Goal: Task Accomplishment & Management: Manage account settings

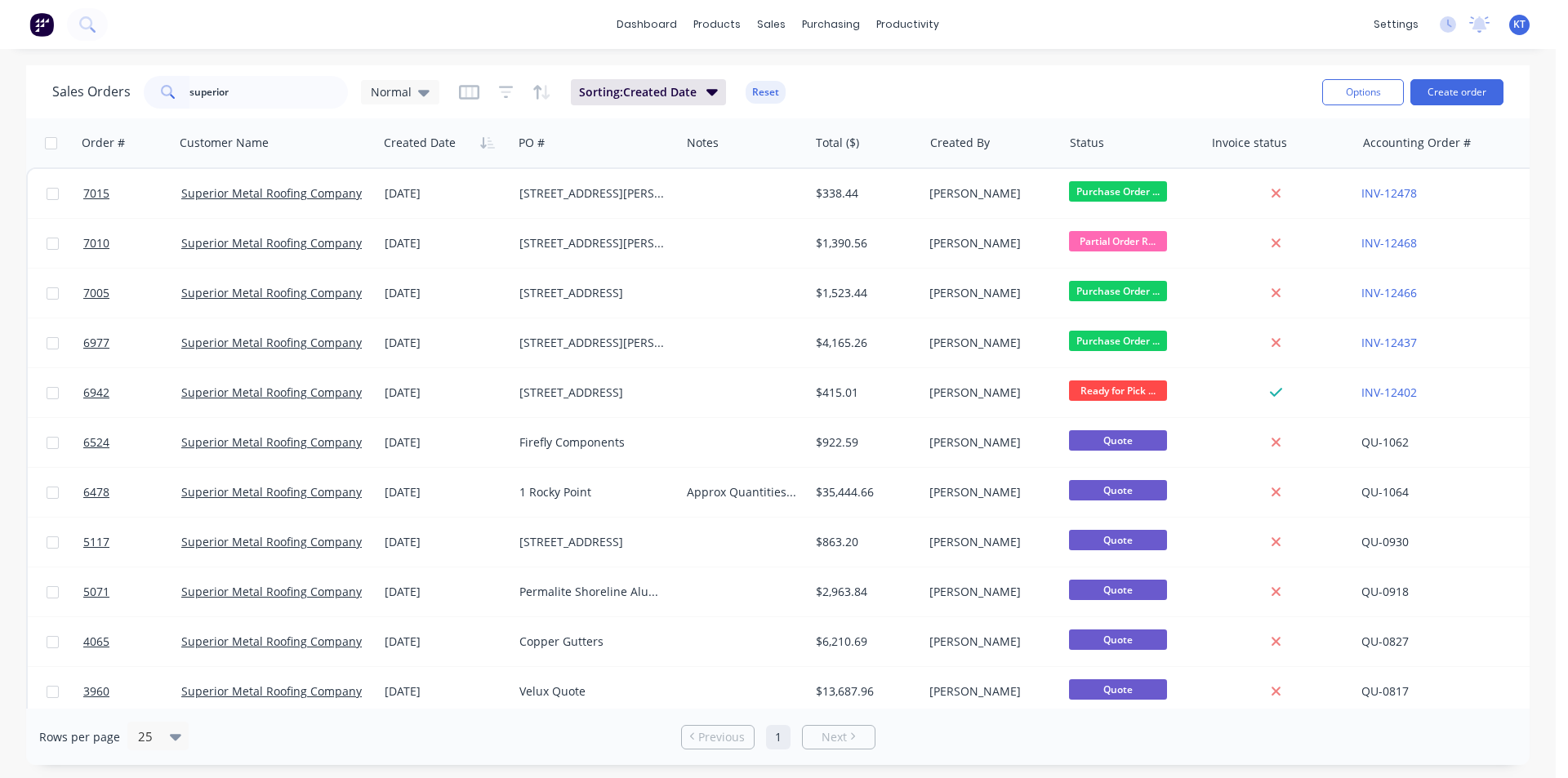
click at [123, 76] on div "Sales Orders superior Normal" at bounding box center [245, 92] width 387 height 33
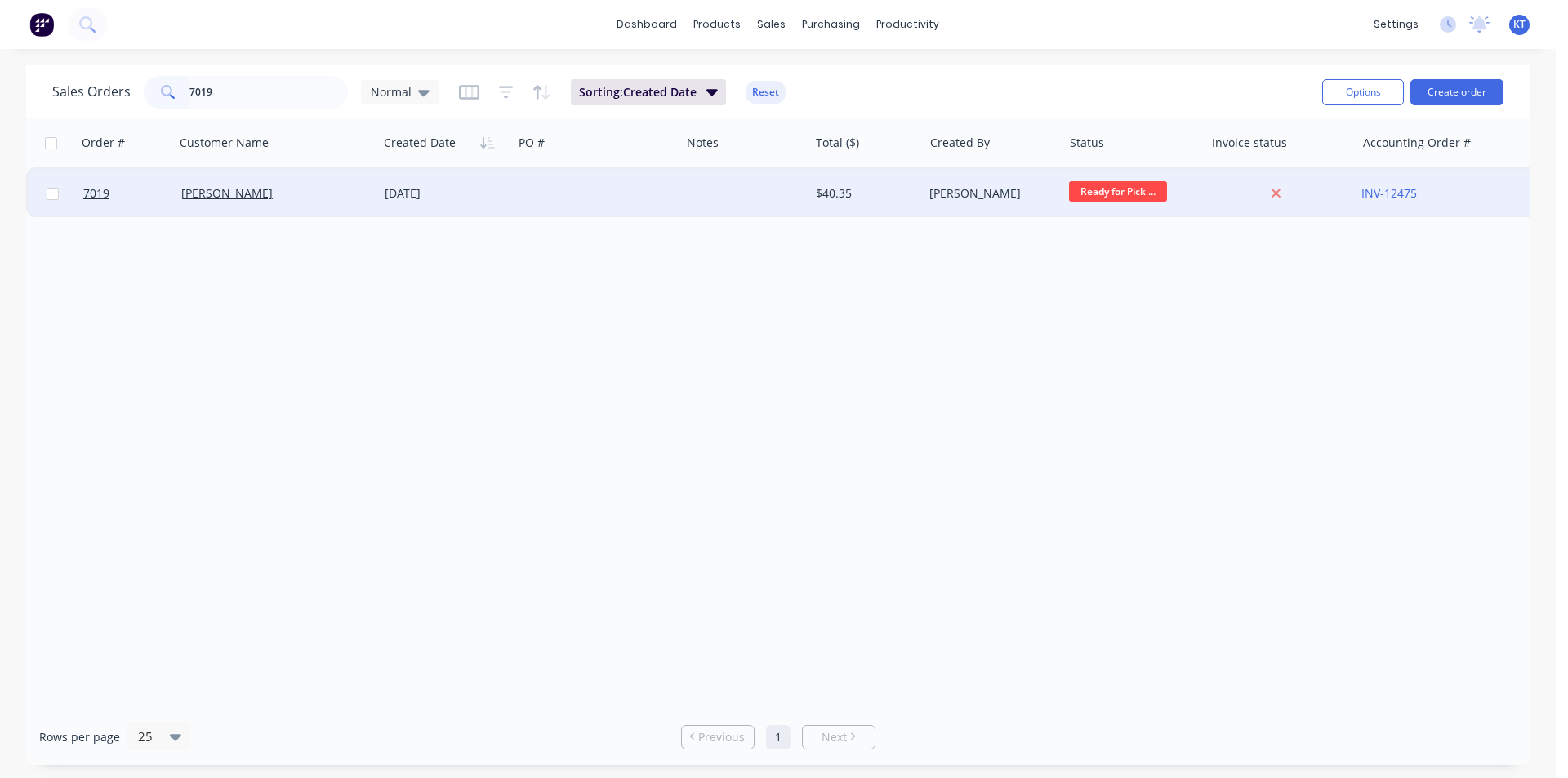
type input "7019"
click at [514, 189] on div at bounding box center [597, 194] width 167 height 49
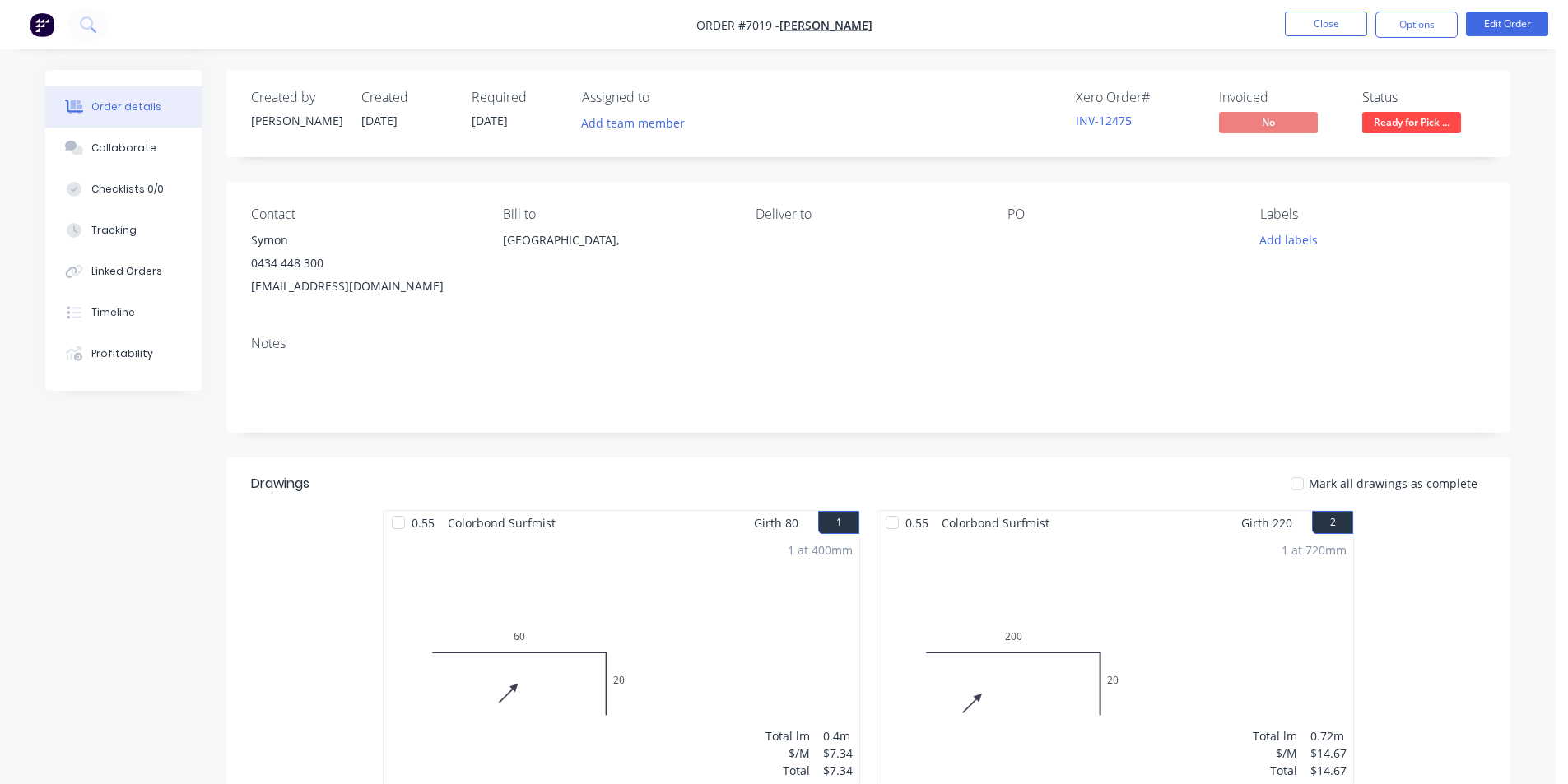
click at [1306, 483] on div at bounding box center [1297, 483] width 33 height 33
drag, startPoint x: 1402, startPoint y: 26, endPoint x: 1276, endPoint y: 129, distance: 162.7
click at [1402, 26] on button "Options" at bounding box center [1416, 25] width 83 height 27
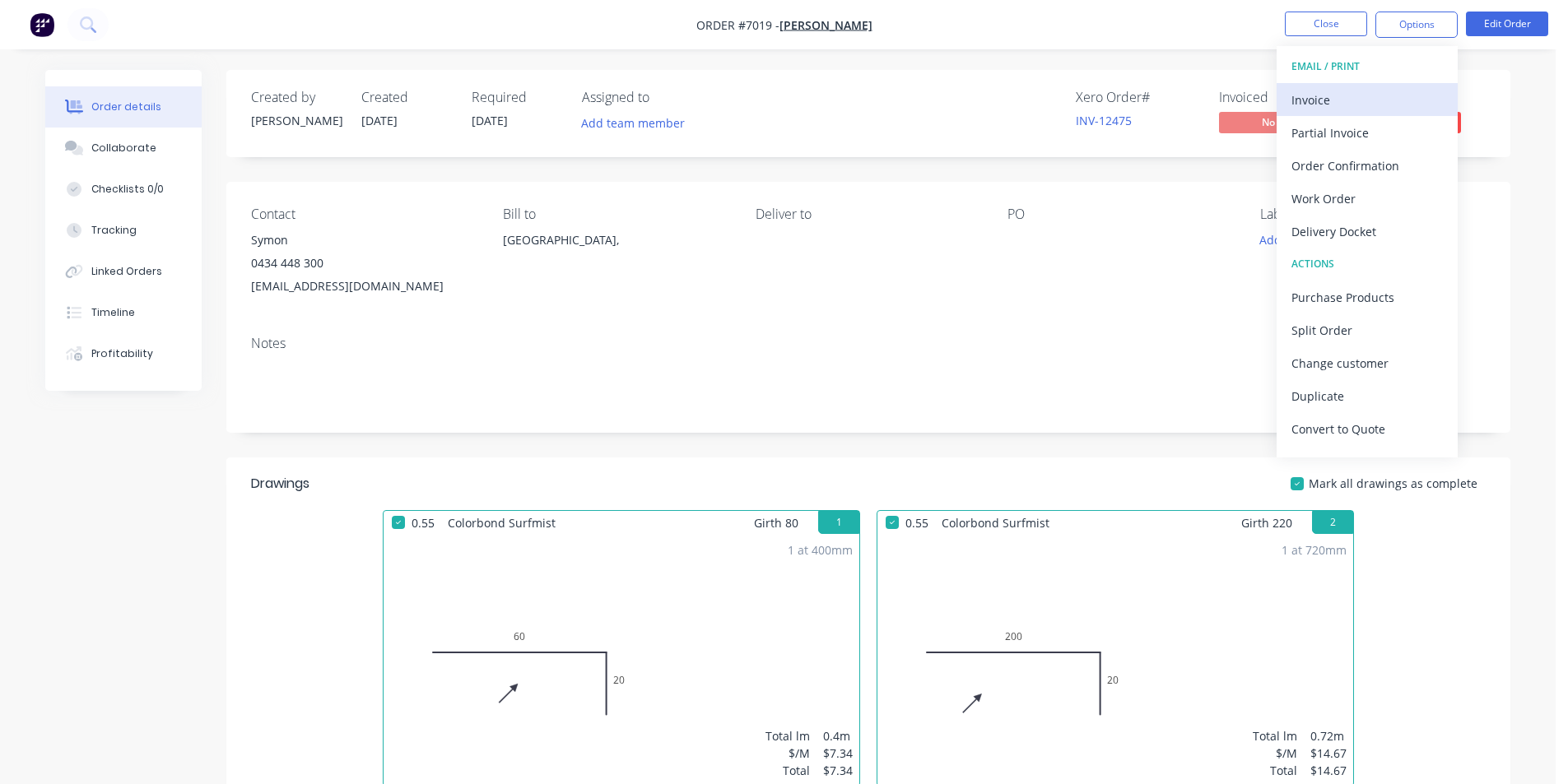
click at [1331, 99] on div "Invoice" at bounding box center [1367, 99] width 152 height 24
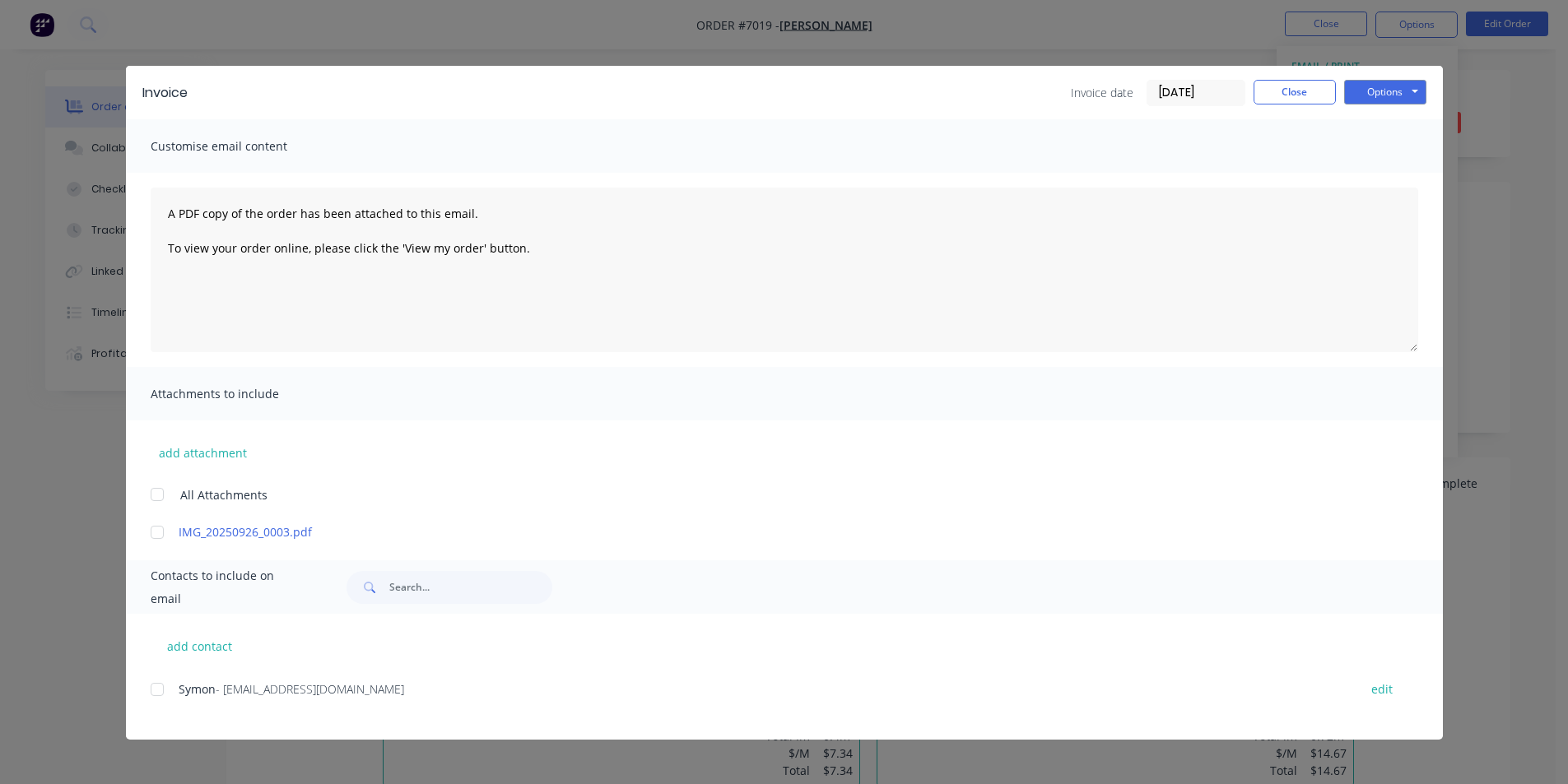
click at [155, 691] on div at bounding box center [156, 689] width 33 height 33
click at [1390, 91] on button "Options" at bounding box center [1385, 92] width 83 height 25
click at [1379, 178] on button "Email" at bounding box center [1397, 176] width 106 height 28
click at [1298, 93] on button "Close" at bounding box center [1294, 92] width 83 height 25
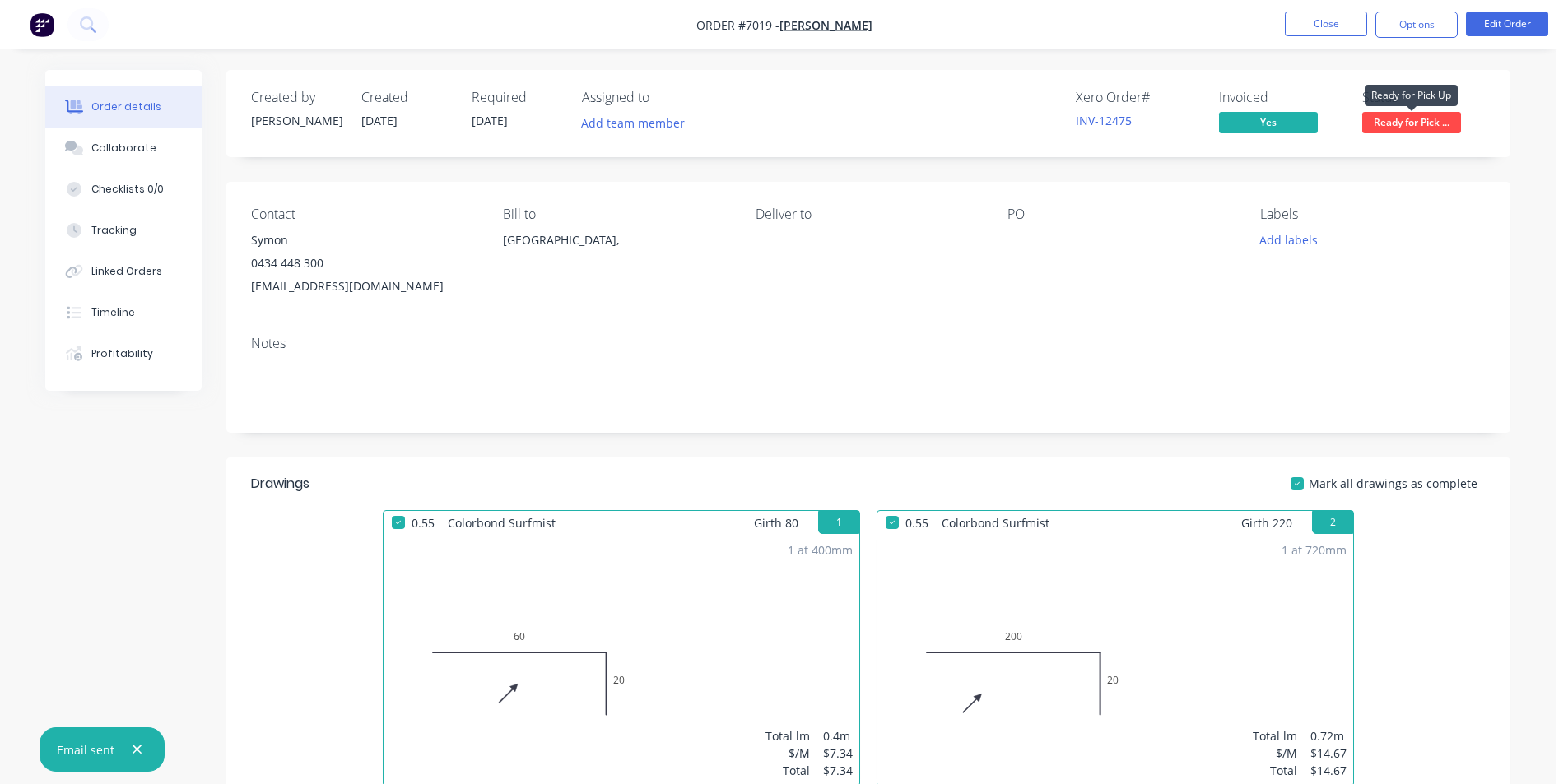
click at [1402, 118] on span "Ready for Pick ..." at bounding box center [1412, 122] width 99 height 20
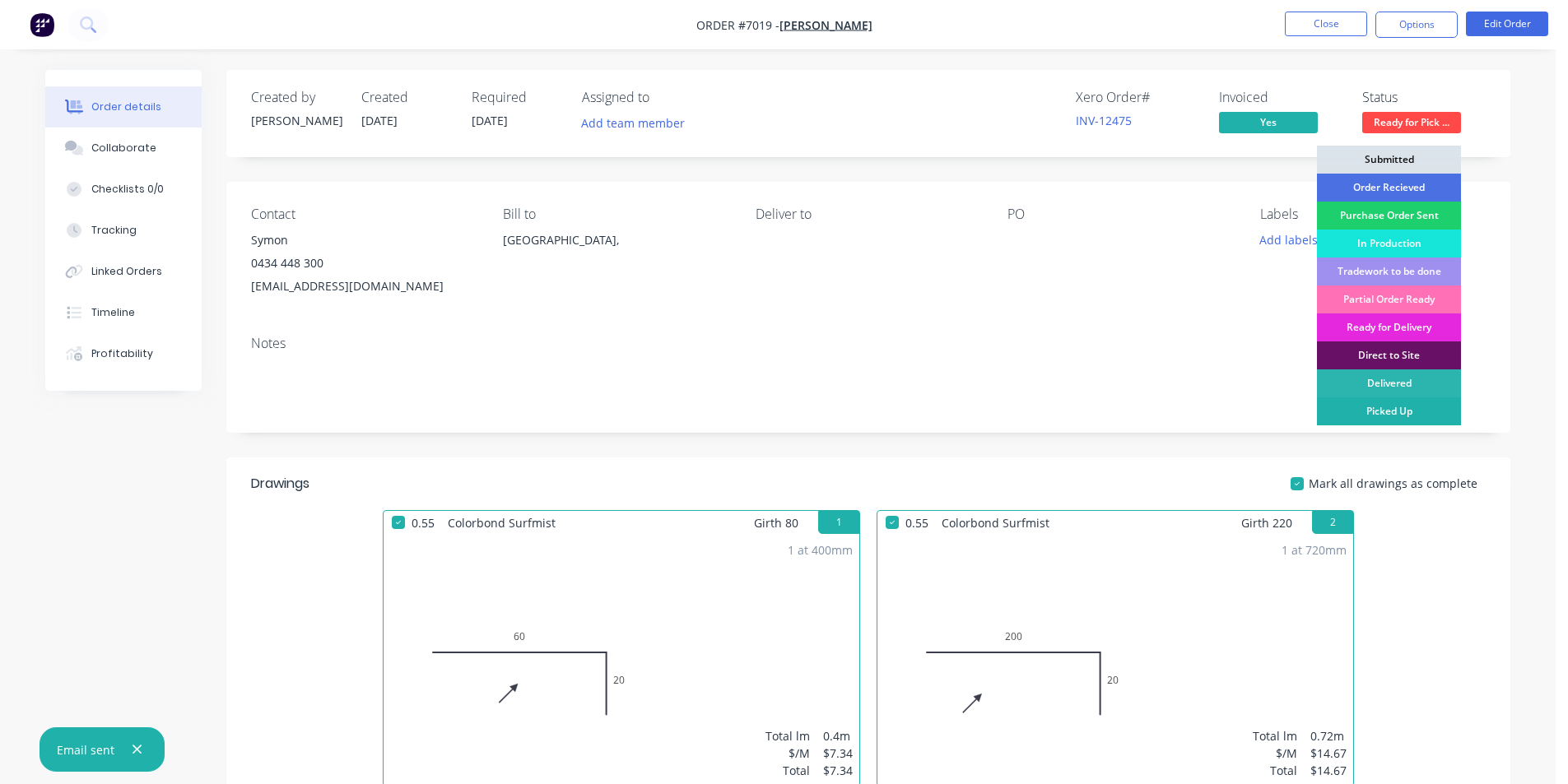
click at [1397, 402] on div "Picked Up" at bounding box center [1389, 412] width 144 height 28
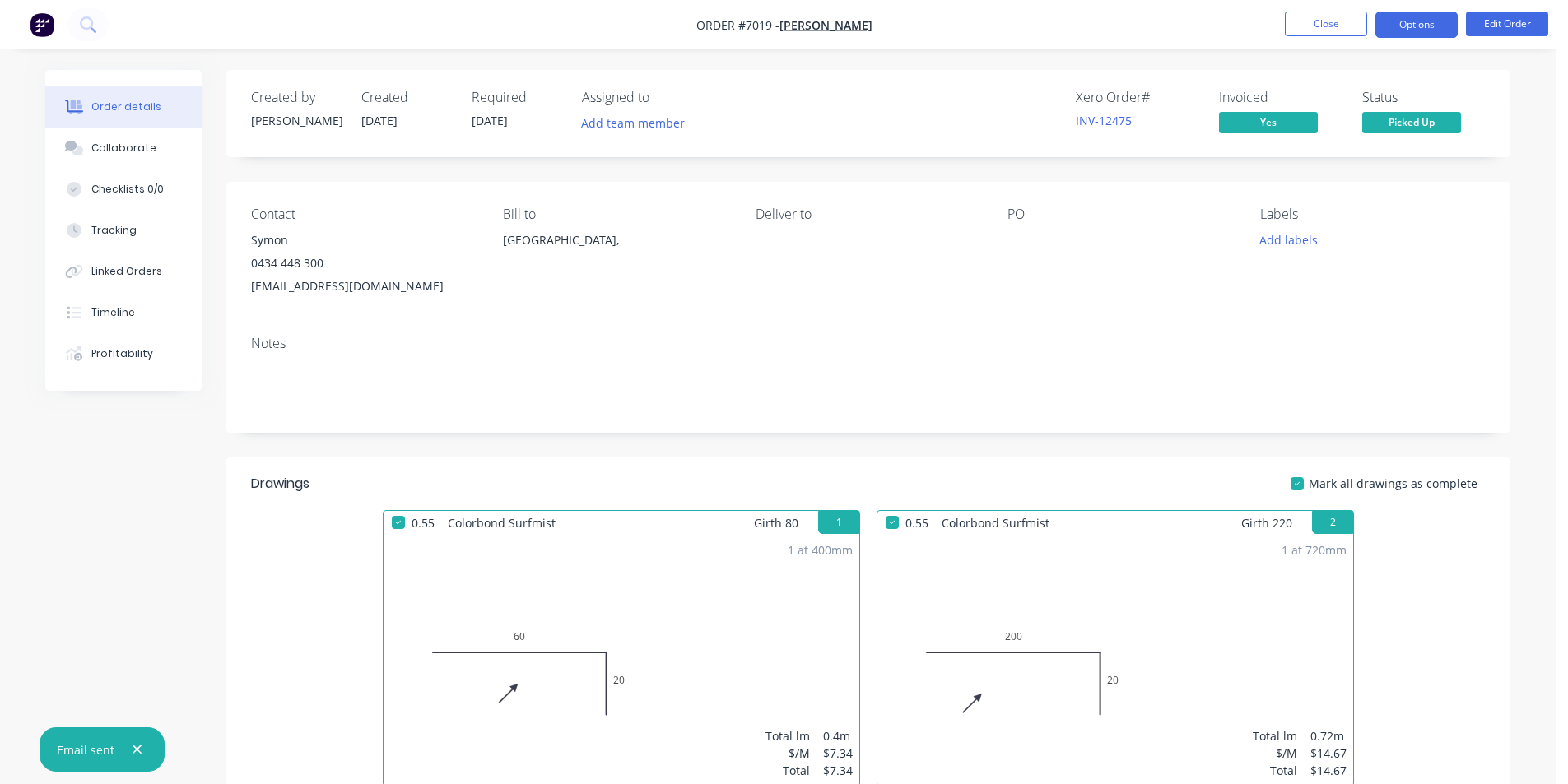
click at [1407, 24] on button "Options" at bounding box center [1416, 25] width 83 height 27
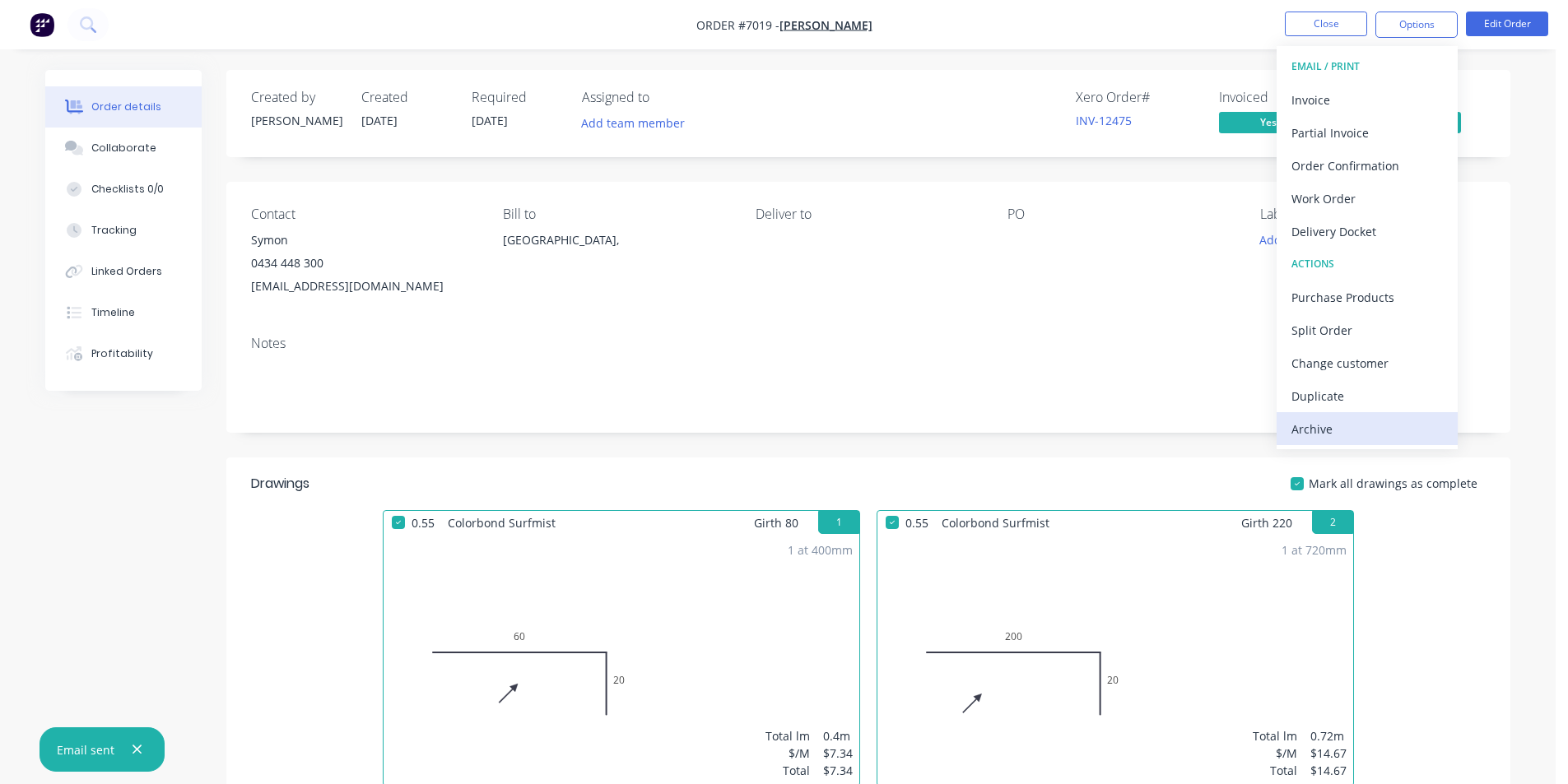
click at [1330, 424] on div "Archive" at bounding box center [1367, 429] width 152 height 24
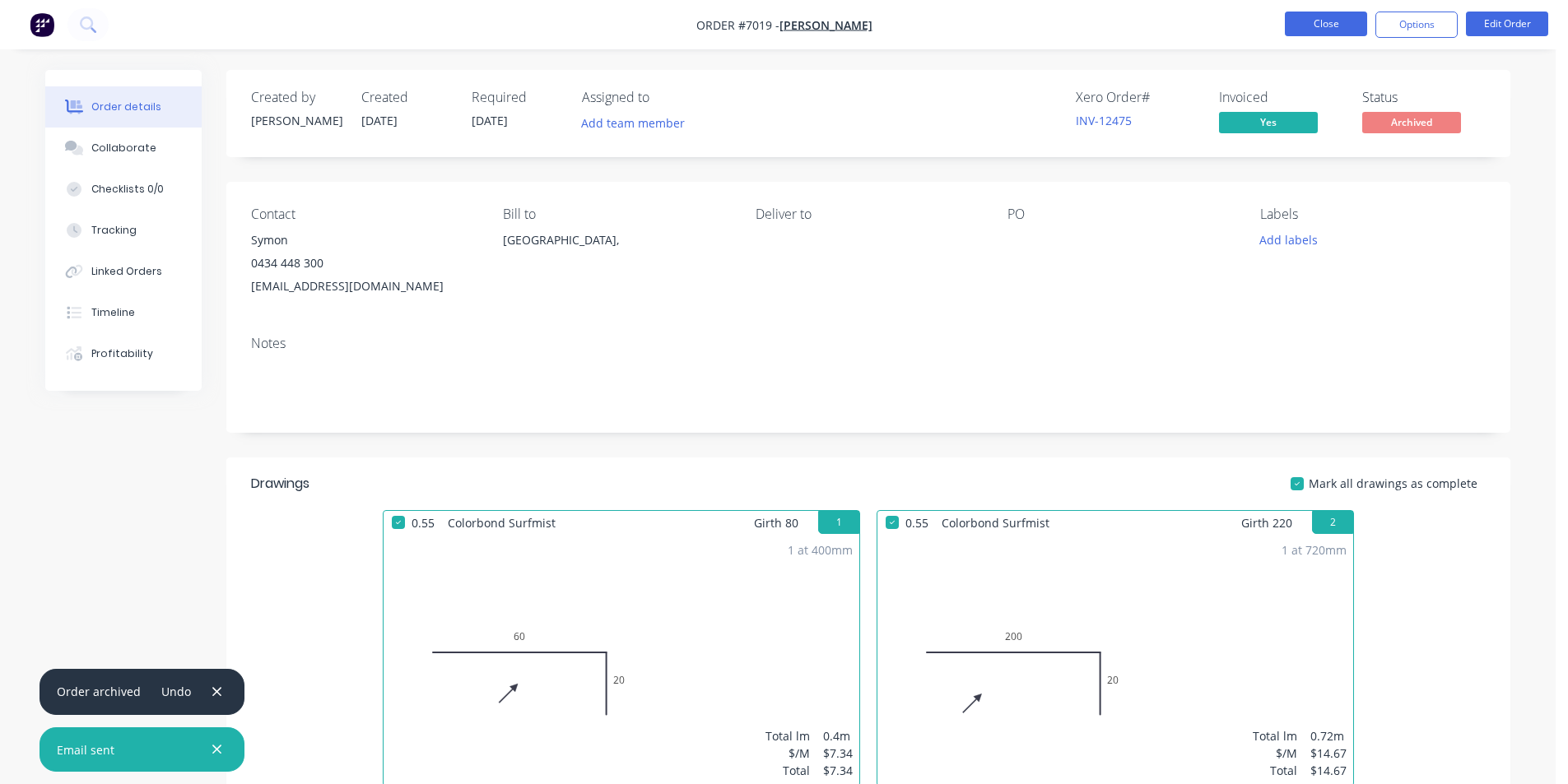
click at [1316, 21] on button "Close" at bounding box center [1325, 24] width 83 height 25
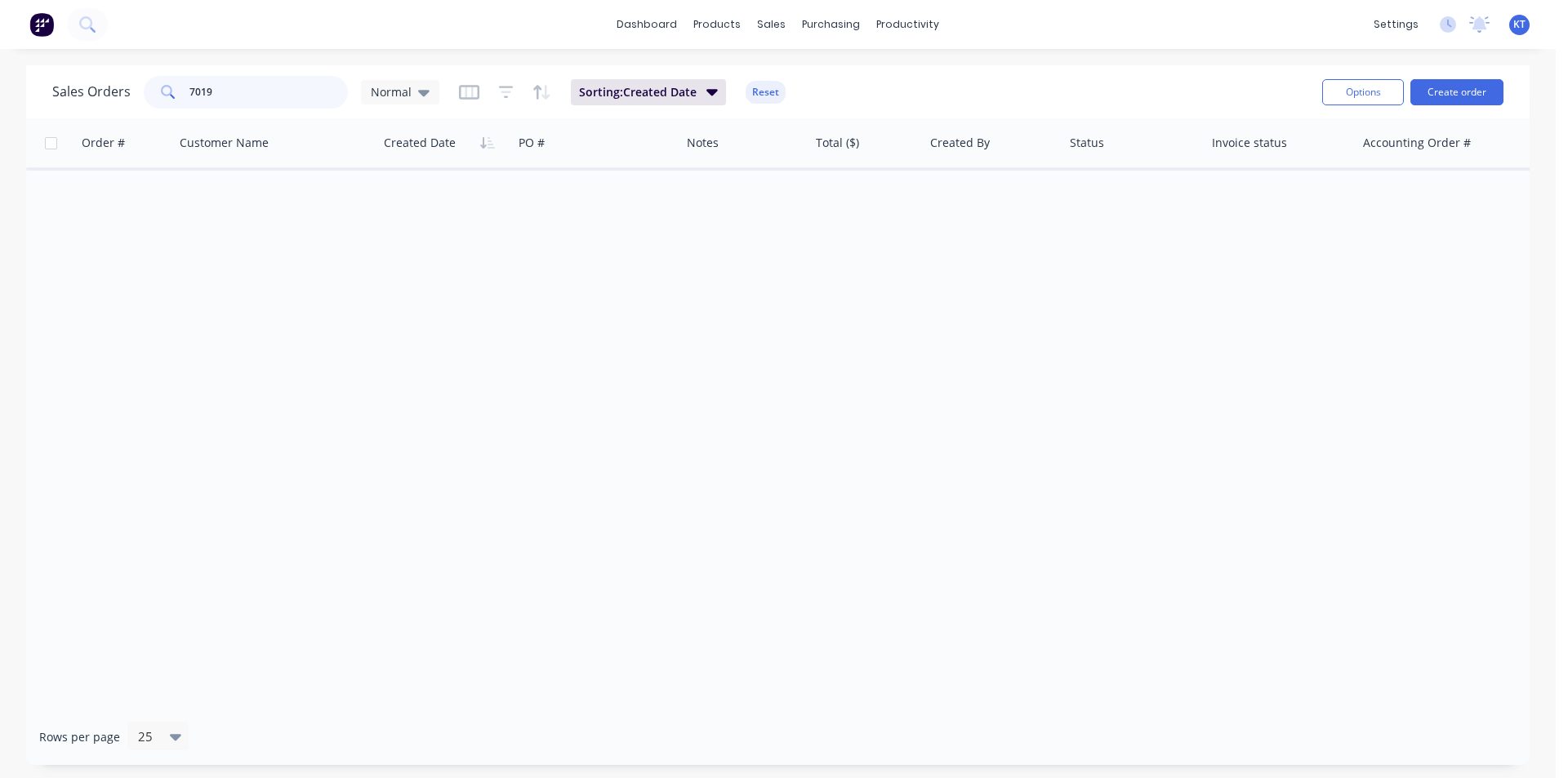
click at [234, 91] on input "7019" at bounding box center [269, 92] width 160 height 33
type input "7"
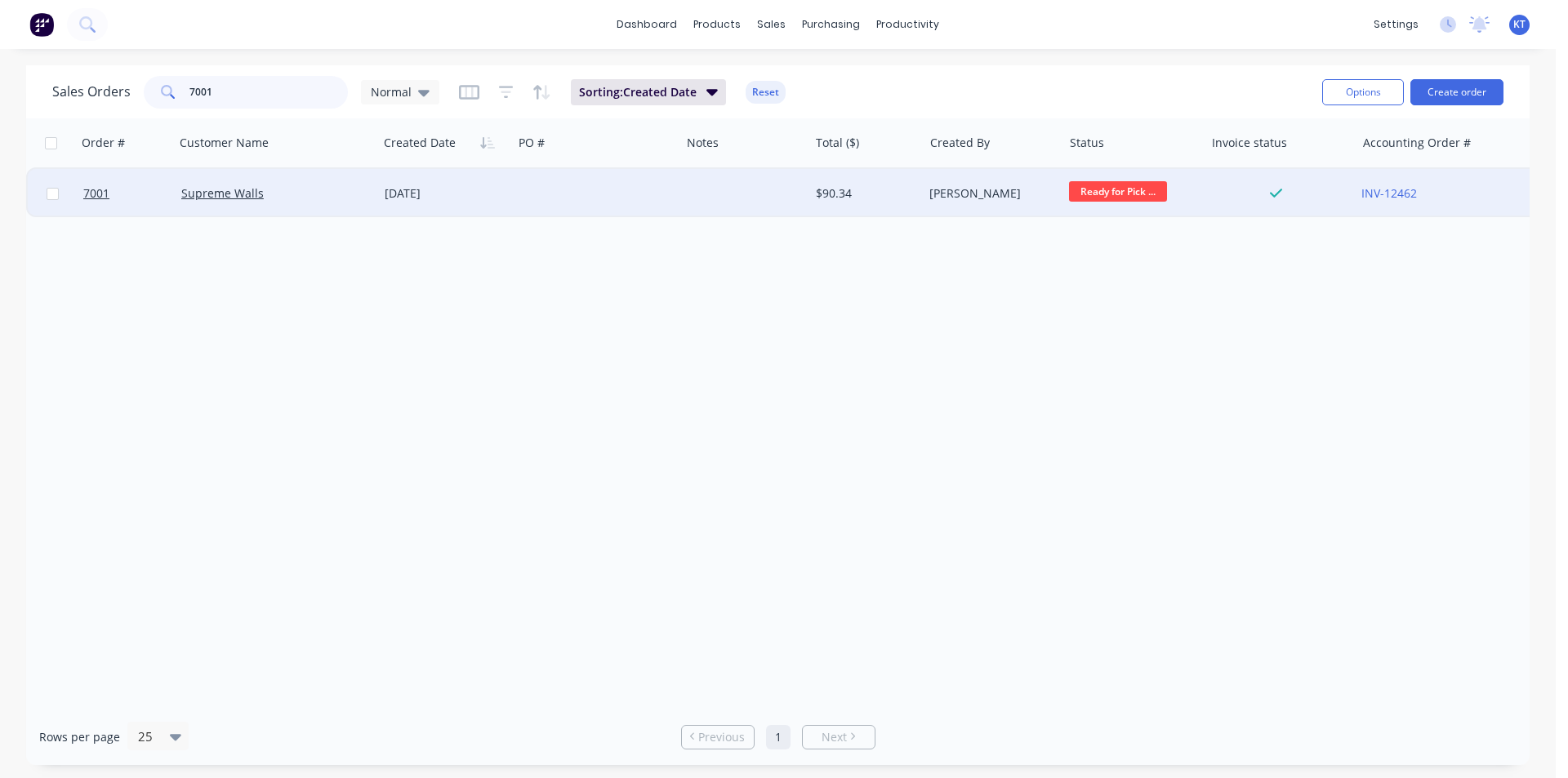
type input "7001"
click at [518, 199] on div at bounding box center [597, 194] width 167 height 49
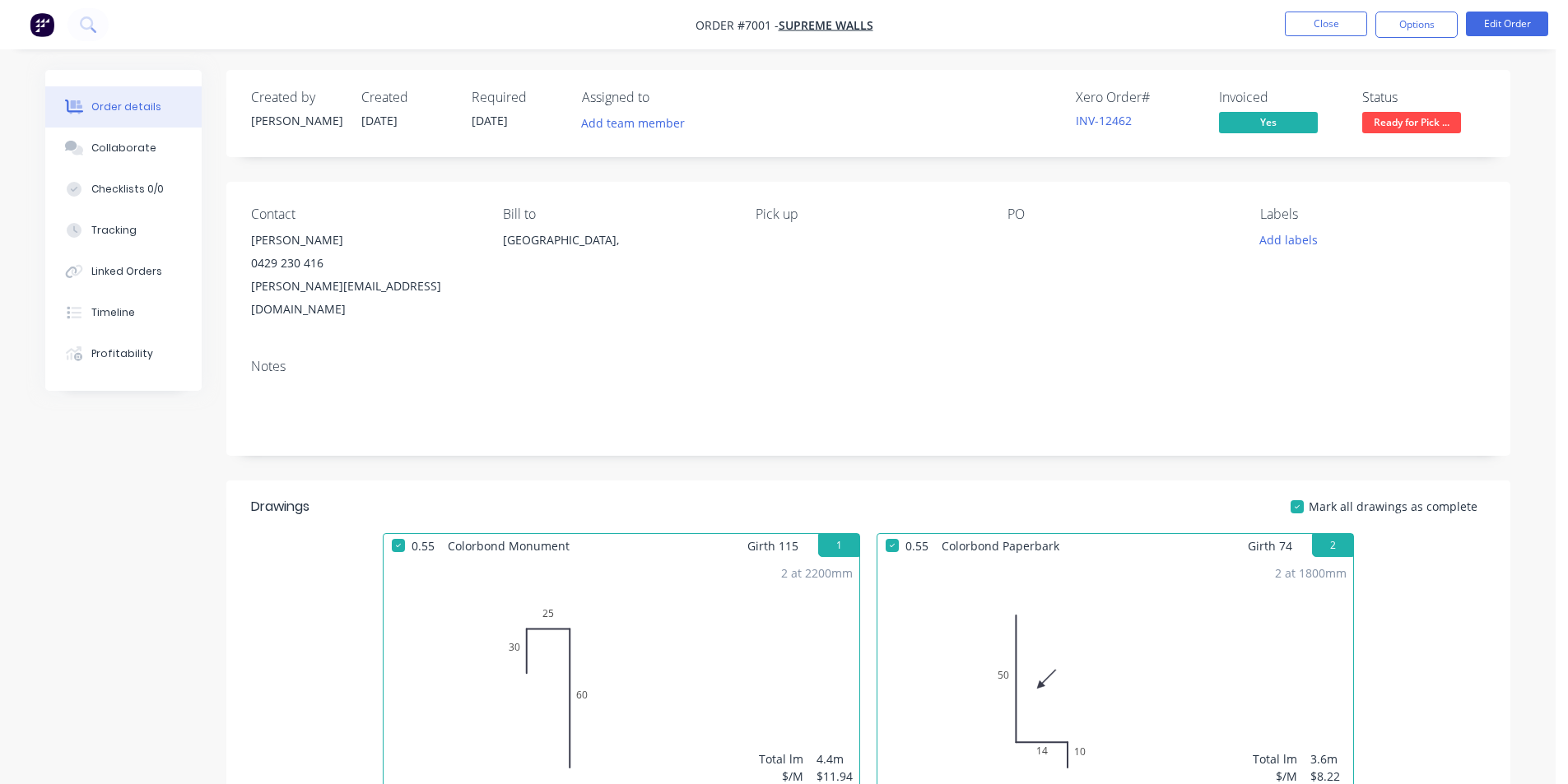
click at [1406, 127] on span "Ready for Pick ..." at bounding box center [1412, 122] width 99 height 20
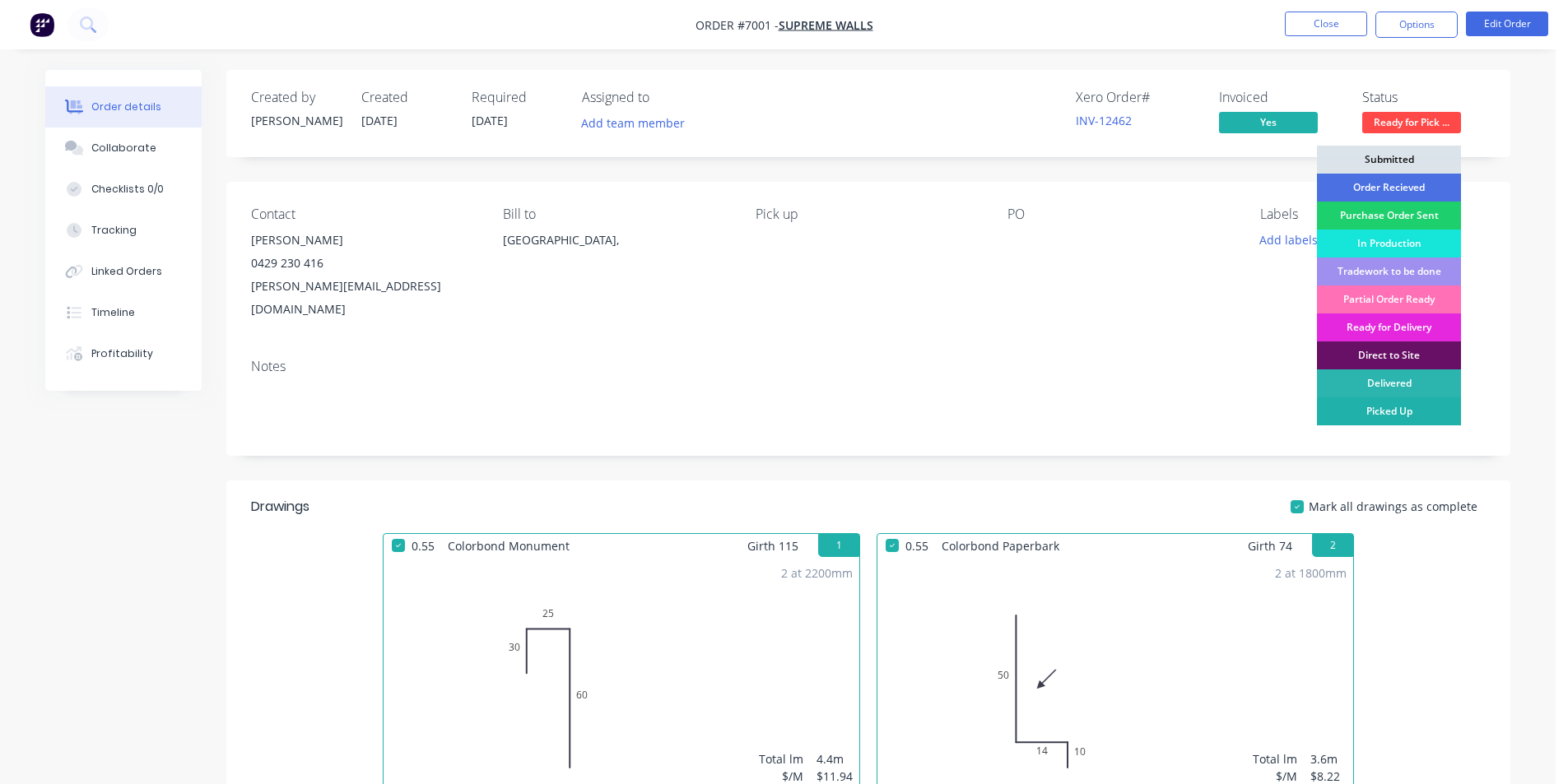
click at [1376, 409] on div "Picked Up" at bounding box center [1389, 412] width 144 height 28
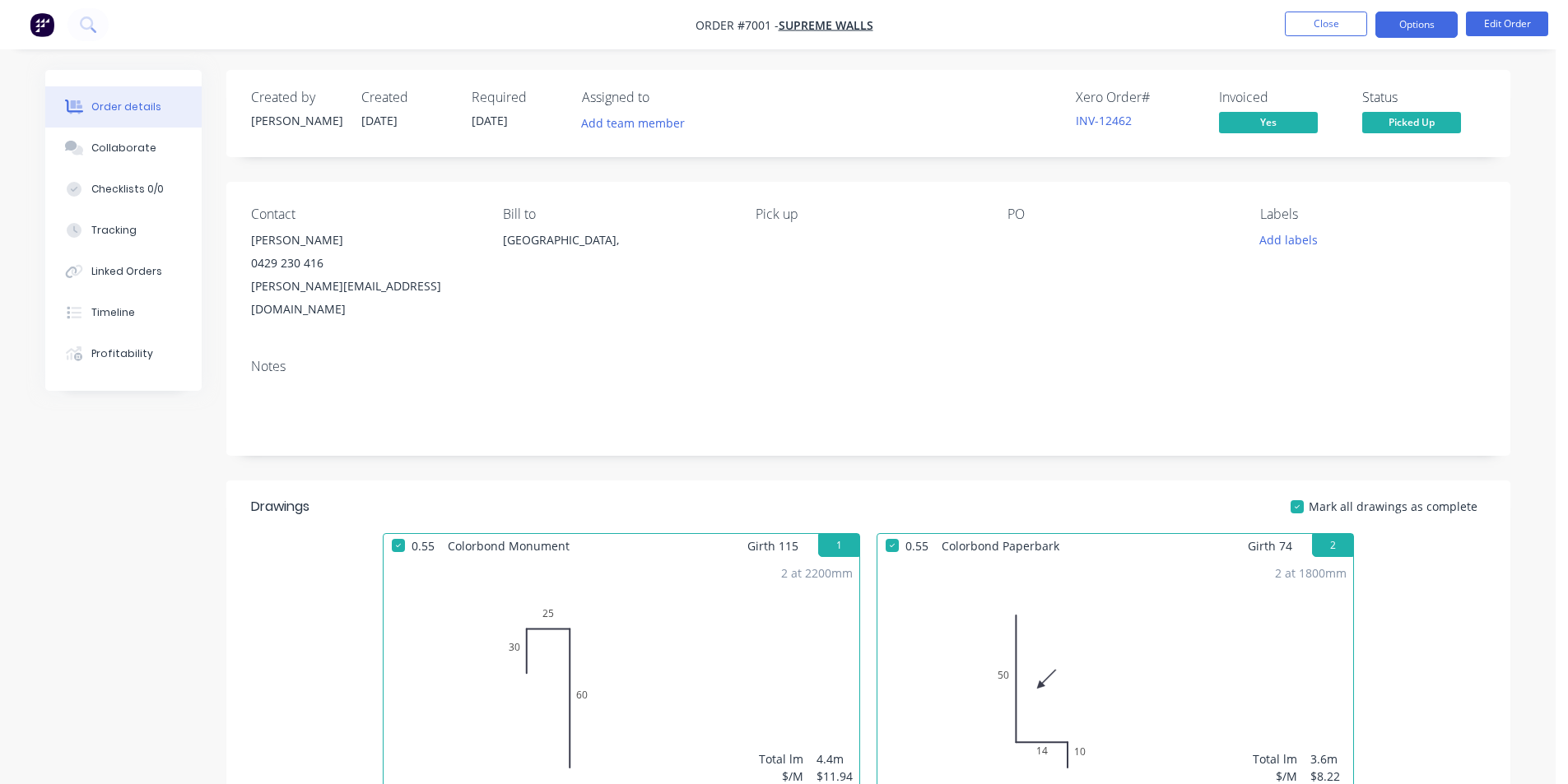
click at [1424, 28] on button "Options" at bounding box center [1416, 25] width 83 height 27
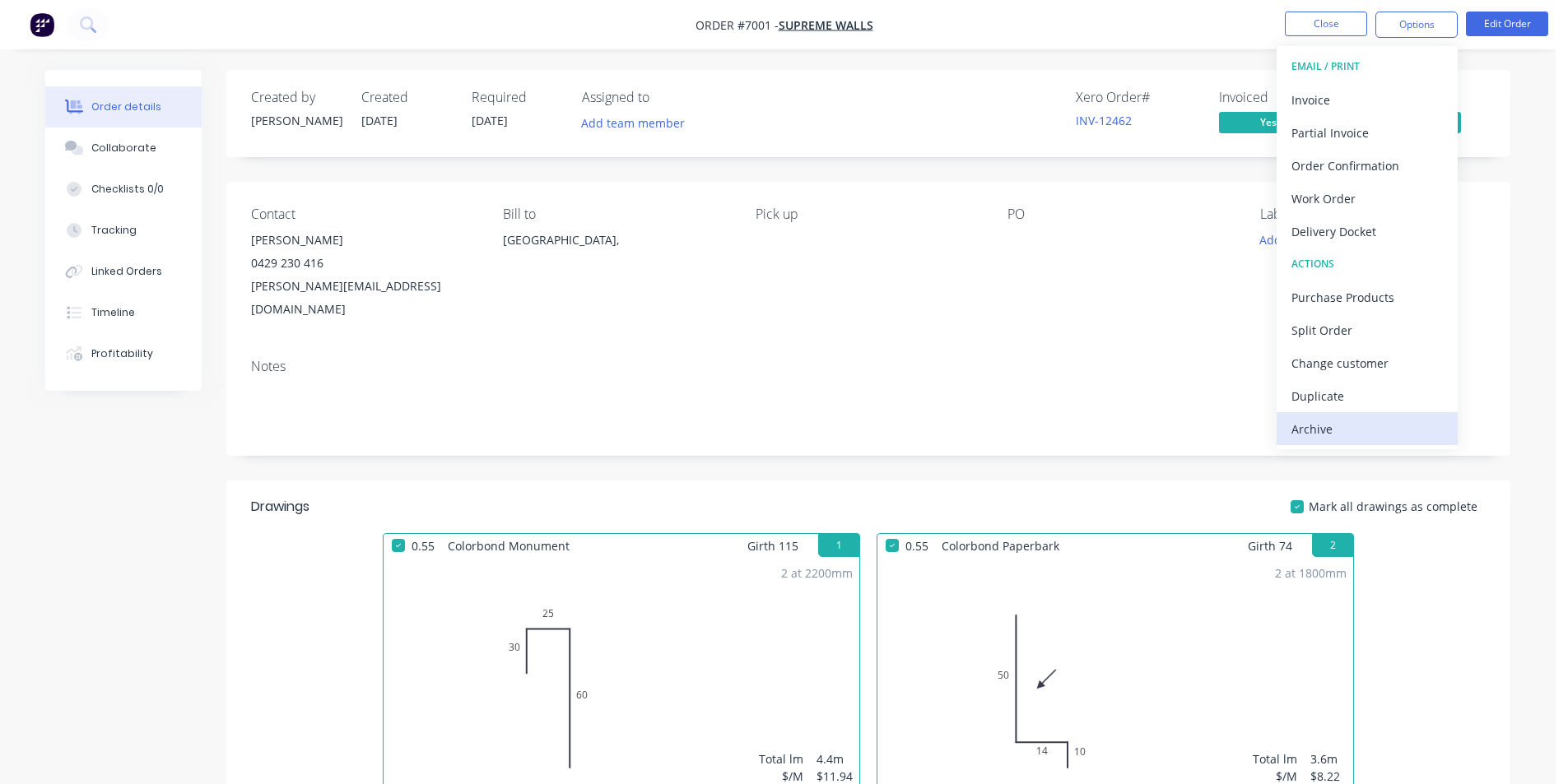
click at [1324, 426] on div "Archive" at bounding box center [1367, 429] width 152 height 24
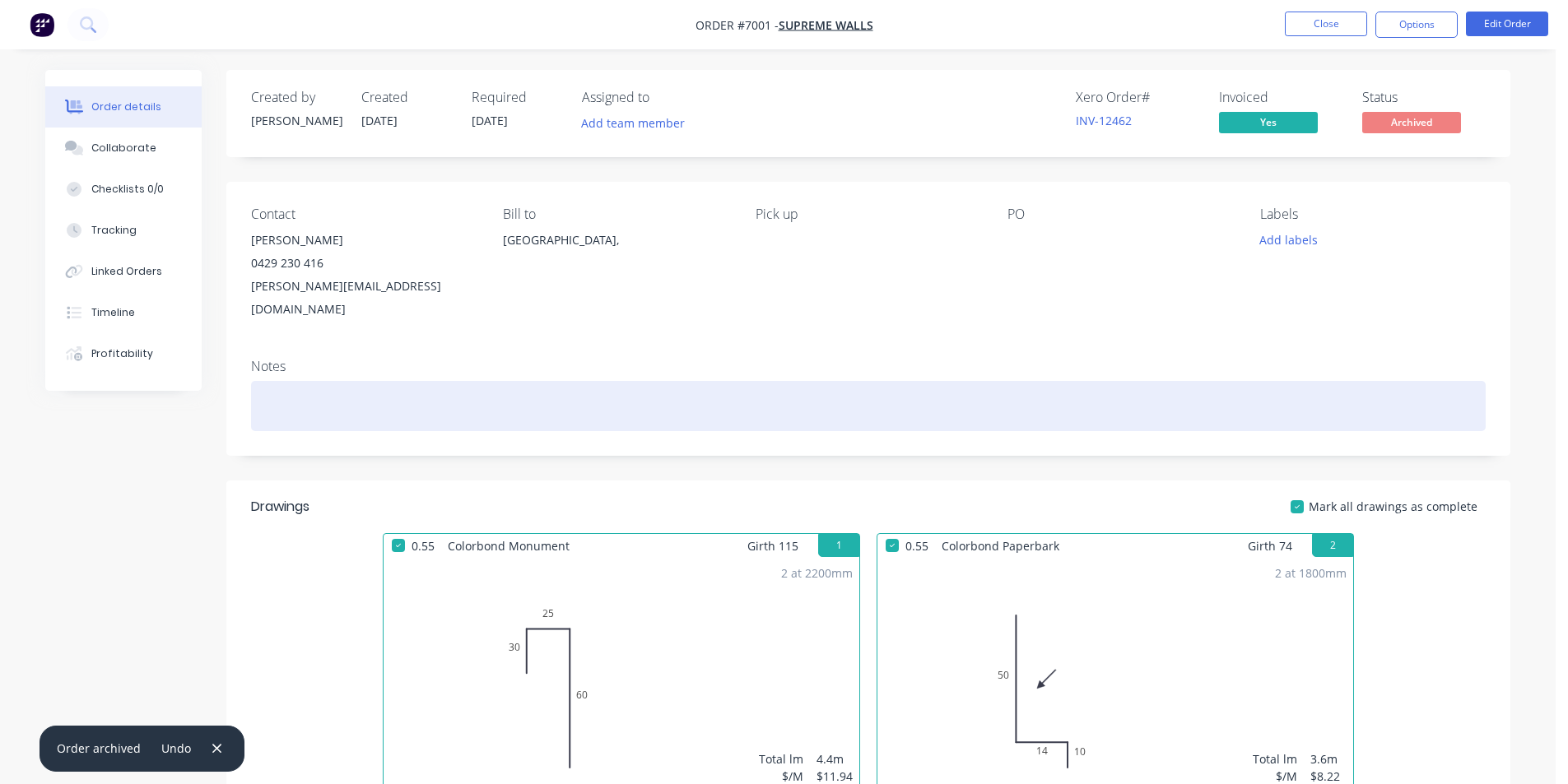
drag, startPoint x: 1458, startPoint y: 437, endPoint x: 1515, endPoint y: 414, distance: 61.5
click at [1515, 414] on div "Order details Collaborate Checklists 0/0 Tracking Linked Orders Timeline Profit…" at bounding box center [777, 594] width 1498 height 1049
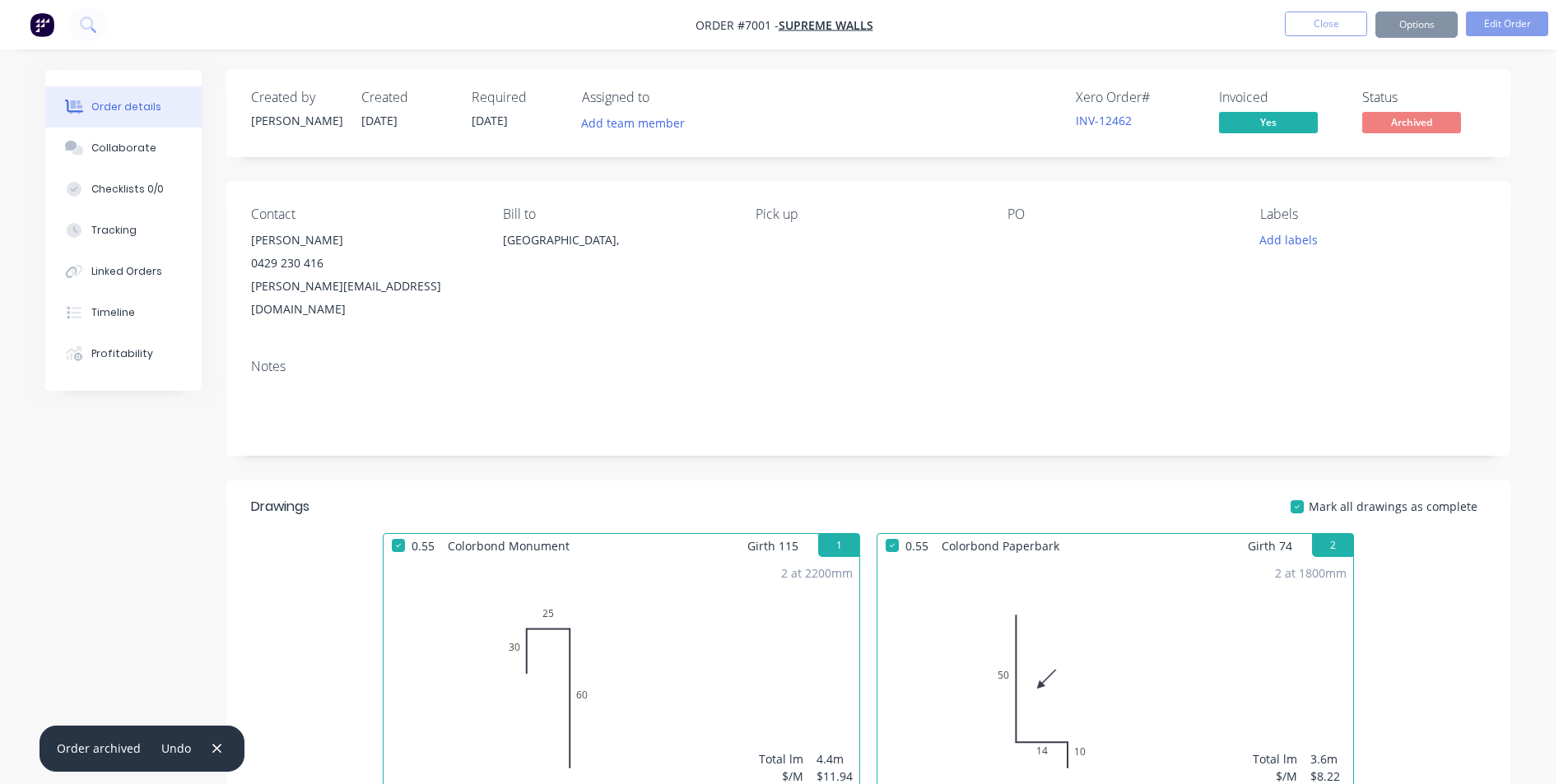
click at [1384, 42] on nav "Order #7001 - Supreme Walls Close Options Edit Order" at bounding box center [784, 25] width 1568 height 50
click at [1308, 26] on button "Close" at bounding box center [1325, 24] width 83 height 25
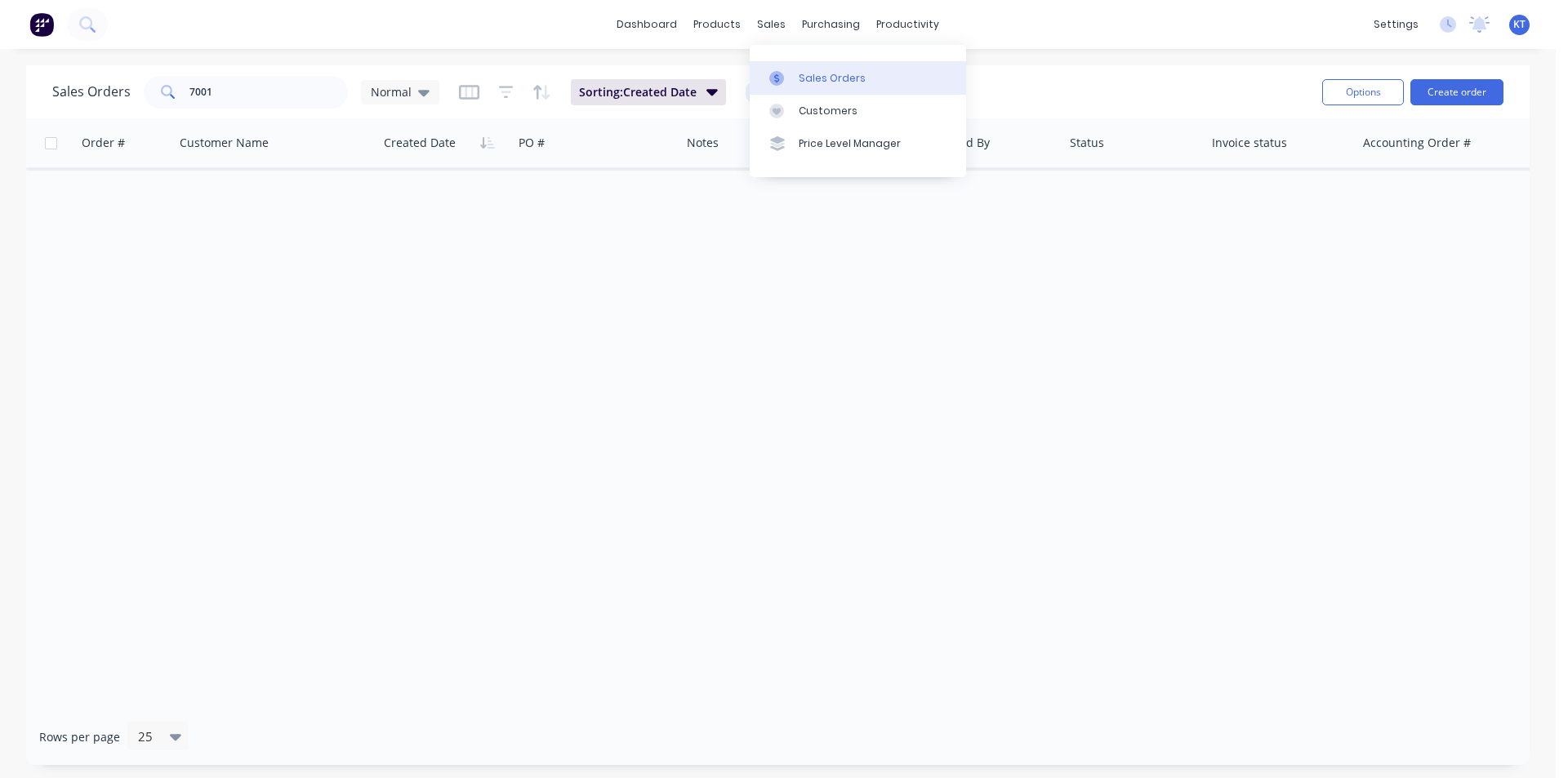
click at [814, 81] on div "Sales Orders" at bounding box center [832, 78] width 67 height 15
click at [234, 94] on input "7001" at bounding box center [269, 92] width 160 height 33
type input "coi"
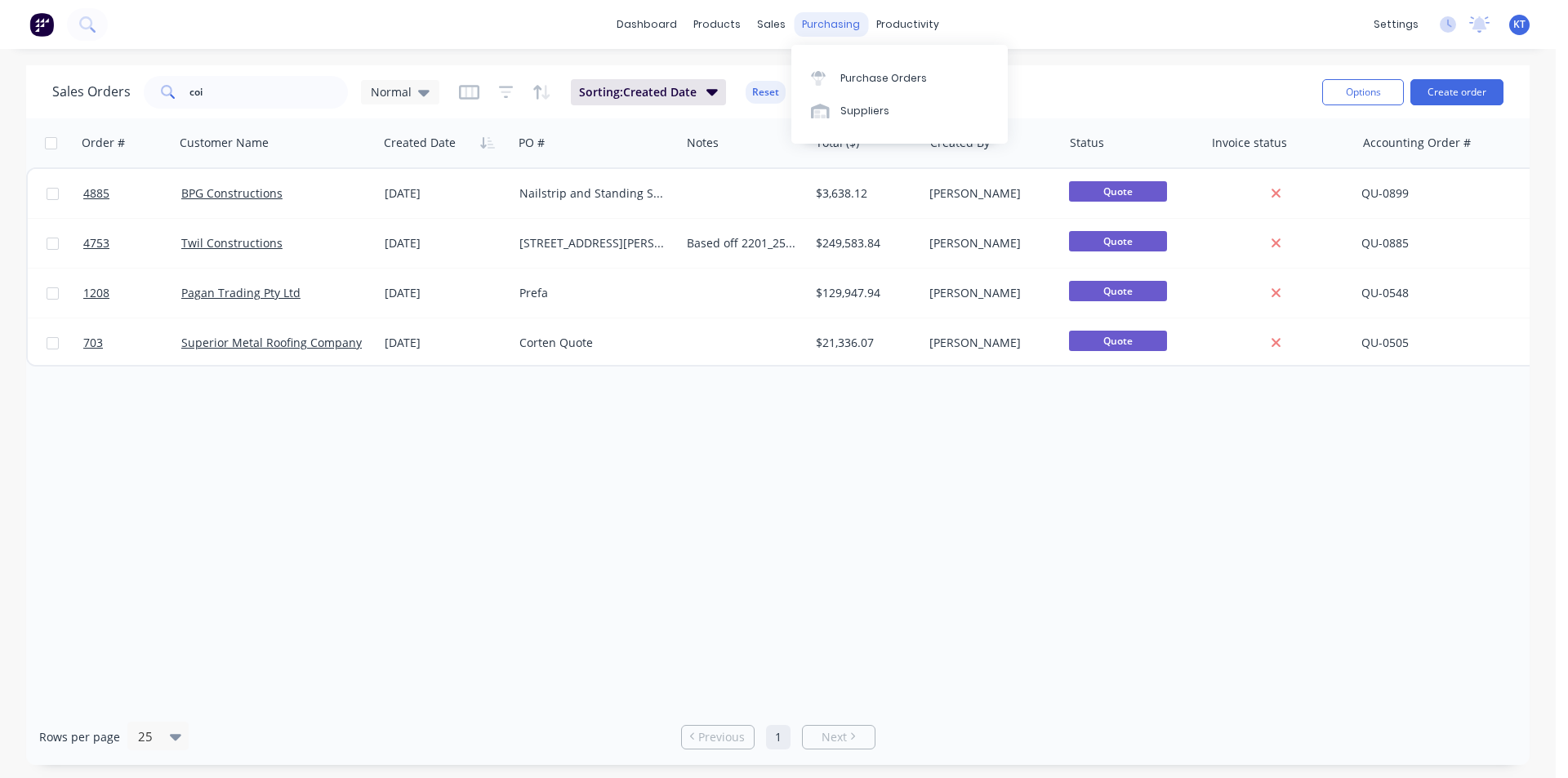
click at [844, 12] on div "purchasing" at bounding box center [831, 25] width 74 height 25
click at [866, 71] on div "Purchase Orders" at bounding box center [884, 78] width 86 height 15
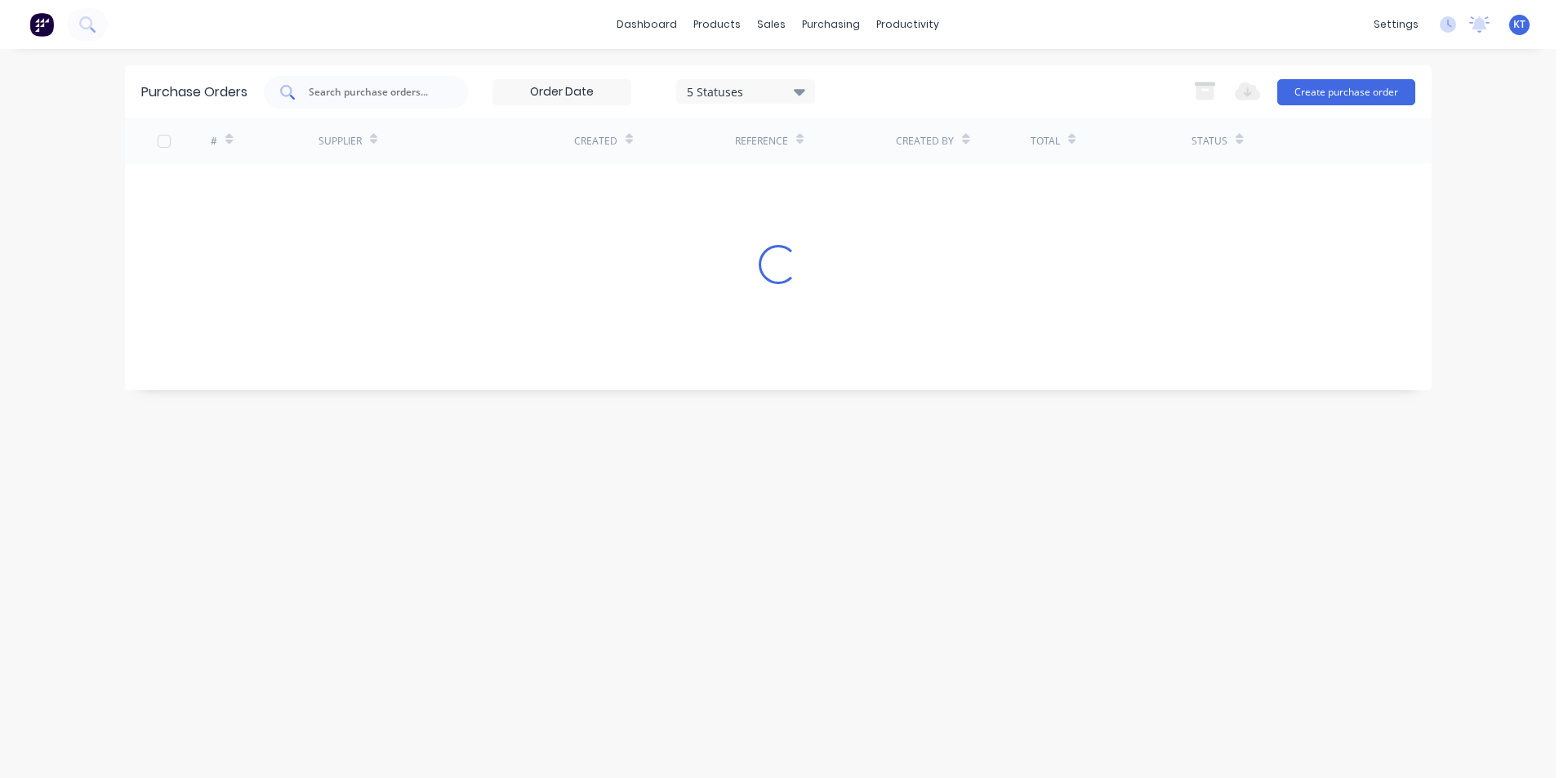
click at [352, 100] on div at bounding box center [366, 92] width 204 height 33
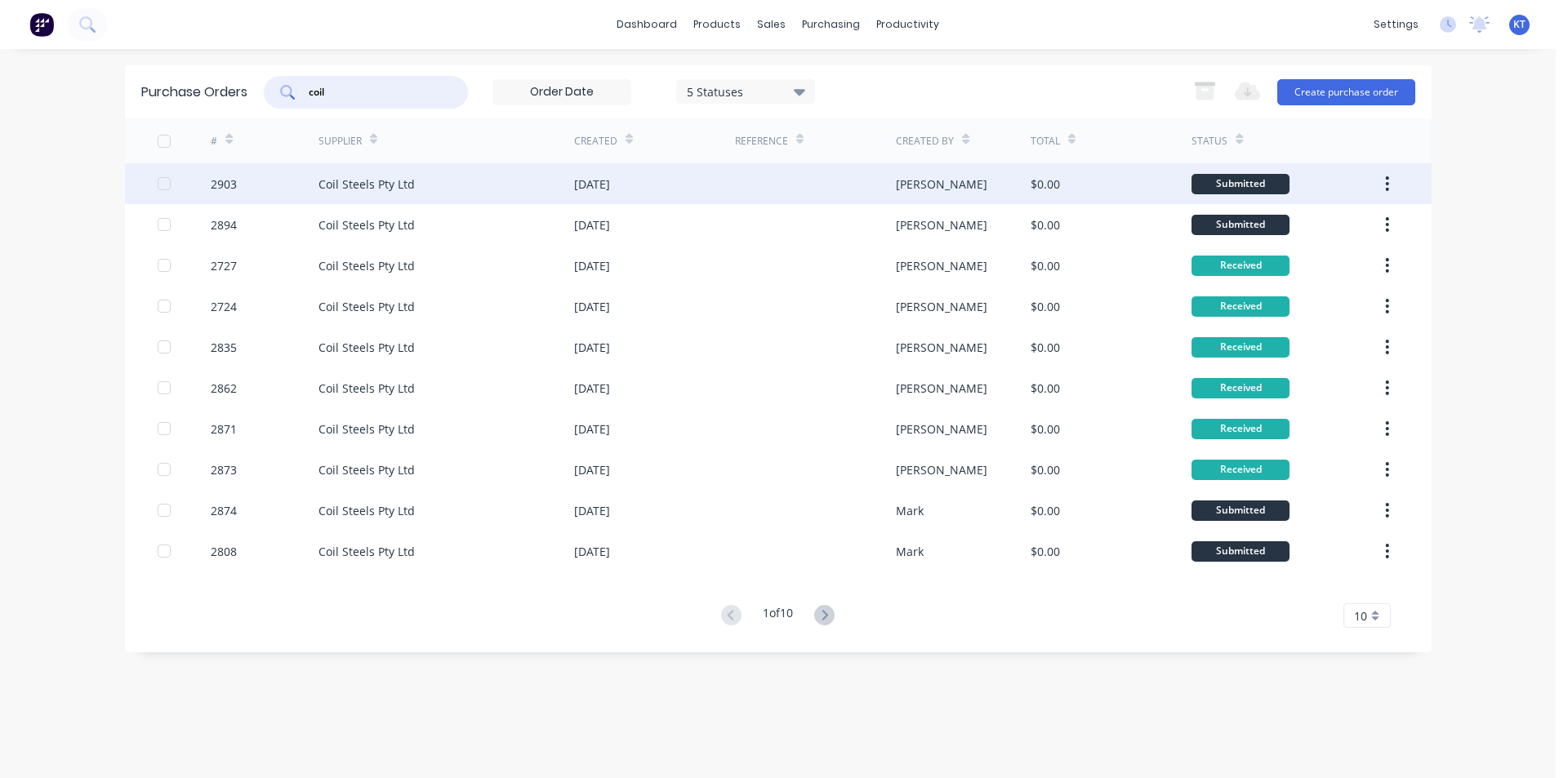
type input "coil"
click at [610, 189] on div "[DATE]" at bounding box center [591, 183] width 36 height 17
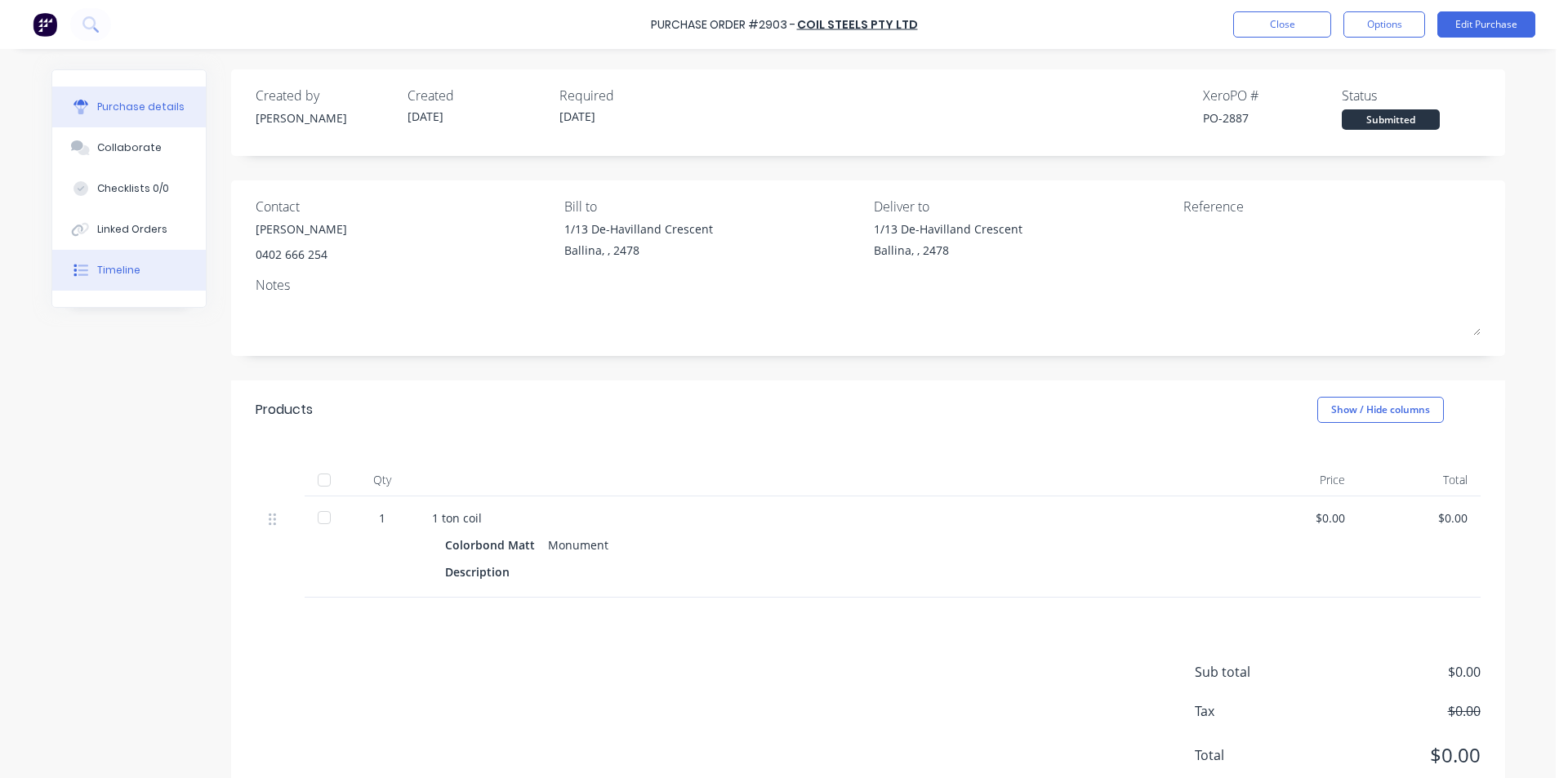
click at [139, 268] on button "Timeline" at bounding box center [129, 270] width 153 height 41
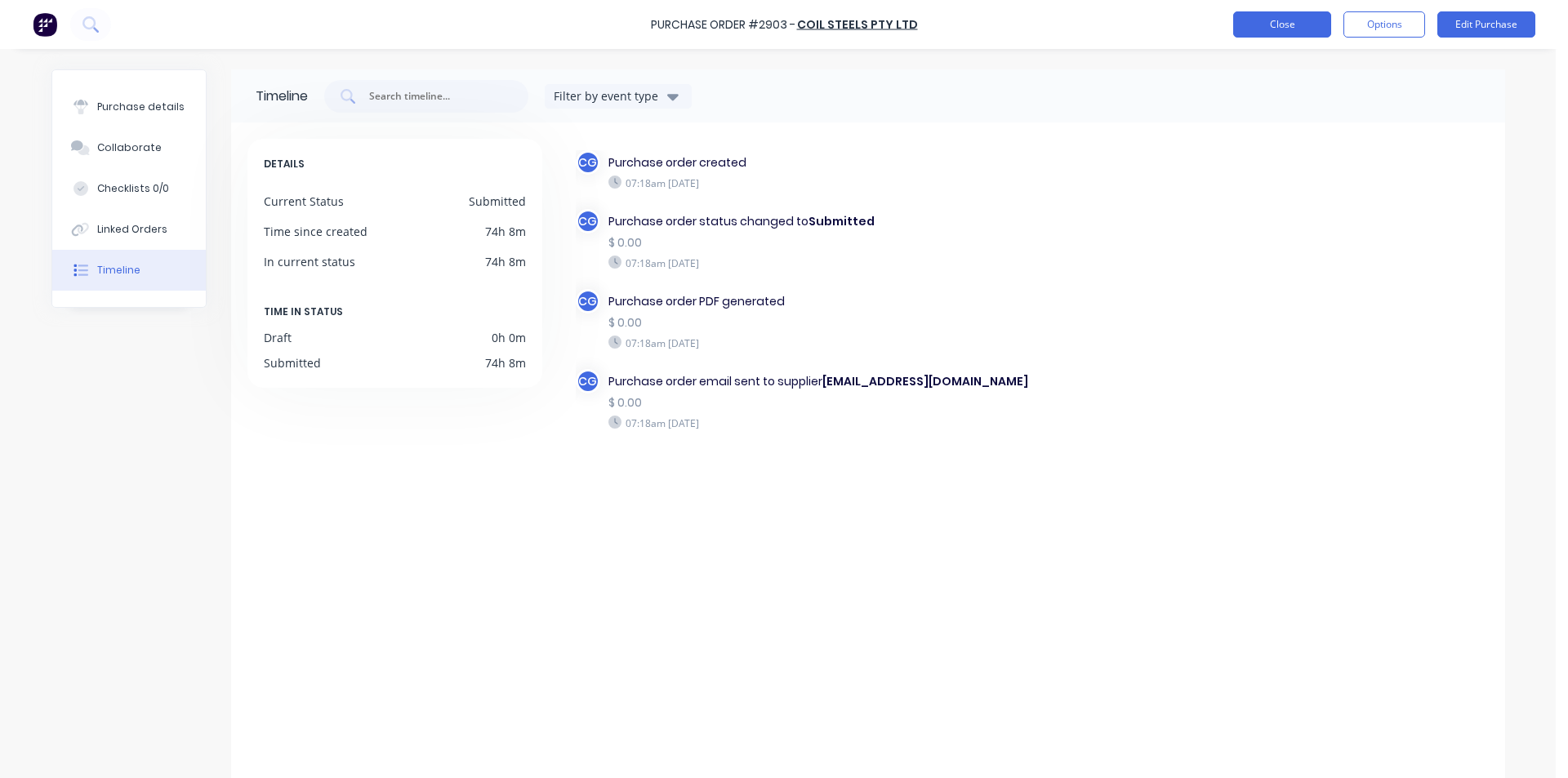
click at [1304, 32] on button "Close" at bounding box center [1282, 25] width 98 height 26
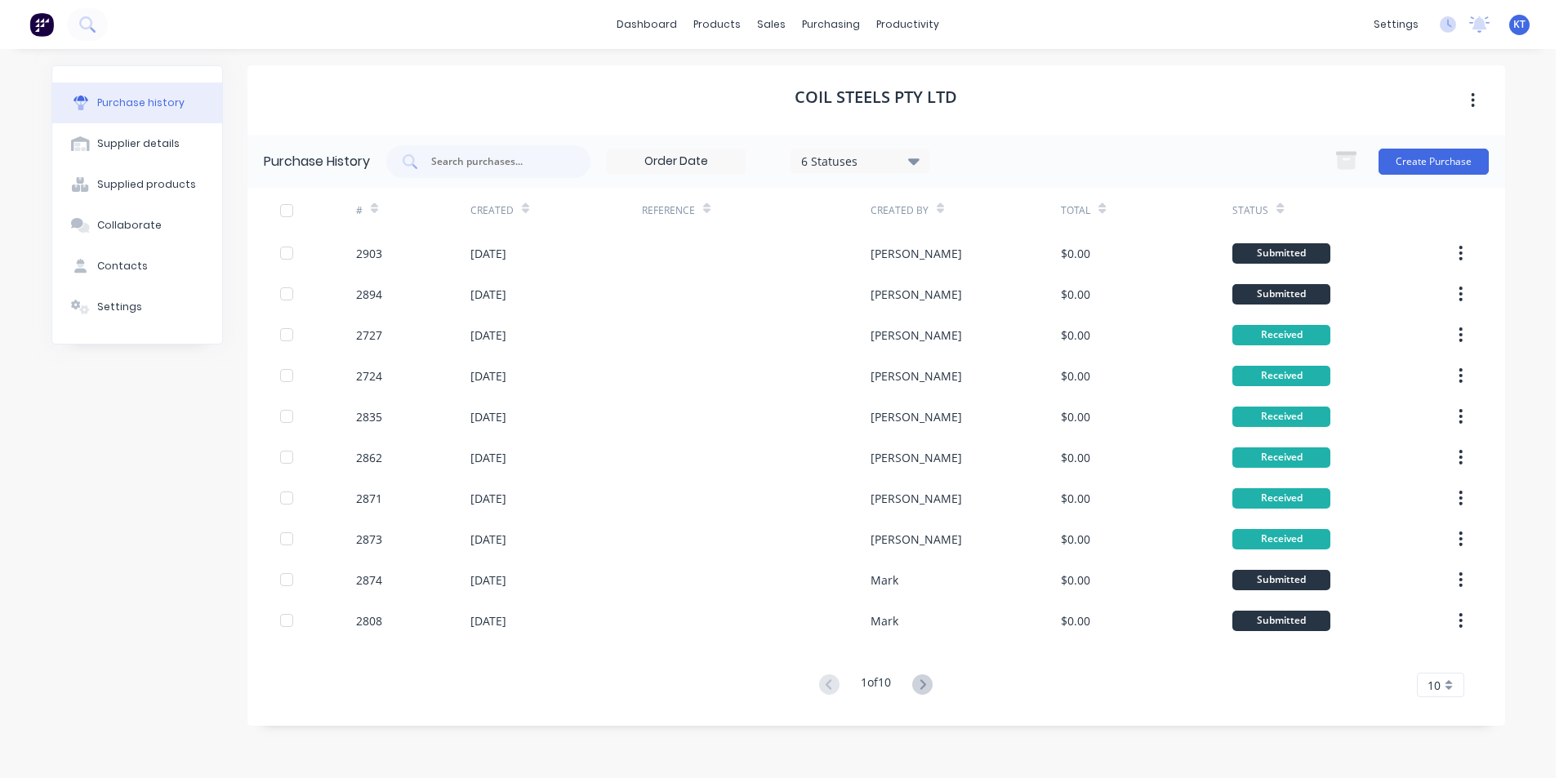
click at [1431, 147] on div "Create Purchase" at bounding box center [1408, 161] width 162 height 33
click at [1434, 163] on button "Create Purchase" at bounding box center [1433, 162] width 110 height 26
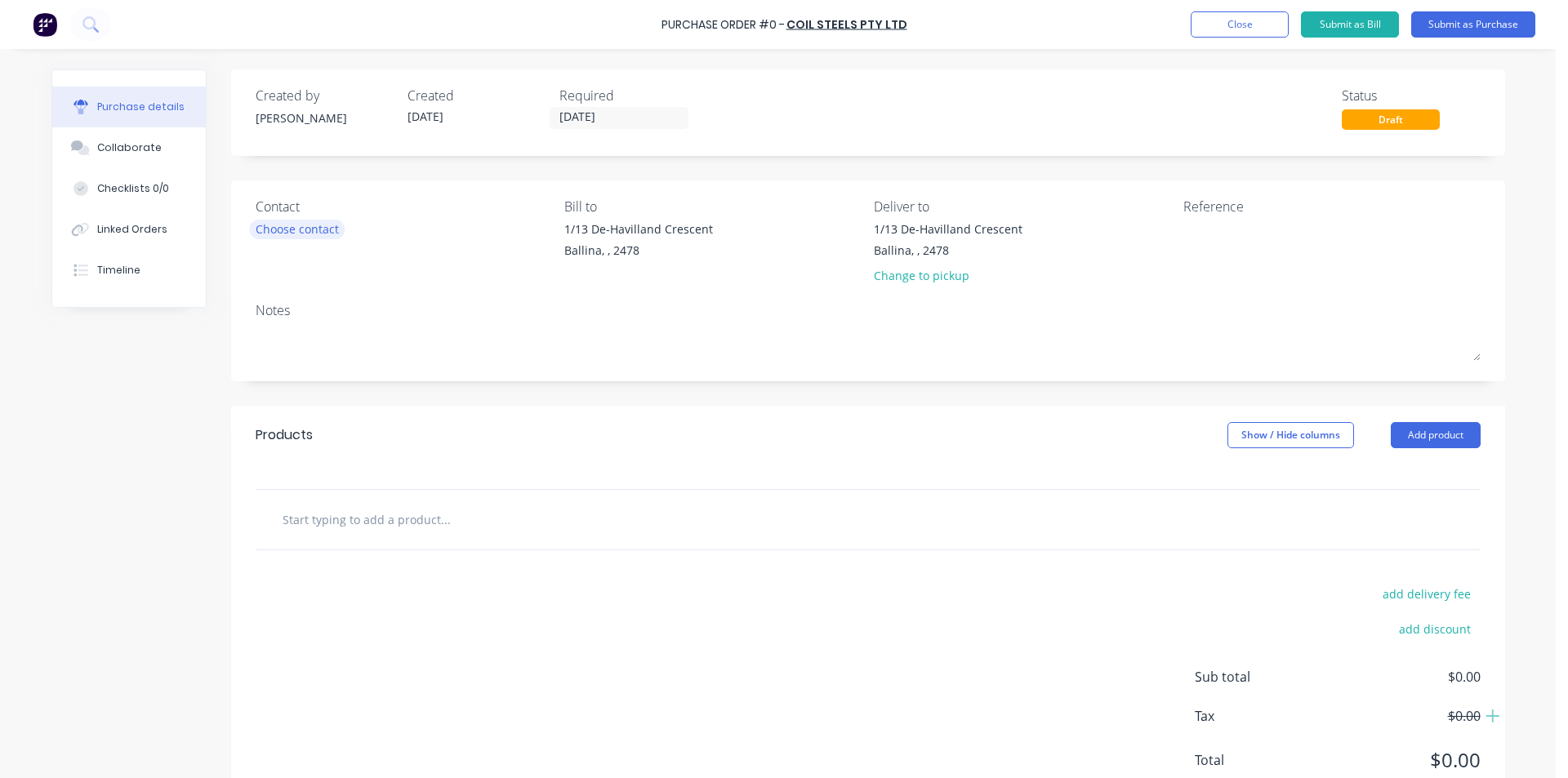
click at [310, 232] on div "Choose contact" at bounding box center [297, 228] width 84 height 17
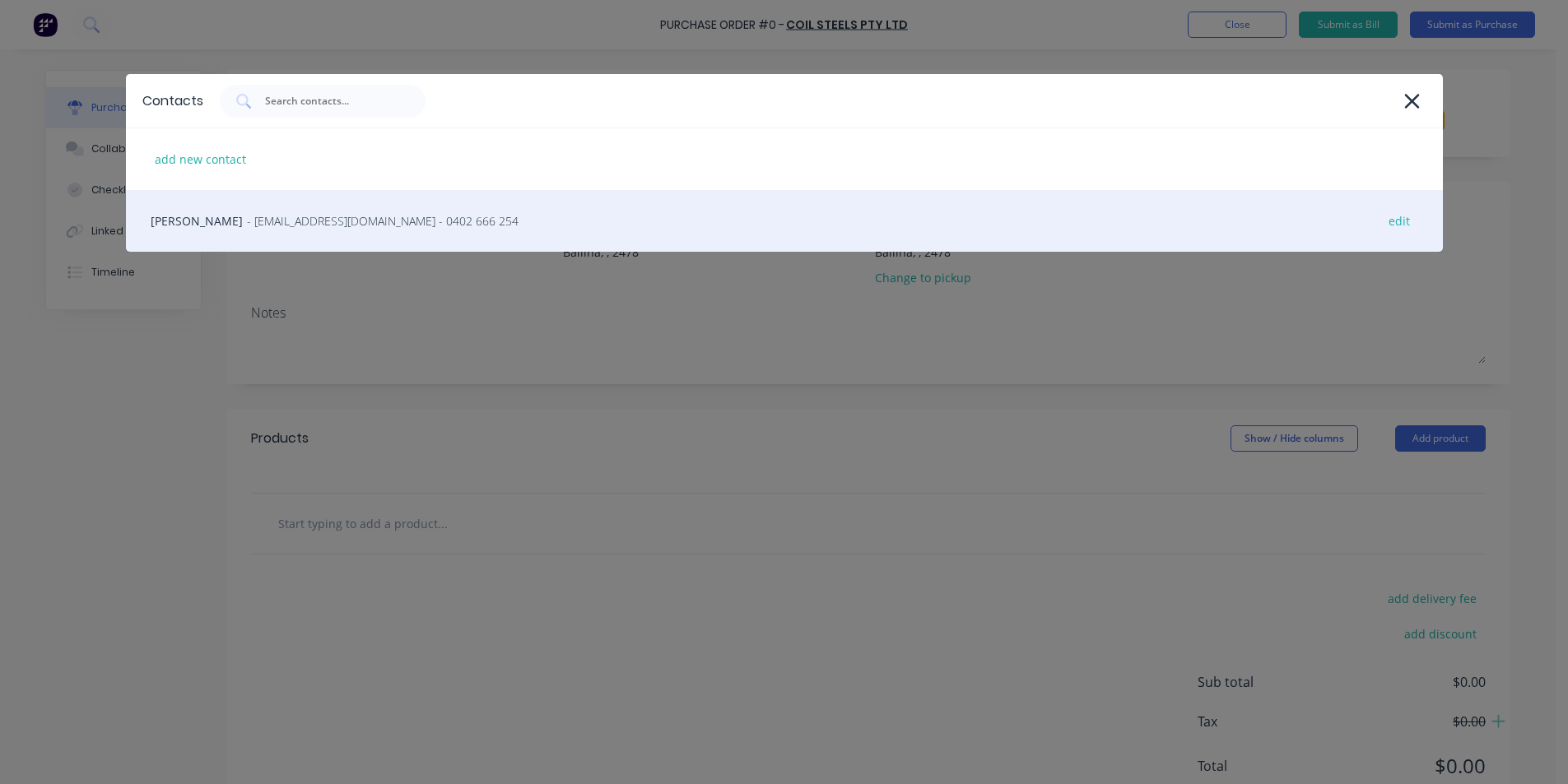
click at [322, 226] on span "- [EMAIL_ADDRESS][DOMAIN_NAME] - 0402 666 254" at bounding box center [383, 220] width 272 height 17
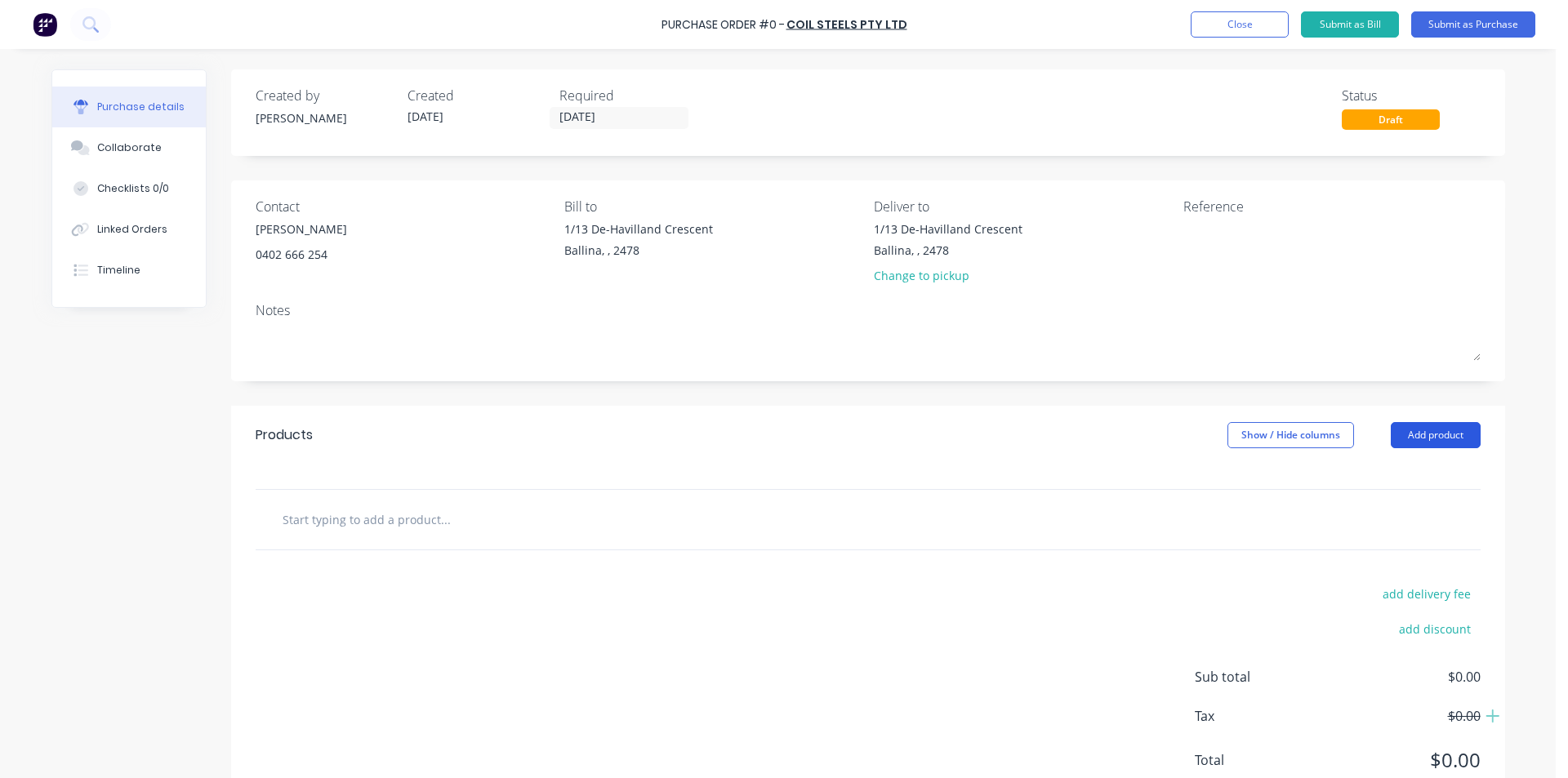
click at [1446, 441] on button "Add product" at bounding box center [1436, 435] width 90 height 26
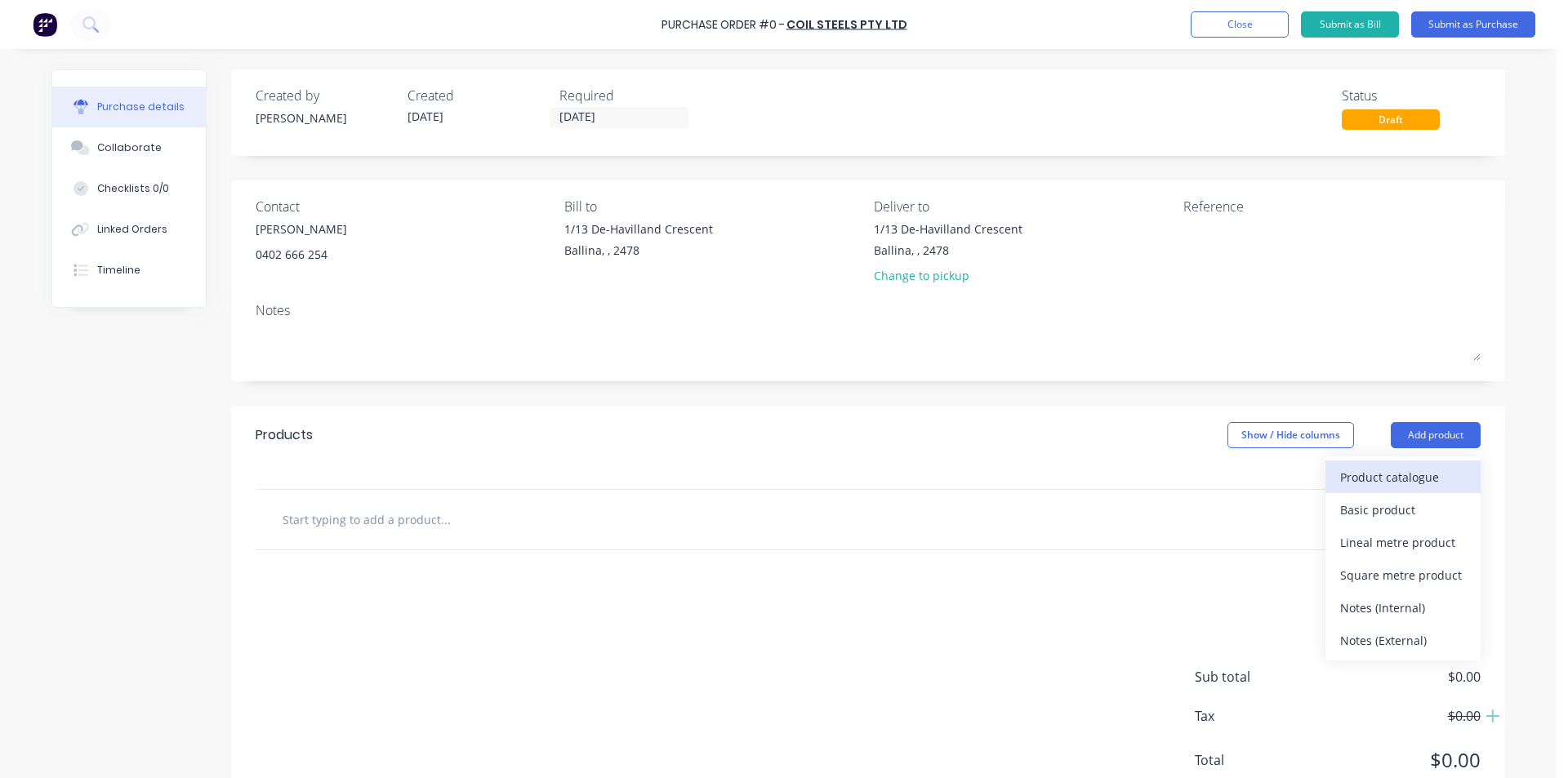
click at [1351, 473] on div "Product catalogue" at bounding box center [1403, 477] width 126 height 24
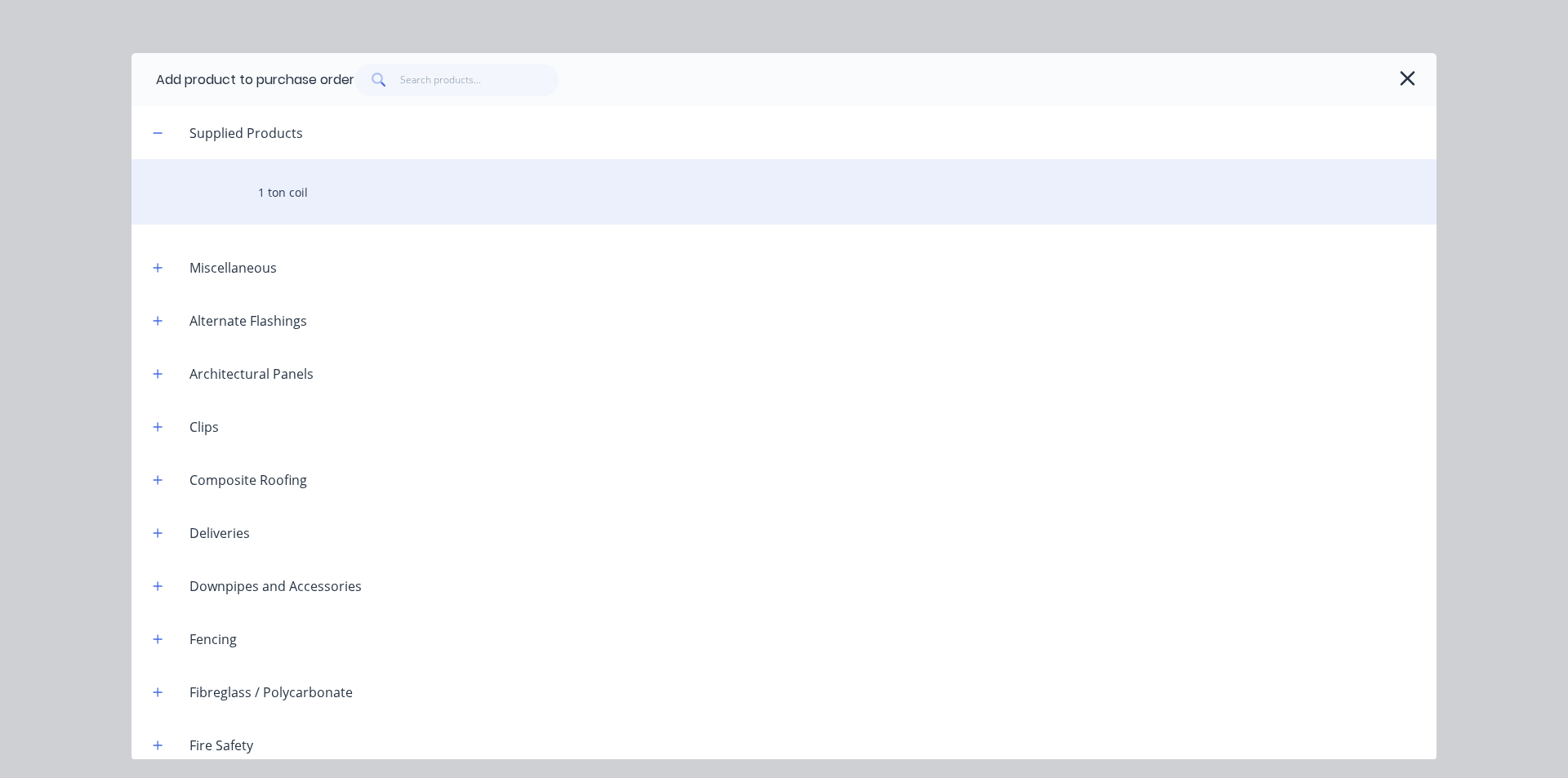
click at [315, 191] on div "1 ton coil" at bounding box center [784, 192] width 1305 height 65
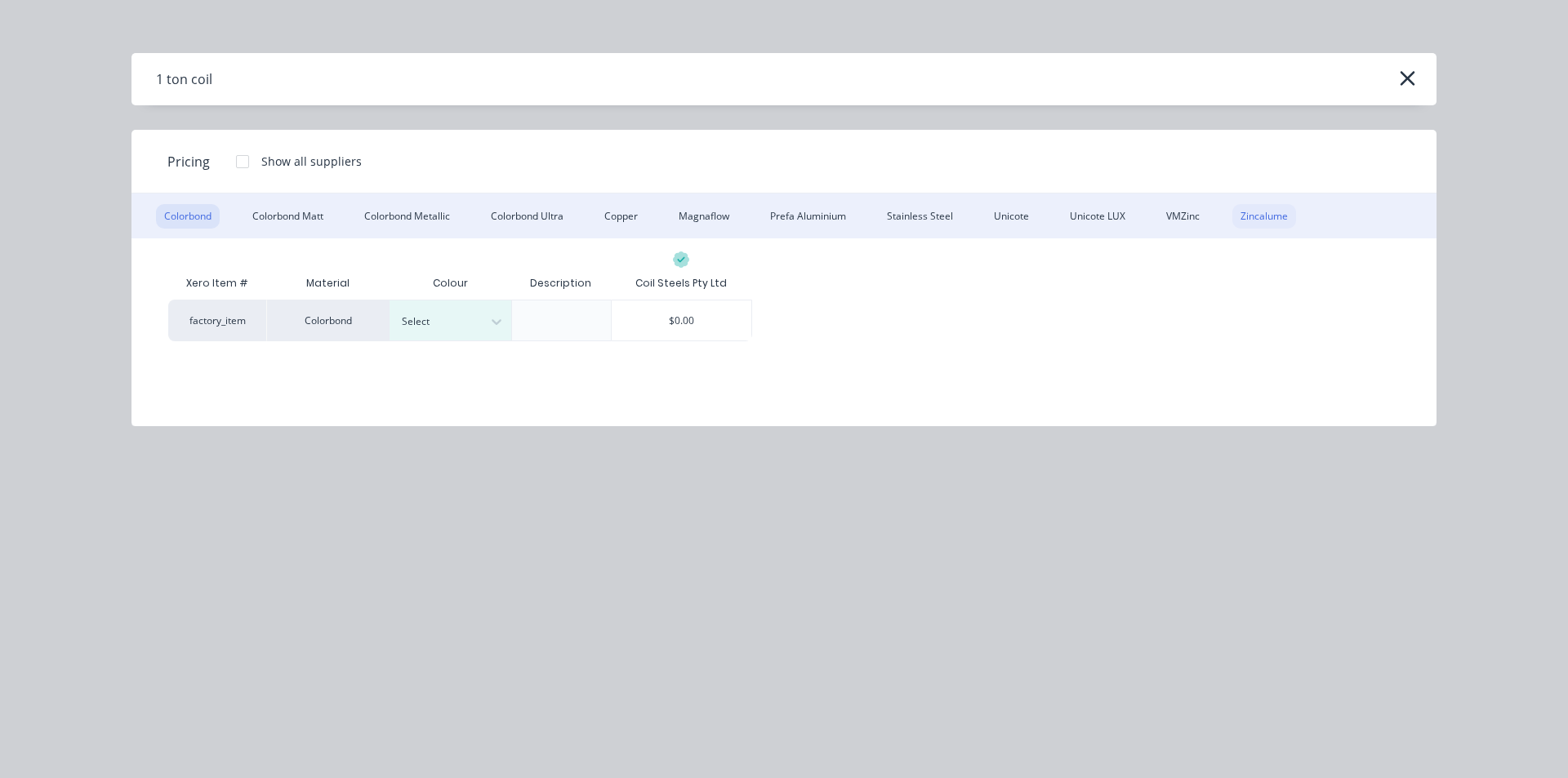
click at [1259, 217] on div "Zincalume" at bounding box center [1264, 217] width 63 height 25
click at [570, 322] on div "$0.00" at bounding box center [559, 320] width 140 height 39
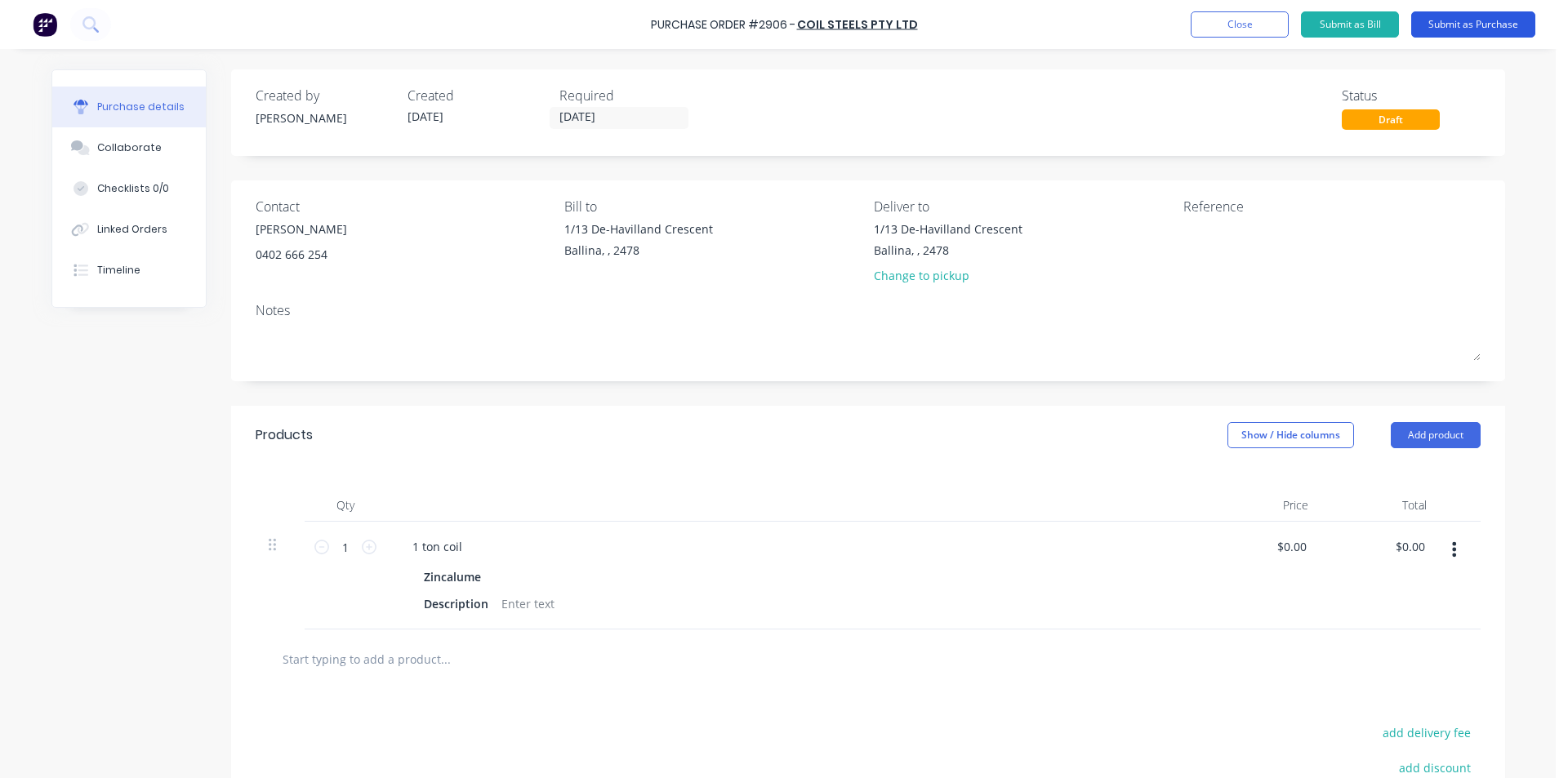
click at [1479, 18] on button "Submit as Purchase" at bounding box center [1473, 25] width 124 height 26
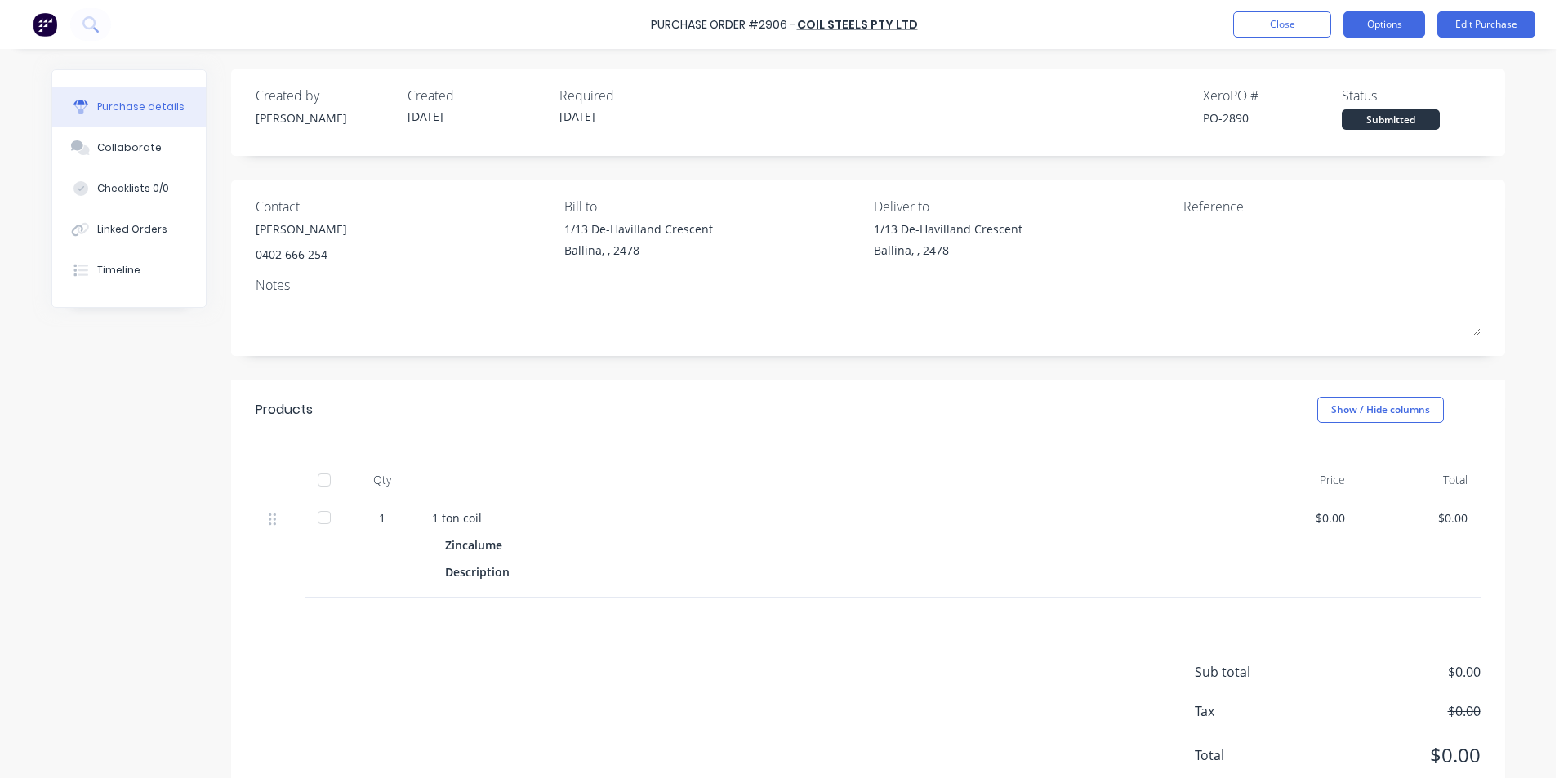
click at [1405, 26] on button "Options" at bounding box center [1384, 25] width 82 height 26
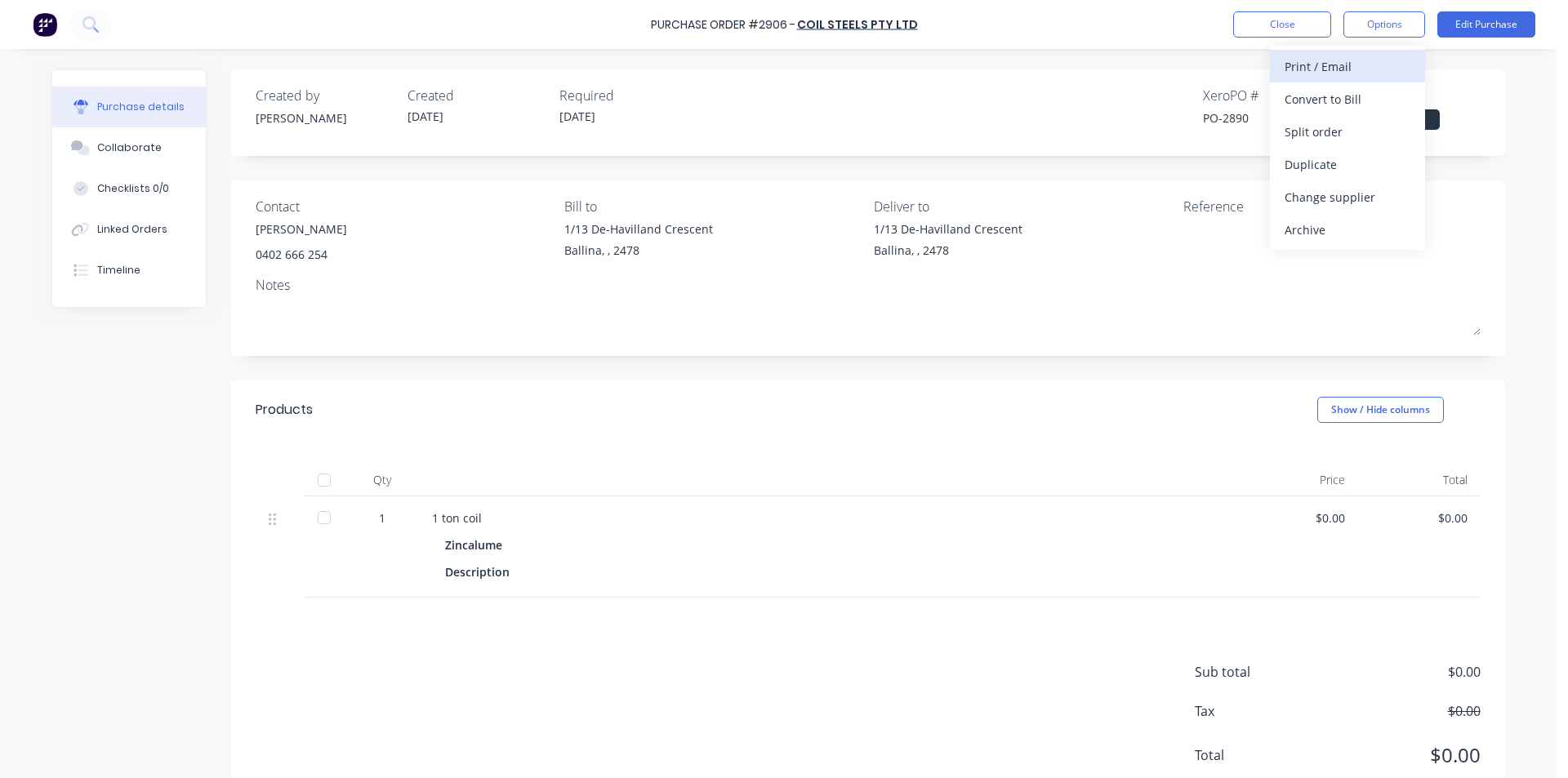
click at [1402, 68] on div "Print / Email" at bounding box center [1348, 66] width 126 height 24
click at [1375, 132] on div "Without pricing" at bounding box center [1348, 131] width 126 height 24
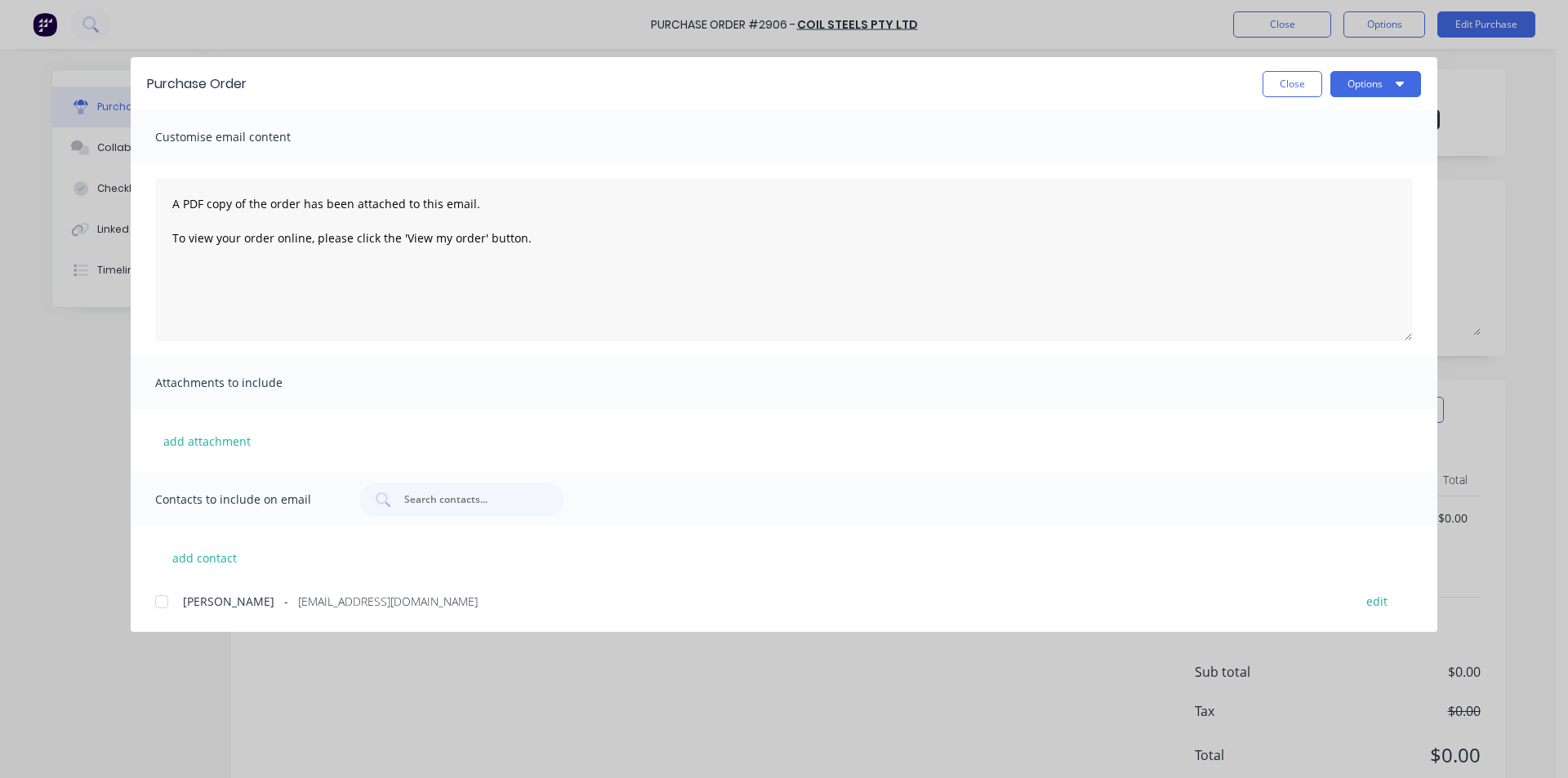
click at [160, 596] on div at bounding box center [161, 601] width 33 height 33
drag, startPoint x: 1349, startPoint y: 98, endPoint x: 1331, endPoint y: 158, distance: 62.6
click at [1349, 96] on div "Purchase Order Close Options" at bounding box center [784, 84] width 1307 height 53
click at [1348, 88] on button "Options" at bounding box center [1376, 85] width 91 height 26
click at [1345, 190] on div "Email" at bounding box center [1343, 190] width 126 height 24
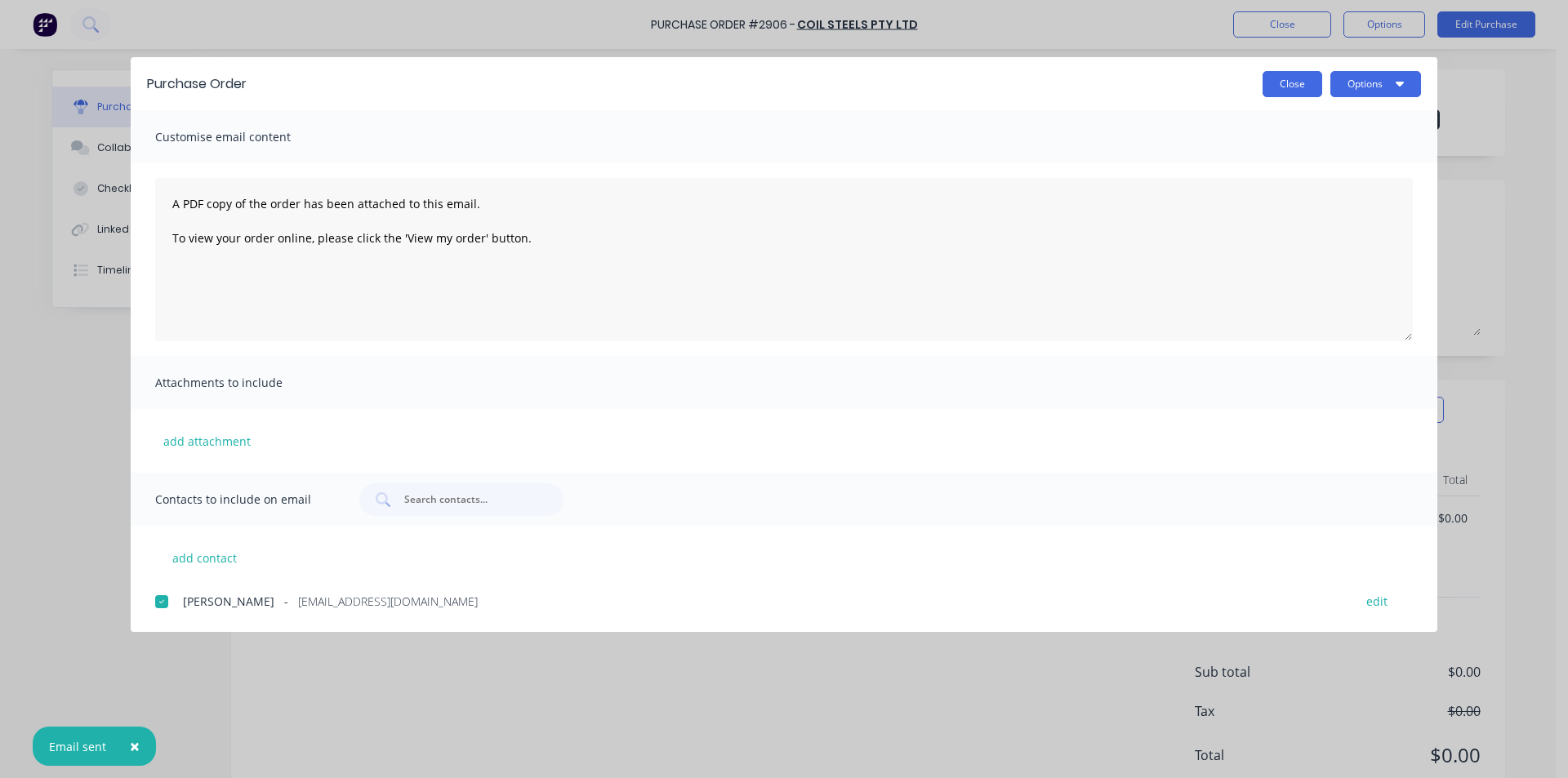
click at [1312, 86] on button "Close" at bounding box center [1293, 85] width 60 height 26
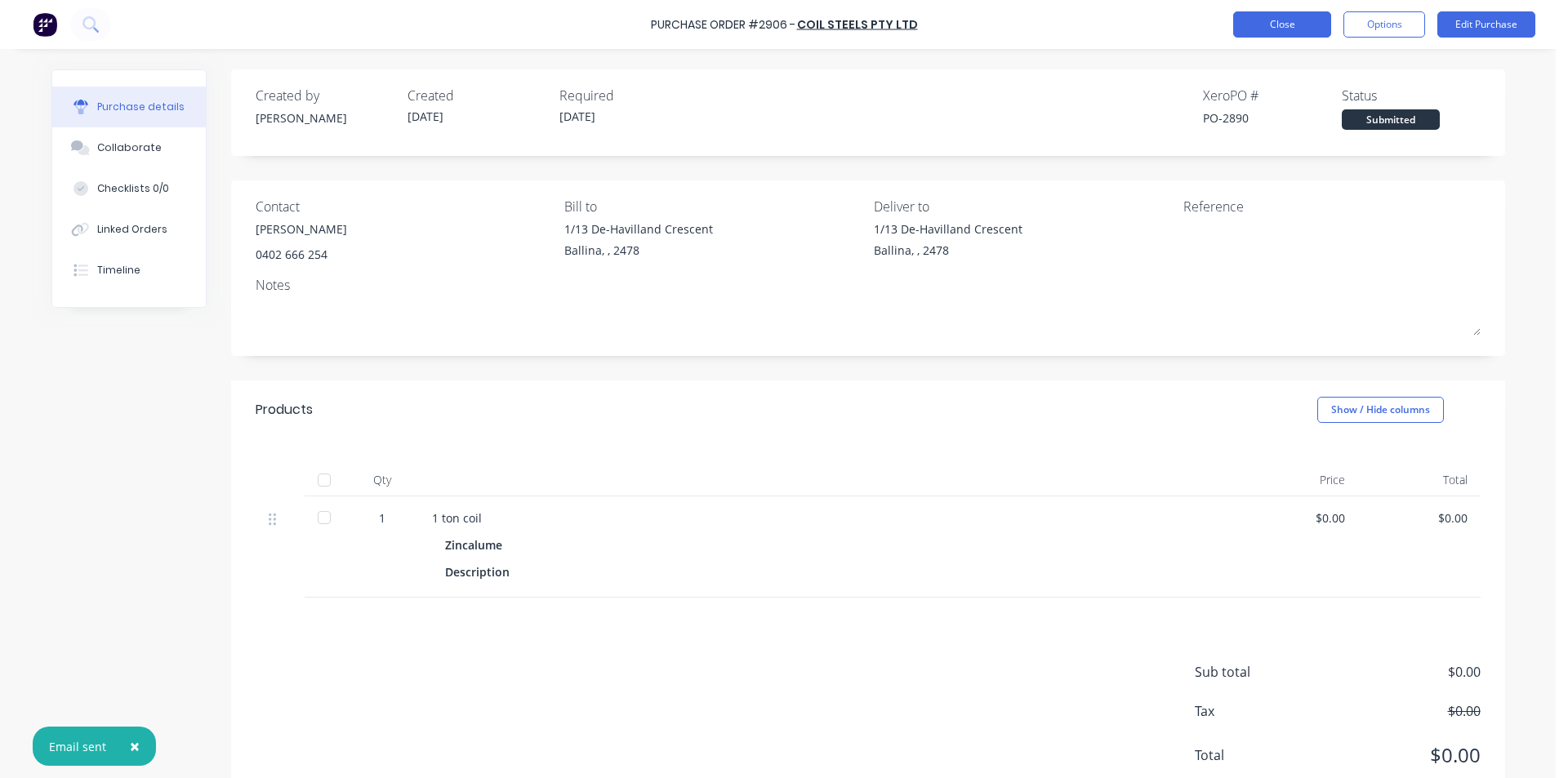
click at [1285, 18] on button "Close" at bounding box center [1282, 25] width 98 height 26
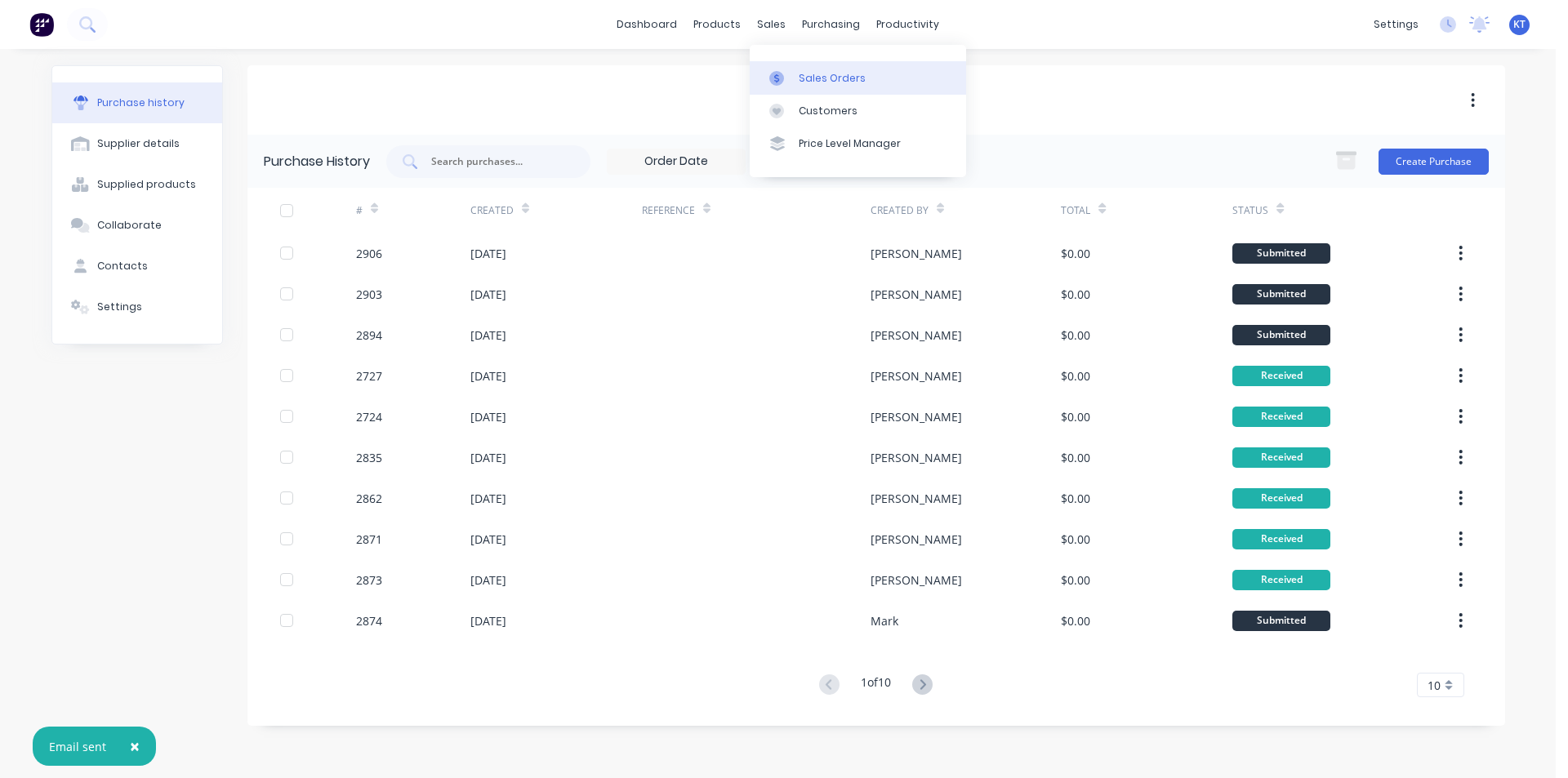
click at [806, 78] on div "Sales Orders" at bounding box center [832, 78] width 67 height 15
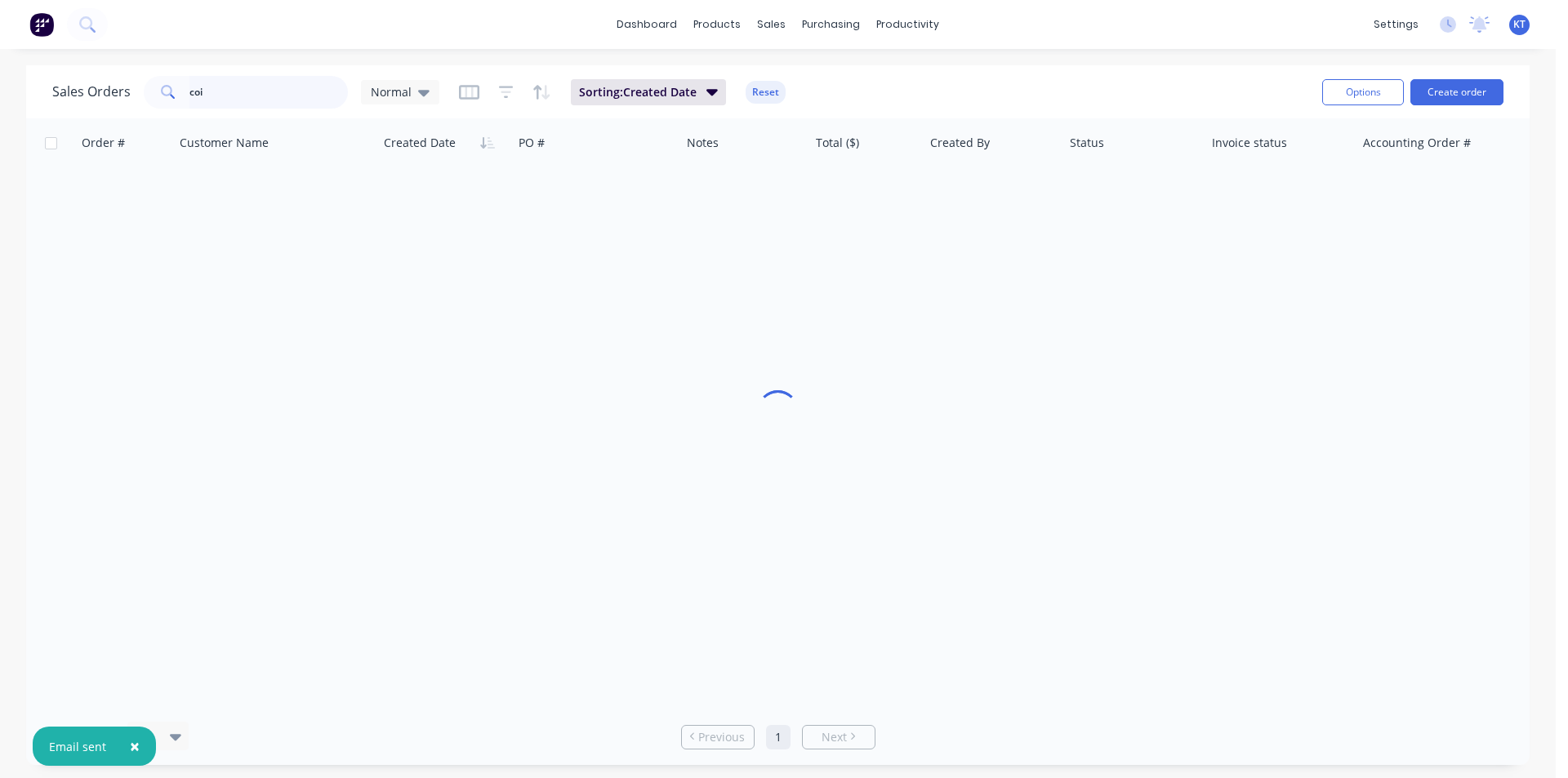
click at [212, 85] on input "coi" at bounding box center [269, 92] width 160 height 33
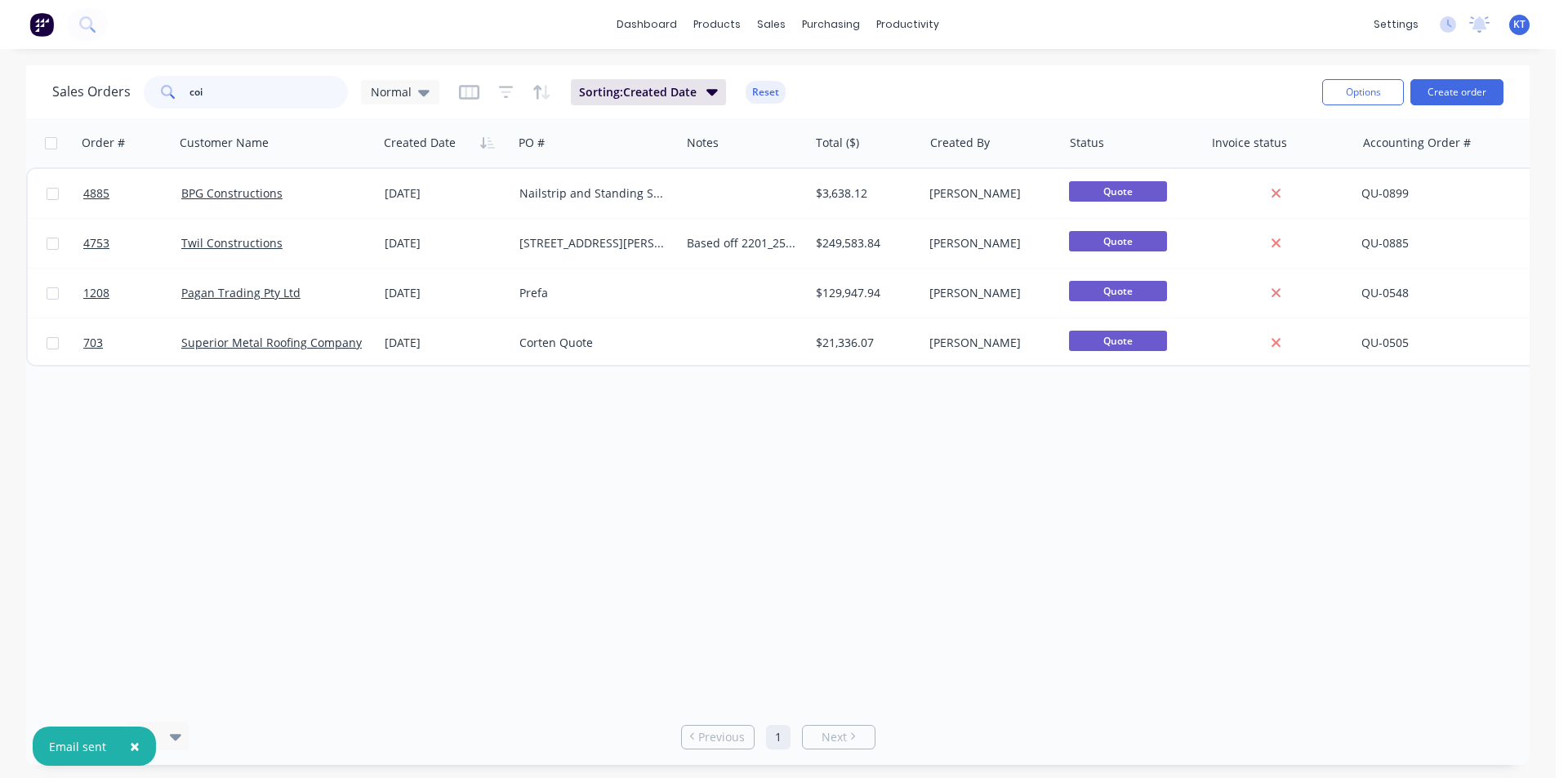
click at [212, 85] on input "coi" at bounding box center [269, 92] width 160 height 33
type input "reflex"
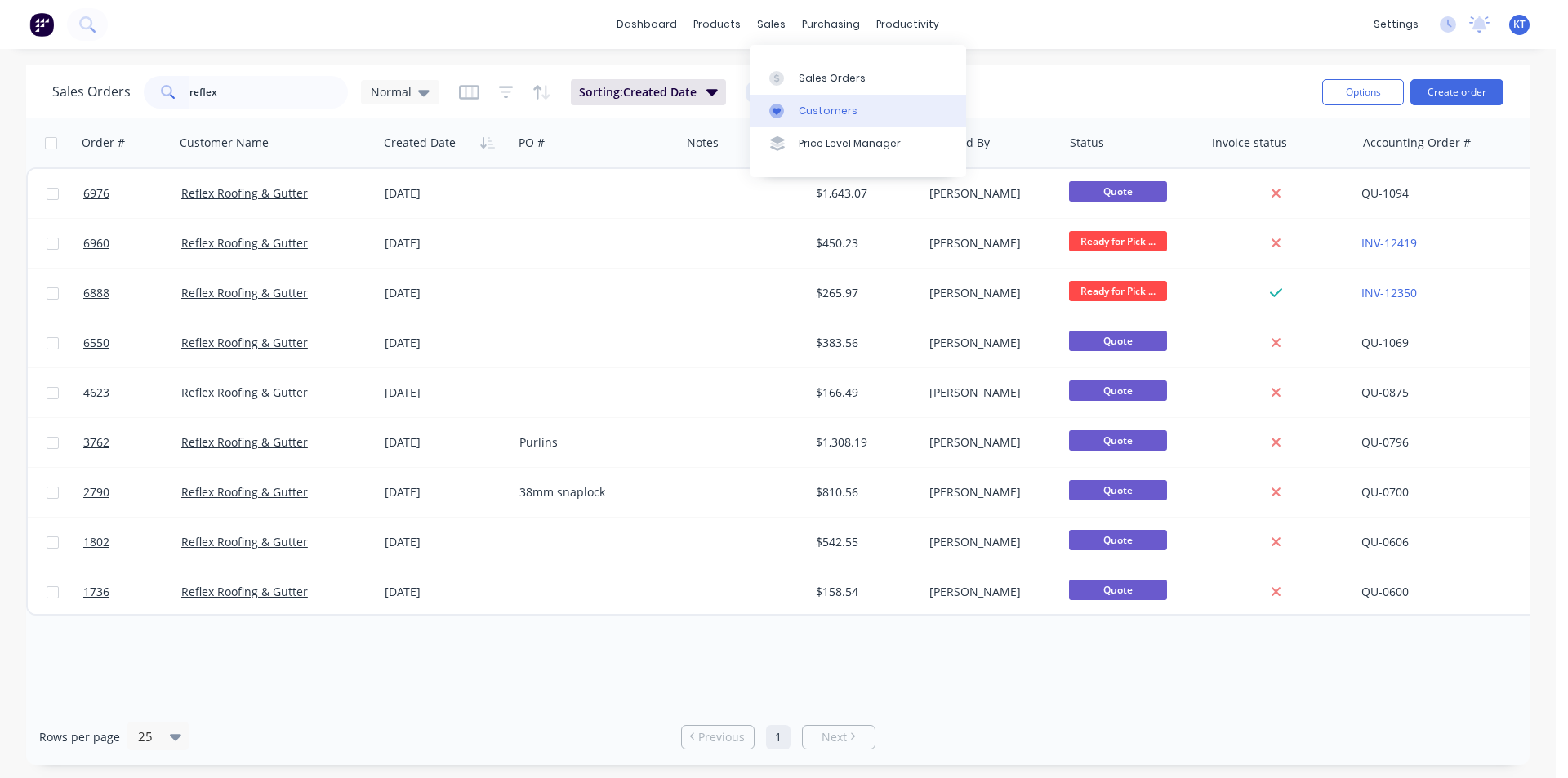
click at [805, 107] on div "Customers" at bounding box center [828, 111] width 59 height 15
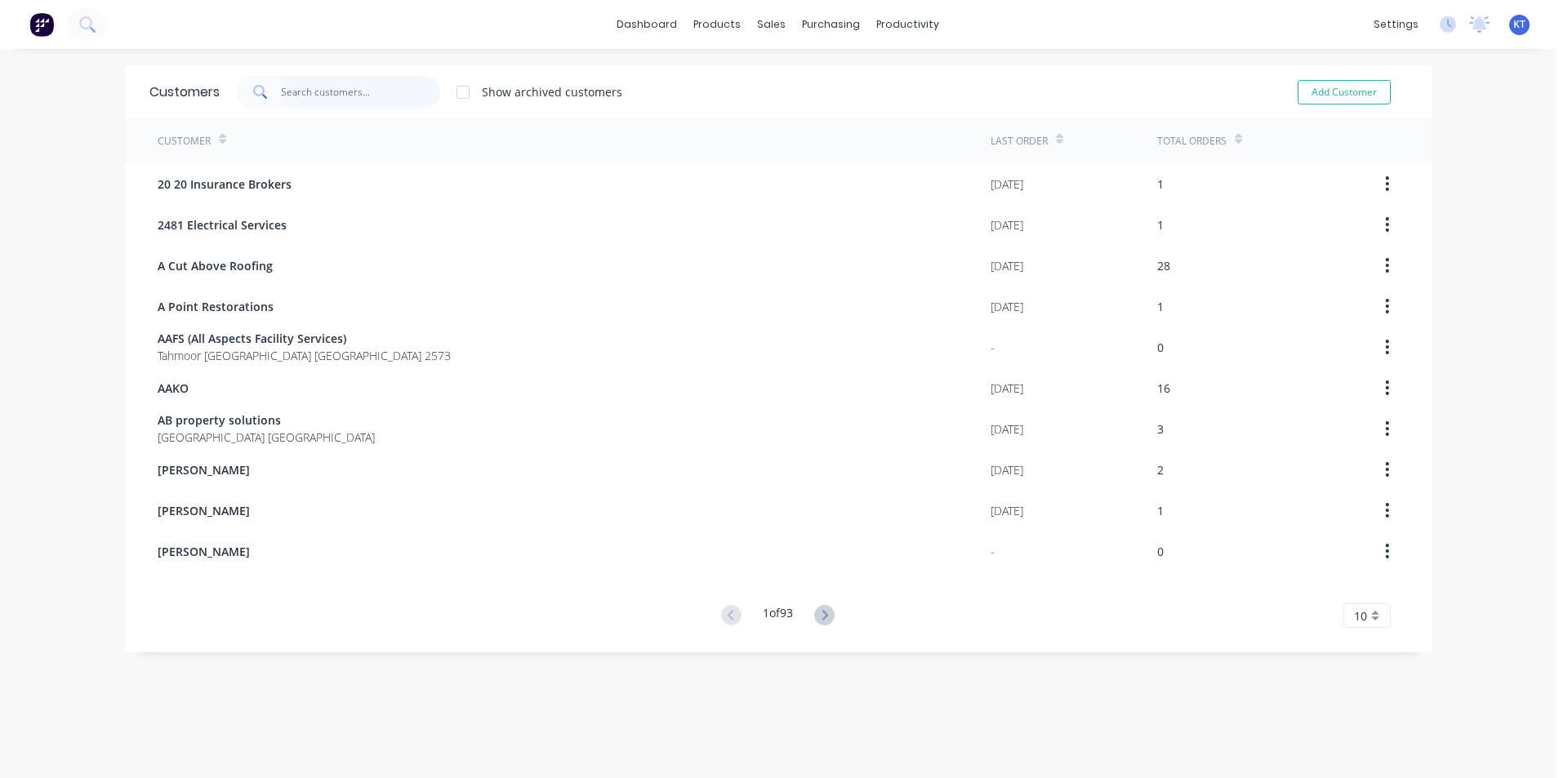
click at [330, 85] on input "text" at bounding box center [360, 92] width 160 height 33
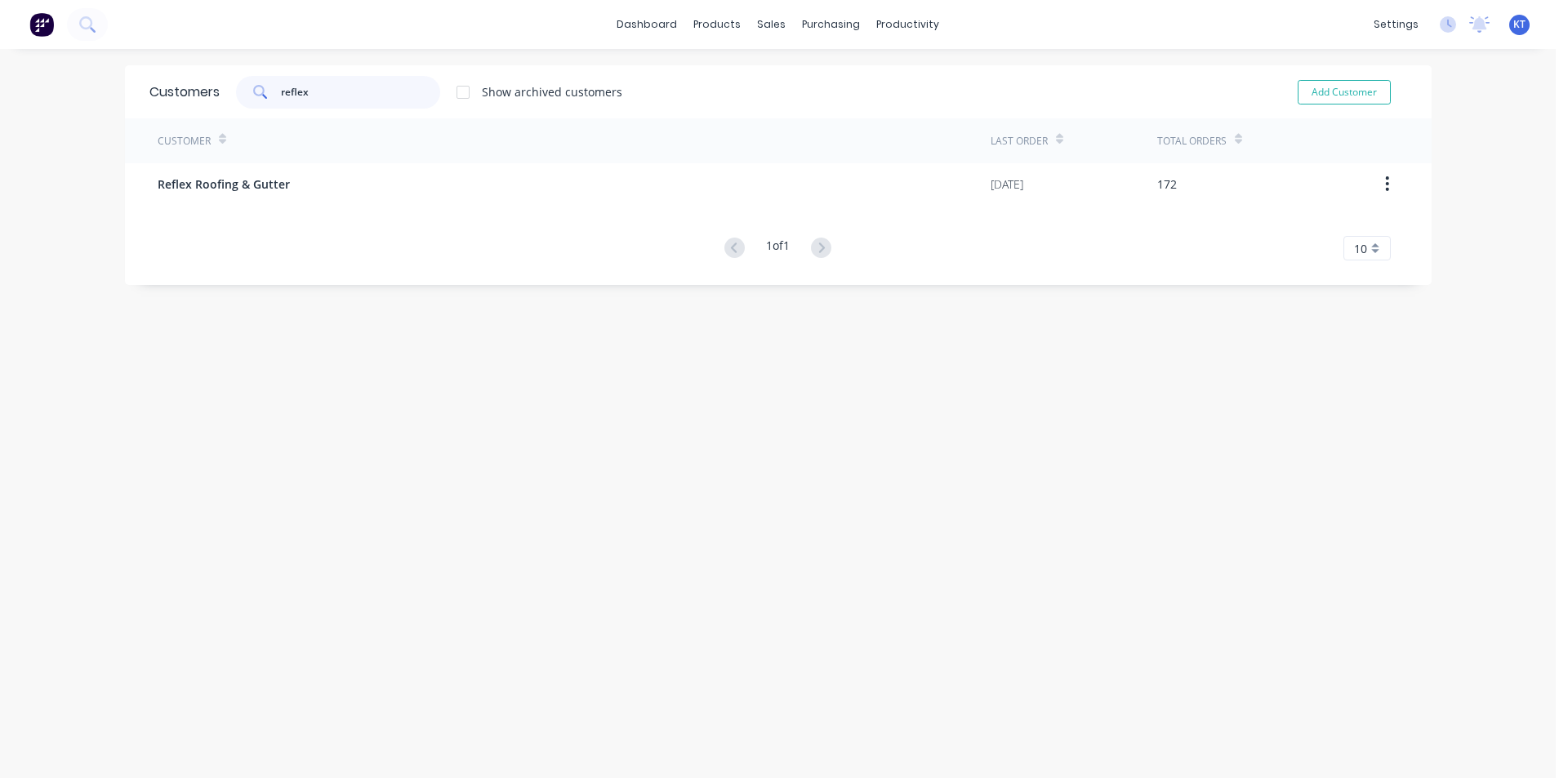
type input "reflex"
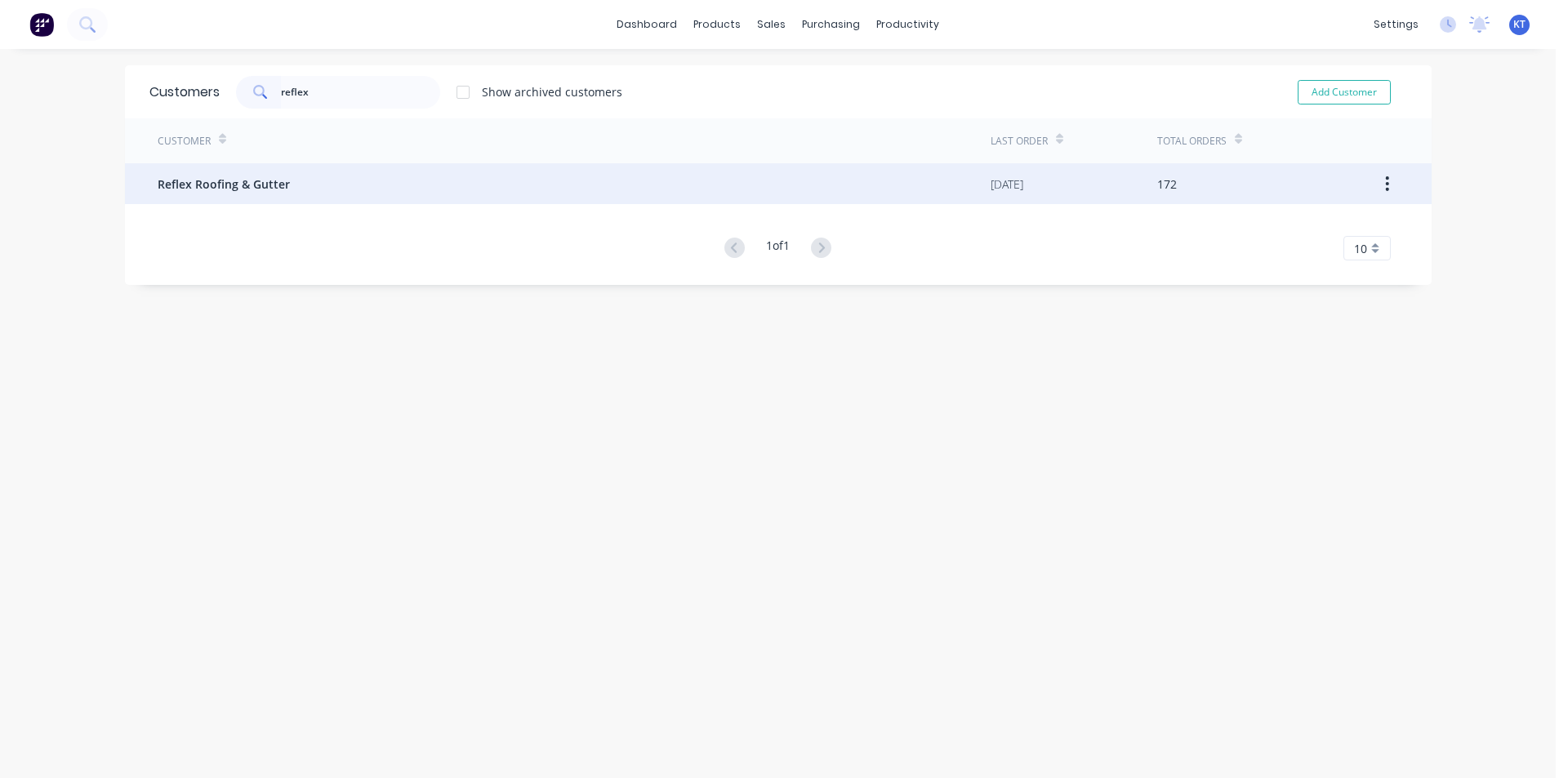
click at [361, 192] on div "Reflex Roofing & Gutter" at bounding box center [574, 183] width 833 height 41
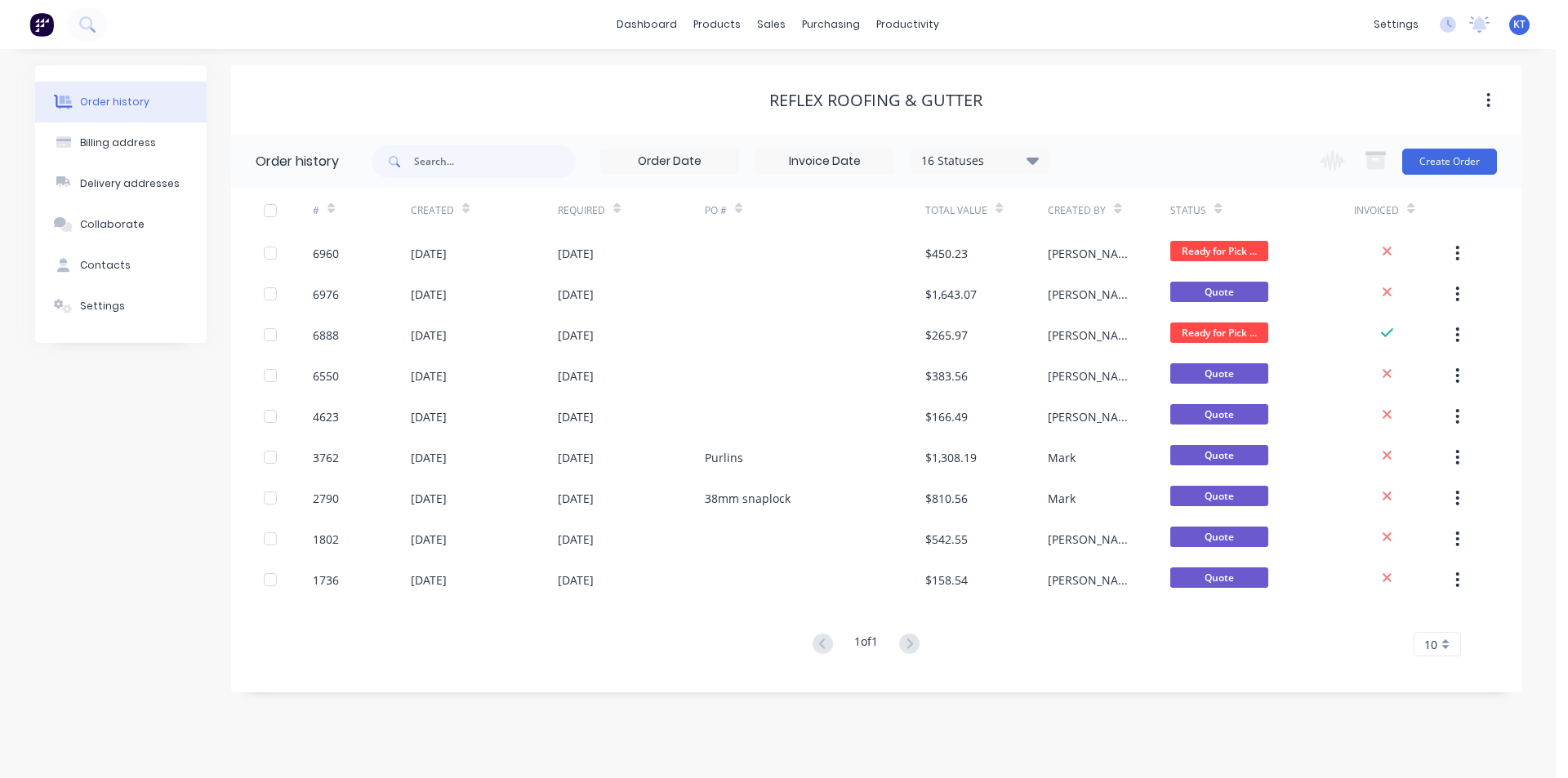
drag, startPoint x: 1037, startPoint y: 156, endPoint x: 1041, endPoint y: 177, distance: 21.4
click at [1035, 156] on icon at bounding box center [1033, 160] width 12 height 19
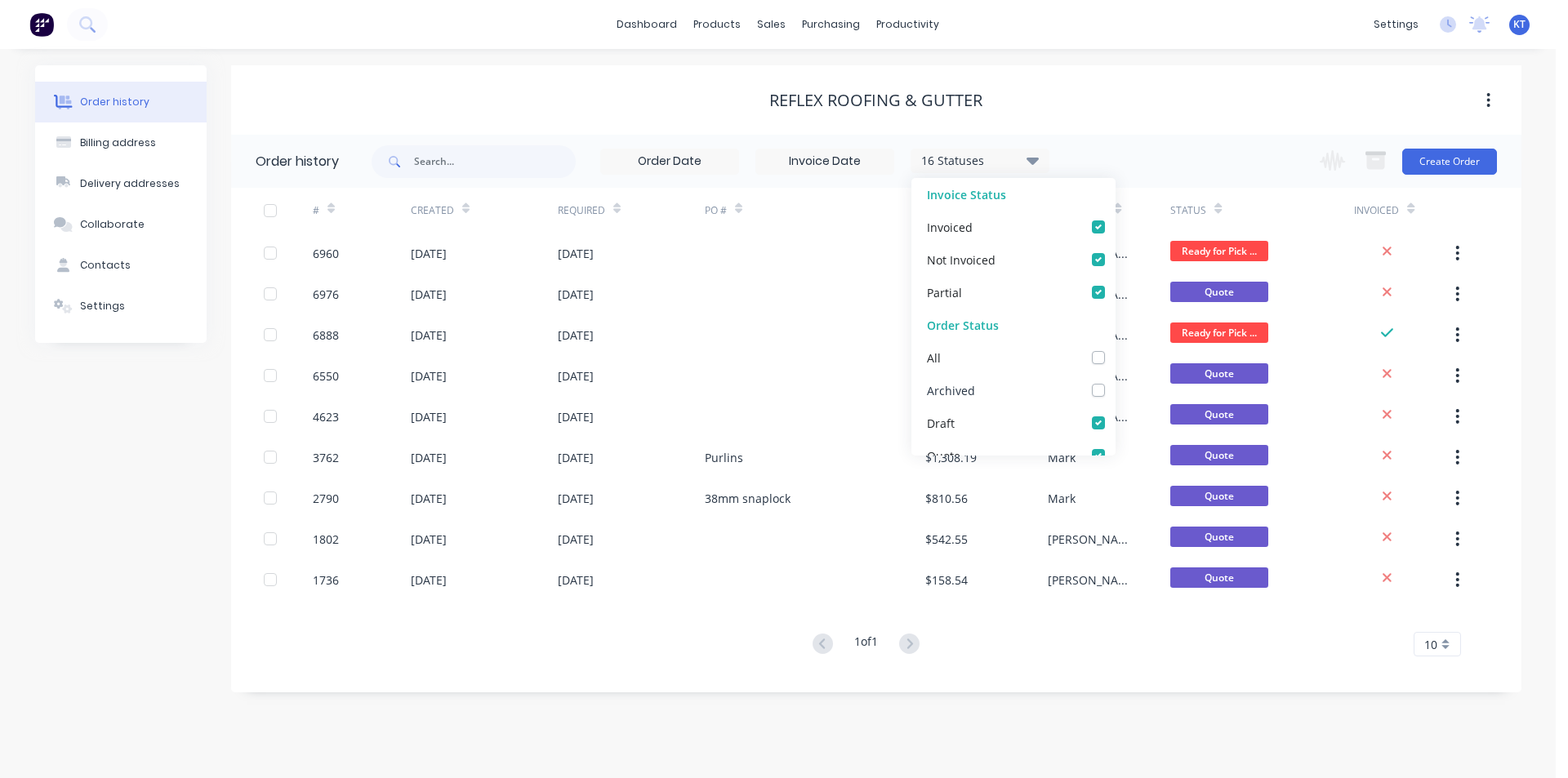
click at [1115, 382] on label at bounding box center [1115, 382] width 0 height 0
click at [1115, 388] on input "checkbox" at bounding box center [1121, 389] width 13 height 16
checkbox input "true"
click at [1133, 613] on div "# Created Required PO # Total Value Created By Status Invoiced 6960 [DATE] [DAT…" at bounding box center [866, 422] width 1271 height 469
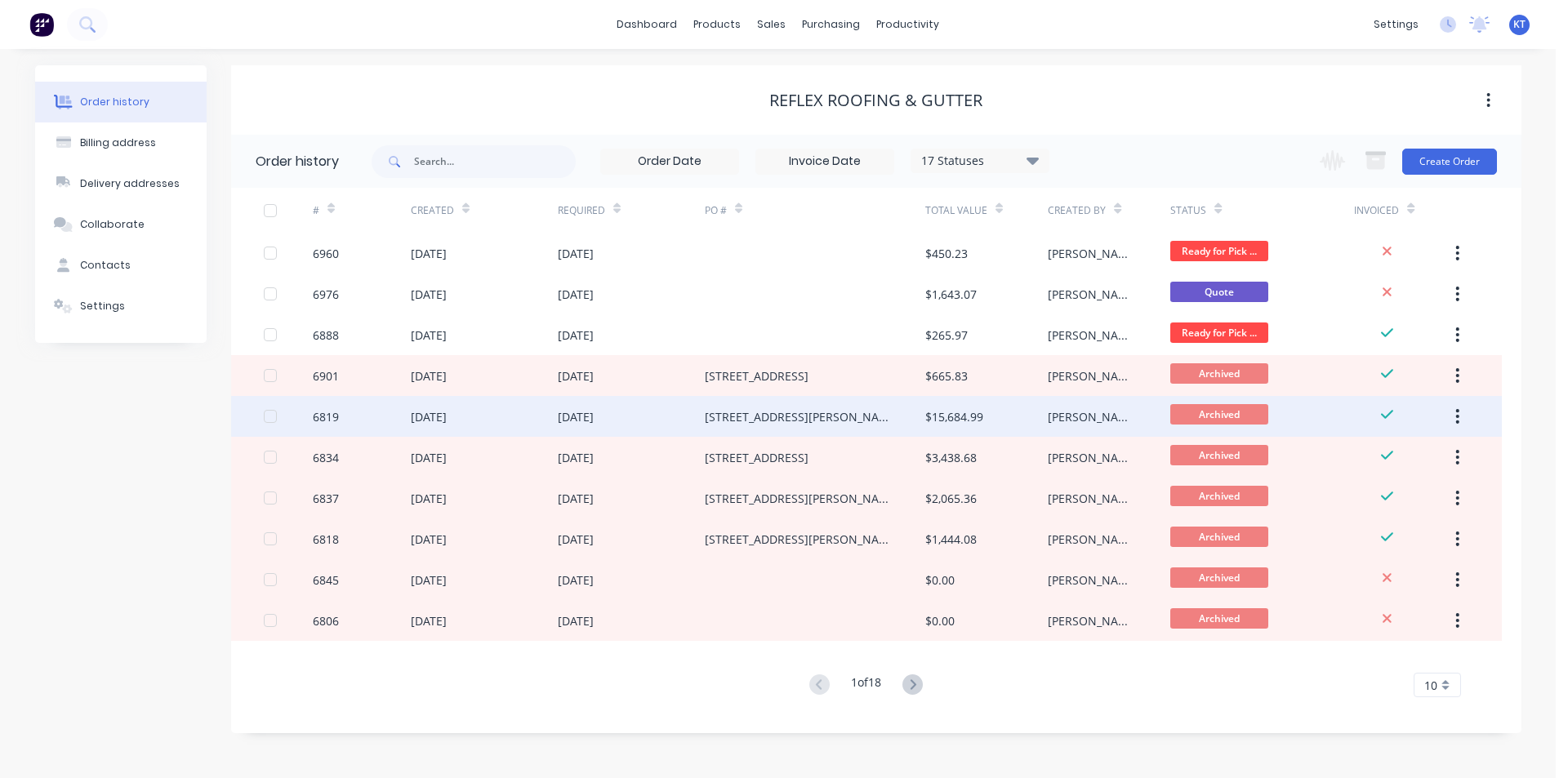
click at [780, 411] on div "[STREET_ADDRESS][PERSON_NAME]" at bounding box center [799, 416] width 188 height 17
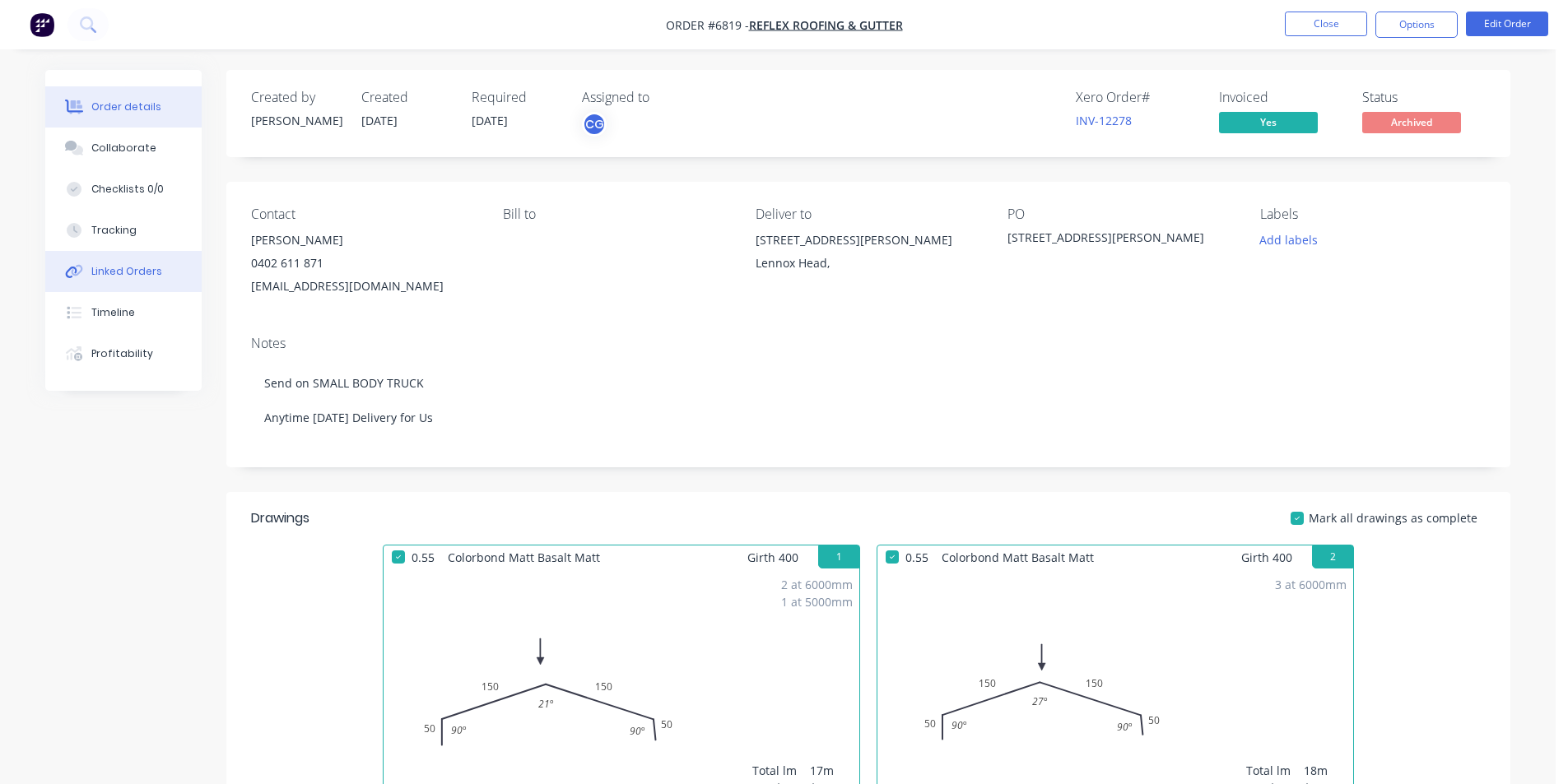
click at [147, 279] on button "Linked Orders" at bounding box center [123, 272] width 156 height 41
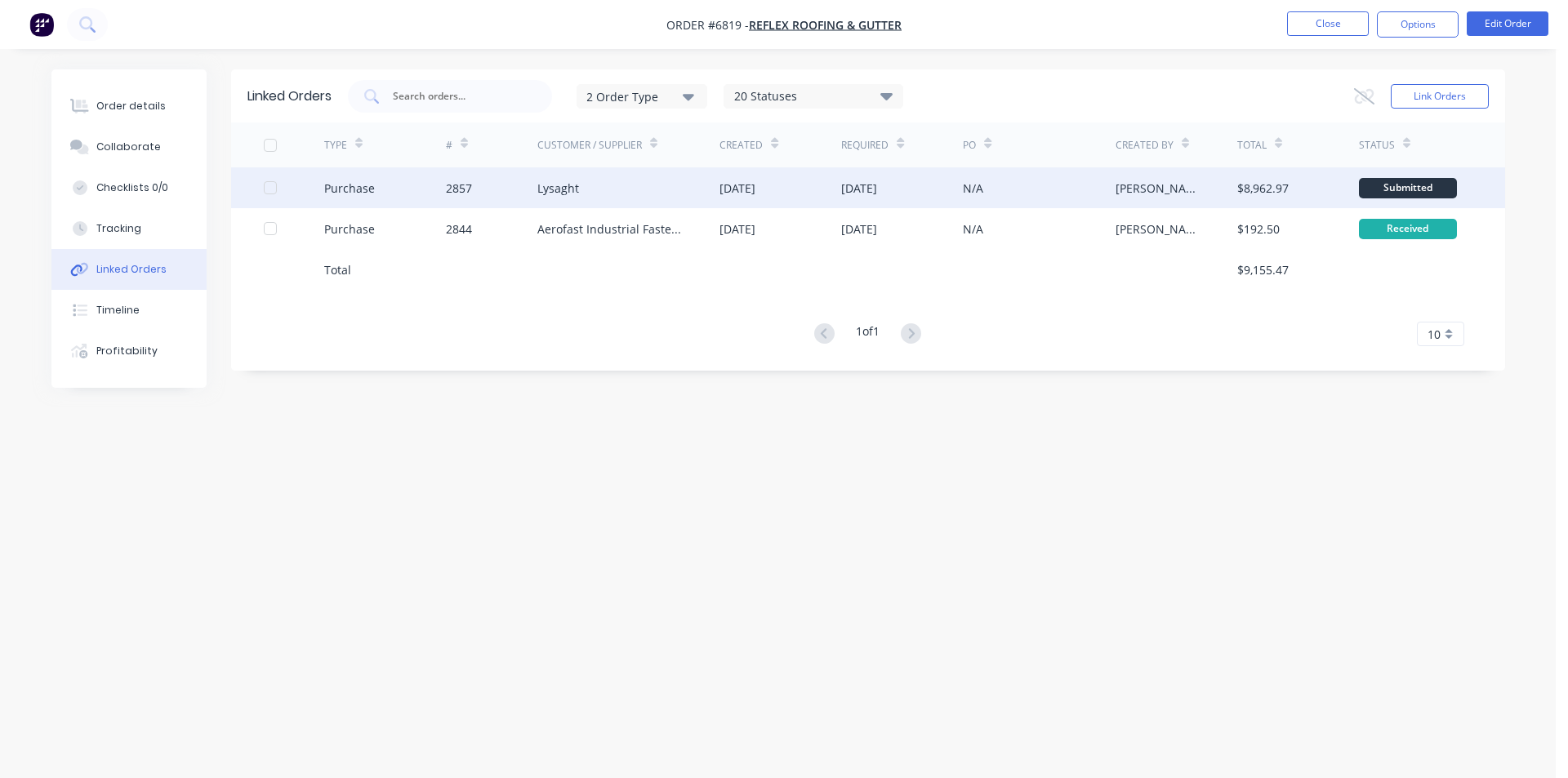
click at [499, 193] on div "2857" at bounding box center [492, 188] width 92 height 41
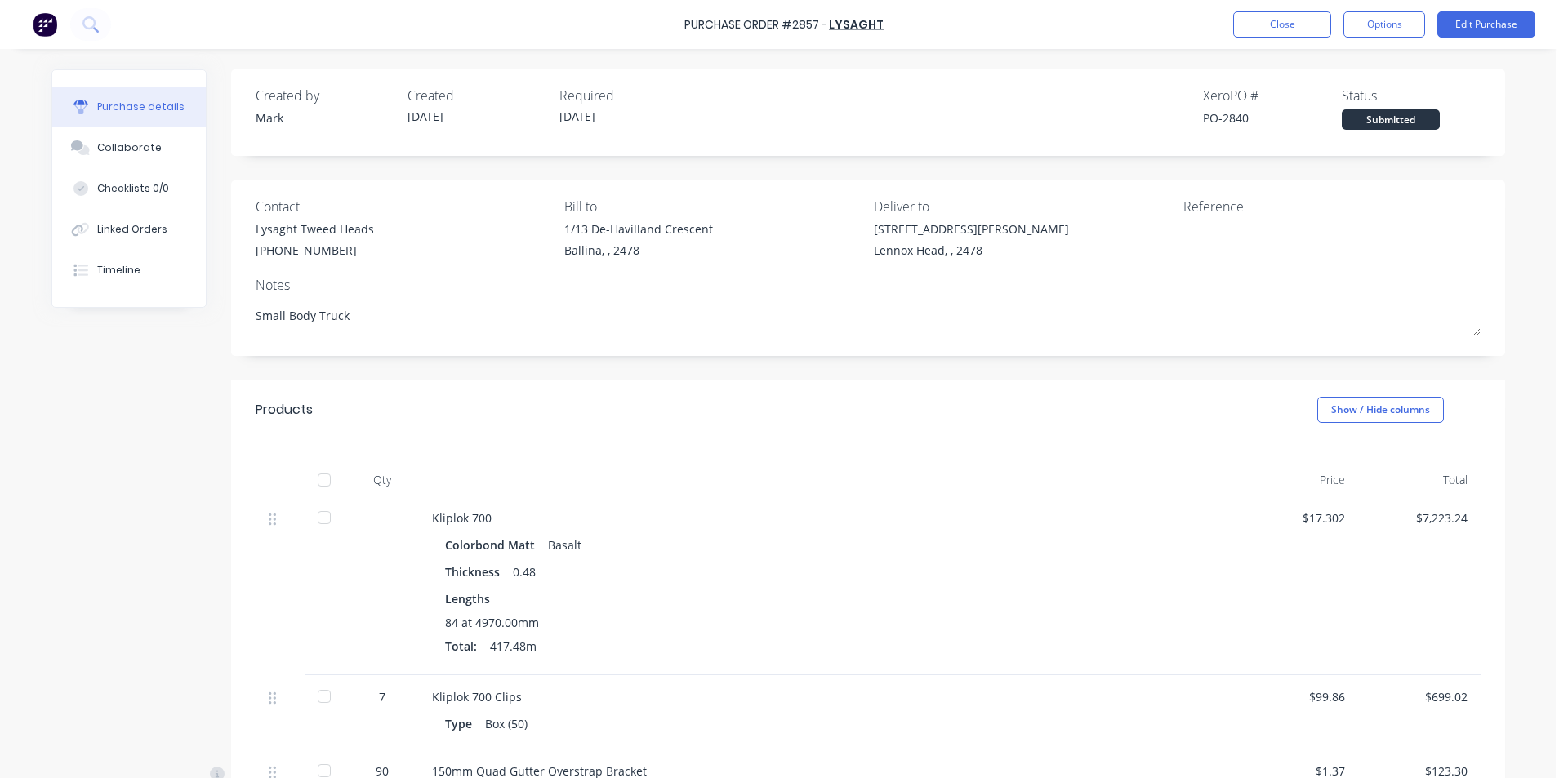
type textarea "x"
click at [81, 245] on button "Linked Orders" at bounding box center [129, 229] width 153 height 41
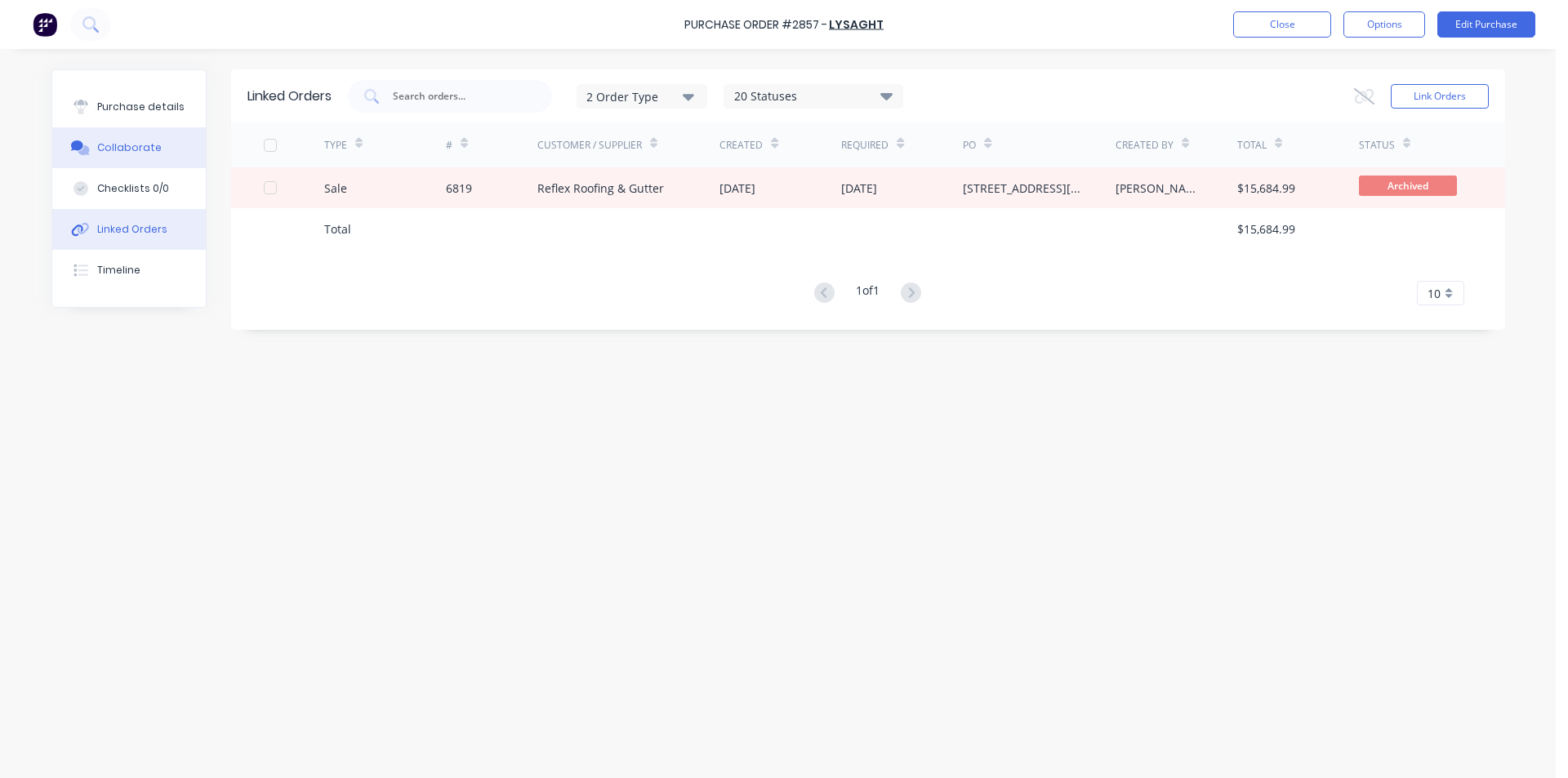
click at [116, 159] on button "Collaborate" at bounding box center [129, 148] width 153 height 41
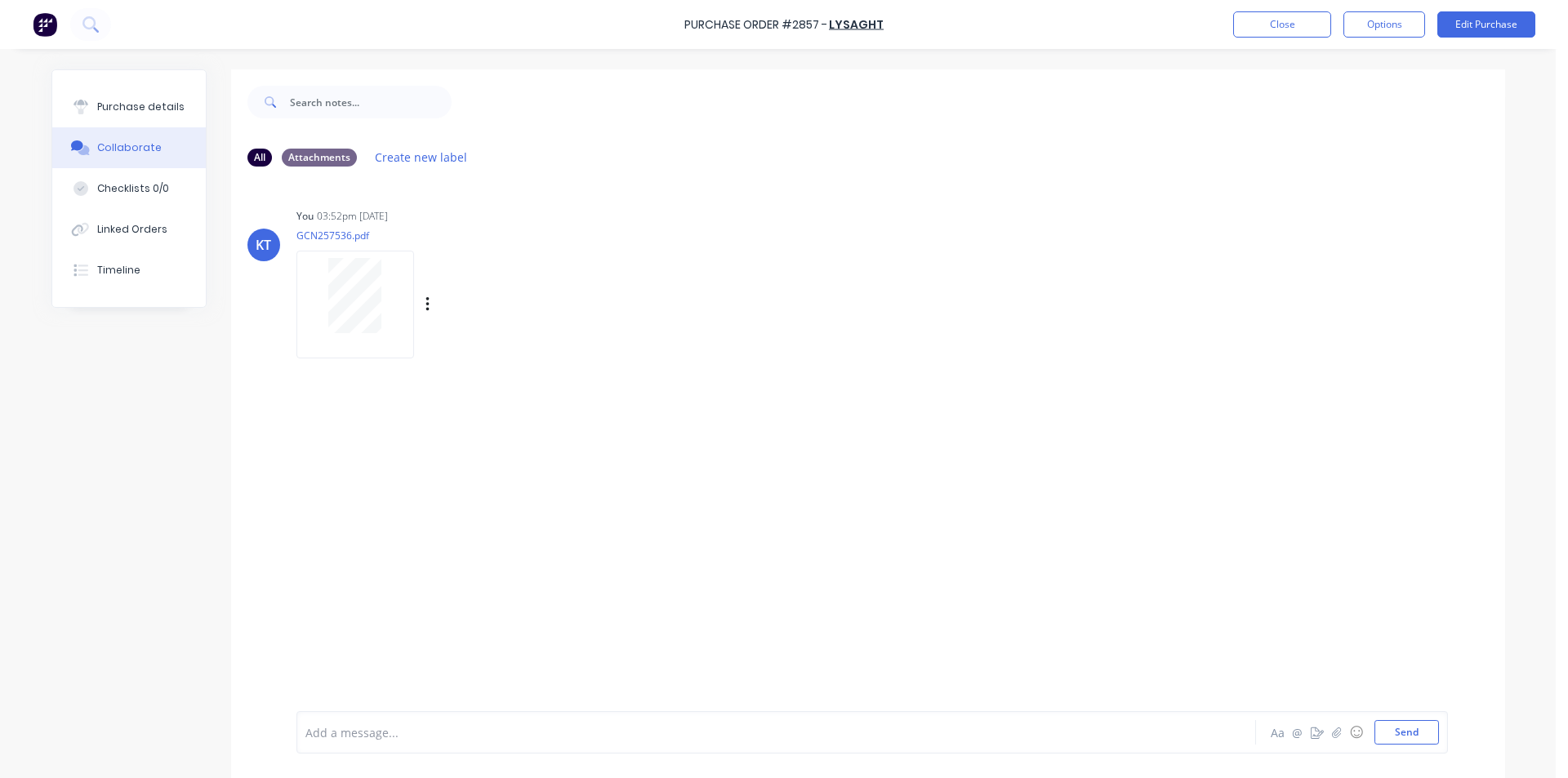
click at [384, 322] on div at bounding box center [355, 295] width 103 height 75
click at [1269, 12] on button "Close" at bounding box center [1282, 25] width 98 height 26
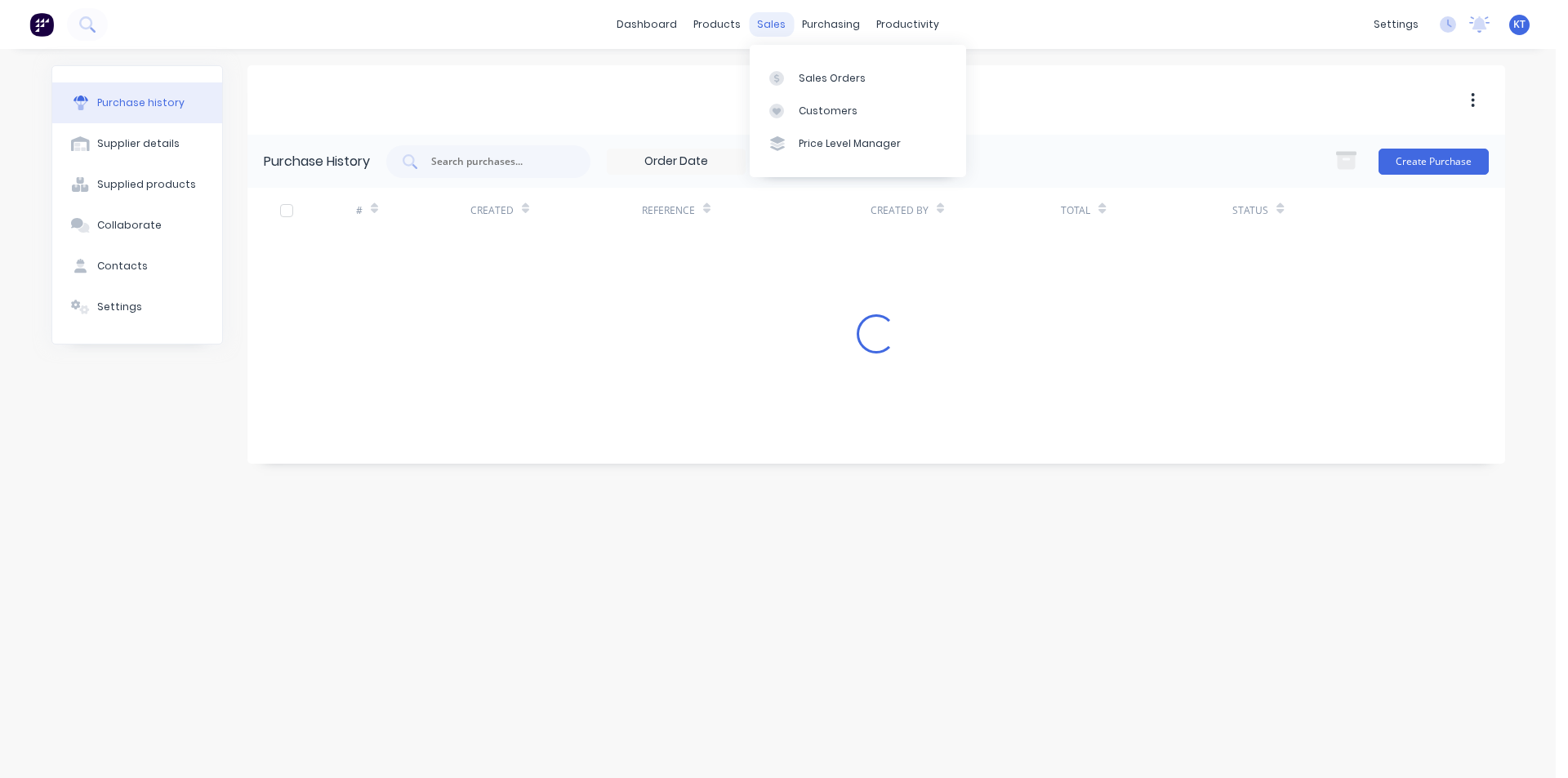
click at [774, 26] on div "sales" at bounding box center [771, 25] width 45 height 25
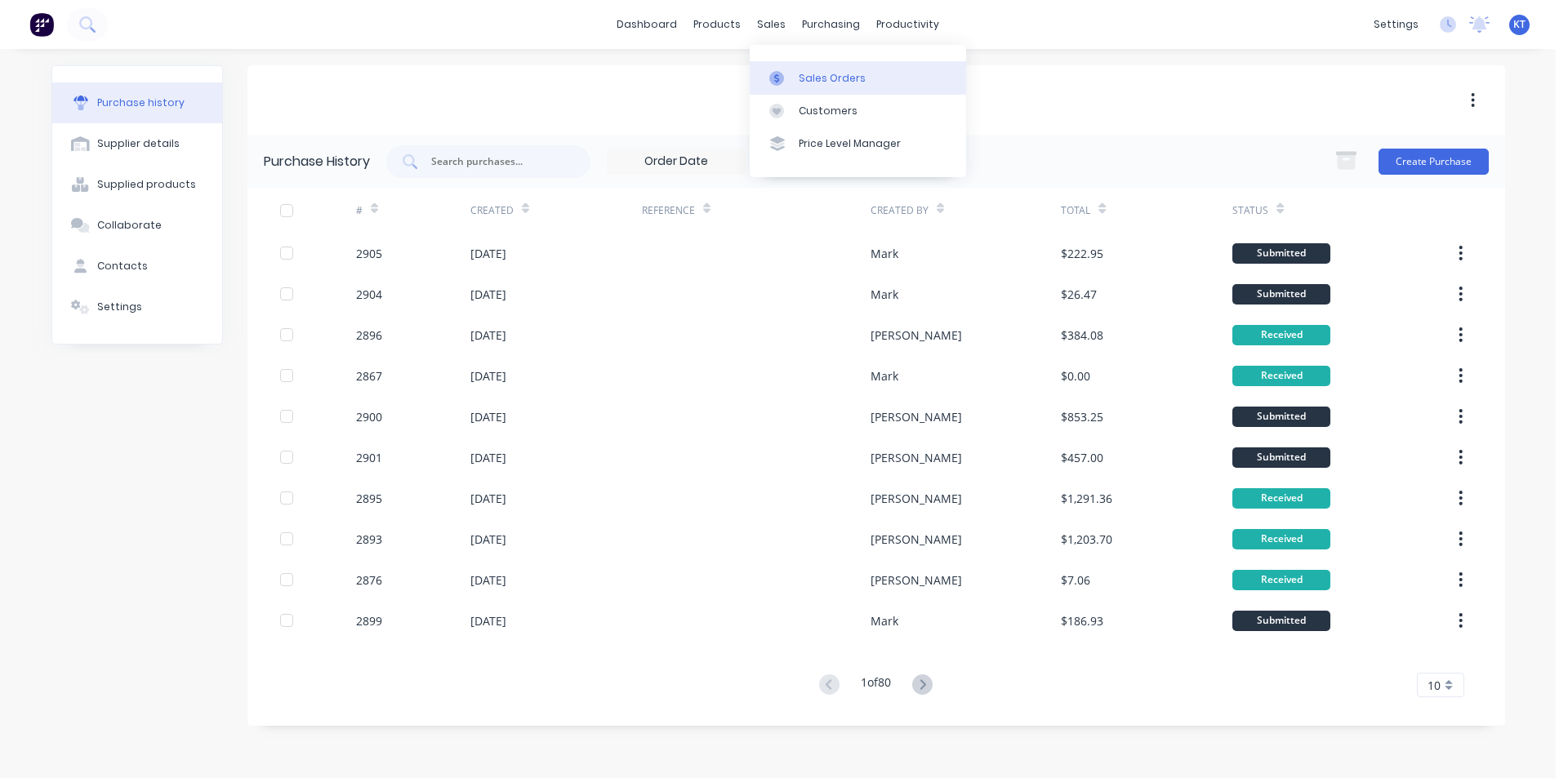
click at [832, 93] on link "Sales Orders" at bounding box center [858, 77] width 217 height 33
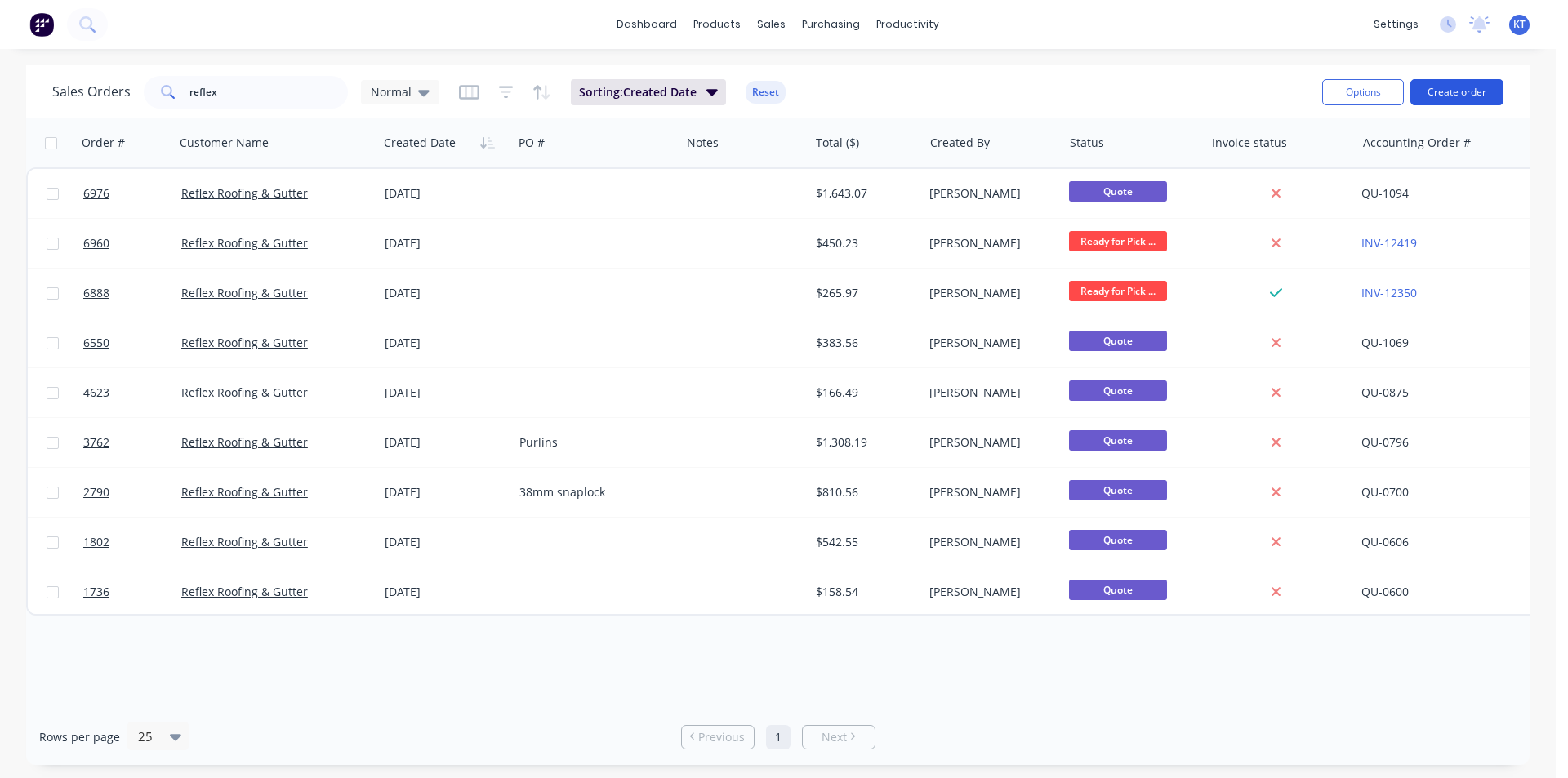
click at [1461, 86] on button "Create order" at bounding box center [1457, 93] width 93 height 26
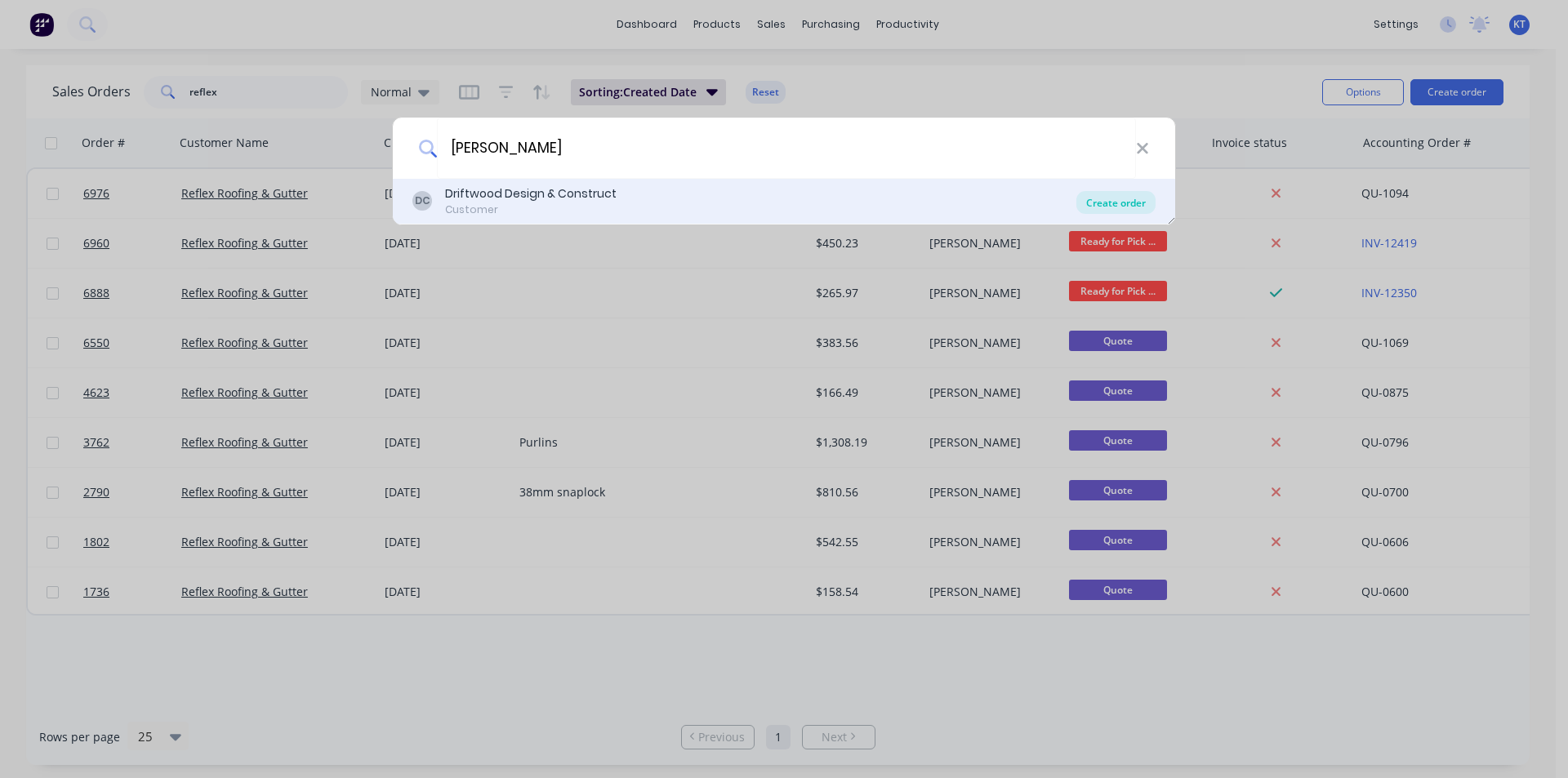
type input "[PERSON_NAME]"
click at [1091, 198] on div "Create order" at bounding box center [1116, 203] width 79 height 23
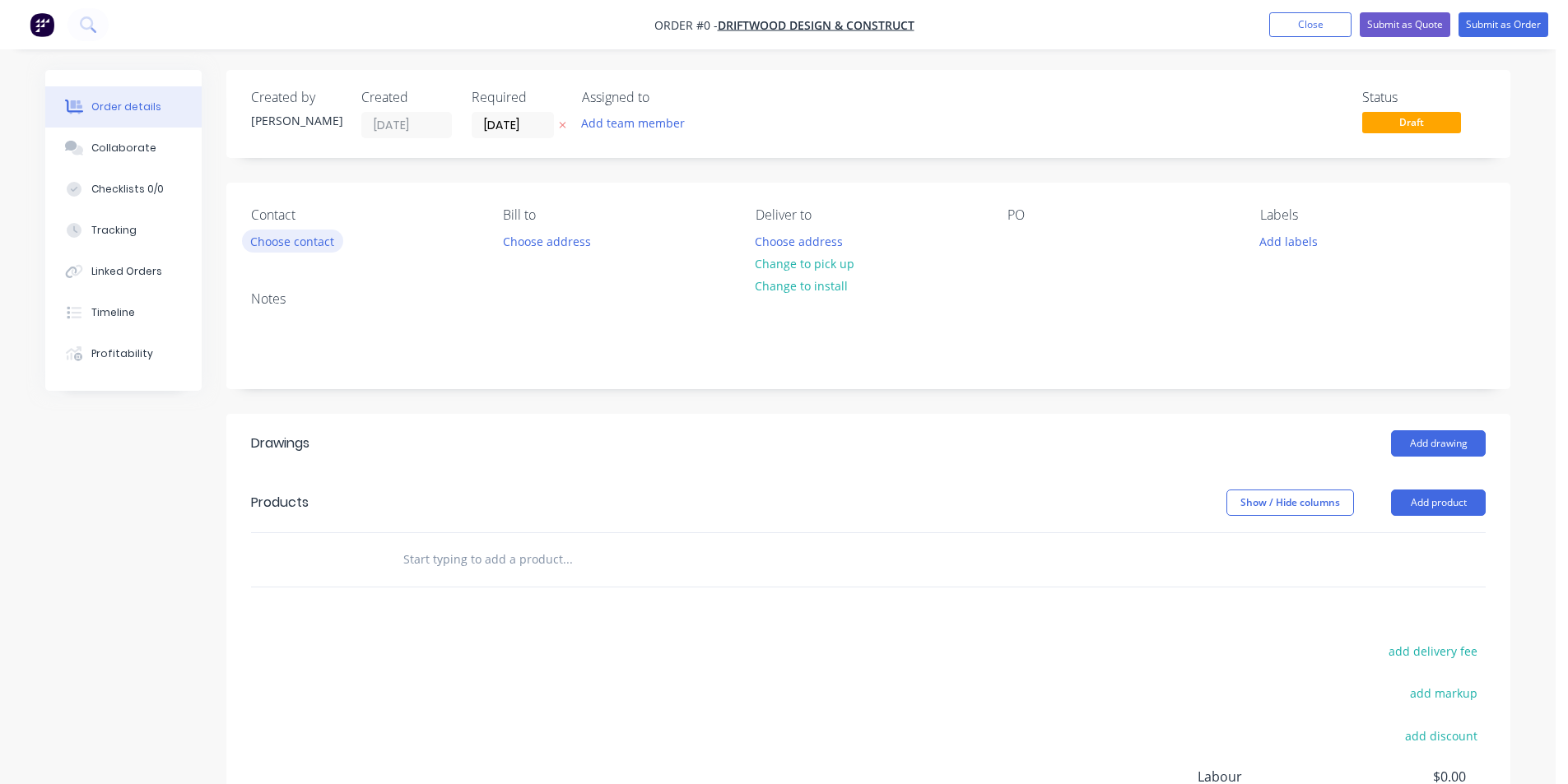
click at [273, 247] on button "Choose contact" at bounding box center [292, 241] width 101 height 22
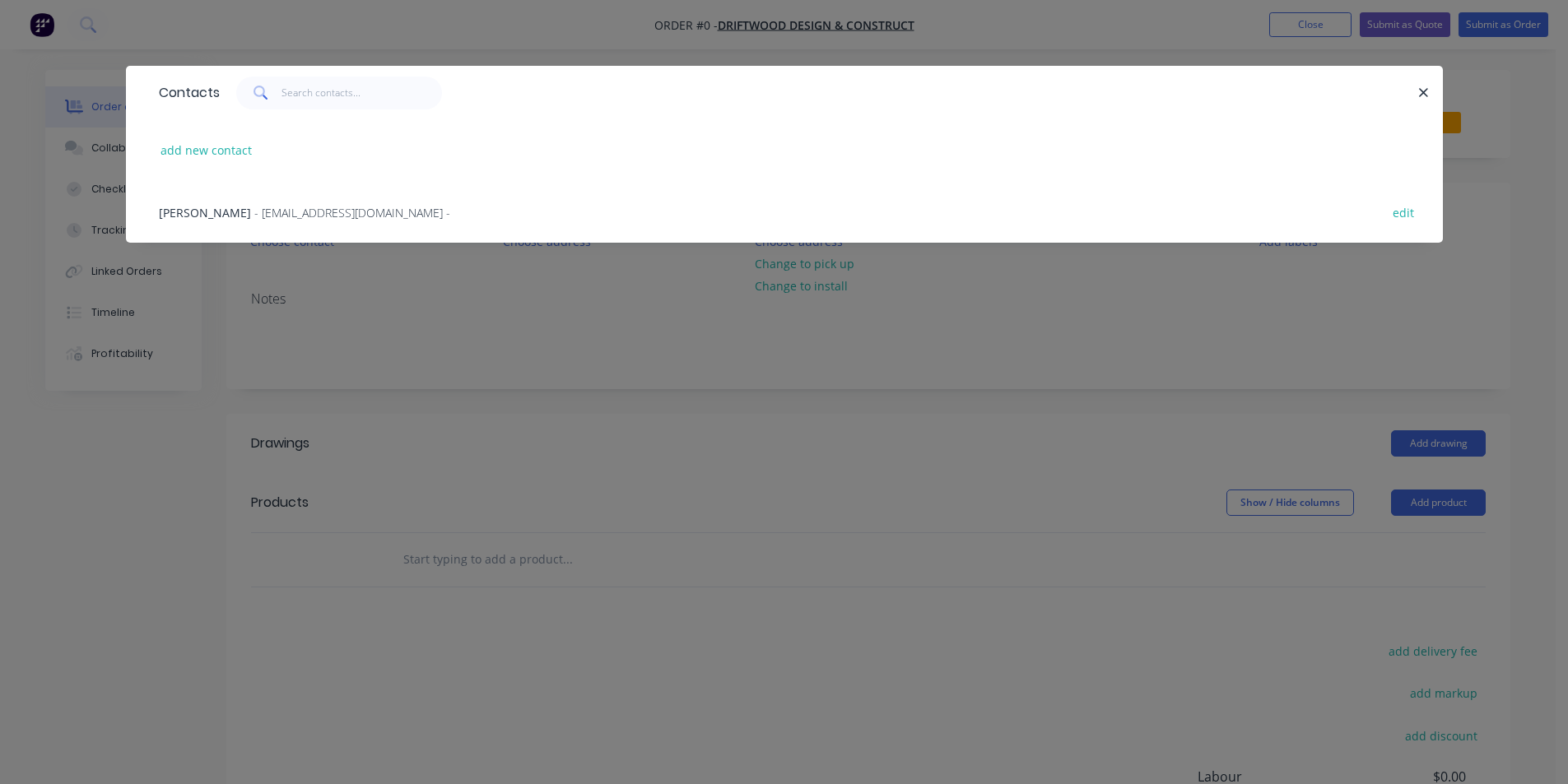
click at [291, 218] on span "- [EMAIL_ADDRESS][DOMAIN_NAME] -" at bounding box center [352, 213] width 196 height 16
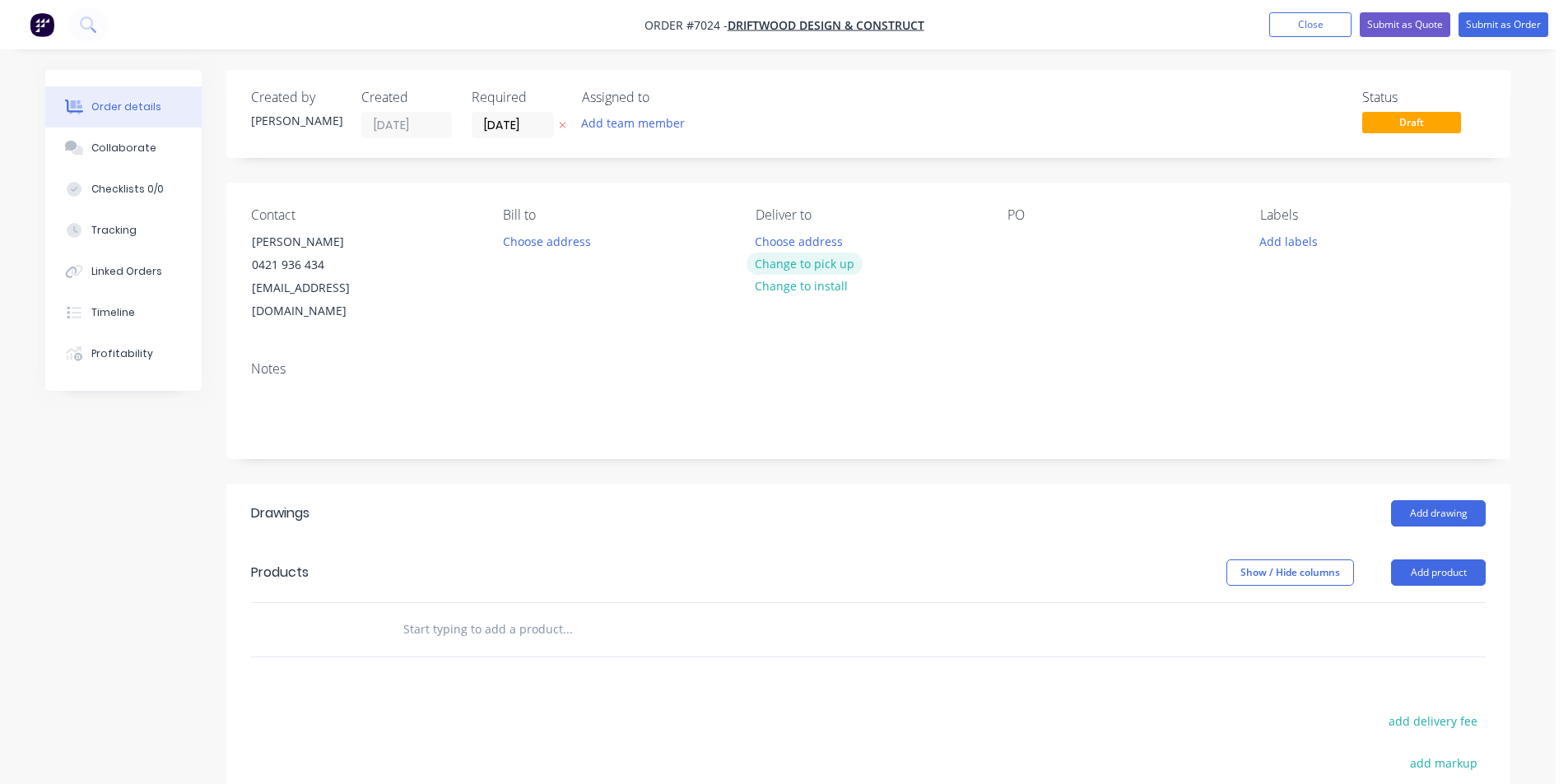
drag, startPoint x: 812, startPoint y: 264, endPoint x: 1565, endPoint y: 669, distance: 855.0
click at [813, 264] on button "Change to pick up" at bounding box center [805, 263] width 117 height 22
click at [1023, 231] on div at bounding box center [1021, 242] width 27 height 24
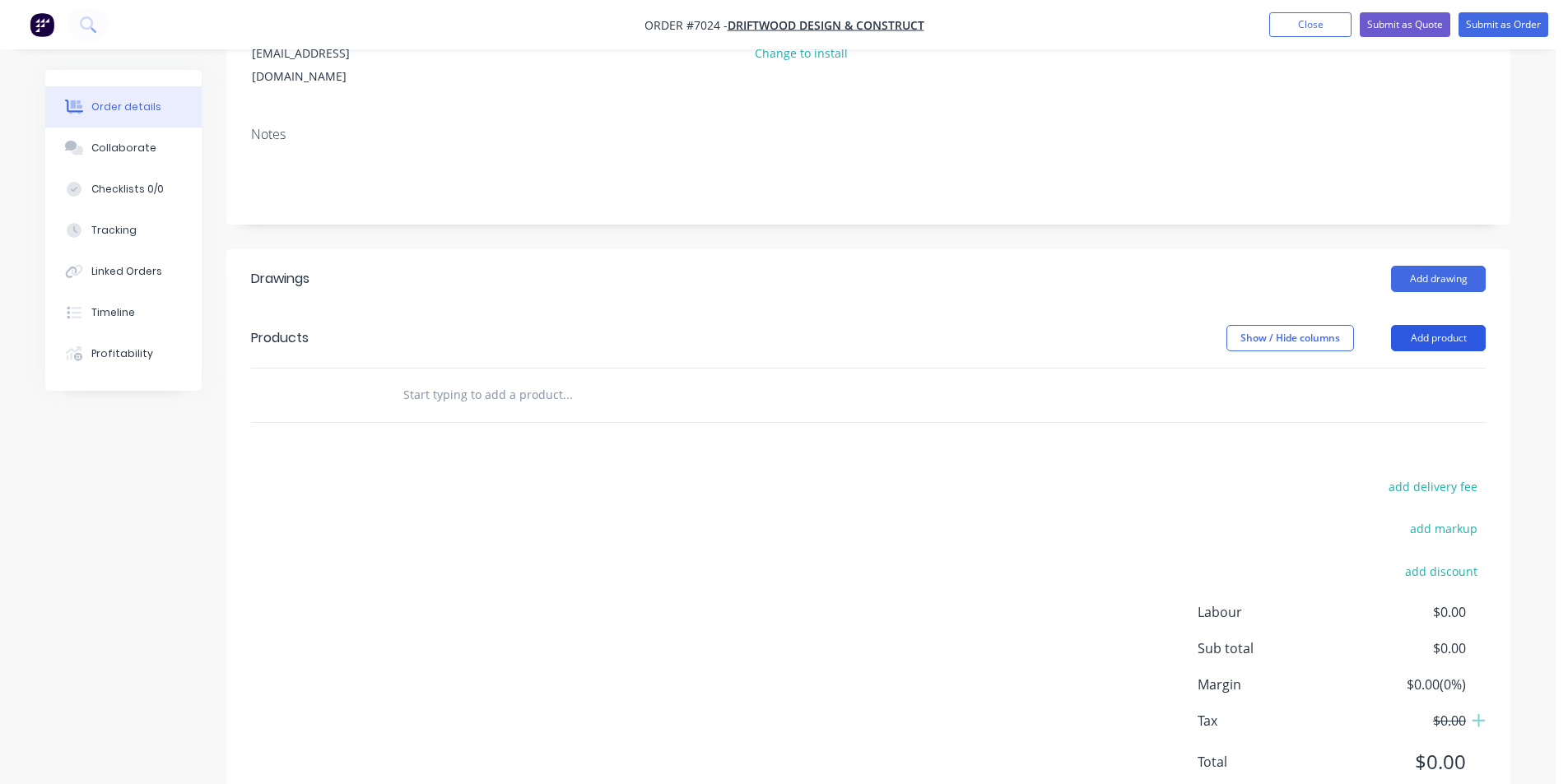
scroll to position [247, 0]
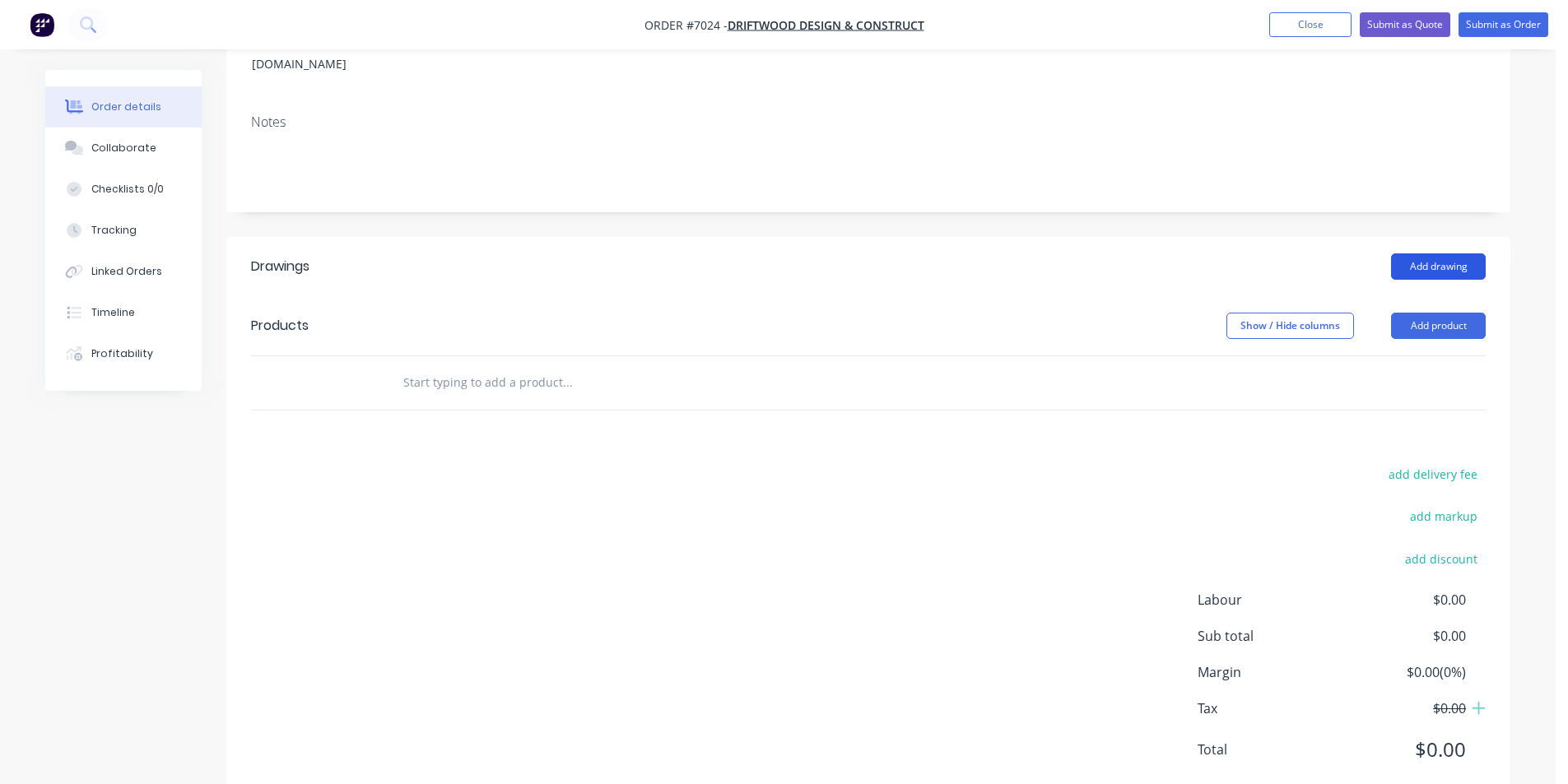
click at [1453, 253] on button "Add drawing" at bounding box center [1438, 266] width 95 height 27
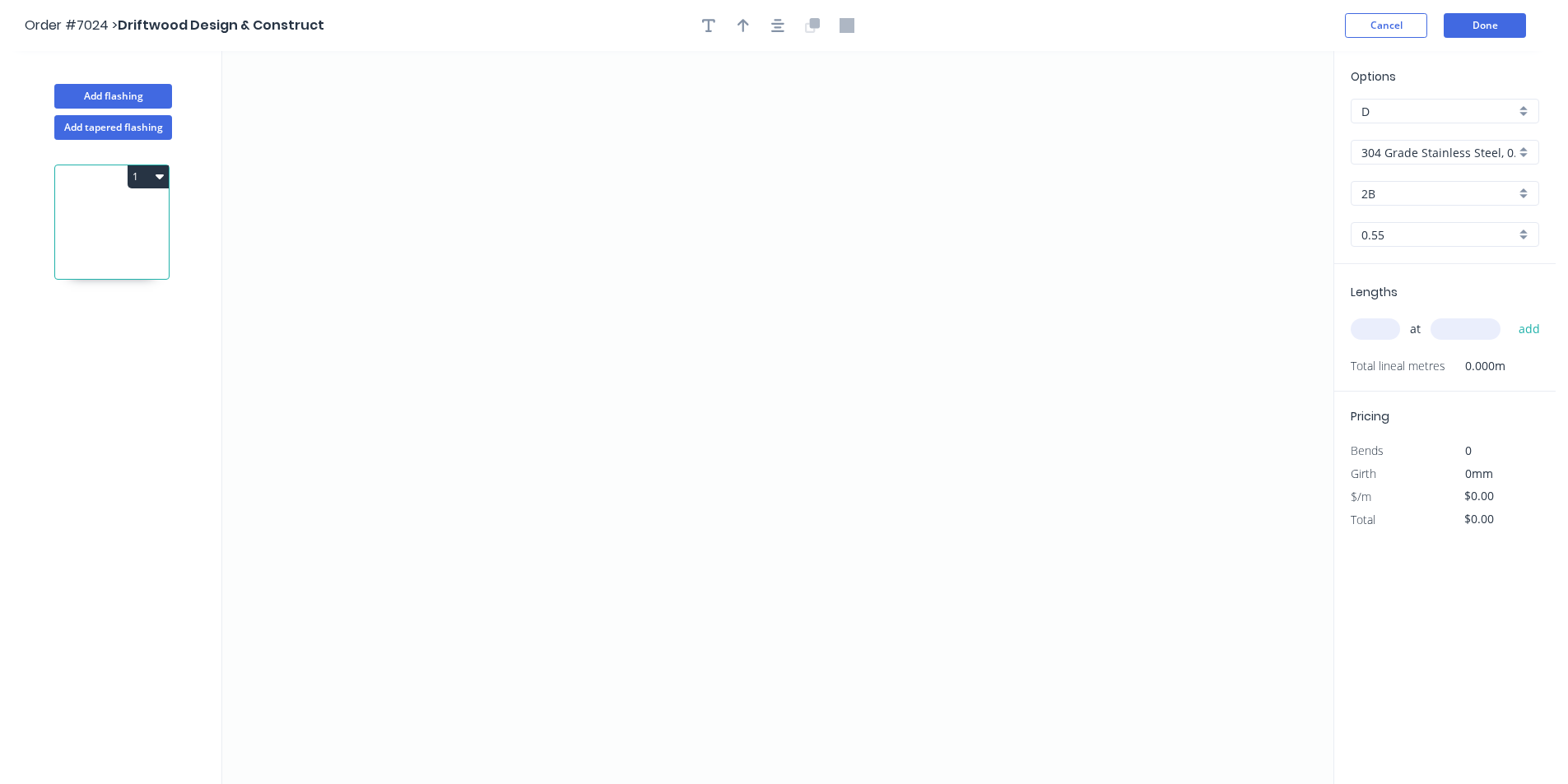
click at [1479, 162] on div "304 Grade Stainless Steel, 0.9mm Perforated Pattern 208 - 2mm hole" at bounding box center [1445, 153] width 188 height 25
drag, startPoint x: 1429, startPoint y: 319, endPoint x: 1468, endPoint y: 275, distance: 58.8
click at [1429, 320] on div "Zincalume" at bounding box center [1445, 324] width 187 height 28
type input "Zincalume"
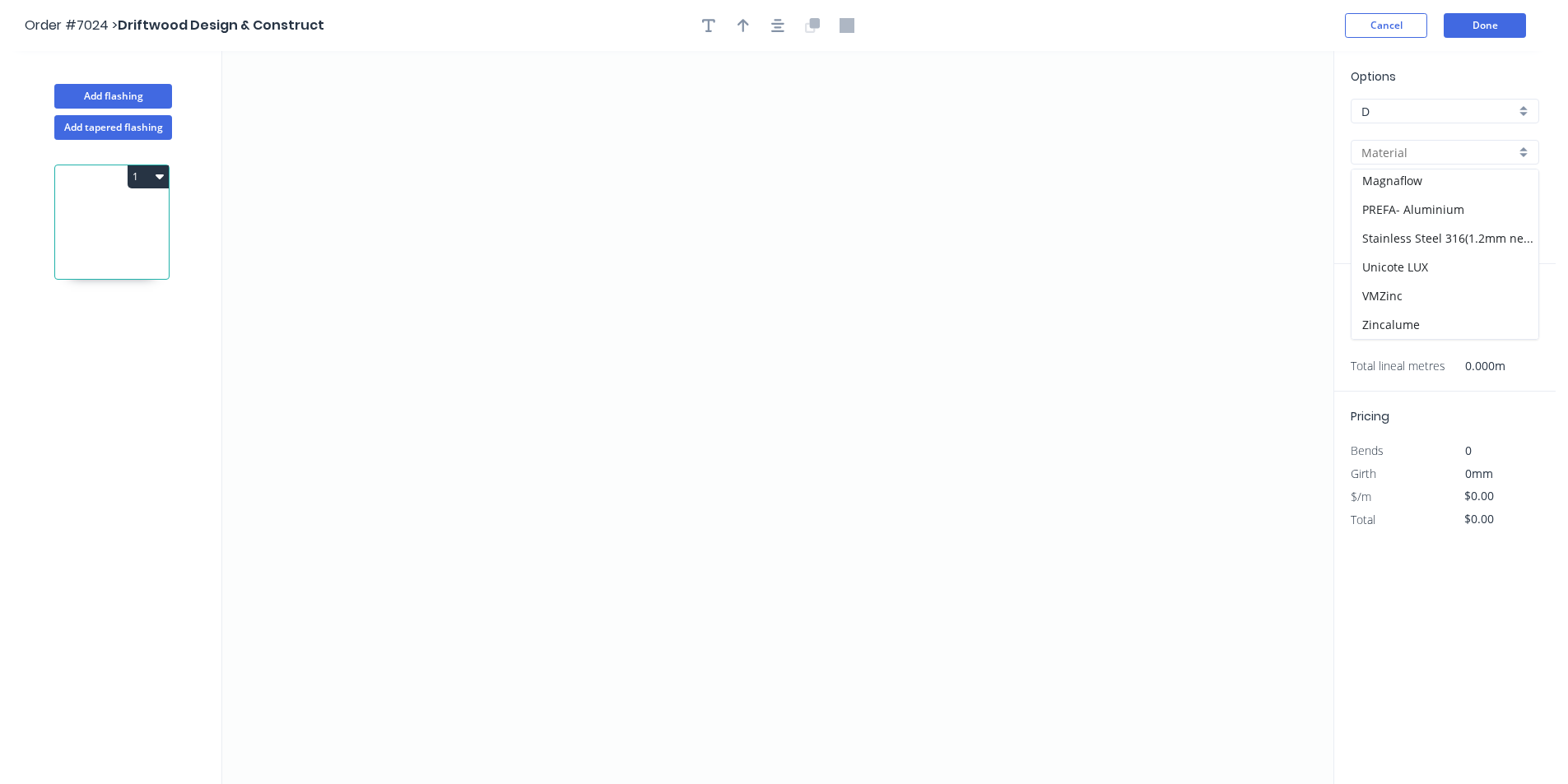
type input "Zincalume"
click at [649, 302] on icon "0" at bounding box center [777, 417] width 1111 height 733
click at [645, 421] on icon "0" at bounding box center [777, 417] width 1111 height 733
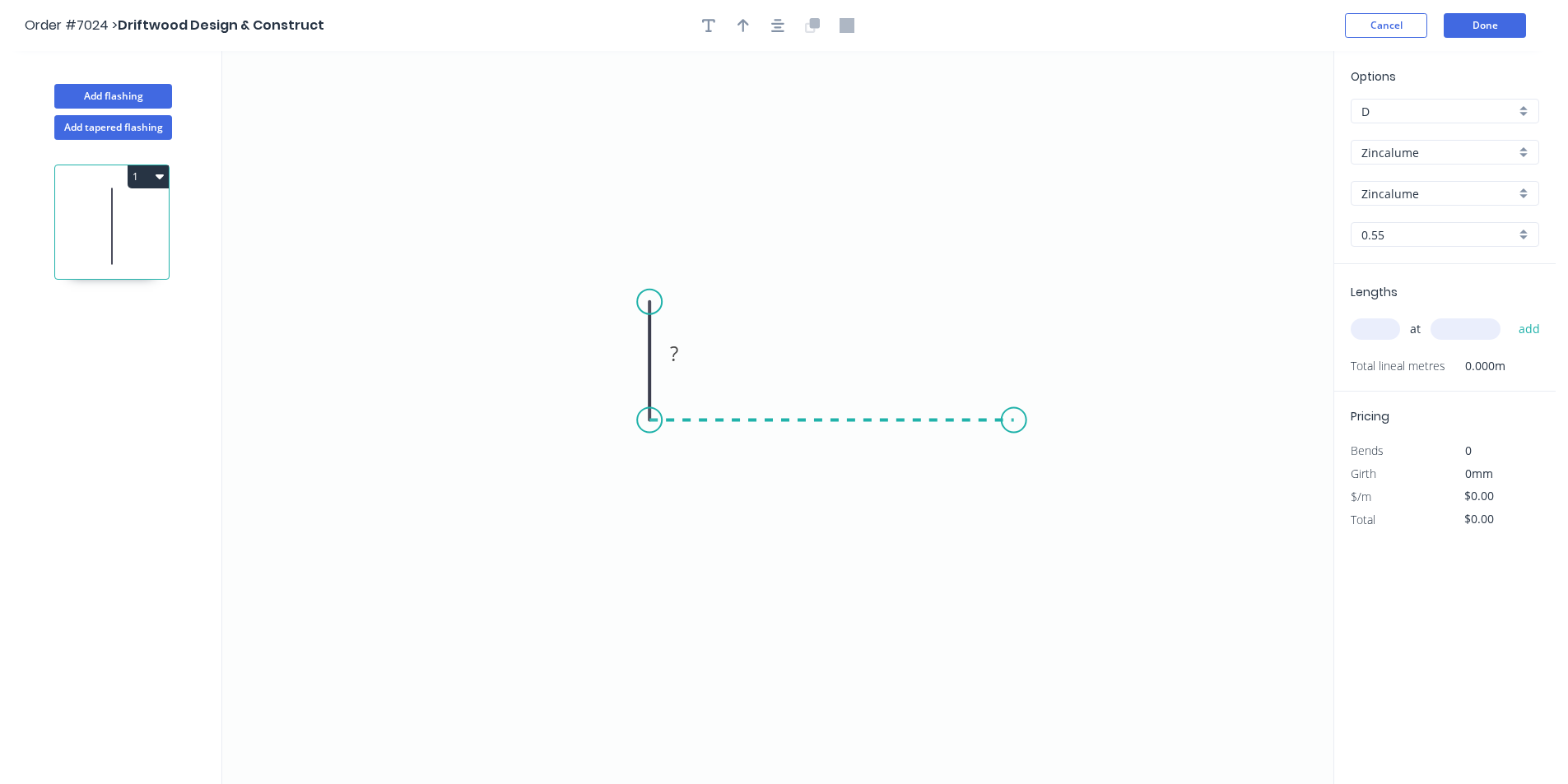
click at [1015, 445] on icon "0 ?" at bounding box center [777, 417] width 1111 height 733
click at [1018, 492] on icon "0 ? ?" at bounding box center [777, 417] width 1111 height 733
click at [634, 348] on rect at bounding box center [625, 354] width 33 height 23
type input "$9.10"
click at [818, 438] on tspan "0100" at bounding box center [832, 436] width 46 height 28
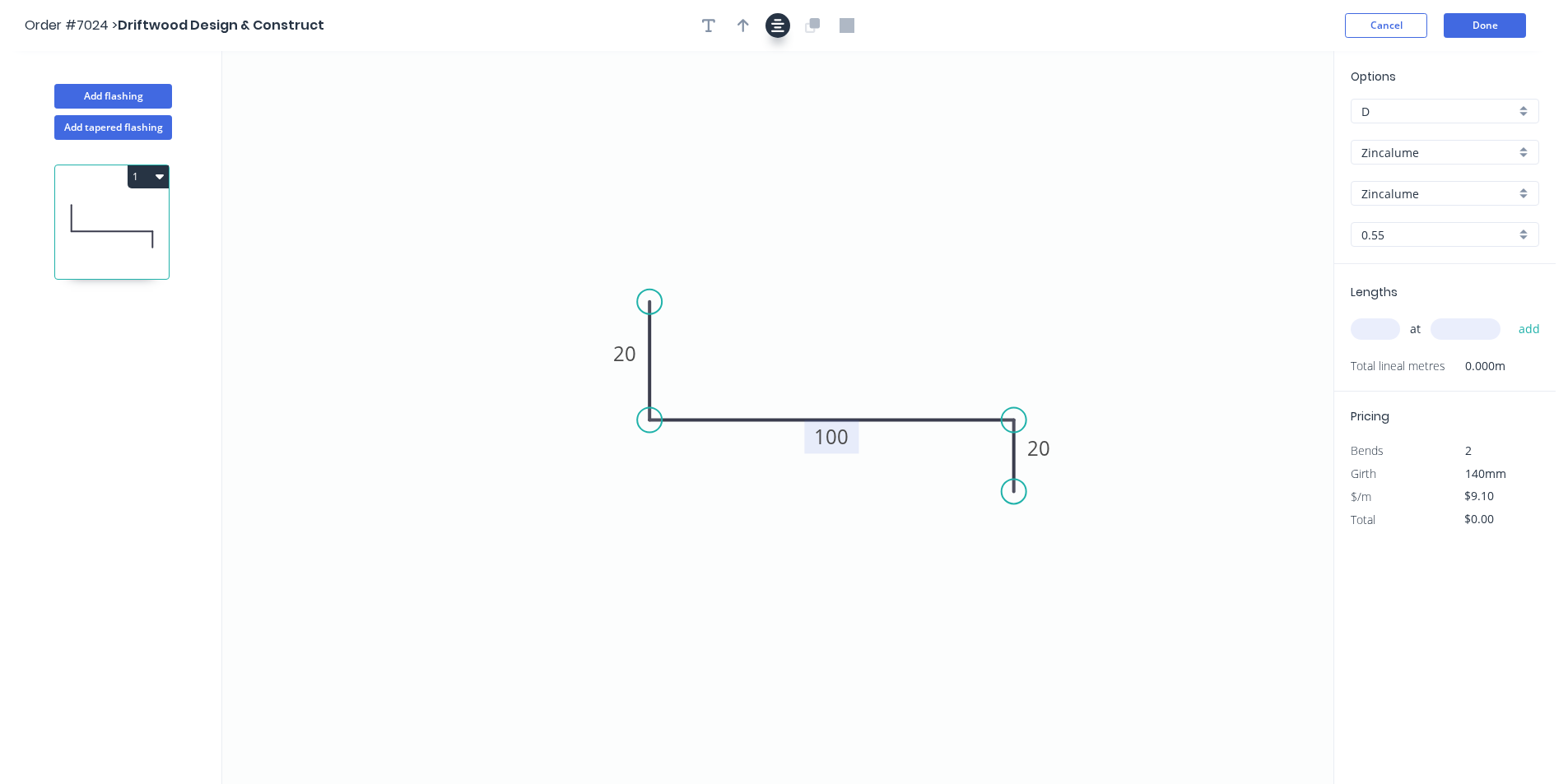
click at [781, 28] on icon "button" at bounding box center [777, 25] width 13 height 13
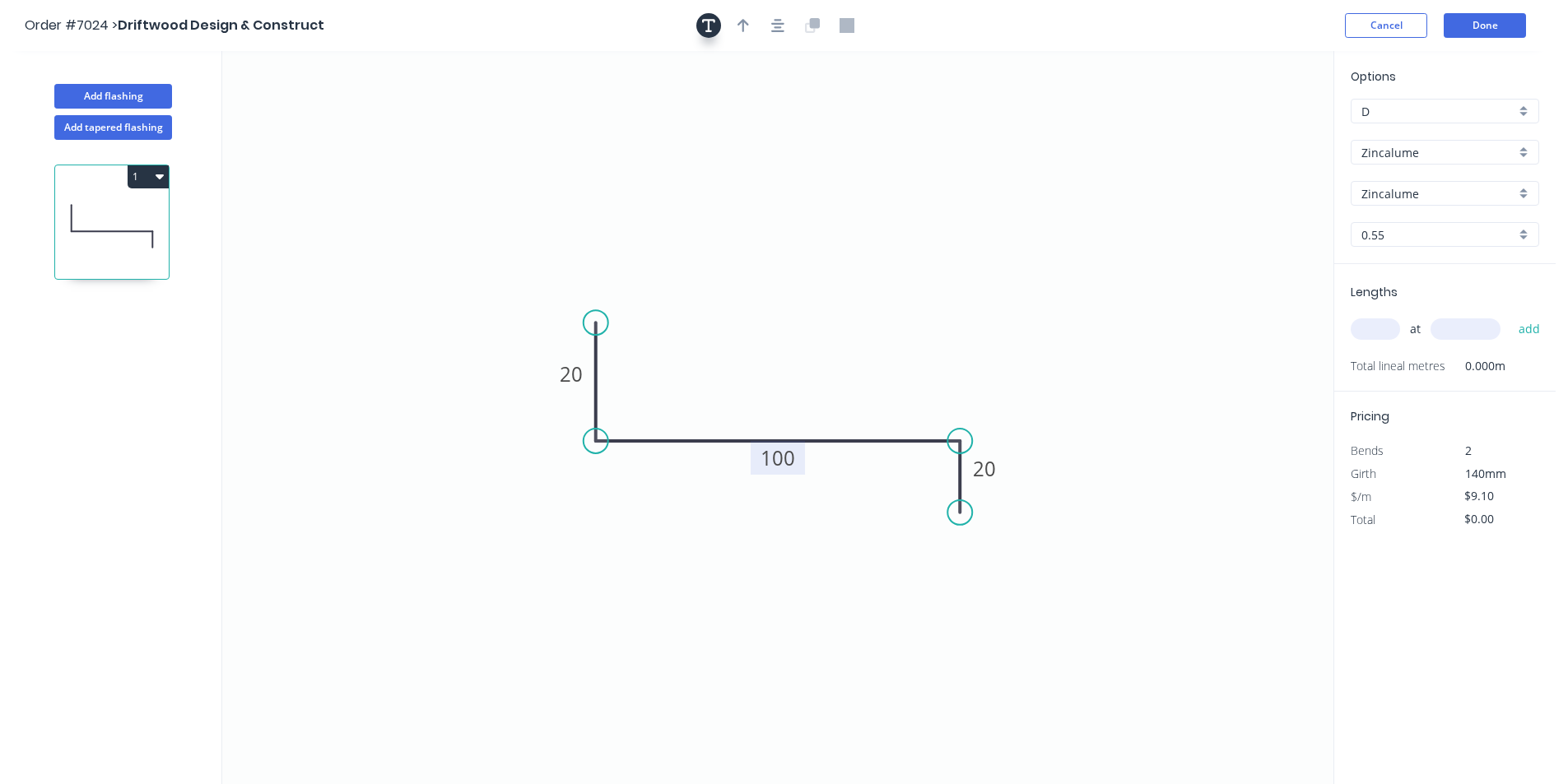
click at [719, 20] on button "button" at bounding box center [709, 26] width 25 height 25
click at [403, 137] on div "Delete" at bounding box center [409, 130] width 165 height 34
click at [752, 18] on button "button" at bounding box center [744, 26] width 25 height 25
drag, startPoint x: 1252, startPoint y: 132, endPoint x: 810, endPoint y: 398, distance: 515.9
click at [810, 398] on icon at bounding box center [809, 378] width 15 height 52
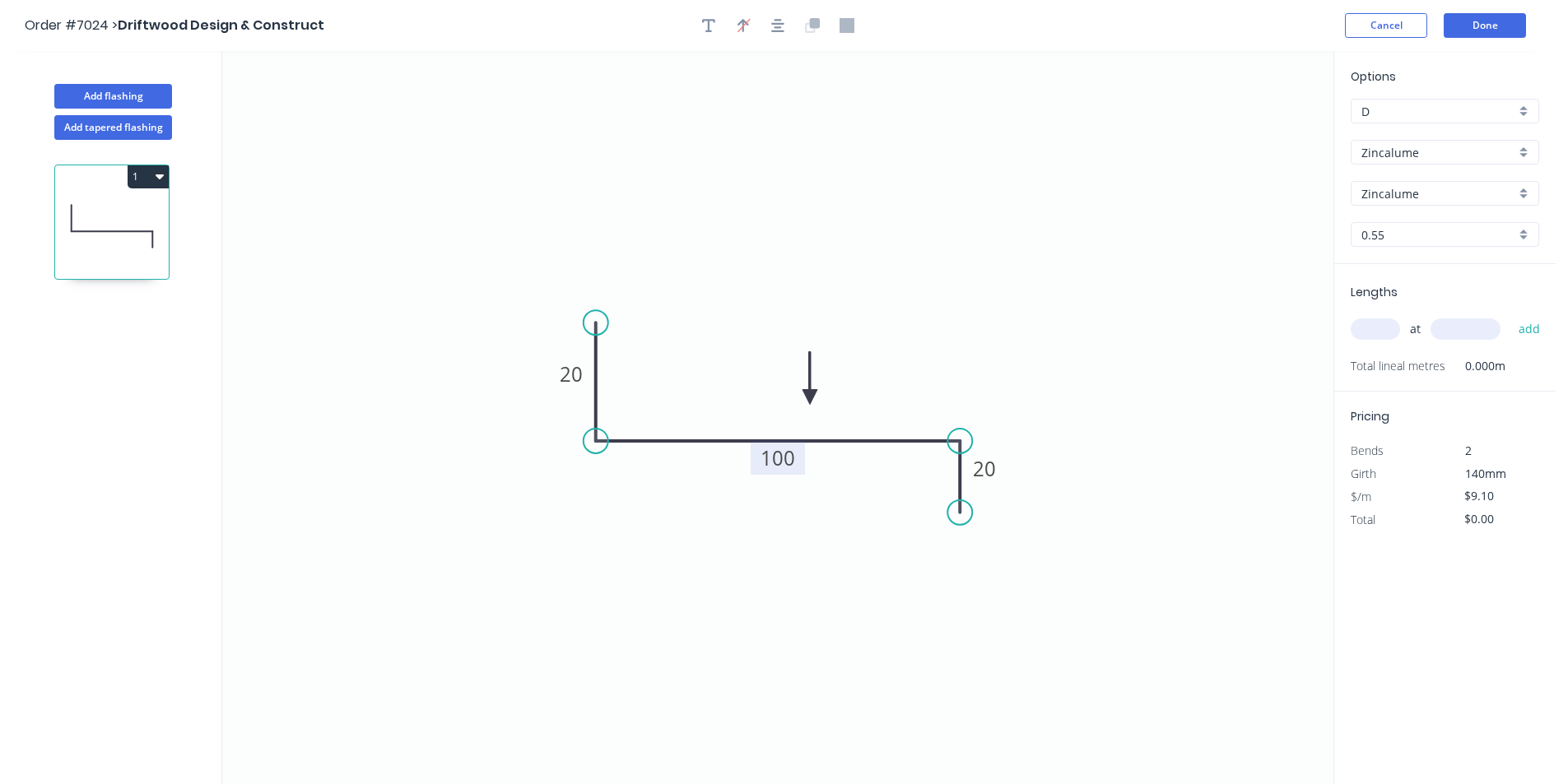
click at [1375, 323] on input "text" at bounding box center [1376, 329] width 50 height 21
type input "1"
type input "3200"
click at [1510, 315] on button "add" at bounding box center [1530, 329] width 39 height 28
type input "$29.12"
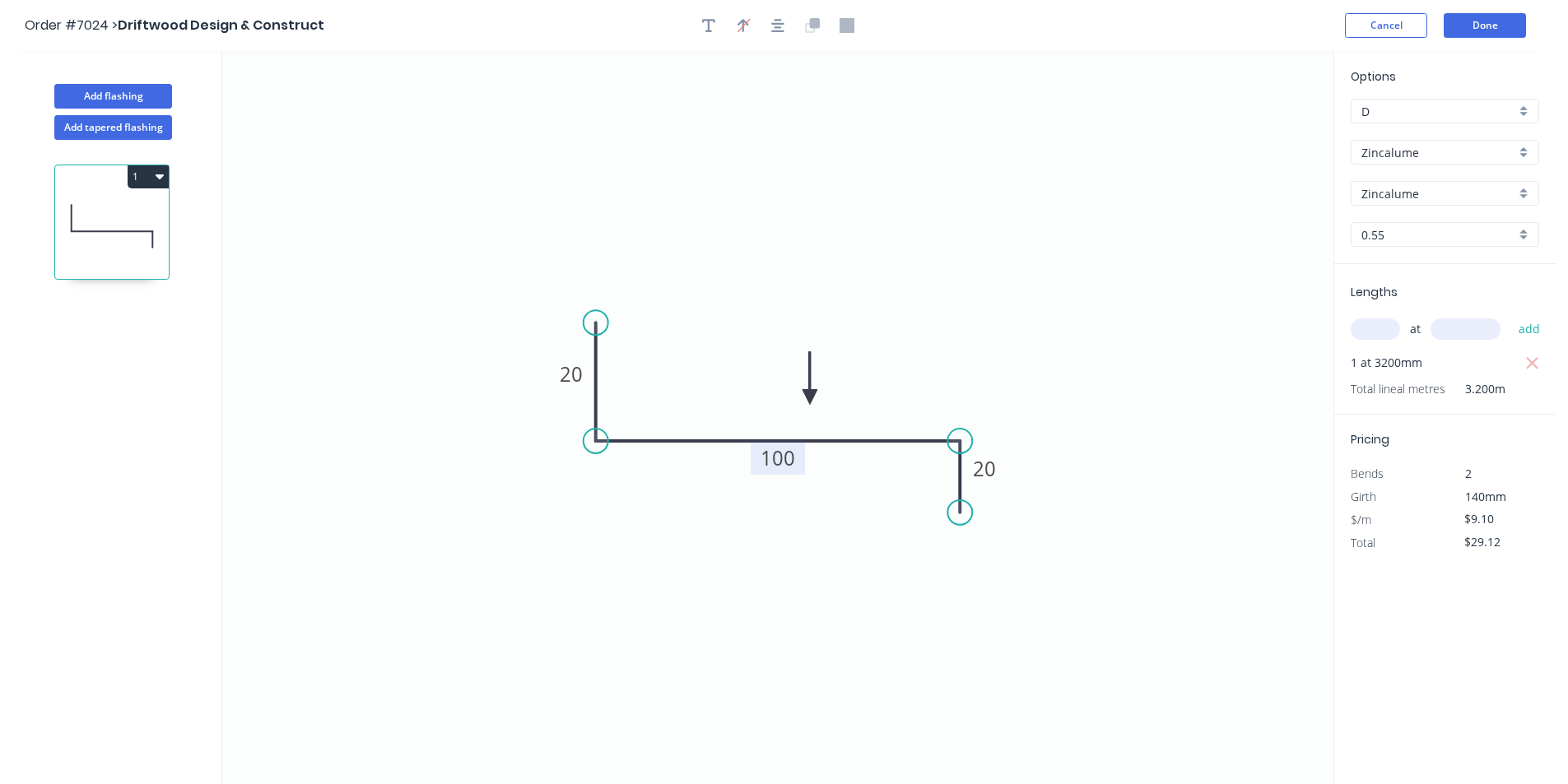
type input "1"
type input "2"
type input "3000"
click at [1510, 315] on button "add" at bounding box center [1530, 329] width 39 height 28
type input "$83.72"
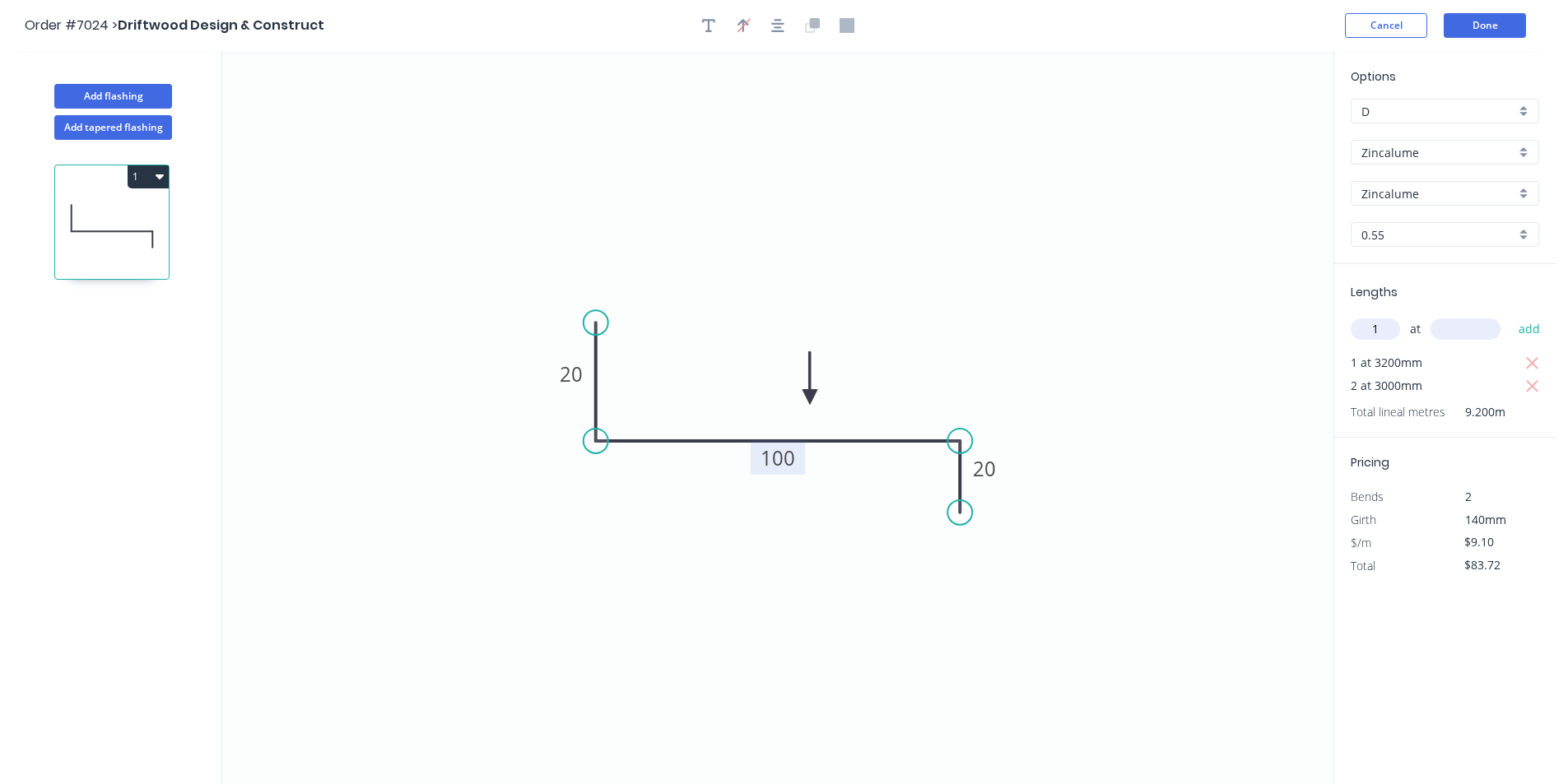
type input "1"
type input "4000"
click at [1510, 315] on button "add" at bounding box center [1530, 329] width 39 height 28
click at [151, 179] on button "1" at bounding box center [148, 177] width 41 height 23
click at [111, 217] on div "Duplicate" at bounding box center [91, 218] width 127 height 24
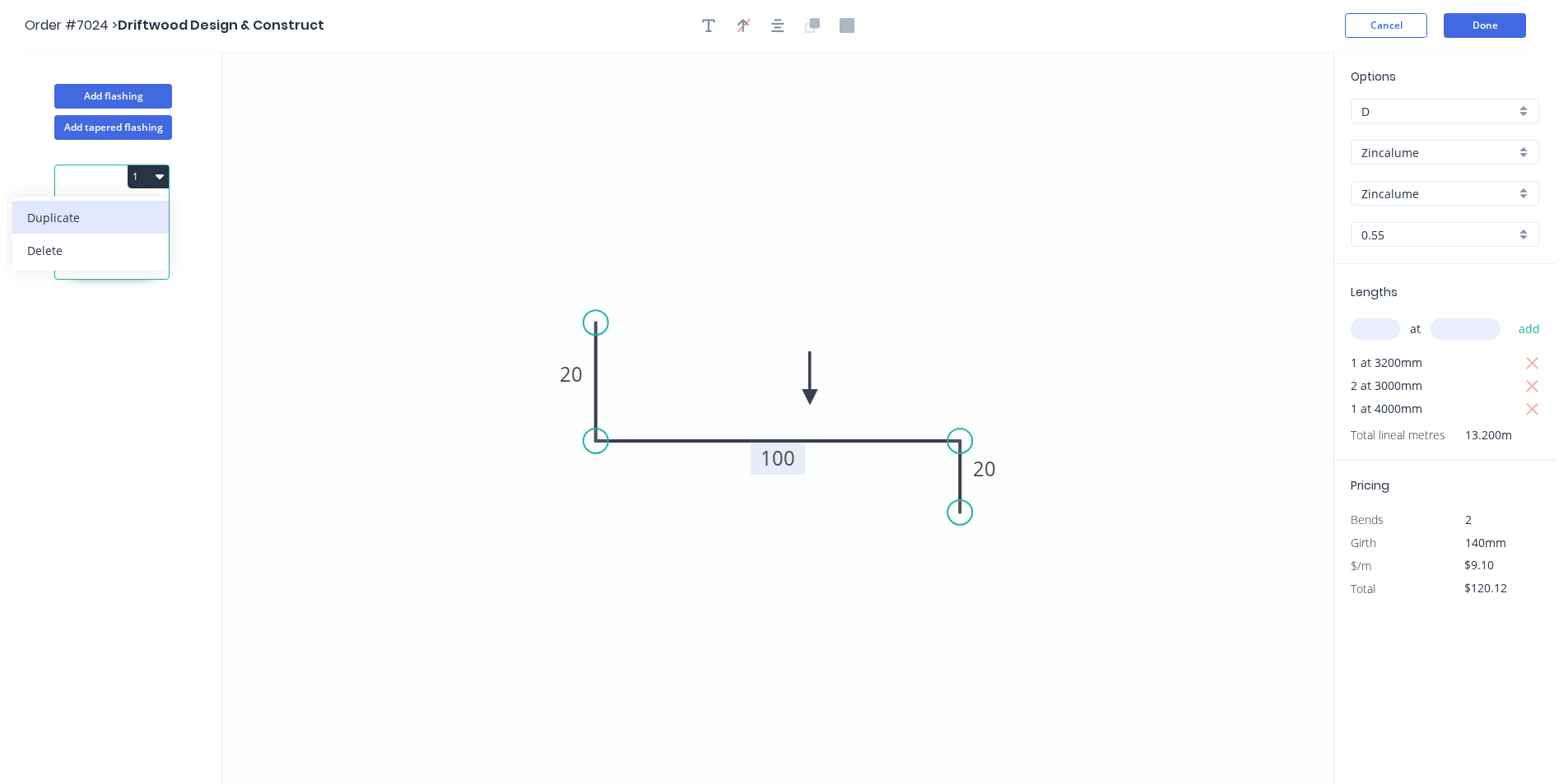
type input "$0.00"
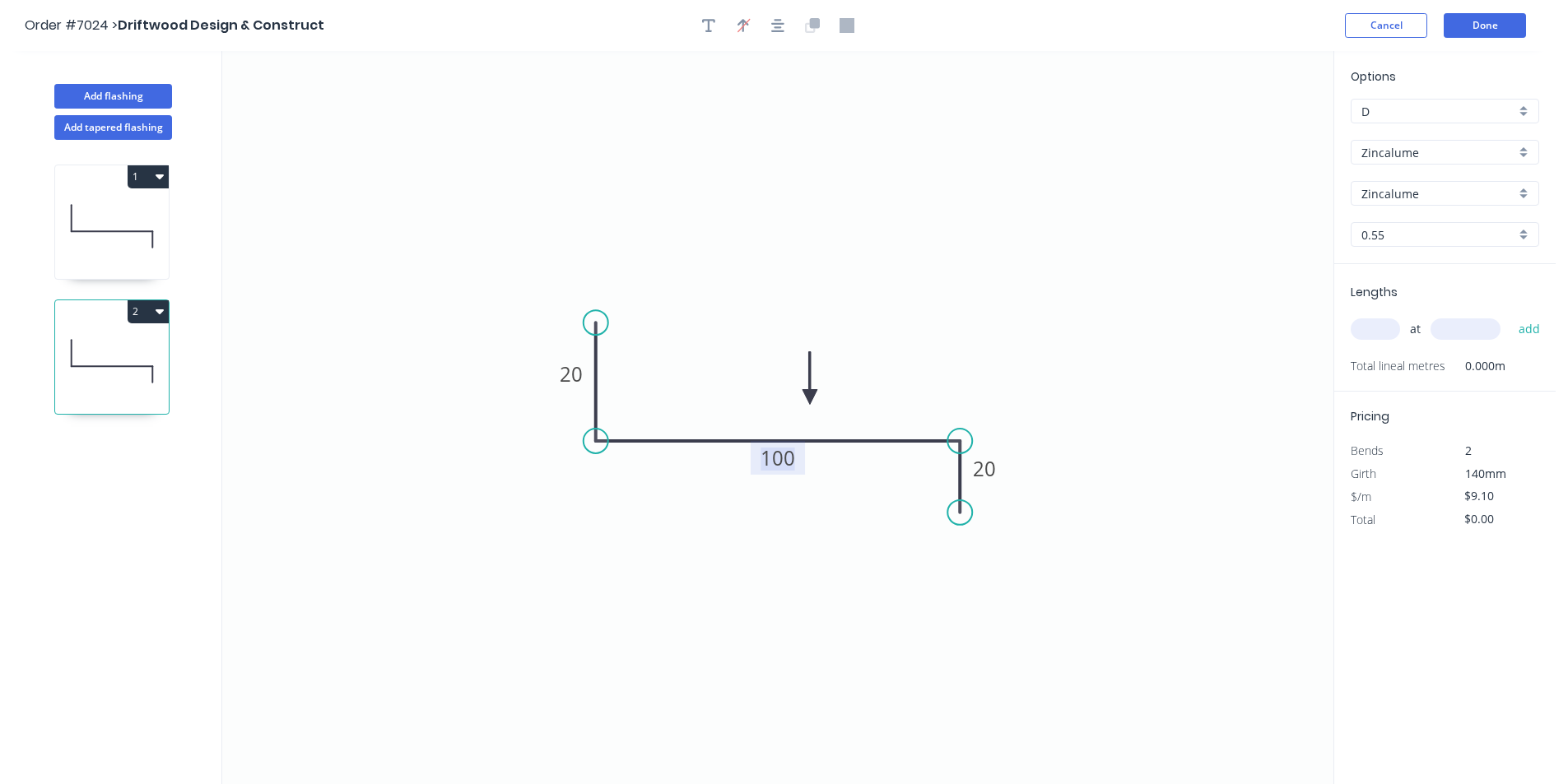
click at [778, 469] on tspan "100" at bounding box center [777, 457] width 35 height 28
type input "$11.86"
click at [1379, 315] on div "at add" at bounding box center [1447, 329] width 192 height 28
click at [1381, 321] on input "text" at bounding box center [1376, 329] width 50 height 21
type input "1"
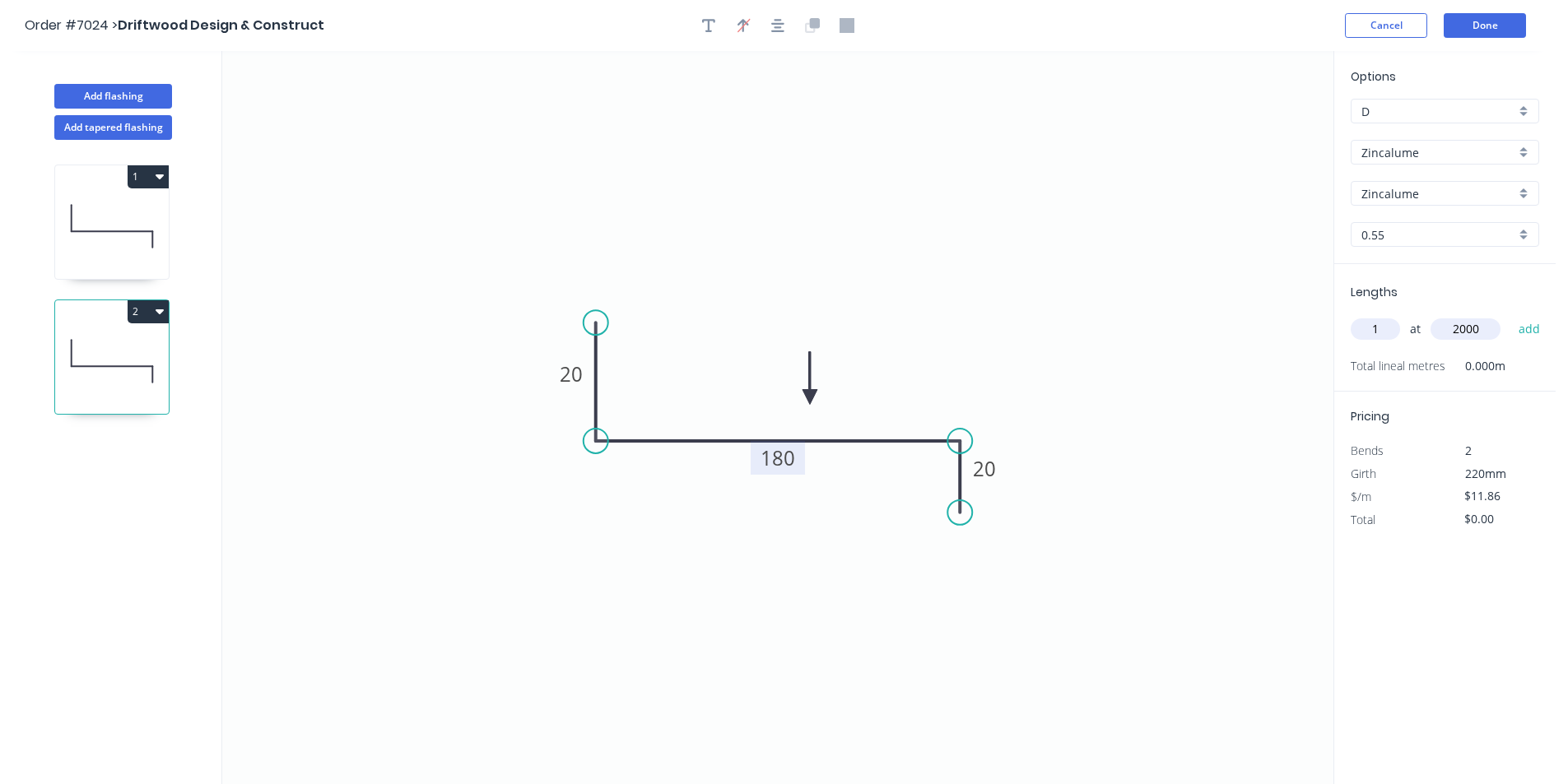
type input "2000"
click at [1510, 315] on button "add" at bounding box center [1530, 329] width 39 height 28
type input "$23.72"
click at [1499, 36] on button "Done" at bounding box center [1484, 26] width 83 height 25
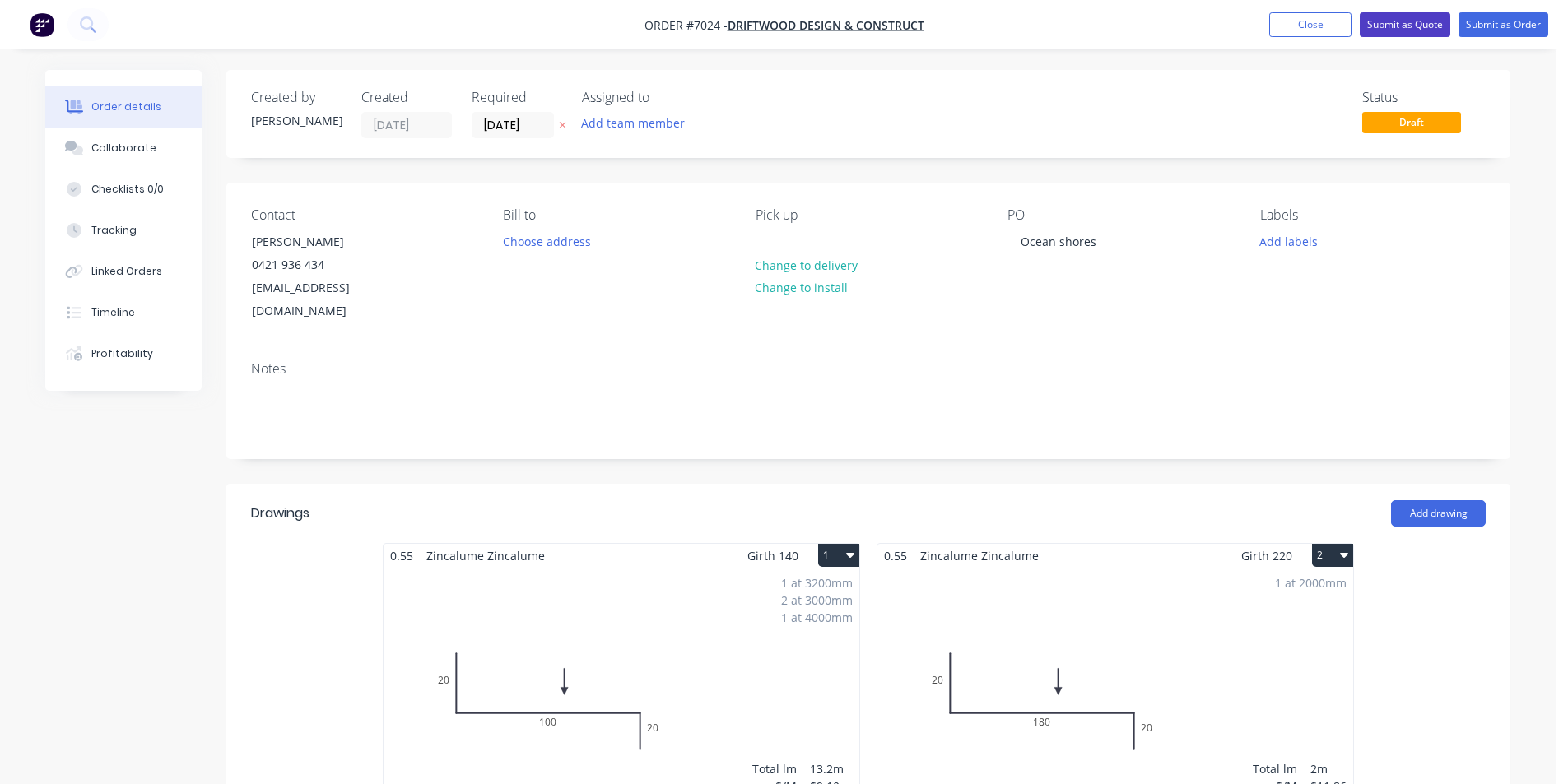
click at [1436, 22] on button "Submit as Quote" at bounding box center [1405, 25] width 91 height 25
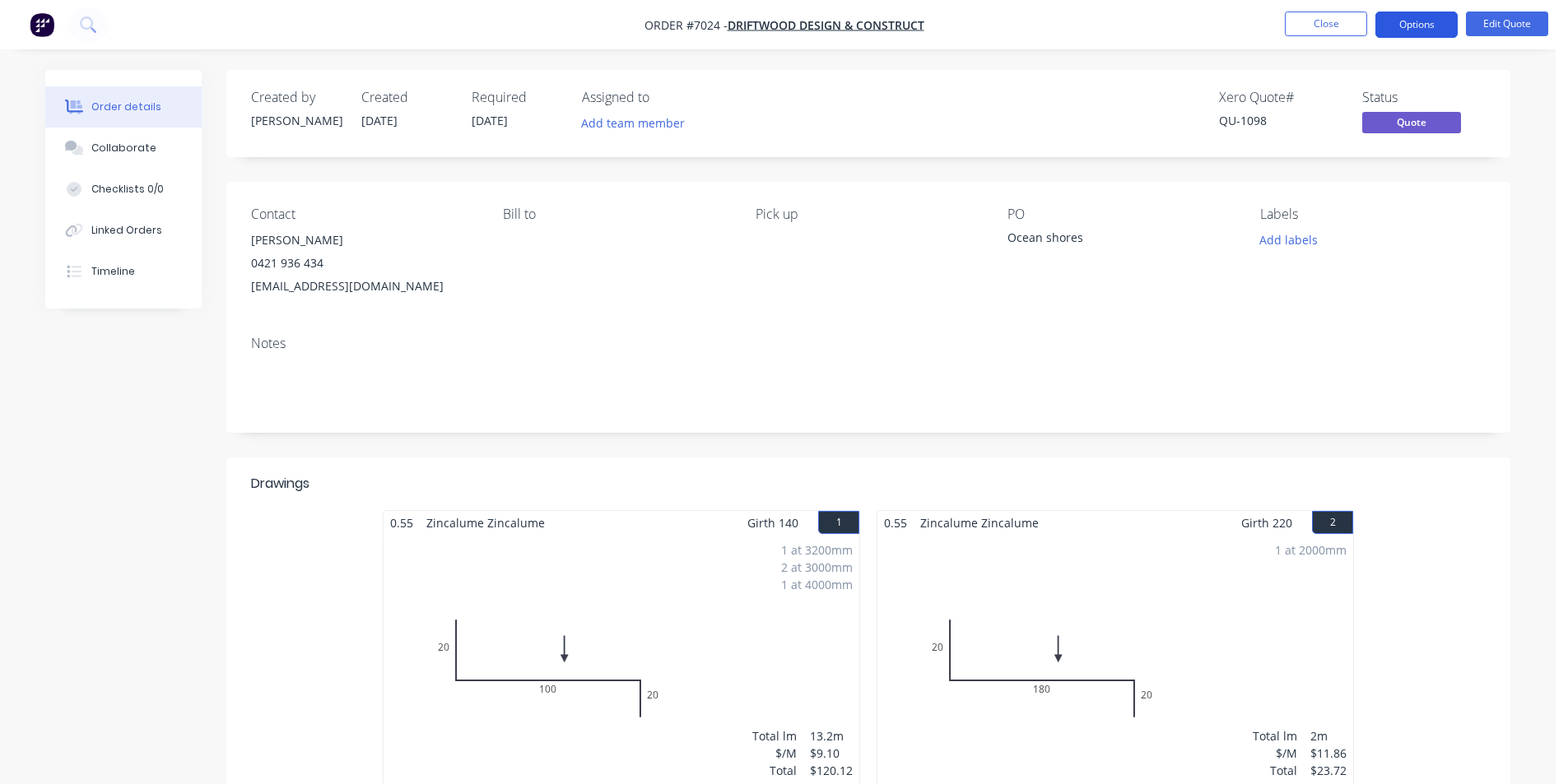
click at [1403, 27] on button "Options" at bounding box center [1416, 25] width 83 height 27
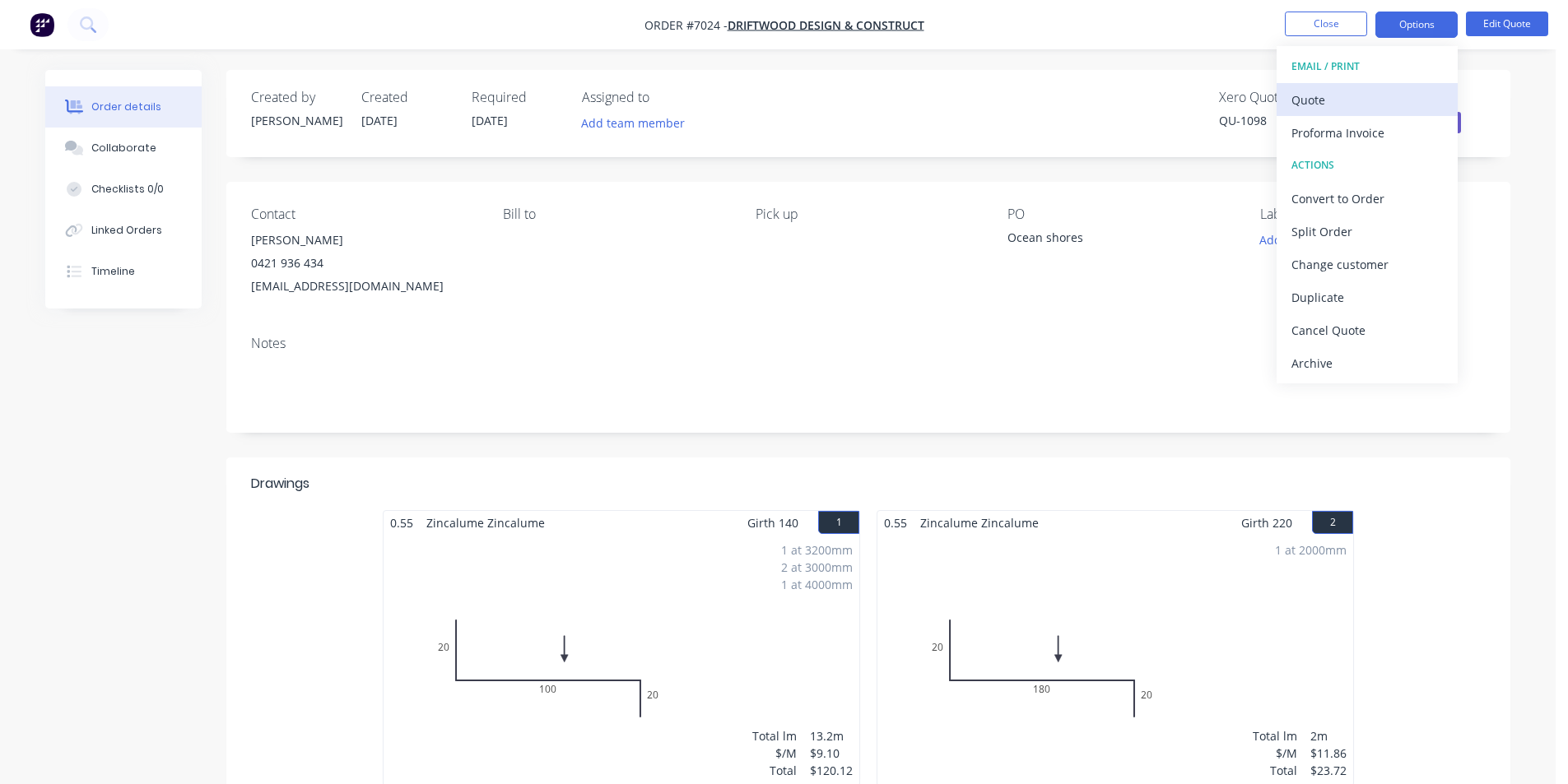
click at [1333, 95] on div "Quote" at bounding box center [1367, 99] width 152 height 24
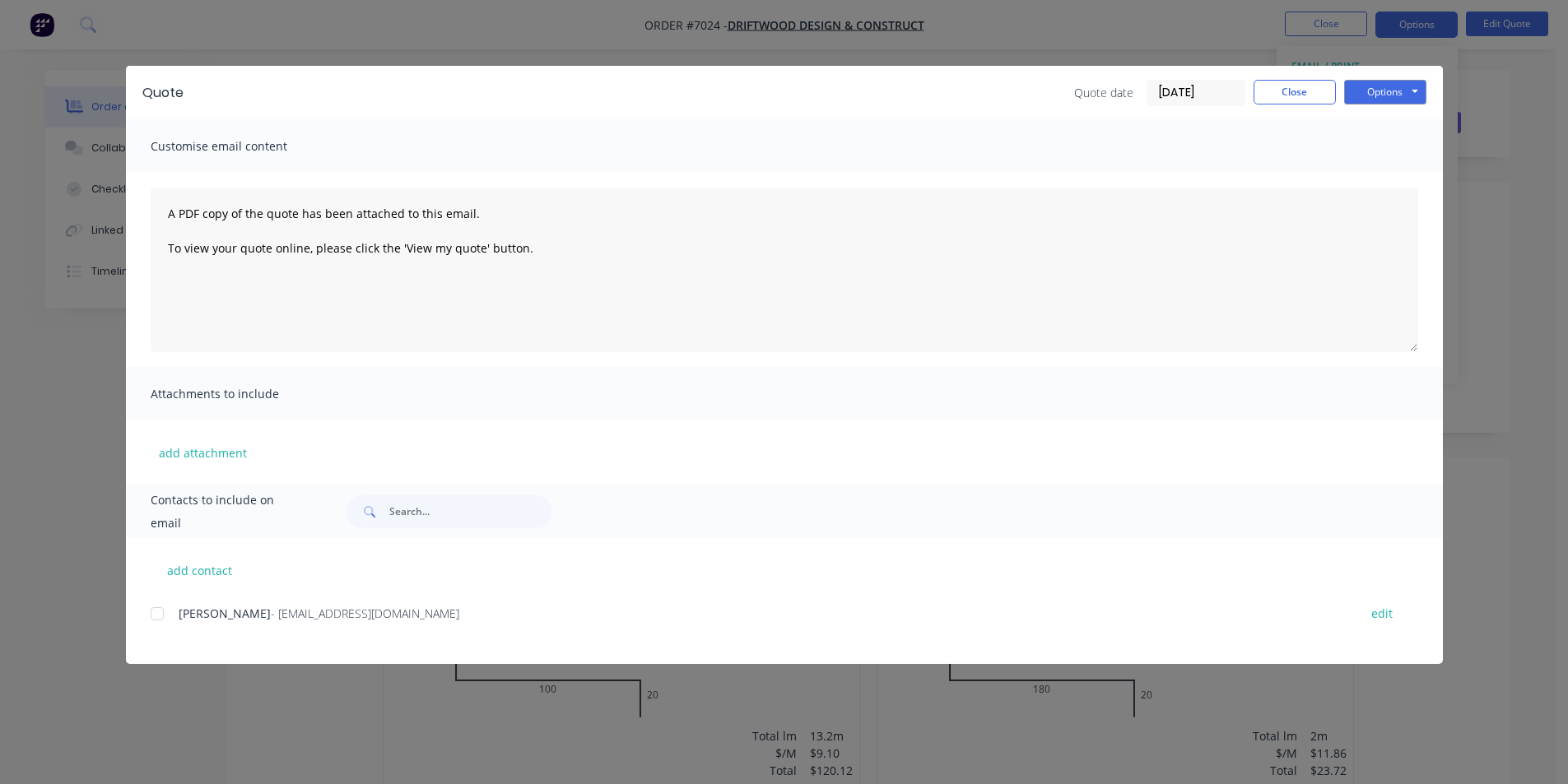
click at [169, 612] on div at bounding box center [156, 614] width 33 height 33
click at [1373, 87] on button "Options" at bounding box center [1385, 92] width 83 height 25
click at [1385, 175] on button "Email" at bounding box center [1397, 176] width 106 height 28
drag, startPoint x: 1327, startPoint y: 95, endPoint x: 1418, endPoint y: 129, distance: 97.1
click at [1327, 95] on button "Close" at bounding box center [1294, 92] width 83 height 25
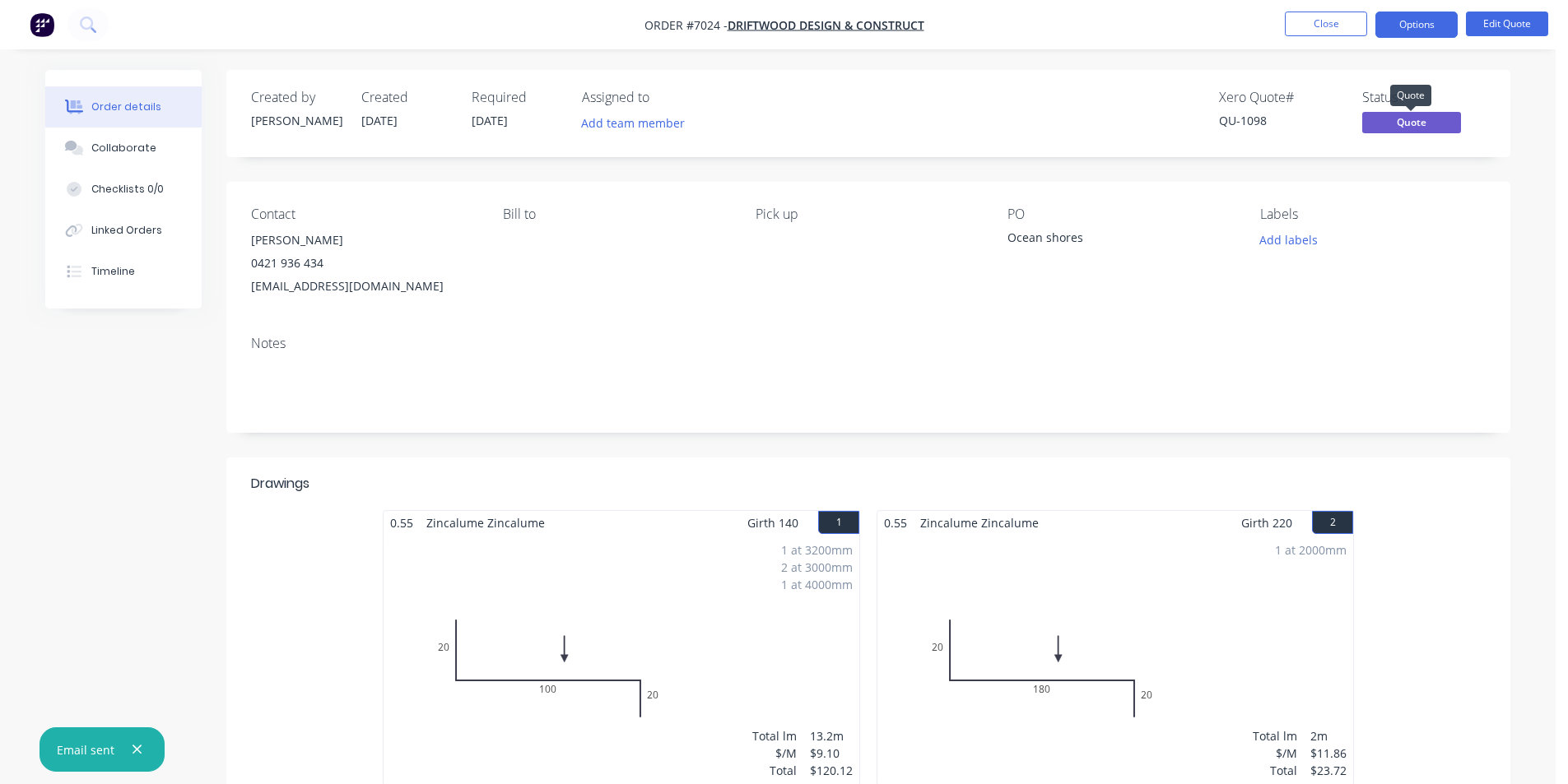
click at [1437, 121] on span "Quote" at bounding box center [1412, 122] width 99 height 20
click at [1407, 138] on div "Created by [PERSON_NAME] Created [DATE] Required [DATE] Assigned to Add team me…" at bounding box center [869, 114] width 1285 height 87
click at [1408, 124] on span "Quote" at bounding box center [1412, 122] width 99 height 20
click at [1450, 34] on button "Options" at bounding box center [1416, 25] width 83 height 27
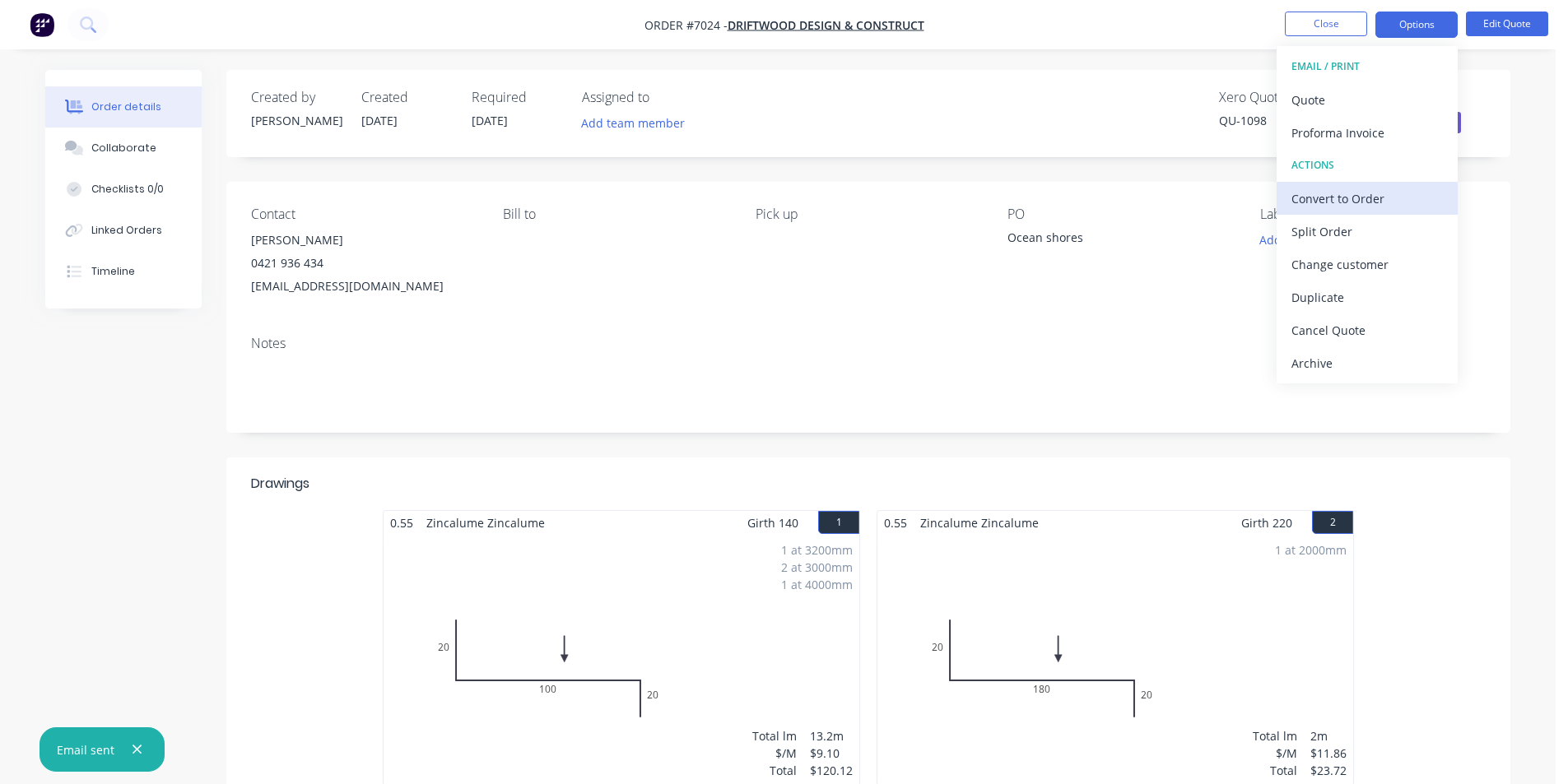
click at [1386, 208] on div "Convert to Order" at bounding box center [1367, 198] width 152 height 24
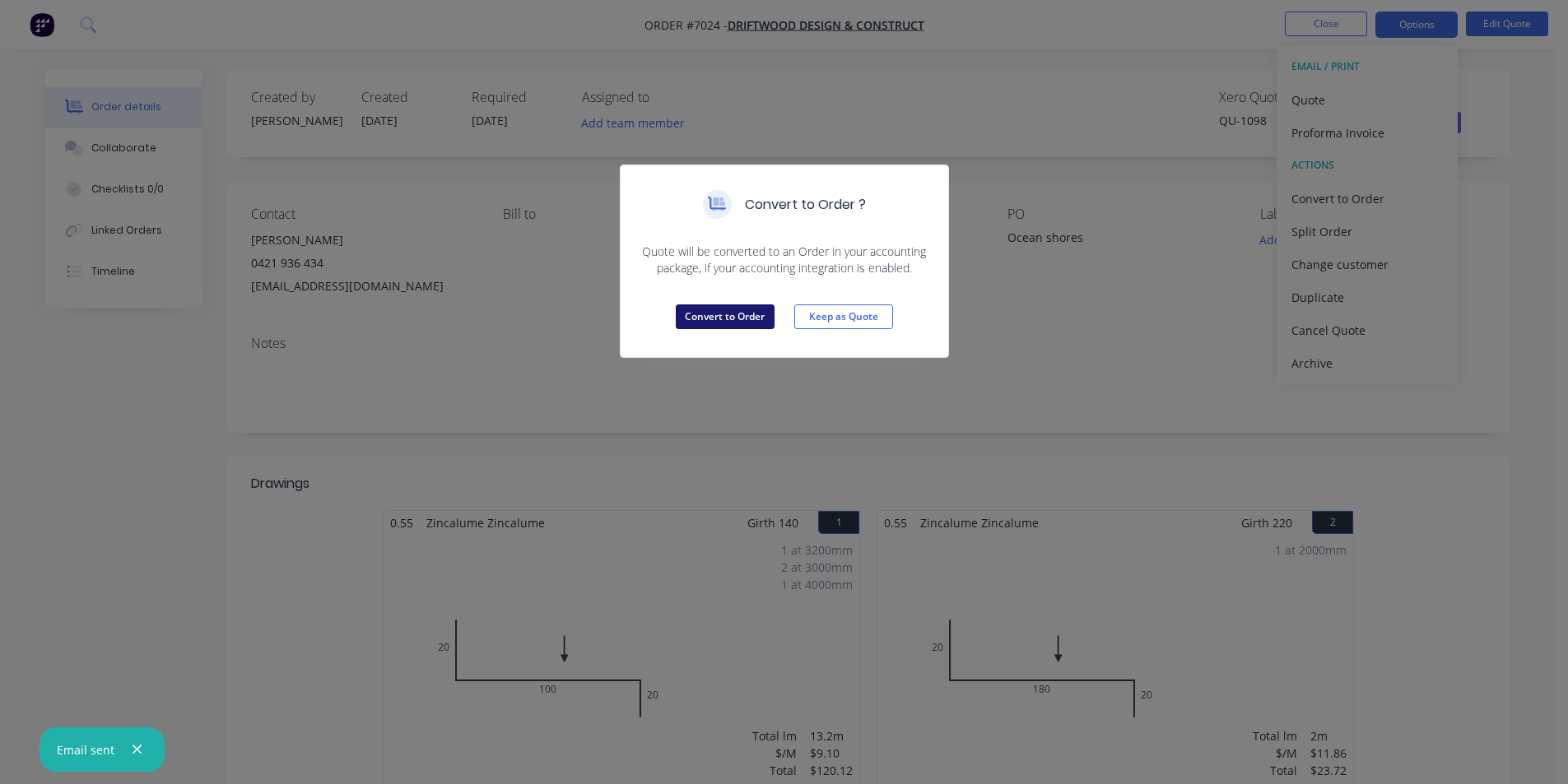
click at [766, 313] on button "Convert to Order" at bounding box center [725, 317] width 99 height 25
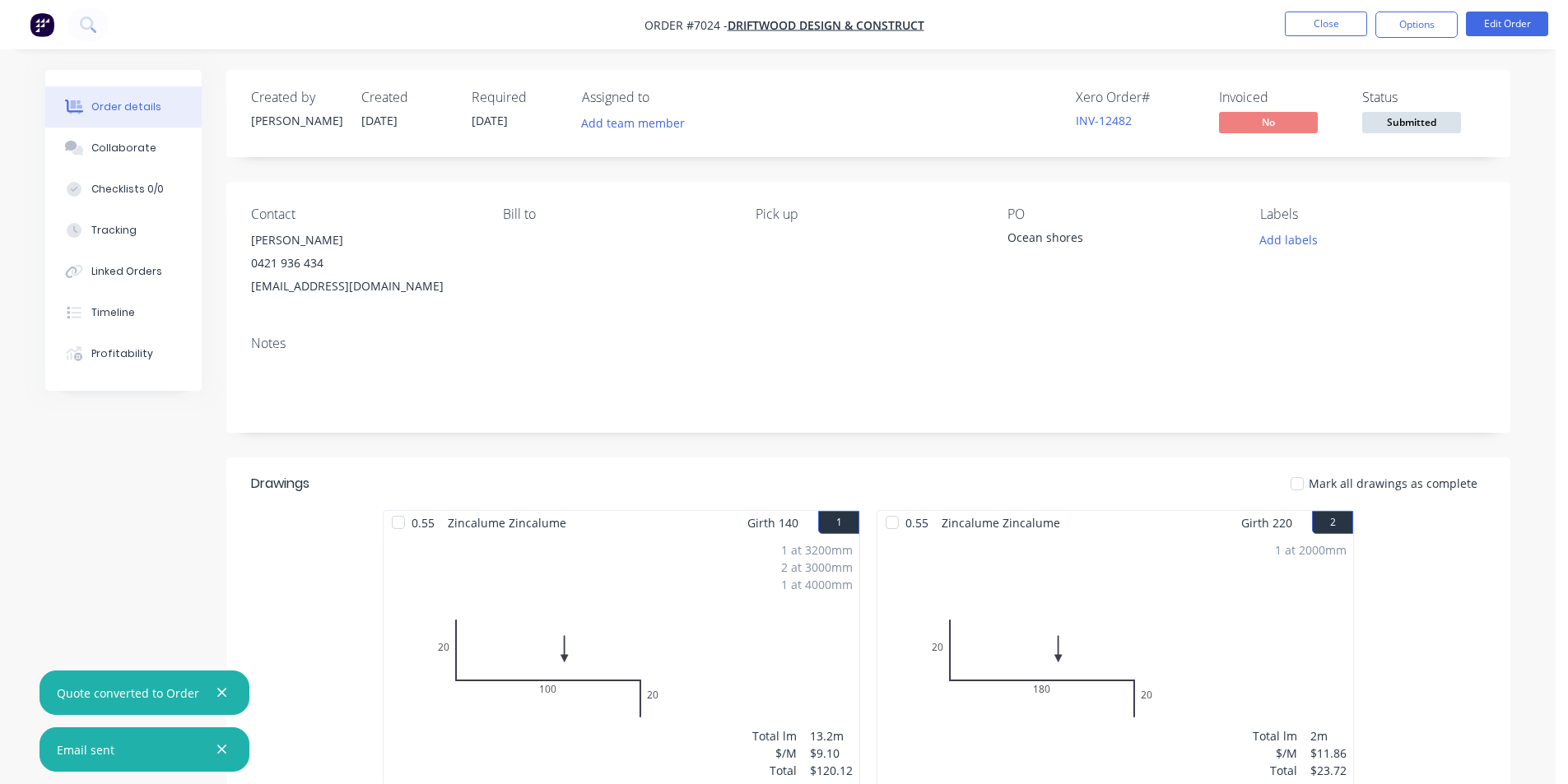
click at [1412, 118] on span "Submitted" at bounding box center [1412, 122] width 99 height 20
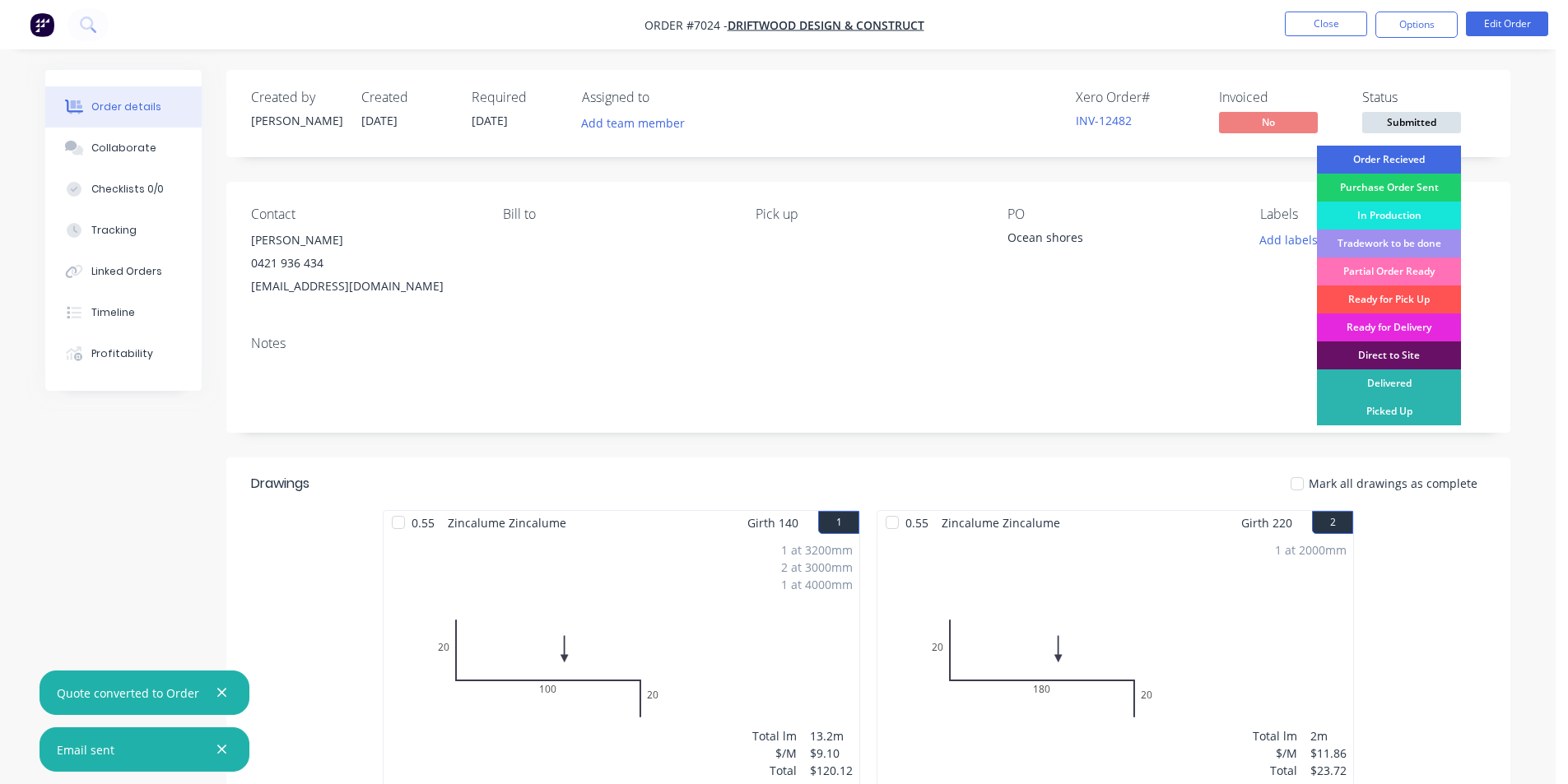
click at [1415, 163] on div "Order Recieved" at bounding box center [1389, 160] width 144 height 28
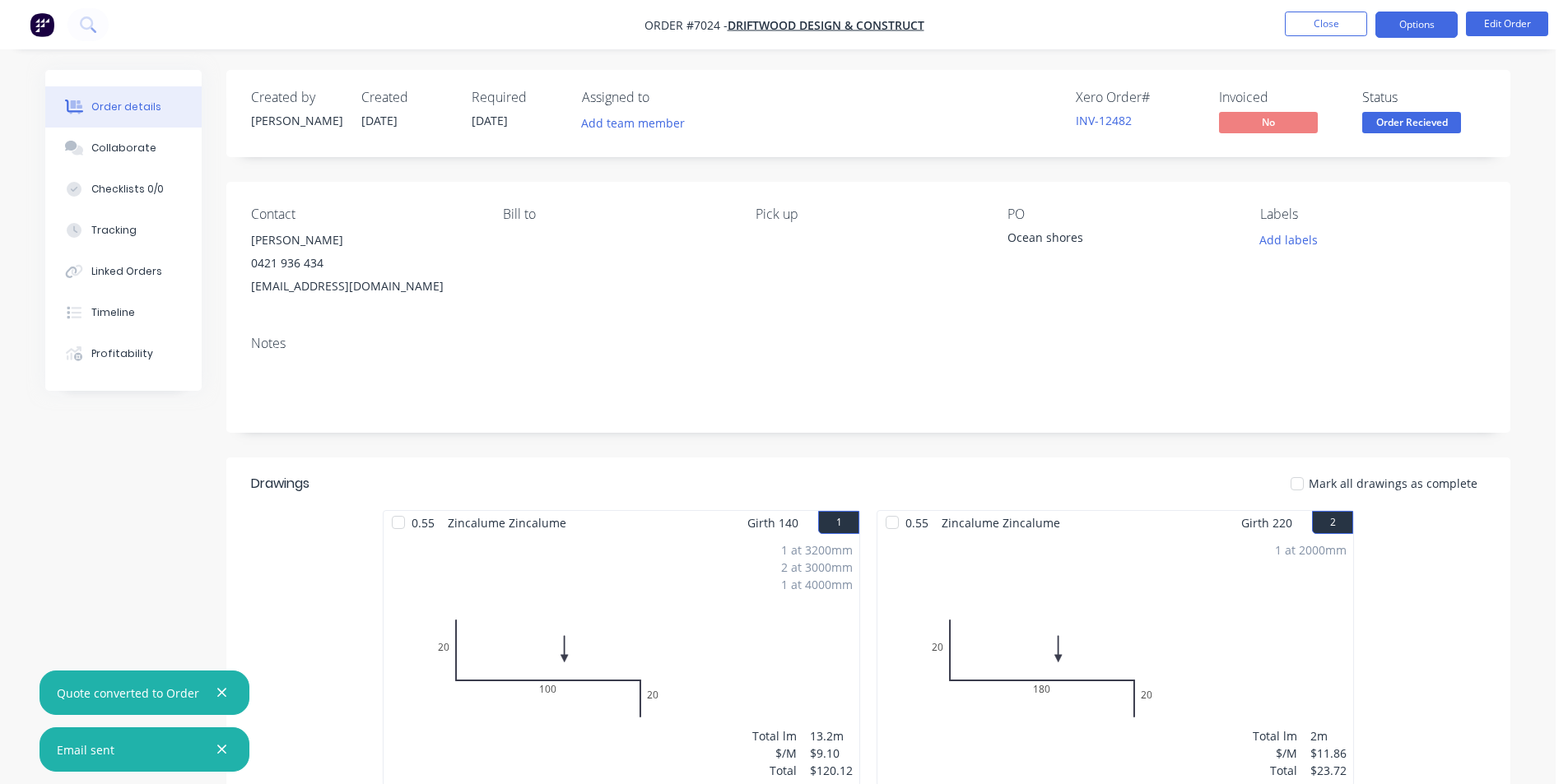
click at [1430, 26] on button "Options" at bounding box center [1416, 25] width 83 height 27
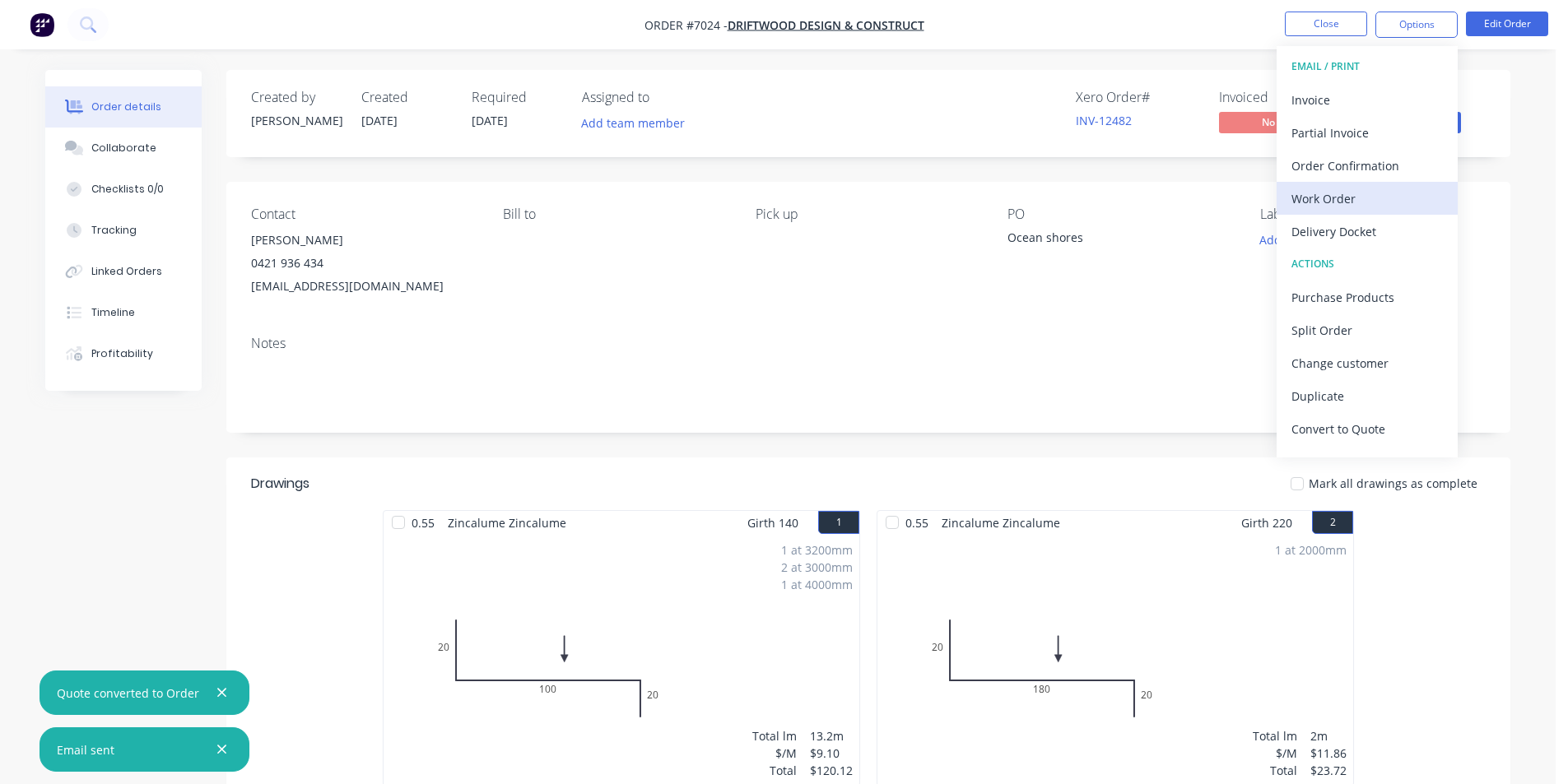
click at [1350, 193] on div "Work Order" at bounding box center [1367, 198] width 152 height 24
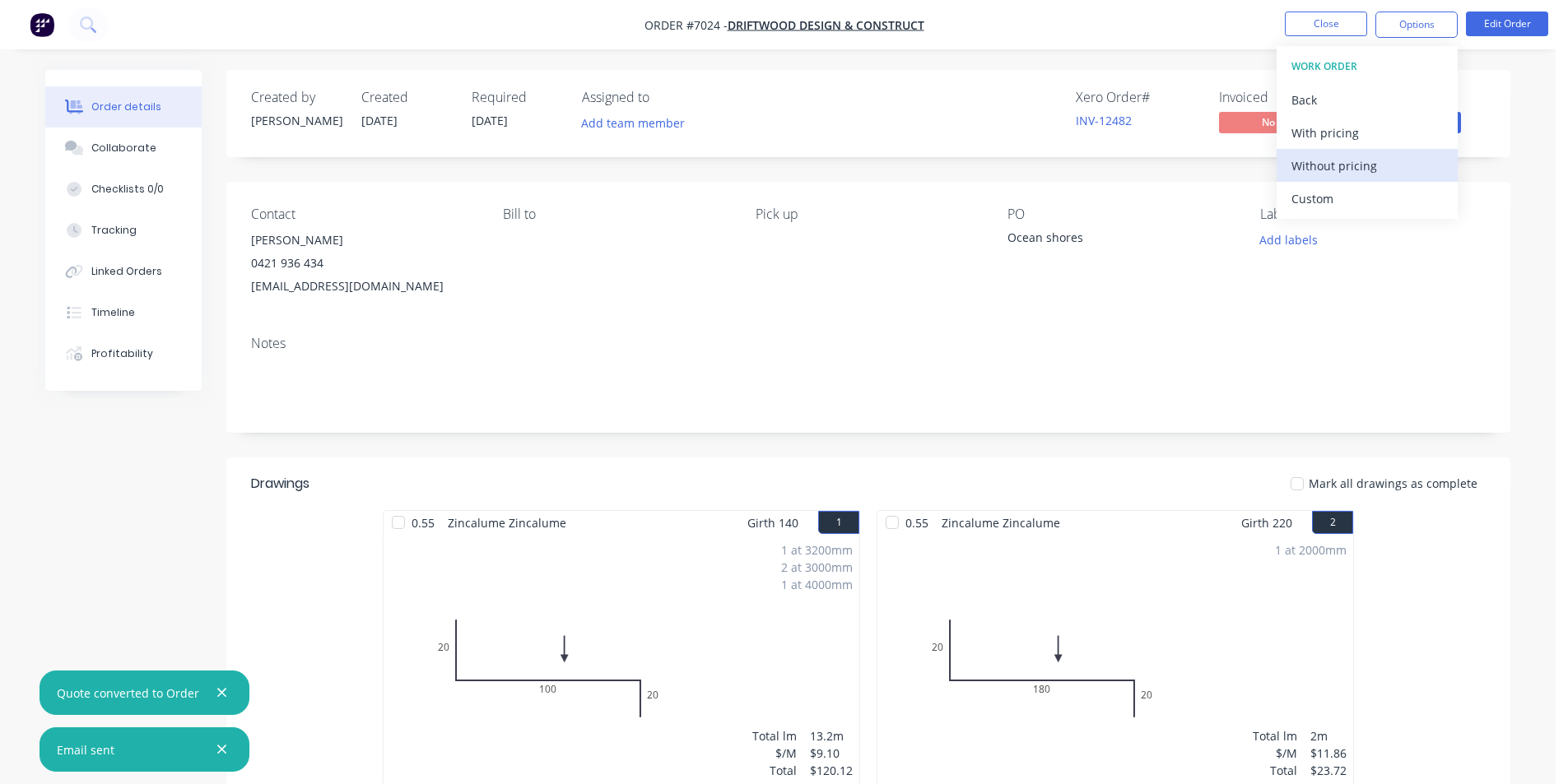
click at [1337, 161] on div "Without pricing" at bounding box center [1367, 165] width 152 height 24
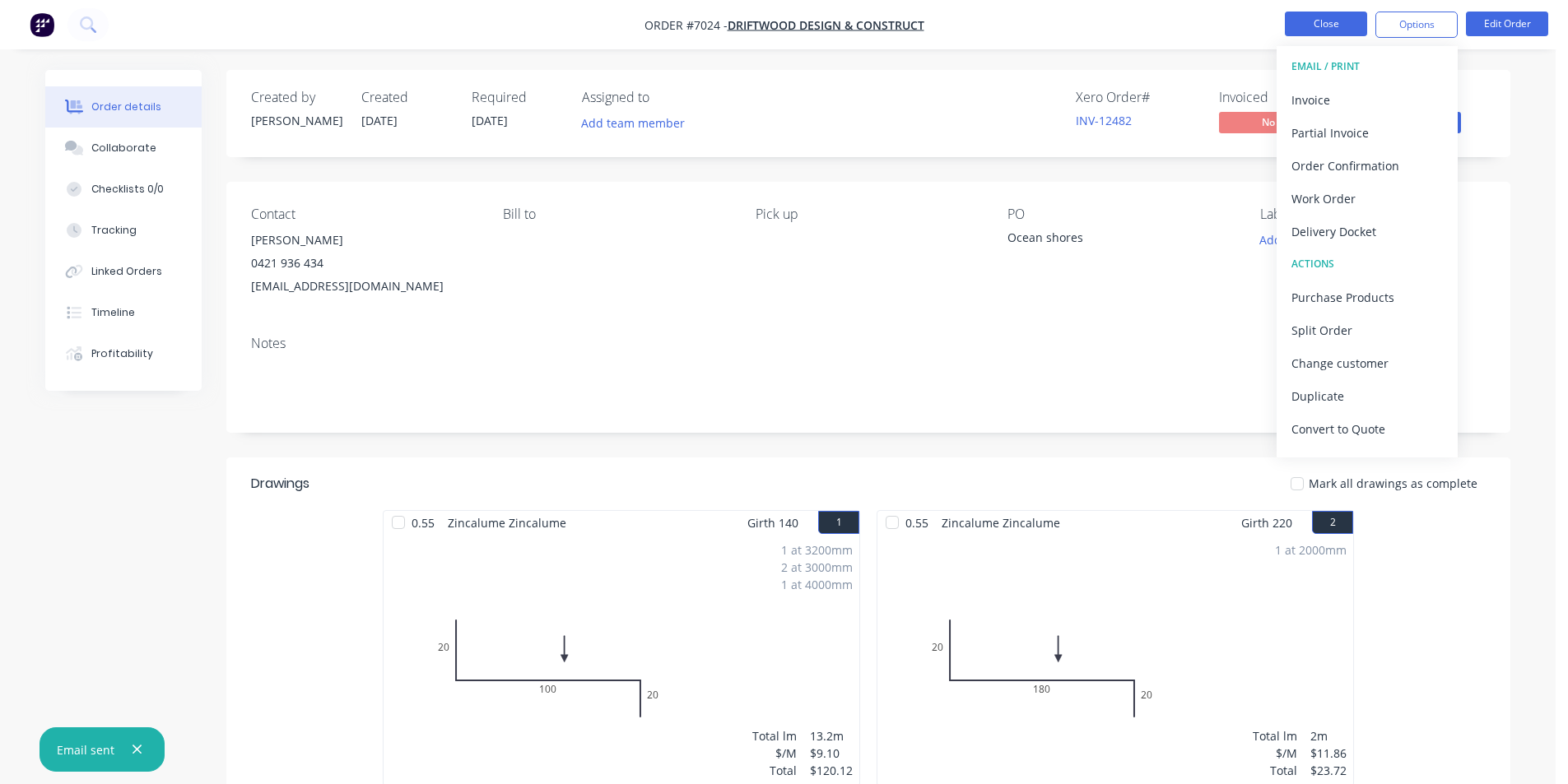
click at [1319, 23] on button "Close" at bounding box center [1325, 24] width 83 height 25
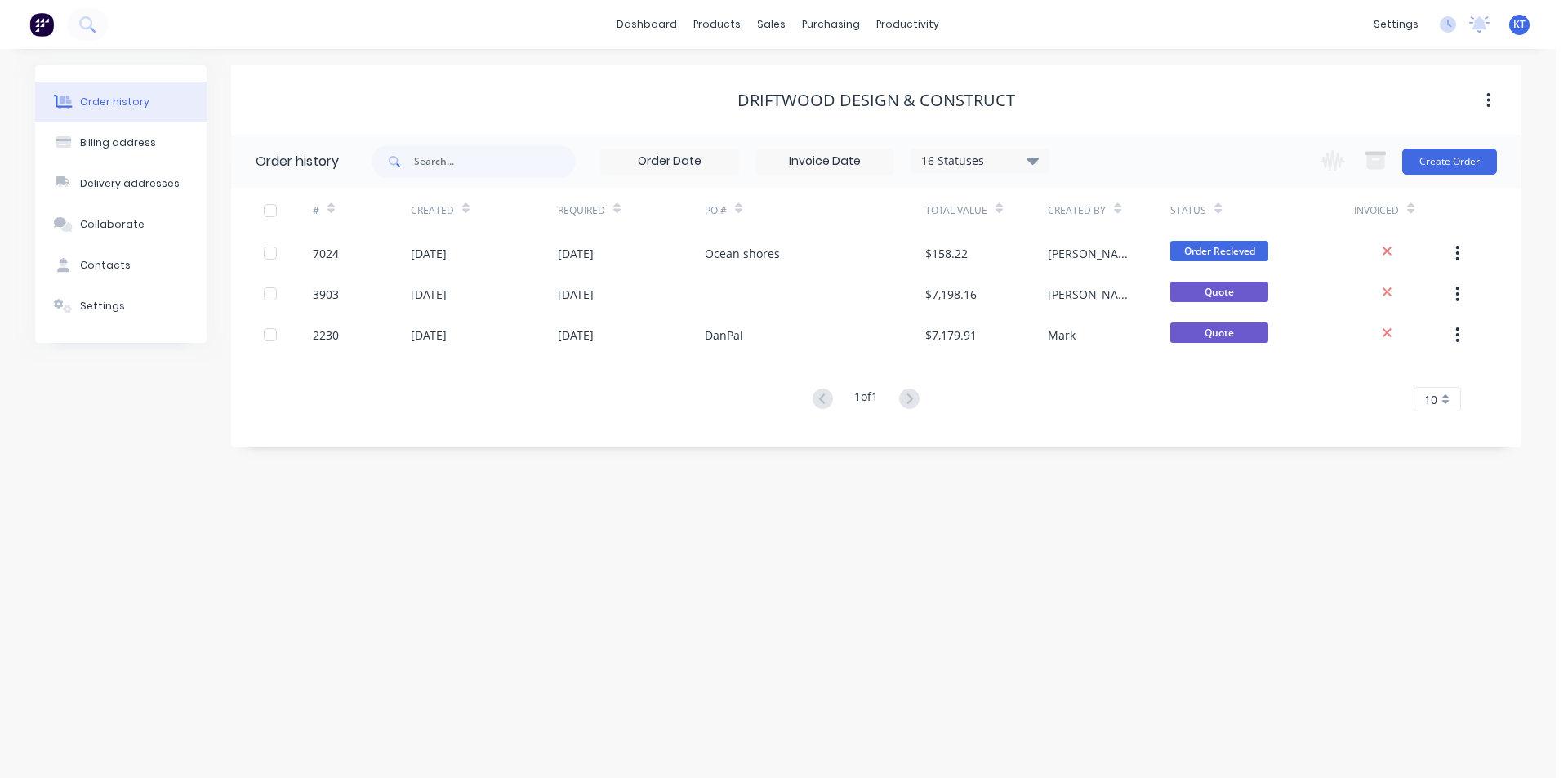
click at [781, 25] on div "sales" at bounding box center [771, 25] width 45 height 25
click at [791, 84] on div at bounding box center [782, 78] width 25 height 15
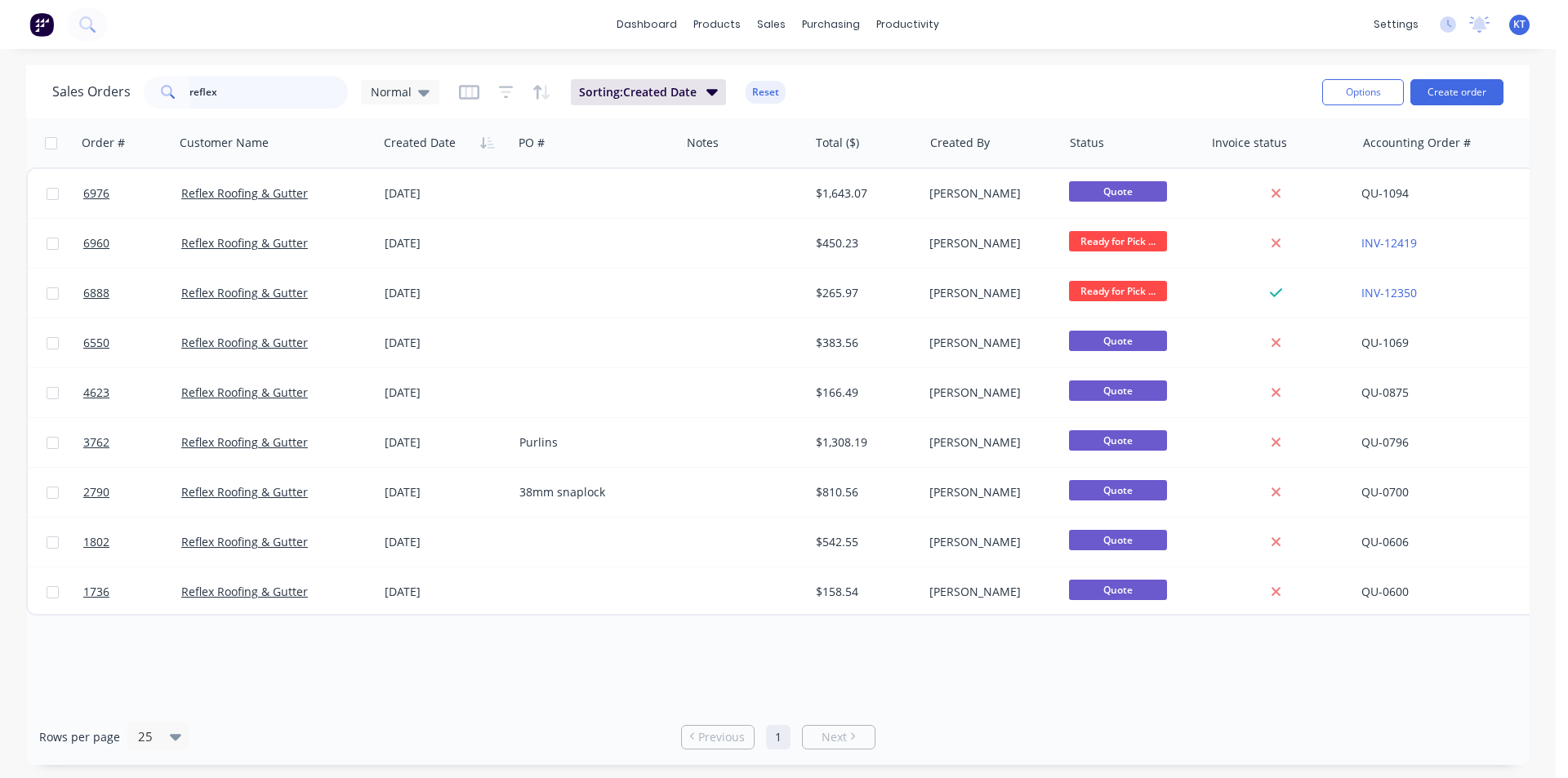
click at [290, 84] on input "reflex" at bounding box center [269, 92] width 160 height 33
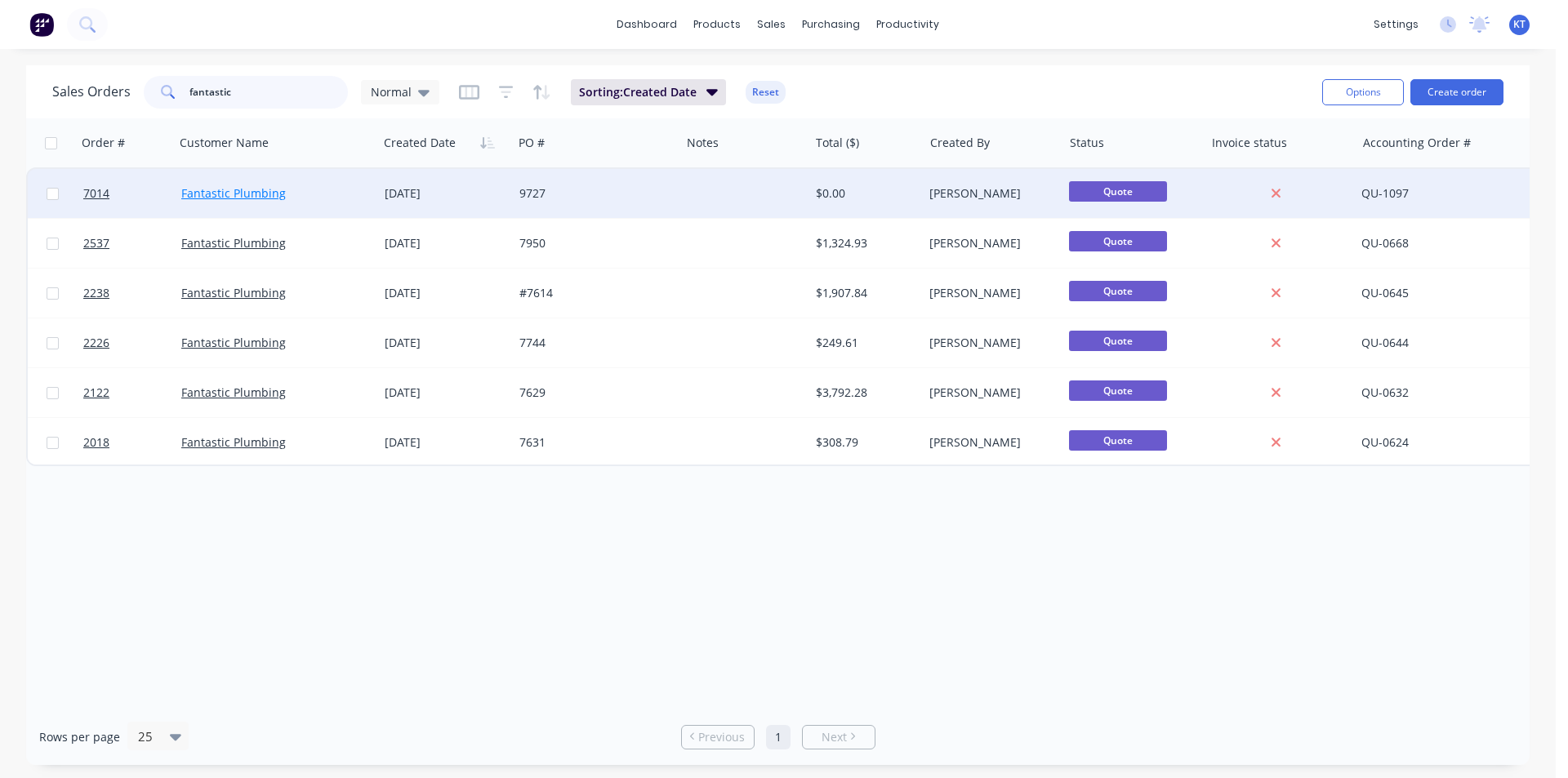
type input "fantastic"
click at [271, 196] on link "Fantastic Plumbing" at bounding box center [234, 193] width 105 height 16
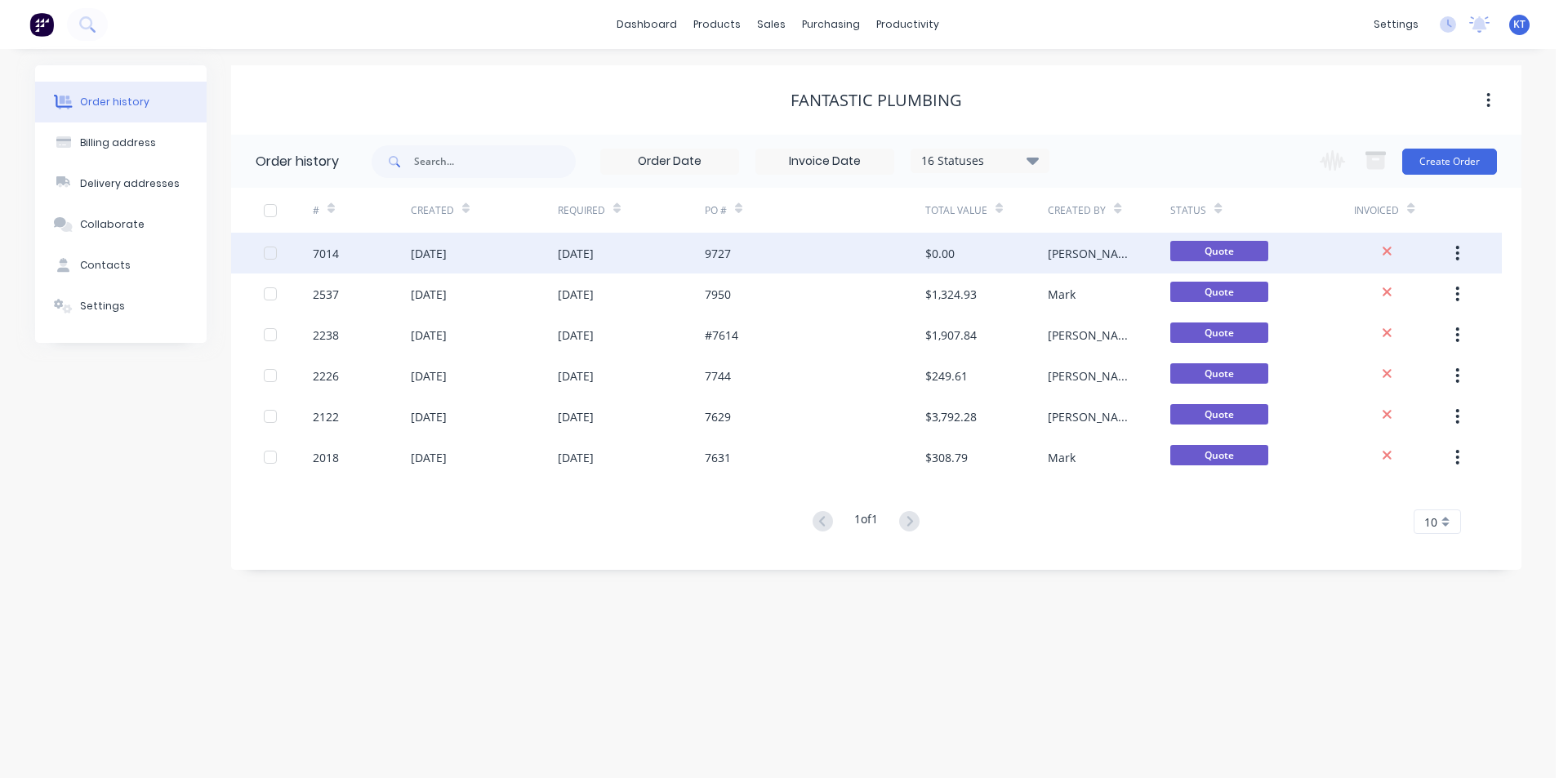
click at [665, 250] on div "[DATE]" at bounding box center [631, 253] width 147 height 41
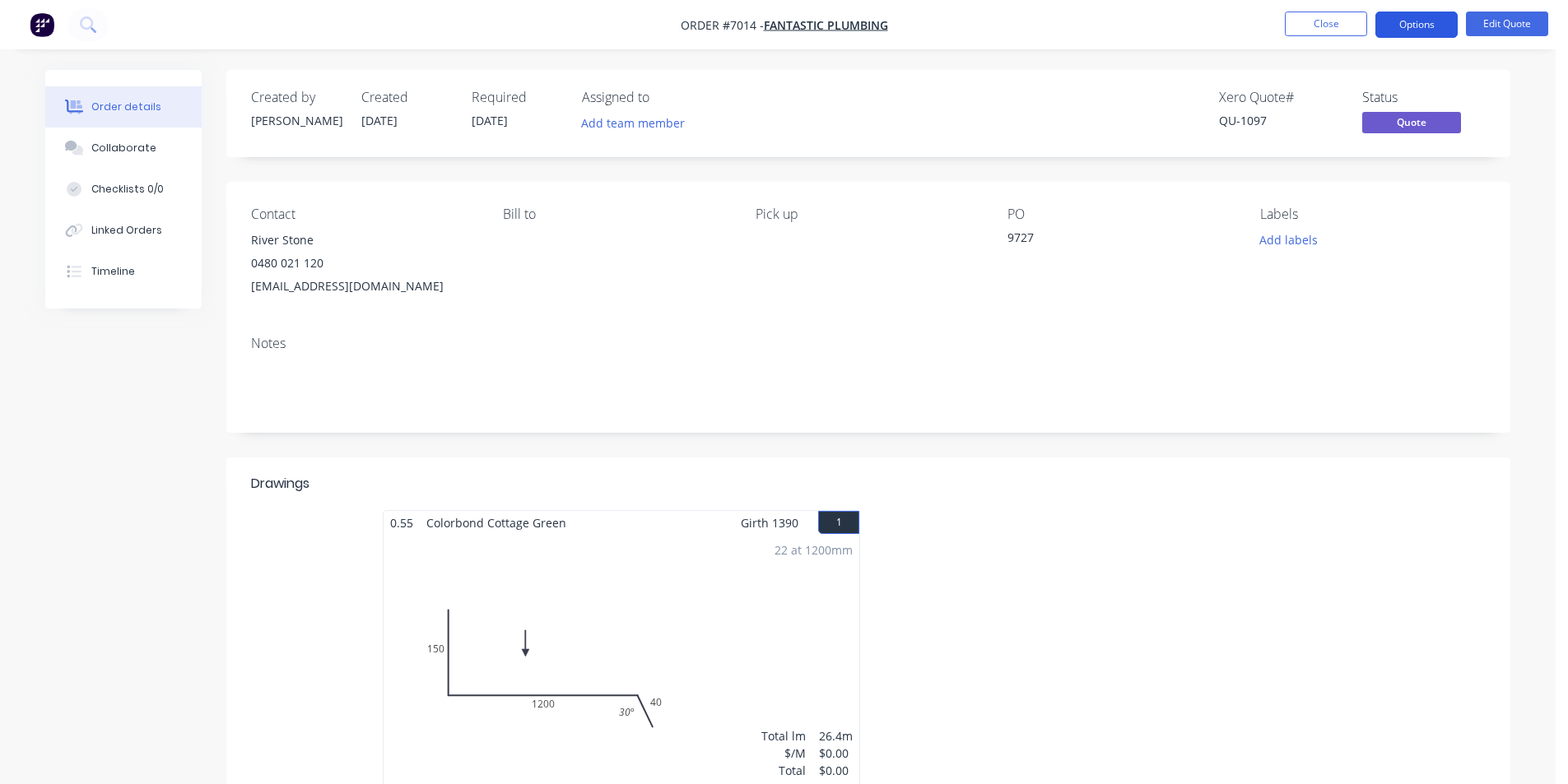
click at [1436, 28] on button "Options" at bounding box center [1416, 25] width 83 height 27
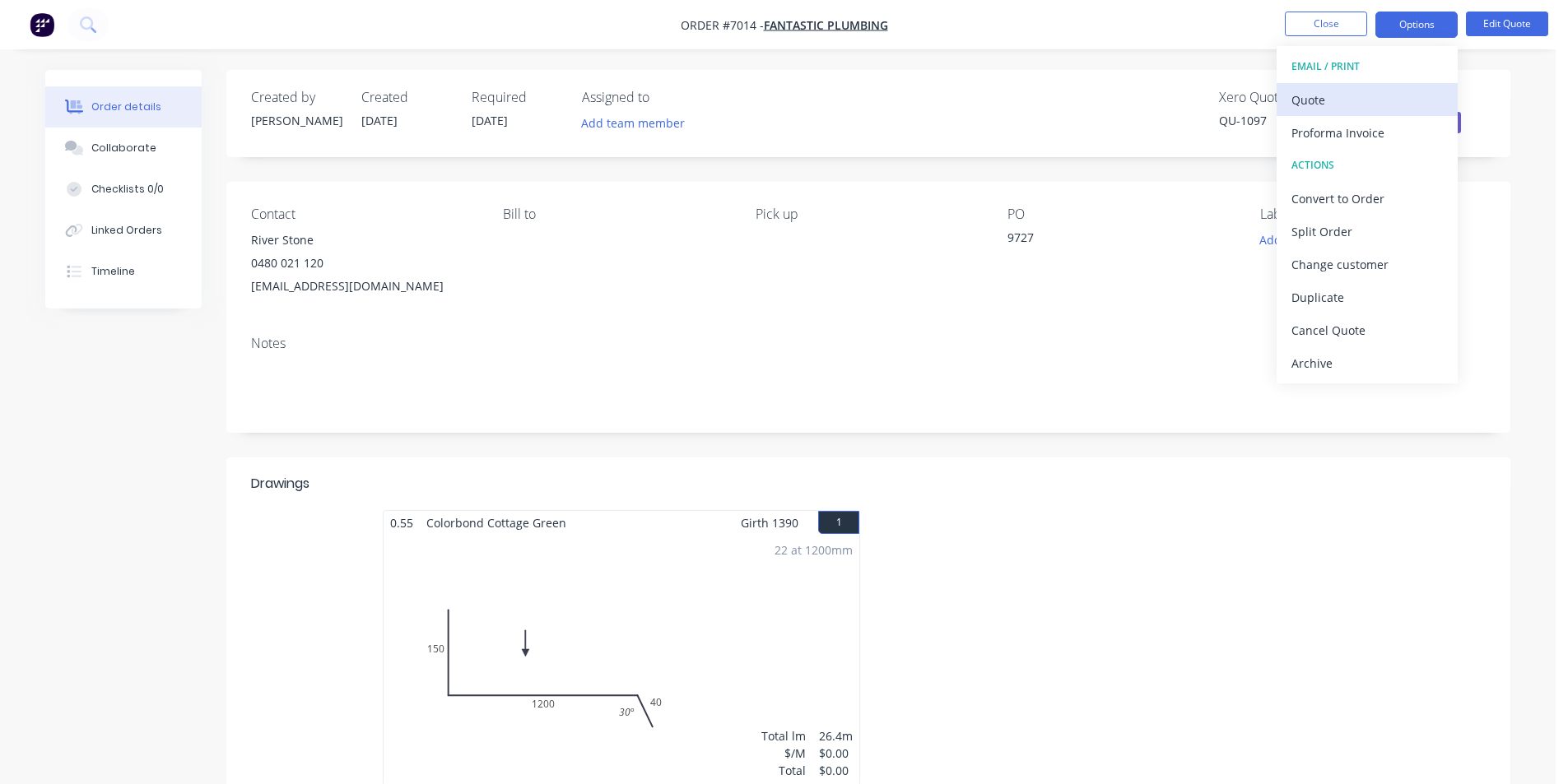
click at [1368, 99] on div "Quote" at bounding box center [1367, 99] width 152 height 24
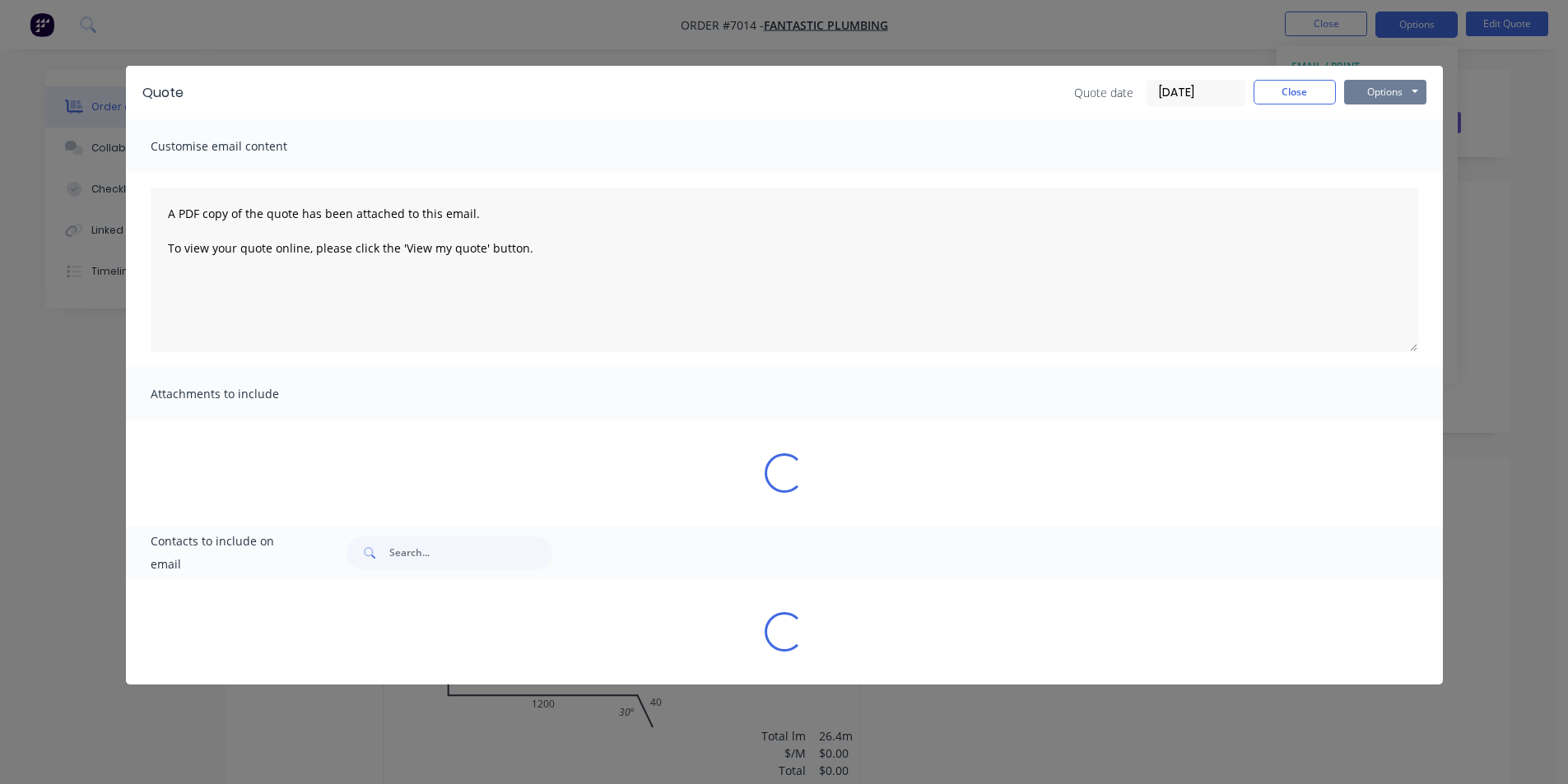
click at [1420, 95] on button "Options" at bounding box center [1385, 92] width 83 height 25
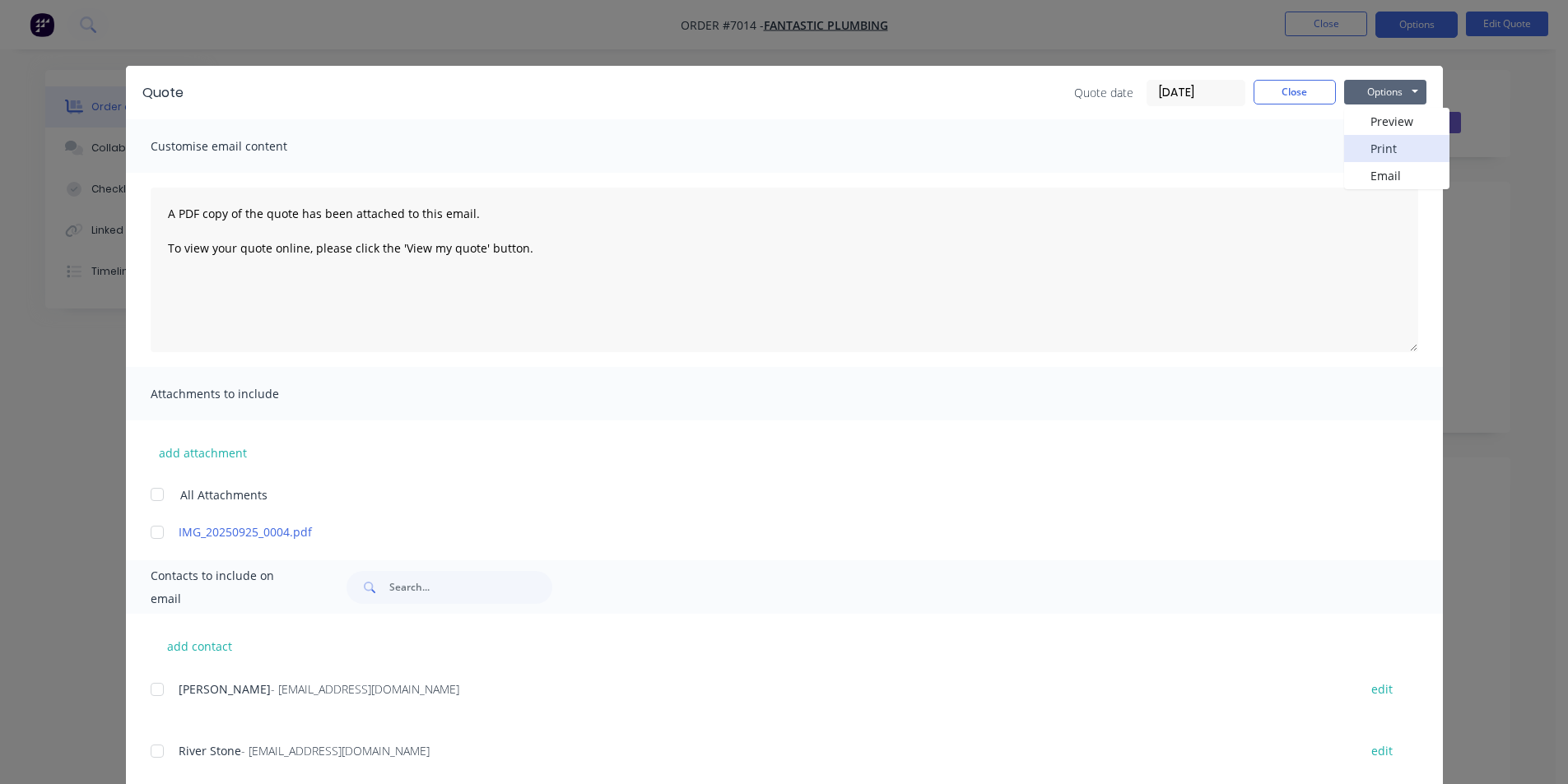
click at [1361, 147] on button "Print" at bounding box center [1397, 148] width 106 height 28
drag, startPoint x: 1234, startPoint y: 87, endPoint x: 1307, endPoint y: 97, distance: 73.7
click at [1235, 87] on input "[DATE]" at bounding box center [1196, 93] width 97 height 25
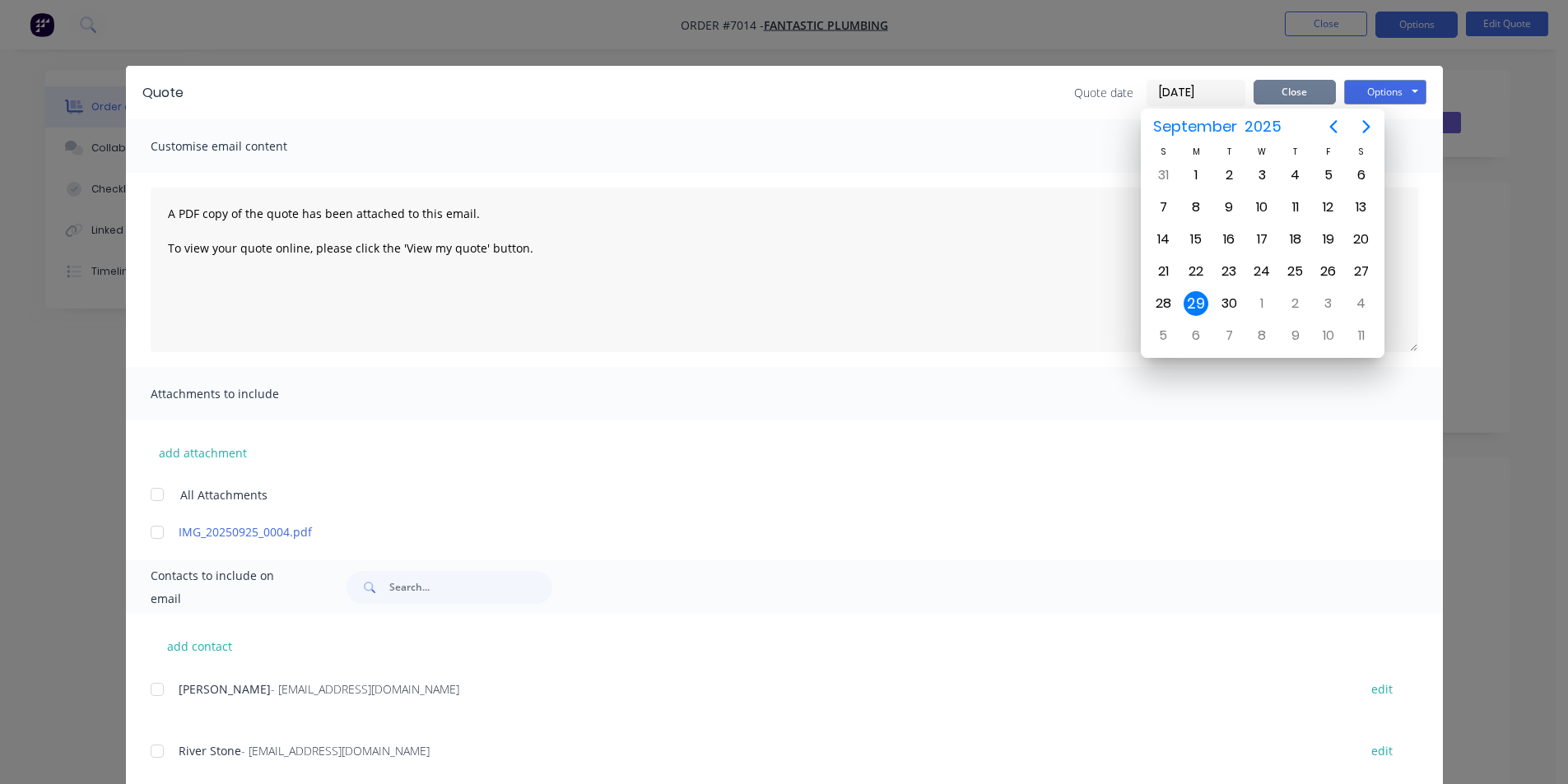
click at [1307, 97] on button "Close" at bounding box center [1294, 92] width 83 height 25
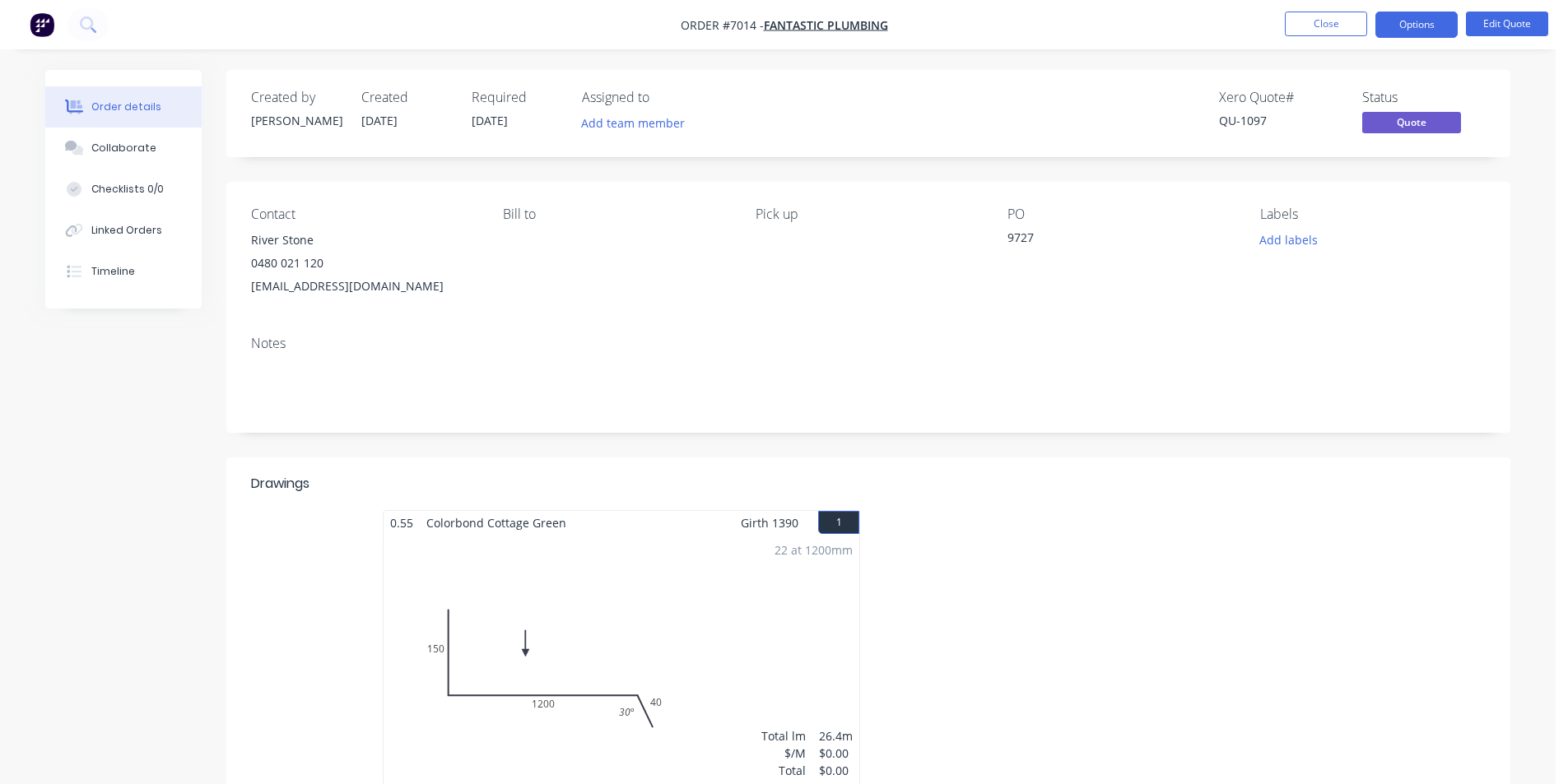
drag, startPoint x: 165, startPoint y: 139, endPoint x: 392, endPoint y: 268, distance: 261.1
click at [166, 140] on button "Collaborate" at bounding box center [123, 148] width 156 height 41
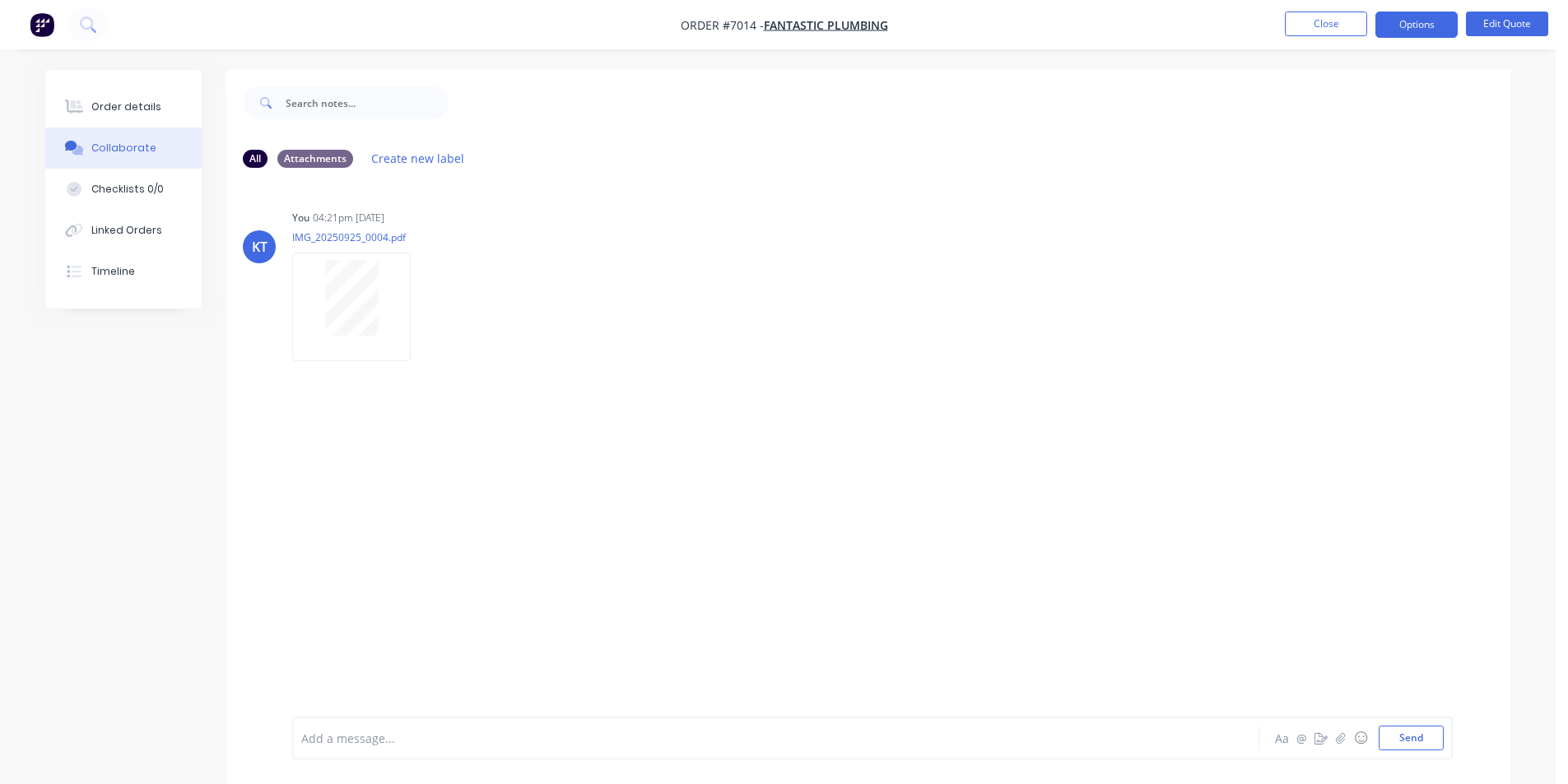
click at [1302, 5] on nav "Order #7014 - Fantastic Plumbing Close Options Edit Quote" at bounding box center [784, 25] width 1568 height 50
click at [1309, 18] on button "Close" at bounding box center [1325, 24] width 83 height 25
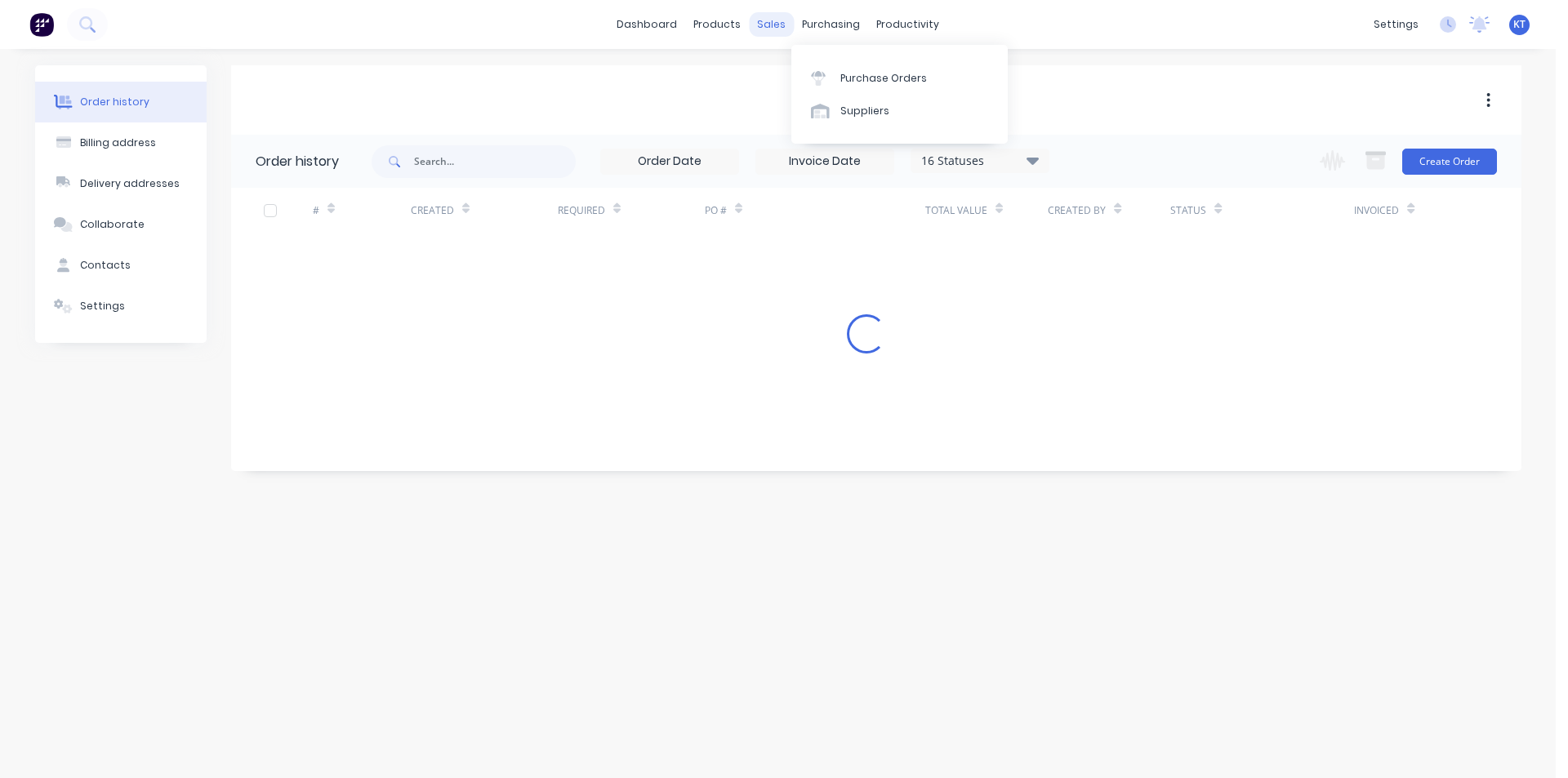
click at [761, 25] on div "sales" at bounding box center [771, 25] width 45 height 25
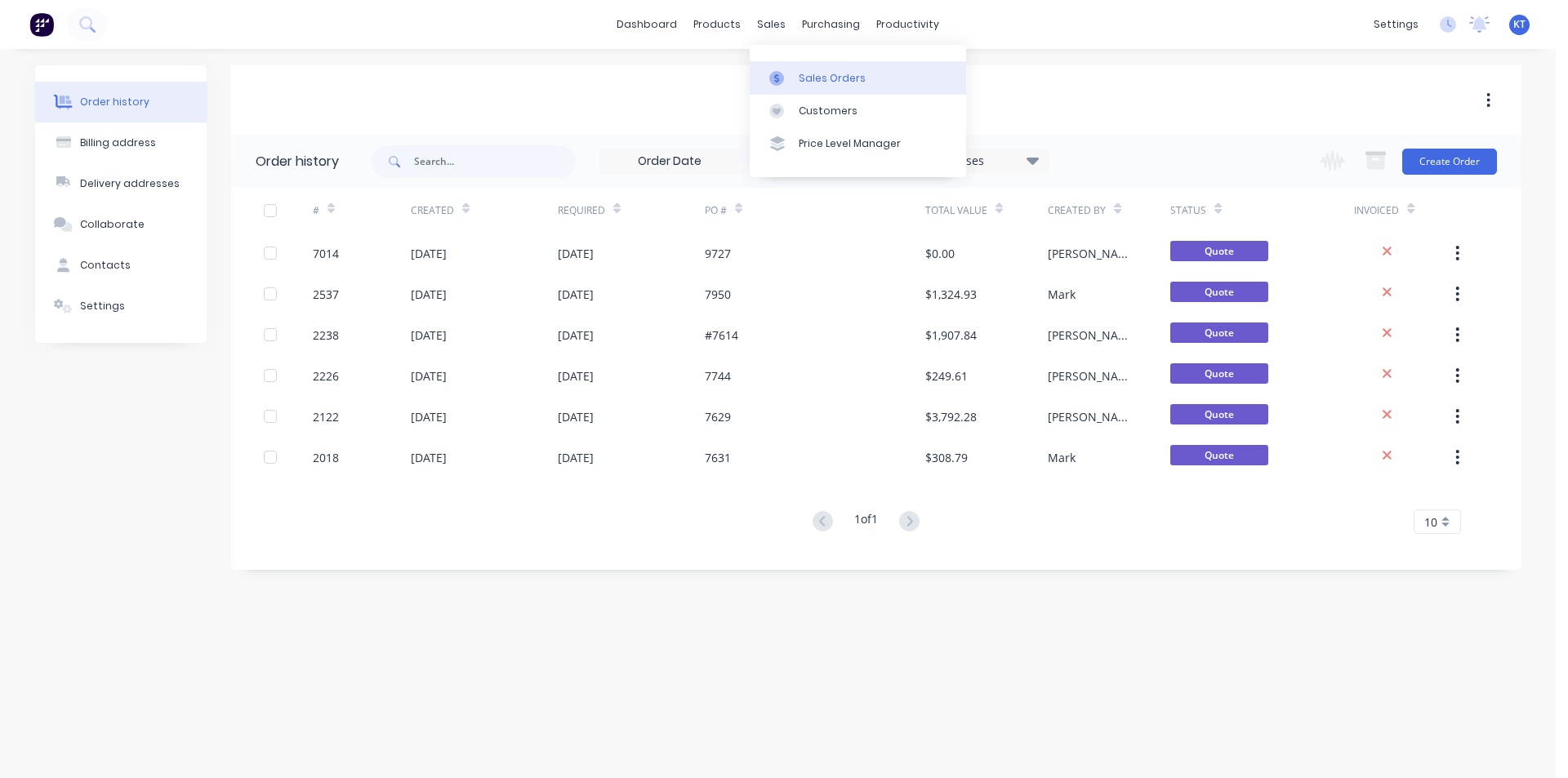
click at [809, 85] on link "Sales Orders" at bounding box center [858, 77] width 217 height 33
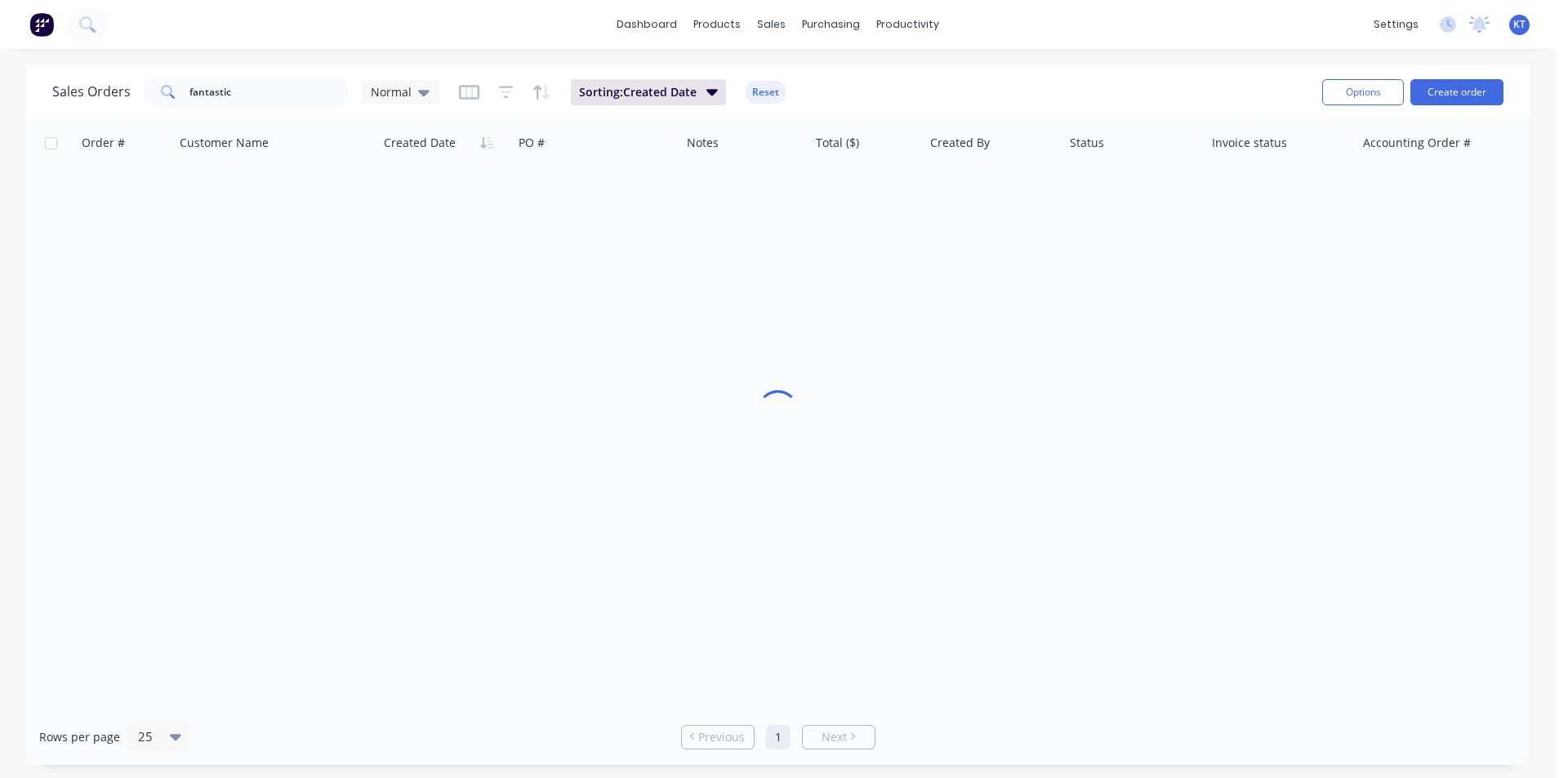
click at [324, 110] on div "Sales Orders fantastic Normal Sorting: Created Date Reset" at bounding box center [680, 92] width 1257 height 40
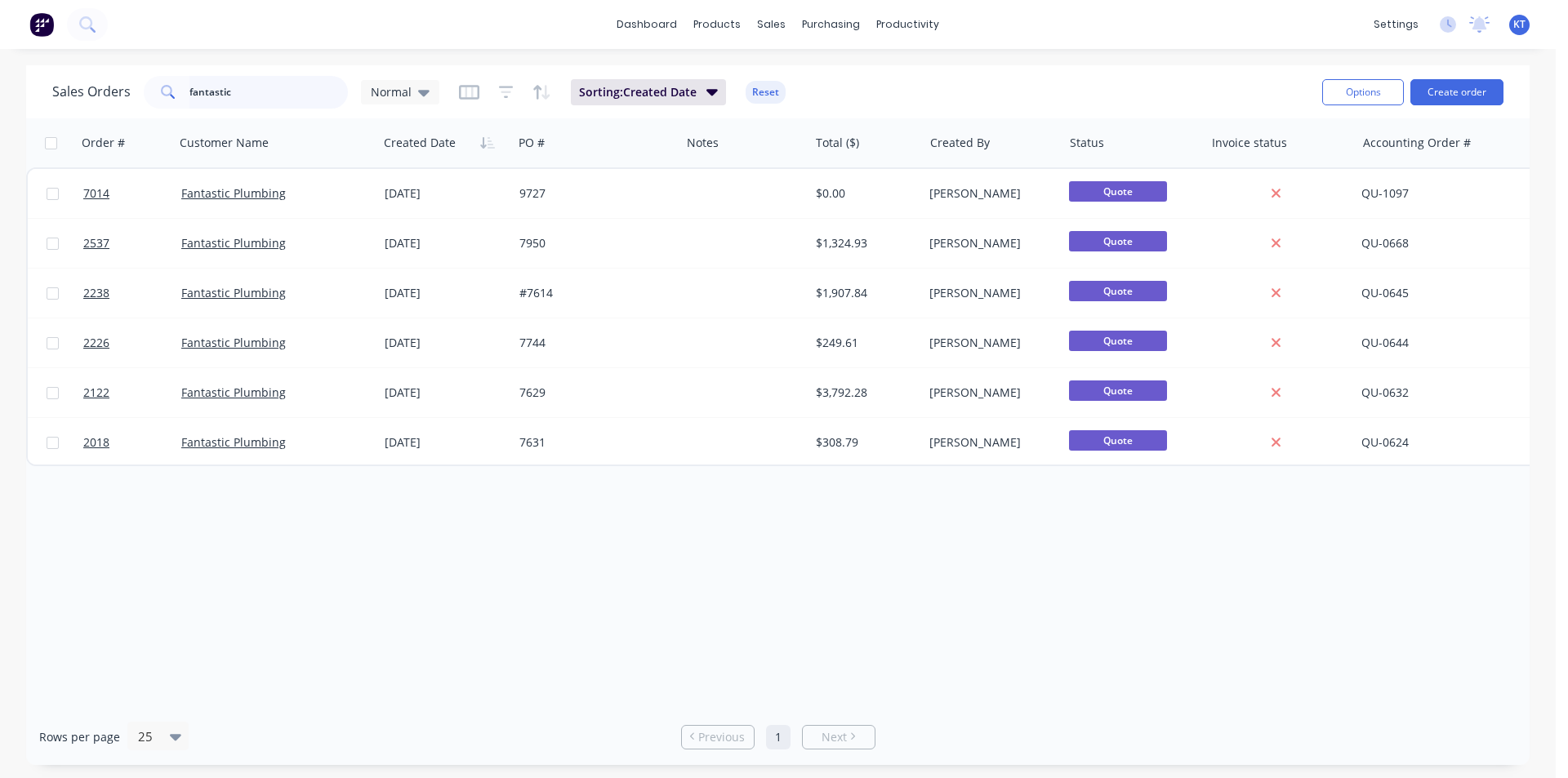
click at [317, 94] on input "fantastic" at bounding box center [269, 92] width 160 height 33
type input "in2"
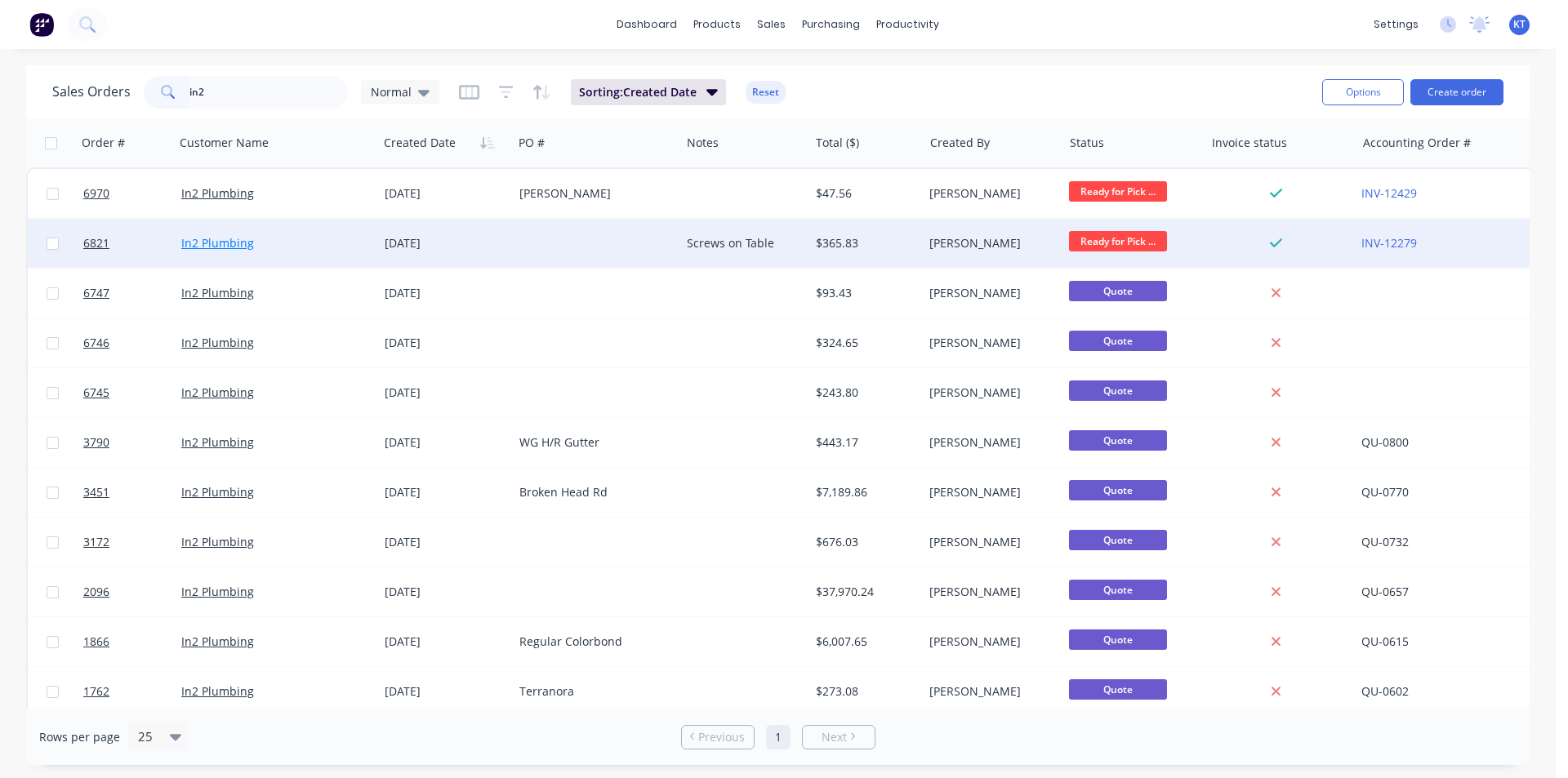
click at [217, 237] on link "In2 Plumbing" at bounding box center [218, 243] width 72 height 16
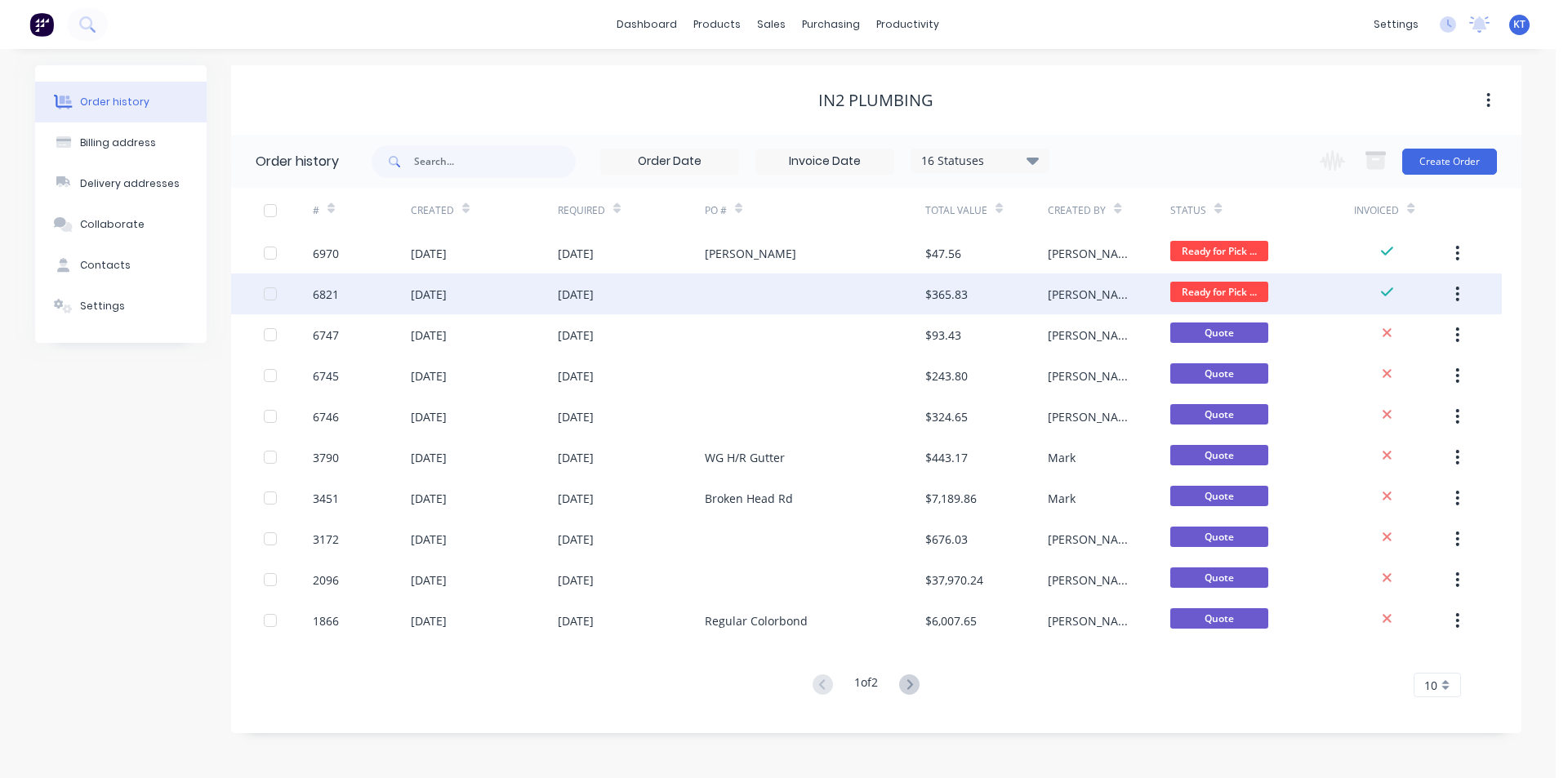
click at [802, 287] on div at bounding box center [815, 293] width 220 height 41
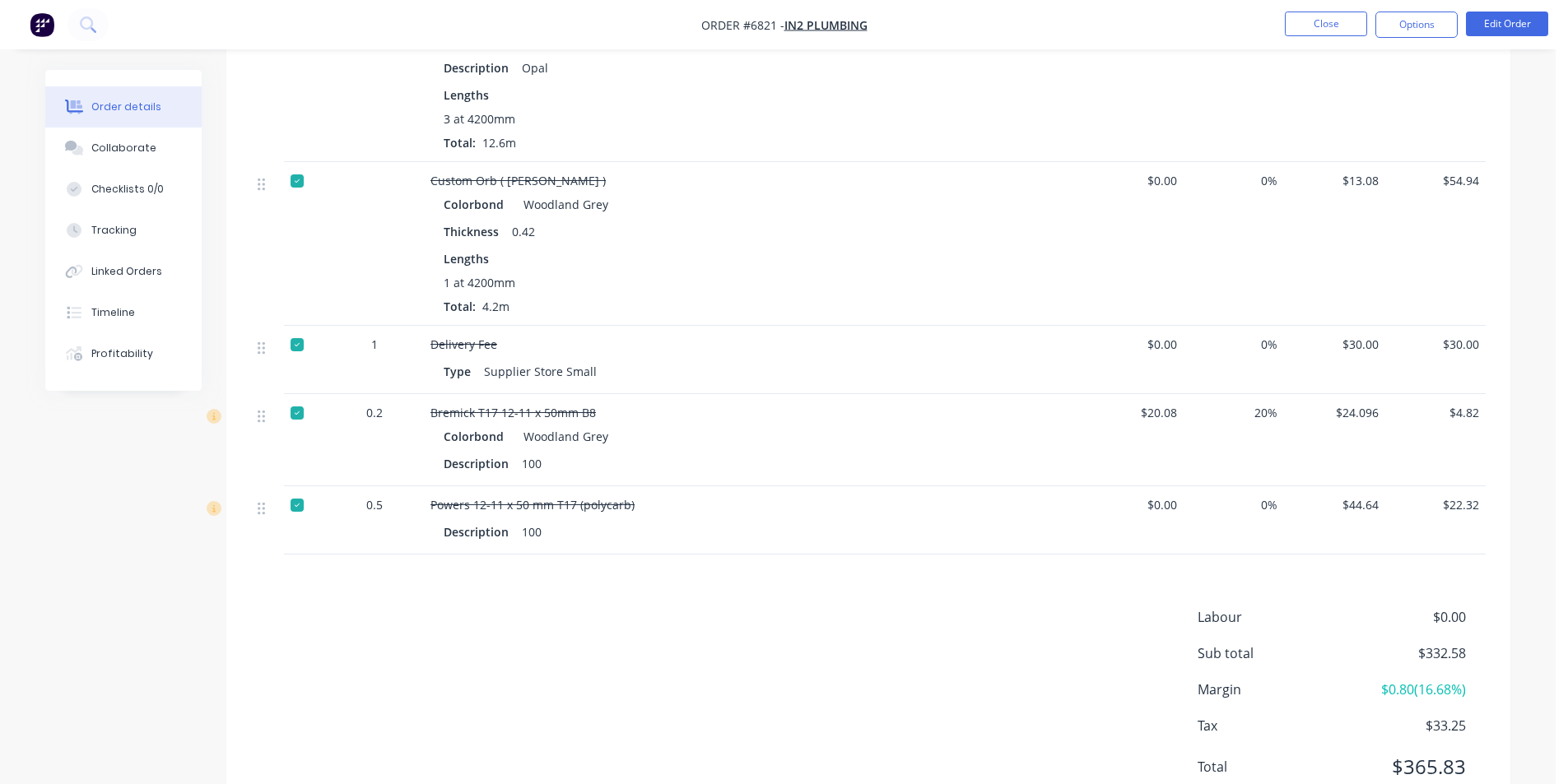
scroll to position [450, 0]
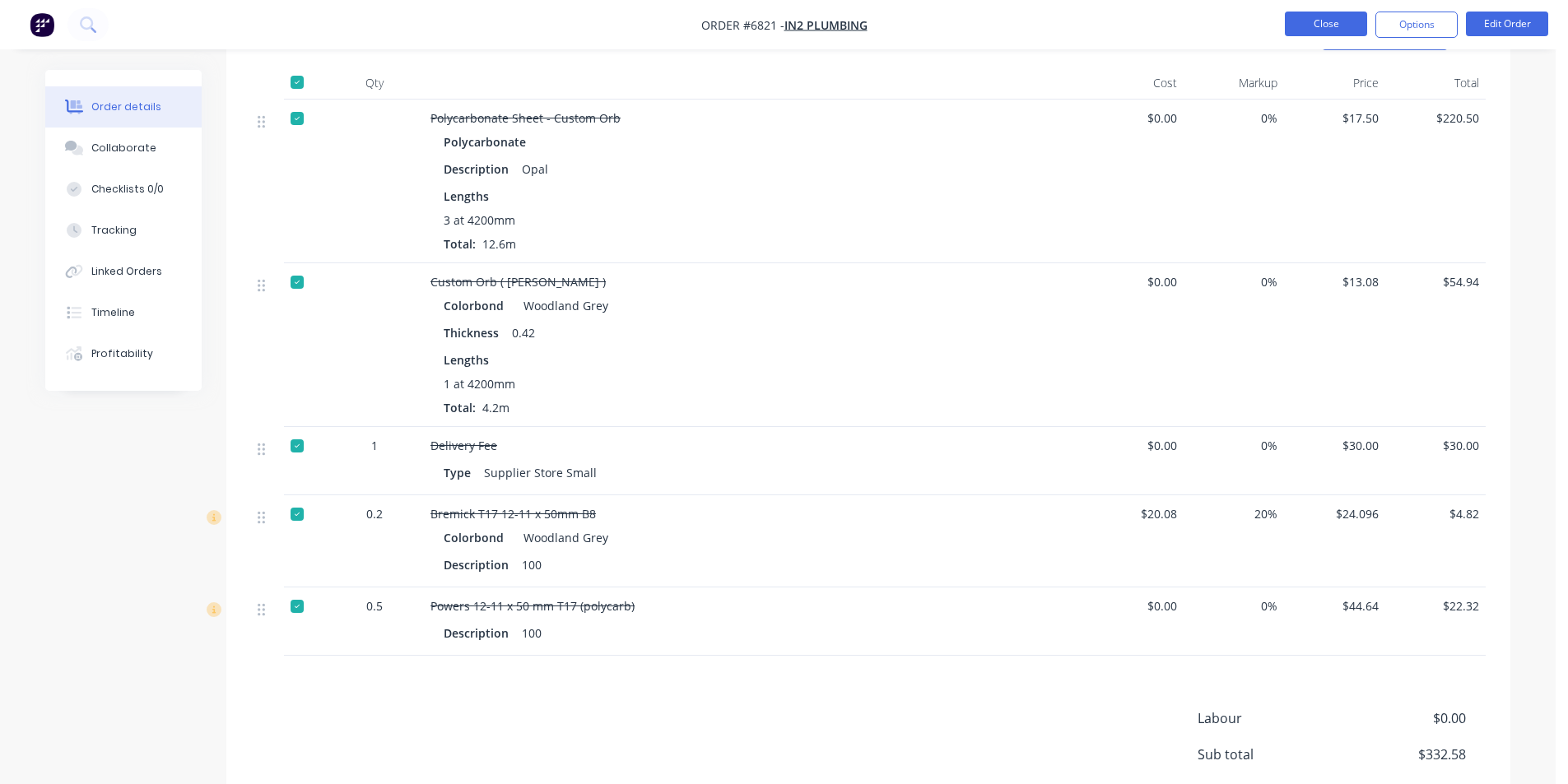
click at [1313, 15] on button "Close" at bounding box center [1325, 24] width 83 height 25
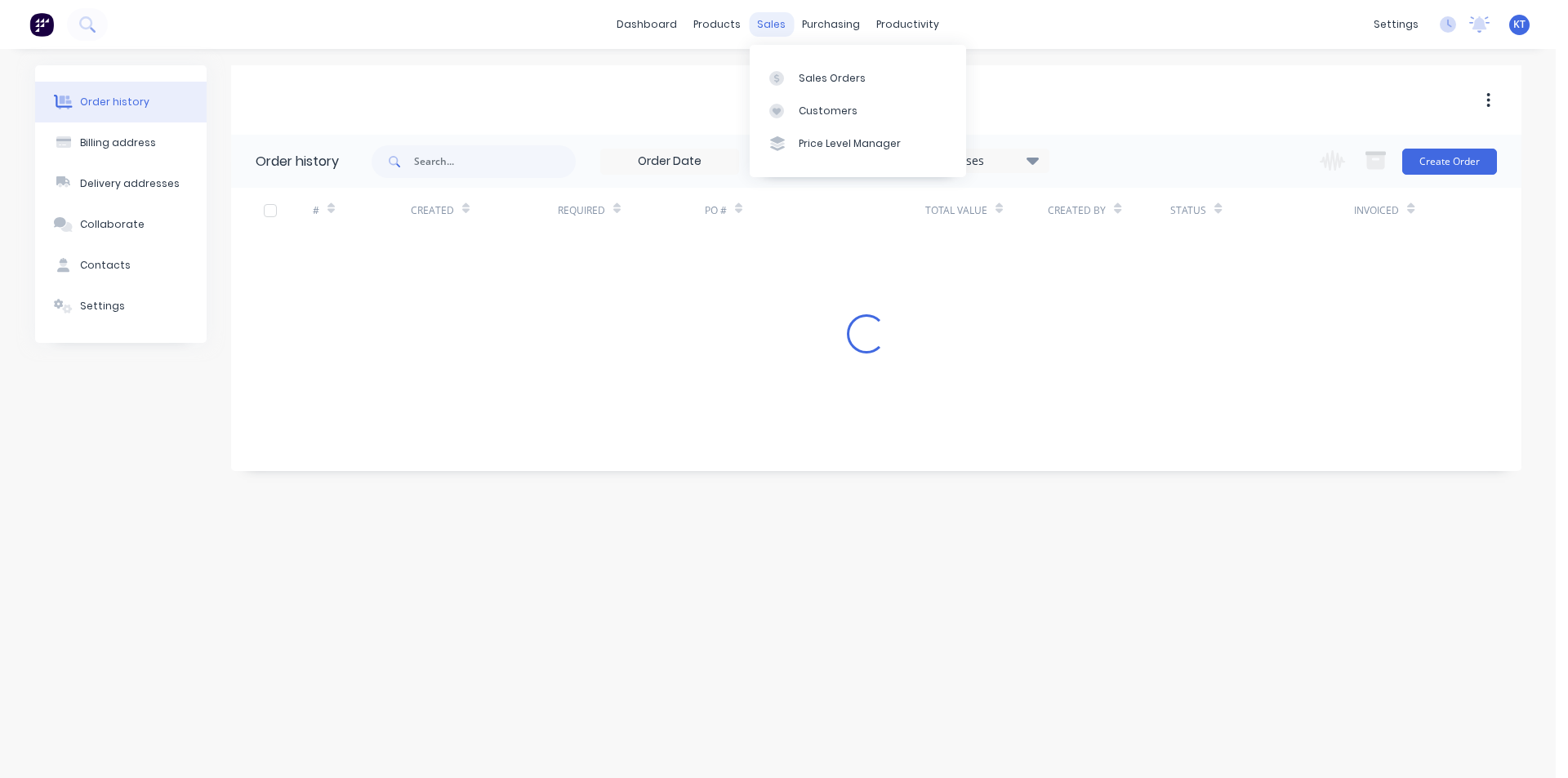
click at [776, 22] on div "sales" at bounding box center [771, 25] width 45 height 25
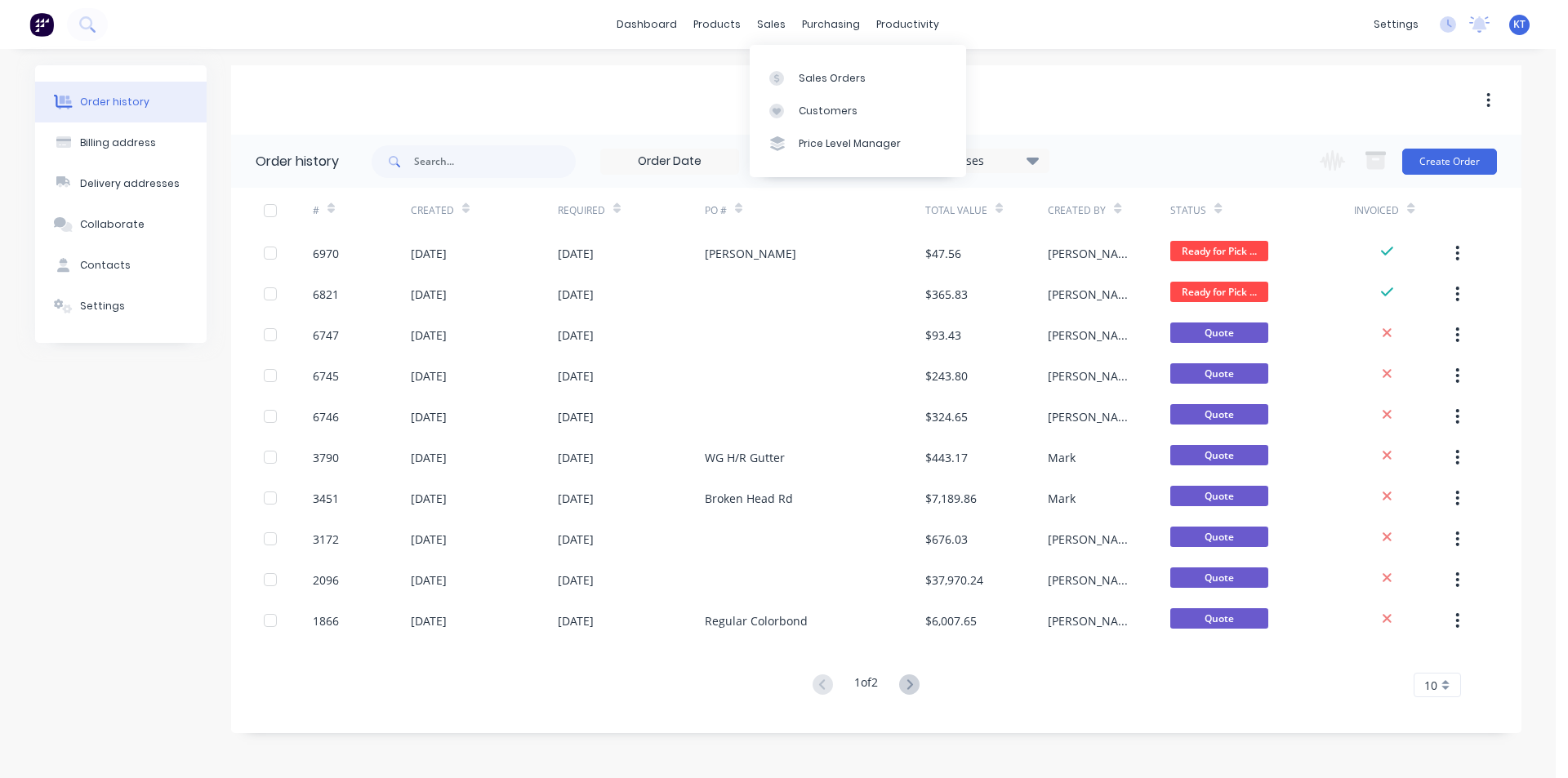
click at [834, 61] on div "Sales Orders Customers Price Level Manager" at bounding box center [858, 110] width 217 height 131
click at [830, 77] on div "Sales Orders" at bounding box center [832, 78] width 67 height 15
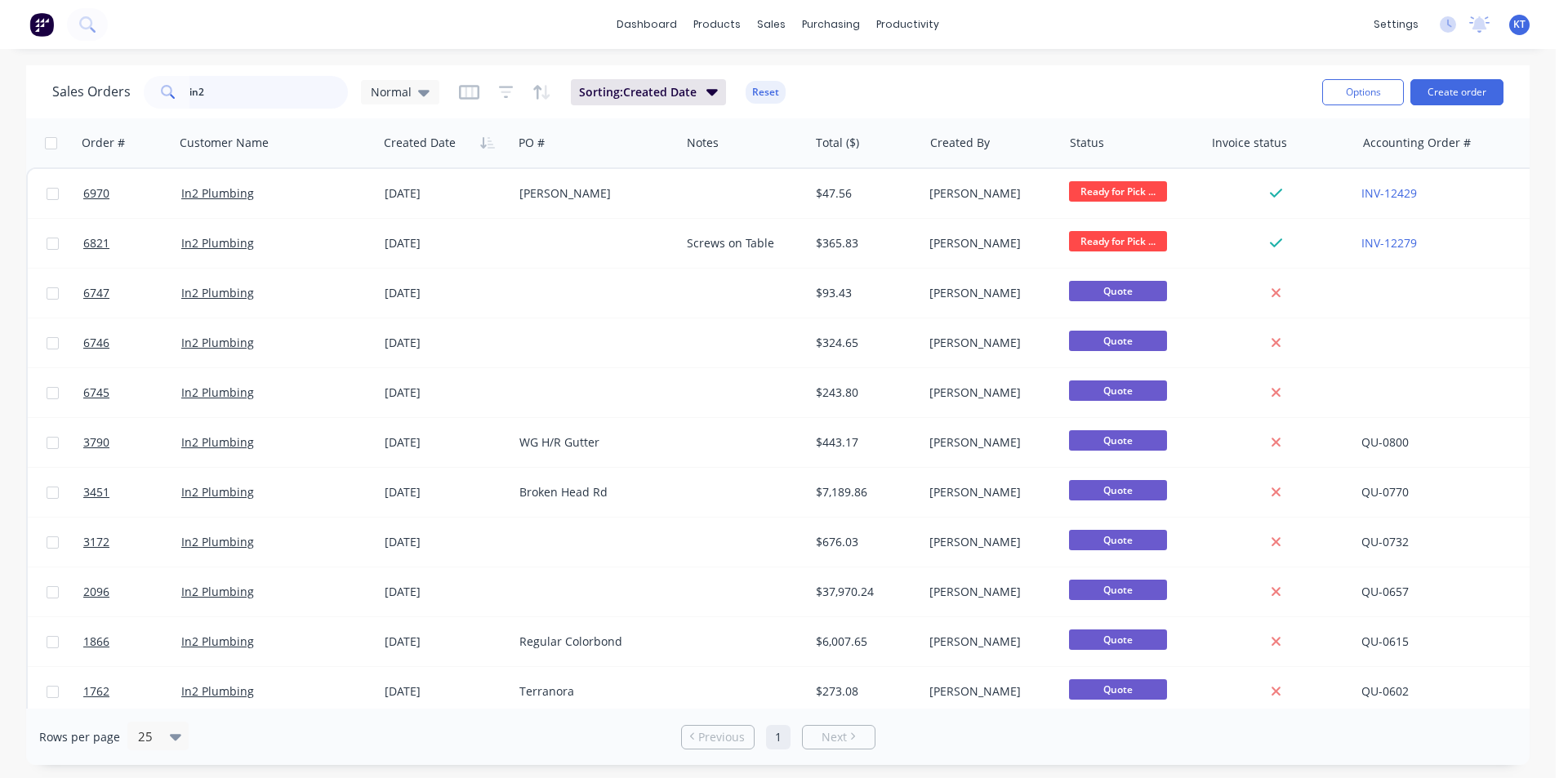
click at [272, 100] on input "in2" at bounding box center [269, 92] width 160 height 33
click at [271, 101] on input "in2" at bounding box center [269, 92] width 160 height 33
type input "[PERSON_NAME]"
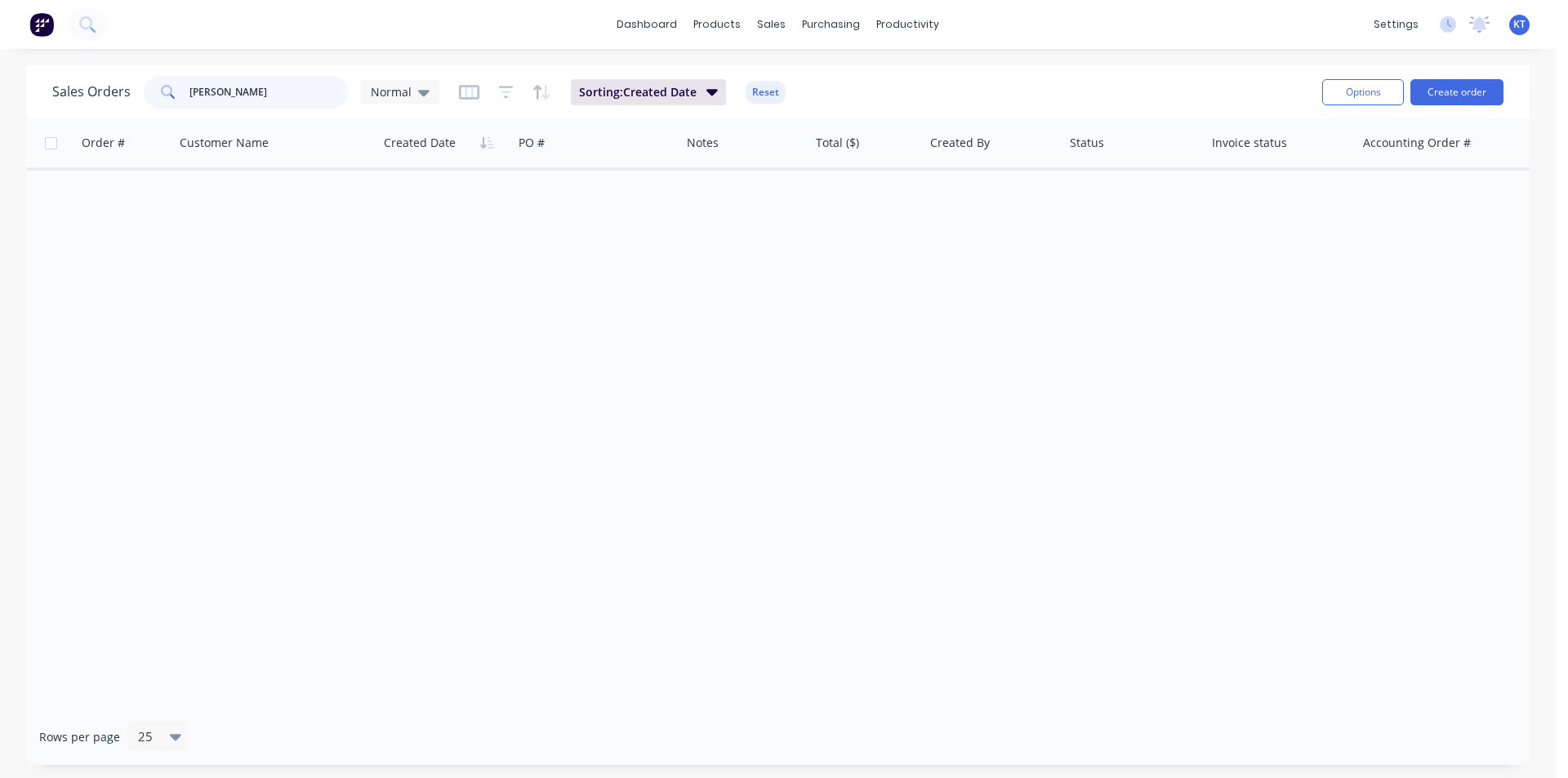
drag, startPoint x: 265, startPoint y: 78, endPoint x: 158, endPoint y: 106, distance: 110.6
click at [158, 106] on div "[PERSON_NAME]" at bounding box center [246, 92] width 204 height 33
click at [418, 87] on icon at bounding box center [423, 93] width 11 height 18
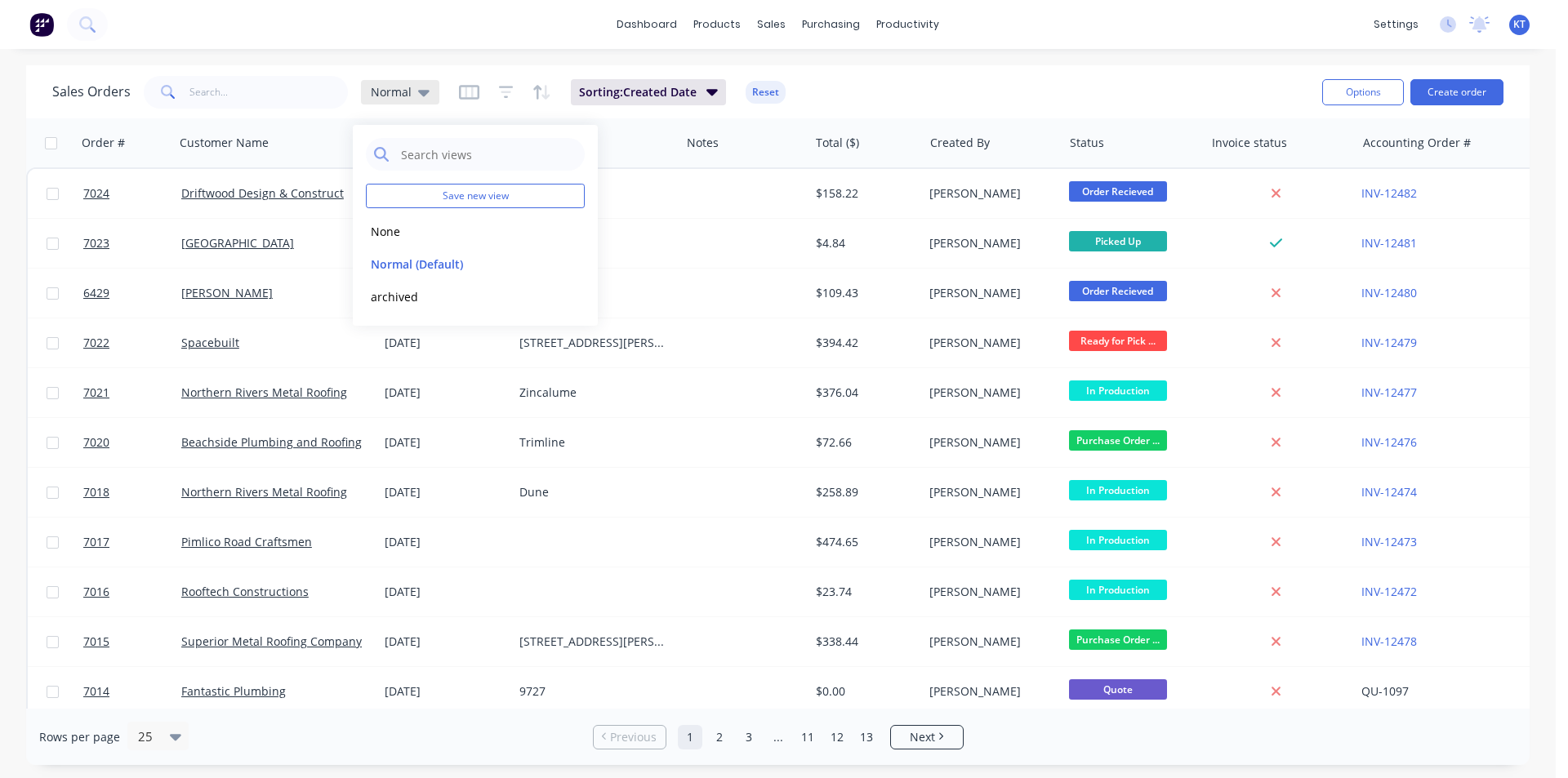
click at [422, 97] on icon at bounding box center [423, 93] width 11 height 18
click at [424, 103] on div "Normal" at bounding box center [400, 93] width 78 height 25
click at [418, 301] on button "archived" at bounding box center [458, 296] width 186 height 19
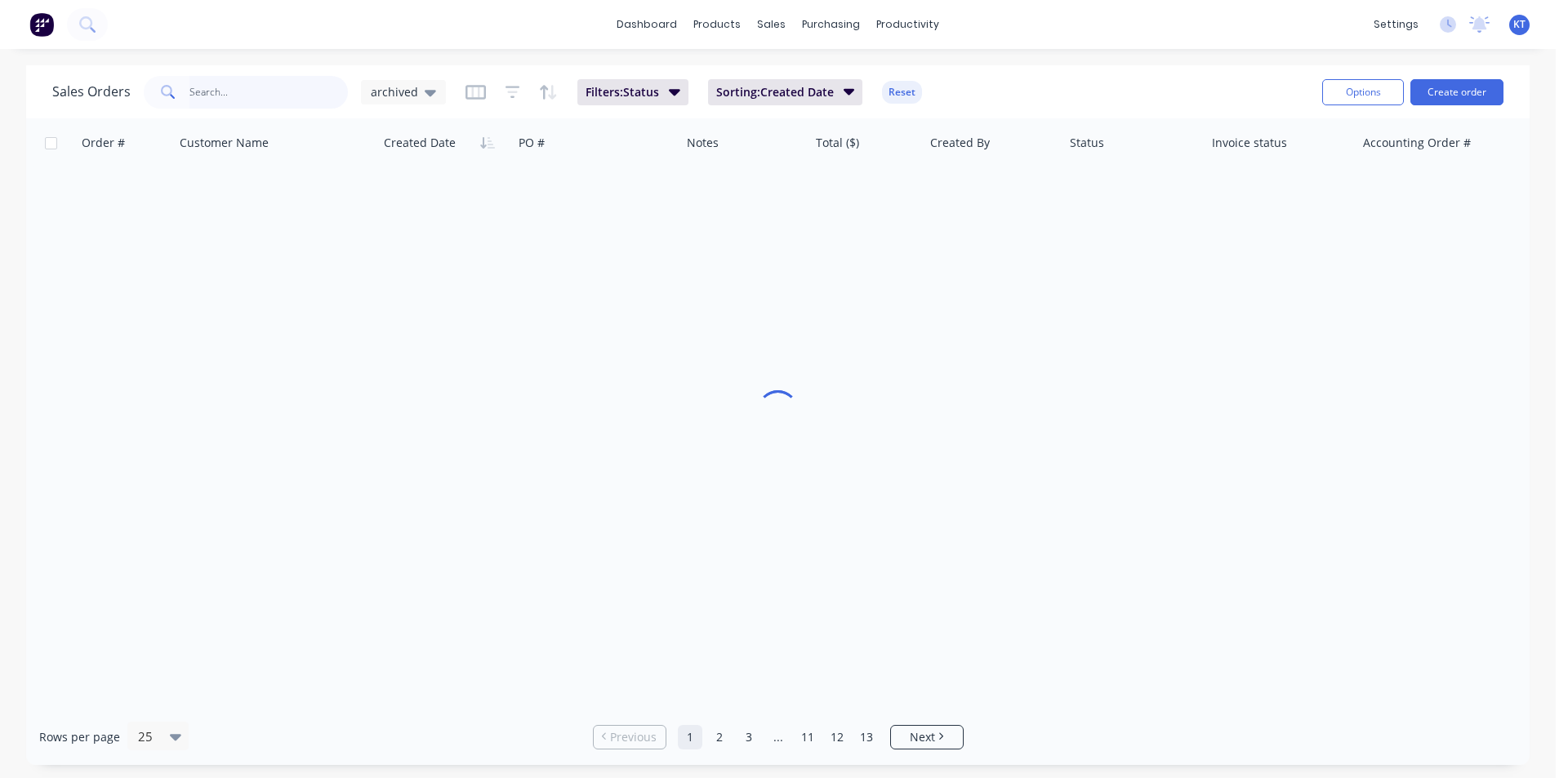
click at [227, 90] on input "text" at bounding box center [269, 92] width 160 height 33
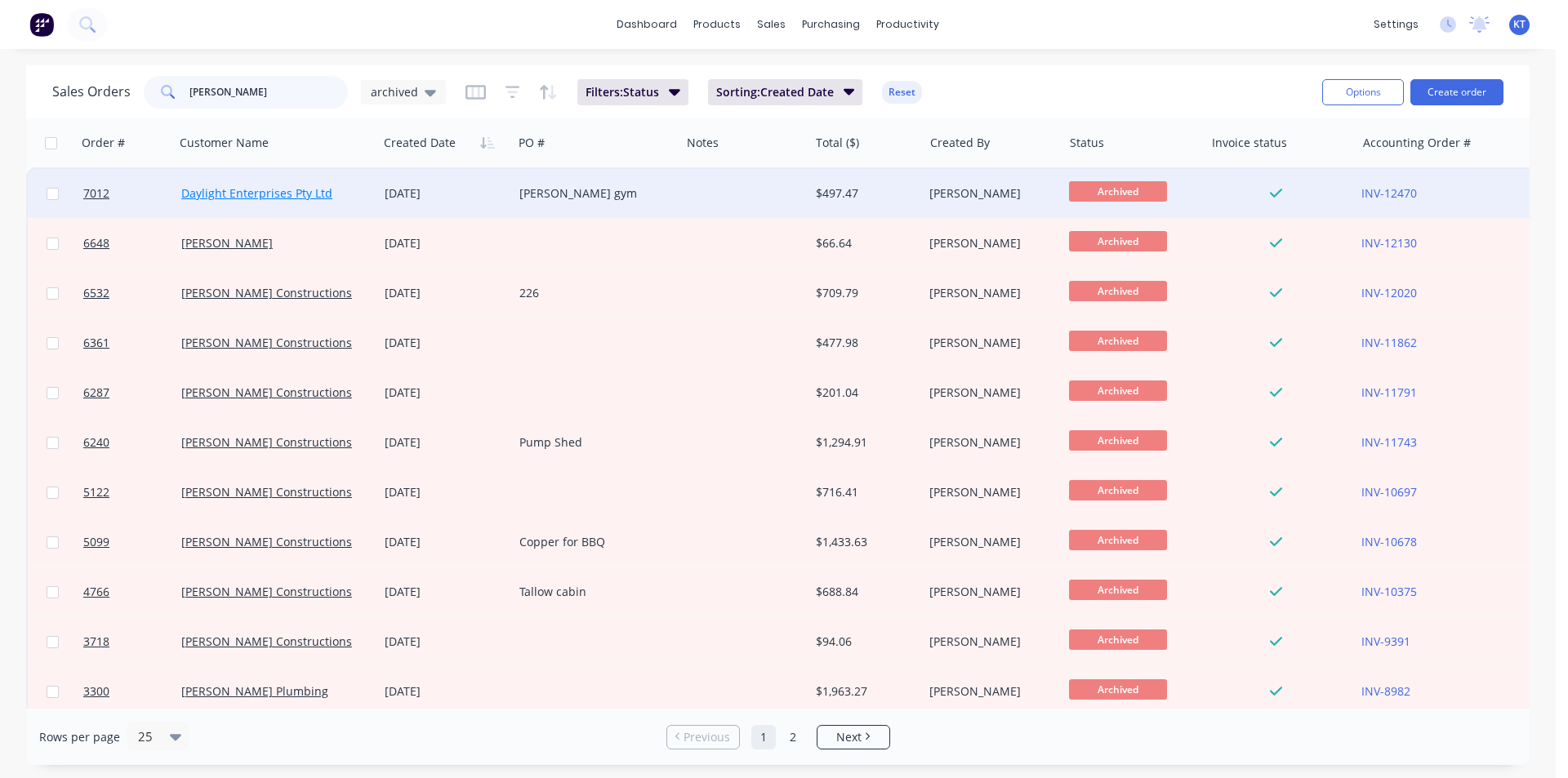
type input "[PERSON_NAME]"
click at [294, 193] on link "Daylight Enterprises Pty Ltd" at bounding box center [256, 193] width 151 height 16
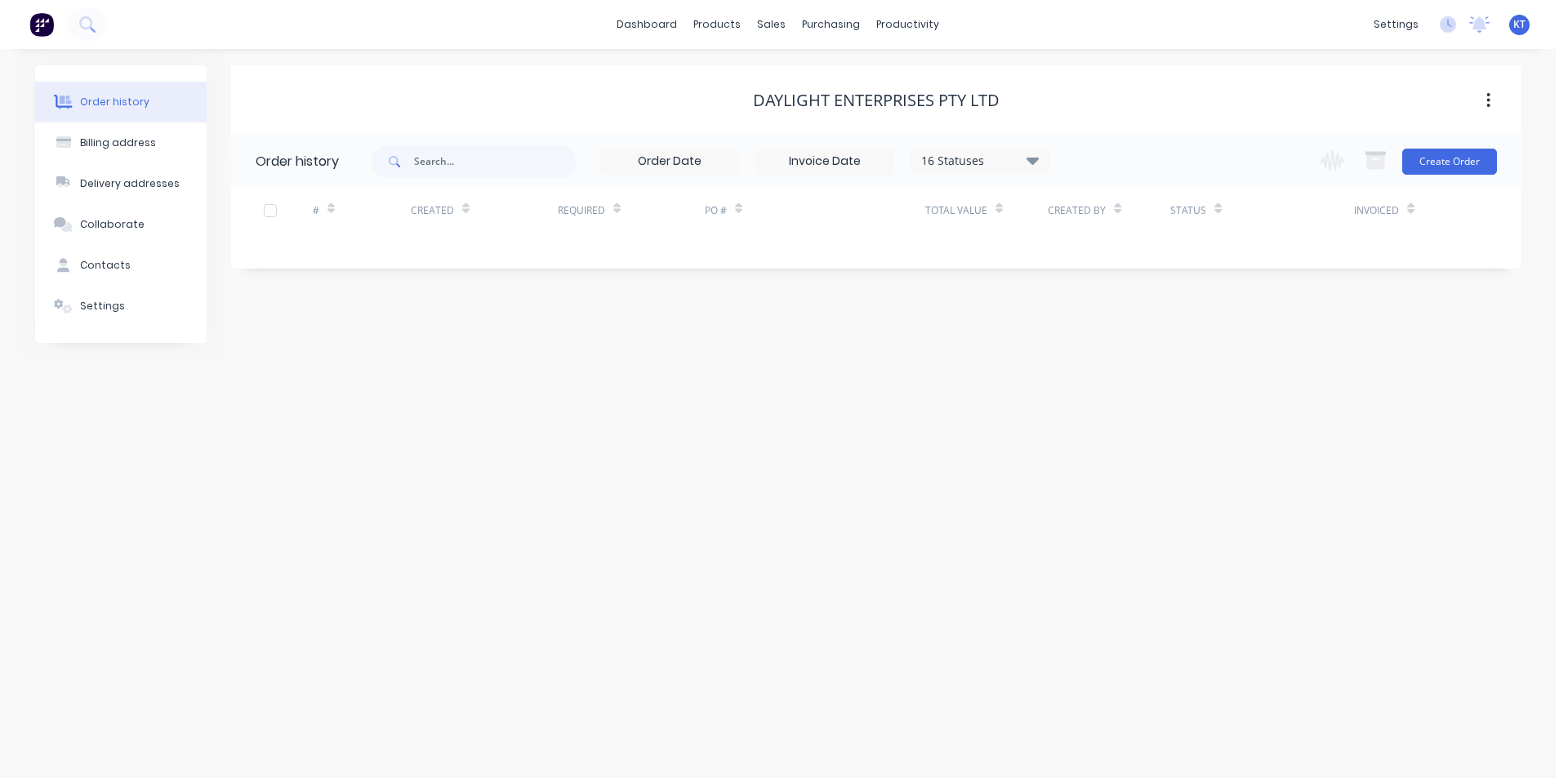
click at [1044, 163] on div "16 Statuses" at bounding box center [980, 160] width 137 height 18
click at [1096, 389] on div "Archived" at bounding box center [1014, 389] width 204 height 33
click at [1077, 392] on div "Archived" at bounding box center [1014, 389] width 204 height 33
click at [1115, 382] on label at bounding box center [1115, 382] width 0 height 0
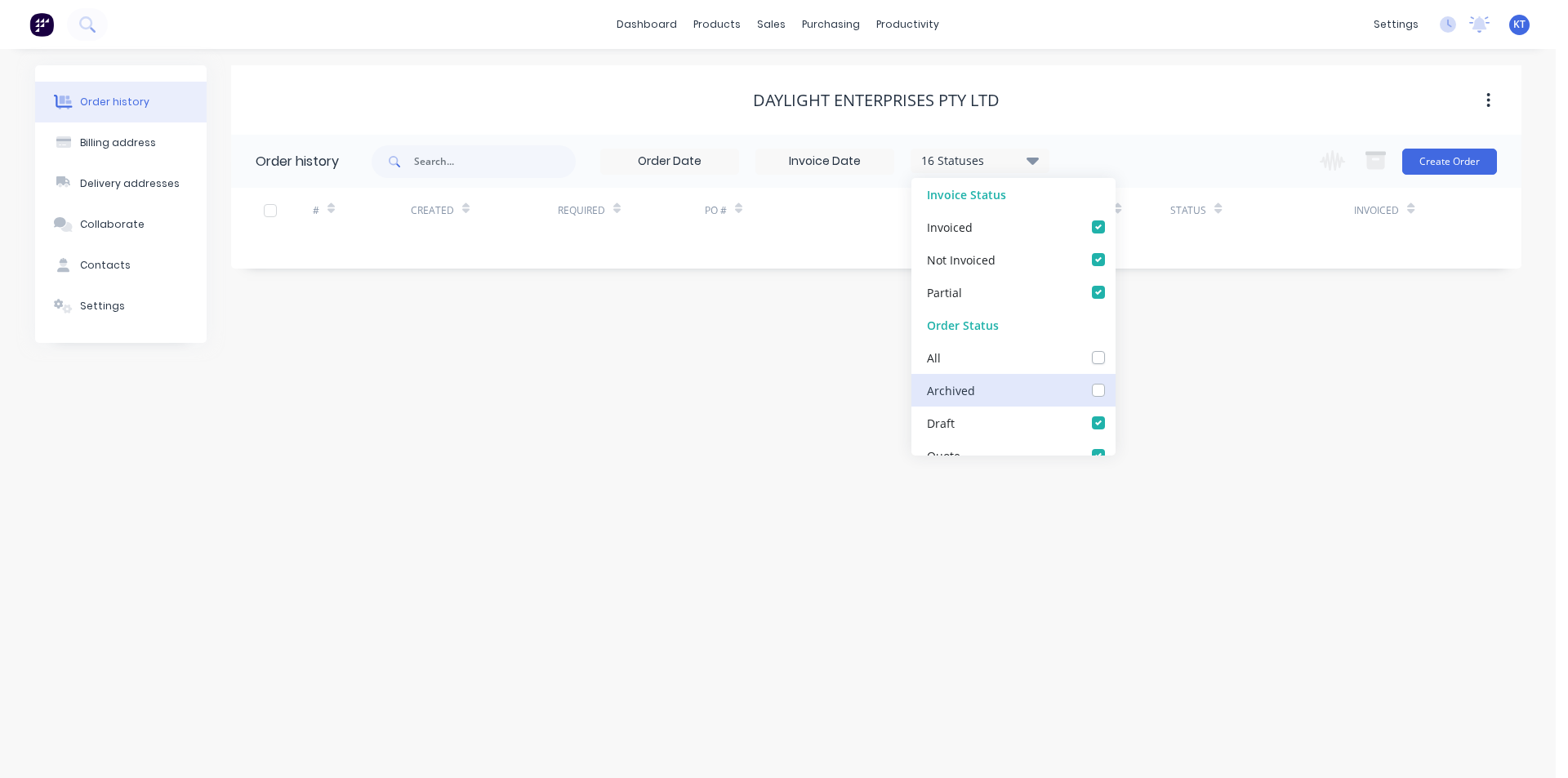
click at [1115, 387] on input "checkbox" at bounding box center [1121, 389] width 13 height 16
checkbox input "true"
click at [1226, 369] on div "Order history Billing address Delivery addresses Collaborate Contacts Settings …" at bounding box center [777, 413] width 1556 height 729
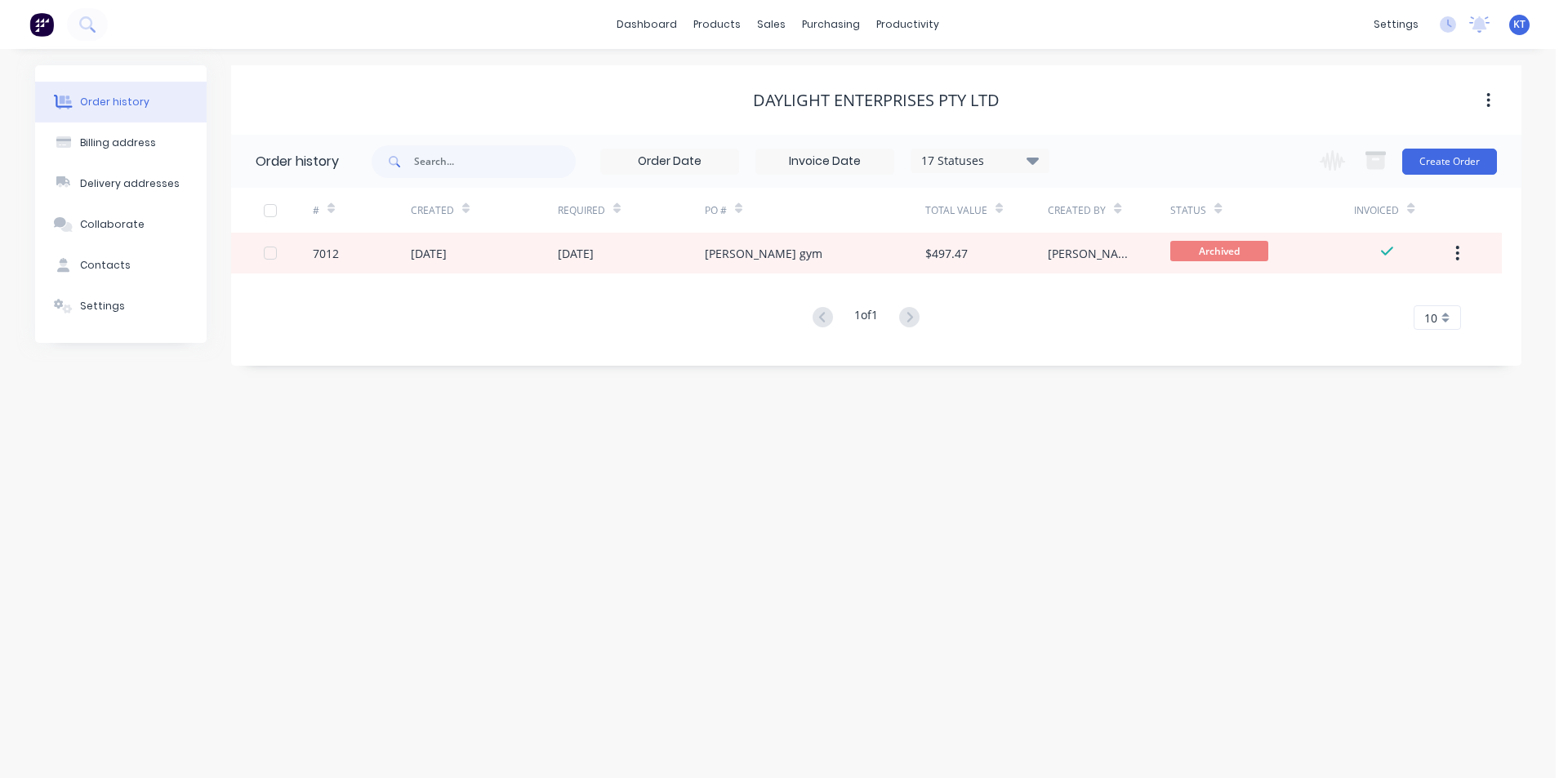
click at [653, 283] on div "# Created Required PO # Total Value Created By Status Invoiced 7012 [DATE] [DAT…" at bounding box center [866, 258] width 1271 height 142
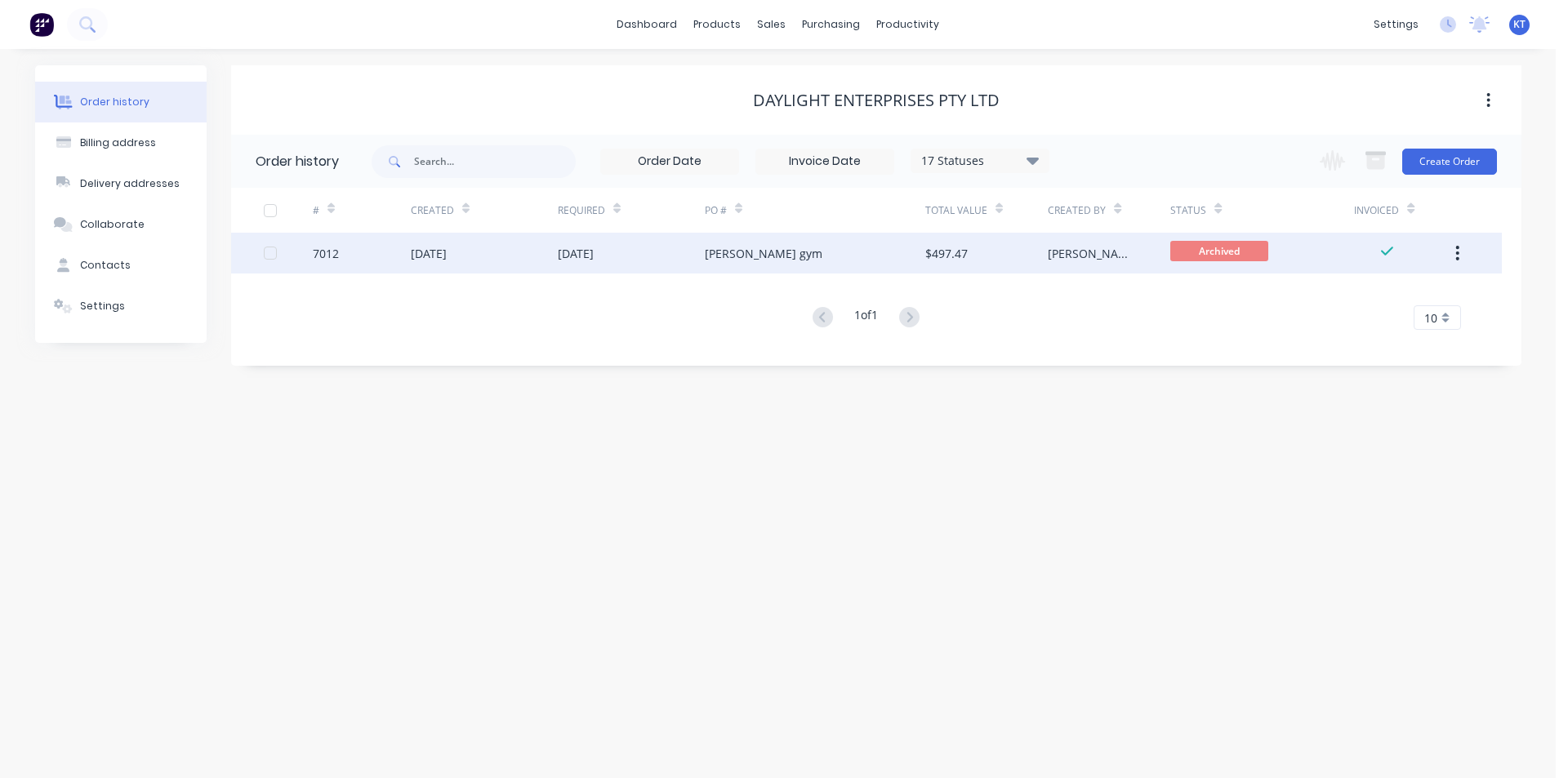
click at [653, 261] on div "[DATE]" at bounding box center [631, 253] width 147 height 41
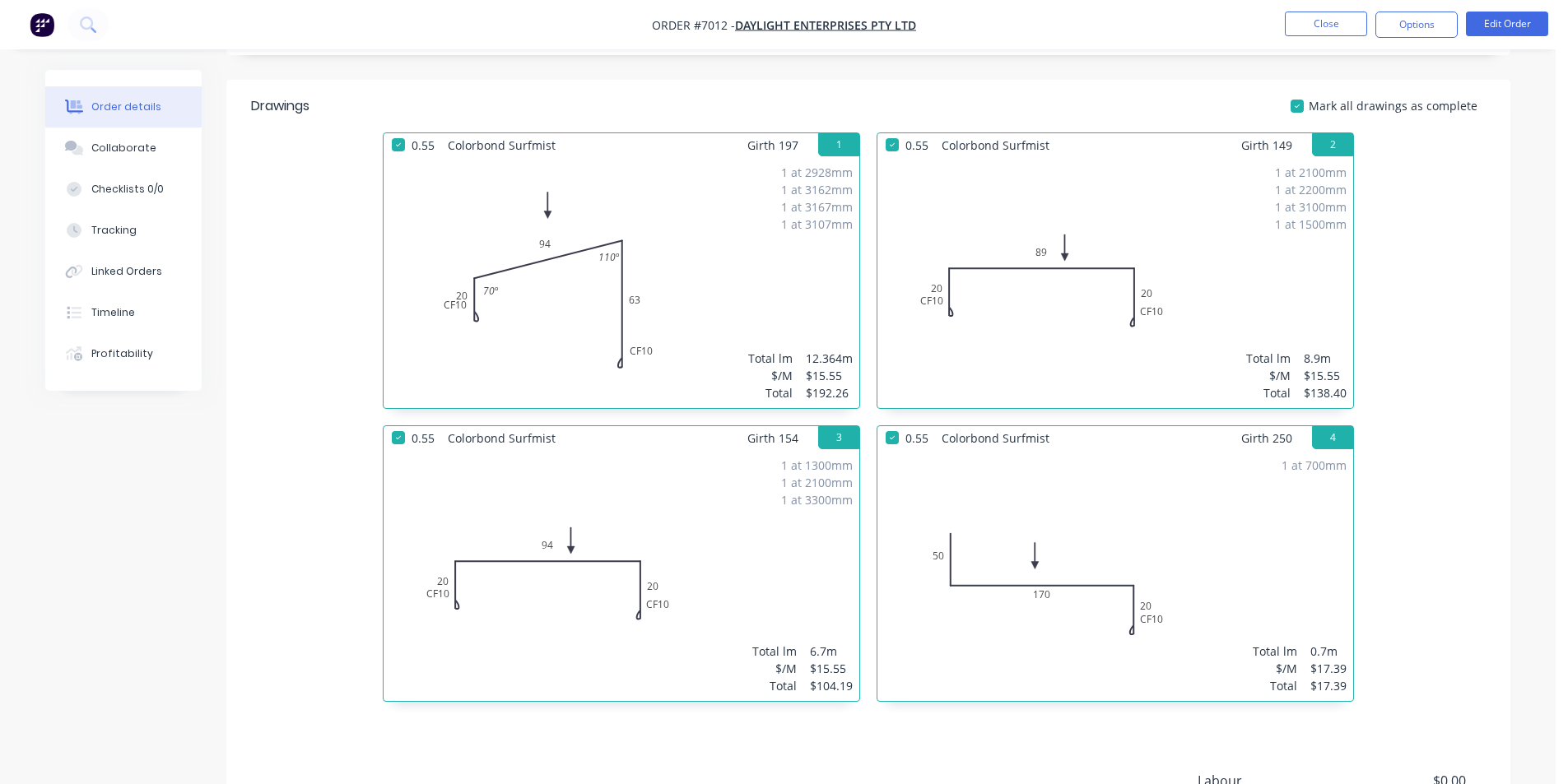
scroll to position [411, 0]
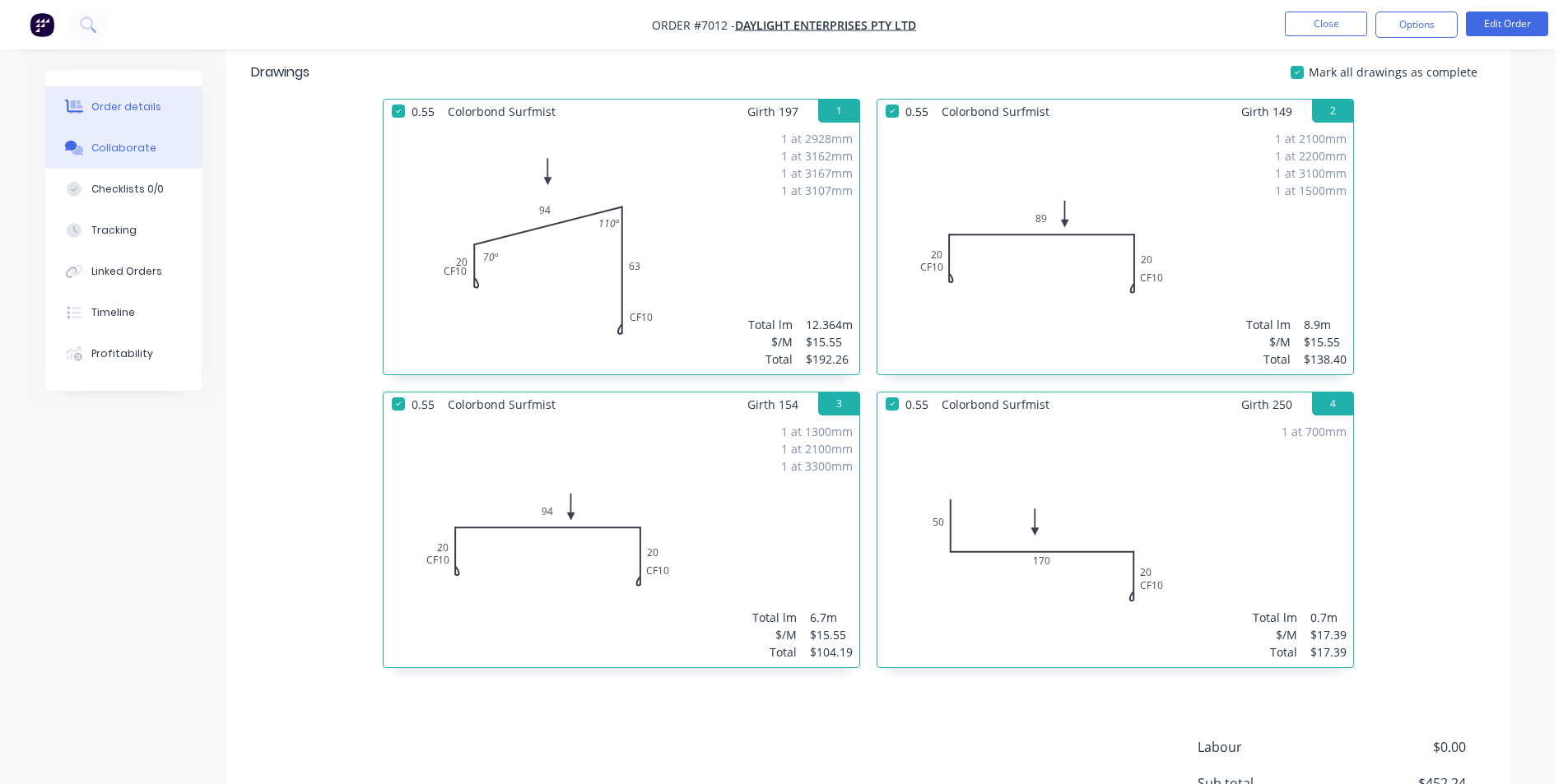
click at [140, 140] on div "Collaborate" at bounding box center [123, 147] width 65 height 15
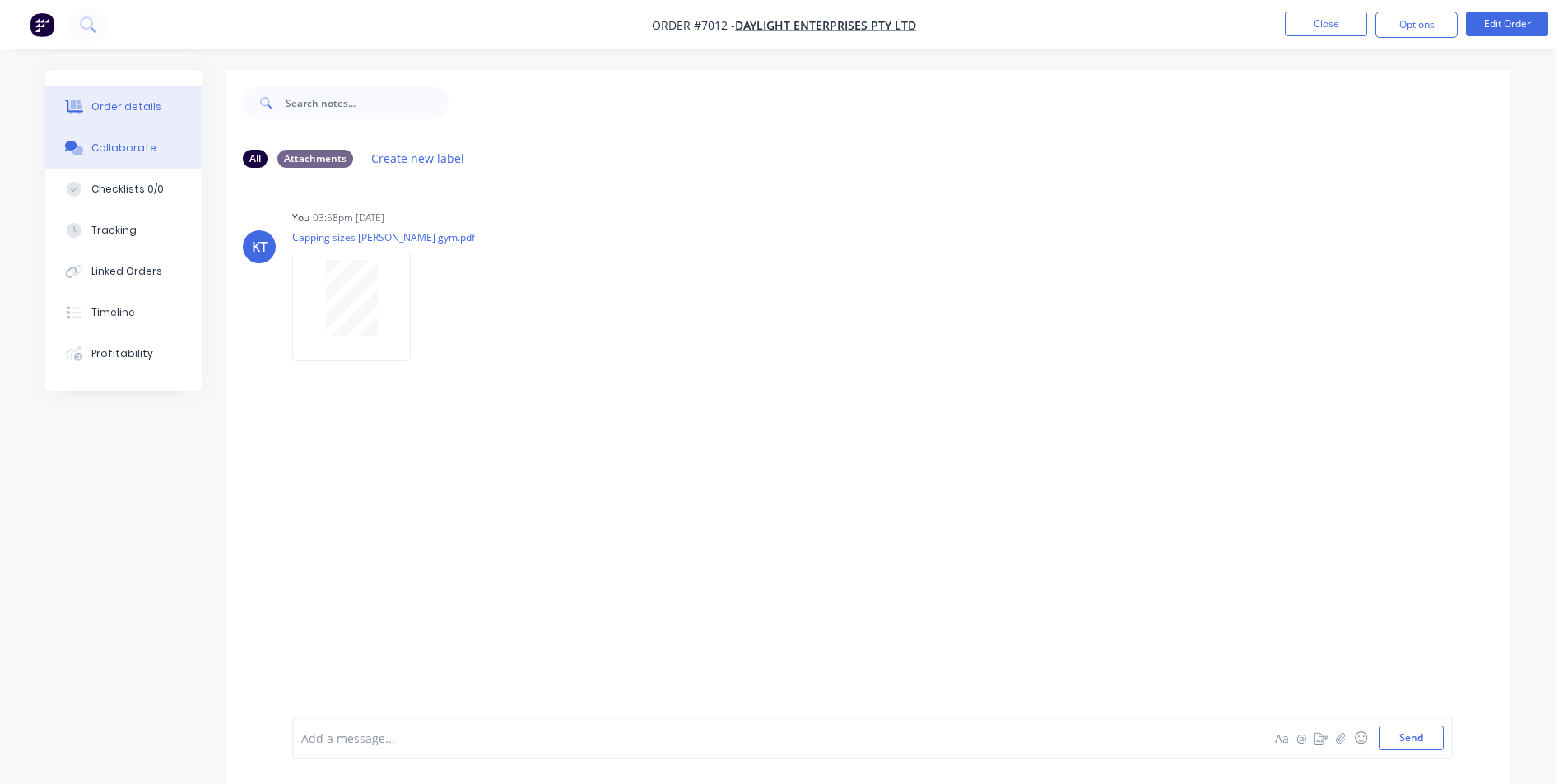
click at [129, 107] on div "Order details" at bounding box center [126, 107] width 70 height 15
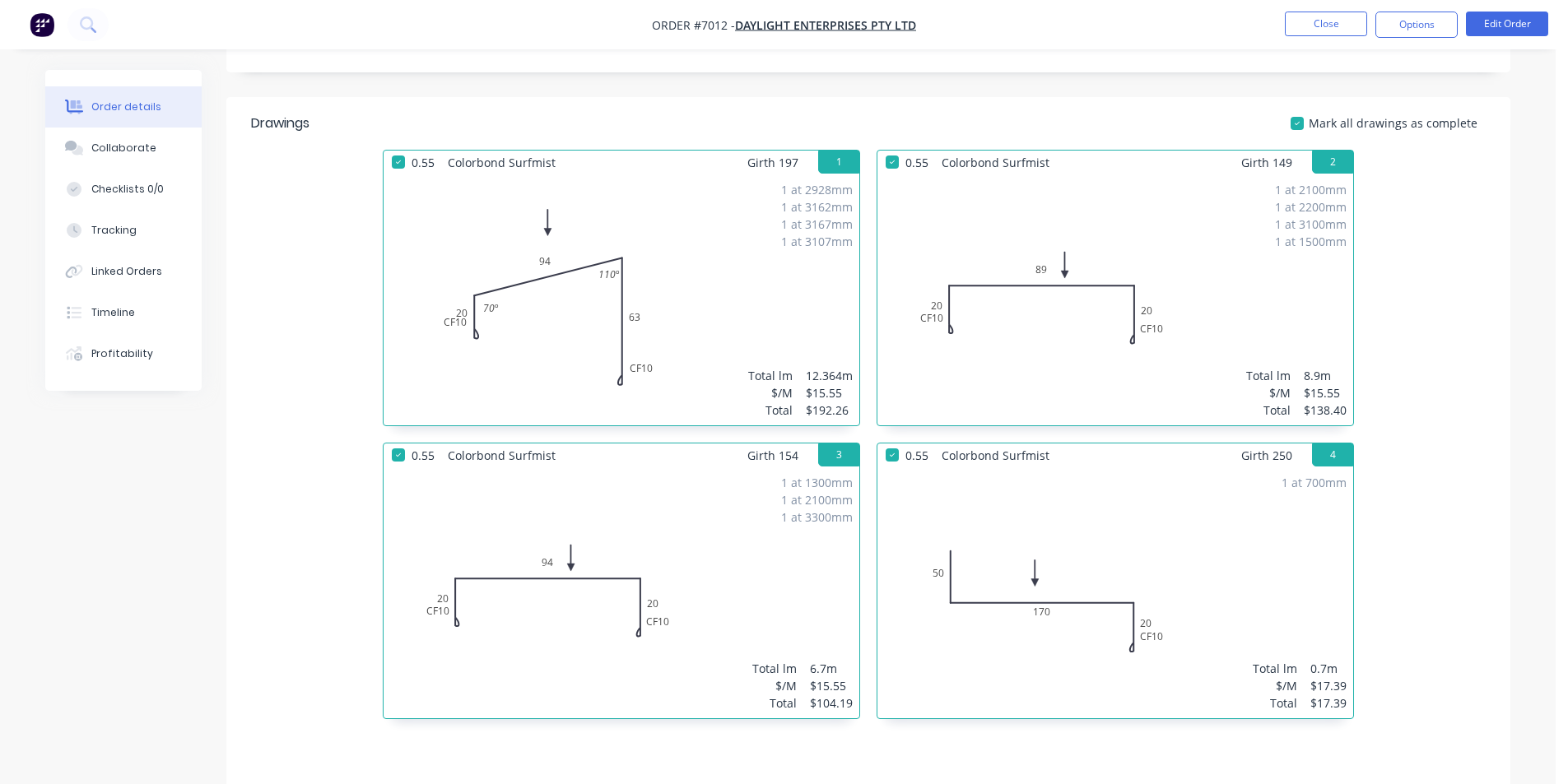
scroll to position [411, 0]
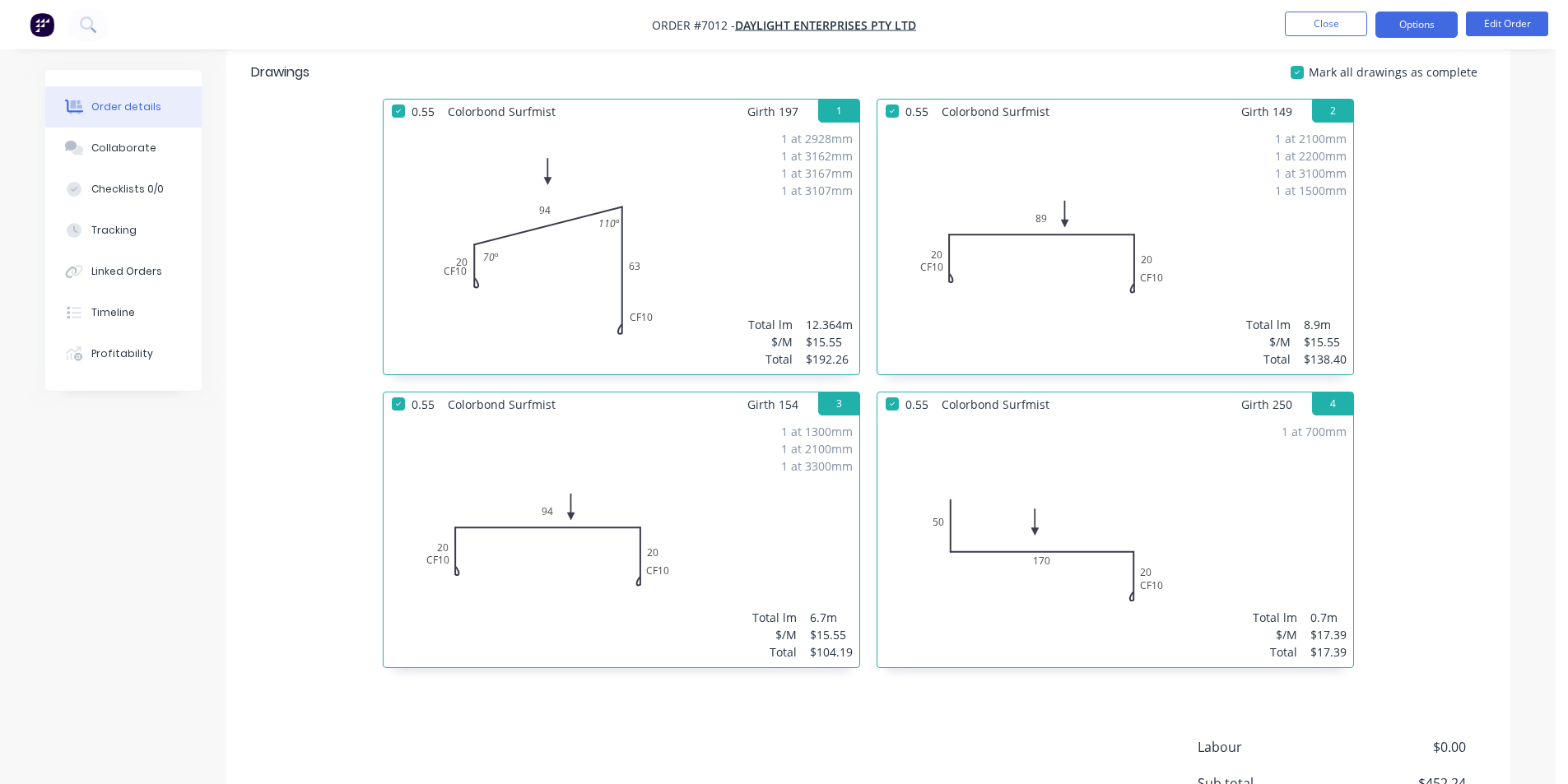
click at [1453, 20] on button "Options" at bounding box center [1416, 25] width 83 height 27
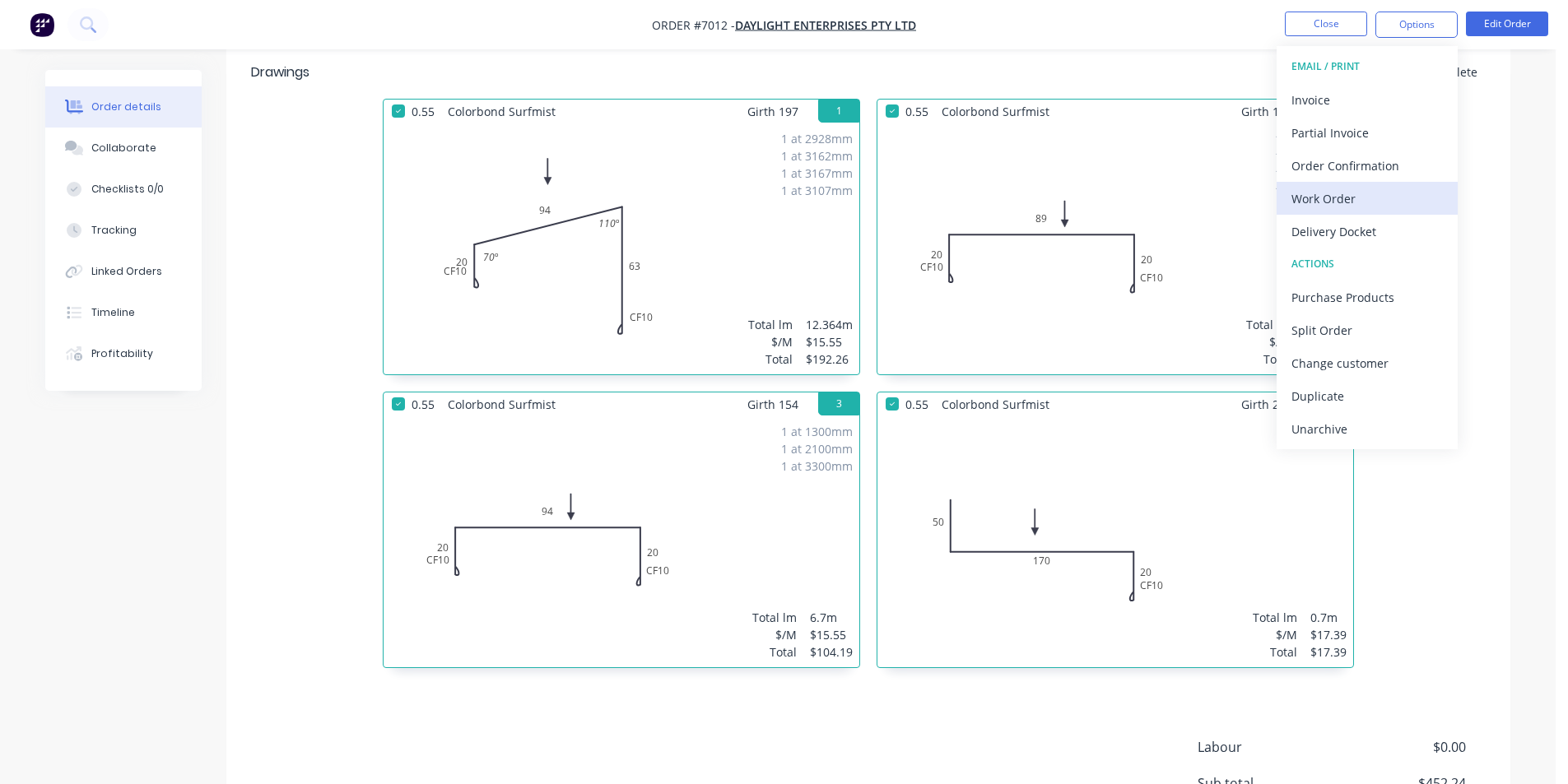
click at [1389, 207] on div "Work Order" at bounding box center [1367, 198] width 152 height 24
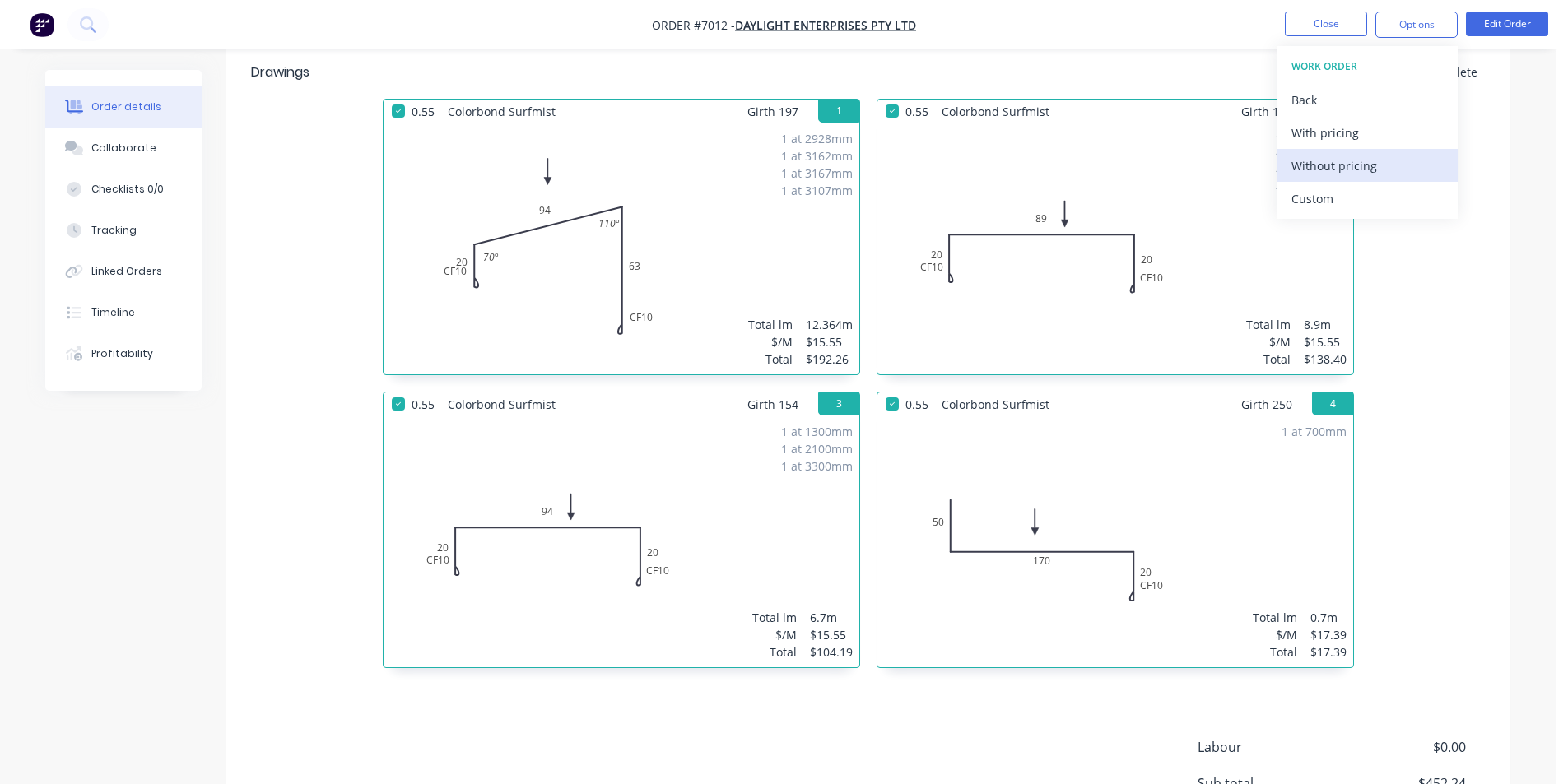
click at [1388, 170] on div "Without pricing" at bounding box center [1367, 165] width 152 height 24
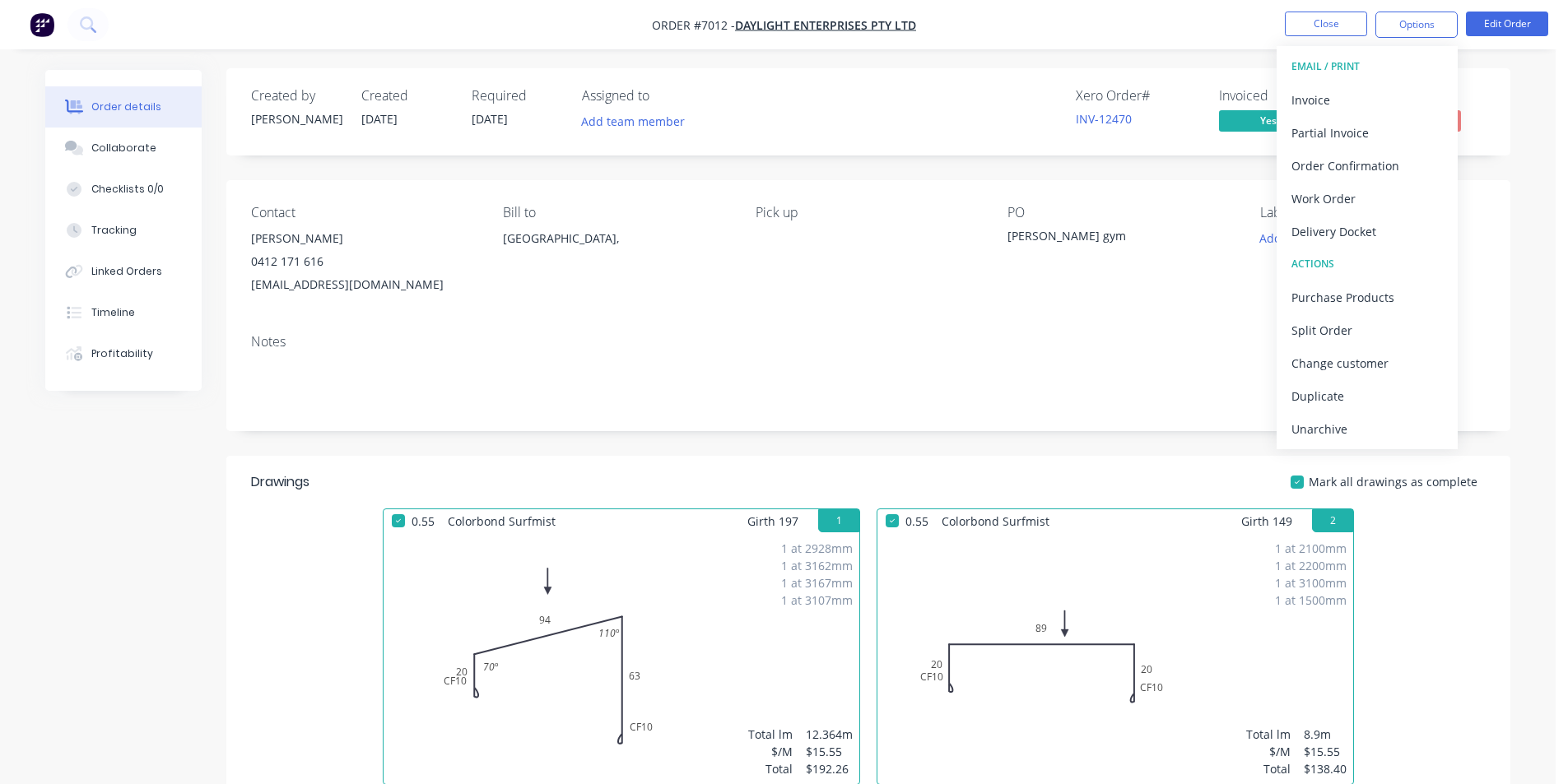
scroll to position [0, 0]
click at [1321, 33] on button "Close" at bounding box center [1325, 24] width 83 height 25
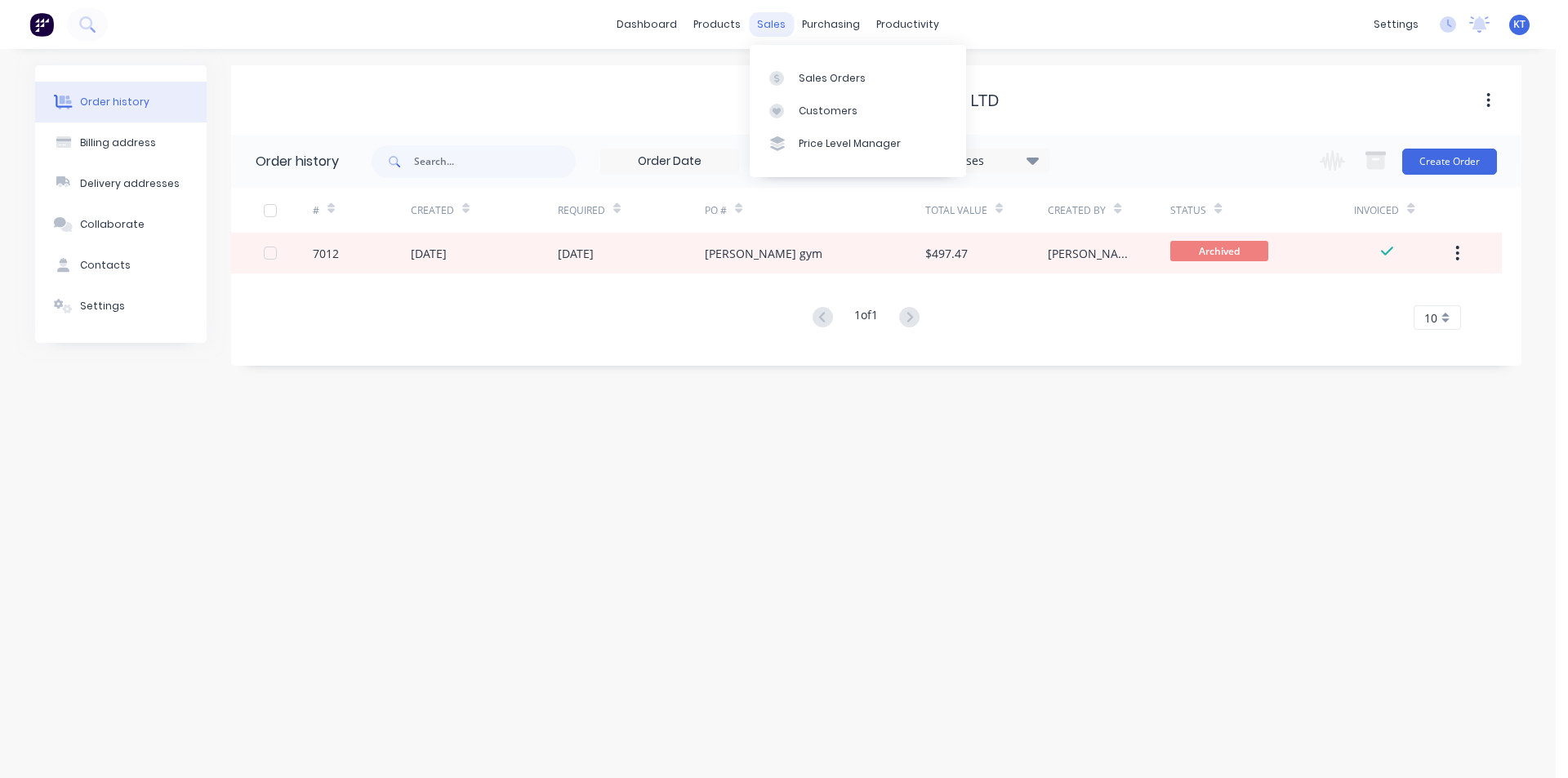
click at [763, 17] on div "sales" at bounding box center [771, 25] width 45 height 25
click at [774, 18] on div "sales" at bounding box center [771, 25] width 45 height 25
click at [872, 72] on link "Sales Orders" at bounding box center [858, 77] width 217 height 33
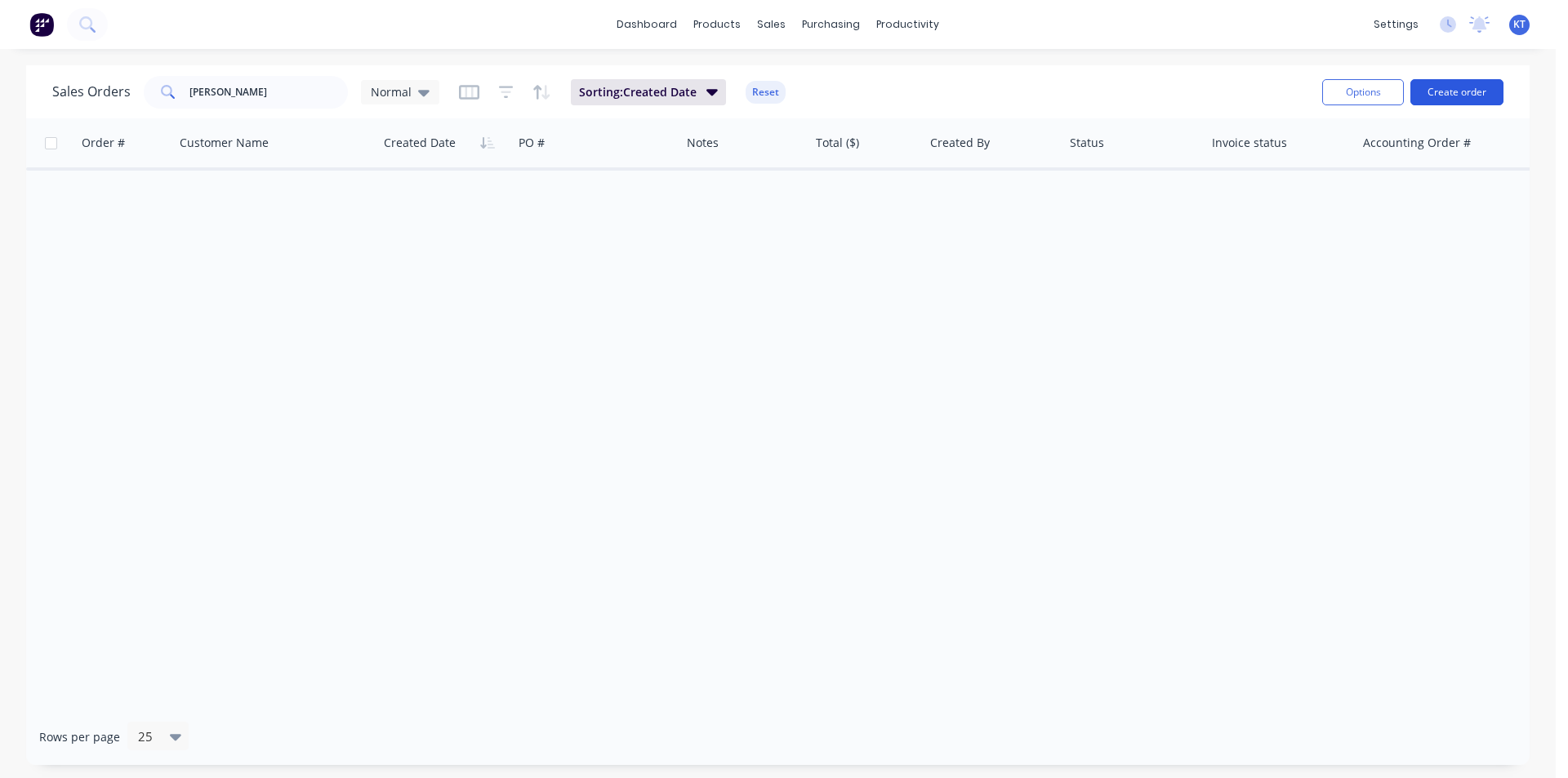
click at [1438, 90] on button "Create order" at bounding box center [1457, 93] width 93 height 26
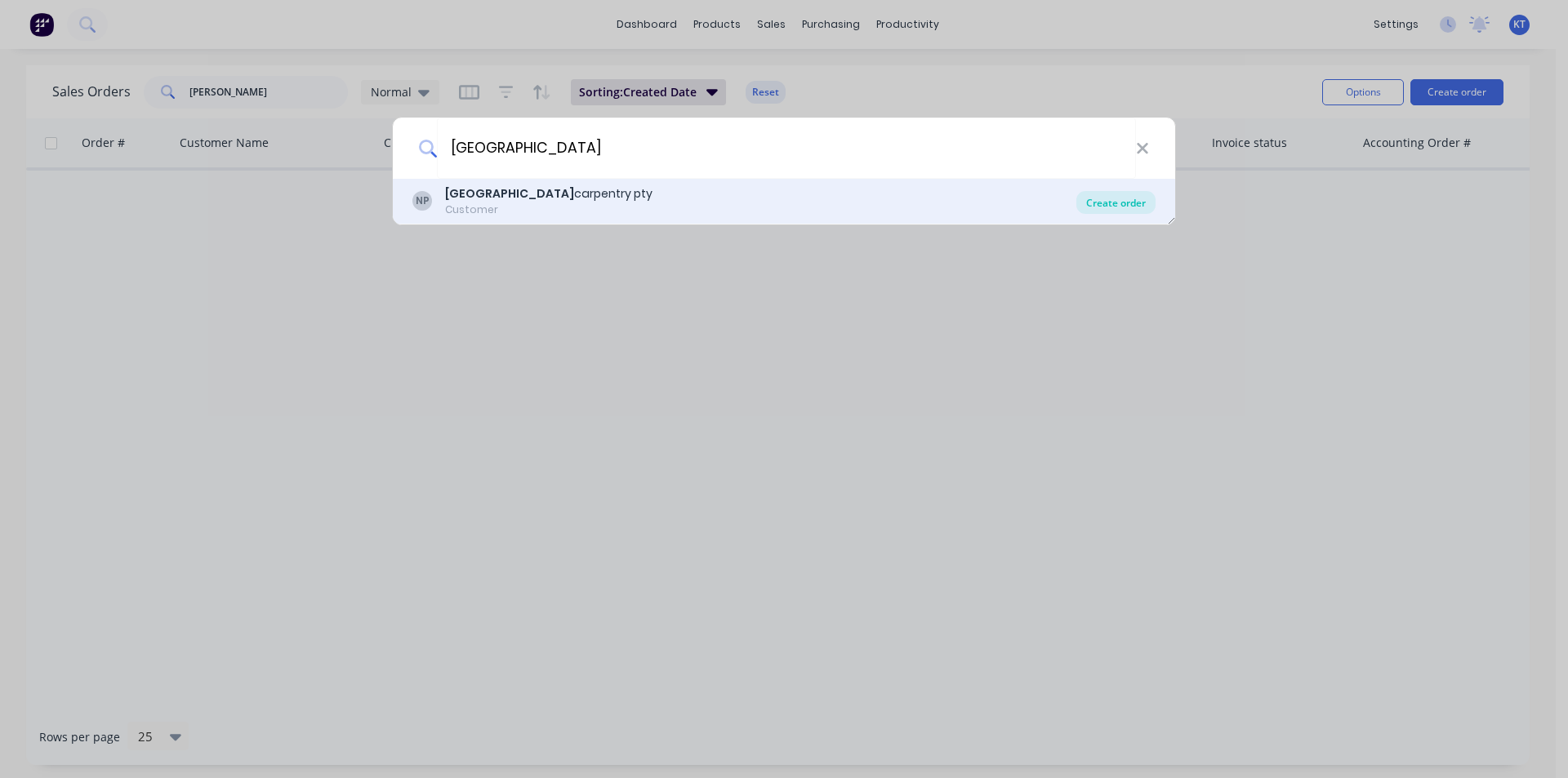
type input "[GEOGRAPHIC_DATA]"
click at [1147, 195] on div "Create order" at bounding box center [1116, 203] width 79 height 23
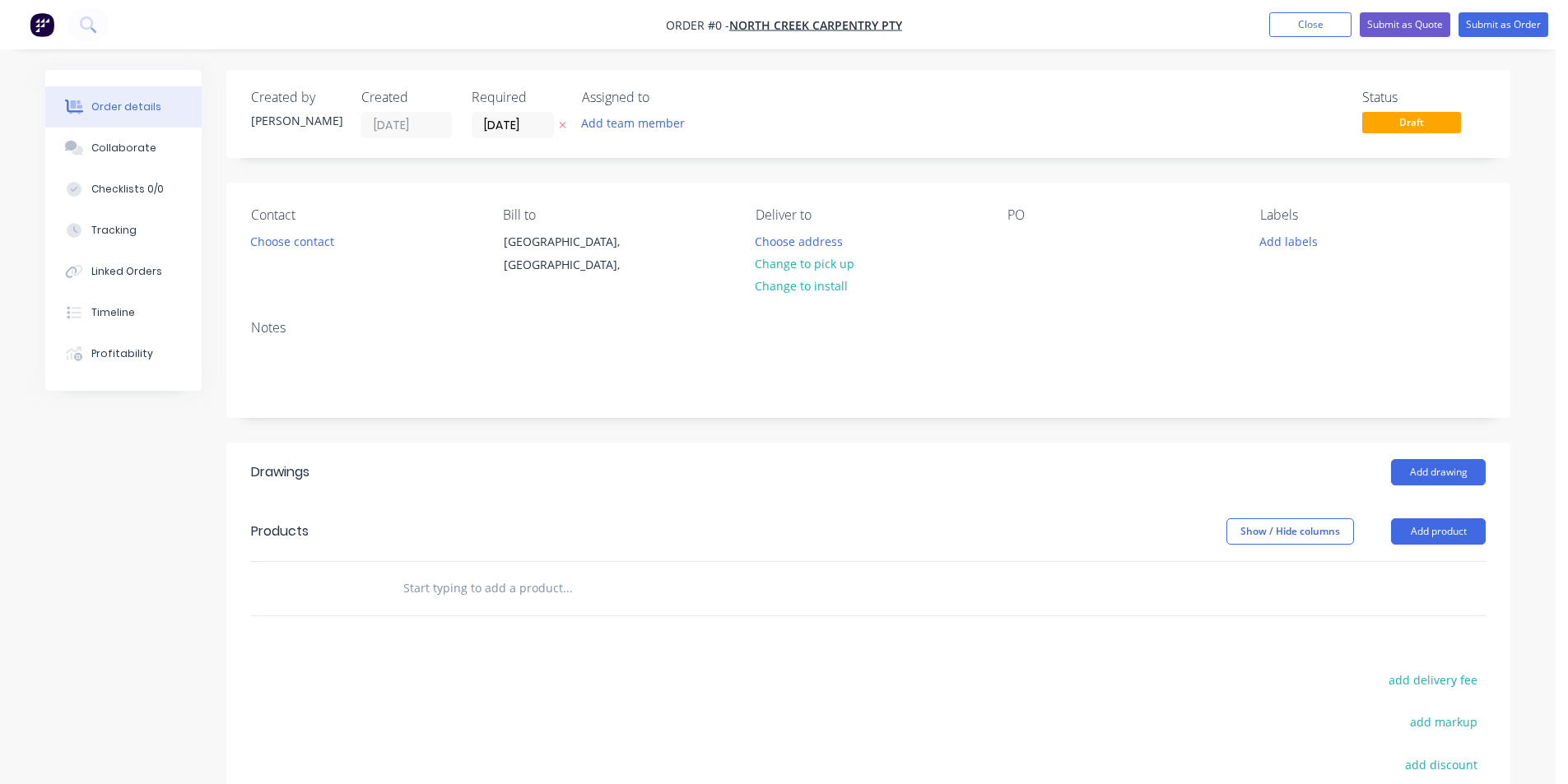
click at [291, 261] on div "Contact Choose contact" at bounding box center [364, 245] width 226 height 75
click at [295, 234] on button "Choose contact" at bounding box center [292, 241] width 101 height 22
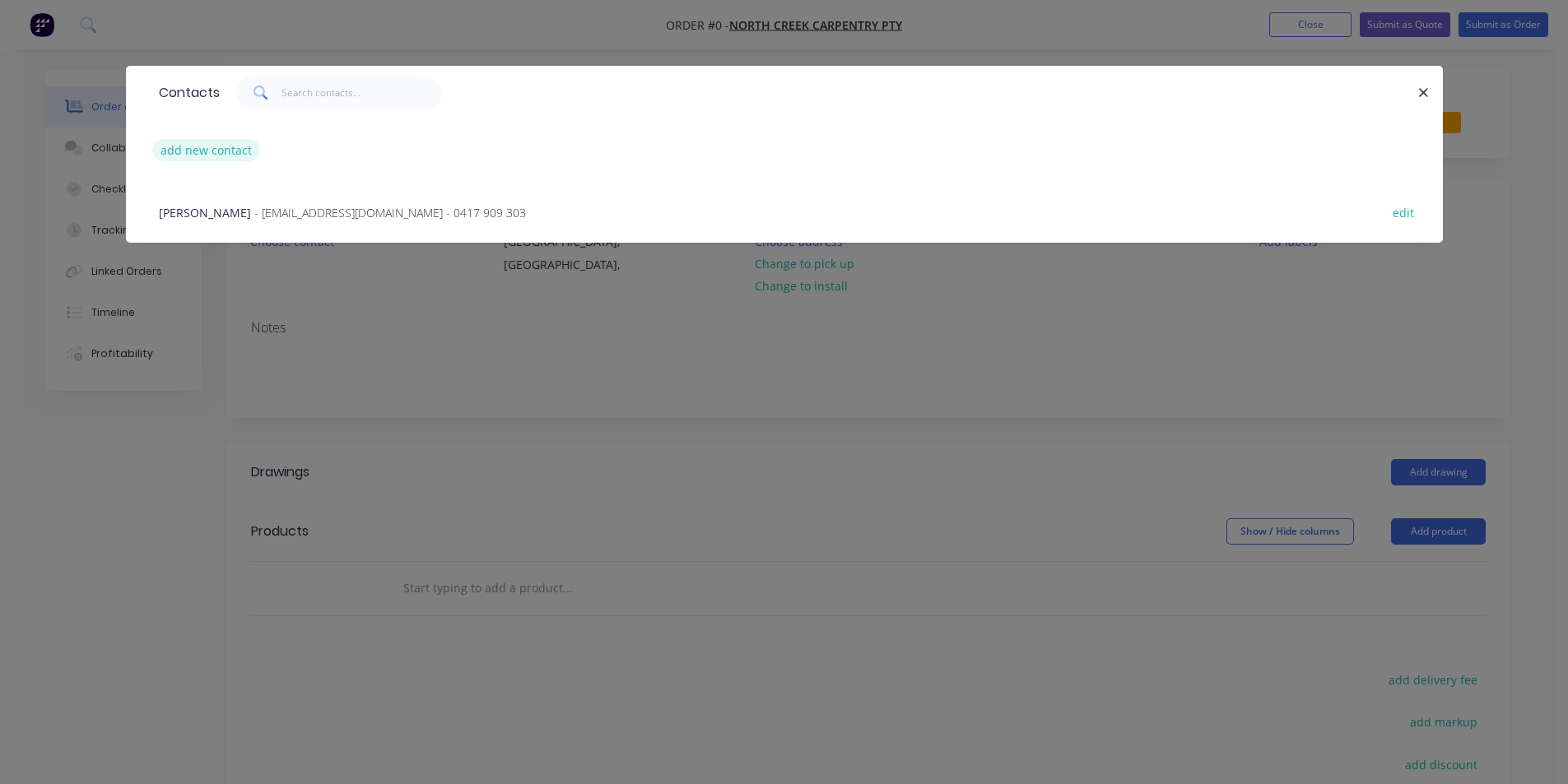
click at [223, 144] on button "add new contact" at bounding box center [206, 150] width 108 height 22
select select "AU"
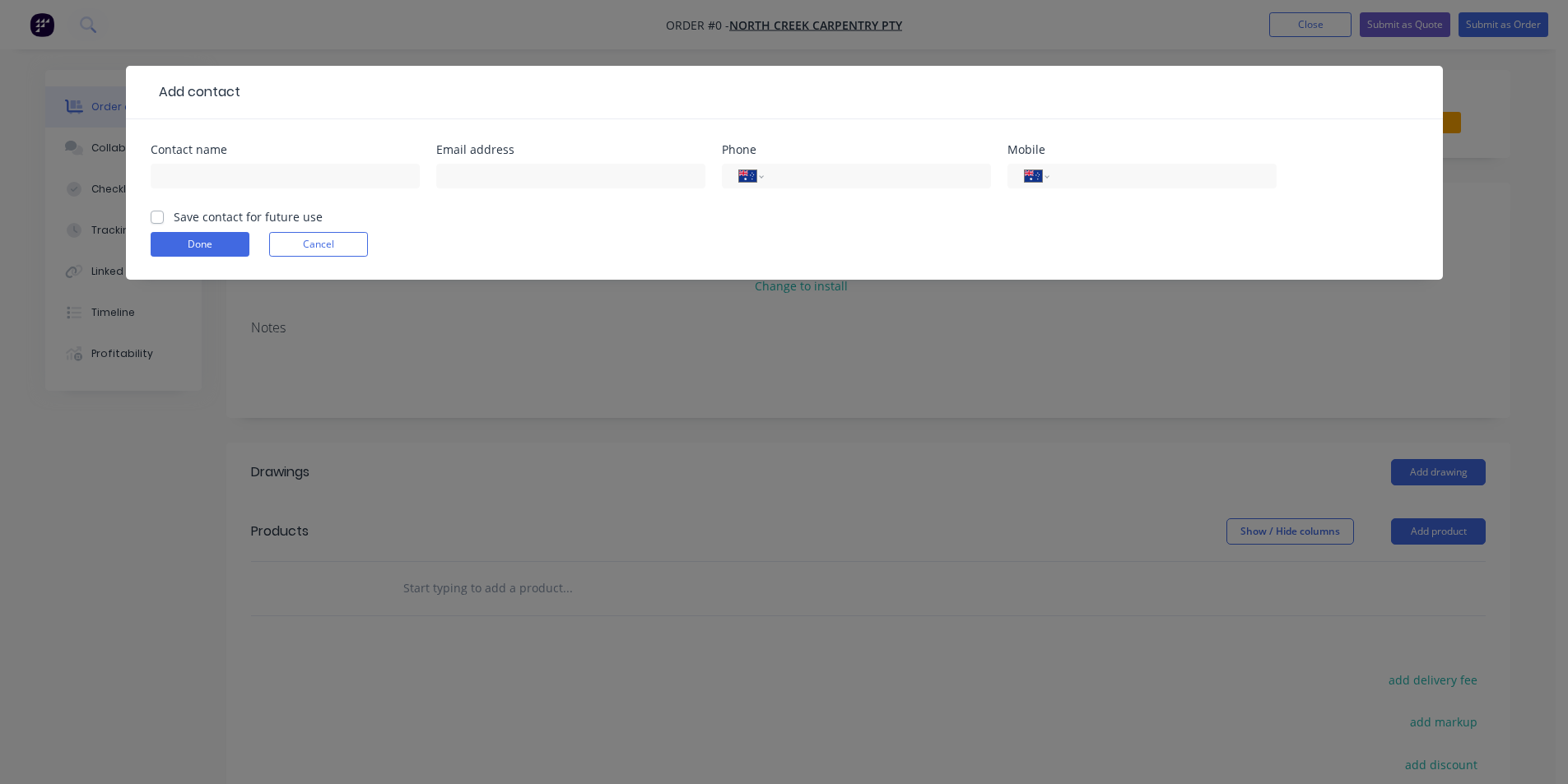
click at [323, 255] on button "Cancel" at bounding box center [318, 244] width 99 height 25
click at [330, 242] on div "Add contact Contact name Email address Phone International [GEOGRAPHIC_DATA] [G…" at bounding box center [784, 392] width 1568 height 784
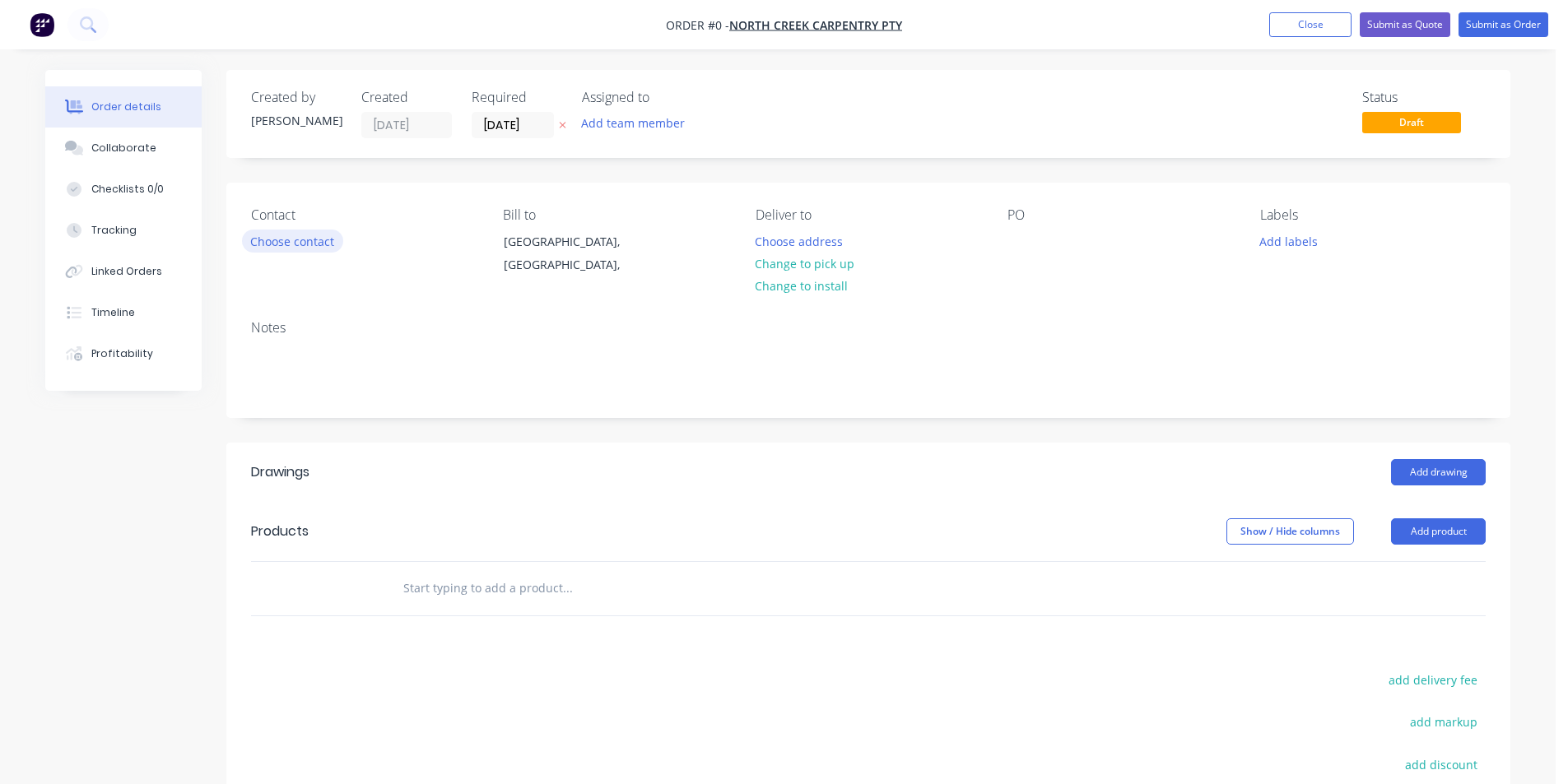
click at [303, 242] on button "Choose contact" at bounding box center [292, 241] width 101 height 22
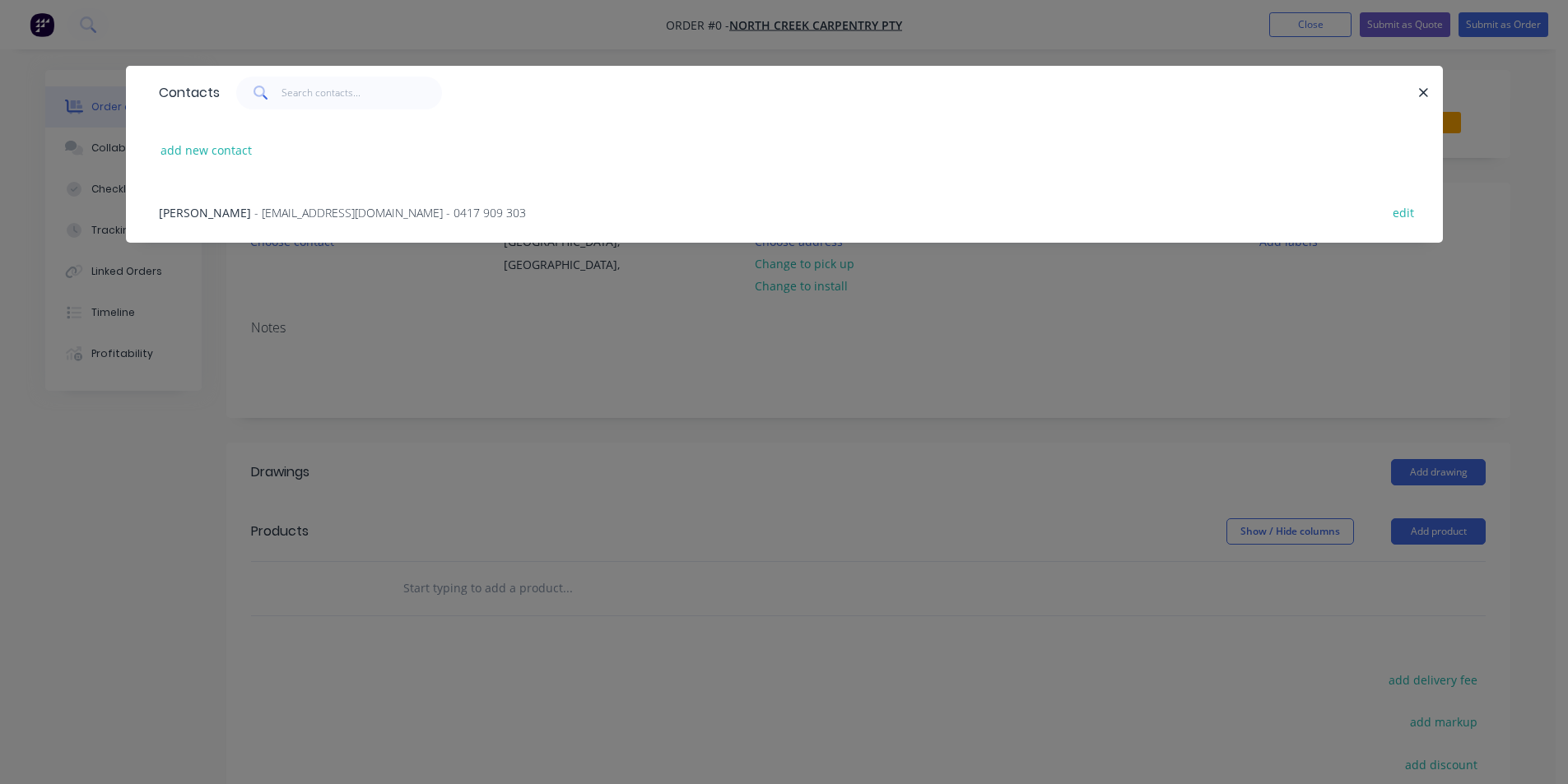
click at [287, 225] on div "[PERSON_NAME] - [EMAIL_ADDRESS][DOMAIN_NAME] - 0417 909 303 edit" at bounding box center [784, 211] width 1268 height 61
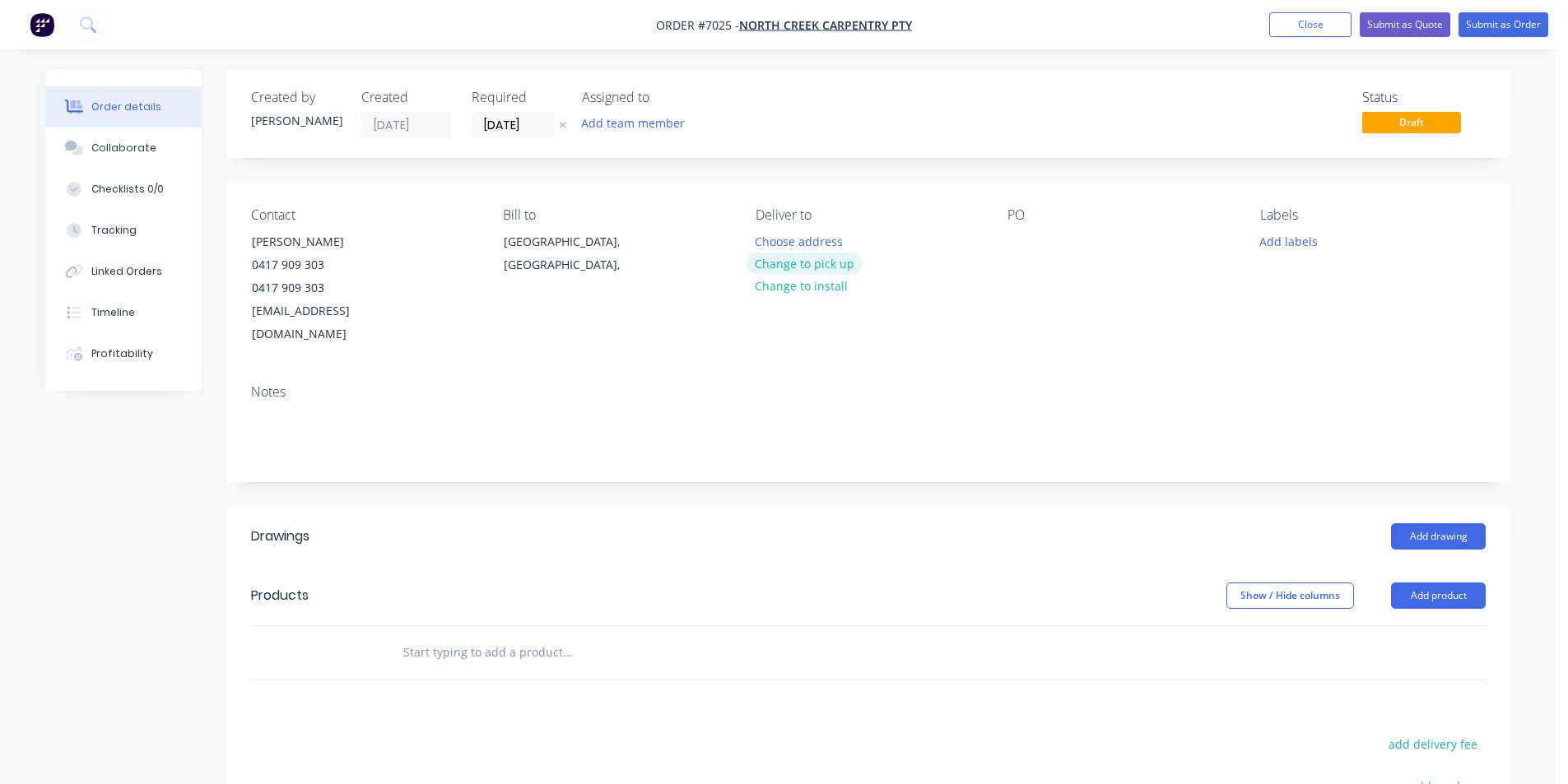
click at [839, 262] on button "Change to pick up" at bounding box center [805, 263] width 117 height 22
click at [1011, 235] on div at bounding box center [1021, 242] width 27 height 24
click at [1443, 523] on button "Add drawing" at bounding box center [1438, 536] width 95 height 27
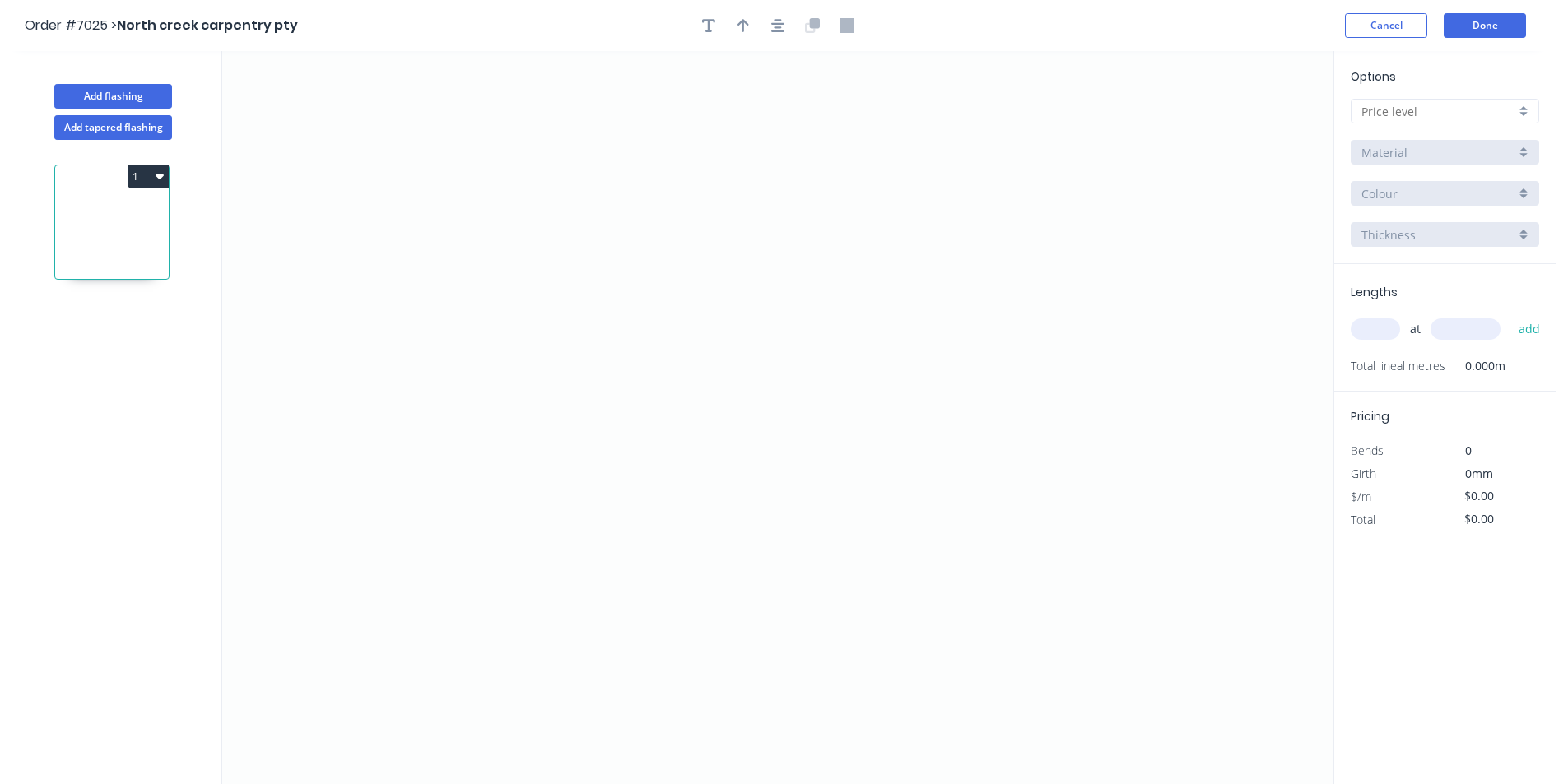
click at [1521, 99] on div at bounding box center [1445, 111] width 188 height 25
click at [1513, 229] on div "D" at bounding box center [1445, 229] width 187 height 28
type input "D"
click at [609, 311] on icon "0" at bounding box center [777, 417] width 1111 height 733
click at [692, 261] on icon "0" at bounding box center [777, 417] width 1111 height 733
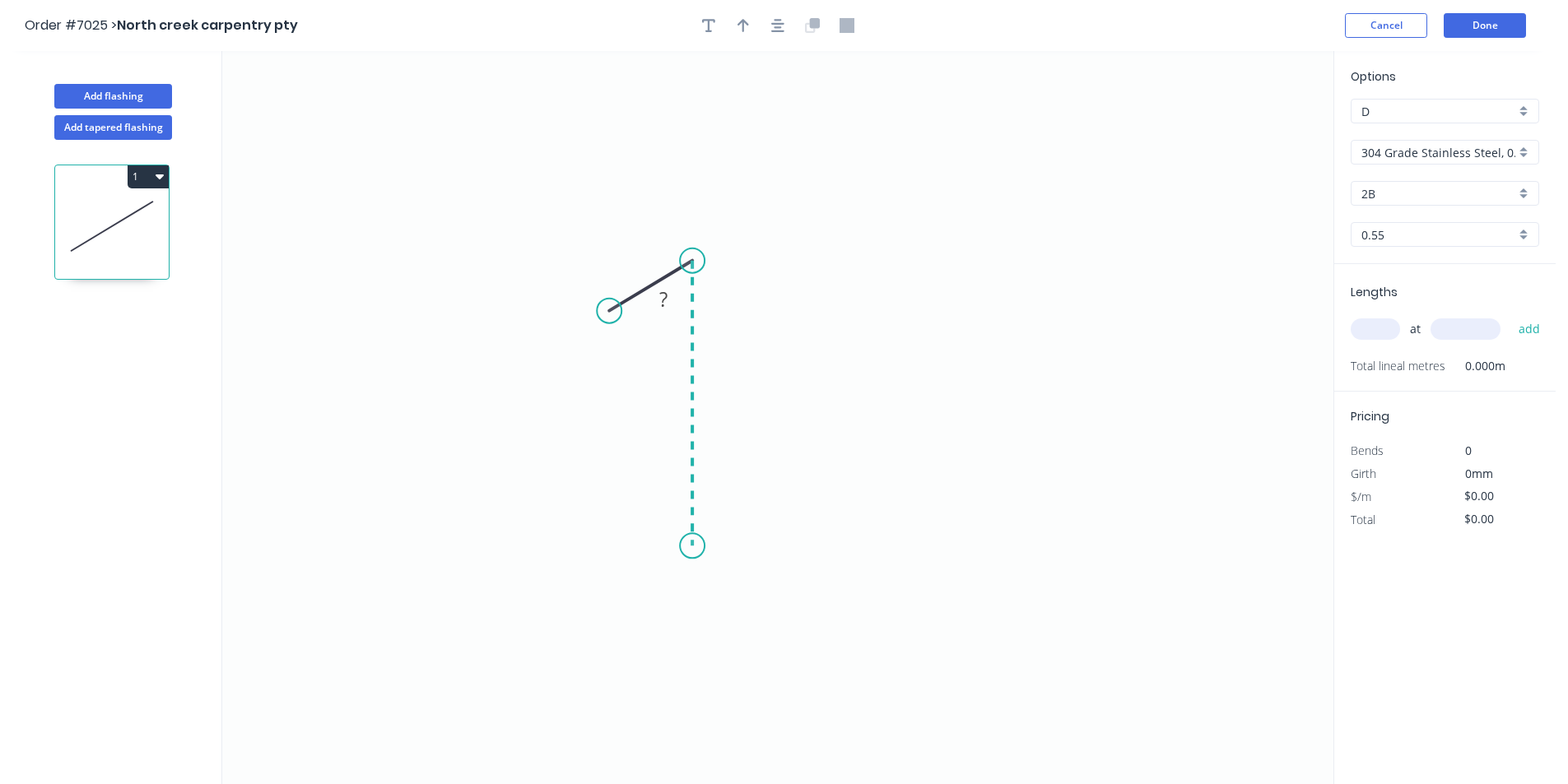
click at [678, 546] on icon "0 ?" at bounding box center [777, 417] width 1111 height 733
click at [963, 482] on icon "0 ? ? ? º" at bounding box center [777, 417] width 1111 height 733
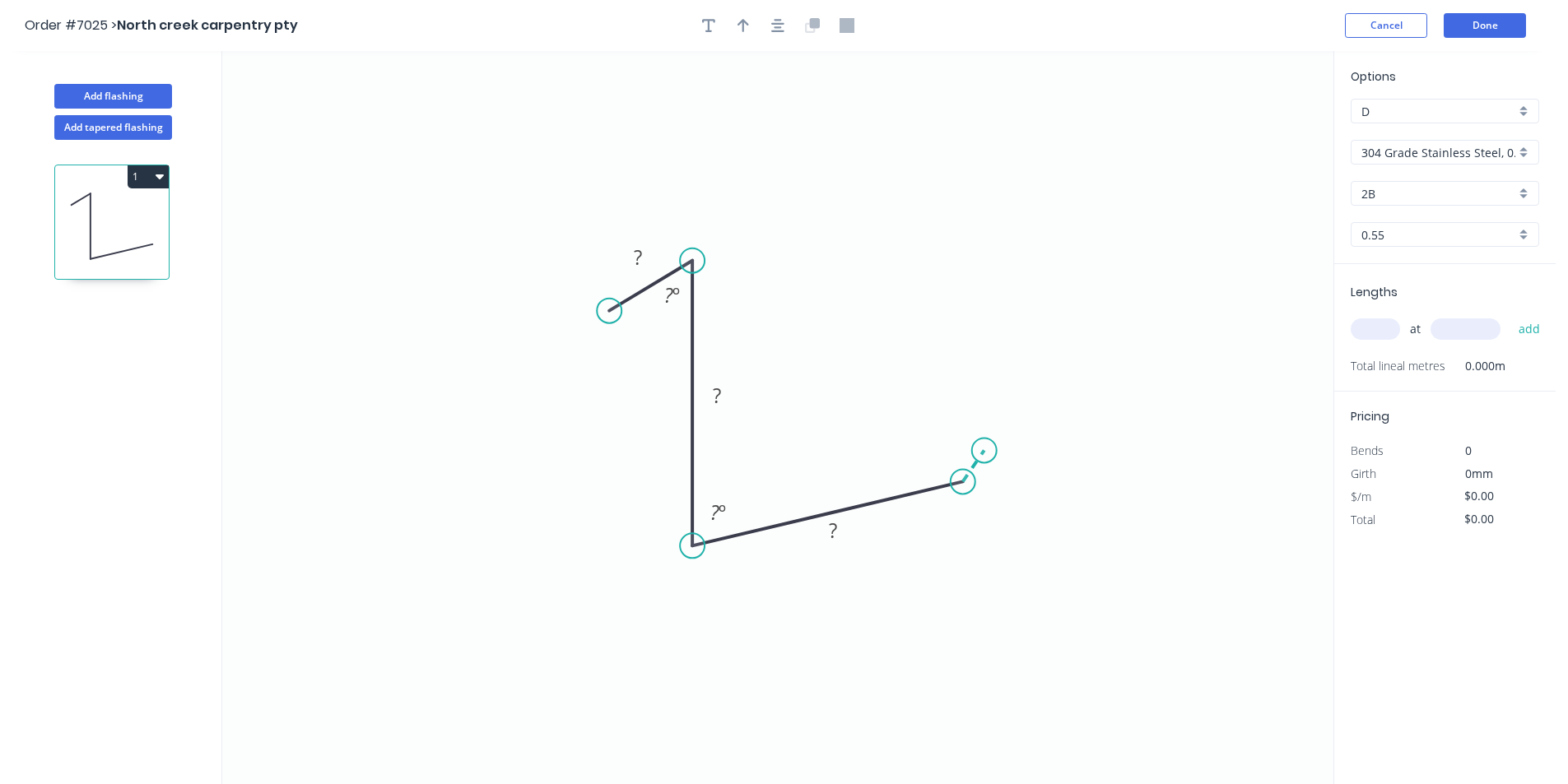
drag, startPoint x: 984, startPoint y: 451, endPoint x: 1056, endPoint y: 454, distance: 72.1
click at [984, 450] on icon at bounding box center [974, 465] width 21 height 31
click at [651, 269] on rect at bounding box center [638, 258] width 33 height 23
type input "$48.40"
click at [773, 27] on icon "button" at bounding box center [777, 25] width 13 height 15
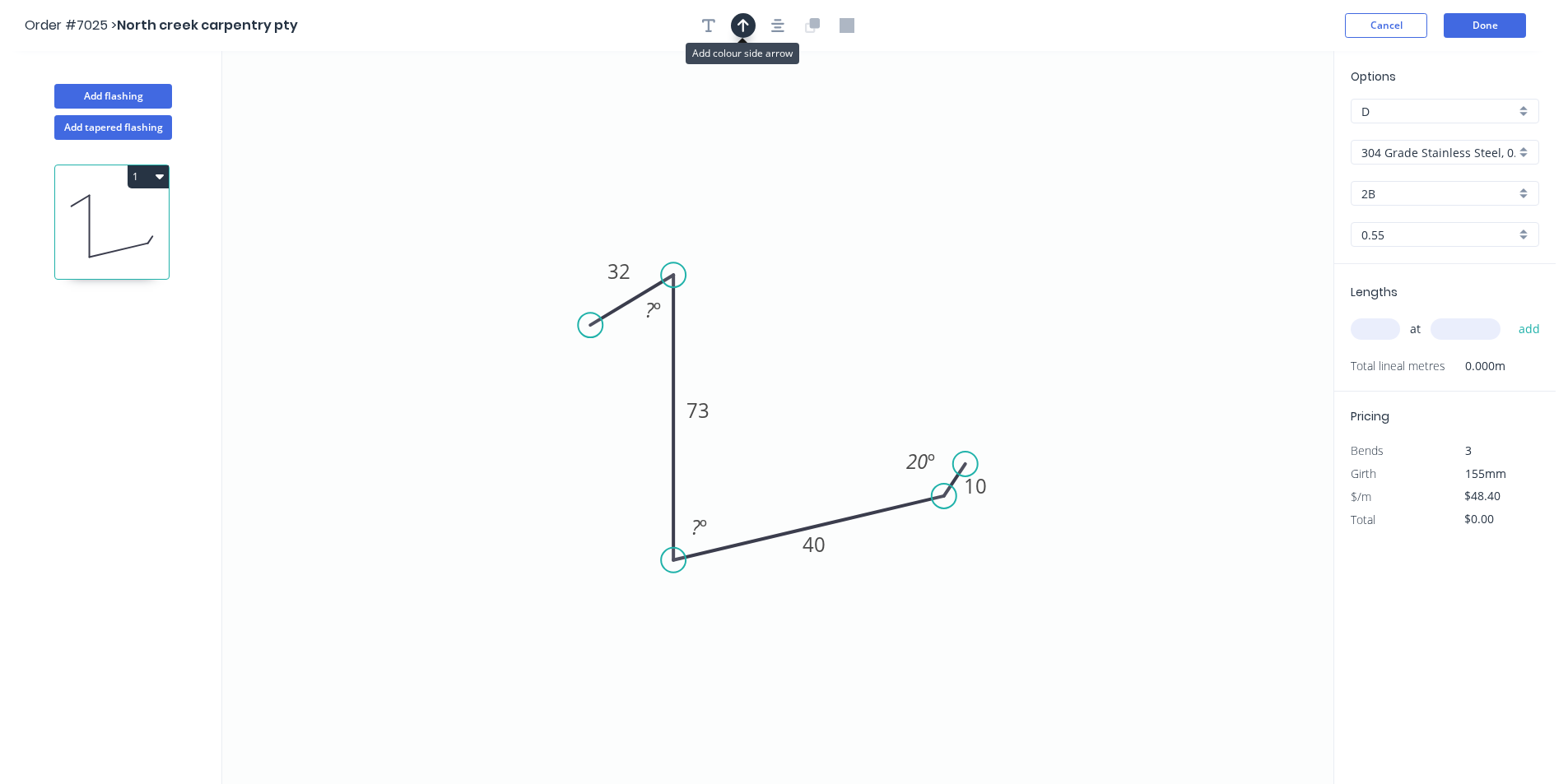
click at [736, 25] on button "button" at bounding box center [744, 26] width 25 height 25
drag, startPoint x: 1243, startPoint y: 127, endPoint x: 1221, endPoint y: 154, distance: 34.8
click at [1092, 220] on icon "0 32 73 40 10 ? º ? º 20 º" at bounding box center [777, 417] width 1111 height 733
drag, startPoint x: 1254, startPoint y: 126, endPoint x: 657, endPoint y: 475, distance: 691.5
click at [657, 475] on icon at bounding box center [656, 455] width 15 height 52
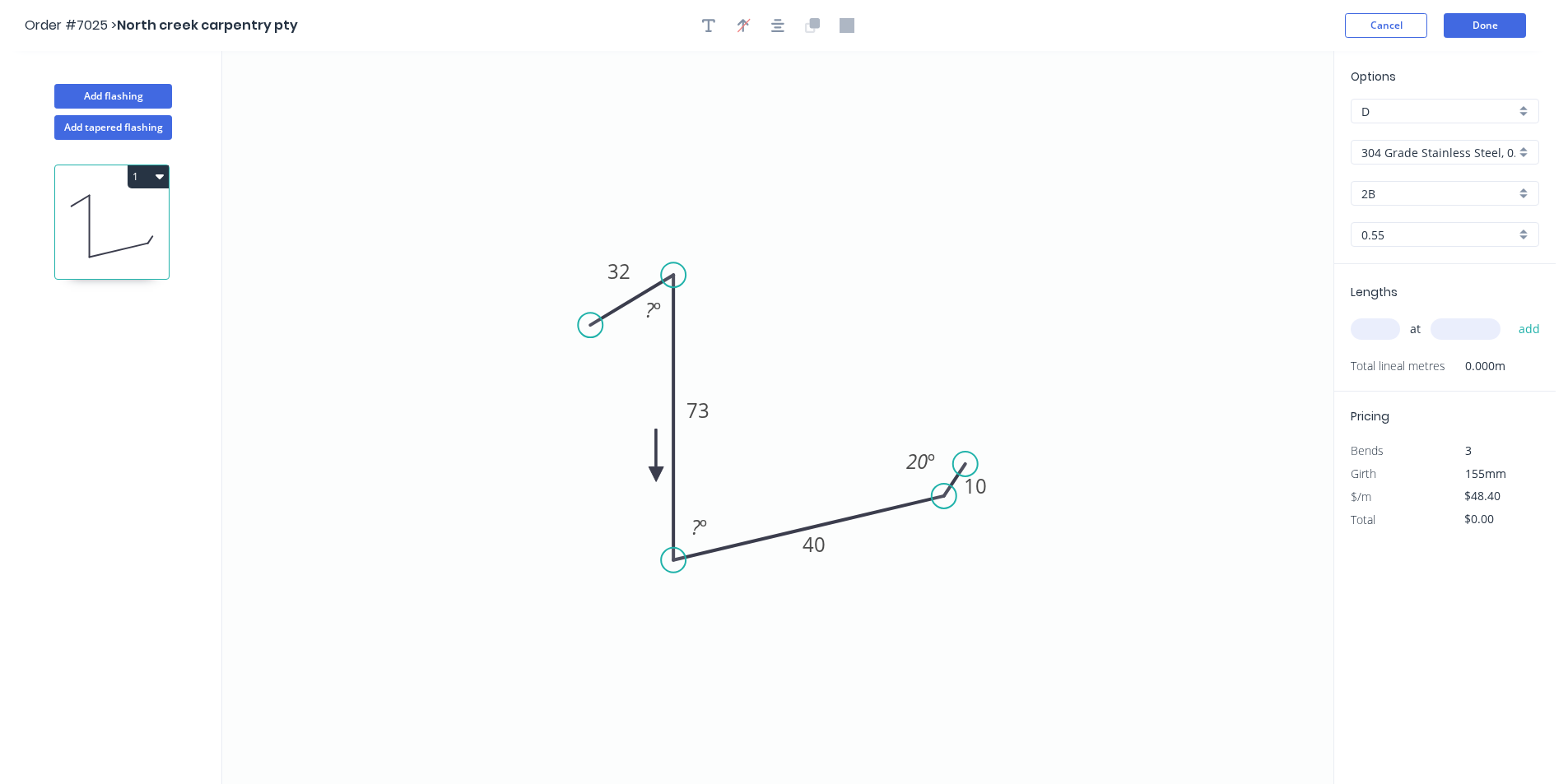
click at [657, 475] on icon at bounding box center [656, 455] width 15 height 52
click at [657, 475] on icon at bounding box center [669, 461] width 48 height 48
click at [657, 475] on icon at bounding box center [674, 473] width 52 height 15
click at [657, 475] on icon at bounding box center [656, 492] width 15 height 52
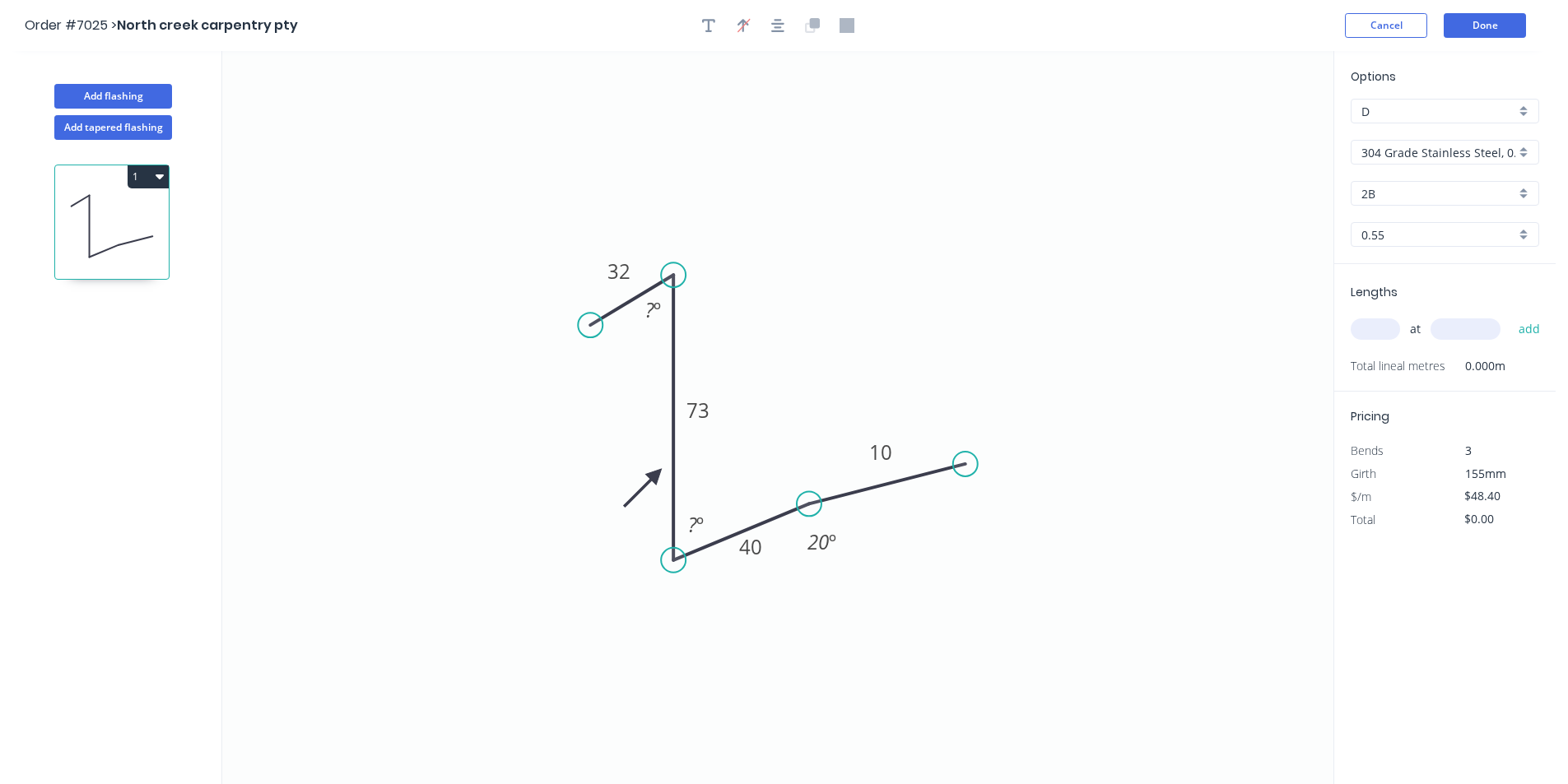
drag, startPoint x: 943, startPoint y: 493, endPoint x: 809, endPoint y: 504, distance: 134.5
click at [809, 504] on circle at bounding box center [809, 503] width 25 height 25
drag, startPoint x: 972, startPoint y: 464, endPoint x: 837, endPoint y: 466, distance: 135.0
click at [837, 466] on circle at bounding box center [837, 466] width 25 height 25
drag, startPoint x: 1466, startPoint y: 148, endPoint x: 1455, endPoint y: 162, distance: 17.8
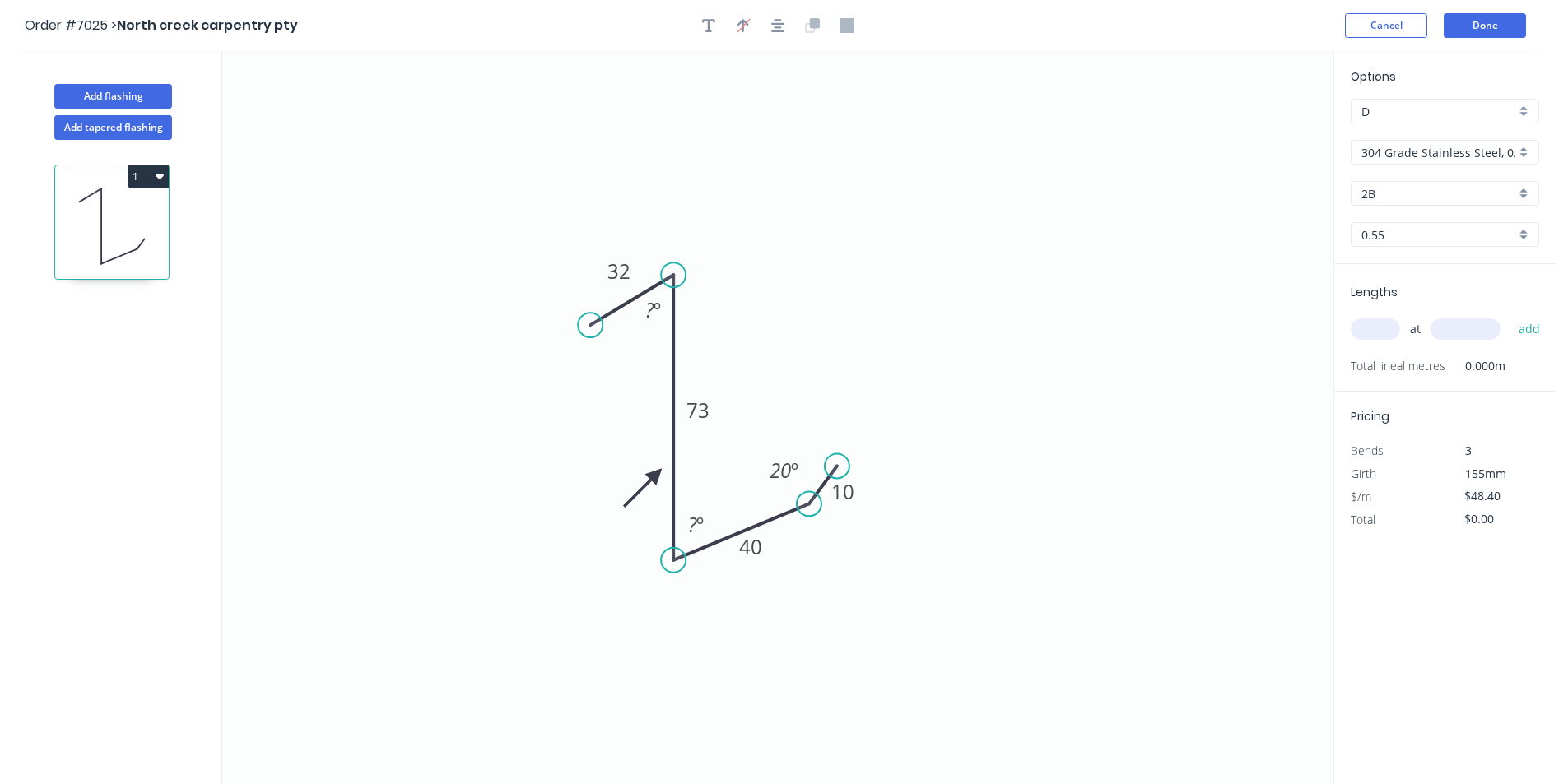
click at [1465, 152] on input "304 Grade Stainless Steel, 0.9mm Perforated Pattern 208 - 2mm hole" at bounding box center [1438, 152] width 154 height 17
drag, startPoint x: 1420, startPoint y: 227, endPoint x: 1386, endPoint y: 196, distance: 46.0
click at [1420, 227] on div "Colorbond" at bounding box center [1445, 242] width 187 height 28
type input "Colorbond"
type input "Basalt"
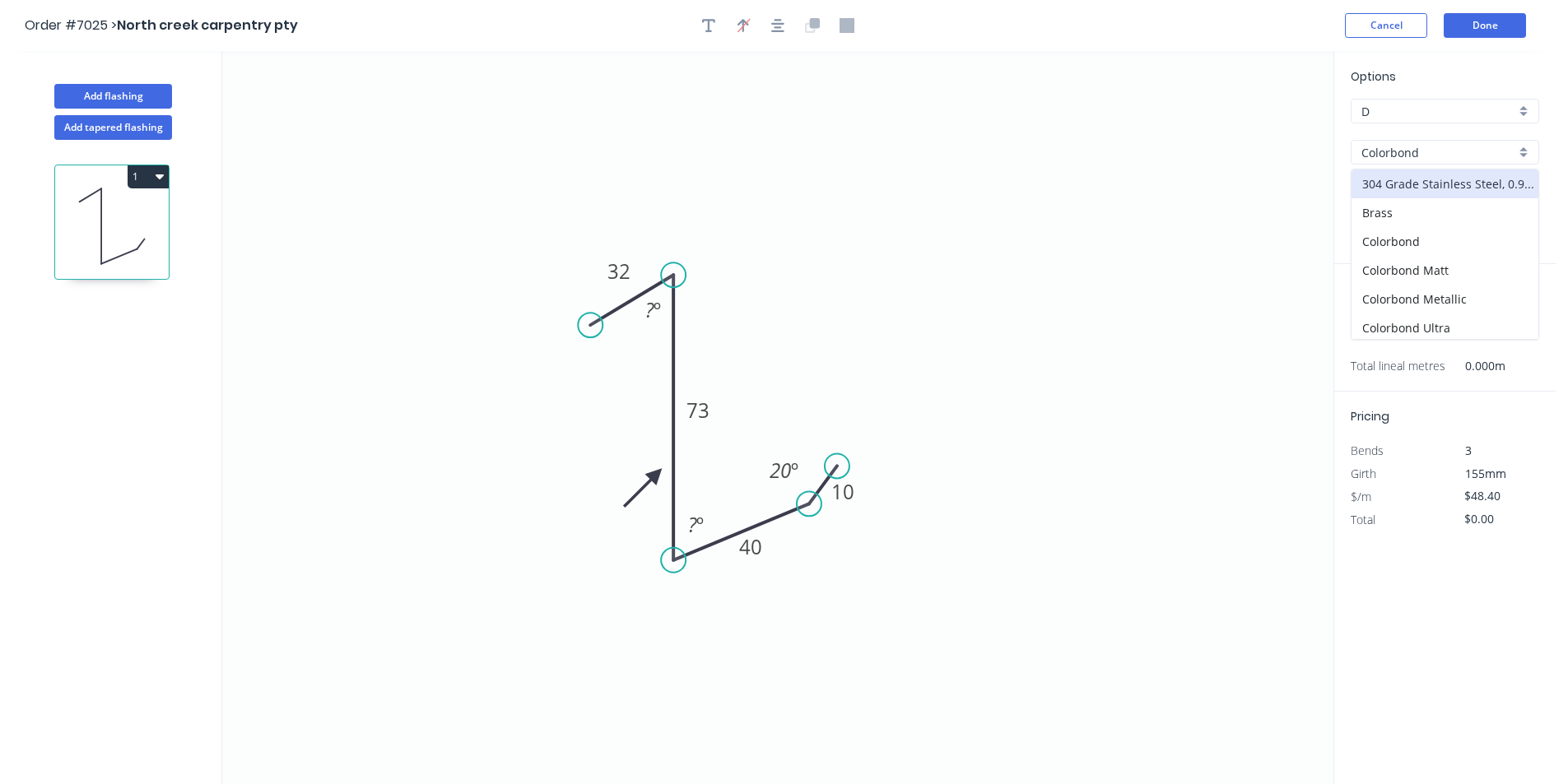
type input "$12.84"
click at [1386, 194] on input "Basalt" at bounding box center [1438, 193] width 154 height 17
click at [1402, 252] on div "Paperbark" at bounding box center [1445, 245] width 187 height 28
type input "Paperbark"
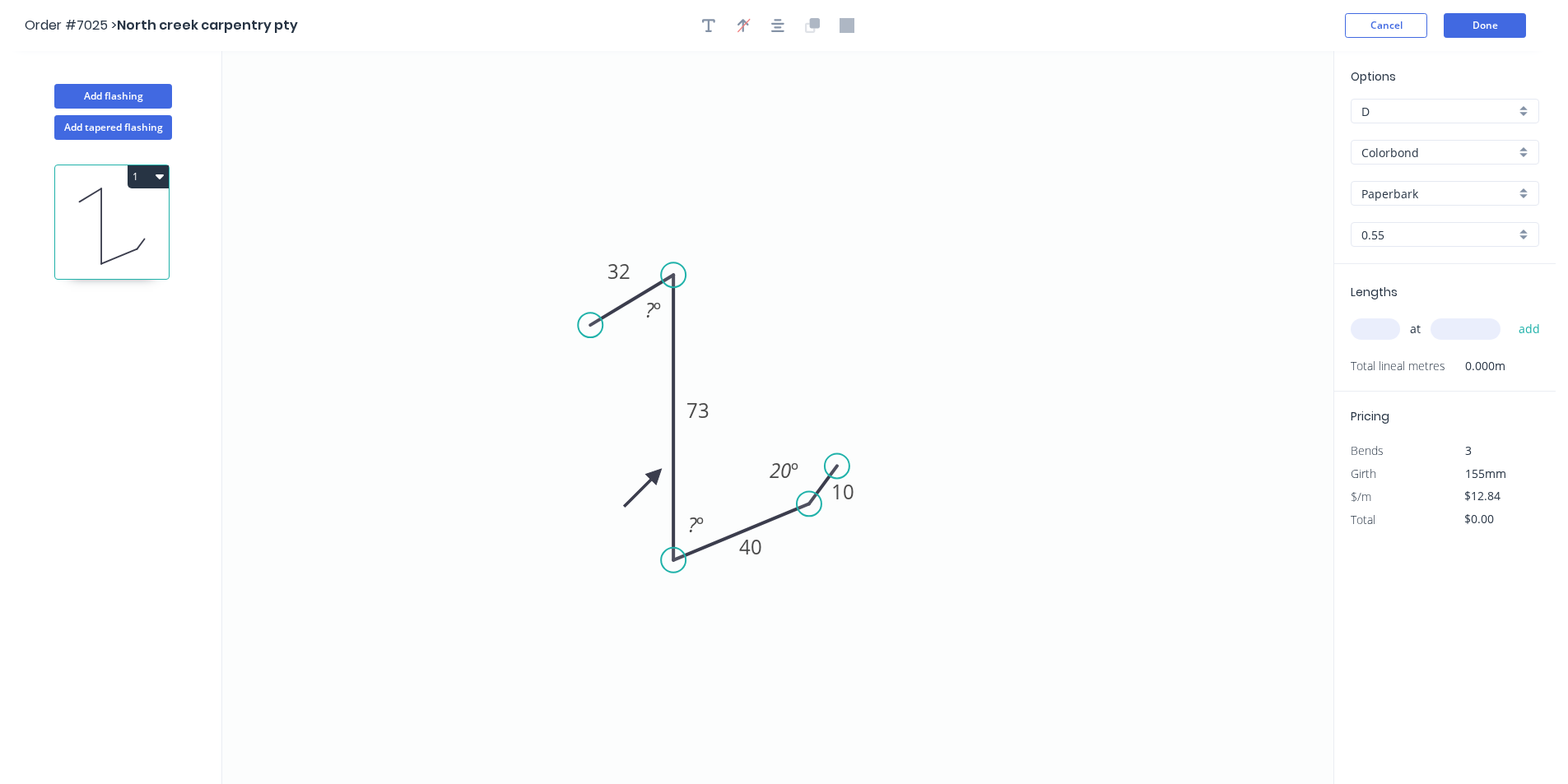
click at [1357, 315] on div "at add" at bounding box center [1447, 329] width 192 height 28
click at [1349, 334] on div "Lengths at add Total lineal metres 0.000m" at bounding box center [1445, 328] width 221 height 128
click at [1366, 331] on input "text" at bounding box center [1376, 329] width 50 height 21
type input "2"
type input "4500"
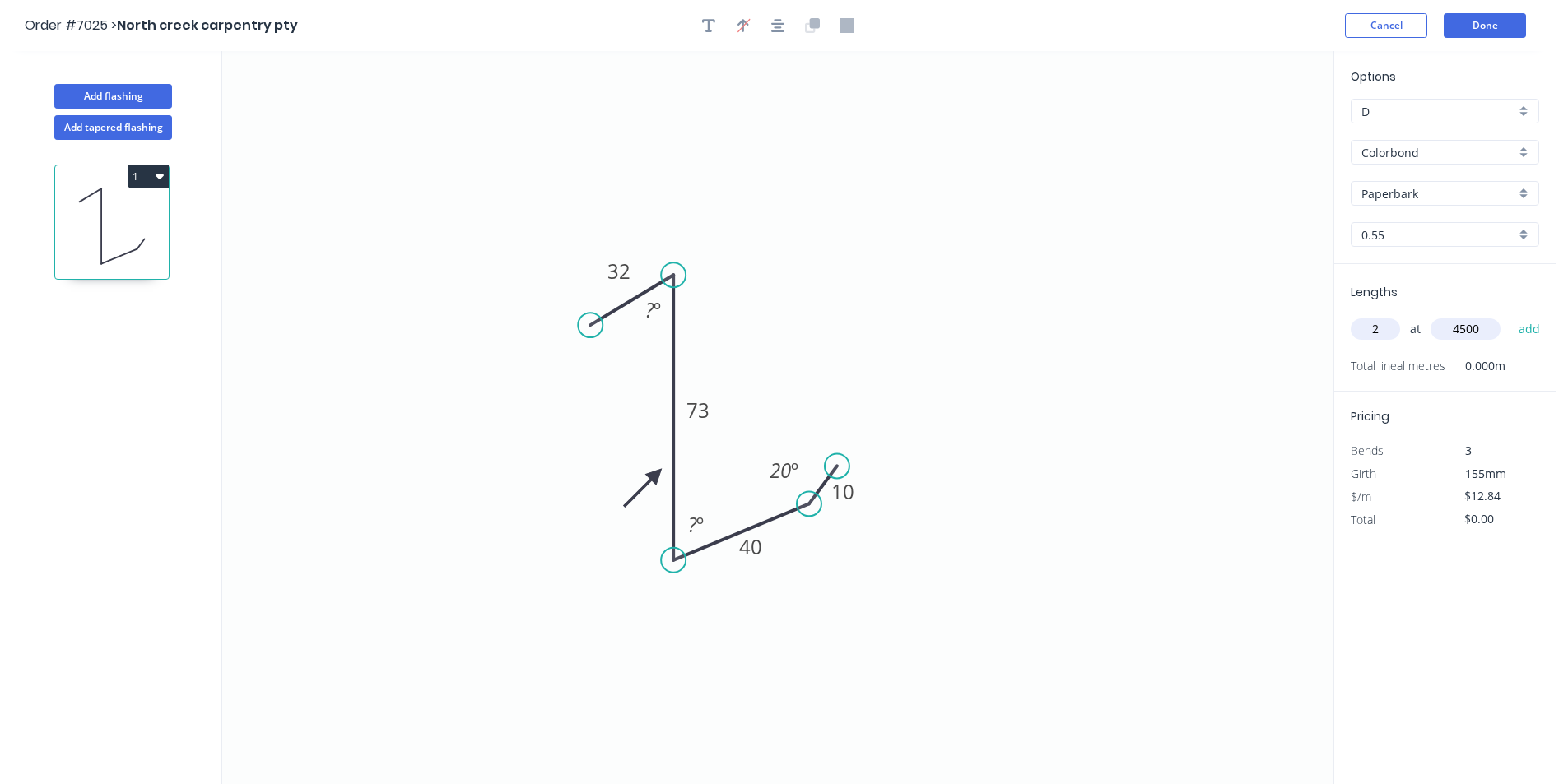
click at [1510, 315] on button "add" at bounding box center [1530, 329] width 39 height 28
type input "$115.56"
click at [1473, 15] on button "Done" at bounding box center [1484, 26] width 83 height 25
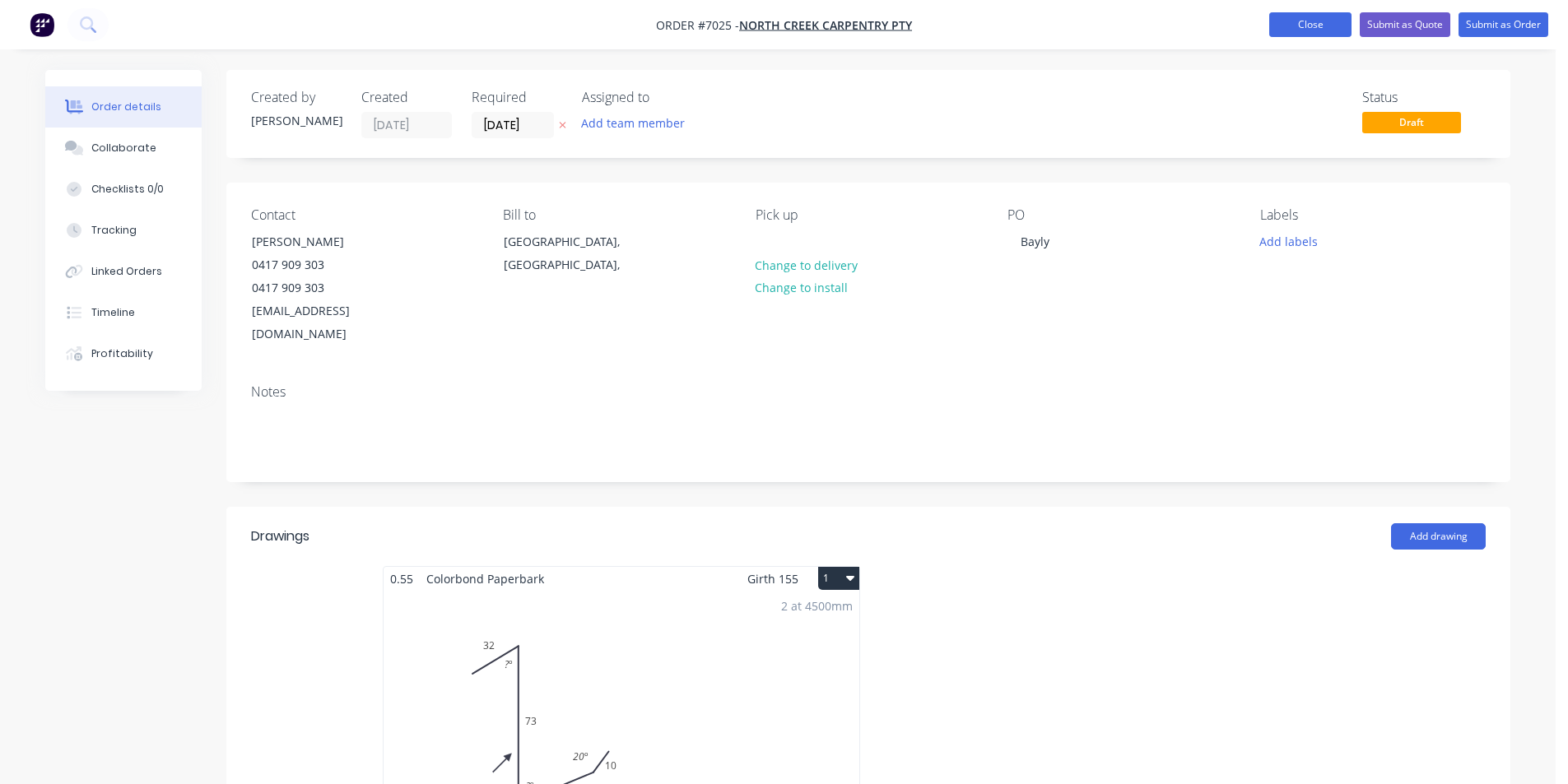
click at [1302, 30] on button "Close" at bounding box center [1310, 25] width 83 height 25
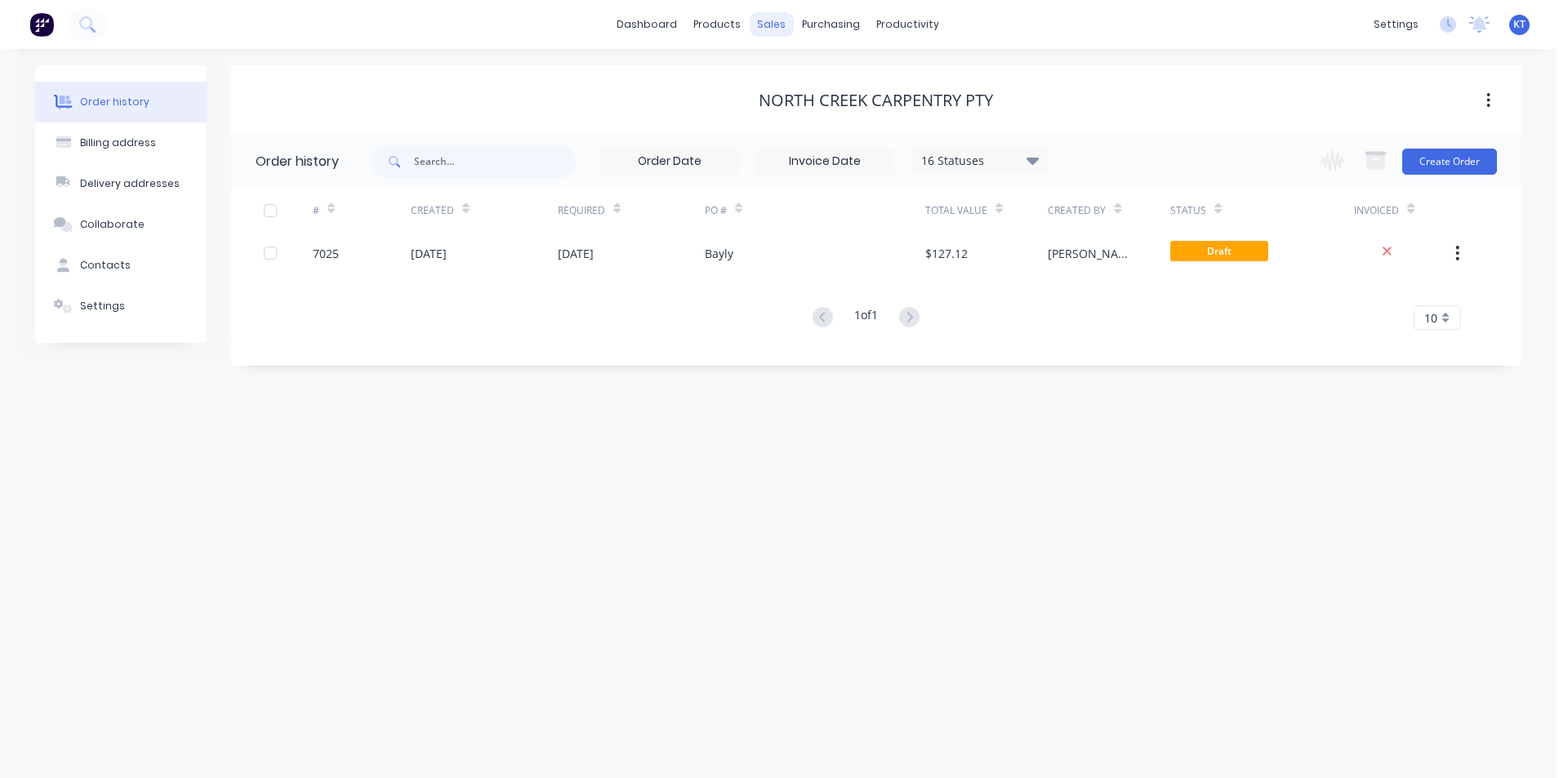
click at [783, 30] on div "sales" at bounding box center [771, 25] width 45 height 25
click at [827, 75] on div "Sales Orders" at bounding box center [832, 78] width 67 height 15
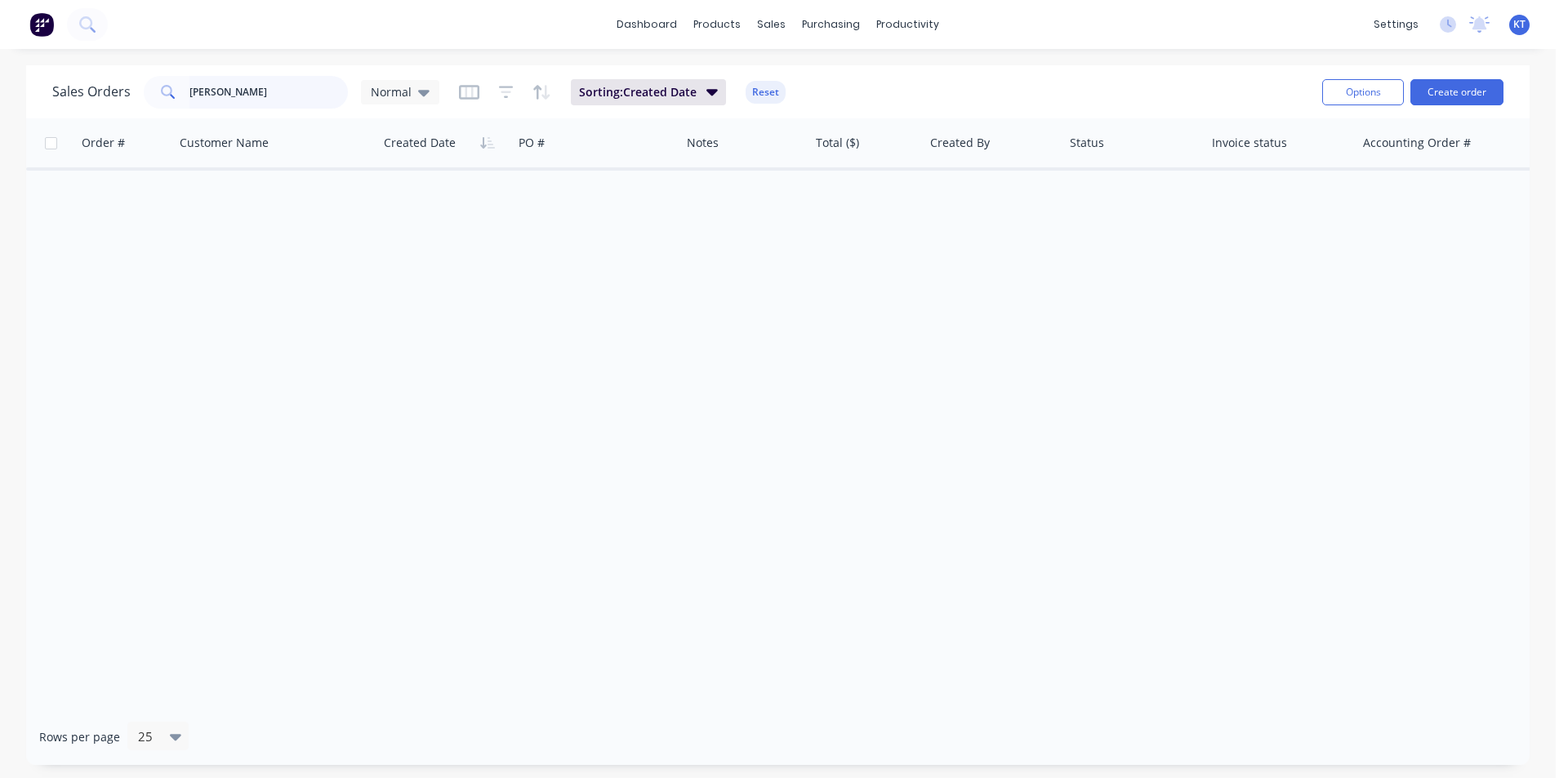
click at [259, 94] on input "[PERSON_NAME]" at bounding box center [269, 92] width 160 height 33
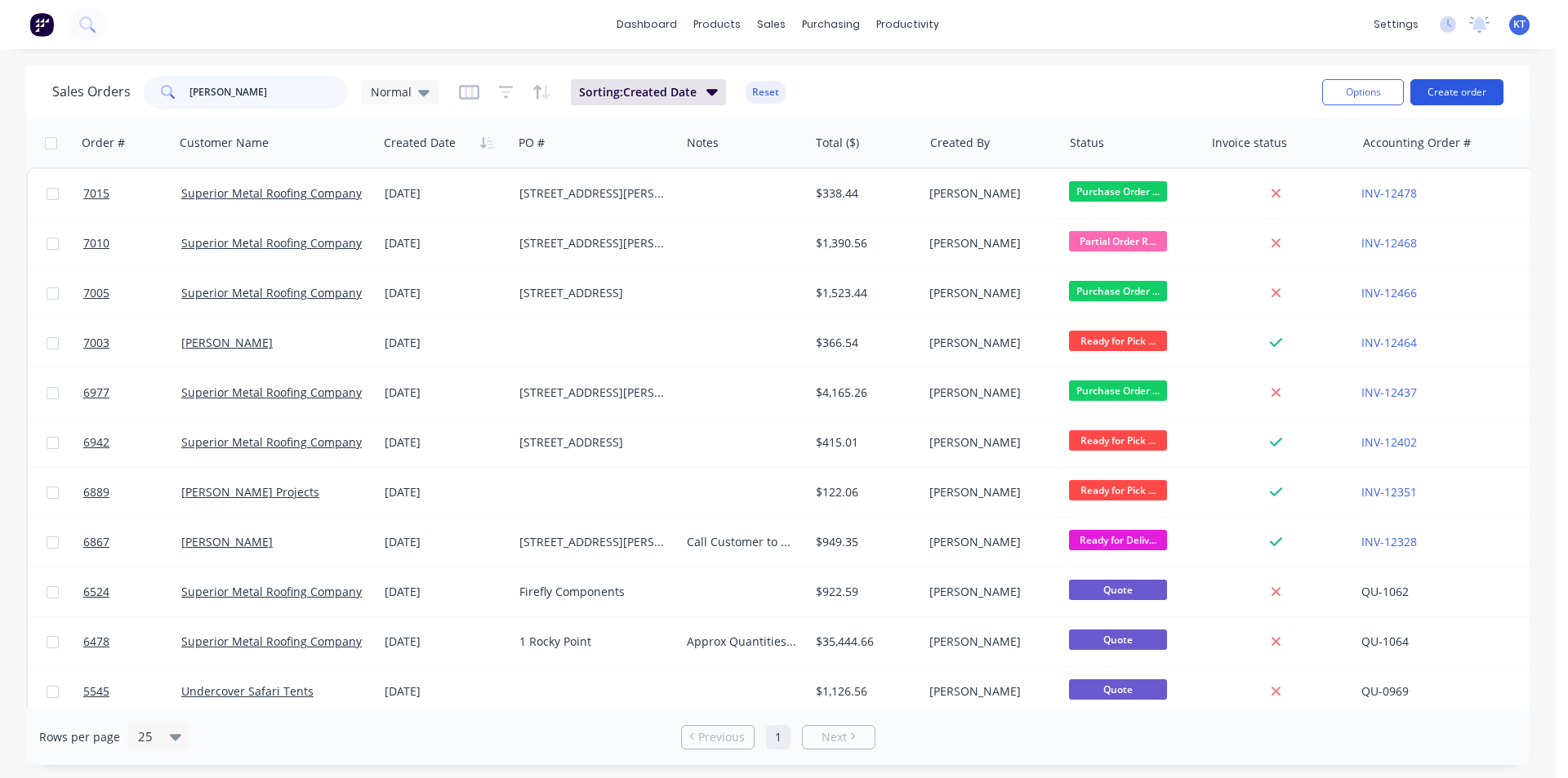
type input "[PERSON_NAME]"
click at [1453, 94] on button "Create order" at bounding box center [1457, 93] width 93 height 26
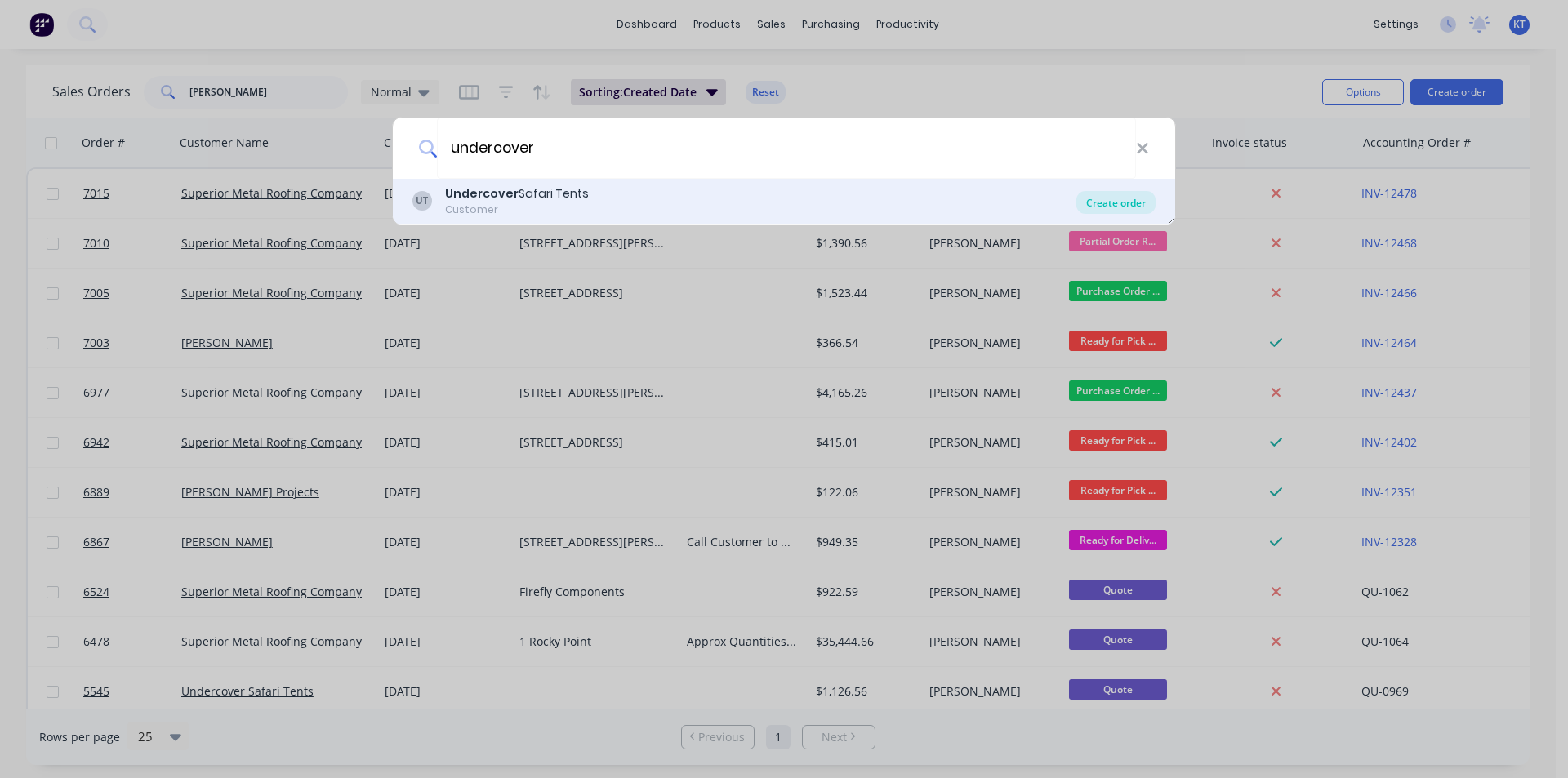
type input "undercover"
click at [1130, 200] on div "Create order" at bounding box center [1116, 203] width 79 height 23
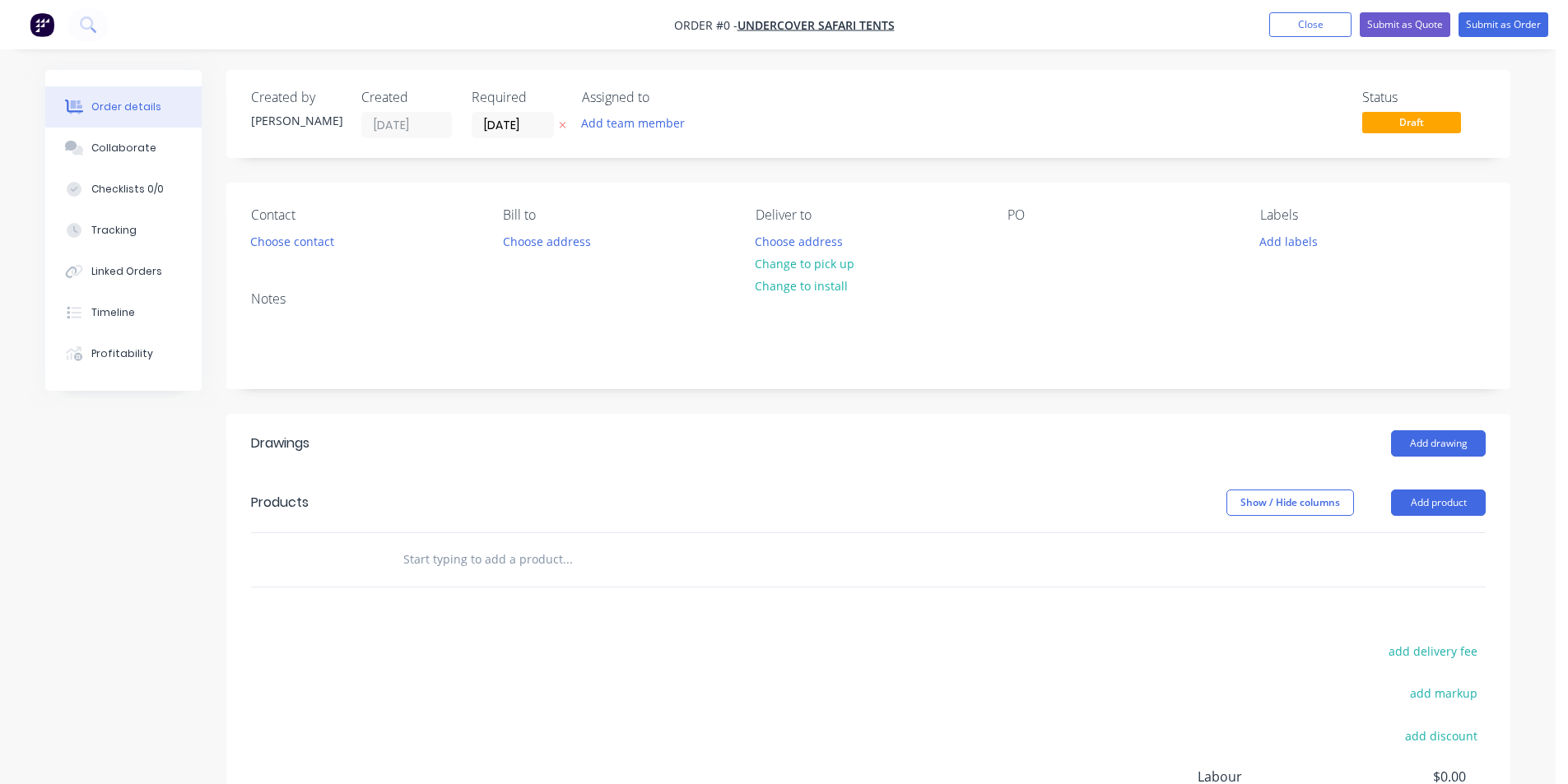
drag, startPoint x: 331, startPoint y: 249, endPoint x: 289, endPoint y: 226, distance: 47.9
click at [290, 227] on div "Contact Choose contact" at bounding box center [364, 231] width 226 height 46
click at [291, 242] on button "Choose contact" at bounding box center [292, 241] width 101 height 22
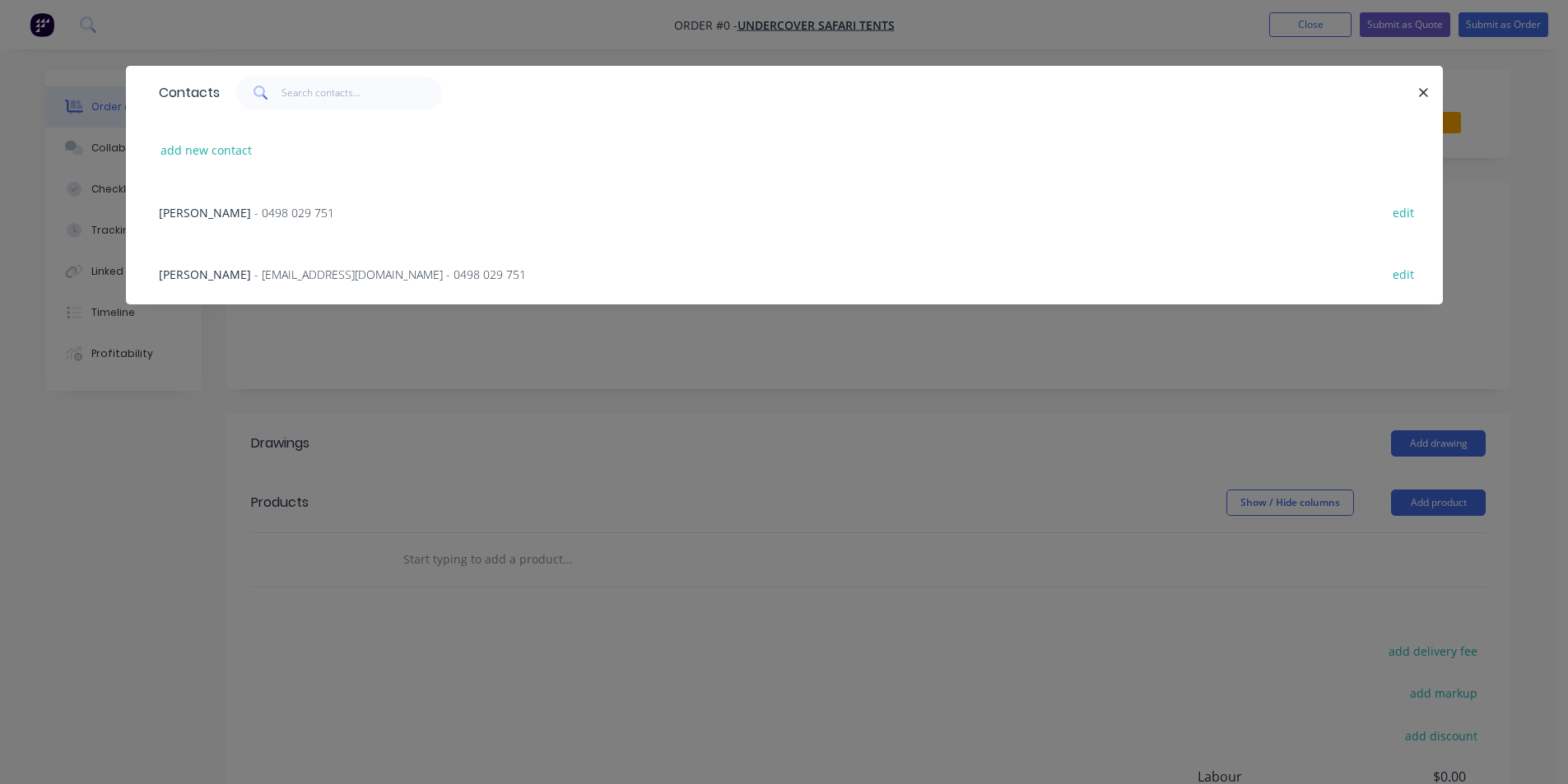
click at [362, 263] on div "[PERSON_NAME] - [EMAIL_ADDRESS][DOMAIN_NAME] - 0498 029 751 edit" at bounding box center [784, 273] width 1268 height 61
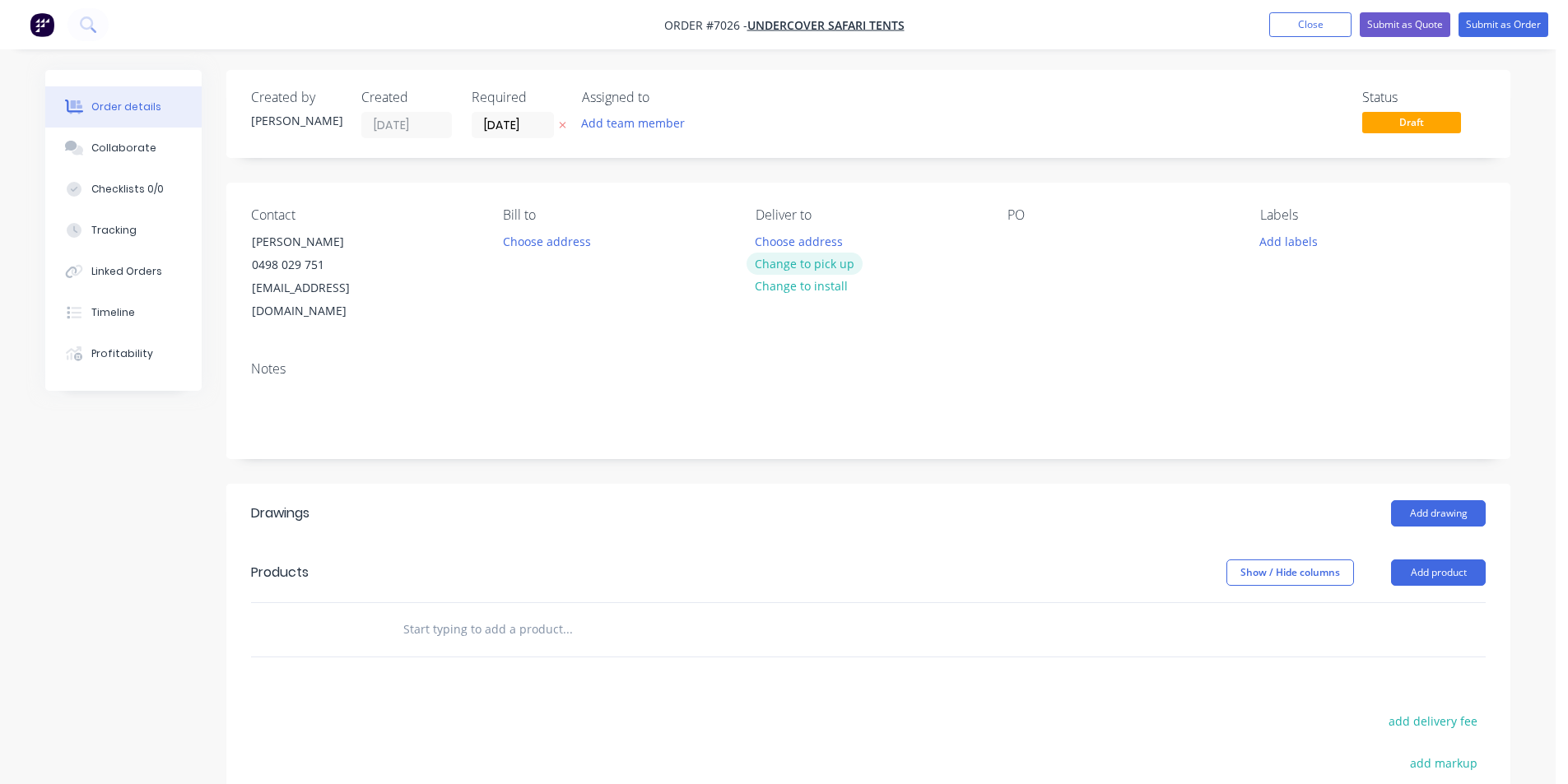
click at [843, 265] on button "Change to pick up" at bounding box center [805, 263] width 117 height 22
click at [1029, 227] on div "PO" at bounding box center [1120, 265] width 226 height 116
click at [1015, 238] on div at bounding box center [1021, 242] width 27 height 24
click at [1270, 30] on button "Close" at bounding box center [1310, 25] width 83 height 25
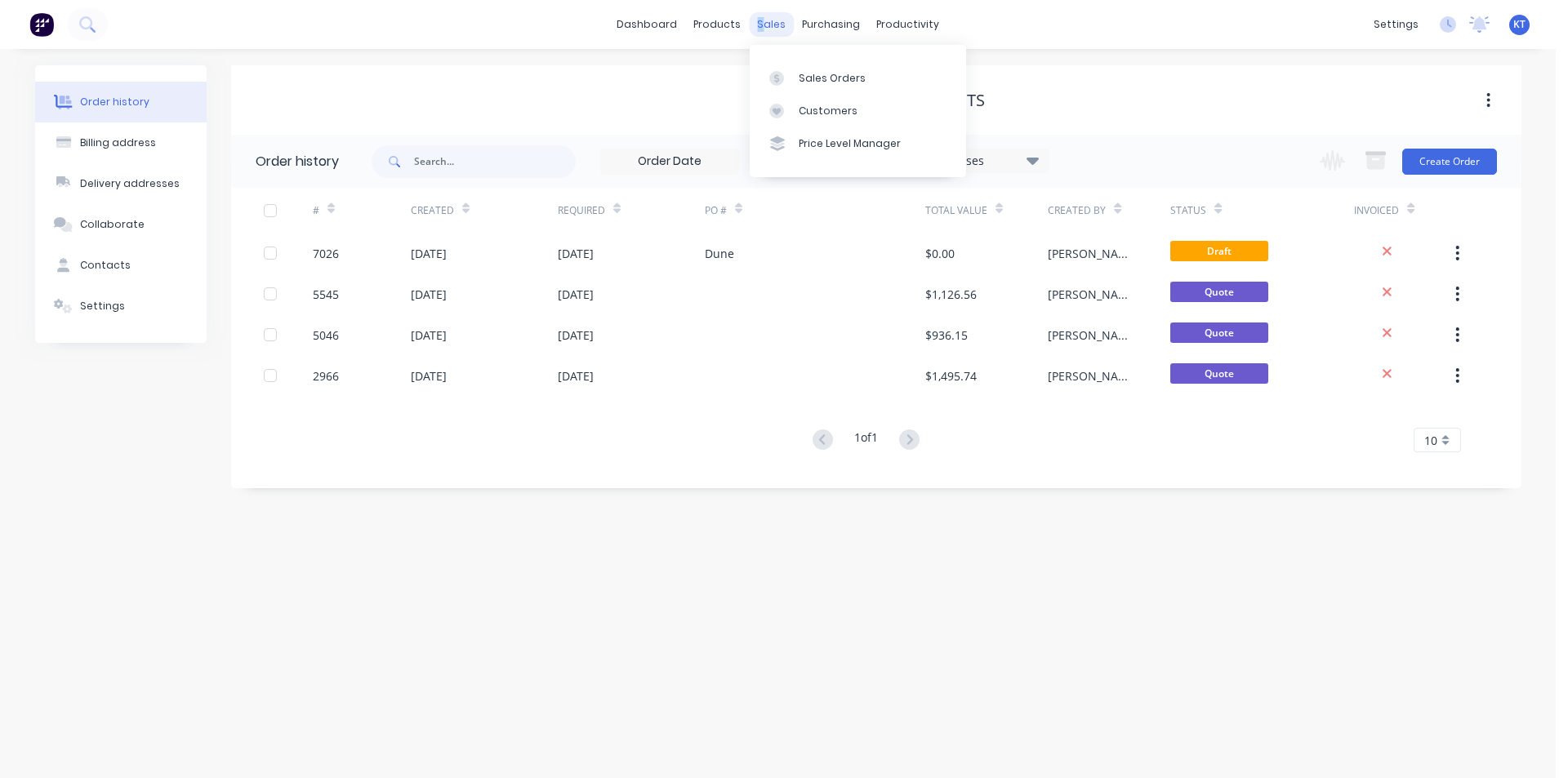
drag, startPoint x: 756, startPoint y: 31, endPoint x: 772, endPoint y: 23, distance: 17.9
click at [767, 26] on div "sales" at bounding box center [771, 25] width 45 height 25
click at [836, 73] on div "Sales Orders" at bounding box center [832, 78] width 67 height 15
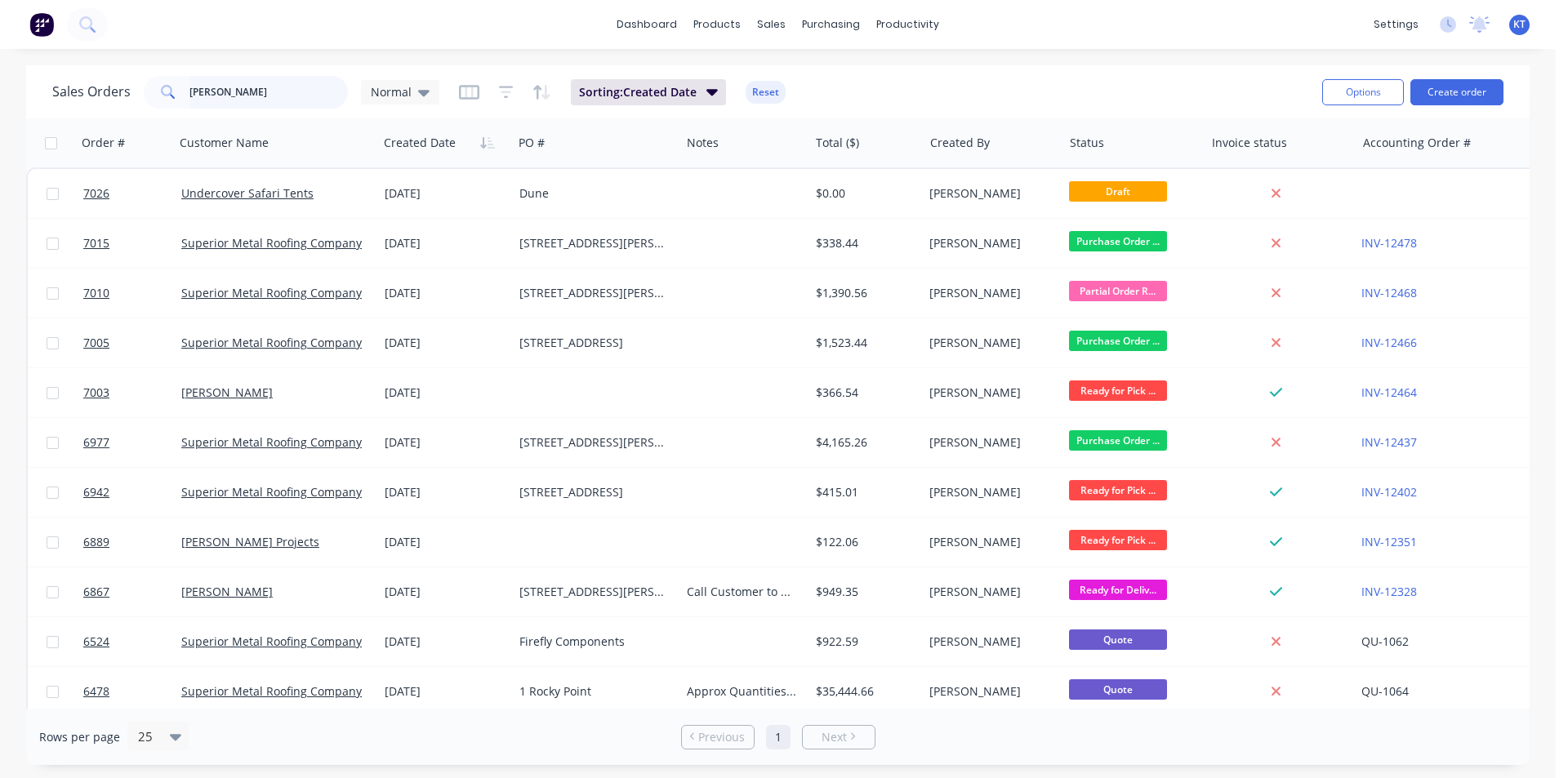
click at [275, 95] on input "[PERSON_NAME]" at bounding box center [269, 92] width 160 height 33
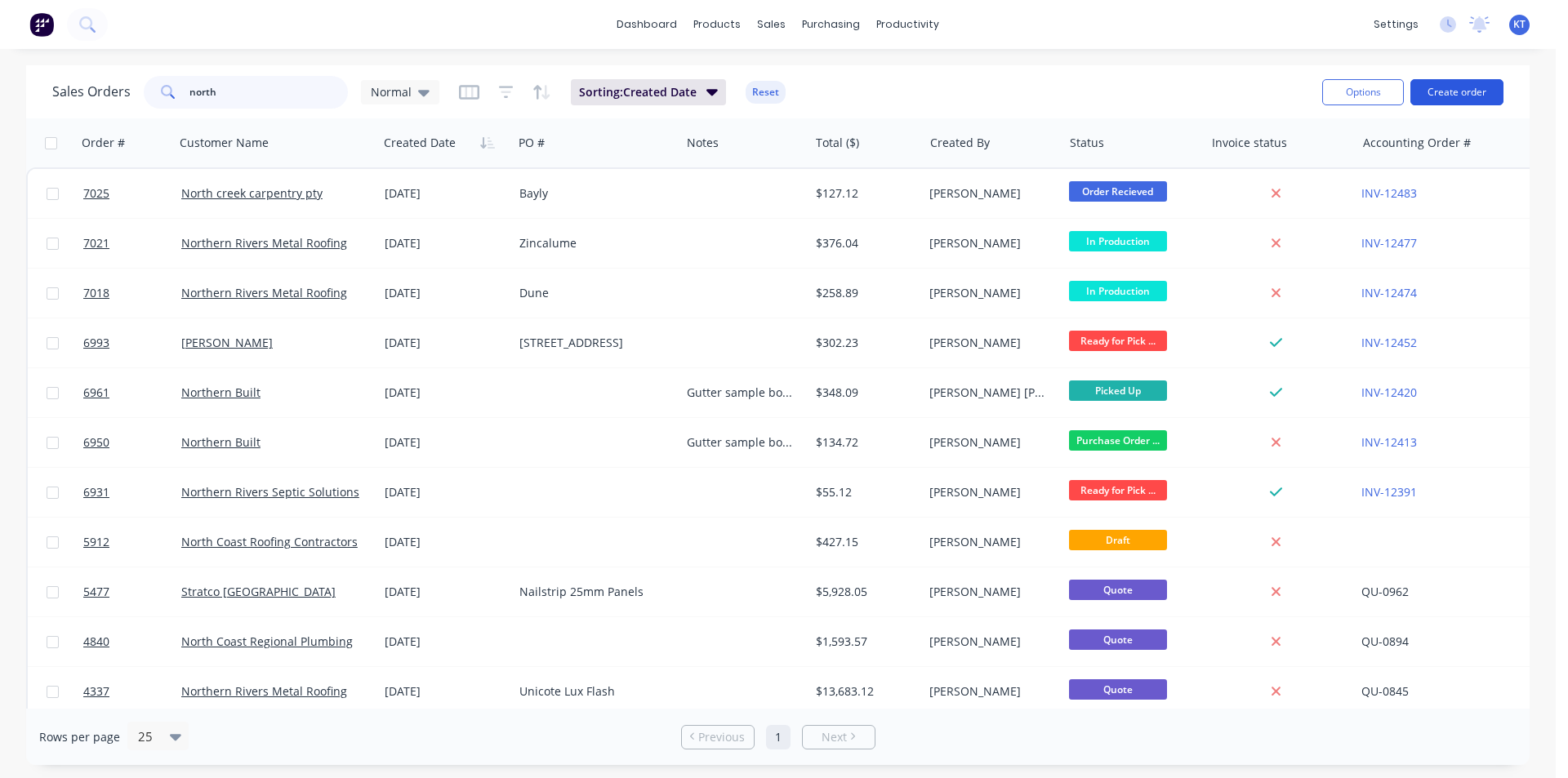
type input "north"
click at [1447, 93] on button "Create order" at bounding box center [1457, 93] width 93 height 26
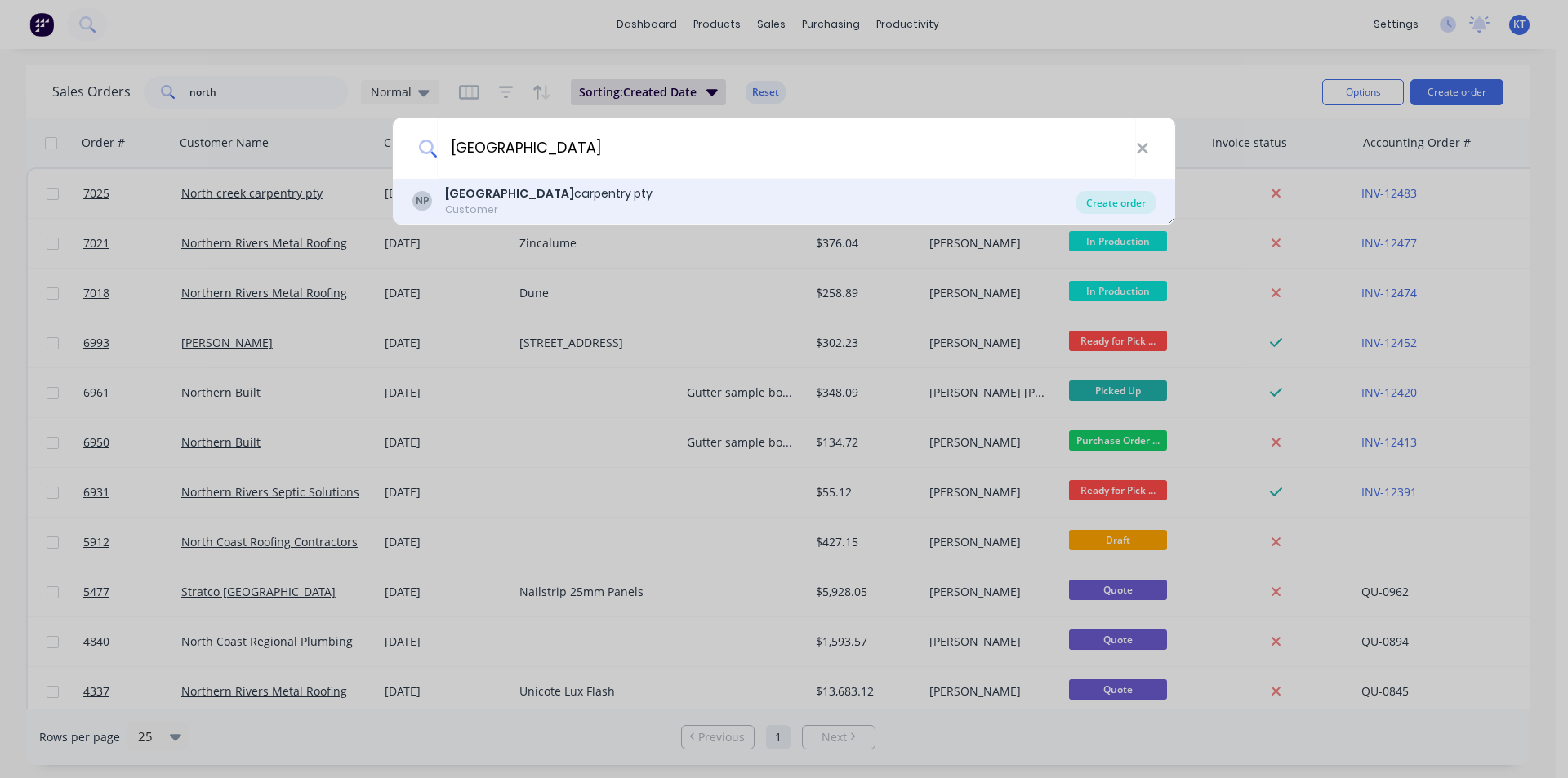
type input "[GEOGRAPHIC_DATA]"
click at [1089, 197] on div "Create order" at bounding box center [1116, 203] width 79 height 23
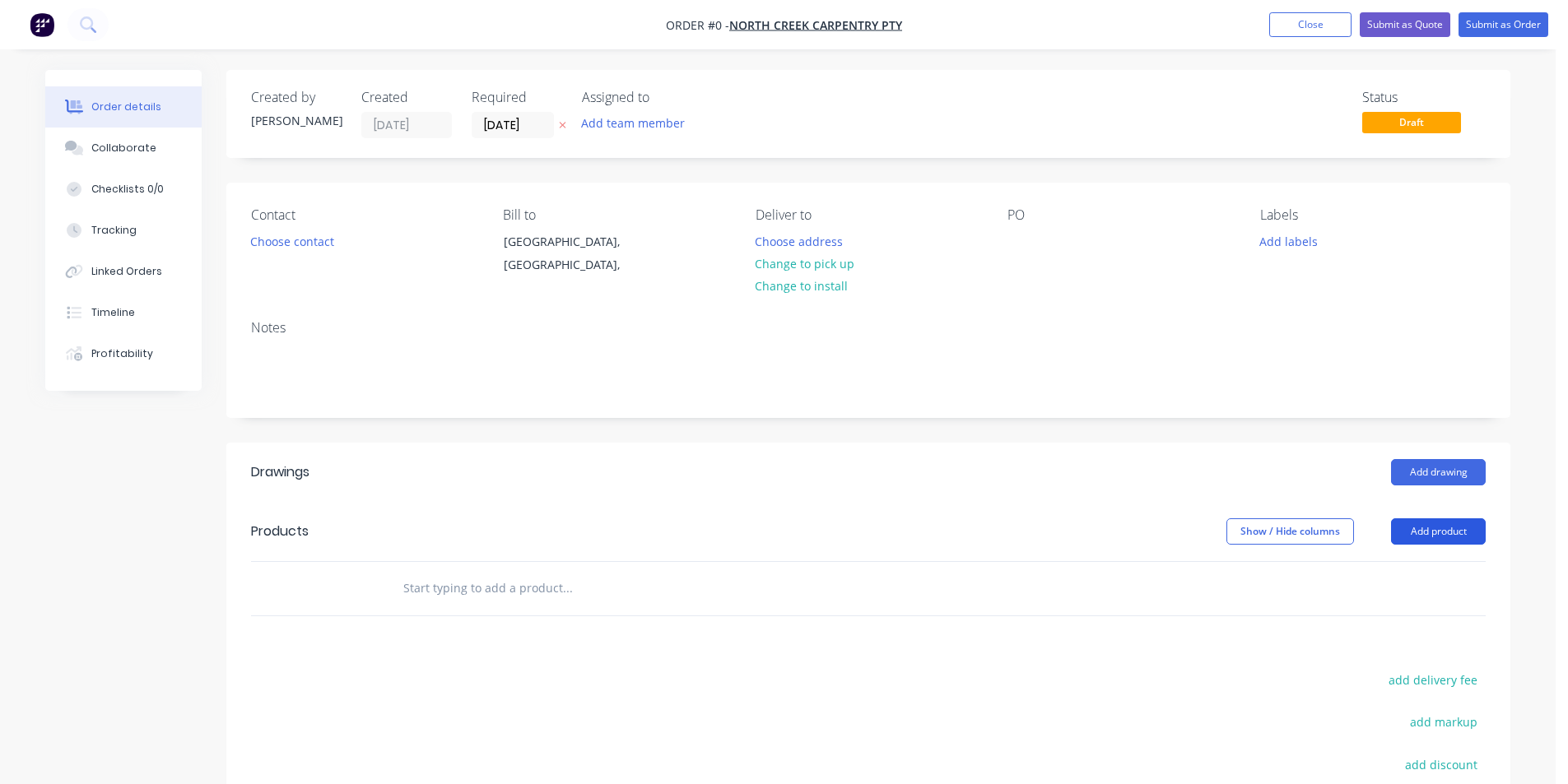
click at [1422, 536] on button "Add product" at bounding box center [1438, 532] width 95 height 27
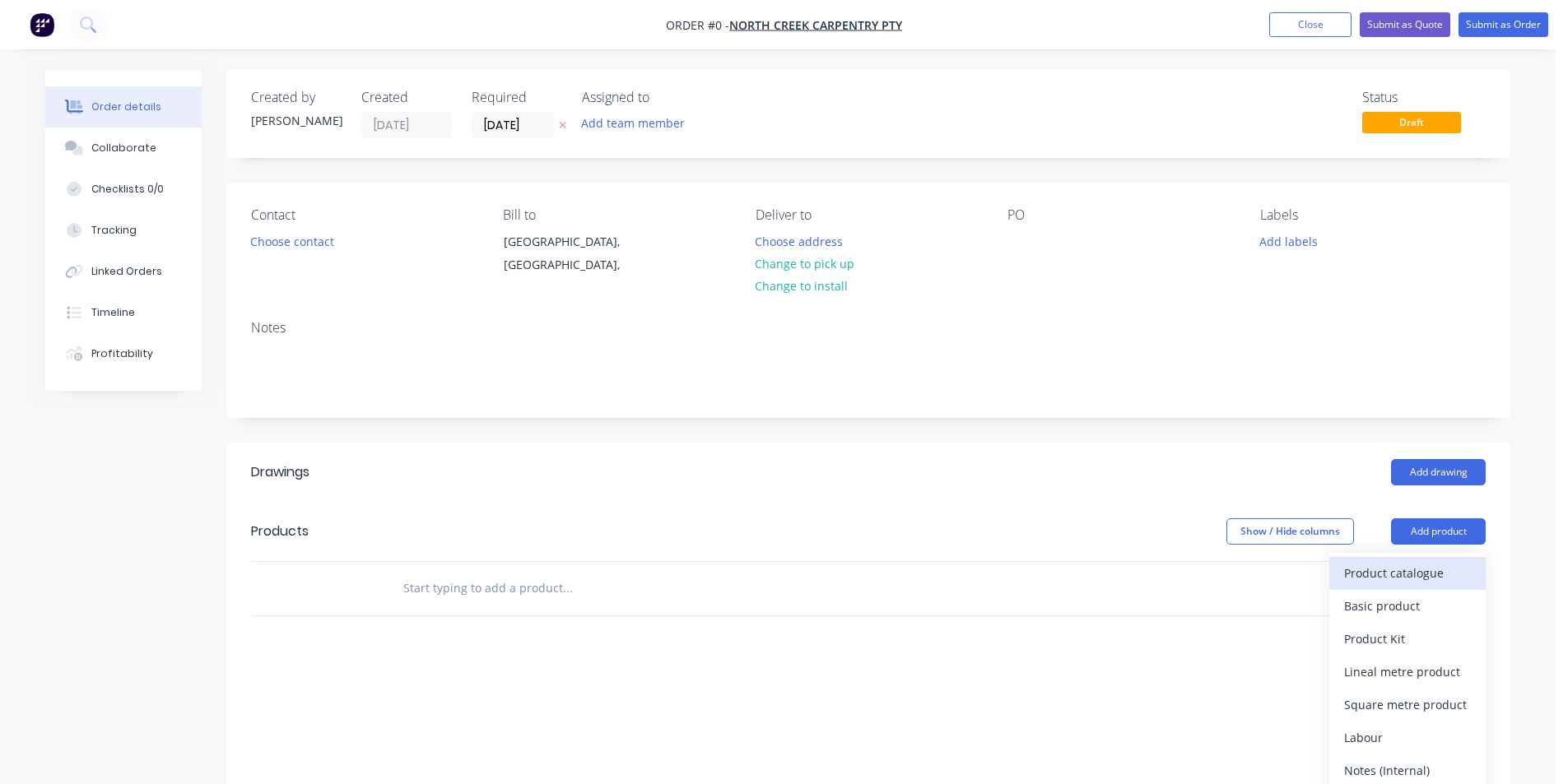
click at [1416, 571] on div "Product catalogue" at bounding box center [1407, 573] width 127 height 24
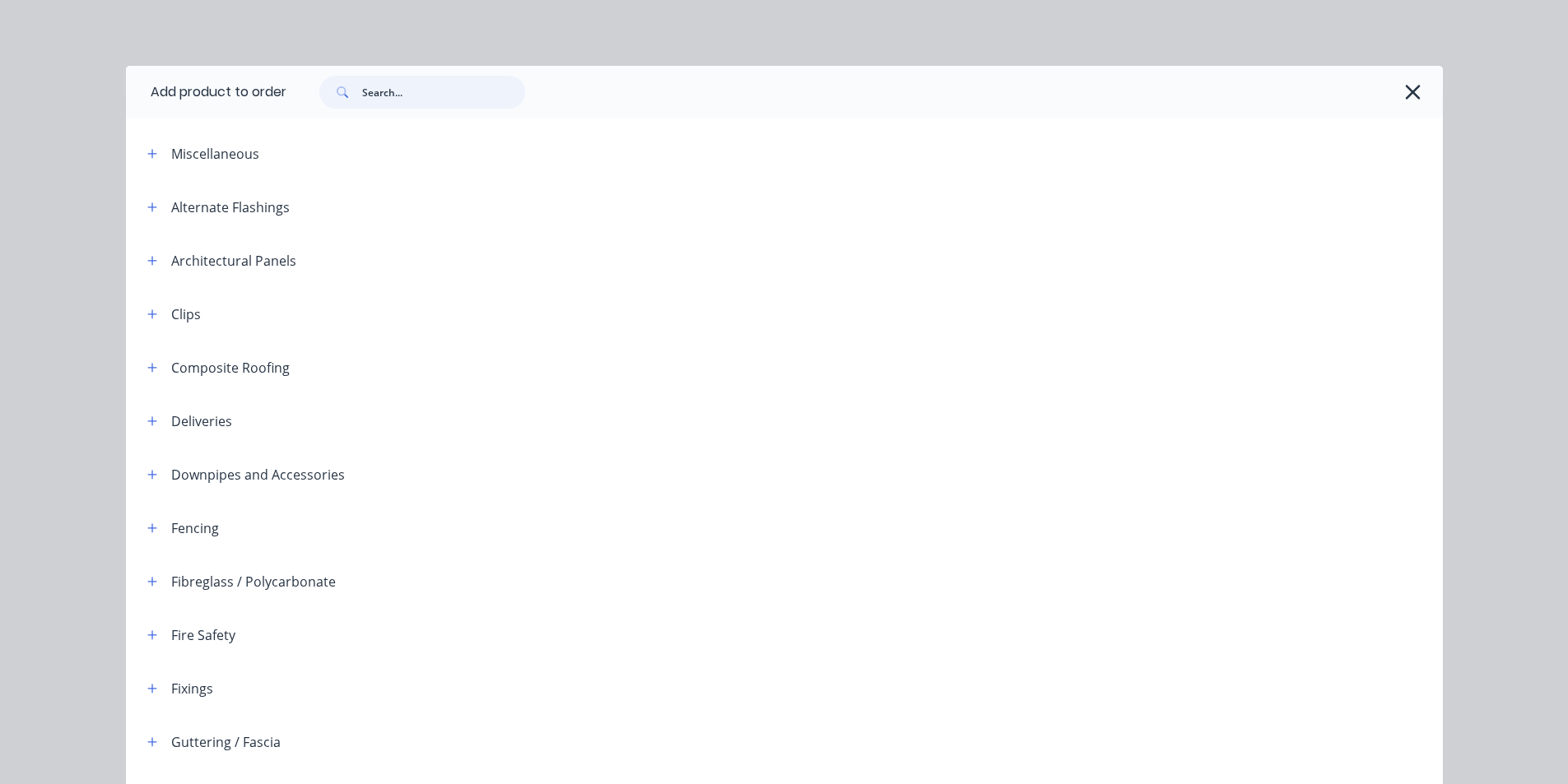
click at [383, 99] on input "text" at bounding box center [443, 91] width 163 height 33
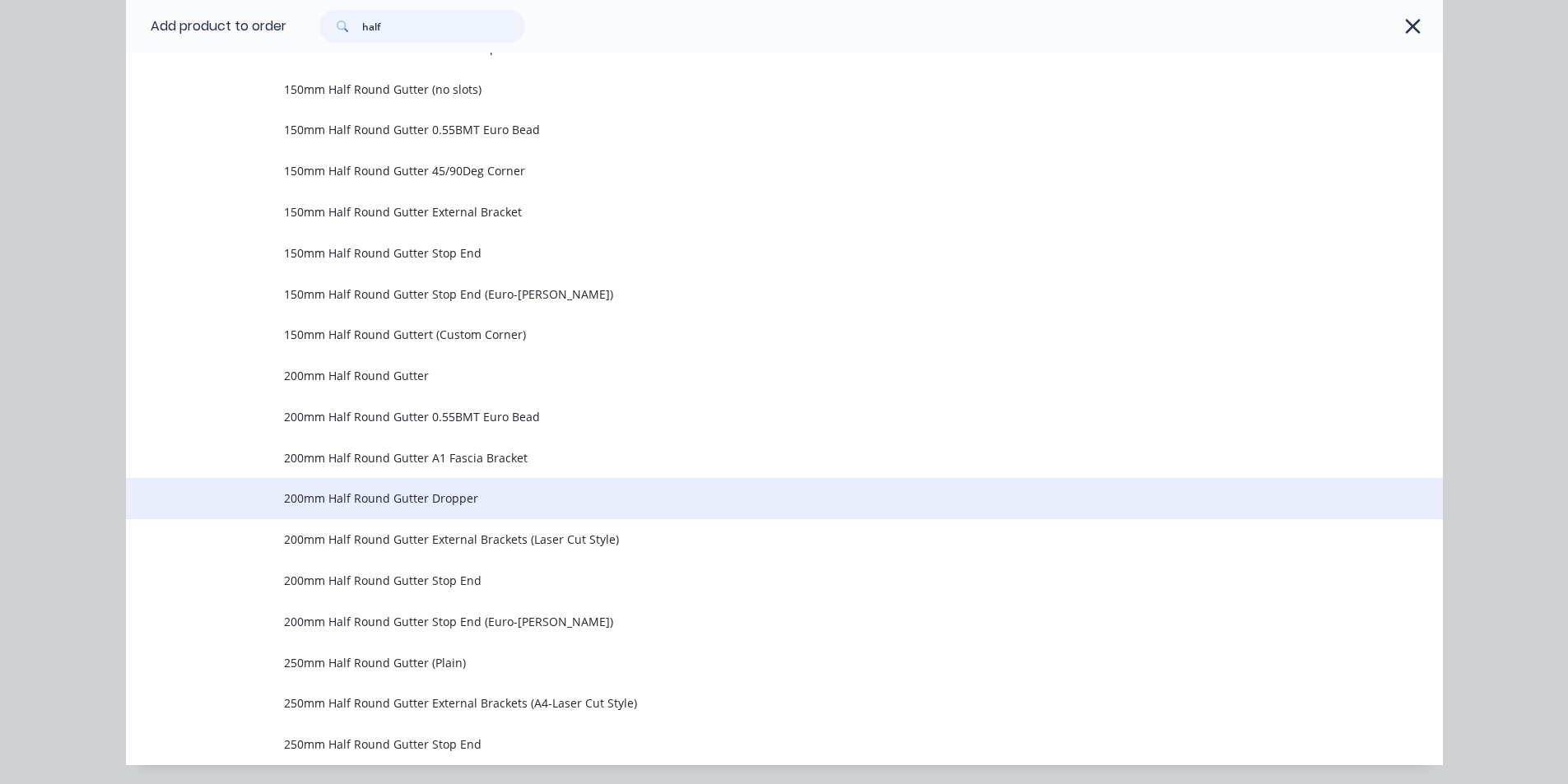
scroll to position [464, 0]
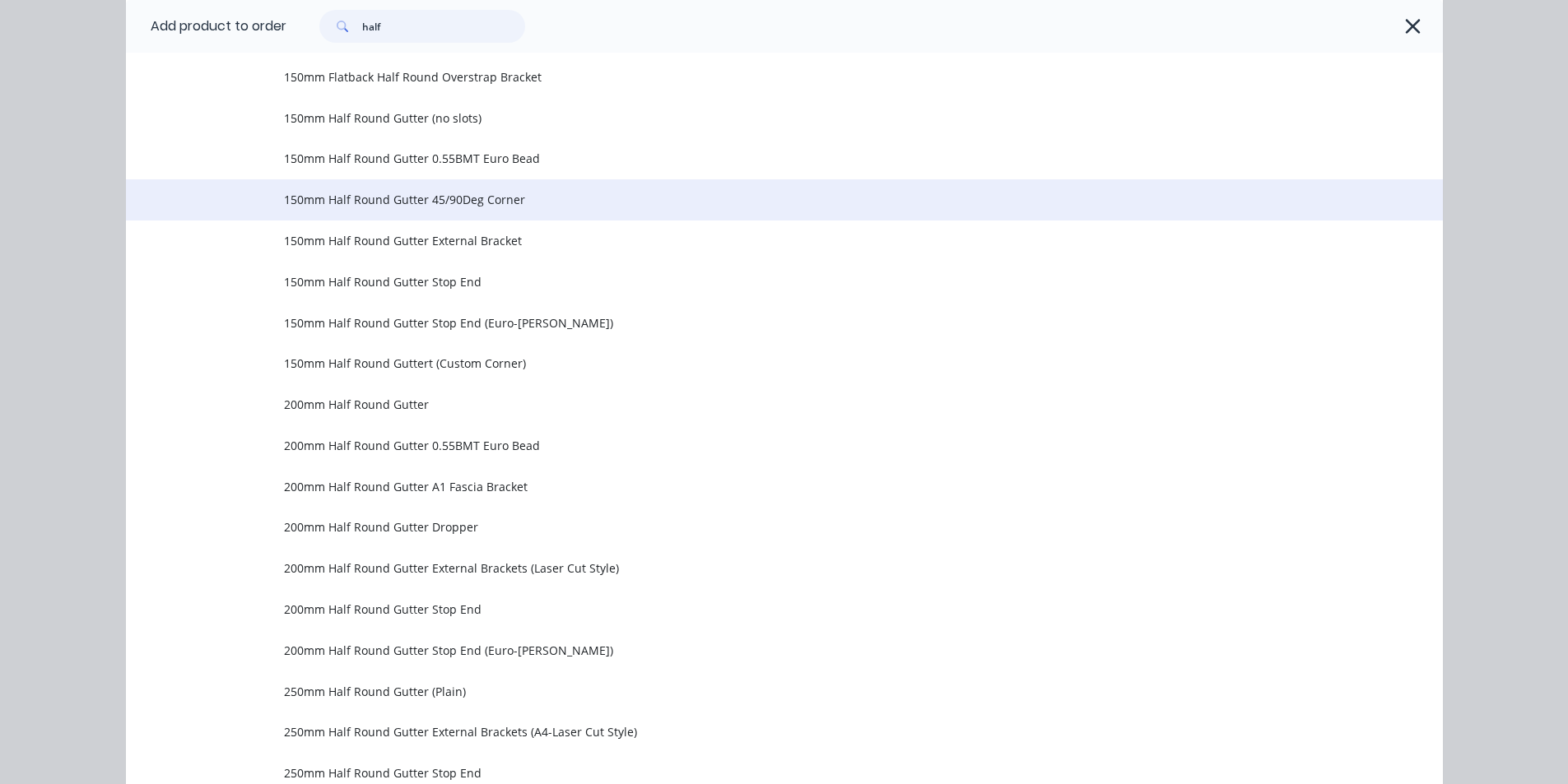
type input "half"
click at [351, 209] on td "150mm Half Round Gutter 45/90Deg Corner" at bounding box center [864, 200] width 1159 height 41
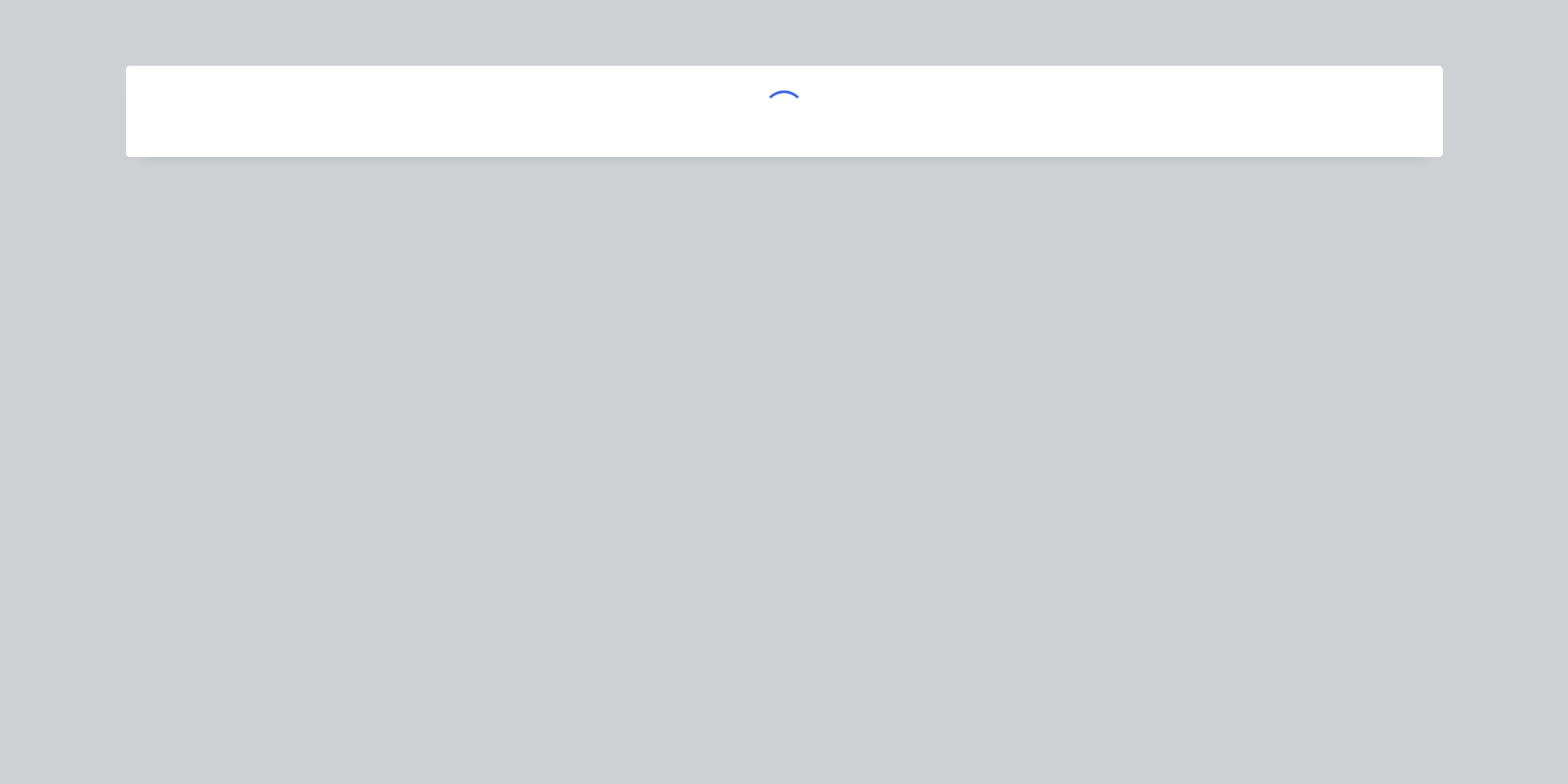
scroll to position [0, 0]
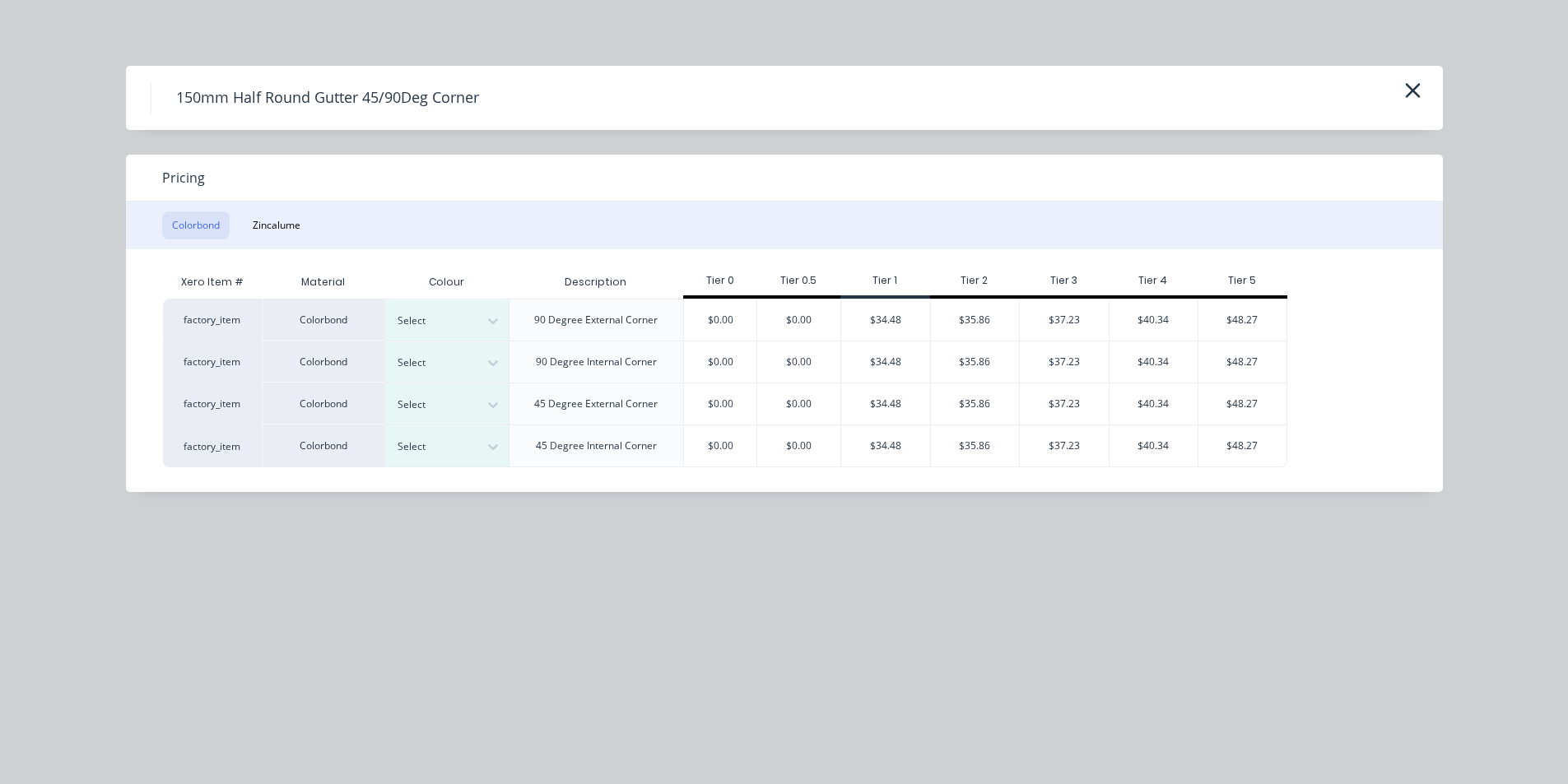
click at [513, 369] on div "90 Degree Internal Corner" at bounding box center [596, 361] width 175 height 42
click at [438, 353] on div at bounding box center [434, 362] width 74 height 18
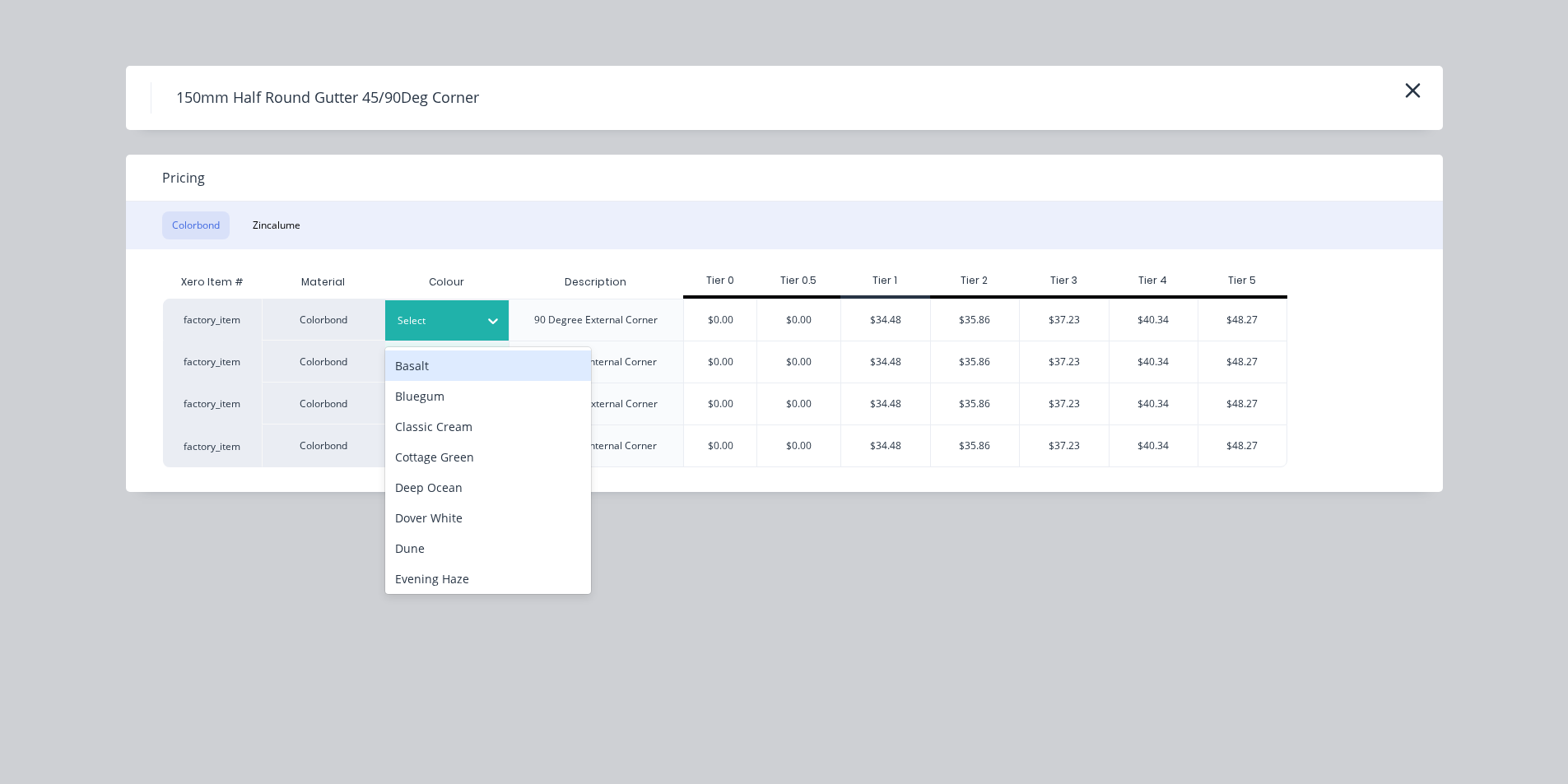
click at [428, 301] on div "Select" at bounding box center [447, 320] width 123 height 40
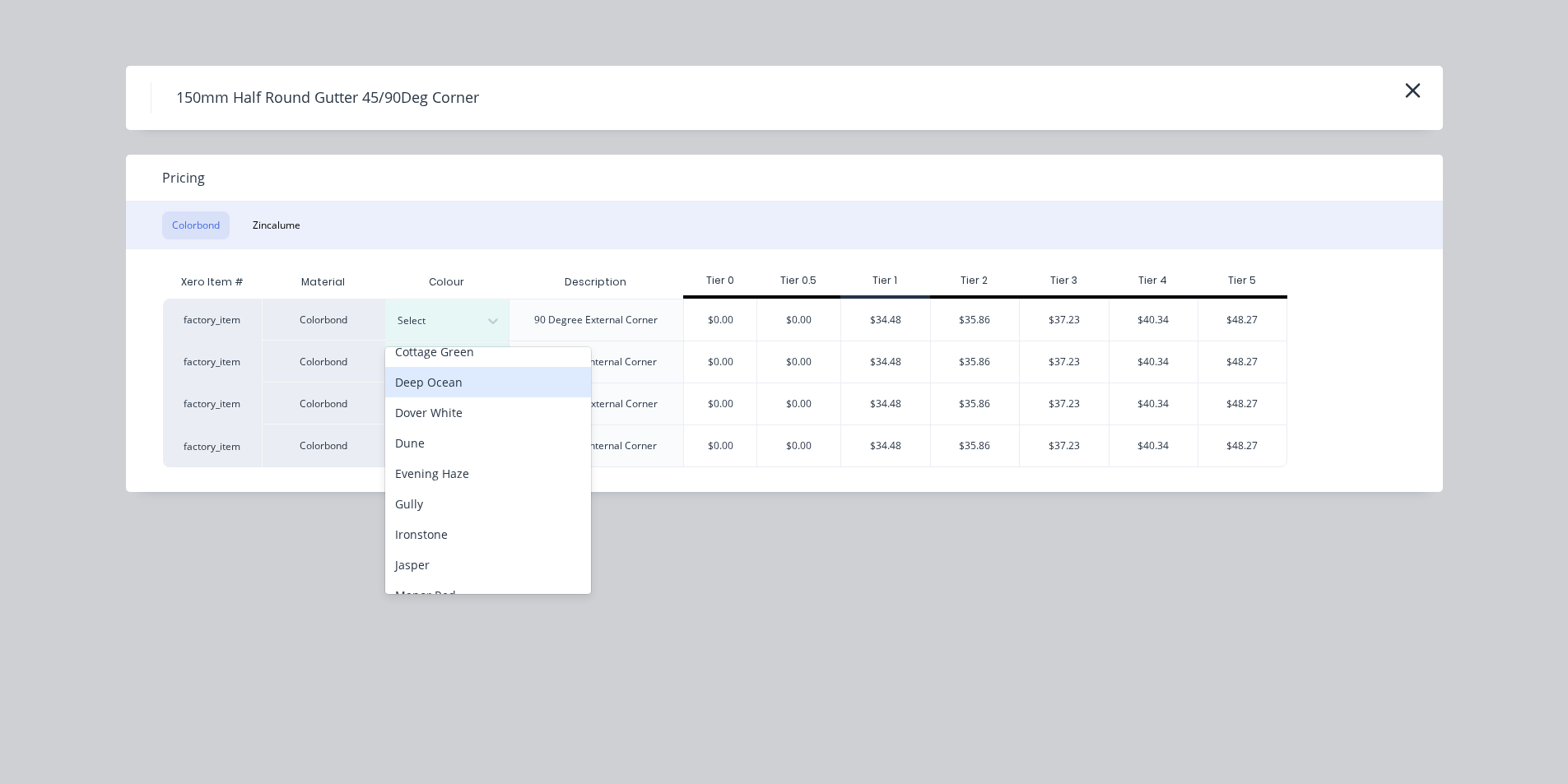
scroll to position [247, 0]
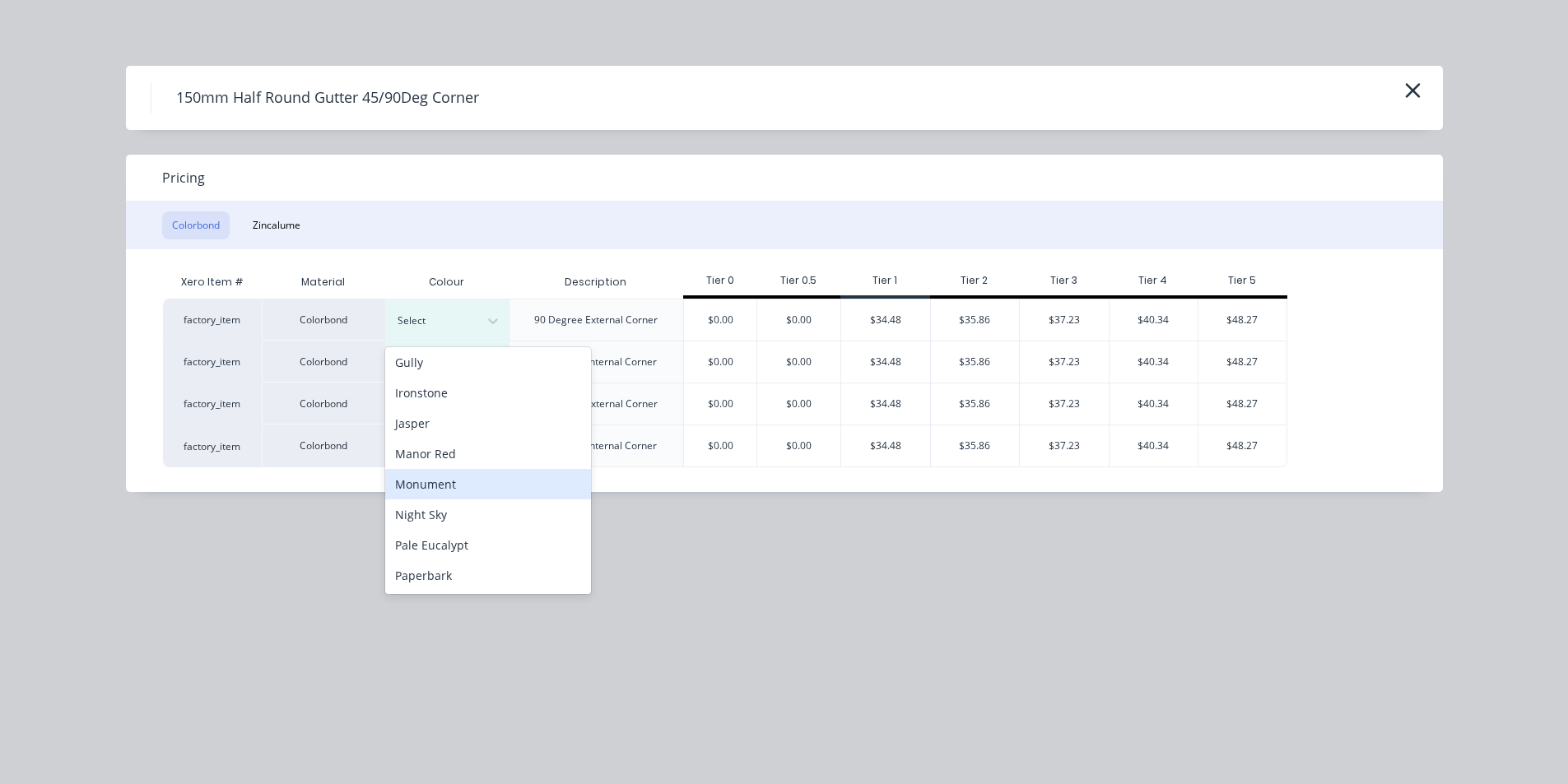
click at [445, 477] on div "Monument" at bounding box center [489, 484] width 206 height 30
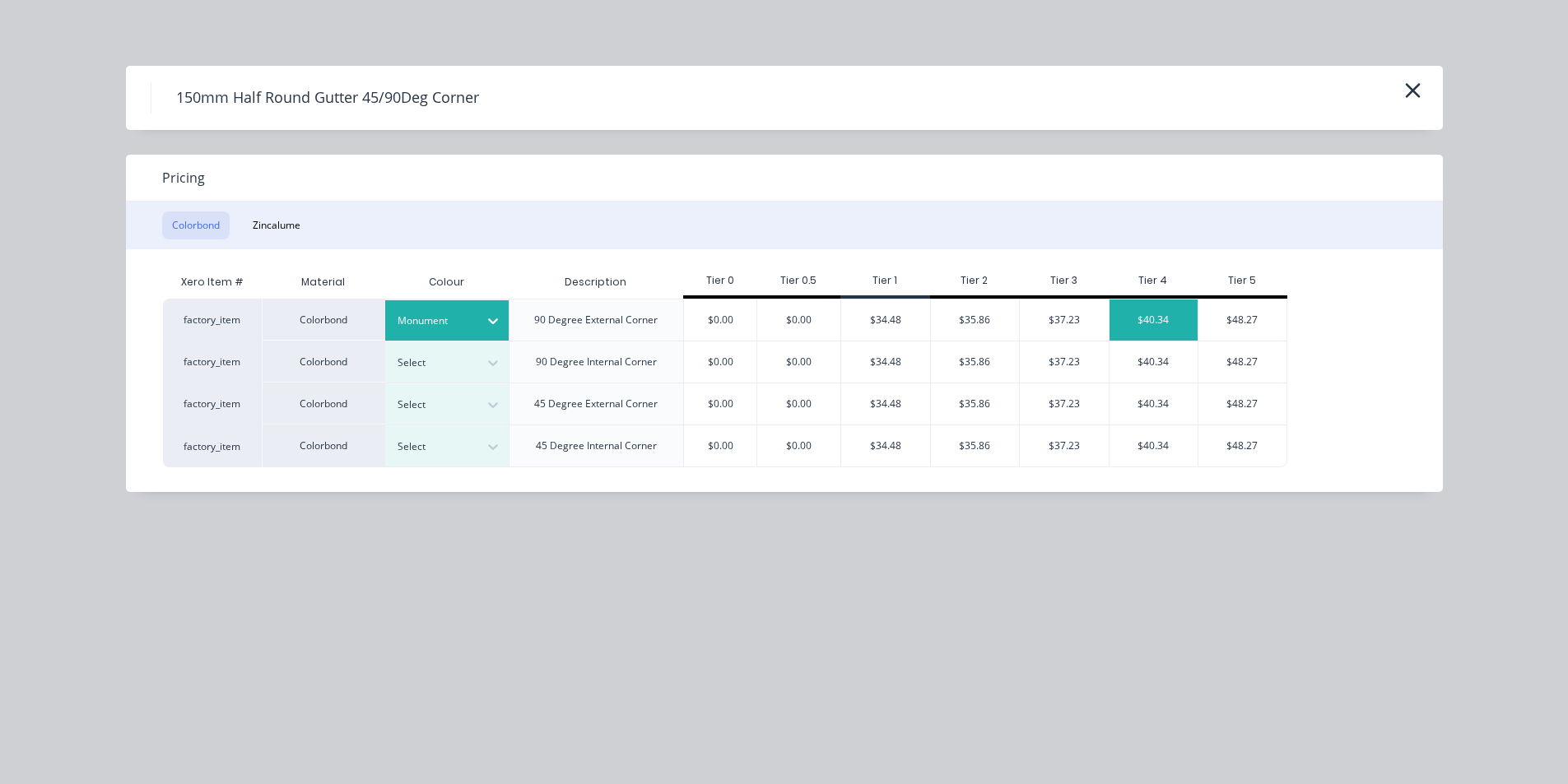
click at [1178, 313] on div "$40.34" at bounding box center [1154, 320] width 89 height 41
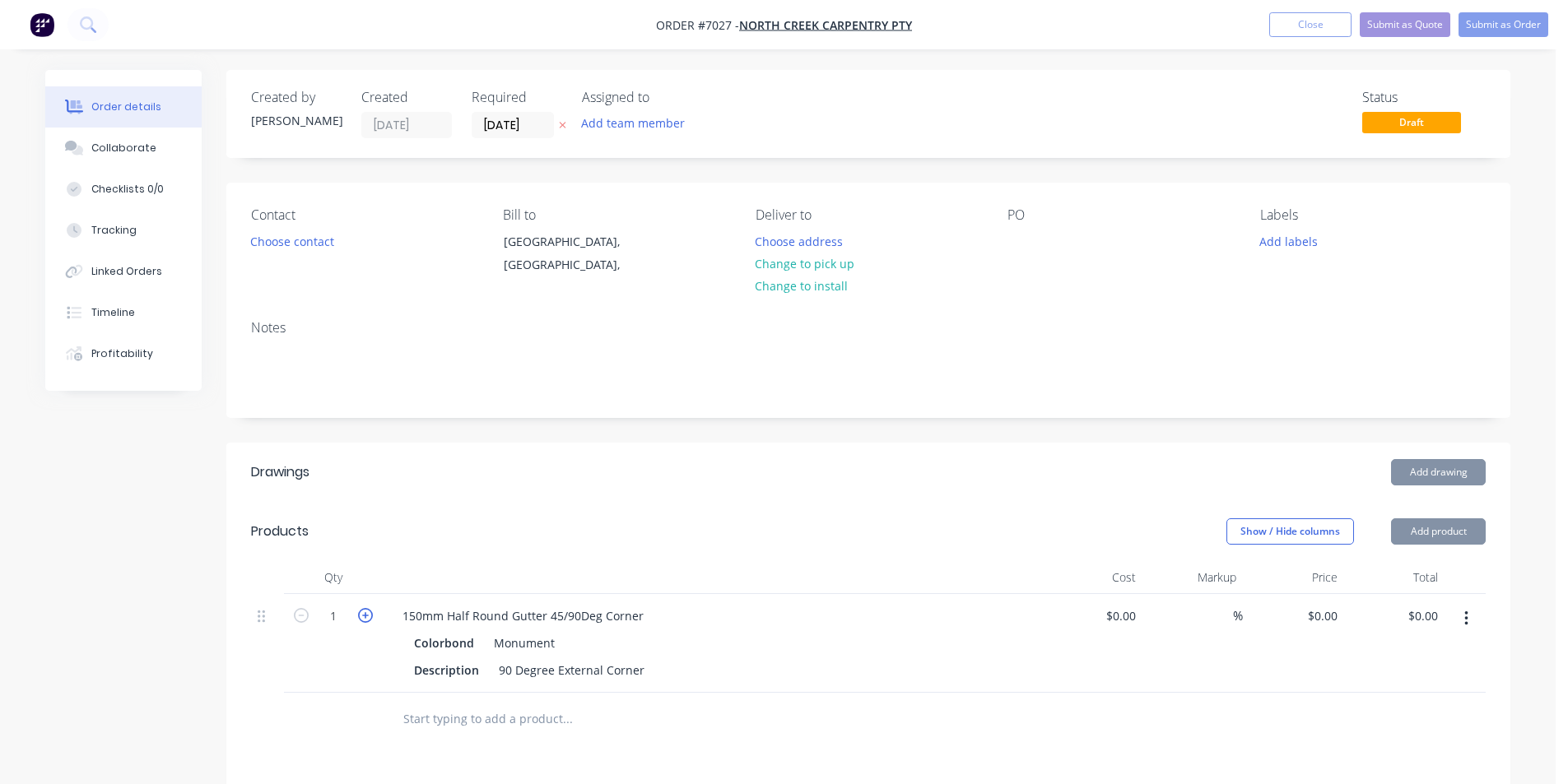
type input "$40.34"
click at [364, 617] on icon "button" at bounding box center [365, 615] width 15 height 15
type input "2"
type input "$80.68"
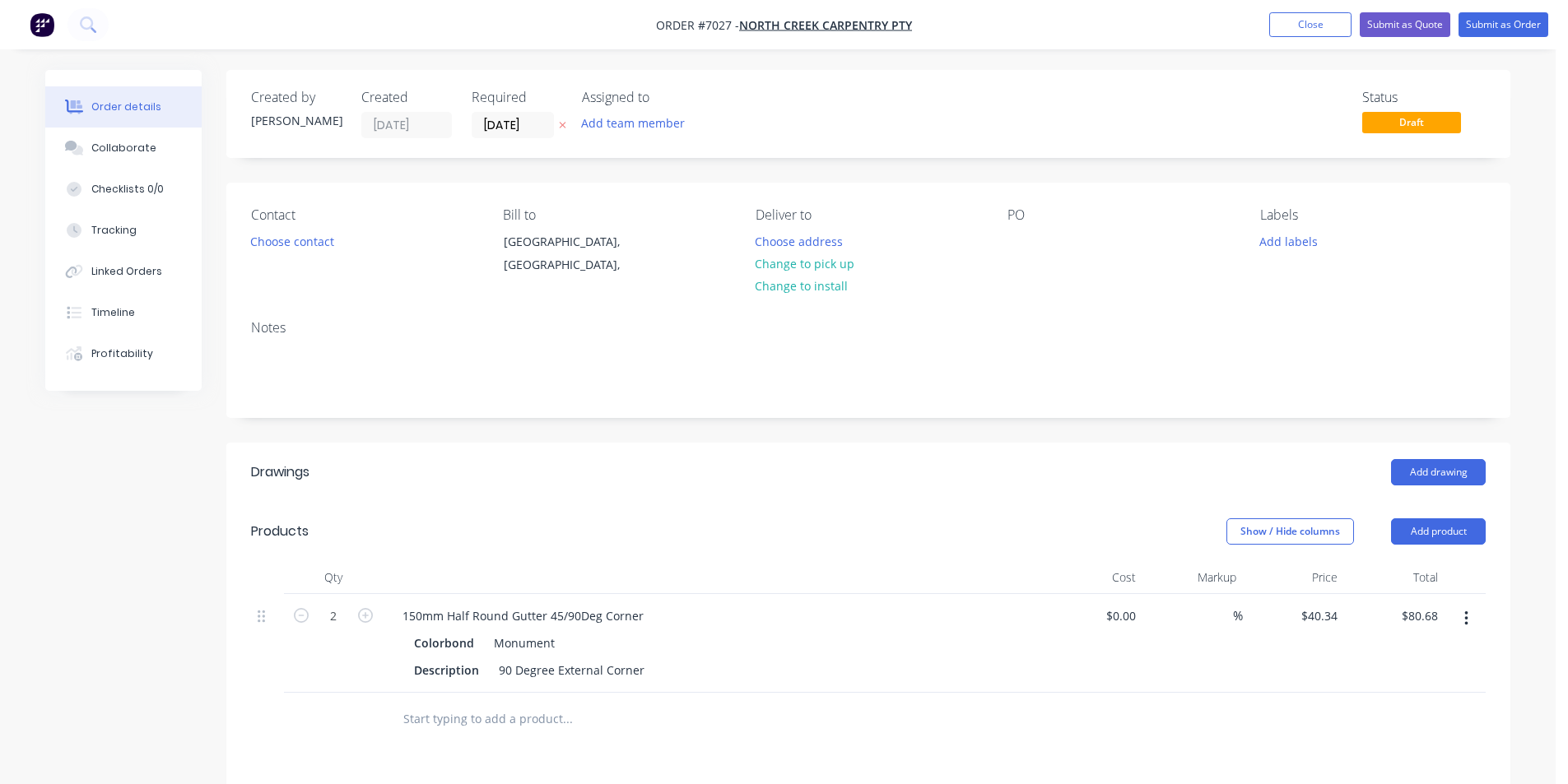
click at [287, 255] on div "Contact Choose contact" at bounding box center [364, 245] width 226 height 75
click at [288, 242] on button "Choose contact" at bounding box center [292, 241] width 101 height 22
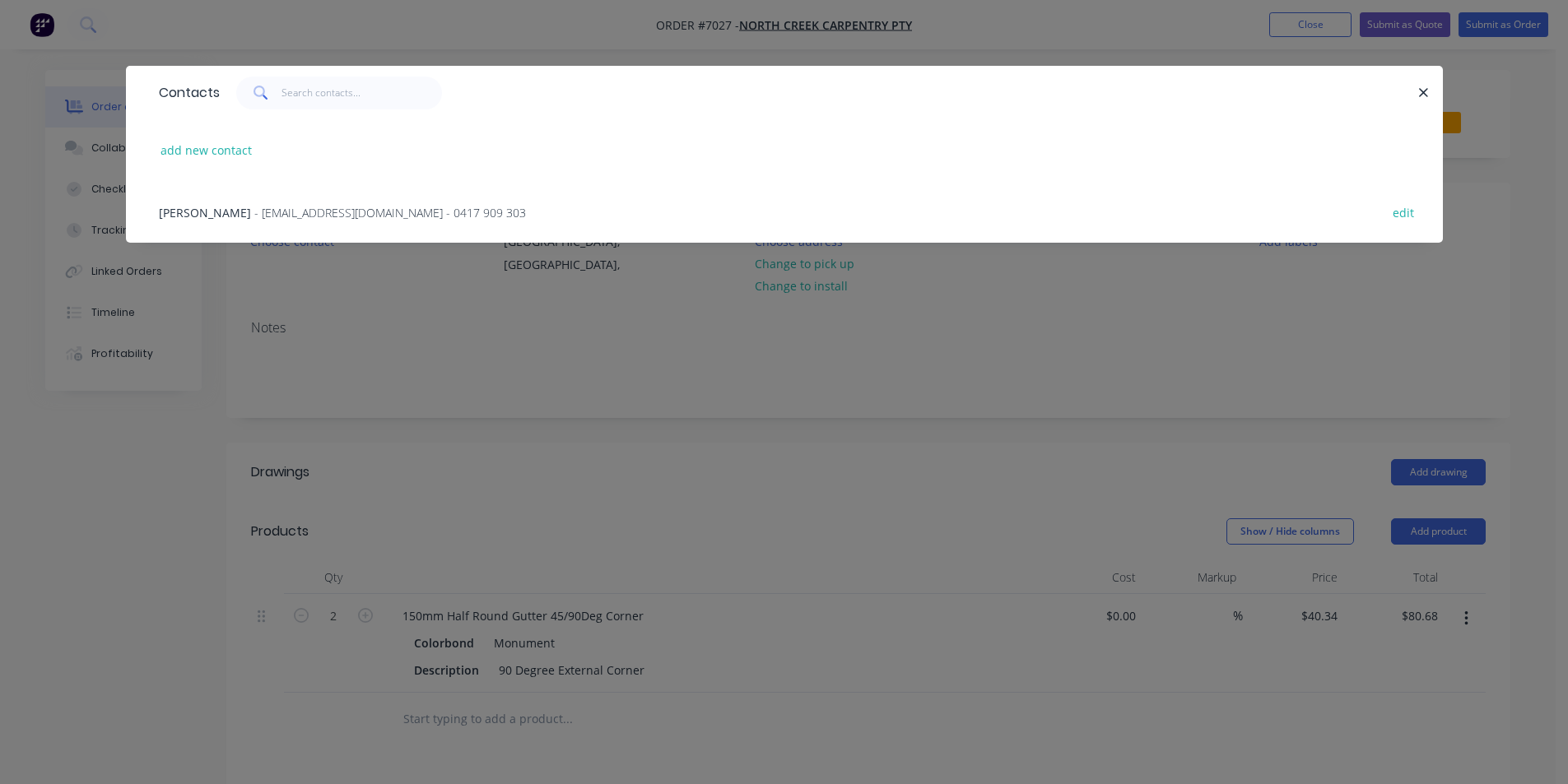
click at [287, 212] on span "- [EMAIL_ADDRESS][DOMAIN_NAME] - 0417 909 303" at bounding box center [390, 213] width 272 height 16
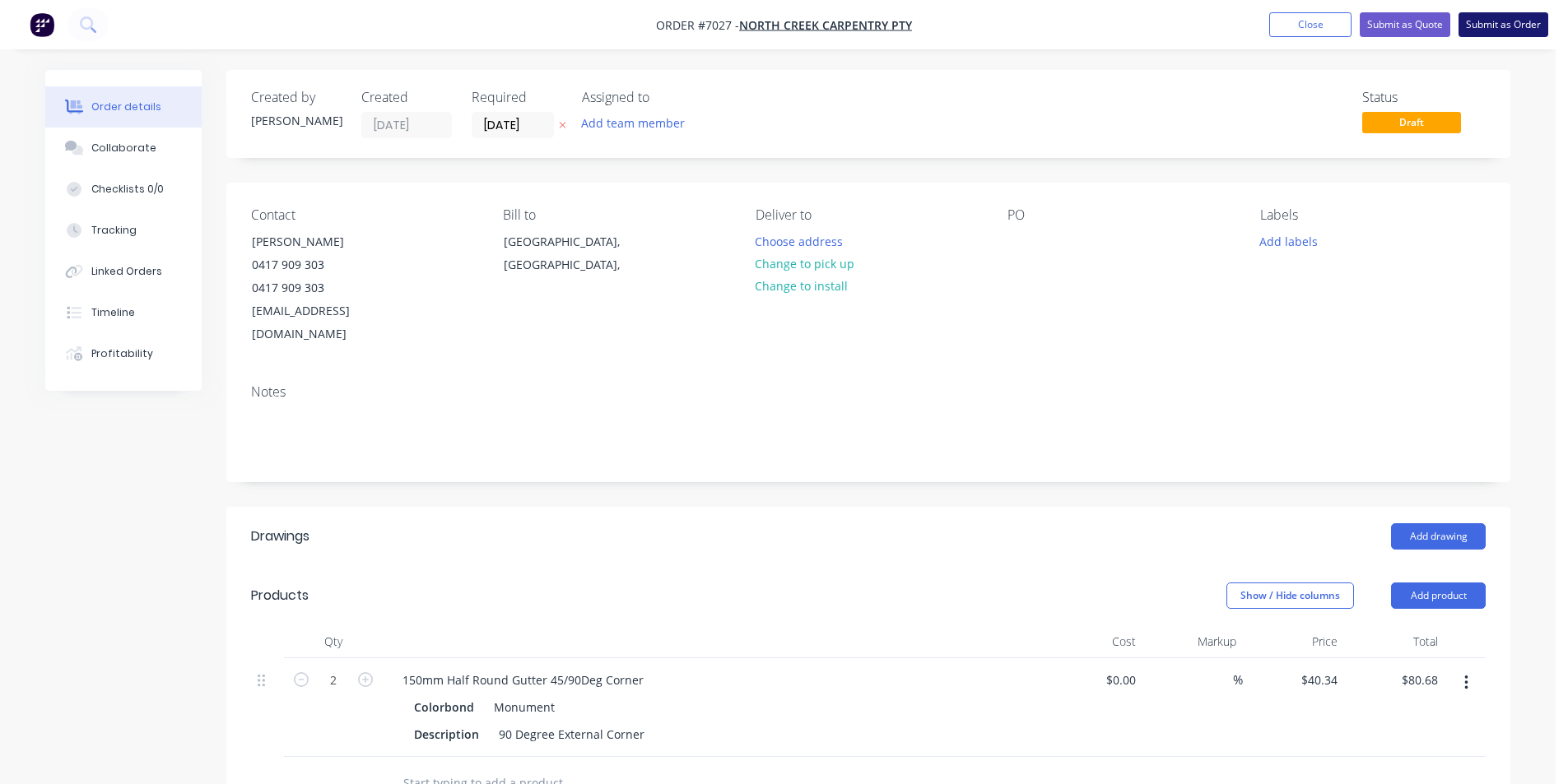
click at [1482, 22] on button "Submit as Order" at bounding box center [1503, 25] width 90 height 25
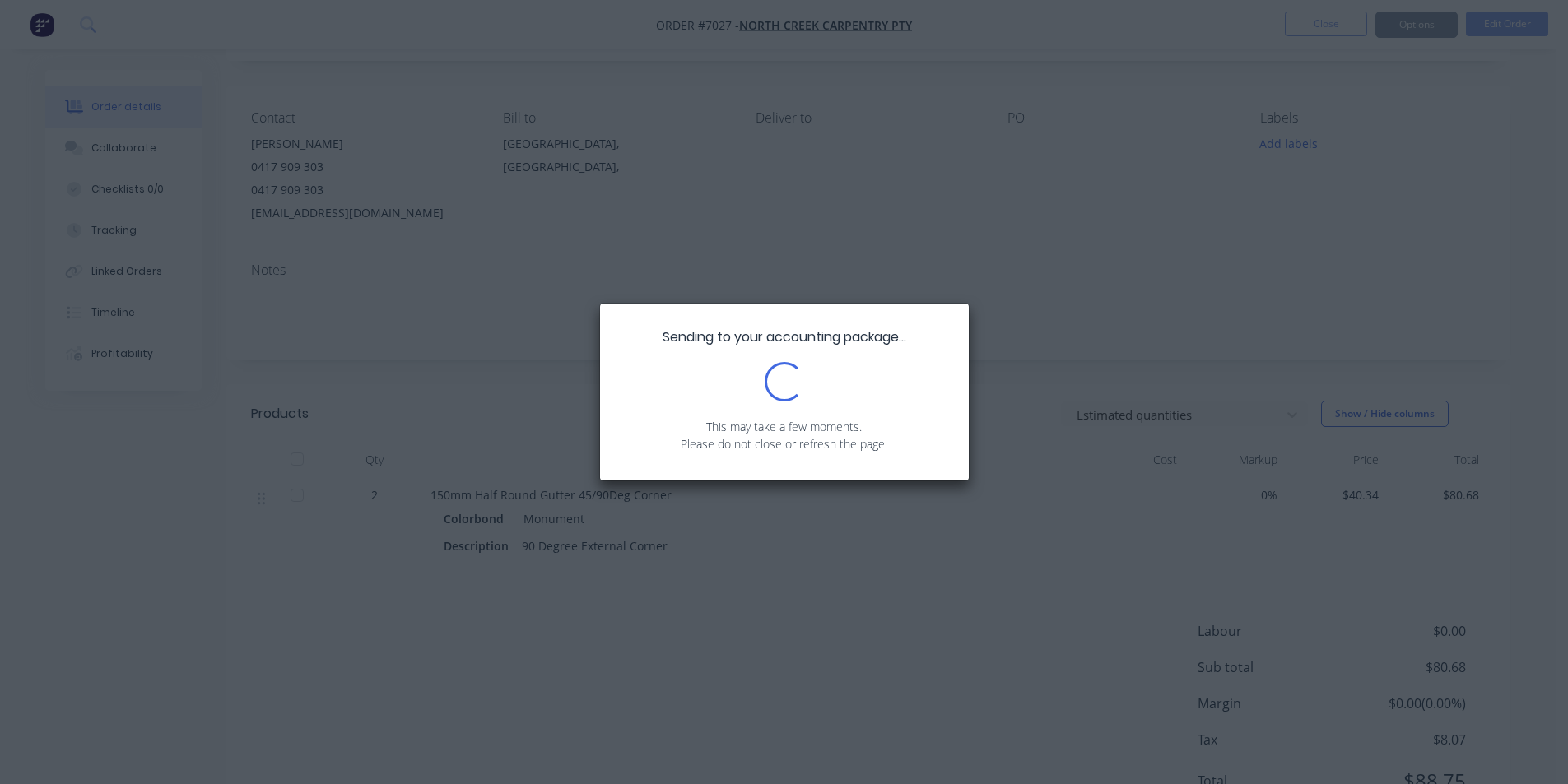
scroll to position [174, 0]
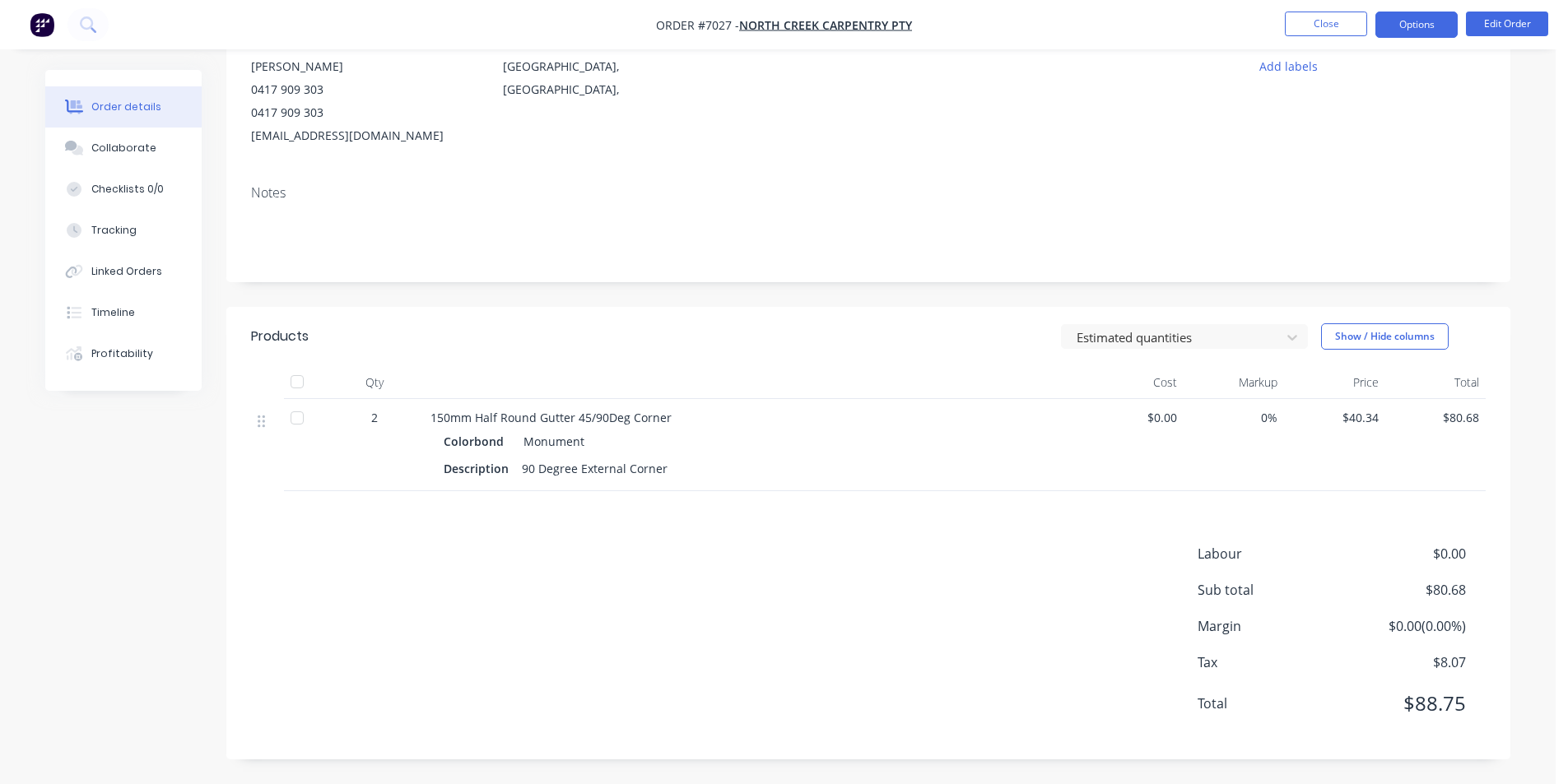
click at [1386, 21] on button "Options" at bounding box center [1416, 25] width 83 height 27
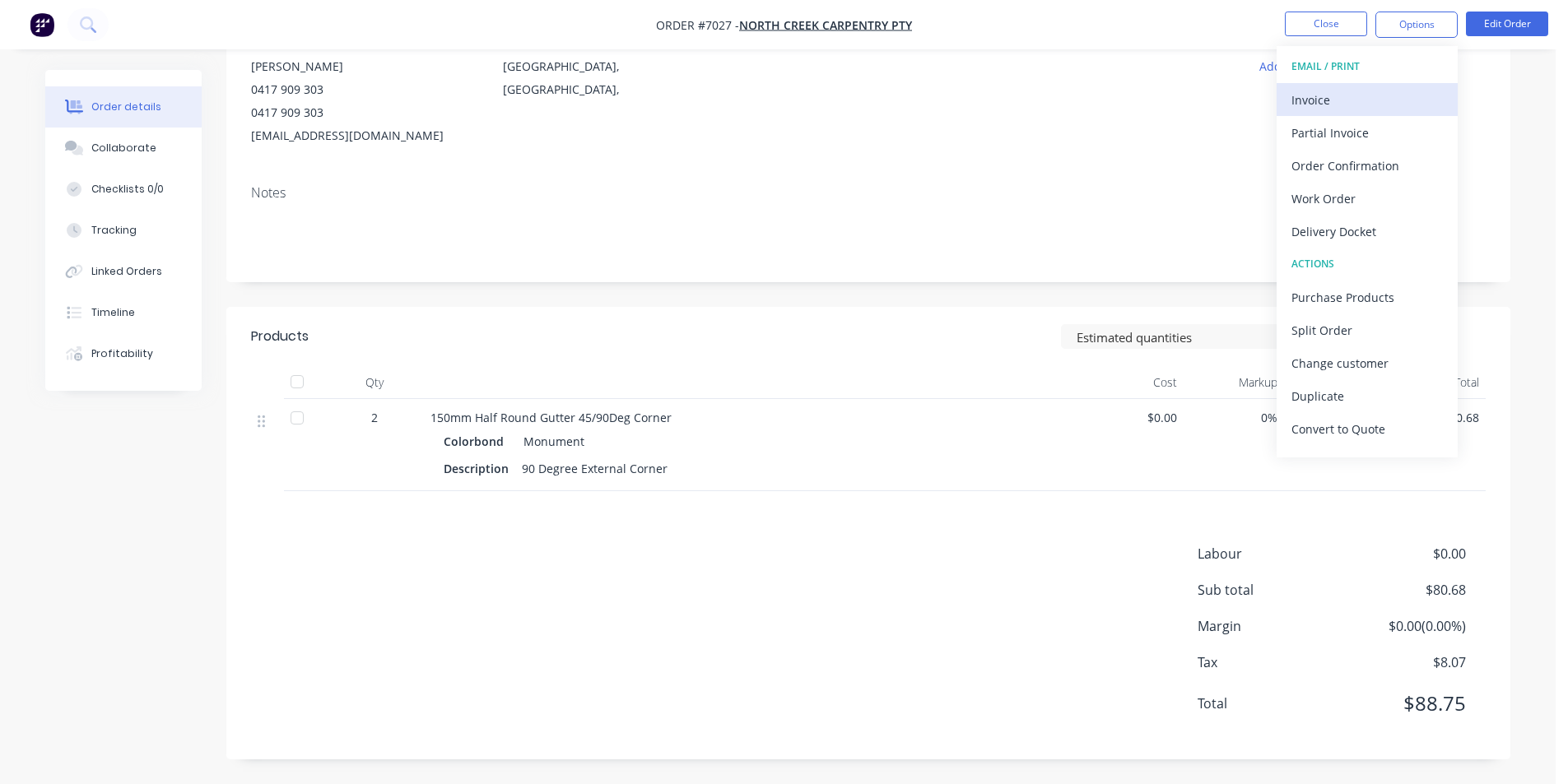
click at [1374, 111] on div "Invoice" at bounding box center [1367, 99] width 152 height 24
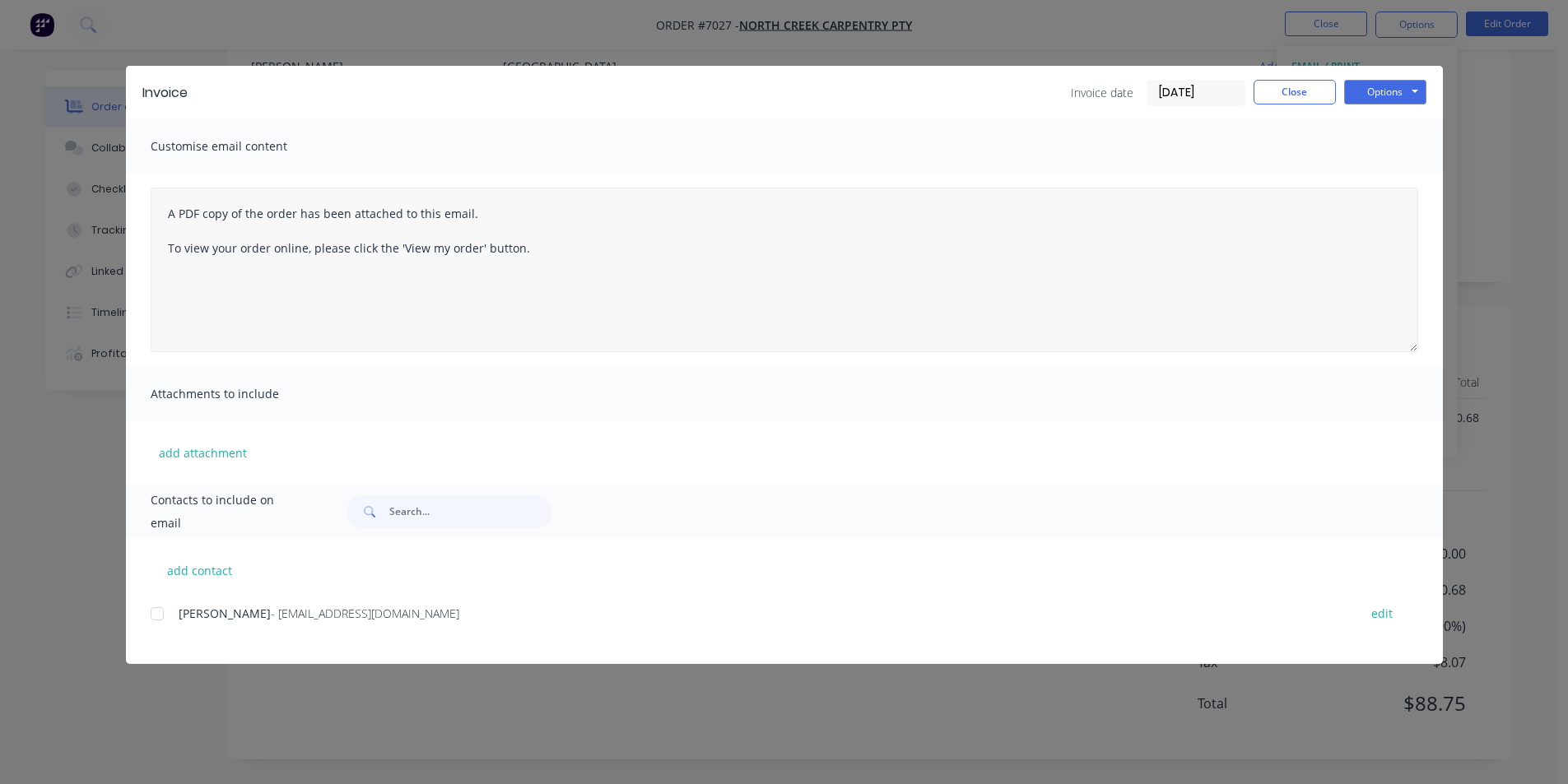
click at [162, 611] on div at bounding box center [156, 614] width 33 height 33
click at [1380, 73] on div "Invoice Invoice date [DATE] Close Options Preview Print Email" at bounding box center [784, 92] width 1317 height 53
click at [1383, 84] on button "Options" at bounding box center [1385, 92] width 83 height 25
click at [1394, 178] on button "Email" at bounding box center [1397, 176] width 106 height 28
click at [1303, 81] on button "Close" at bounding box center [1294, 92] width 83 height 25
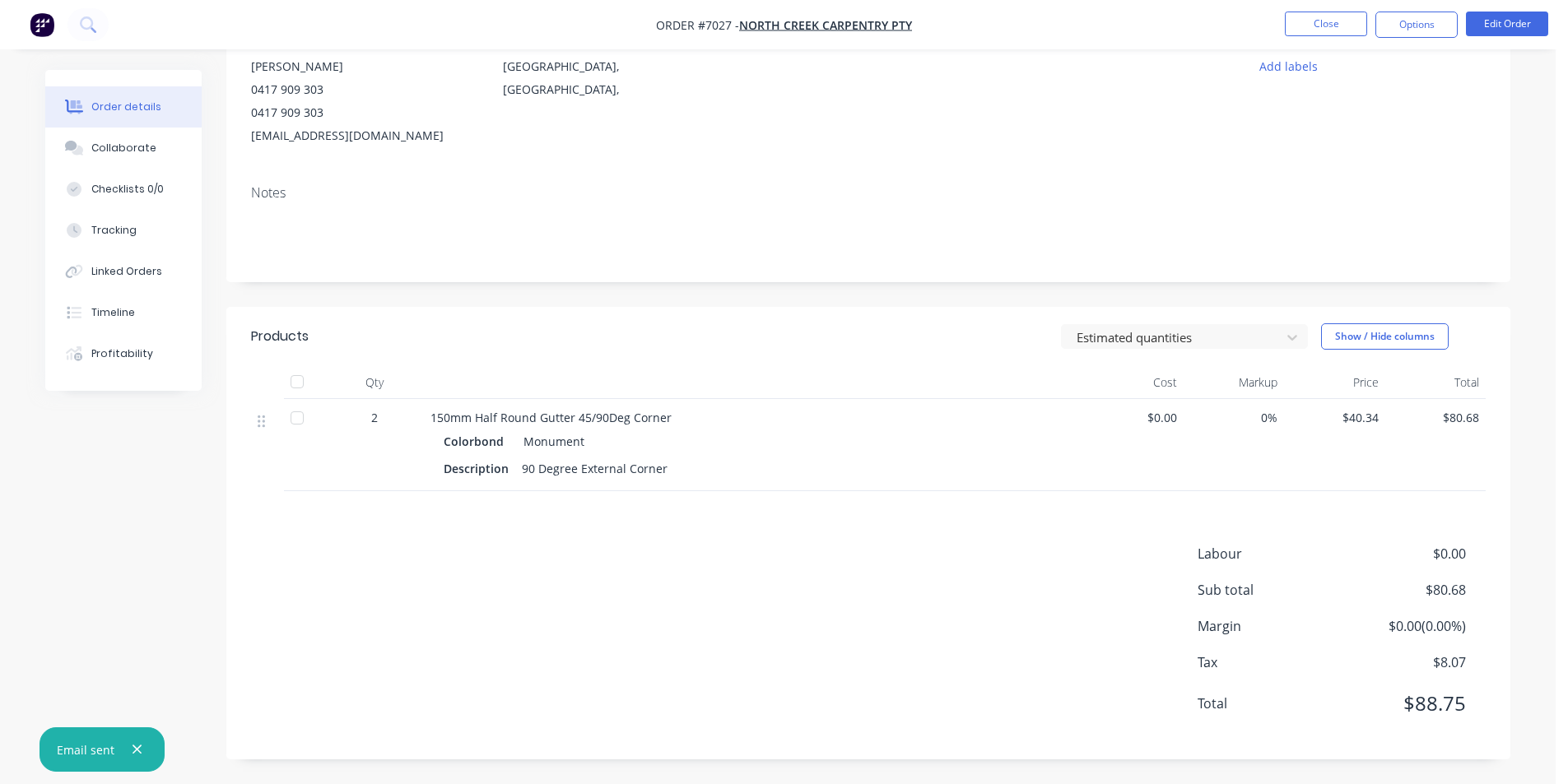
click at [301, 382] on div at bounding box center [297, 381] width 33 height 33
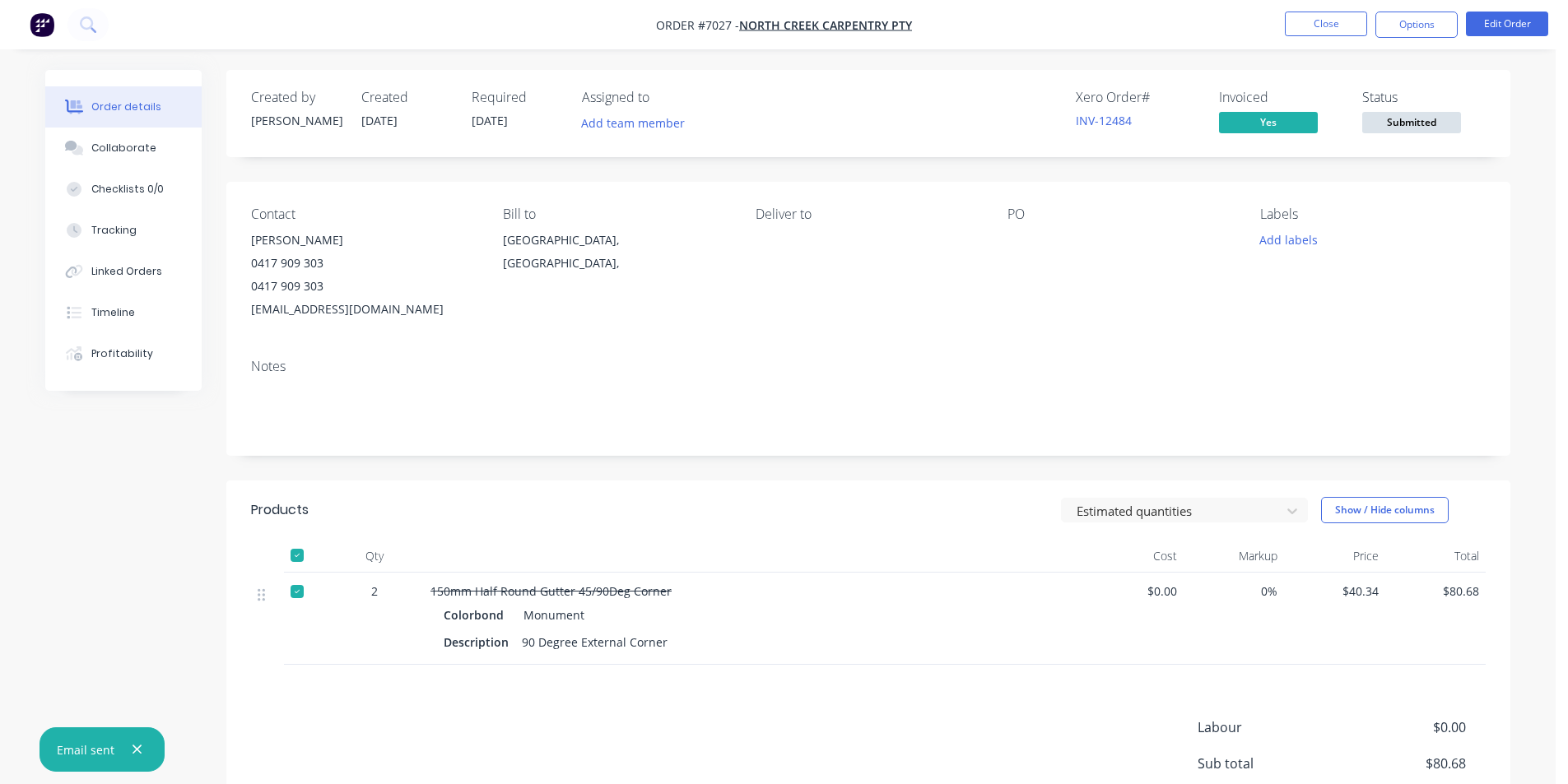
click at [1384, 124] on span "Submitted" at bounding box center [1412, 122] width 99 height 20
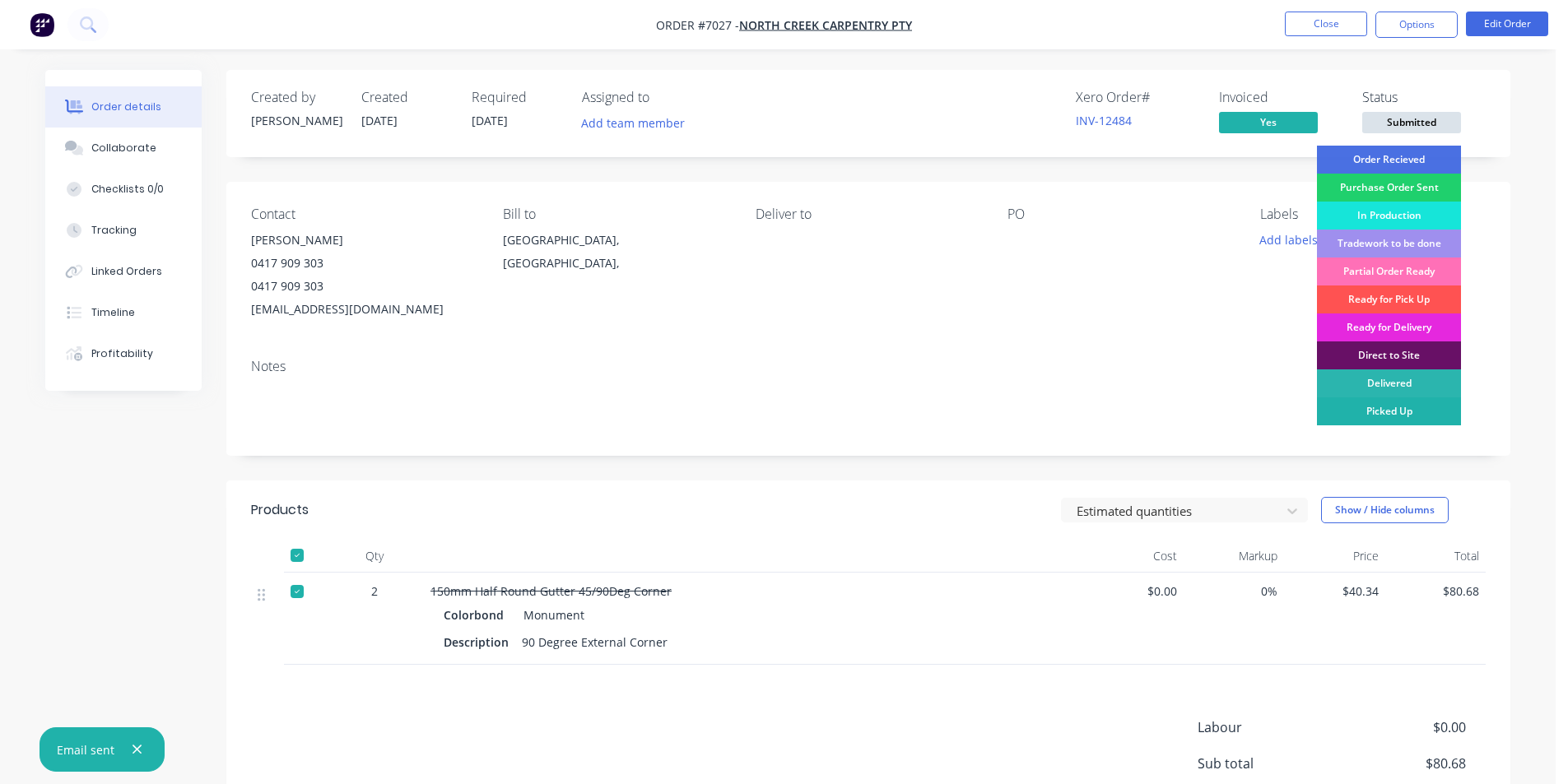
click at [1420, 407] on div "Picked Up" at bounding box center [1389, 412] width 144 height 28
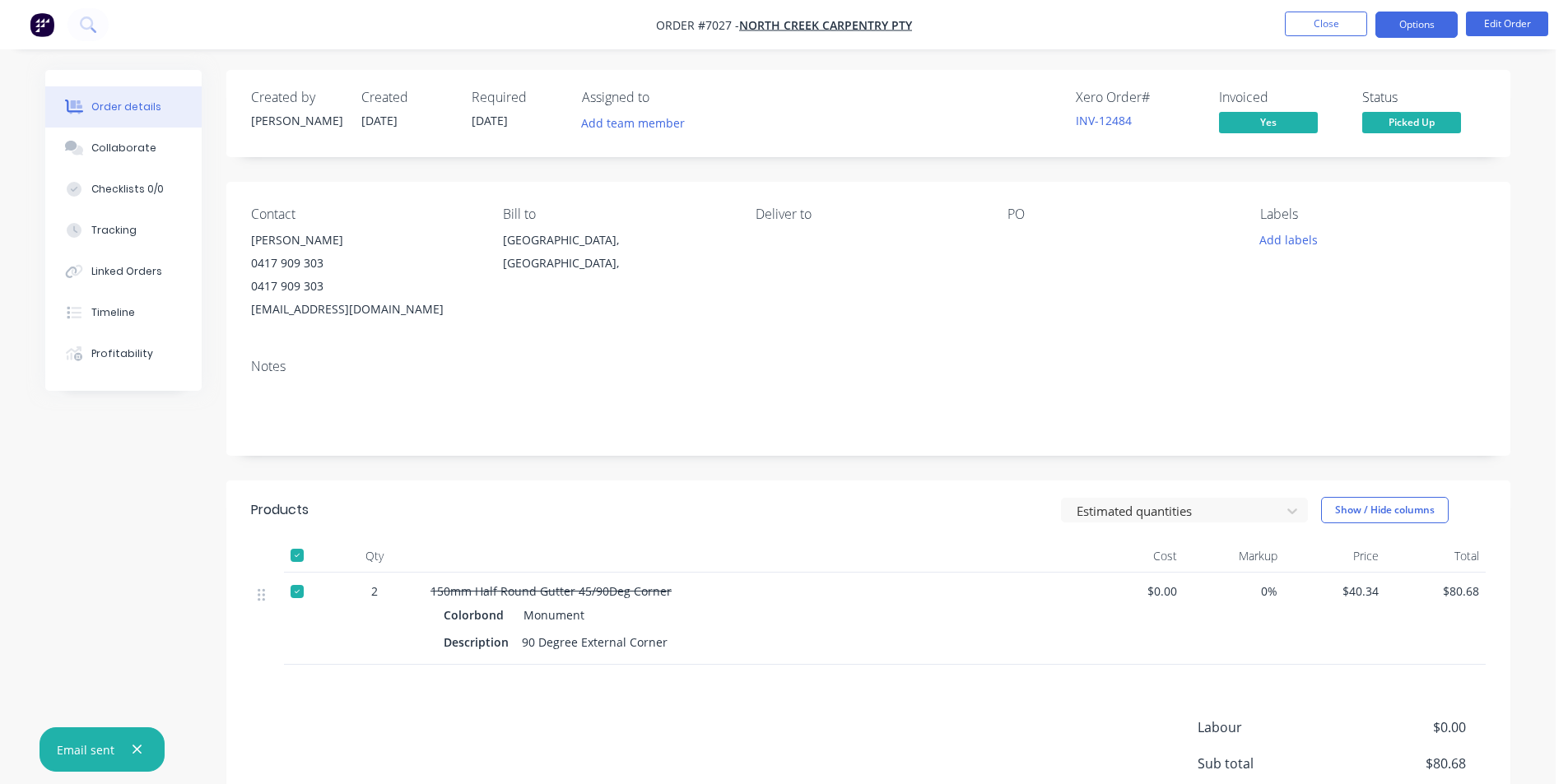
click at [1422, 28] on button "Options" at bounding box center [1416, 25] width 83 height 27
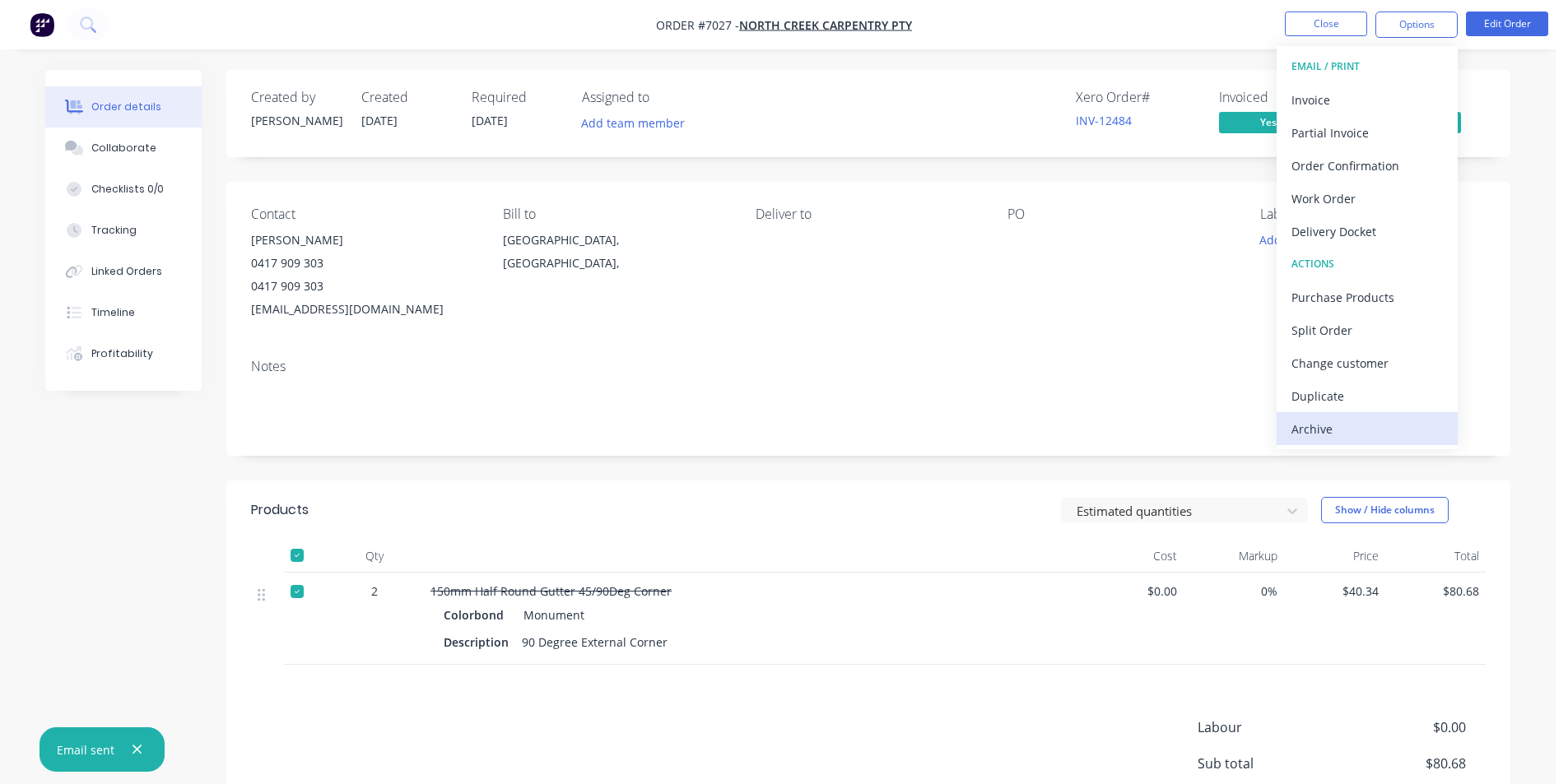
click at [1331, 432] on div "Archive" at bounding box center [1367, 429] width 152 height 24
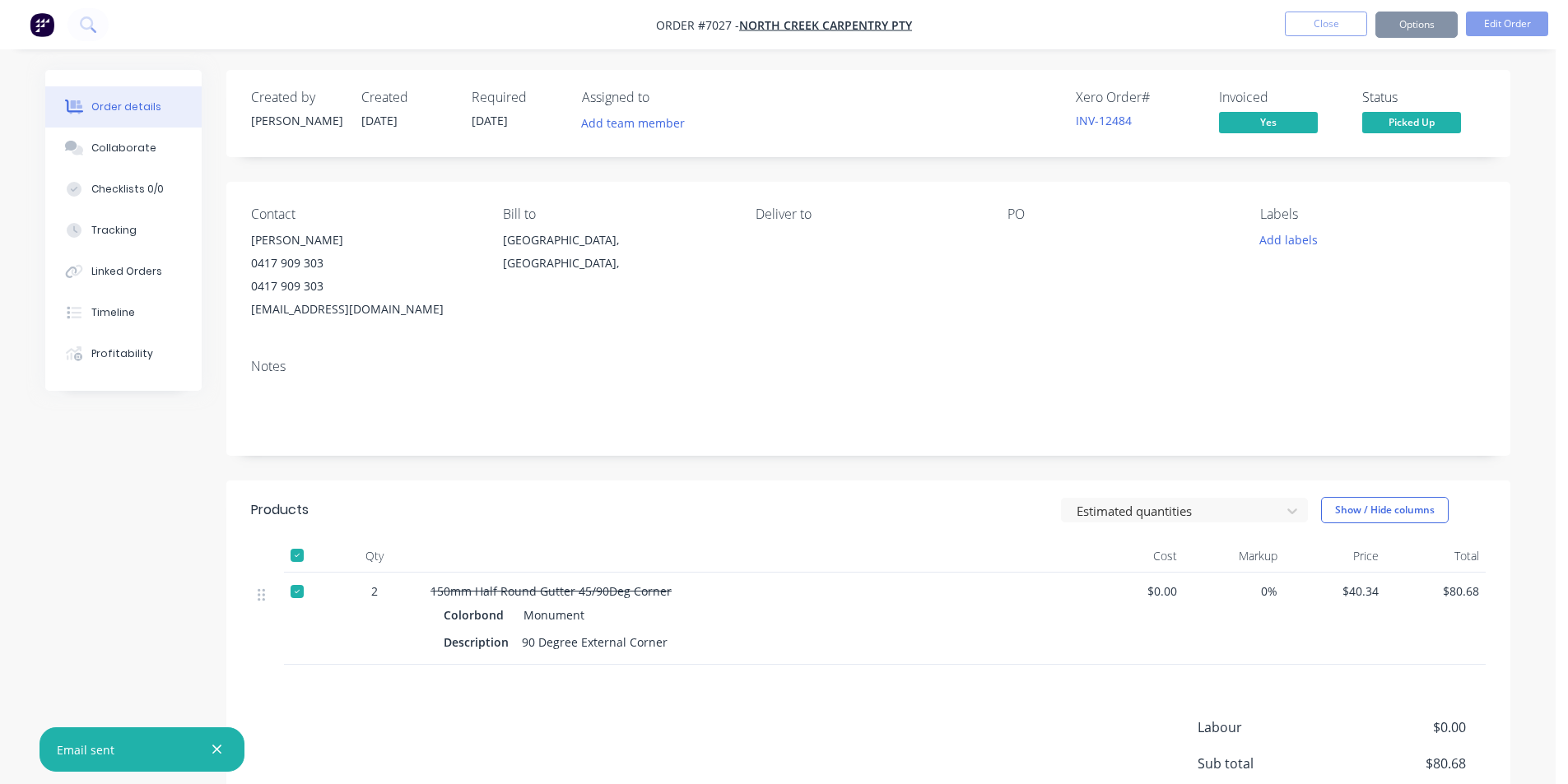
click at [1321, 33] on button "Close" at bounding box center [1325, 24] width 83 height 25
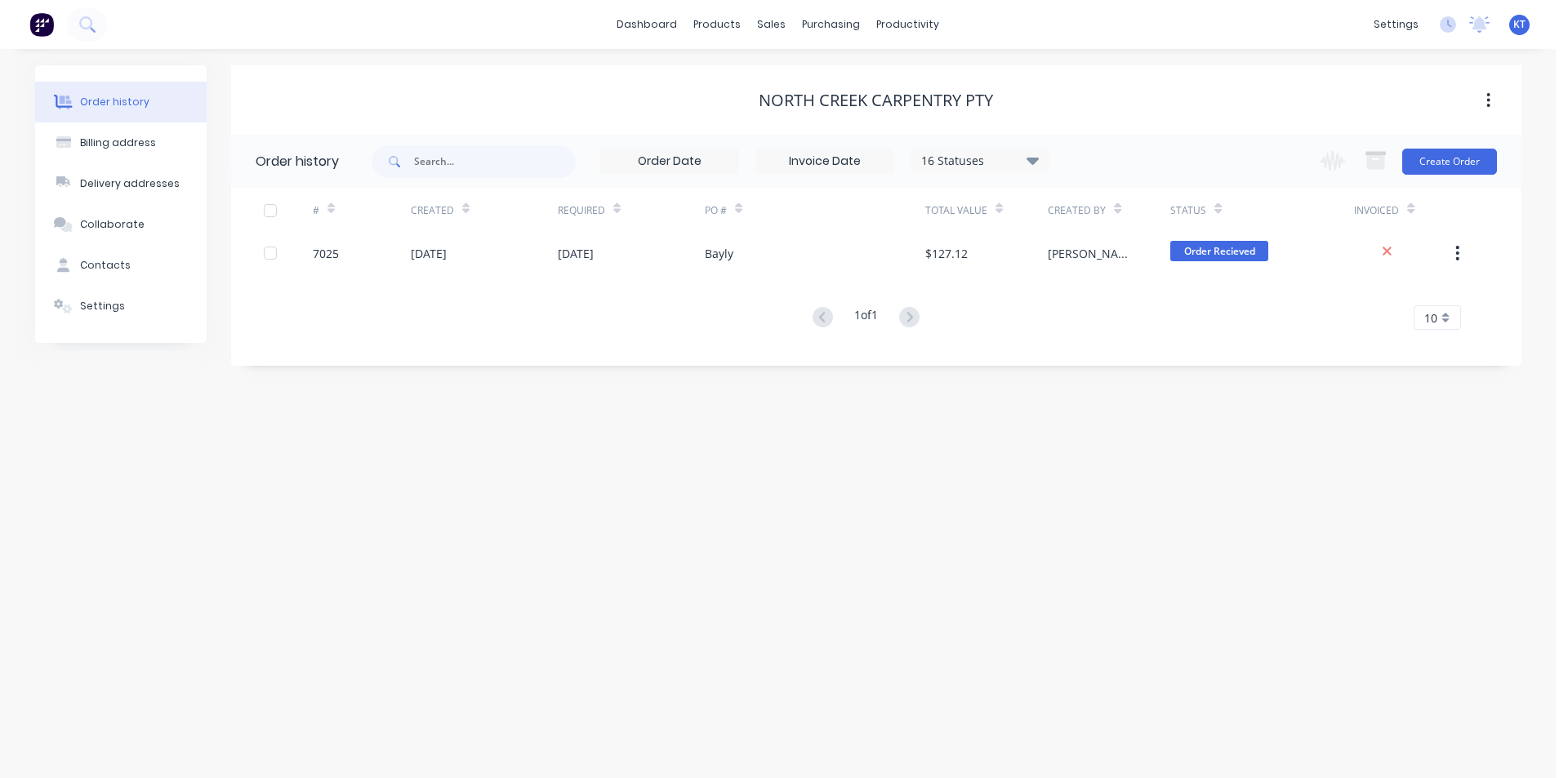
click at [573, 440] on div "Order history Billing address Delivery addresses Collaborate Contacts Settings …" at bounding box center [777, 413] width 1556 height 729
click at [797, 79] on link "Sales Orders" at bounding box center [858, 77] width 217 height 33
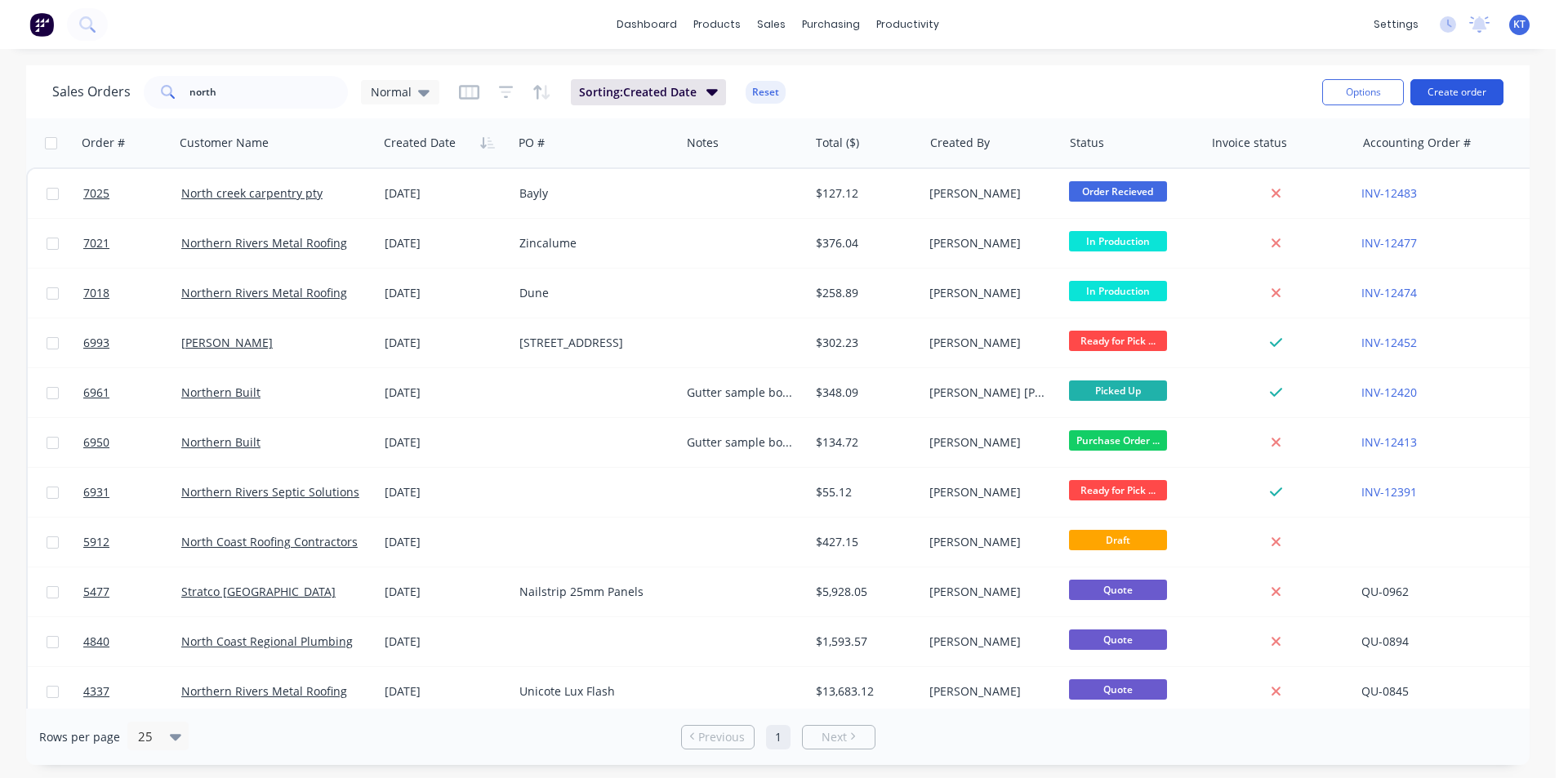
click at [1445, 92] on button "Create order" at bounding box center [1457, 93] width 93 height 26
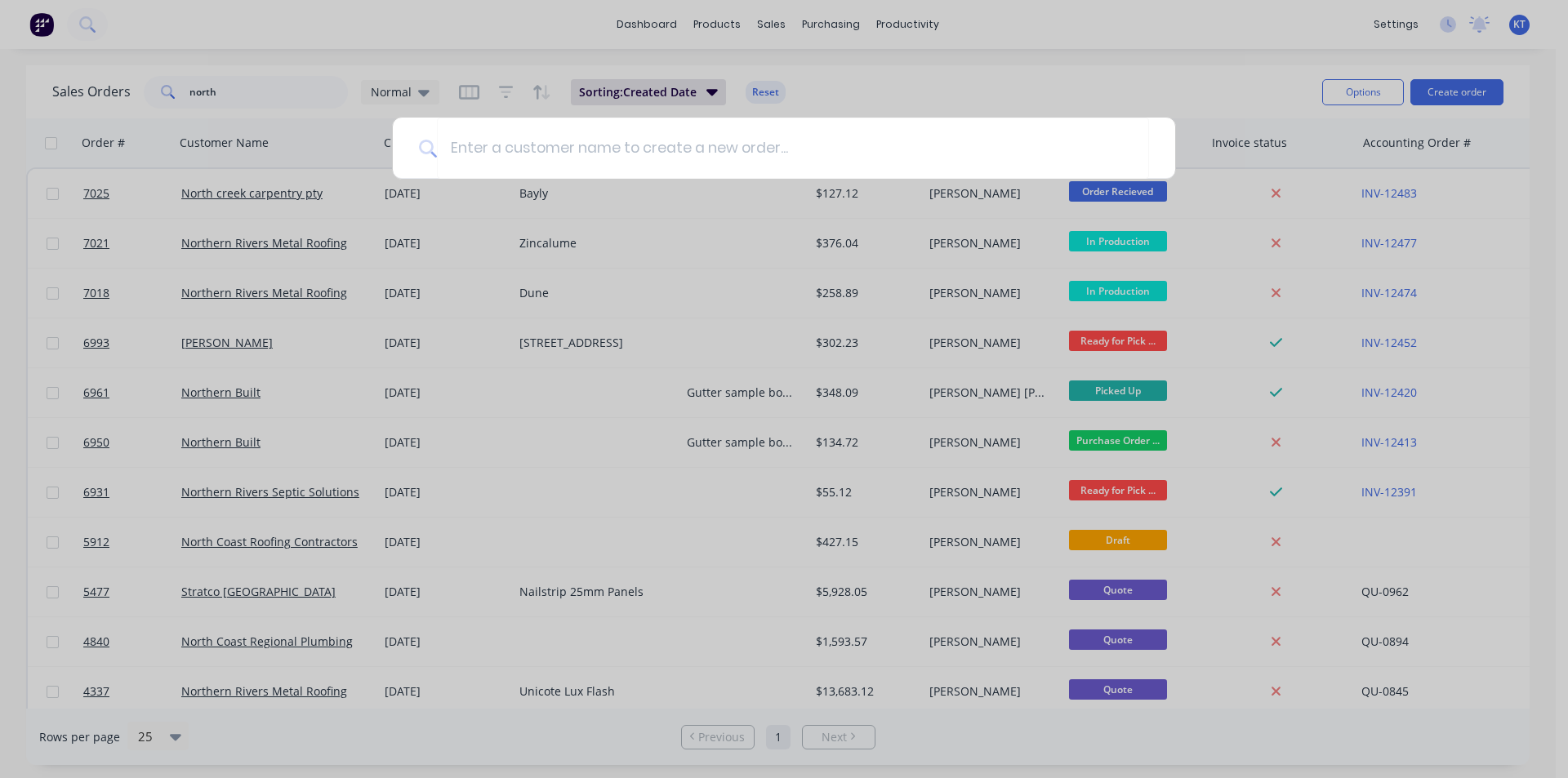
drag, startPoint x: 261, startPoint y: 106, endPoint x: 255, endPoint y: 93, distance: 14.3
click at [161, 94] on div at bounding box center [784, 389] width 1568 height 778
click at [255, 93] on input "north" at bounding box center [269, 92] width 160 height 33
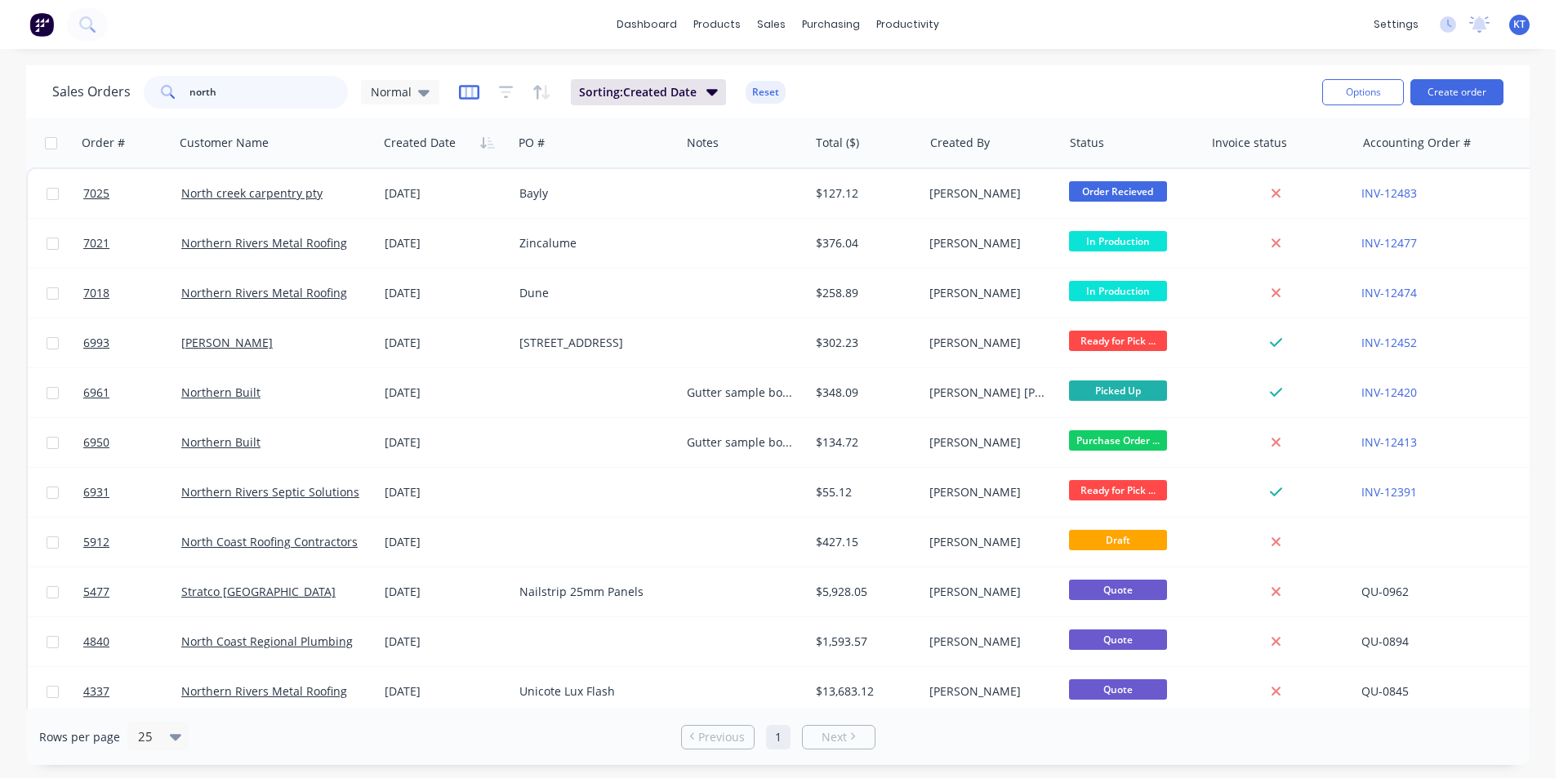
drag, startPoint x: 255, startPoint y: 93, endPoint x: 469, endPoint y: 94, distance: 214.0
click at [260, 93] on input "north" at bounding box center [269, 92] width 160 height 33
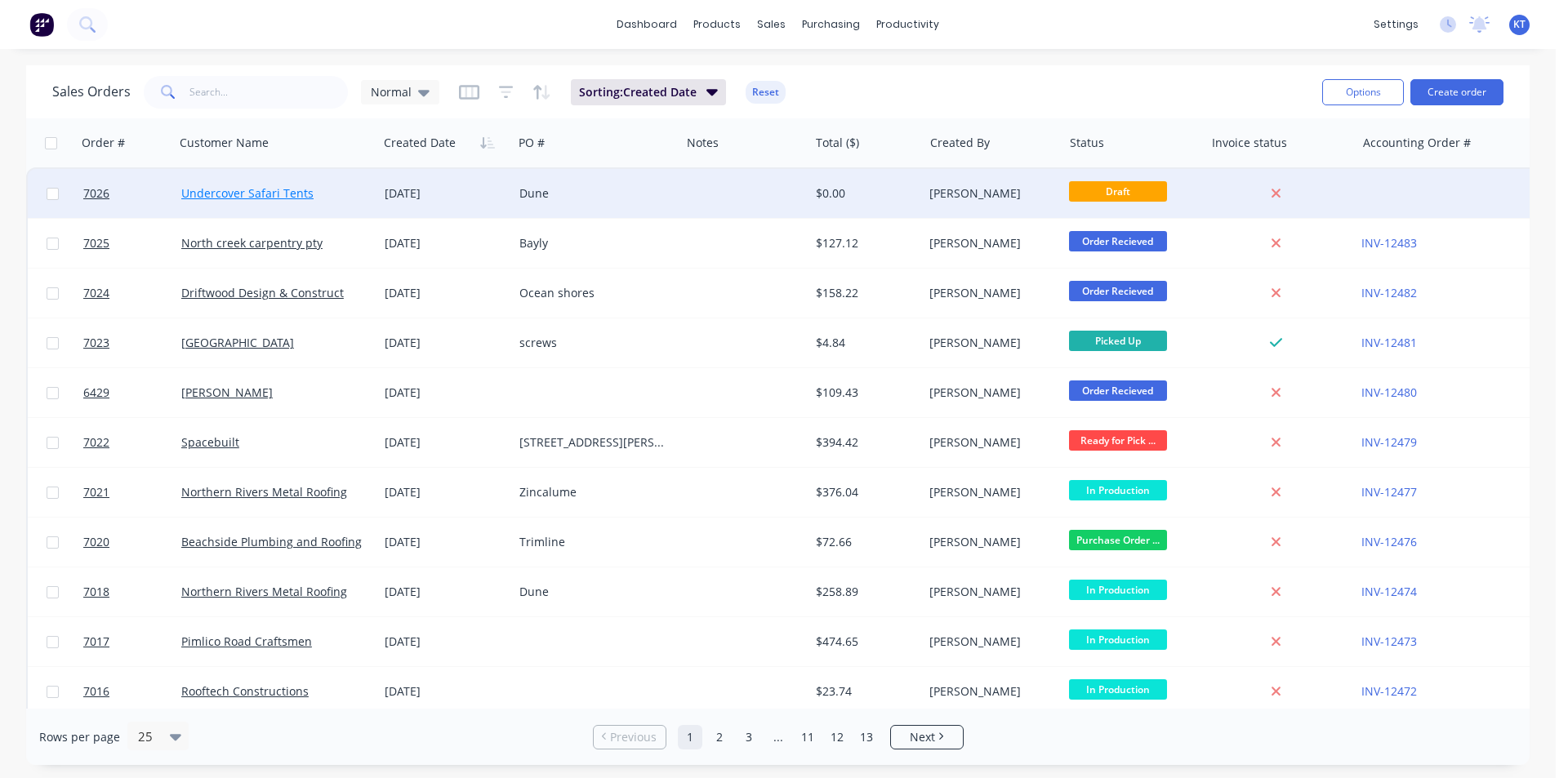
click at [274, 189] on link "Undercover Safari Tents" at bounding box center [248, 193] width 132 height 16
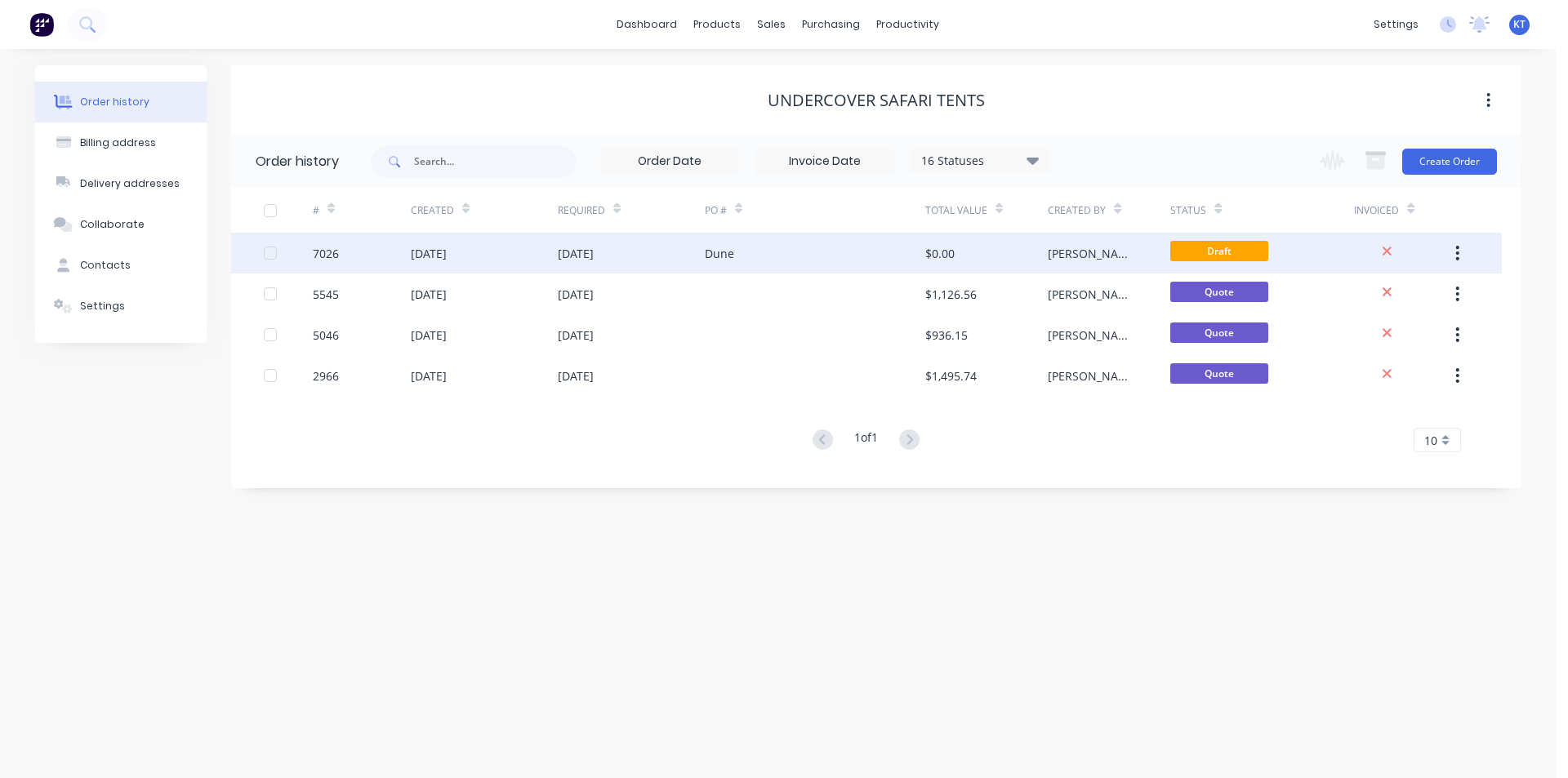
click at [762, 264] on div "Dune" at bounding box center [815, 253] width 220 height 41
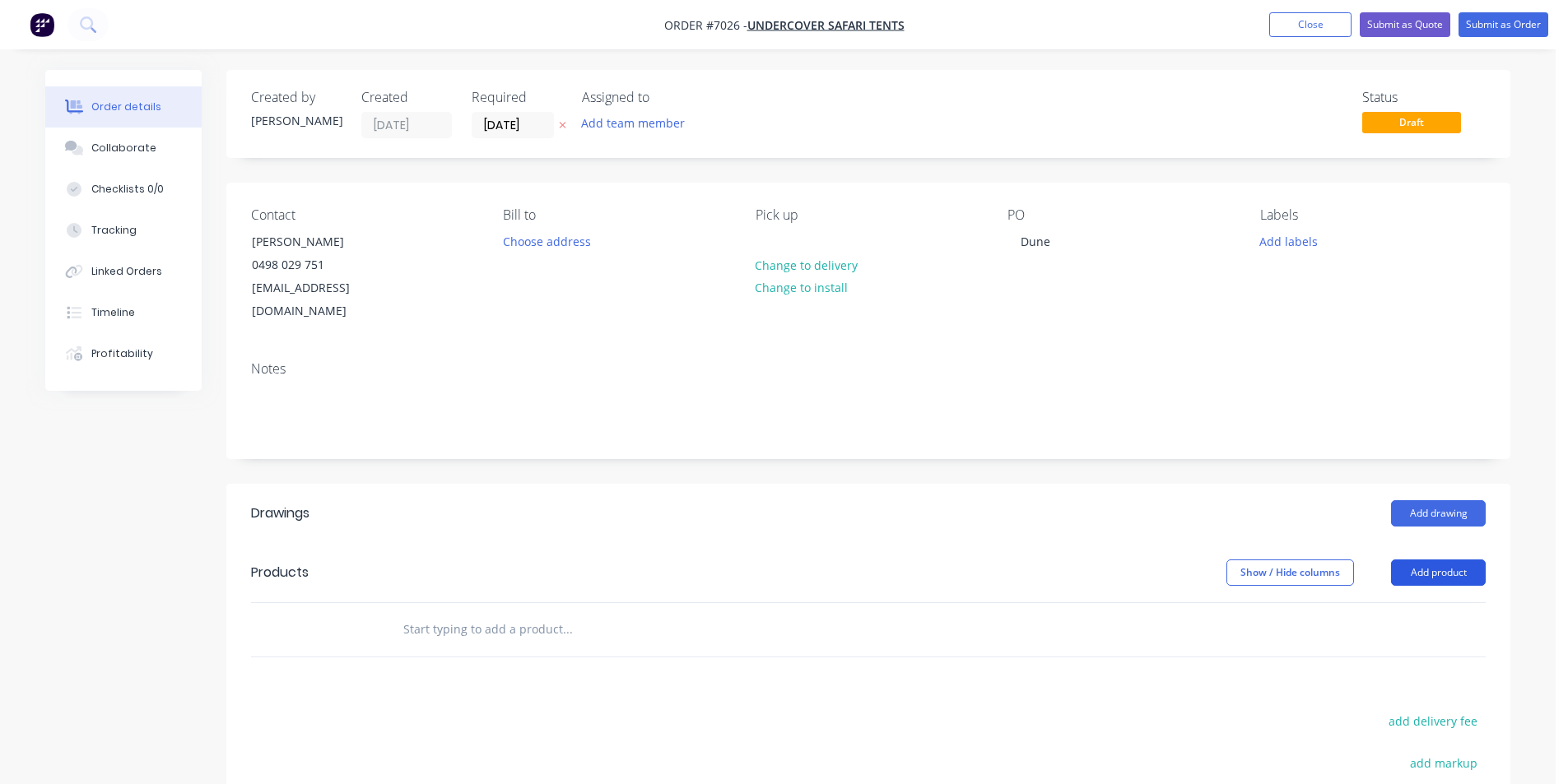
click at [1414, 559] on button "Add product" at bounding box center [1438, 573] width 95 height 27
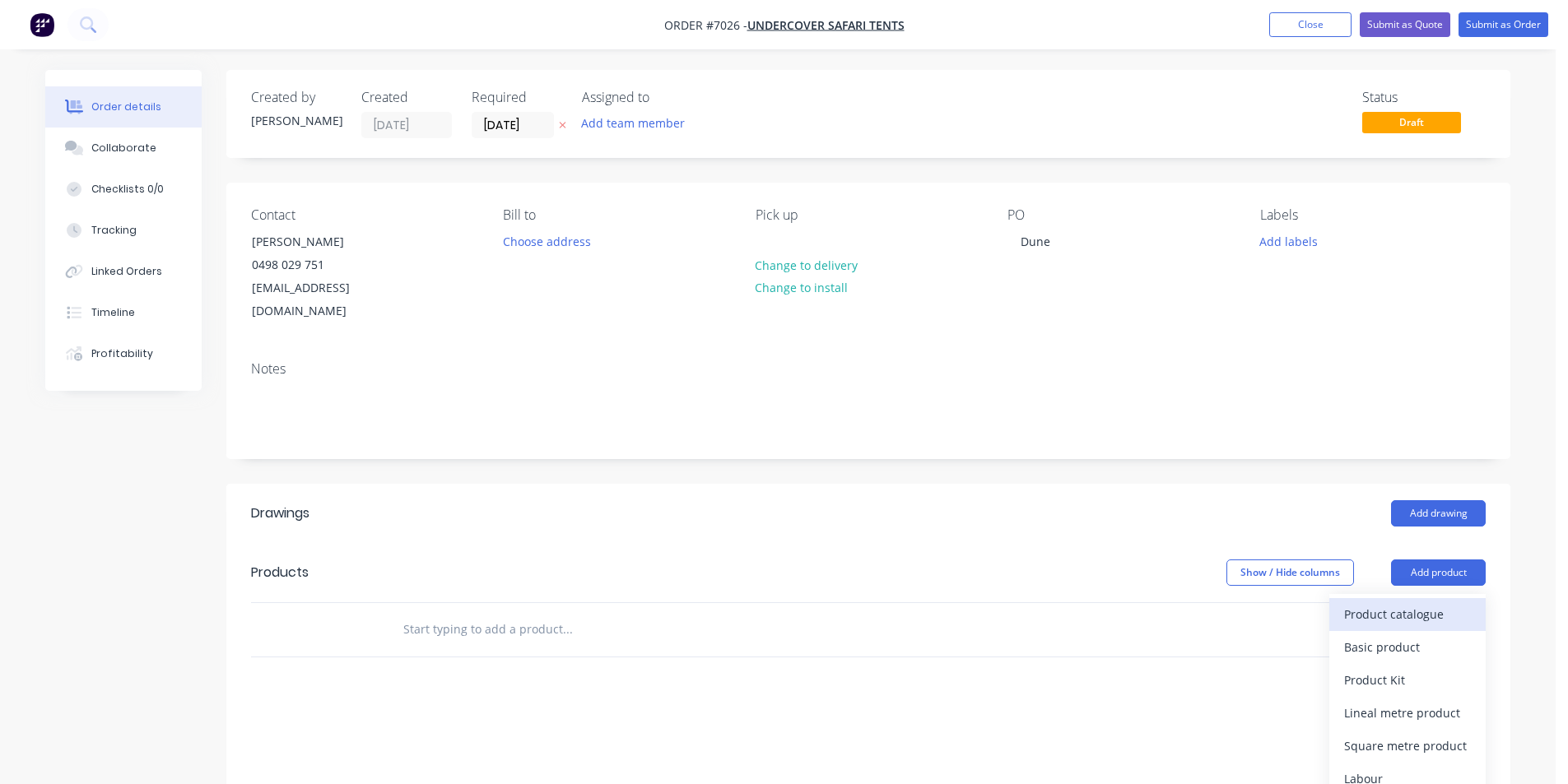
click at [1413, 602] on div "Product catalogue" at bounding box center [1407, 614] width 127 height 24
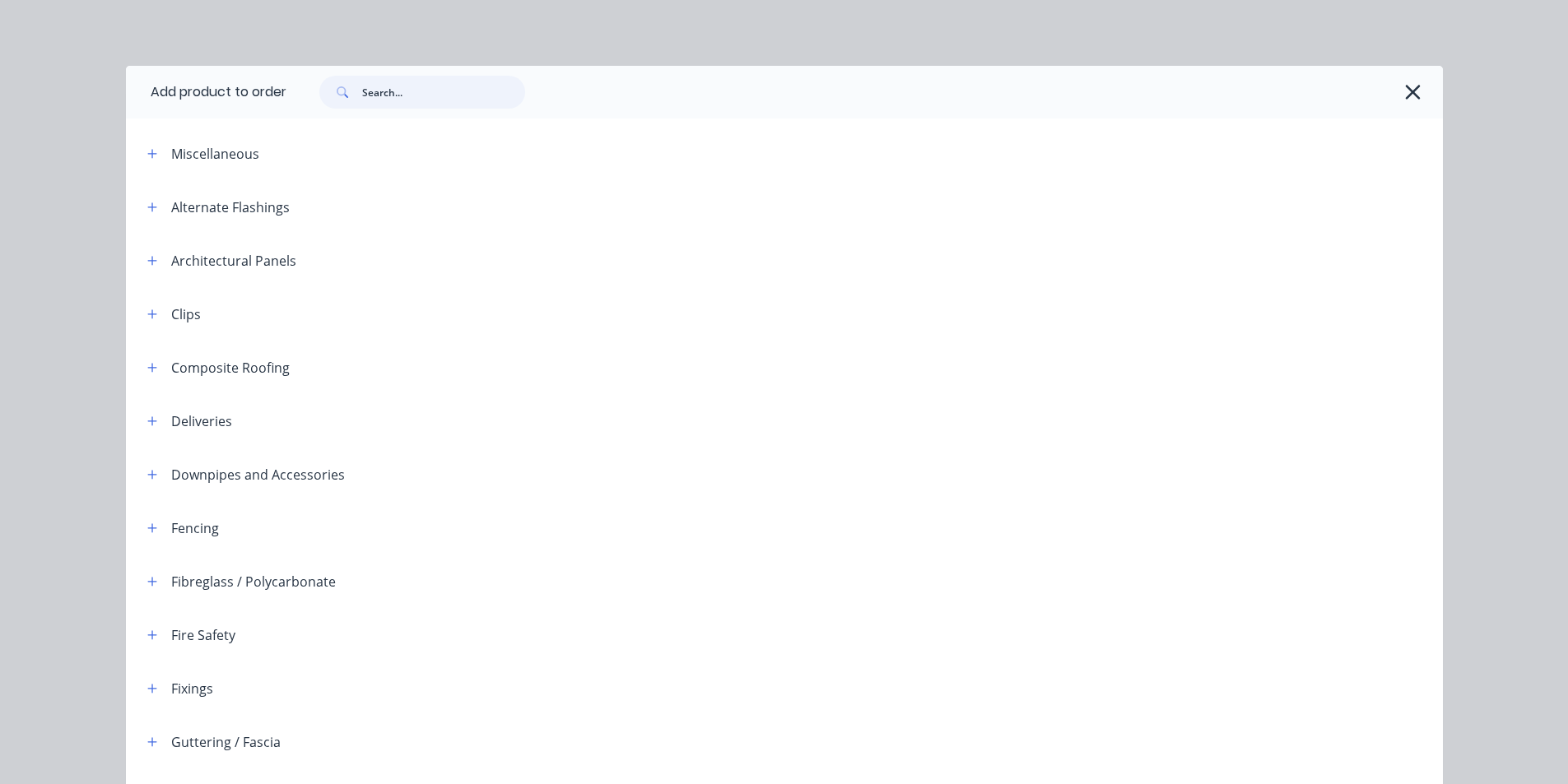
click at [442, 90] on input "text" at bounding box center [443, 91] width 163 height 33
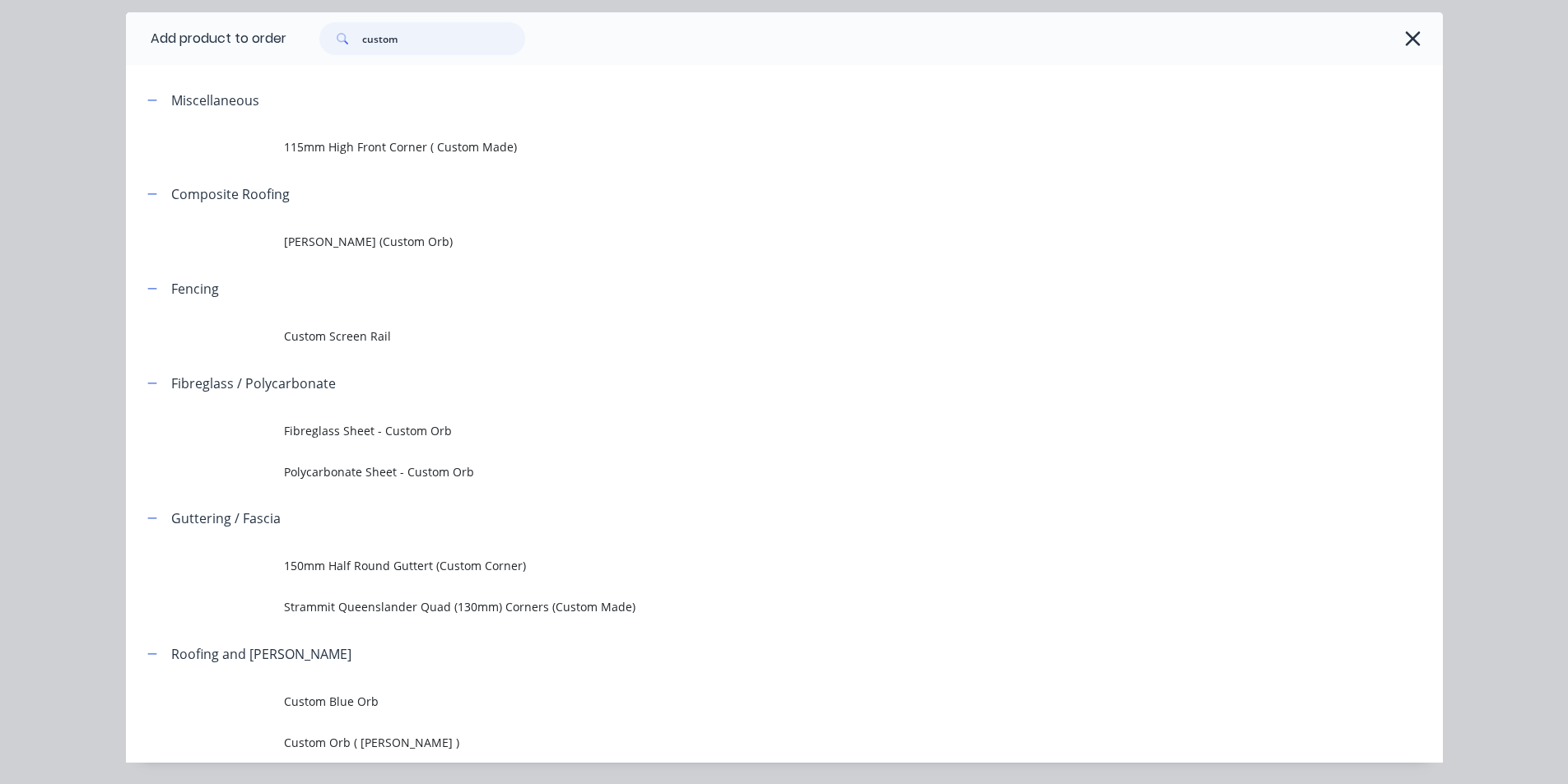
scroll to position [105, 0]
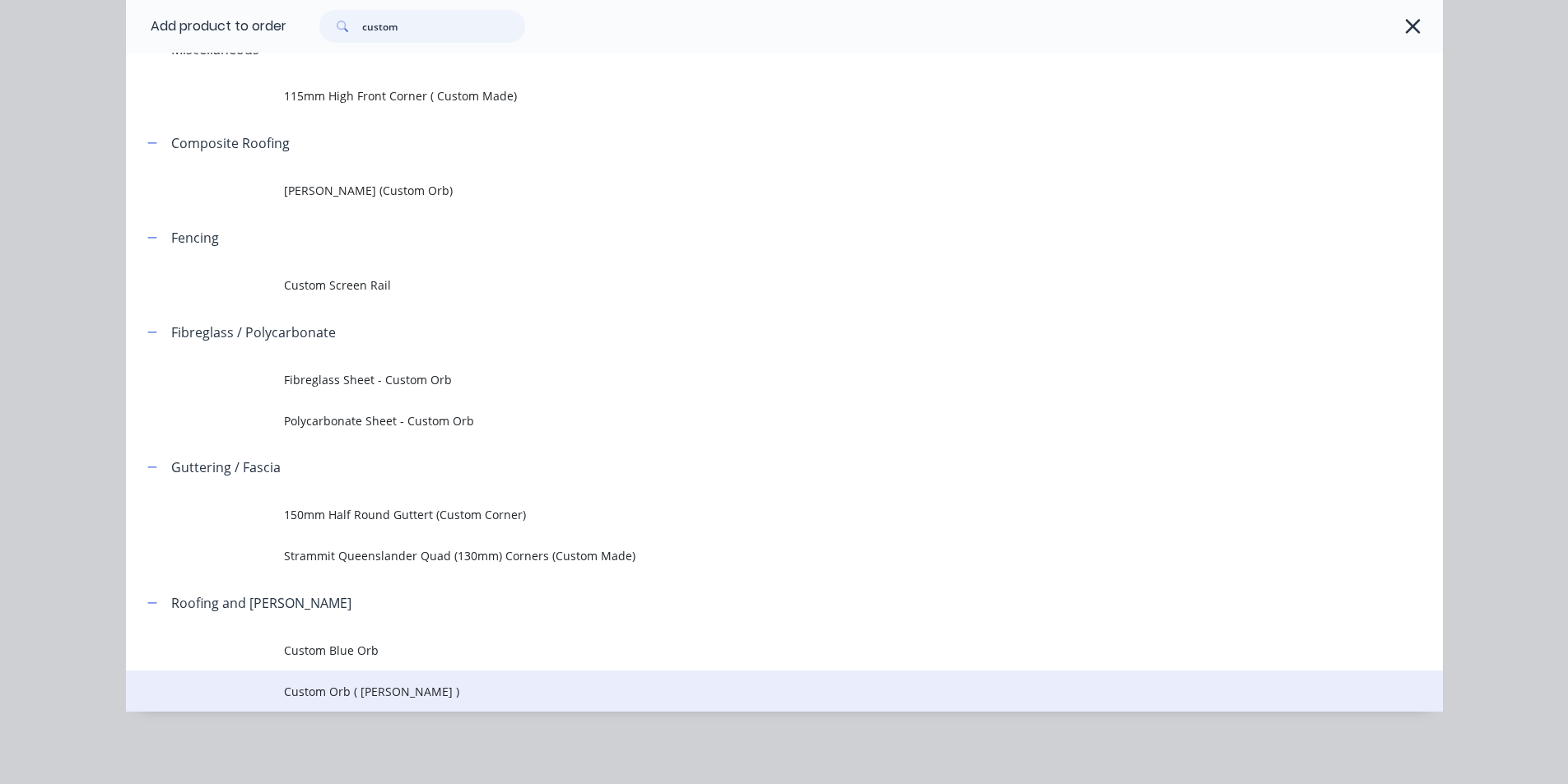
type input "custom"
click at [353, 692] on span "Custom Orb ( [PERSON_NAME] )" at bounding box center [747, 691] width 927 height 17
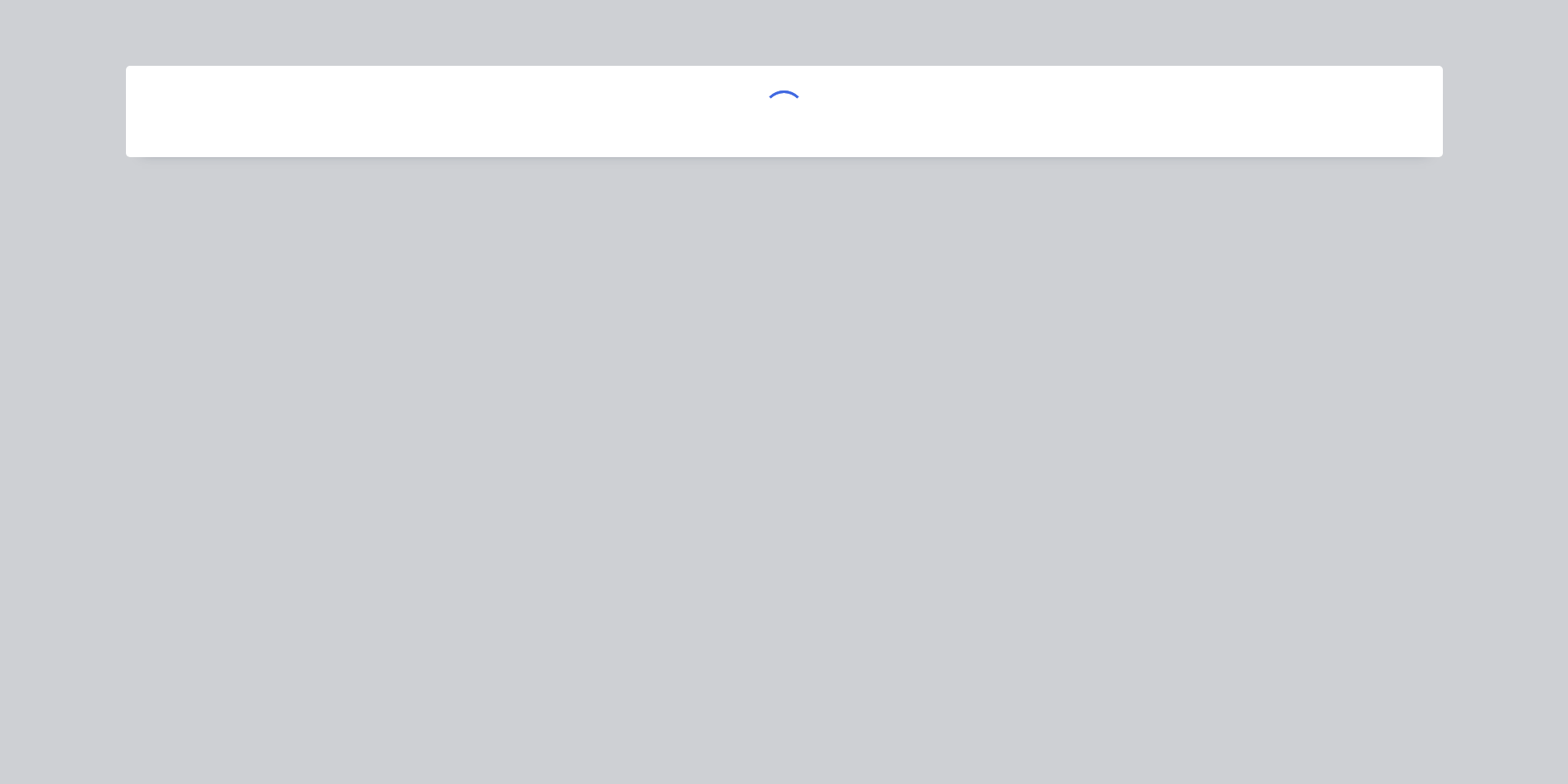
scroll to position [0, 0]
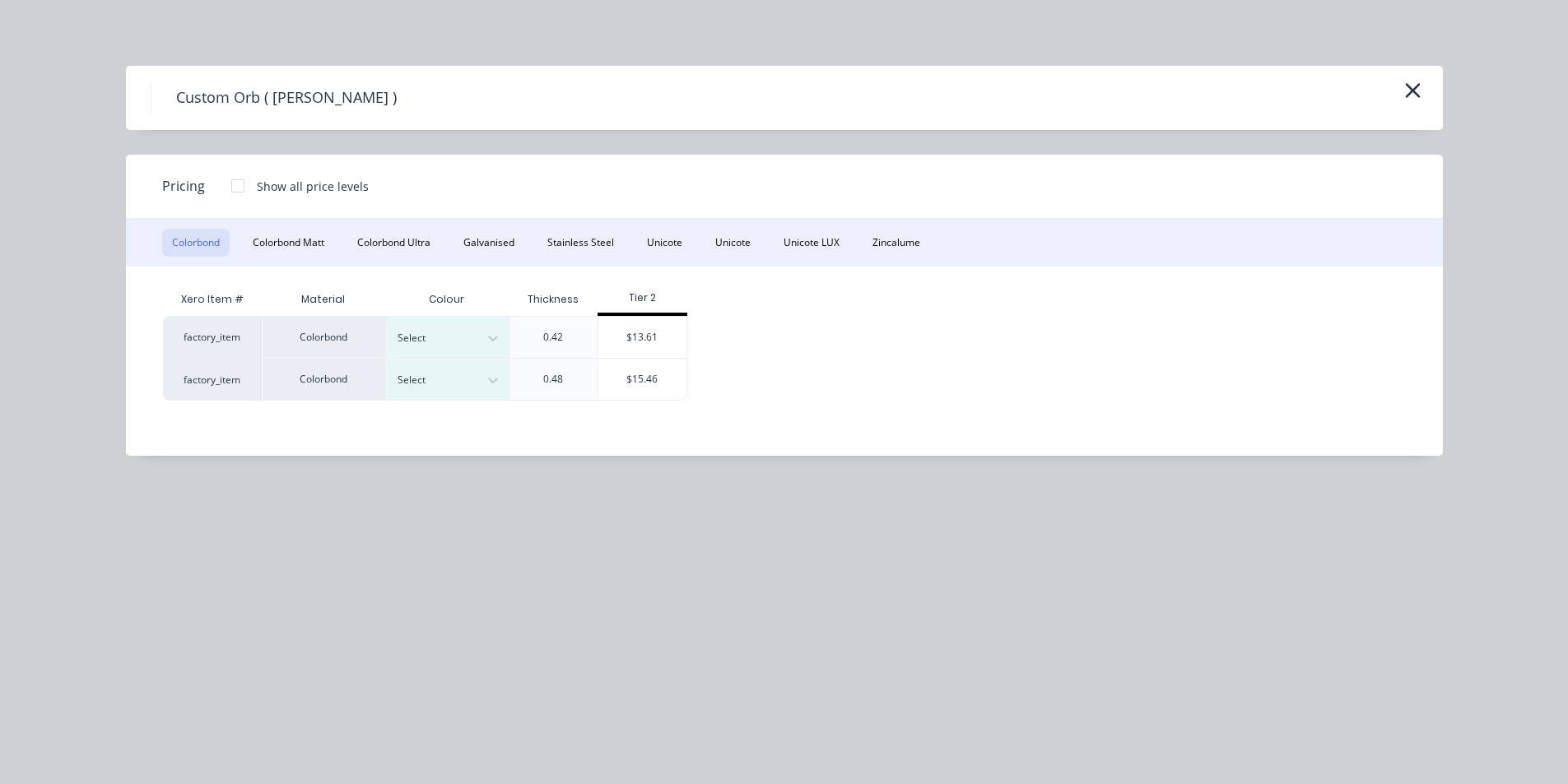
click at [511, 341] on div "0.42" at bounding box center [553, 337] width 90 height 42
click at [495, 341] on icon at bounding box center [493, 338] width 17 height 17
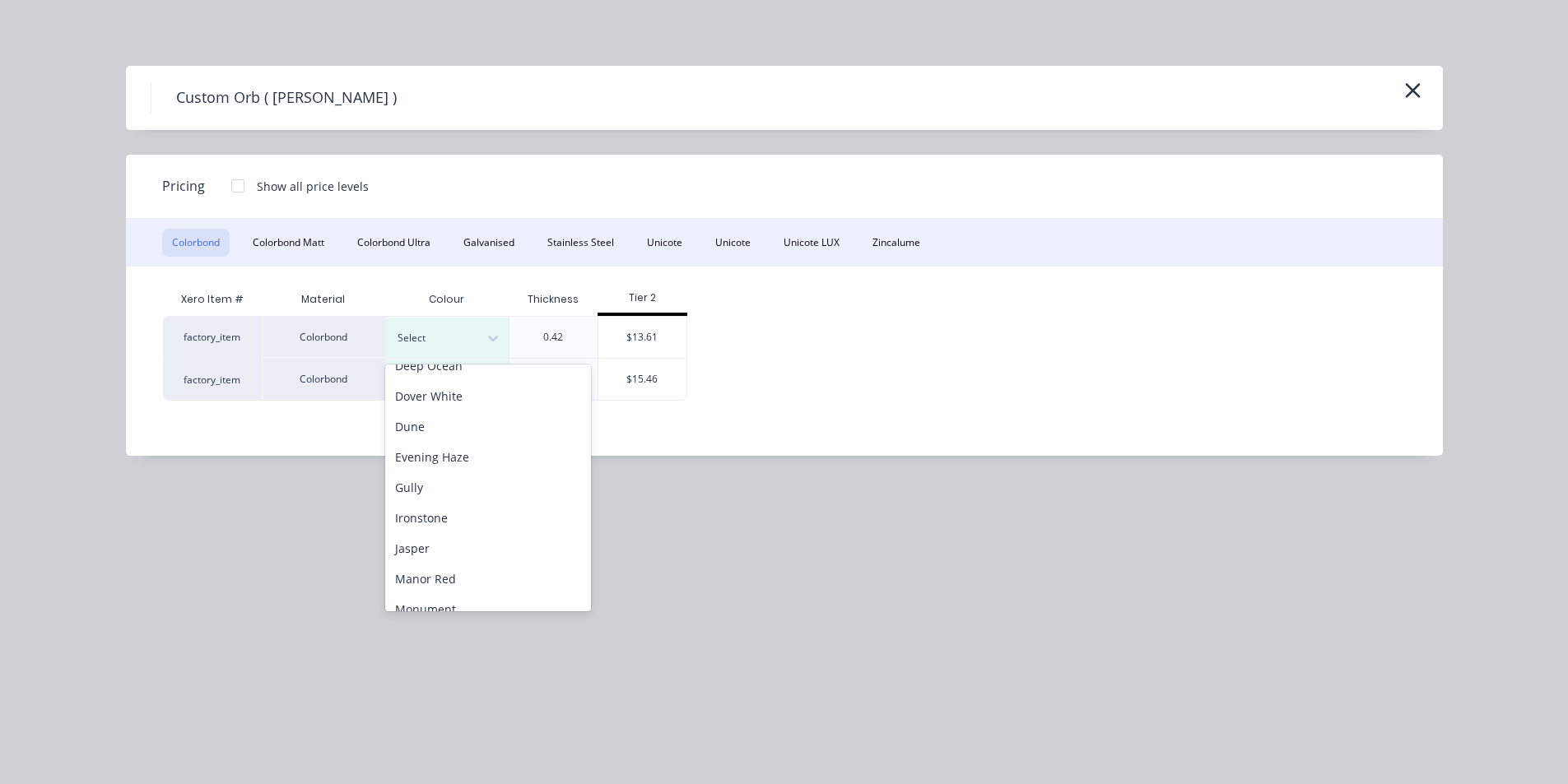
scroll to position [83, 0]
click at [424, 485] on div "Dune" at bounding box center [489, 483] width 206 height 30
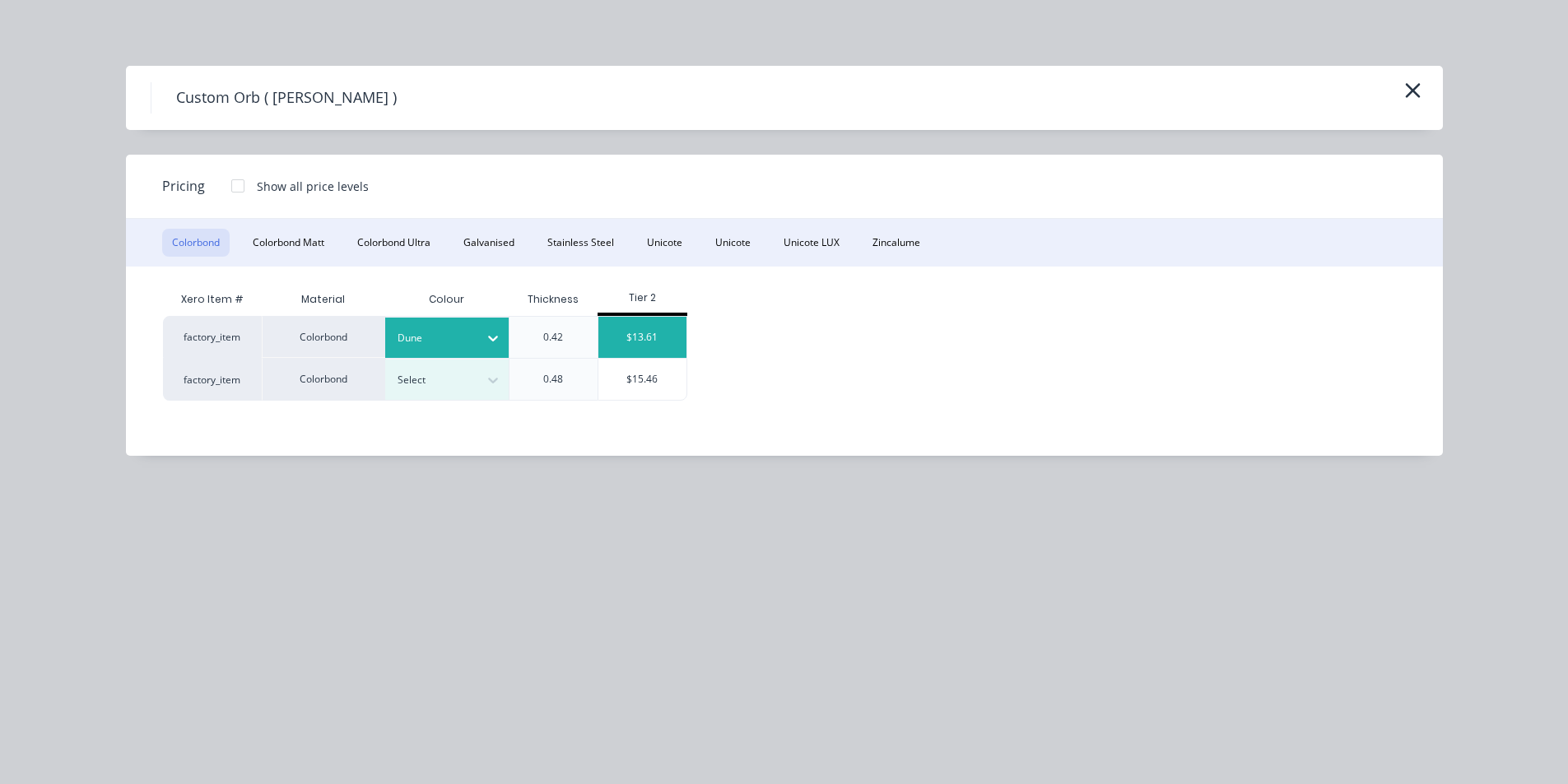
click at [635, 329] on div "$13.61" at bounding box center [642, 337] width 88 height 41
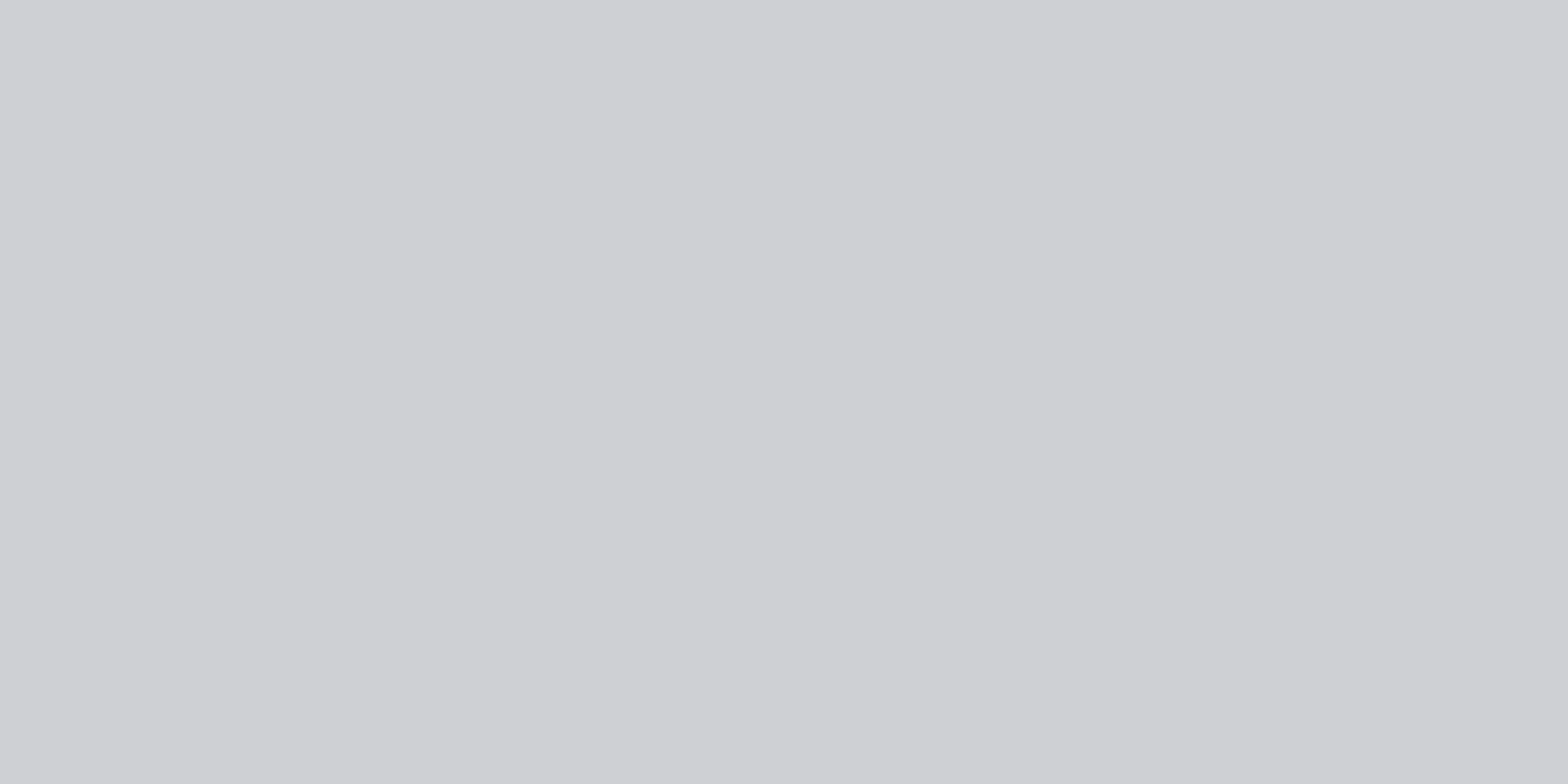
type input "$13.61"
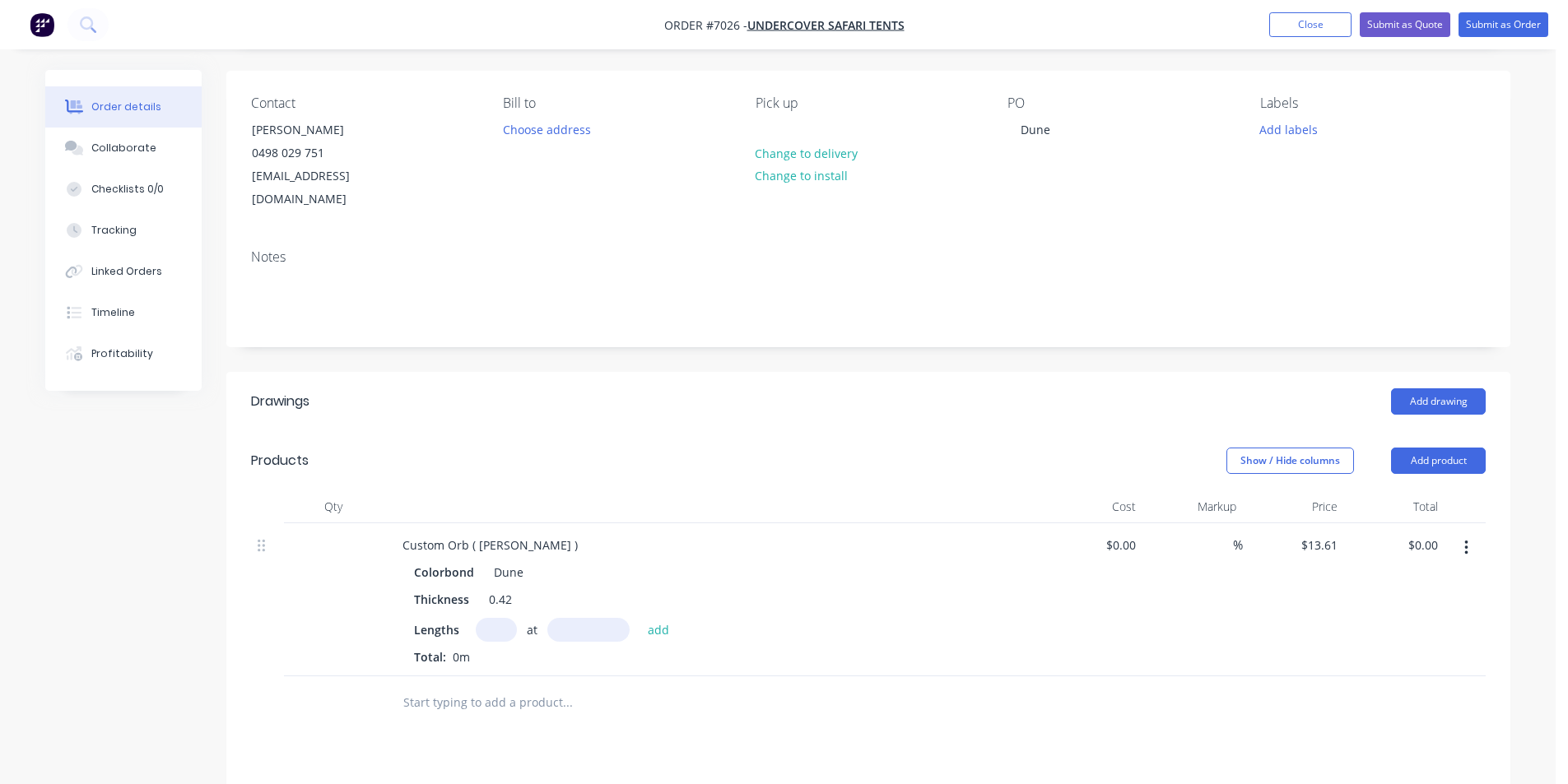
scroll to position [329, 0]
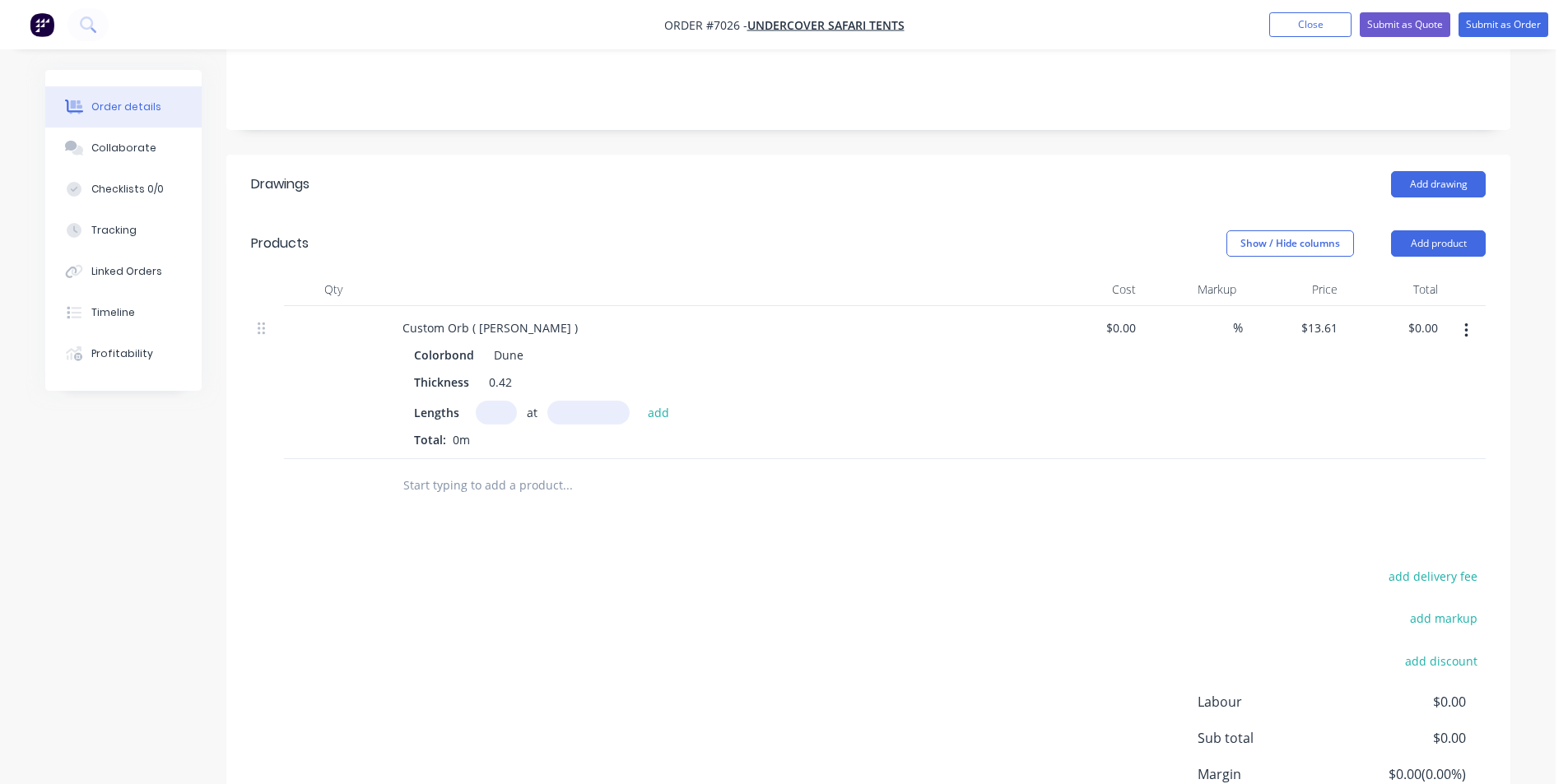
click at [482, 400] on input "text" at bounding box center [497, 412] width 41 height 24
type input "12"
type input "3595"
click at [640, 400] on button "add" at bounding box center [659, 411] width 39 height 22
type input "$587.14"
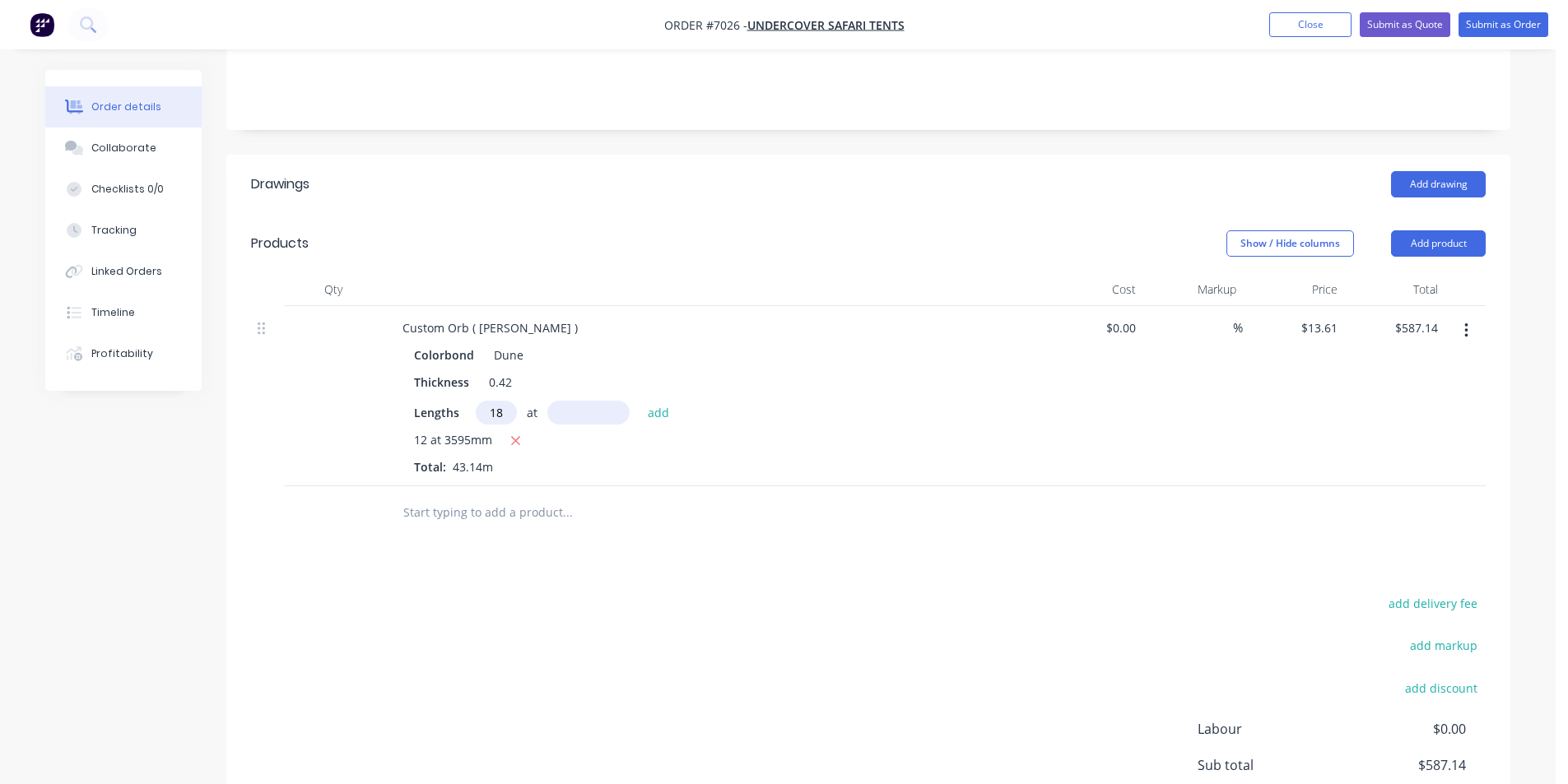
type input "18"
type input "1240"
click at [640, 400] on button "add" at bounding box center [659, 411] width 39 height 22
type input "$890.91"
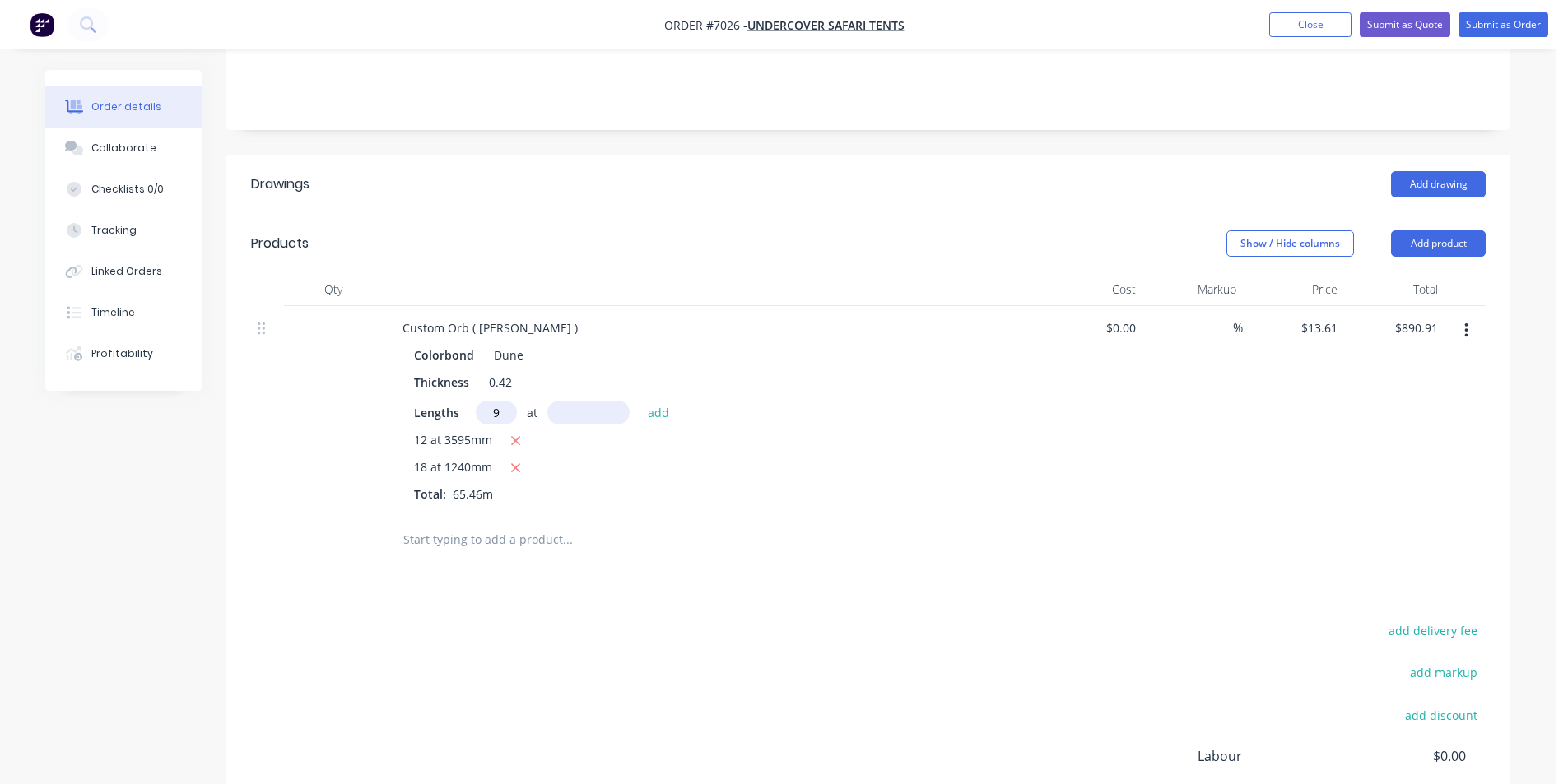
type input "9"
click at [501, 400] on input "9" at bounding box center [497, 412] width 41 height 24
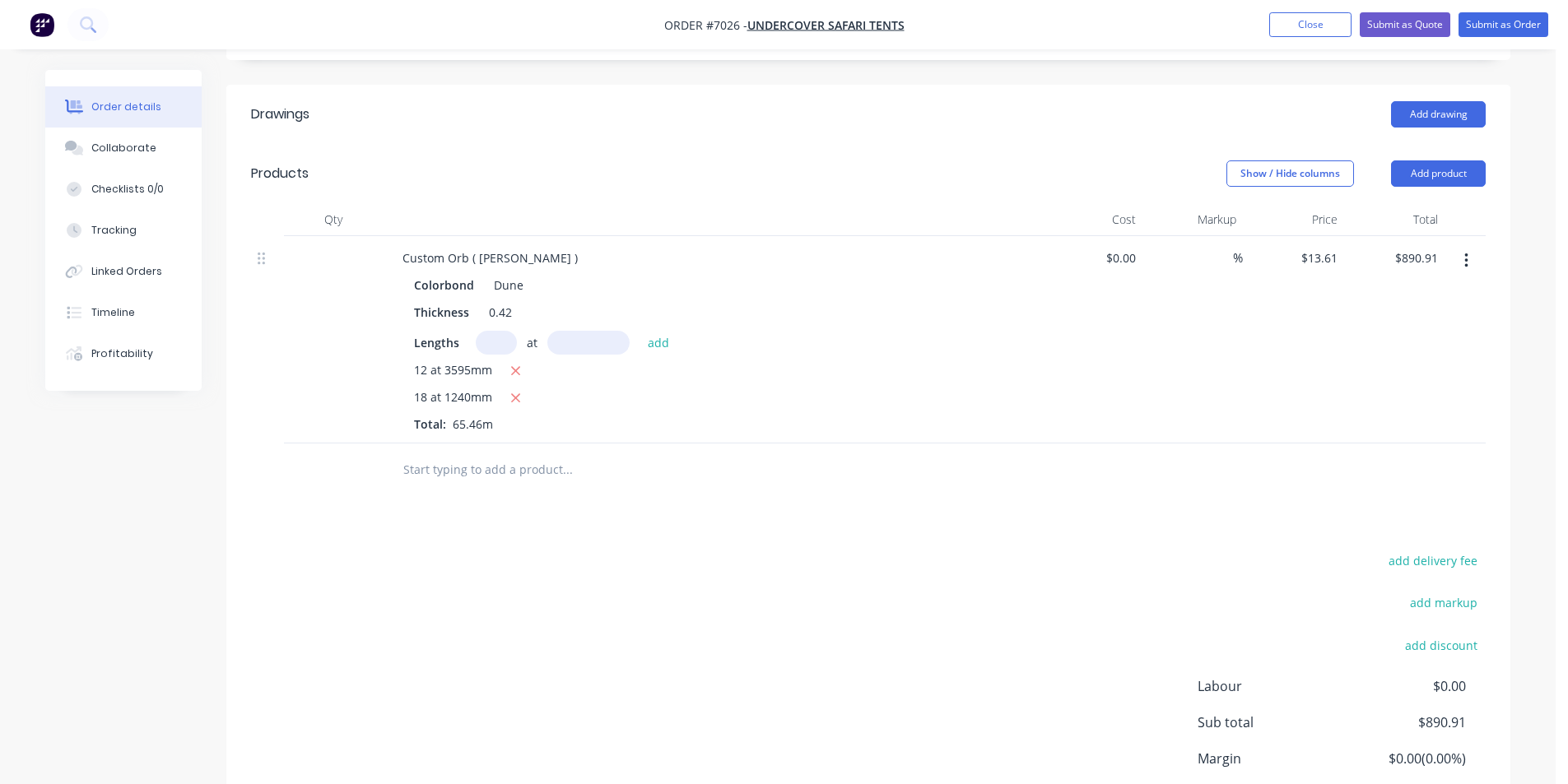
scroll to position [509, 0]
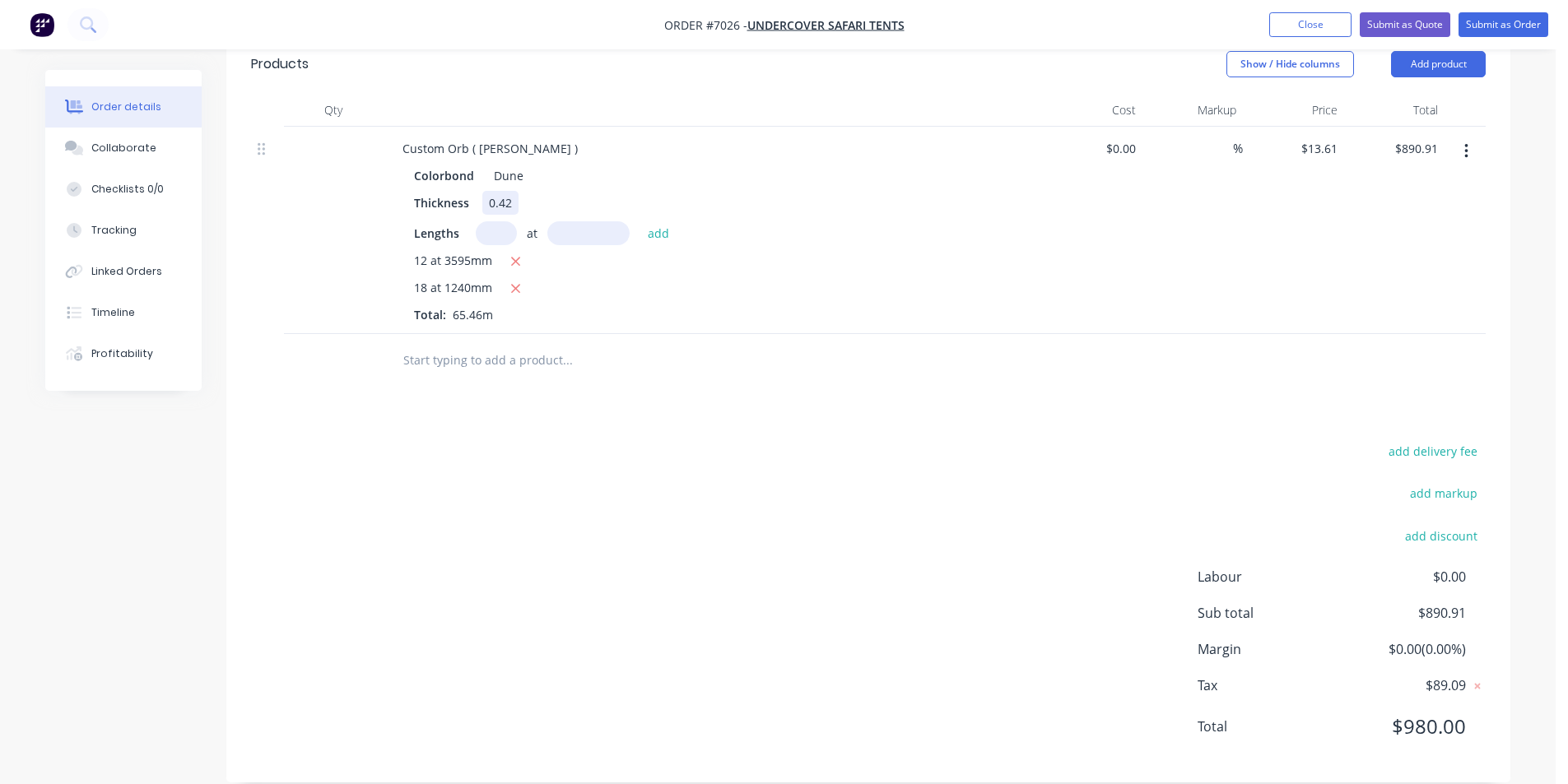
drag, startPoint x: 493, startPoint y: 191, endPoint x: 496, endPoint y: 200, distance: 9.5
click at [494, 192] on div "Colorbond Dune Thickness 0.42 Lengths at add 12 at 3595mm 18 at 1240mm Total: 6…" at bounding box center [712, 243] width 645 height 160
click at [499, 221] on input "text" at bounding box center [497, 233] width 41 height 24
type input "9"
type input "375mm"
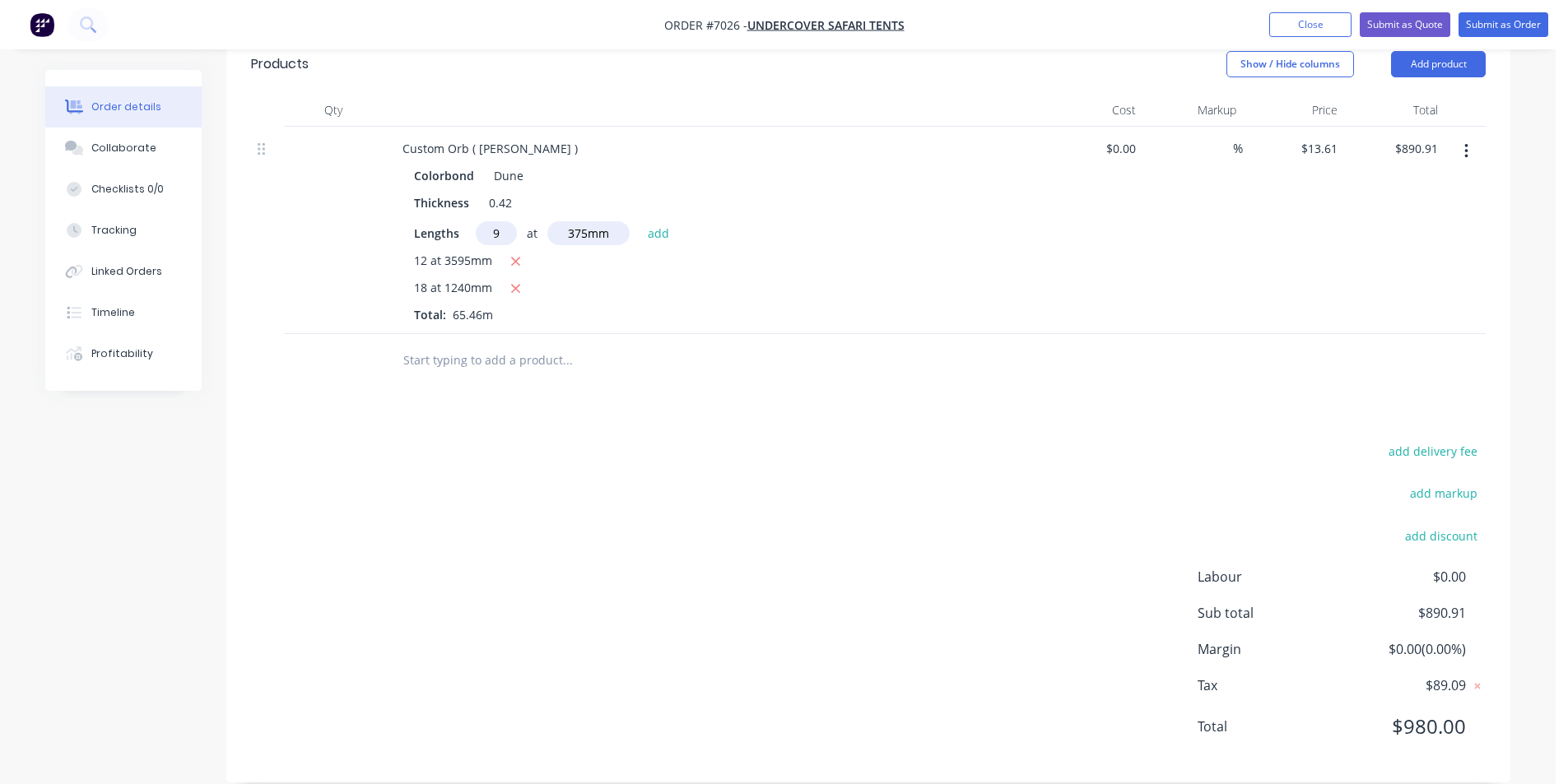
click at [640, 221] on button "add" at bounding box center [659, 232] width 39 height 22
type input "$1,013.40"
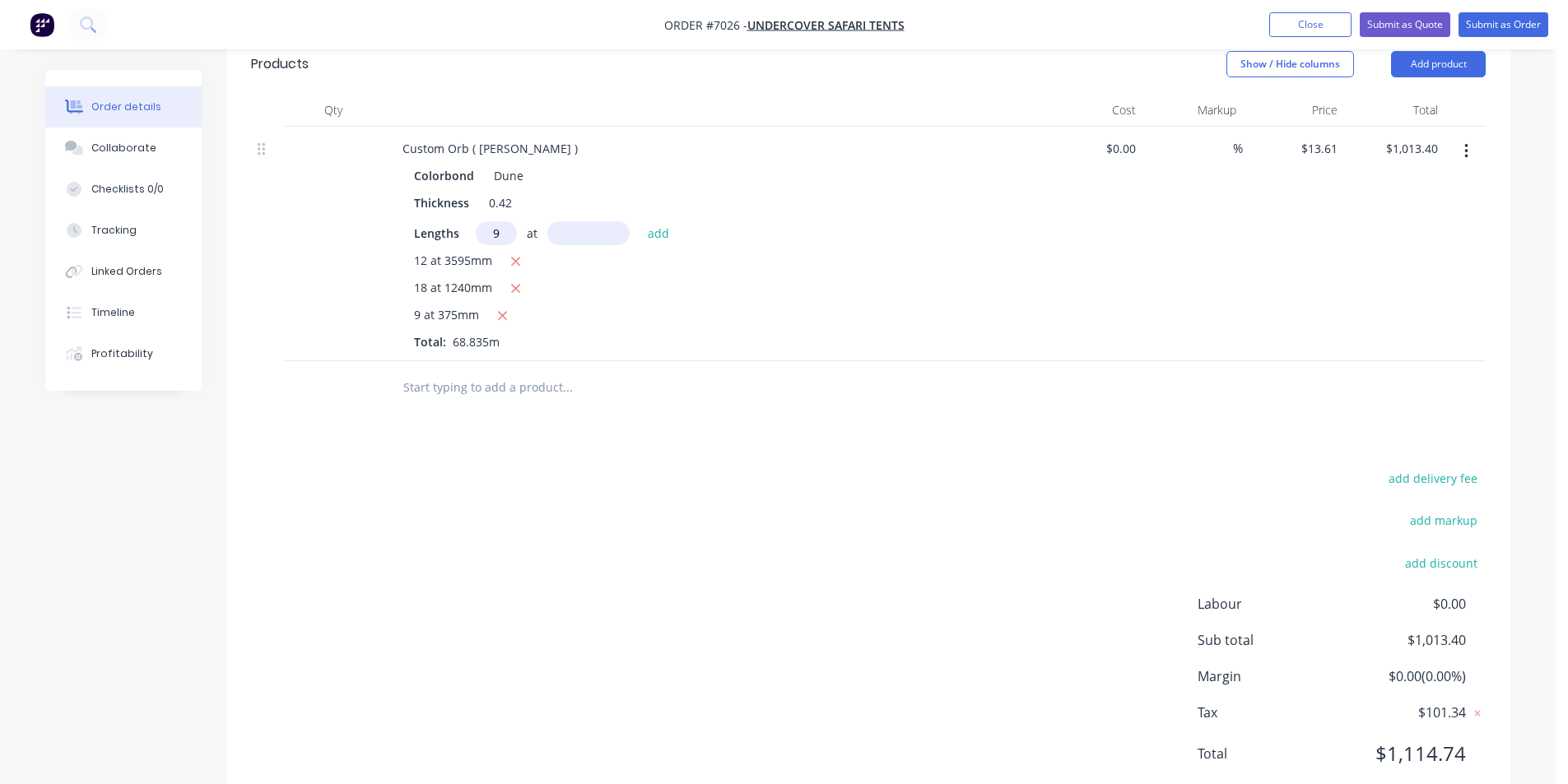
type input "9"
type input "455."
click at [640, 221] on button "add" at bounding box center [659, 232] width 39 height 22
type input "$1,135.89"
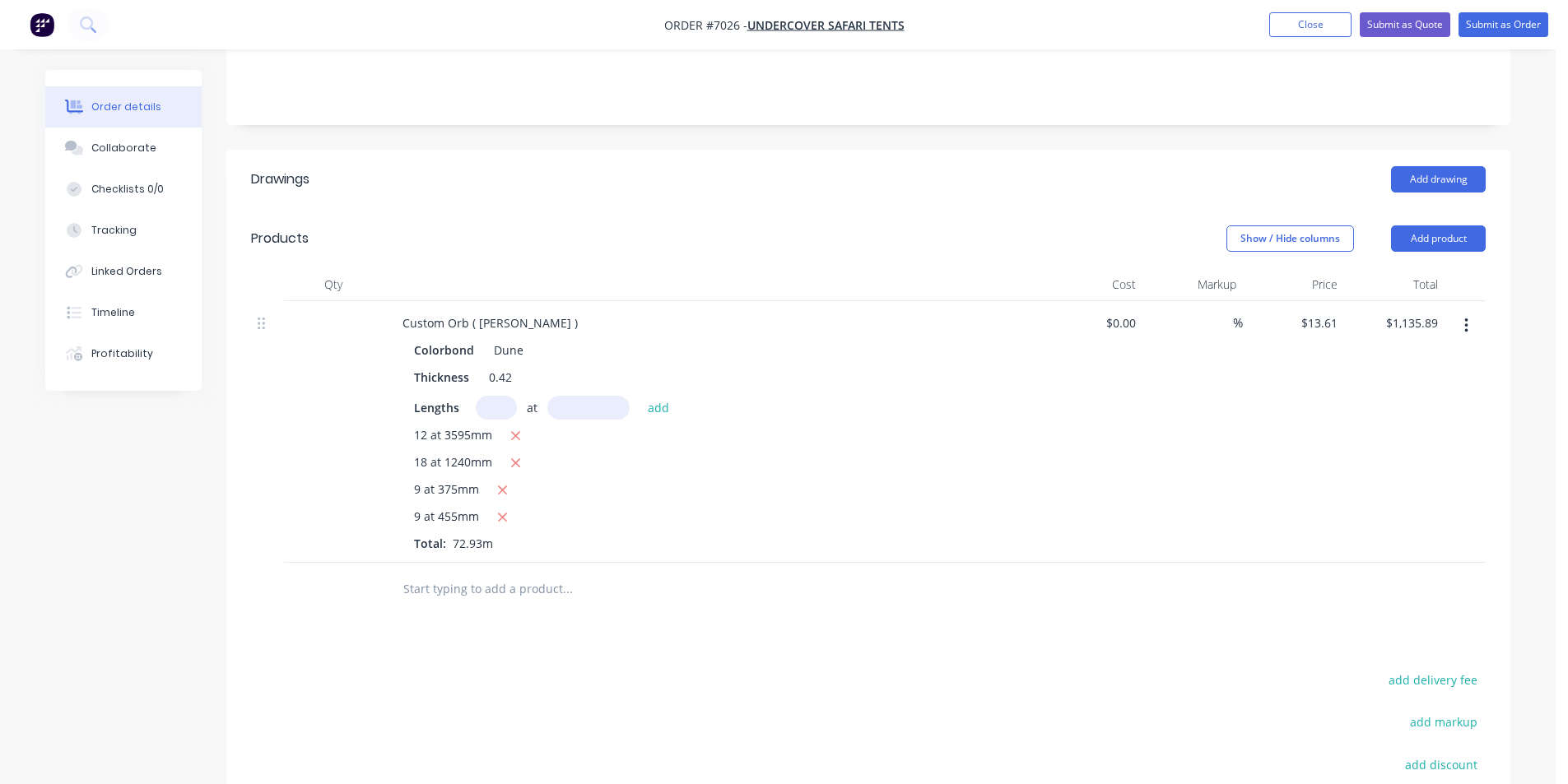
scroll to position [179, 0]
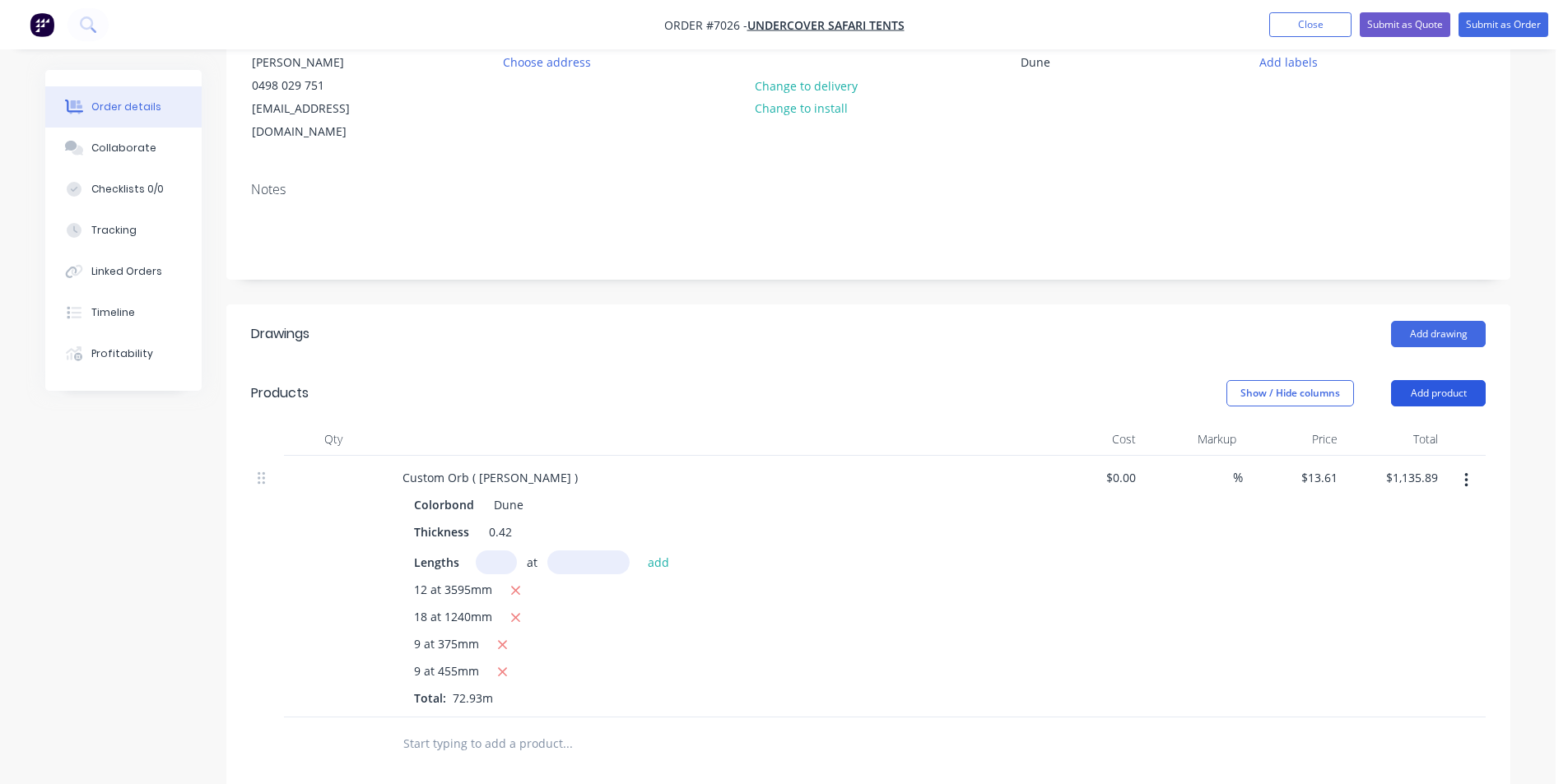
click at [1445, 380] on button "Add product" at bounding box center [1438, 393] width 95 height 27
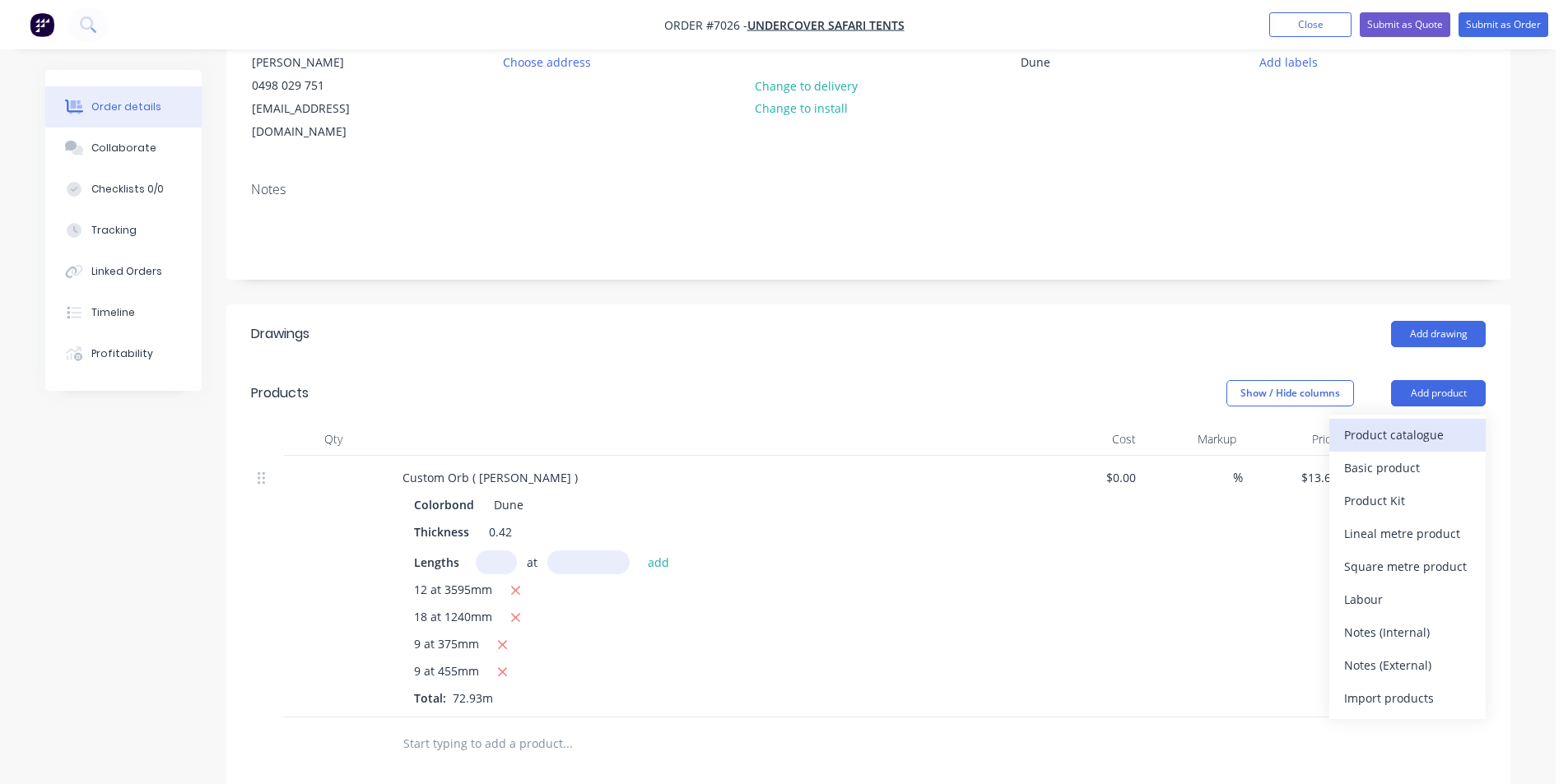
click at [1453, 423] on div "Product catalogue" at bounding box center [1407, 434] width 127 height 24
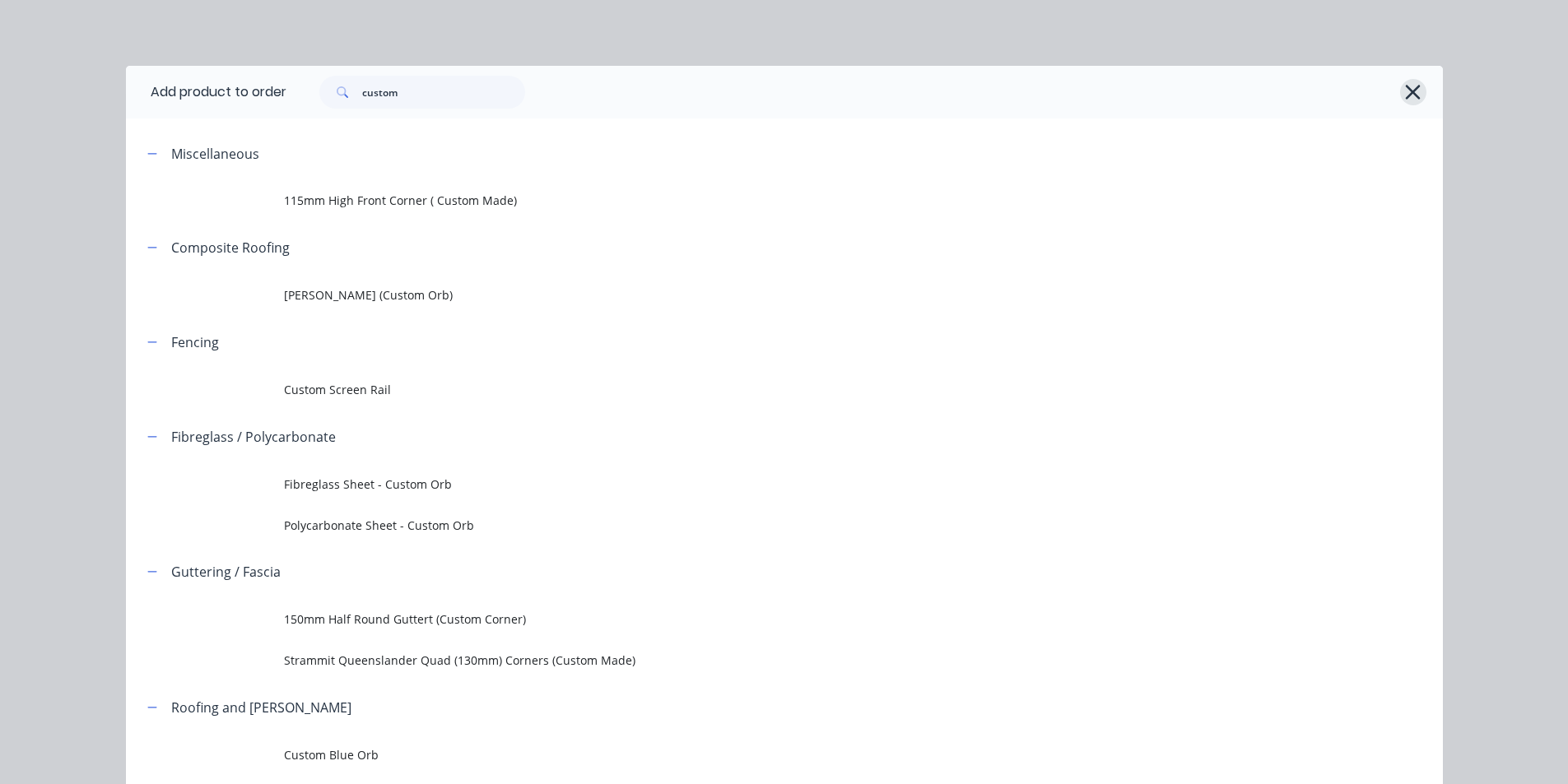
click at [1415, 89] on icon "button" at bounding box center [1413, 92] width 17 height 23
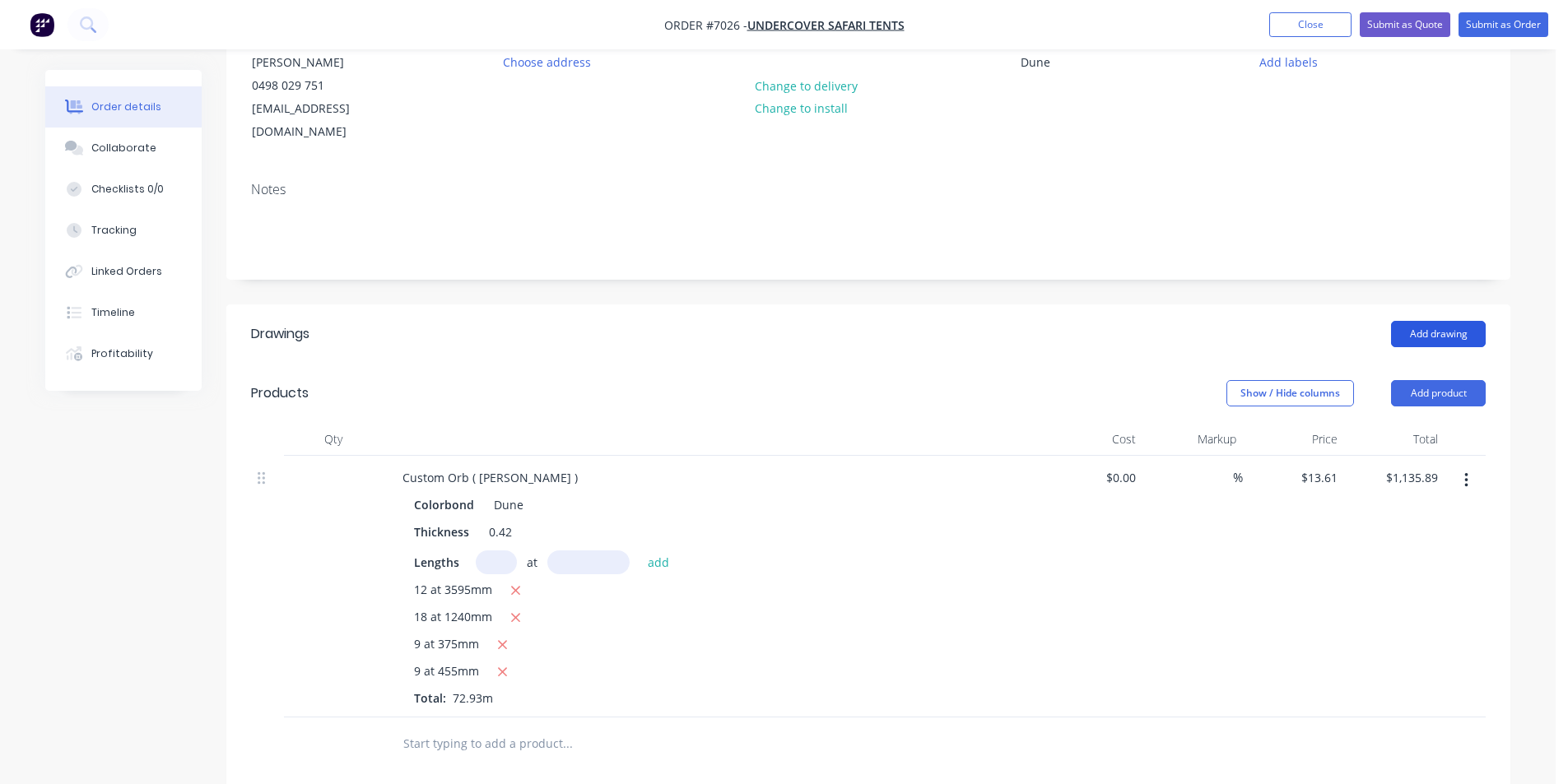
click at [1454, 321] on button "Add drawing" at bounding box center [1438, 334] width 95 height 27
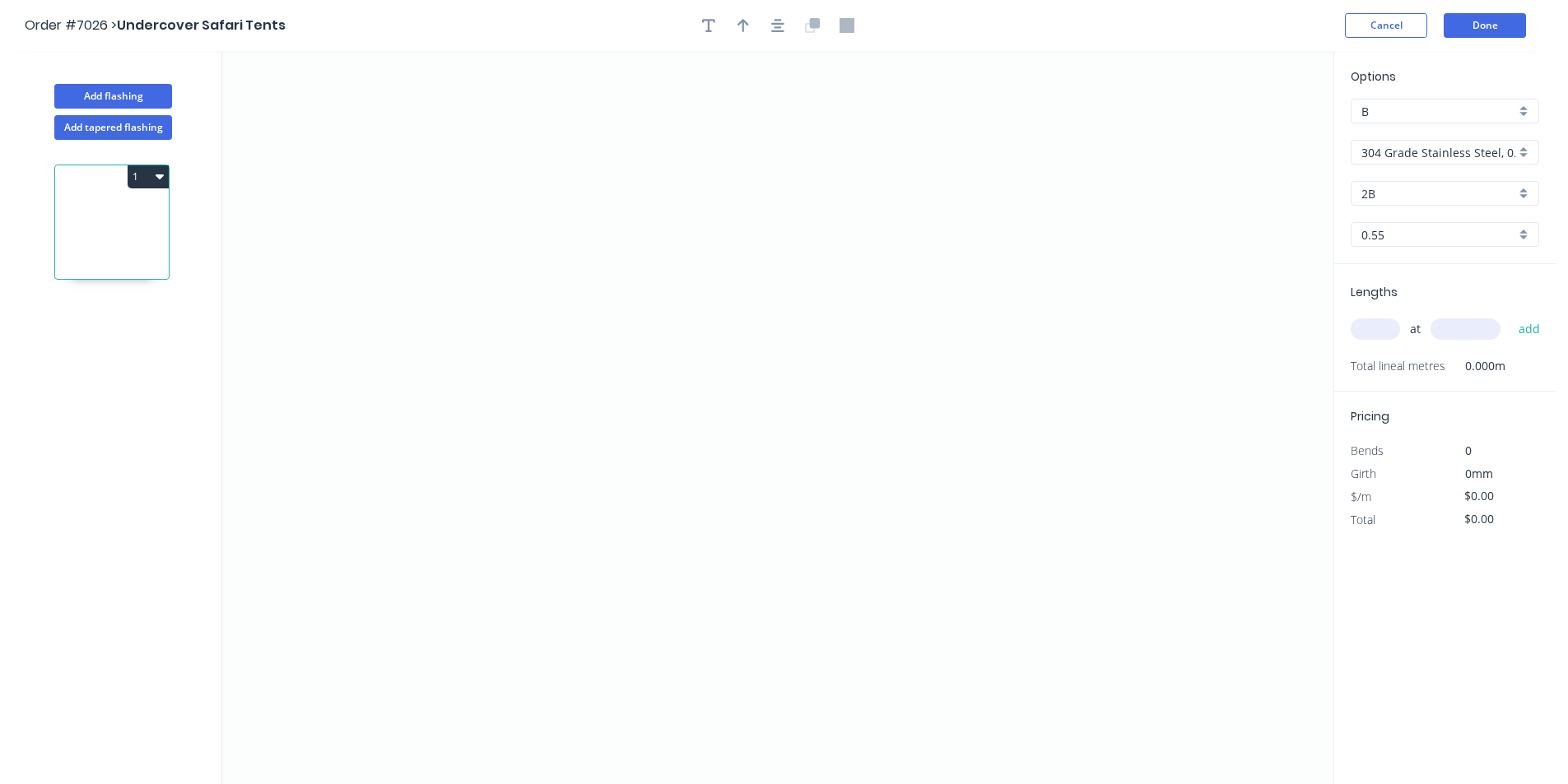
click at [1464, 158] on input "304 Grade Stainless Steel, 0.9mm Perforated Pattern 208 - 2mm hole" at bounding box center [1438, 152] width 154 height 17
click at [1423, 241] on div "Colorbond" at bounding box center [1445, 242] width 187 height 28
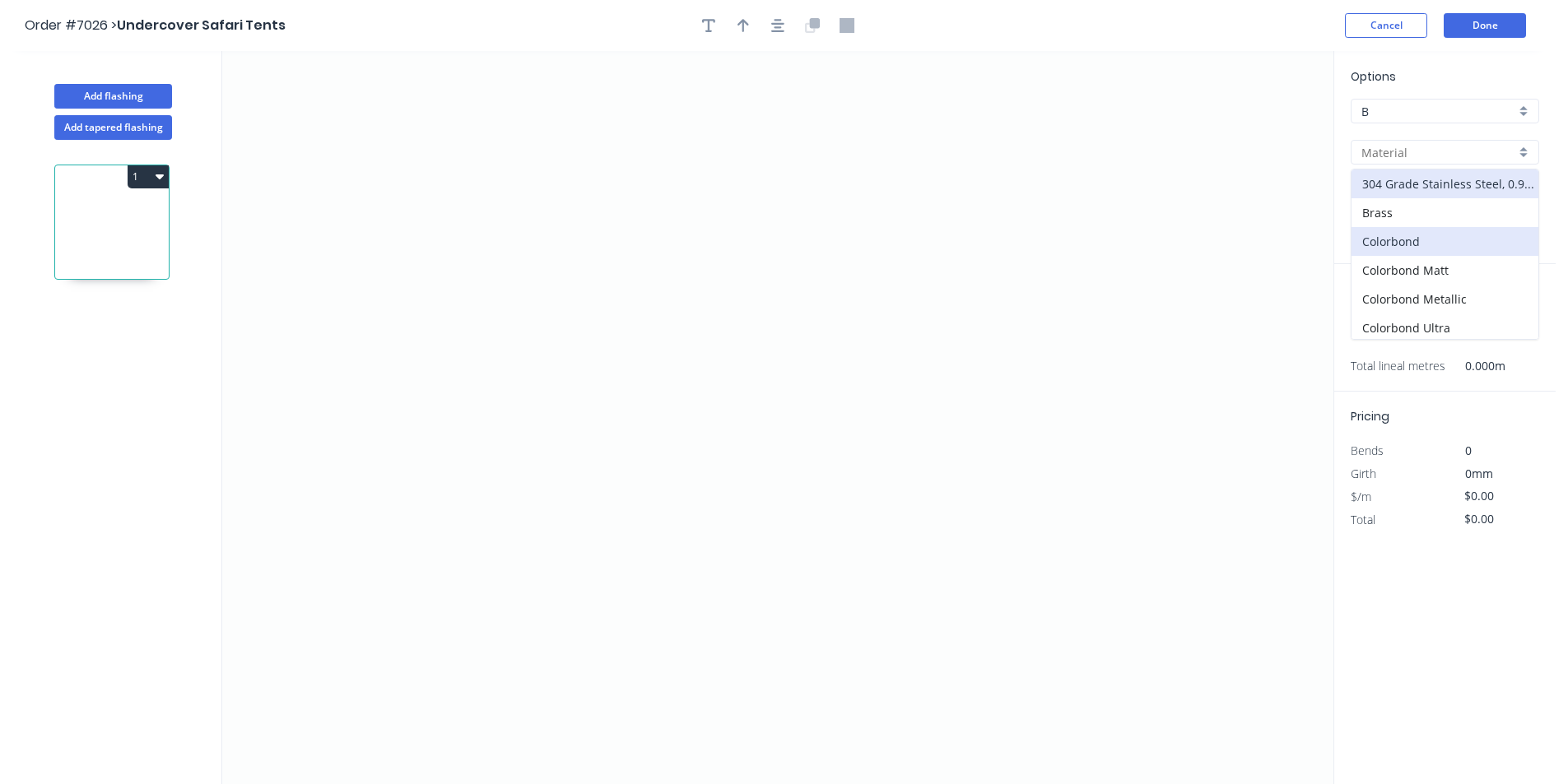
type input "Colorbond"
type input "Basalt"
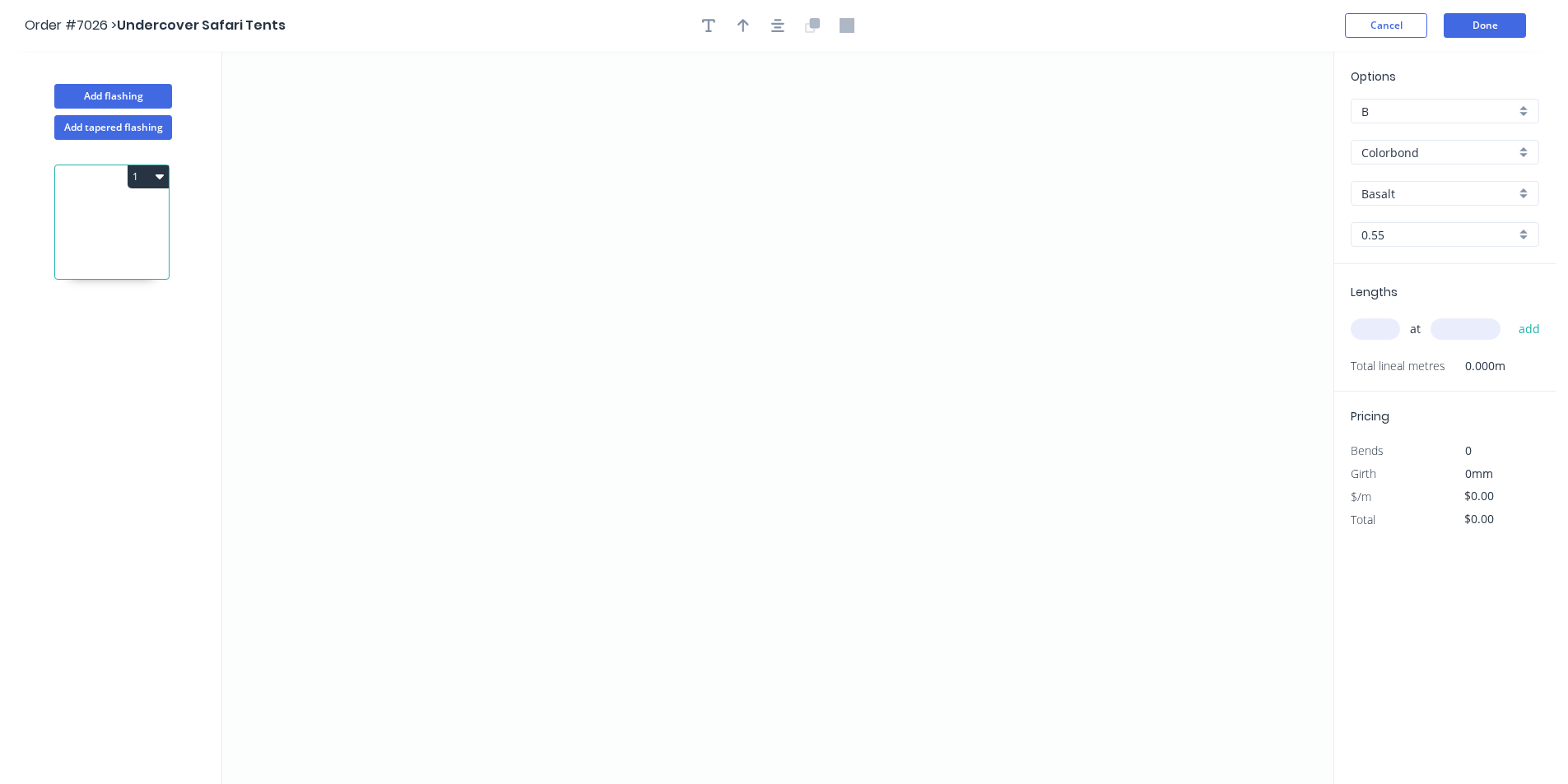
click at [1413, 187] on input "Basalt" at bounding box center [1438, 193] width 154 height 17
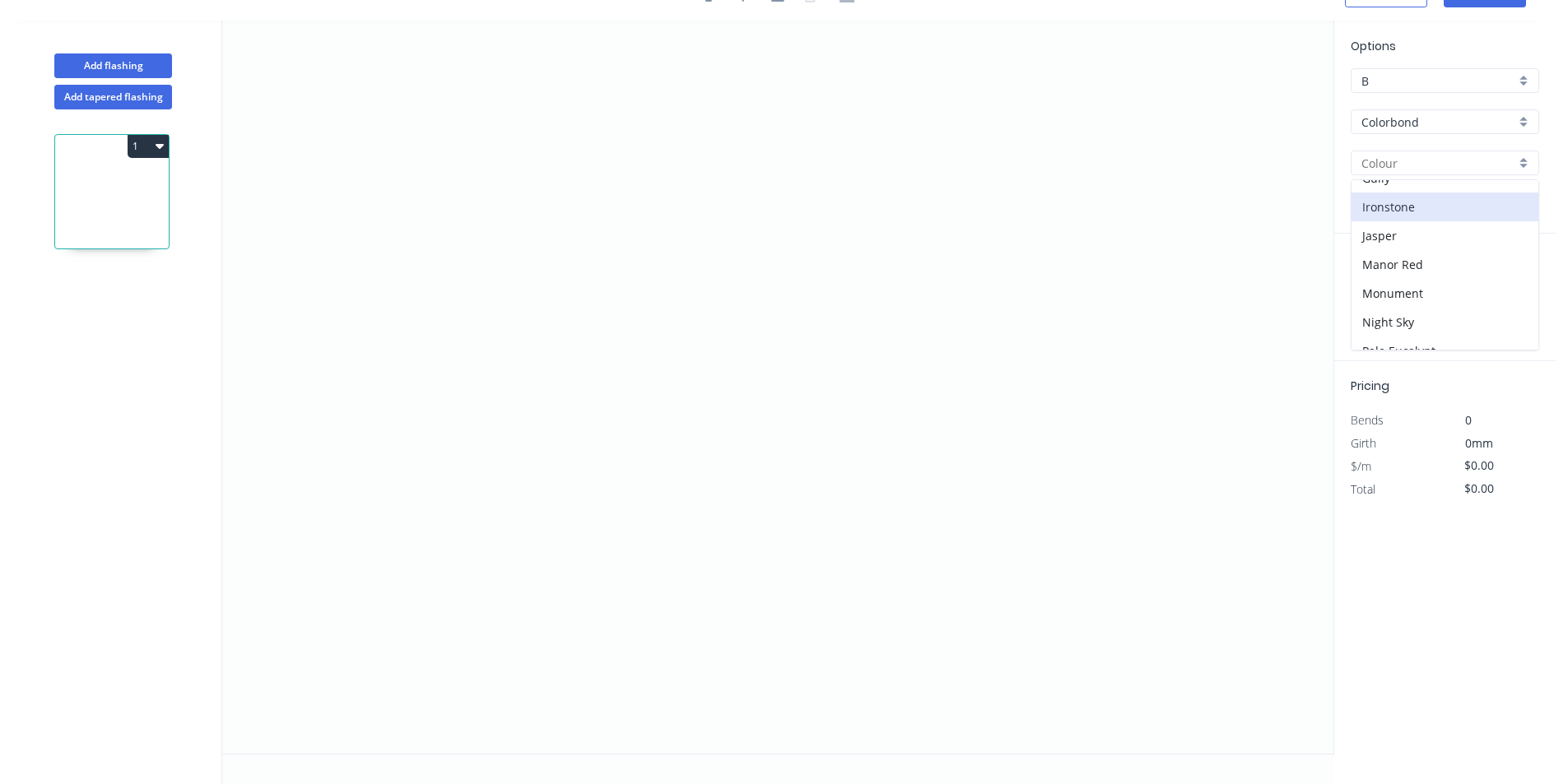
scroll to position [164, 0]
click at [1398, 208] on div "Dune" at bounding box center [1445, 202] width 187 height 28
type input "Dune"
click at [641, 178] on icon "0" at bounding box center [777, 387] width 1111 height 733
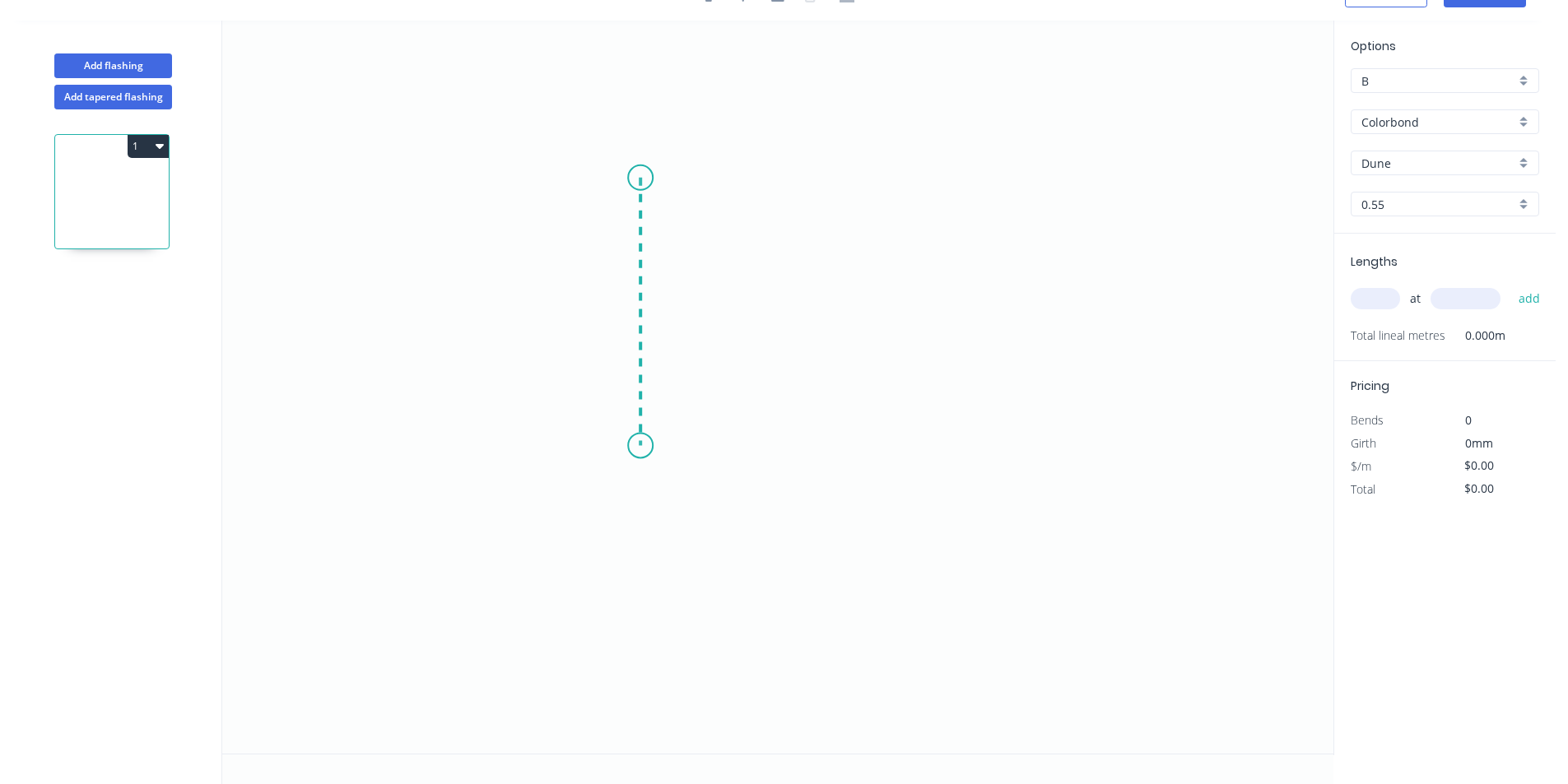
click at [643, 446] on icon "0" at bounding box center [777, 387] width 1111 height 733
click at [731, 440] on icon "0 ?" at bounding box center [777, 387] width 1111 height 733
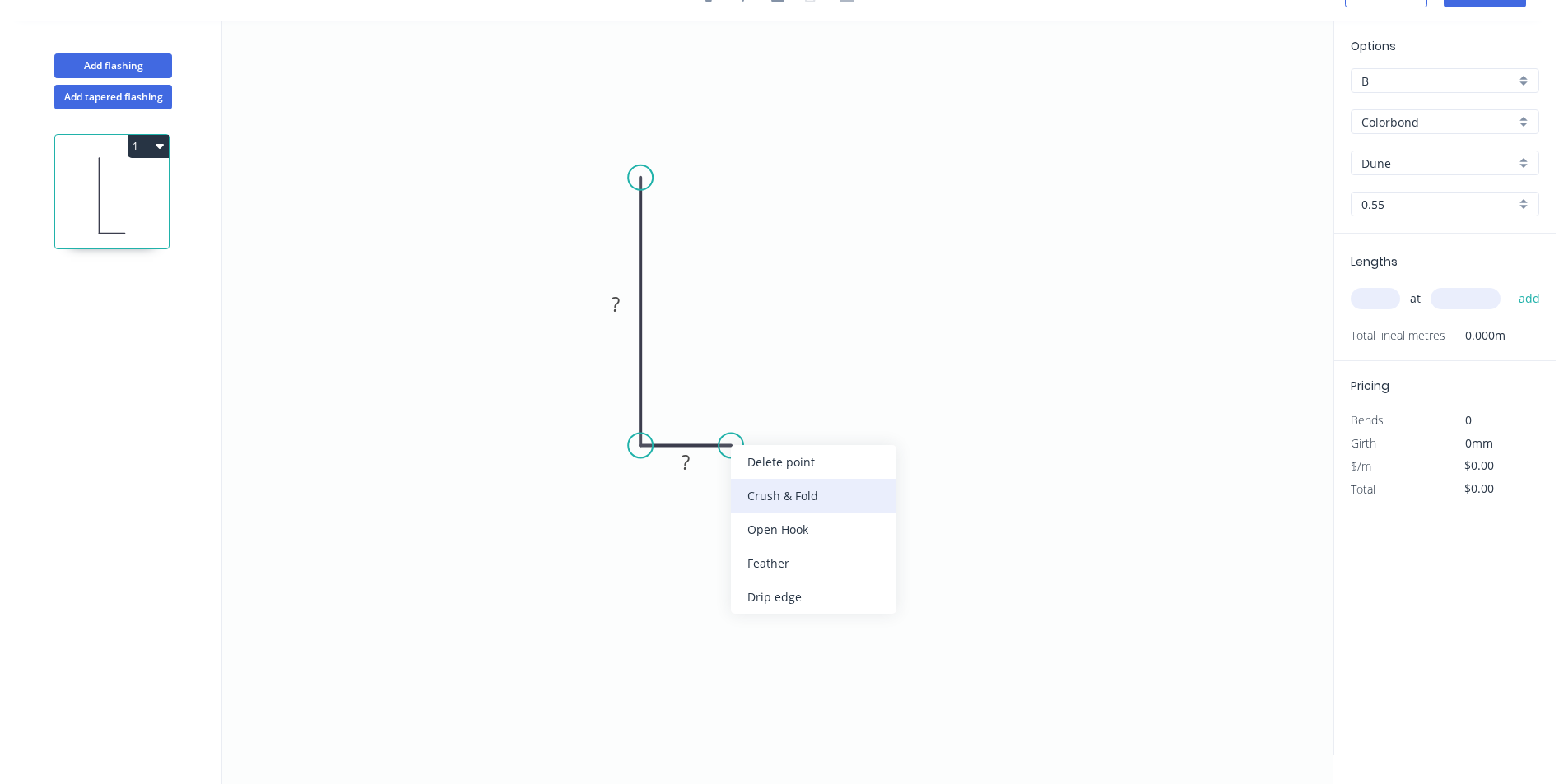
click at [755, 504] on div "Crush & Fold" at bounding box center [814, 495] width 165 height 34
click at [798, 495] on div "Flip bend" at bounding box center [813, 498] width 165 height 34
click at [736, 406] on rect at bounding box center [710, 403] width 66 height 34
click at [724, 396] on tspan "10" at bounding box center [720, 402] width 23 height 28
type input "$7.53"
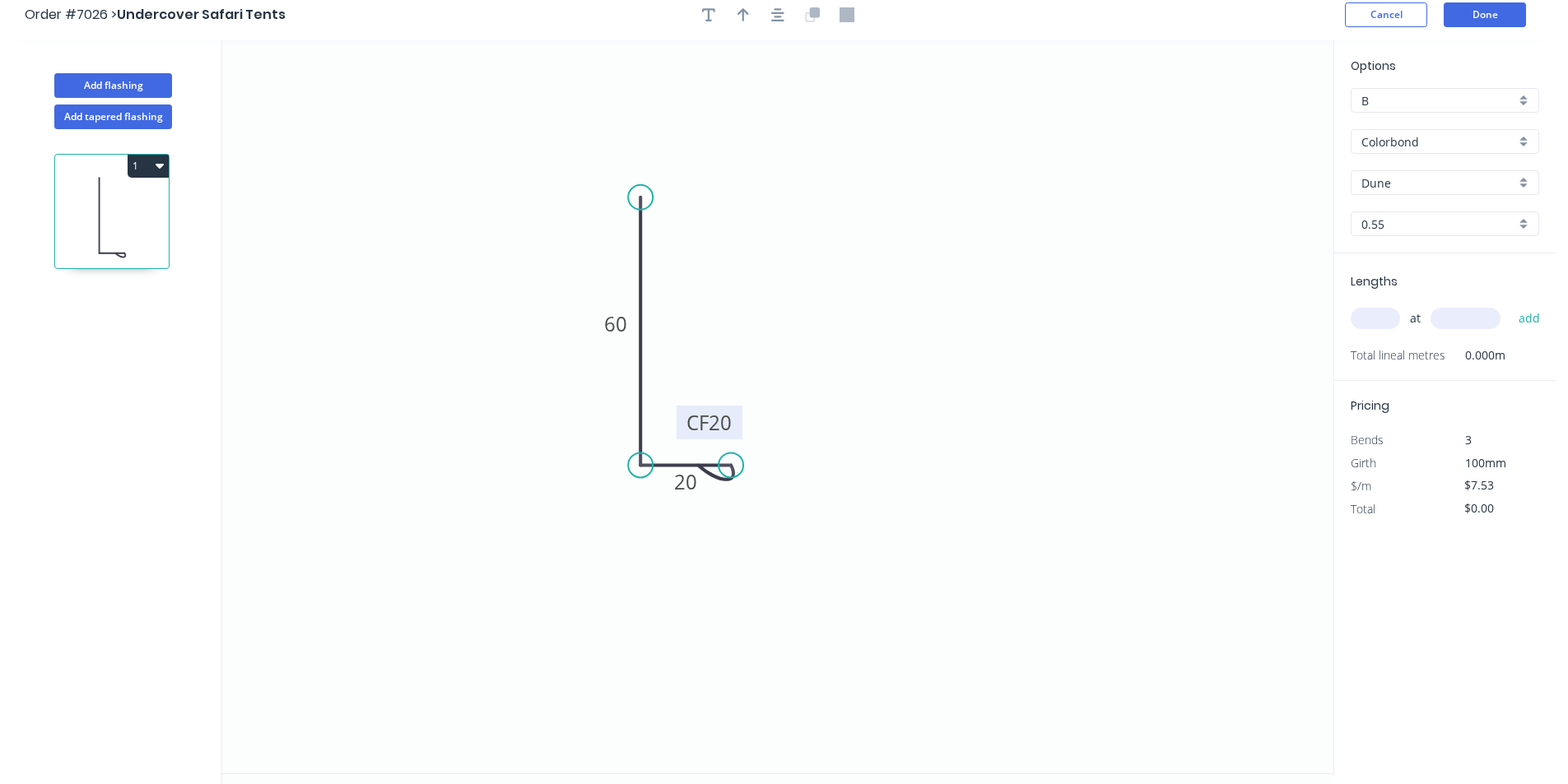
scroll to position [0, 0]
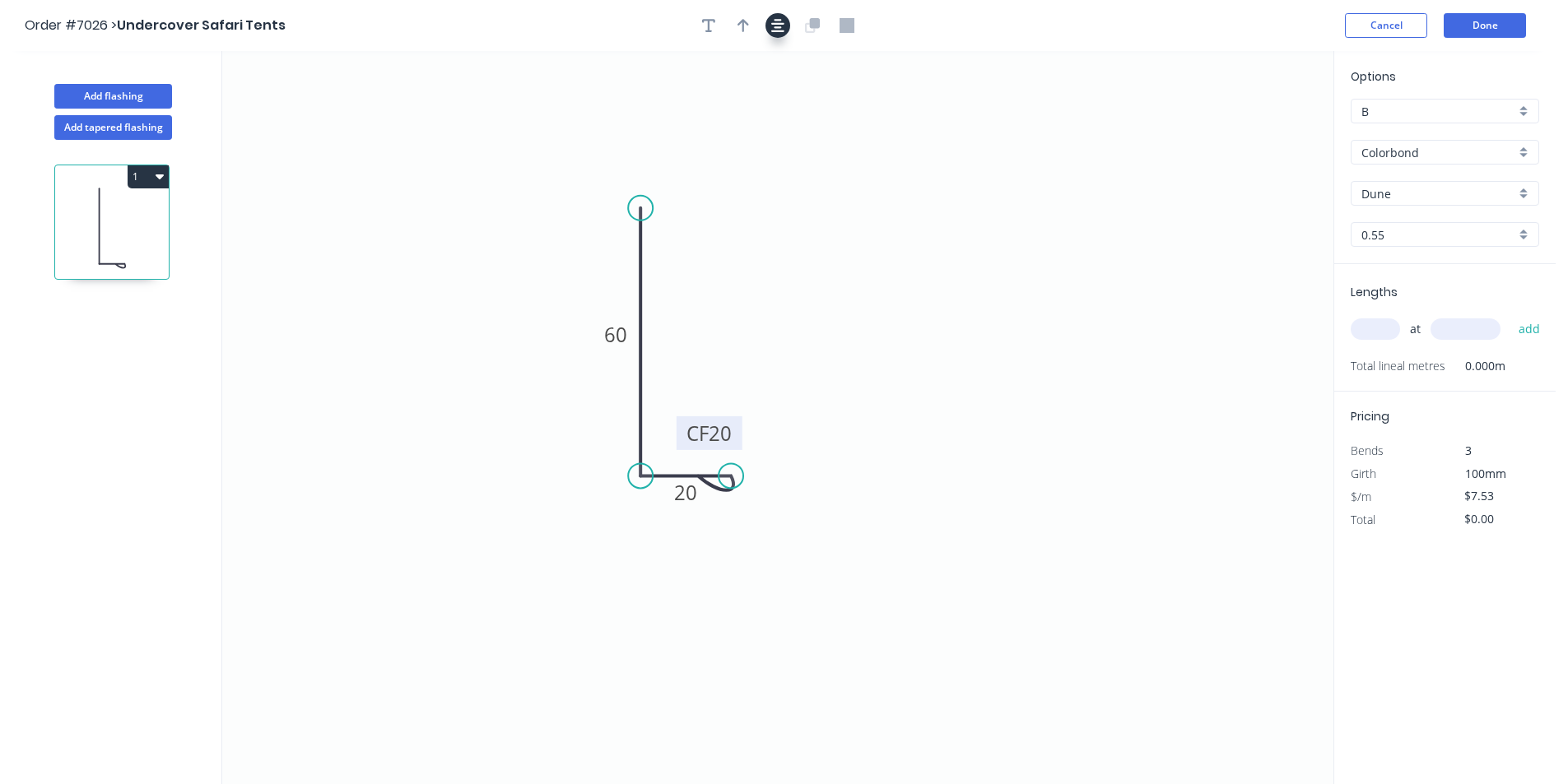
click at [777, 27] on icon "button" at bounding box center [777, 25] width 13 height 13
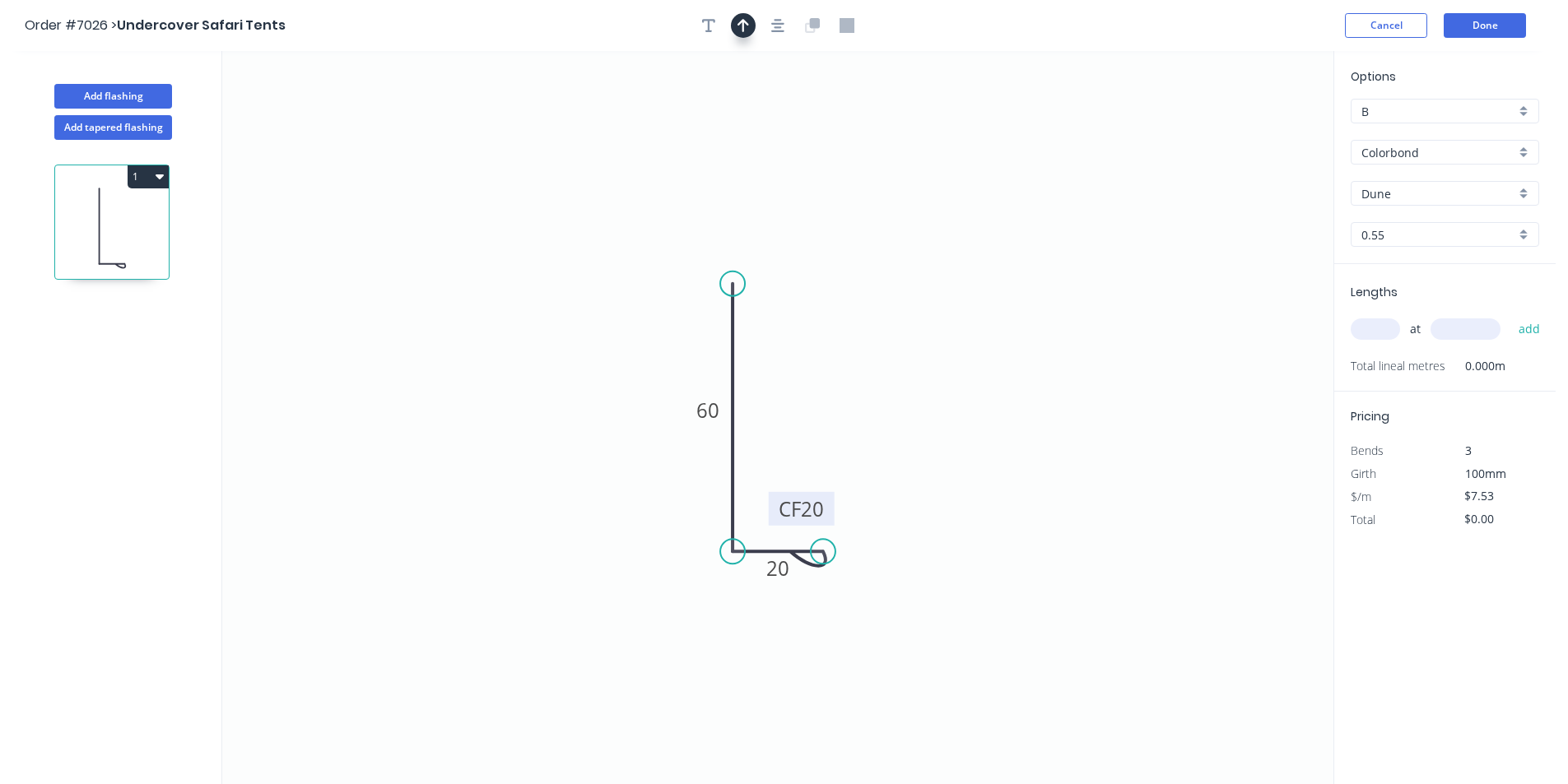
click at [746, 26] on icon "button" at bounding box center [743, 25] width 12 height 15
click at [1252, 123] on icon at bounding box center [1251, 104] width 15 height 52
drag, startPoint x: 1252, startPoint y: 125, endPoint x: 780, endPoint y: 428, distance: 560.9
click at [812, 427] on icon at bounding box center [819, 400] width 15 height 52
click at [777, 430] on icon at bounding box center [779, 408] width 15 height 52
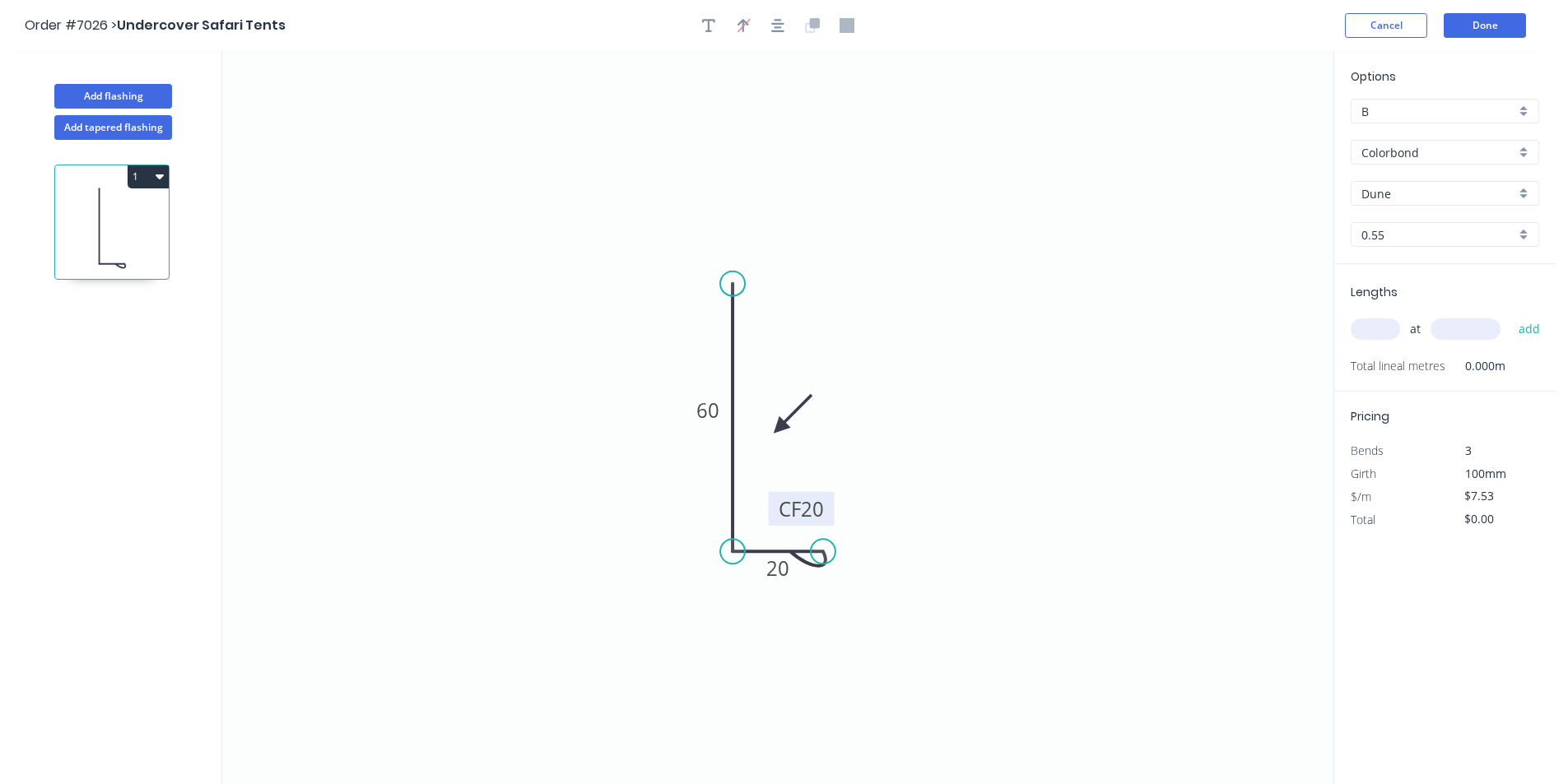
click at [1373, 329] on input "text" at bounding box center [1376, 329] width 50 height 21
type input "3"
type input "6500"
click at [1510, 315] on button "add" at bounding box center [1530, 329] width 39 height 28
type input "$146.84"
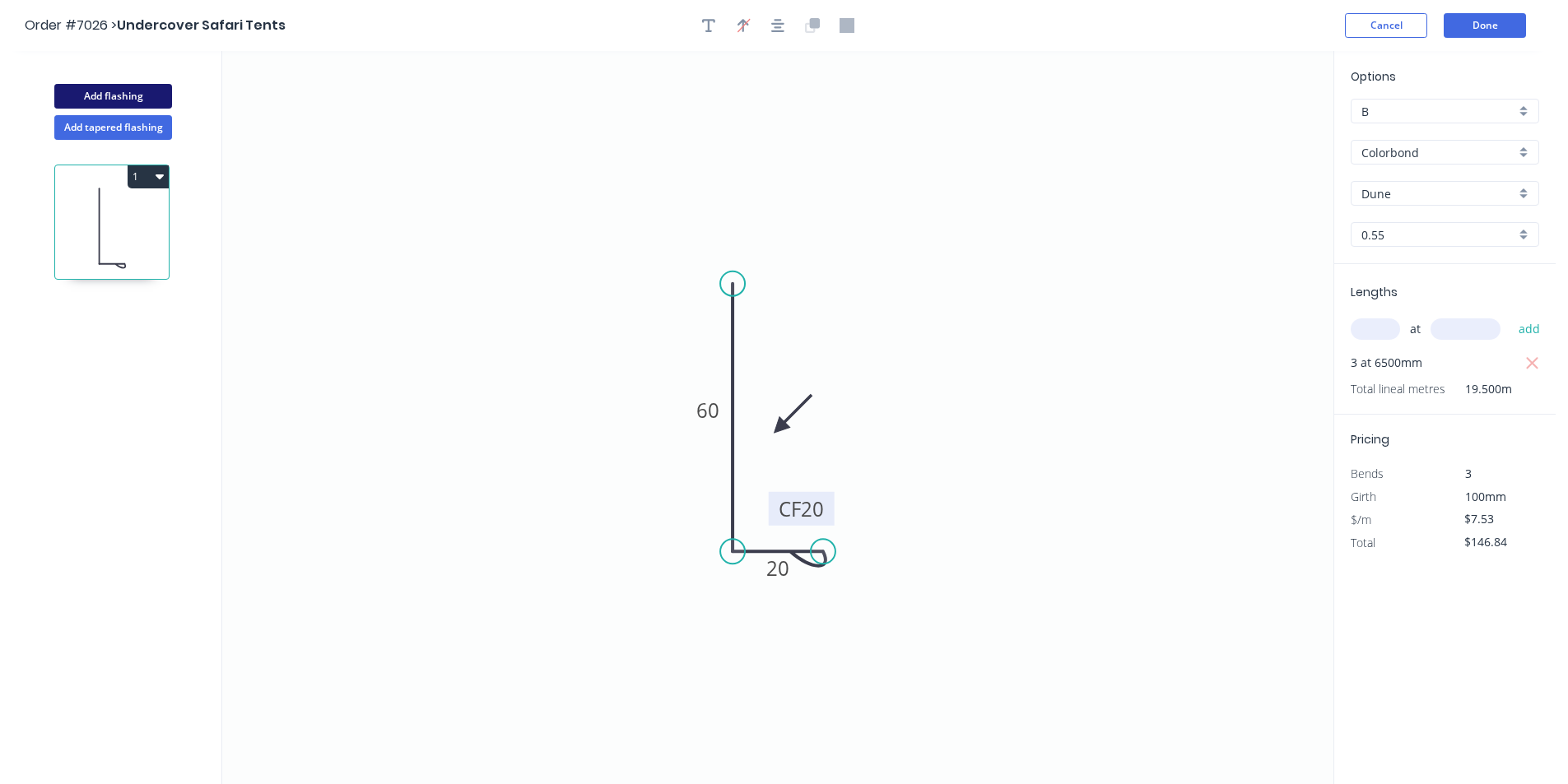
click at [107, 85] on button "Add flashing" at bounding box center [113, 97] width 118 height 25
type input "$0.00"
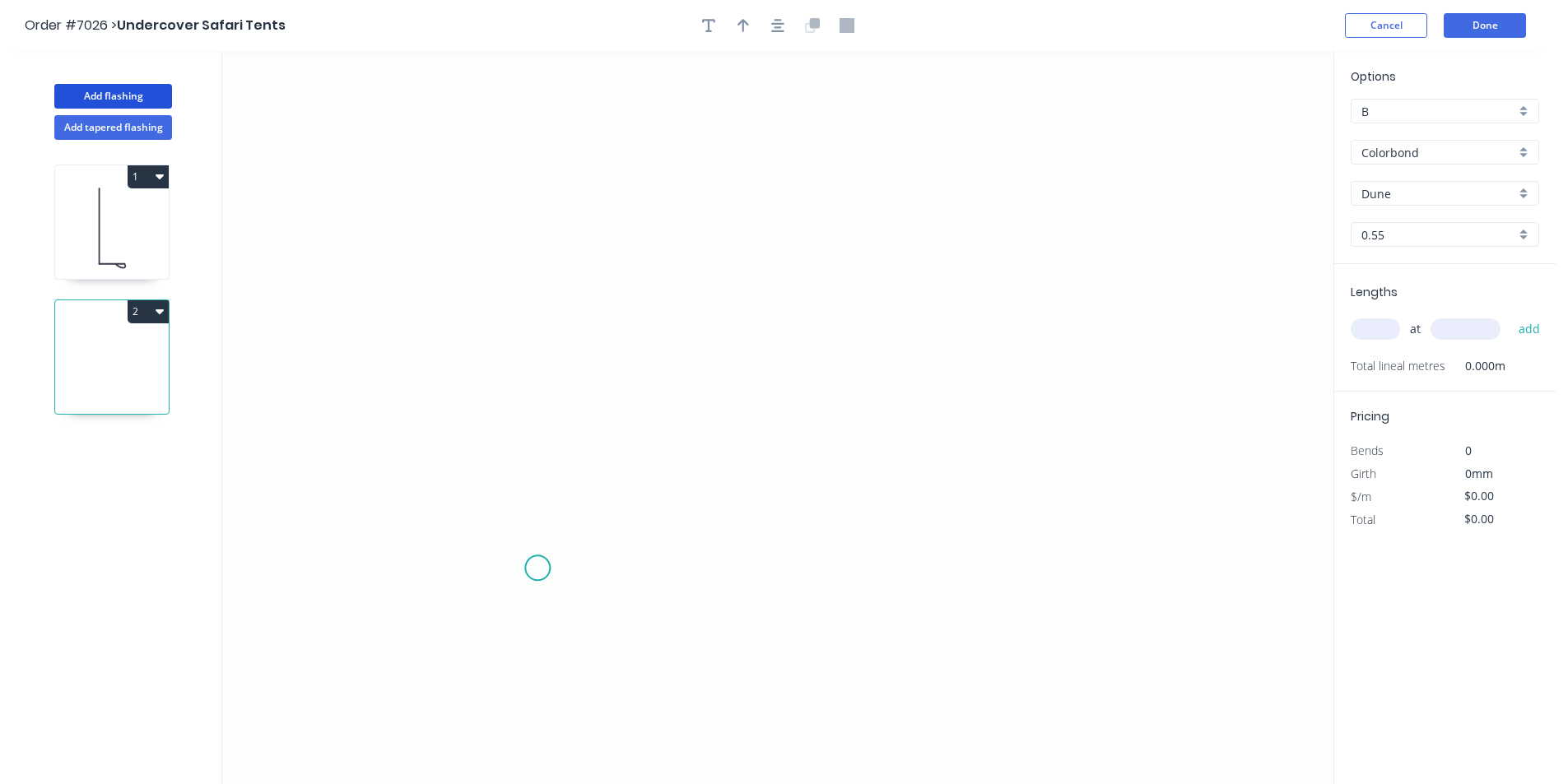
click at [543, 564] on icon "0" at bounding box center [777, 417] width 1111 height 733
click at [536, 303] on icon "0" at bounding box center [777, 417] width 1111 height 733
click at [646, 303] on icon at bounding box center [594, 303] width 104 height 0
click at [647, 411] on icon "0 ? ?" at bounding box center [777, 417] width 1111 height 733
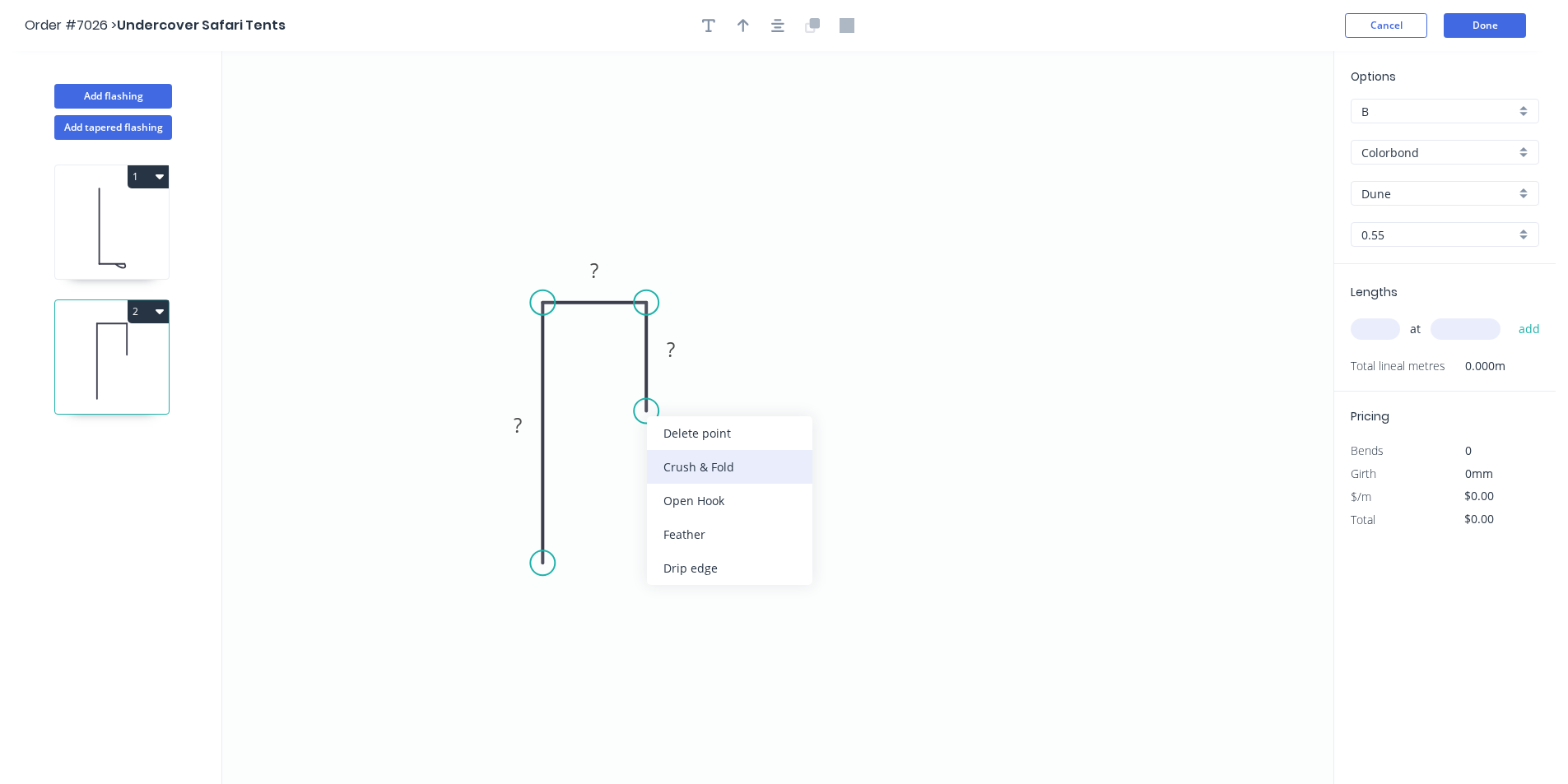
click at [759, 478] on div "Crush & Fold" at bounding box center [729, 467] width 165 height 34
click at [699, 471] on div "Flip bend" at bounding box center [740, 465] width 165 height 34
click at [671, 356] on tspan "?" at bounding box center [671, 349] width 8 height 28
type input "$11.33"
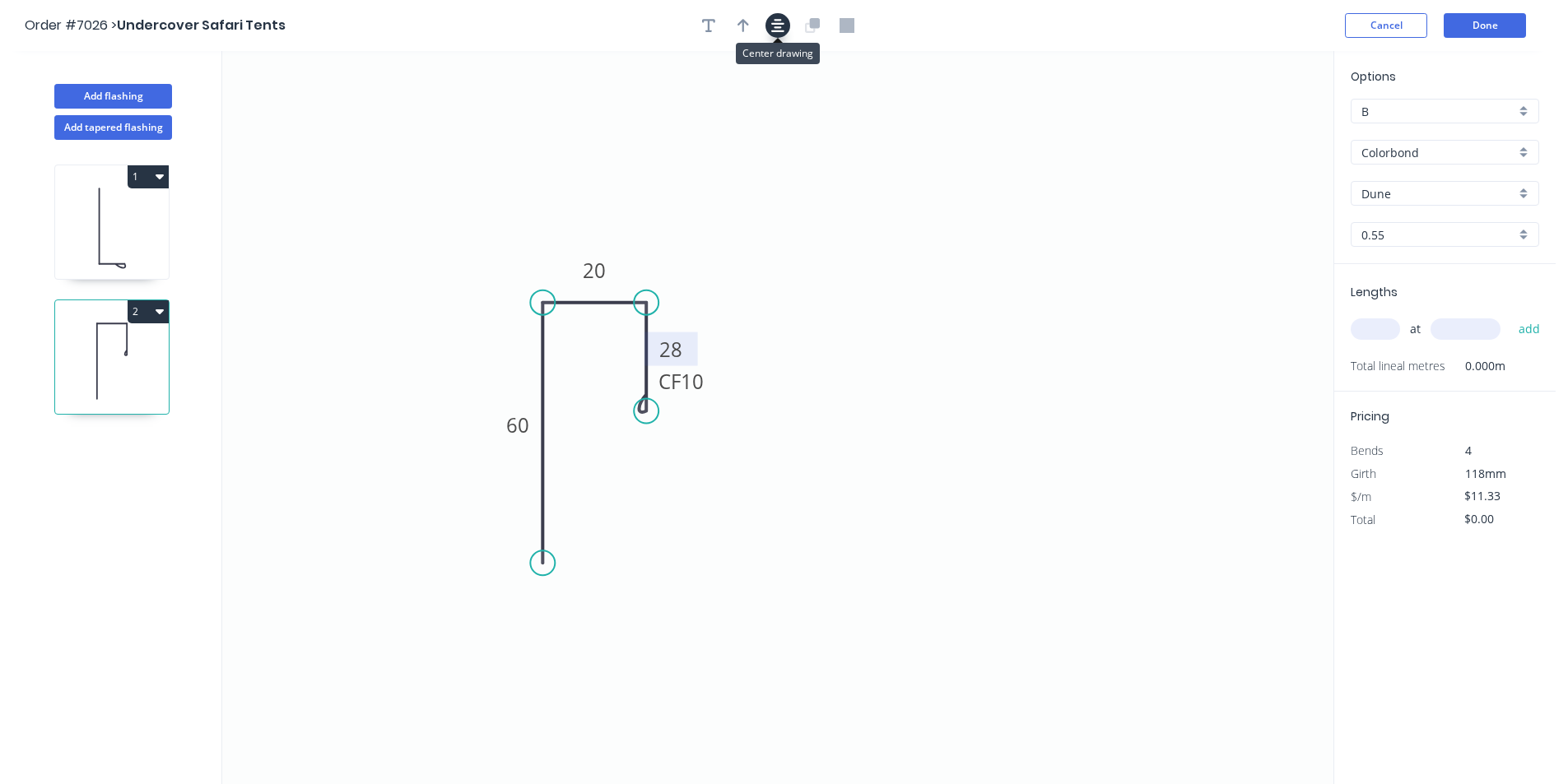
click at [785, 18] on button "button" at bounding box center [778, 26] width 25 height 25
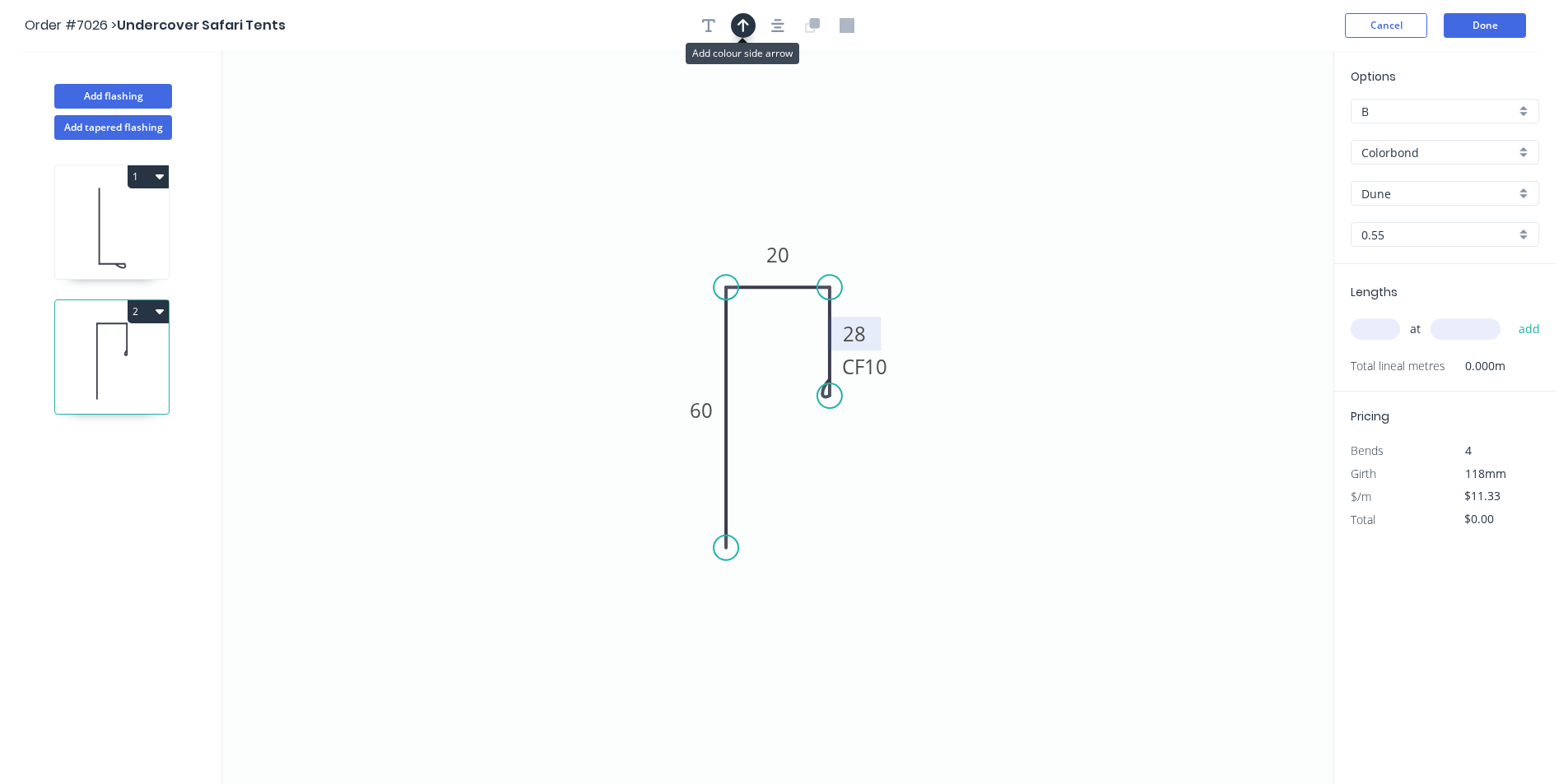
drag, startPoint x: 749, startPoint y: 19, endPoint x: 750, endPoint y: 33, distance: 14.0
click at [750, 33] on button "button" at bounding box center [744, 26] width 25 height 25
drag, startPoint x: 1256, startPoint y: 125, endPoint x: 899, endPoint y: 178, distance: 360.9
click at [846, 216] on icon "0 60 20 CF 10 28" at bounding box center [777, 417] width 1111 height 733
drag, startPoint x: 1248, startPoint y: 131, endPoint x: 724, endPoint y: 231, distance: 533.5
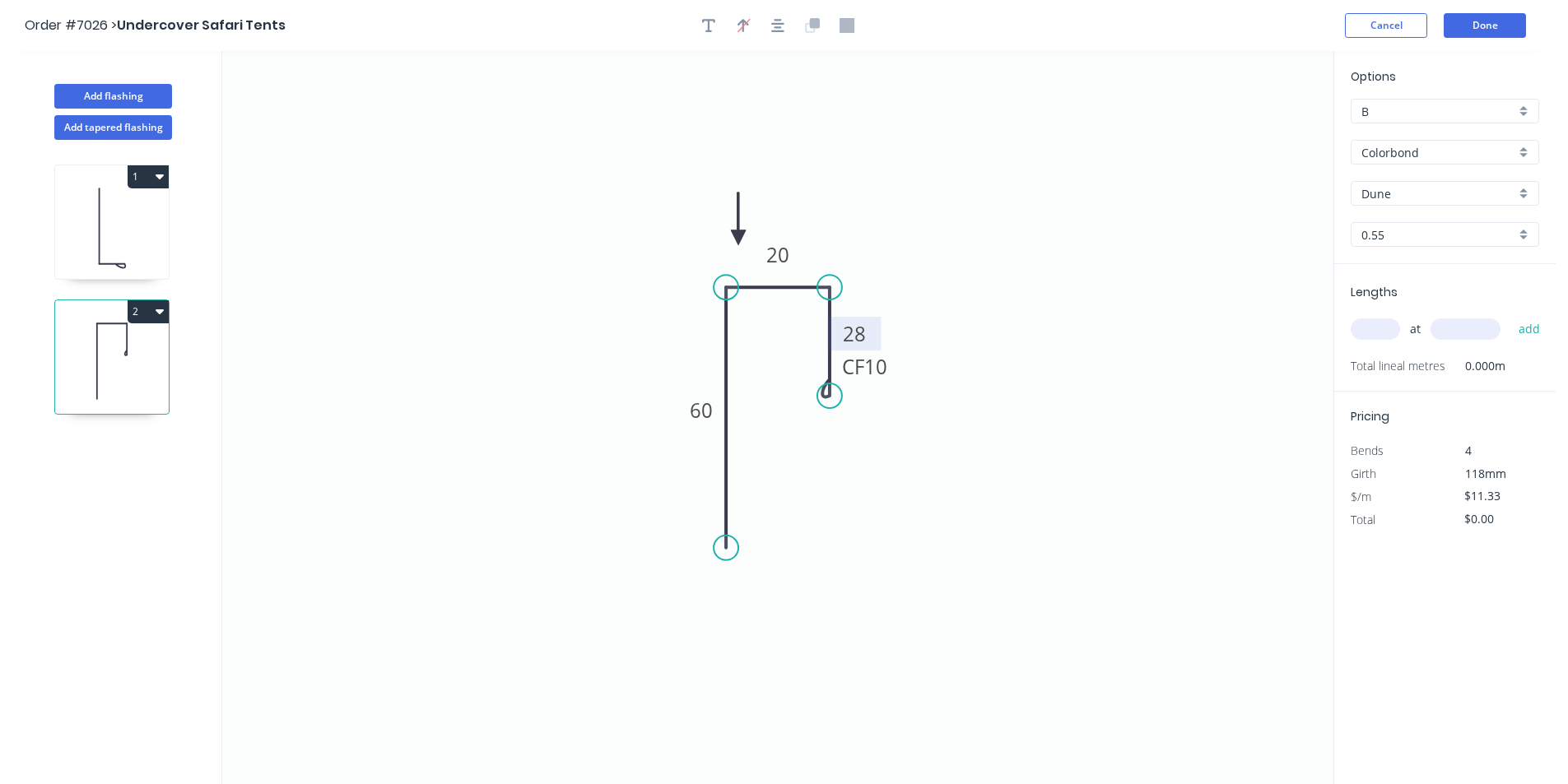
click at [739, 238] on icon at bounding box center [738, 218] width 15 height 52
click at [713, 25] on icon "button" at bounding box center [708, 25] width 13 height 15
drag, startPoint x: 311, startPoint y: 109, endPoint x: 864, endPoint y: 186, distance: 558.3
click at [864, 186] on textarea at bounding box center [892, 194] width 133 height 61
type textarea "P"
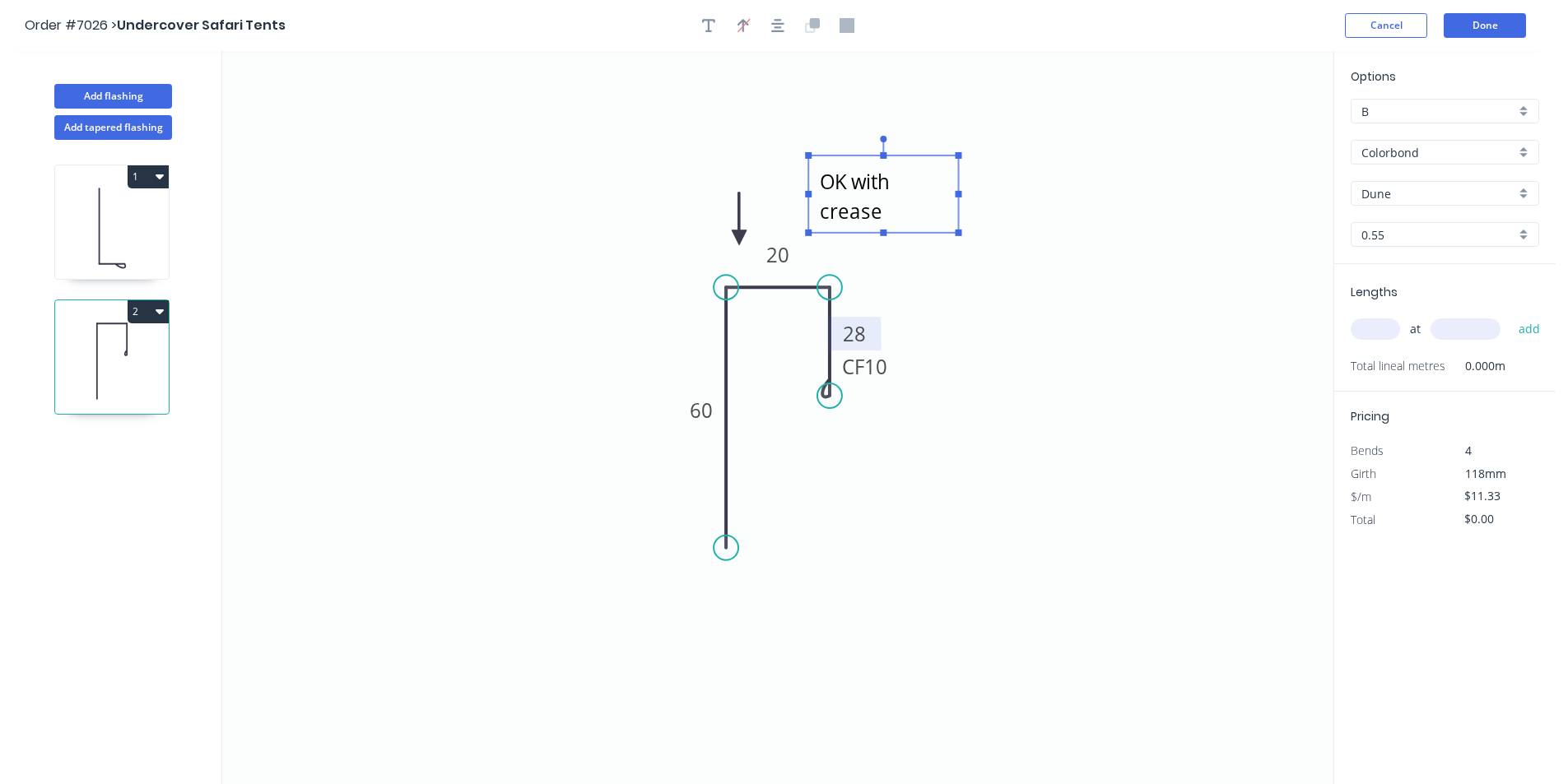
type textarea "OK with crease"
click at [1372, 331] on input "text" at bounding box center [1376, 329] width 50 height 21
type input "3"
type input "7500"
click at [1510, 315] on button "add" at bounding box center [1530, 329] width 39 height 28
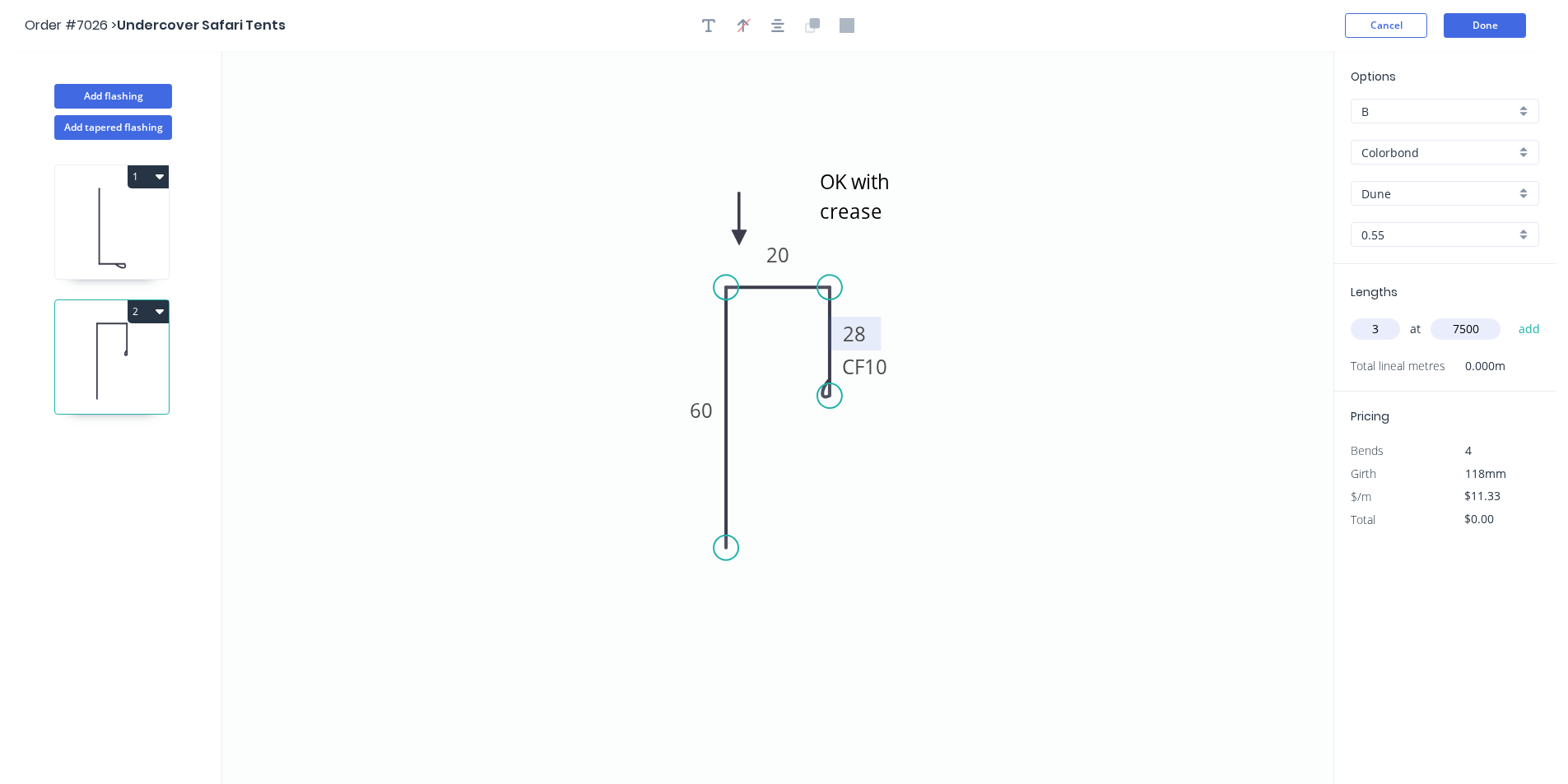
type input "$254.93"
click at [135, 93] on button "Add flashing" at bounding box center [113, 97] width 118 height 25
type input "$0.00"
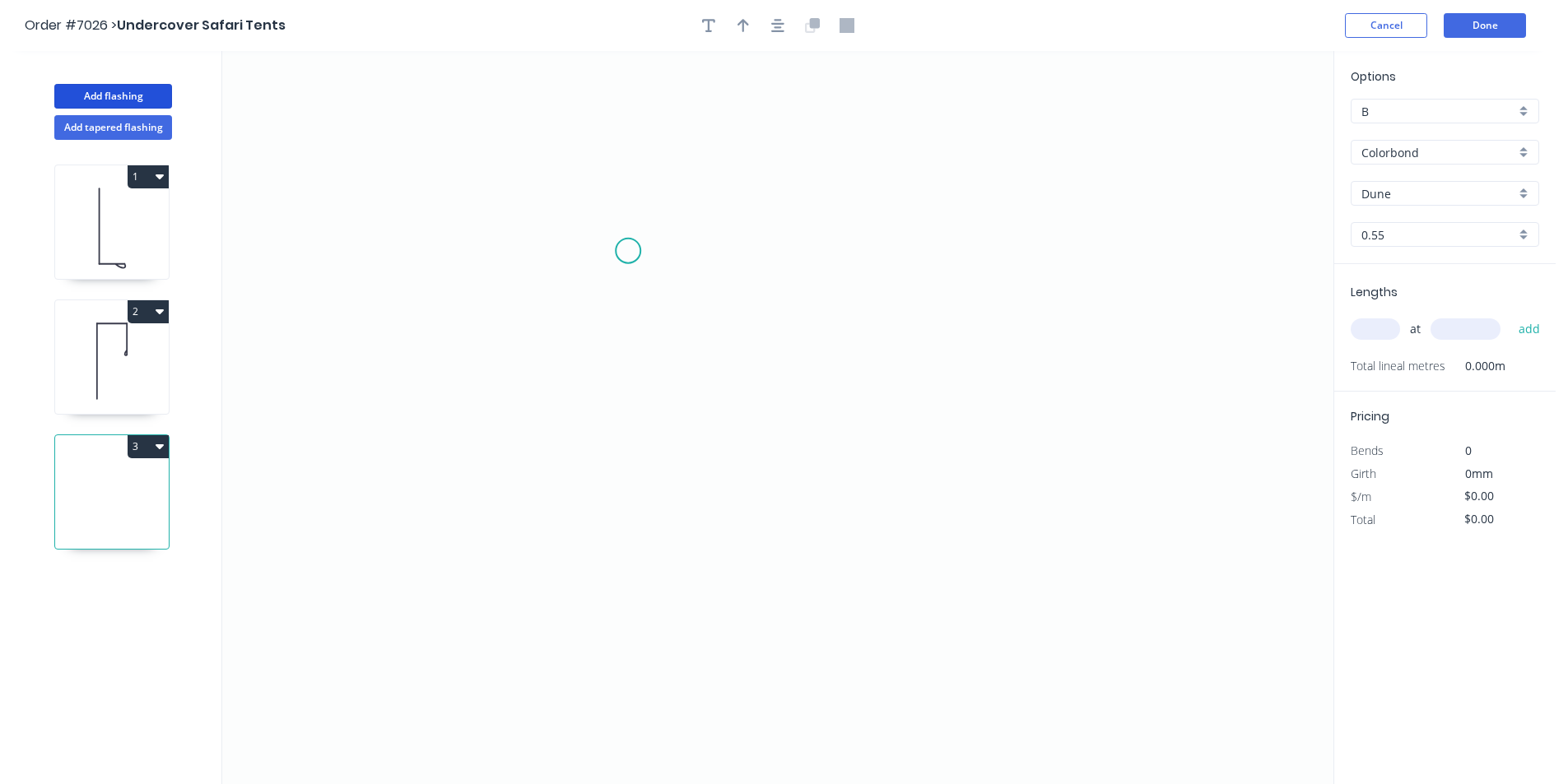
click at [628, 251] on icon "0" at bounding box center [777, 417] width 1111 height 733
click at [642, 370] on icon "0" at bounding box center [777, 417] width 1111 height 733
click at [741, 376] on icon "0 ?" at bounding box center [777, 417] width 1111 height 733
drag, startPoint x: 632, startPoint y: 255, endPoint x: 641, endPoint y: 246, distance: 12.7
click at [641, 246] on circle at bounding box center [642, 246] width 25 height 25
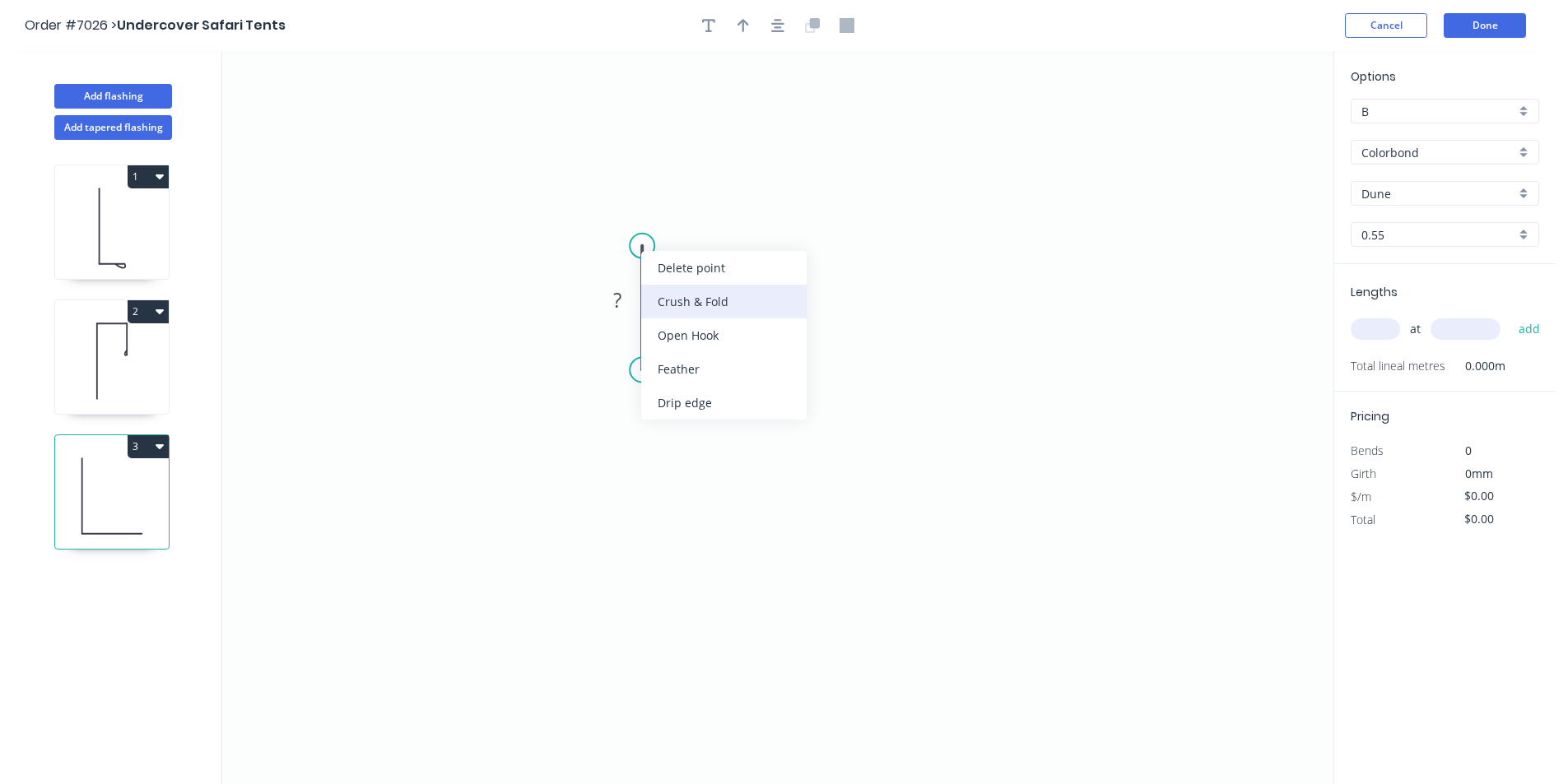
click at [727, 308] on div "Crush & Fold" at bounding box center [724, 302] width 165 height 34
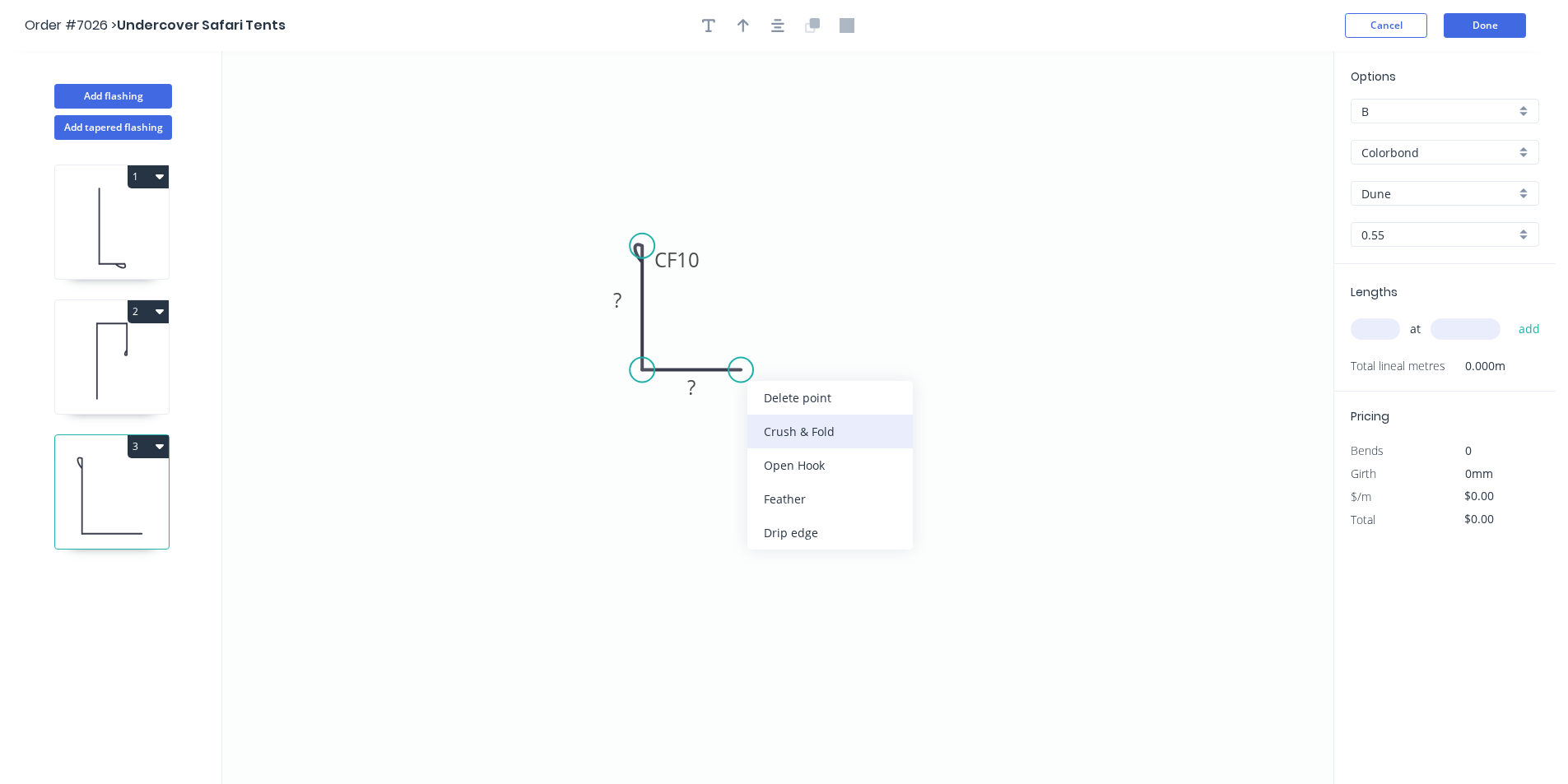
click at [795, 438] on div "Crush & Fold" at bounding box center [830, 432] width 165 height 34
click at [765, 432] on div "Flip bend" at bounding box center [829, 421] width 165 height 34
click at [689, 383] on tspan "?" at bounding box center [691, 387] width 8 height 28
type input "$9.03"
click at [769, 19] on button "button" at bounding box center [778, 26] width 25 height 25
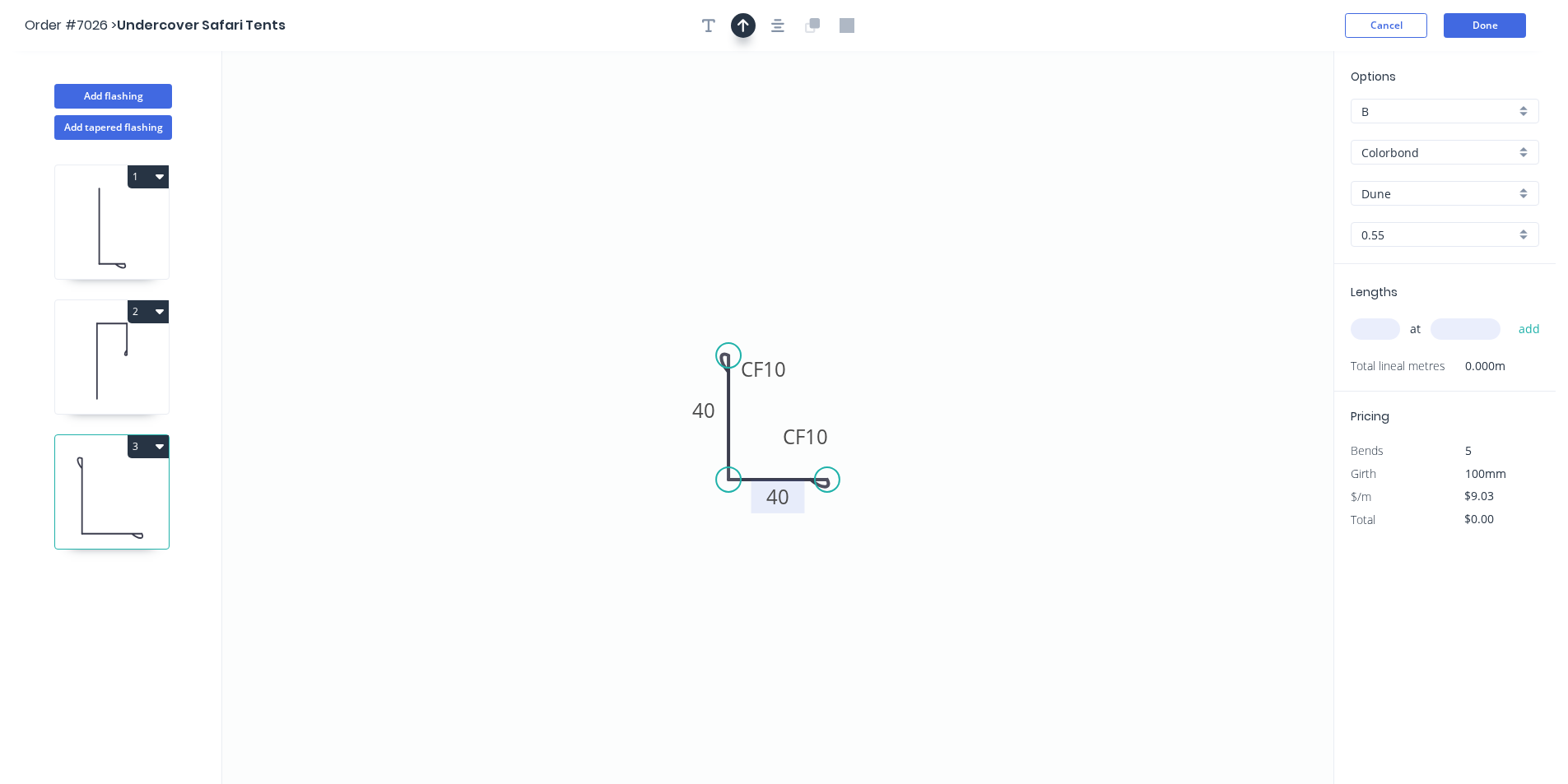
click at [753, 20] on button "button" at bounding box center [744, 26] width 25 height 25
click at [1254, 125] on icon "0 CF 10 40 CF 10 40" at bounding box center [777, 417] width 1111 height 733
click at [1251, 128] on icon at bounding box center [1250, 114] width 15 height 52
drag, startPoint x: 1027, startPoint y: 341, endPoint x: 756, endPoint y: 440, distance: 288.5
click at [756, 440] on icon at bounding box center [768, 427] width 48 height 48
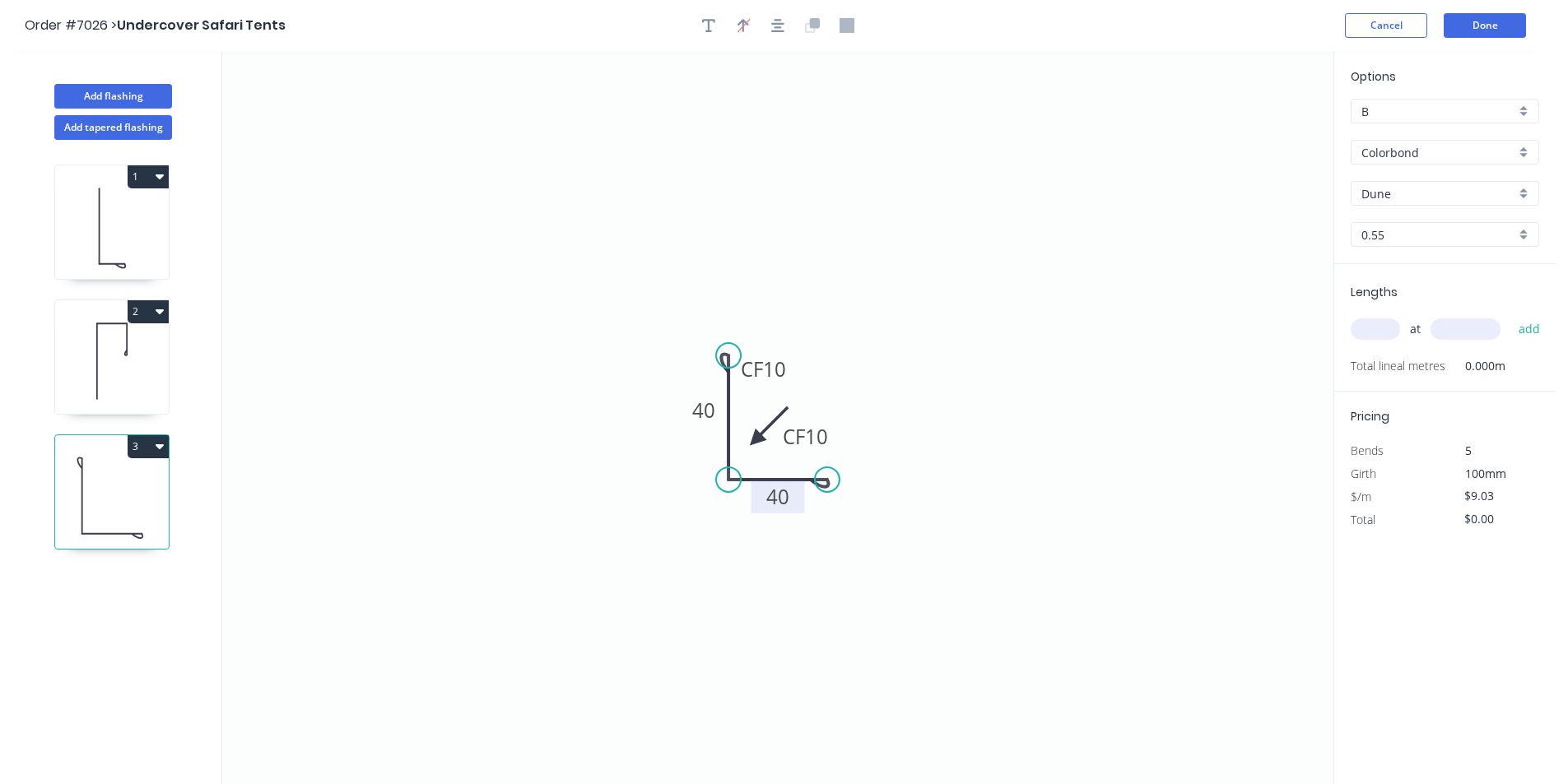
click at [1379, 341] on div "at add" at bounding box center [1447, 329] width 192 height 28
click at [1381, 329] on input "text" at bounding box center [1376, 329] width 50 height 21
type input "3"
type input "4600"
click at [1510, 315] on button "add" at bounding box center [1530, 329] width 39 height 28
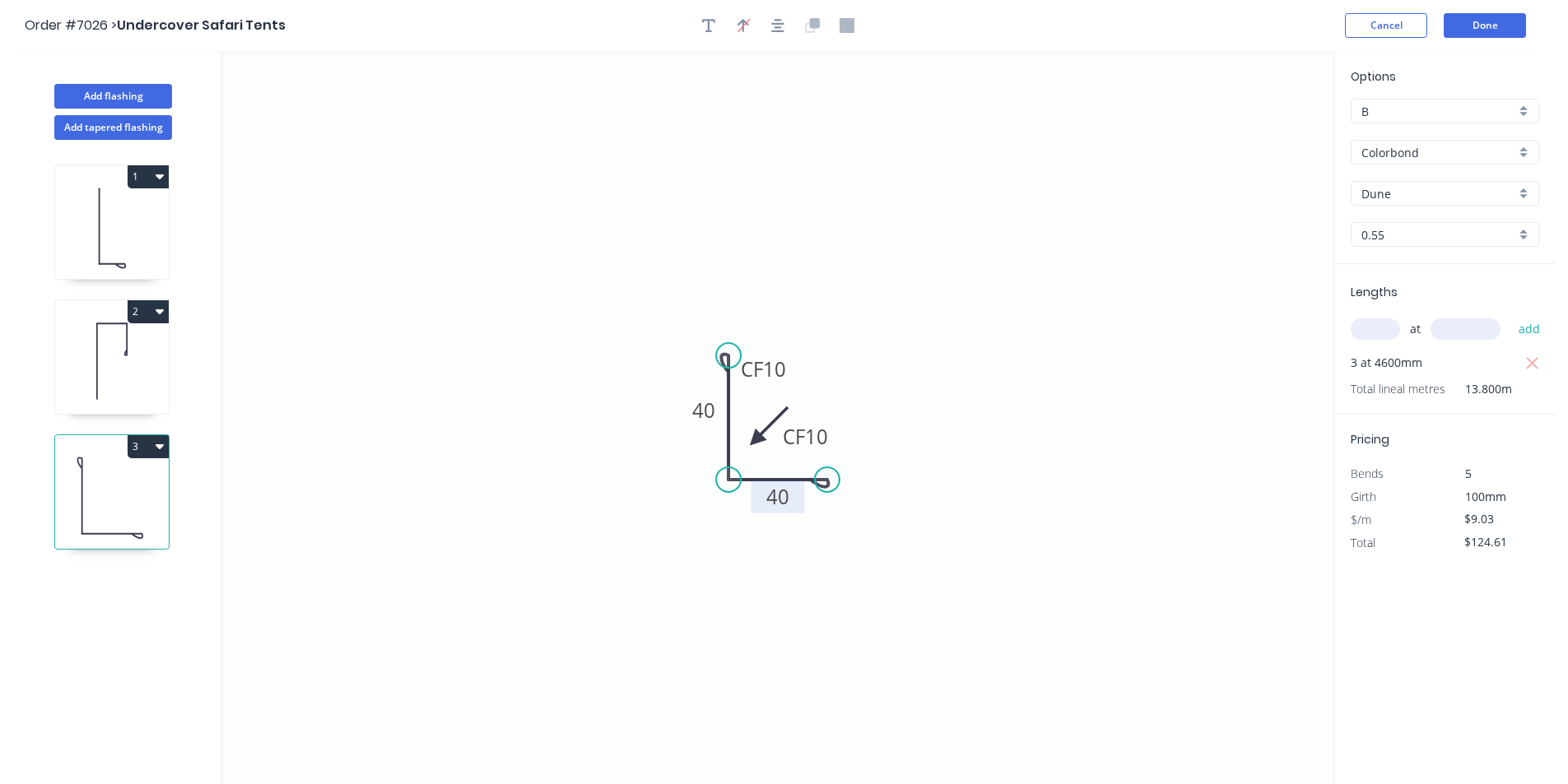
click at [147, 451] on button "3" at bounding box center [148, 447] width 41 height 23
click at [135, 487] on div "Duplicate" at bounding box center [91, 487] width 127 height 24
type input "$0.00"
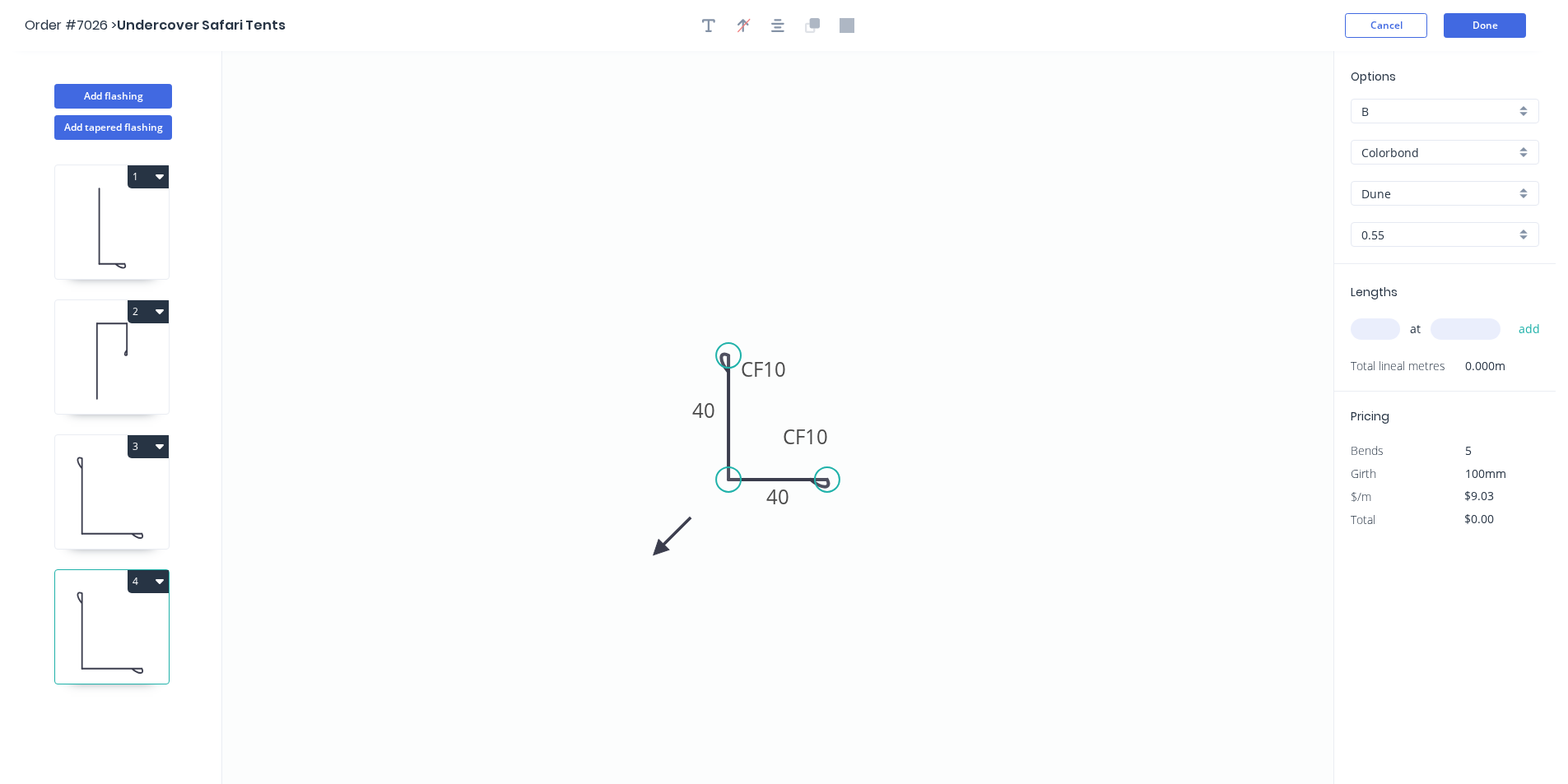
drag, startPoint x: 728, startPoint y: 498, endPoint x: 663, endPoint y: 543, distance: 79.1
click at [662, 544] on icon at bounding box center [672, 536] width 48 height 48
click at [663, 543] on icon at bounding box center [675, 531] width 48 height 48
click at [663, 543] on icon at bounding box center [681, 543] width 52 height 15
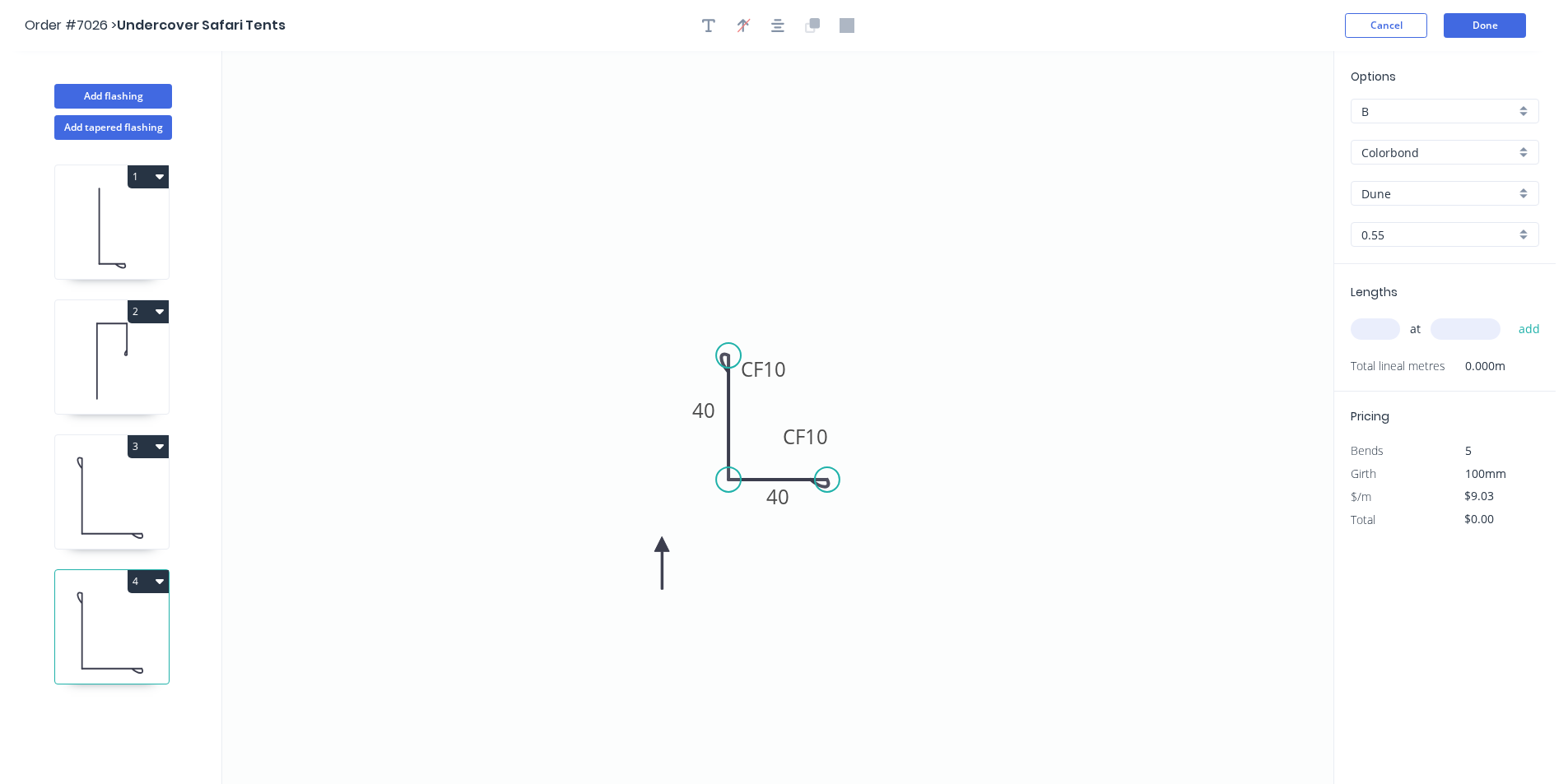
click at [663, 543] on icon at bounding box center [662, 562] width 15 height 52
click at [861, 534] on div "Flip bend" at bounding box center [910, 538] width 165 height 34
click at [768, 417] on div "Flip bend" at bounding box center [800, 418] width 165 height 34
drag, startPoint x: 1394, startPoint y: 325, endPoint x: 1399, endPoint y: 341, distance: 16.8
click at [1393, 325] on input "text" at bounding box center [1376, 329] width 50 height 21
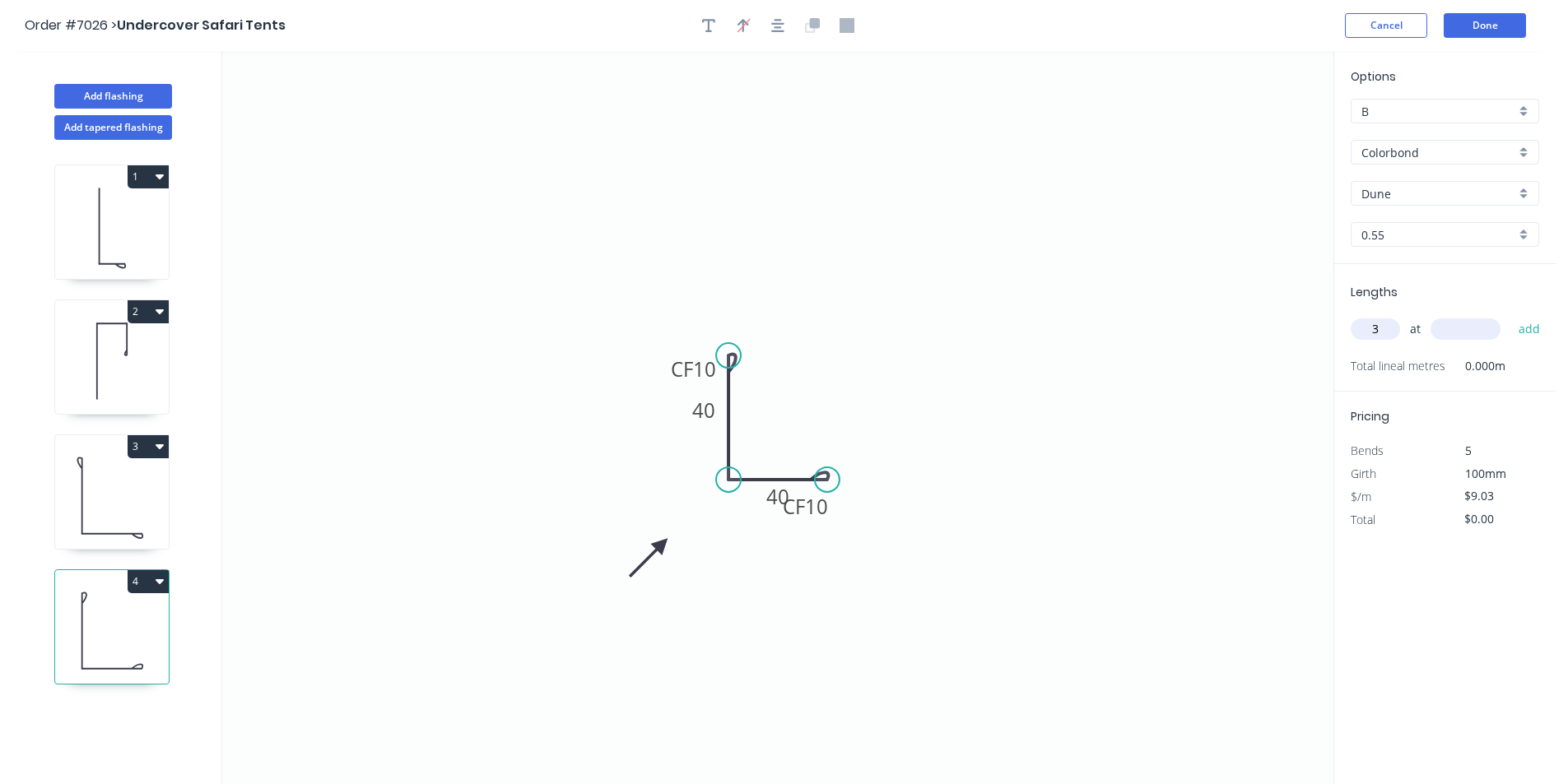
type input "3"
type input "4600"
click at [1510, 315] on button "add" at bounding box center [1530, 329] width 39 height 28
type input "$124.61"
drag, startPoint x: 104, startPoint y: 75, endPoint x: 104, endPoint y: 96, distance: 21.0
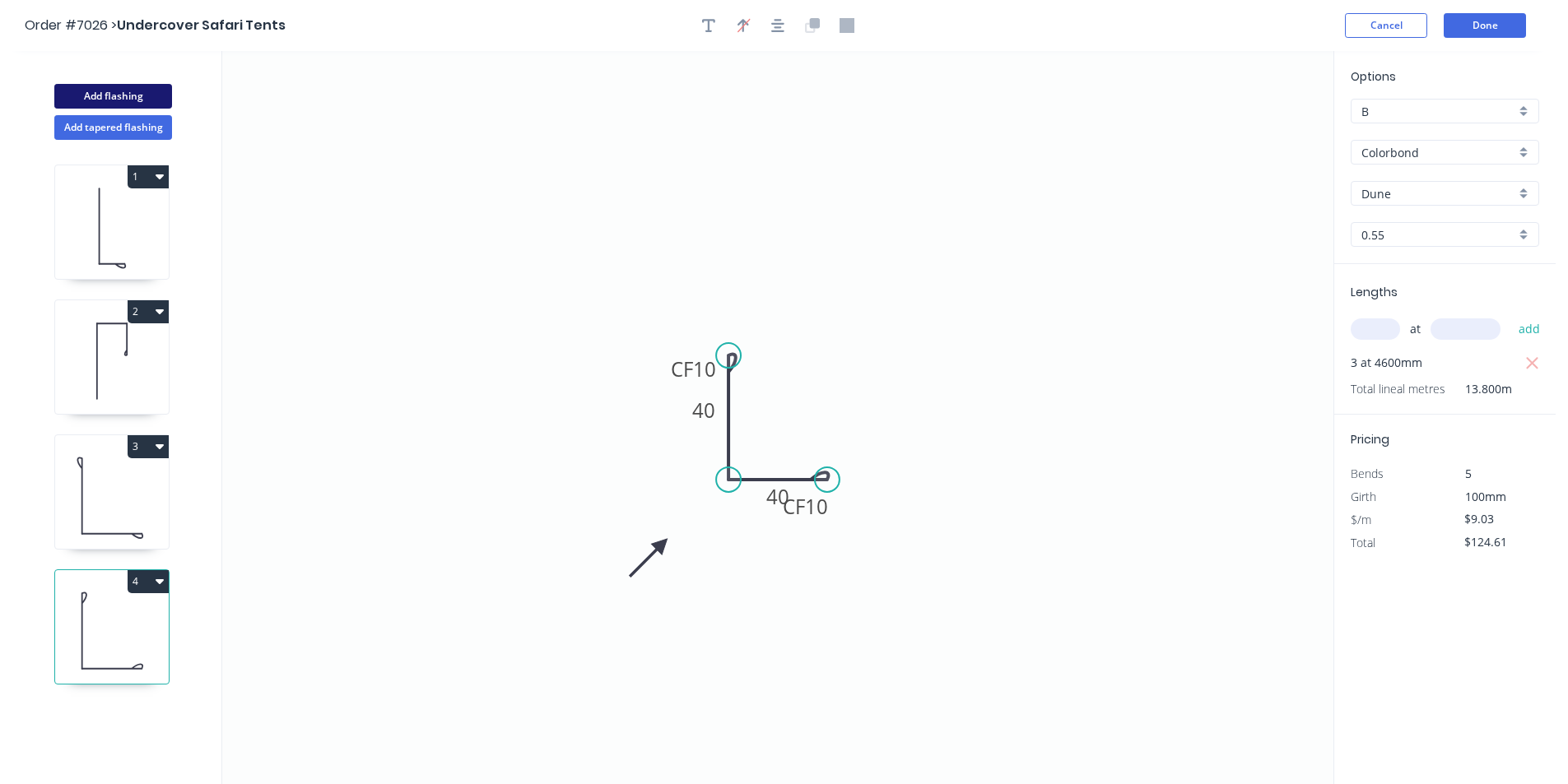
click at [102, 75] on div "Add flashing" at bounding box center [114, 84] width 217 height 50
click at [104, 96] on button "Add flashing" at bounding box center [113, 97] width 118 height 25
type input "$0.00"
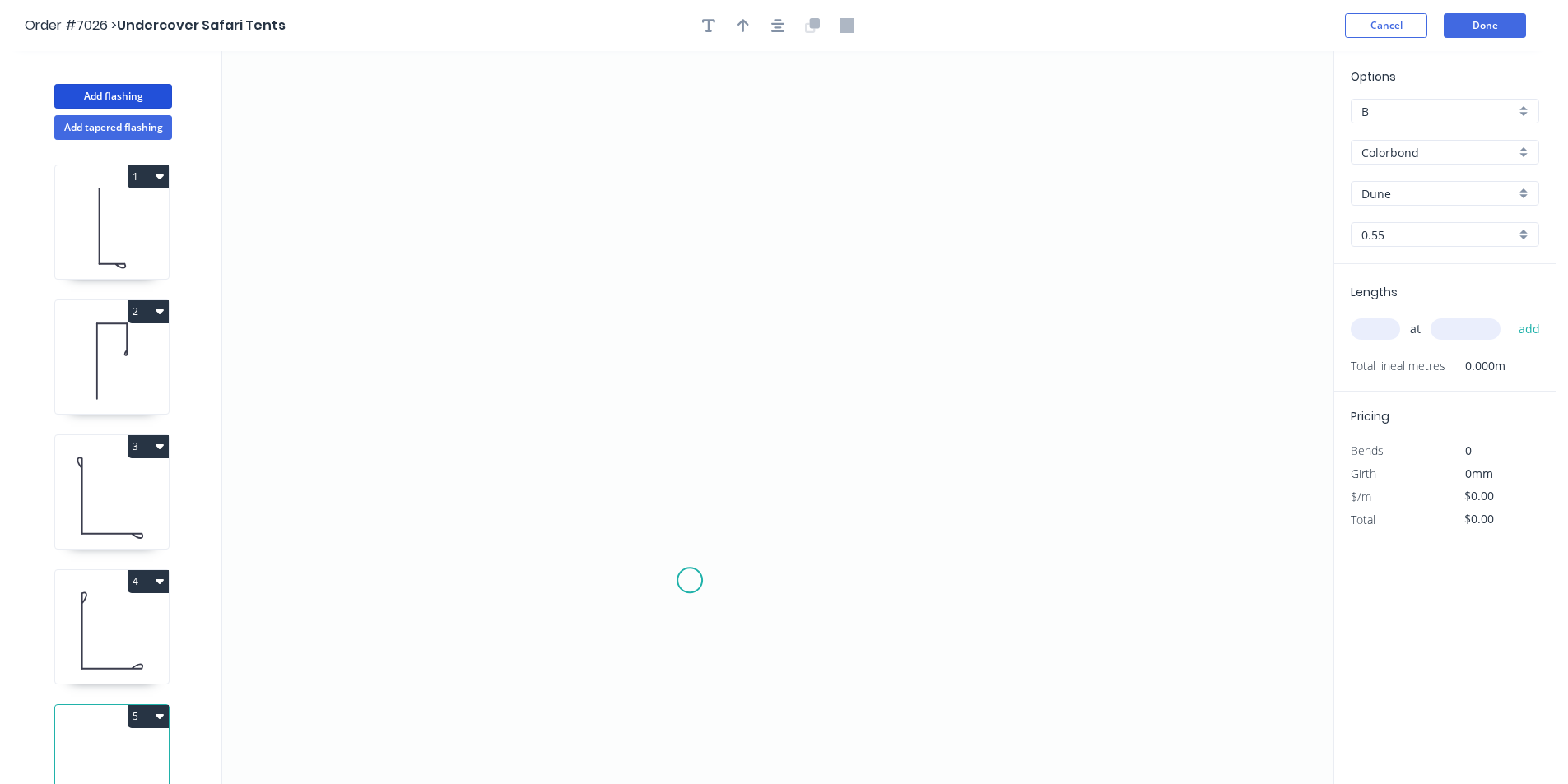
click at [689, 555] on icon "0" at bounding box center [777, 417] width 1111 height 733
click at [682, 452] on icon "0" at bounding box center [777, 417] width 1111 height 733
click at [924, 455] on icon "0 ?" at bounding box center [777, 417] width 1111 height 733
click at [926, 561] on icon "0 ? ?" at bounding box center [777, 417] width 1111 height 733
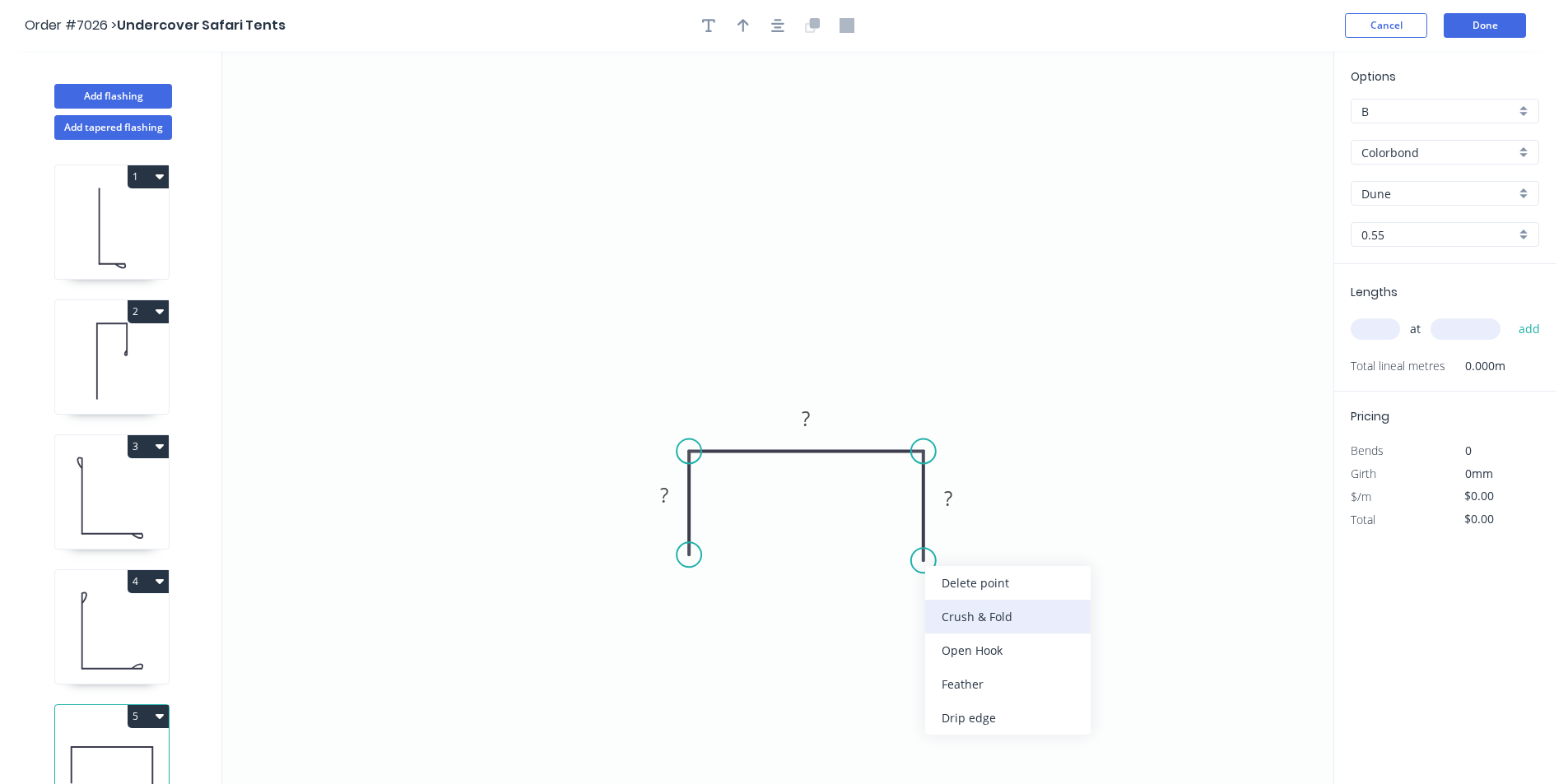
click at [965, 610] on div "Crush & Fold" at bounding box center [1008, 617] width 165 height 34
click at [991, 607] on div "Flip bend" at bounding box center [1012, 616] width 165 height 34
click at [669, 491] on rect at bounding box center [664, 496] width 33 height 23
type input "$11.33"
click at [954, 498] on tspan "50." at bounding box center [949, 498] width 28 height 28
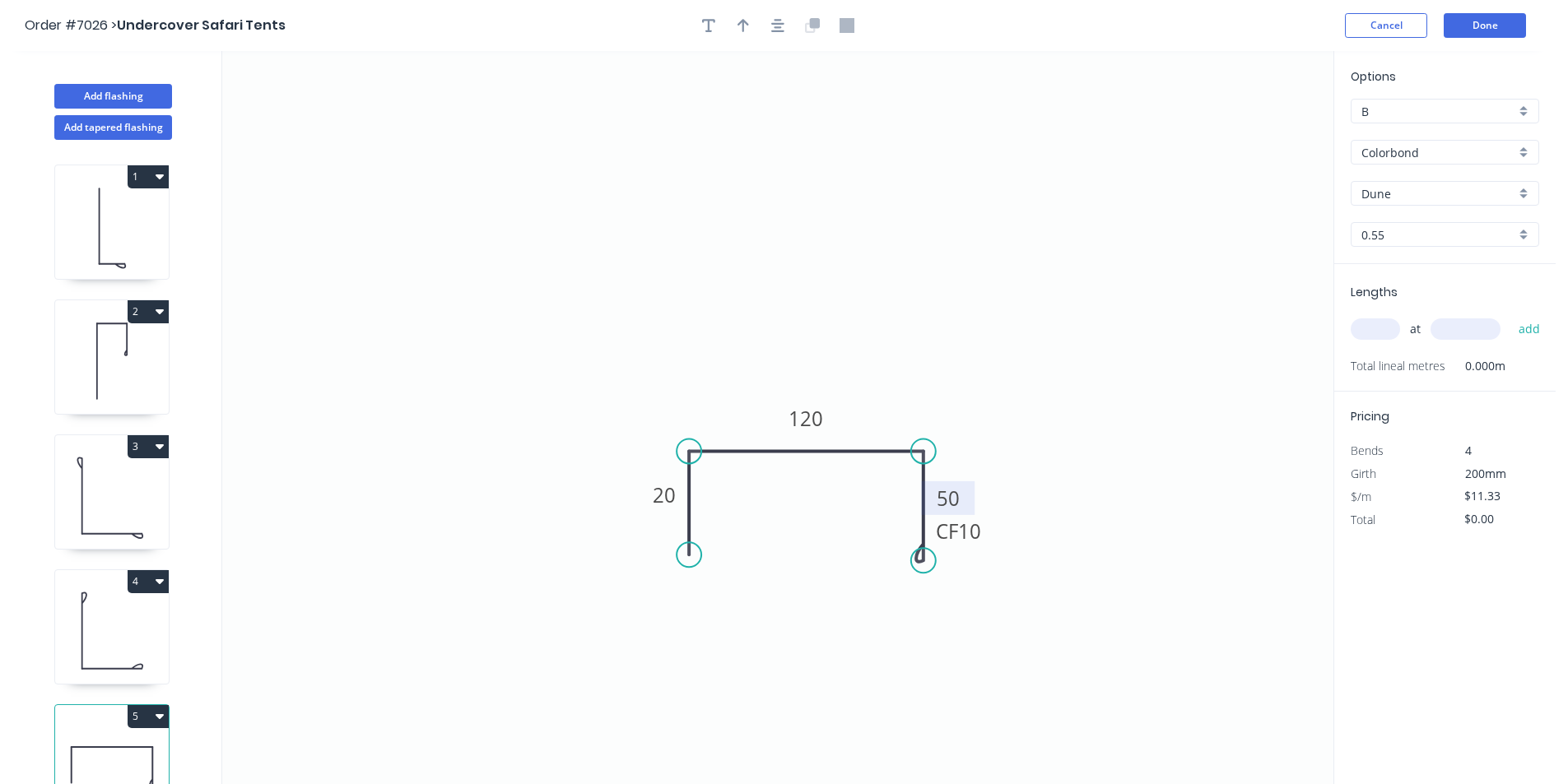
click at [1391, 337] on input "text" at bounding box center [1376, 329] width 50 height 21
type input "3"
type input "4600"
click at [1510, 315] on button "add" at bounding box center [1530, 329] width 39 height 28
type input "$156.35"
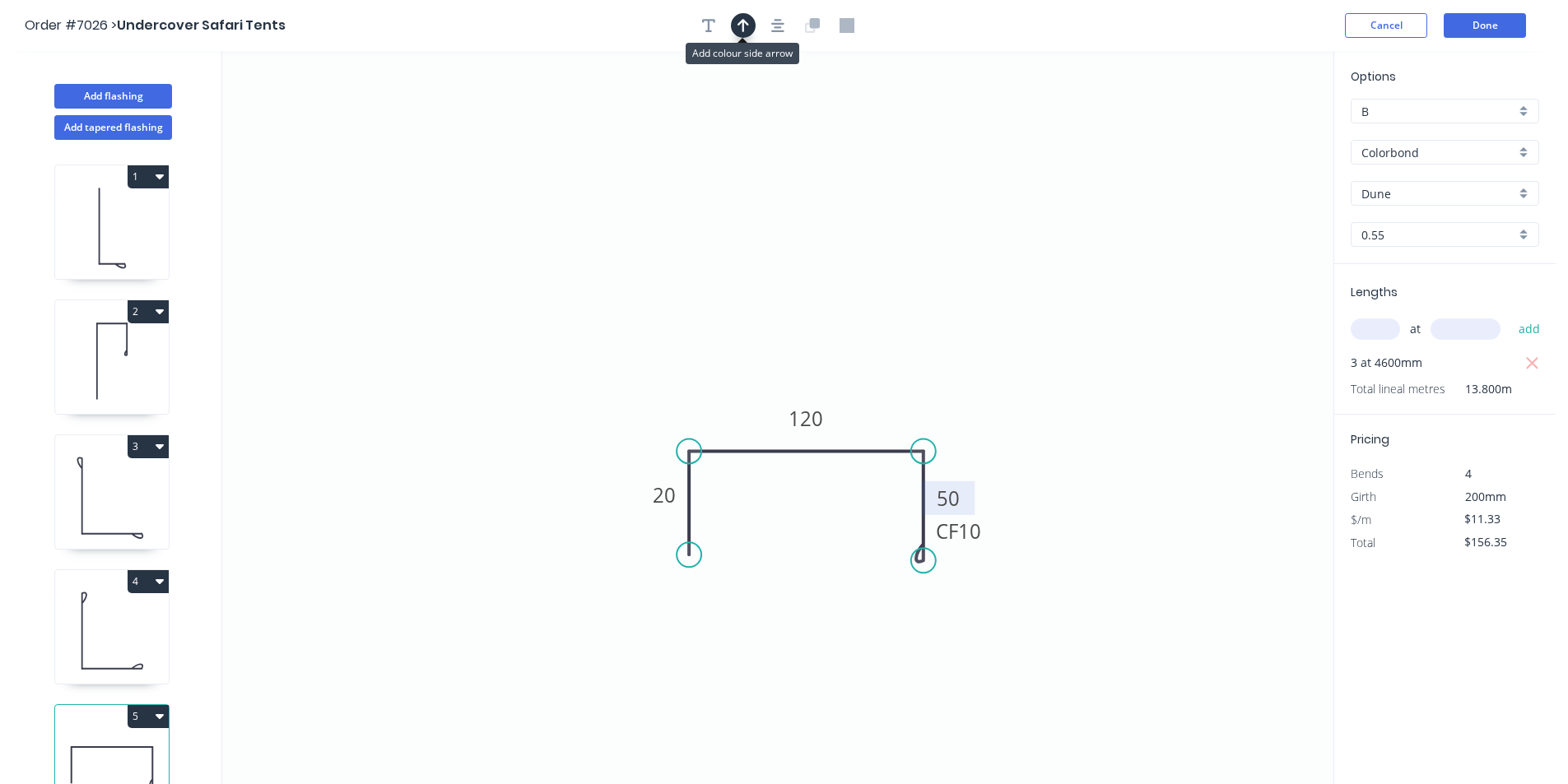
click at [745, 21] on icon "button" at bounding box center [743, 25] width 12 height 13
drag, startPoint x: 1248, startPoint y: 132, endPoint x: 749, endPoint y: 426, distance: 579.2
click at [749, 426] on icon at bounding box center [749, 407] width 15 height 52
click at [1490, 28] on button "Done" at bounding box center [1484, 26] width 83 height 25
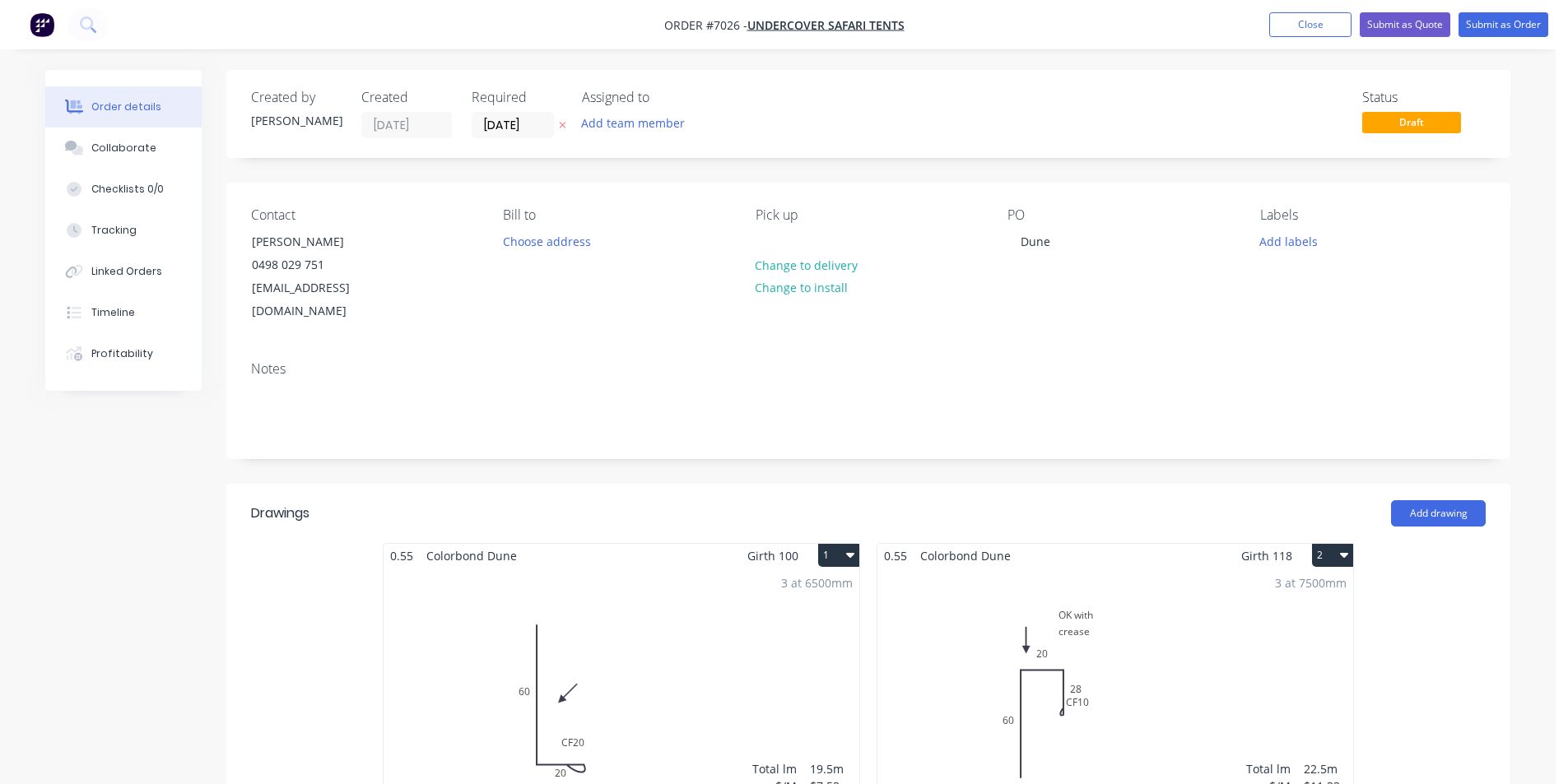
type input "$13.61"
type input "$1,135.89"
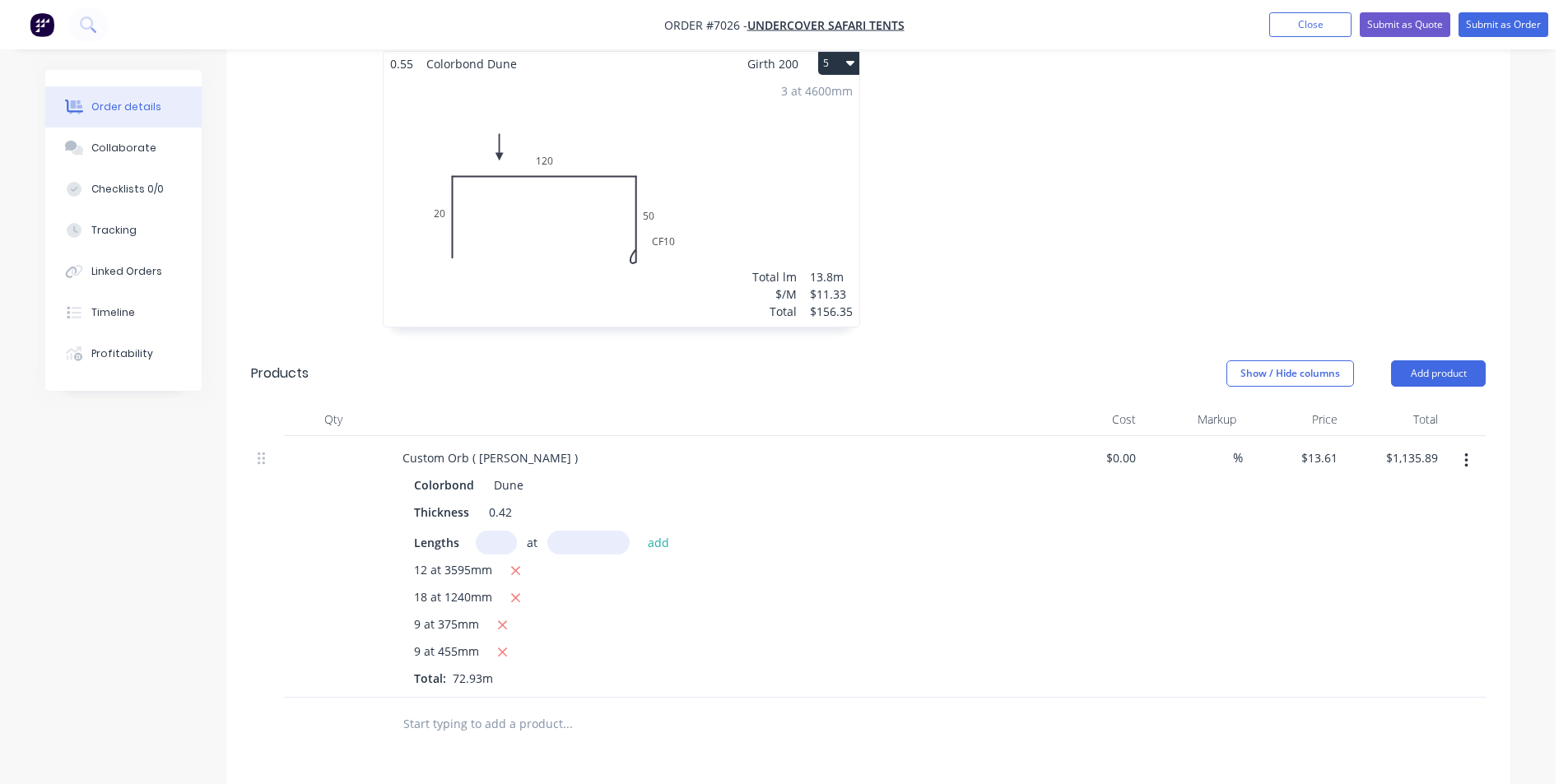
scroll to position [1070, 0]
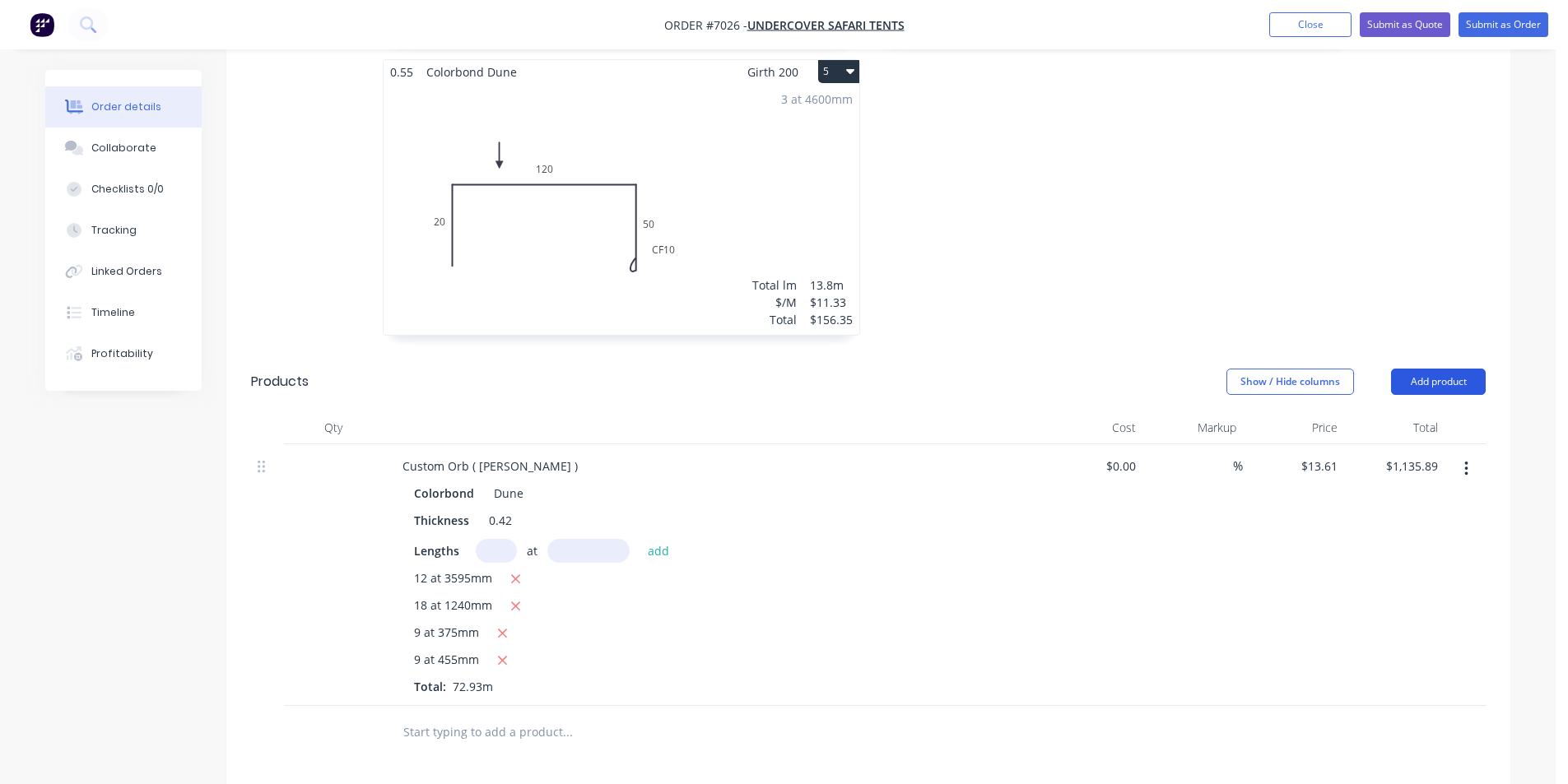
click at [1436, 368] on button "Add product" at bounding box center [1438, 382] width 95 height 27
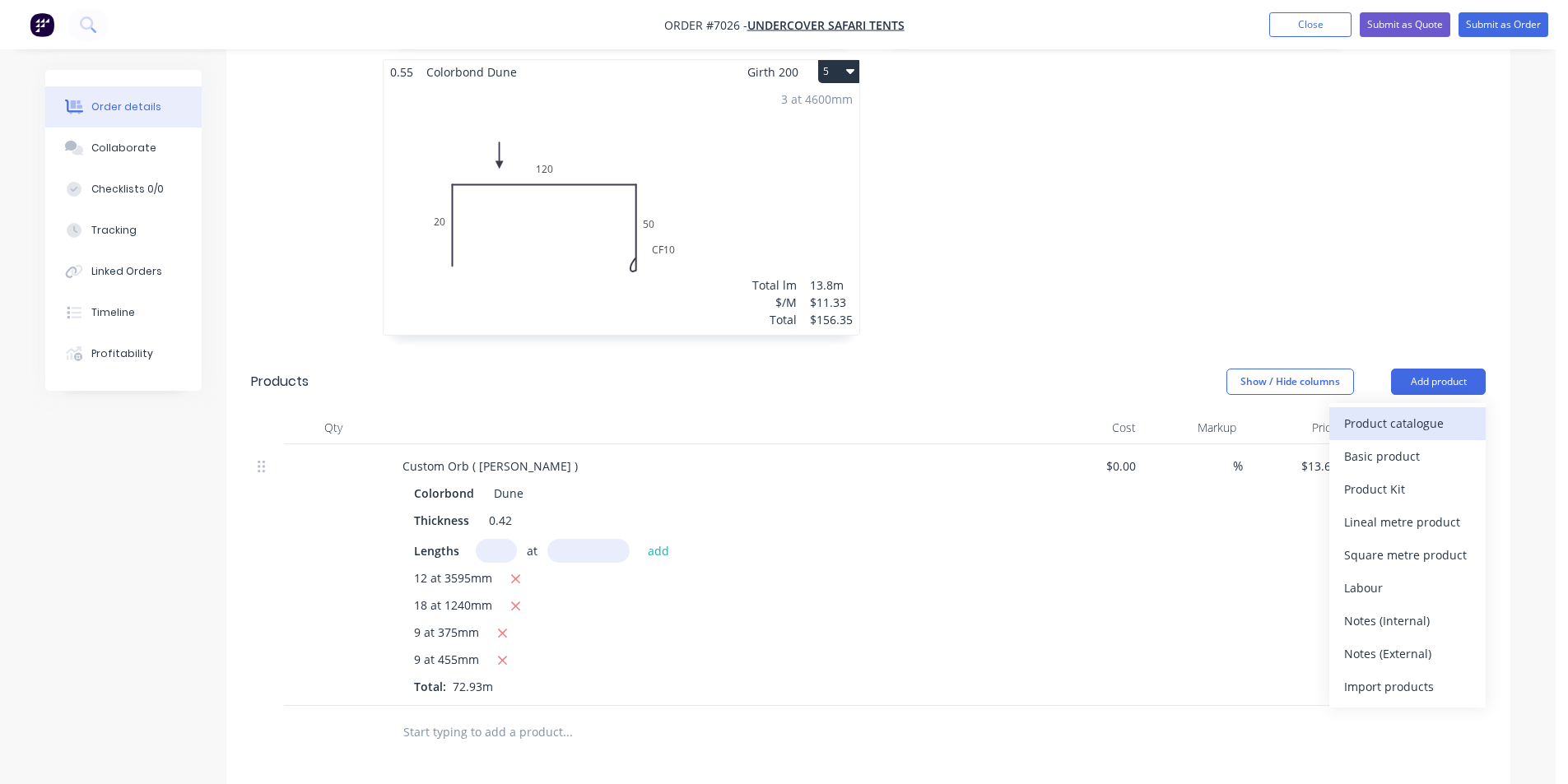
click at [1413, 411] on div "Product catalogue" at bounding box center [1407, 423] width 127 height 24
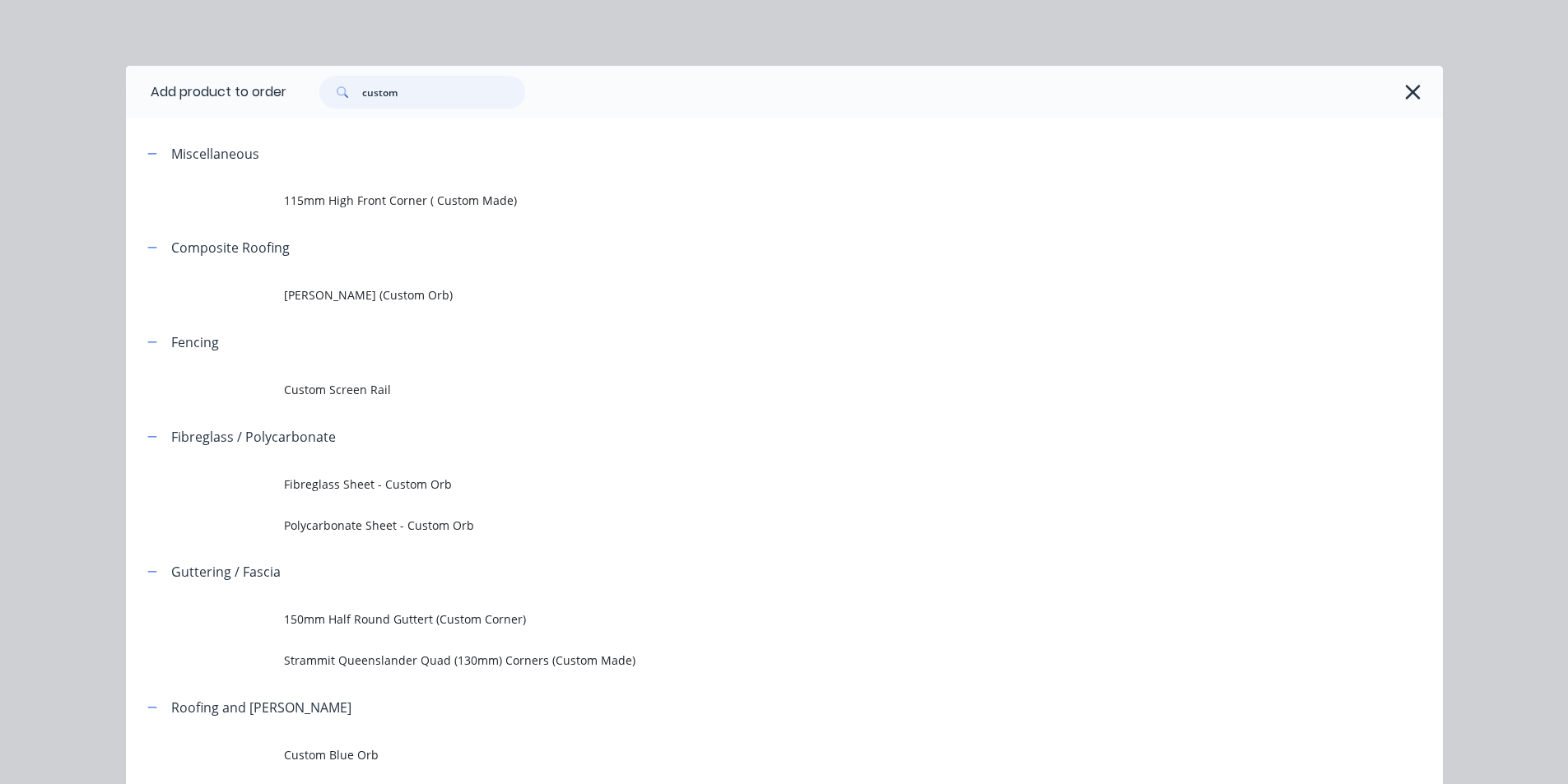
click at [438, 92] on input "custom" at bounding box center [443, 91] width 163 height 33
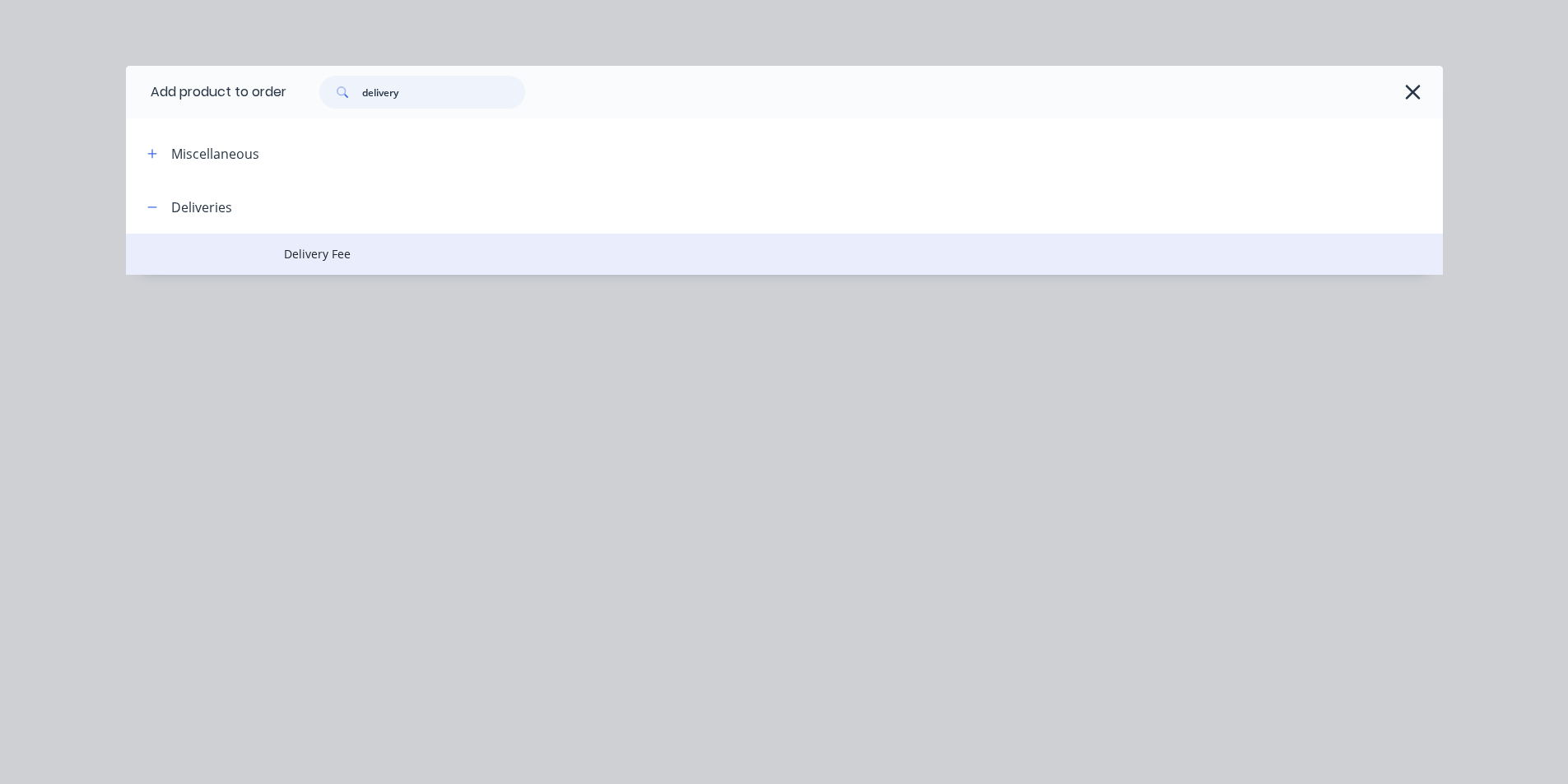
type input "delivery"
click at [365, 247] on span "Delivery Fee" at bounding box center [747, 253] width 927 height 17
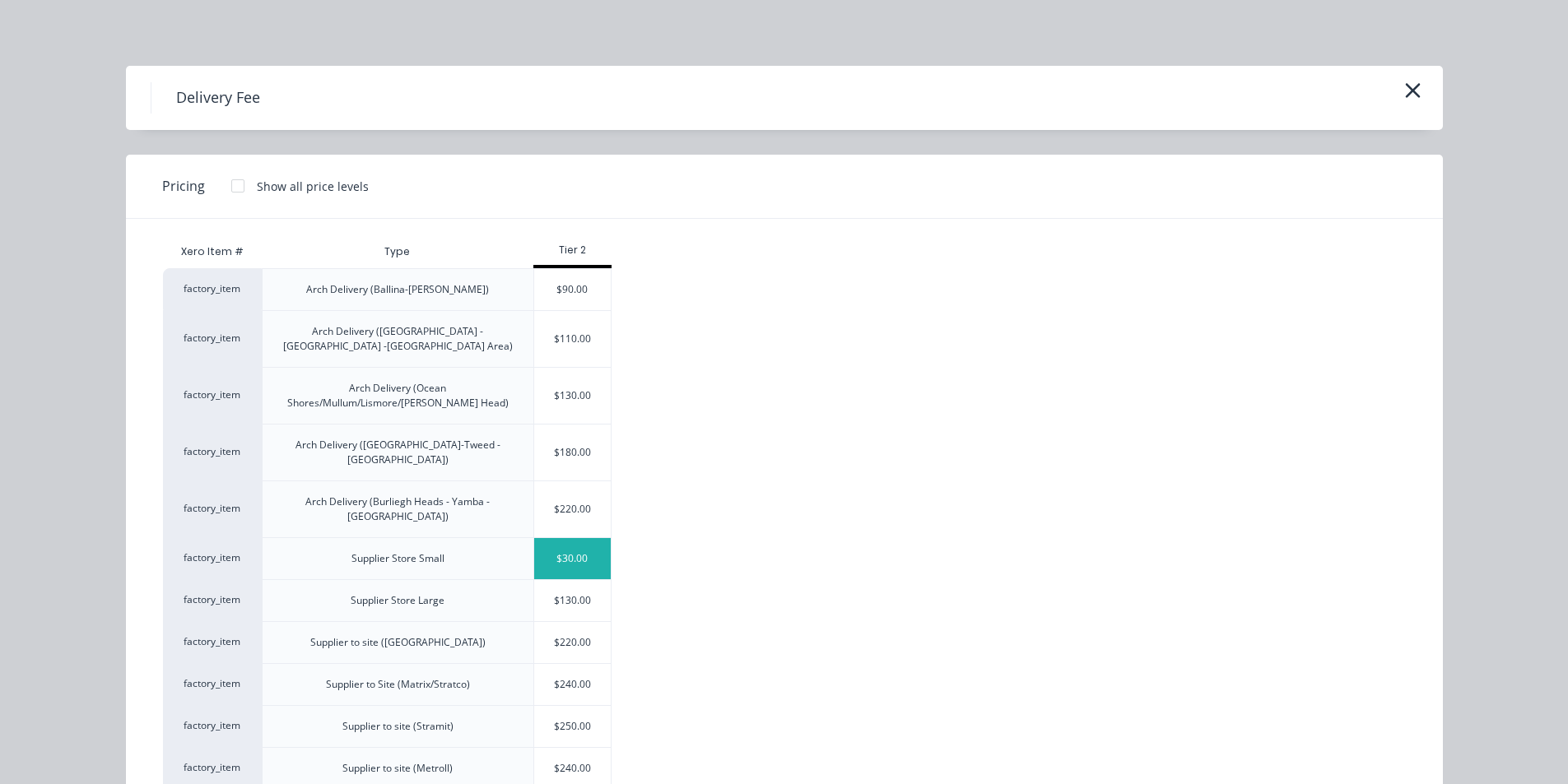
click at [577, 538] on div "$30.00" at bounding box center [572, 558] width 77 height 41
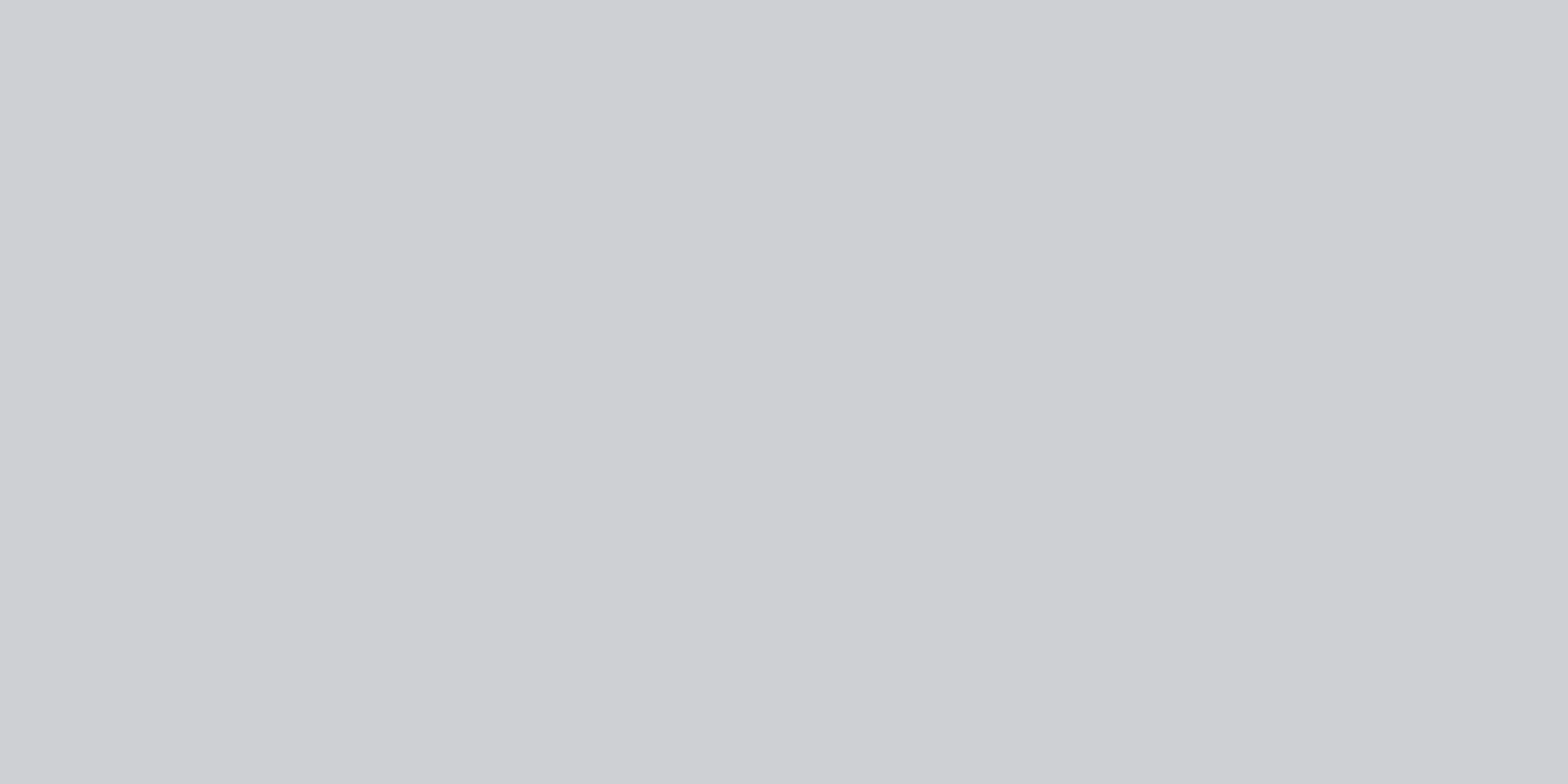
type input "$30.00"
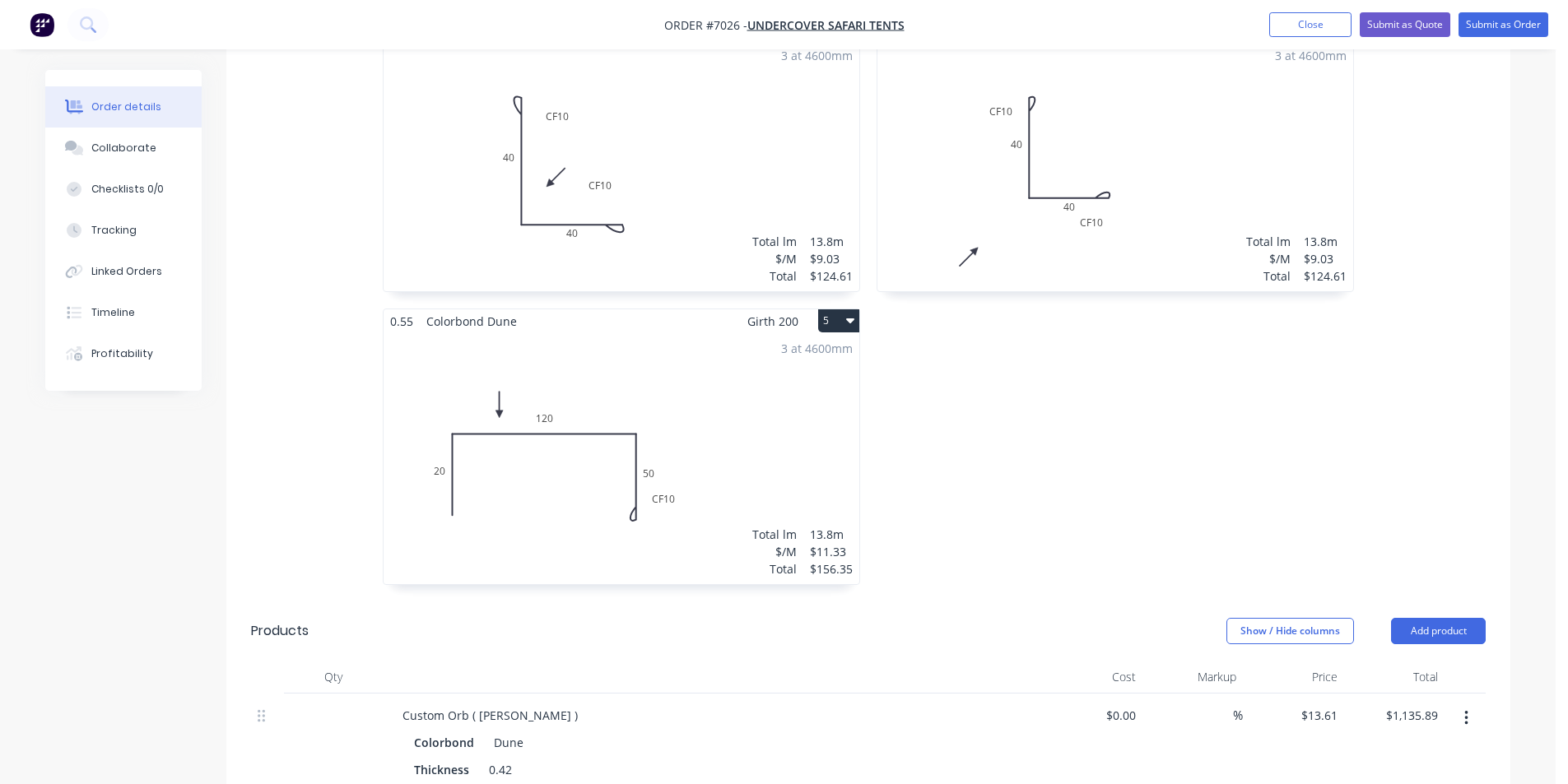
scroll to position [529, 0]
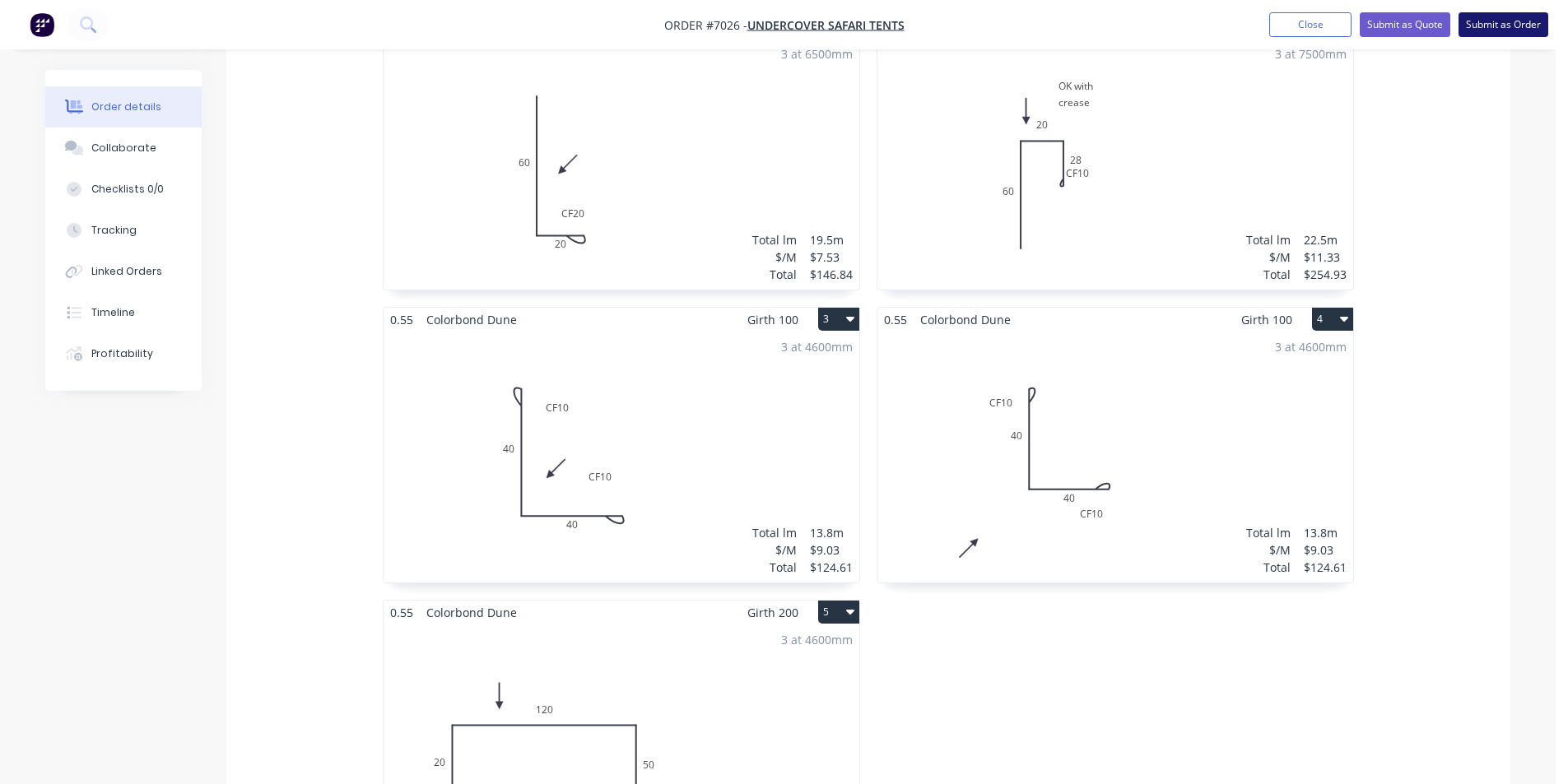
click at [1516, 20] on button "Submit as Order" at bounding box center [1503, 25] width 90 height 25
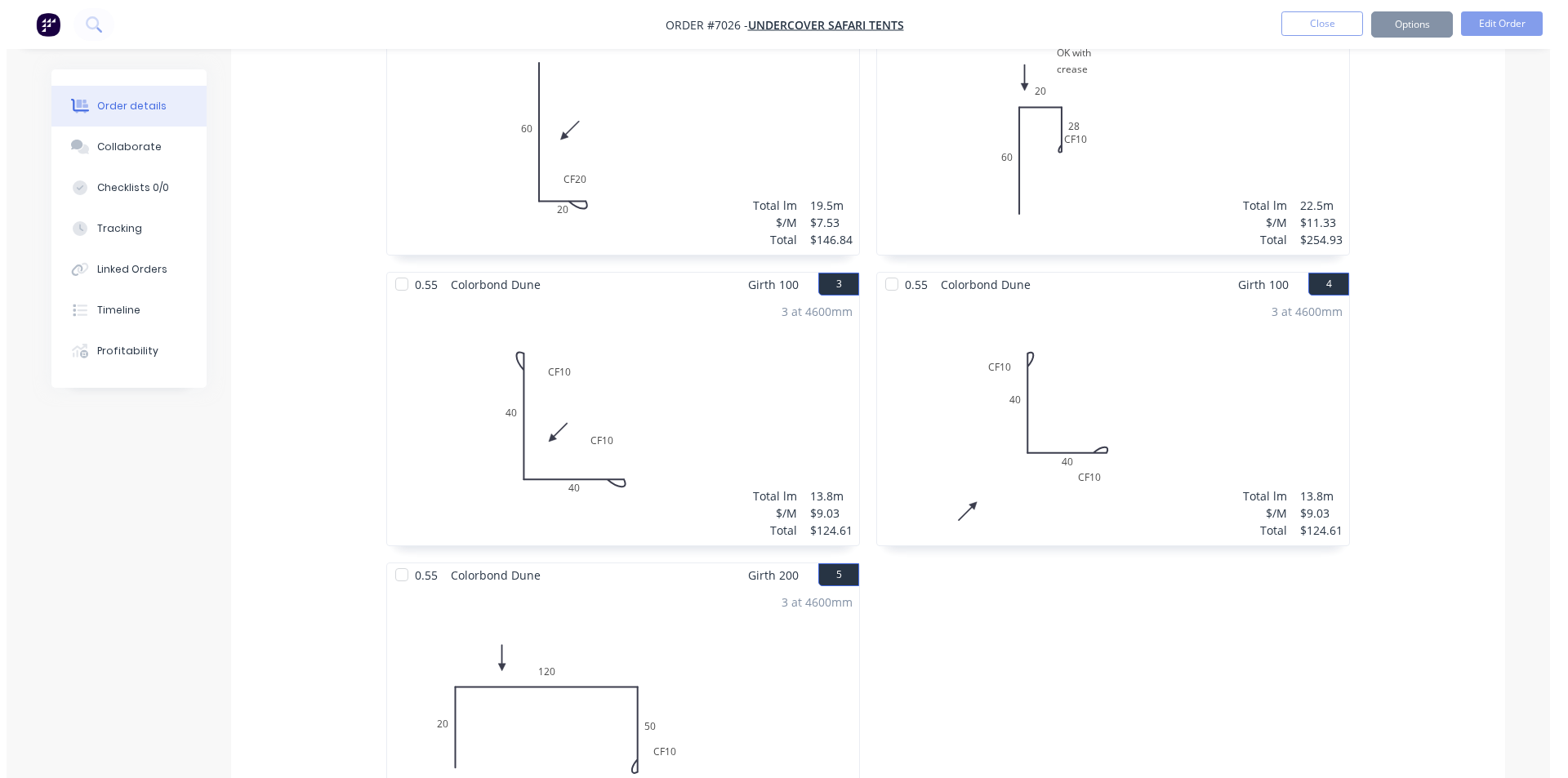
scroll to position [0, 0]
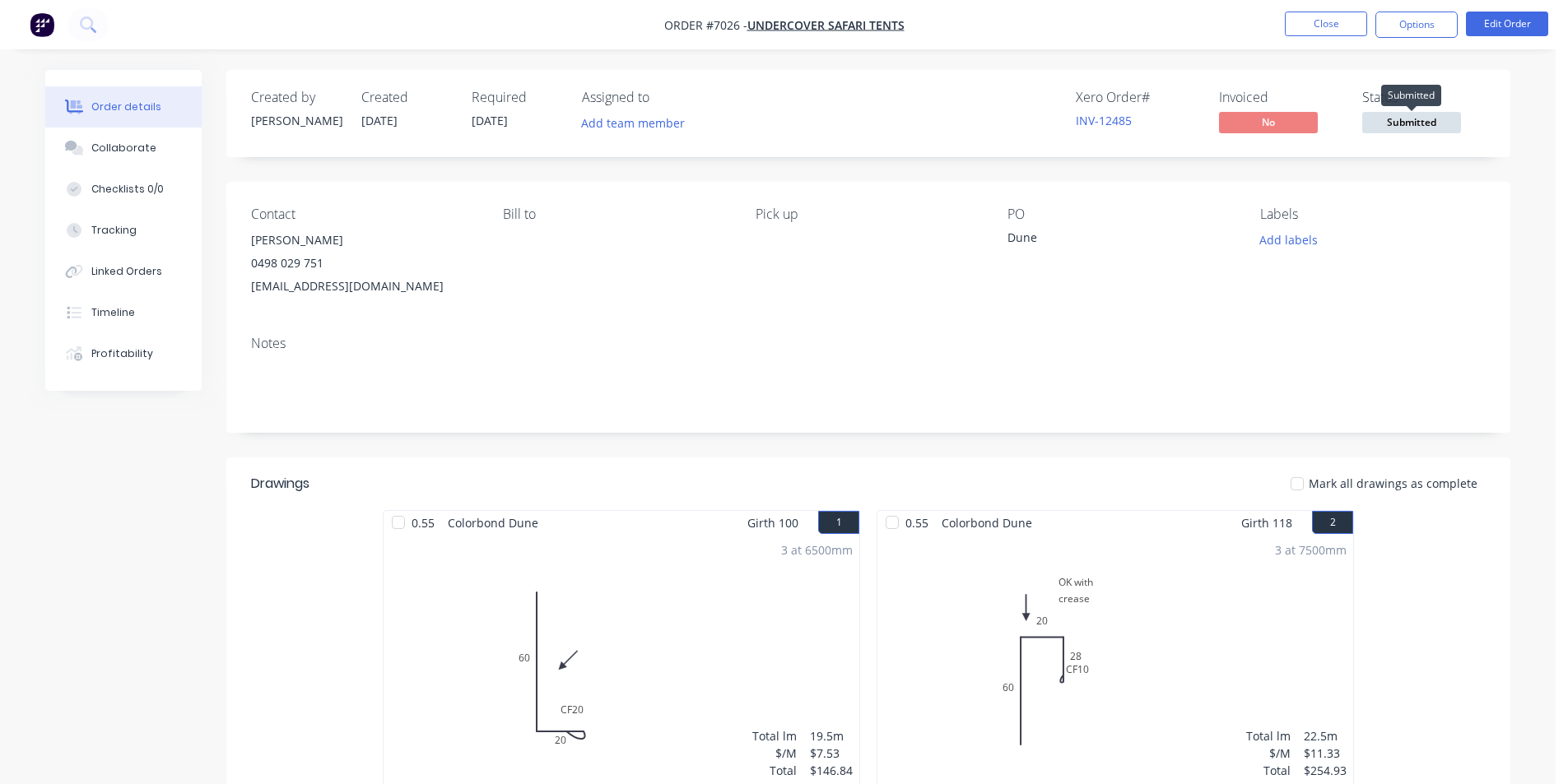
click at [1390, 129] on span "Submitted" at bounding box center [1412, 122] width 99 height 20
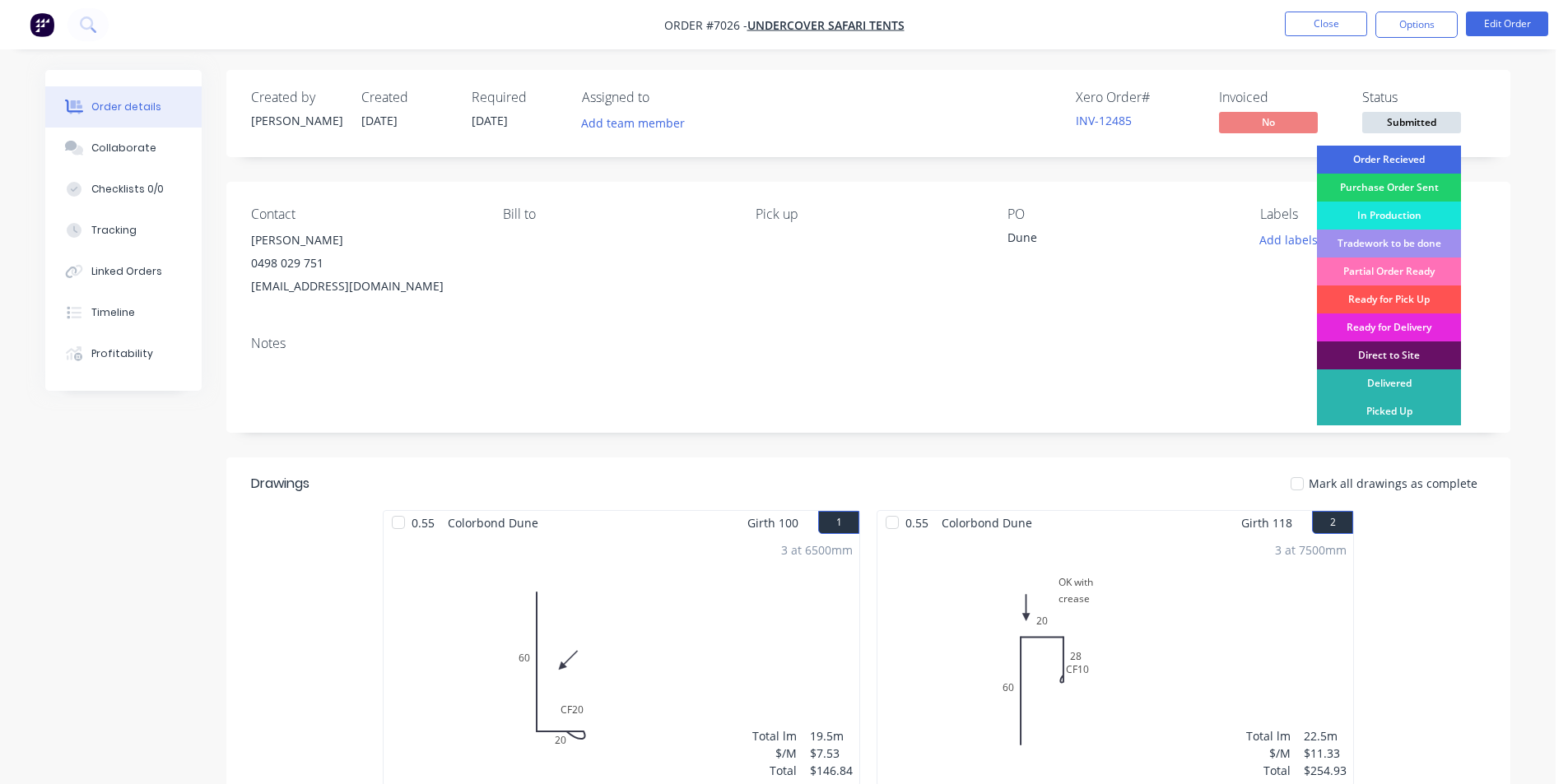
click at [1393, 159] on div "Order Recieved" at bounding box center [1389, 160] width 144 height 28
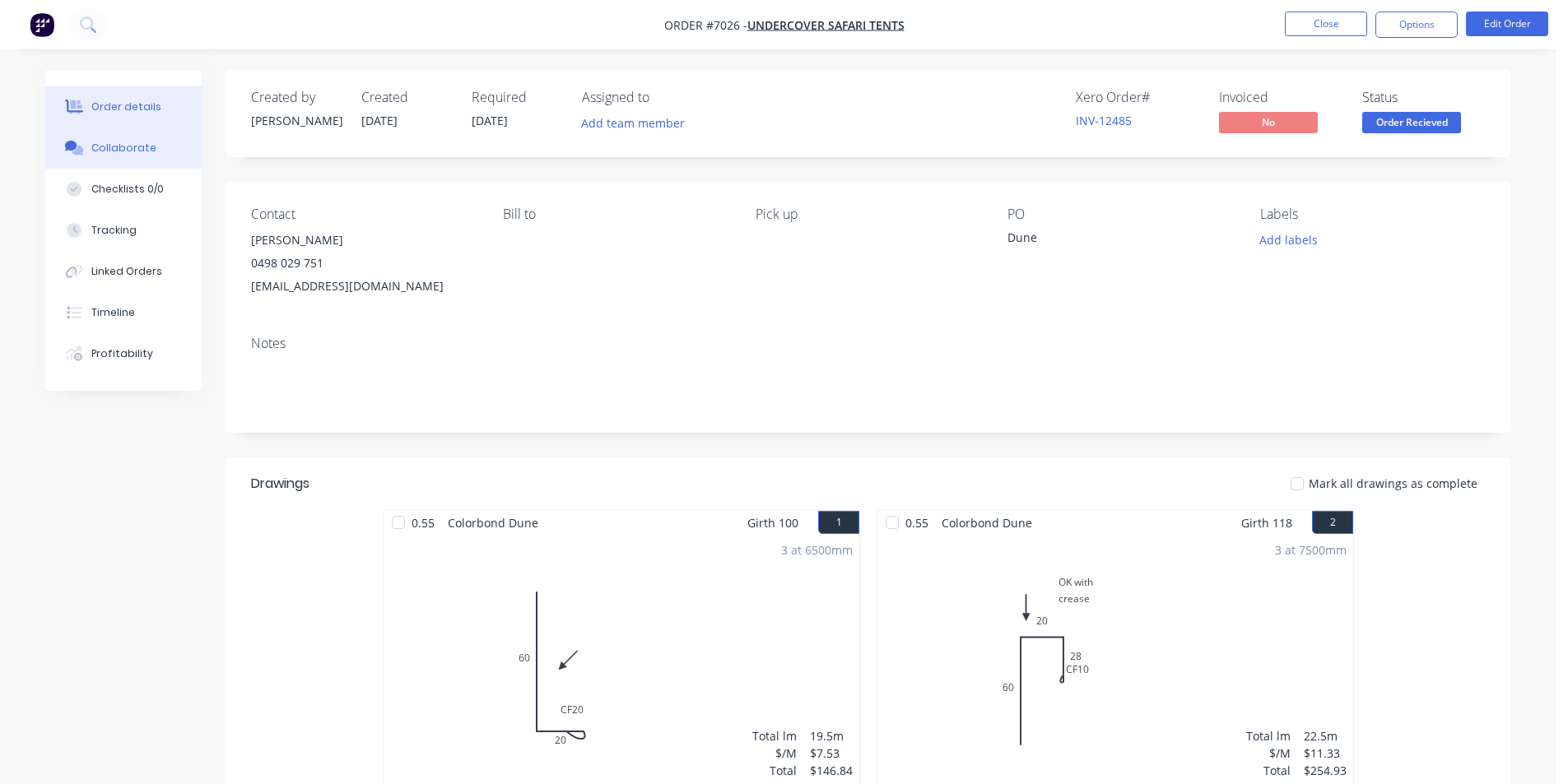
click at [130, 154] on div "Collaborate" at bounding box center [123, 147] width 65 height 15
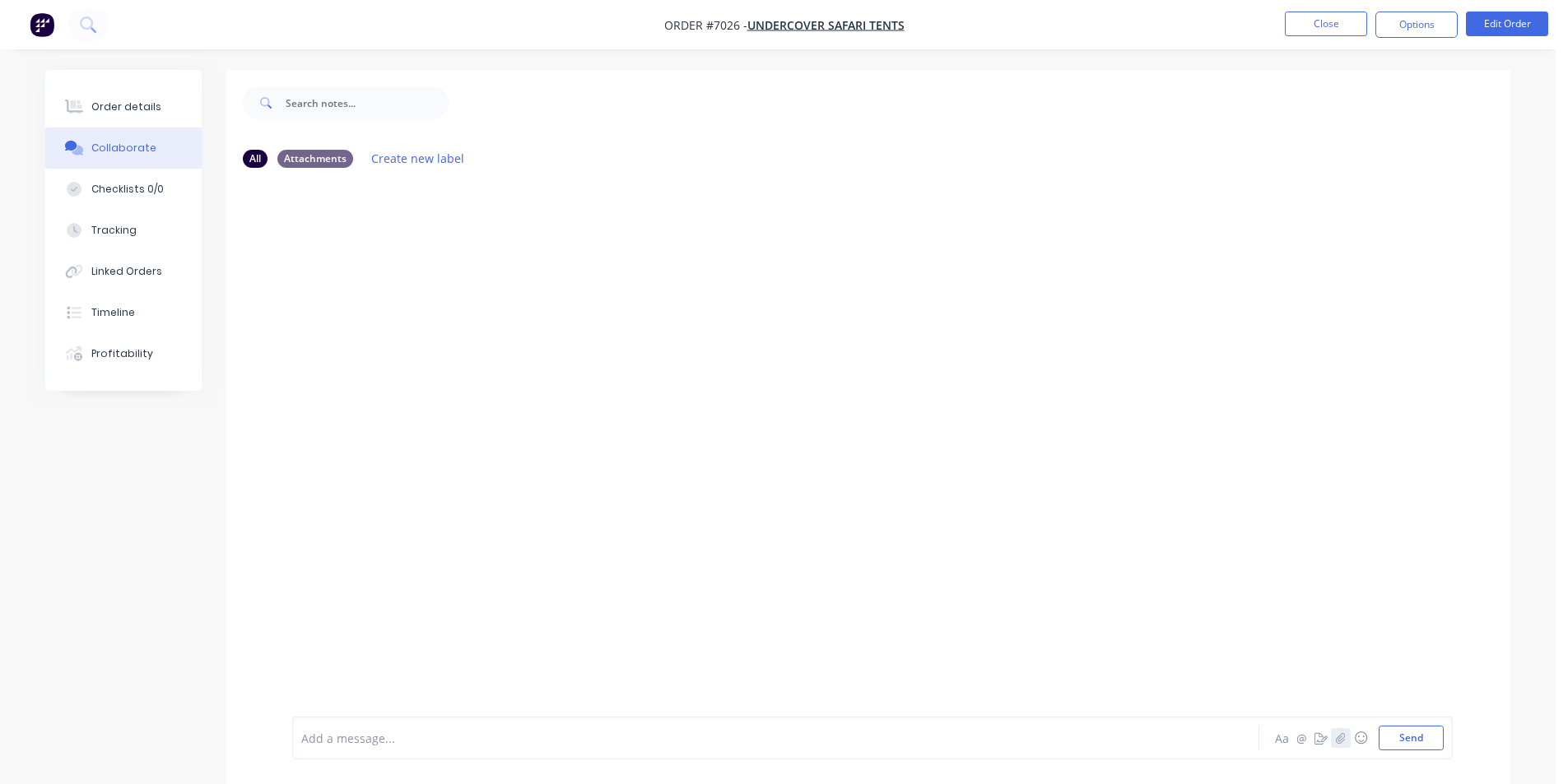
click at [1341, 744] on button "button" at bounding box center [1341, 738] width 20 height 20
click at [1339, 735] on icon "button" at bounding box center [1341, 738] width 10 height 12
click at [1403, 740] on button "Send" at bounding box center [1411, 738] width 65 height 25
click at [152, 98] on button "Order details" at bounding box center [123, 107] width 156 height 41
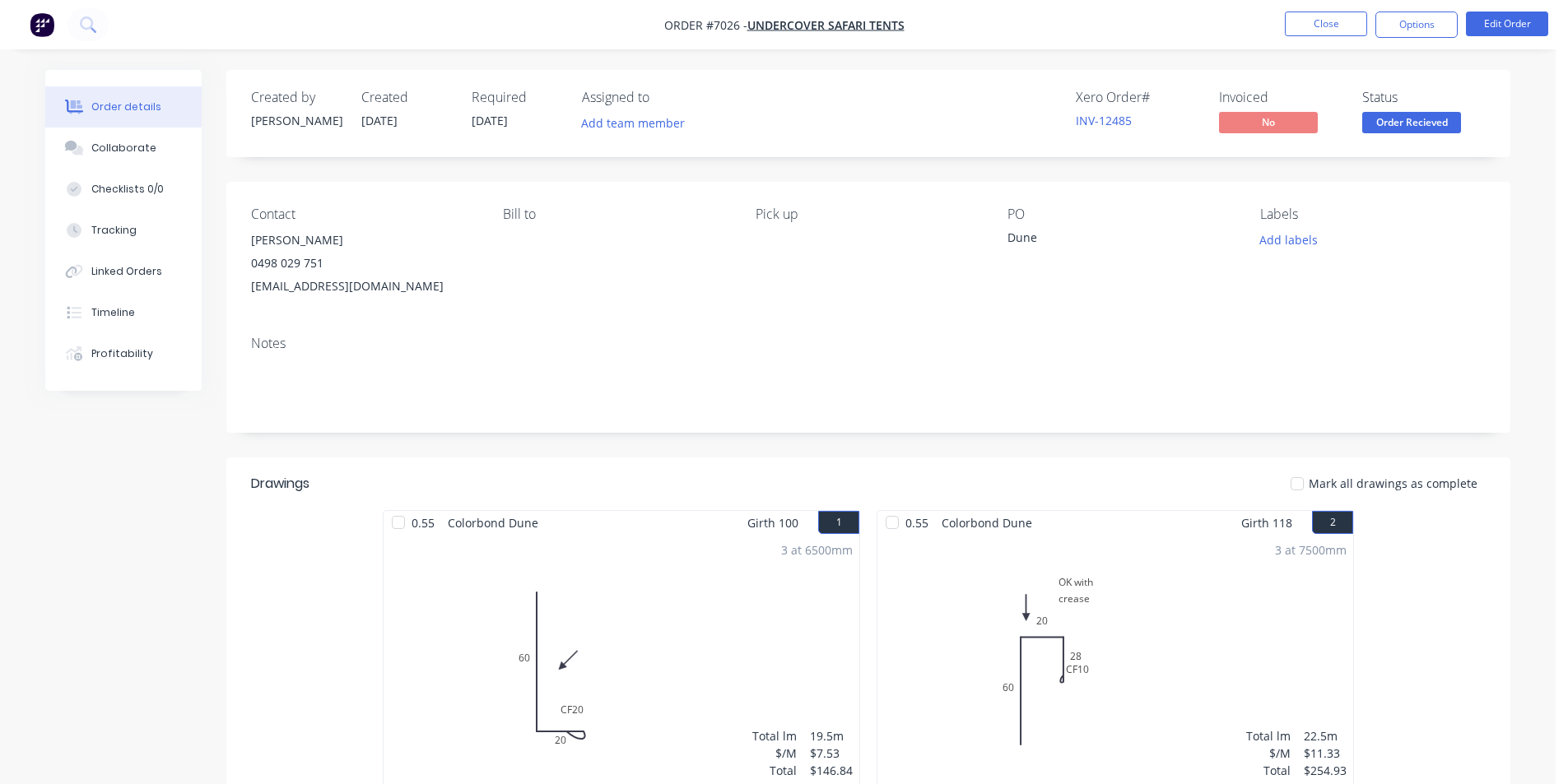
click at [1420, 38] on nav "Order #7026 - Undercover Safari Tents Close Options Edit Order" at bounding box center [784, 25] width 1568 height 50
click at [1418, 15] on button "Options" at bounding box center [1416, 25] width 83 height 27
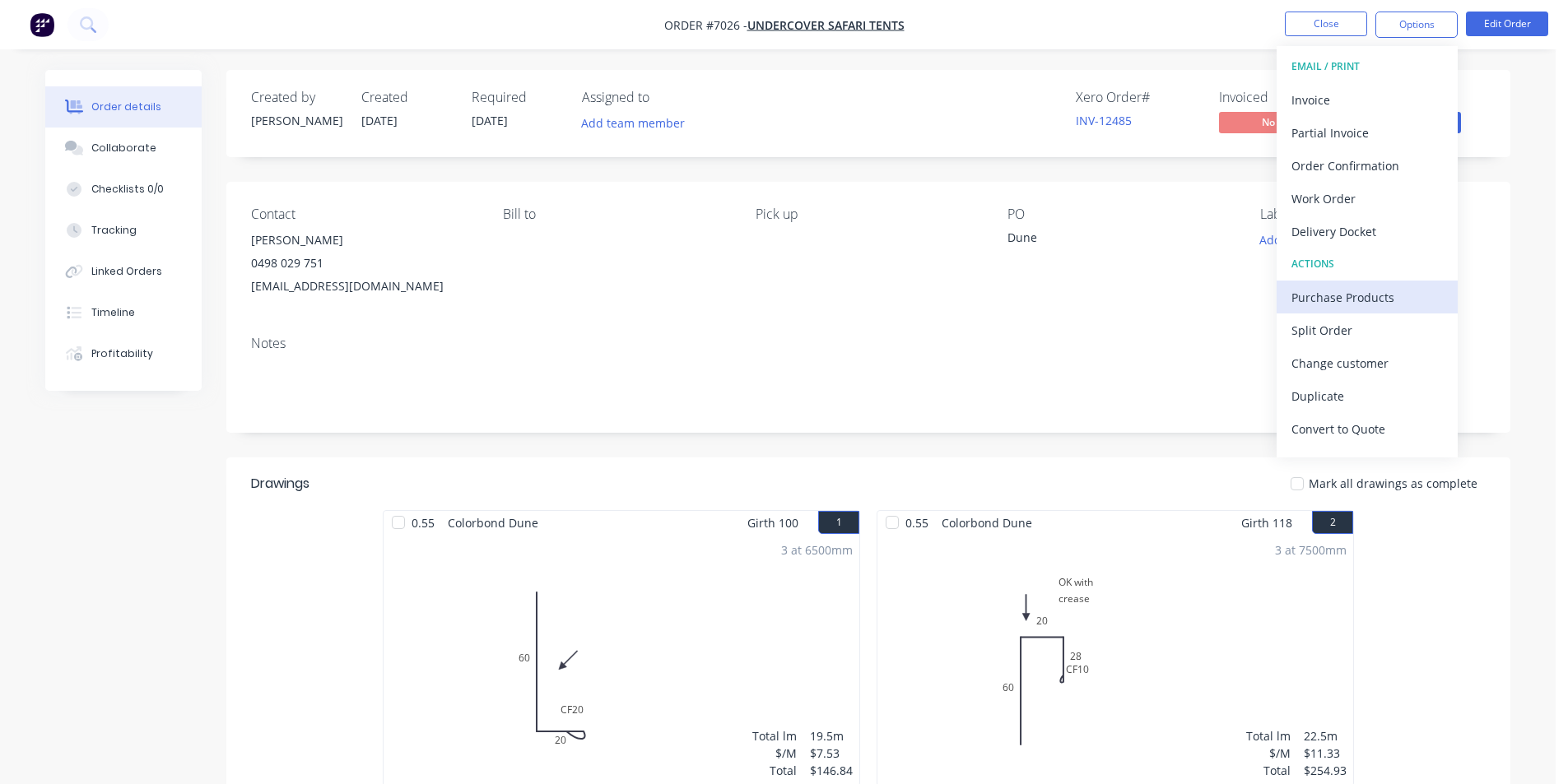
click at [1368, 302] on div "Purchase Products" at bounding box center [1367, 297] width 152 height 24
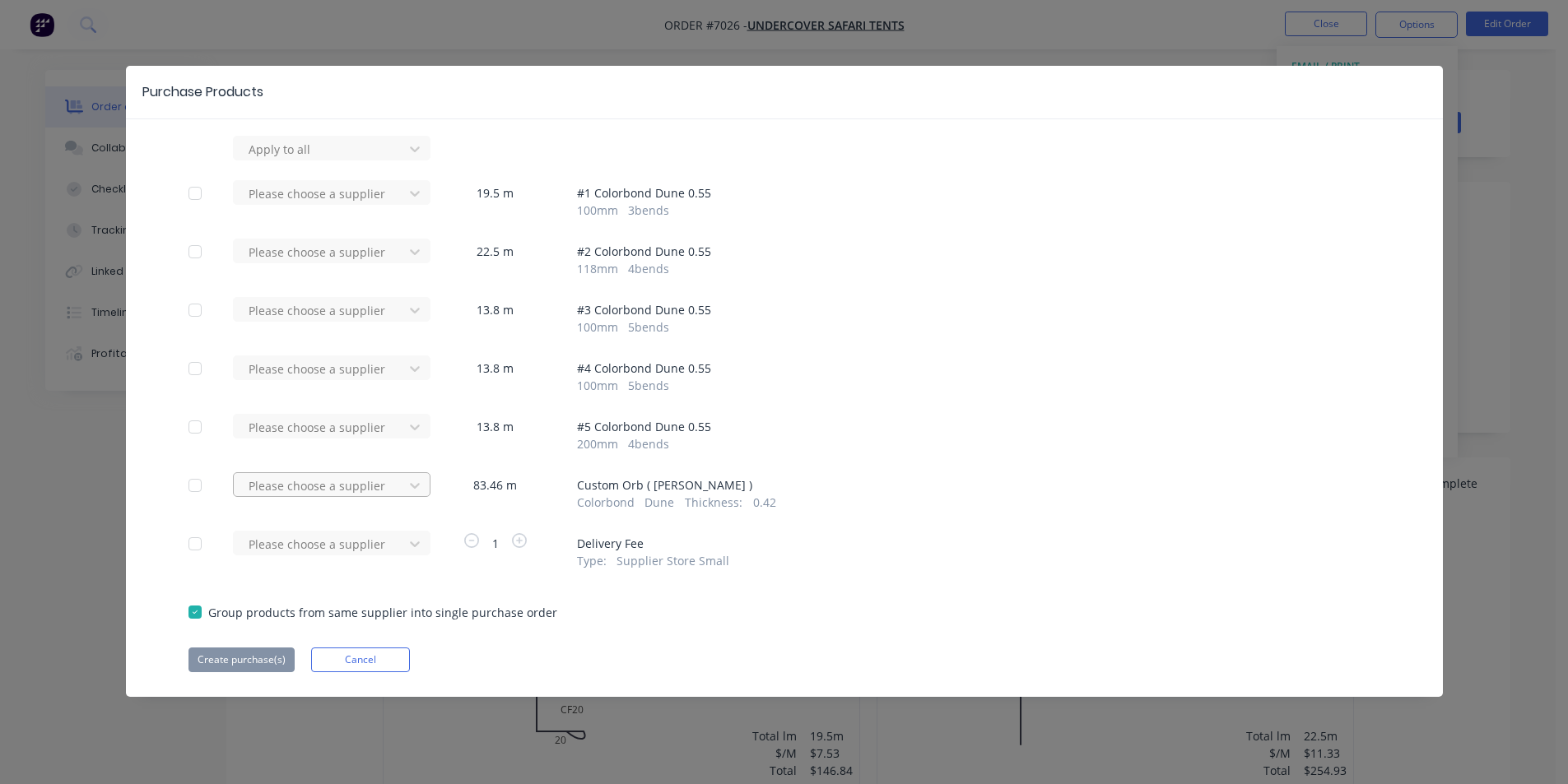
click at [390, 474] on div "Please choose a supplier" at bounding box center [321, 486] width 158 height 25
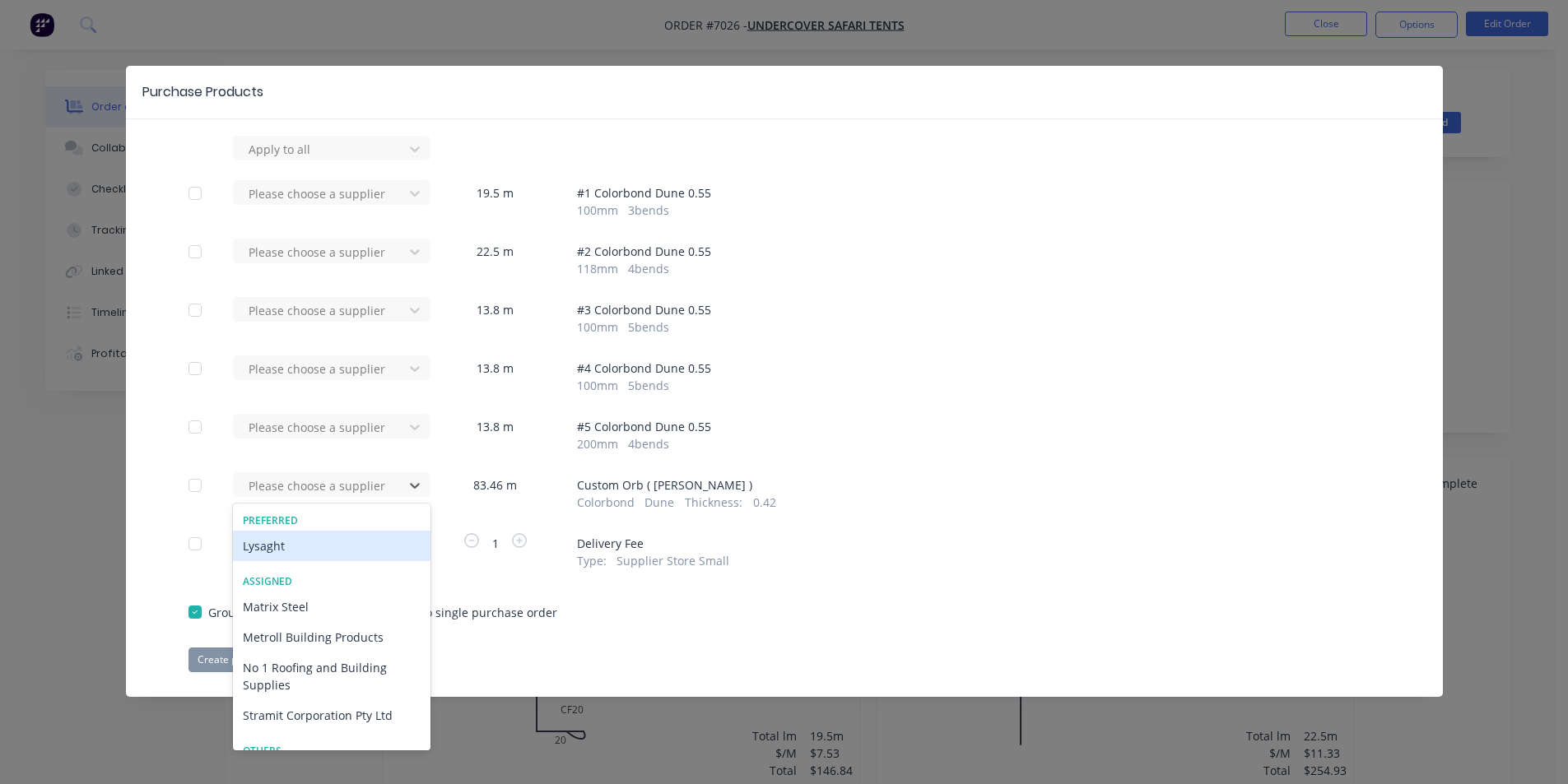
click at [357, 552] on div "Lysaght" at bounding box center [331, 546] width 197 height 30
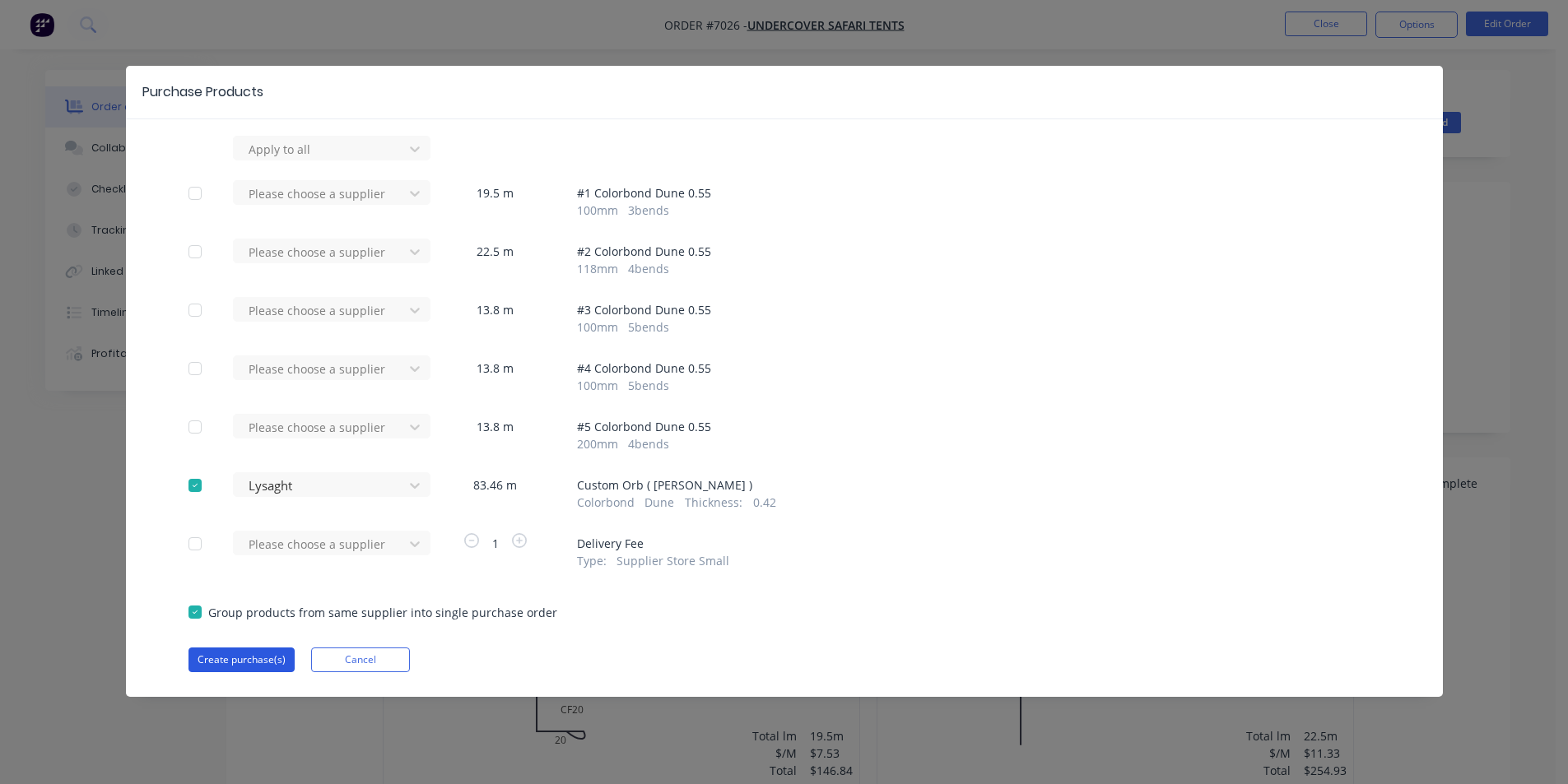
click at [230, 670] on button "Create purchase(s)" at bounding box center [242, 660] width 107 height 25
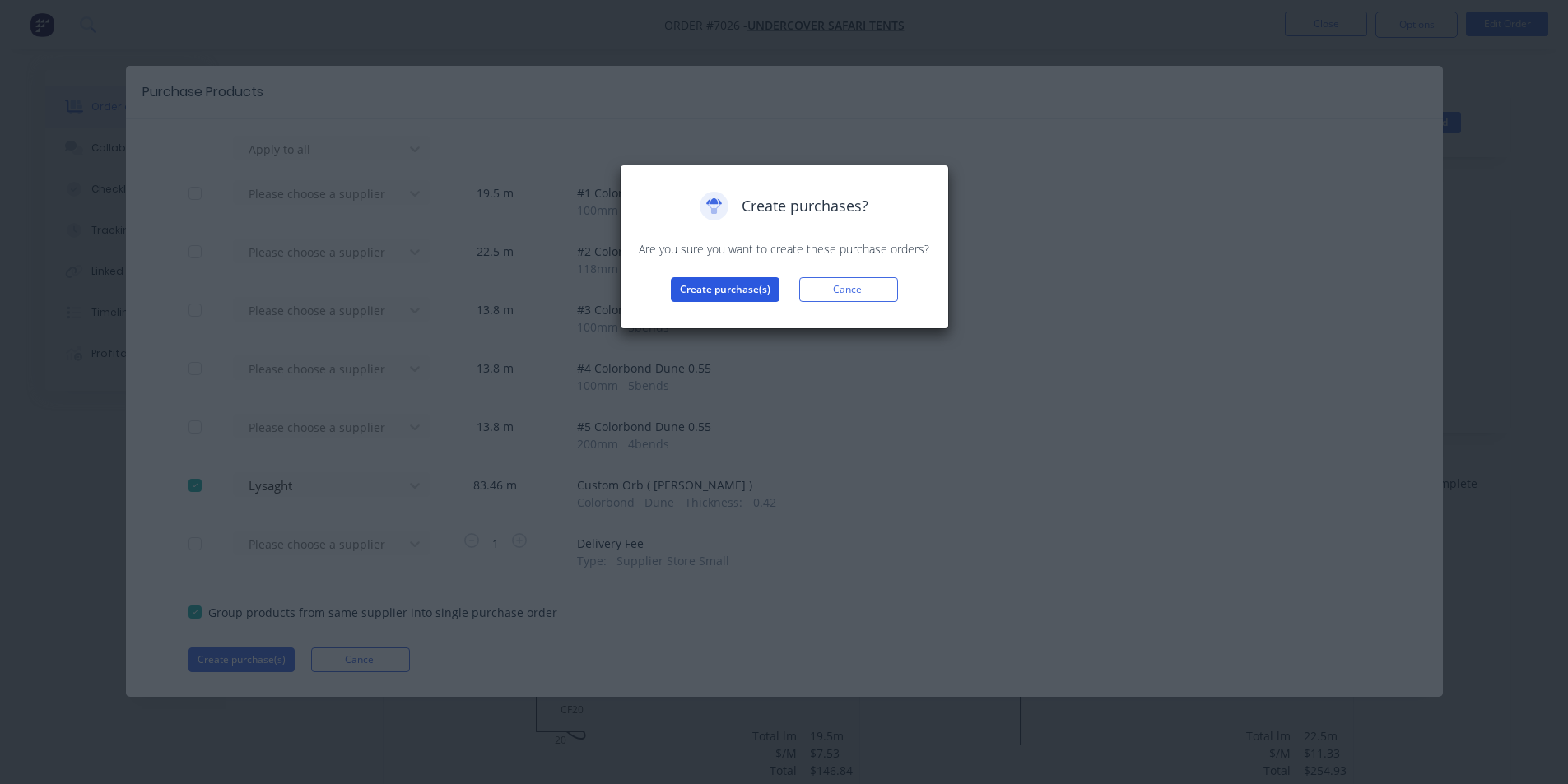
click at [690, 289] on button "Create purchase(s)" at bounding box center [725, 289] width 108 height 25
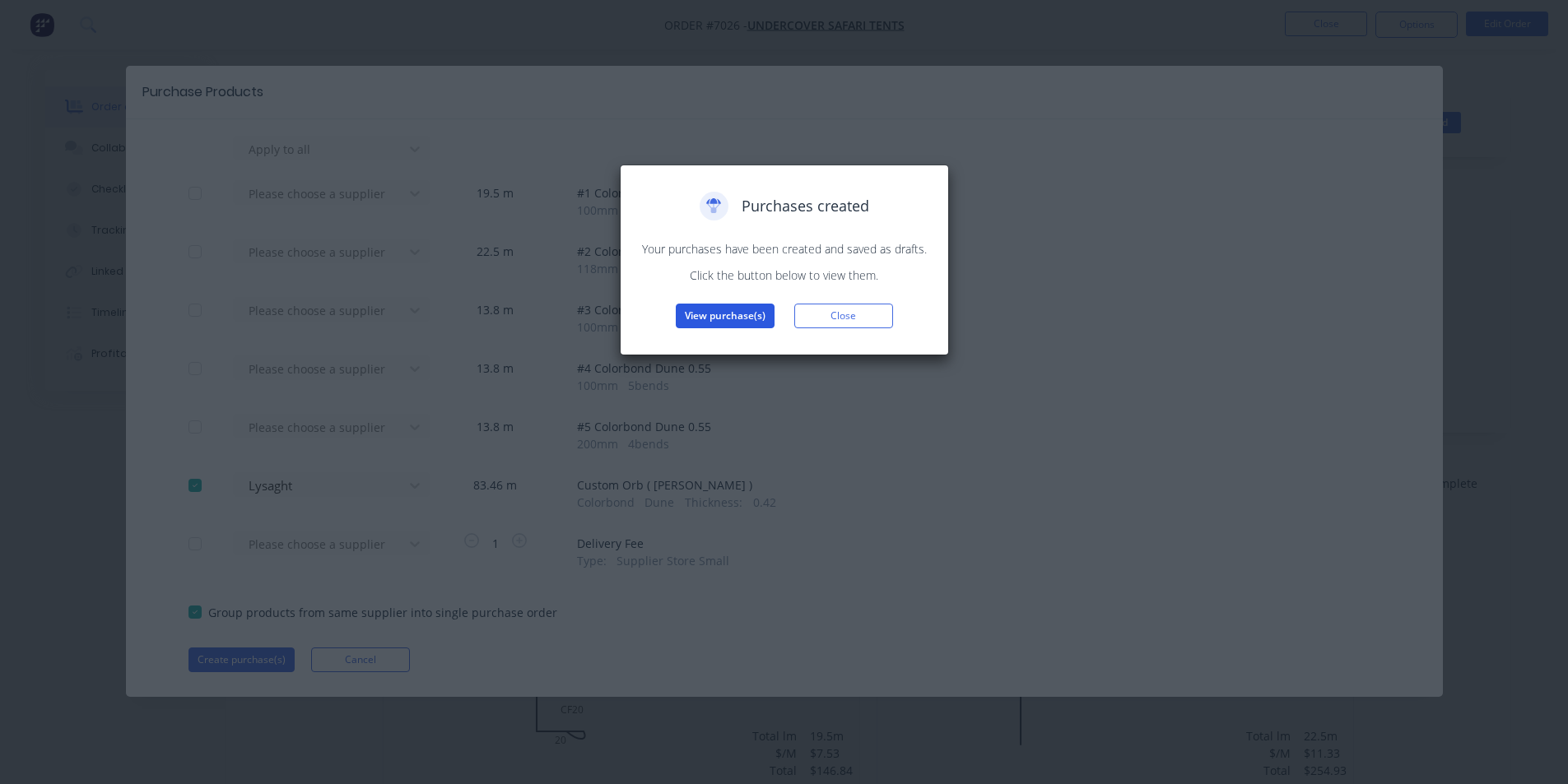
click at [718, 319] on button "View purchase(s)" at bounding box center [725, 316] width 99 height 25
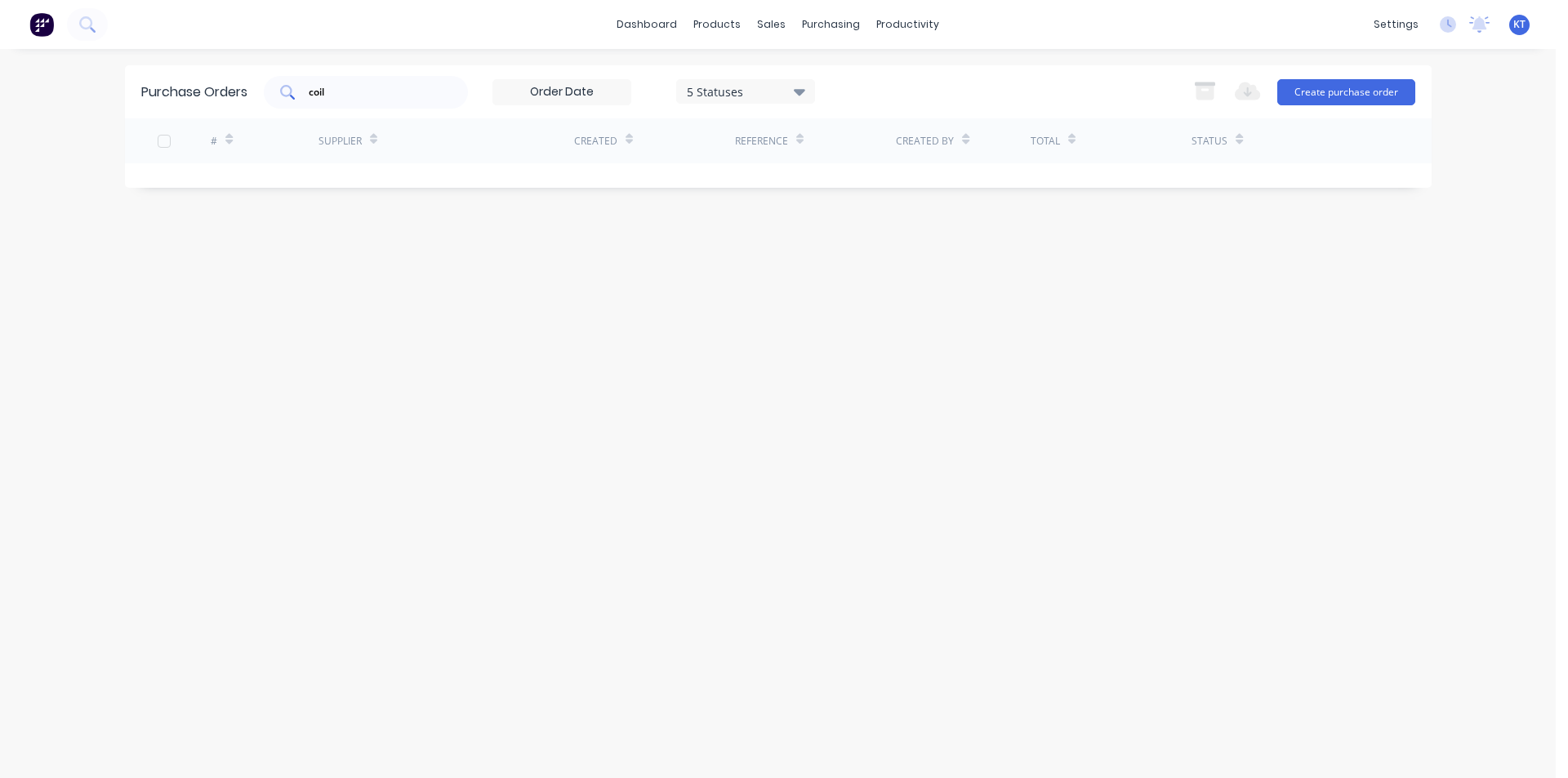
click at [339, 105] on div "coil" at bounding box center [366, 92] width 204 height 33
type input "c"
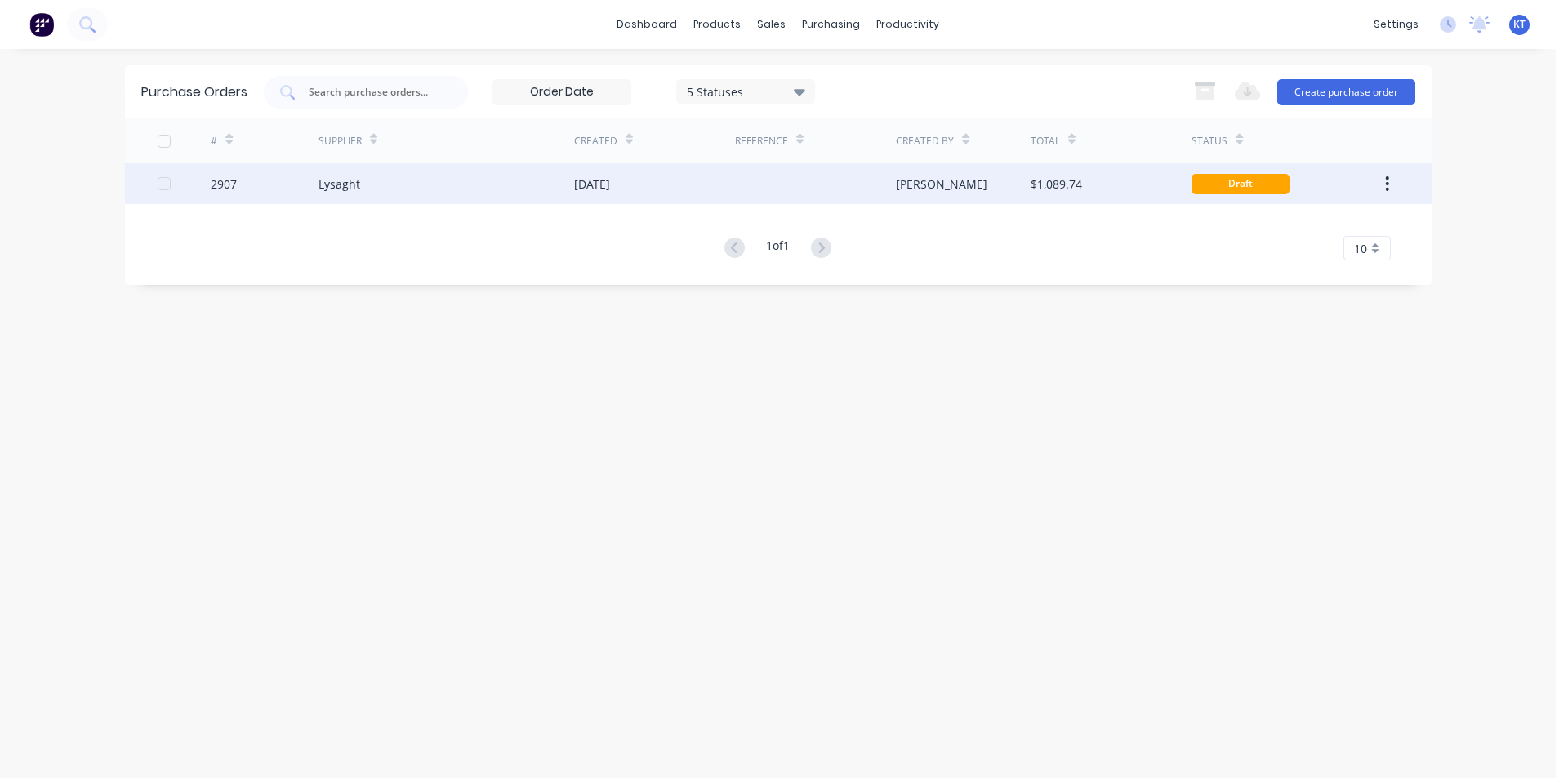
click at [900, 190] on div "[PERSON_NAME]" at bounding box center [942, 183] width 92 height 17
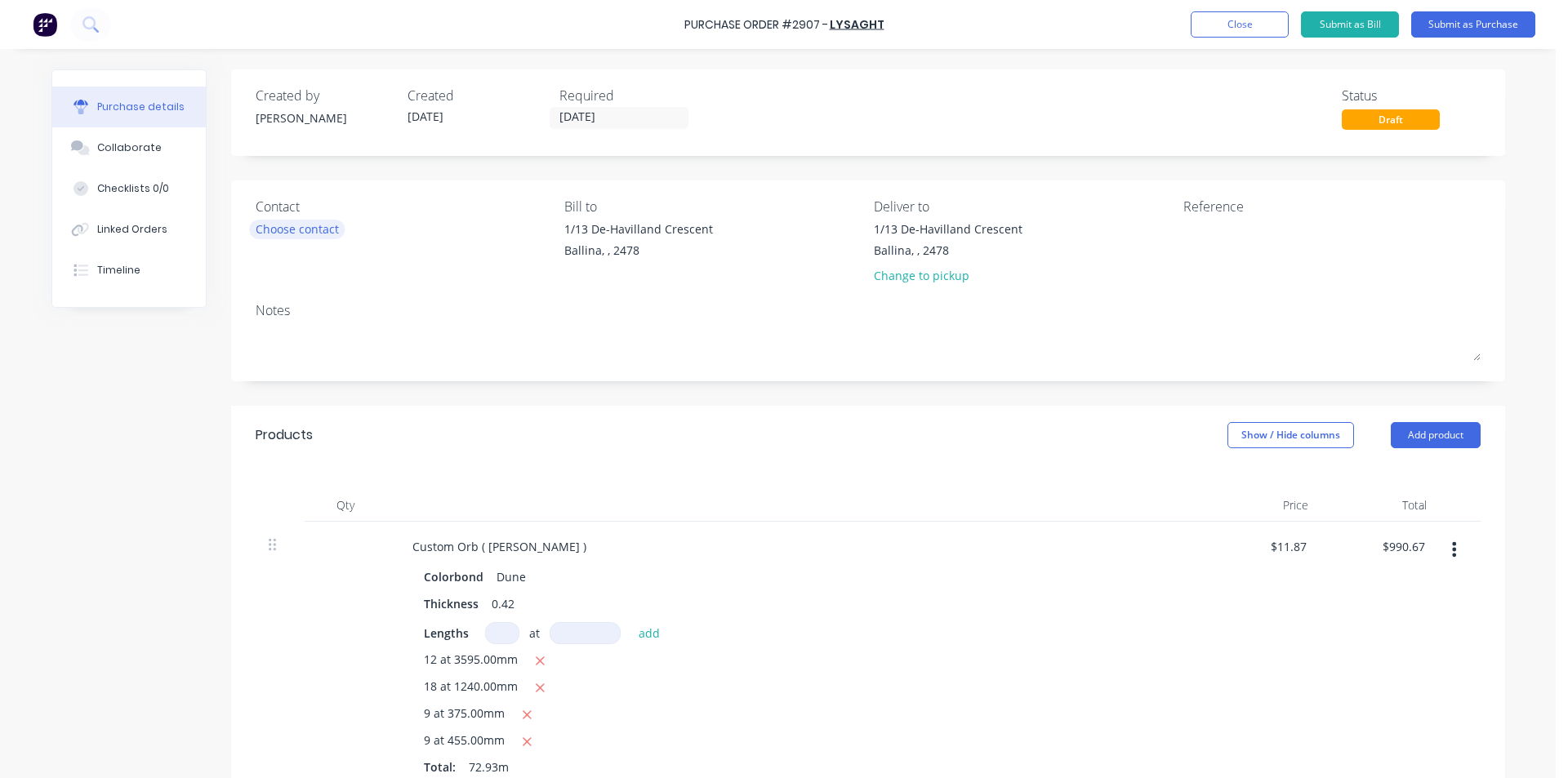
click at [316, 227] on div "Choose contact" at bounding box center [297, 228] width 84 height 17
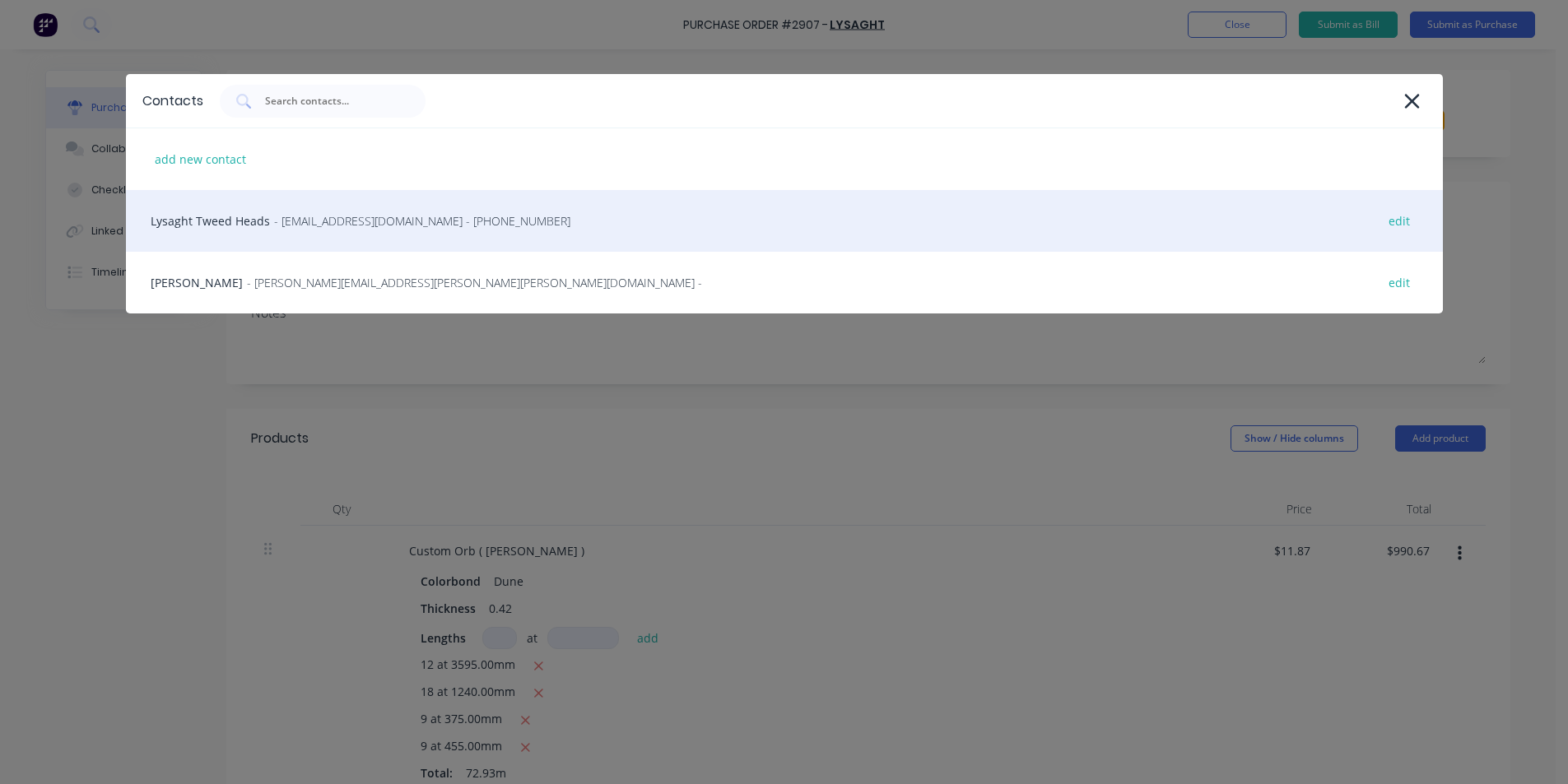
click at [314, 218] on span "- [EMAIL_ADDRESS][DOMAIN_NAME] - [PHONE_NUMBER]" at bounding box center [423, 220] width 297 height 17
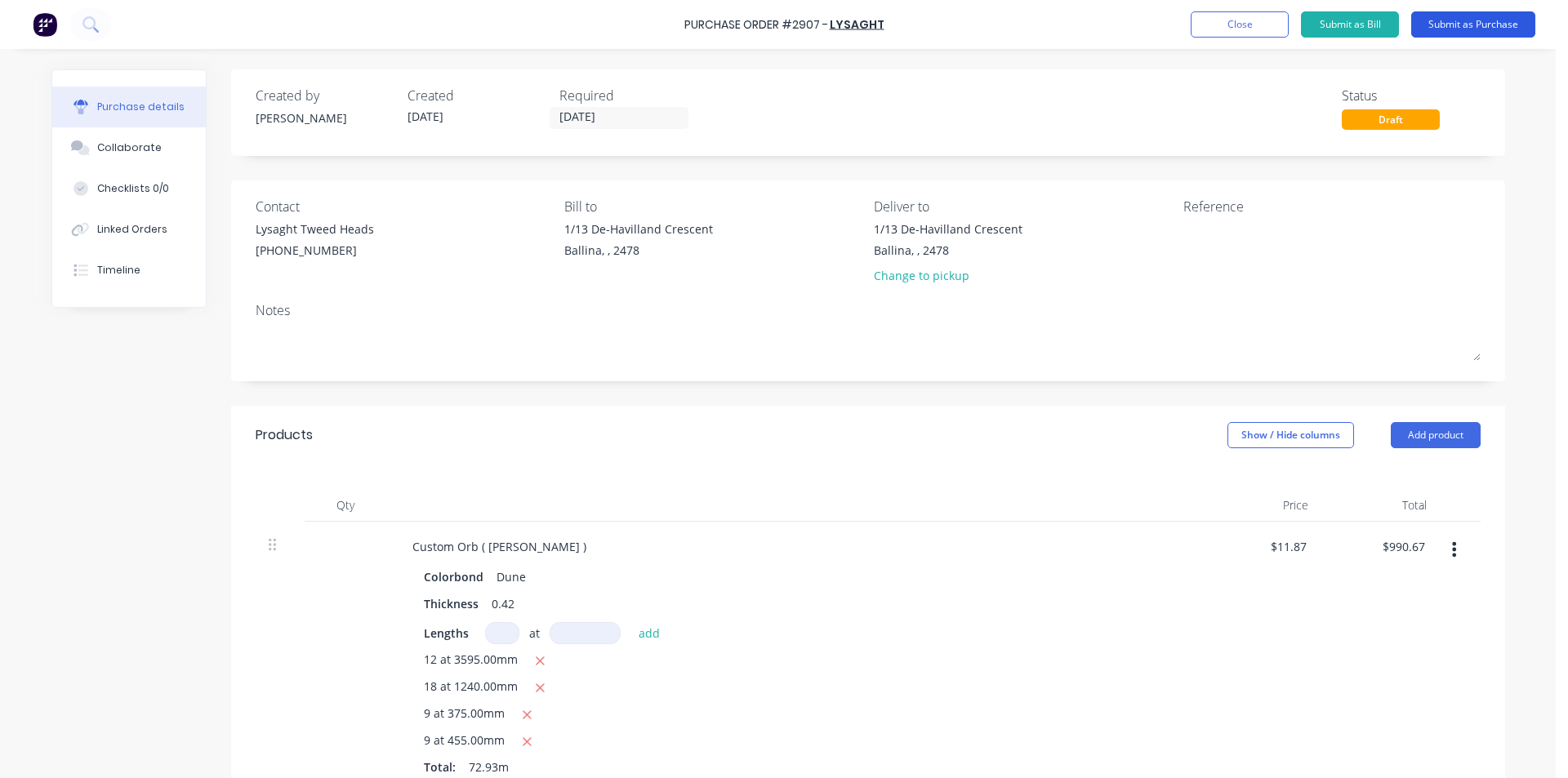
click at [1497, 25] on button "Submit as Purchase" at bounding box center [1473, 25] width 124 height 26
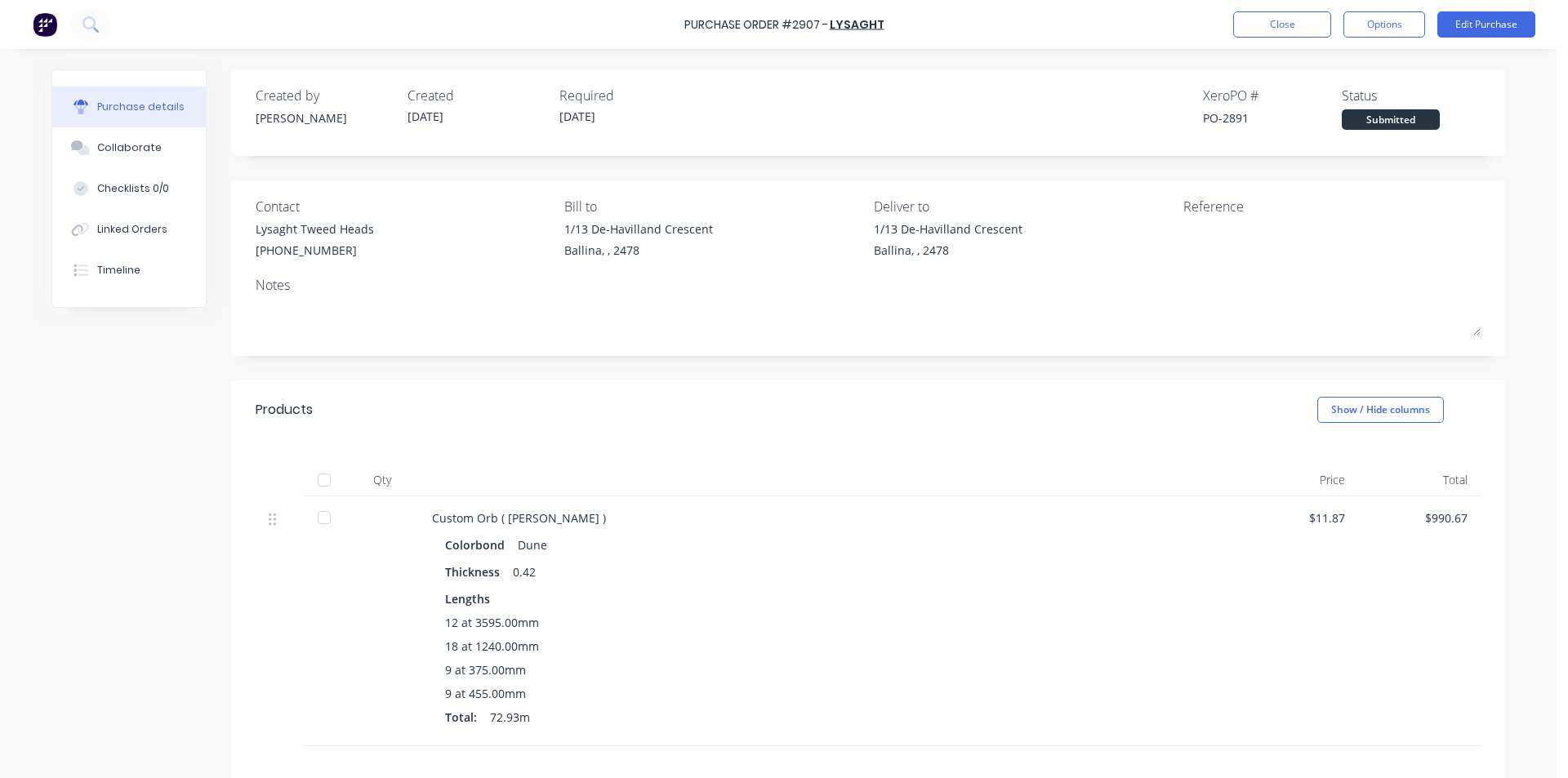
click at [1387, 11] on div "Purchase Order #2907 - Lysaght Close Options Edit Purchase" at bounding box center [784, 25] width 1568 height 49
click at [1387, 18] on button "Options" at bounding box center [1384, 25] width 82 height 26
click at [1374, 53] on button "Print / Email" at bounding box center [1348, 66] width 155 height 33
click at [1306, 128] on div "Without pricing" at bounding box center [1348, 131] width 126 height 24
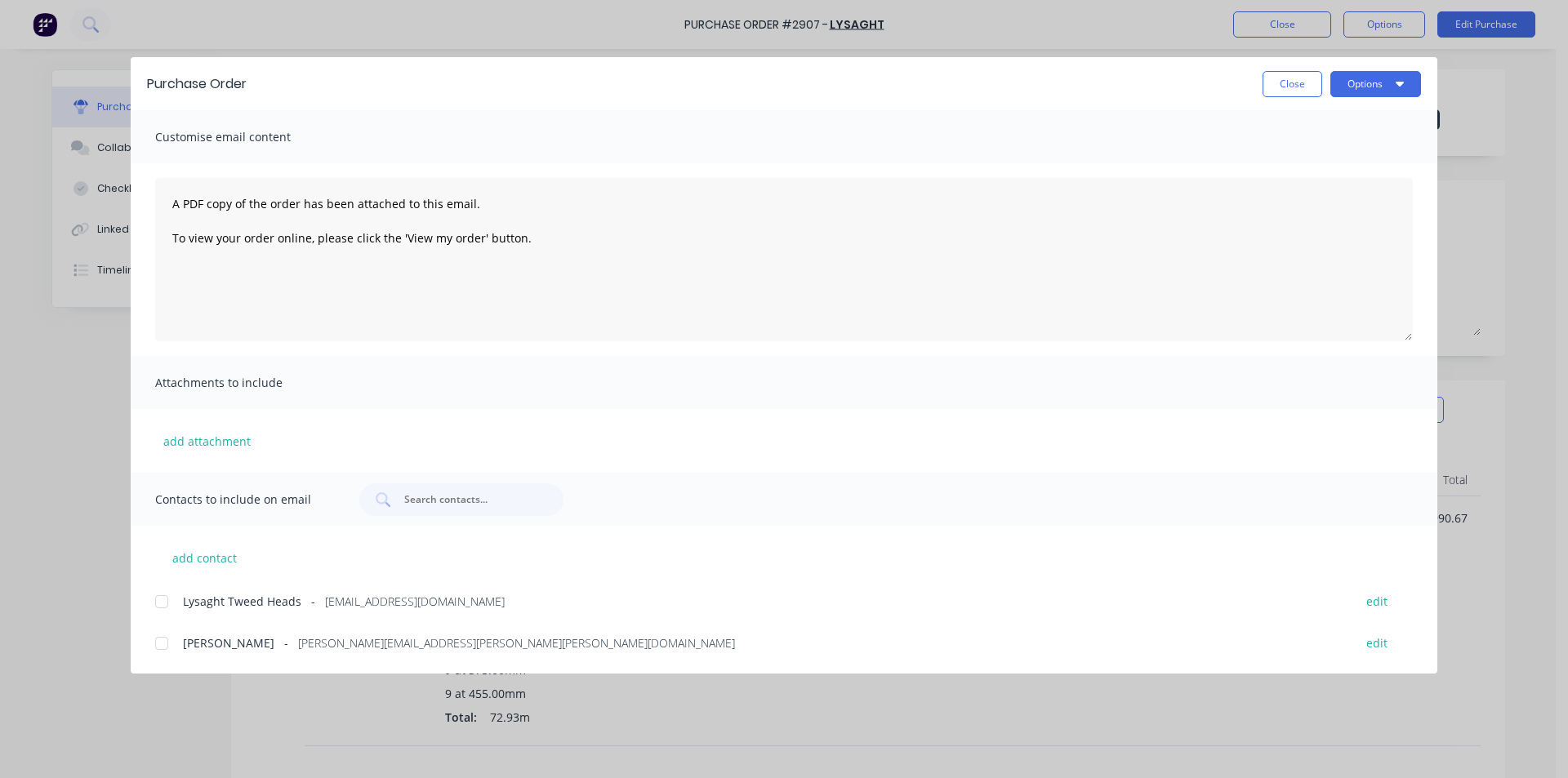
click at [167, 602] on div at bounding box center [161, 601] width 33 height 33
click at [1353, 81] on button "Options" at bounding box center [1376, 85] width 91 height 26
click at [1334, 196] on div "Email" at bounding box center [1343, 190] width 126 height 24
click at [1299, 66] on div "Purchase Order Close Options" at bounding box center [784, 84] width 1307 height 53
click at [1275, 88] on button "Close" at bounding box center [1293, 85] width 60 height 26
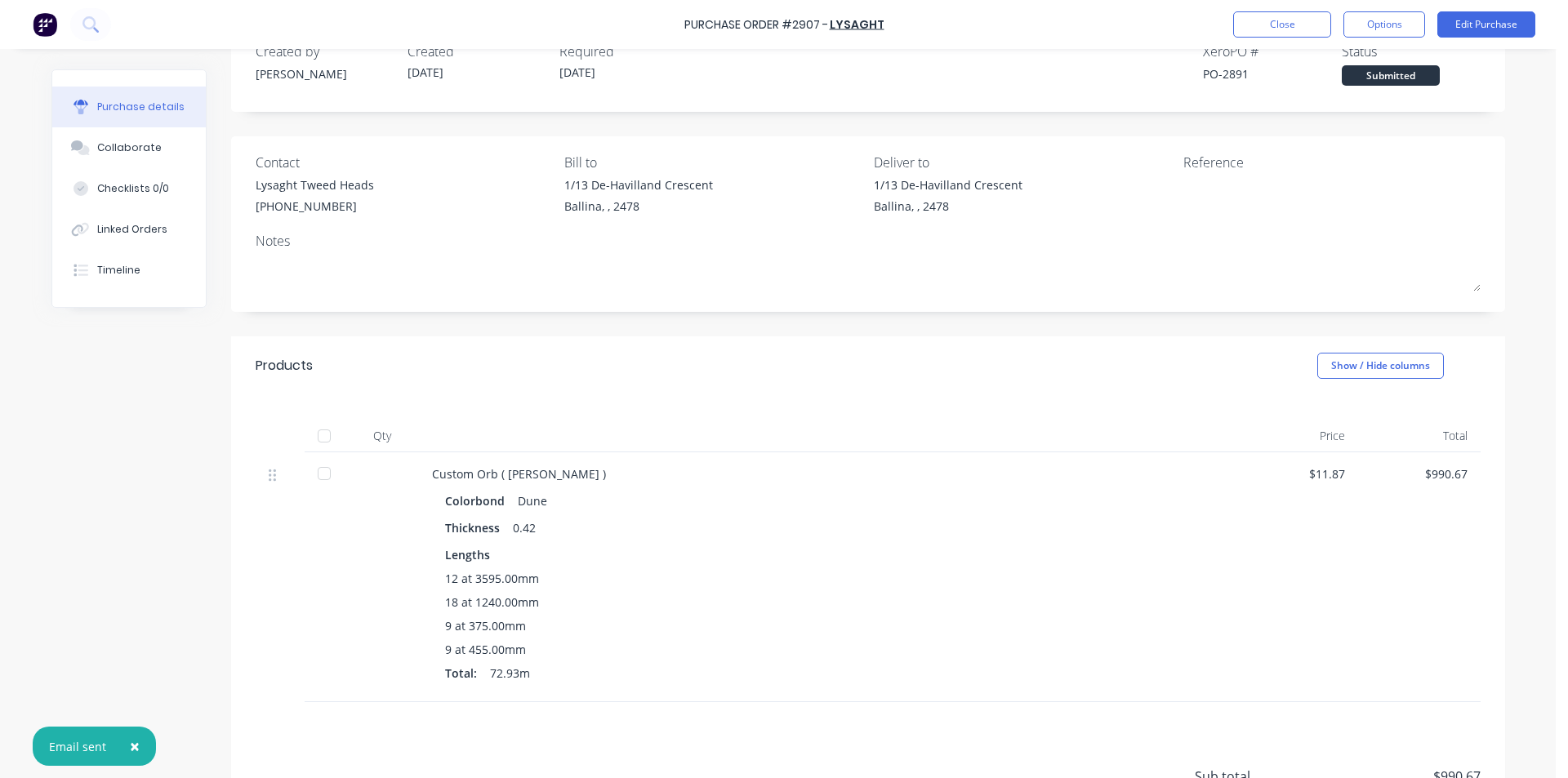
scroll to position [82, 0]
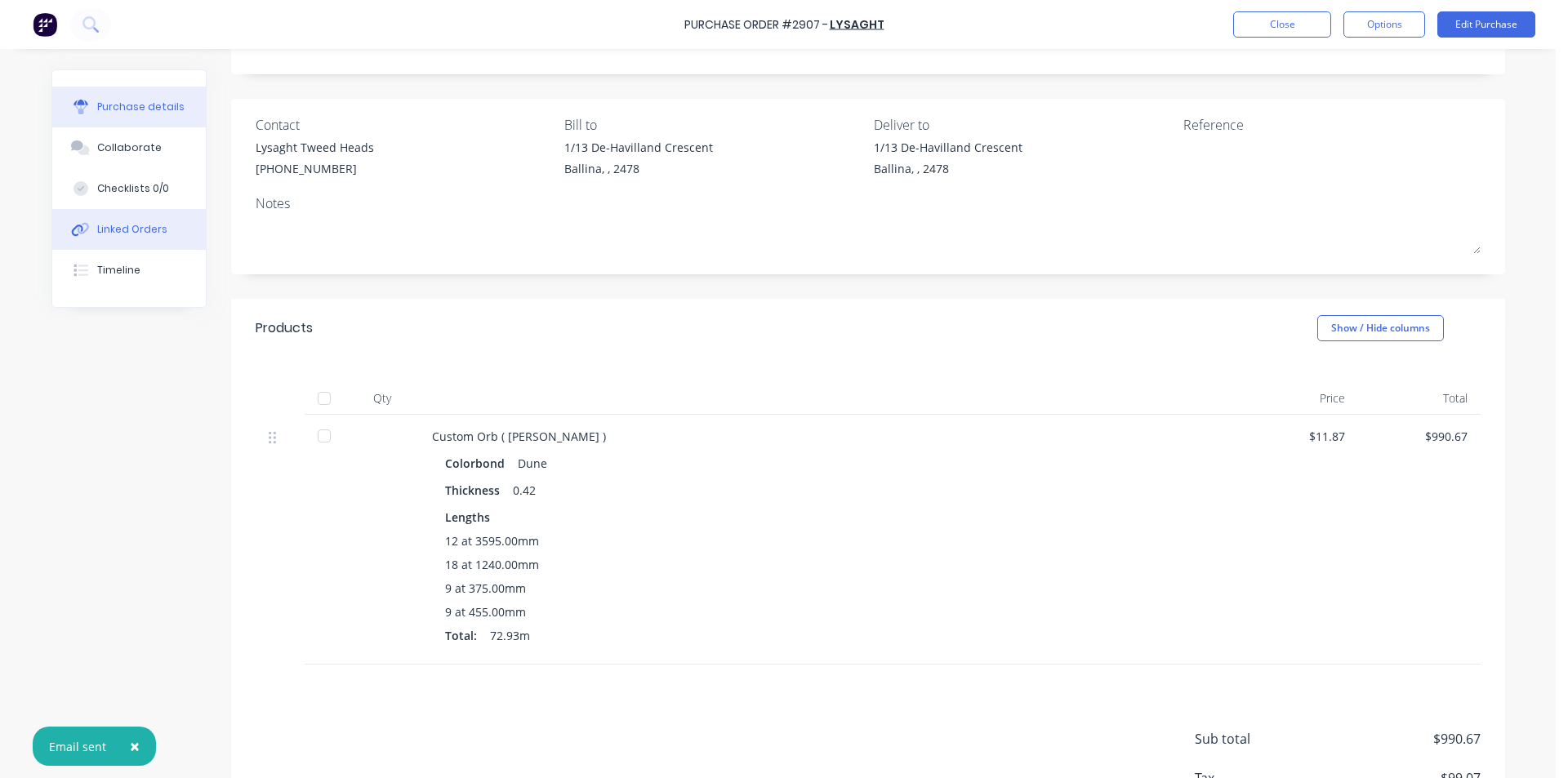
click at [97, 225] on div "Linked Orders" at bounding box center [132, 229] width 71 height 15
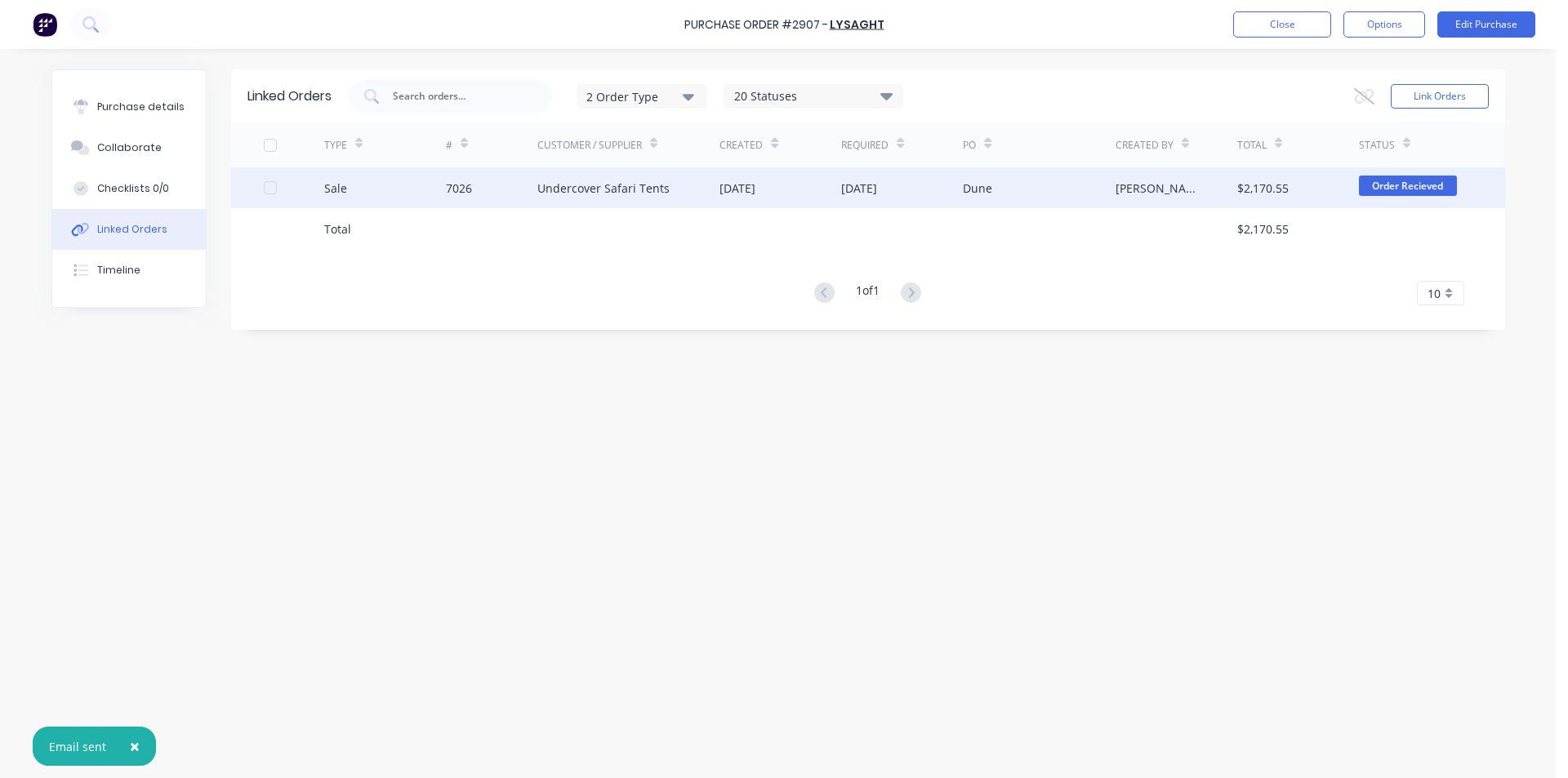
click at [756, 207] on div "[DATE]" at bounding box center [780, 188] width 122 height 41
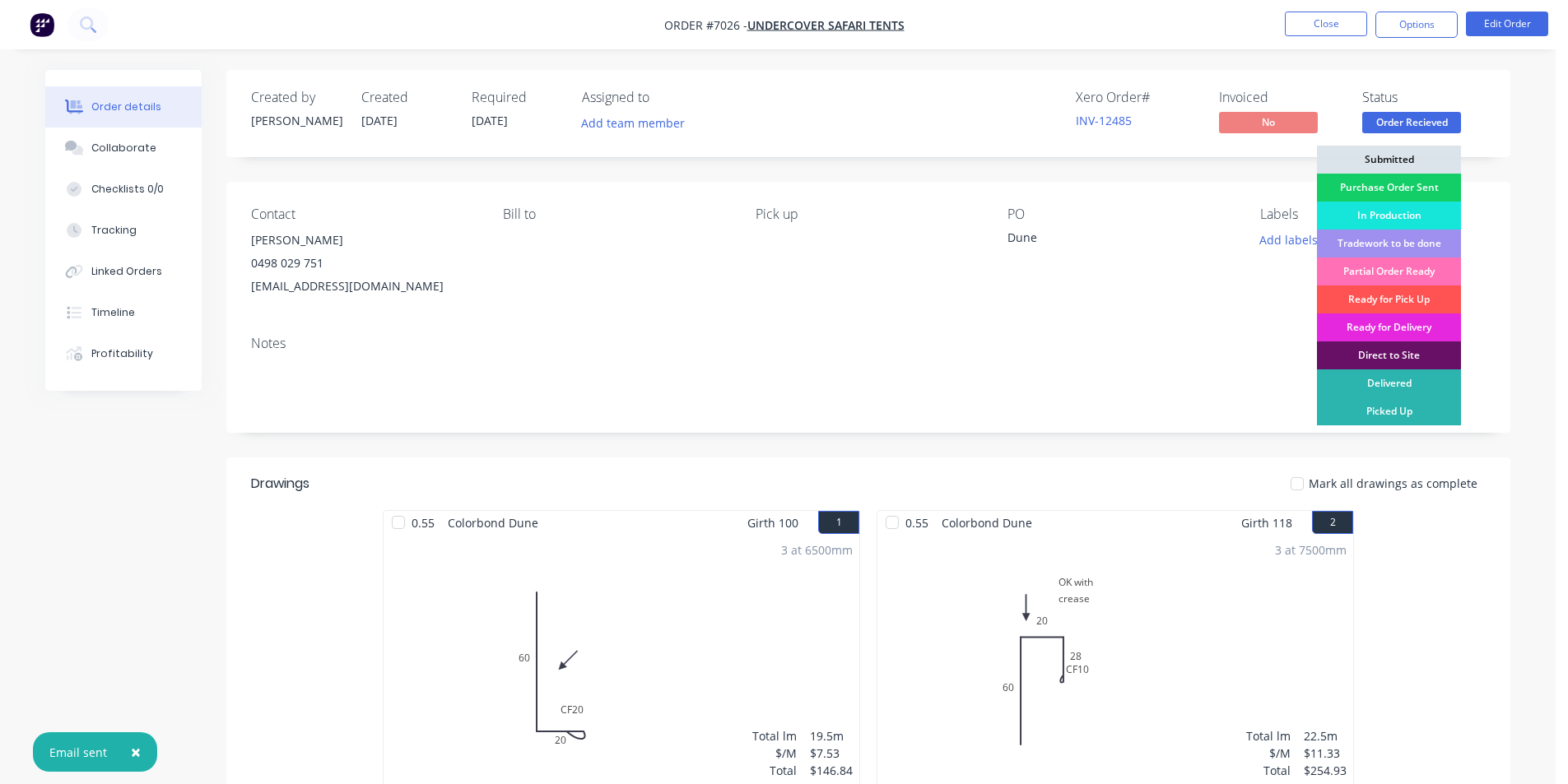
click at [1411, 186] on div "Purchase Order Sent" at bounding box center [1389, 188] width 144 height 28
click at [1424, 23] on button "Options" at bounding box center [1416, 25] width 83 height 27
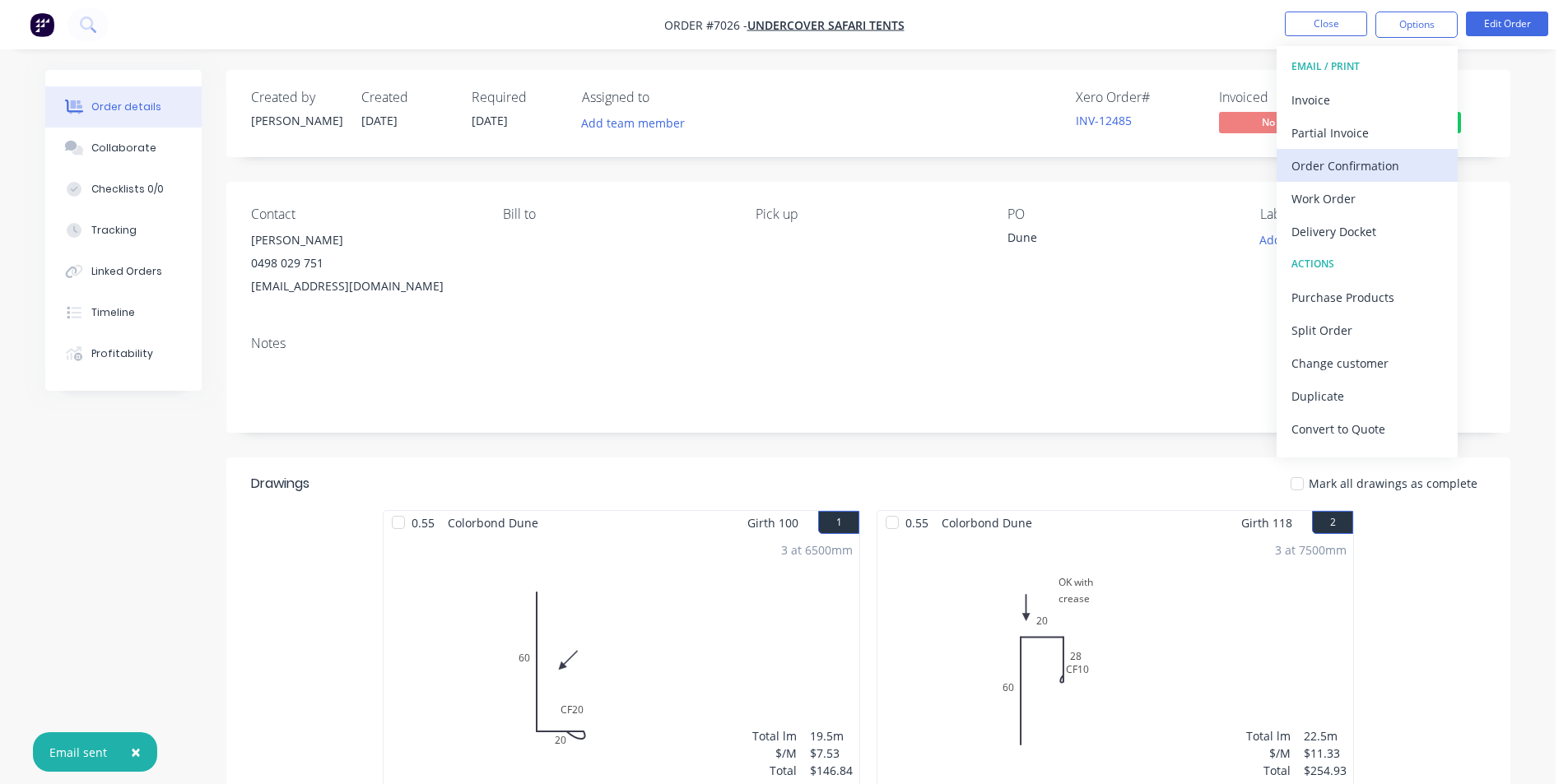
click at [1408, 181] on button "Order Confirmation" at bounding box center [1367, 165] width 181 height 33
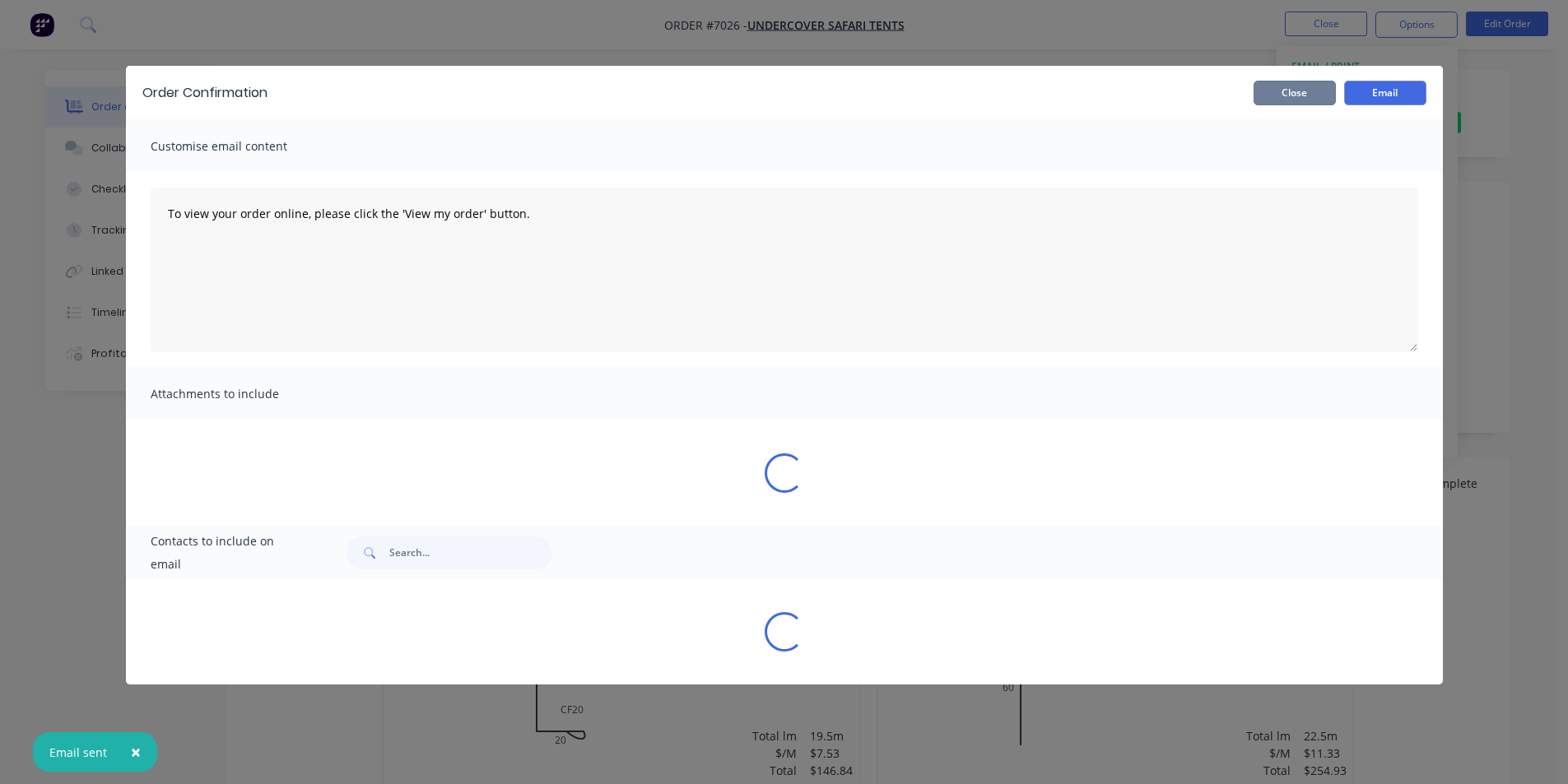
click at [1281, 89] on button "Close" at bounding box center [1294, 93] width 83 height 25
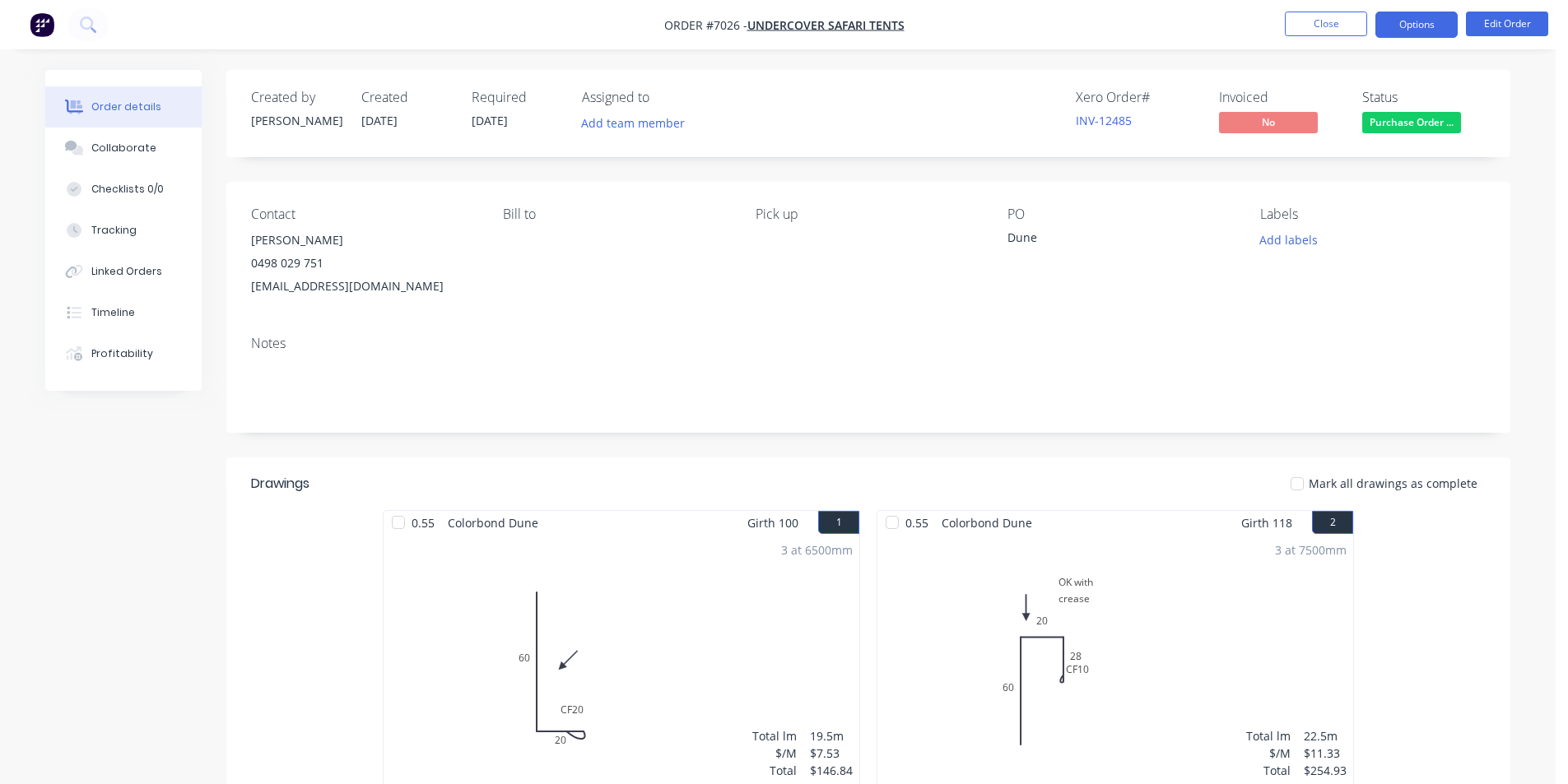
click at [1405, 26] on button "Options" at bounding box center [1416, 25] width 83 height 27
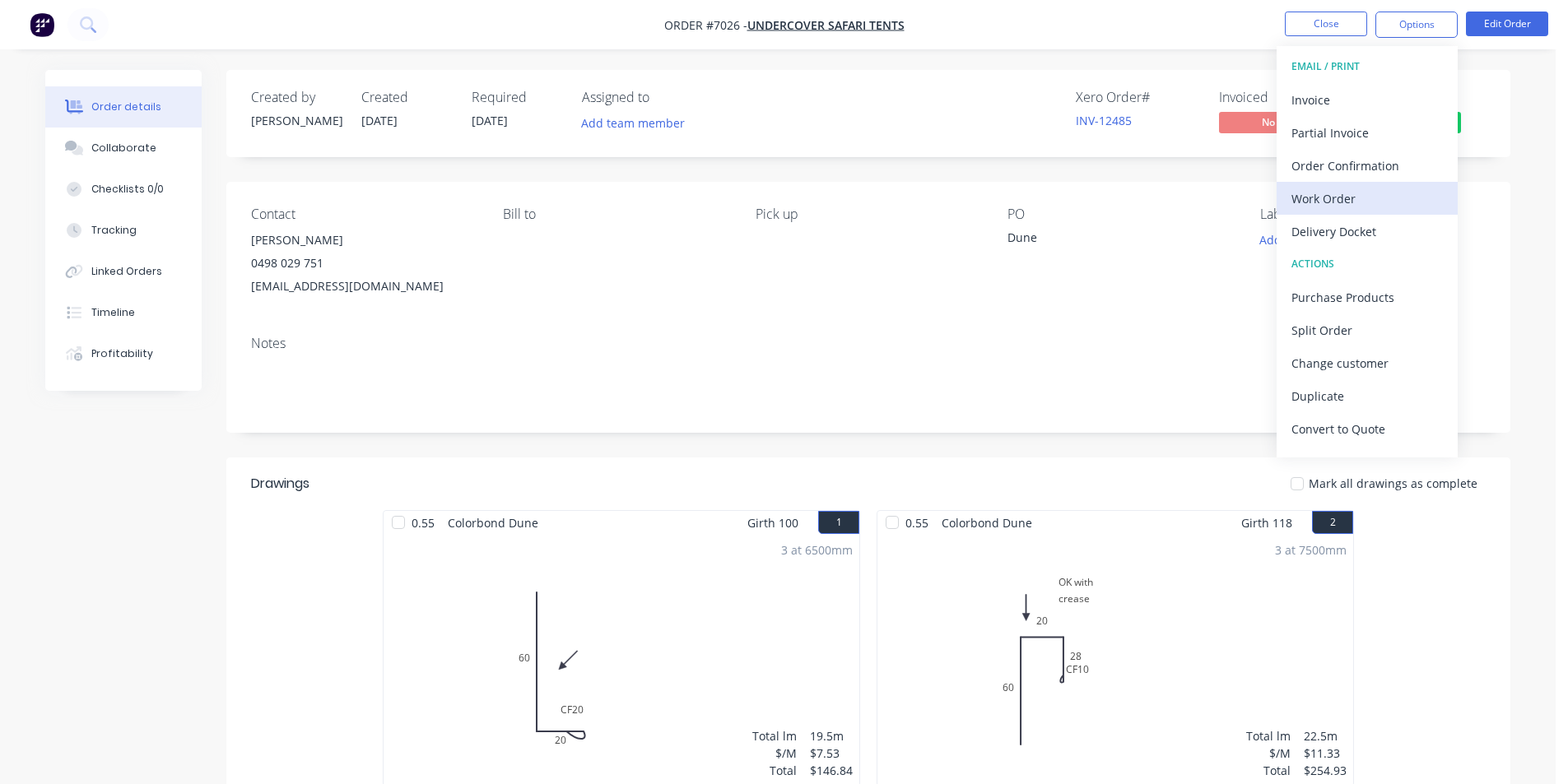
click at [1312, 194] on div "Work Order" at bounding box center [1367, 198] width 152 height 24
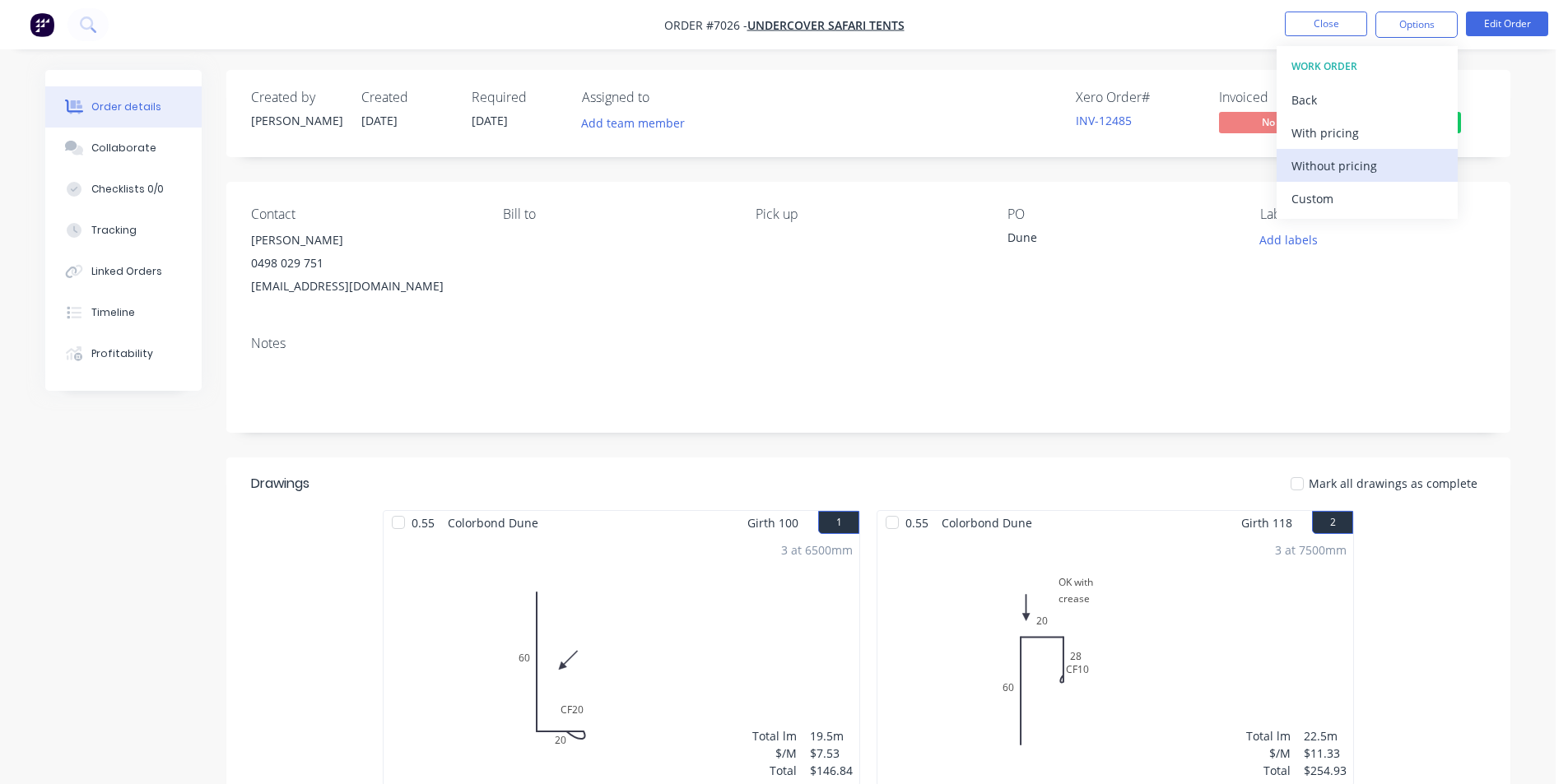
click at [1348, 162] on div "Without pricing" at bounding box center [1367, 165] width 152 height 24
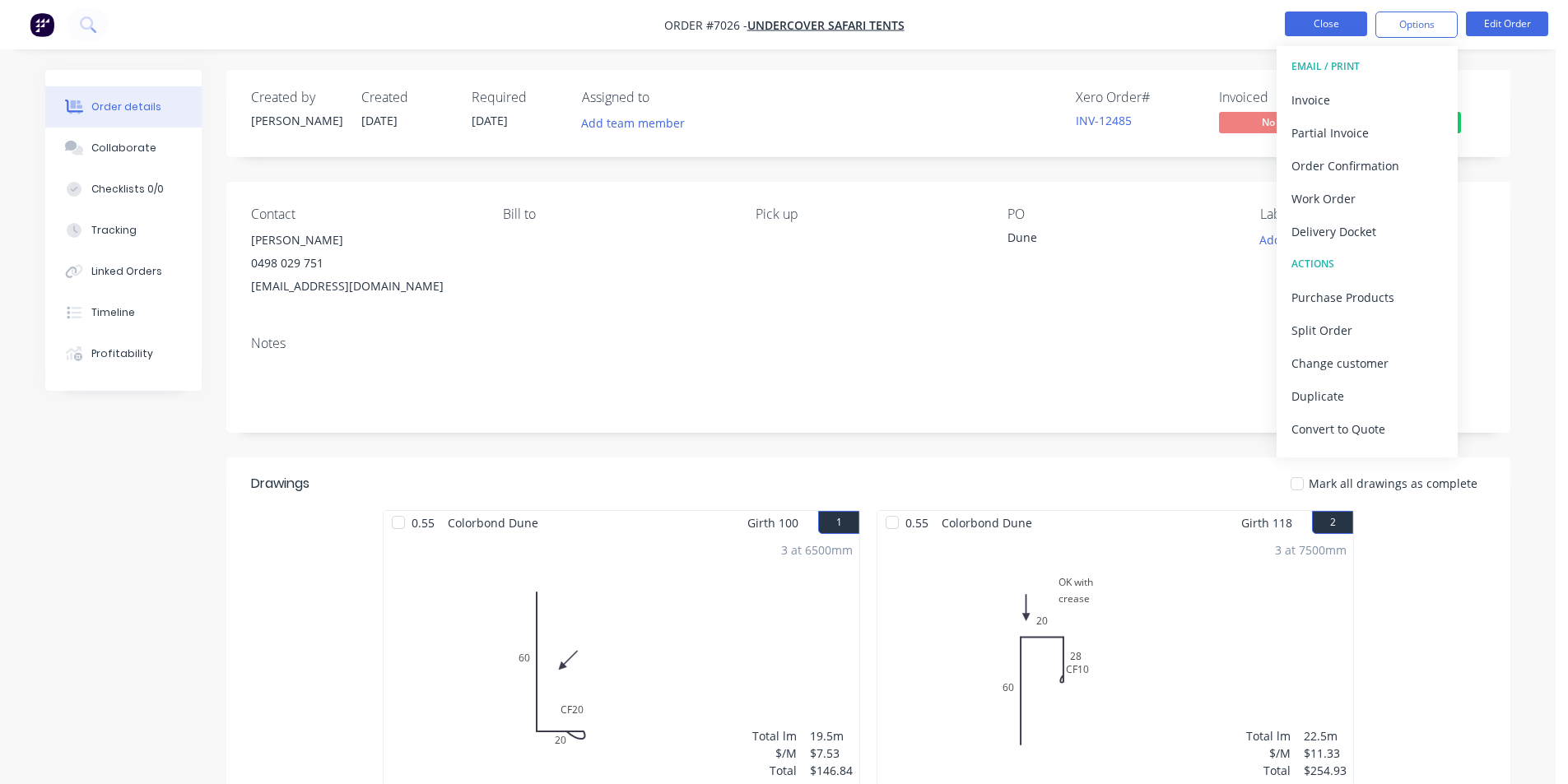
drag, startPoint x: 1323, startPoint y: 11, endPoint x: 1324, endPoint y: 19, distance: 8.1
click at [1323, 11] on nav "Order #7026 - Undercover Safari Tents Close Options EMAIL / PRINT Invoice Parti…" at bounding box center [784, 25] width 1568 height 50
click at [1324, 19] on button "Close" at bounding box center [1325, 24] width 83 height 25
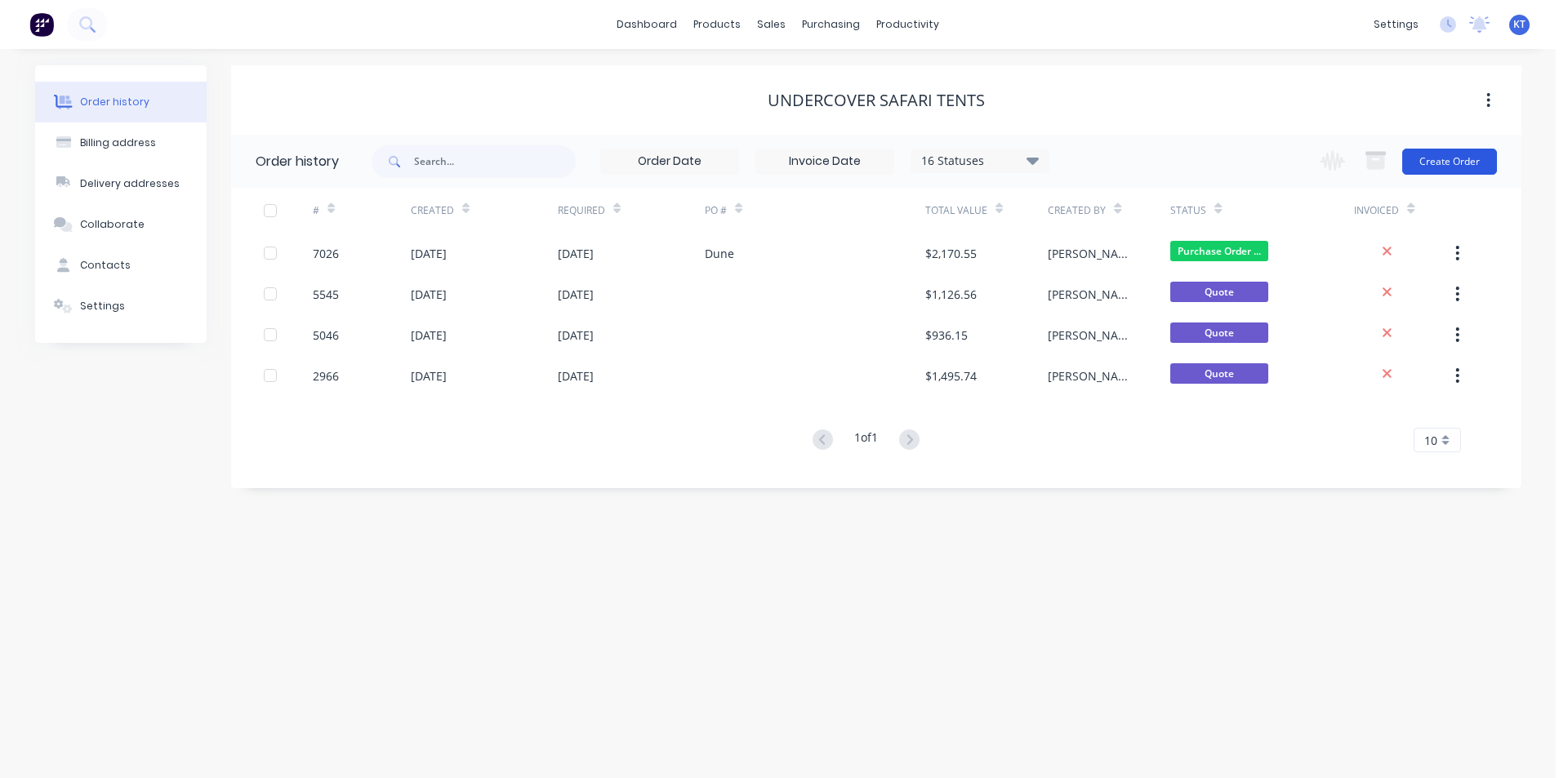
click at [1437, 164] on button "Create Order" at bounding box center [1449, 162] width 94 height 26
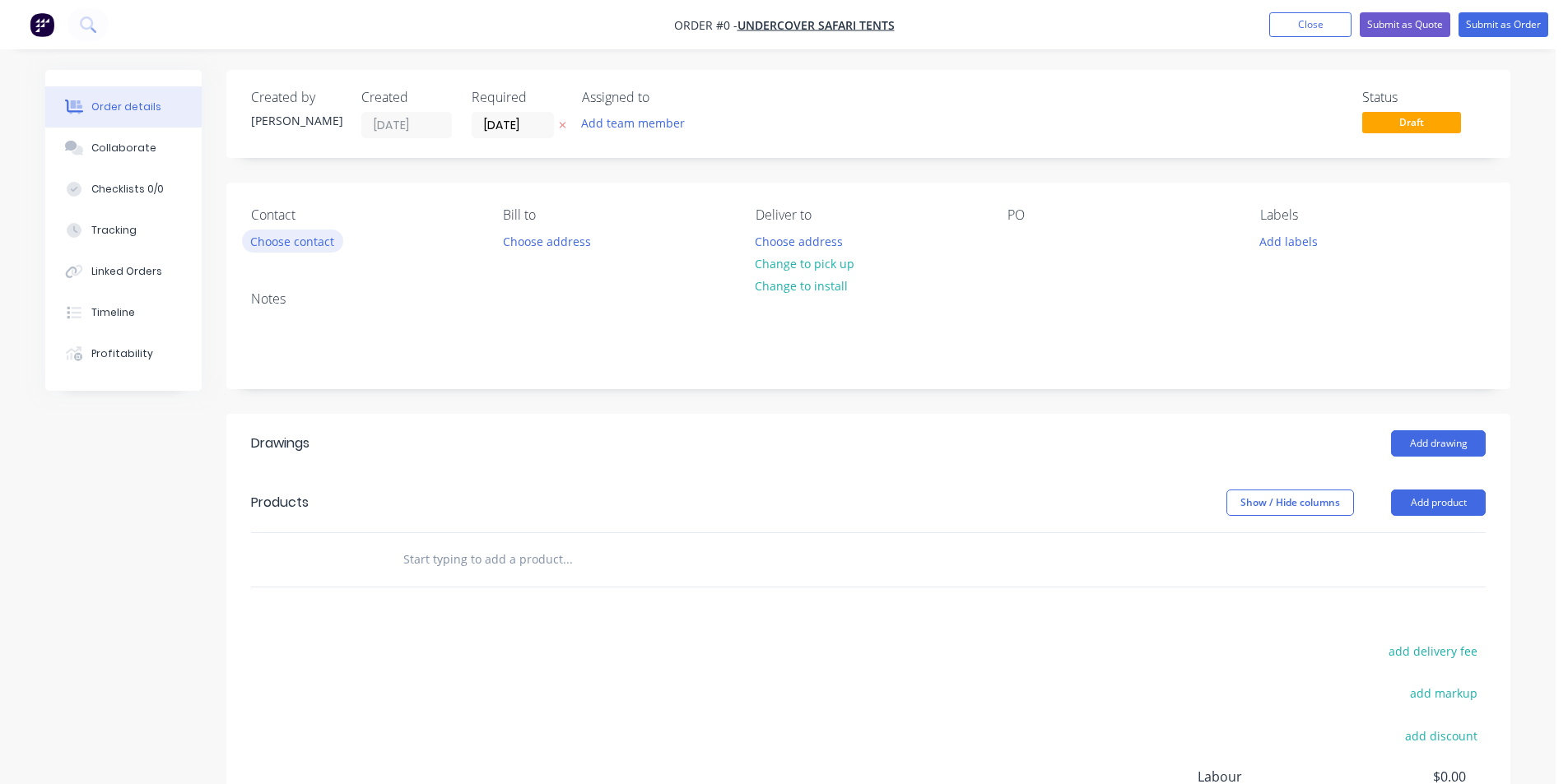
click at [301, 247] on button "Choose contact" at bounding box center [292, 241] width 101 height 22
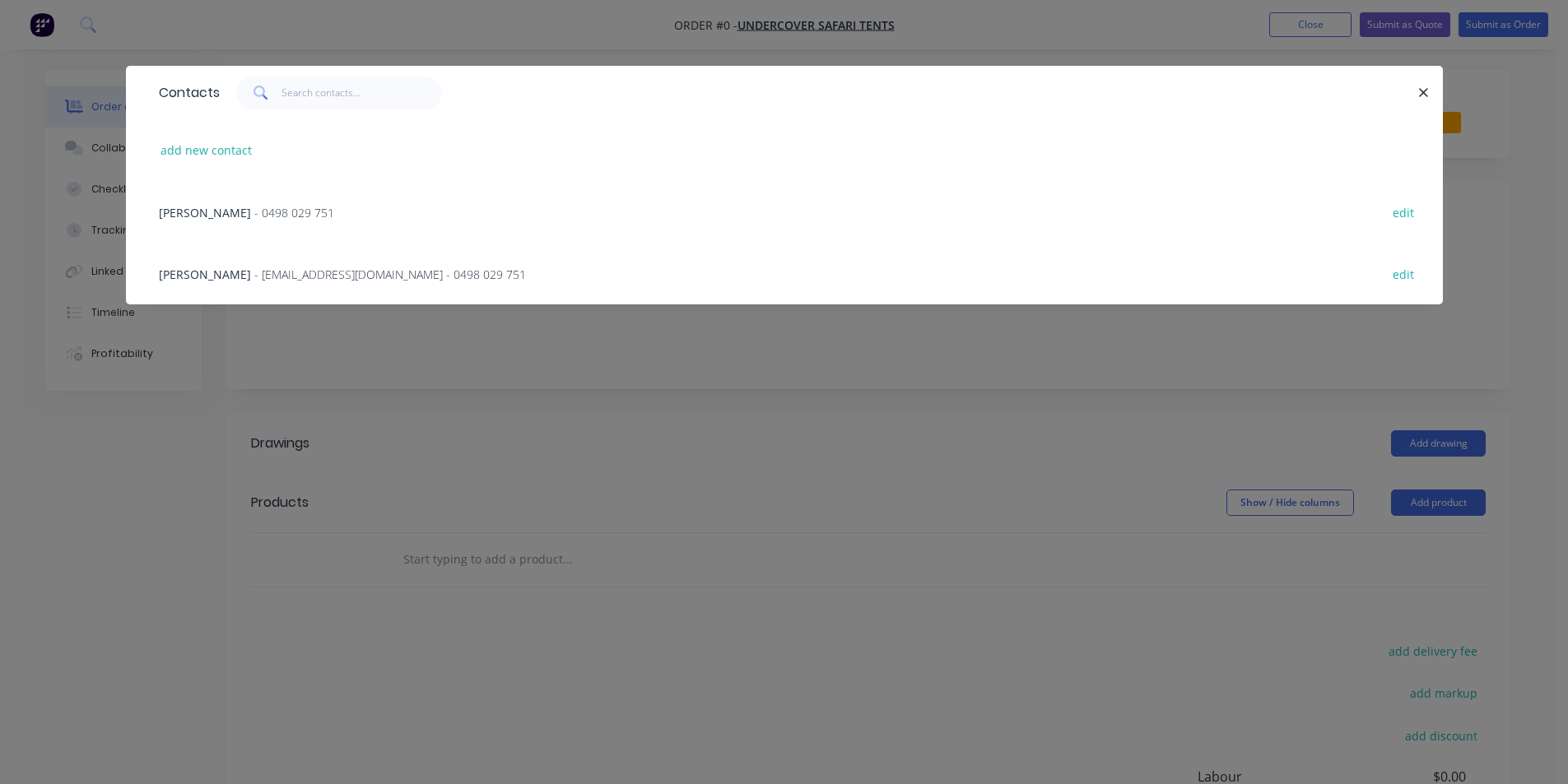
click at [298, 268] on span "- [EMAIL_ADDRESS][DOMAIN_NAME] - 0498 029 751" at bounding box center [390, 274] width 272 height 16
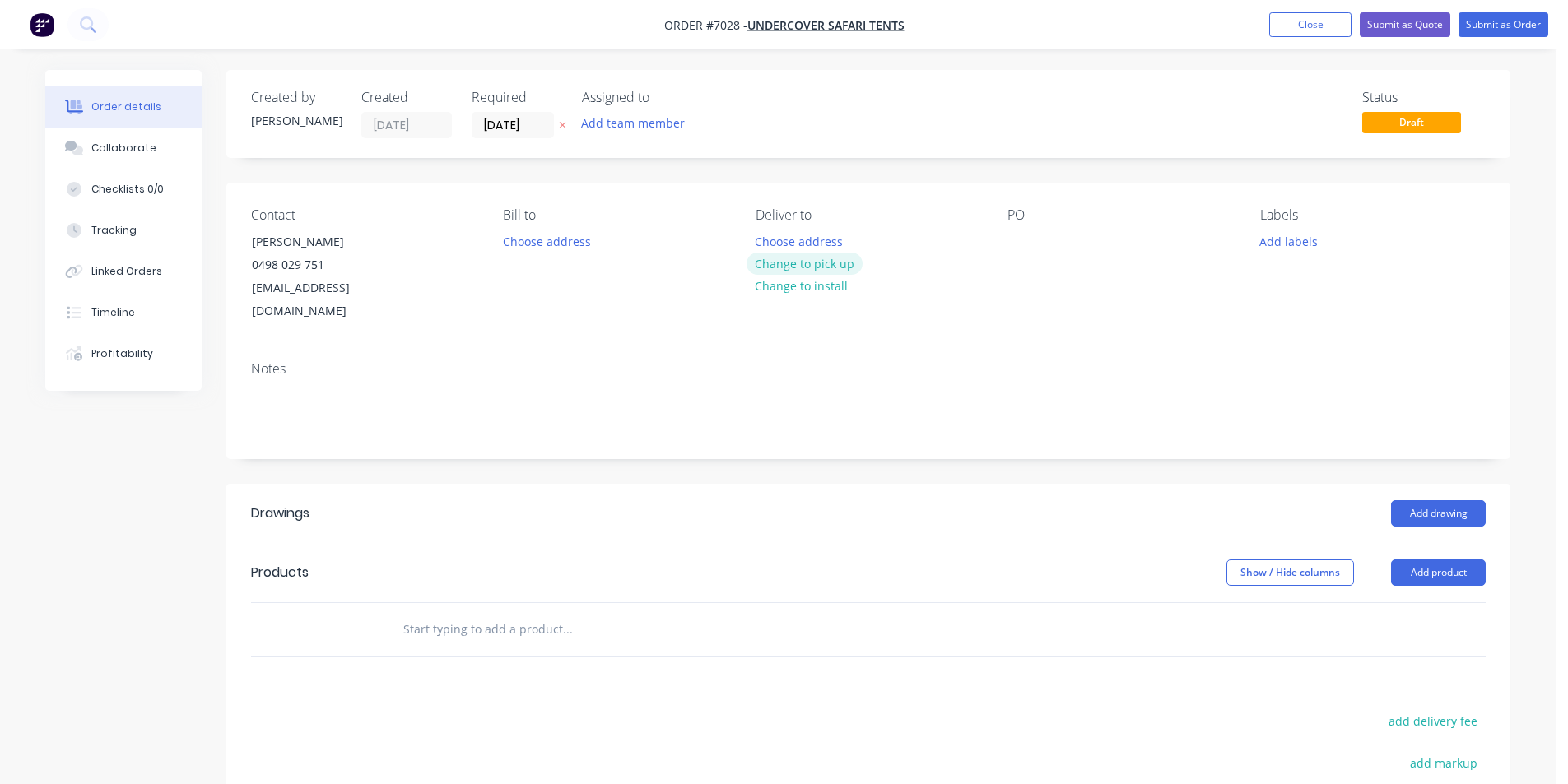
click at [823, 268] on button "Change to pick up" at bounding box center [805, 263] width 117 height 22
click at [1027, 230] on div at bounding box center [1021, 242] width 27 height 24
click at [1405, 559] on button "Add product" at bounding box center [1438, 573] width 95 height 27
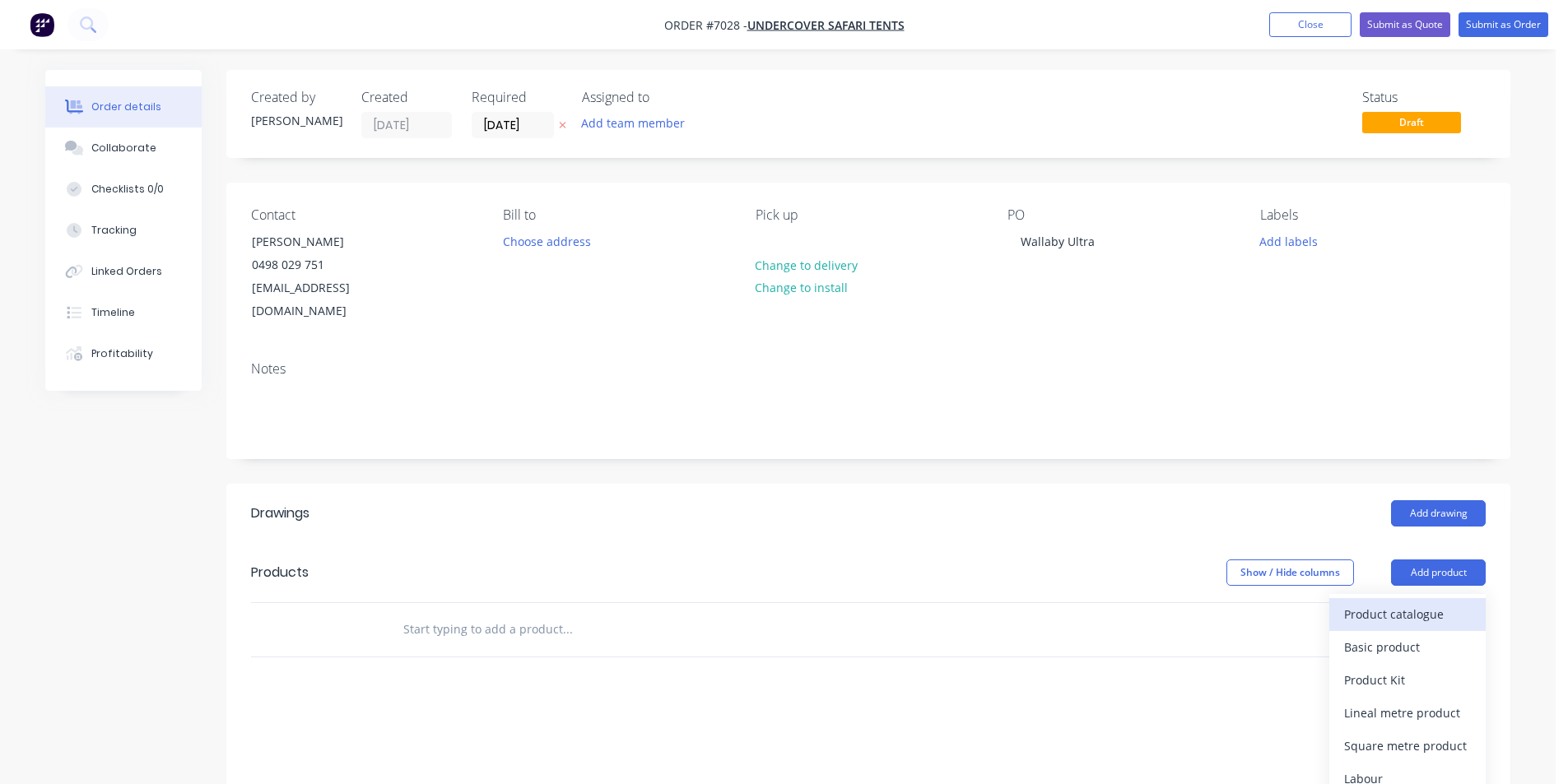
click at [1407, 602] on div "Product catalogue" at bounding box center [1407, 614] width 127 height 24
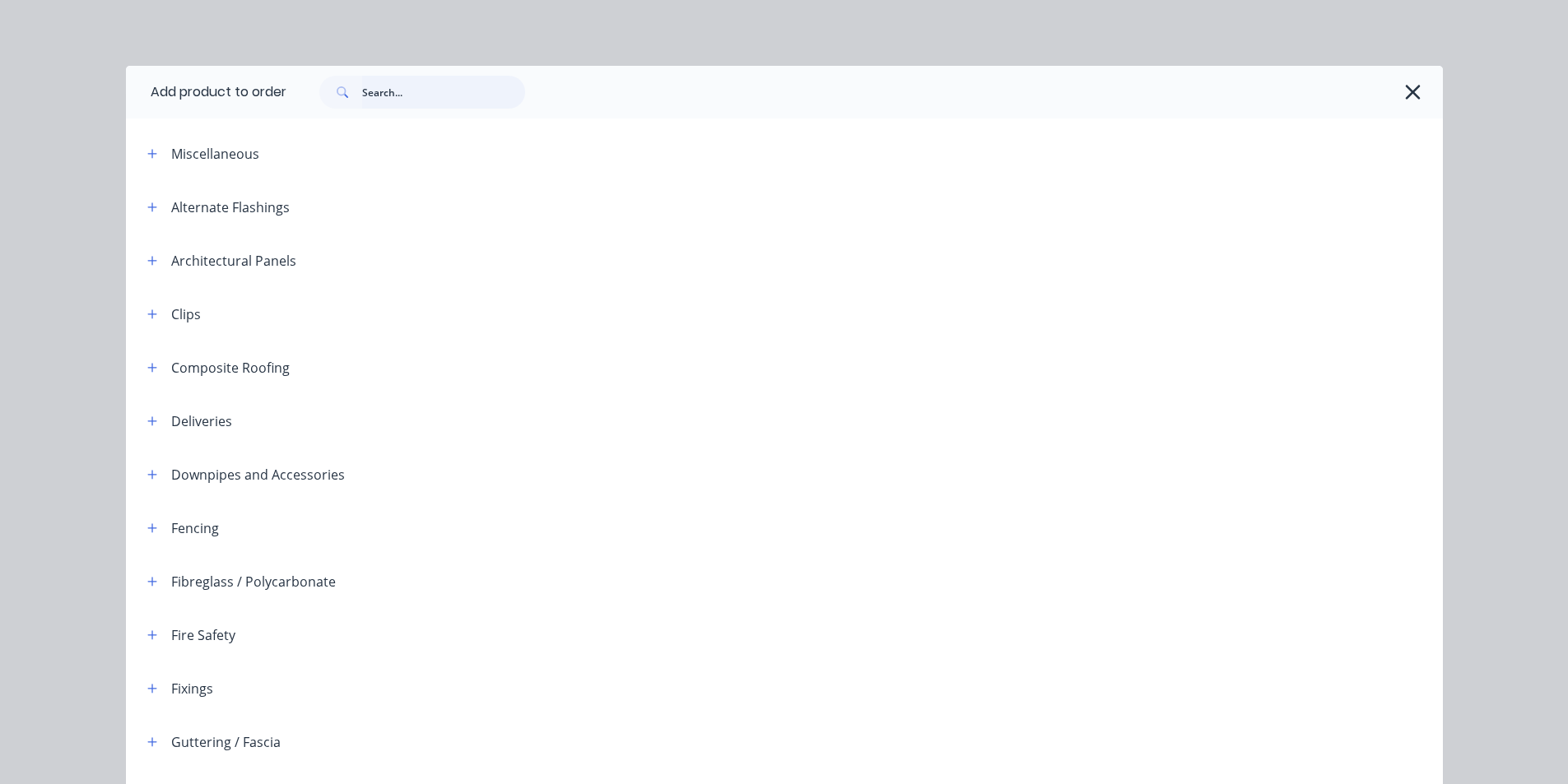
click at [366, 75] on input "text" at bounding box center [443, 91] width 163 height 33
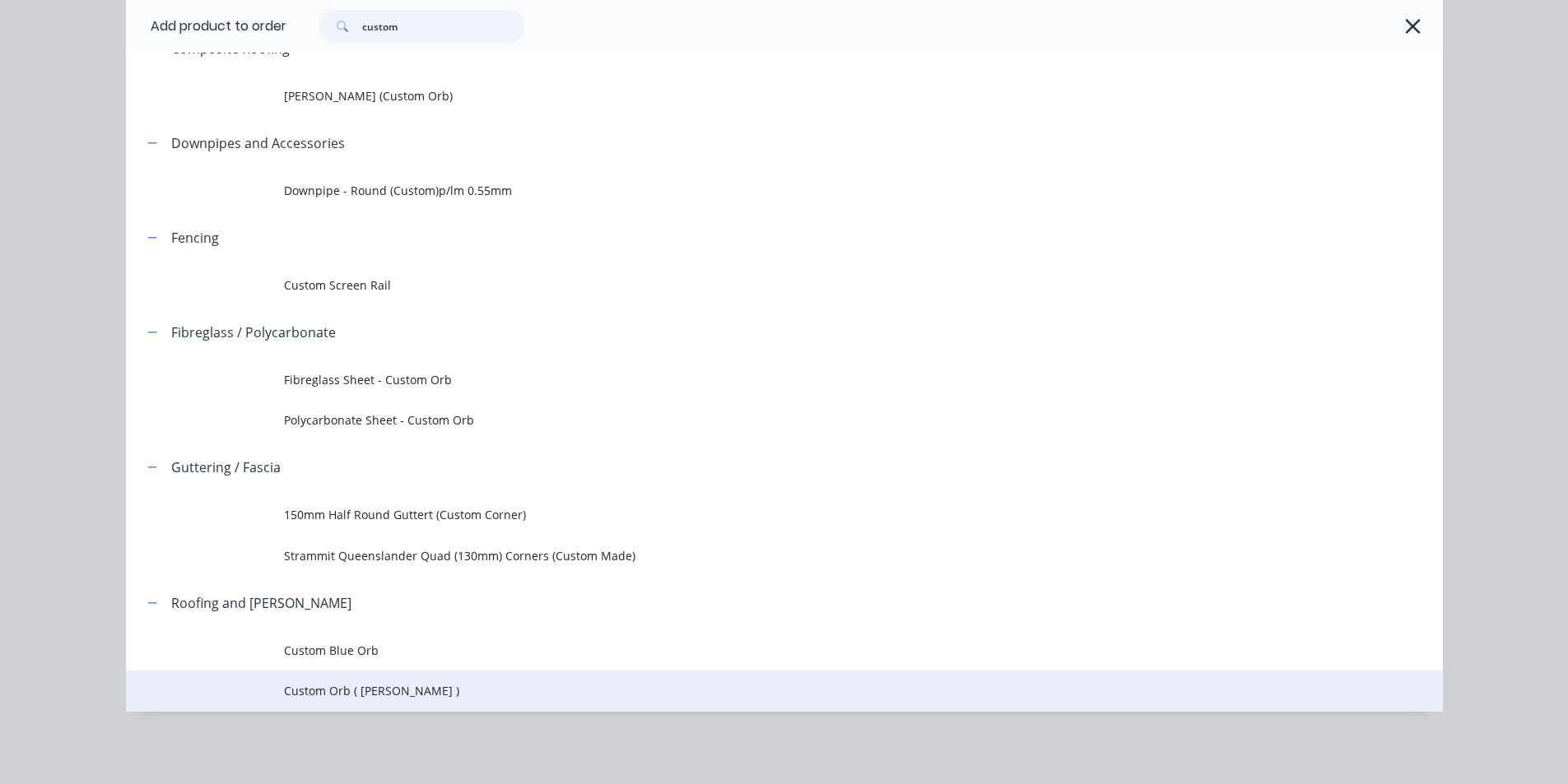
scroll to position [293, 0]
type input "custom"
click at [390, 687] on span "Custom Orb ( [PERSON_NAME] )" at bounding box center [747, 690] width 927 height 17
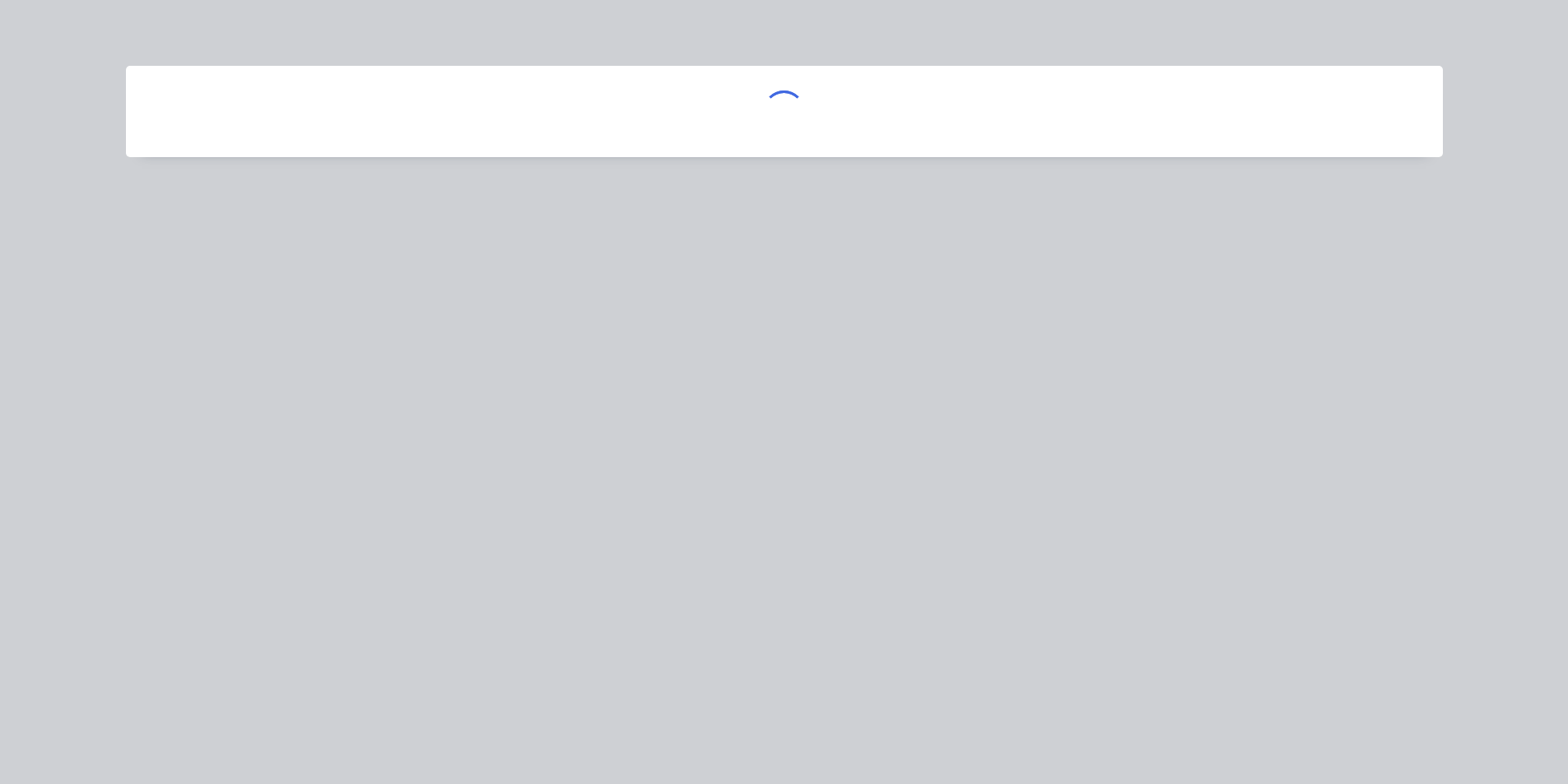
scroll to position [0, 0]
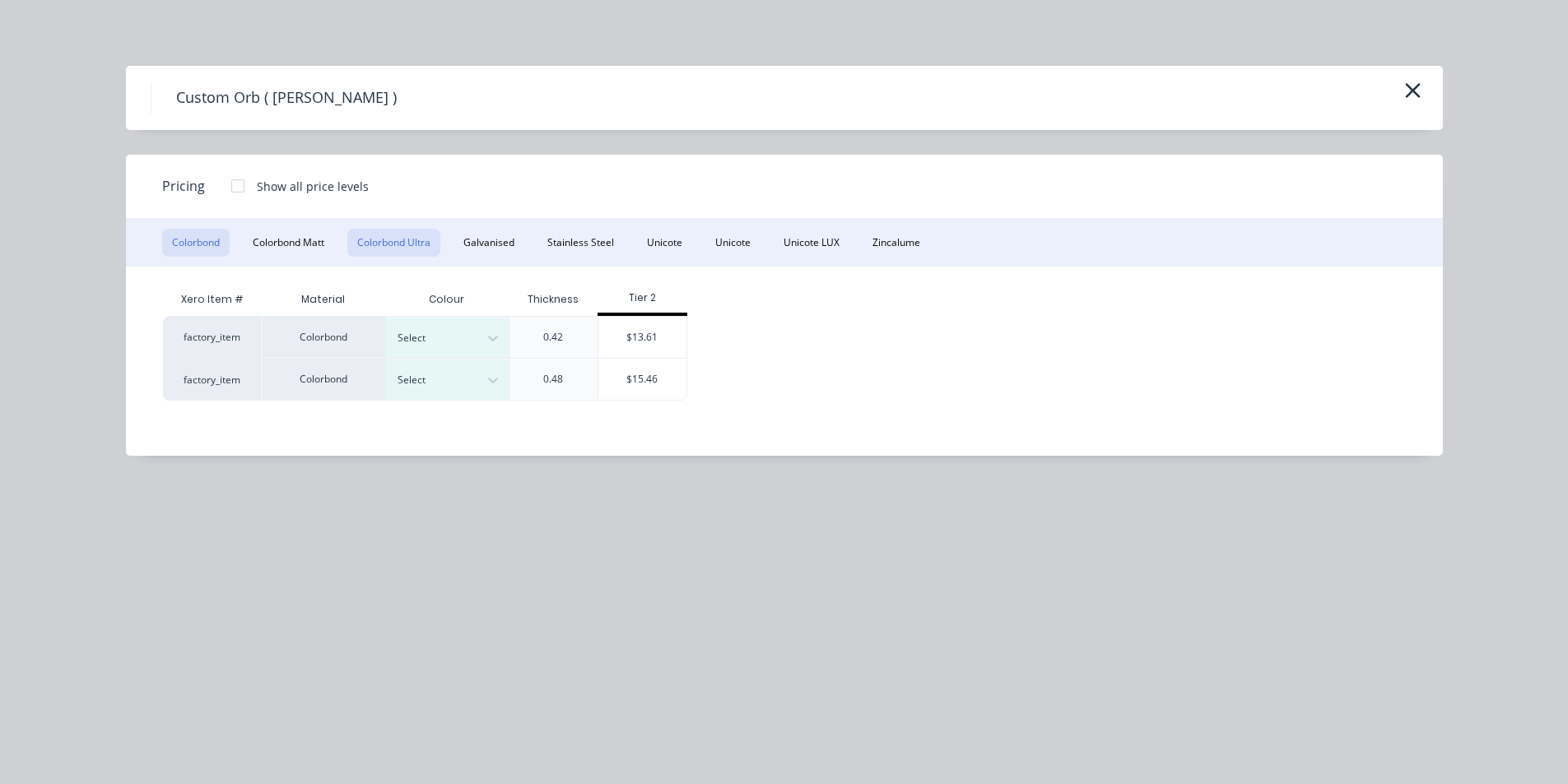
click at [387, 230] on button "Colorbond Ultra" at bounding box center [394, 243] width 93 height 28
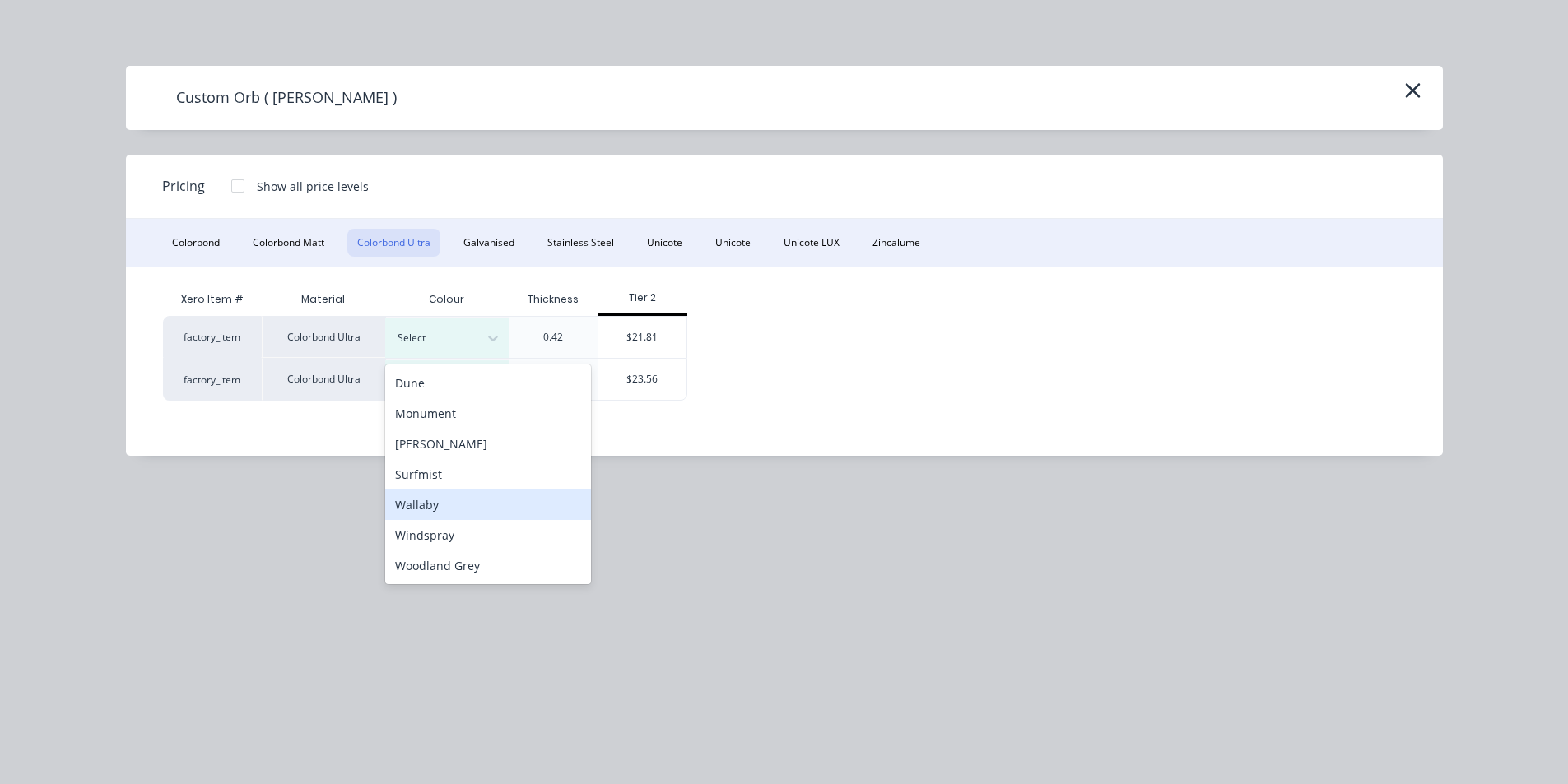
click at [442, 505] on div "Wallaby" at bounding box center [489, 504] width 206 height 30
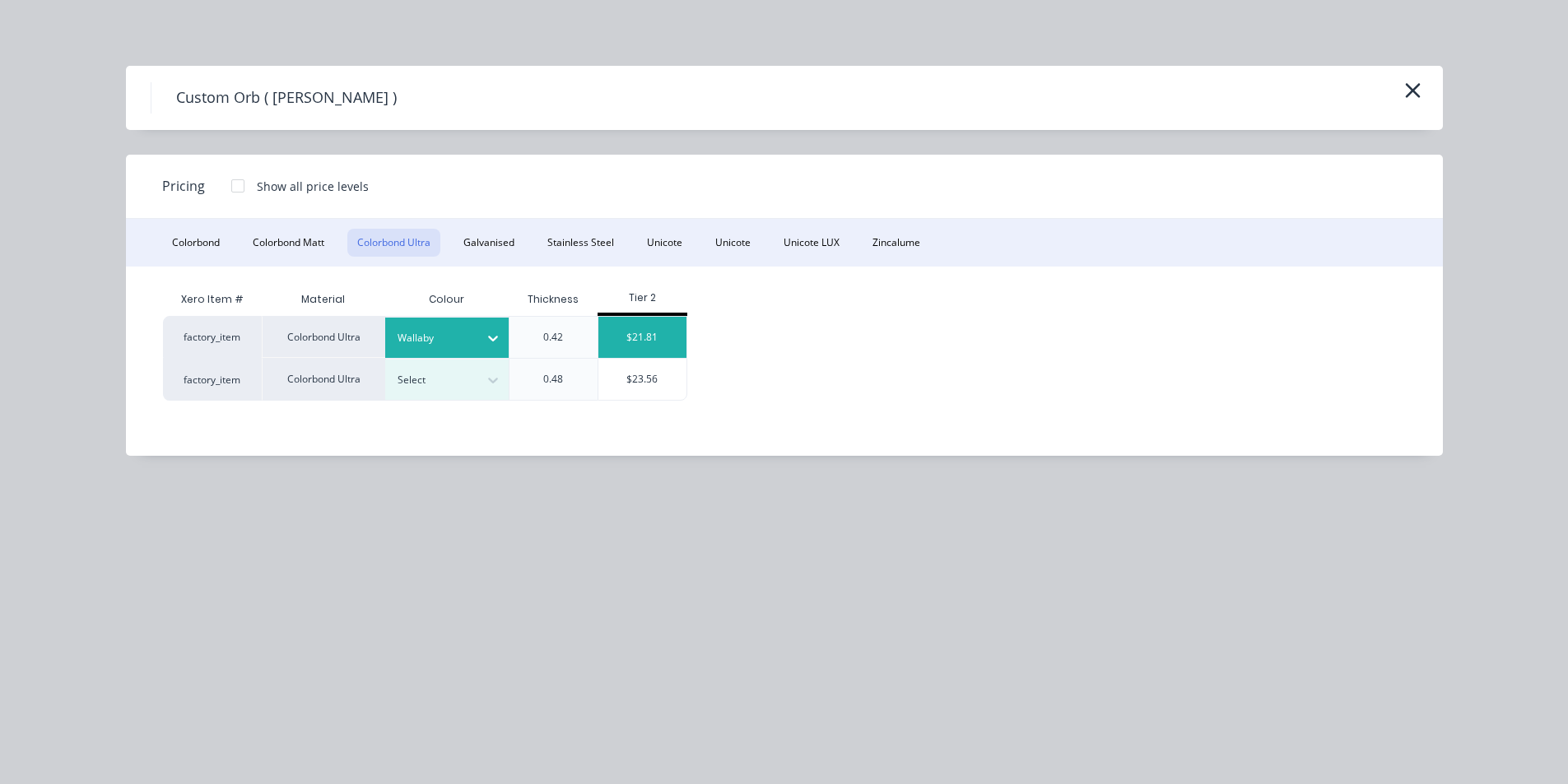
click at [639, 332] on div "$21.81" at bounding box center [642, 337] width 88 height 41
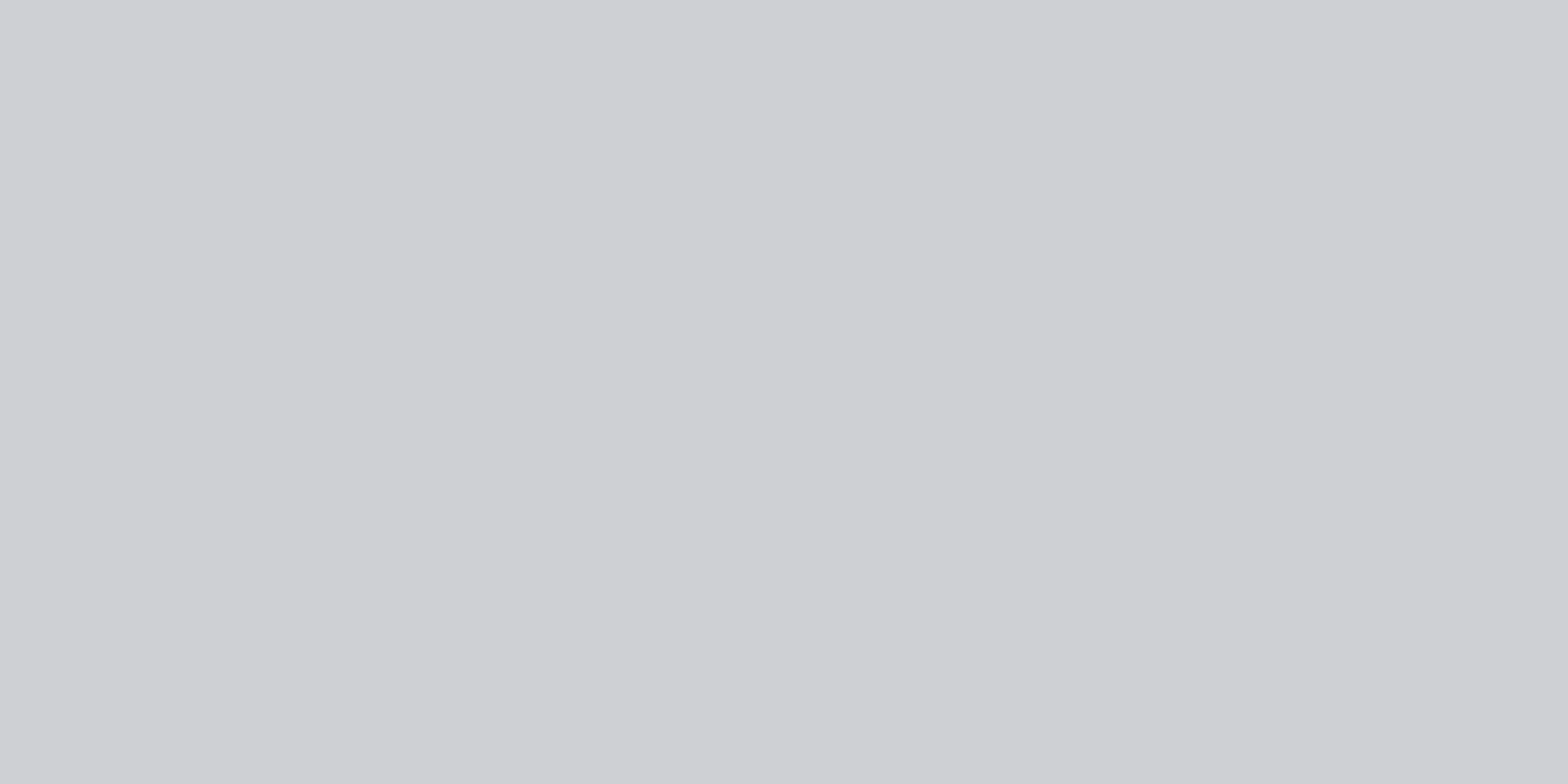
type input "$21.81"
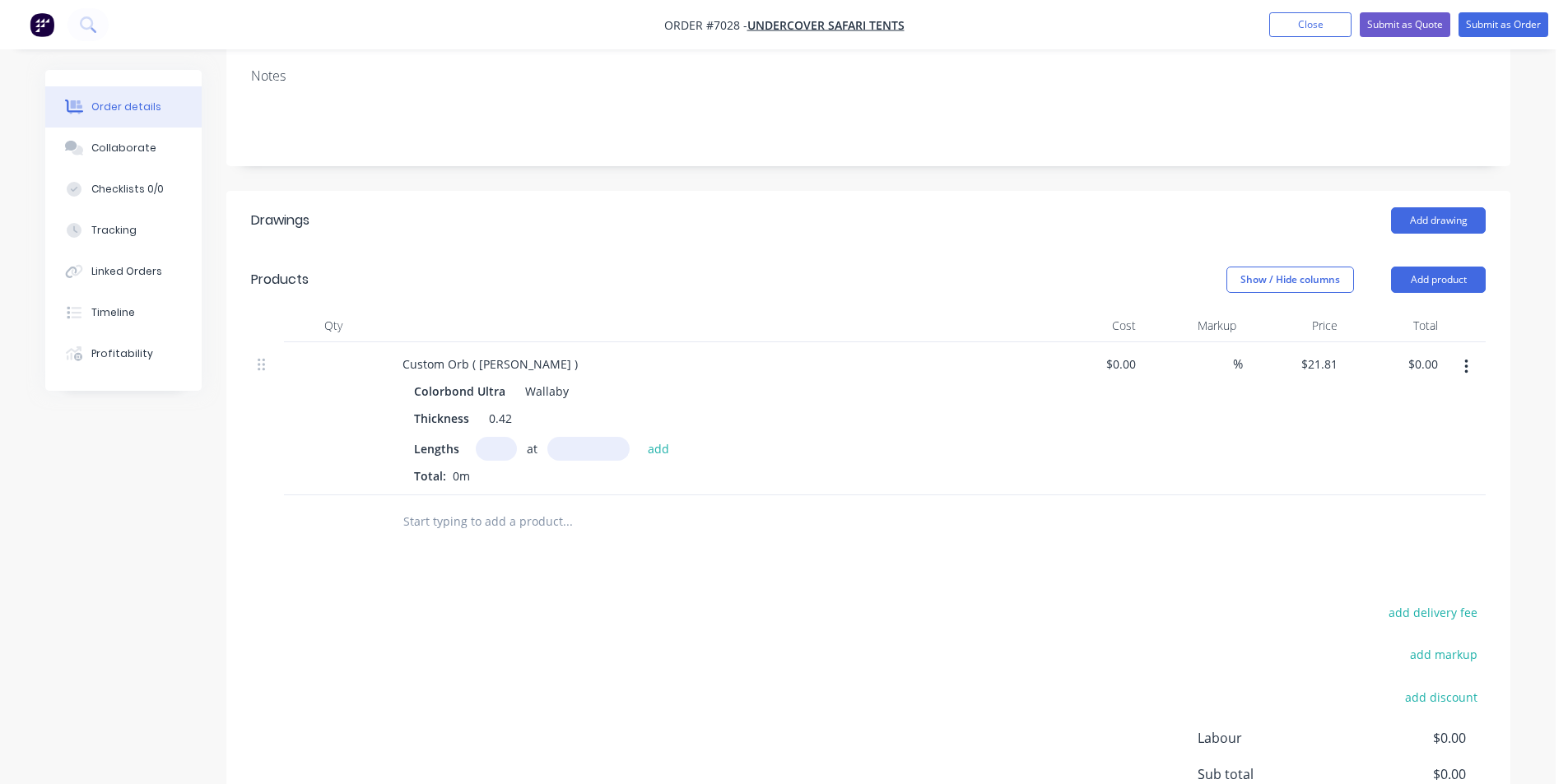
click at [491, 437] on input "text" at bounding box center [497, 448] width 41 height 24
type input "12"
type input "2420"
click at [640, 437] on button "add" at bounding box center [659, 447] width 39 height 22
type input "$633.36"
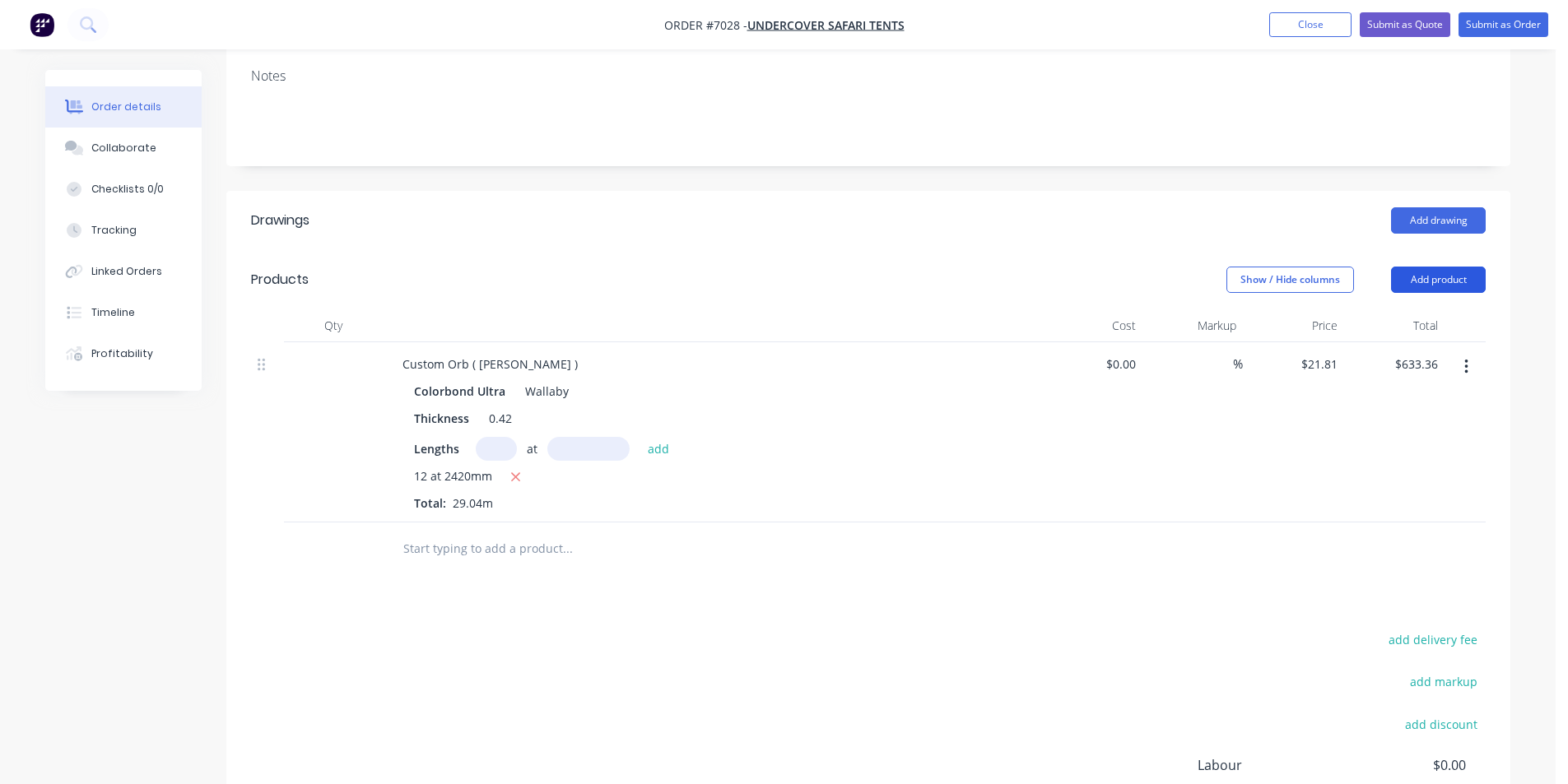
click at [1442, 266] on button "Add product" at bounding box center [1438, 280] width 95 height 27
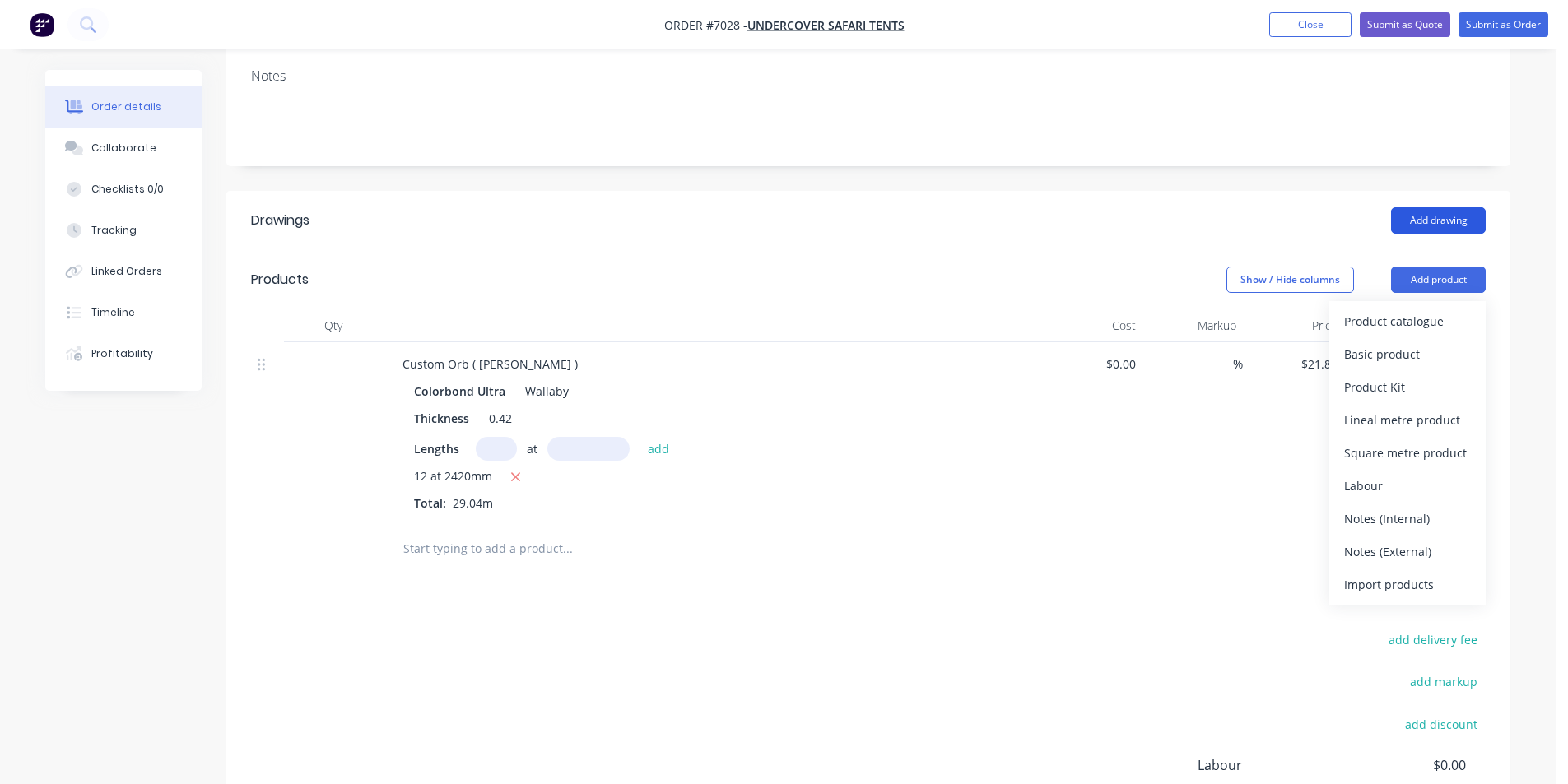
drag, startPoint x: 1446, startPoint y: 215, endPoint x: 1454, endPoint y: 194, distance: 22.5
click at [1446, 212] on header "Drawings Add drawing" at bounding box center [869, 220] width 1285 height 59
click at [1454, 208] on button "Add drawing" at bounding box center [1438, 221] width 95 height 27
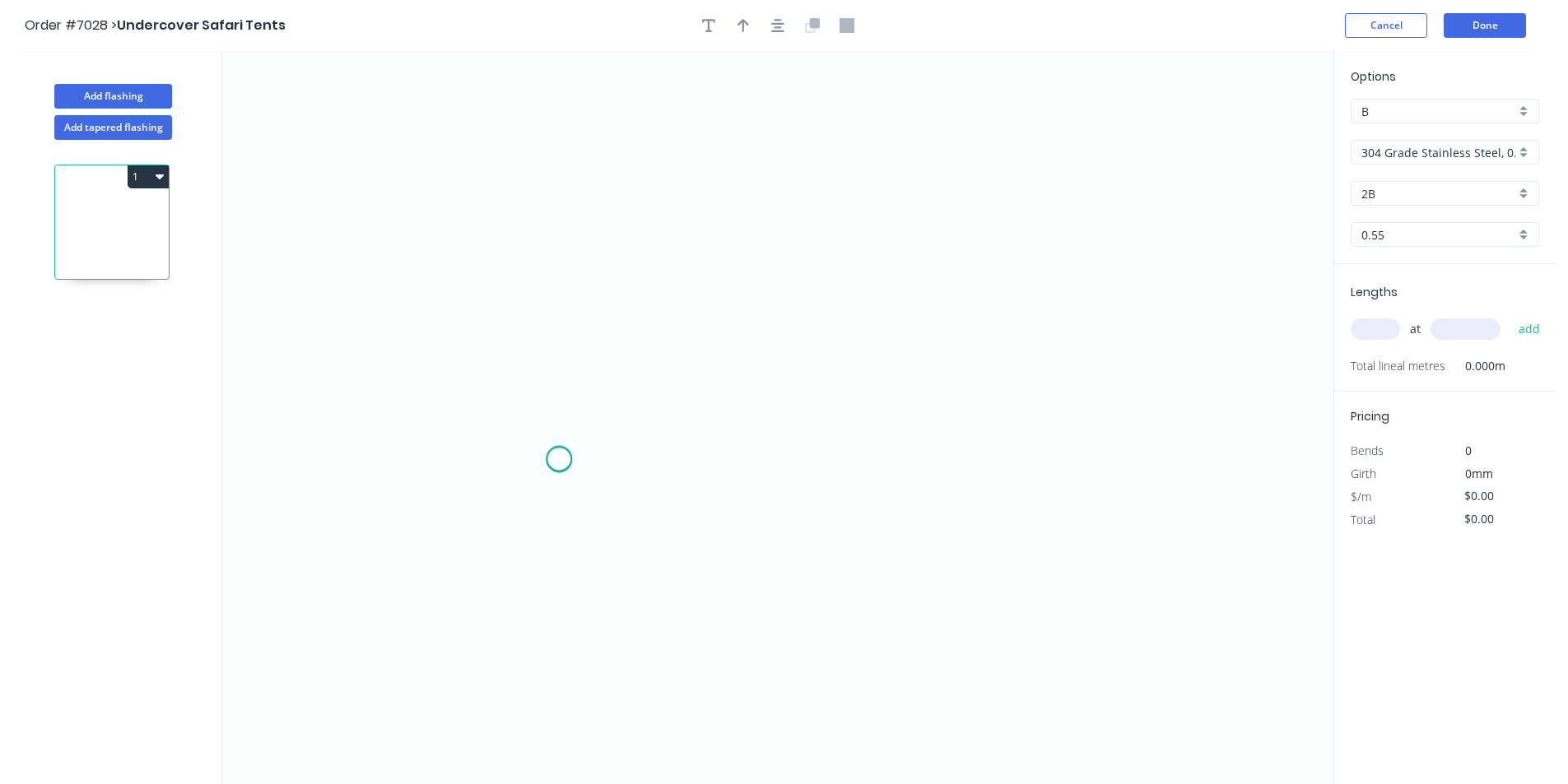
click at [559, 460] on icon "0" at bounding box center [777, 417] width 1111 height 733
click at [617, 376] on icon at bounding box center [588, 417] width 59 height 83
click at [863, 242] on icon at bounding box center [740, 309] width 245 height 133
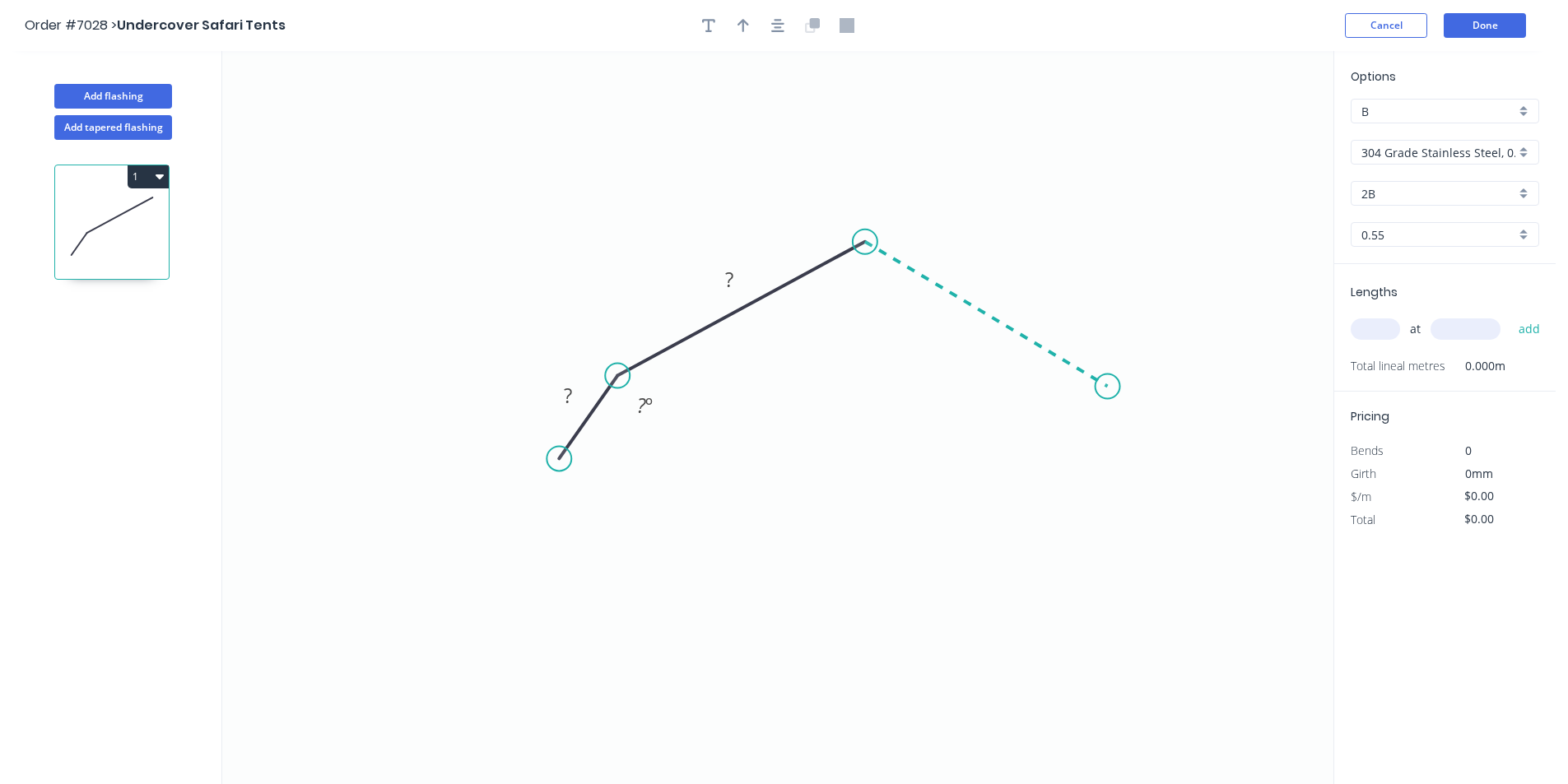
click at [1108, 387] on icon "0 ? ? ? º" at bounding box center [777, 417] width 1111 height 733
click at [1140, 479] on icon "0 ? ? ? ? º ? º" at bounding box center [777, 417] width 1111 height 733
click at [1541, 156] on div "Options B B 304 Grade Stainless Steel, 0.9mm Perforated Pattern 208 - 2mm hole …" at bounding box center [1445, 165] width 221 height 196
click at [1527, 155] on div "304 Grade Stainless Steel, 0.9mm Perforated Pattern 208 - 2mm hole" at bounding box center [1445, 153] width 188 height 25
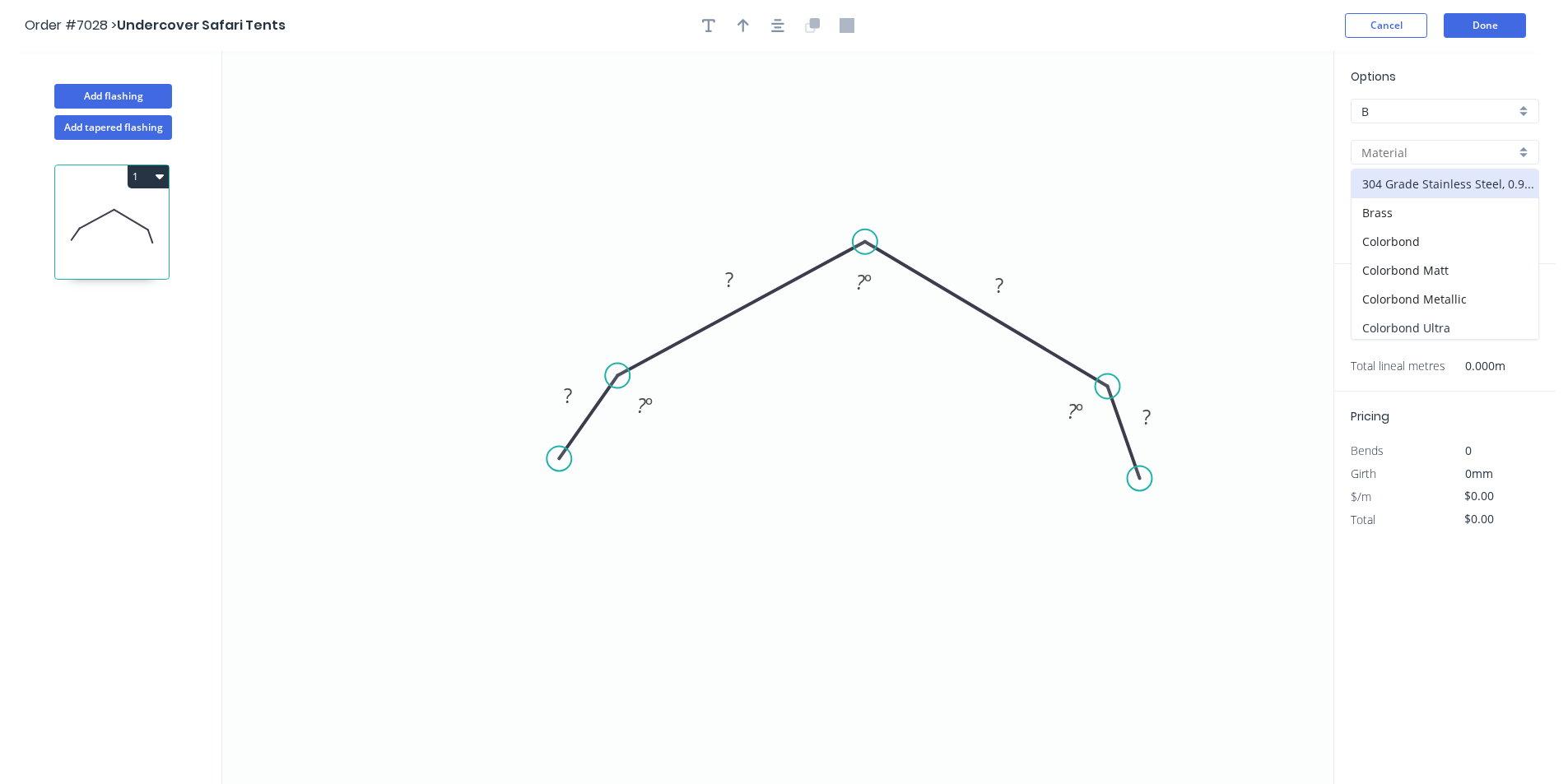
click at [1435, 337] on div "Colorbond Ultra" at bounding box center [1445, 328] width 187 height 28
type input "Colorbond Ultra"
type input "Dune"
click at [1383, 192] on input "Dune" at bounding box center [1438, 193] width 154 height 17
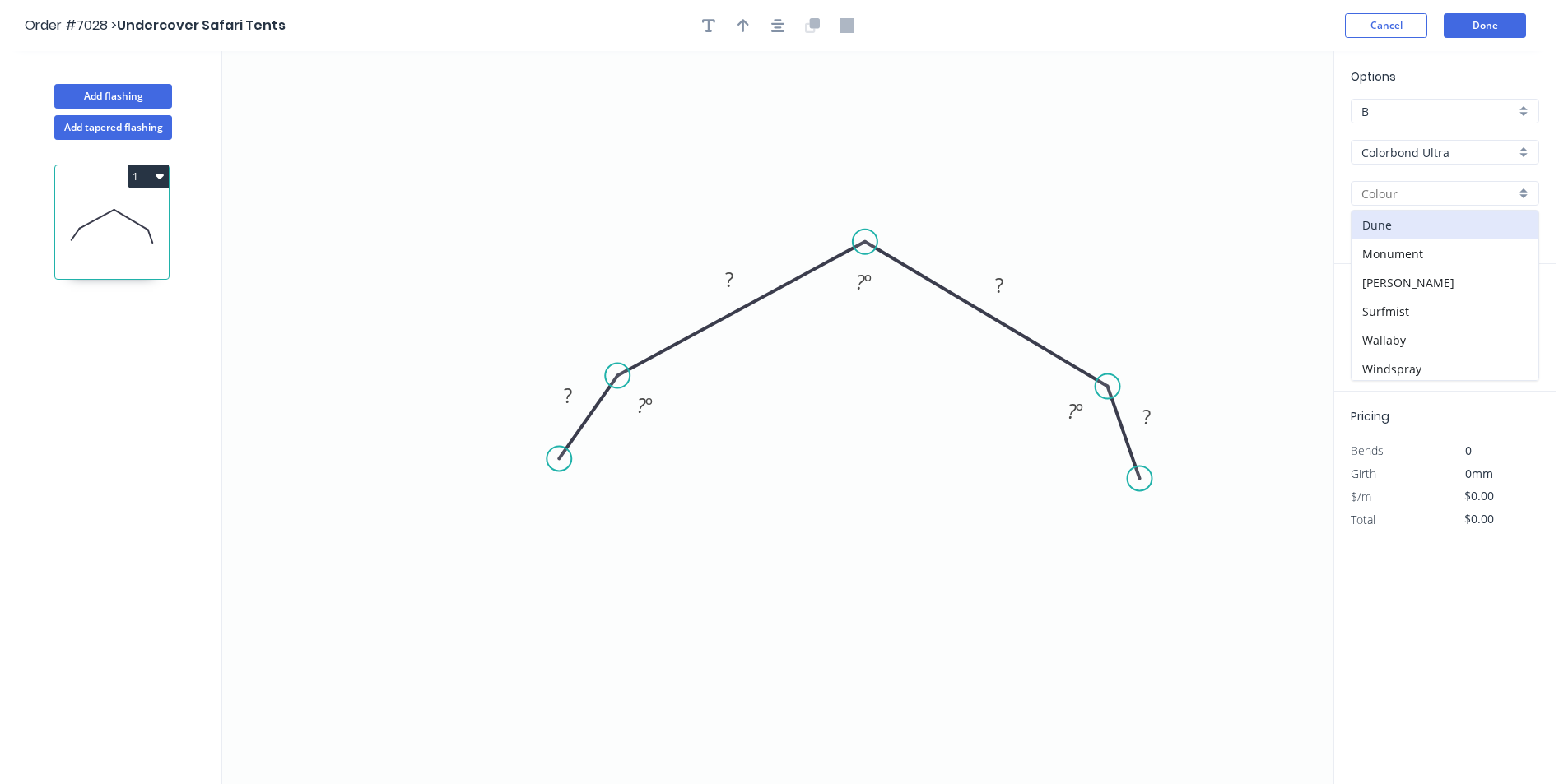
scroll to position [32, 0]
click at [1390, 306] on div "Wallaby" at bounding box center [1445, 308] width 187 height 28
type input "Wallaby"
click at [784, 19] on button "button" at bounding box center [778, 26] width 25 height 25
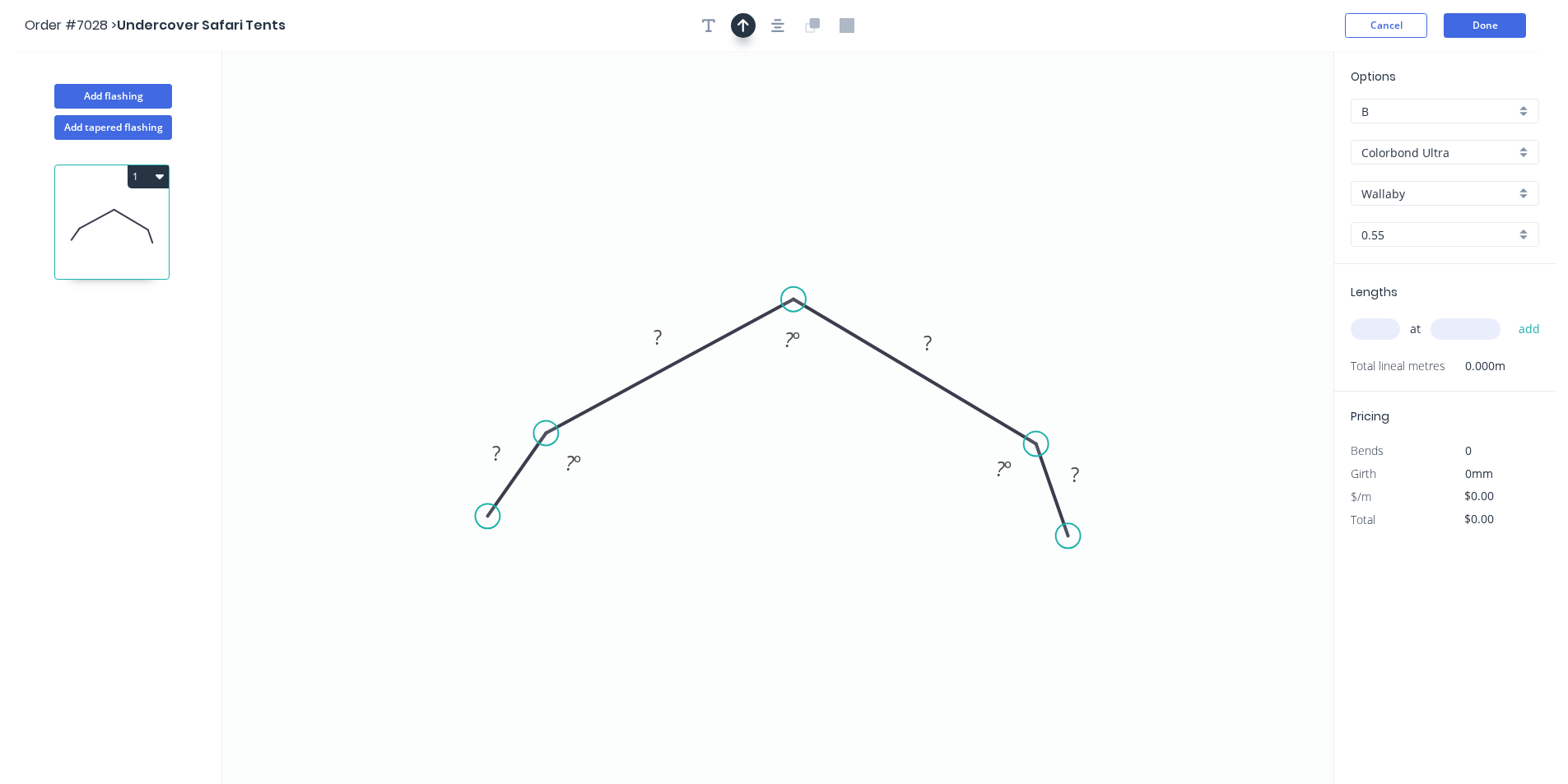
click at [749, 28] on button "button" at bounding box center [744, 26] width 25 height 25
drag, startPoint x: 1253, startPoint y: 129, endPoint x: 824, endPoint y: 265, distance: 450.0
click at [824, 265] on icon at bounding box center [821, 245] width 15 height 52
click at [508, 449] on rect at bounding box center [496, 455] width 33 height 23
type input "$25.46"
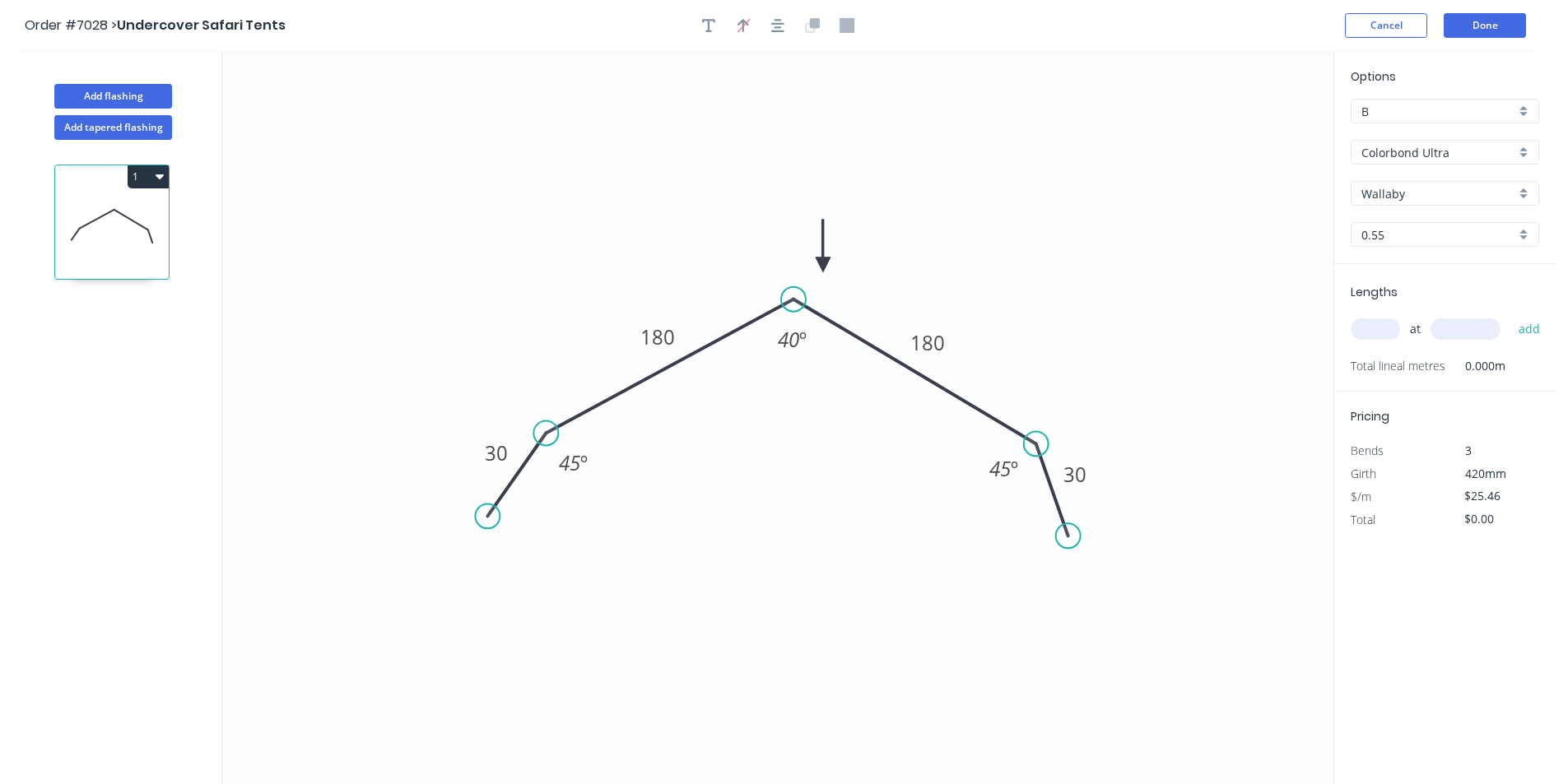
click at [1378, 329] on input "text" at bounding box center [1376, 329] width 50 height 21
type input "3"
type input "1750"
click at [1510, 315] on button "add" at bounding box center [1530, 329] width 39 height 28
type input "$133.67"
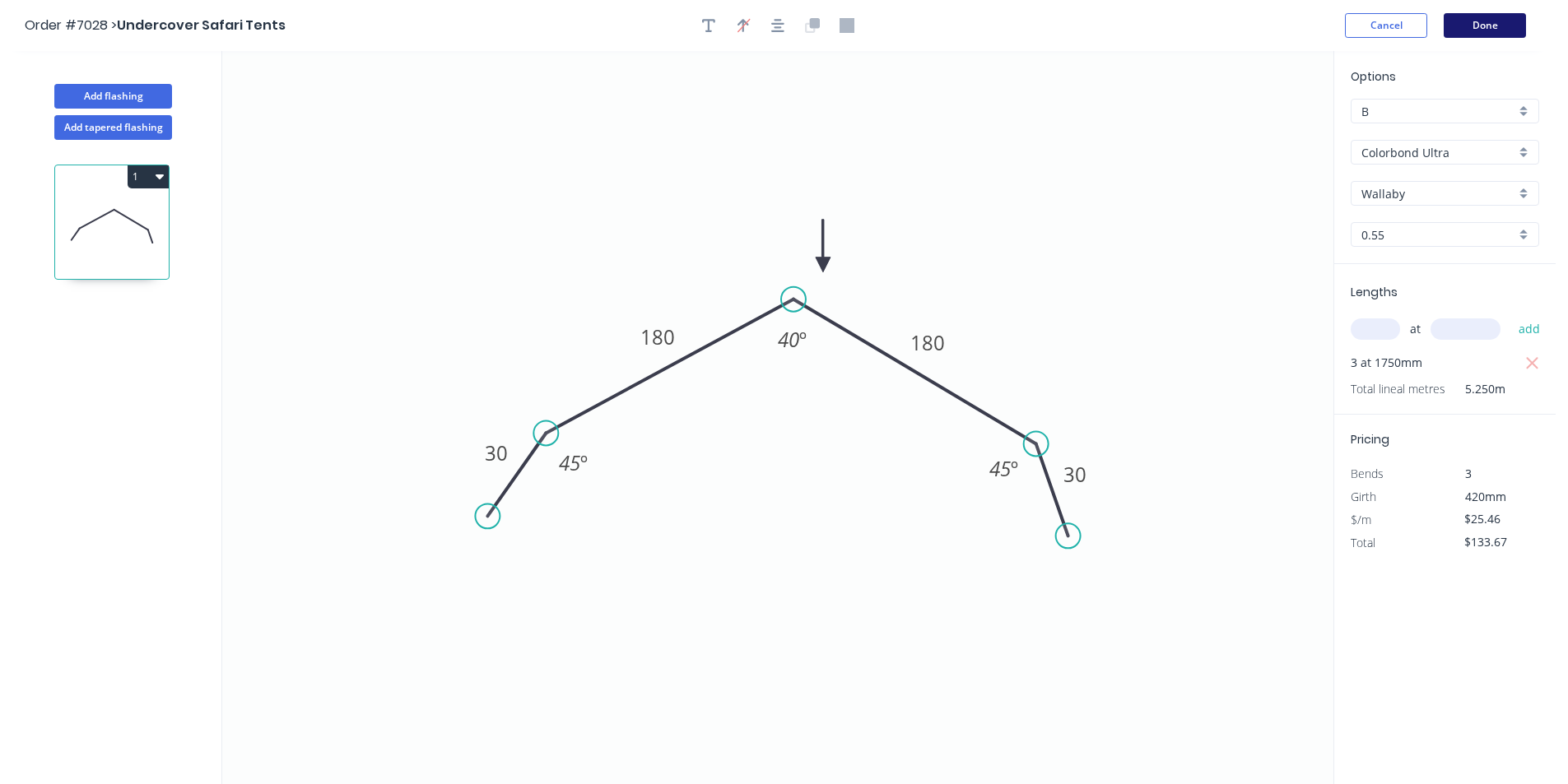
click at [1476, 34] on button "Done" at bounding box center [1484, 26] width 83 height 25
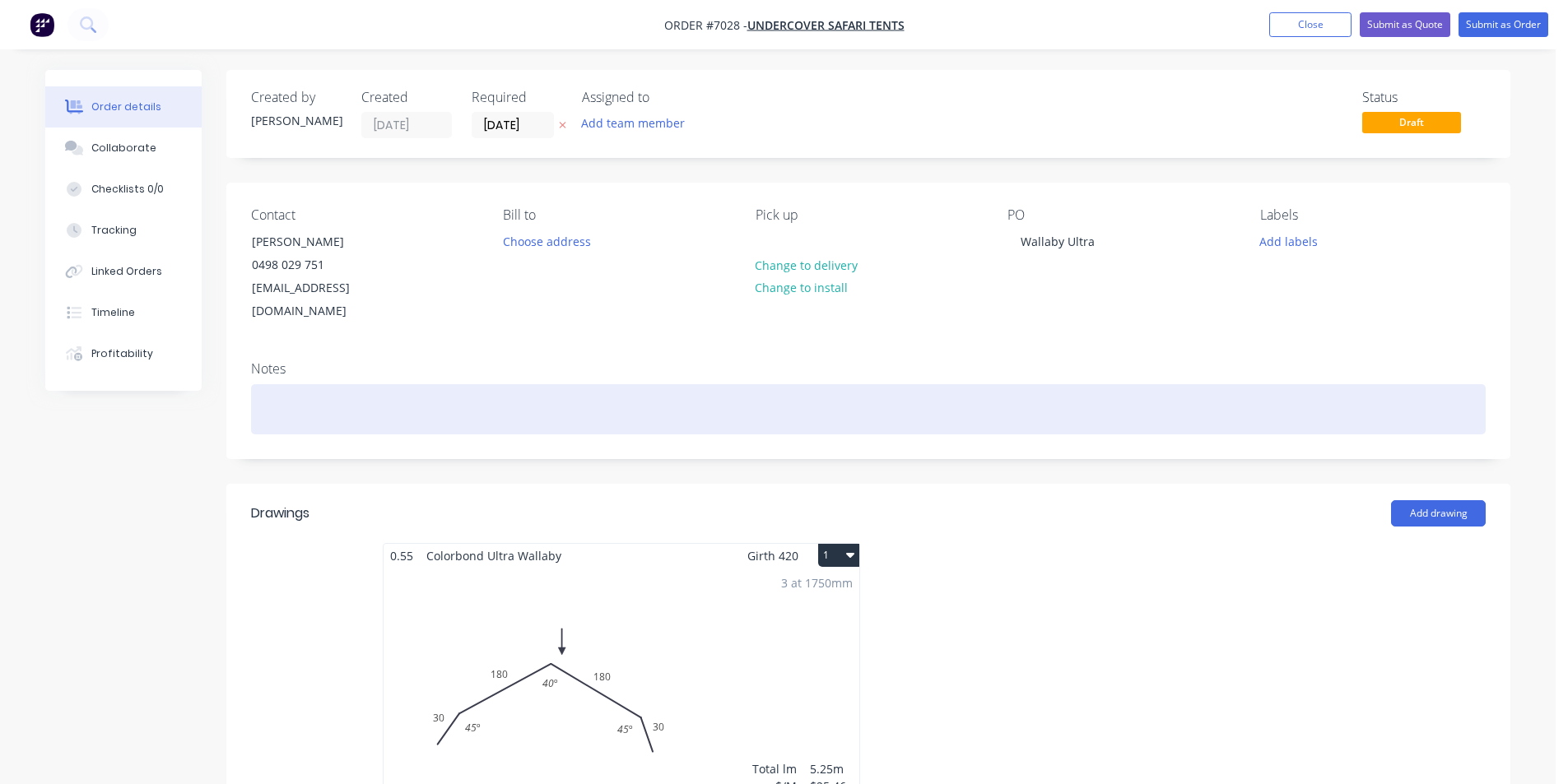
drag, startPoint x: 1108, startPoint y: 365, endPoint x: 1131, endPoint y: 351, distance: 26.9
click at [1108, 384] on div at bounding box center [869, 409] width 1235 height 51
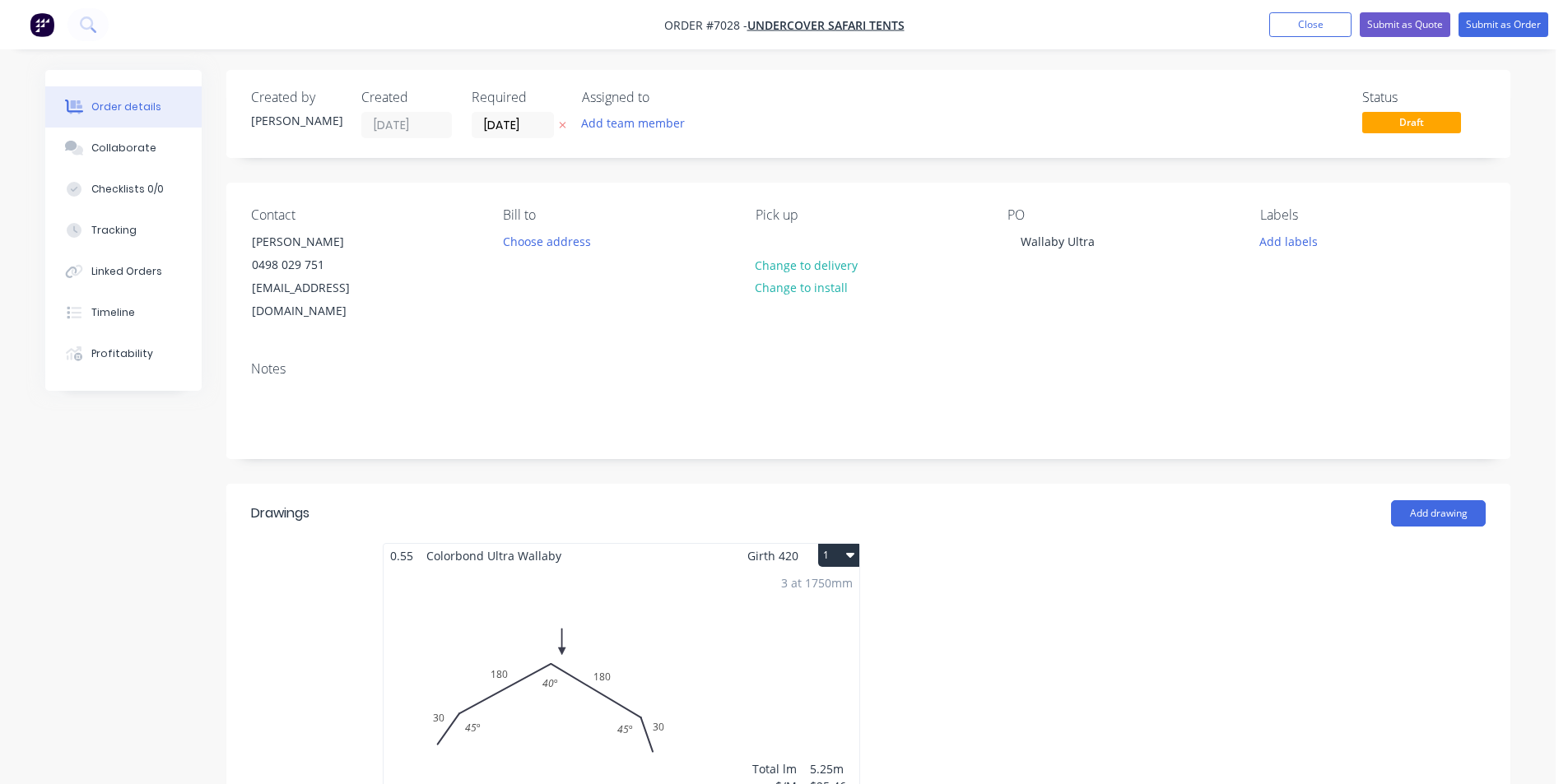
click at [116, 120] on button "Order details" at bounding box center [123, 107] width 156 height 41
click at [116, 149] on div "Collaborate" at bounding box center [123, 147] width 65 height 15
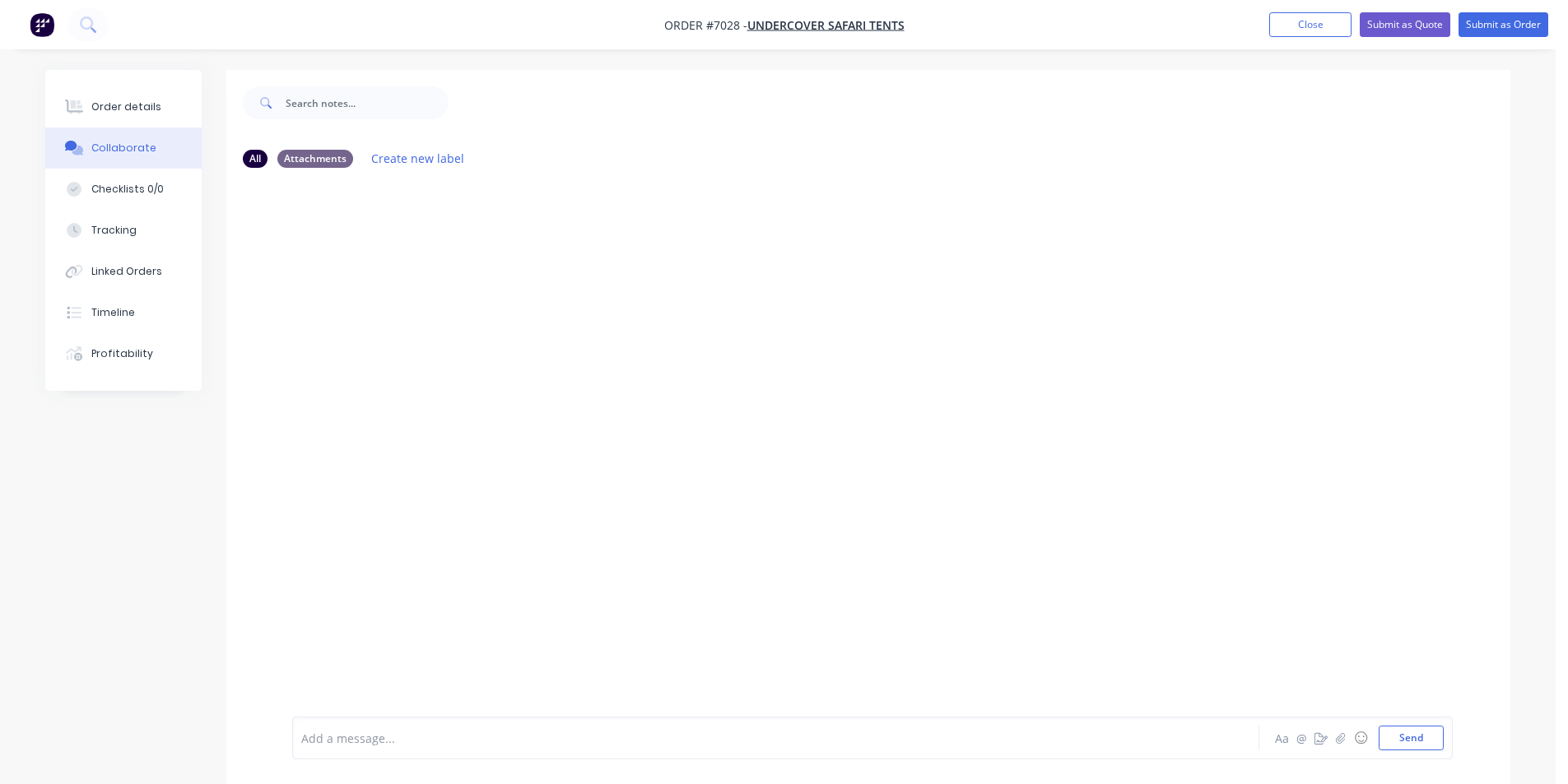
click at [1339, 751] on div "Add a message... Aa @ ☺ Send" at bounding box center [872, 738] width 1161 height 43
click at [1344, 735] on icon "button" at bounding box center [1341, 738] width 10 height 12
click at [1414, 740] on button "Send" at bounding box center [1411, 738] width 65 height 25
click at [149, 109] on div "Order details" at bounding box center [126, 107] width 70 height 15
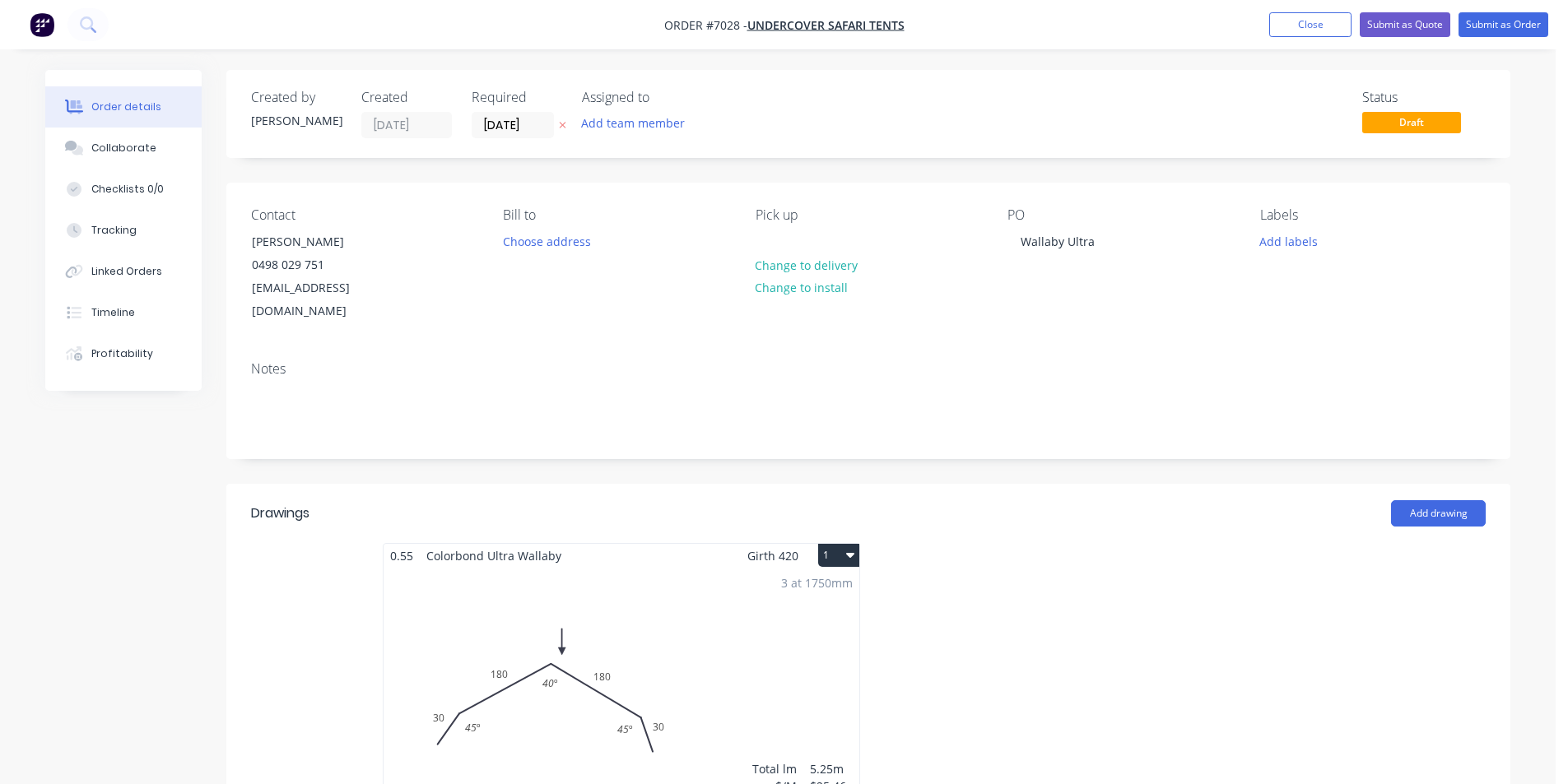
type input "$21.81"
type input "$633.36"
click at [1466, 40] on nav "Order #7028 - Undercover Safari Tents Add product Close Submit as Quote Submit …" at bounding box center [784, 25] width 1568 height 50
click at [1501, 18] on button "Submit as Order" at bounding box center [1503, 25] width 90 height 25
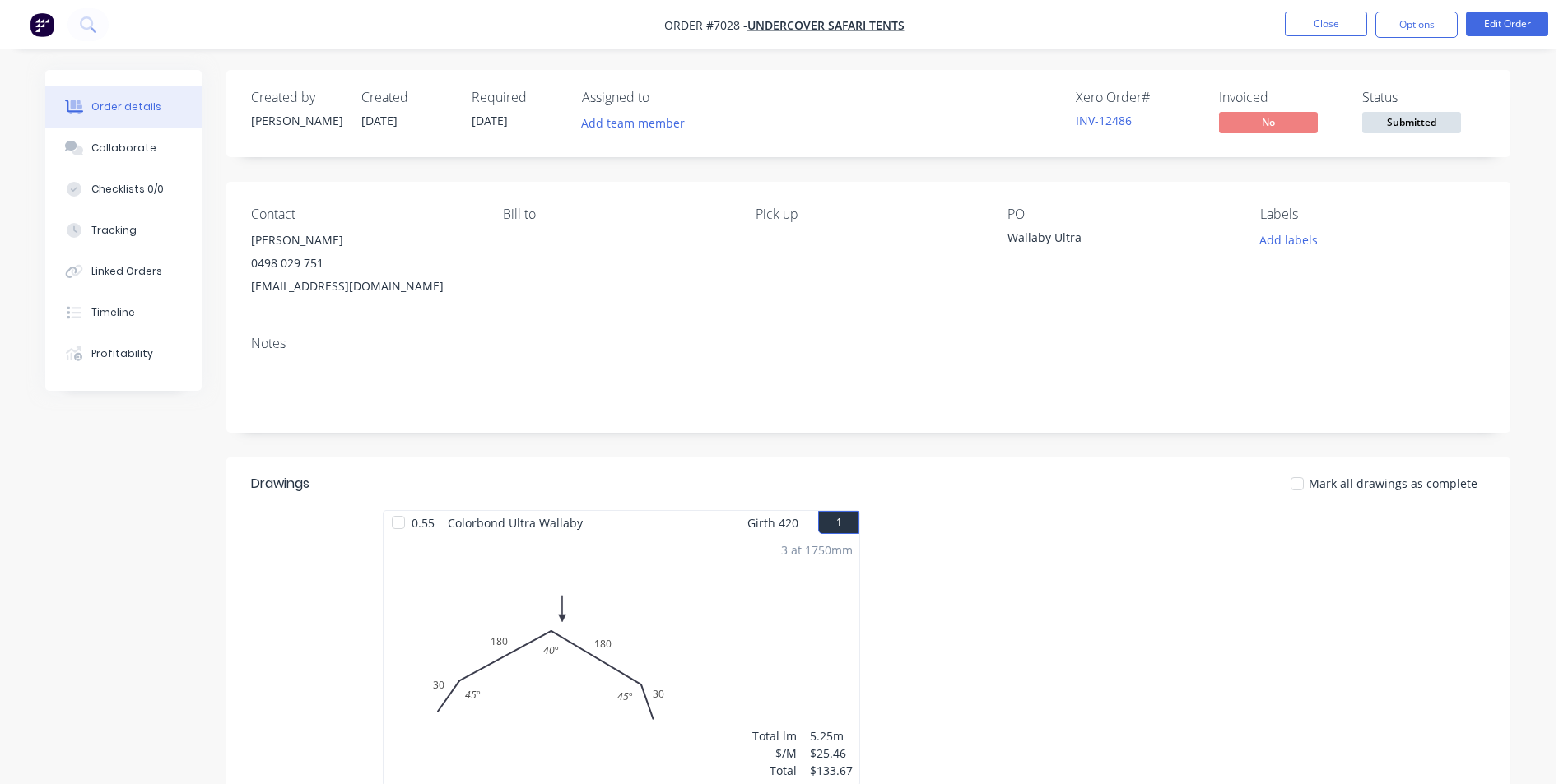
click at [1431, 104] on div "Submitted" at bounding box center [1412, 106] width 60 height 21
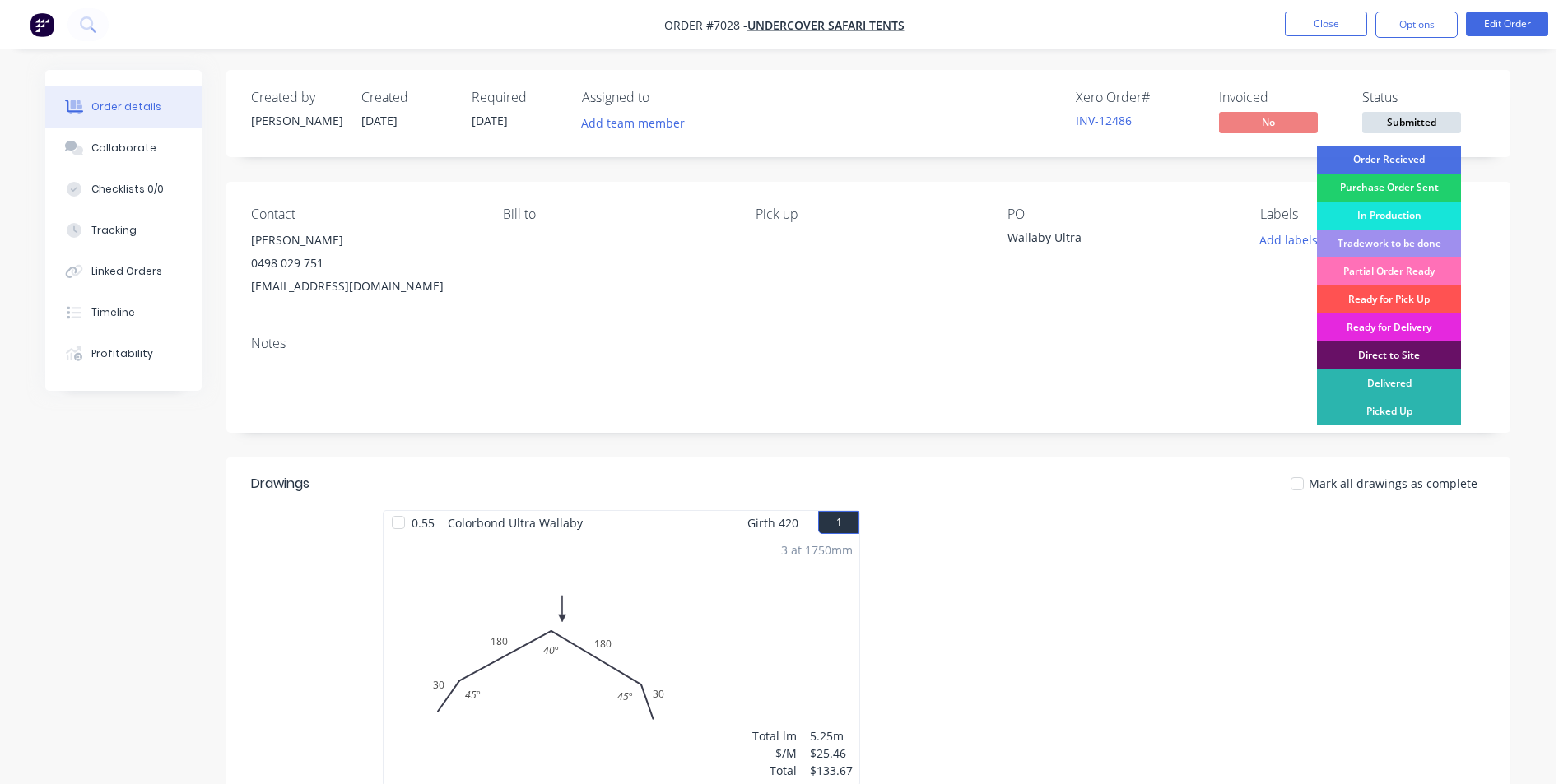
click at [1435, 132] on span "Submitted" at bounding box center [1412, 122] width 99 height 20
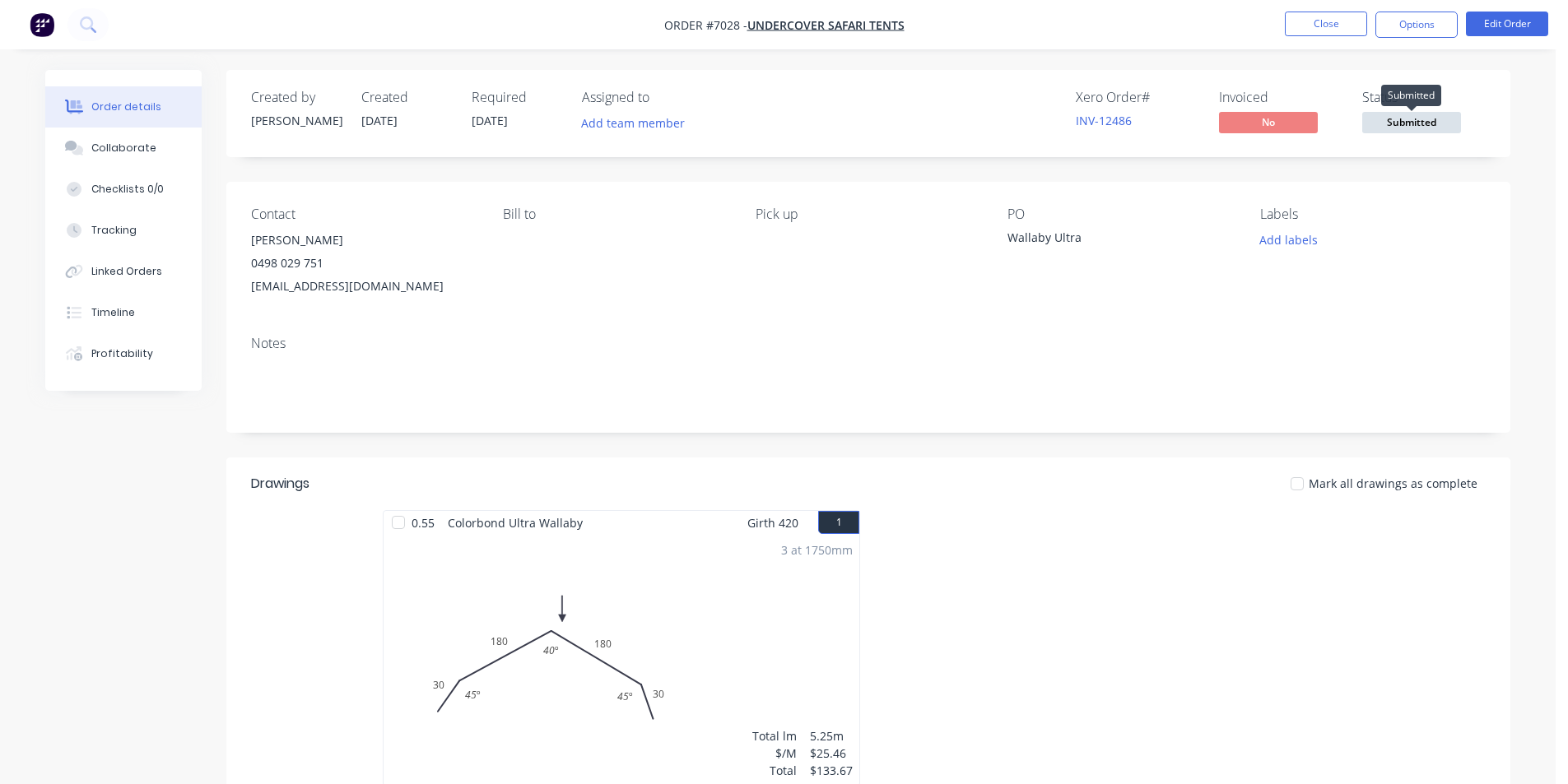
click at [1435, 132] on span "Submitted" at bounding box center [1412, 122] width 99 height 20
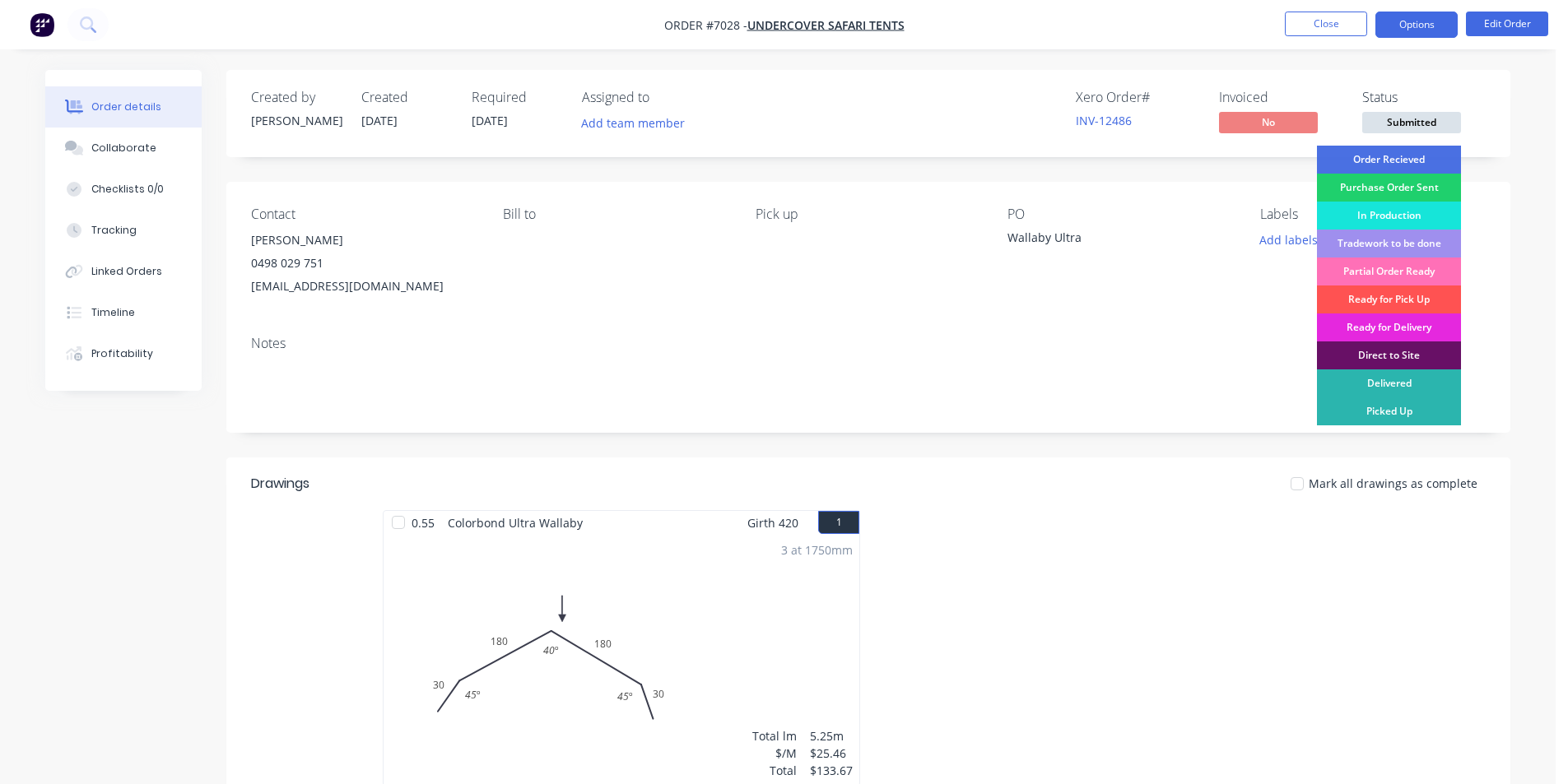
click at [1414, 162] on div "Order Recieved" at bounding box center [1389, 160] width 144 height 28
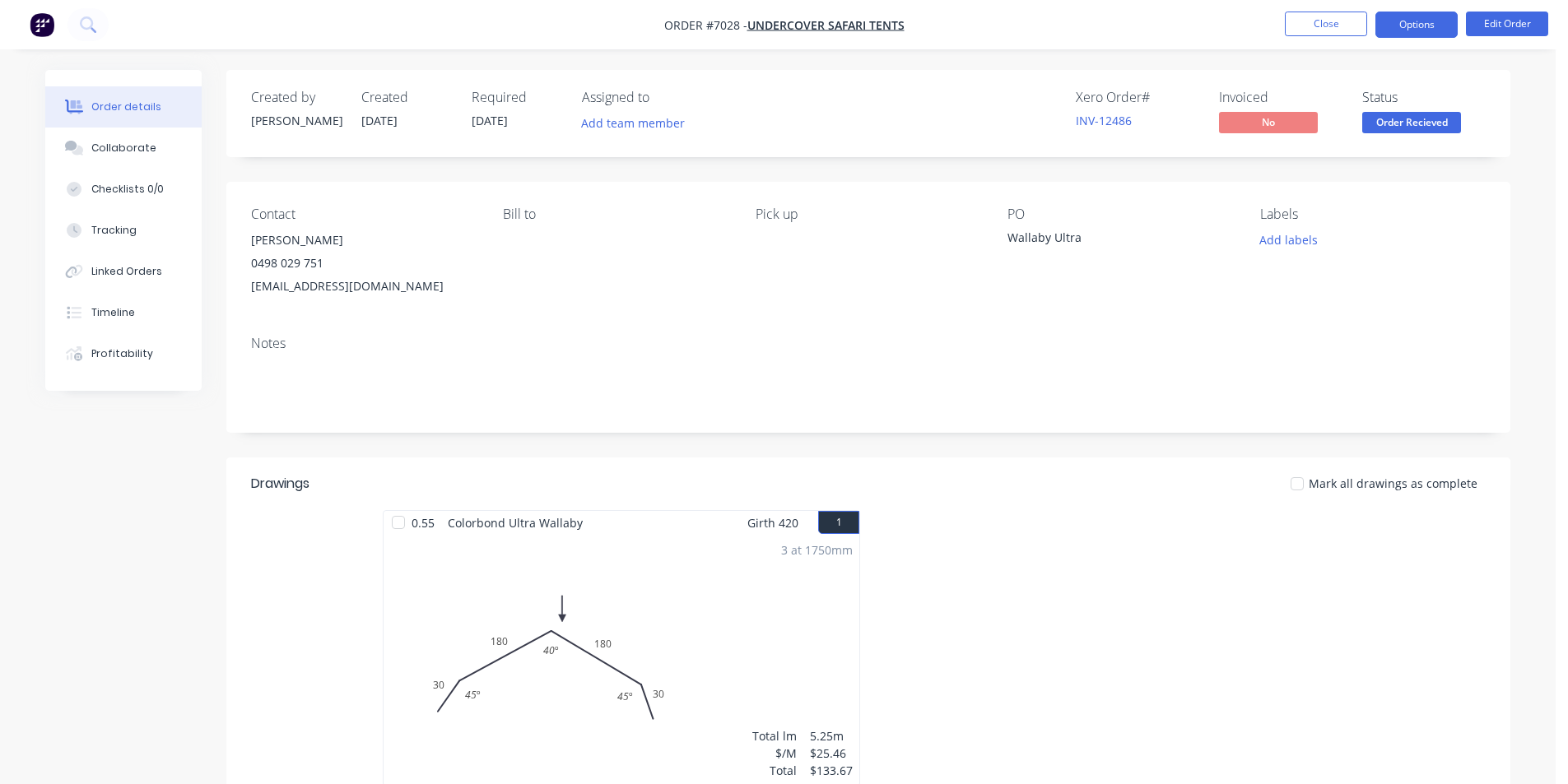
click at [1429, 28] on button "Options" at bounding box center [1416, 25] width 83 height 27
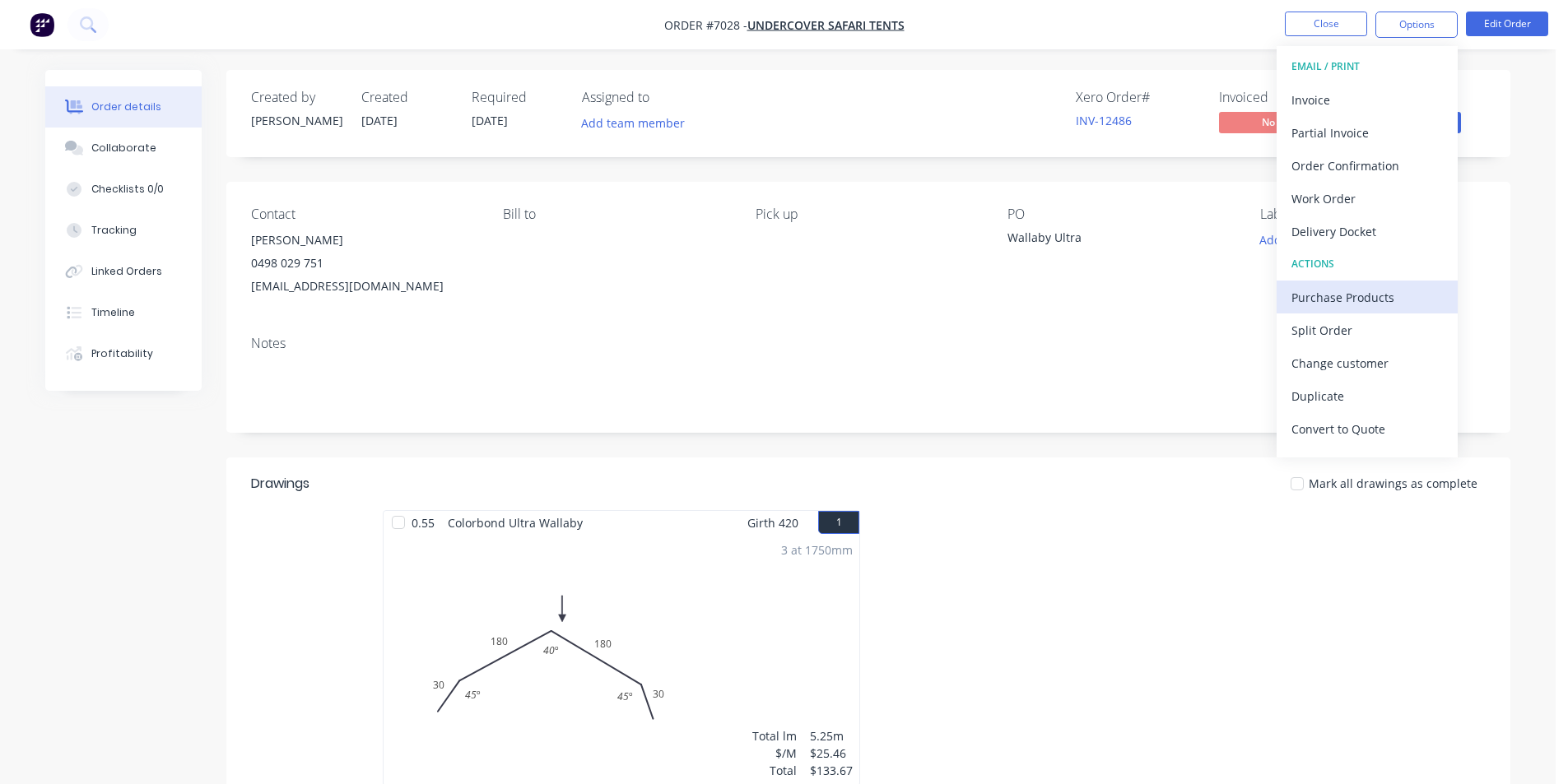
click at [1396, 296] on div "Purchase Products" at bounding box center [1367, 297] width 152 height 24
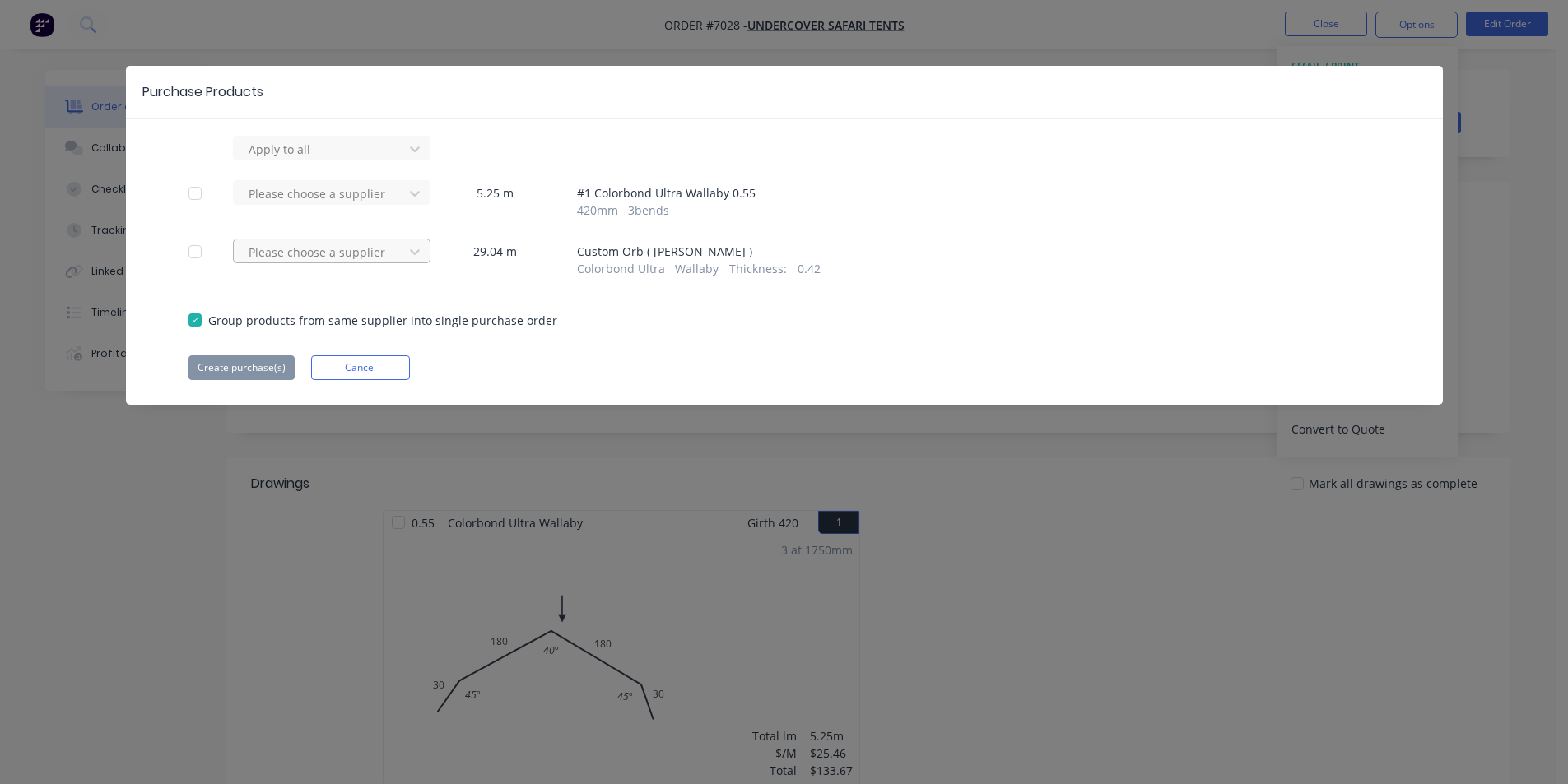
click at [280, 262] on div at bounding box center [321, 251] width 148 height 20
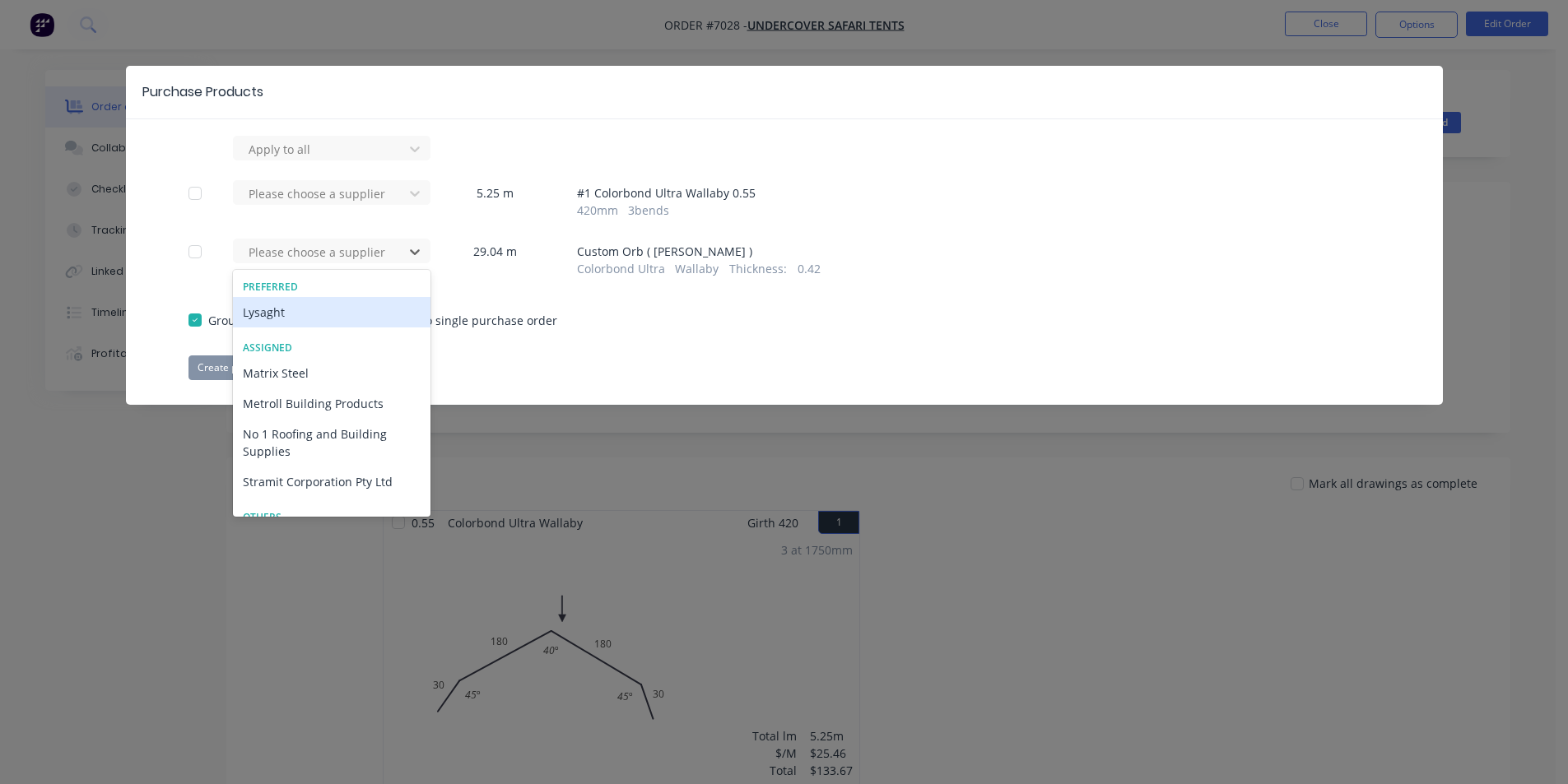
click at [309, 313] on div "Lysaght" at bounding box center [331, 313] width 197 height 30
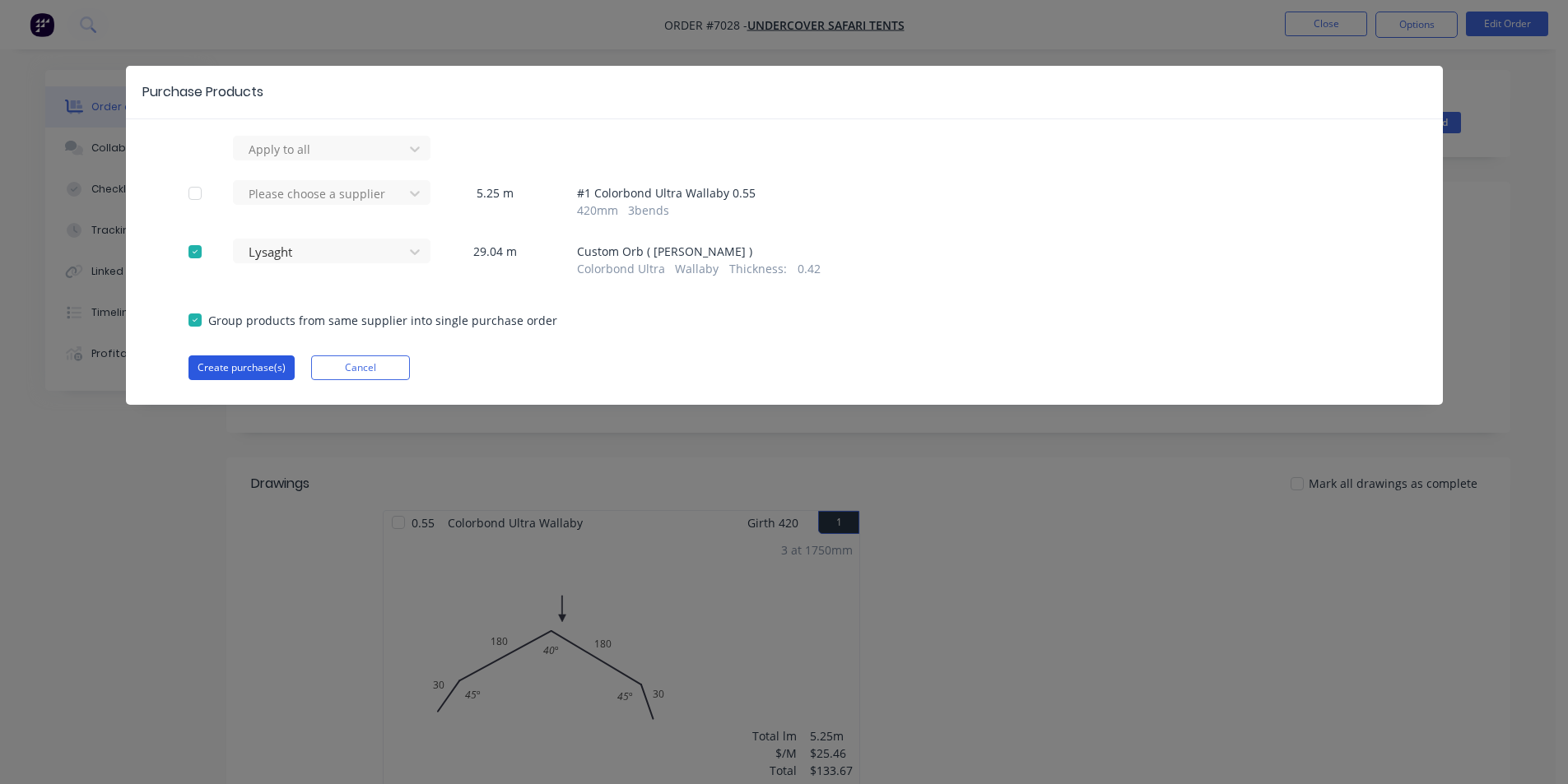
click at [231, 376] on button "Create purchase(s)" at bounding box center [242, 368] width 107 height 25
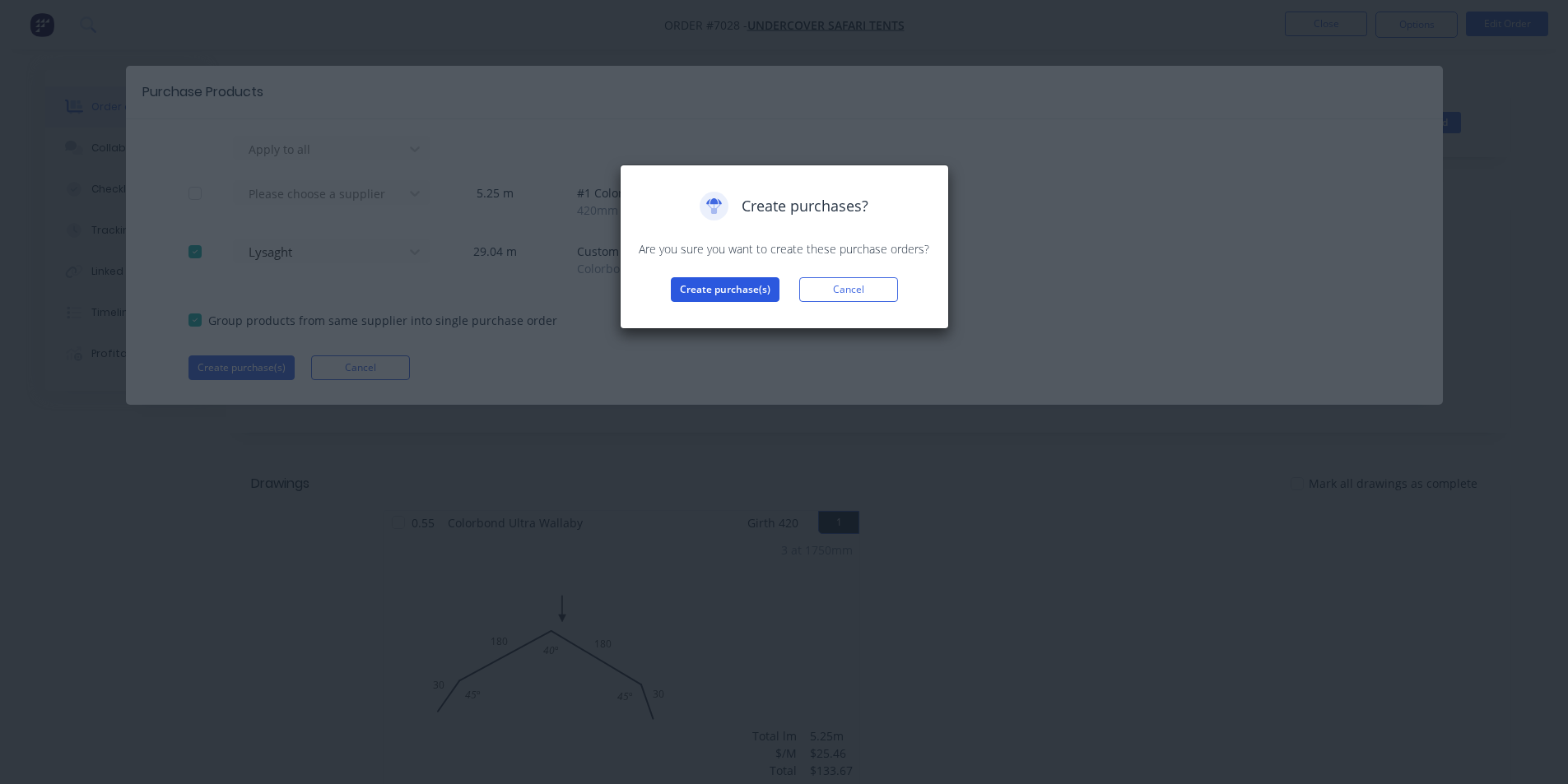
click at [751, 288] on button "Create purchase(s)" at bounding box center [725, 289] width 108 height 25
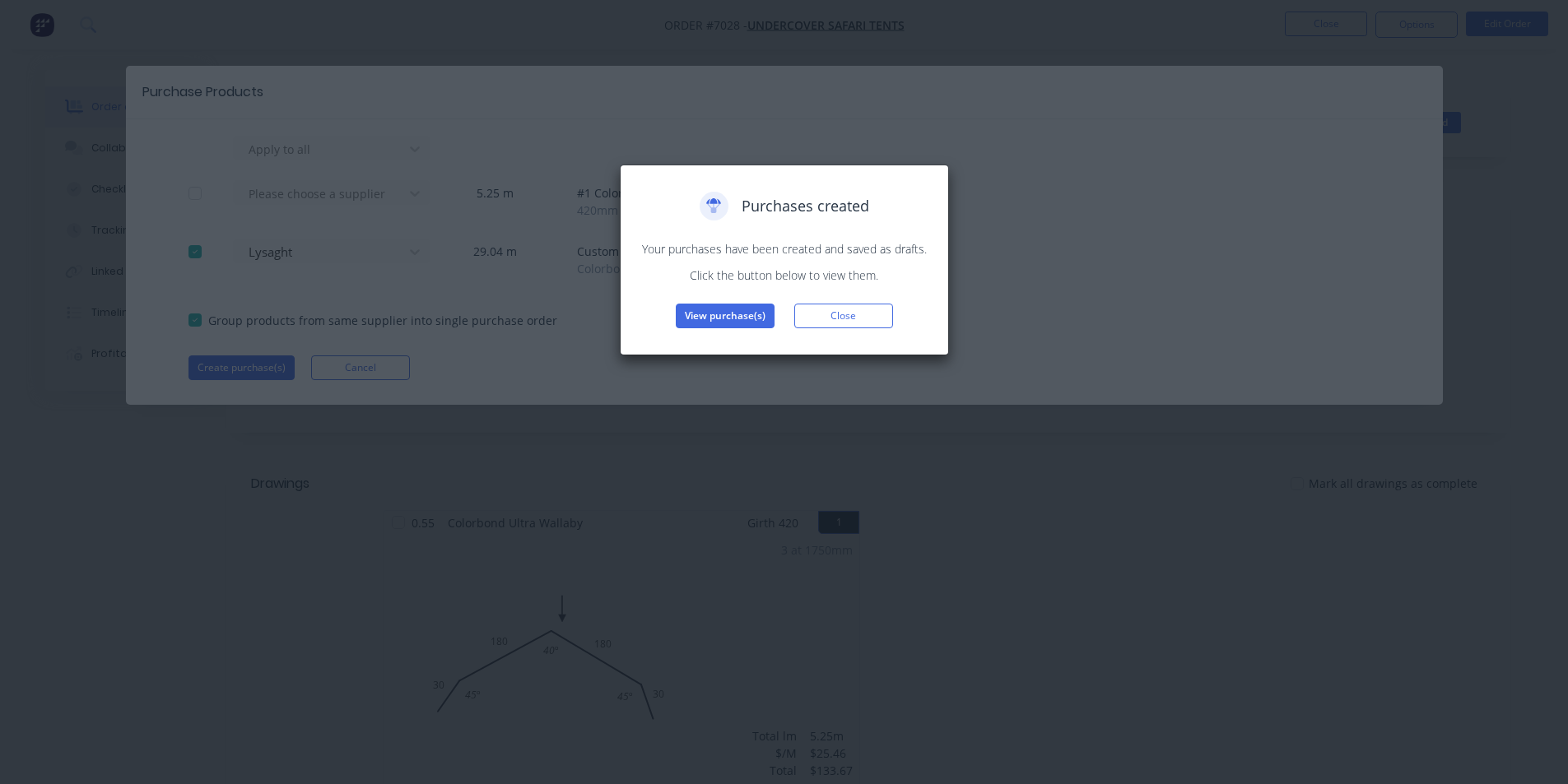
click at [747, 331] on div "Purchases created Your purchases have been created and saved as drafts. Click t…" at bounding box center [784, 259] width 330 height 191
click at [753, 321] on button "View purchase(s)" at bounding box center [725, 316] width 99 height 25
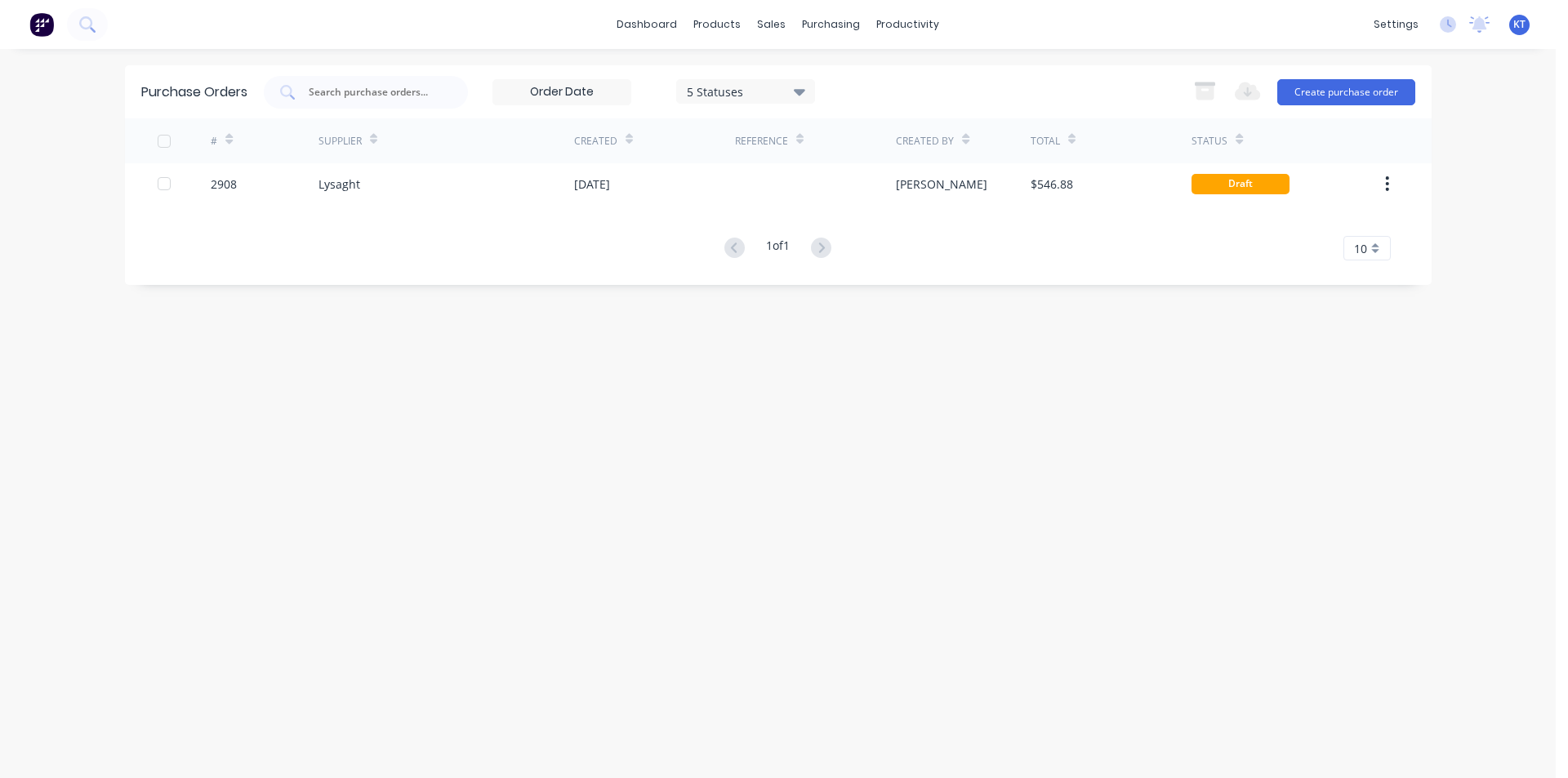
click at [892, 161] on div "Reference" at bounding box center [815, 140] width 161 height 45
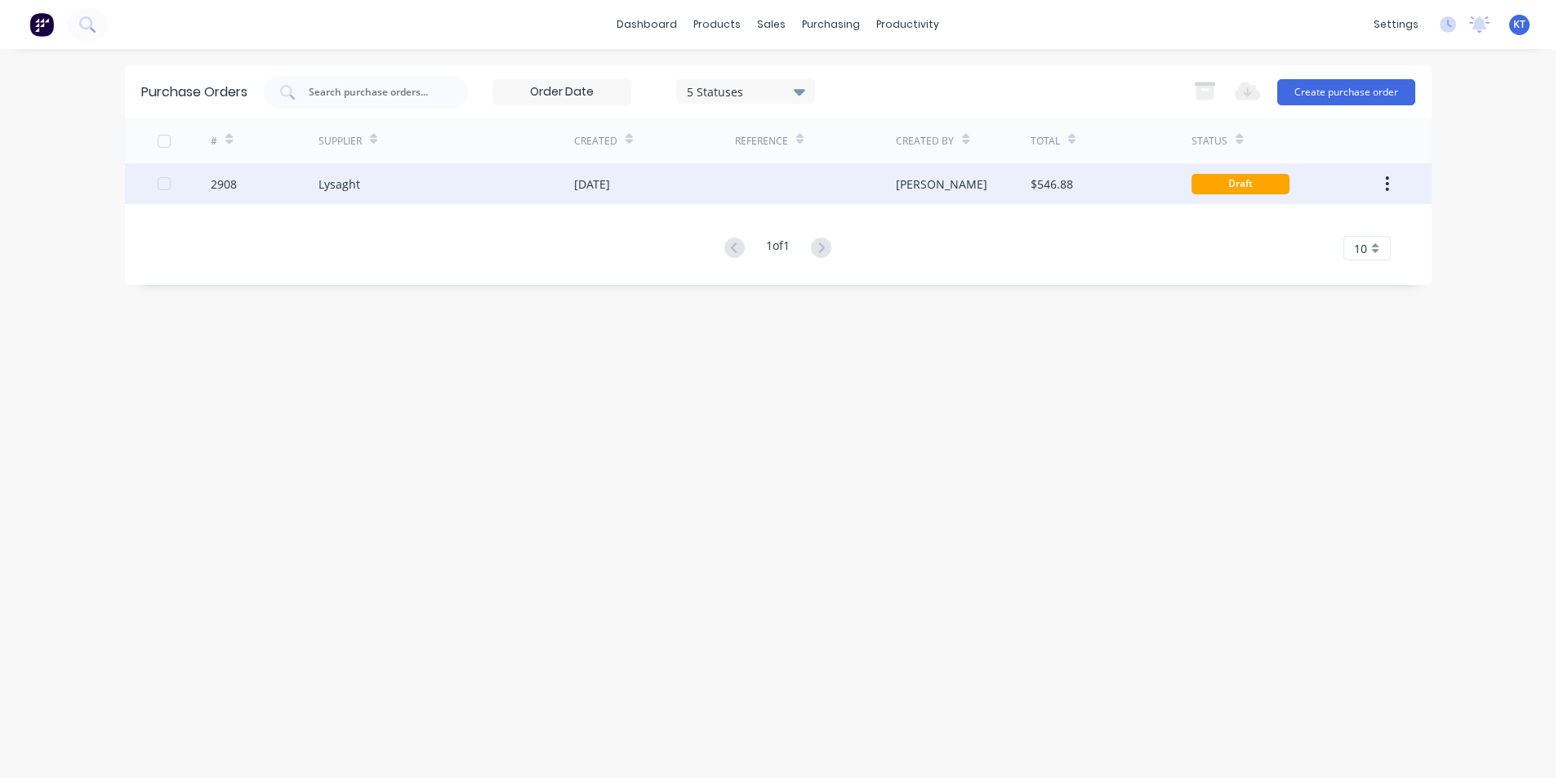
click at [892, 171] on div at bounding box center [815, 183] width 161 height 41
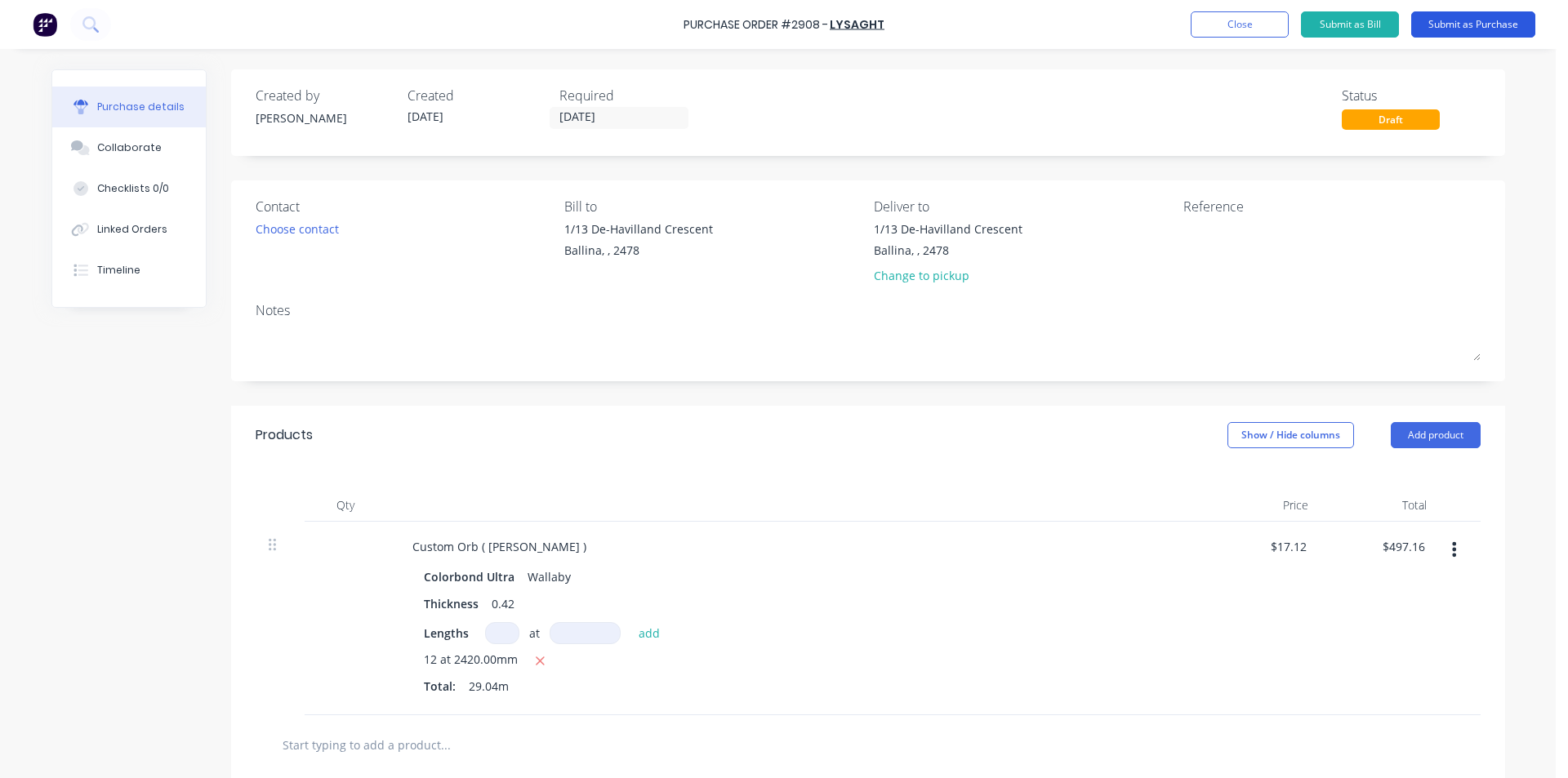
click at [1445, 27] on button "Submit as Purchase" at bounding box center [1473, 25] width 124 height 26
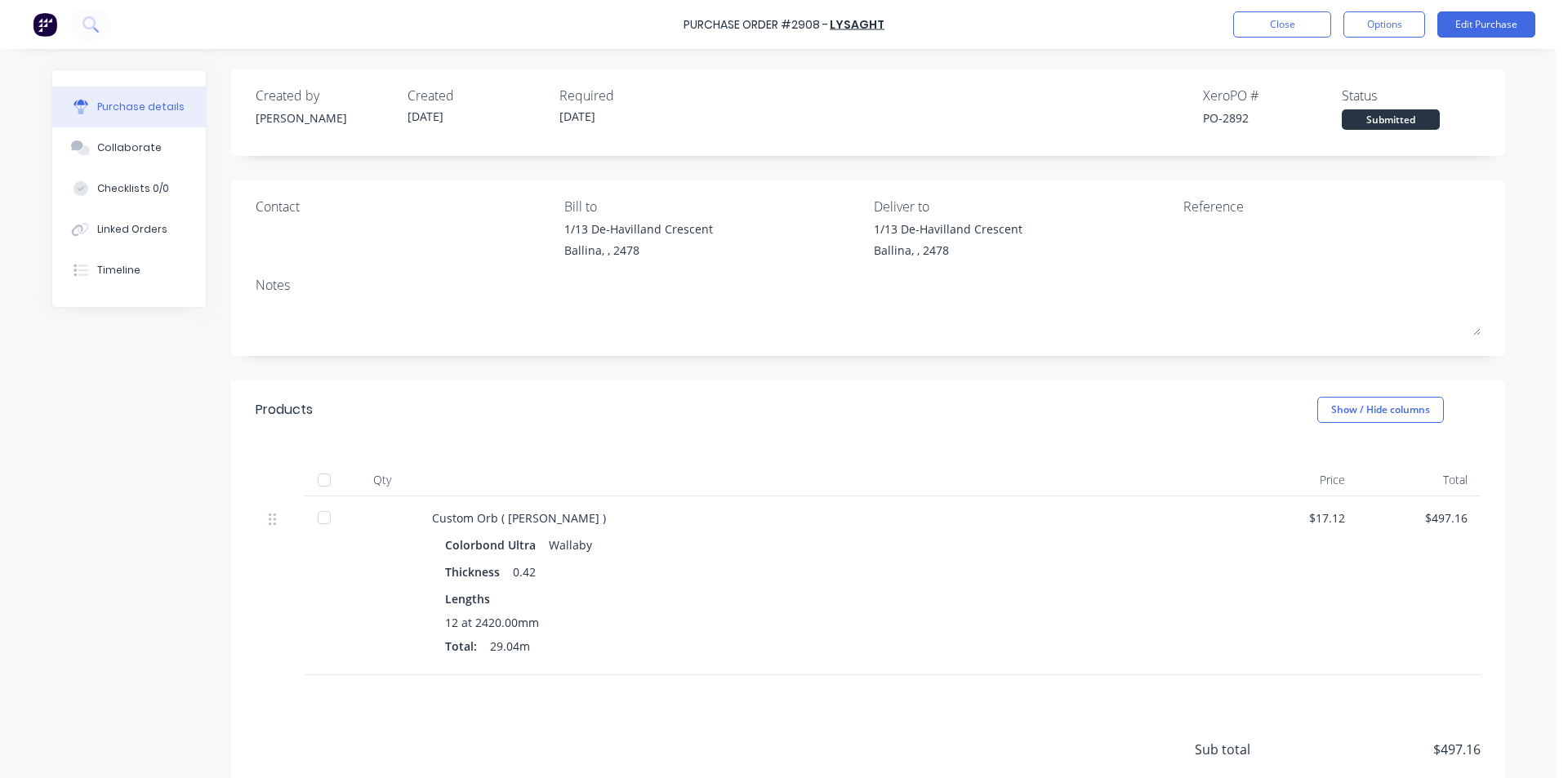
click at [1383, 39] on div "Purchase Order #2908 - Lysaght Close Options Edit Purchase" at bounding box center [784, 25] width 1568 height 49
click at [1386, 20] on button "Options" at bounding box center [1384, 25] width 82 height 26
click at [1393, 78] on button "Print / Email" at bounding box center [1348, 66] width 155 height 33
click at [1331, 129] on div "Without pricing" at bounding box center [1348, 131] width 126 height 24
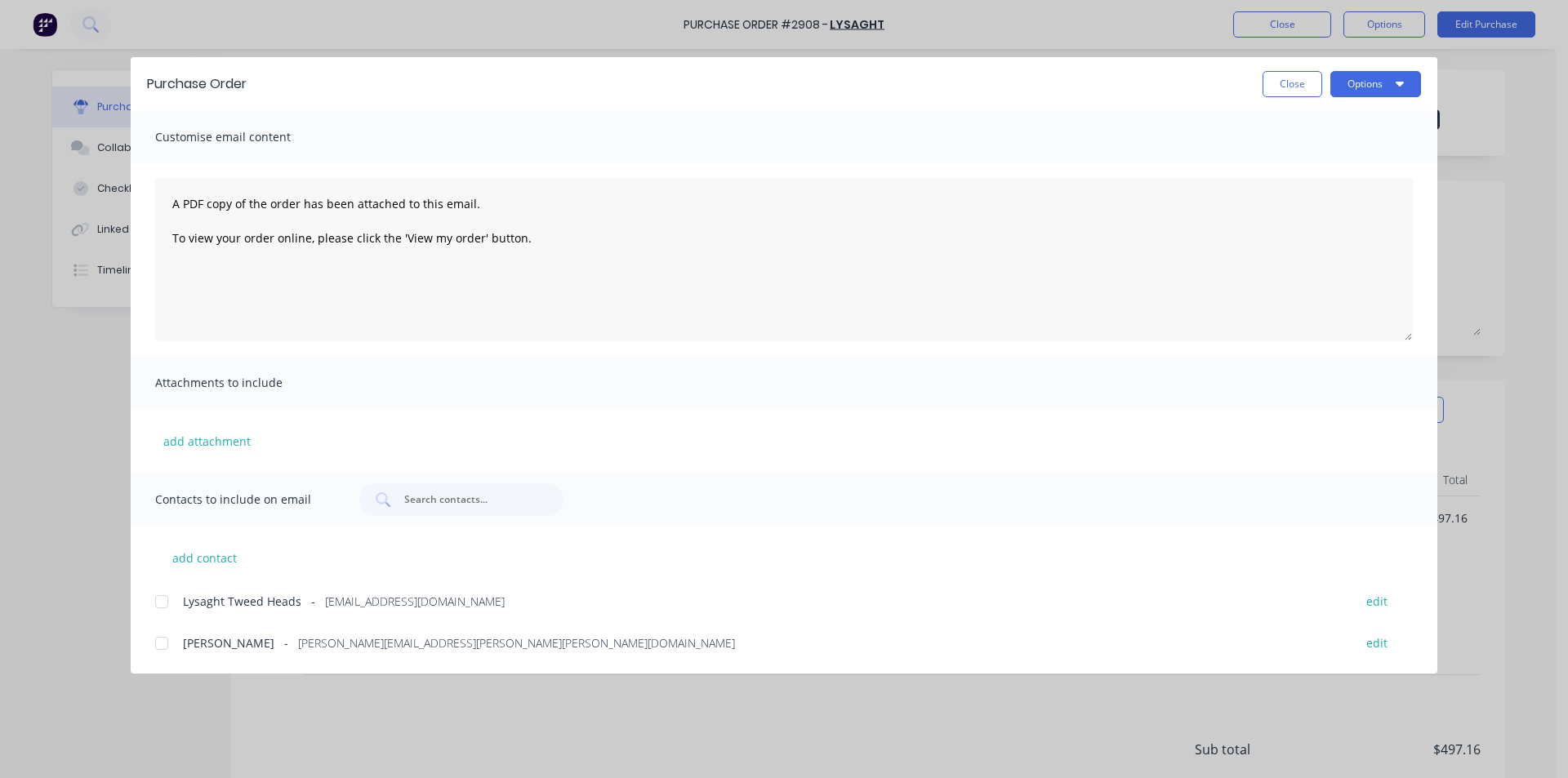
drag, startPoint x: 166, startPoint y: 593, endPoint x: 192, endPoint y: 596, distance: 26.2
click at [167, 594] on div at bounding box center [161, 601] width 33 height 33
click at [1358, 85] on button "Options" at bounding box center [1376, 85] width 91 height 26
click at [1374, 192] on div "Email" at bounding box center [1343, 190] width 126 height 24
click at [1289, 86] on button "Close" at bounding box center [1293, 85] width 60 height 26
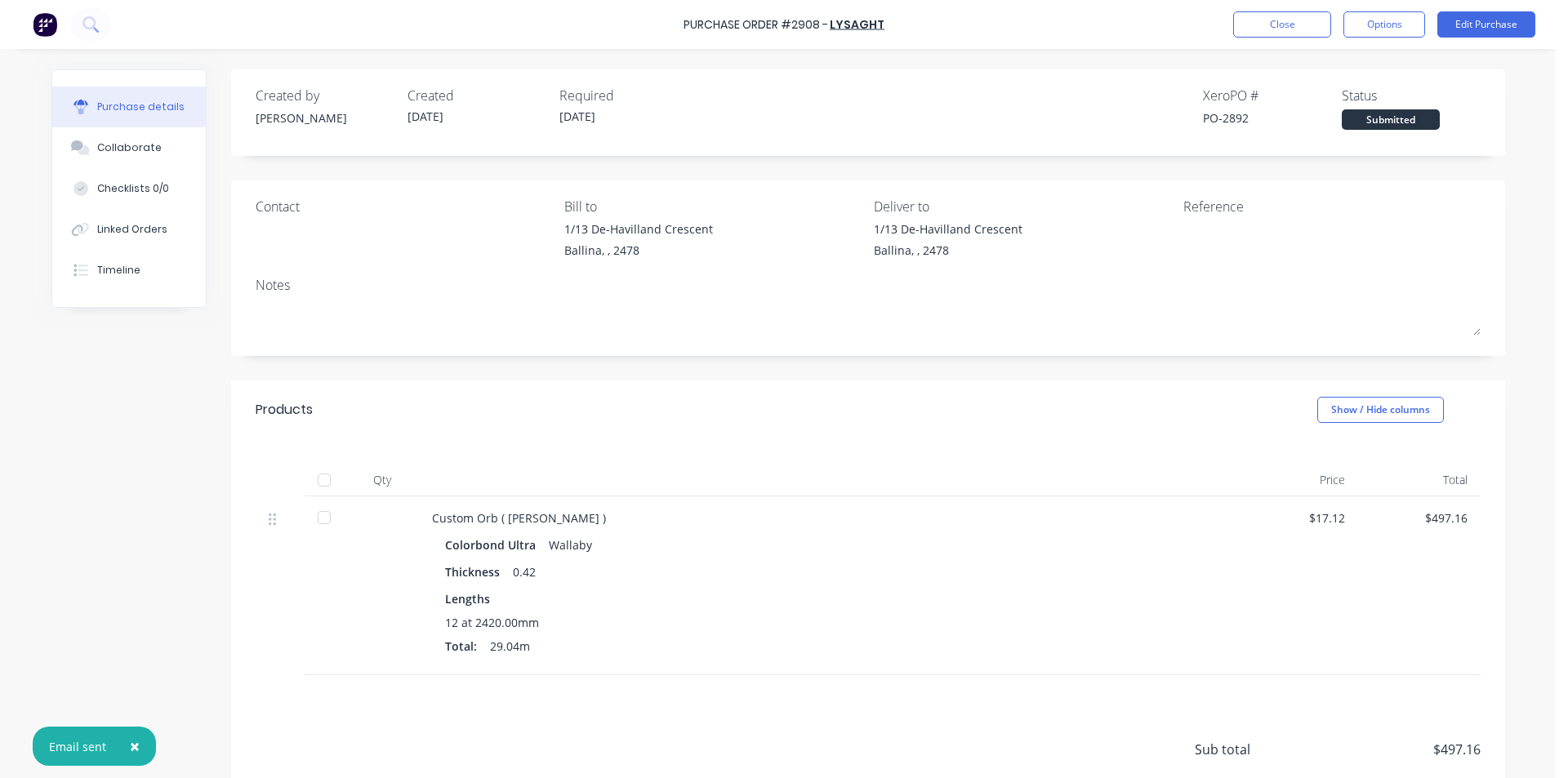
click at [1400, 7] on div "Purchase Order #2908 - Lysaght Close Options Edit Purchase" at bounding box center [784, 25] width 1568 height 49
click at [100, 153] on div "Collaborate" at bounding box center [129, 147] width 64 height 15
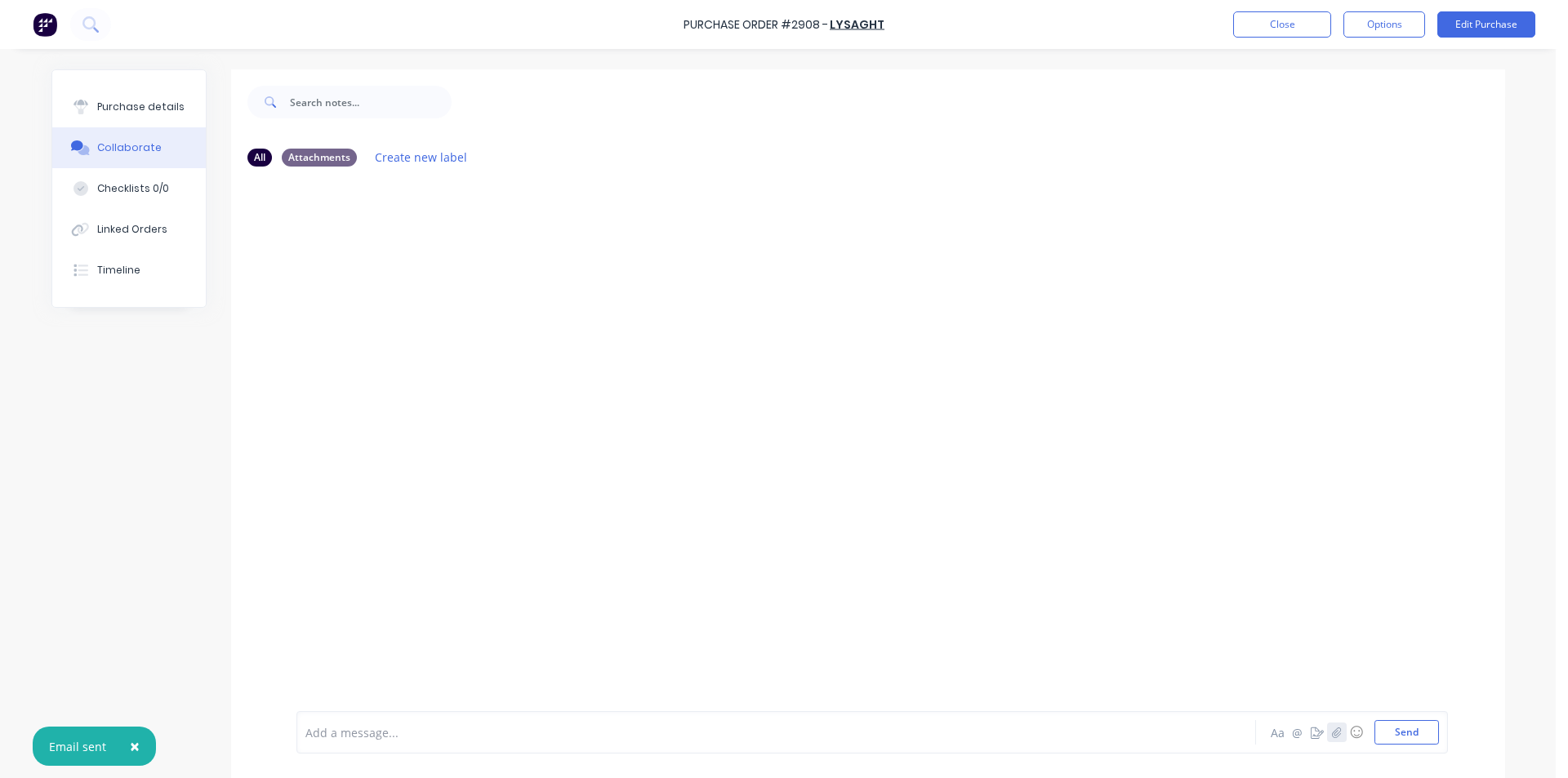
click at [1333, 731] on icon "button" at bounding box center [1335, 732] width 10 height 11
click at [145, 238] on button "Linked Orders" at bounding box center [129, 229] width 153 height 41
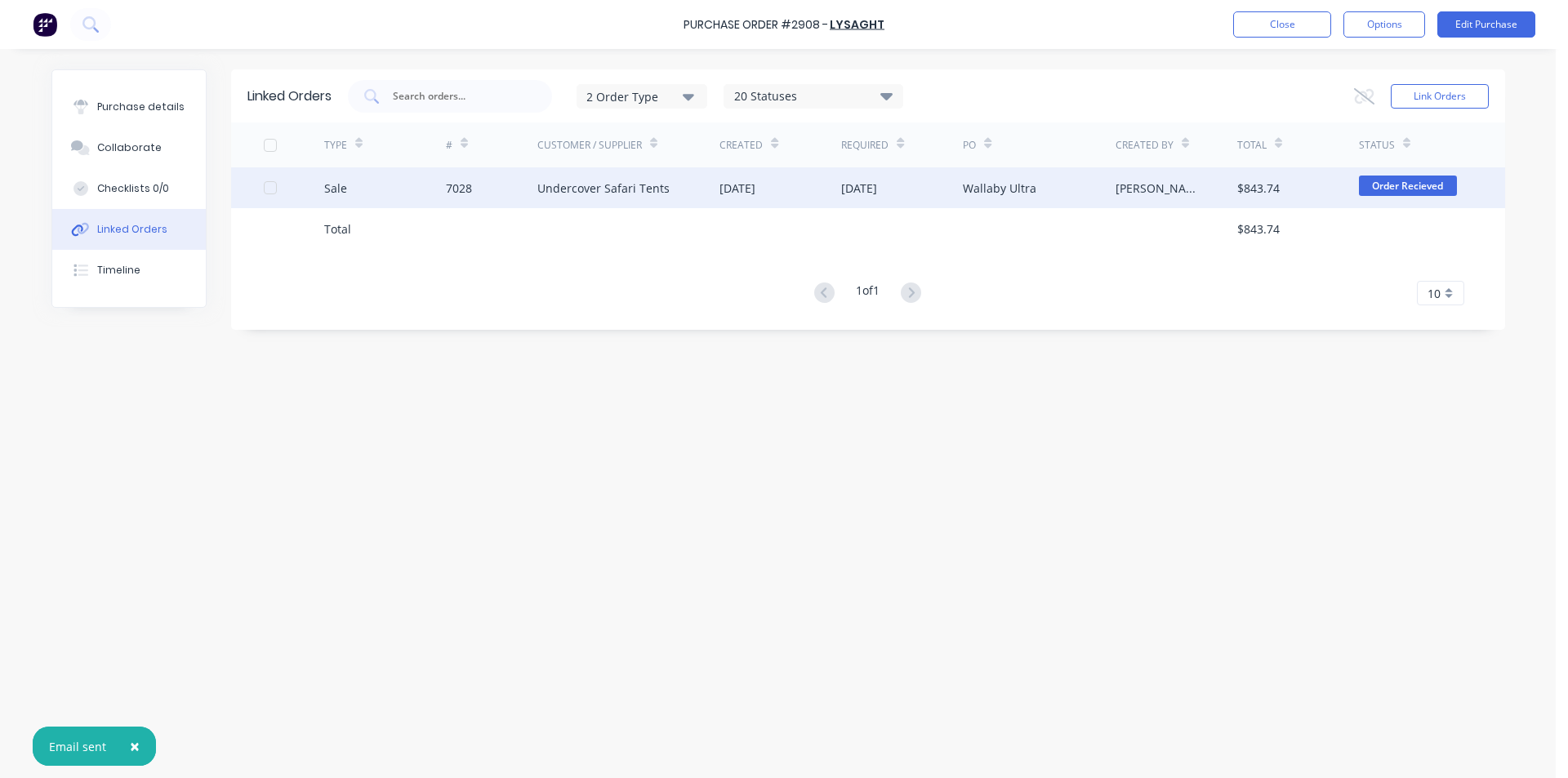
click at [490, 195] on div "7028" at bounding box center [492, 188] width 92 height 41
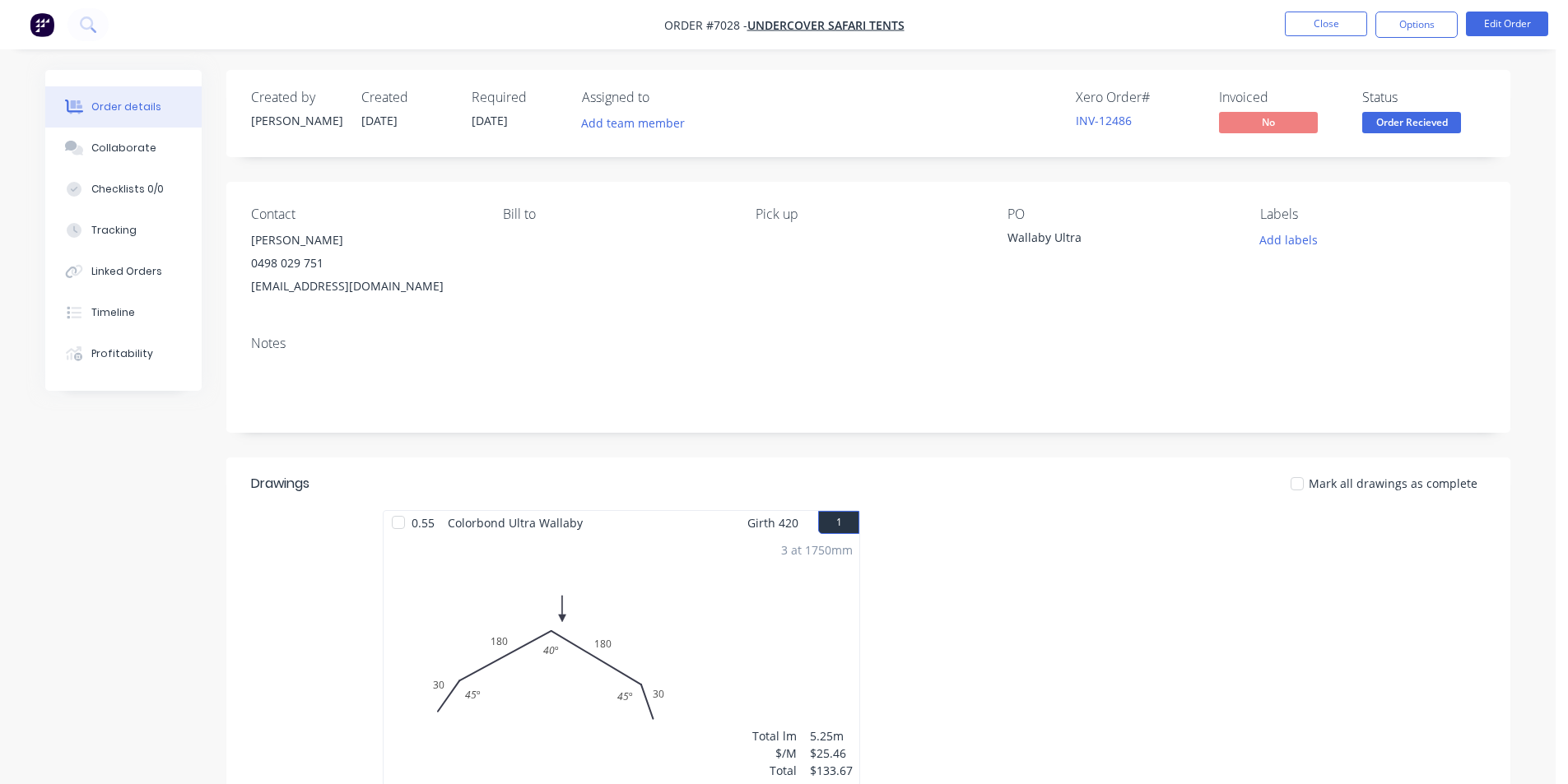
click at [1445, 129] on div "Order details Collaborate Checklists 0/0 Tracking Linked Orders Timeline Profit…" at bounding box center [777, 676] width 1556 height 1351
click at [1431, 126] on span "Order Recieved" at bounding box center [1412, 122] width 99 height 20
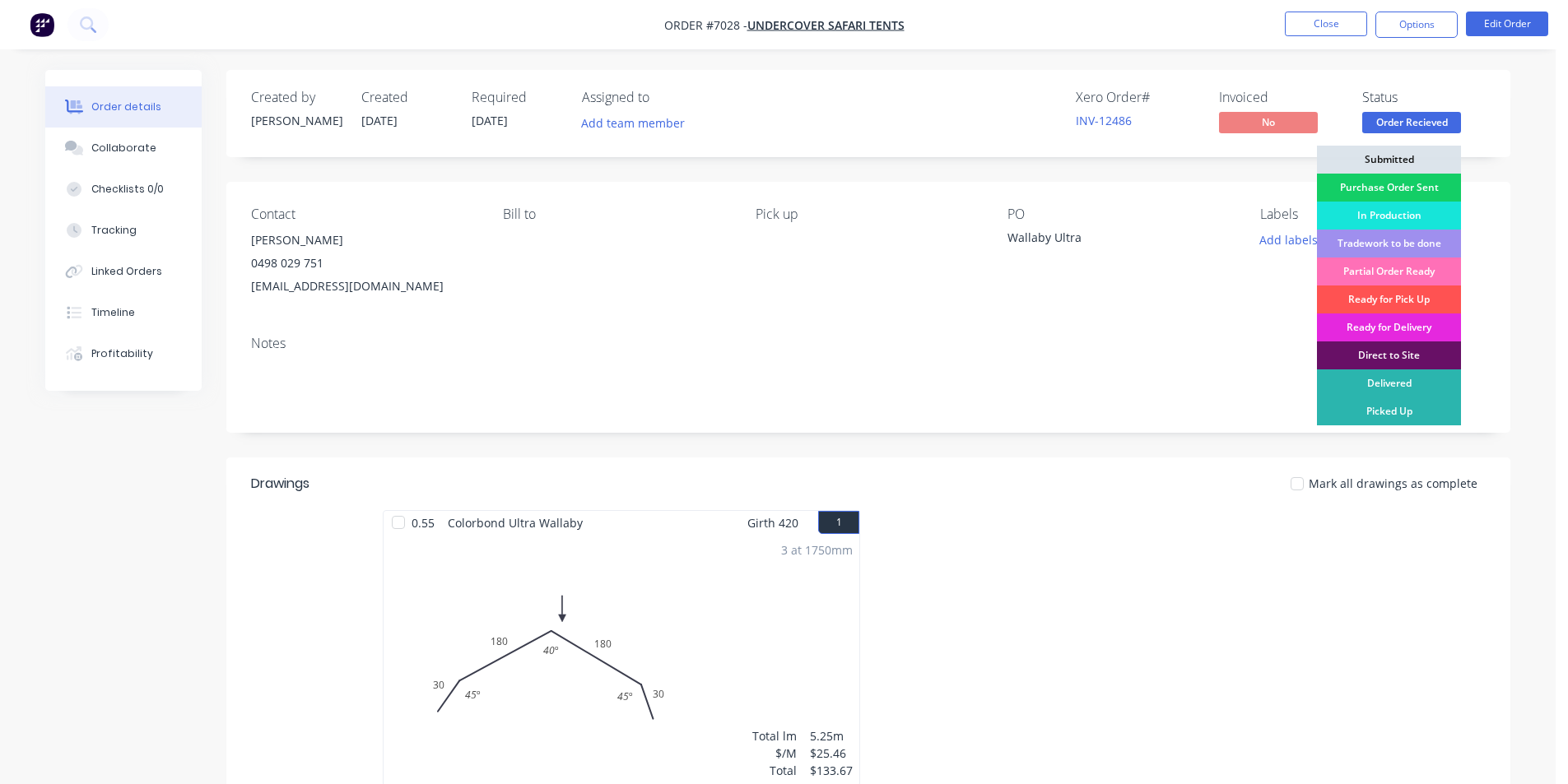
click at [1424, 187] on div "Purchase Order Sent" at bounding box center [1389, 188] width 144 height 28
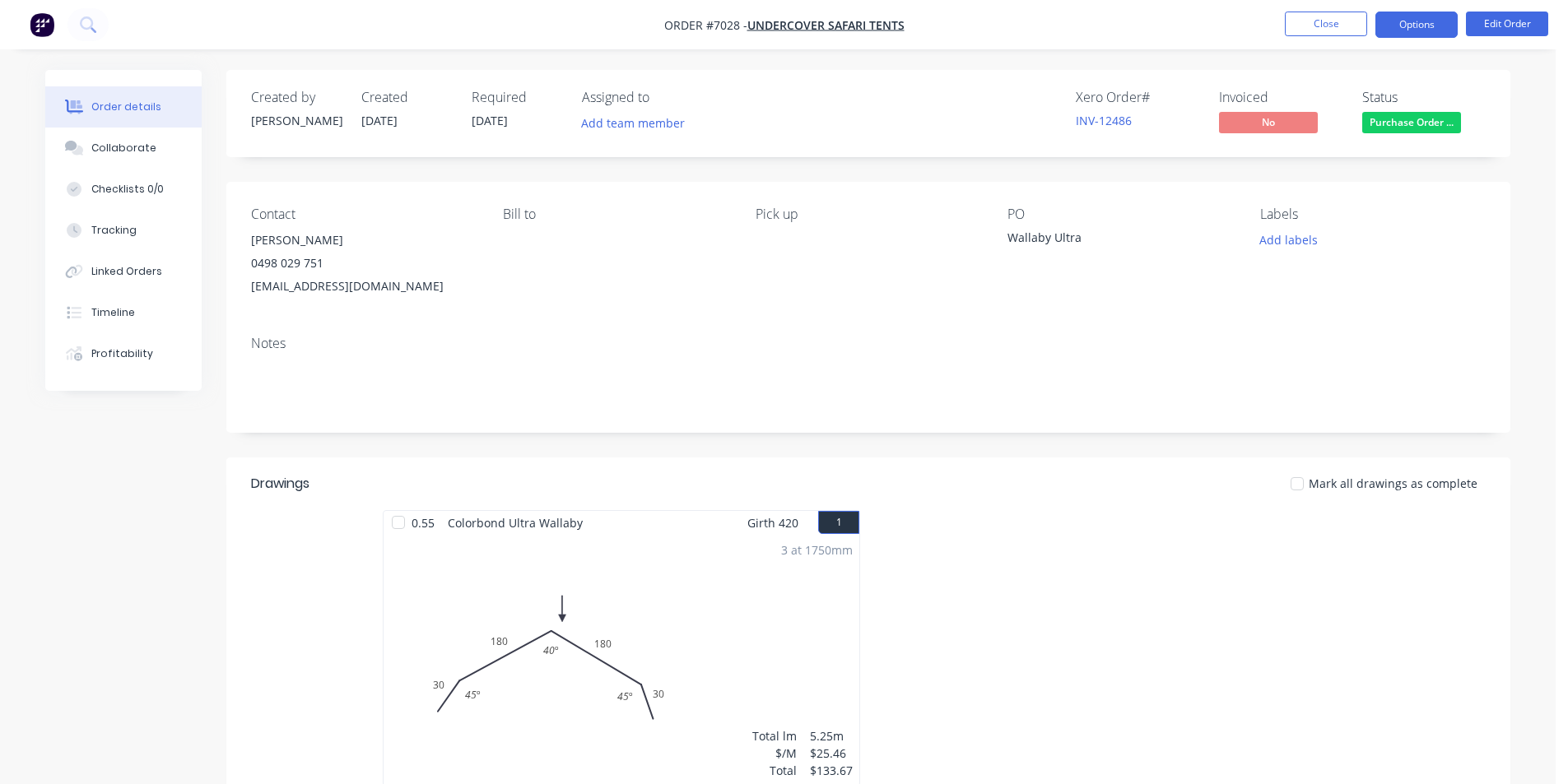
click at [1421, 24] on button "Options" at bounding box center [1416, 25] width 83 height 27
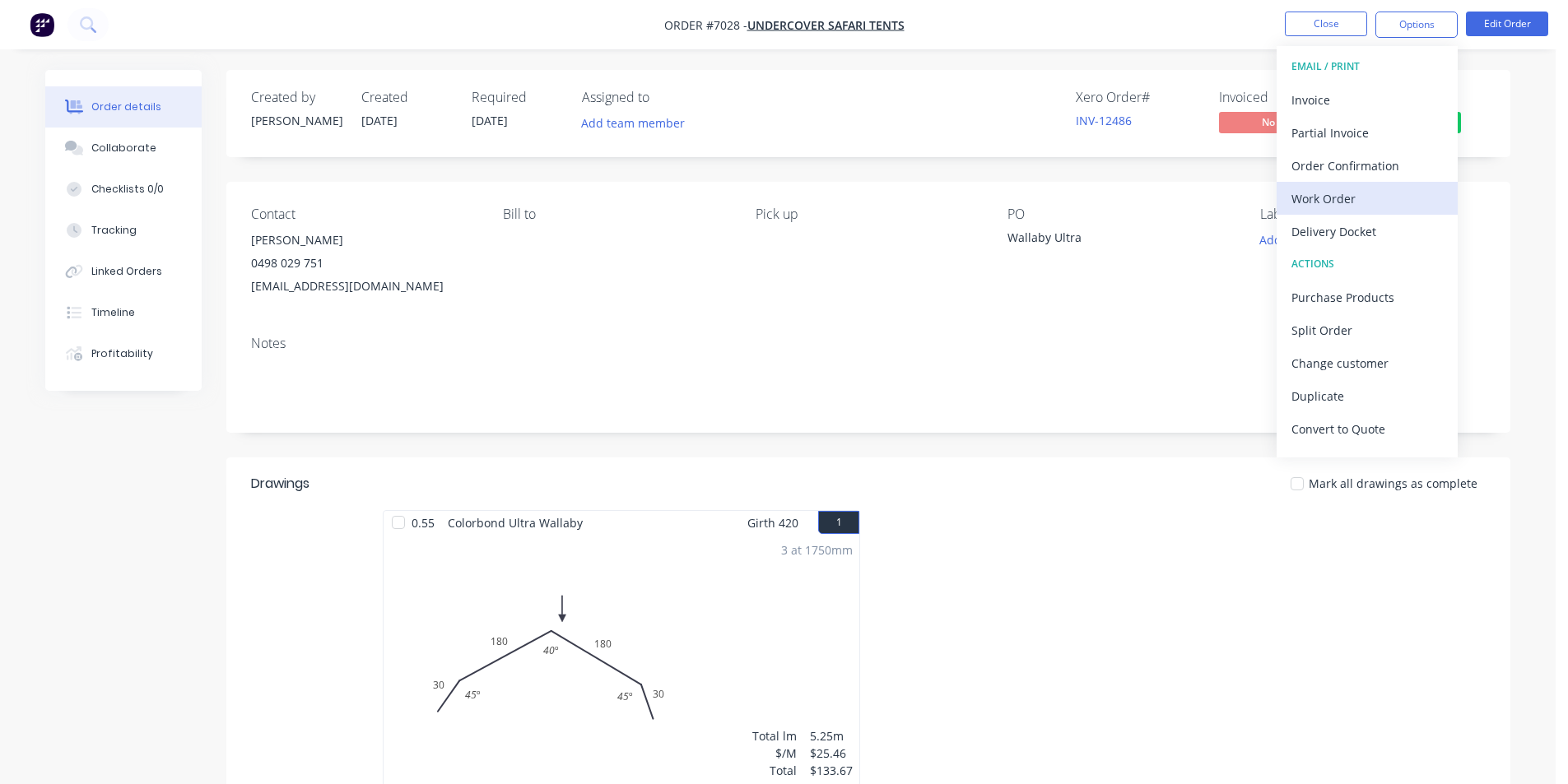
click at [1381, 196] on div "Work Order" at bounding box center [1367, 198] width 152 height 24
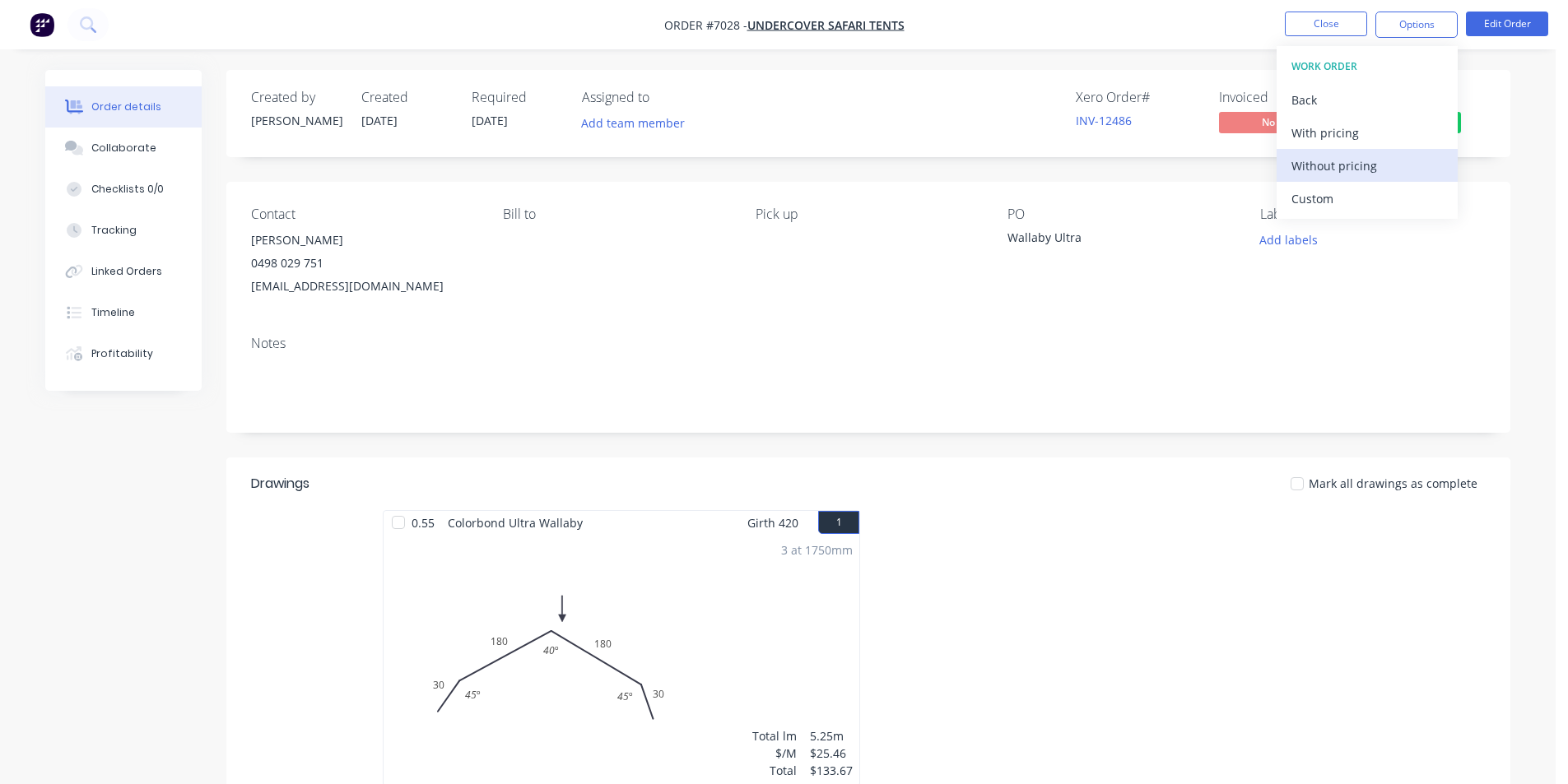
click at [1437, 163] on div "Without pricing" at bounding box center [1367, 165] width 152 height 24
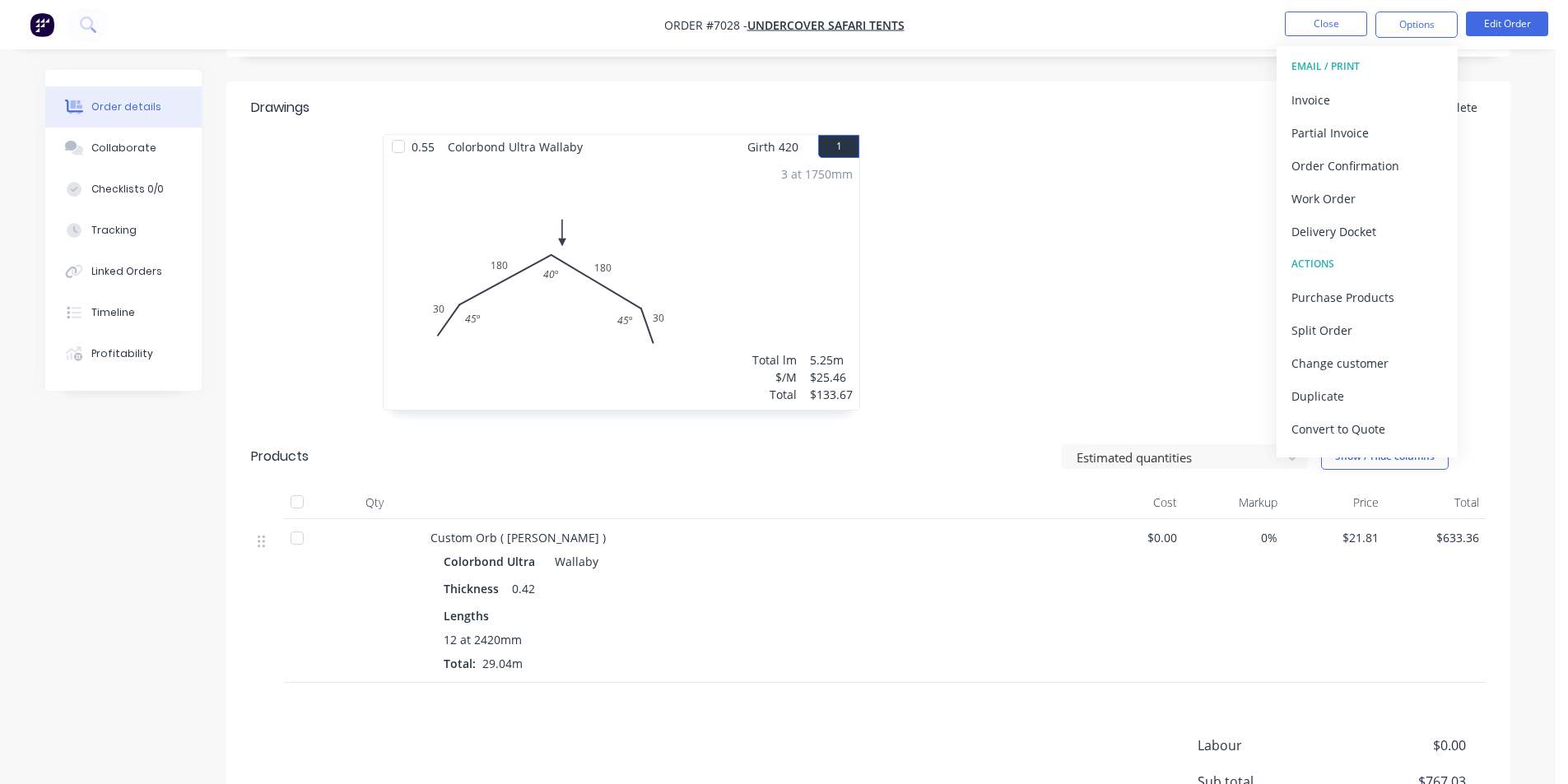
scroll to position [411, 0]
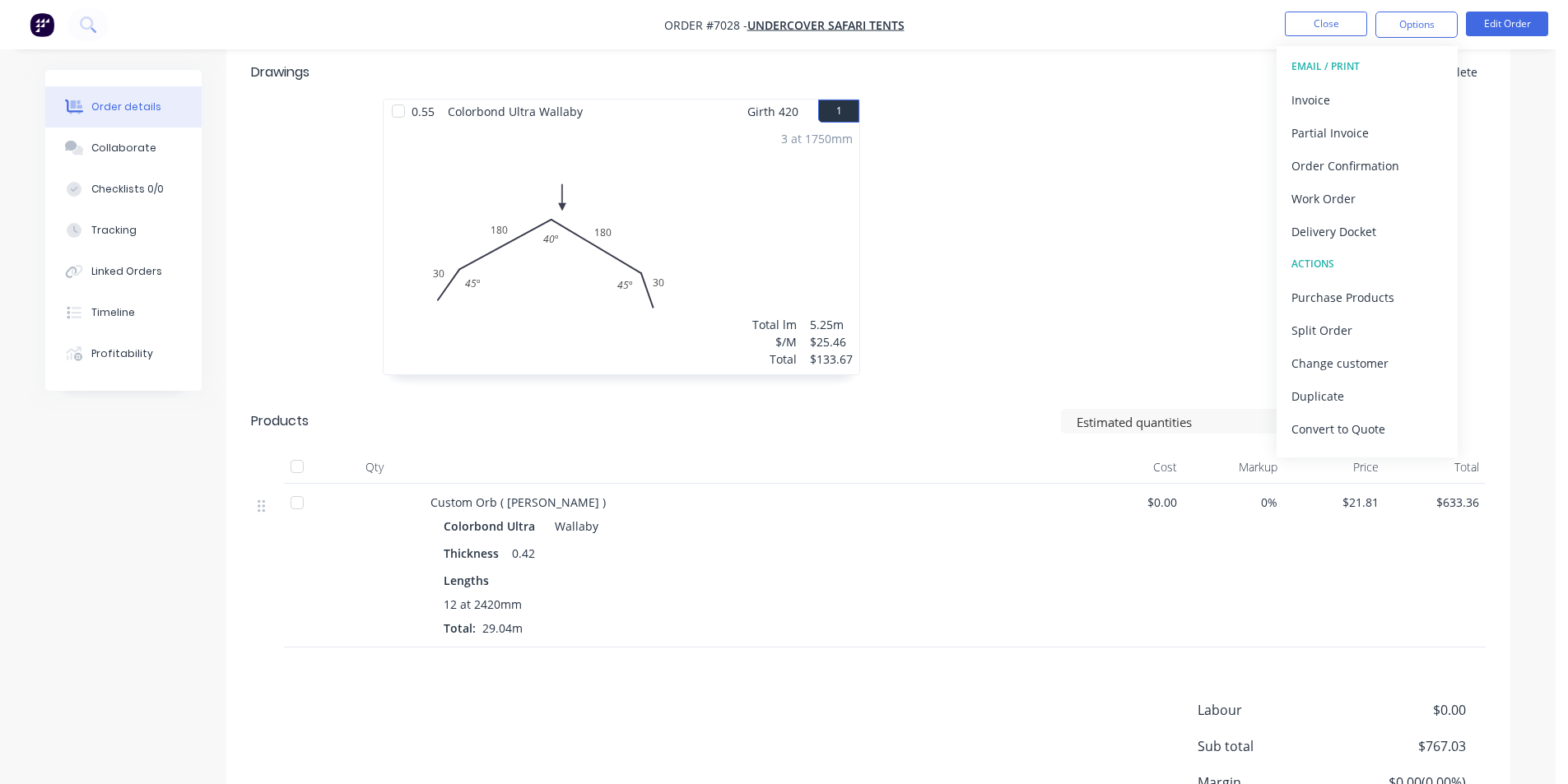
drag, startPoint x: 1167, startPoint y: 194, endPoint x: 1358, endPoint y: 2, distance: 270.8
click at [1167, 194] on div at bounding box center [1116, 245] width 494 height 293
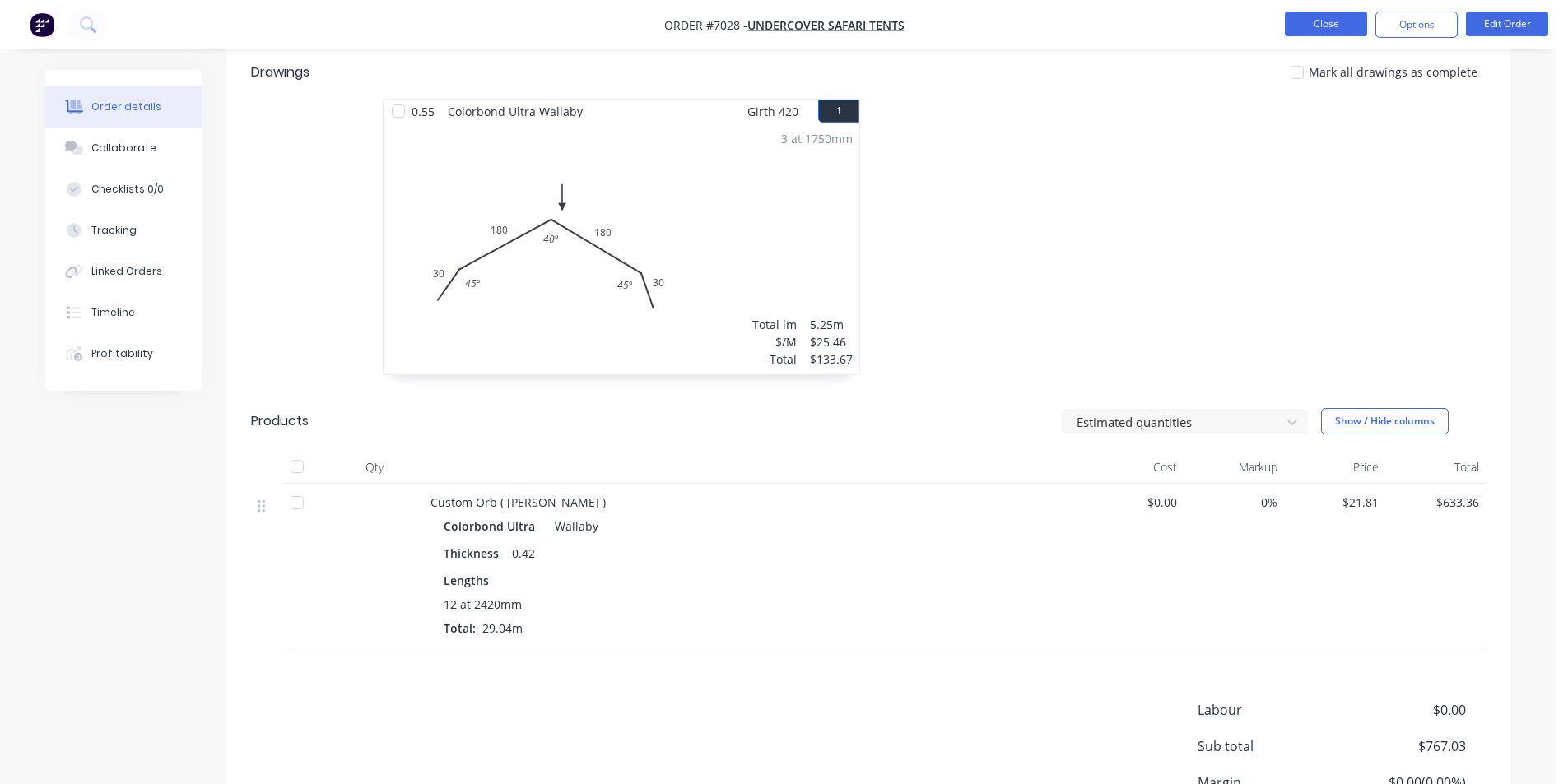
click at [1357, 25] on button "Close" at bounding box center [1325, 24] width 83 height 25
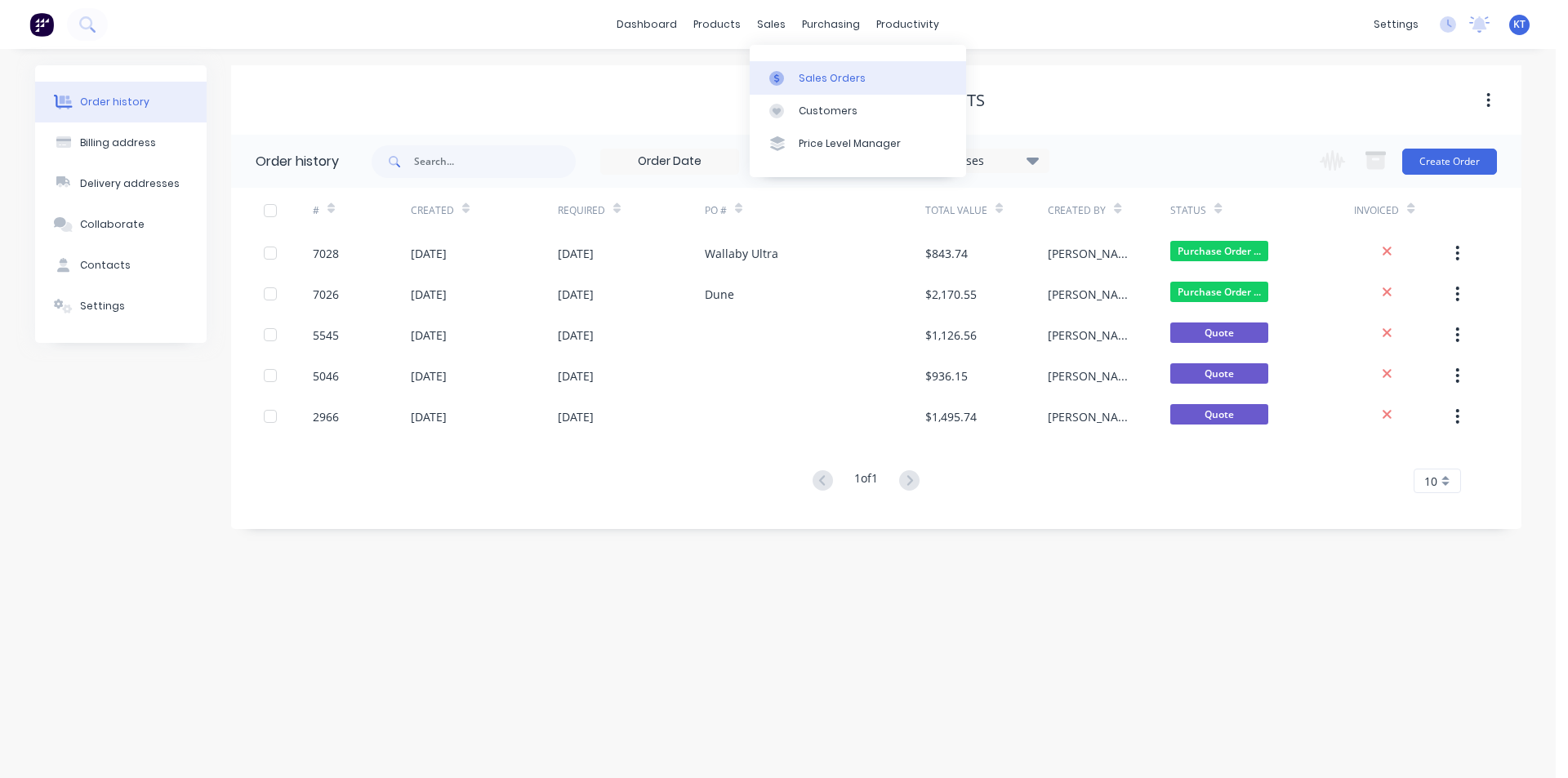
click at [777, 71] on icon at bounding box center [777, 78] width 15 height 15
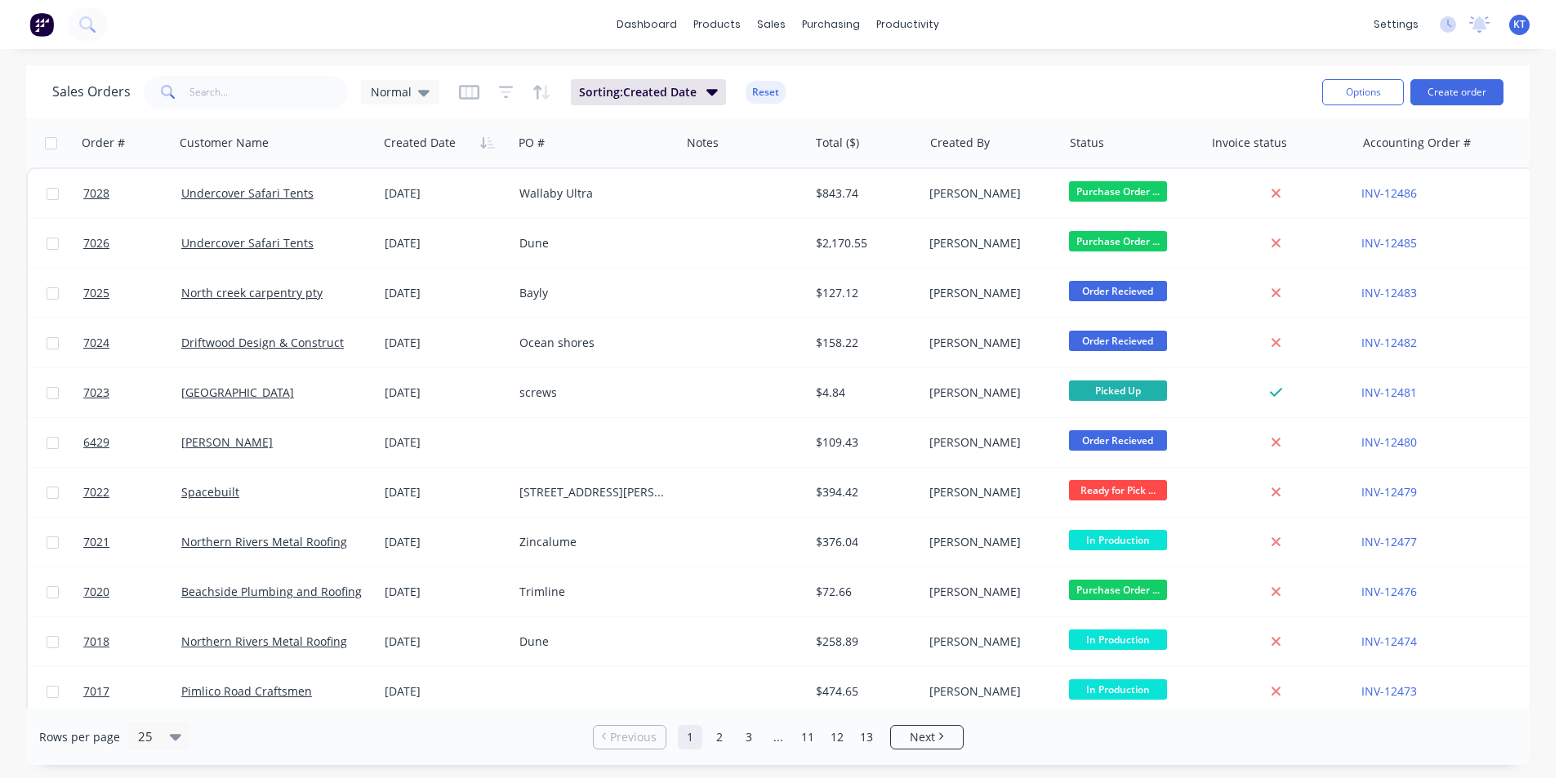
click at [949, 99] on div "Sales Orders Normal Sorting: Created Date Reset" at bounding box center [680, 92] width 1257 height 40
click at [1441, 107] on div "Options Create order" at bounding box center [1409, 92] width 188 height 40
click at [1442, 89] on button "Create order" at bounding box center [1457, 93] width 93 height 26
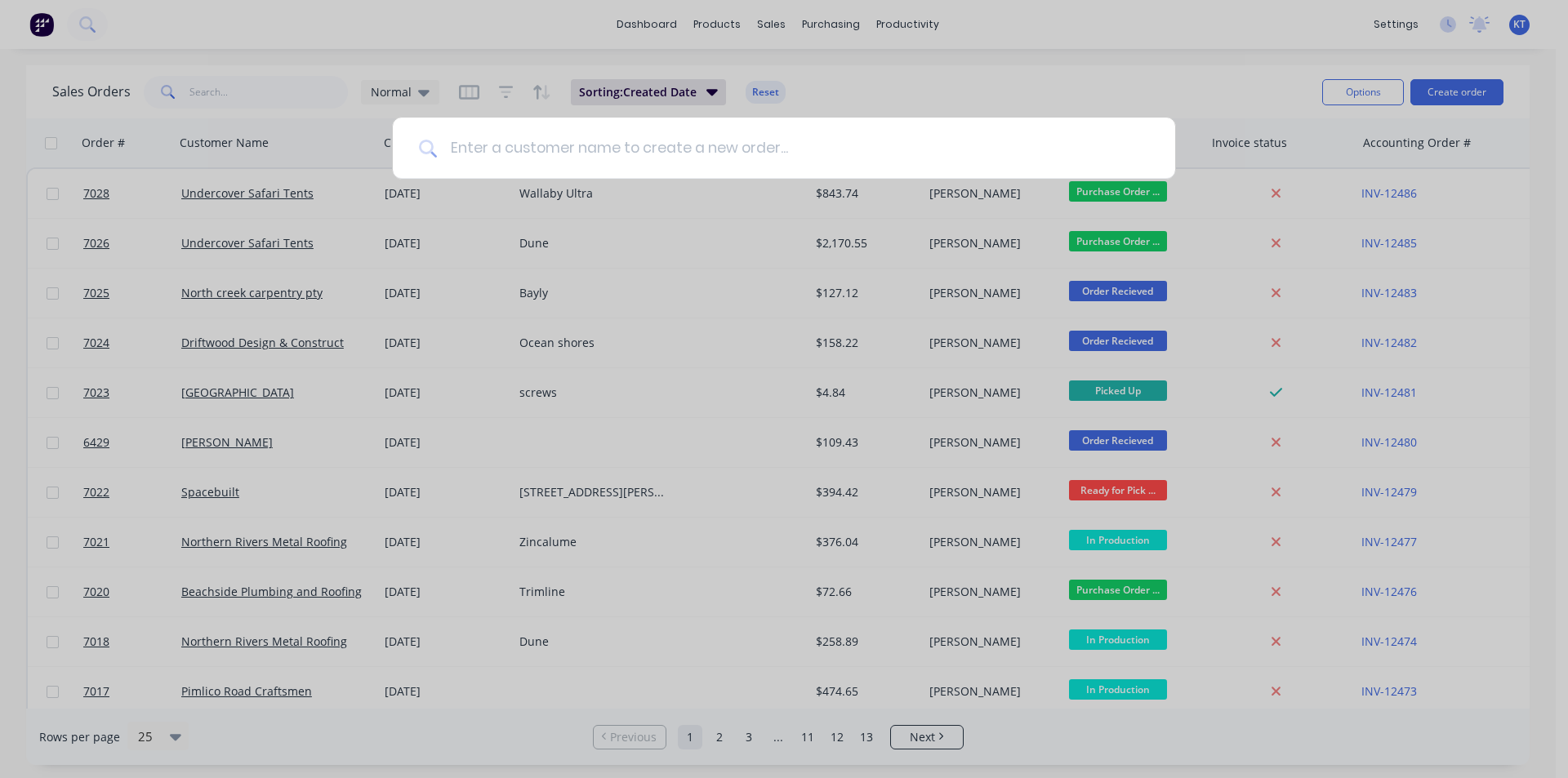
click at [690, 148] on input at bounding box center [793, 147] width 712 height 61
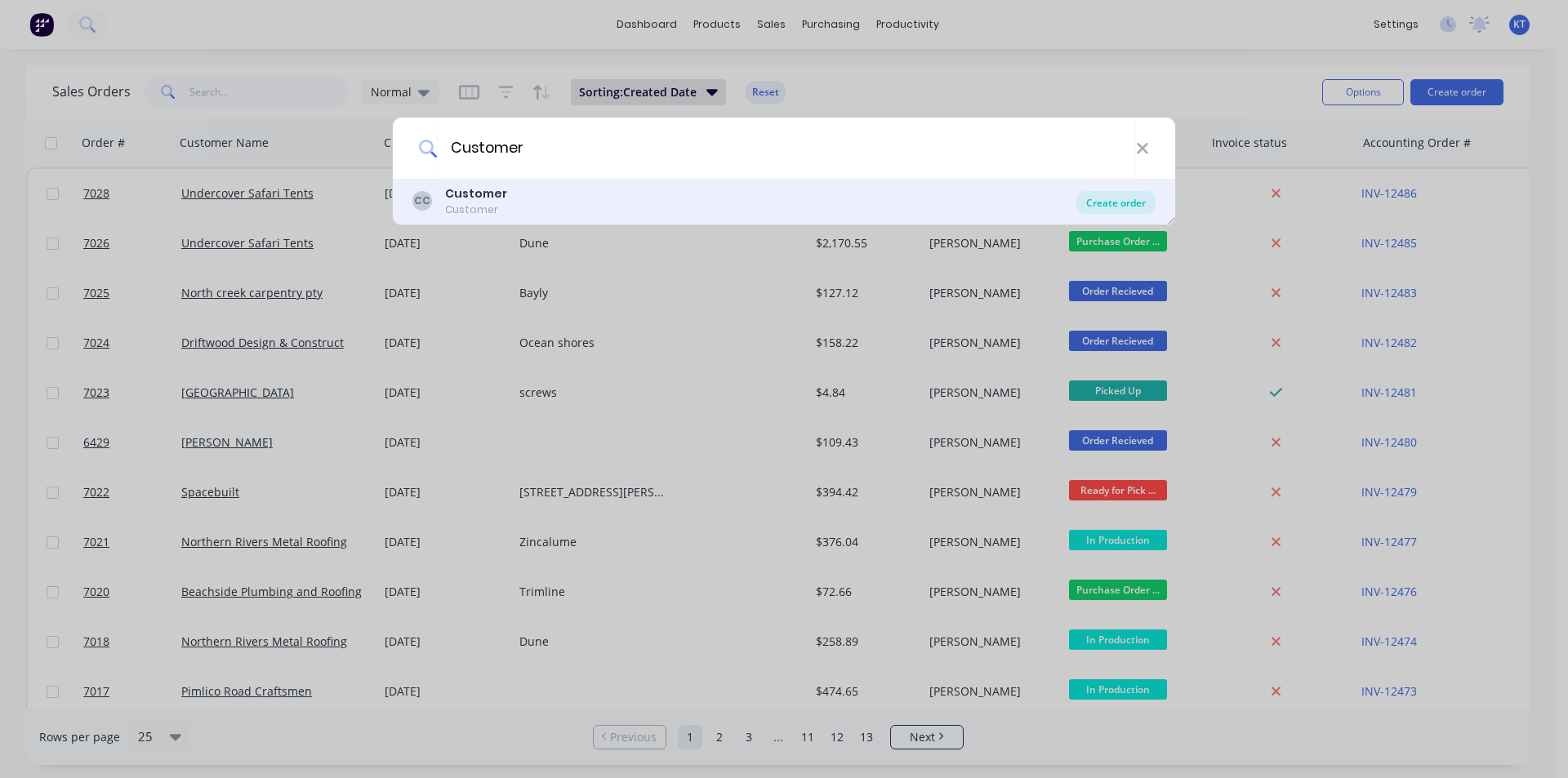
type input "Customer"
click at [1123, 197] on div "Create order" at bounding box center [1116, 203] width 79 height 23
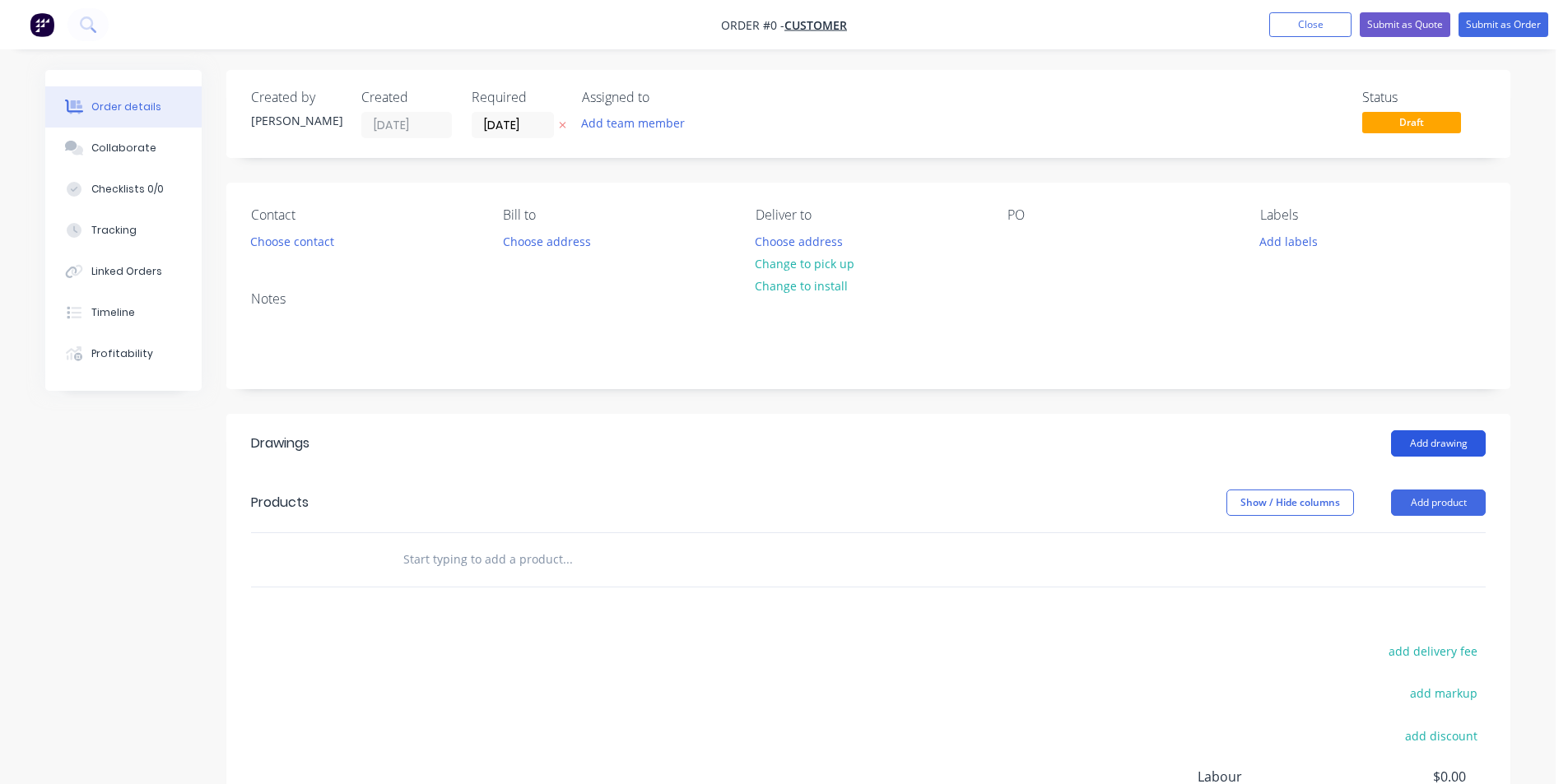
click at [1439, 447] on button "Add drawing" at bounding box center [1438, 444] width 95 height 27
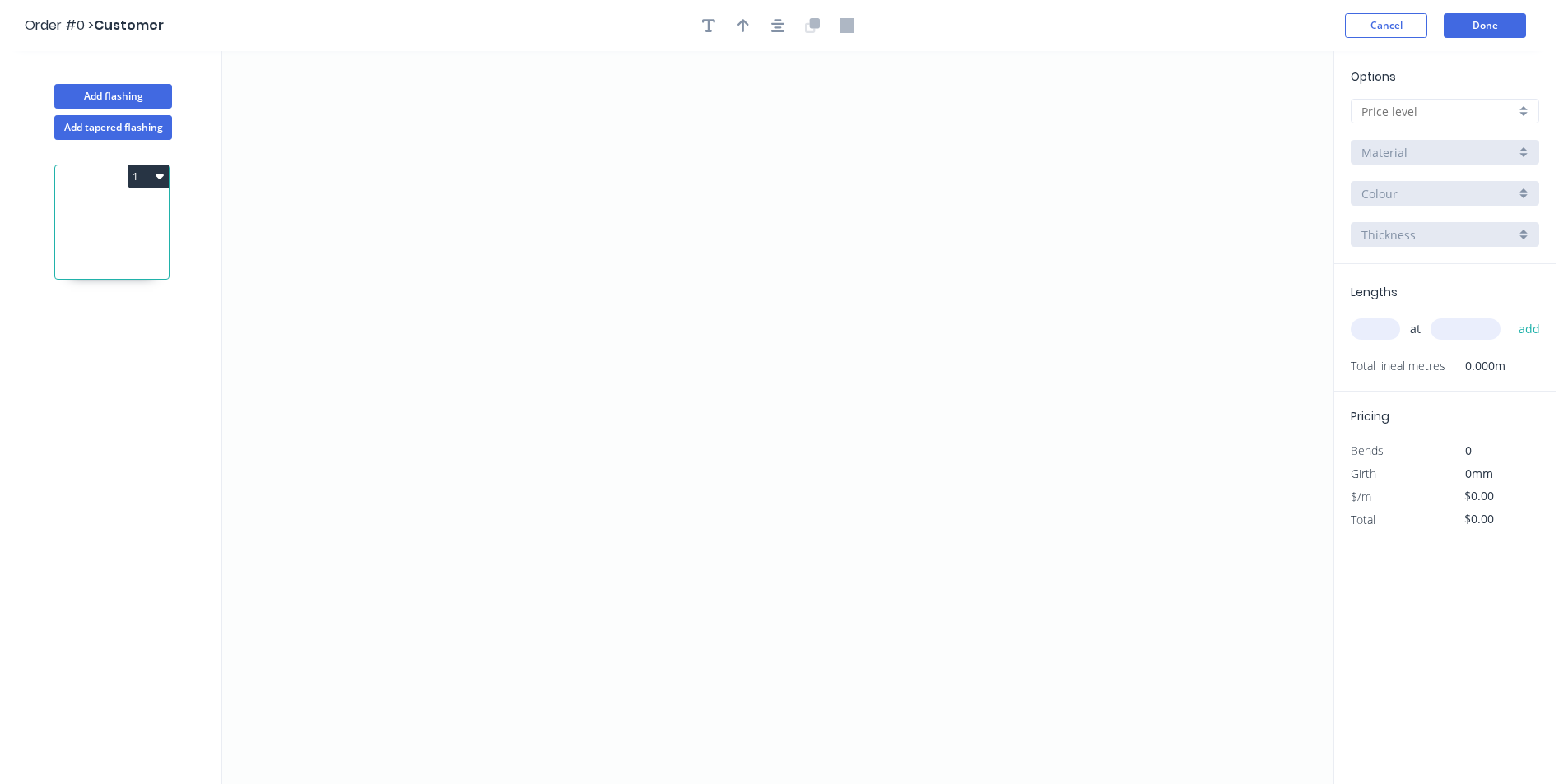
click at [1490, 103] on input "text" at bounding box center [1438, 111] width 154 height 17
click at [1504, 224] on div "D" at bounding box center [1445, 229] width 187 height 28
type input "D"
drag, startPoint x: 1513, startPoint y: 172, endPoint x: 1512, endPoint y: 159, distance: 13.0
click at [1512, 172] on div "Options D D 304 Grade Stainless Steel, 0.9mm Perforated Pattern 208 - 2mm hole …" at bounding box center [1445, 165] width 221 height 196
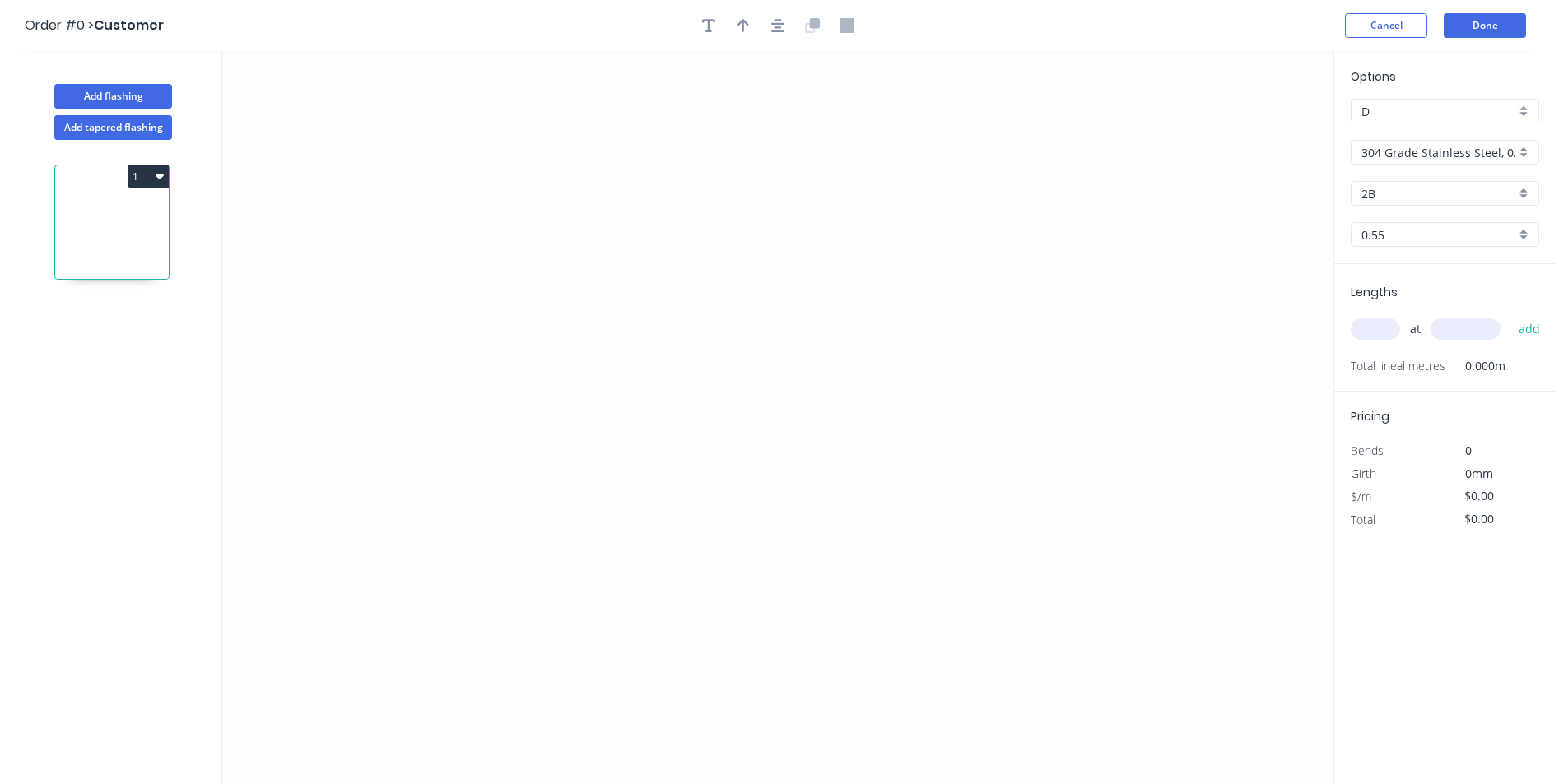
click at [1520, 146] on div "304 Grade Stainless Steel, 0.9mm Perforated Pattern 208 - 2mm hole" at bounding box center [1445, 153] width 188 height 25
click at [1519, 145] on div at bounding box center [1445, 153] width 188 height 25
click at [1502, 154] on input "text" at bounding box center [1438, 152] width 154 height 17
click at [1417, 197] on div "Copper" at bounding box center [1445, 192] width 187 height 28
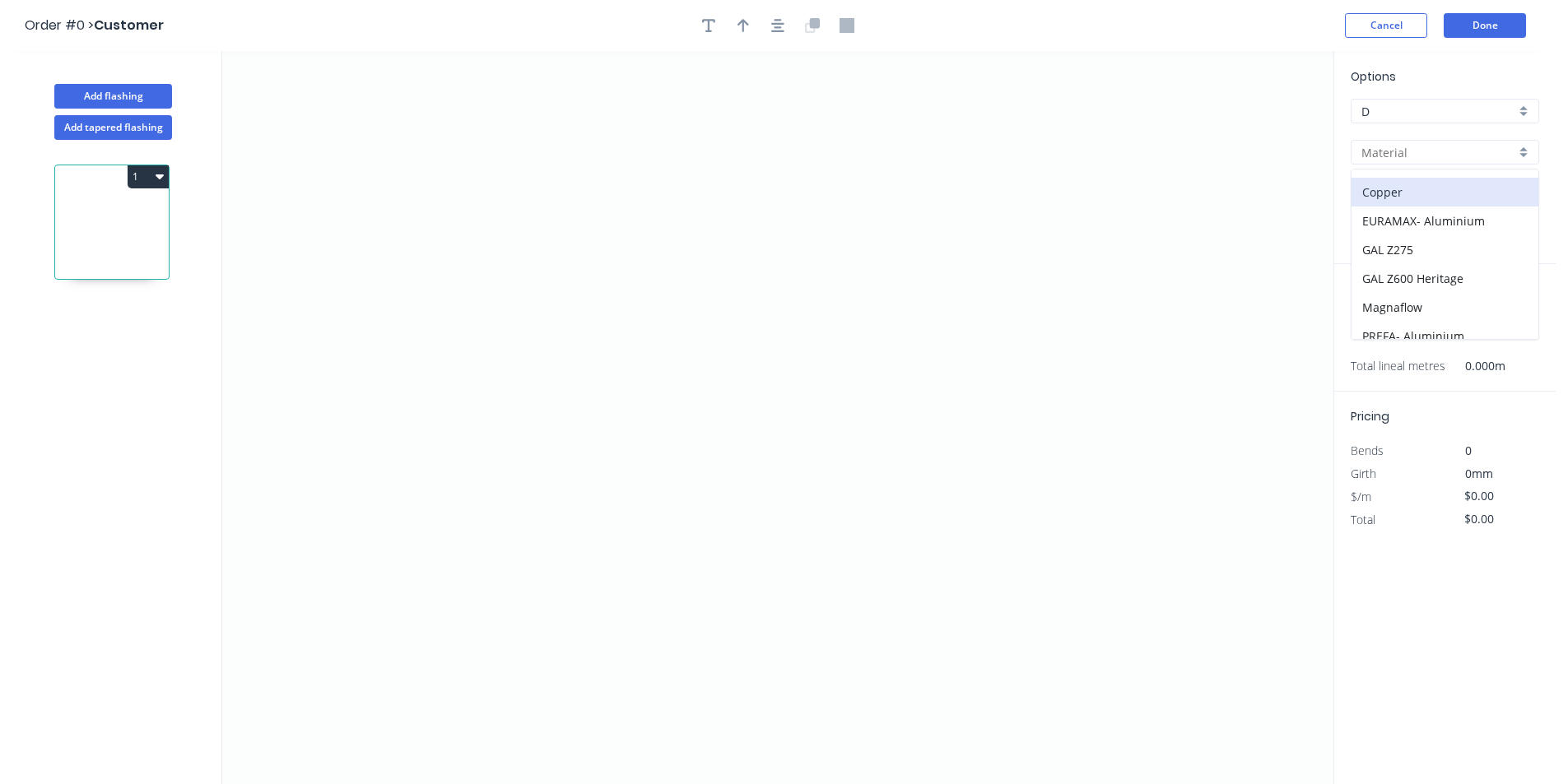
type input "Copper"
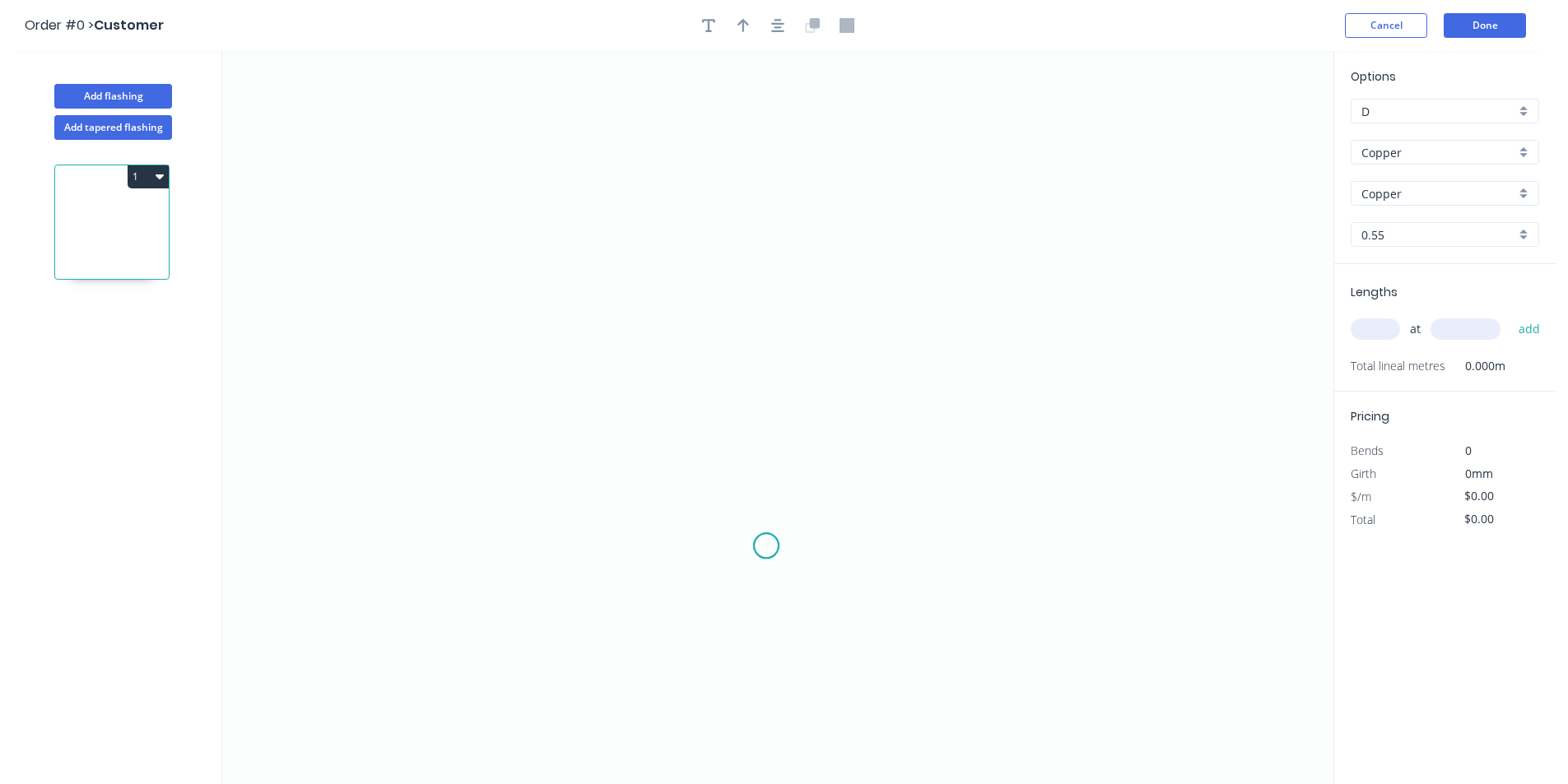
click at [767, 546] on icon "0" at bounding box center [777, 417] width 1111 height 733
click at [892, 447] on icon "0" at bounding box center [777, 417] width 1111 height 733
click at [863, 511] on rect at bounding box center [845, 508] width 53 height 34
click at [856, 522] on rect at bounding box center [843, 513] width 33 height 23
type input "$56.71"
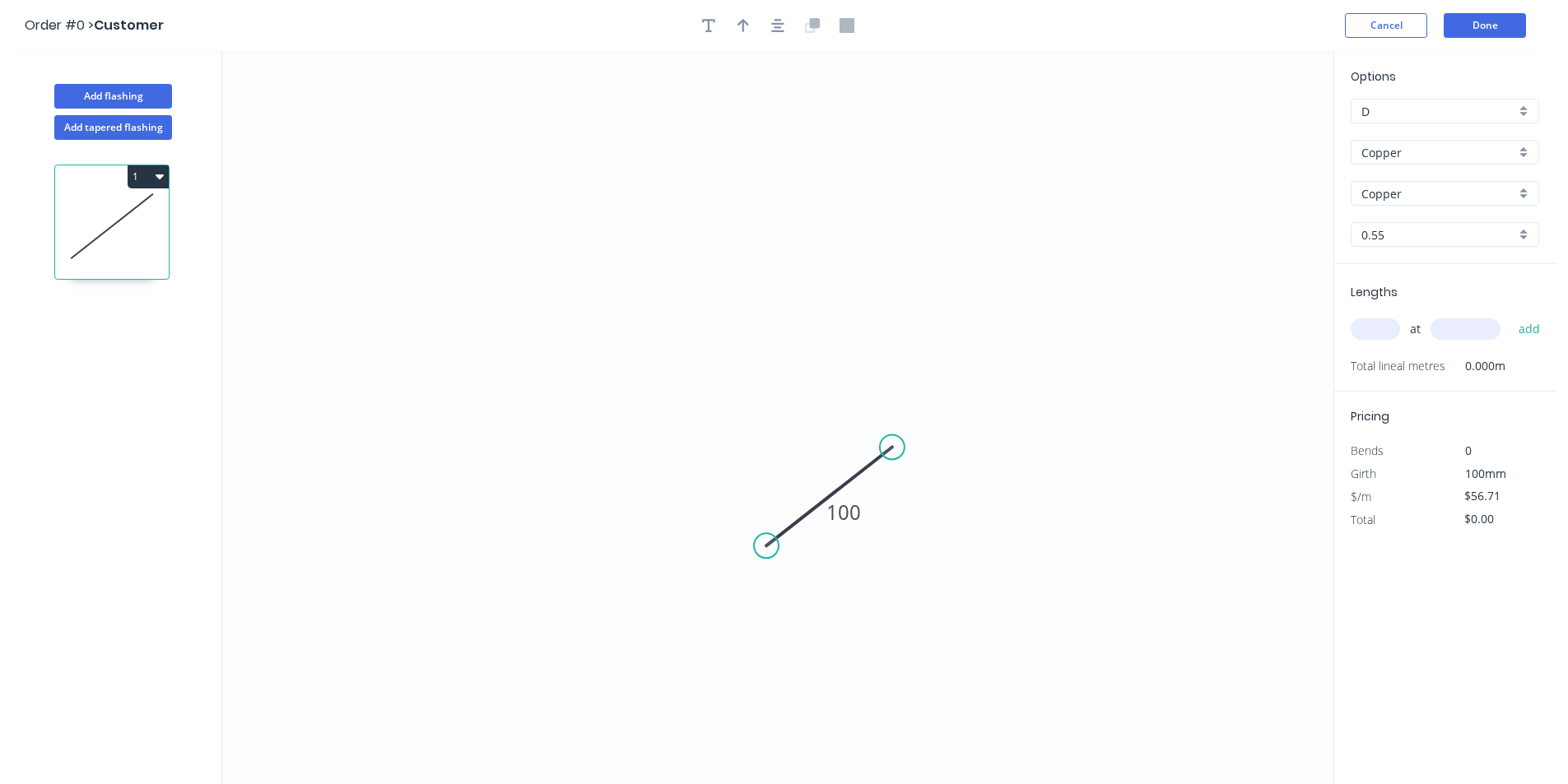
click at [1368, 340] on div "at add" at bounding box center [1447, 329] width 192 height 28
click at [1371, 331] on input "text" at bounding box center [1376, 329] width 50 height 21
type input "1"
type input "1000"
click at [1510, 315] on button "add" at bounding box center [1530, 329] width 39 height 28
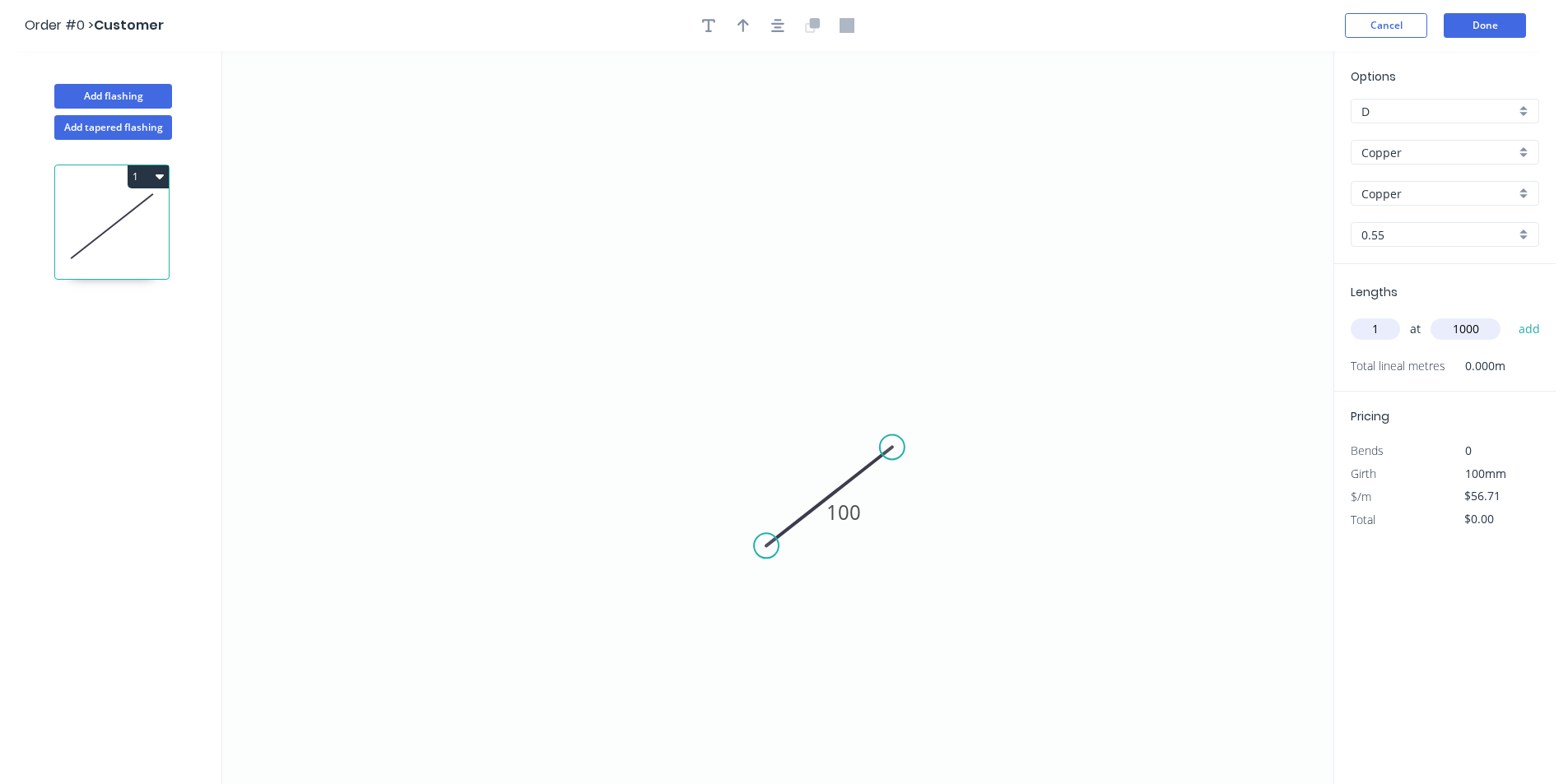
type input "$56.71"
click at [714, 26] on icon "button" at bounding box center [708, 25] width 13 height 15
drag, startPoint x: 347, startPoint y: 126, endPoint x: 670, endPoint y: 320, distance: 376.8
click at [675, 320] on textarea at bounding box center [689, 333] width 133 height 61
click at [664, 329] on textarea at bounding box center [667, 329] width 133 height 61
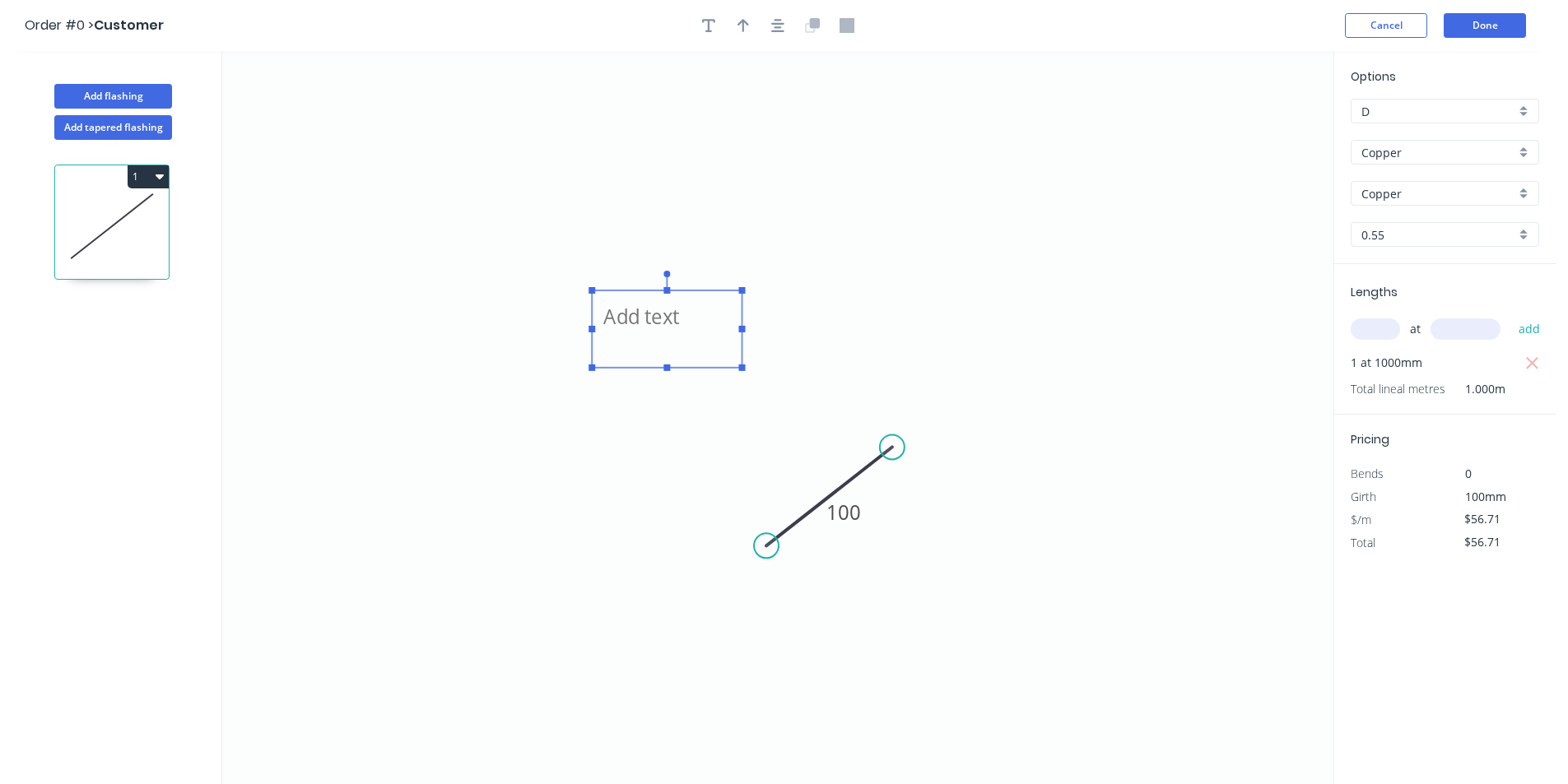
type textarea "V"
click at [911, 399] on icon "Cut 10- 100 x 50mm 100" at bounding box center [777, 417] width 1111 height 733
type textarea "Cut 10- 100 x 50mm"
click at [154, 178] on button "1" at bounding box center [148, 177] width 41 height 23
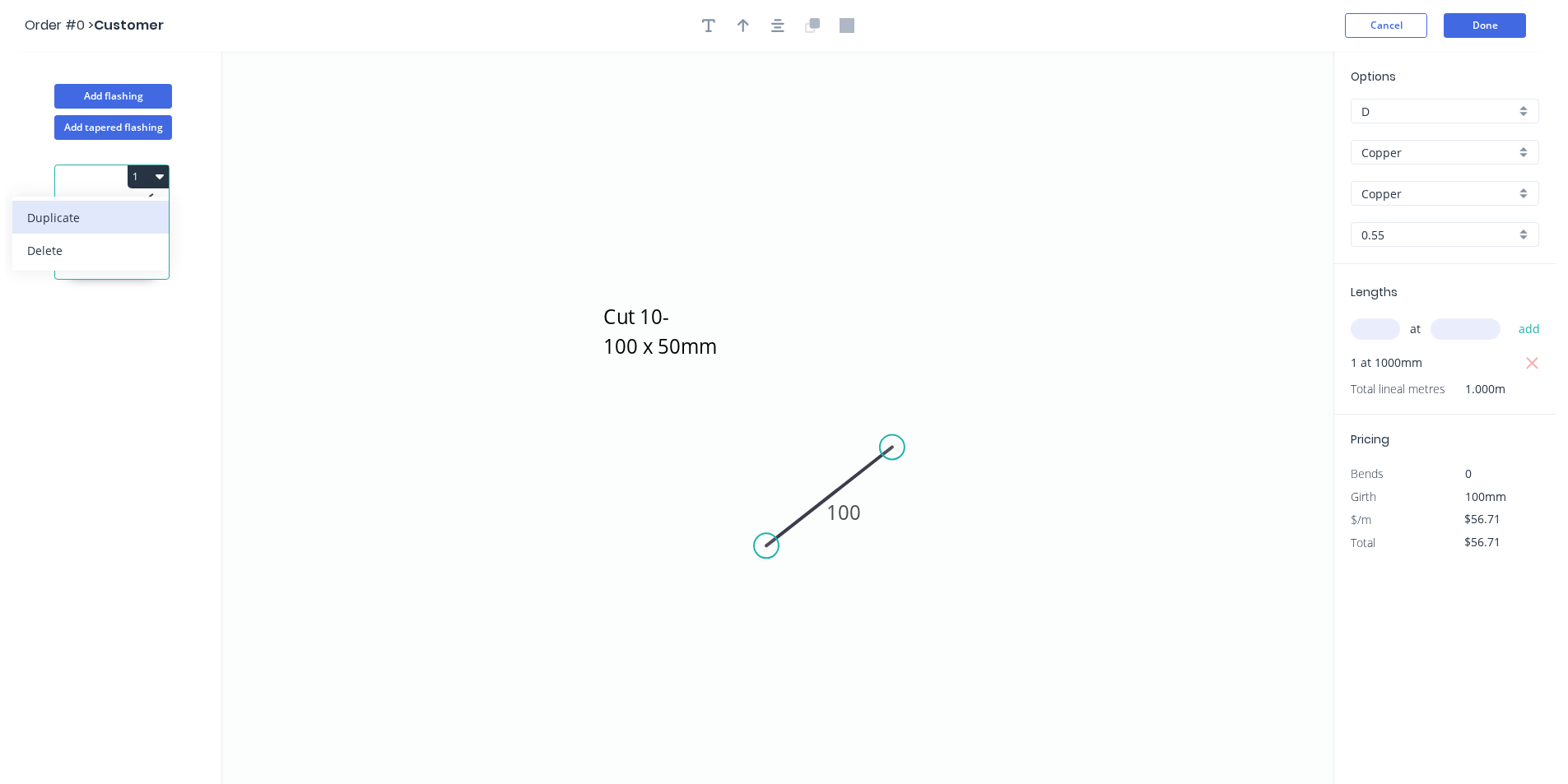
click at [123, 206] on div "Duplicate" at bounding box center [91, 218] width 127 height 24
type input "$0.00"
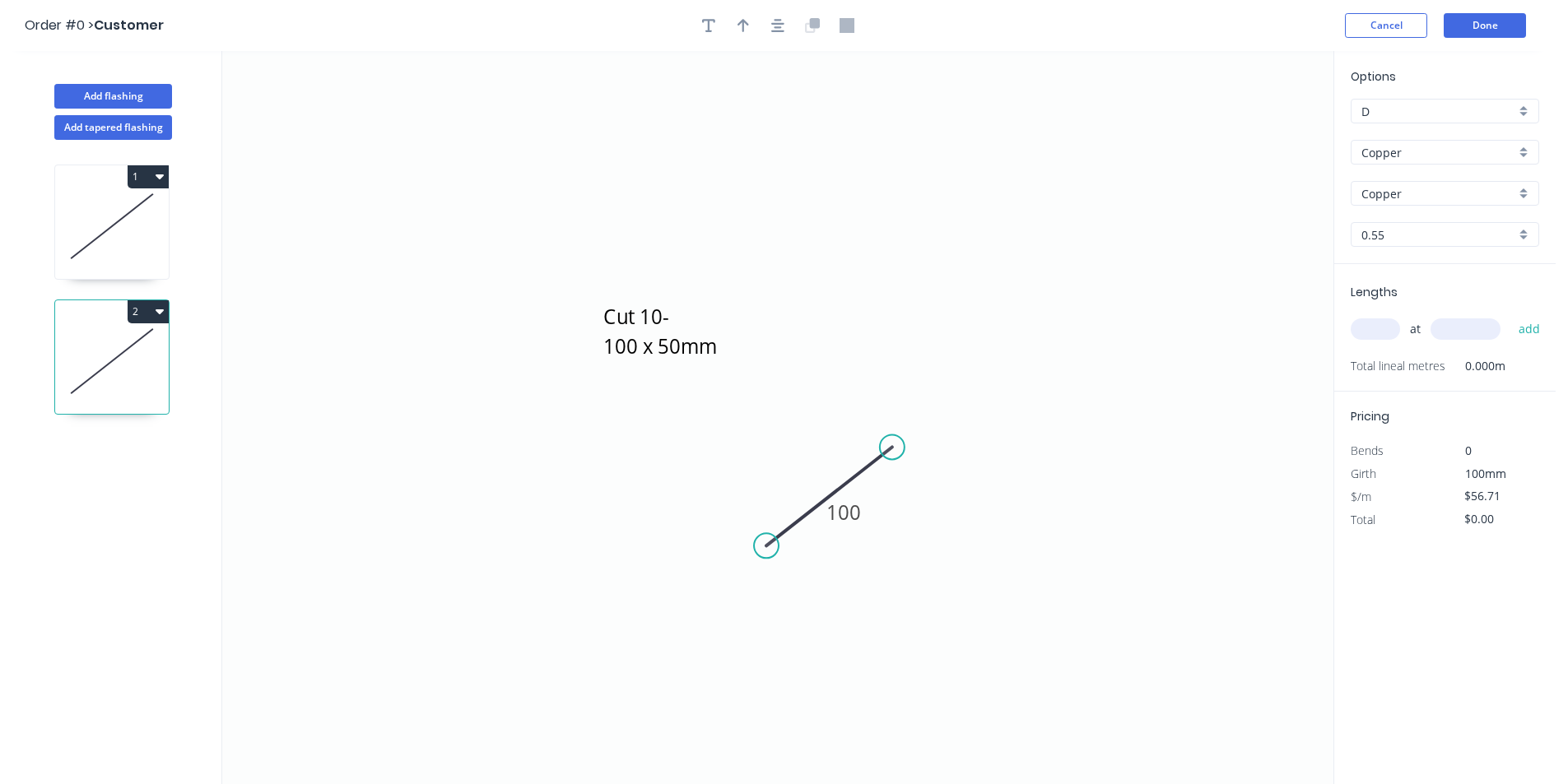
click at [1480, 144] on input "Copper" at bounding box center [1438, 152] width 154 height 17
click at [1476, 195] on div "304 Grade Stainless Steel, 0.9mm Perforated Pattern 208 - 2mm hole" at bounding box center [1445, 184] width 187 height 28
type input "304 Grade Stainless Steel, 0.9mm Perforated Pattern 208 - 2mm hole"
type input "2B"
type input "$23.75"
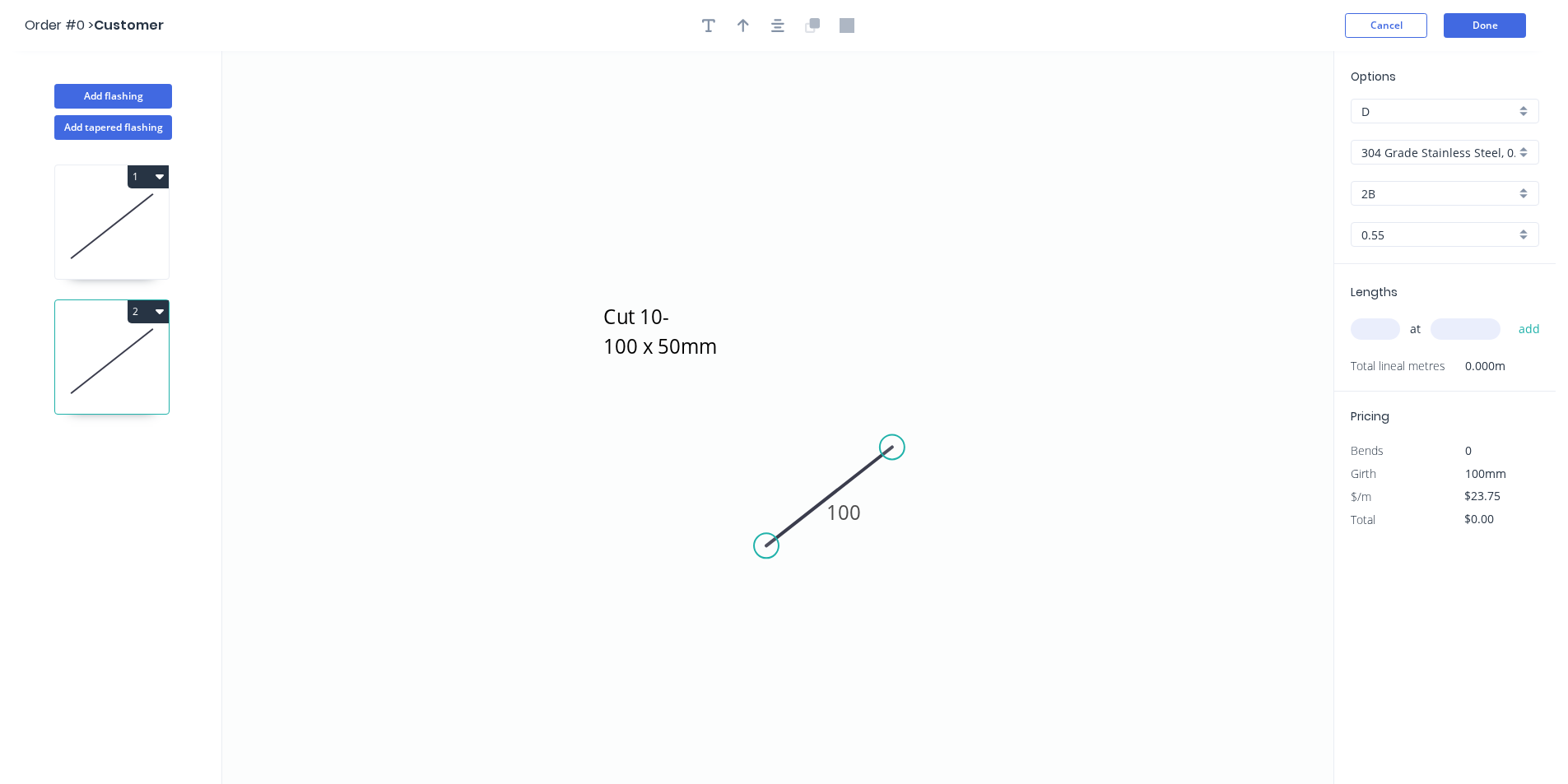
click at [1389, 325] on input "text" at bounding box center [1376, 329] width 50 height 21
type input "1"
type input "1000"
click at [1510, 315] on button "add" at bounding box center [1530, 329] width 39 height 28
type input "$23.75"
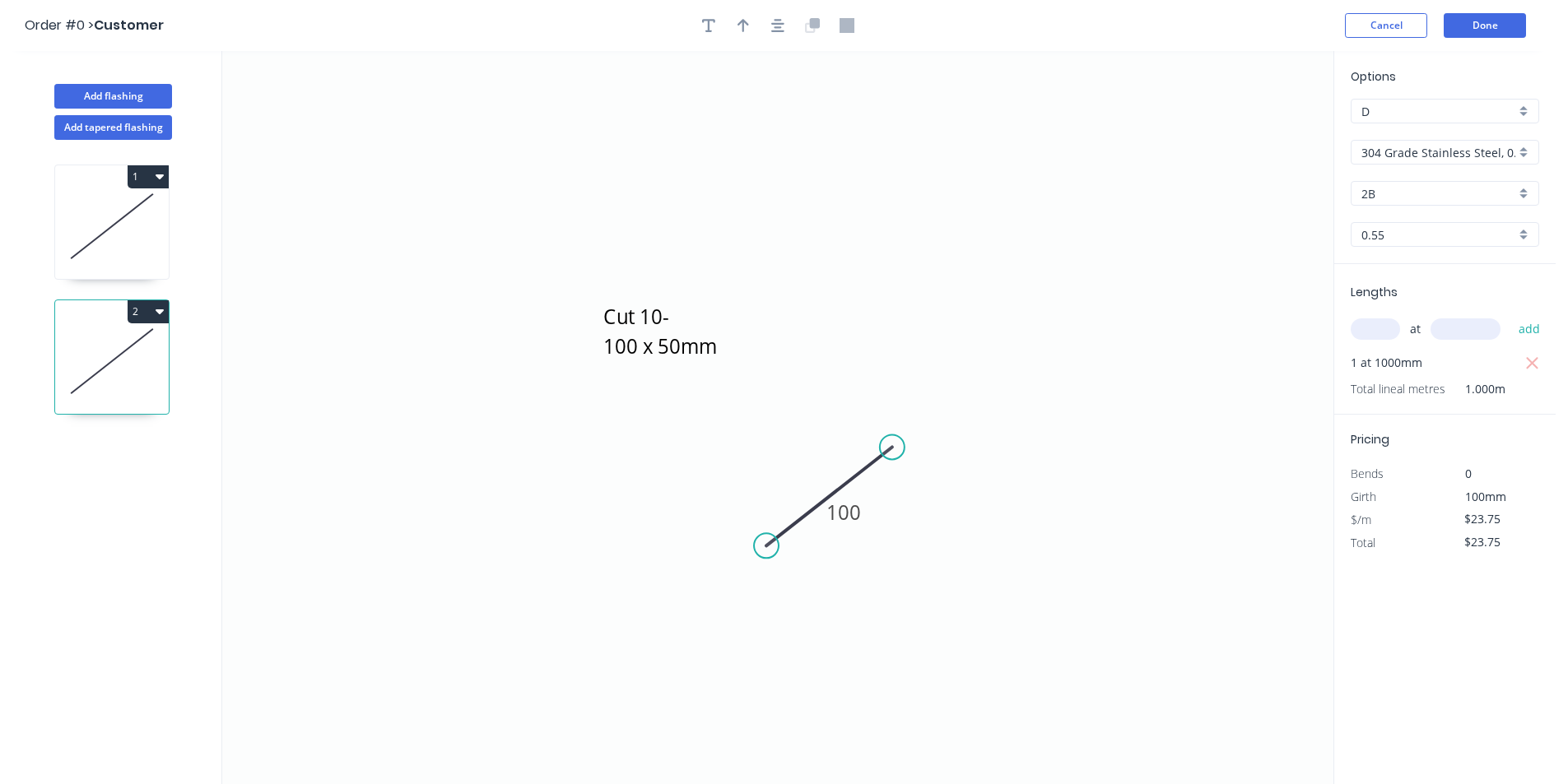
drag, startPoint x: 1532, startPoint y: 133, endPoint x: 1530, endPoint y: 147, distance: 14.1
click at [1532, 137] on div "Options D D 304 Grade Stainless Steel, 0.9mm Perforated Pattern 208 - 2mm hole …" at bounding box center [1445, 165] width 221 height 196
click at [1530, 148] on div "304 Grade Stainless Steel, 0.9mm Perforated Pattern 208 - 2mm hole" at bounding box center [1445, 153] width 188 height 25
click at [1532, 152] on div at bounding box center [1445, 153] width 188 height 25
click at [1474, 25] on button "Done" at bounding box center [1484, 26] width 83 height 25
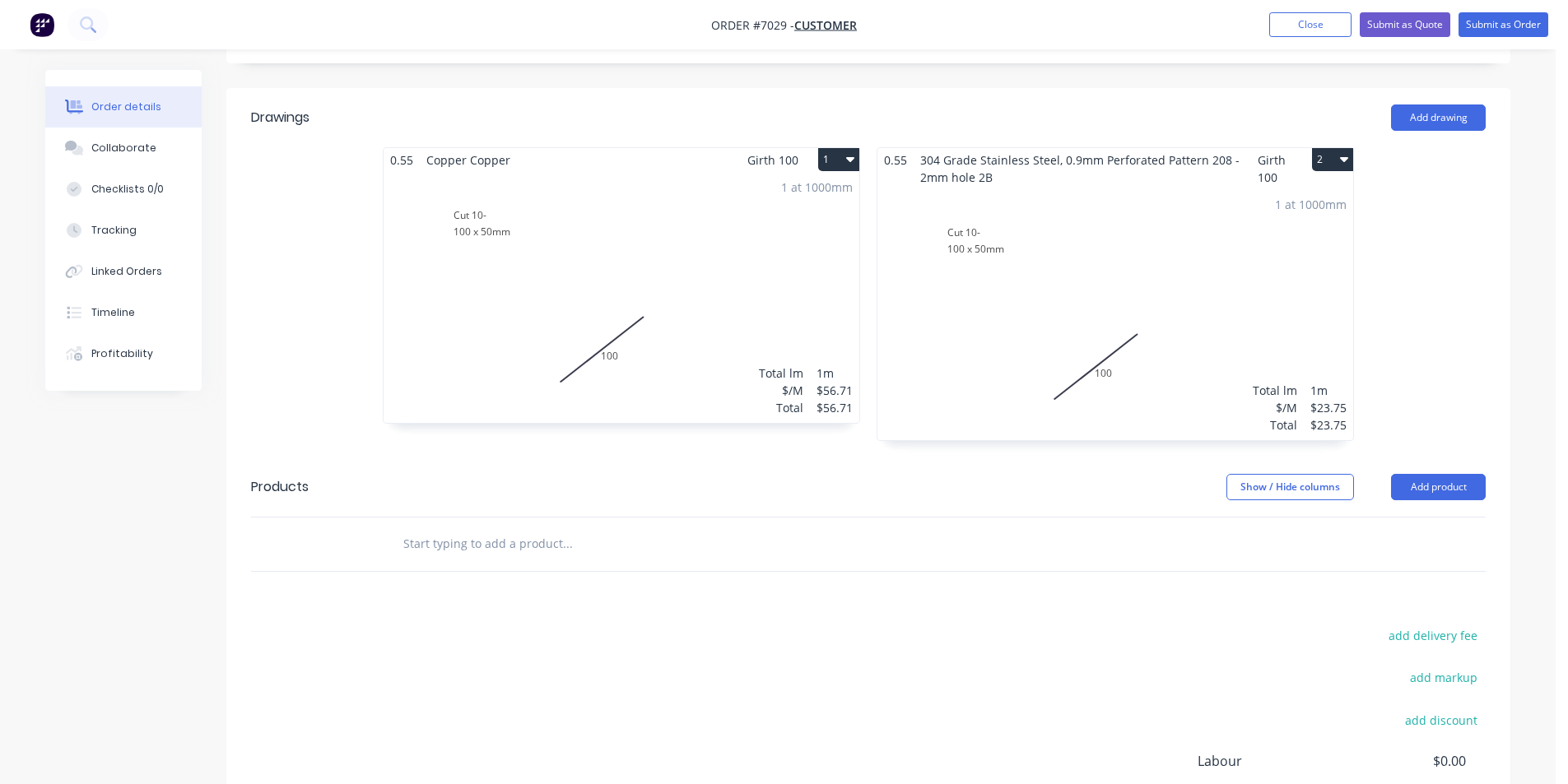
scroll to position [533, 0]
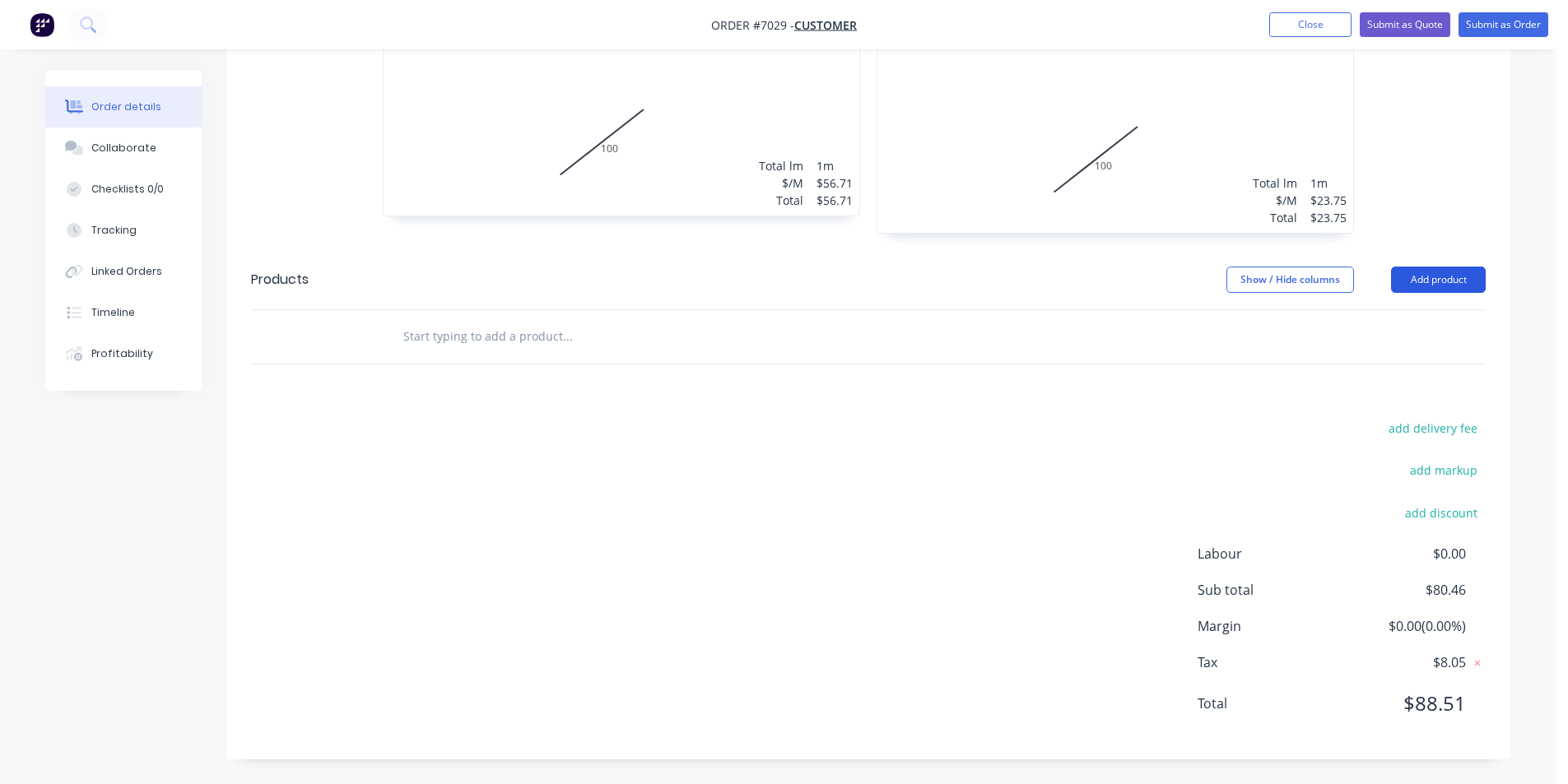
click at [1448, 281] on button "Add product" at bounding box center [1438, 280] width 95 height 27
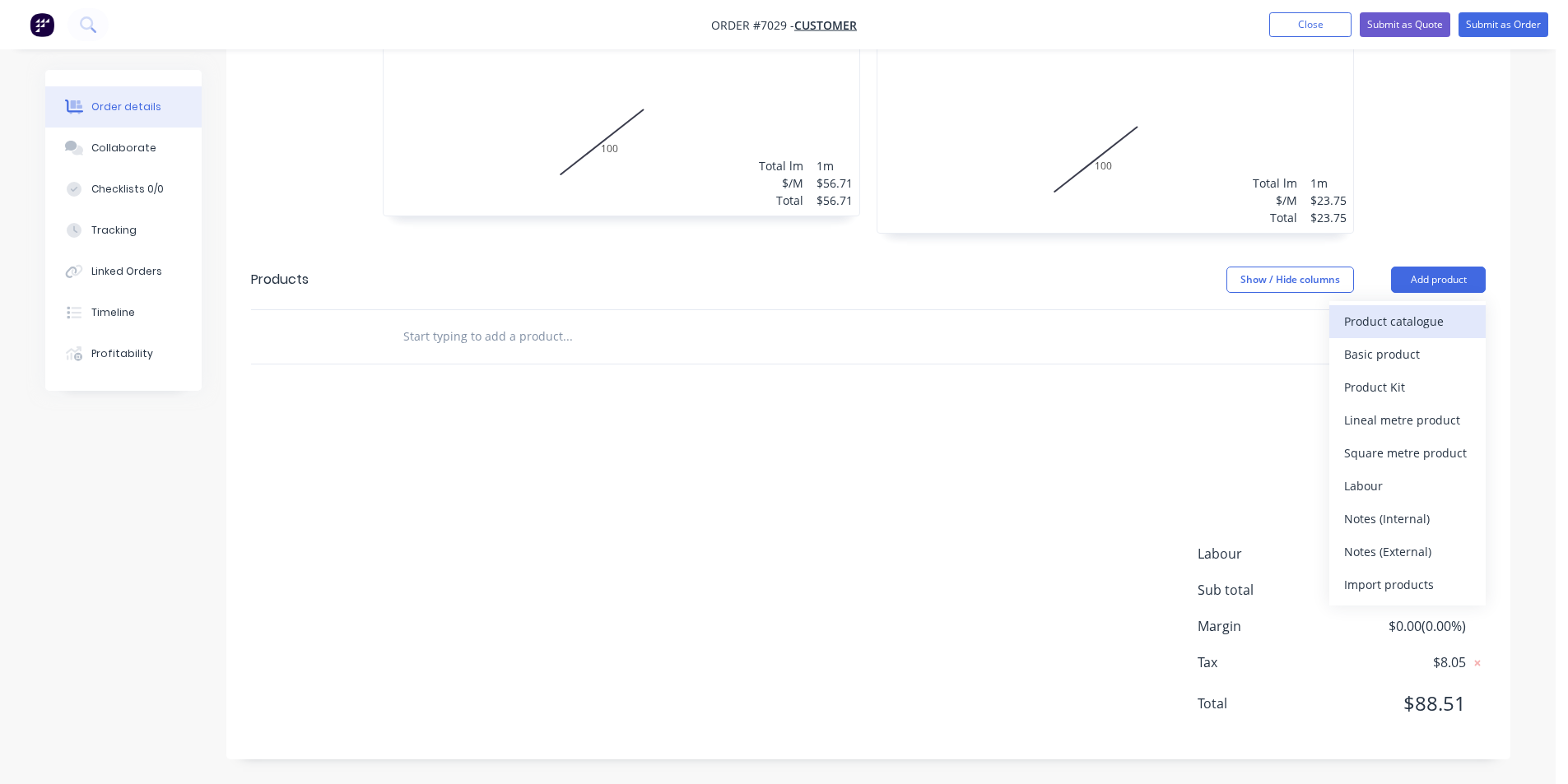
click at [1407, 329] on div "Product catalogue" at bounding box center [1407, 321] width 127 height 24
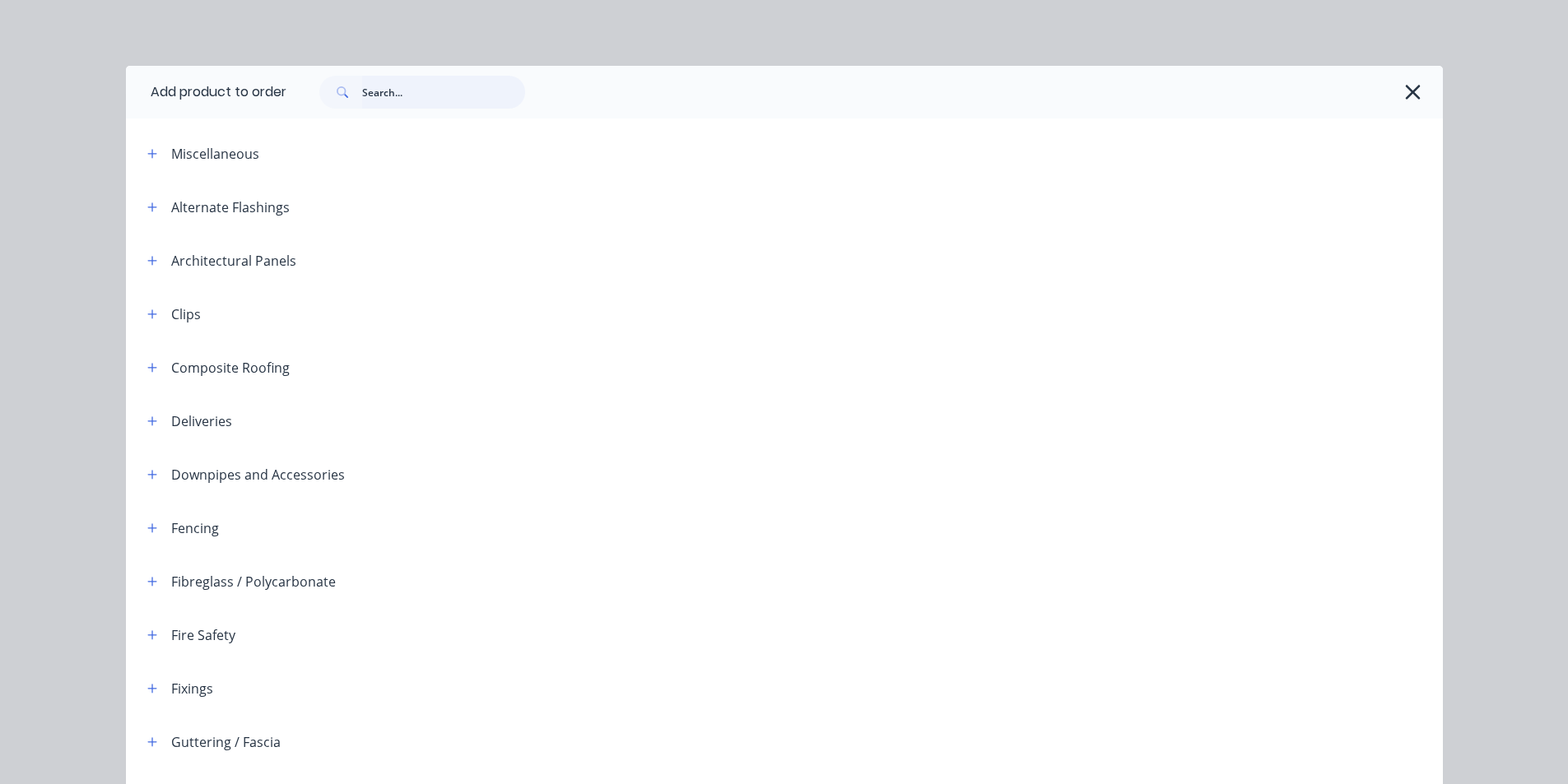
click at [391, 84] on input "text" at bounding box center [443, 91] width 163 height 33
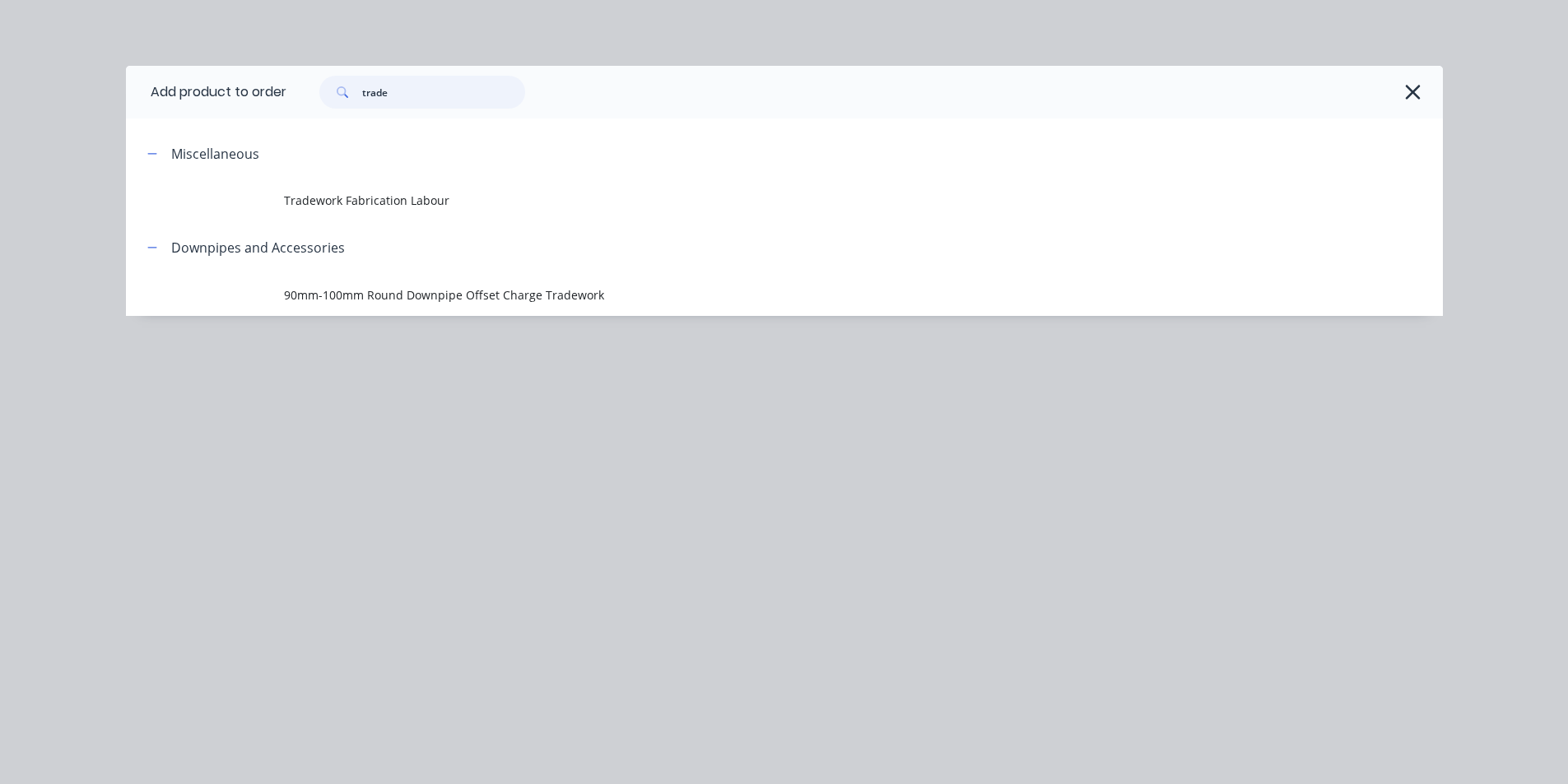
type input "trade"
click at [414, 198] on span "Tradework Fabrication Labour" at bounding box center [747, 200] width 927 height 17
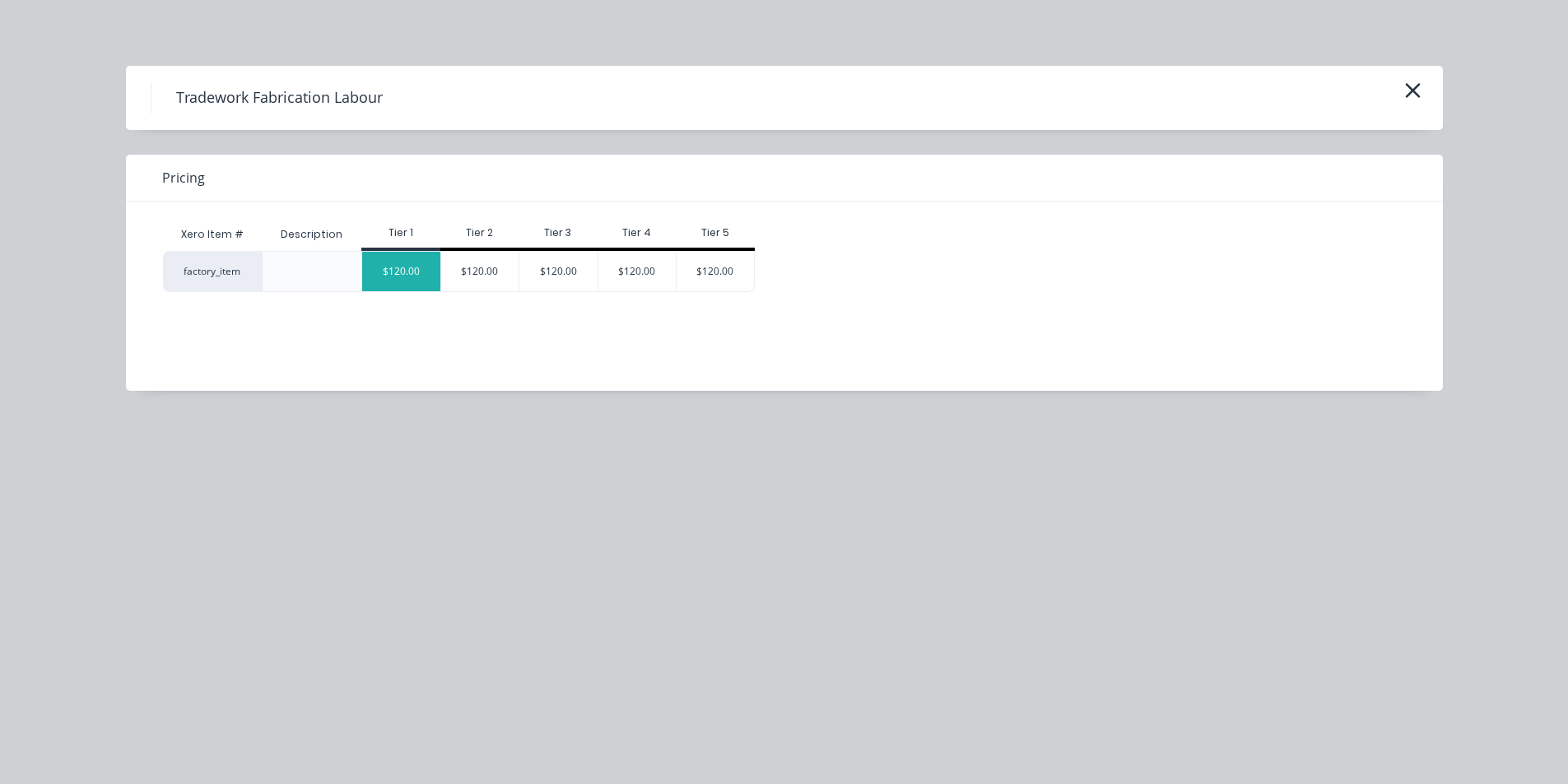
click at [421, 283] on div "$120.00" at bounding box center [402, 272] width 78 height 39
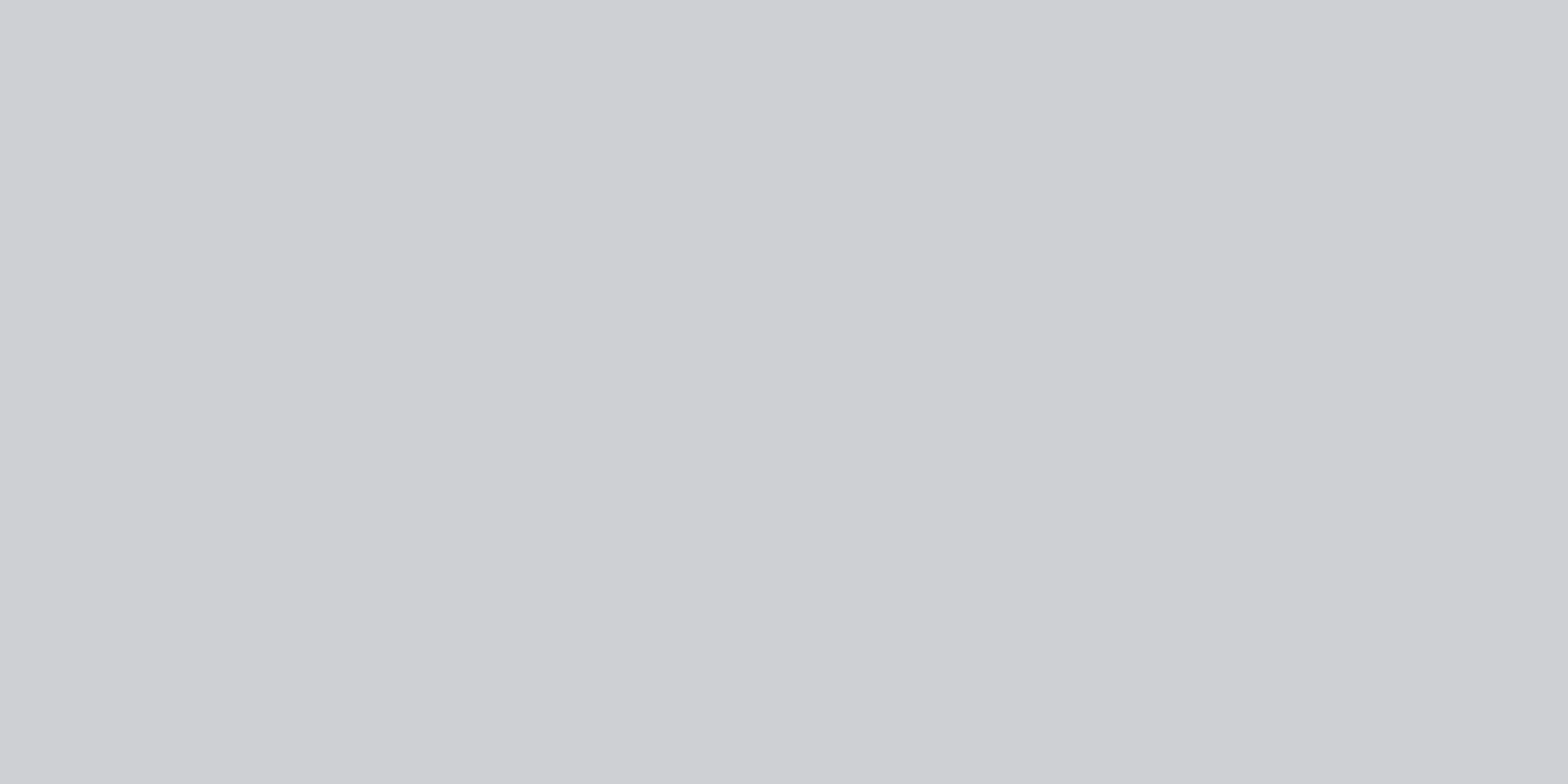
type input "$120.00"
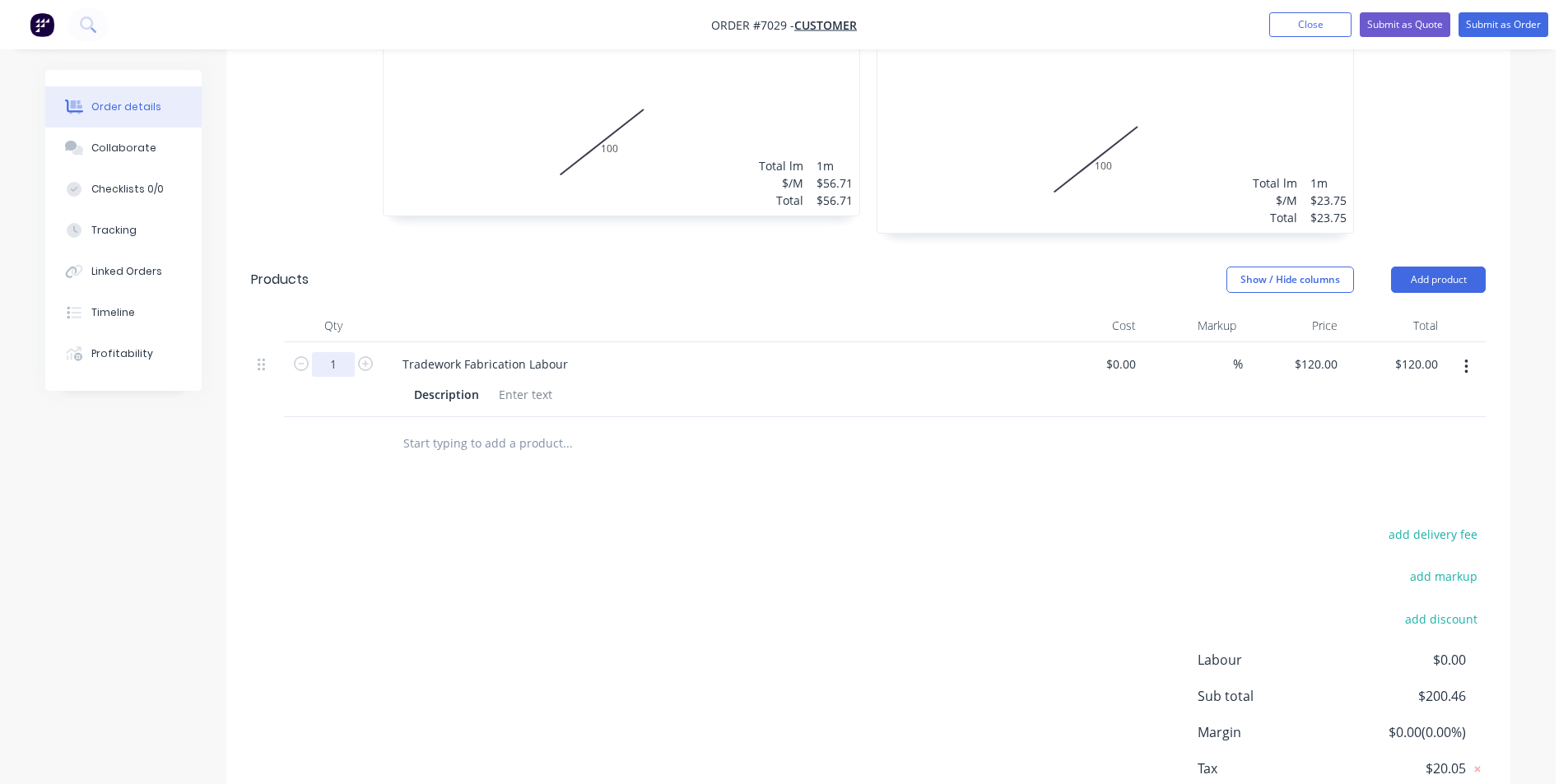
click at [338, 367] on input "1" at bounding box center [333, 365] width 43 height 25
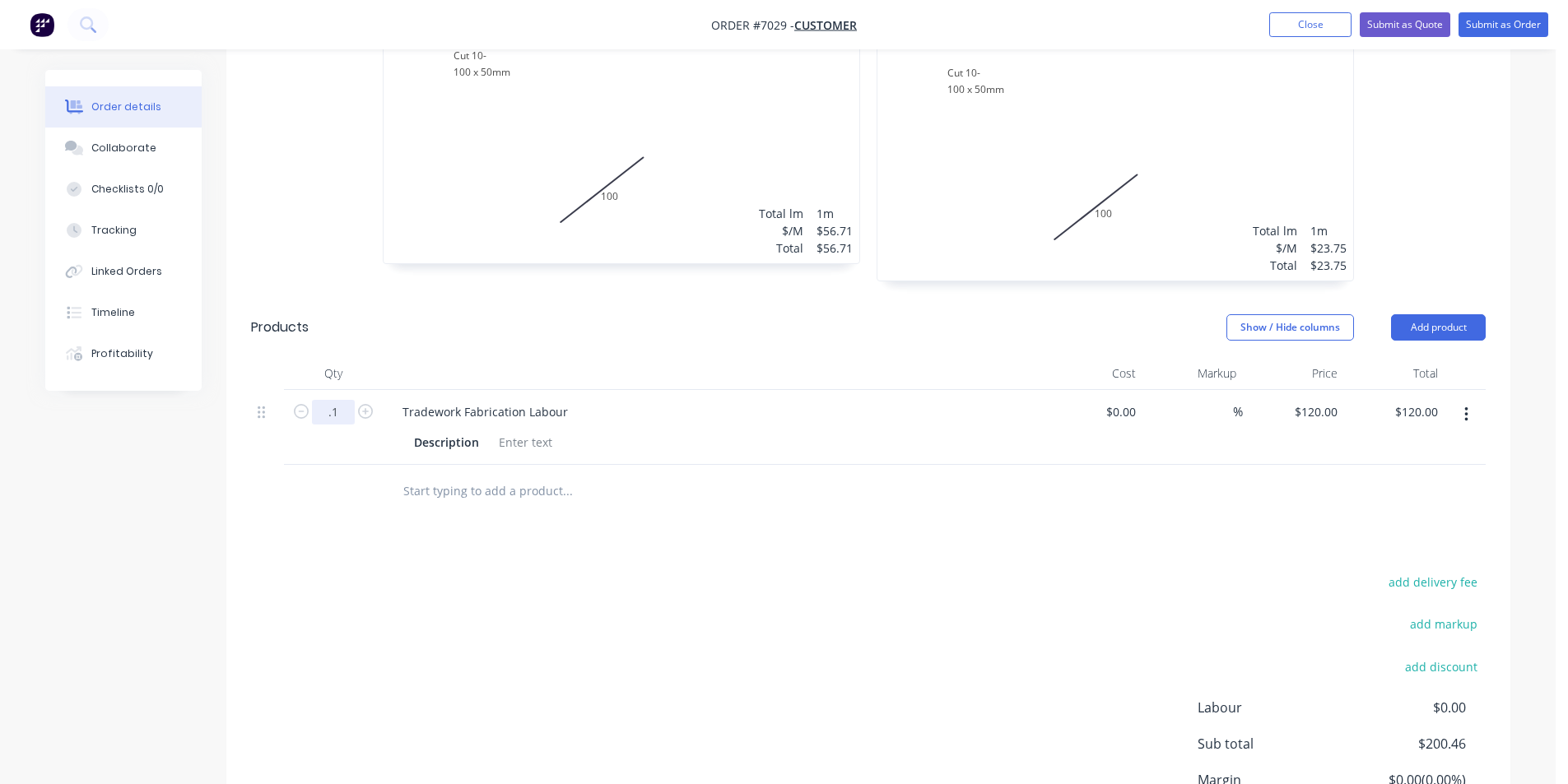
scroll to position [451, 0]
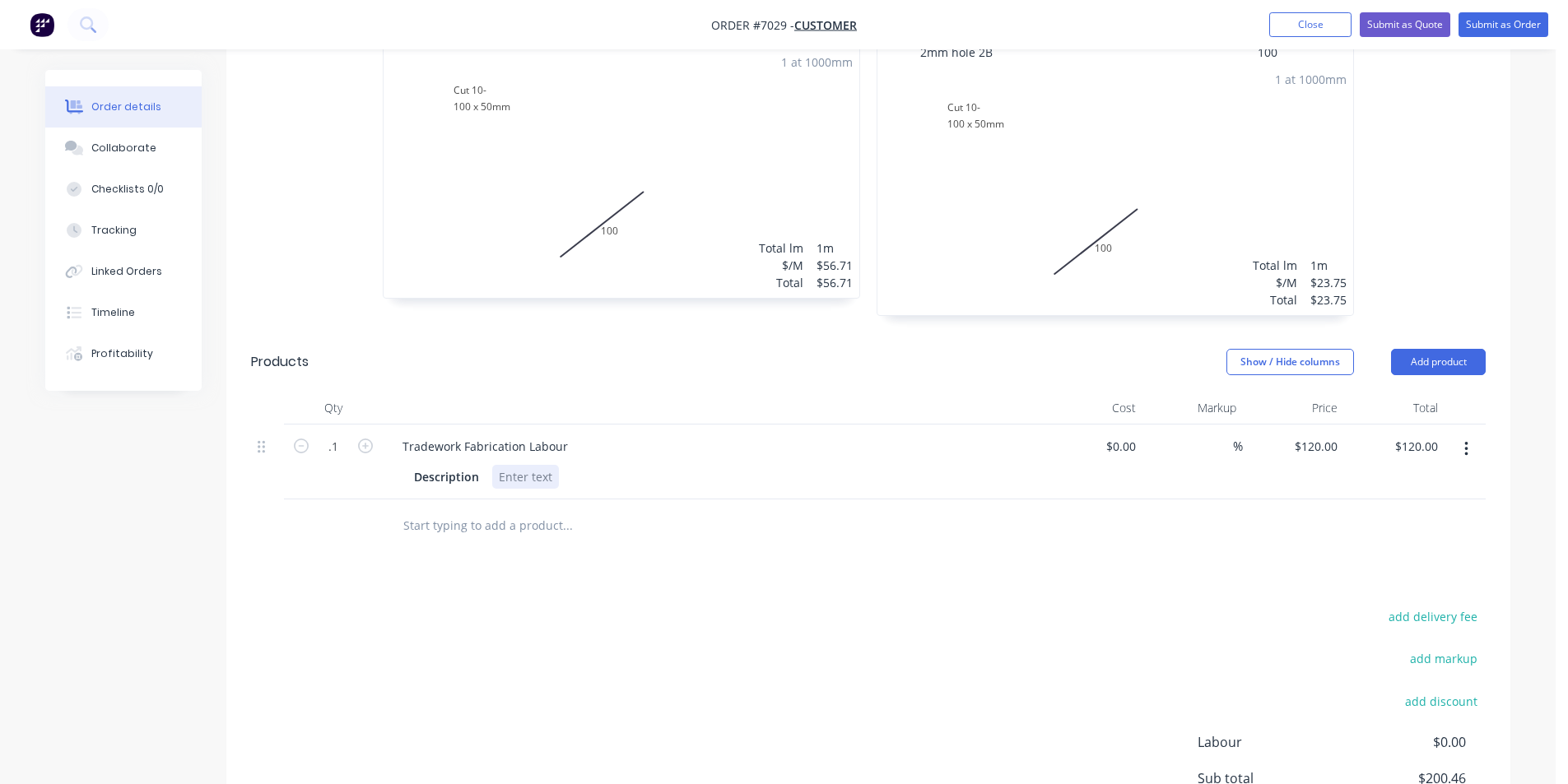
type input "0.1"
type input "$12.00"
click at [975, 478] on div "Description" at bounding box center [709, 477] width 602 height 24
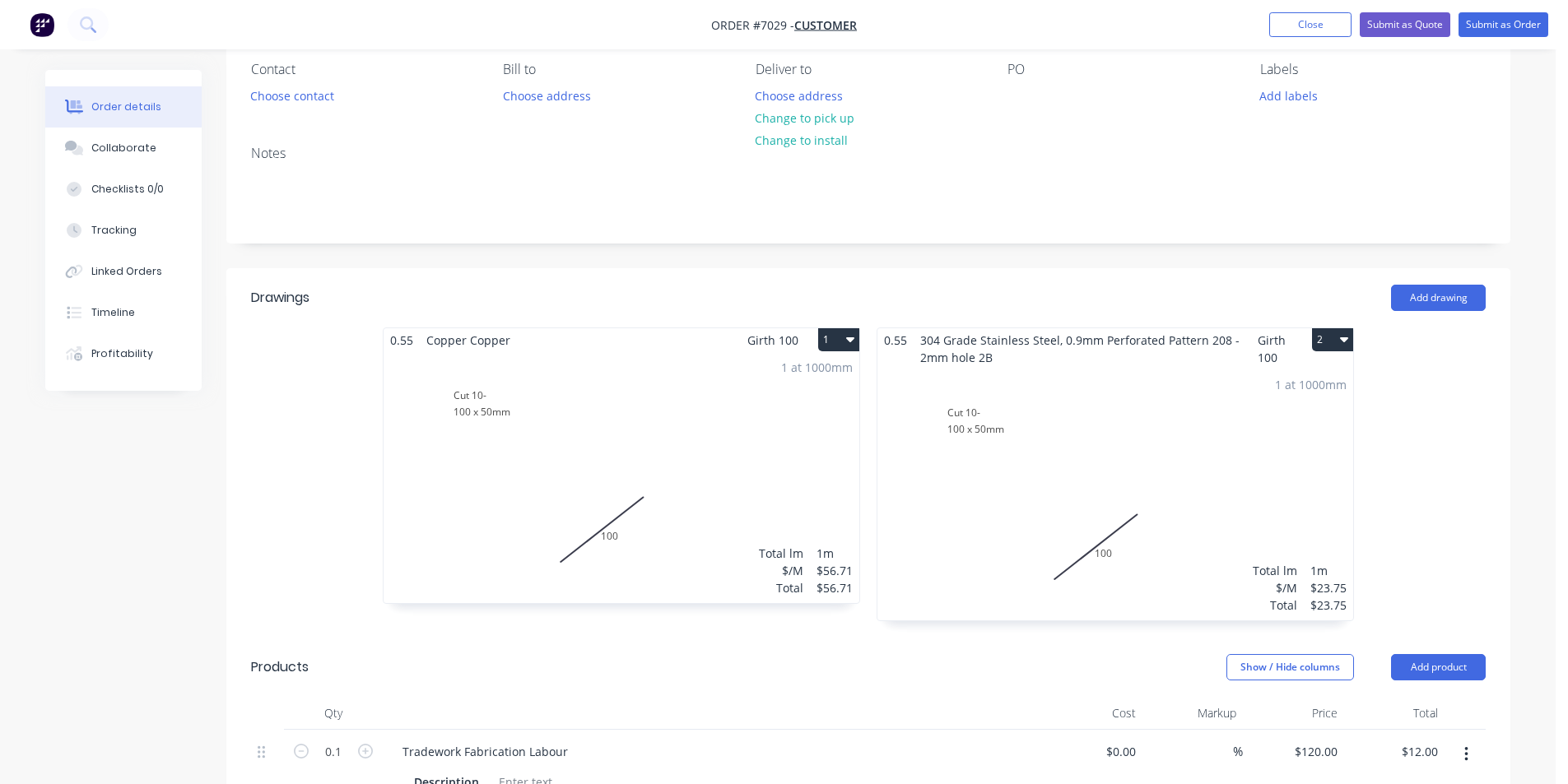
scroll to position [0, 0]
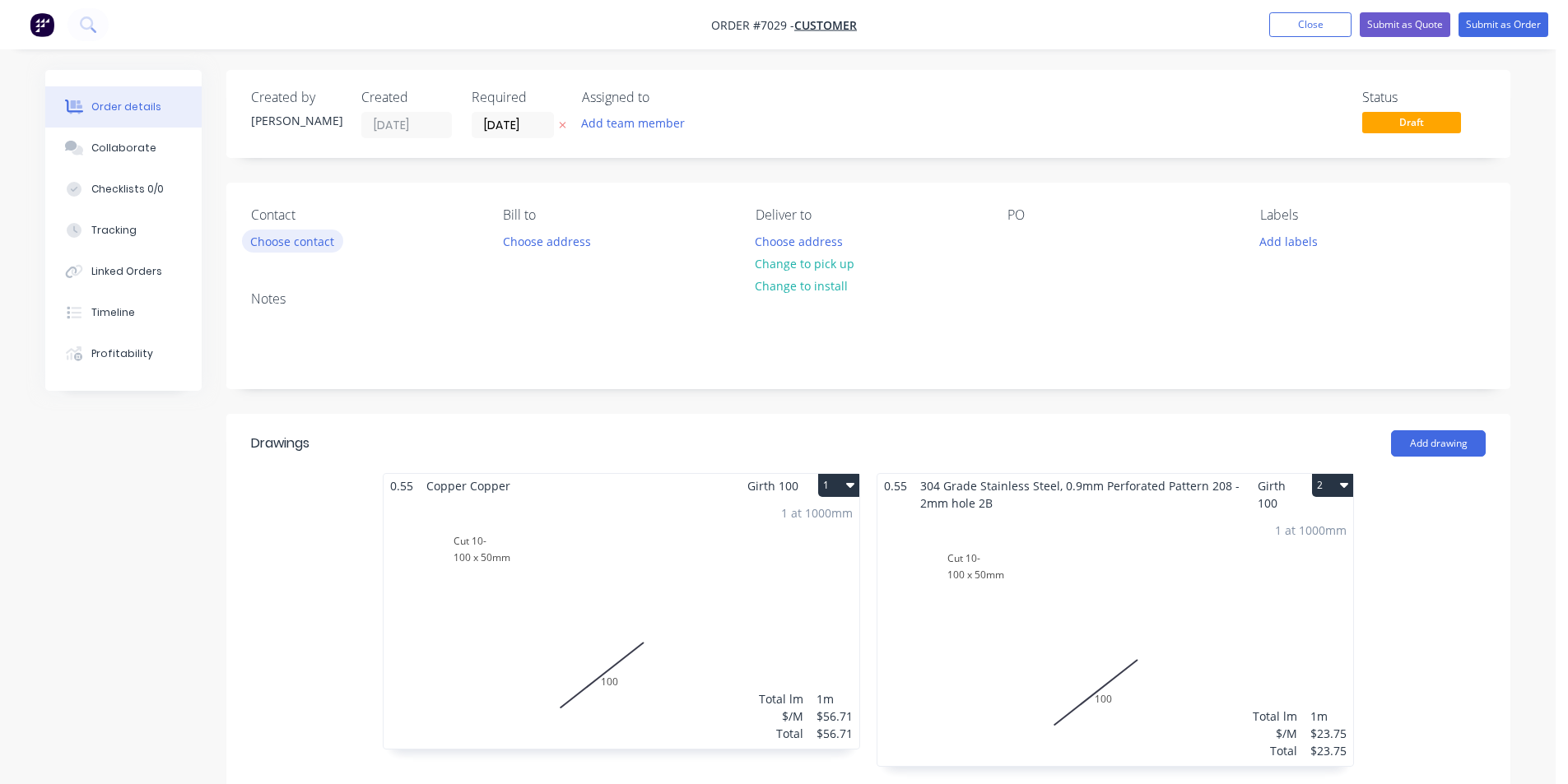
click at [261, 232] on button "Choose contact" at bounding box center [292, 241] width 101 height 22
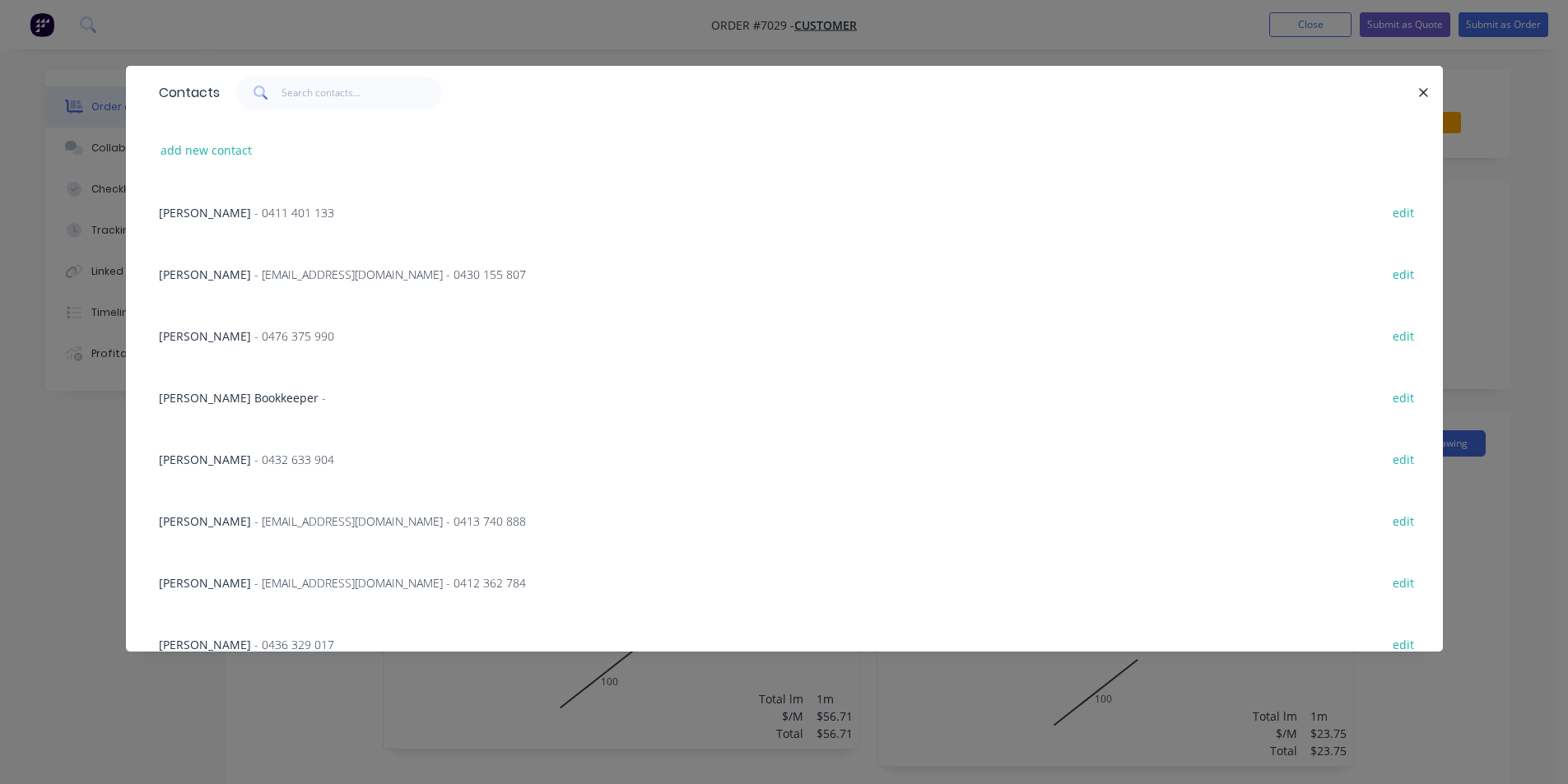
click at [1505, 603] on div "Contacts add new contact [PERSON_NAME] - [PHONE_NUMBER] edit [PERSON_NAME] - [E…" at bounding box center [784, 392] width 1568 height 784
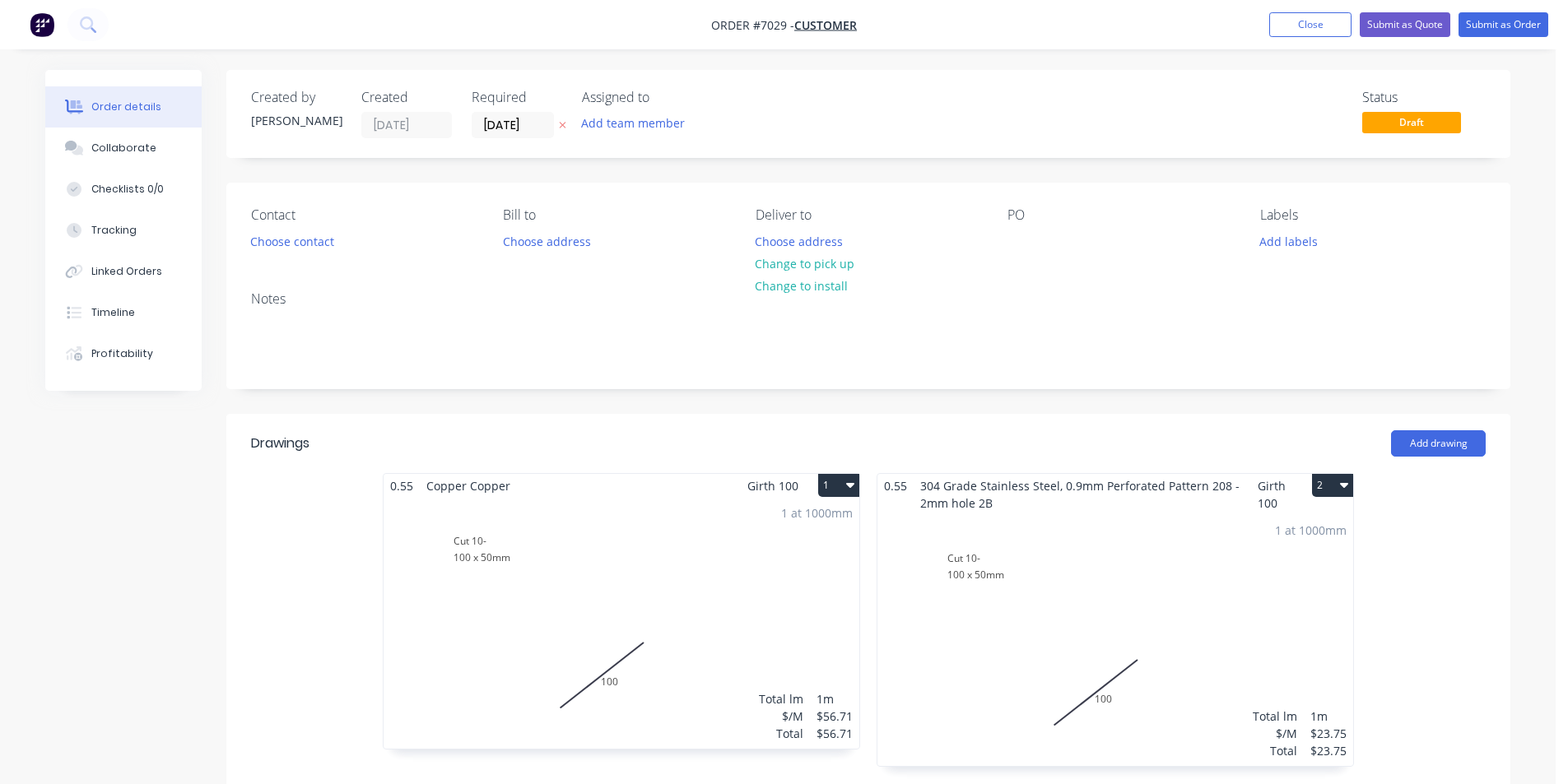
click at [1103, 576] on div "1 at 1000mm Total lm $/M Total 1m $23.75 $23.75" at bounding box center [1116, 640] width 476 height 251
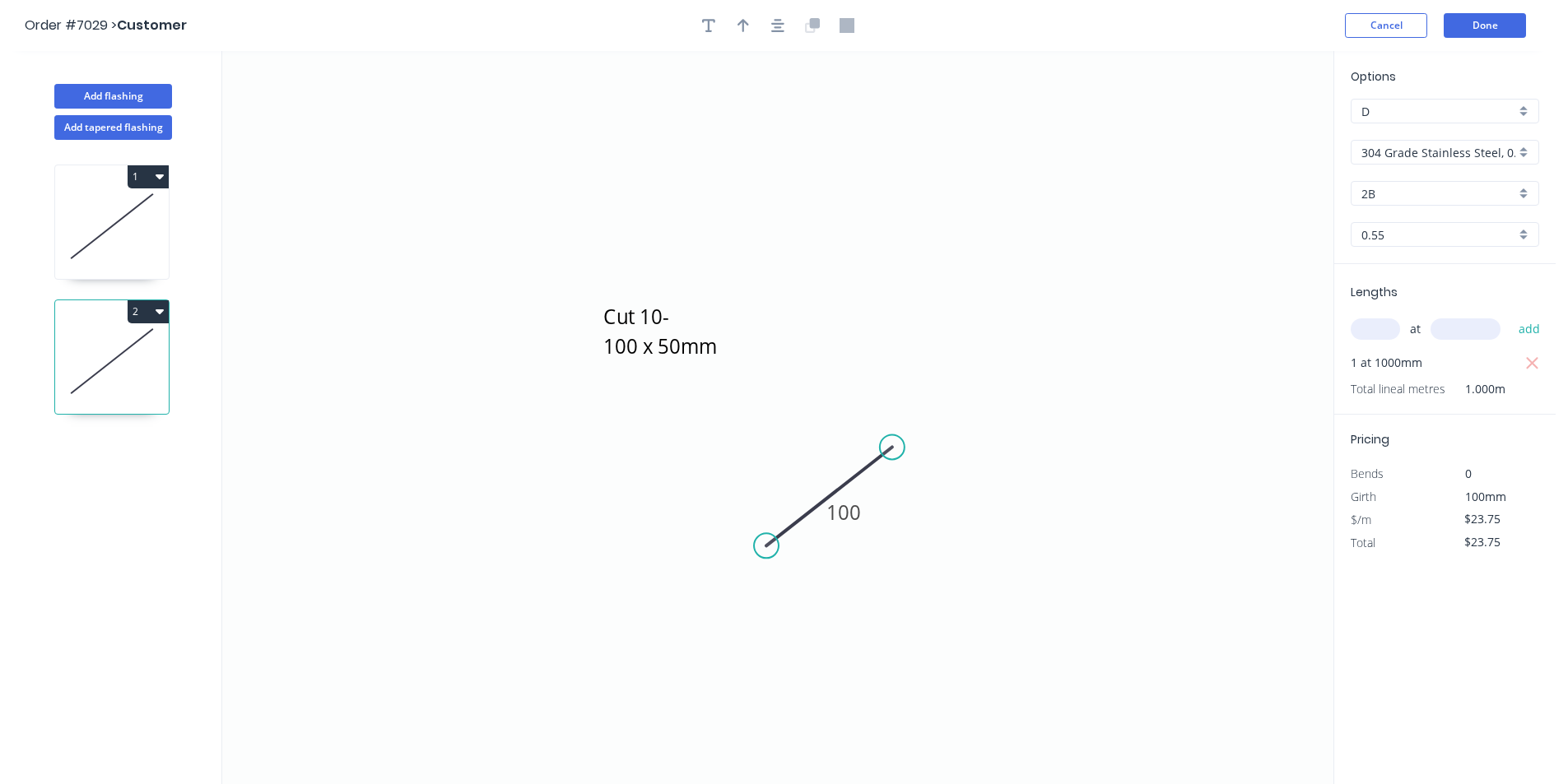
click at [1453, 140] on div "304 Grade Stainless Steel, 0.9mm Perforated Pattern 208 - 2mm hole" at bounding box center [1445, 153] width 188 height 25
click at [1464, 157] on input "text" at bounding box center [1438, 152] width 154 height 17
click at [1465, 157] on input "text" at bounding box center [1438, 152] width 154 height 17
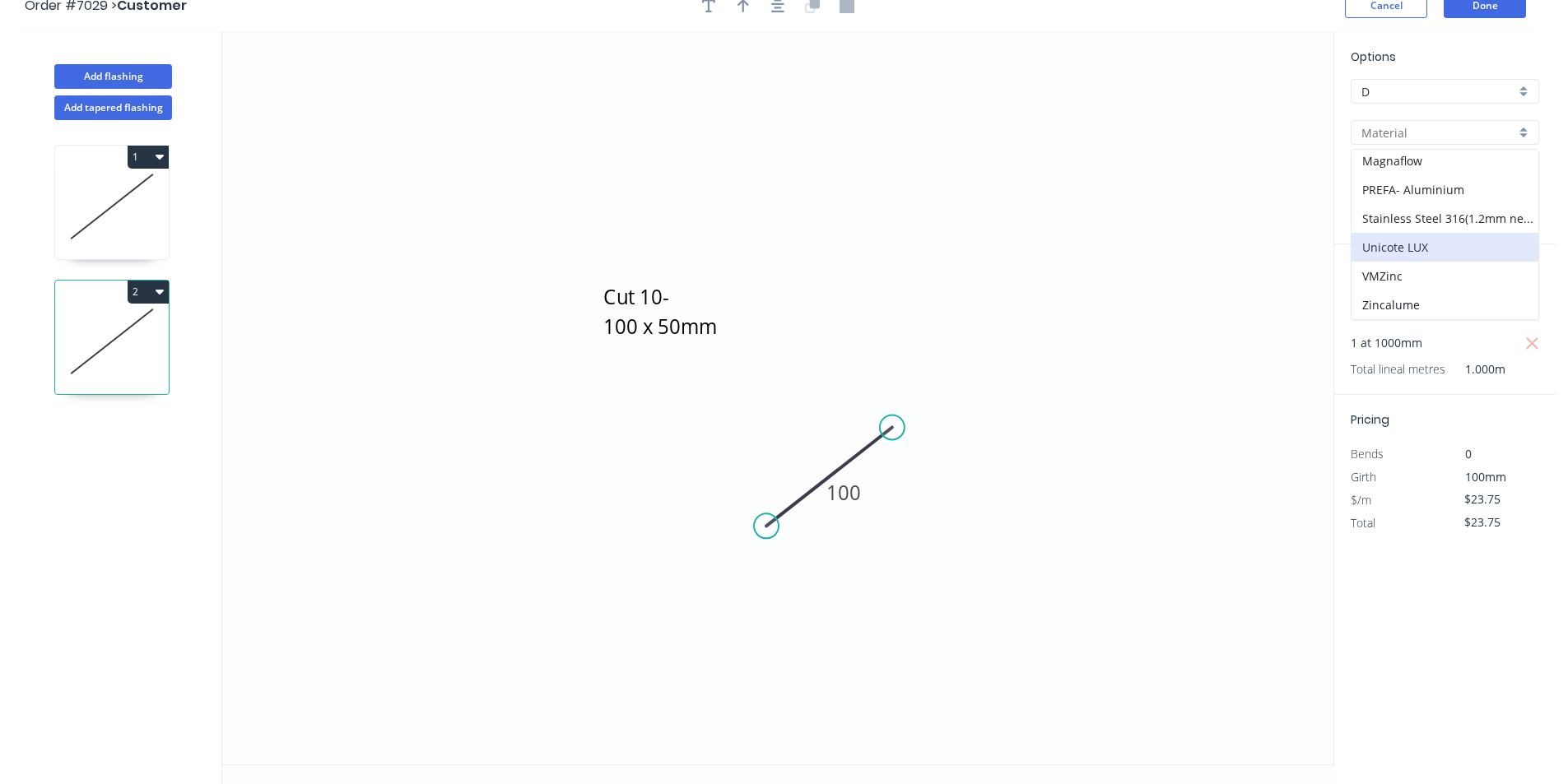
scroll to position [30, 0]
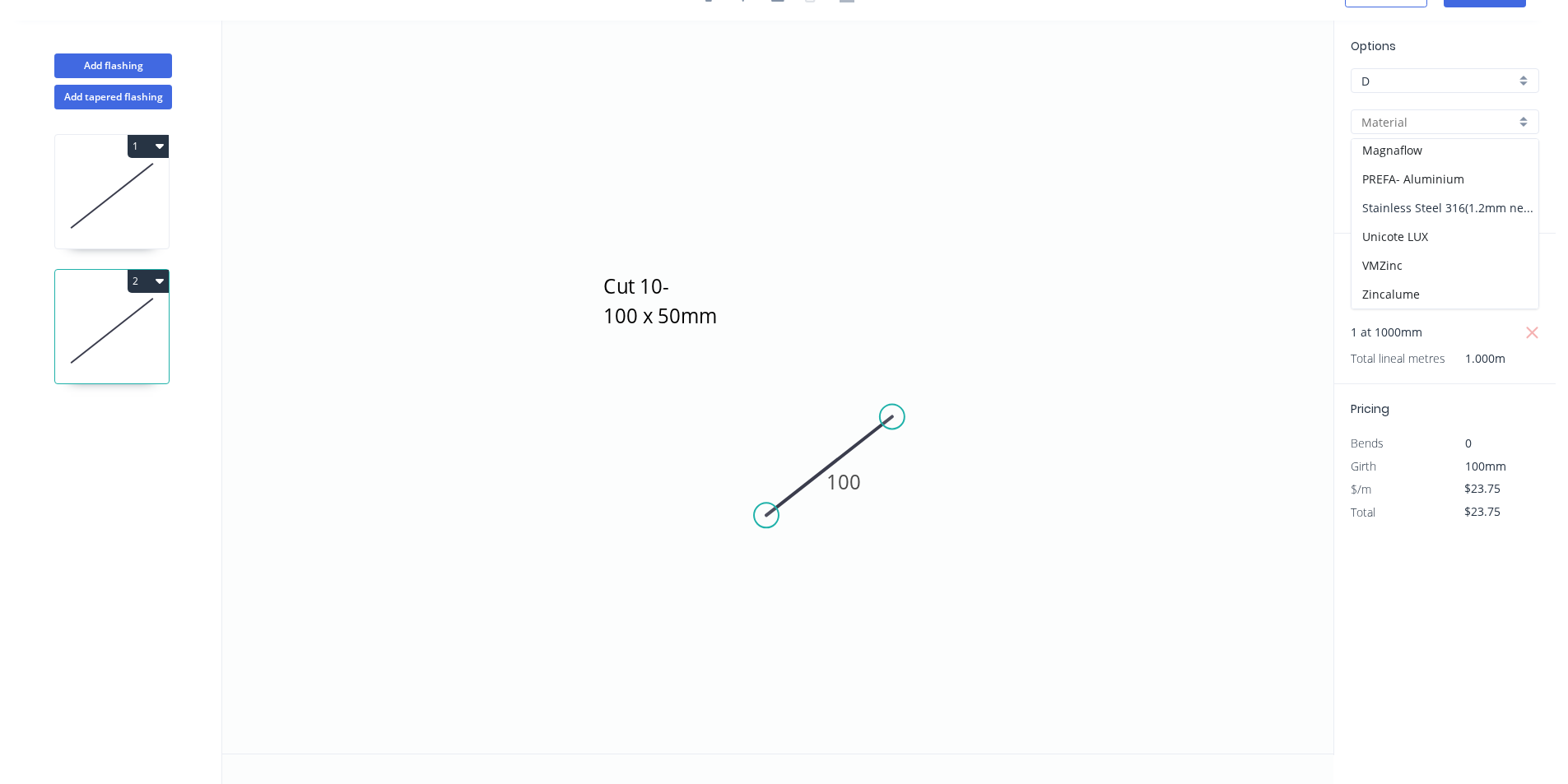
click at [1420, 196] on div "Stainless Steel 316(1.2mm needs pricing)" at bounding box center [1445, 208] width 187 height 28
type input "Stainless Steel 316(1.2mm needs pricing)"
type input "$25.47"
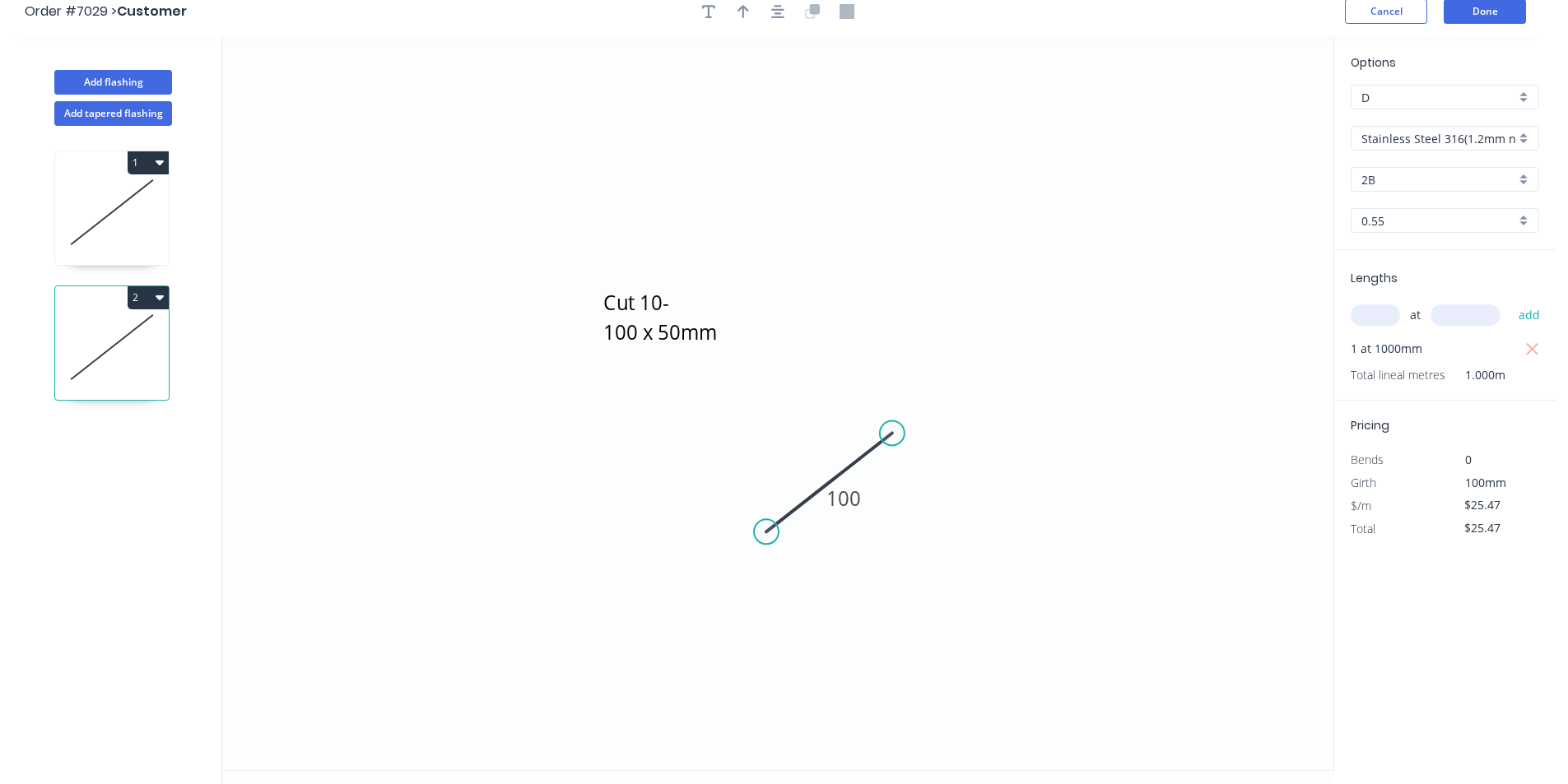
scroll to position [0, 0]
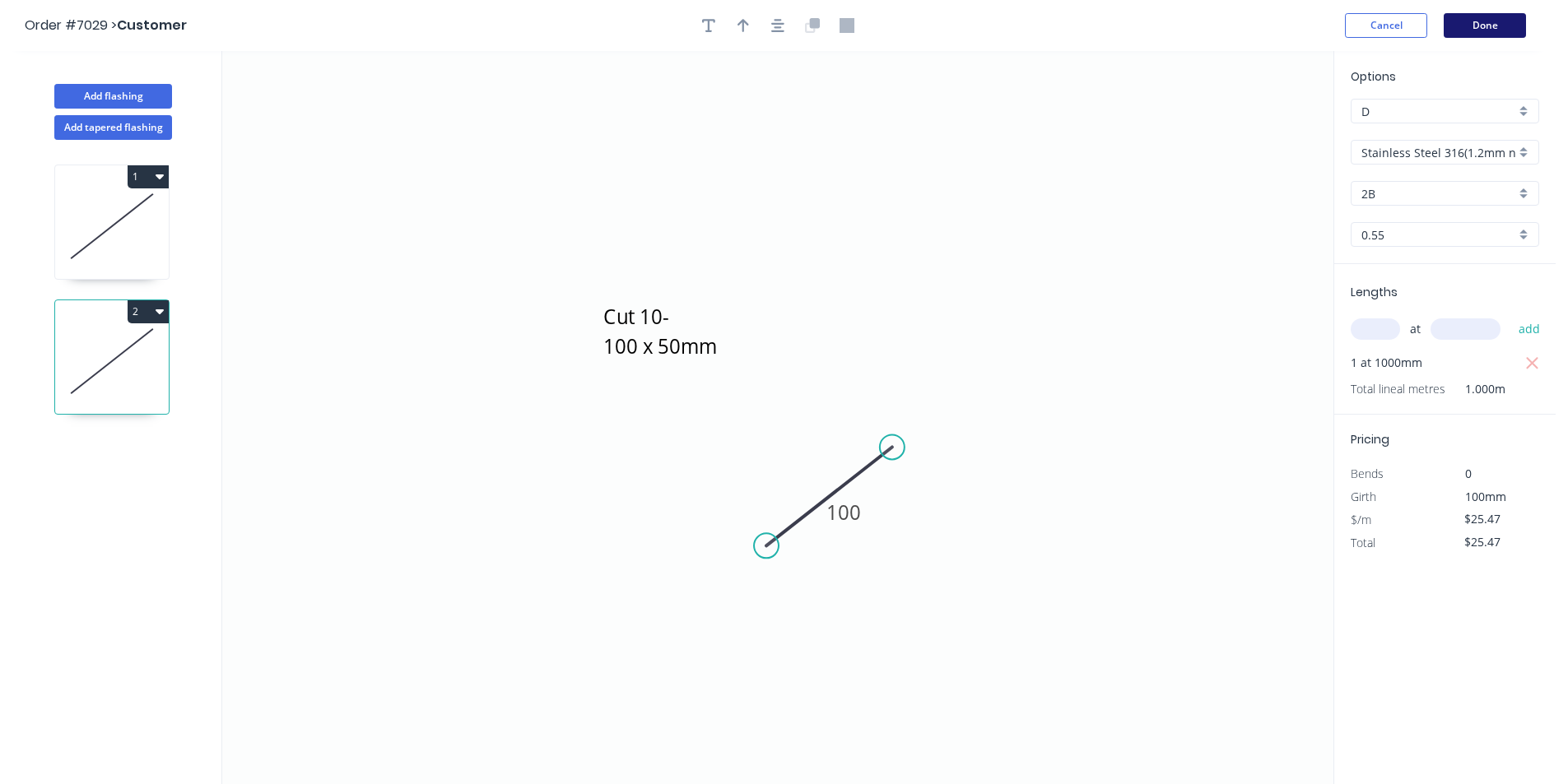
click at [1486, 18] on button "Done" at bounding box center [1484, 26] width 83 height 25
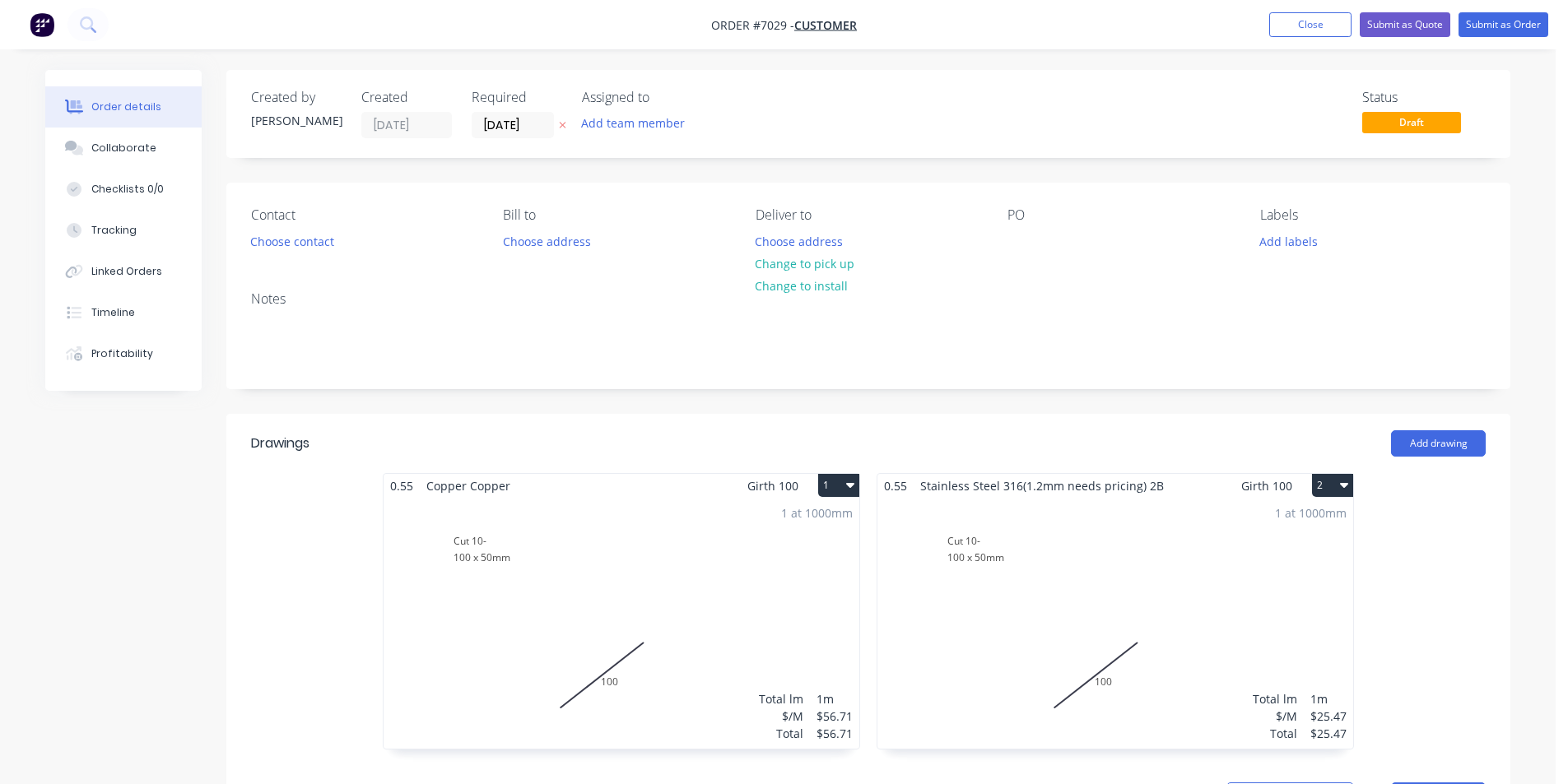
type input "$120.00"
type input "$12.00"
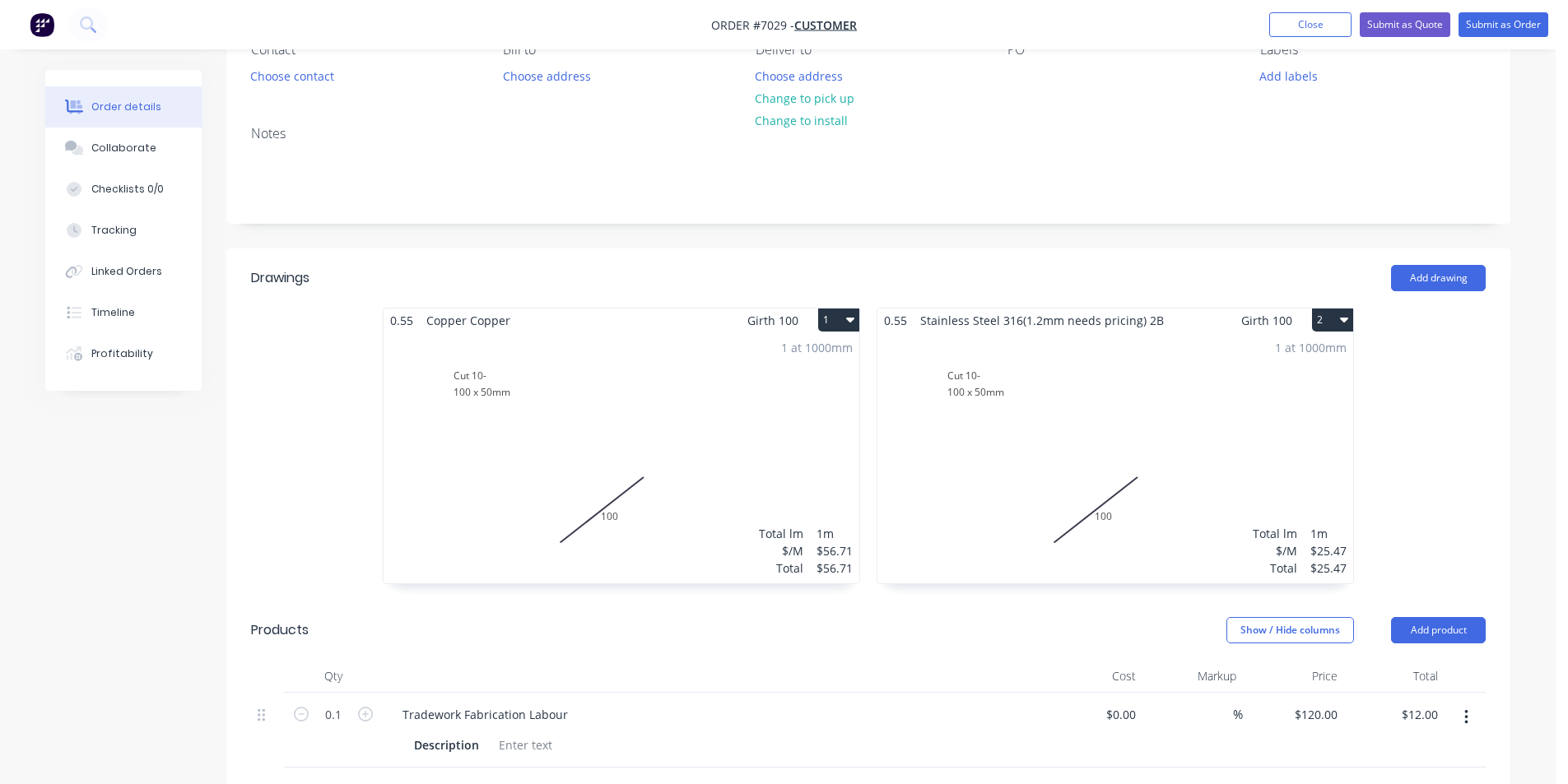
scroll to position [411, 0]
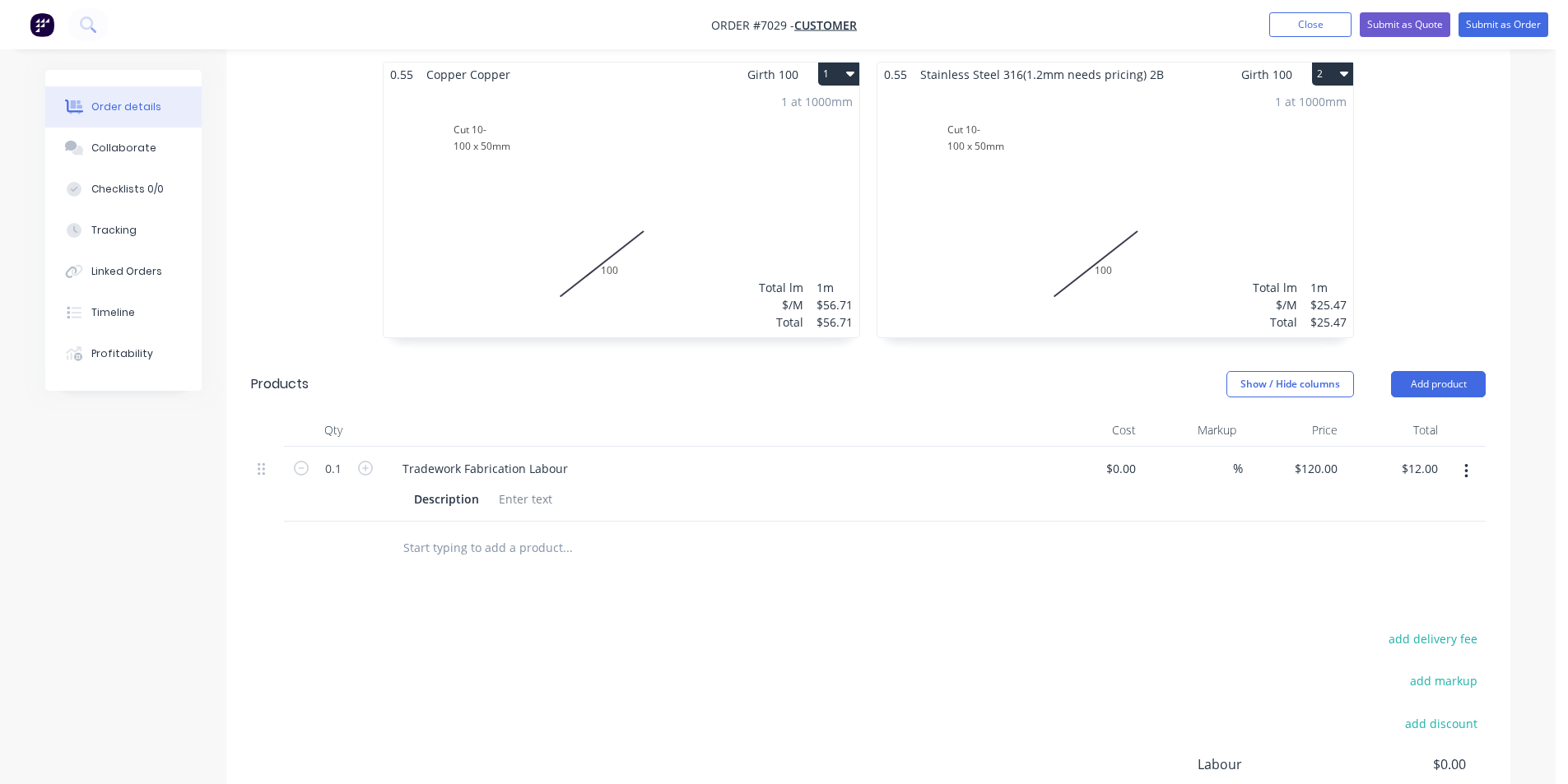
click at [609, 213] on div "1 at 1000mm Total lm $/M Total 1m $56.71 $56.71" at bounding box center [622, 211] width 476 height 251
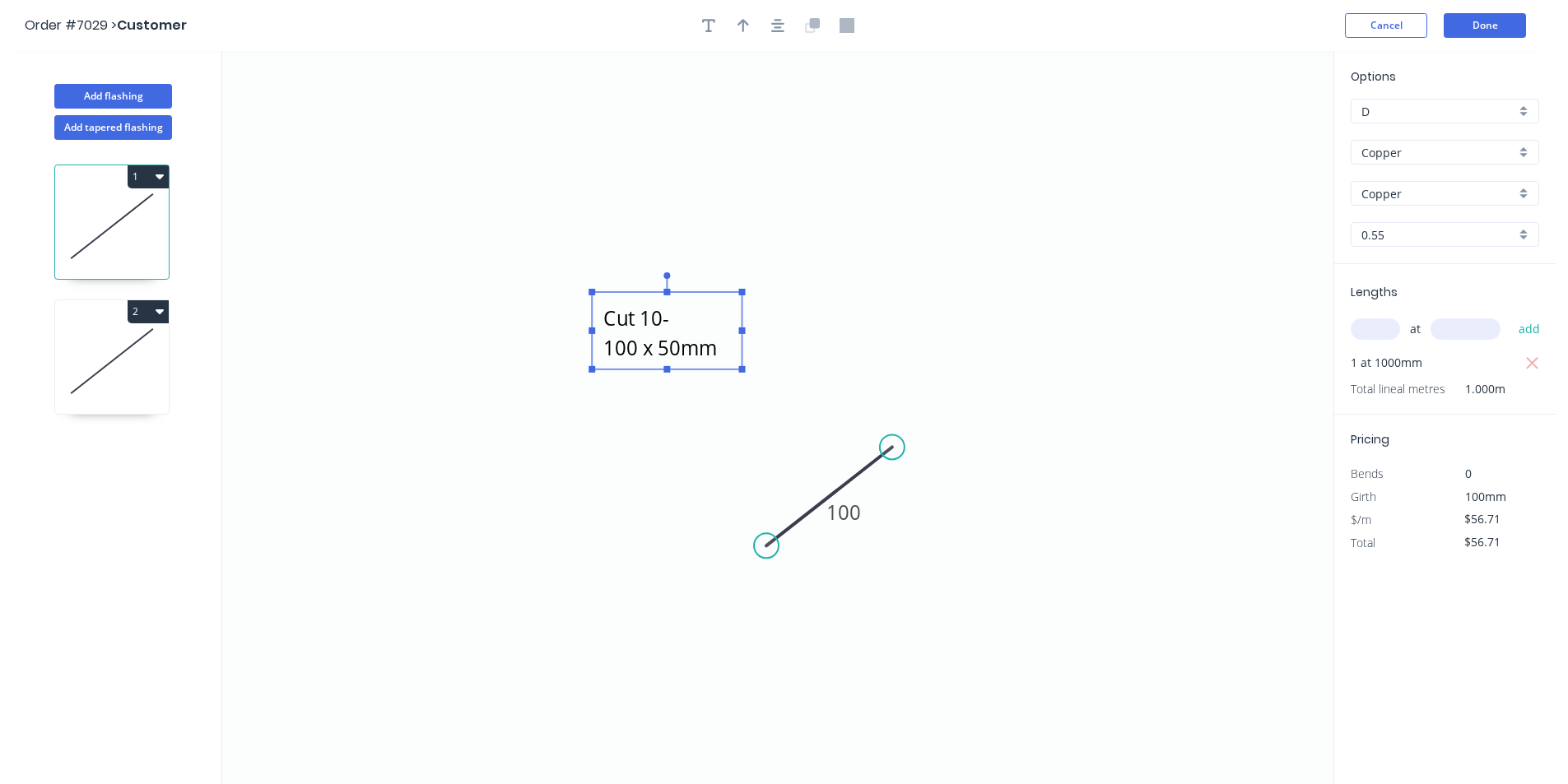
click at [738, 313] on rect at bounding box center [666, 330] width 150 height 77
click at [710, 21] on icon "button" at bounding box center [708, 25] width 13 height 13
click at [715, 20] on button "button" at bounding box center [709, 26] width 25 height 25
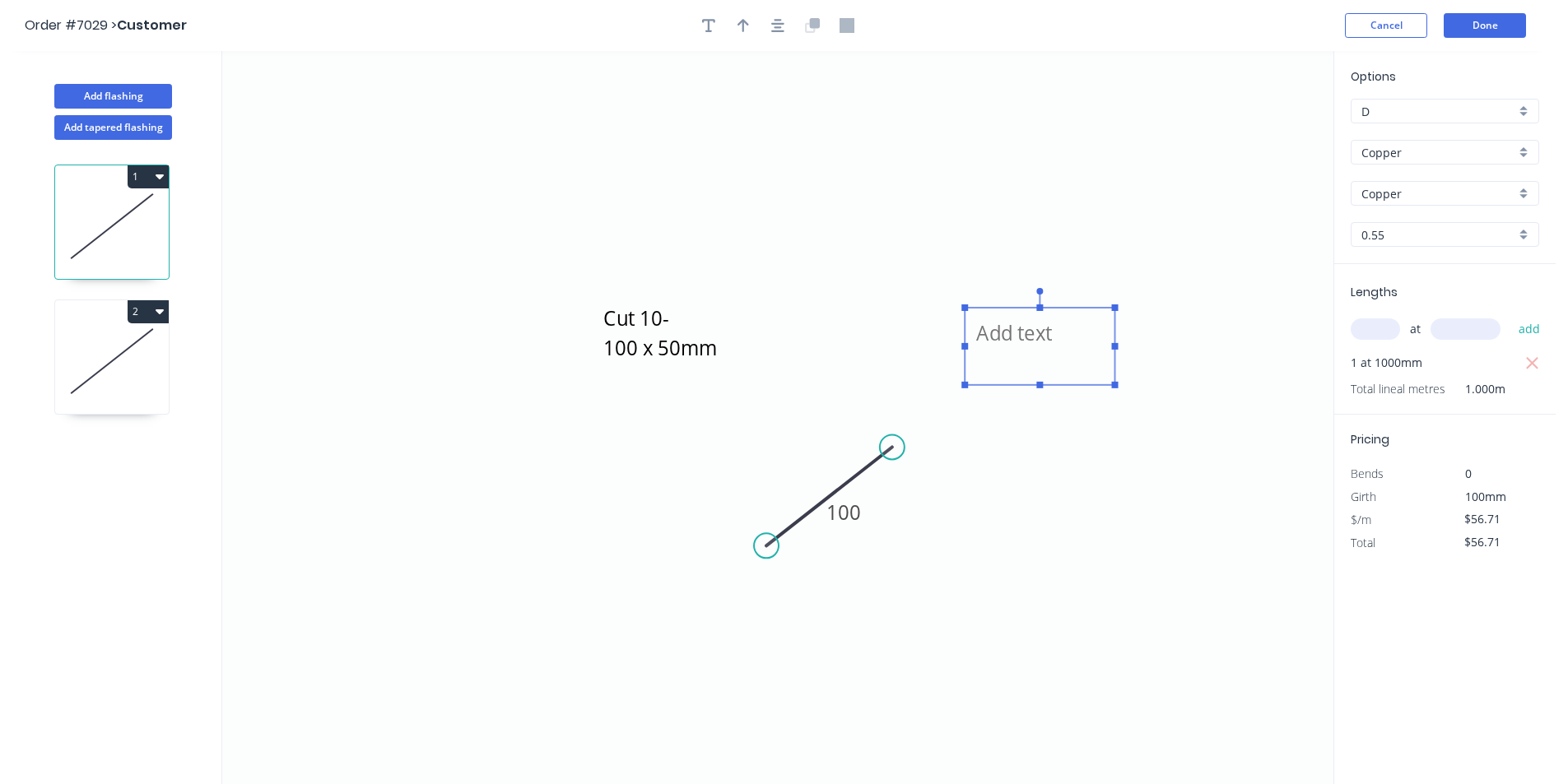
drag, startPoint x: 320, startPoint y: 104, endPoint x: 1010, endPoint y: 321, distance: 723.3
click at [1030, 328] on textarea at bounding box center [1039, 346] width 133 height 61
type textarea "3 x 152 x 203"
click at [86, 391] on icon at bounding box center [112, 360] width 114 height 106
drag, startPoint x: 149, startPoint y: 359, endPoint x: 167, endPoint y: 360, distance: 18.0
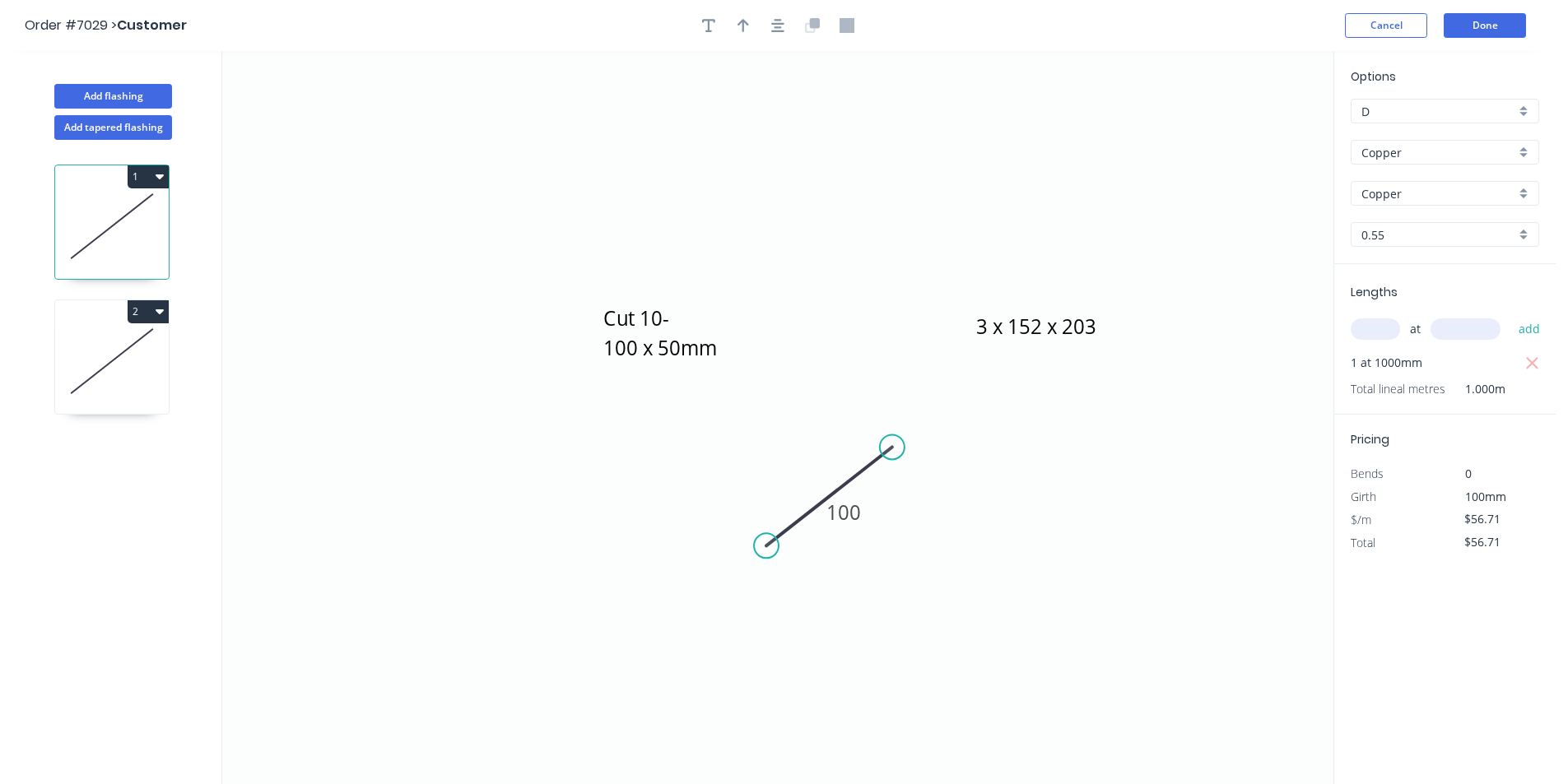
click at [149, 360] on icon at bounding box center [112, 360] width 114 height 106
type input "Stainless Steel 316(1.2mm needs pricing)"
type input "2B"
type input "$25.47"
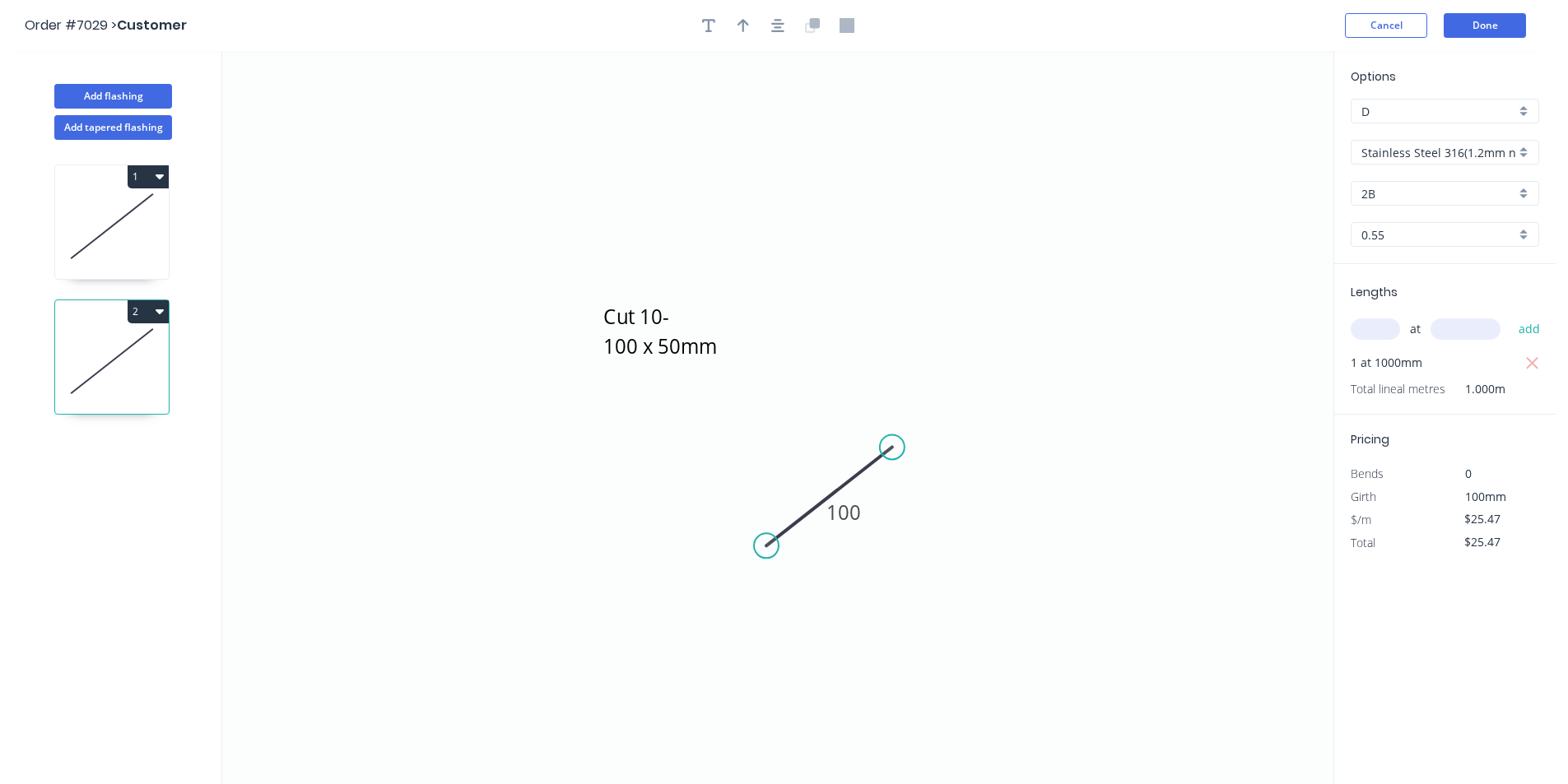
click at [784, 342] on icon "Cut 10- 100 x 50mm 100" at bounding box center [777, 417] width 1111 height 733
click at [1304, 295] on icon "Cut 10- 100 x 50mm 100" at bounding box center [777, 417] width 1111 height 733
click at [154, 313] on button "2" at bounding box center [148, 312] width 41 height 23
click at [700, 397] on icon "Cut 10- 100 x 50mm 100" at bounding box center [777, 417] width 1111 height 733
drag, startPoint x: 770, startPoint y: 668, endPoint x: 766, endPoint y: 657, distance: 11.7
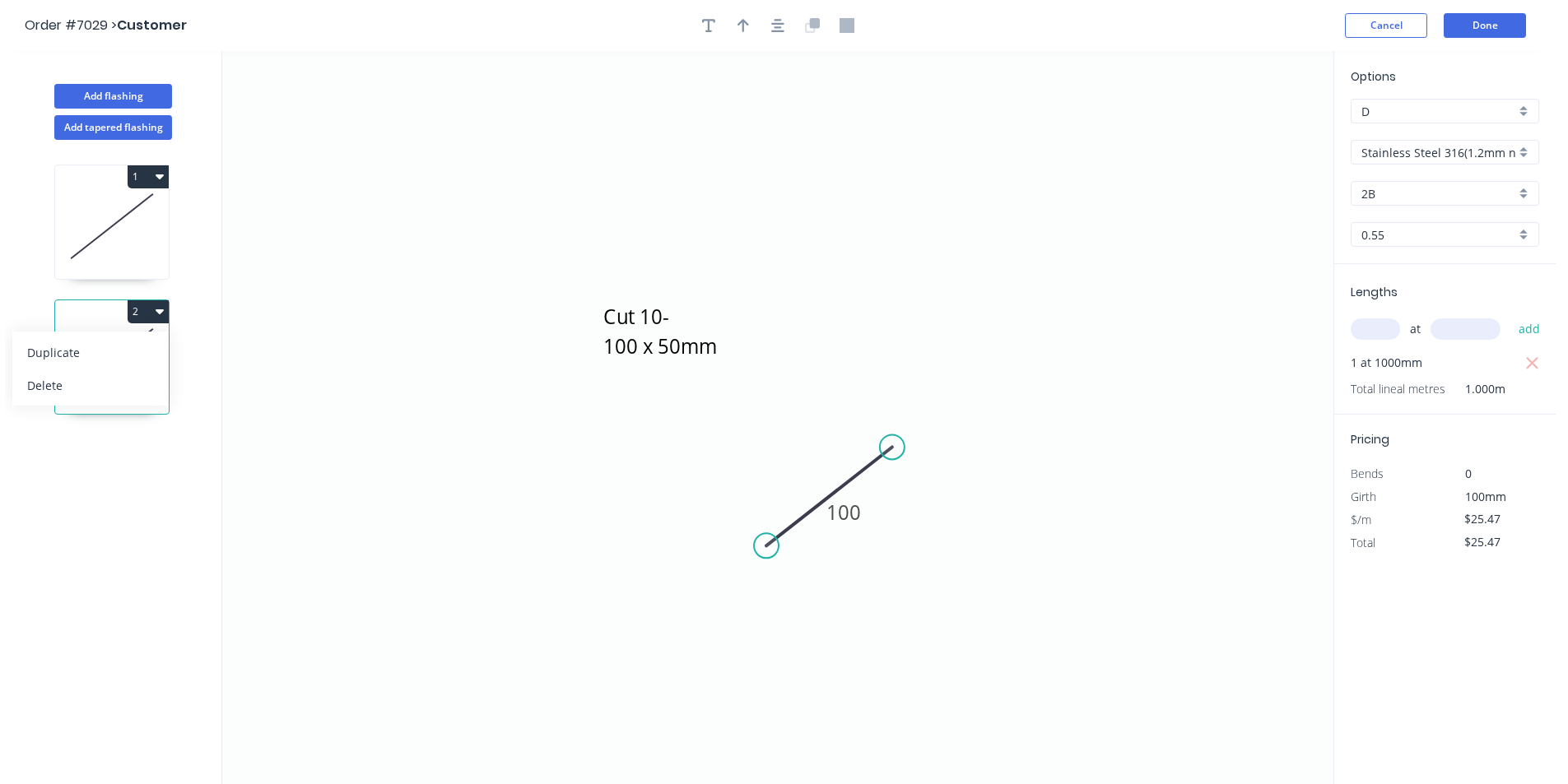
click at [771, 668] on icon "Cut 10- 100 x 50mm 100" at bounding box center [777, 417] width 1111 height 733
click at [827, 416] on icon "Cut 10- 100 x 50mm 100" at bounding box center [777, 417] width 1111 height 733
drag, startPoint x: 730, startPoint y: 15, endPoint x: 701, endPoint y: 29, distance: 32.2
click at [701, 29] on div at bounding box center [777, 26] width 173 height 25
click at [701, 29] on button "button" at bounding box center [709, 26] width 25 height 25
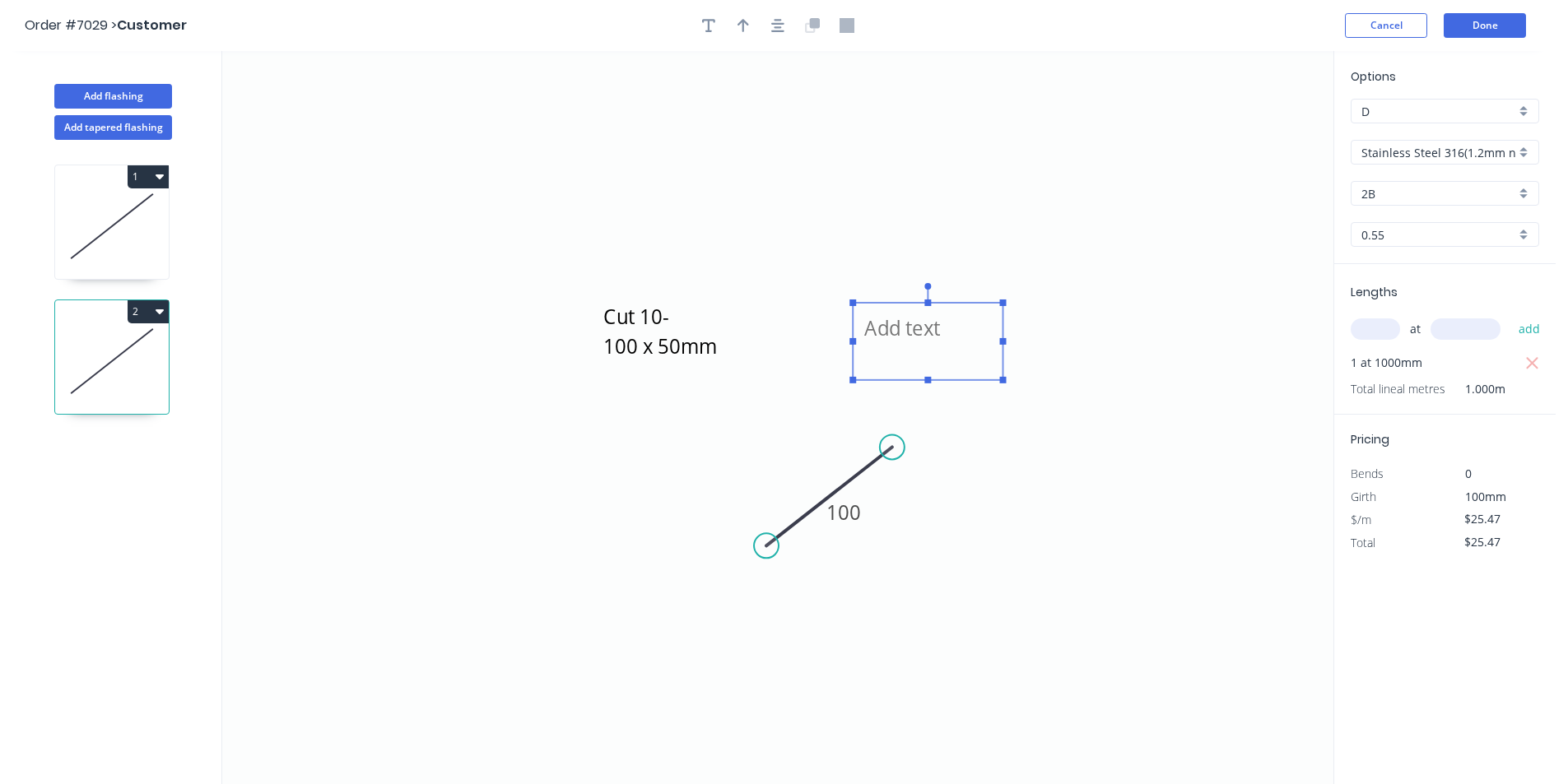
drag, startPoint x: 327, startPoint y: 126, endPoint x: 904, endPoint y: 331, distance: 612.3
click at [904, 331] on textarea at bounding box center [927, 341] width 133 height 61
click at [904, 331] on textarea at bounding box center [929, 352] width 133 height 61
type textarea "3x 152 x 203"
click at [1509, 27] on button "Done" at bounding box center [1484, 26] width 83 height 25
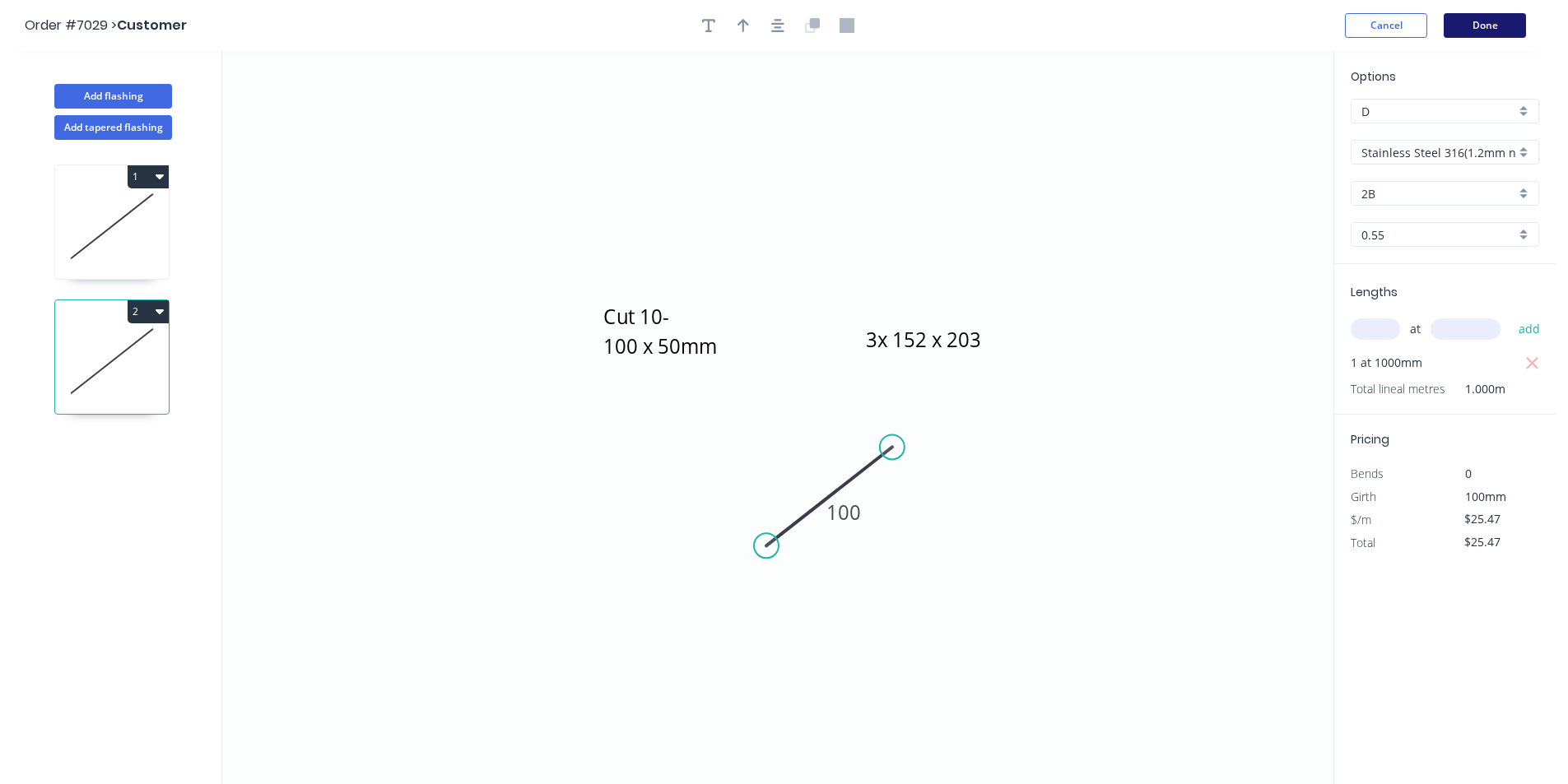
click at [1480, 30] on button "Done" at bounding box center [1484, 26] width 83 height 25
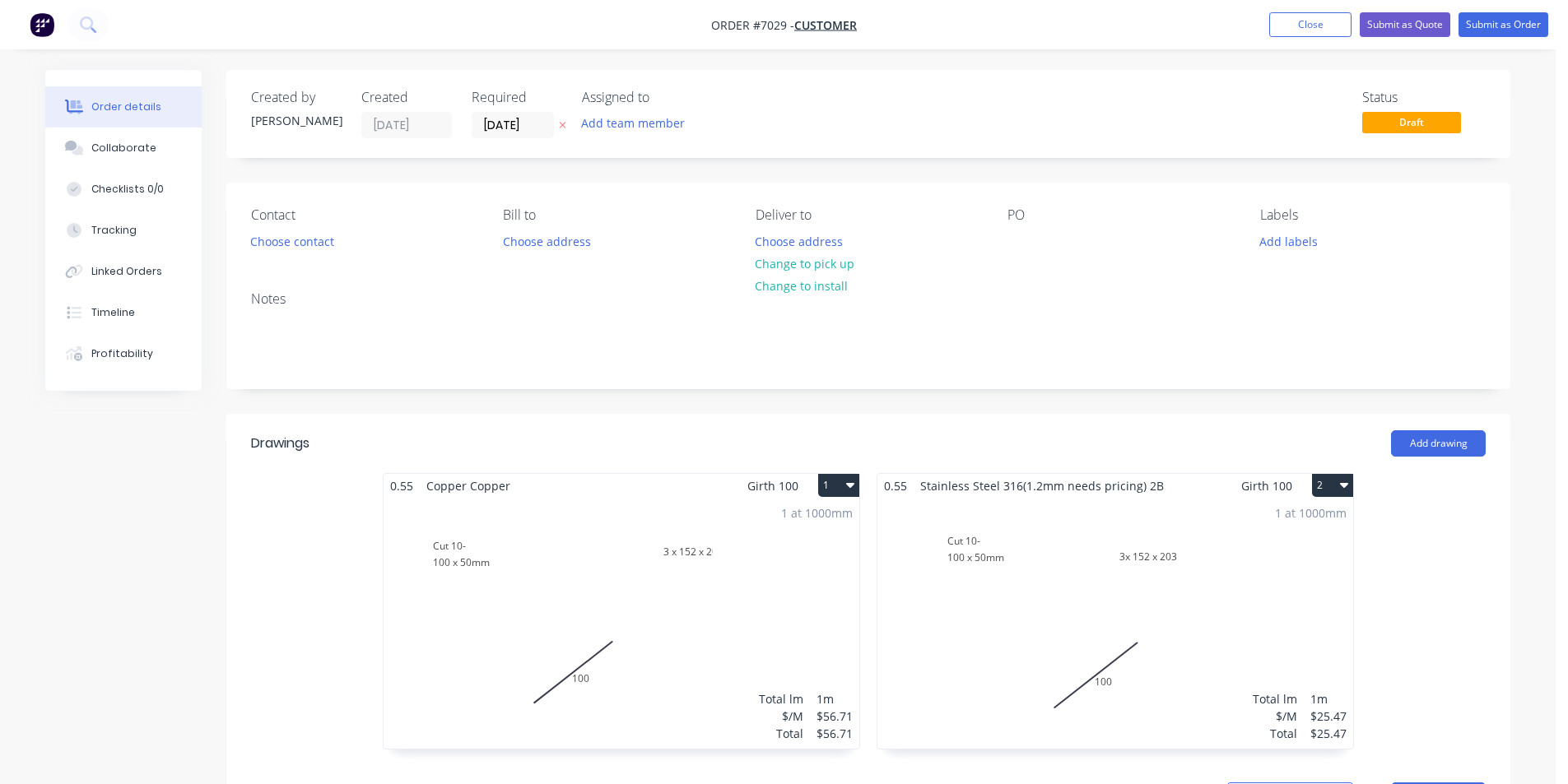
type input "$120.00"
type input "$12.00"
click at [578, 519] on div "1 at 1000mm Total lm $/M Total 1m $56.71 $56.71" at bounding box center [622, 623] width 476 height 251
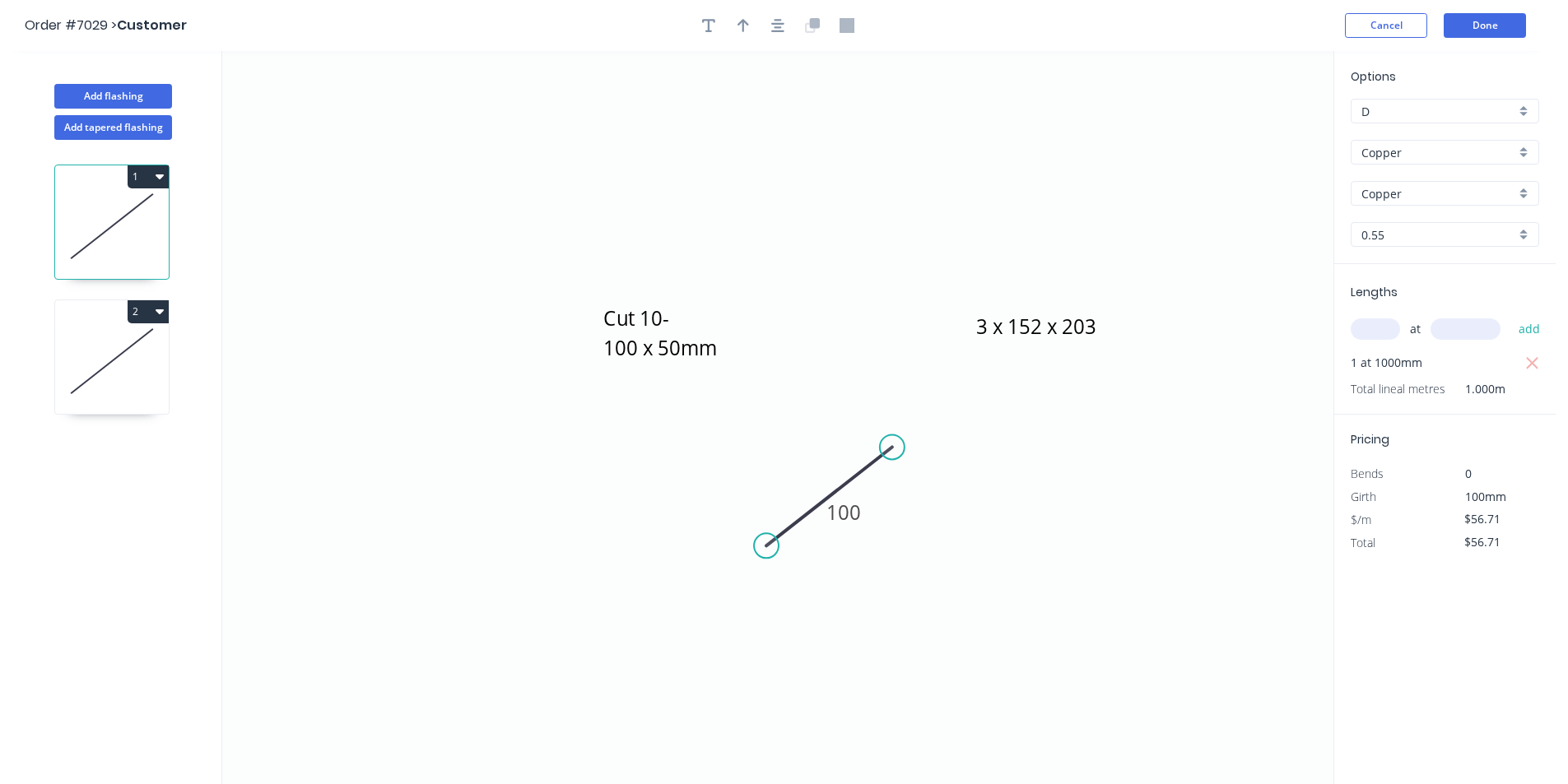
click at [824, 377] on icon "Cut 10- 100 x 50mm 3 x 152 x 203 100" at bounding box center [777, 417] width 1111 height 733
click at [723, 310] on textarea "Cut 10- 100 x 50mm" at bounding box center [667, 330] width 133 height 61
click at [1076, 396] on icon "3 x 152 x 203 100" at bounding box center [777, 417] width 1111 height 733
click at [1496, 28] on button "Done" at bounding box center [1484, 26] width 83 height 25
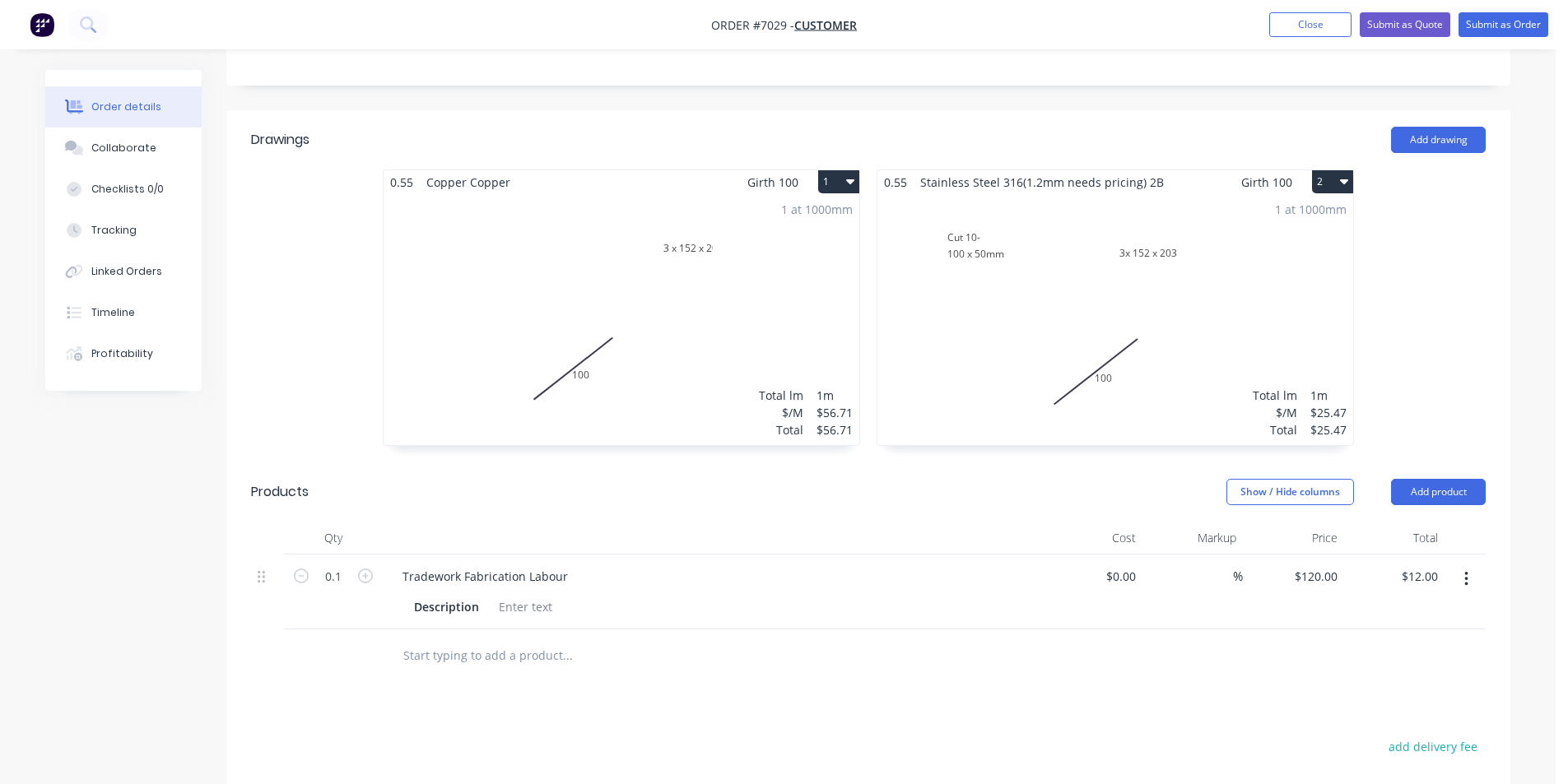
scroll to position [210, 0]
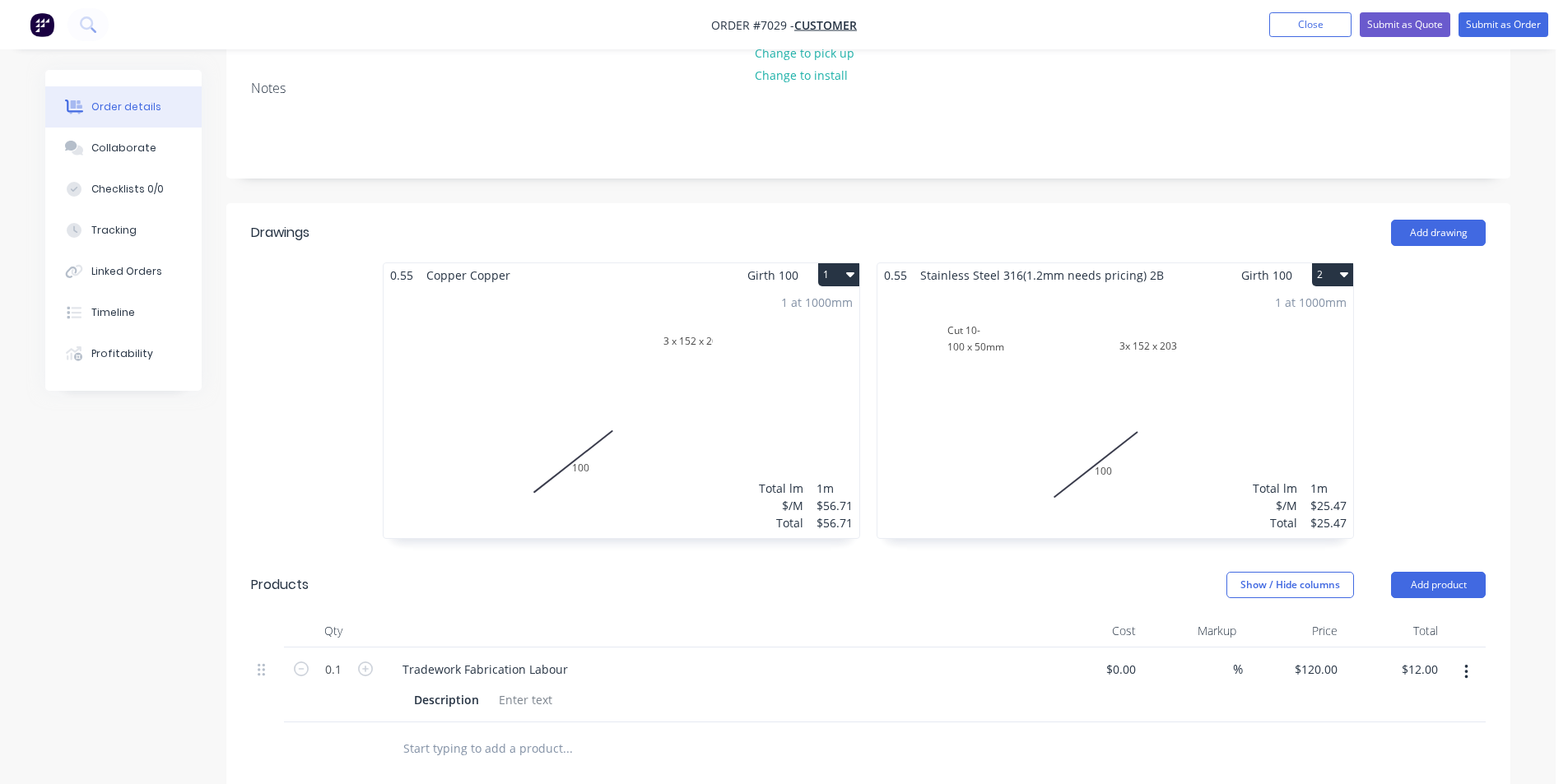
click at [803, 409] on div "1 at 1000mm Total lm $/M Total 1m $56.71 $56.71" at bounding box center [622, 412] width 476 height 251
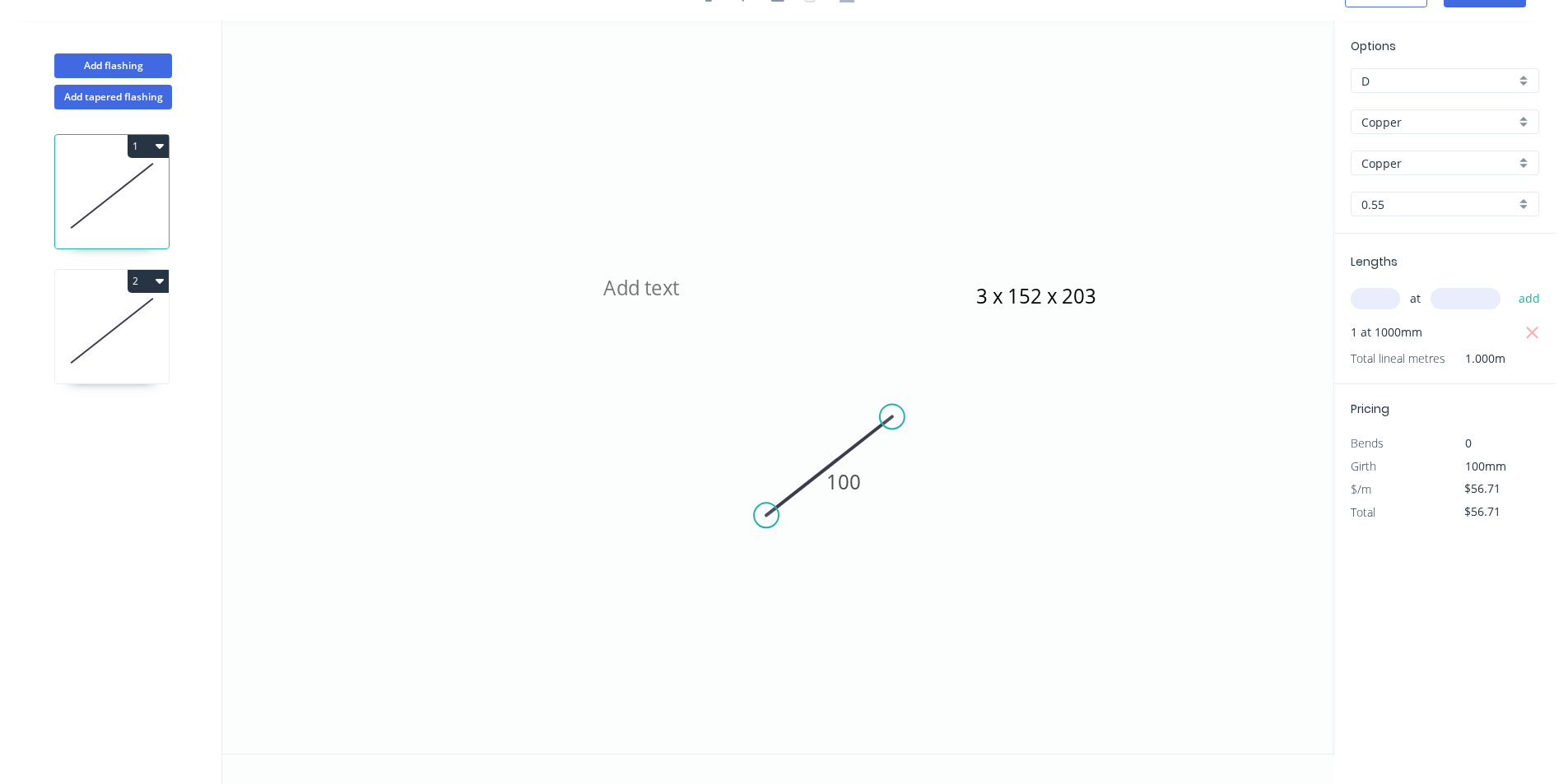
scroll to position [30, 0]
click at [881, 489] on icon "3 x 152 x 203 100" at bounding box center [777, 387] width 1111 height 733
click at [831, 492] on tspan "100" at bounding box center [843, 481] width 35 height 28
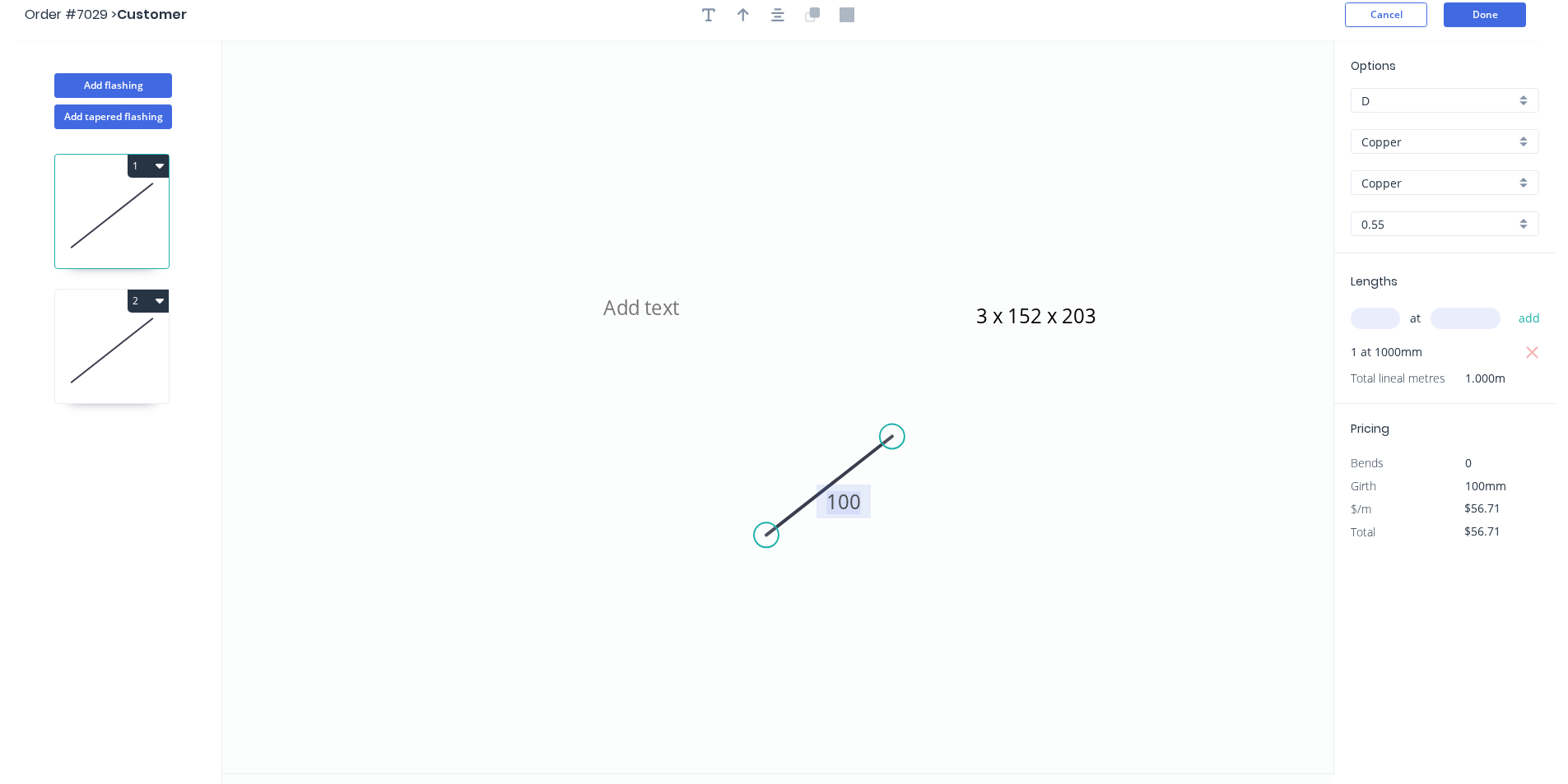
scroll to position [0, 0]
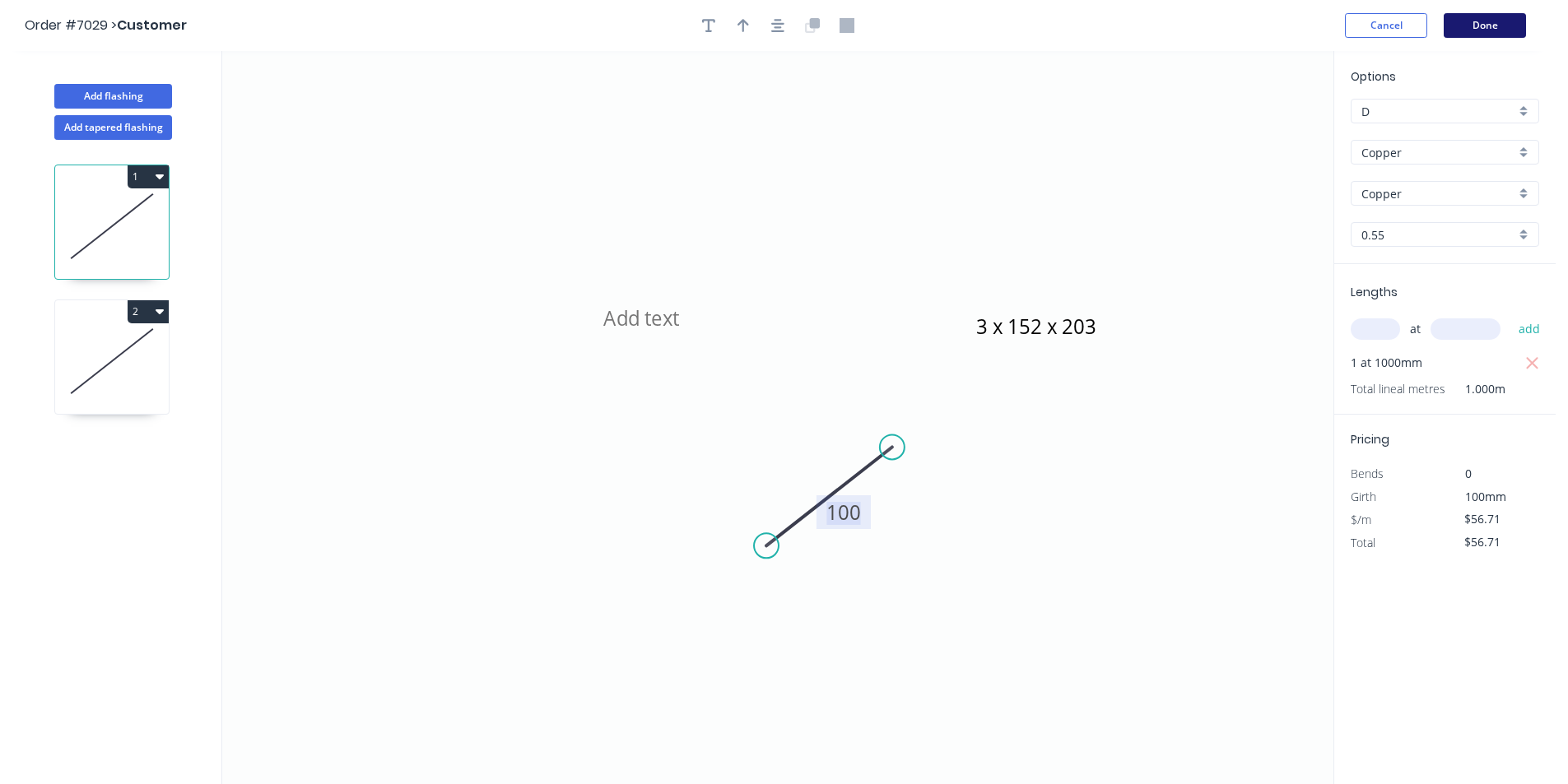
click at [1493, 29] on button "Done" at bounding box center [1484, 26] width 83 height 25
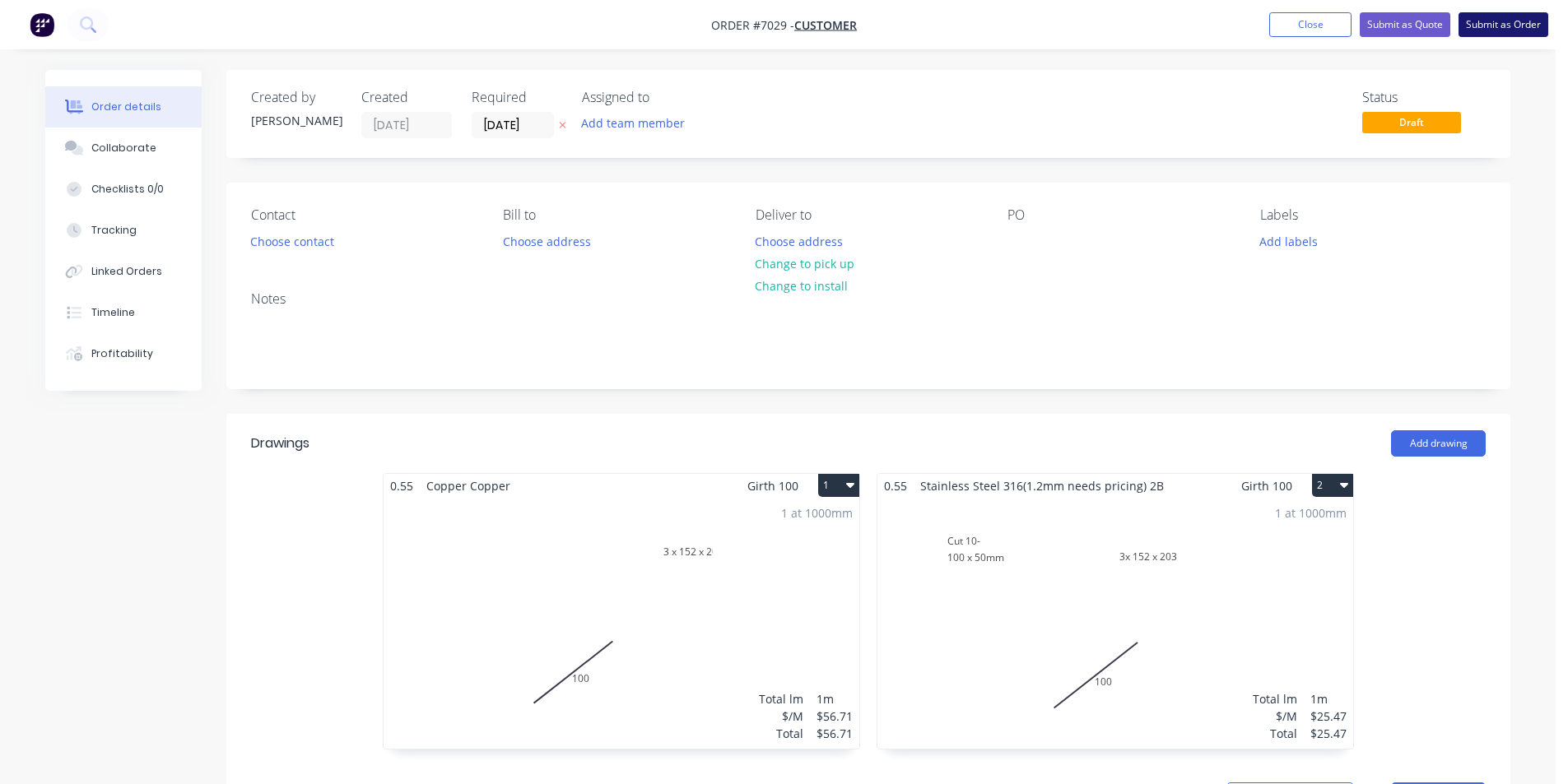
click at [1497, 20] on button "Submit as Order" at bounding box center [1503, 25] width 90 height 25
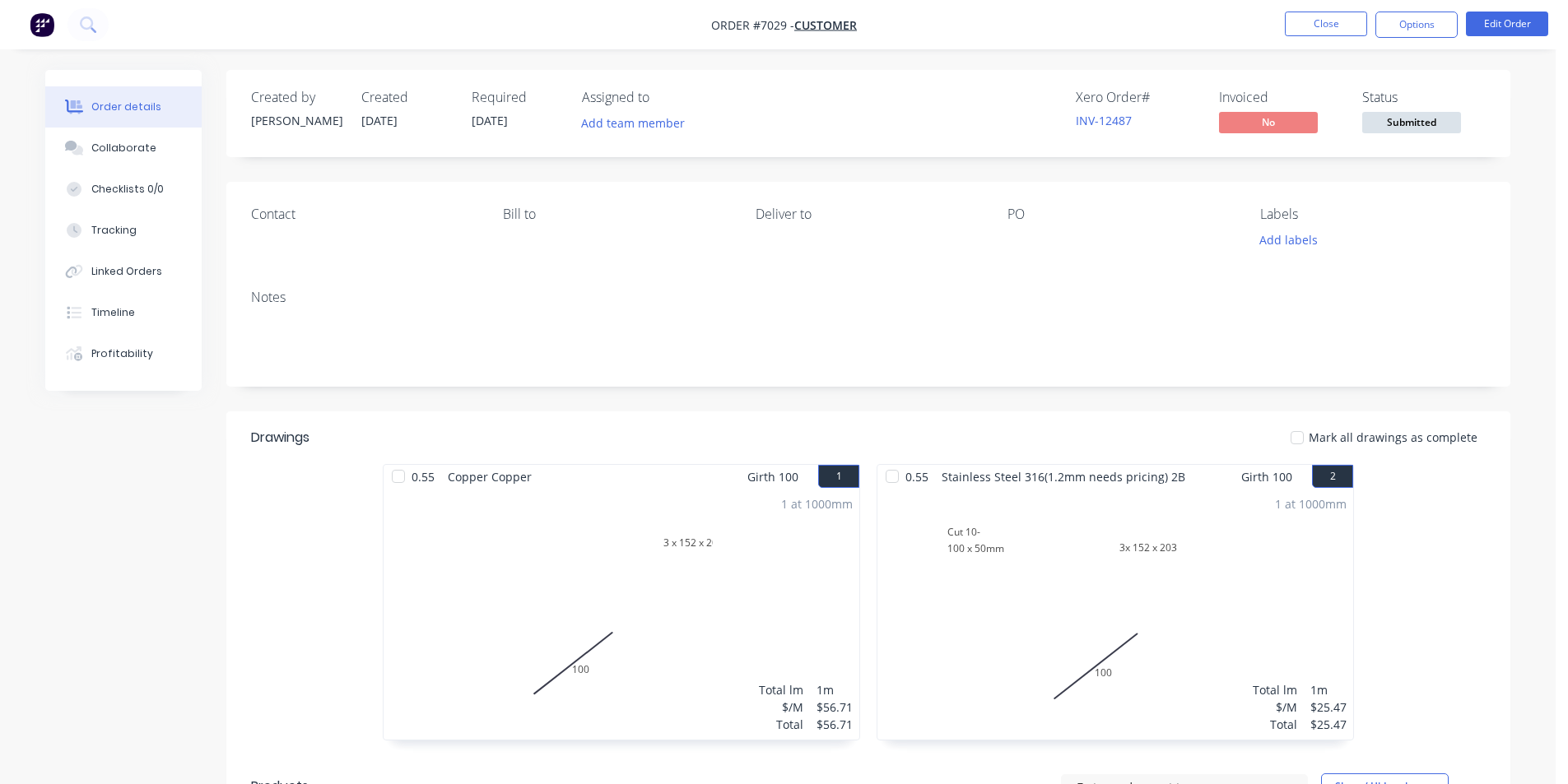
click at [1457, 19] on div "Sending to your accounting package... Loading... This may take a few moments. P…" at bounding box center [784, 392] width 1568 height 784
click at [1453, 27] on button "Options" at bounding box center [1416, 25] width 83 height 27
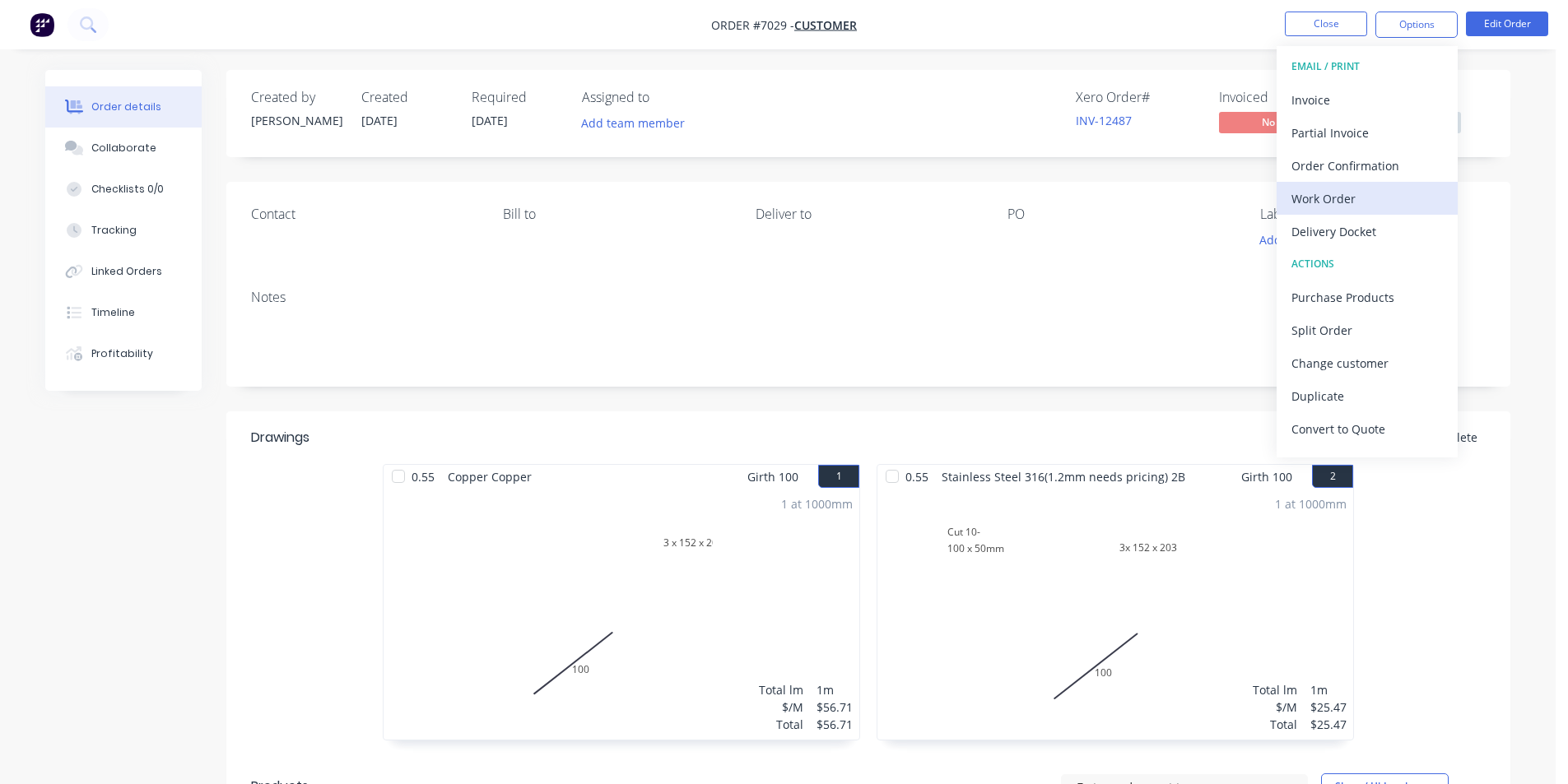
click at [1386, 192] on div "Work Order" at bounding box center [1367, 198] width 152 height 24
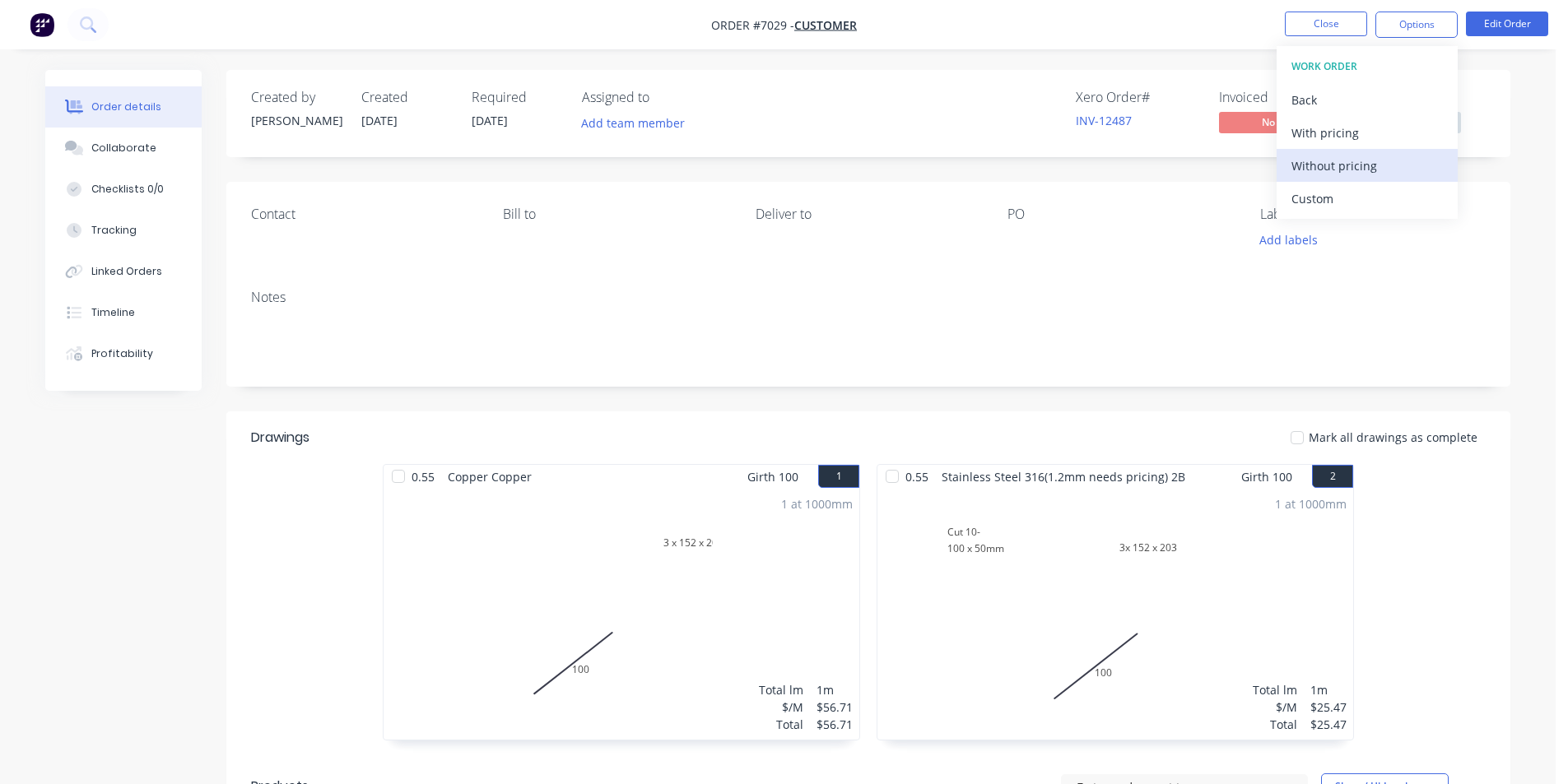
click at [1383, 177] on div "Without pricing" at bounding box center [1367, 165] width 152 height 24
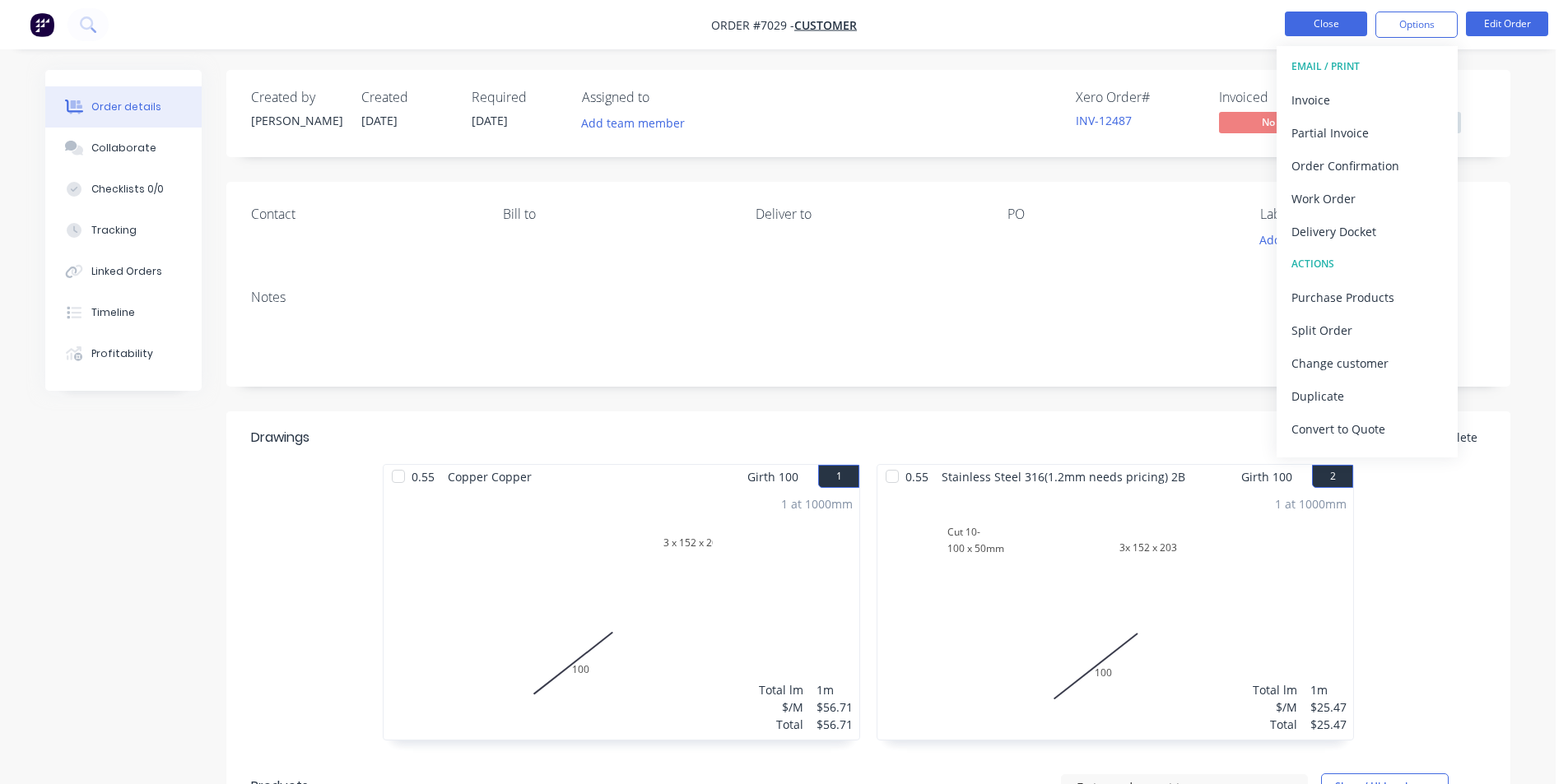
click at [1336, 28] on button "Close" at bounding box center [1325, 24] width 83 height 25
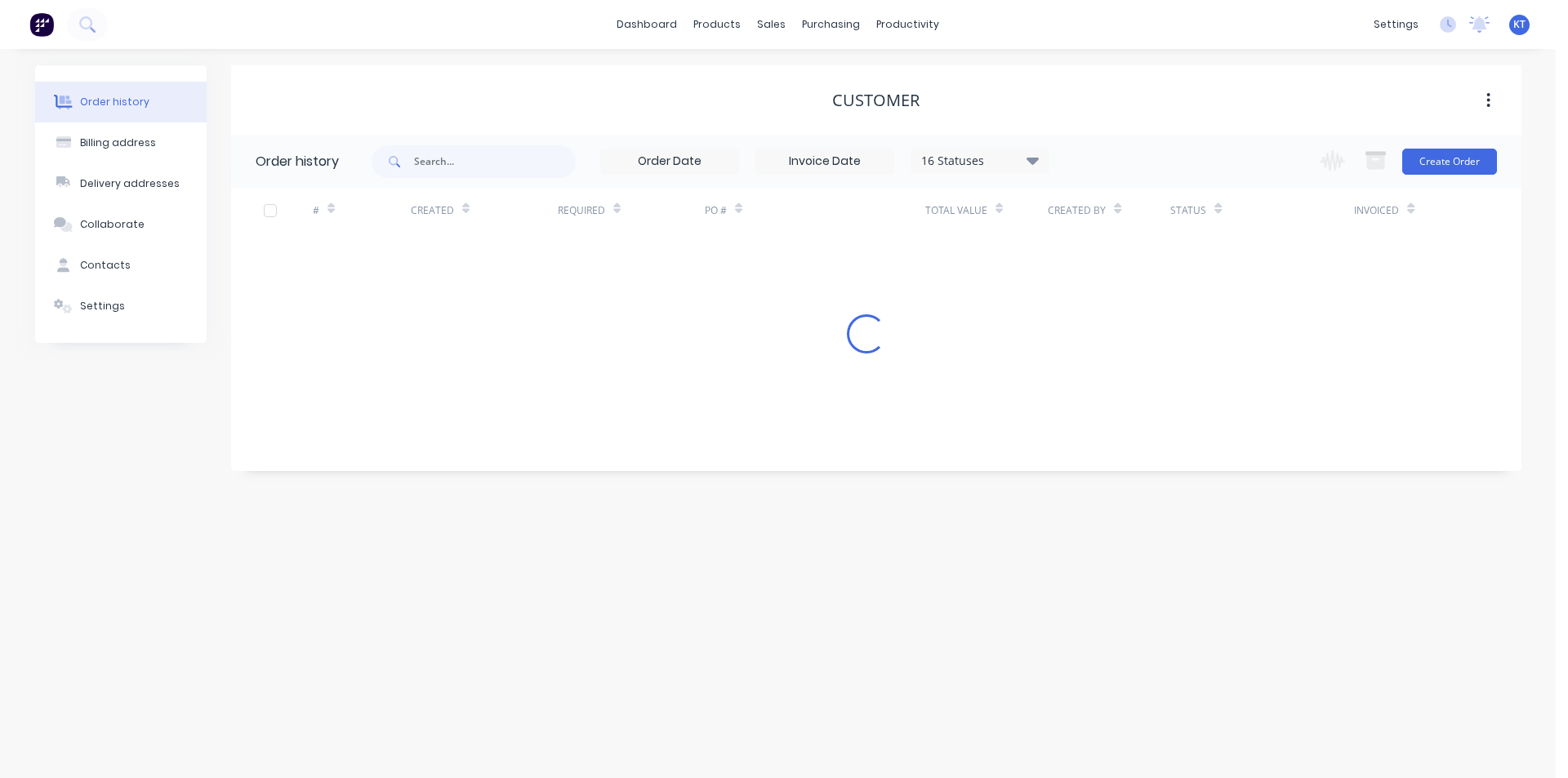
click at [767, 27] on div "sales" at bounding box center [771, 25] width 45 height 25
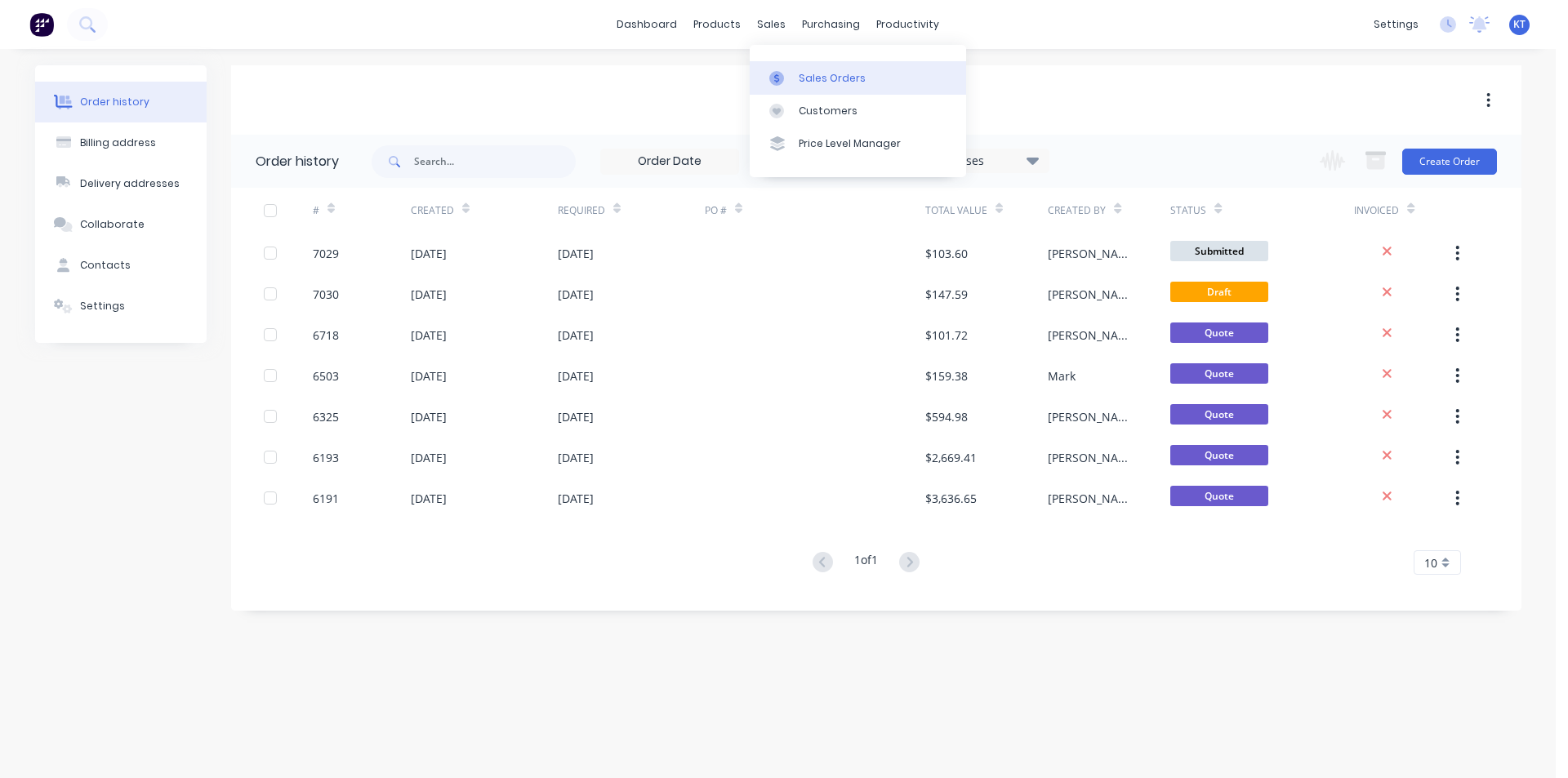
click at [788, 83] on div at bounding box center [782, 78] width 25 height 15
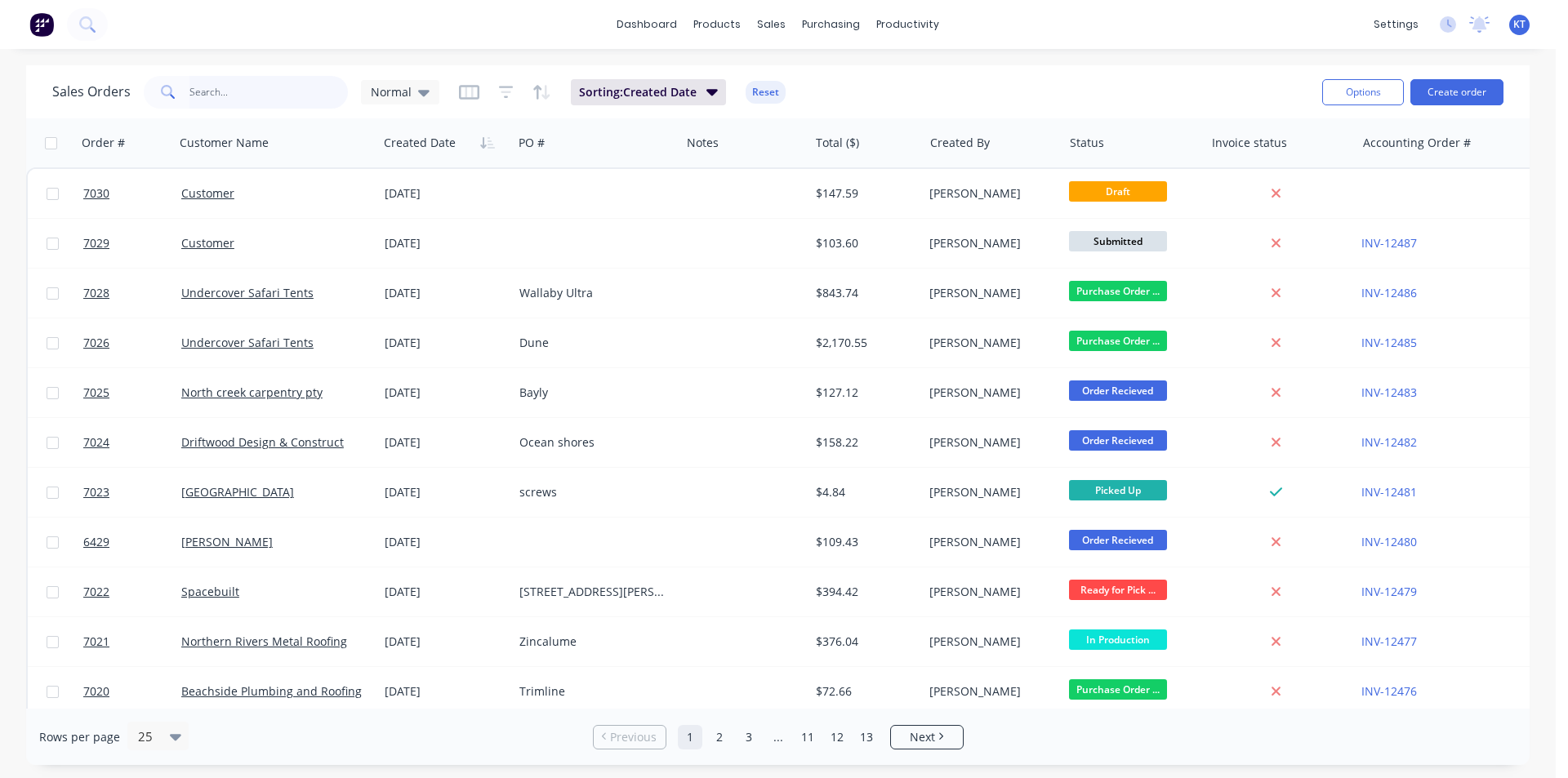
click at [209, 98] on input "text" at bounding box center [269, 92] width 160 height 33
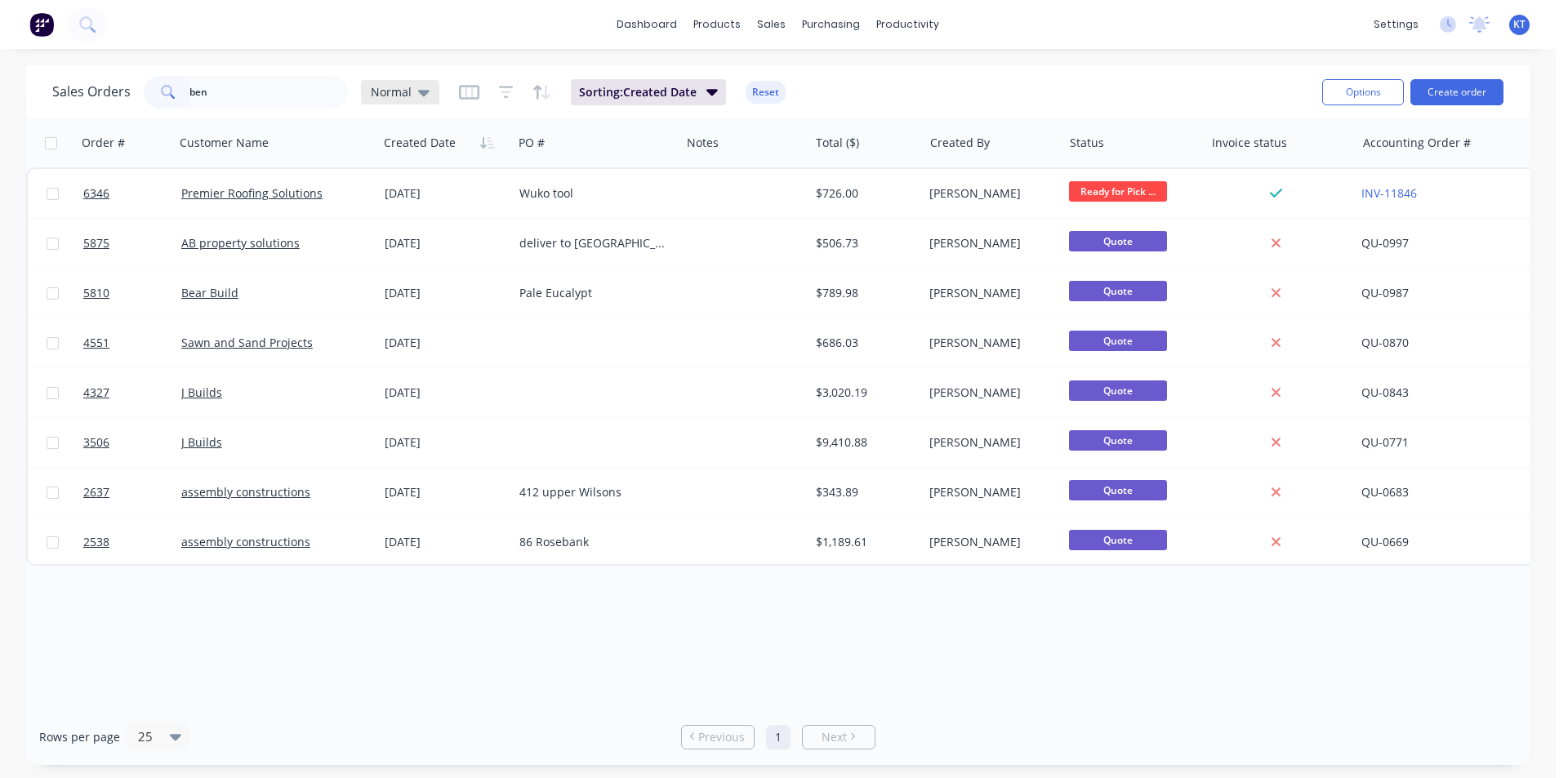
click at [406, 84] on span "Normal" at bounding box center [391, 92] width 41 height 17
click at [418, 100] on div "Normal" at bounding box center [400, 93] width 78 height 25
click at [425, 78] on div "Sales Orders ben Normal" at bounding box center [245, 92] width 387 height 33
click at [424, 96] on icon at bounding box center [423, 93] width 11 height 18
click at [442, 287] on button "archived" at bounding box center [458, 296] width 186 height 19
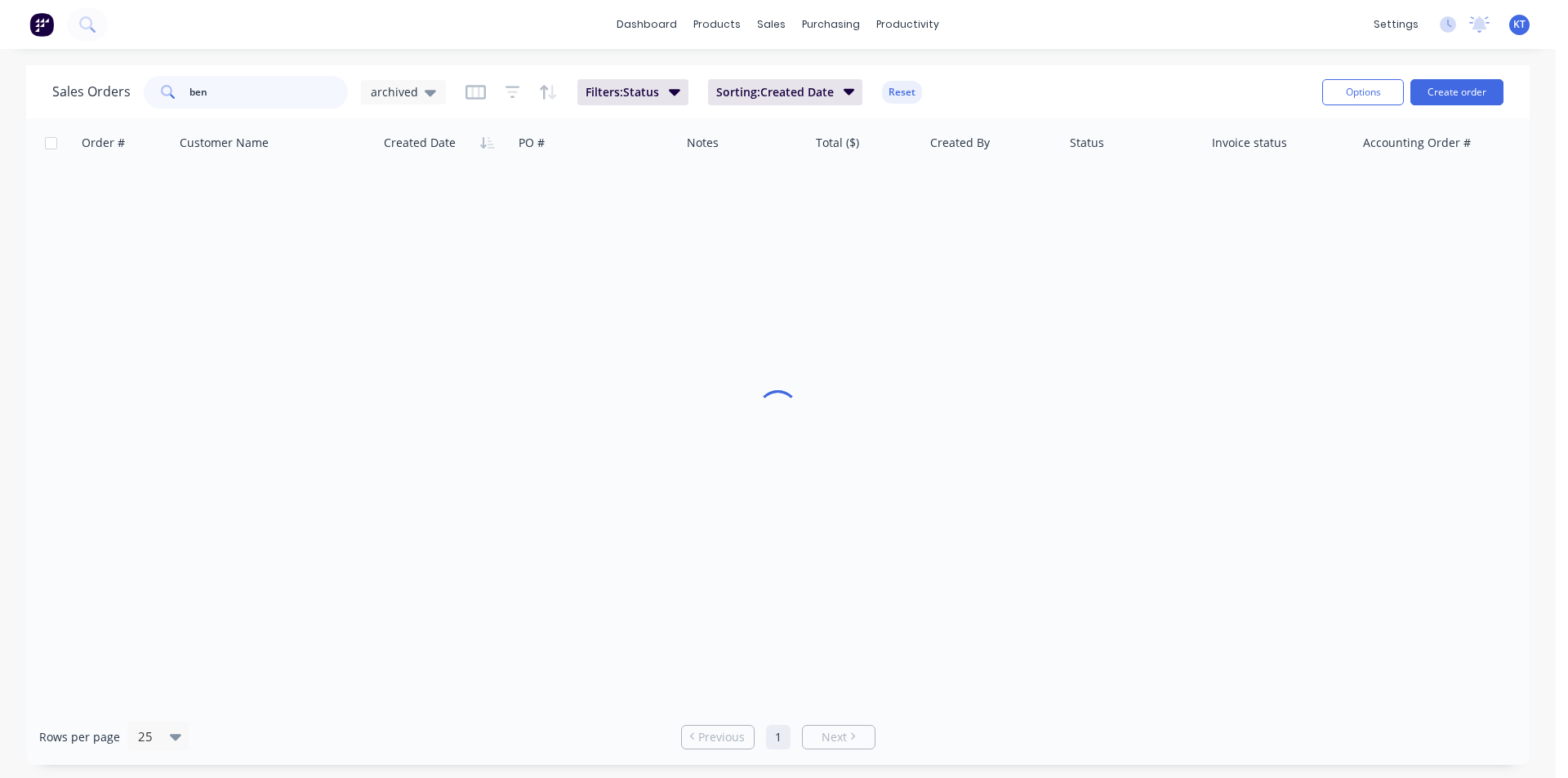
click at [244, 84] on input "ben" at bounding box center [269, 92] width 160 height 33
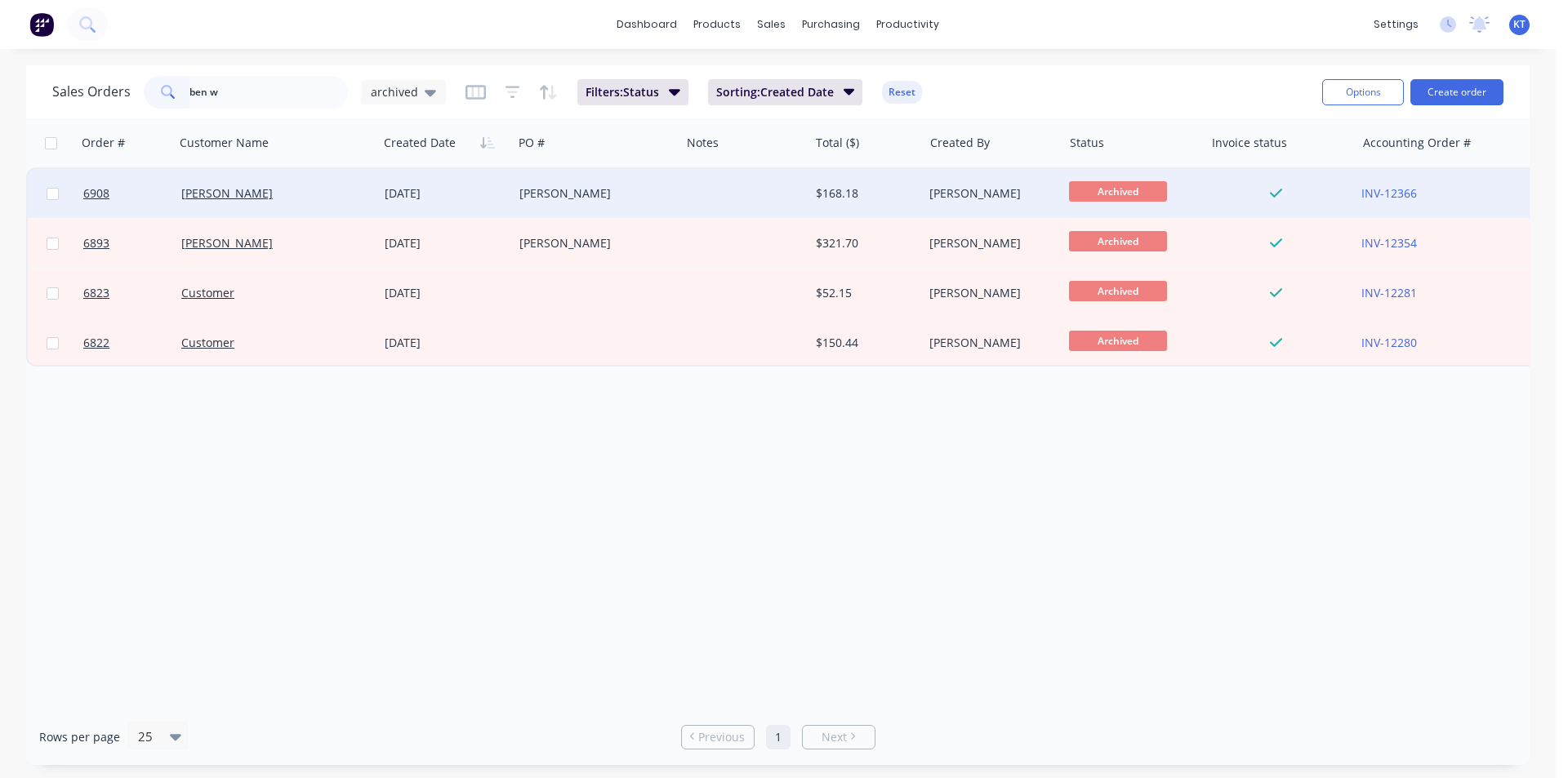
click at [227, 201] on div "[PERSON_NAME]" at bounding box center [276, 194] width 204 height 49
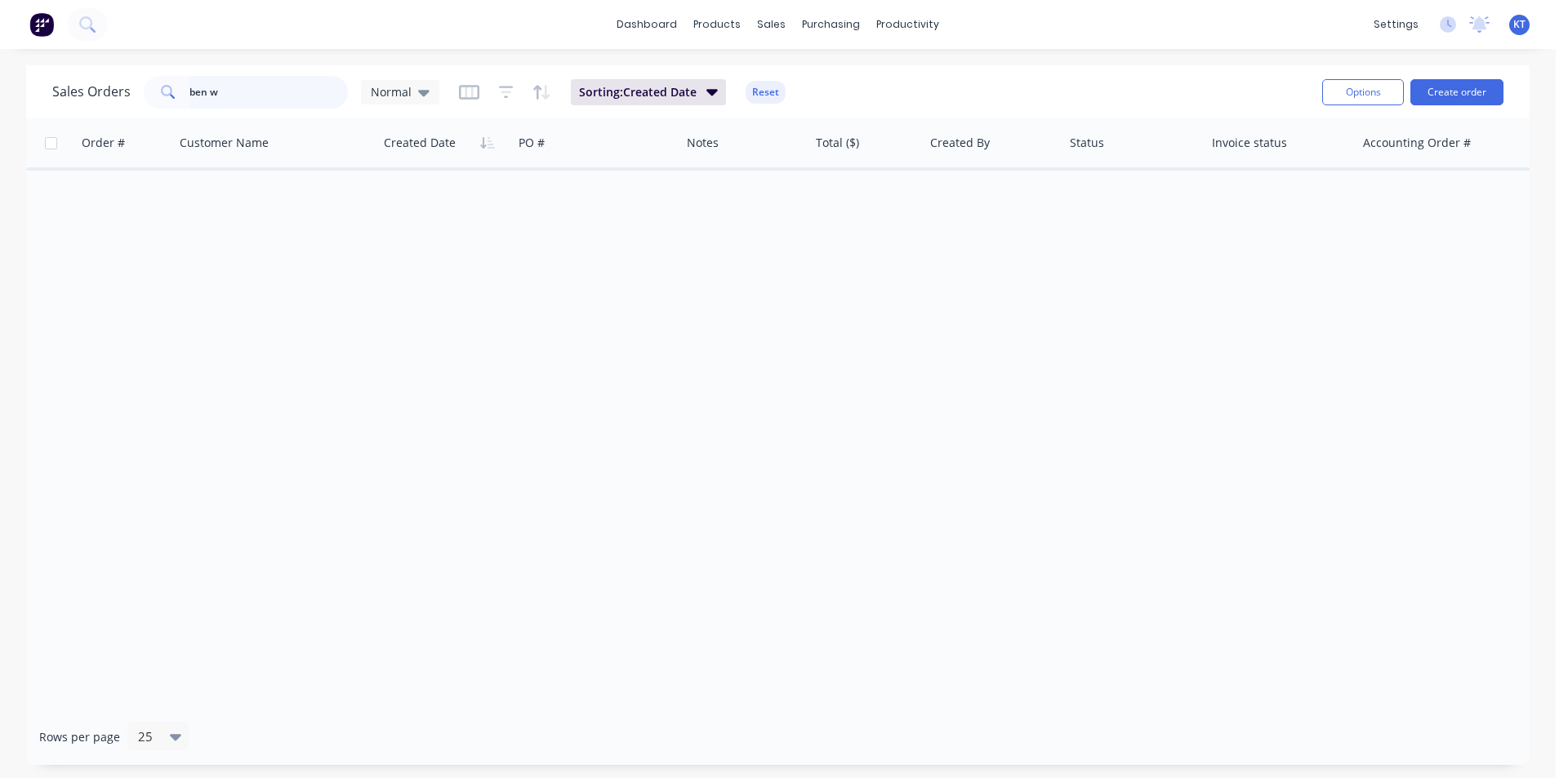
click at [243, 94] on input "ben w" at bounding box center [269, 92] width 160 height 33
click at [412, 100] on div "Normal" at bounding box center [400, 93] width 78 height 25
click at [462, 304] on button "archived" at bounding box center [458, 296] width 186 height 19
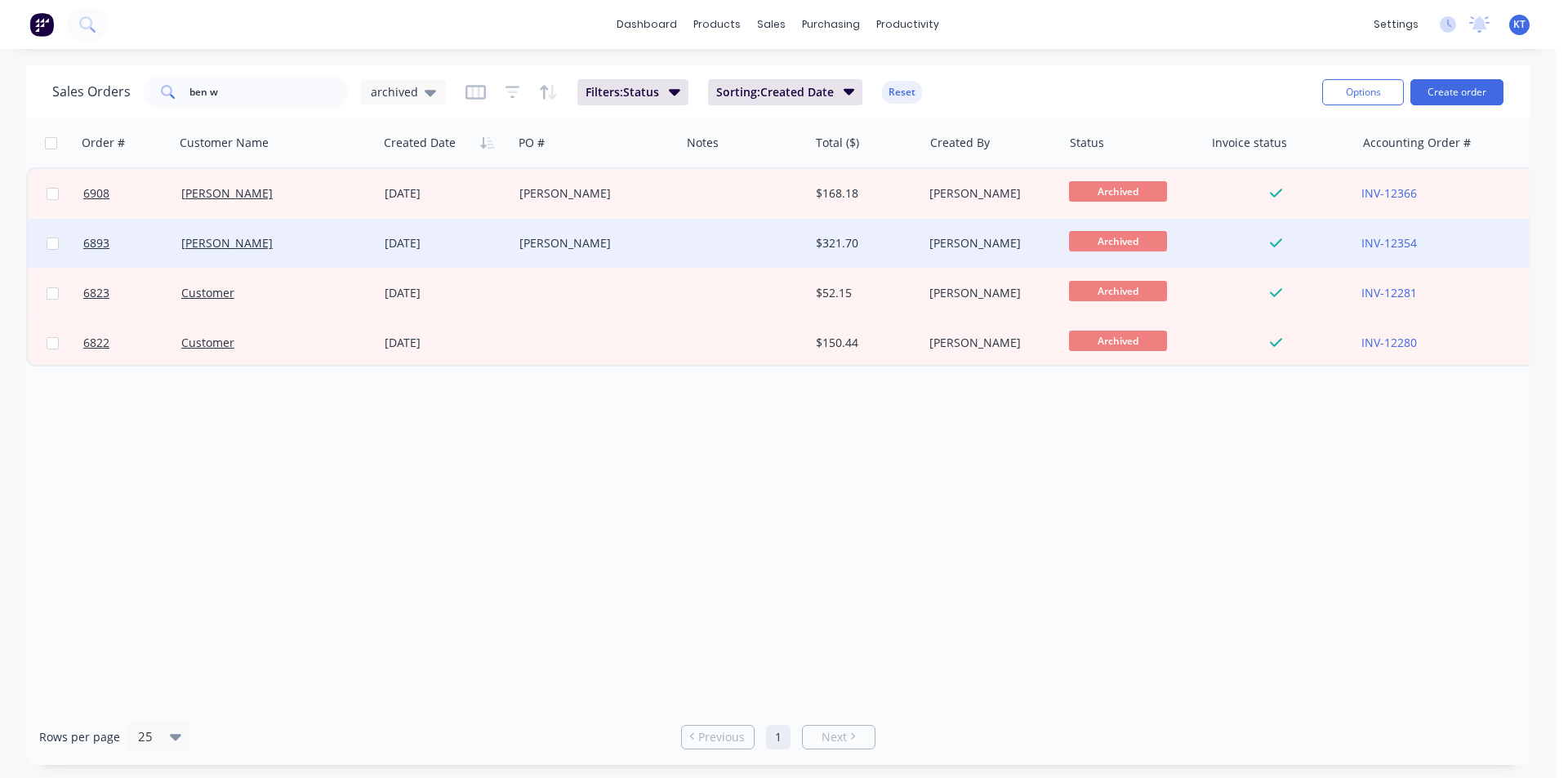
click at [384, 236] on div "[DATE]" at bounding box center [445, 243] width 122 height 17
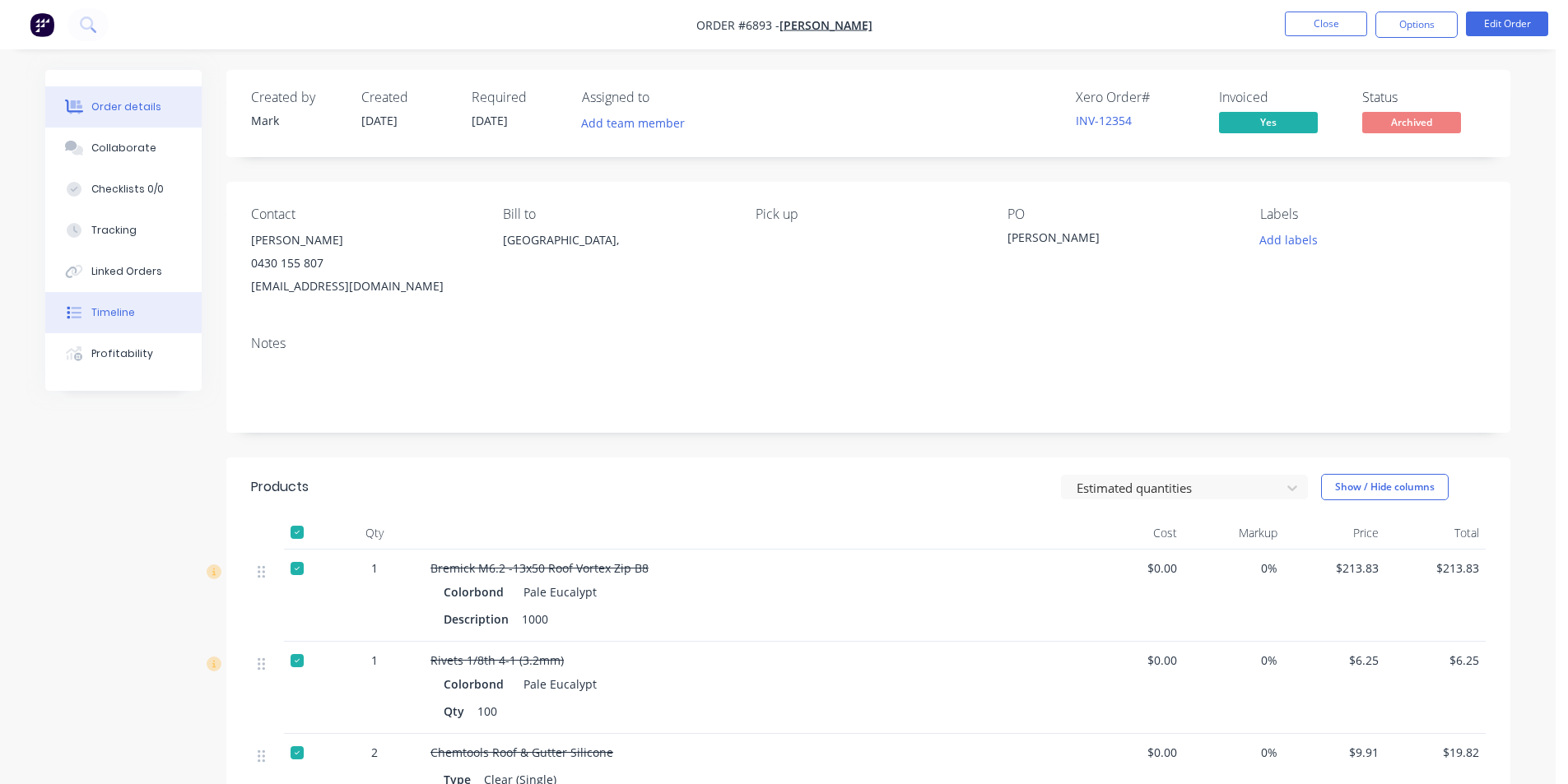
click at [133, 313] on button "Timeline" at bounding box center [123, 313] width 156 height 41
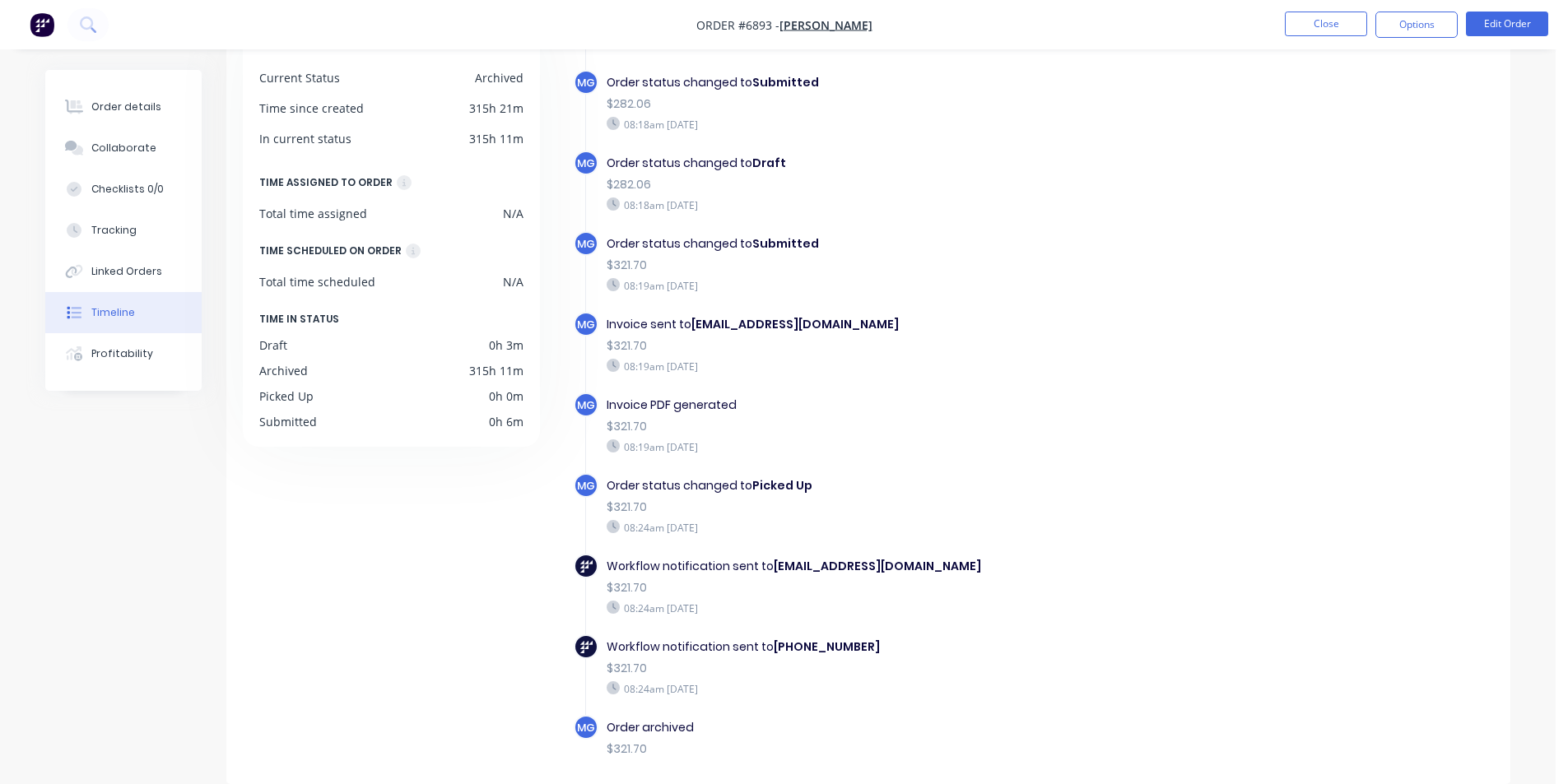
scroll to position [421, 0]
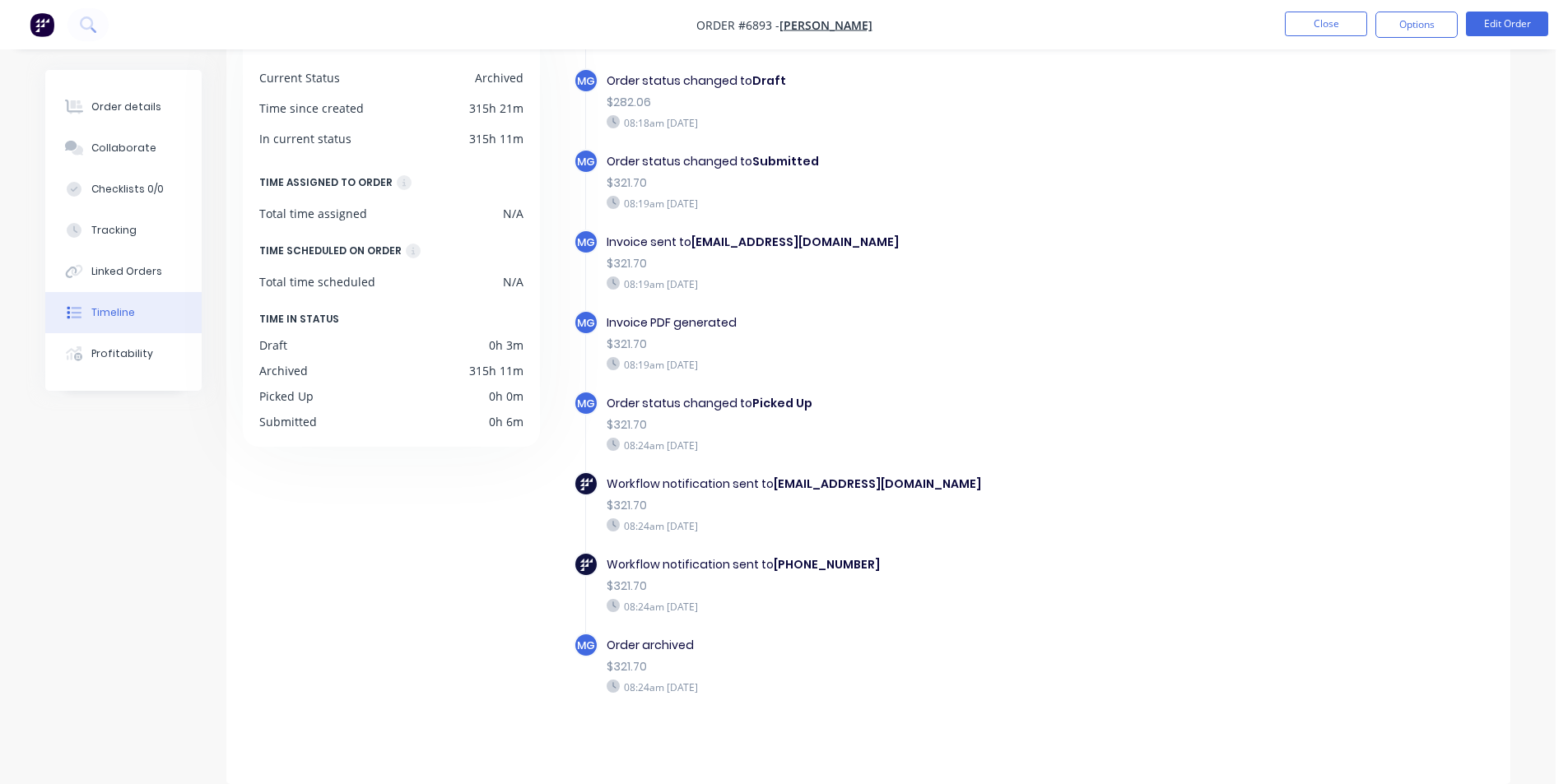
click at [1266, 21] on ul "Close Options Edit Order" at bounding box center [1416, 25] width 303 height 27
click at [1324, 25] on button "Close" at bounding box center [1325, 24] width 83 height 25
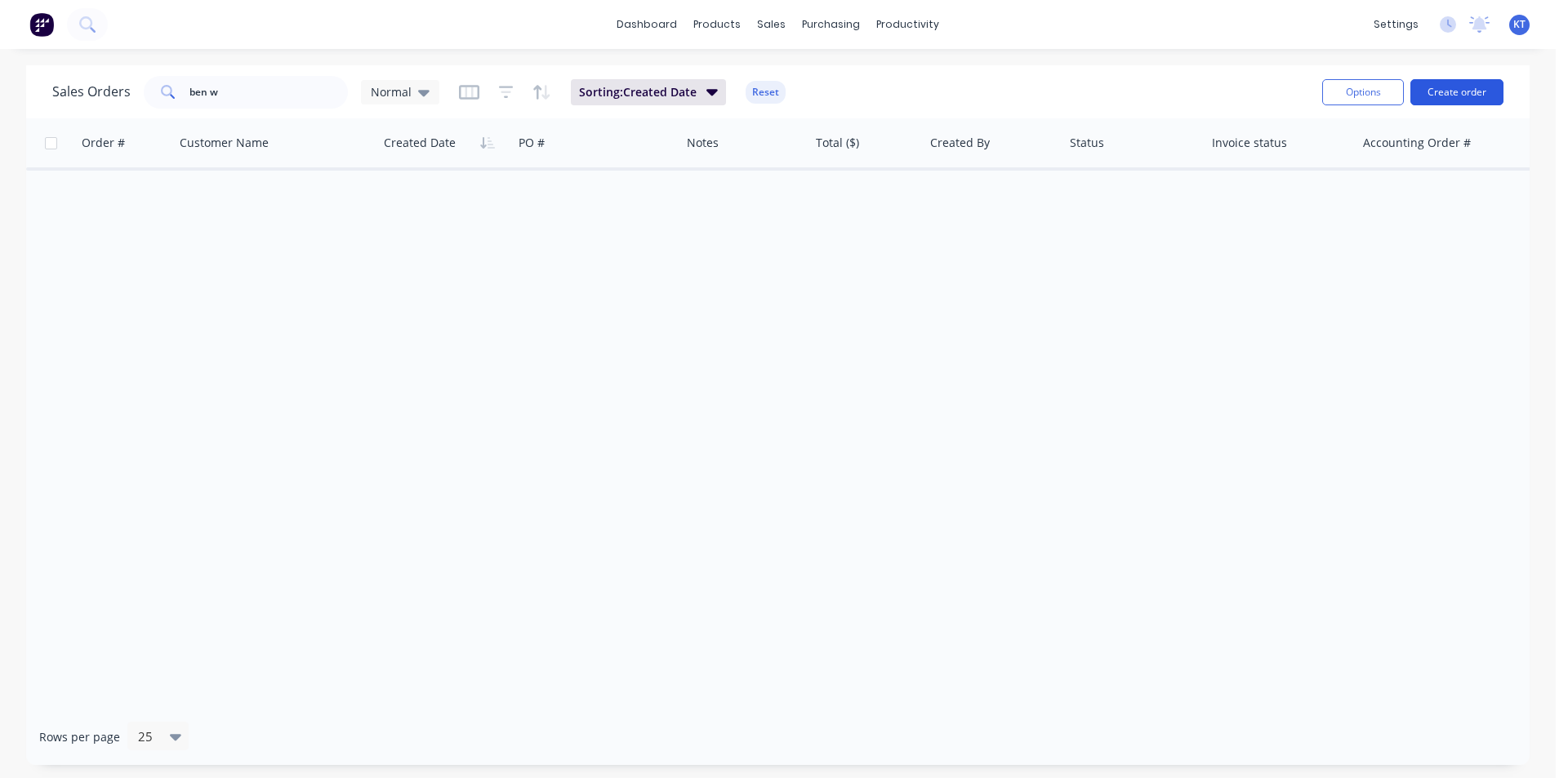
click at [1434, 100] on button "Create order" at bounding box center [1457, 93] width 93 height 26
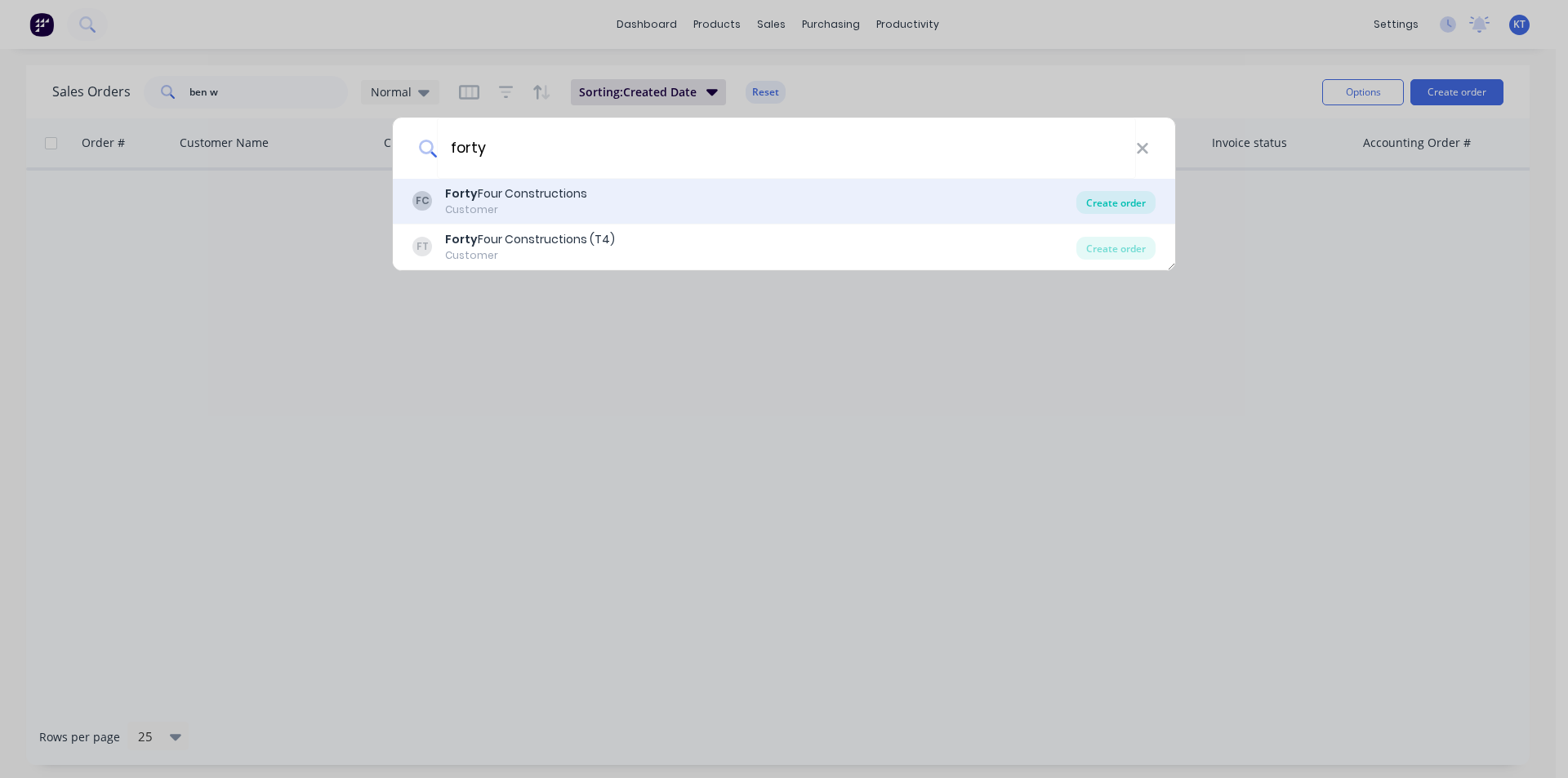
click at [1122, 195] on div "Create order" at bounding box center [1116, 203] width 79 height 23
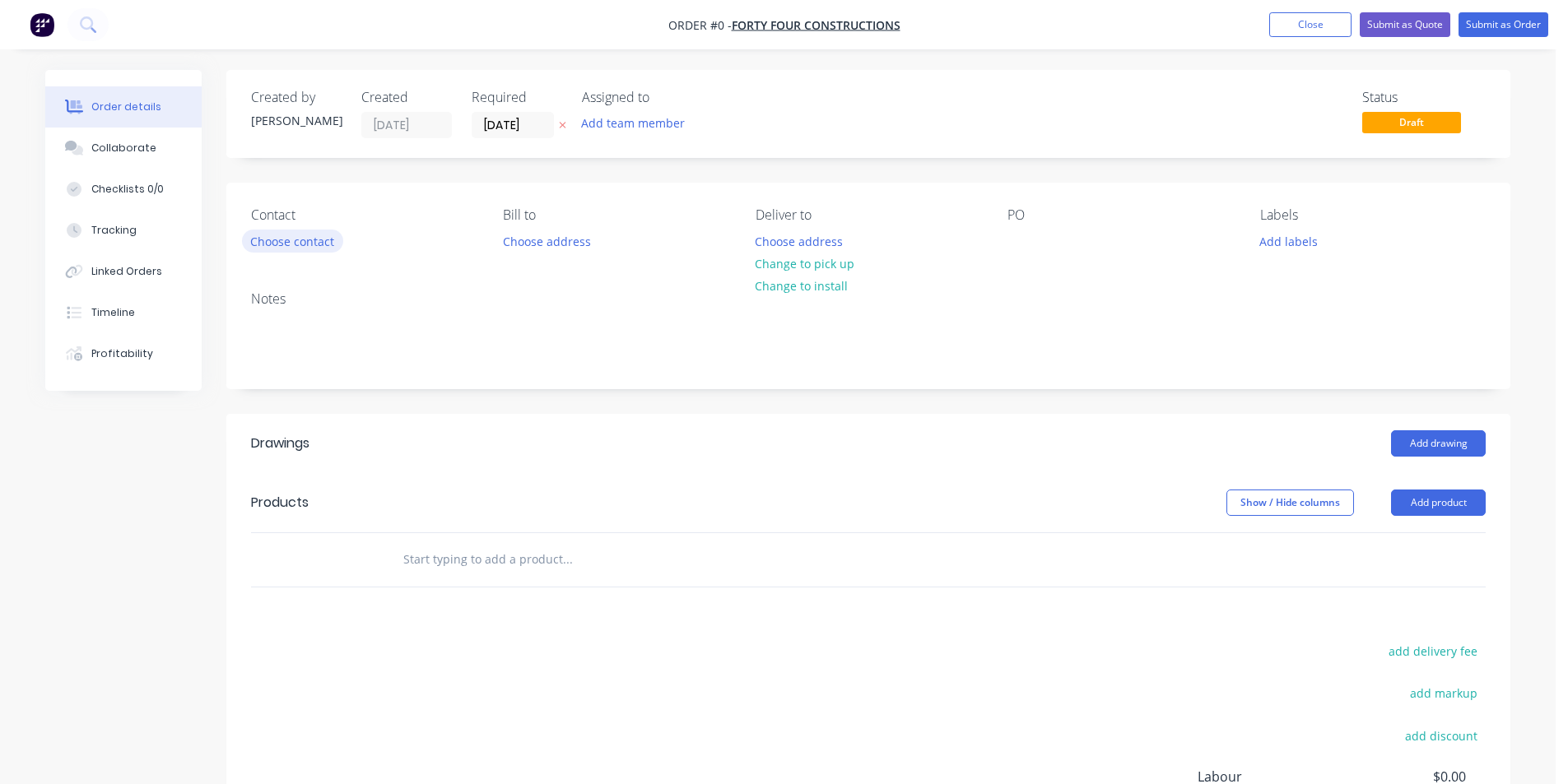
click at [263, 232] on button "Choose contact" at bounding box center [292, 241] width 101 height 22
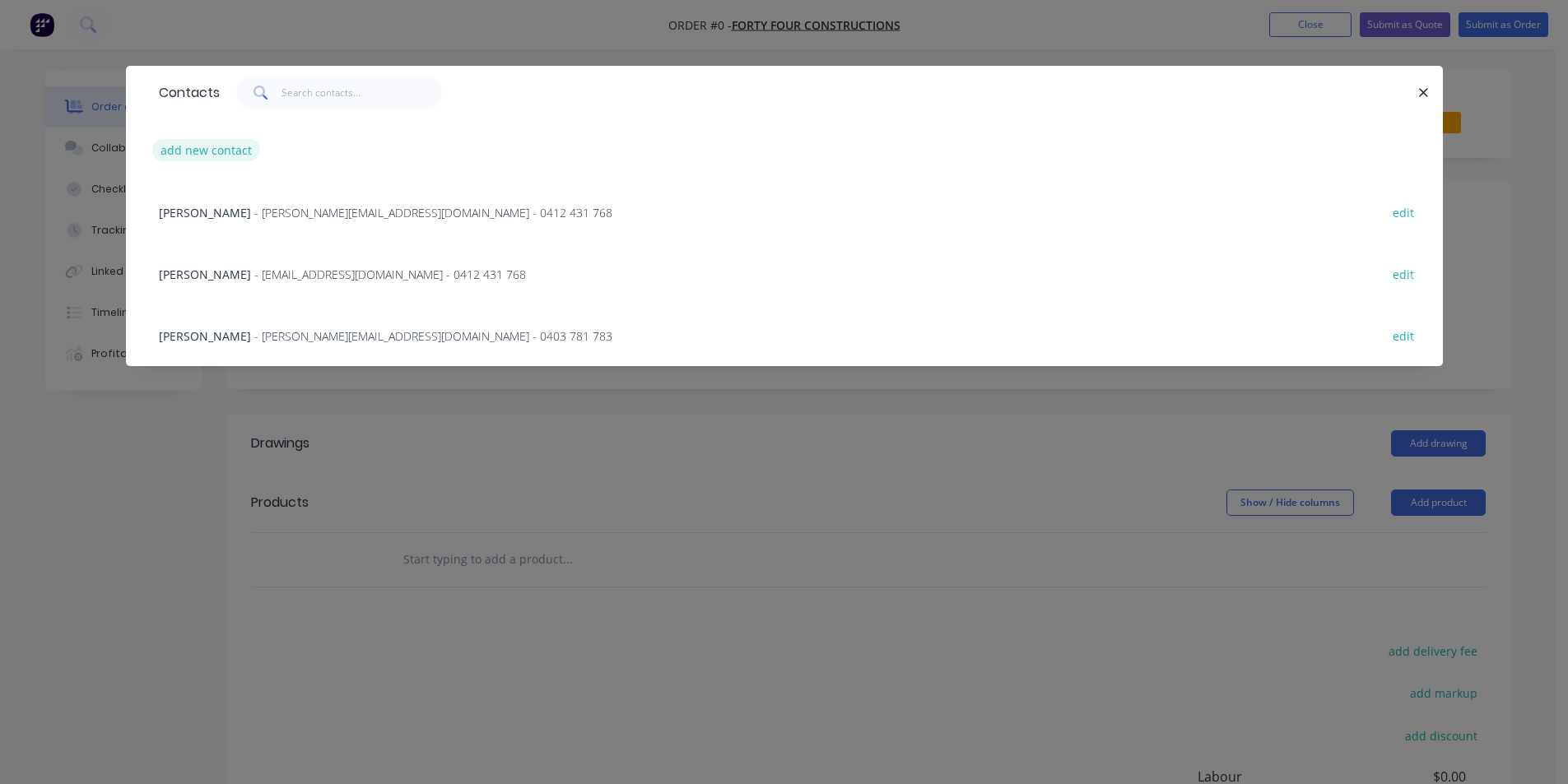
click at [228, 141] on button "add new contact" at bounding box center [206, 150] width 108 height 22
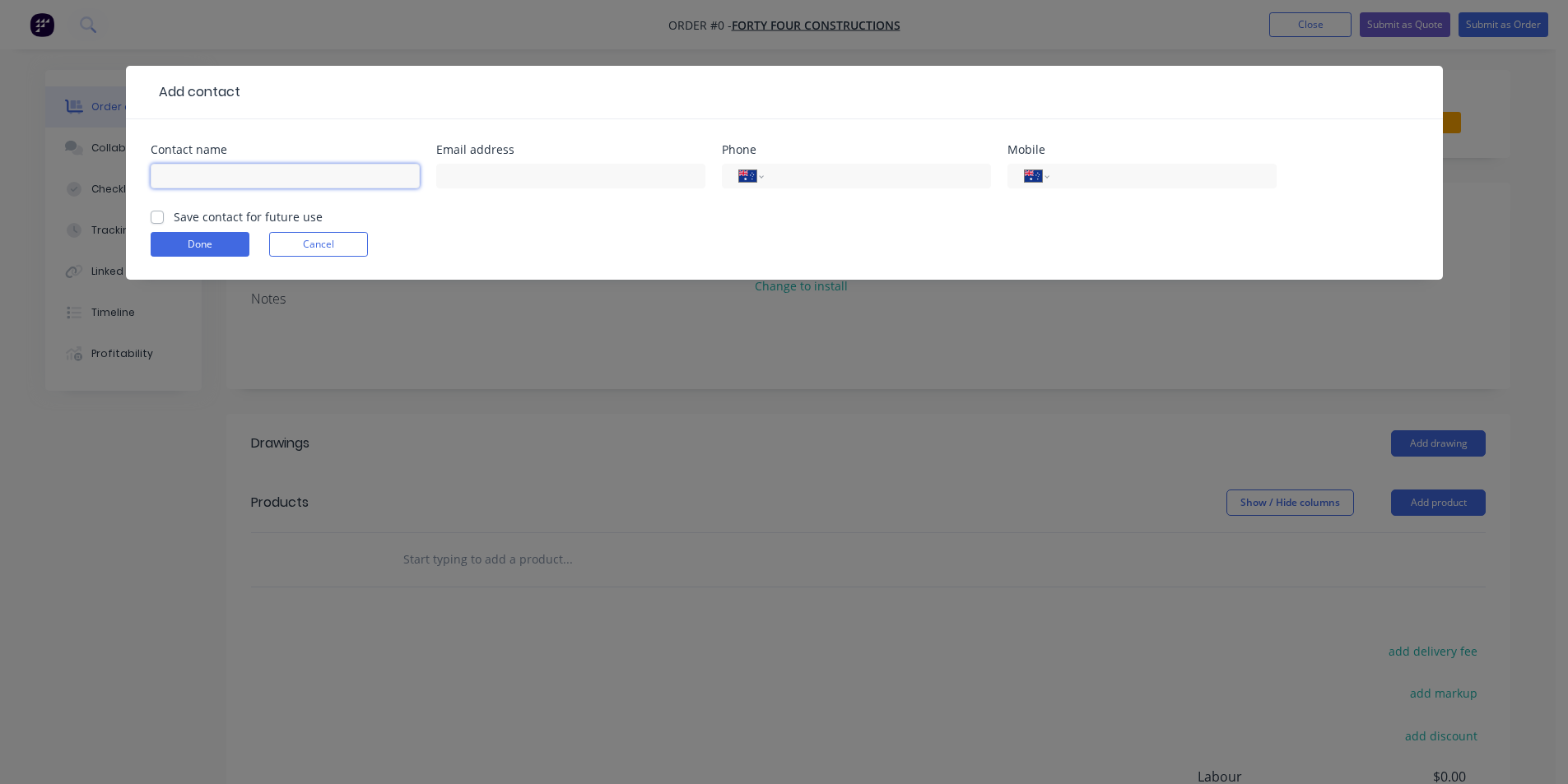
click at [276, 178] on input "text" at bounding box center [285, 176] width 269 height 25
click at [1224, 180] on input "tel" at bounding box center [1159, 176] width 197 height 19
click at [174, 213] on label "Save contact for future use" at bounding box center [249, 216] width 149 height 17
click at [152, 213] on input "Save contact for future use" at bounding box center [157, 216] width 13 height 16
click at [182, 249] on button "Done" at bounding box center [200, 244] width 99 height 25
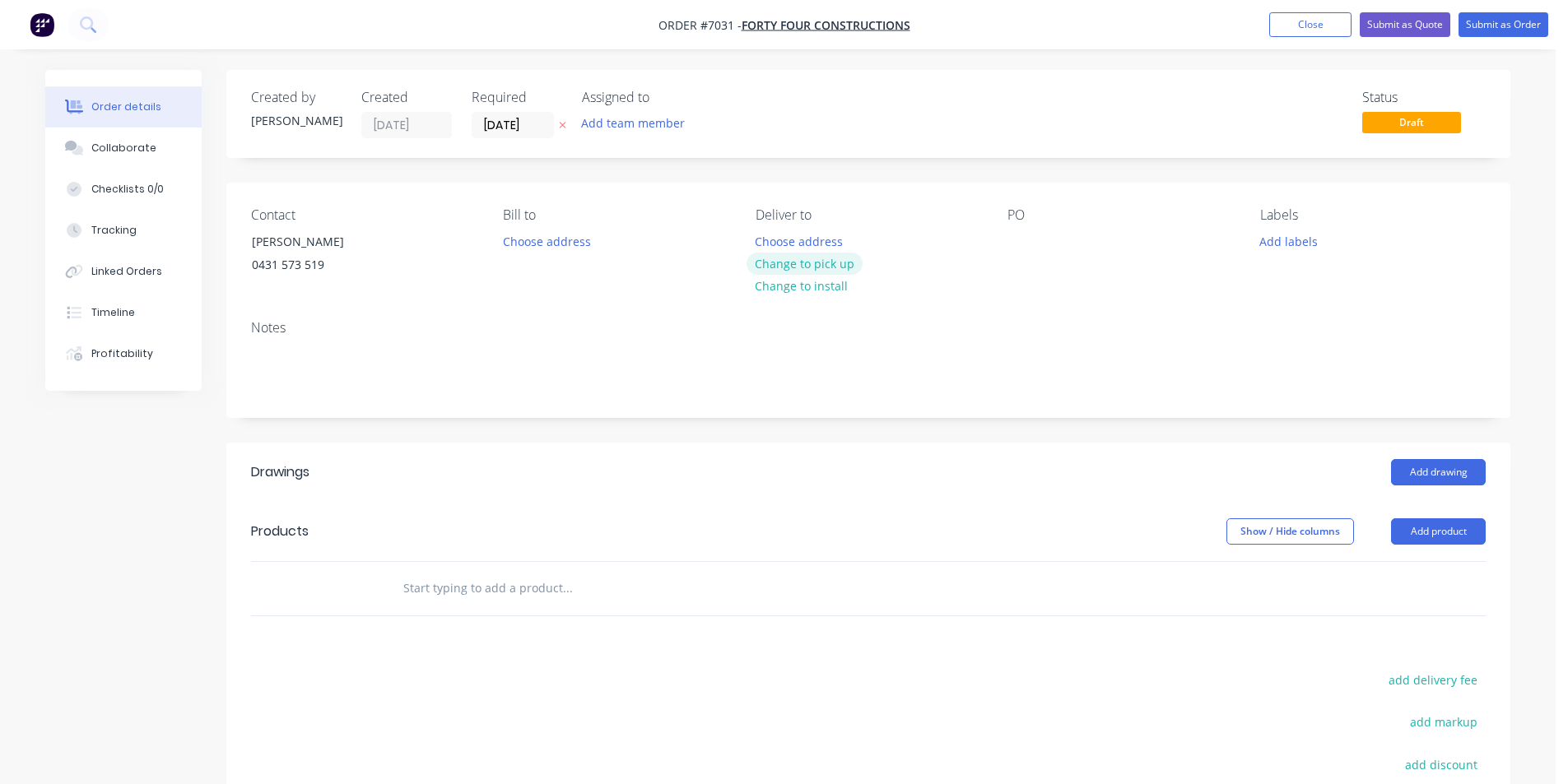
click at [816, 266] on button "Change to pick up" at bounding box center [805, 263] width 117 height 22
click at [1018, 242] on div at bounding box center [1021, 242] width 27 height 24
click at [1451, 471] on button "Add drawing" at bounding box center [1438, 472] width 95 height 27
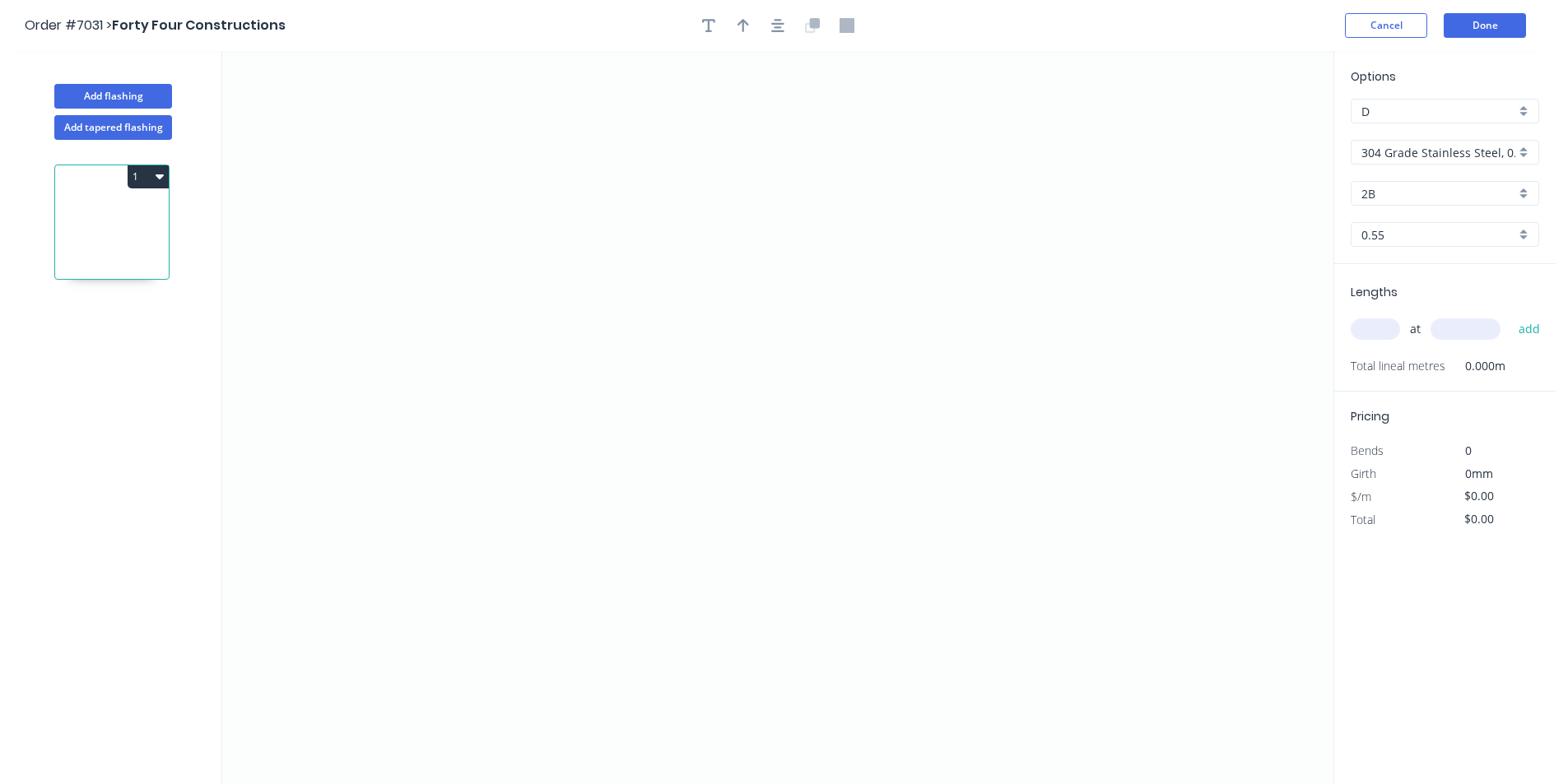
click at [1436, 163] on div "304 Grade Stainless Steel, 0.9mm Perforated Pattern 208 - 2mm hole" at bounding box center [1445, 153] width 188 height 25
click at [1415, 198] on div "GAL Z275" at bounding box center [1445, 205] width 187 height 28
click at [1434, 240] on input "0.55" at bounding box center [1438, 234] width 154 height 17
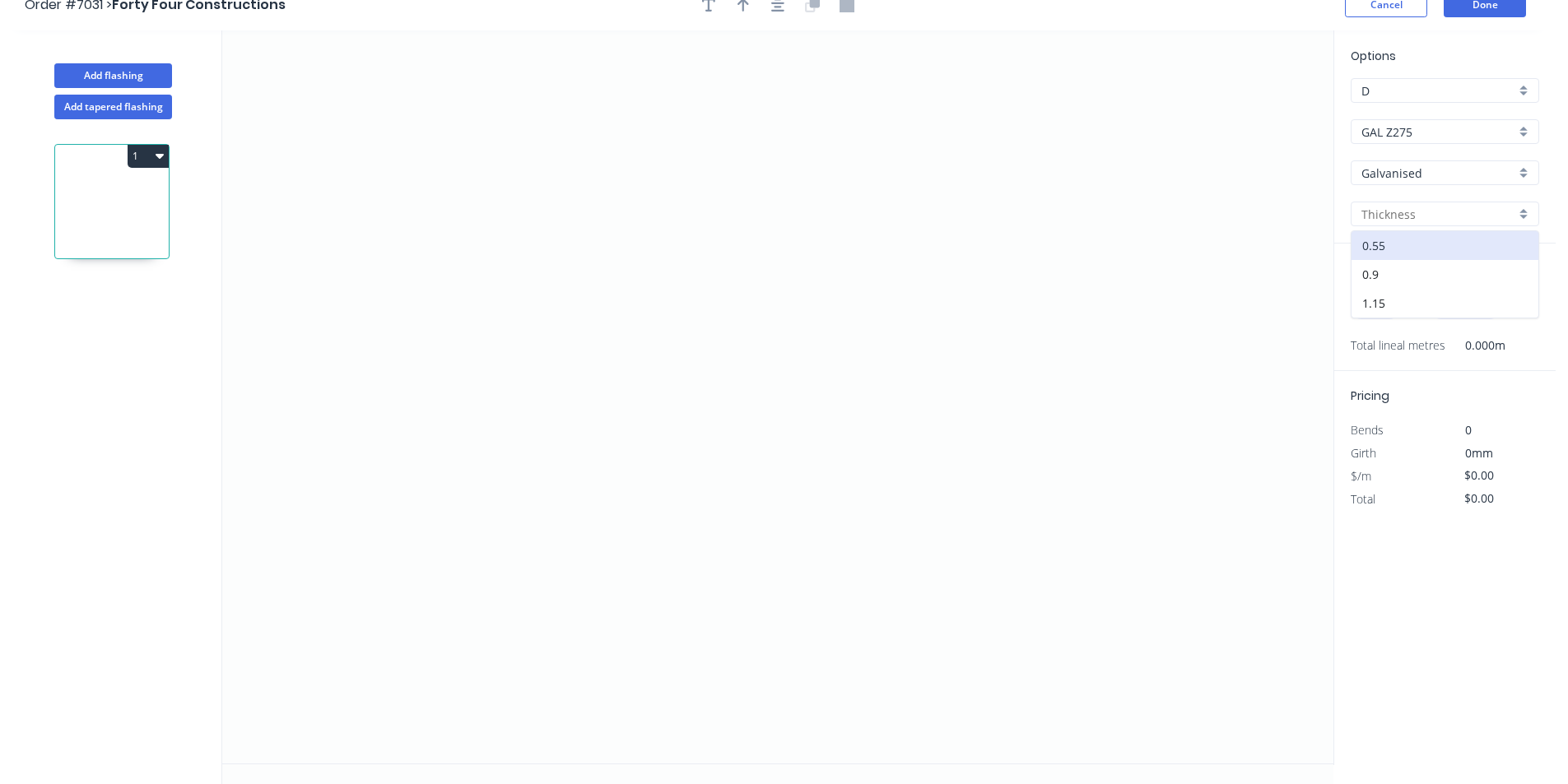
scroll to position [30, 0]
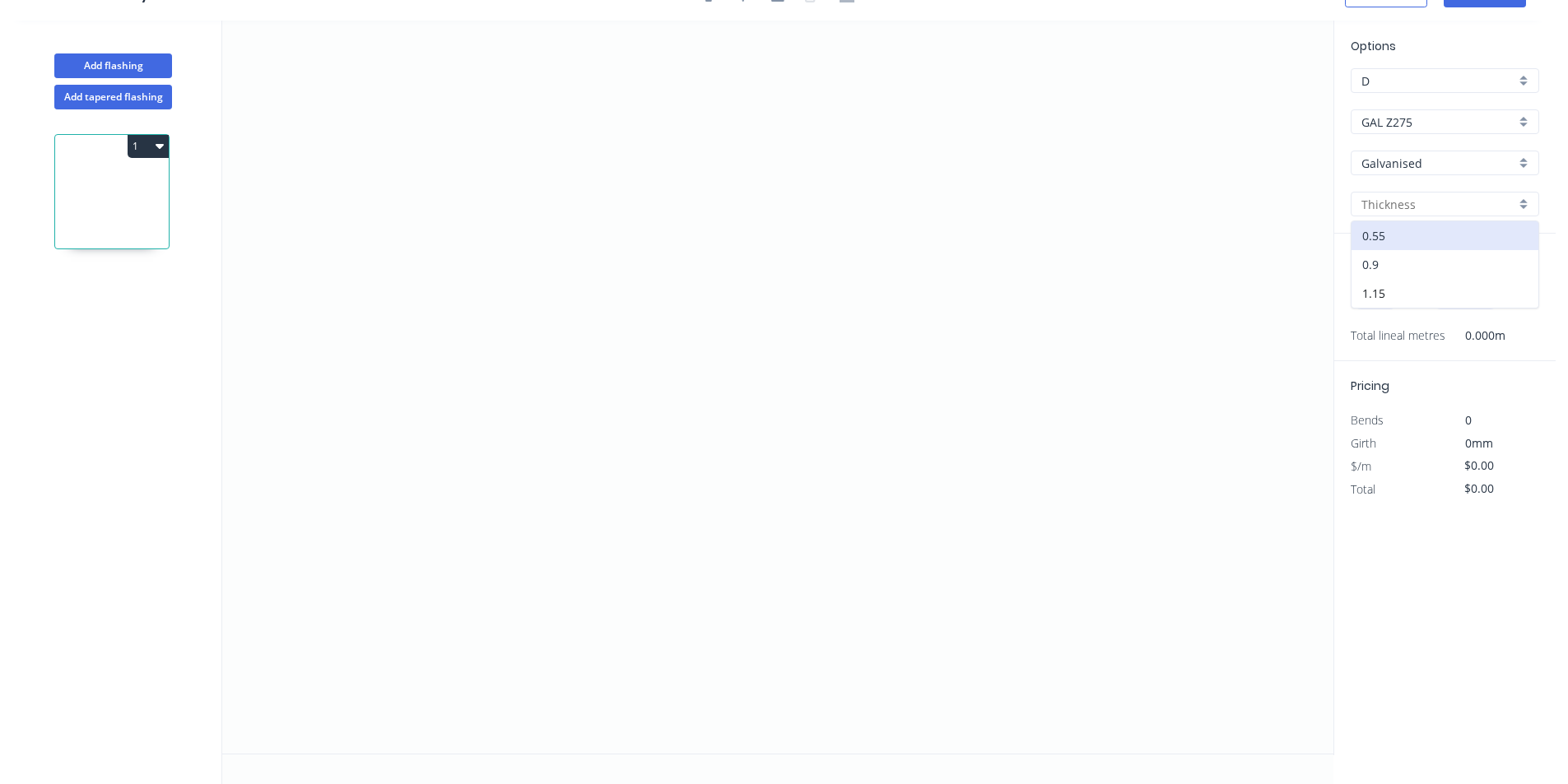
click at [1405, 263] on div "0.9" at bounding box center [1445, 265] width 187 height 28
click at [1388, 297] on input "text" at bounding box center [1376, 298] width 50 height 21
click at [1510, 285] on button "add" at bounding box center [1530, 299] width 39 height 28
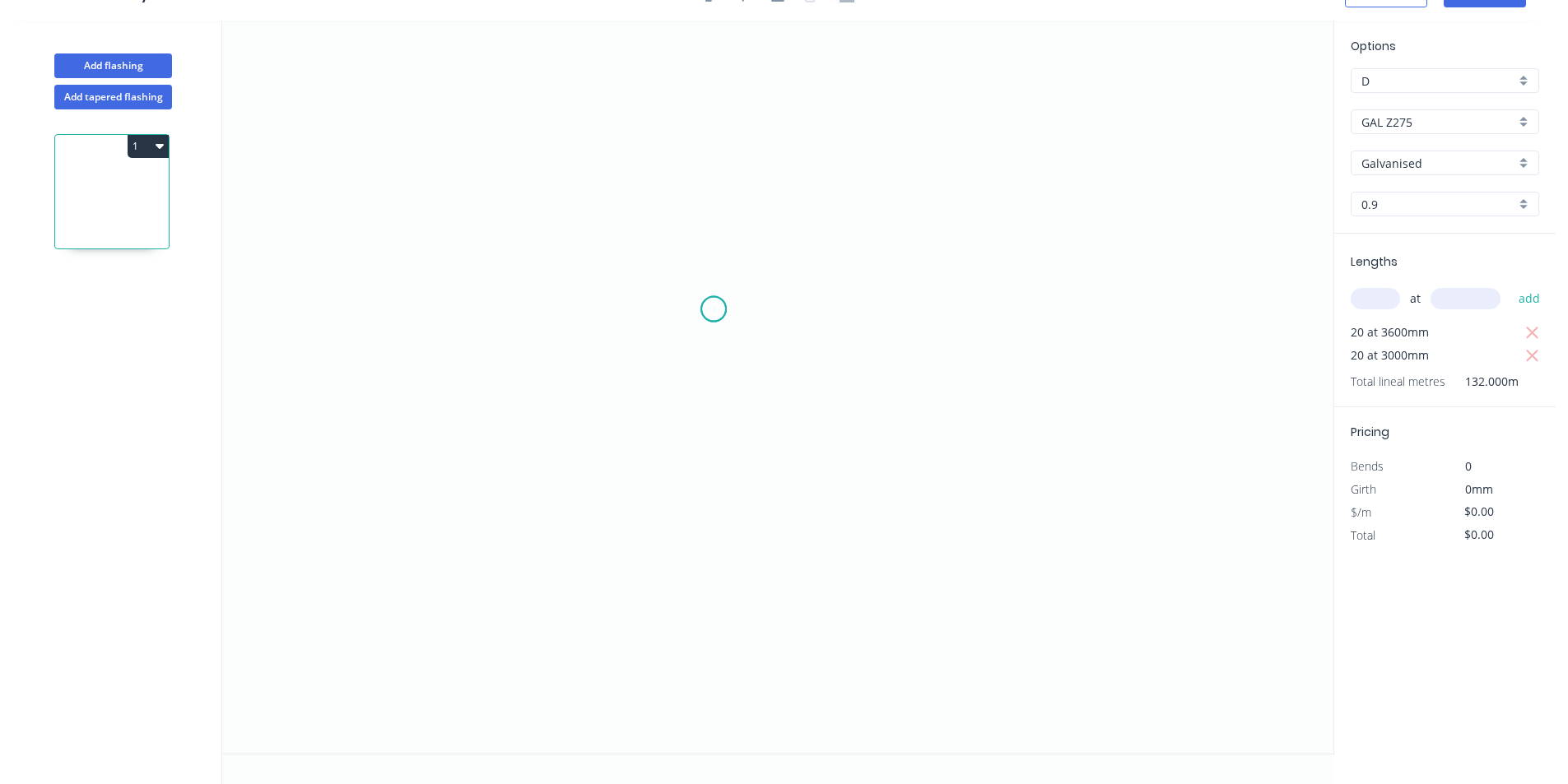
click at [713, 309] on icon "0" at bounding box center [777, 387] width 1111 height 733
click at [716, 381] on icon "0" at bounding box center [777, 387] width 1111 height 733
click at [880, 381] on icon "0 ?" at bounding box center [777, 387] width 1111 height 733
click at [688, 334] on tspan "?" at bounding box center [688, 337] width 8 height 28
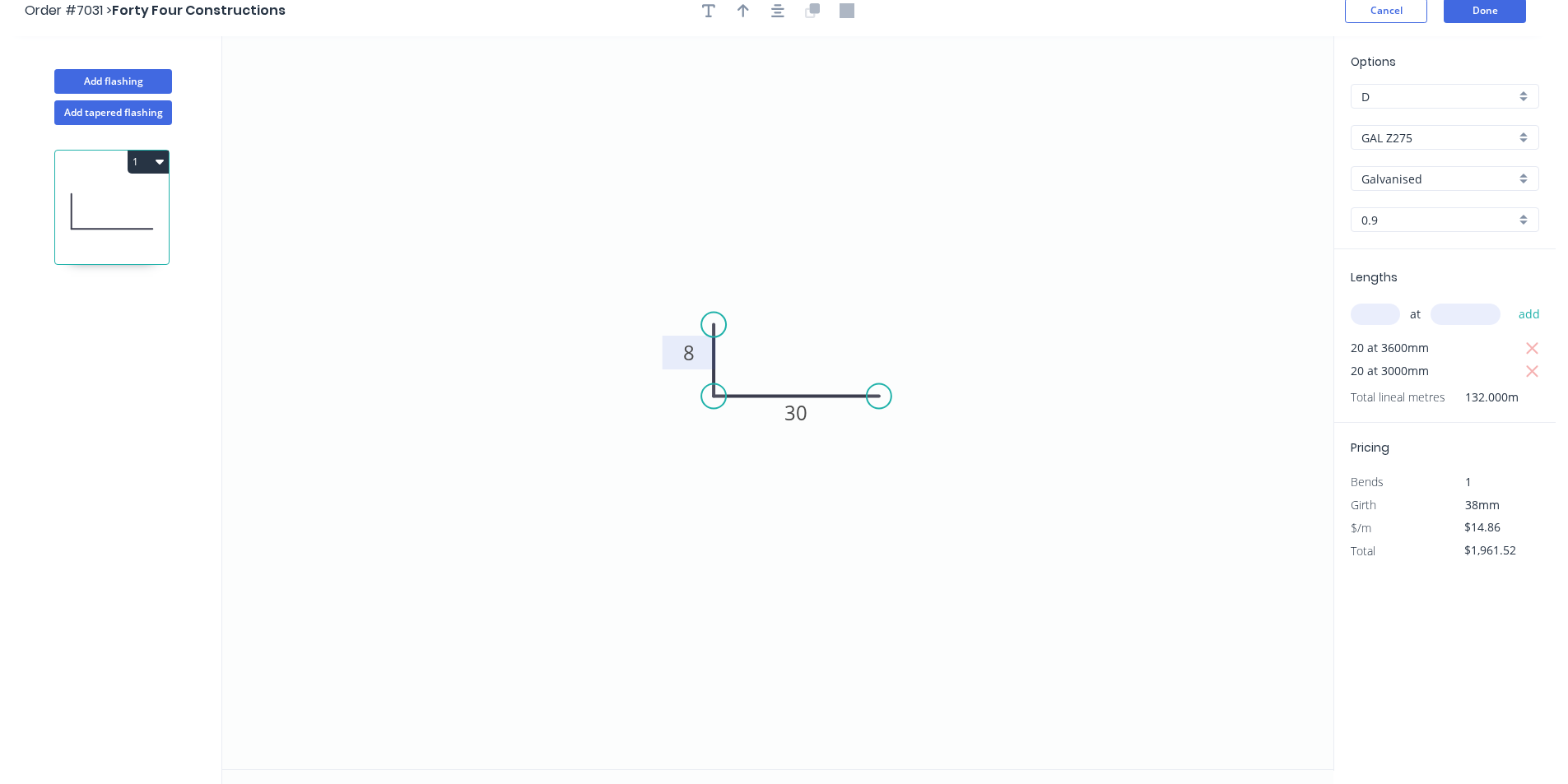
scroll to position [0, 0]
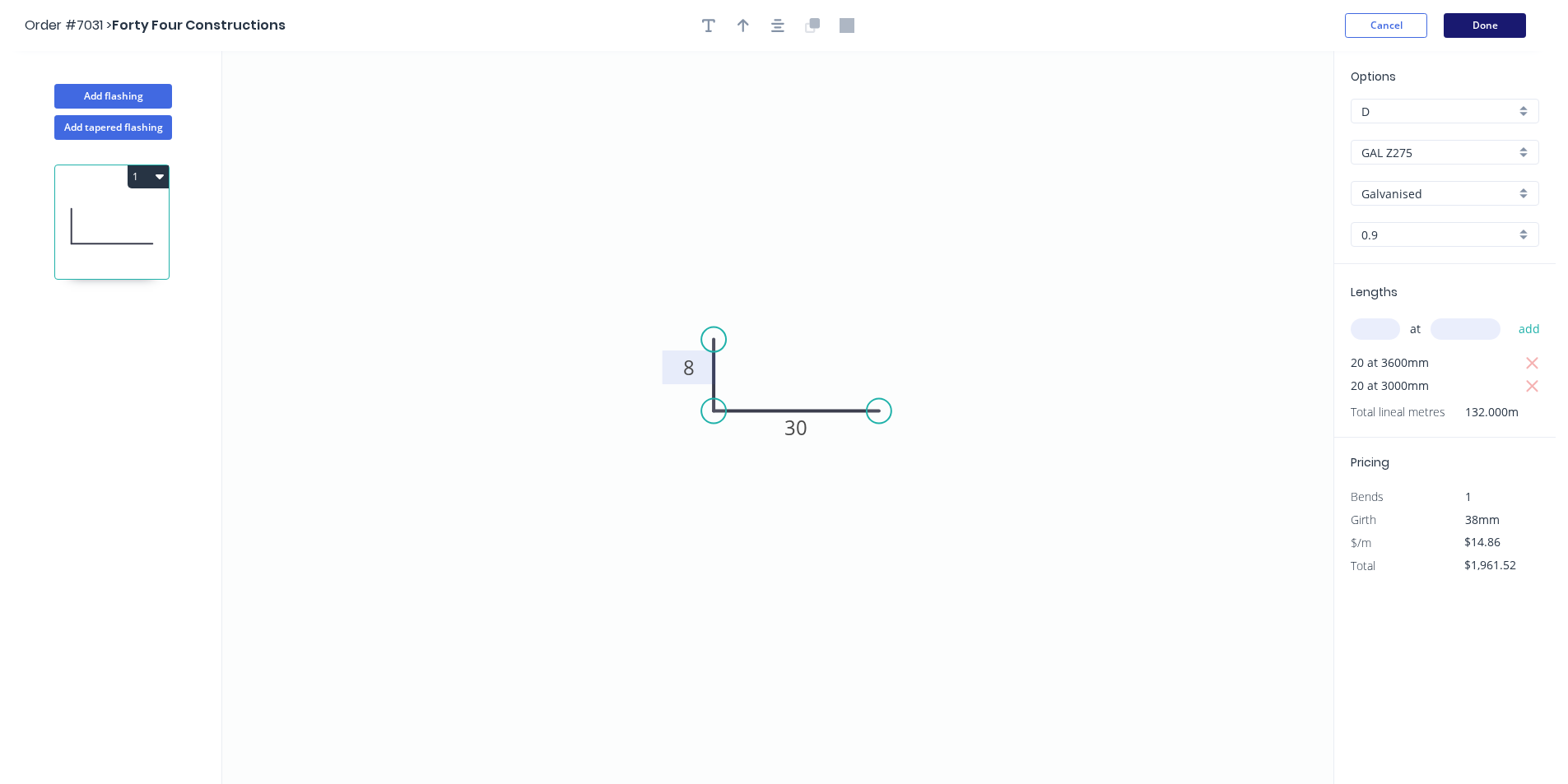
click at [1453, 36] on button "Done" at bounding box center [1484, 26] width 83 height 25
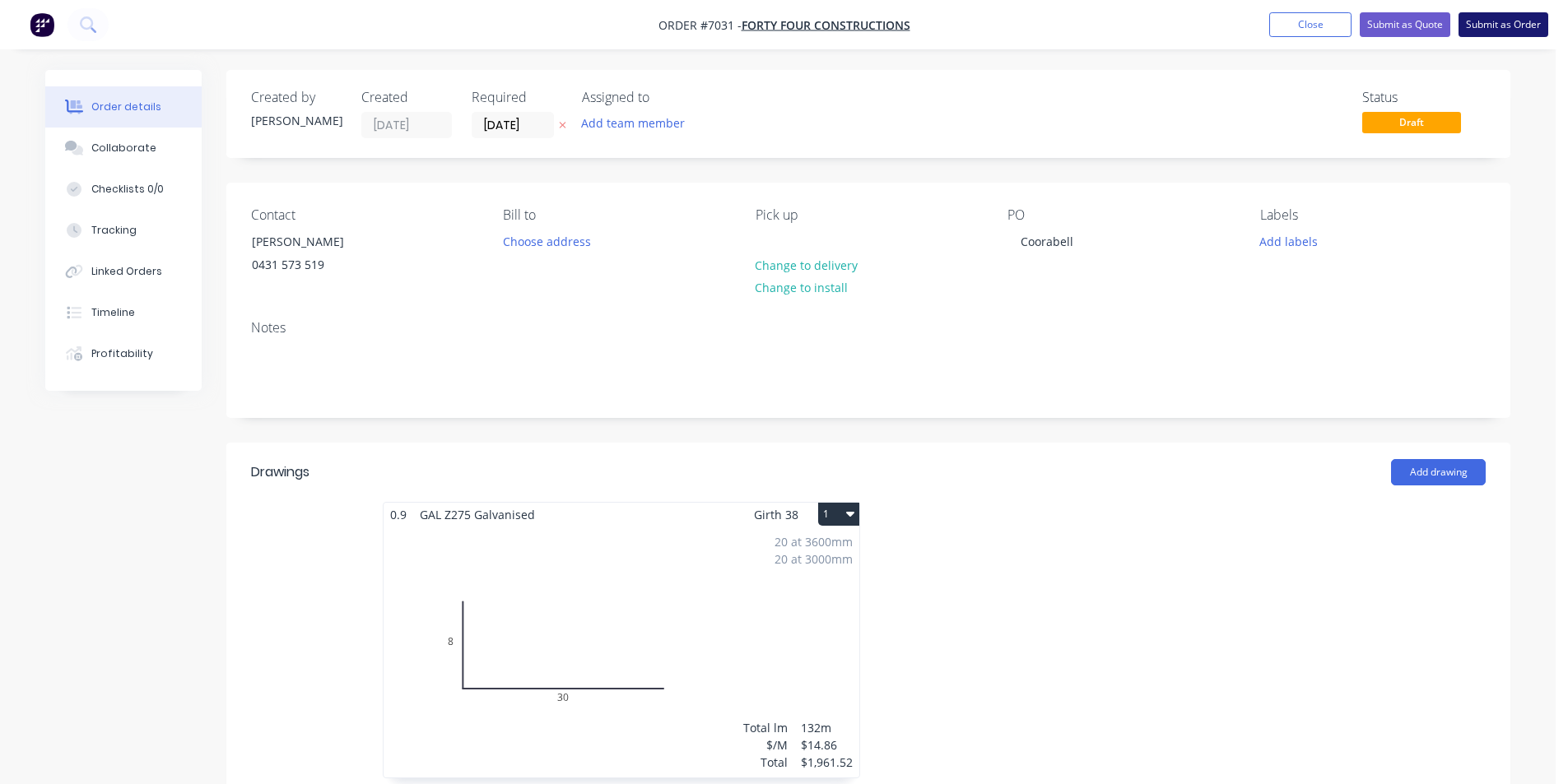
click at [1498, 28] on button "Submit as Order" at bounding box center [1503, 25] width 90 height 25
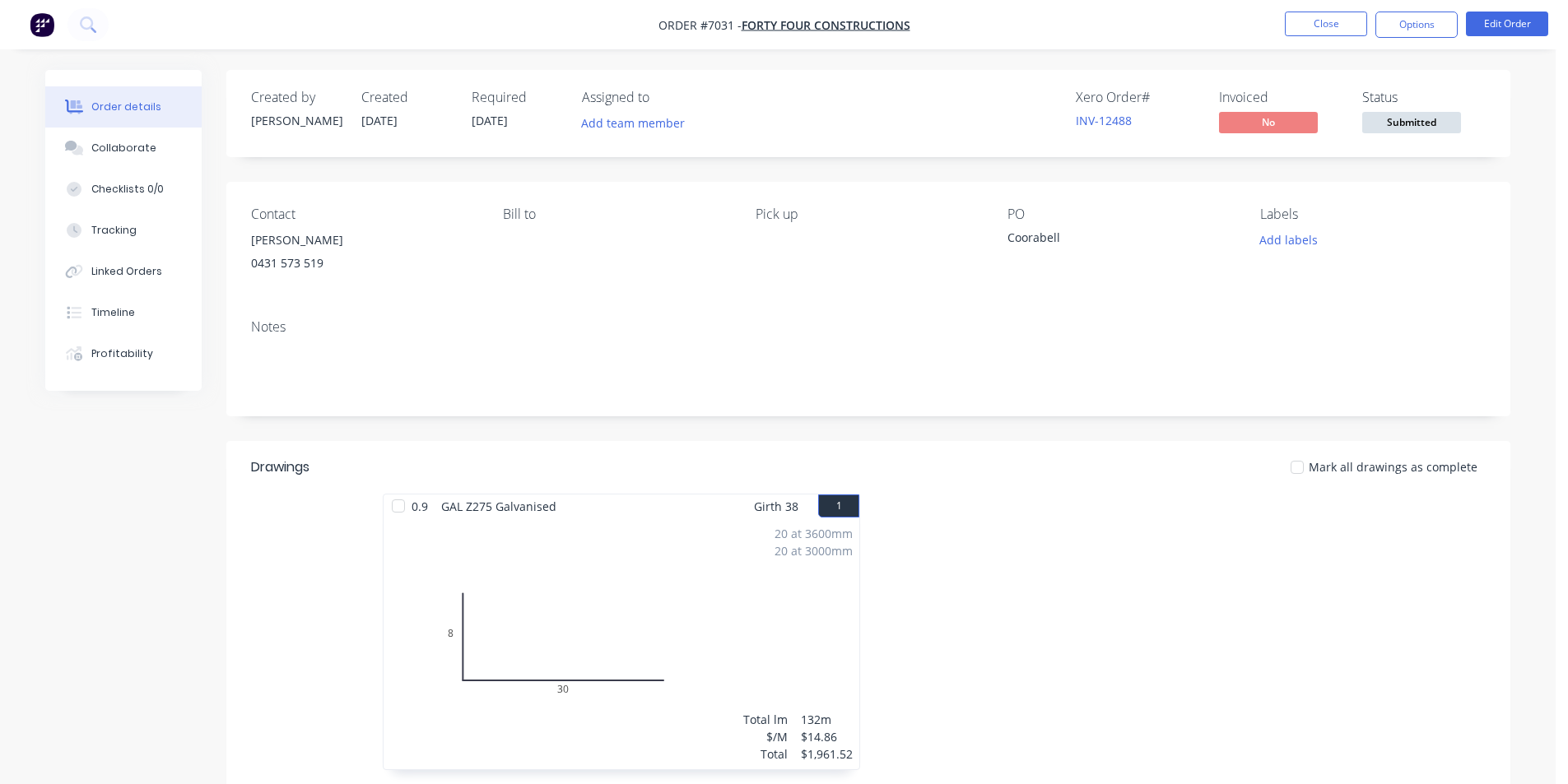
click at [1432, 118] on span "Submitted" at bounding box center [1412, 122] width 99 height 20
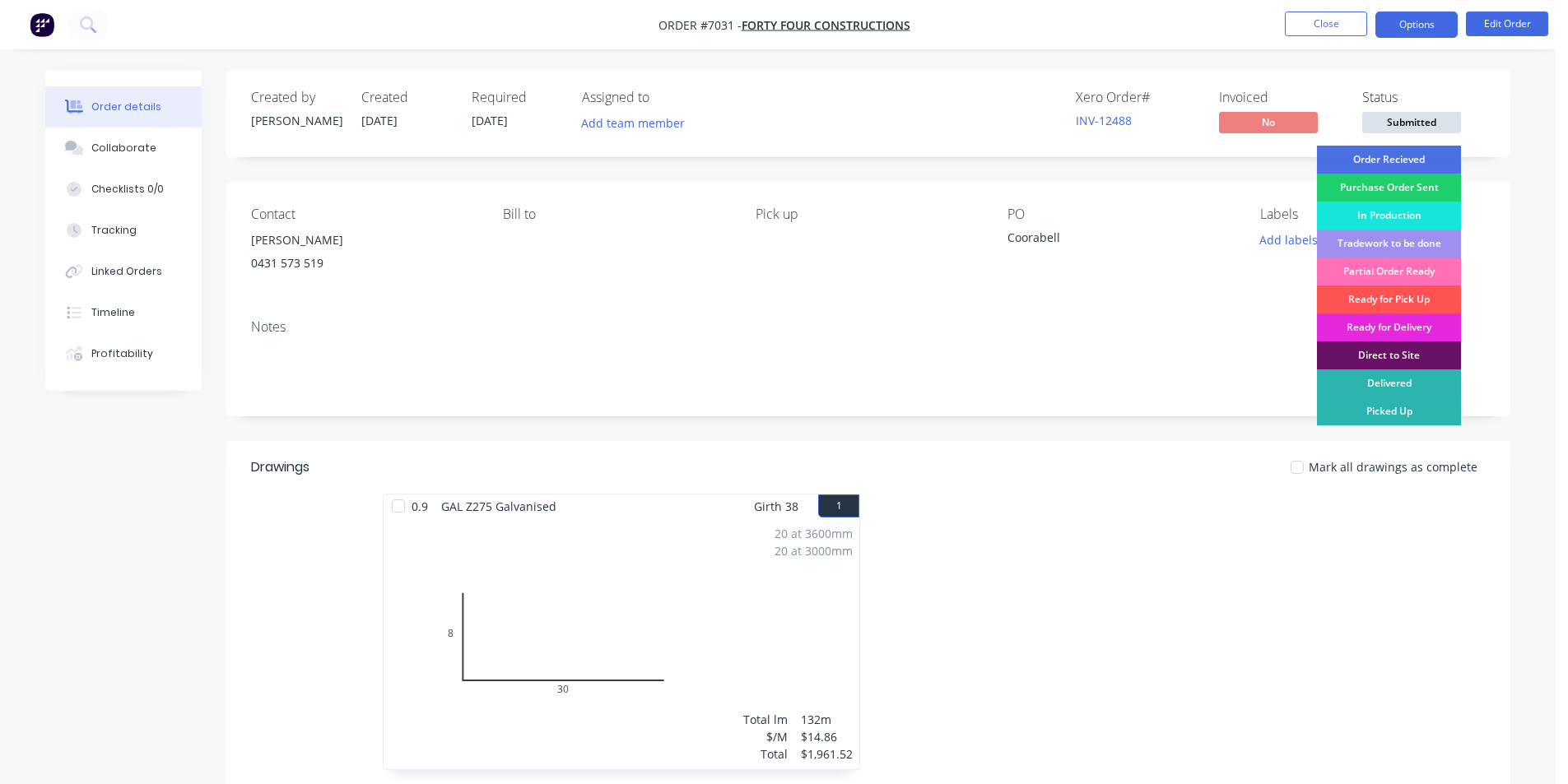
drag, startPoint x: 1432, startPoint y: 160, endPoint x: 1423, endPoint y: 16, distance: 144.3
click at [1431, 160] on div "Order Recieved" at bounding box center [1389, 160] width 144 height 28
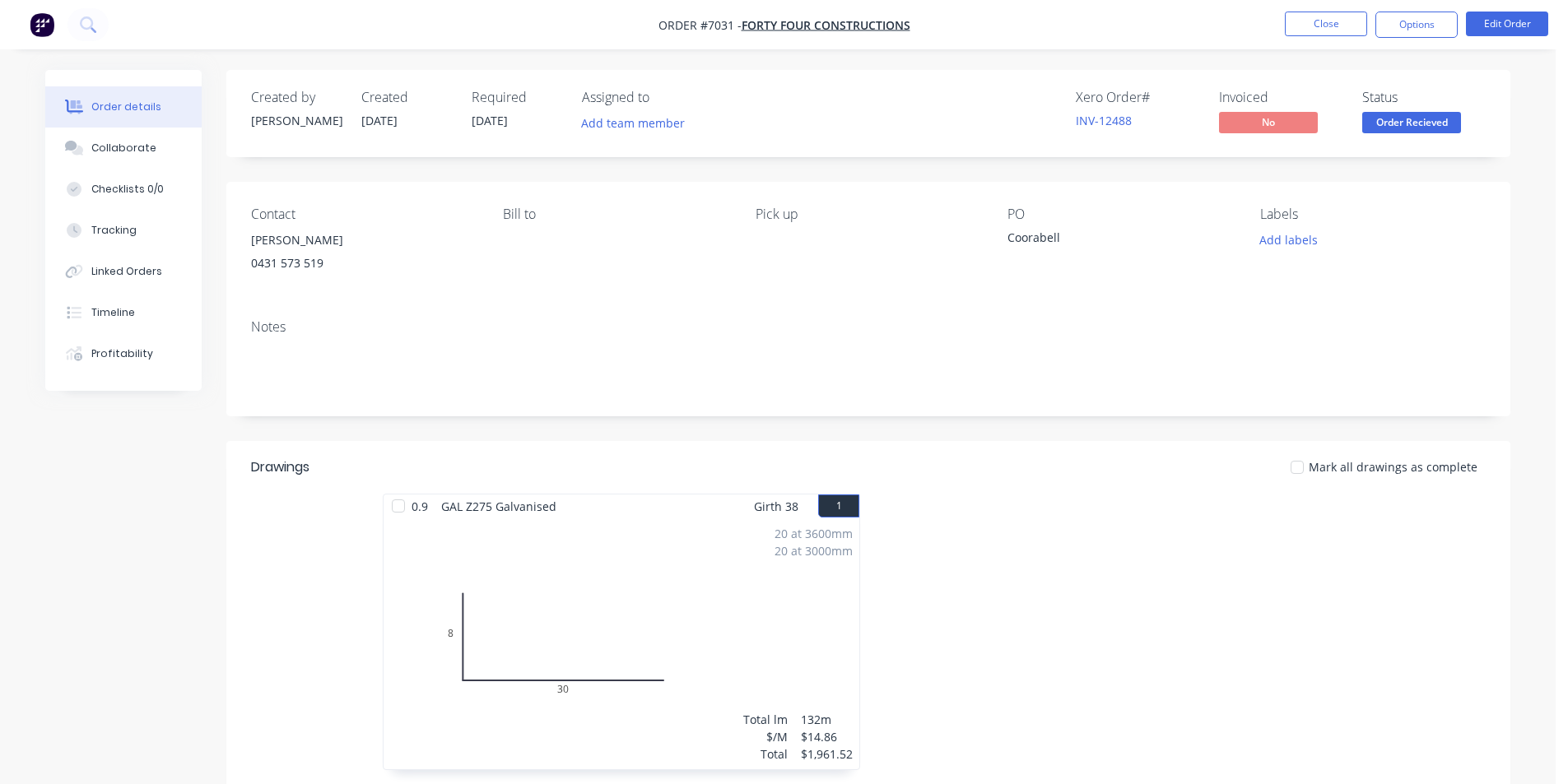
click at [1422, 43] on nav "Order #7031 - Forty Four Constructions Close Options Edit Order" at bounding box center [784, 25] width 1568 height 50
click at [1411, 24] on button "Options" at bounding box center [1416, 25] width 83 height 27
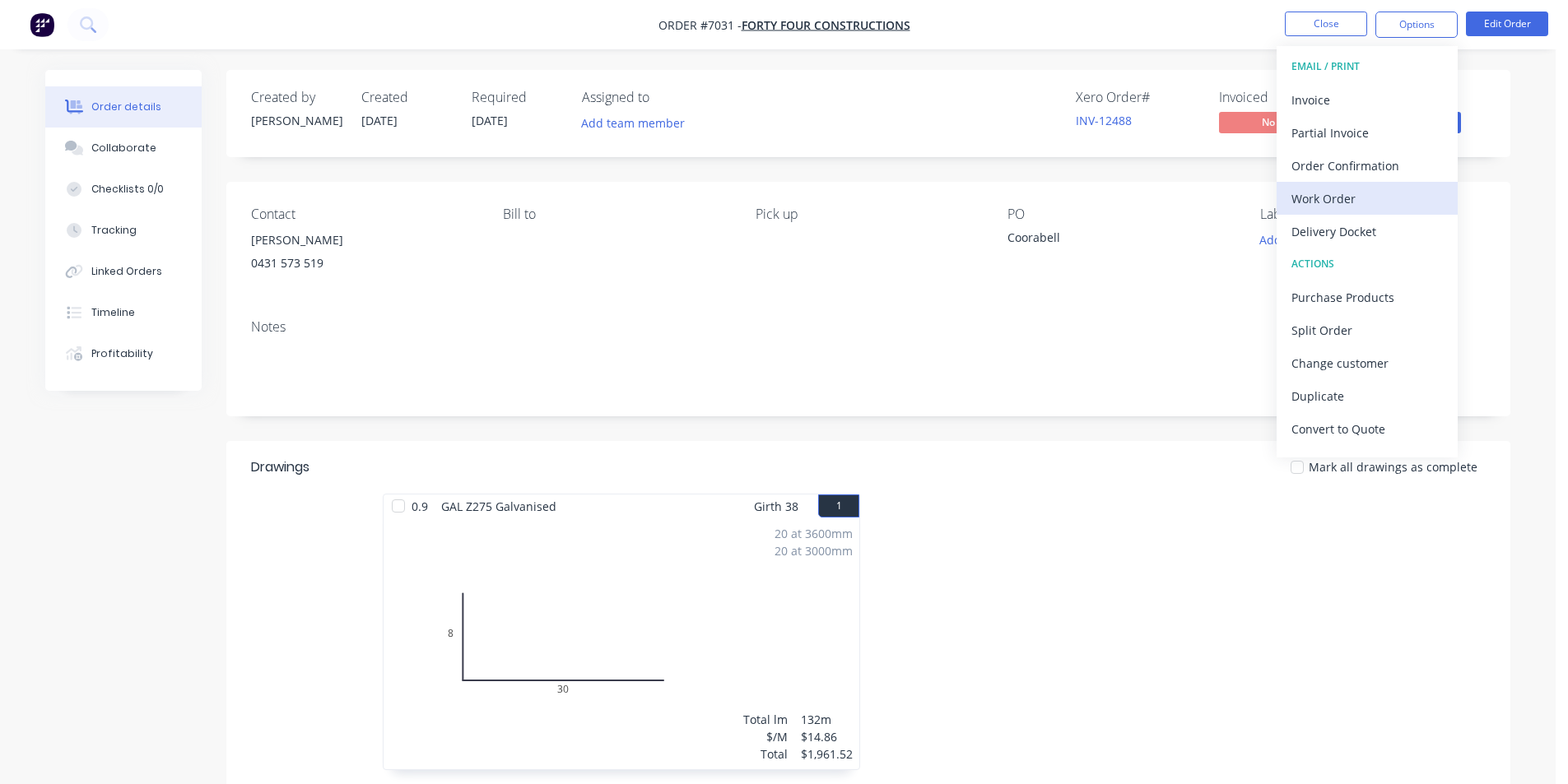
click at [1376, 192] on div "Work Order" at bounding box center [1367, 198] width 152 height 24
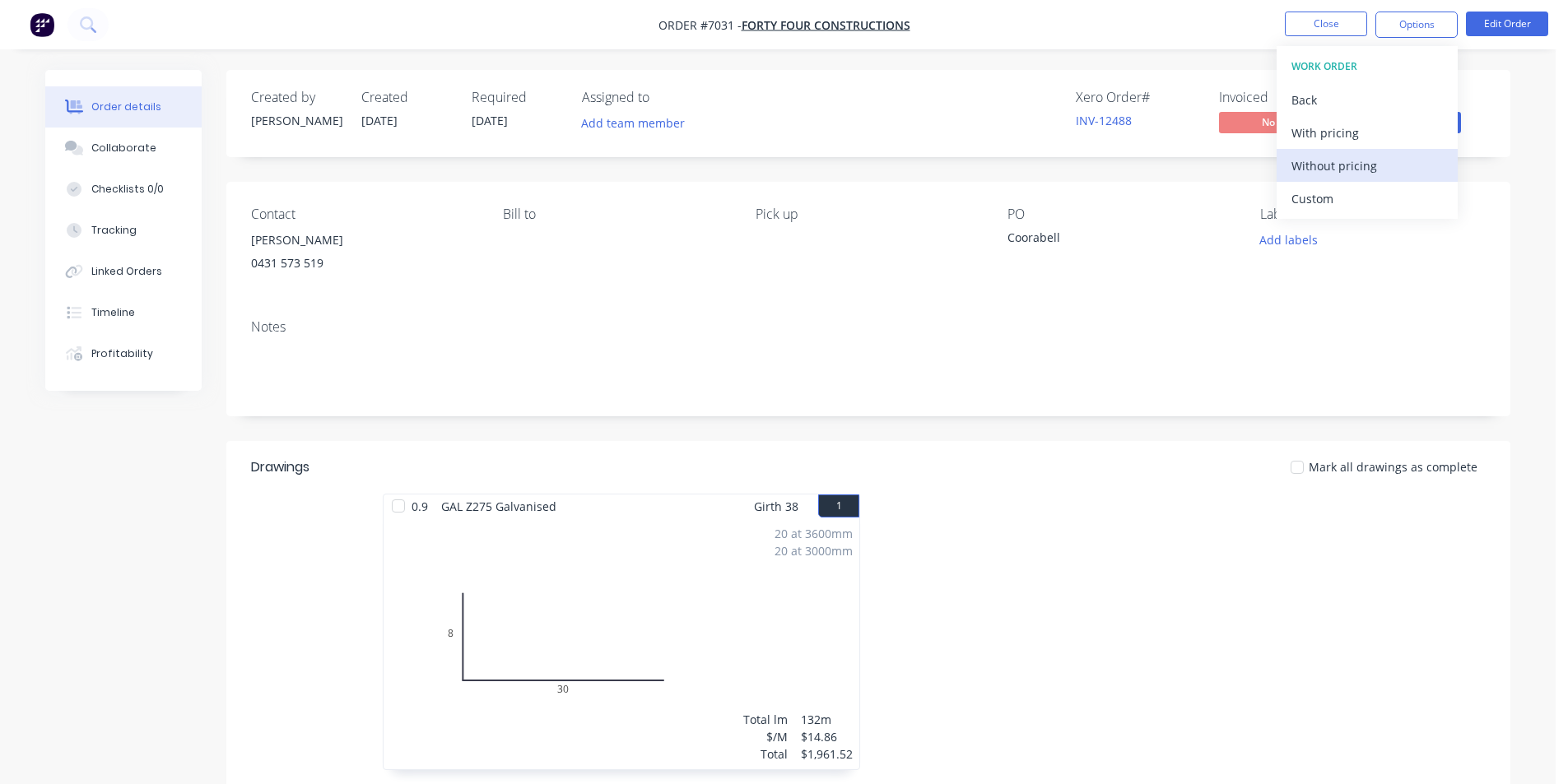
click at [1368, 168] on div "Without pricing" at bounding box center [1367, 165] width 152 height 24
drag, startPoint x: 112, startPoint y: 131, endPoint x: 830, endPoint y: 329, distance: 744.8
click at [112, 131] on button "Collaborate" at bounding box center [123, 148] width 156 height 41
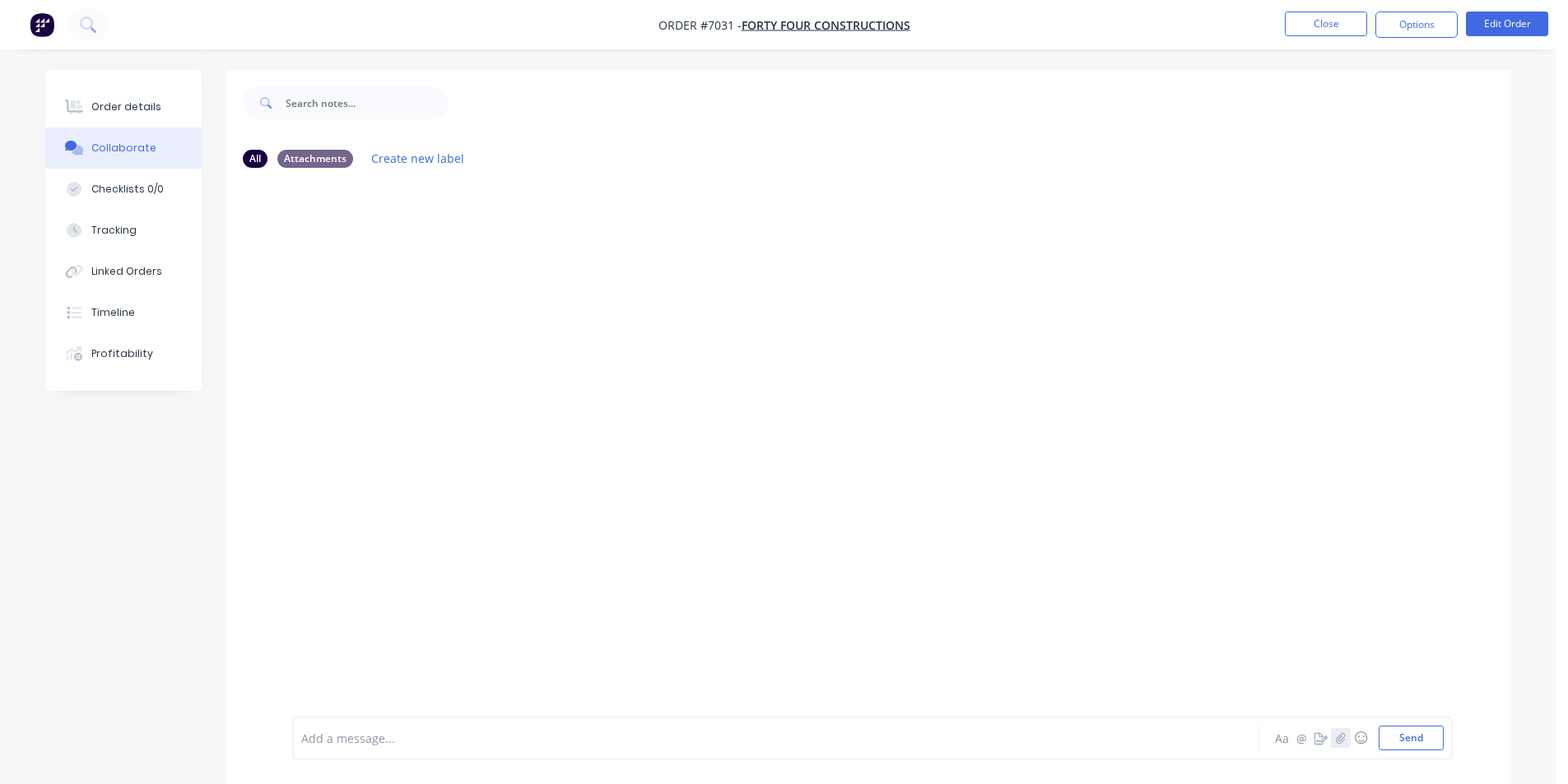
click at [1340, 744] on button "button" at bounding box center [1341, 738] width 20 height 20
click at [1437, 734] on button "Send" at bounding box center [1411, 738] width 65 height 25
click at [1348, 26] on button "Close" at bounding box center [1325, 24] width 83 height 25
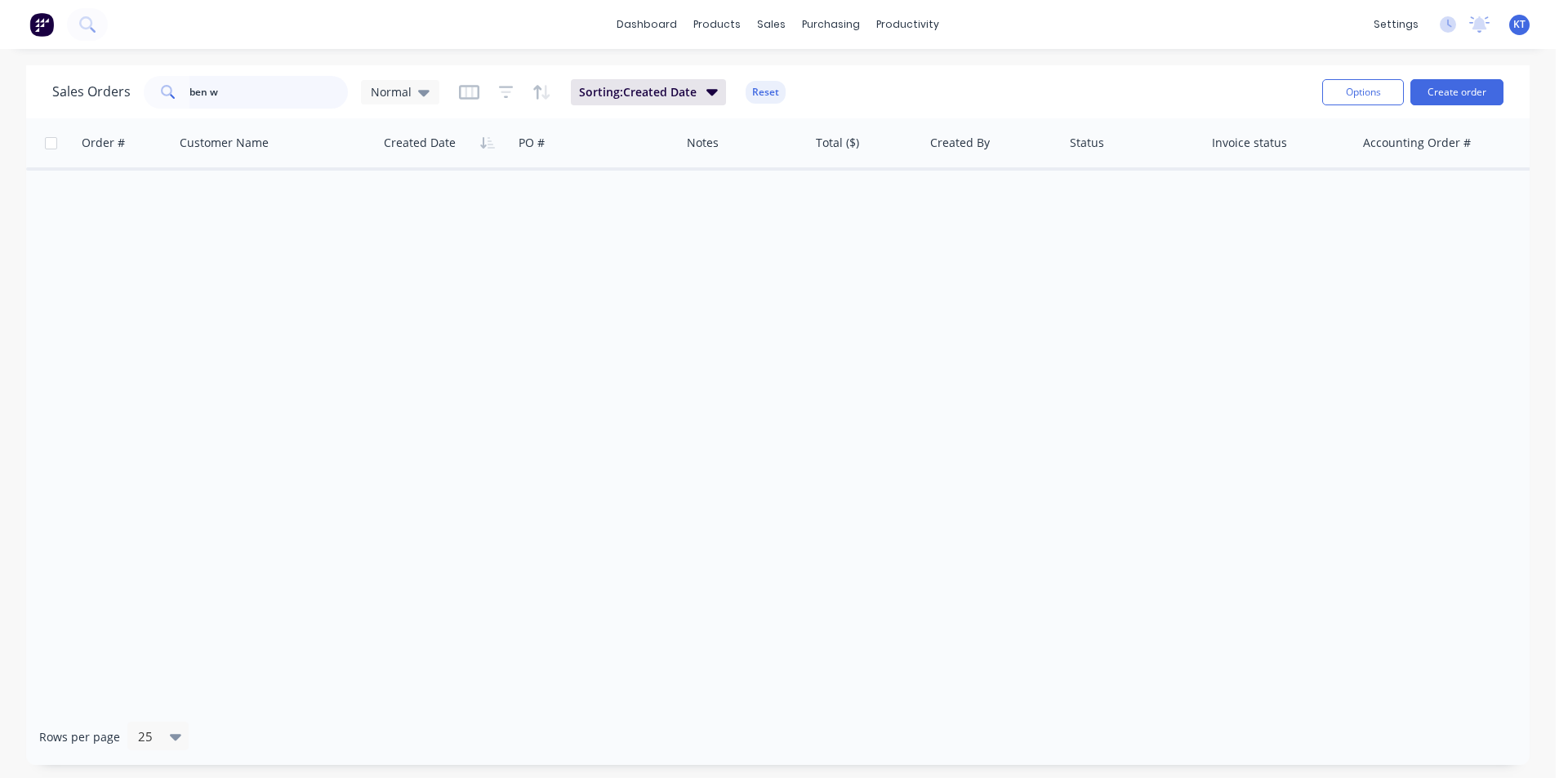
click at [265, 81] on input "ben w" at bounding box center [269, 92] width 160 height 33
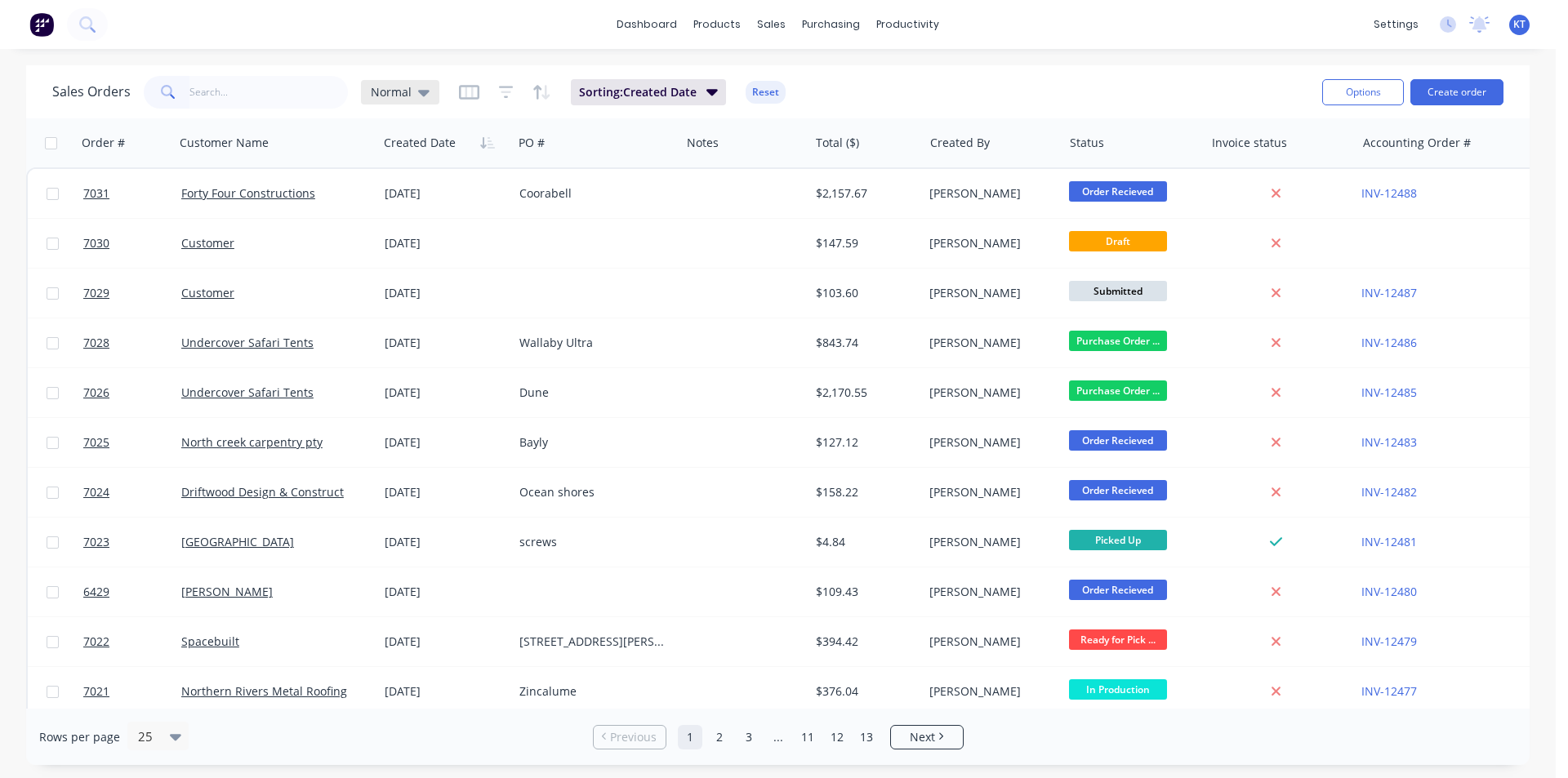
click at [432, 80] on div "Normal" at bounding box center [400, 93] width 78 height 25
click at [427, 96] on div "Normal" at bounding box center [400, 93] width 78 height 25
click at [395, 93] on span "Normal" at bounding box center [391, 92] width 41 height 17
click at [424, 305] on button "archived" at bounding box center [458, 296] width 186 height 19
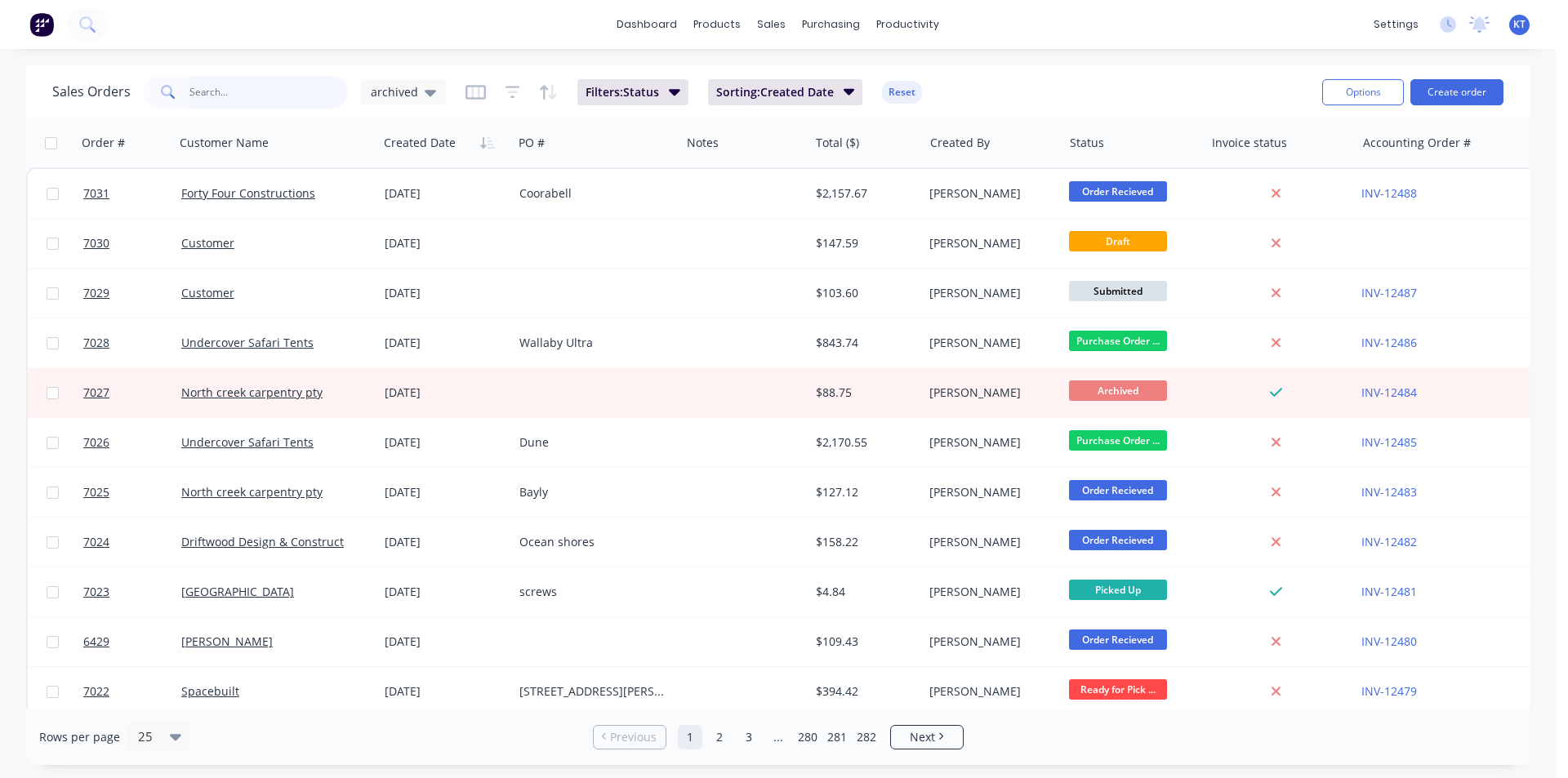
click at [246, 85] on input "text" at bounding box center [269, 92] width 160 height 33
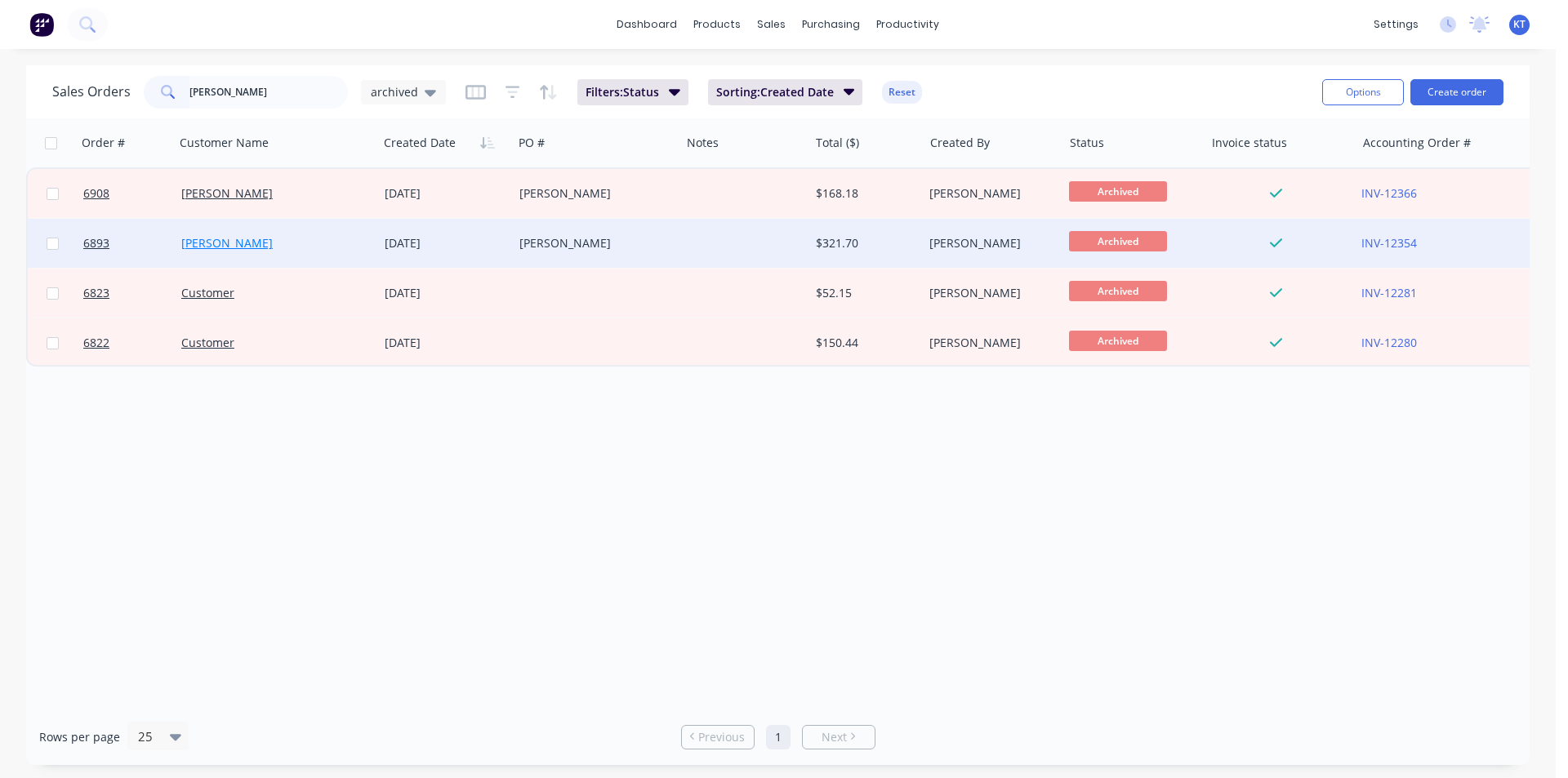
click at [201, 241] on link "[PERSON_NAME]" at bounding box center [227, 243] width 92 height 16
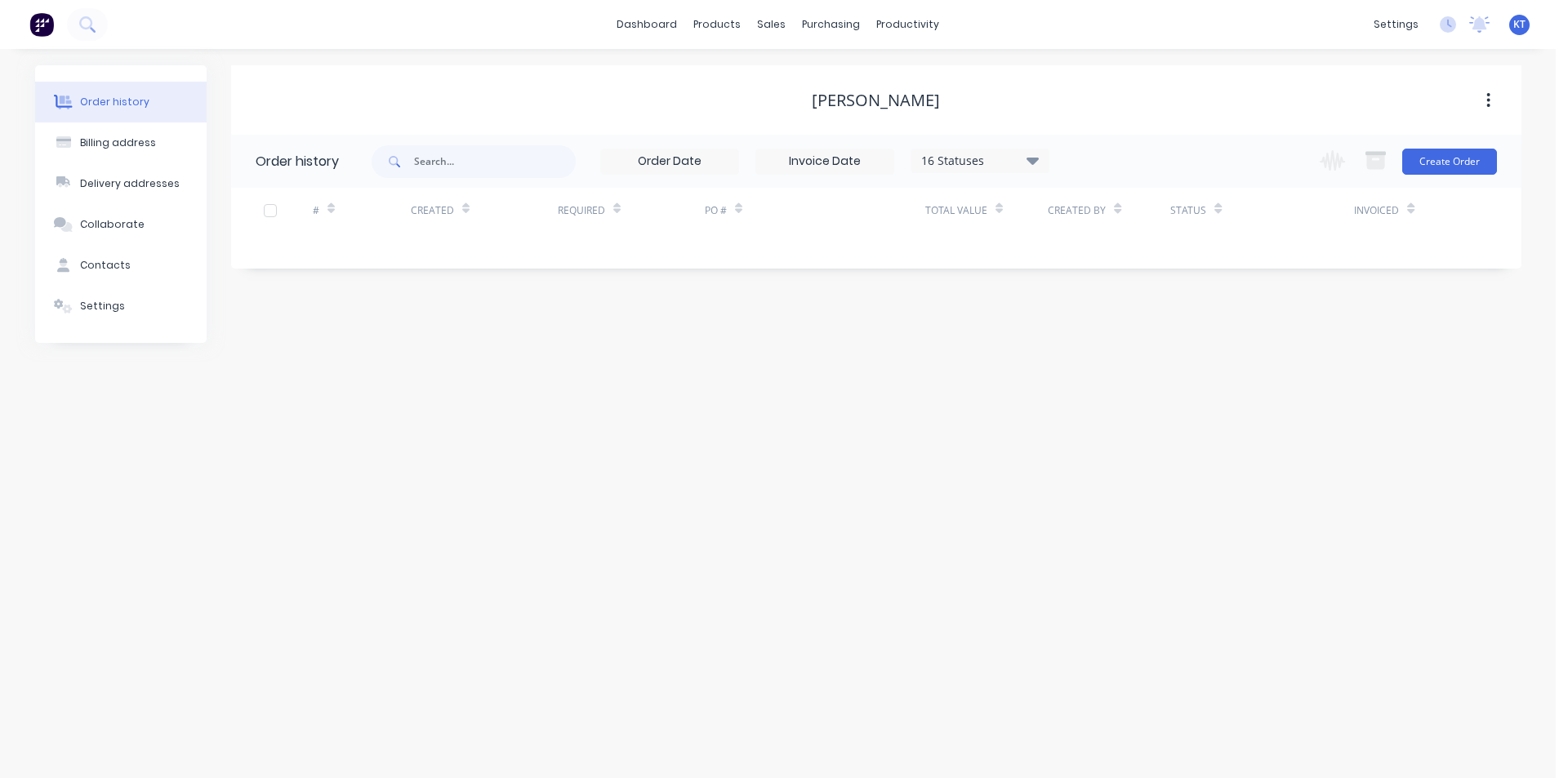
click at [1042, 163] on div "16 Statuses" at bounding box center [980, 160] width 137 height 18
click at [1080, 389] on div "Archived" at bounding box center [1014, 389] width 204 height 33
click at [1115, 382] on label at bounding box center [1115, 382] width 0 height 0
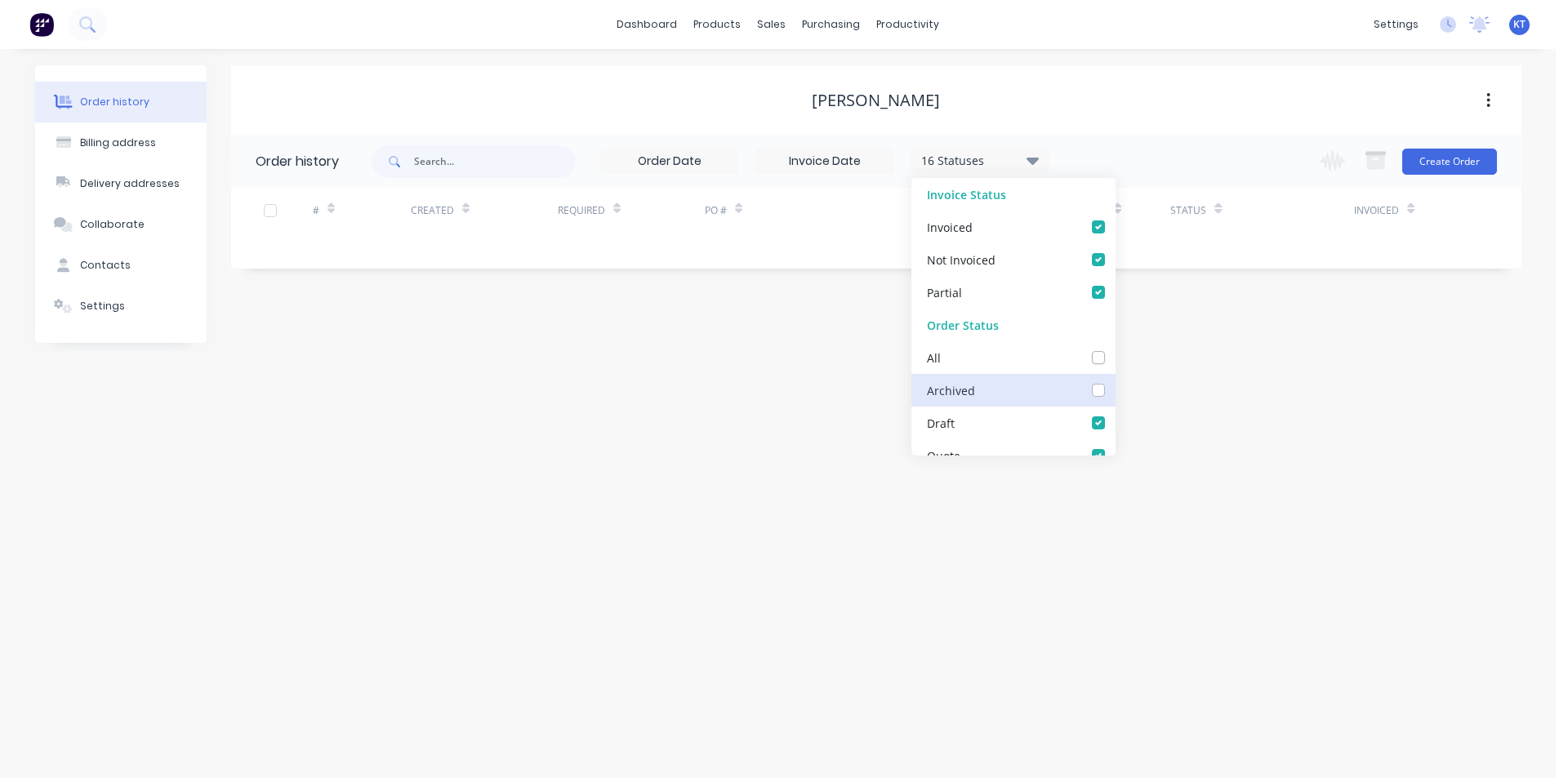
click at [1115, 389] on input "checkbox" at bounding box center [1121, 389] width 13 height 16
click at [1523, 489] on div "Order history Billing address Delivery addresses Collaborate Contacts Settings …" at bounding box center [777, 413] width 1556 height 729
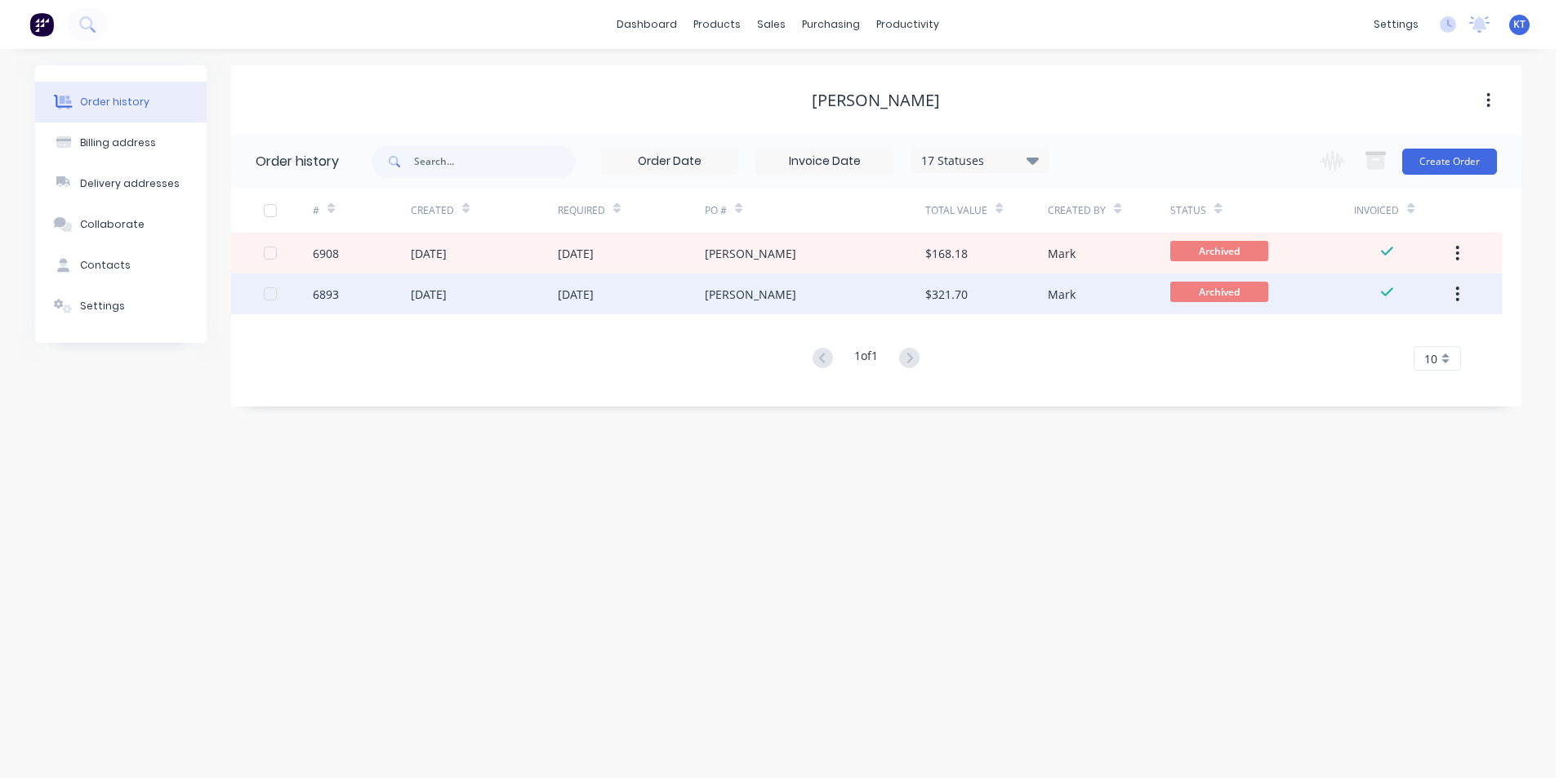
click at [798, 294] on div "[PERSON_NAME]" at bounding box center [815, 293] width 220 height 41
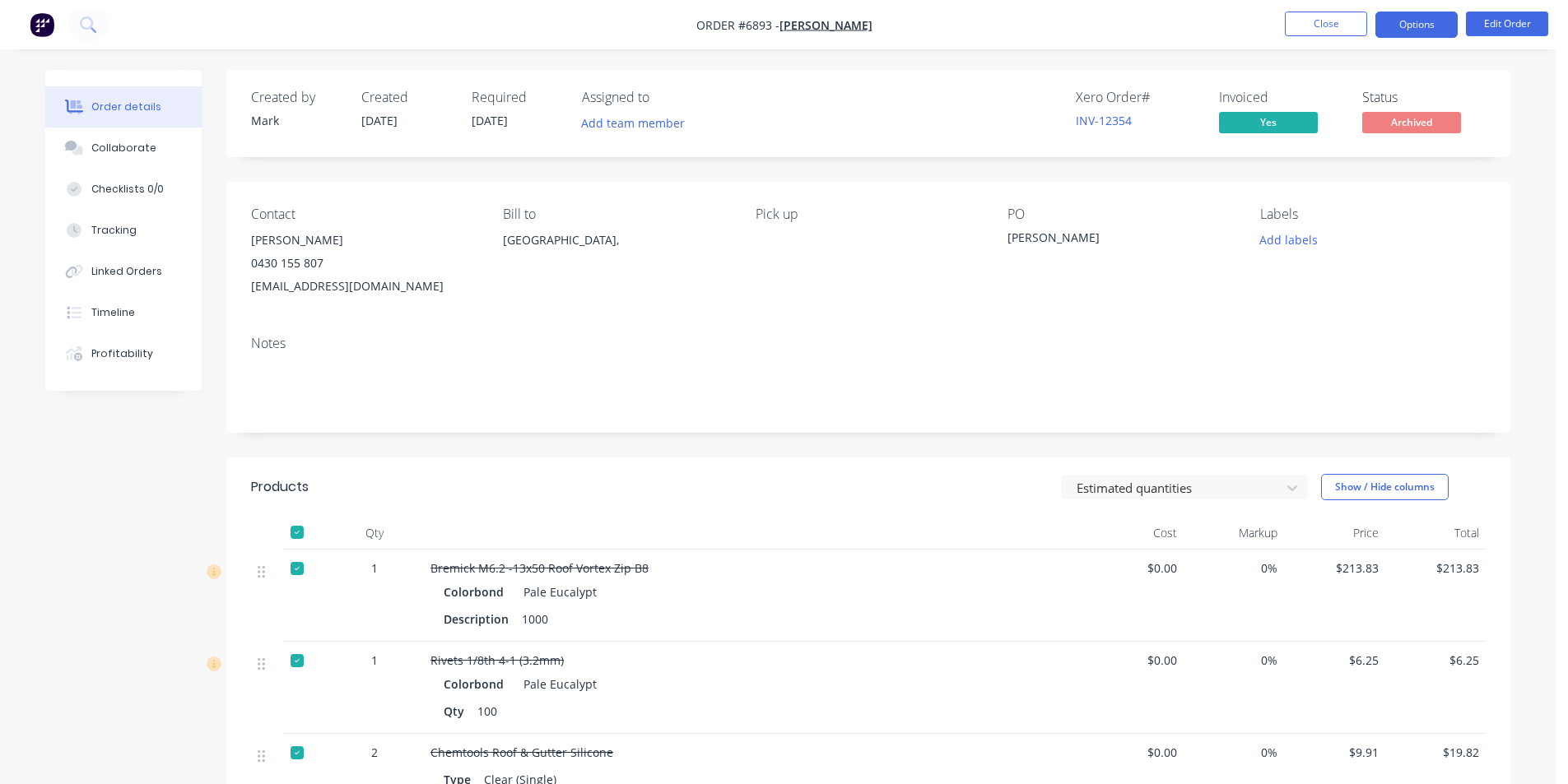
click at [1409, 16] on button "Options" at bounding box center [1416, 25] width 83 height 27
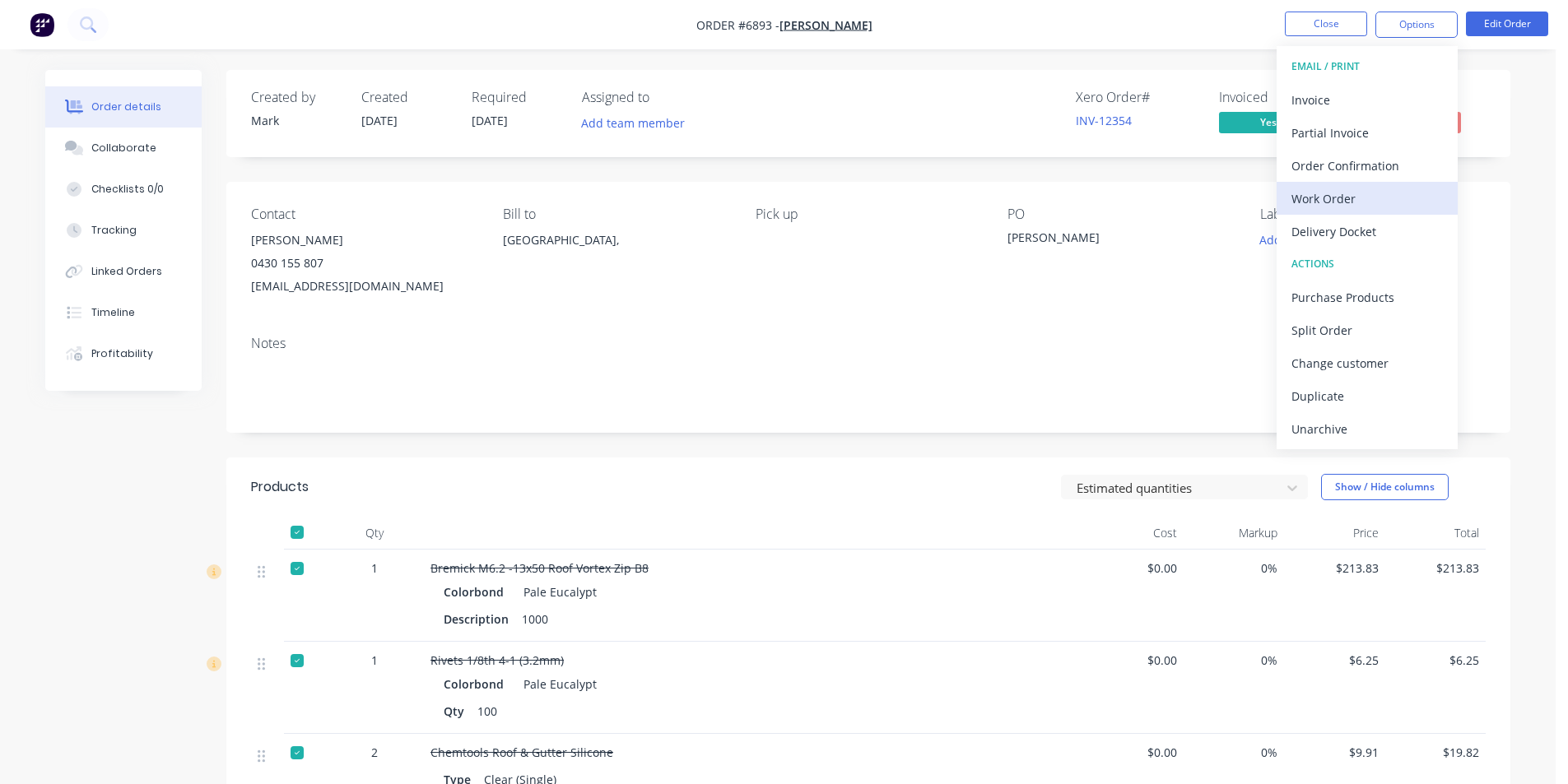
click at [1348, 195] on div "Work Order" at bounding box center [1367, 198] width 152 height 24
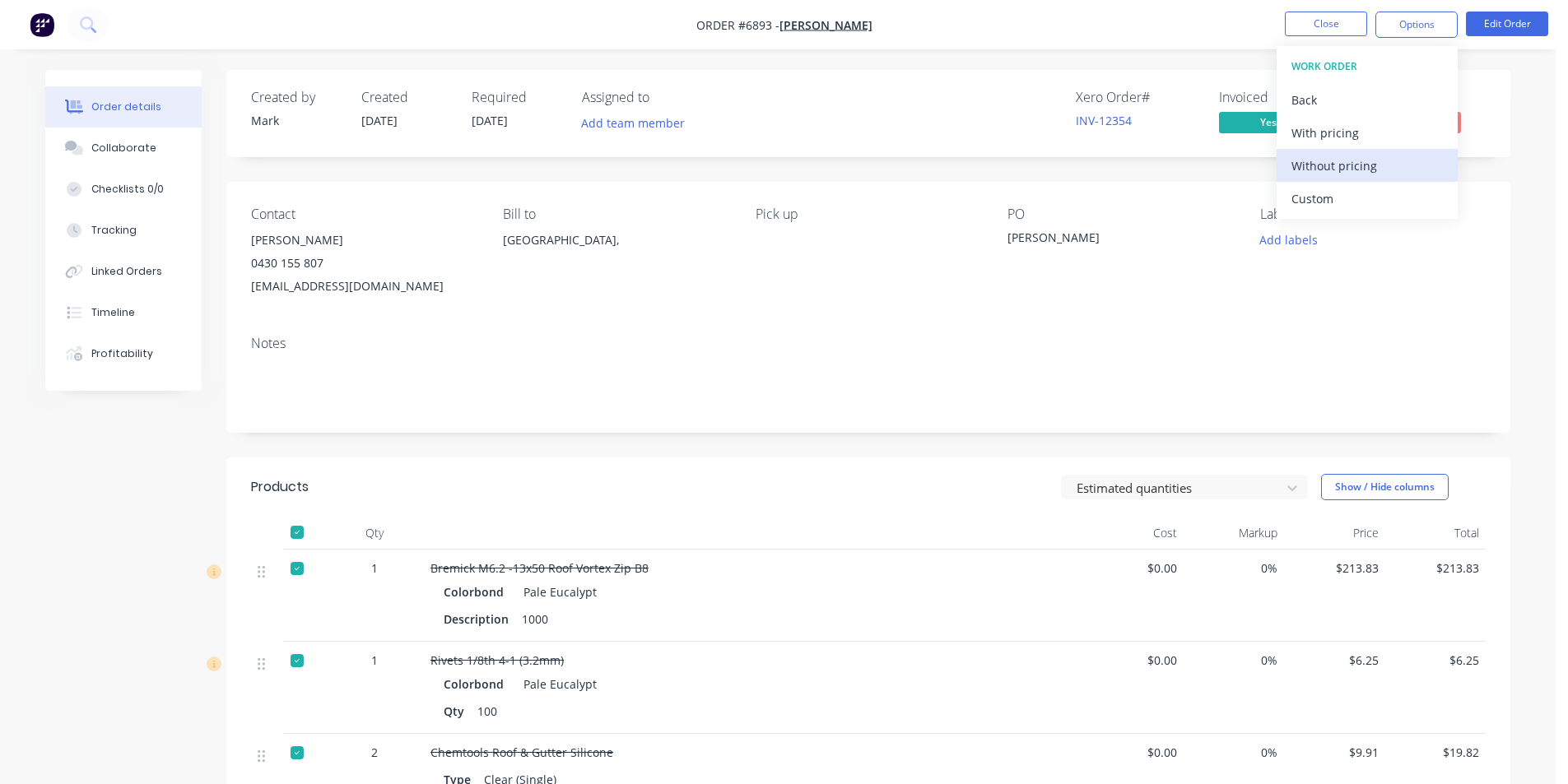
click at [1328, 157] on div "Without pricing" at bounding box center [1367, 165] width 152 height 24
click at [1283, 20] on ul "Close Options EMAIL / PRINT Invoice Partial Invoice Order Confirmation Work Ord…" at bounding box center [1416, 25] width 303 height 27
click at [1334, 38] on nav "Order #6893 - [PERSON_NAME] Close Options EMAIL / PRINT Invoice Partial Invoice…" at bounding box center [784, 25] width 1568 height 50
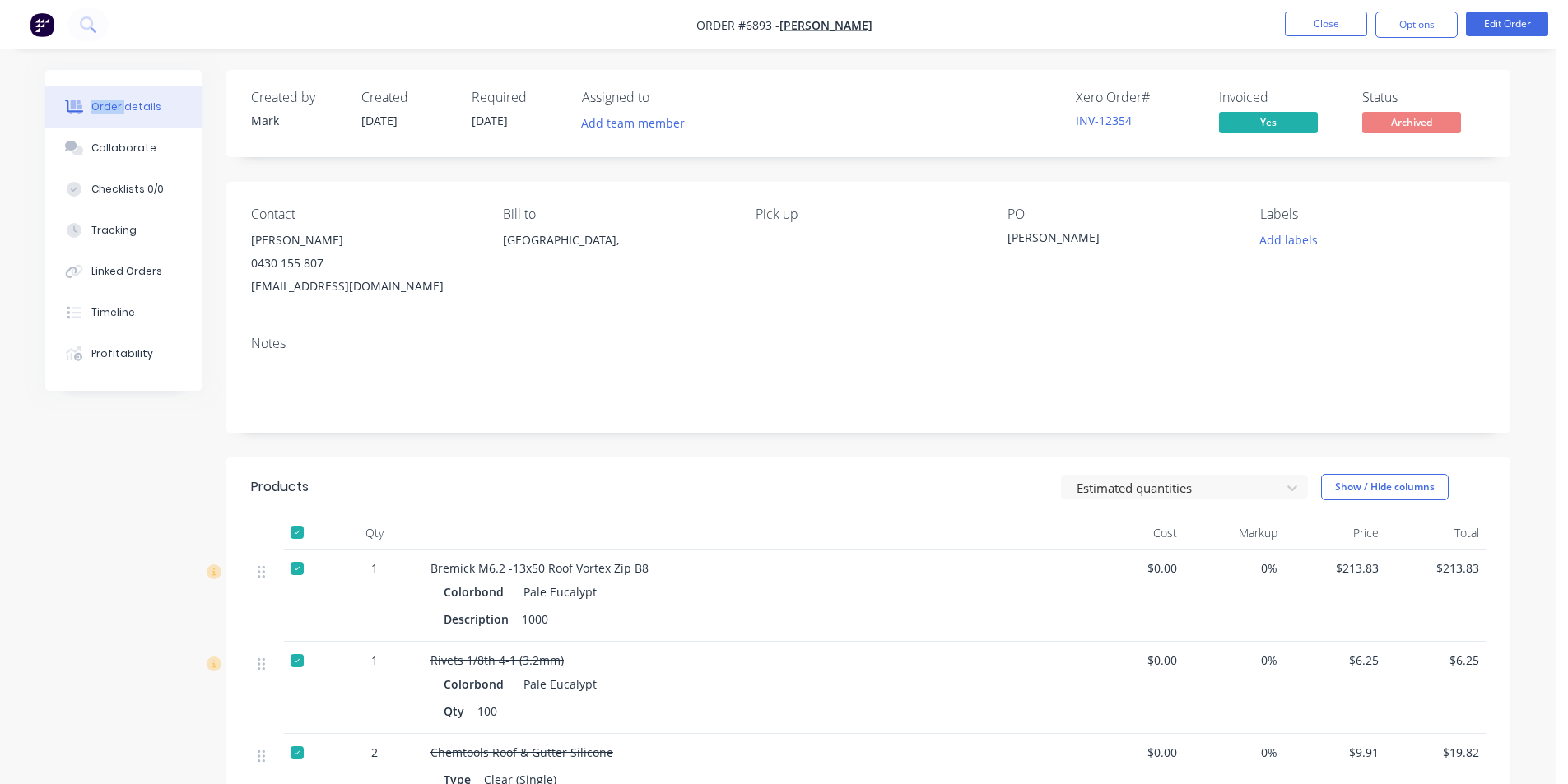
click at [1334, 38] on nav "Order #6893 - [PERSON_NAME] Close Options Edit Order" at bounding box center [784, 25] width 1568 height 50
click at [1320, 14] on button "Close" at bounding box center [1325, 24] width 83 height 25
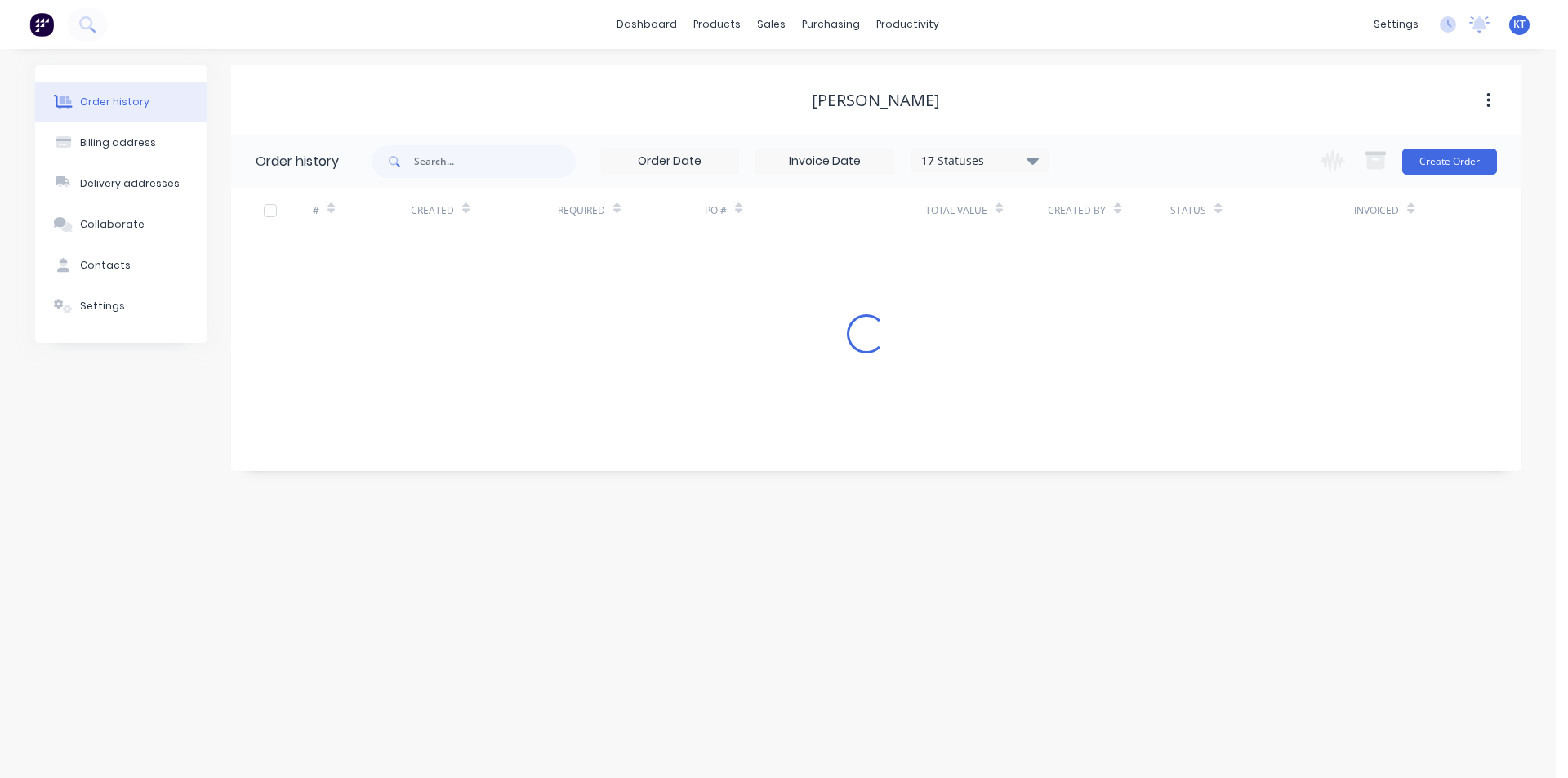
click at [772, 26] on div "sales" at bounding box center [771, 25] width 45 height 25
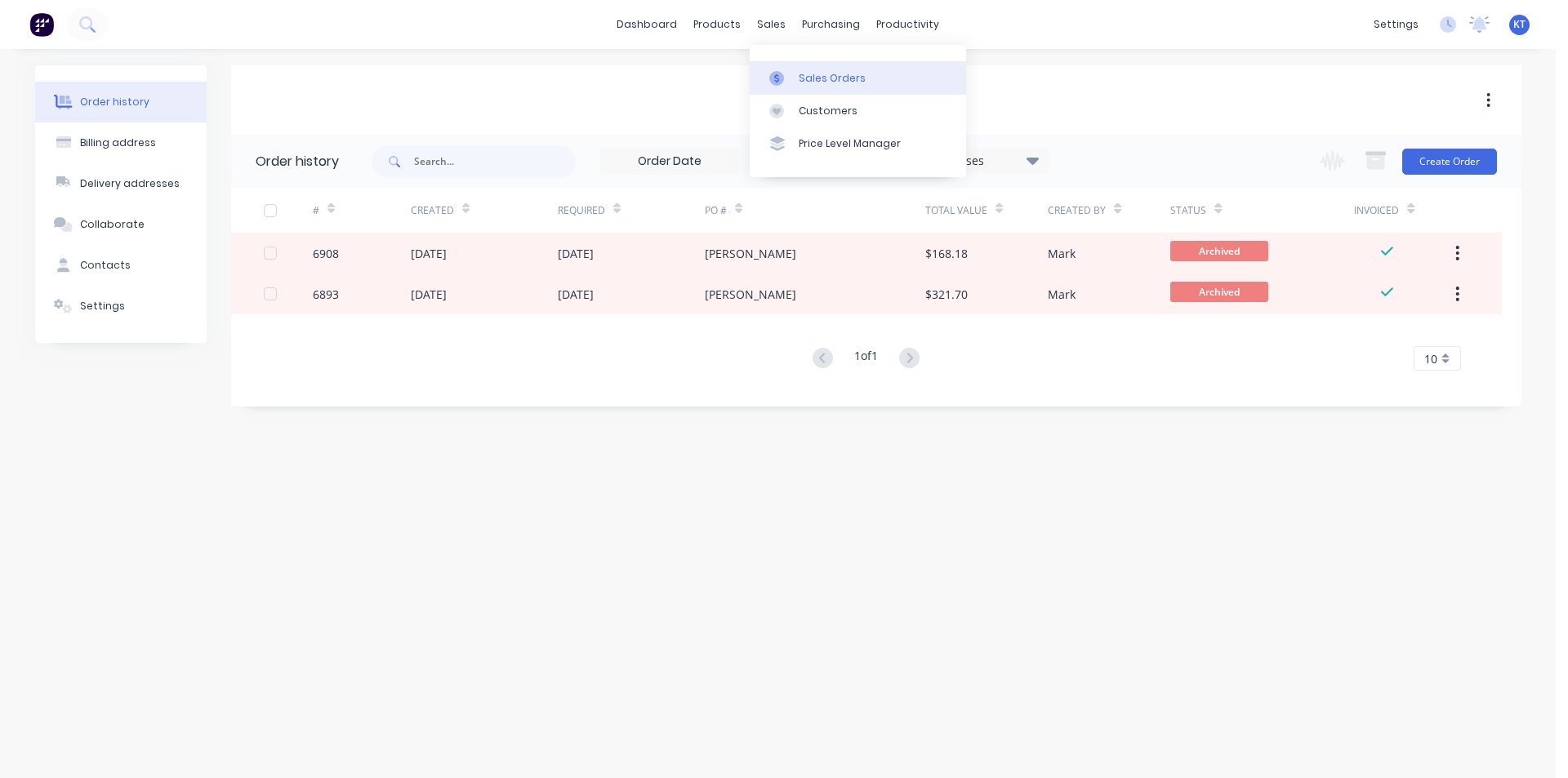
click at [820, 86] on link "Sales Orders" at bounding box center [858, 77] width 217 height 33
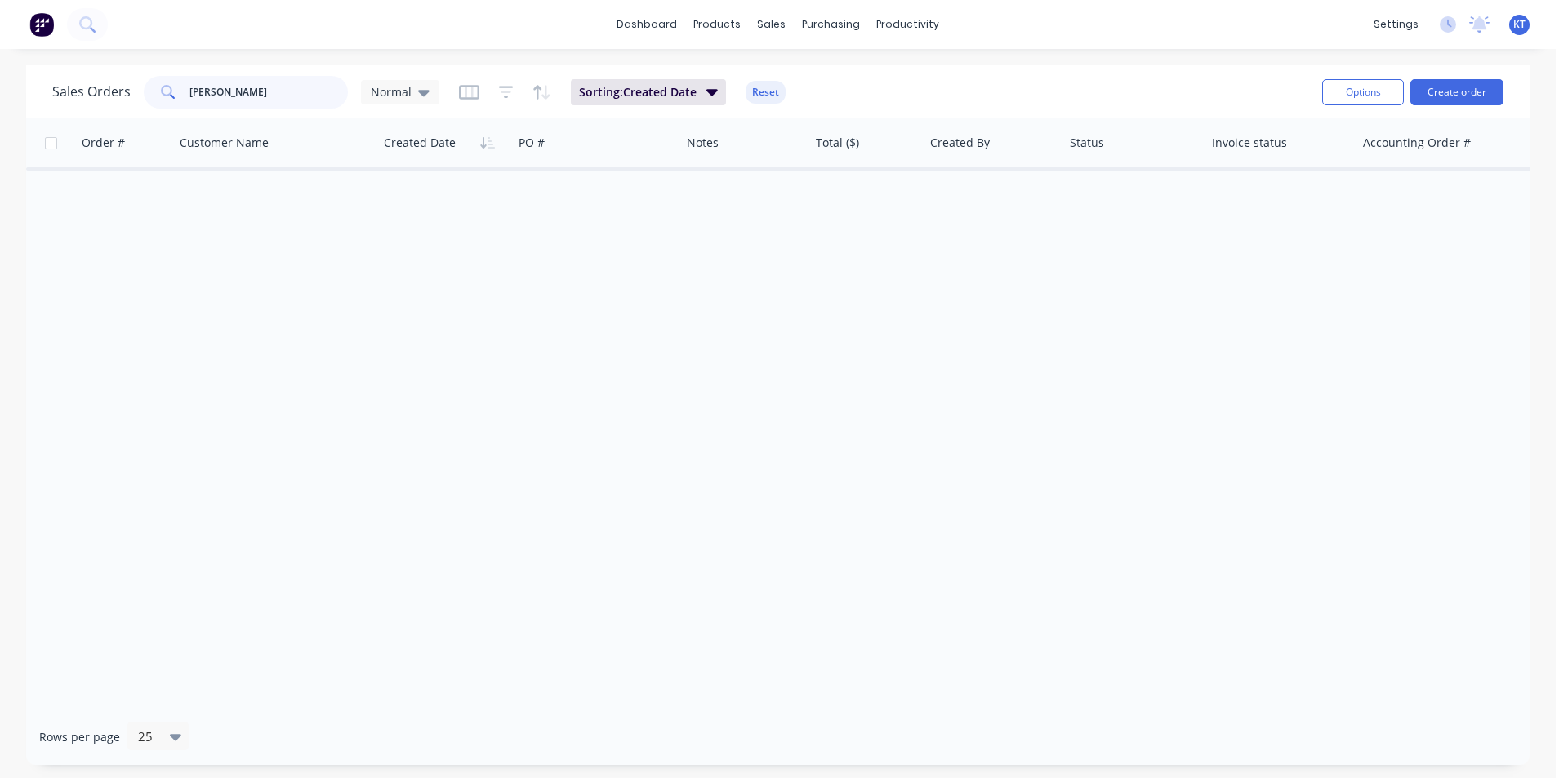
click at [237, 102] on input "[PERSON_NAME]" at bounding box center [269, 92] width 160 height 33
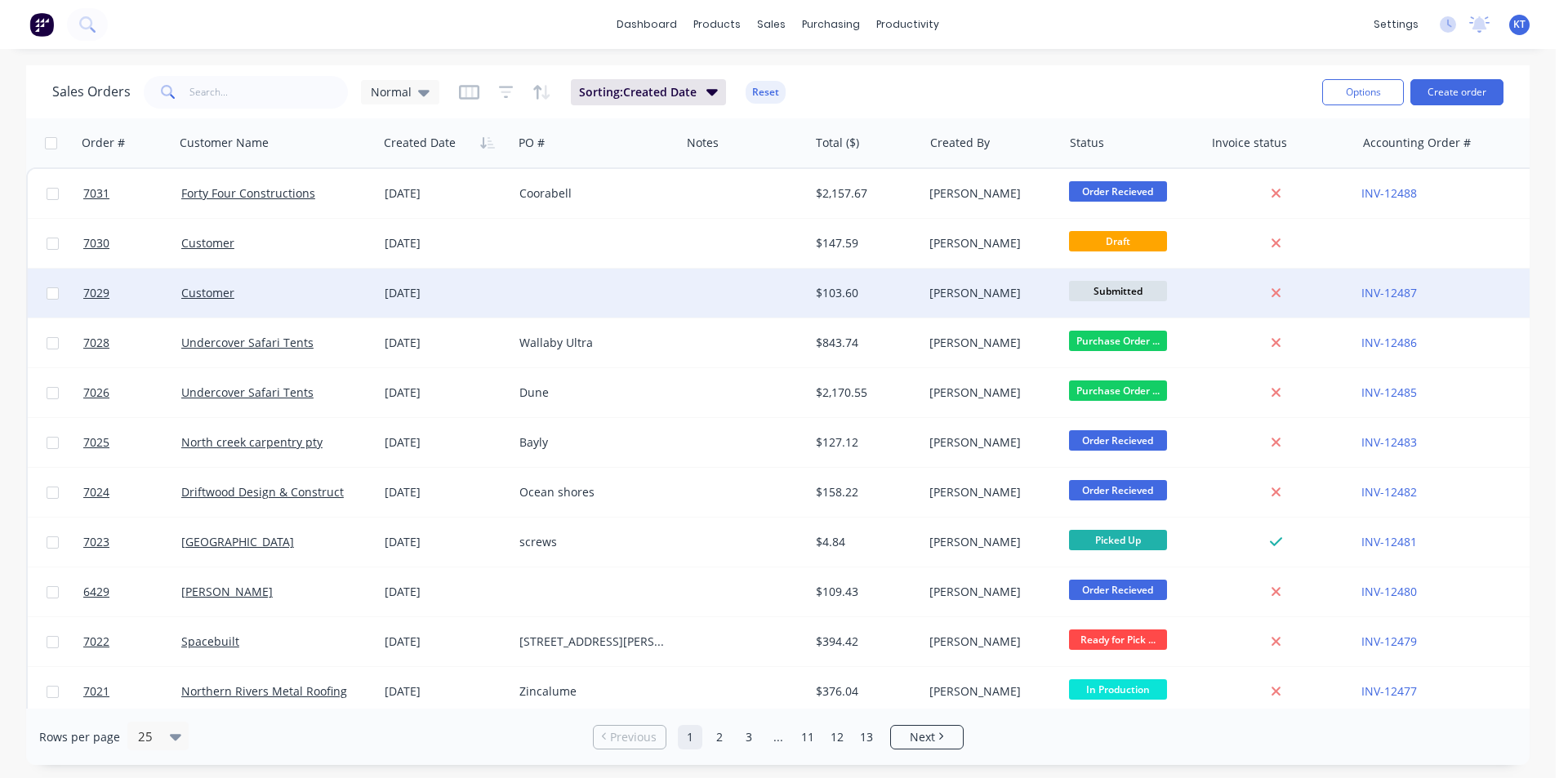
click at [228, 284] on div "Customer" at bounding box center [276, 293] width 204 height 49
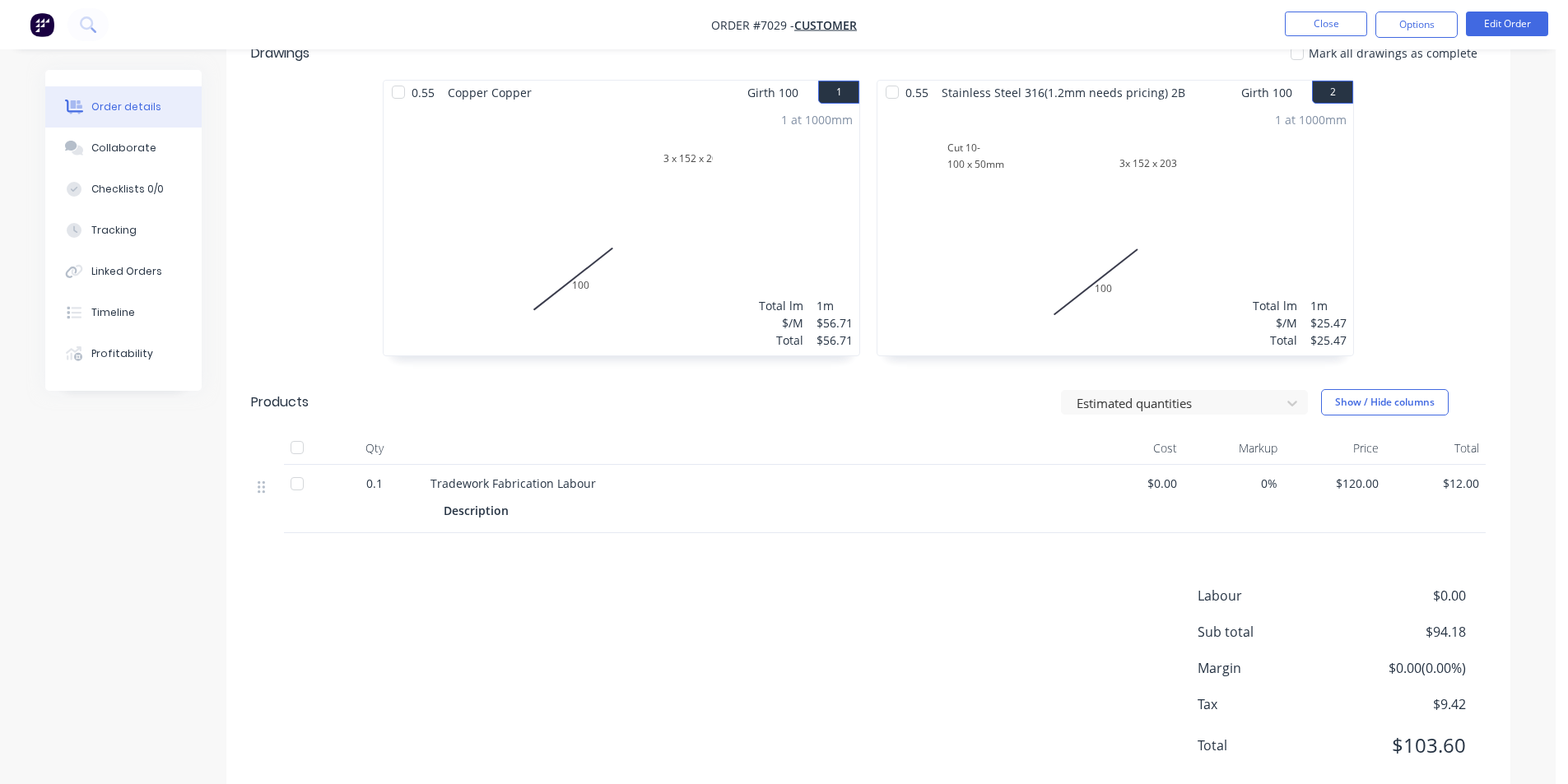
scroll to position [344, 0]
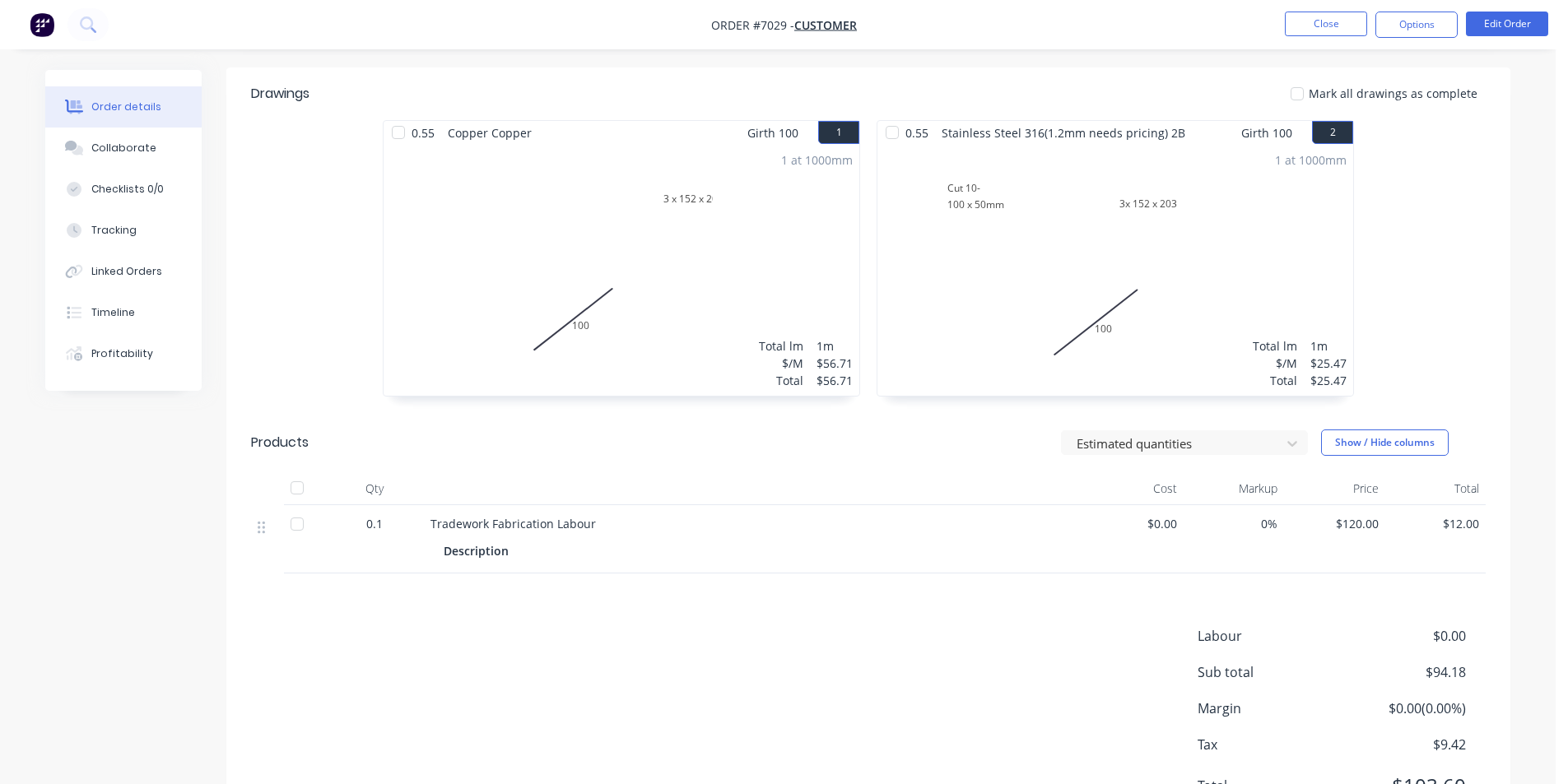
click at [1526, 6] on nav "Order #7029 - Customer Close Options Edit Order" at bounding box center [784, 25] width 1568 height 50
click at [1529, 20] on button "Edit Order" at bounding box center [1507, 24] width 83 height 25
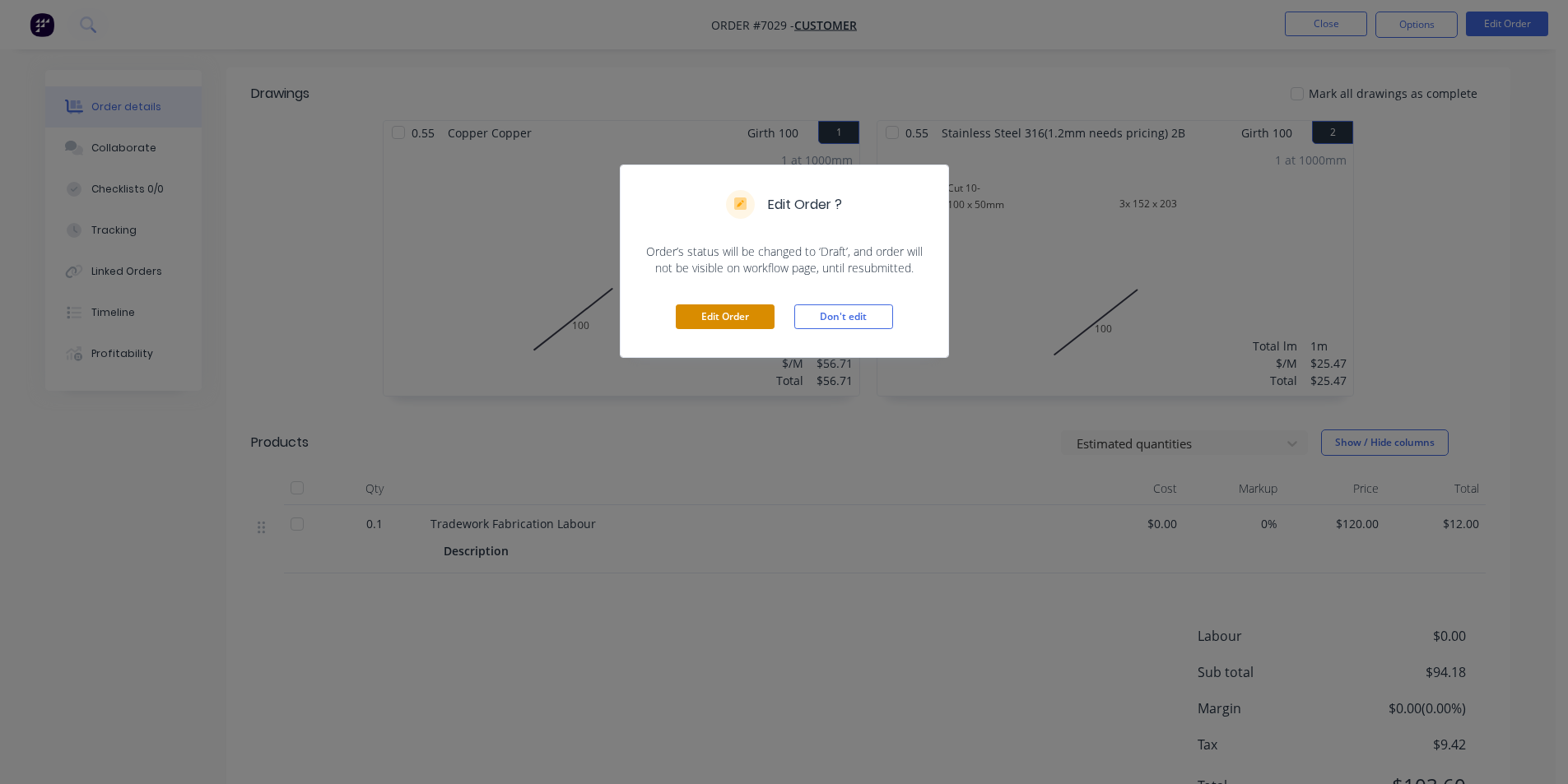
click at [747, 311] on button "Edit Order" at bounding box center [725, 317] width 99 height 25
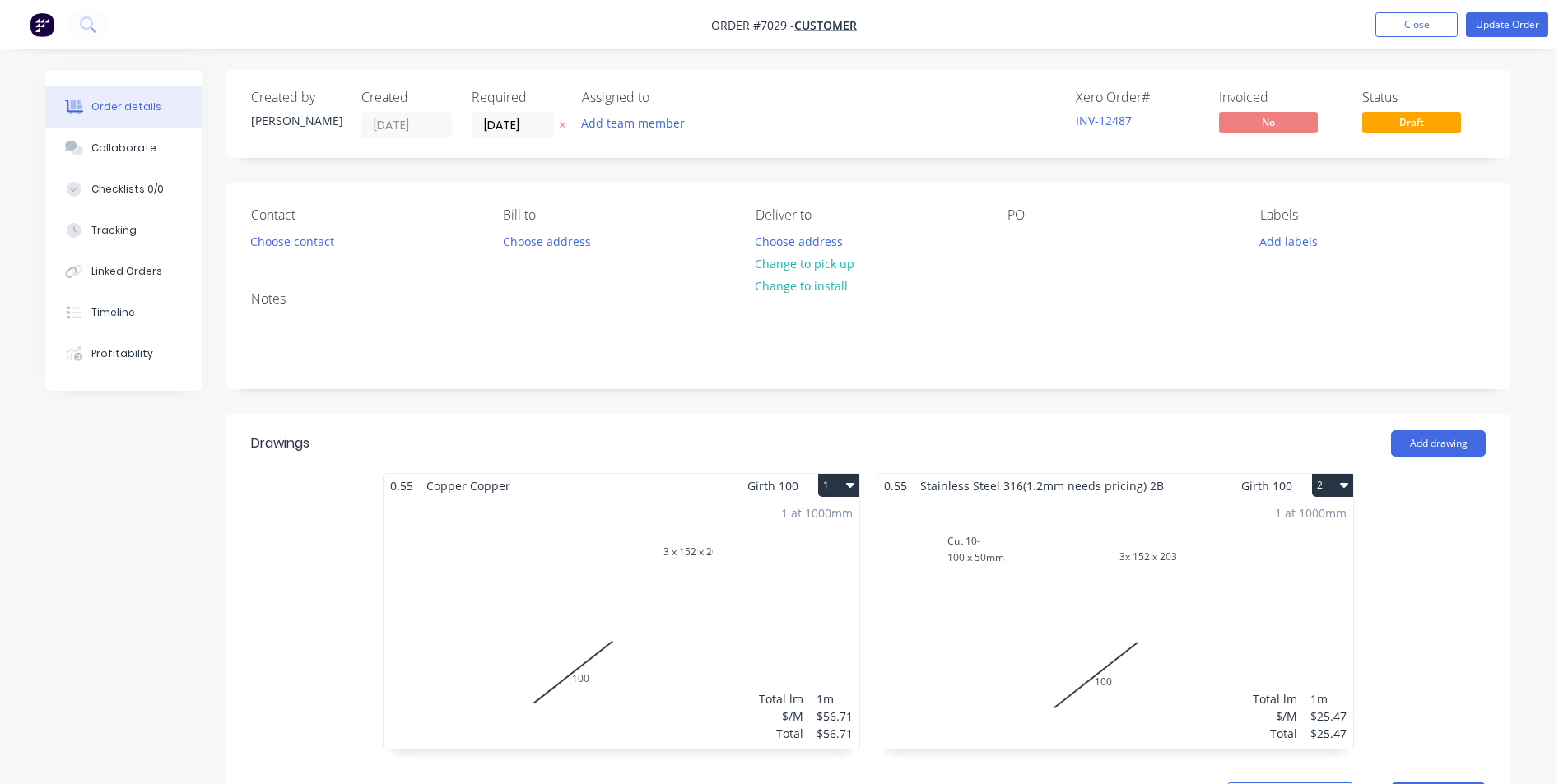
scroll to position [411, 0]
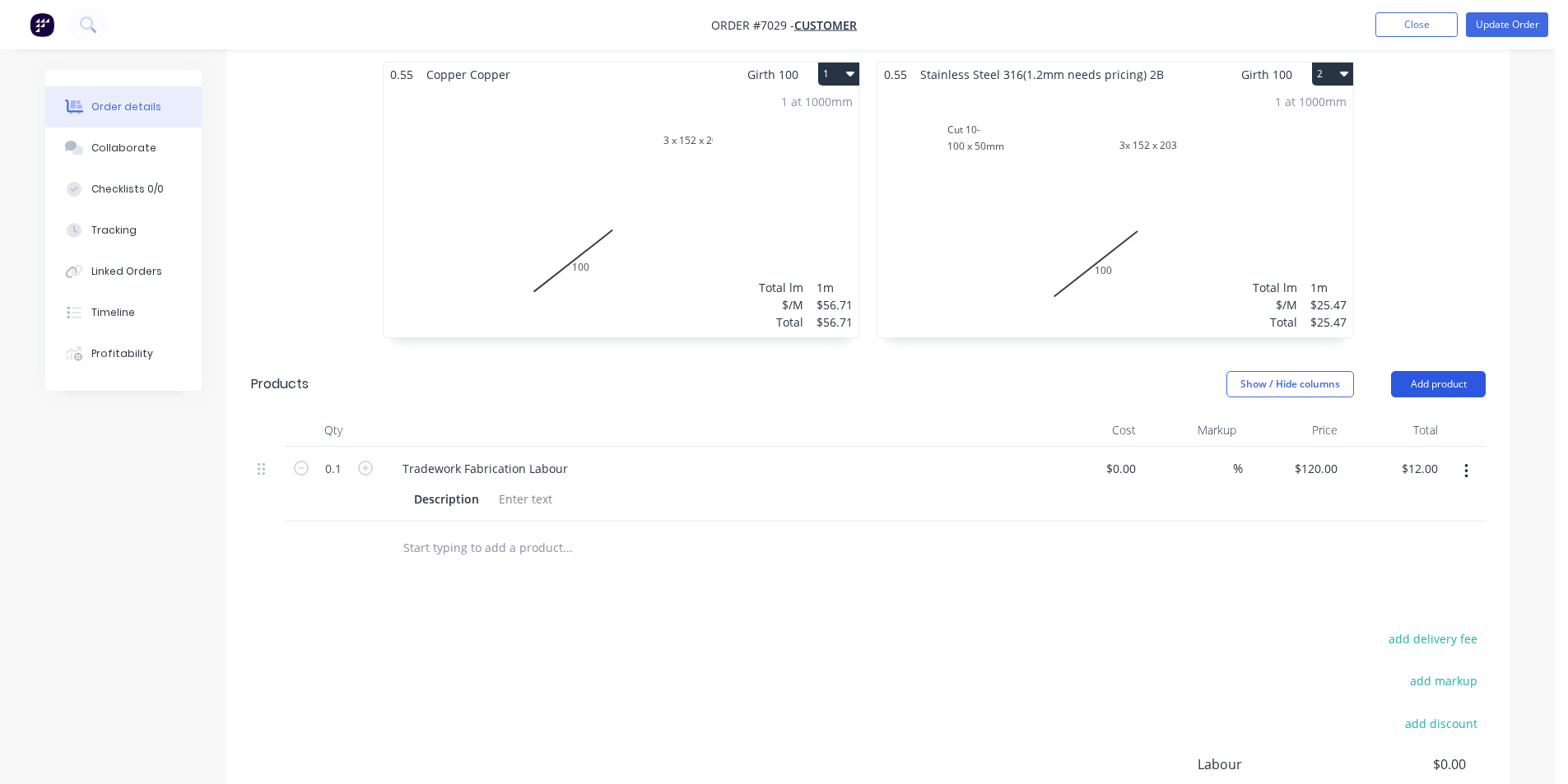
click at [1481, 376] on button "Add product" at bounding box center [1438, 384] width 95 height 27
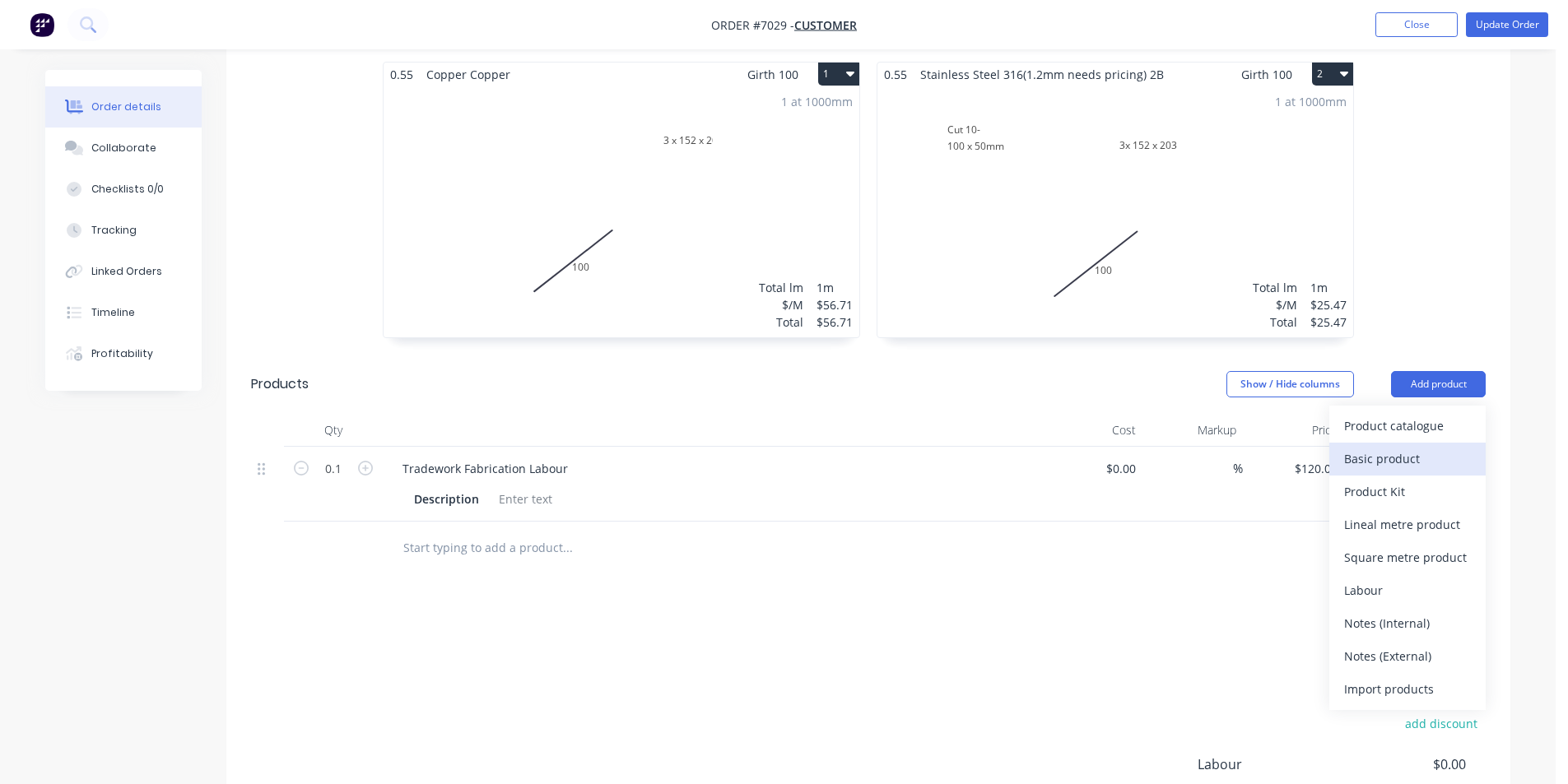
click at [1452, 469] on div "Basic product" at bounding box center [1407, 458] width 127 height 24
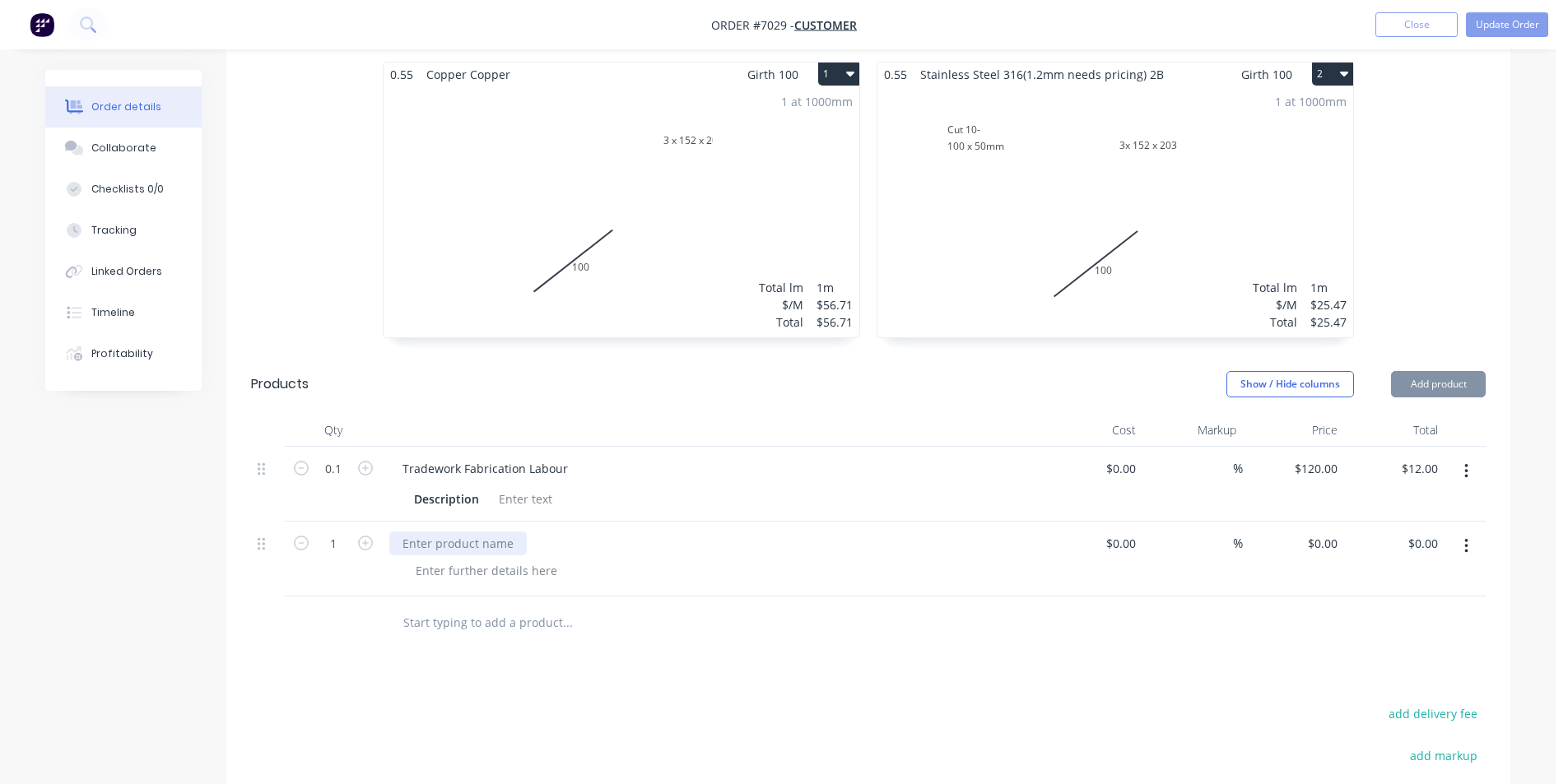
click at [446, 545] on div at bounding box center [458, 543] width 138 height 24
click at [445, 535] on div at bounding box center [458, 543] width 138 height 24
click at [343, 534] on input "1" at bounding box center [333, 544] width 43 height 25
drag, startPoint x: 1057, startPoint y: 744, endPoint x: 1134, endPoint y: 551, distance: 207.8
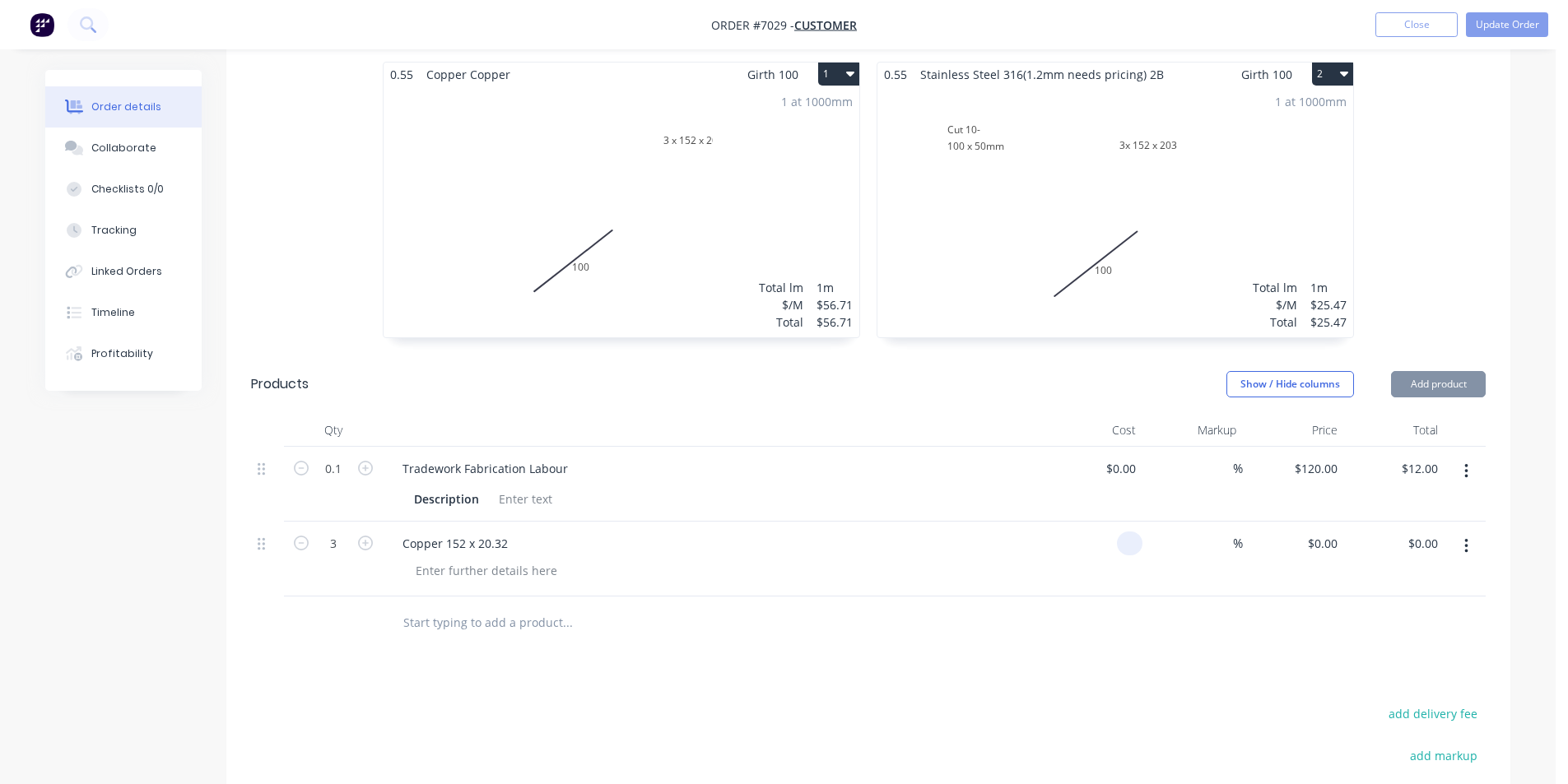
click at [1134, 551] on input "$0.00" at bounding box center [1133, 543] width 19 height 24
click at [1310, 664] on div "Drawings Add drawing 0.55 Copper Copper Girth 100 1 3 x 152 x [PHONE_NUMBER] x …" at bounding box center [869, 524] width 1285 height 1042
click at [854, 79] on icon "button" at bounding box center [850, 73] width 8 height 13
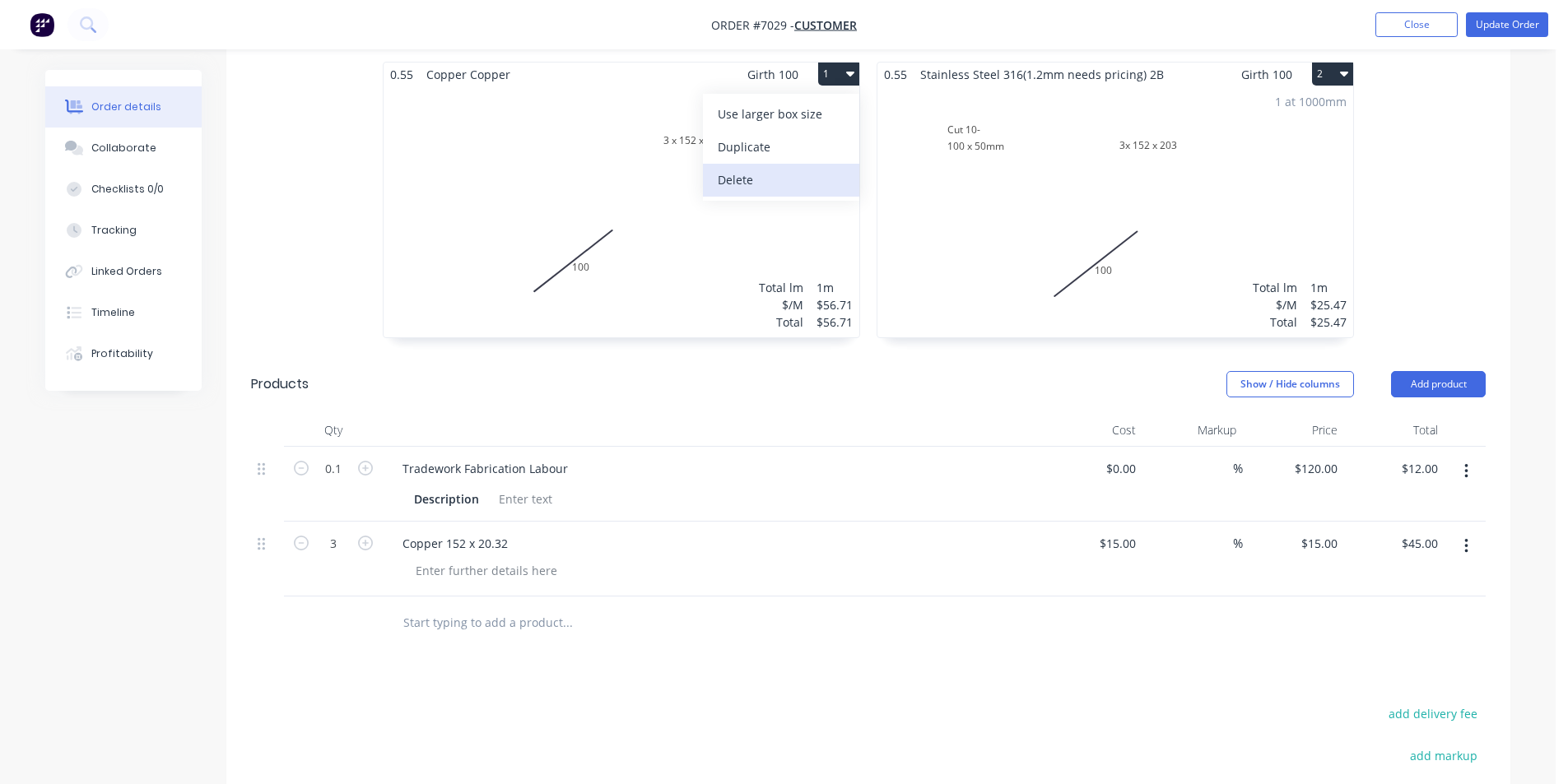
click at [817, 181] on div "Delete" at bounding box center [781, 179] width 127 height 24
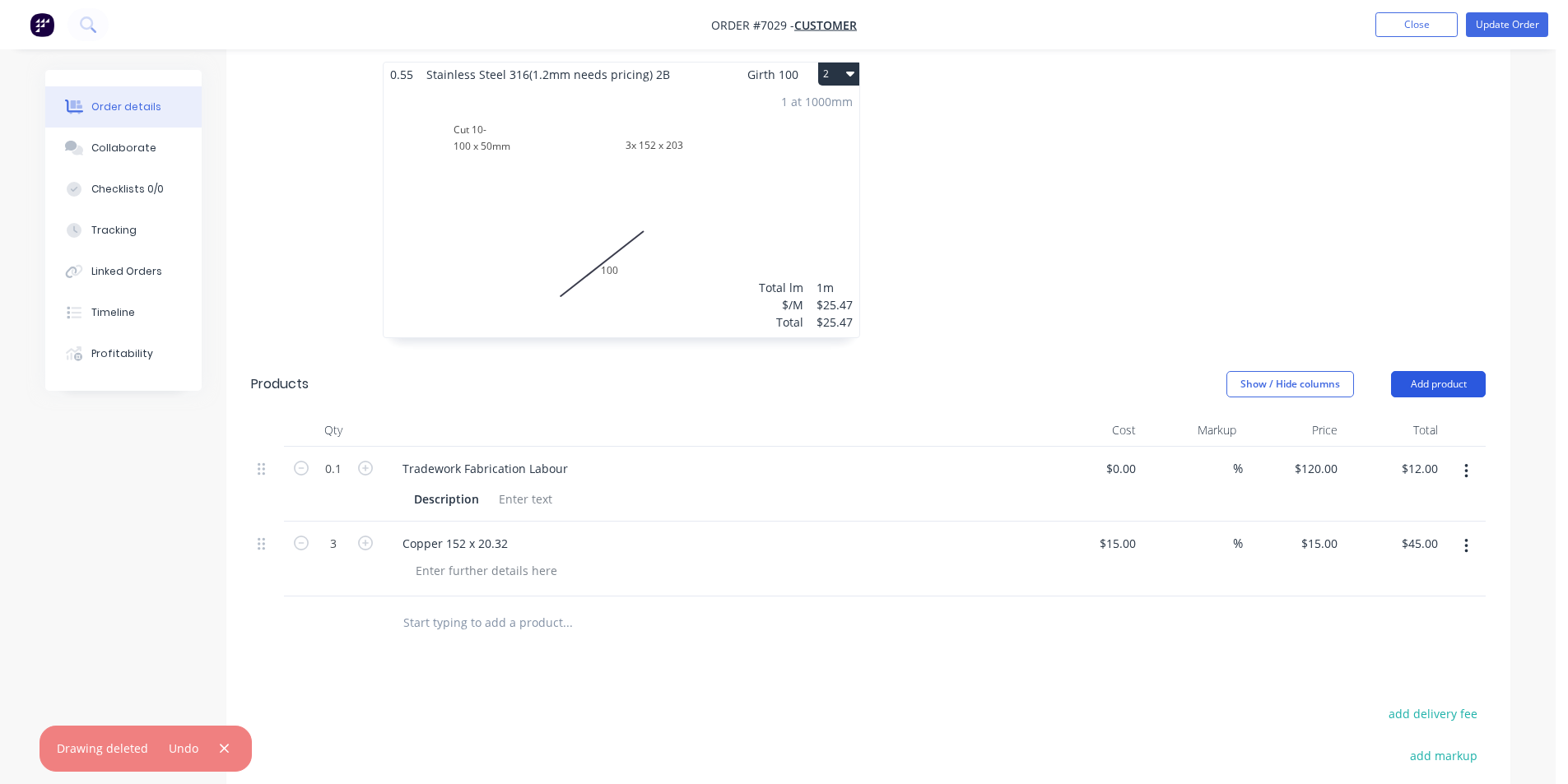
click at [1414, 386] on button "Add product" at bounding box center [1438, 384] width 95 height 27
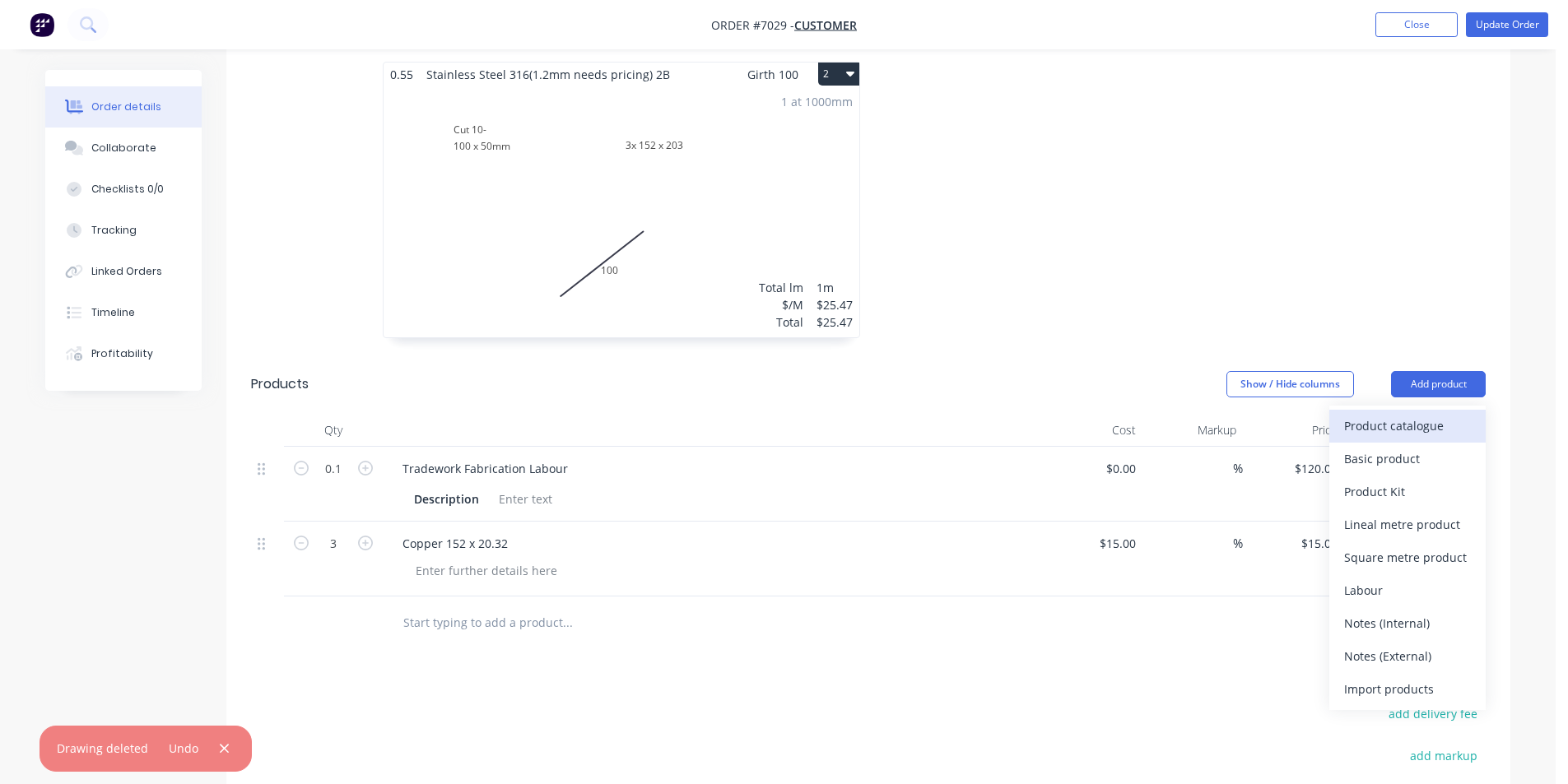
click at [1392, 429] on div "Product catalogue" at bounding box center [1407, 425] width 127 height 24
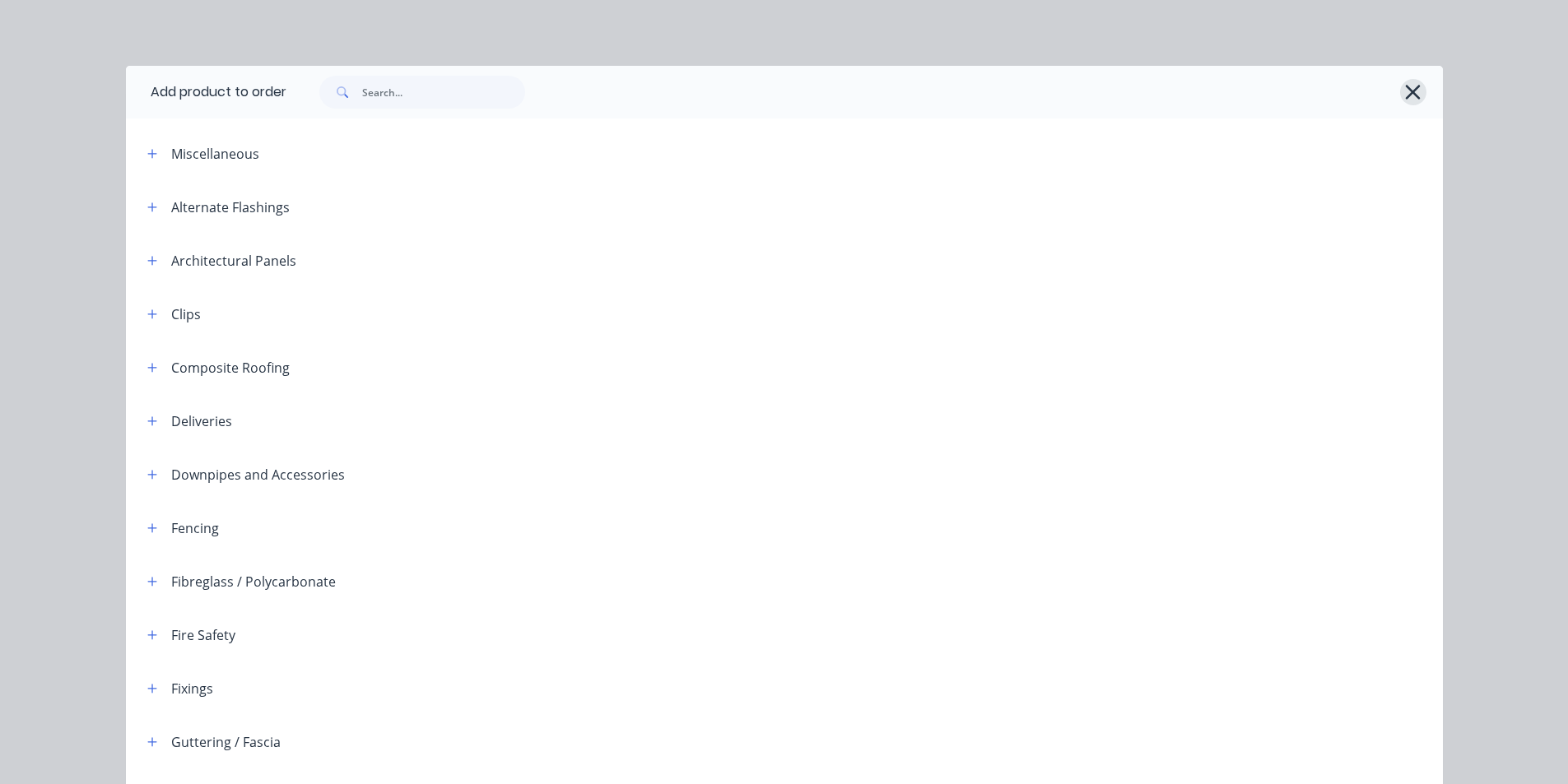
click at [1404, 84] on div at bounding box center [856, 91] width 1140 height 33
click at [1405, 92] on icon "button" at bounding box center [1413, 92] width 17 height 23
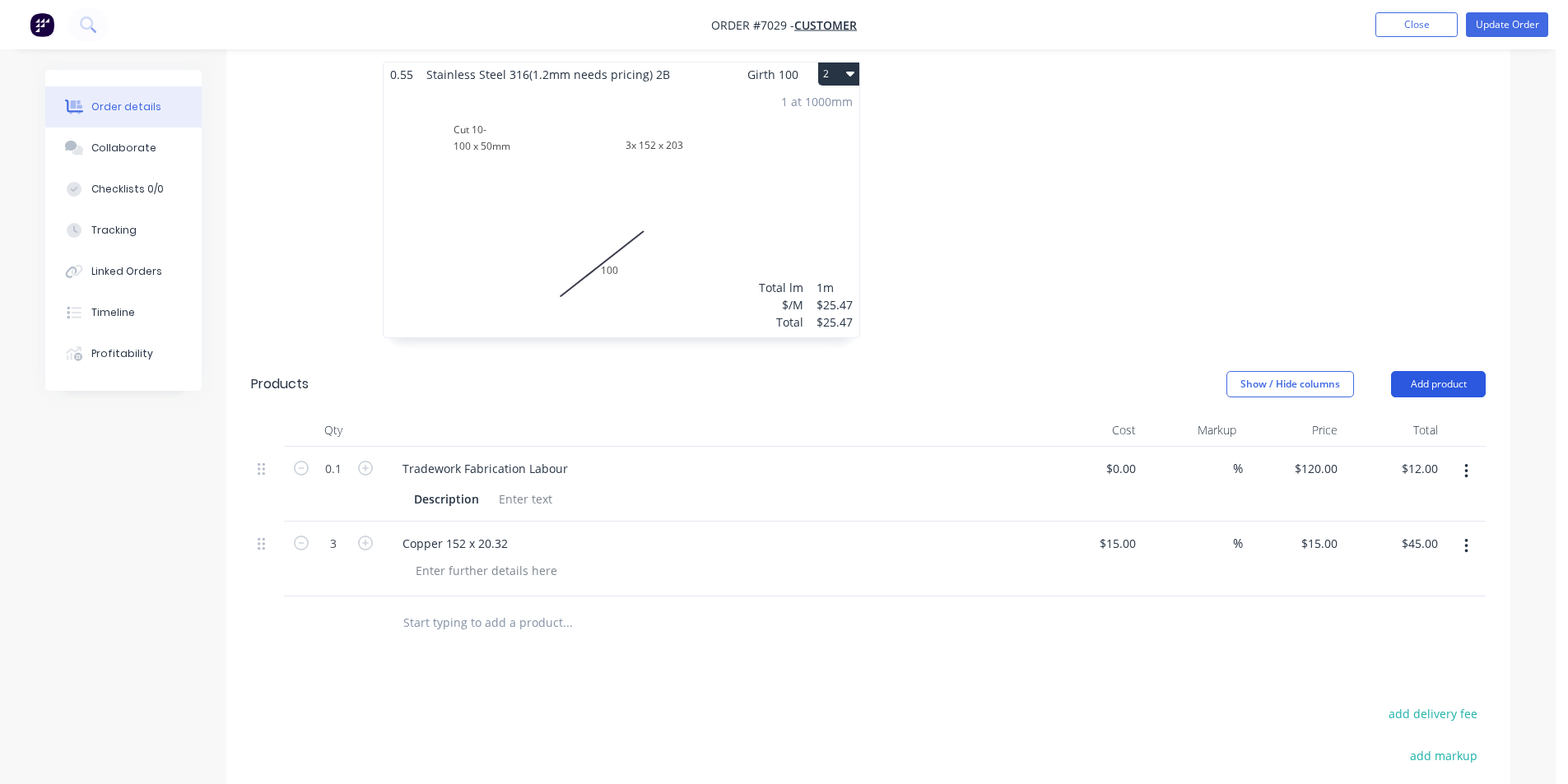
click at [1437, 386] on button "Add product" at bounding box center [1438, 384] width 95 height 27
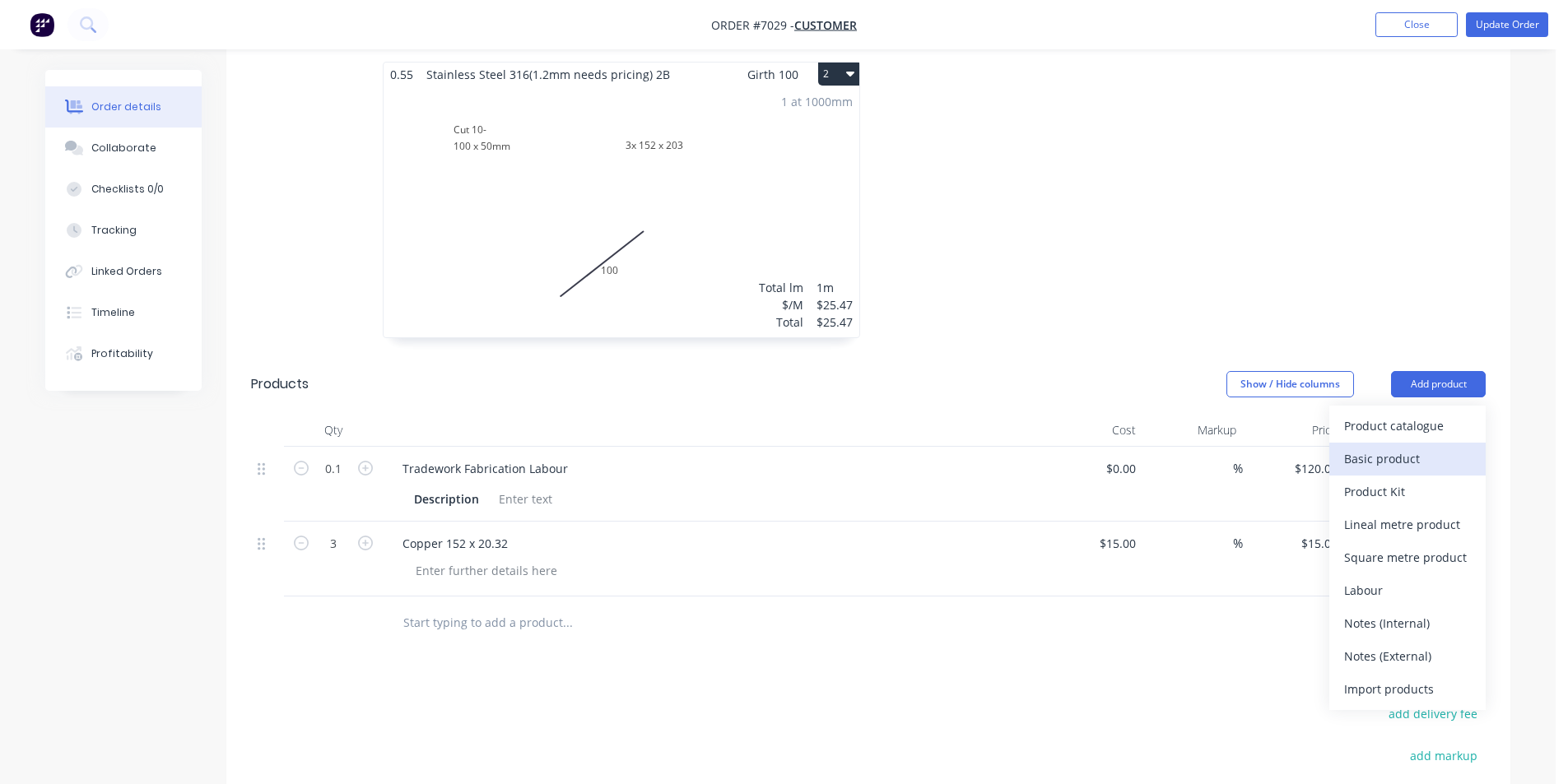
click at [1418, 459] on div "Basic product" at bounding box center [1407, 458] width 127 height 24
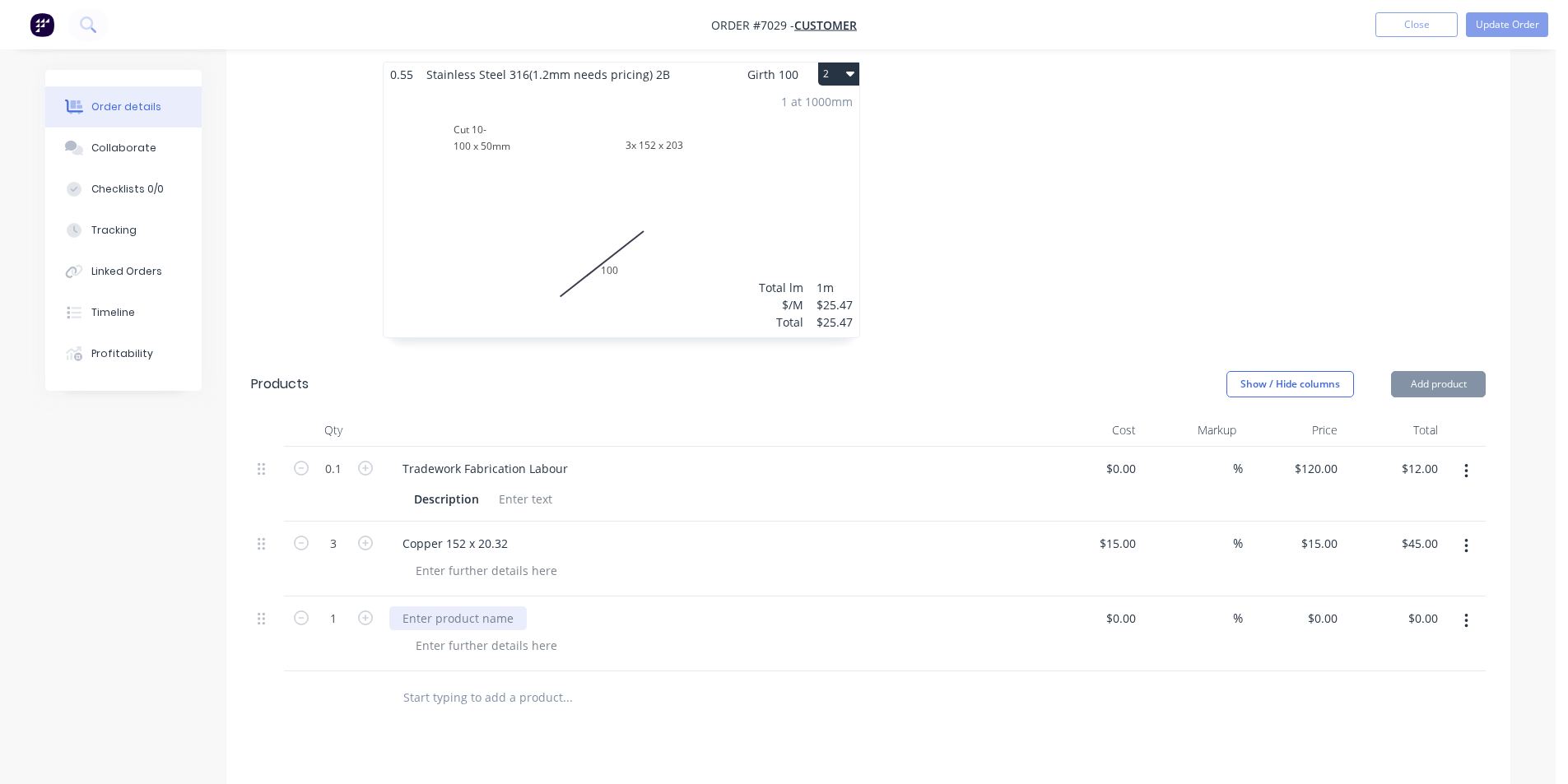
click at [448, 610] on div at bounding box center [458, 618] width 138 height 24
click at [448, 612] on div at bounding box center [458, 618] width 138 height 24
click at [439, 647] on div at bounding box center [486, 645] width 168 height 24
click at [499, 542] on div "Copper 152 x 20.32" at bounding box center [455, 543] width 131 height 24
click at [498, 622] on div "Stainless Steel" at bounding box center [712, 618] width 645 height 24
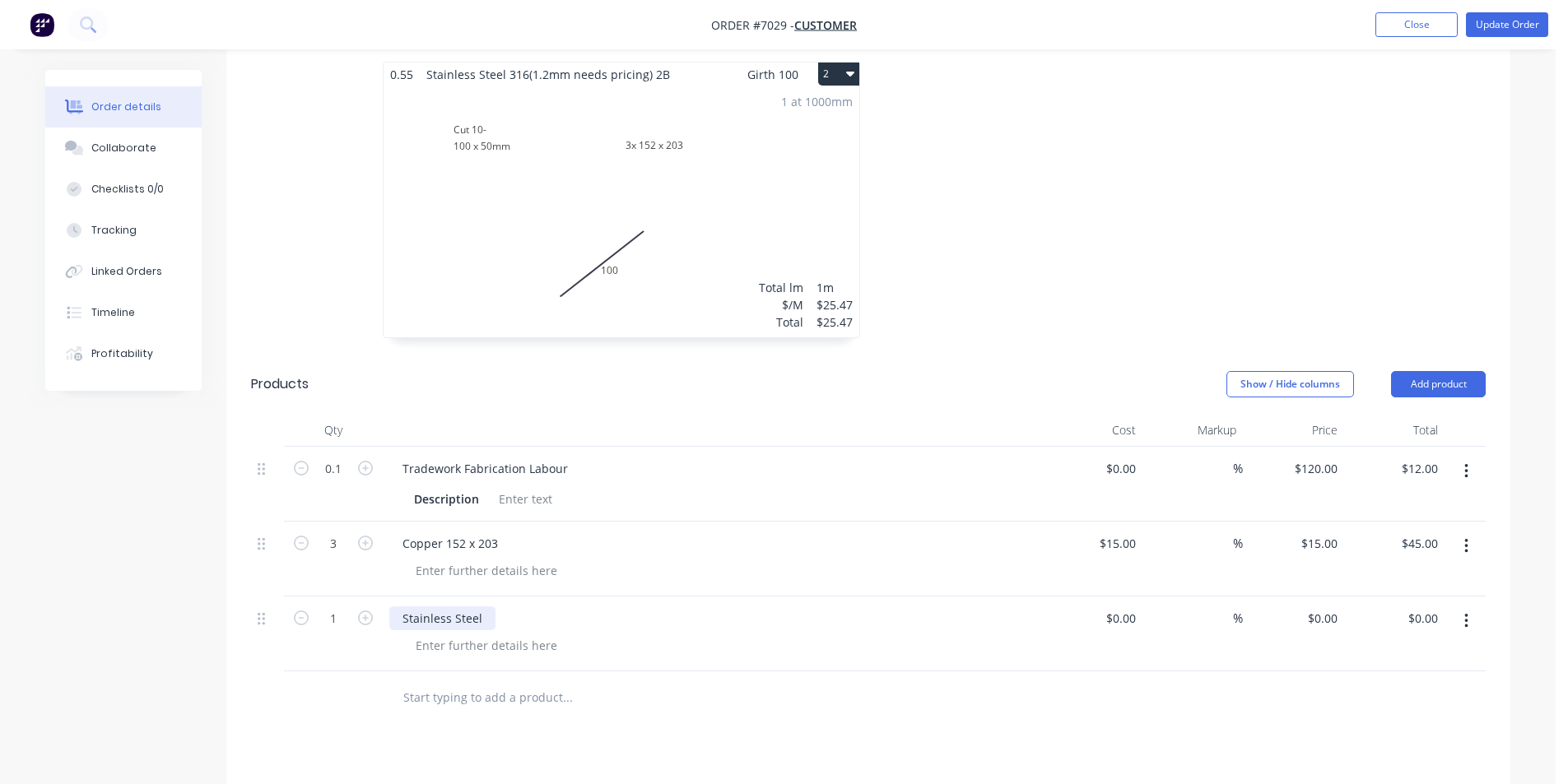
click at [491, 611] on div "Stainless Steel" at bounding box center [442, 618] width 107 height 24
click at [482, 614] on div "Stainless Steel" at bounding box center [442, 618] width 107 height 24
click at [343, 614] on input "1" at bounding box center [333, 619] width 43 height 25
click at [1052, 712] on div at bounding box center [869, 698] width 1235 height 53
click at [1135, 618] on input "$0.00" at bounding box center [1124, 618] width 38 height 24
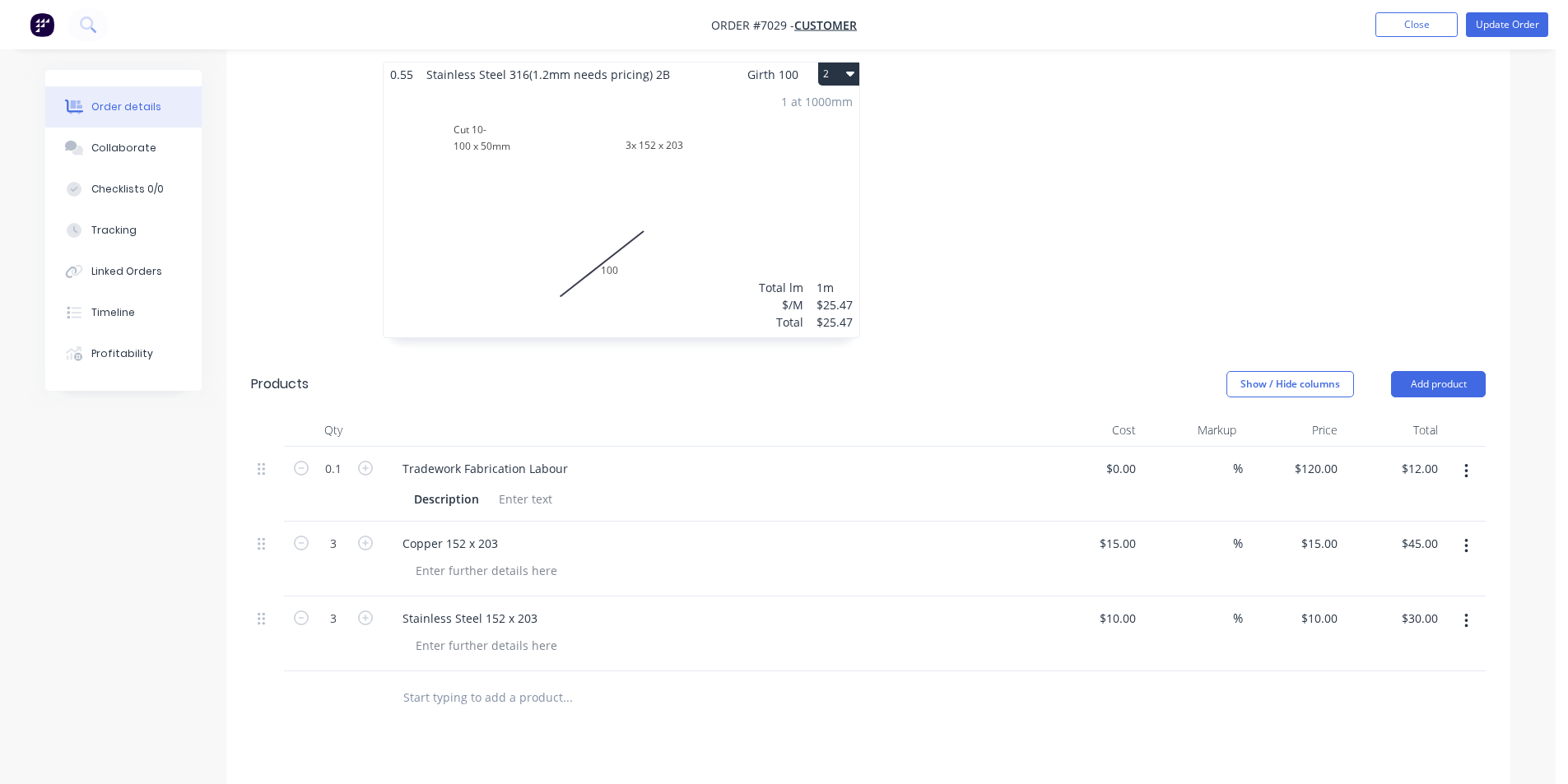
click at [1163, 709] on div at bounding box center [869, 698] width 1235 height 53
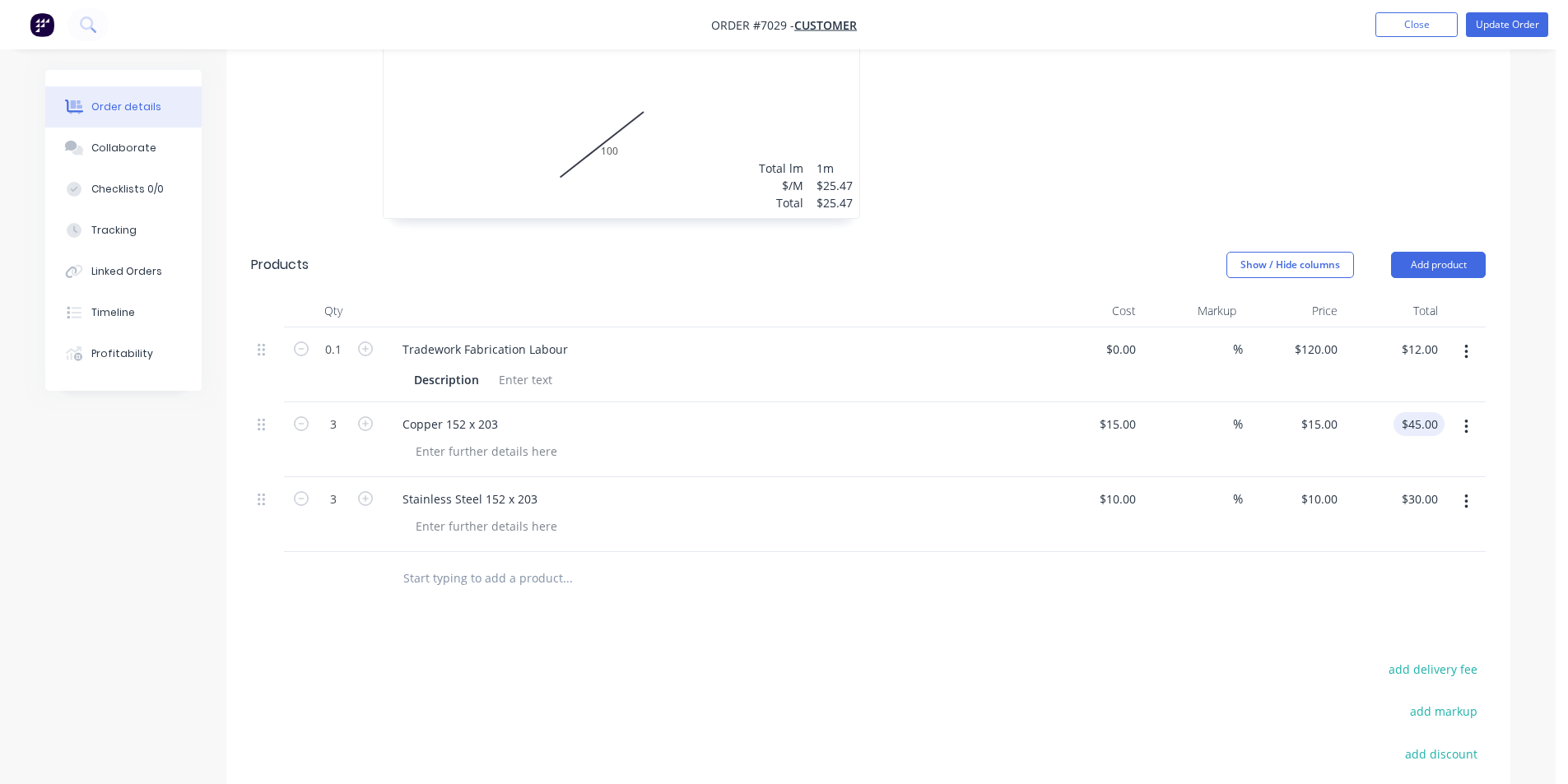
scroll to position [525, 0]
click at [1451, 269] on button "Add product" at bounding box center [1438, 271] width 95 height 27
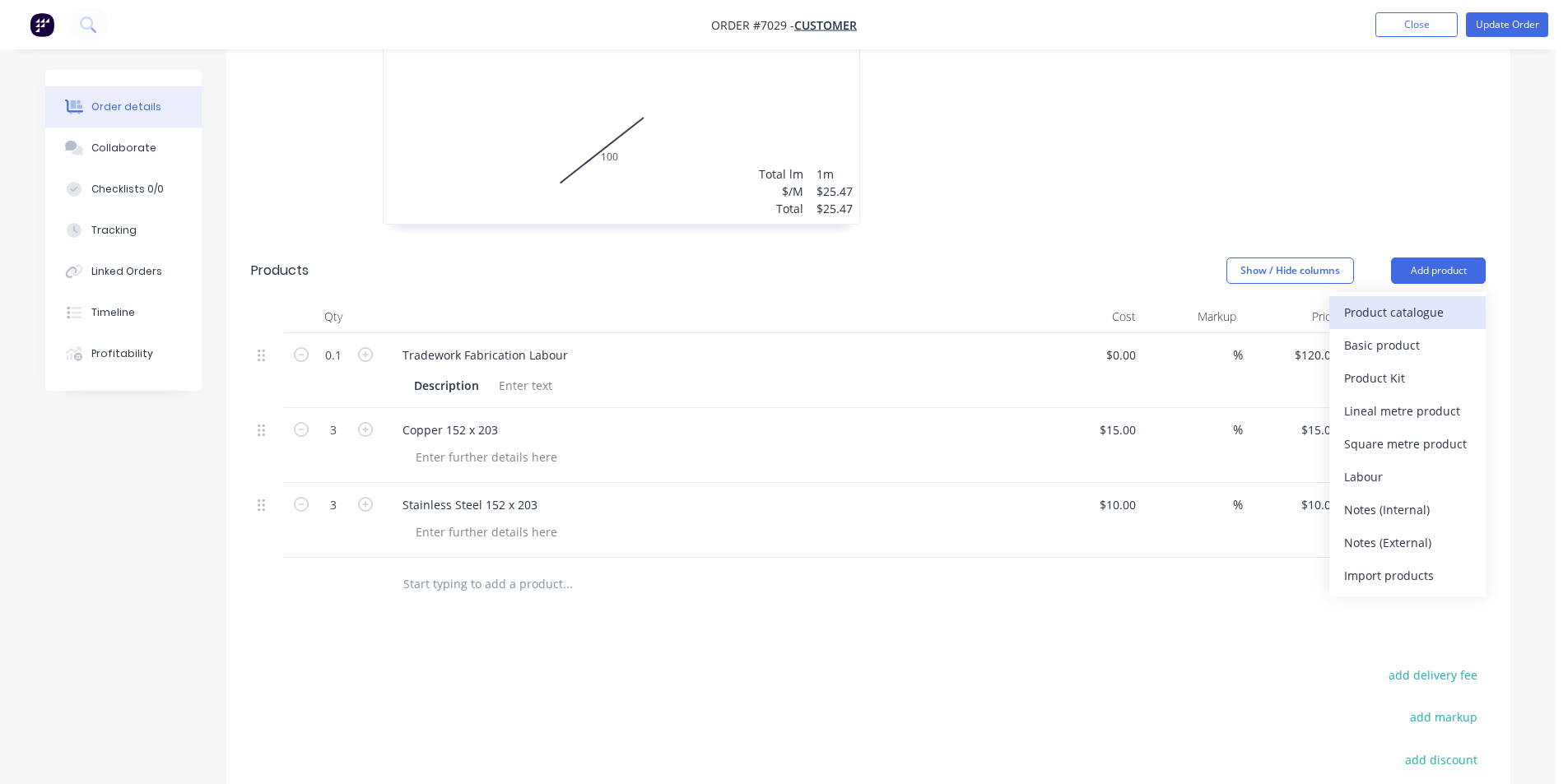
click at [1403, 317] on div "Product catalogue" at bounding box center [1407, 312] width 127 height 24
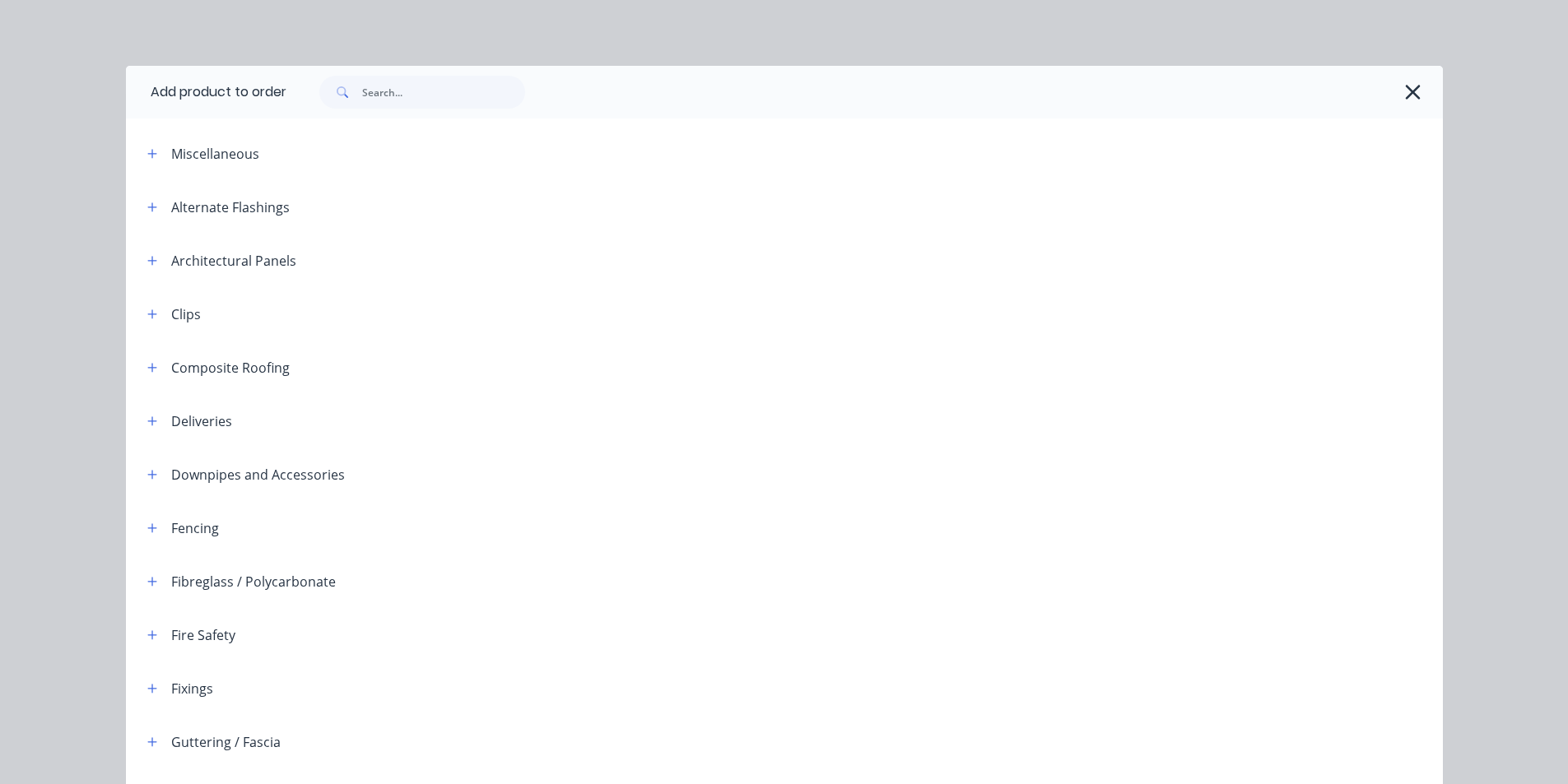
scroll to position [607, 0]
click at [1405, 93] on icon "button" at bounding box center [1413, 92] width 17 height 23
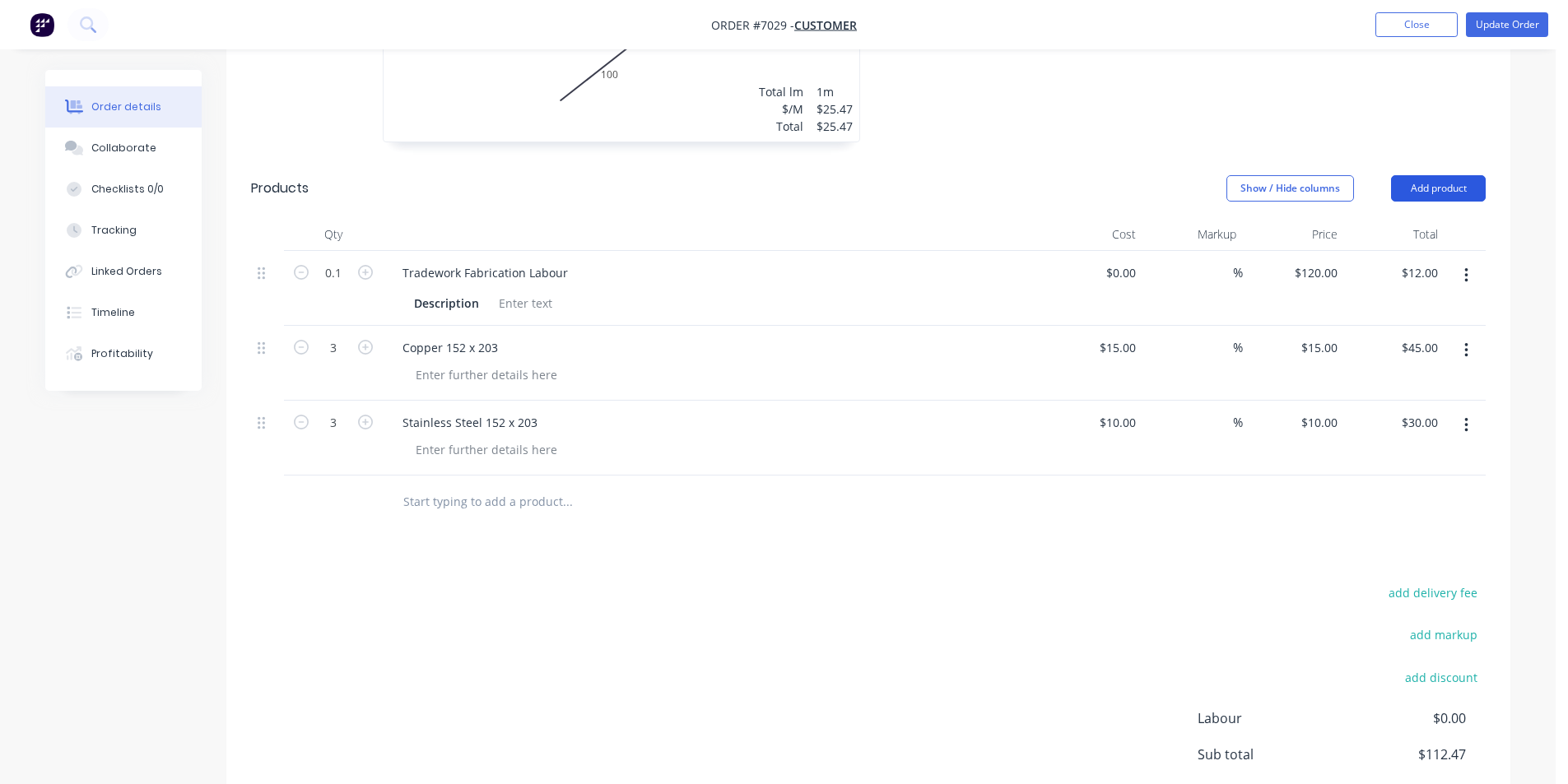
click at [1471, 196] on button "Add product" at bounding box center [1438, 188] width 95 height 27
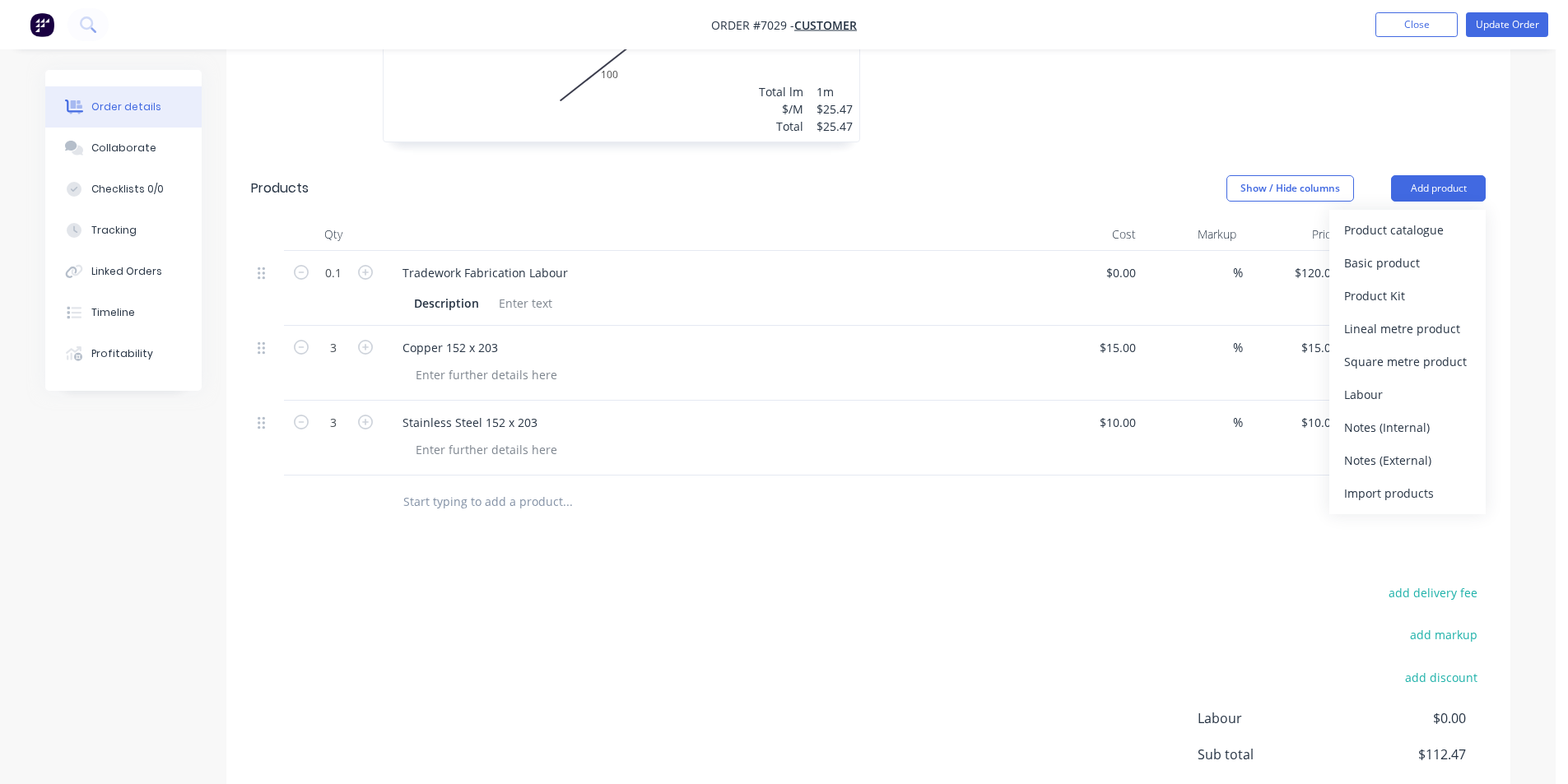
click at [1013, 585] on div "add delivery fee add markup add discount Labour $0.00 Sub total $112.47 Margin …" at bounding box center [869, 740] width 1235 height 318
click at [1463, 427] on button "button" at bounding box center [1467, 424] width 39 height 29
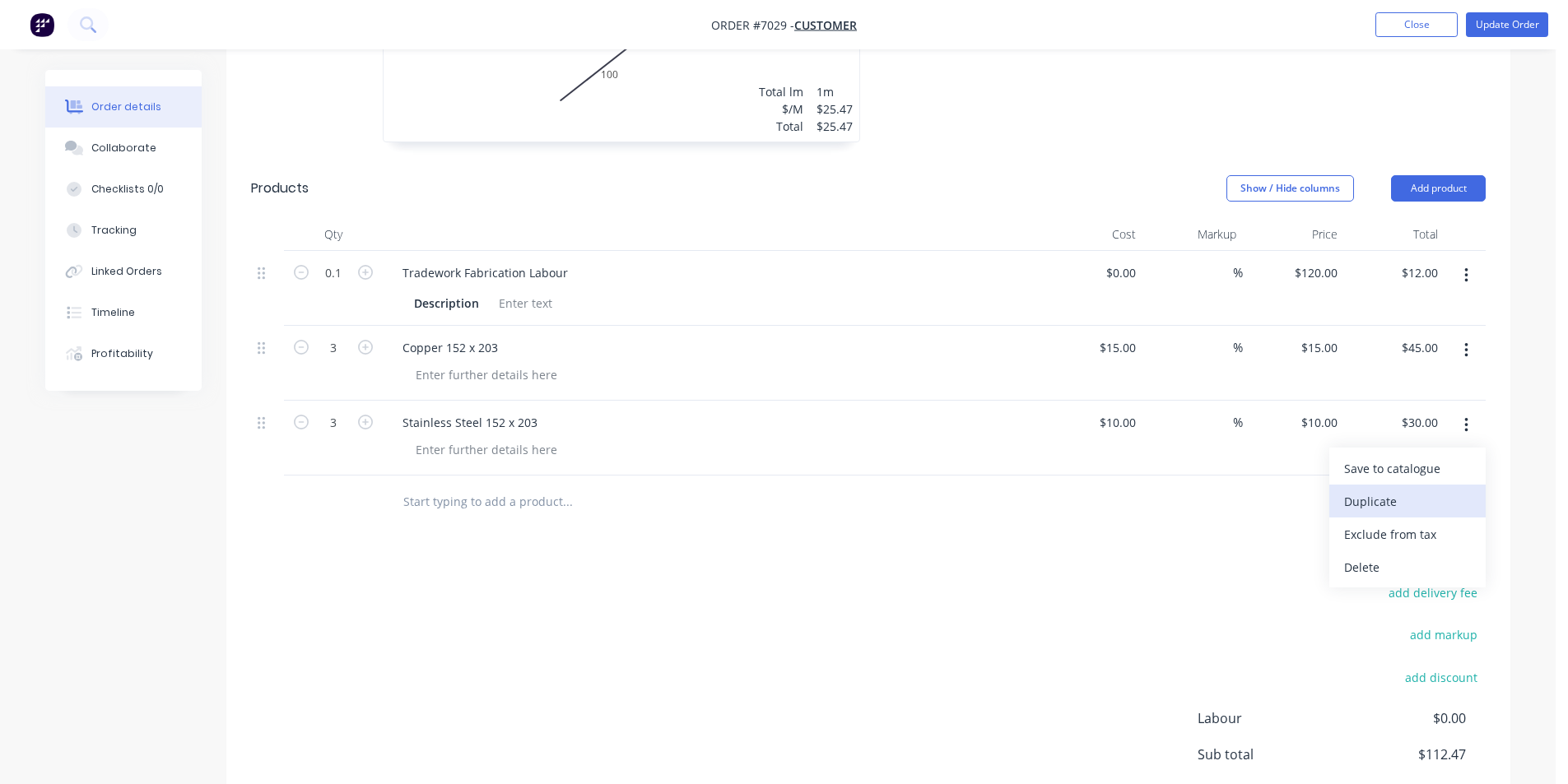
click at [1391, 497] on div "Duplicate" at bounding box center [1407, 501] width 127 height 24
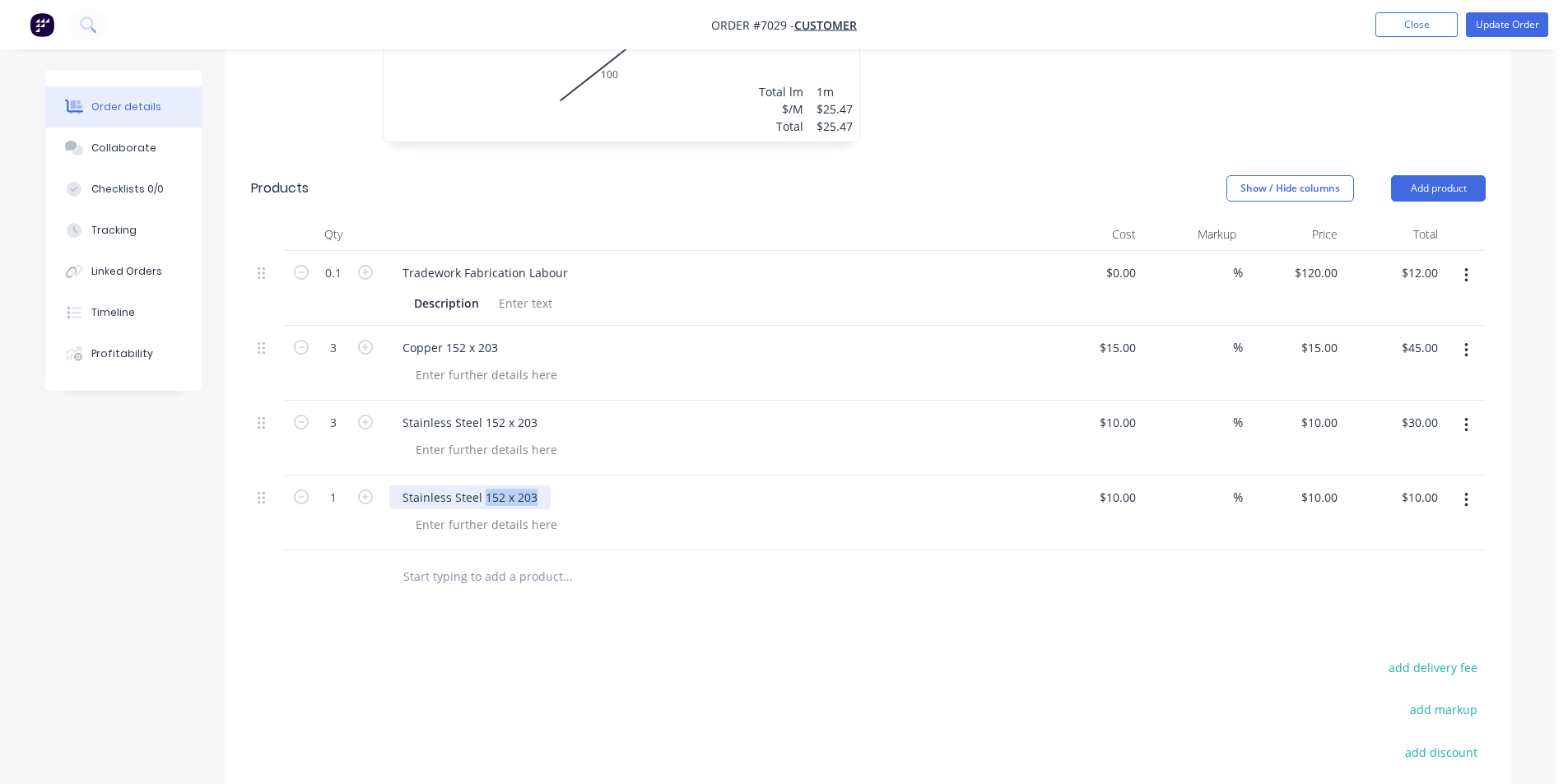
drag, startPoint x: 539, startPoint y: 495, endPoint x: 485, endPoint y: 495, distance: 54.0
click at [485, 495] on div "Stainless Steel 152 x 203" at bounding box center [470, 497] width 162 height 24
click at [1135, 493] on input "10" at bounding box center [1132, 497] width 21 height 24
drag, startPoint x: 1236, startPoint y: 569, endPoint x: 1218, endPoint y: 591, distance: 28.4
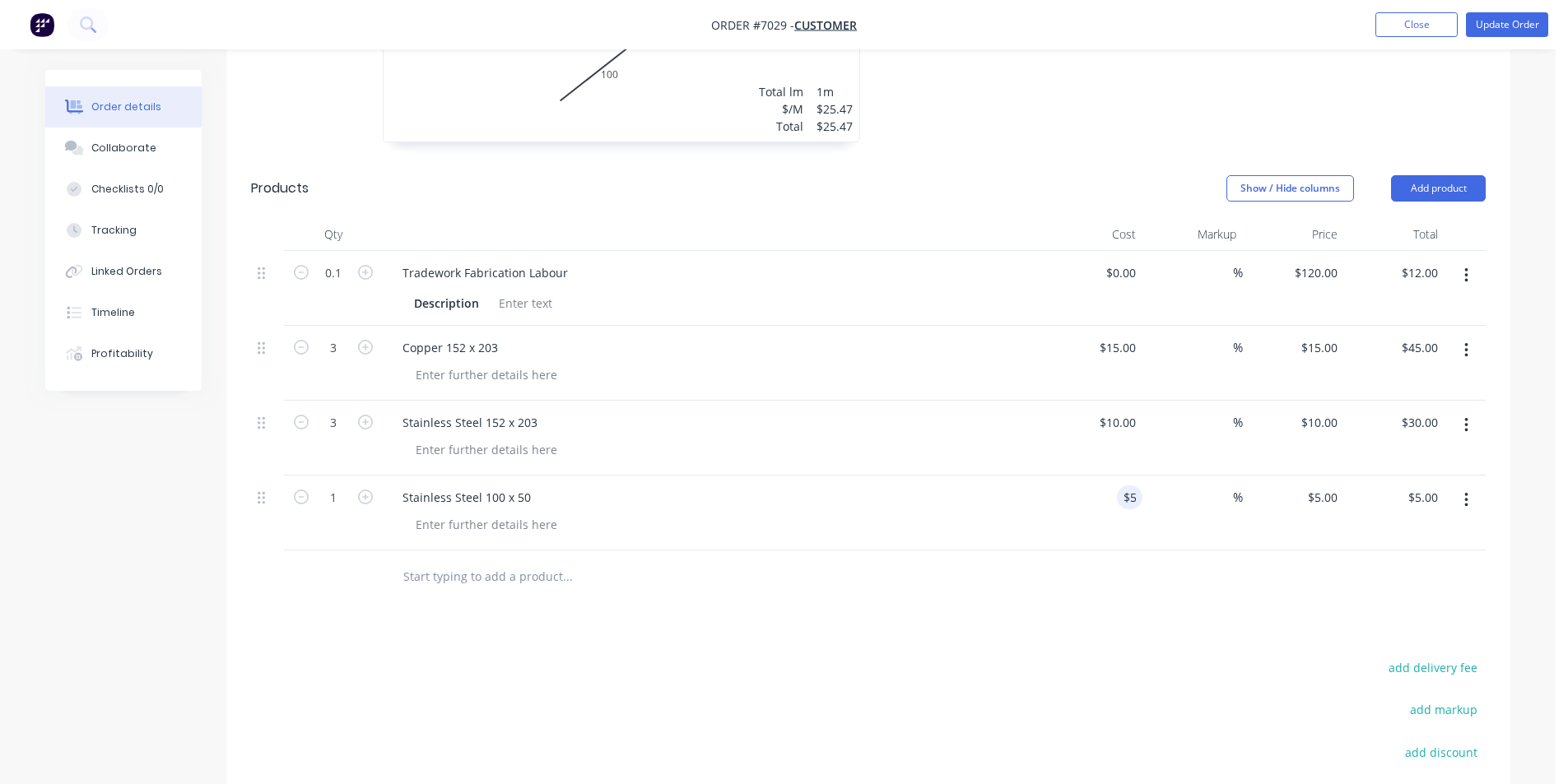
click at [1236, 572] on div at bounding box center [869, 577] width 1235 height 53
click at [340, 498] on input "1" at bounding box center [333, 498] width 43 height 25
click at [1097, 606] on div "Drawings Add drawing 0.55 Stainless Steel 316(1.2mm needs pricing) 2B Girth 100…" at bounding box center [869, 402] width 1285 height 1192
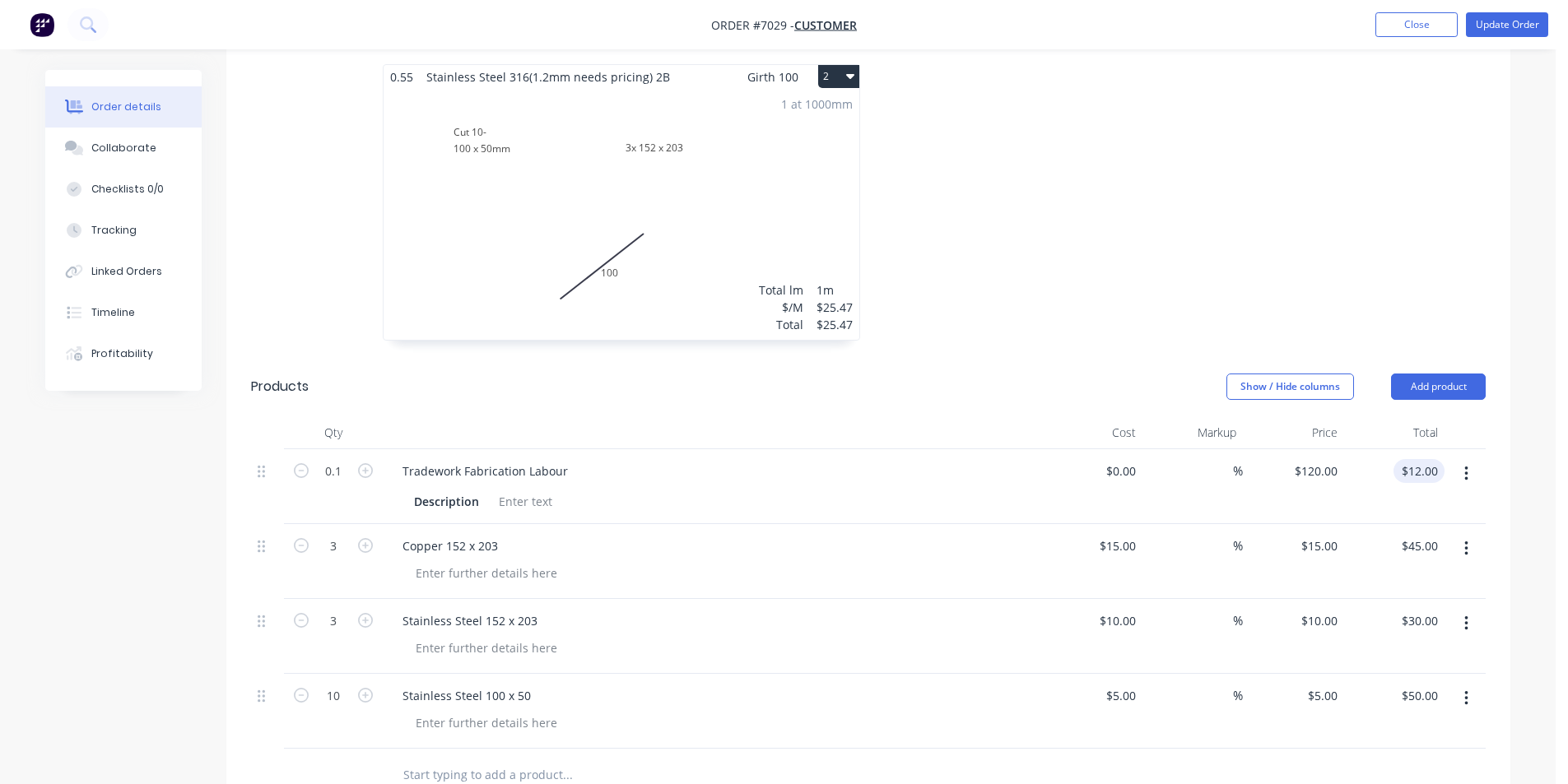
scroll to position [353, 0]
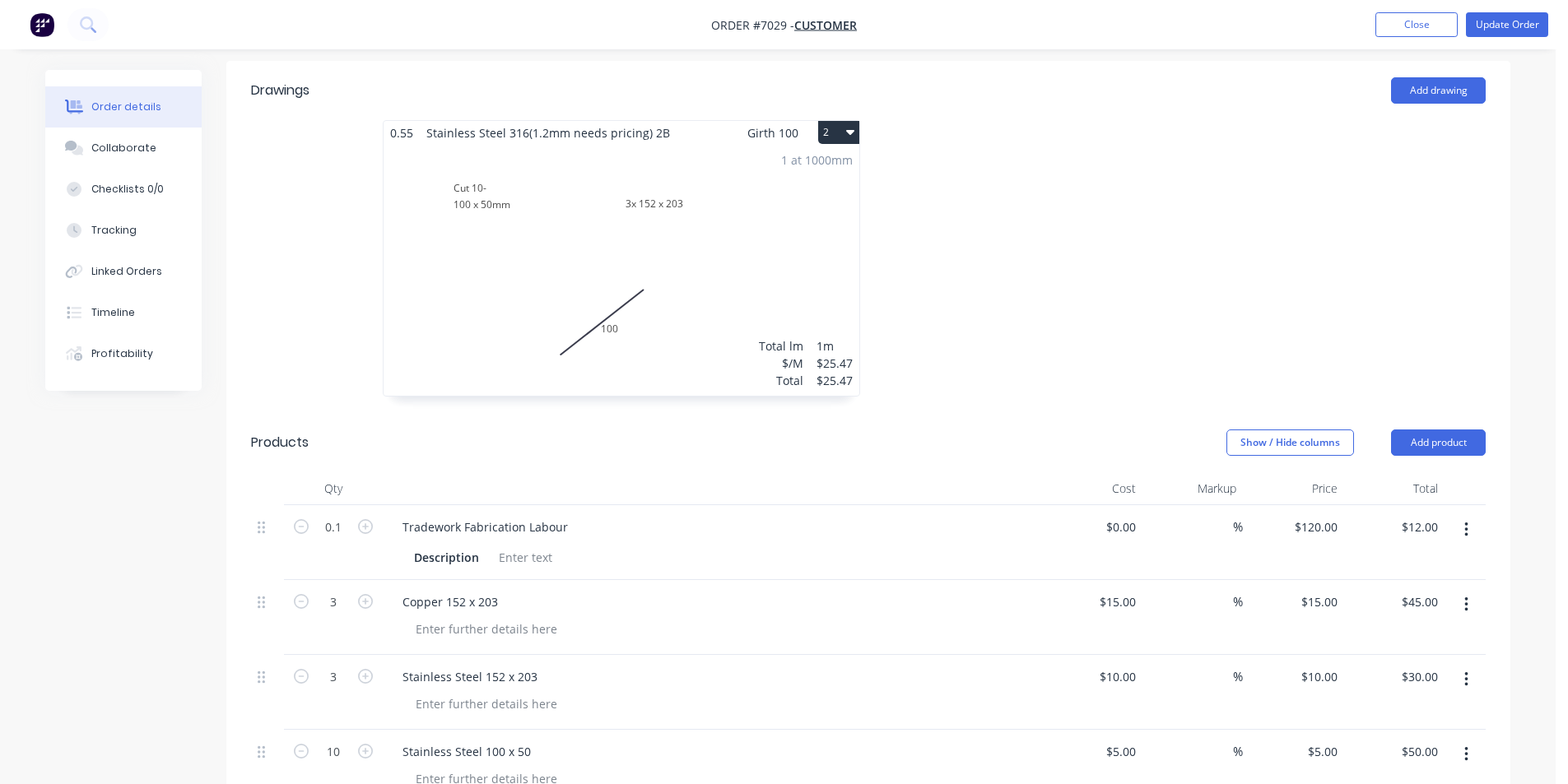
click at [1470, 530] on button "button" at bounding box center [1467, 529] width 39 height 29
drag, startPoint x: 1459, startPoint y: 684, endPoint x: 1437, endPoint y: 653, distance: 38.0
click at [1458, 684] on button "Delete" at bounding box center [1408, 671] width 156 height 33
click at [851, 131] on icon "button" at bounding box center [850, 132] width 8 height 5
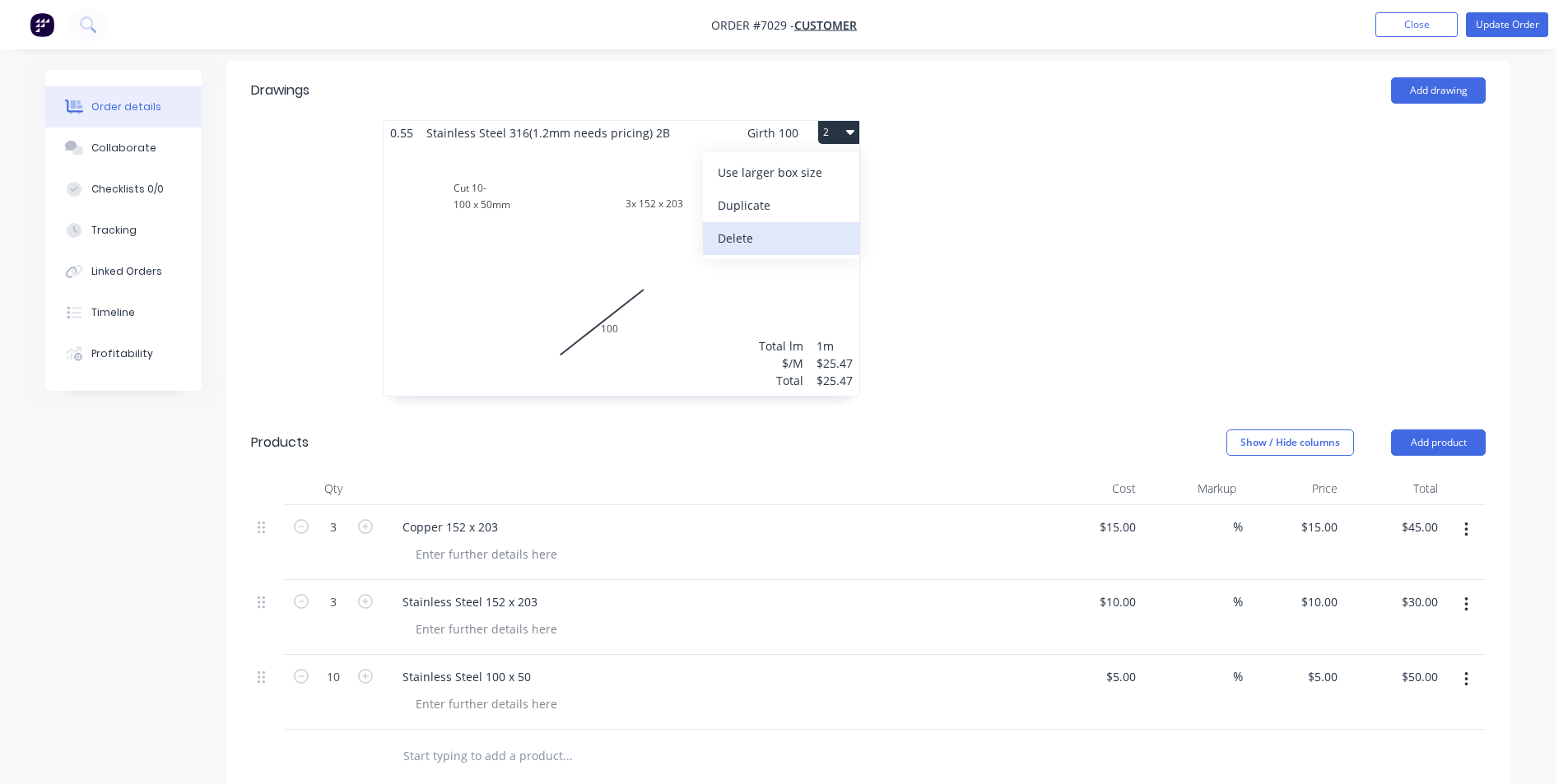
click at [832, 254] on button "Delete" at bounding box center [781, 238] width 156 height 33
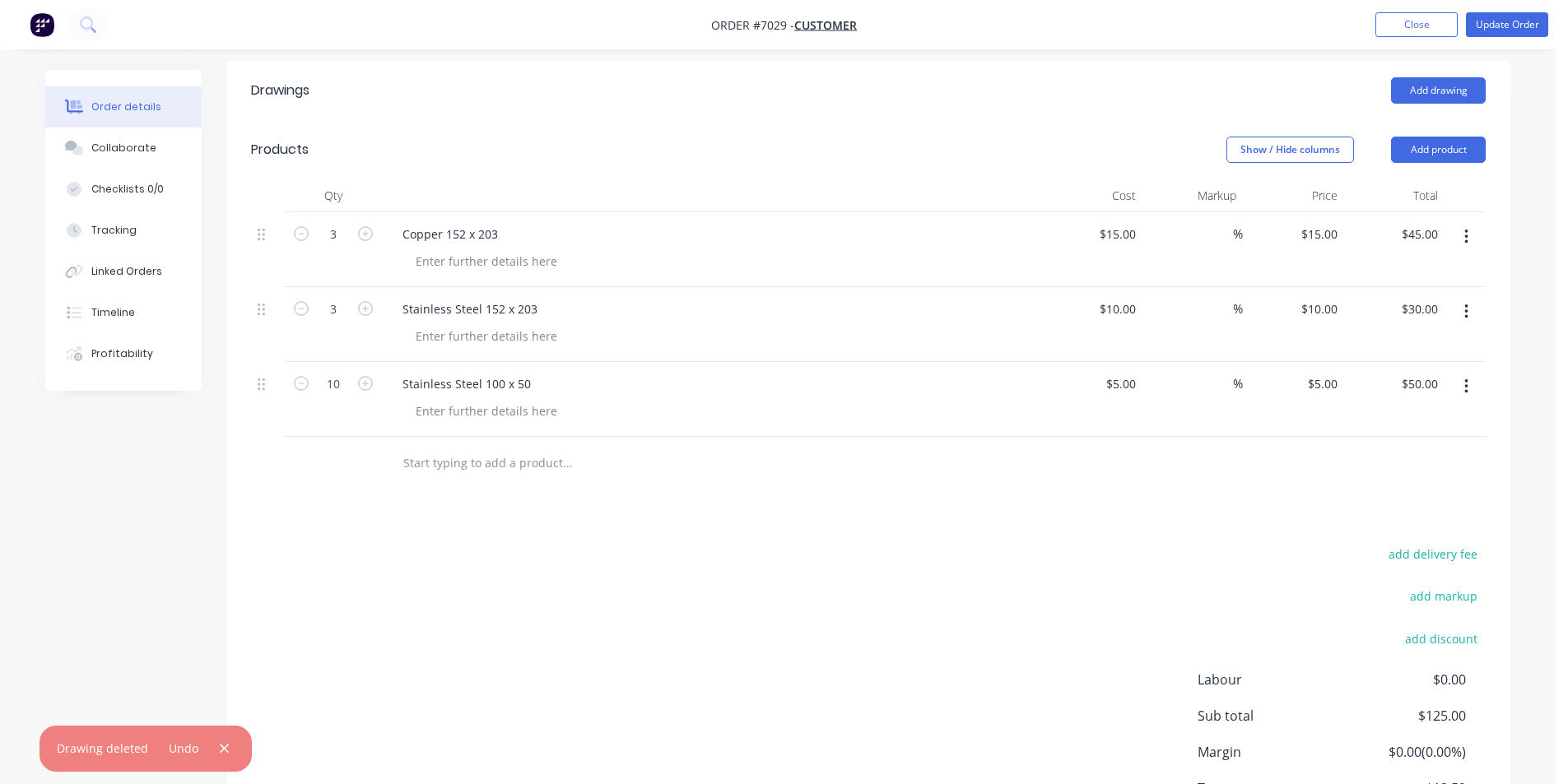
scroll to position [479, 0]
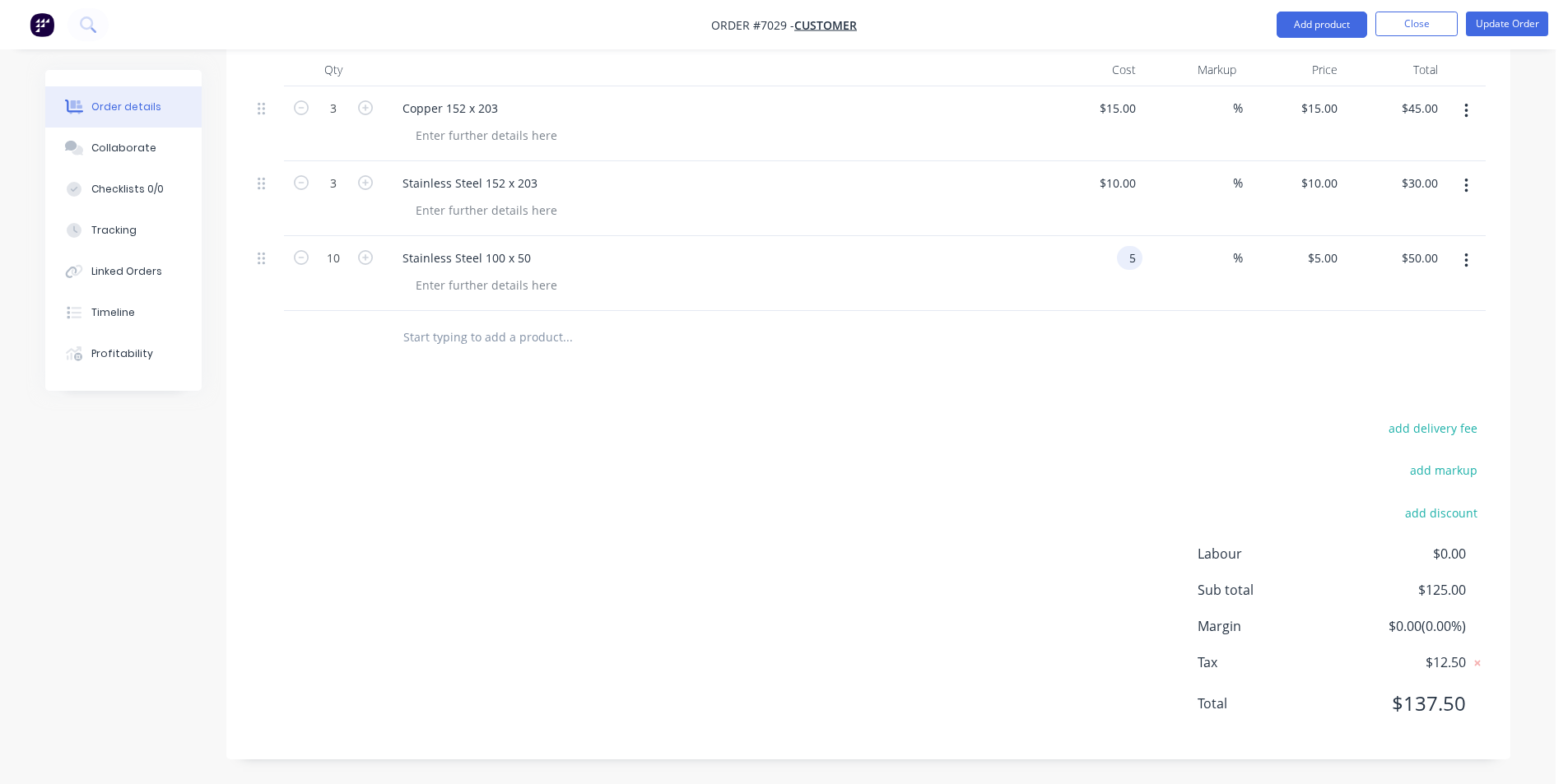
click at [1125, 256] on input "5" at bounding box center [1133, 257] width 19 height 24
click at [1154, 411] on div "Drawings Add drawing Products Show / Hide columns Add product Qty Cost Markup P…" at bounding box center [869, 347] width 1285 height 824
click at [1118, 256] on div "3 $3.00" at bounding box center [1120, 257] width 44 height 24
click at [1030, 482] on div "add delivery fee add markup add discount Labour $0.00 Sub total $105.00 Margin …" at bounding box center [869, 576] width 1235 height 318
click at [1111, 245] on div "$5.00 $5.00" at bounding box center [1092, 273] width 101 height 75
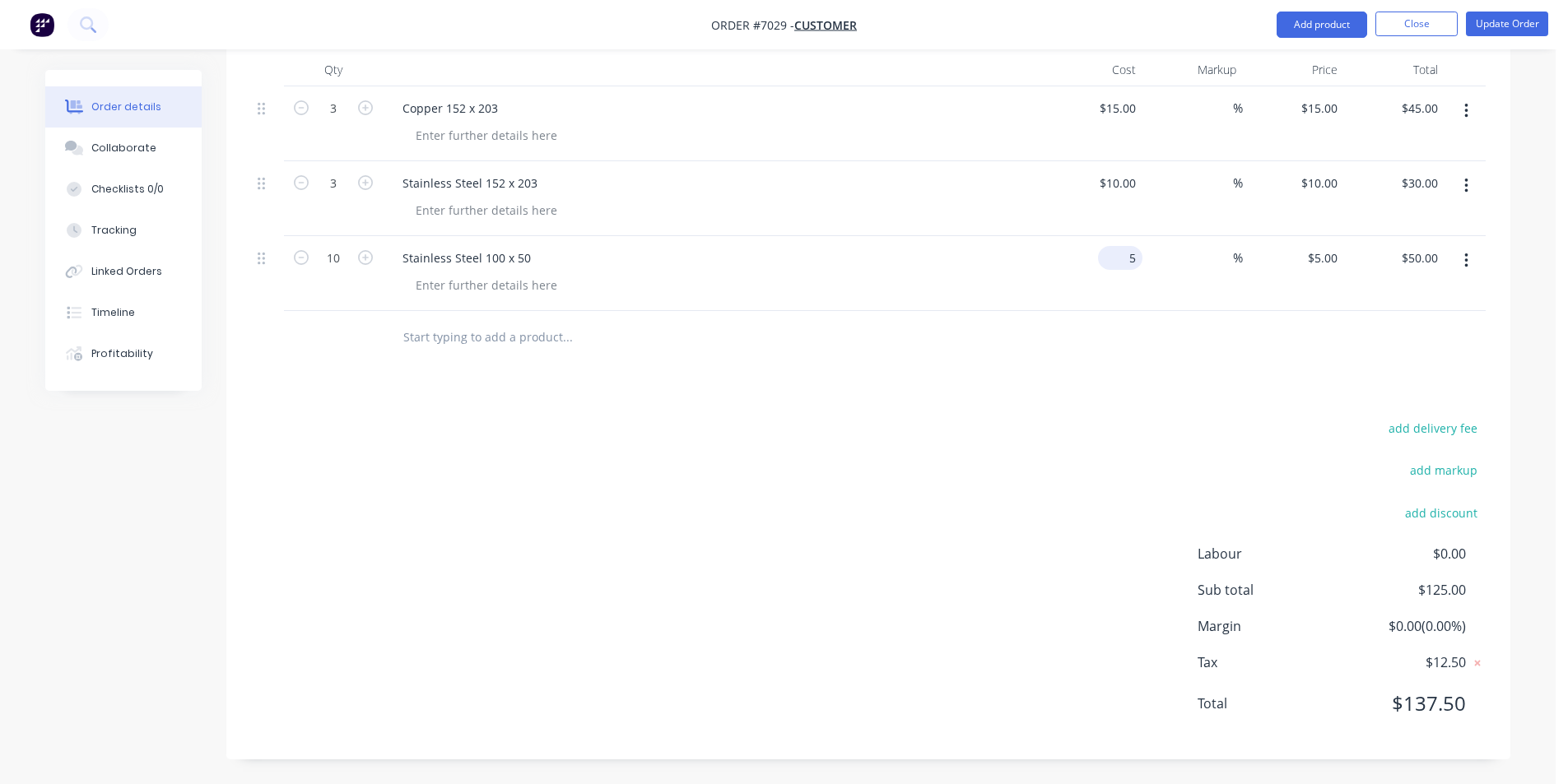
click at [1129, 262] on input "5" at bounding box center [1124, 257] width 38 height 24
click at [1152, 362] on div at bounding box center [869, 337] width 1235 height 53
click at [1134, 255] on input "3.5" at bounding box center [1124, 257] width 38 height 24
click at [1173, 519] on div "add delivery fee add markup add discount Labour $0.00 Sub total $110.00 Margin …" at bounding box center [869, 576] width 1235 height 318
click at [1130, 187] on input "10" at bounding box center [1132, 183] width 21 height 24
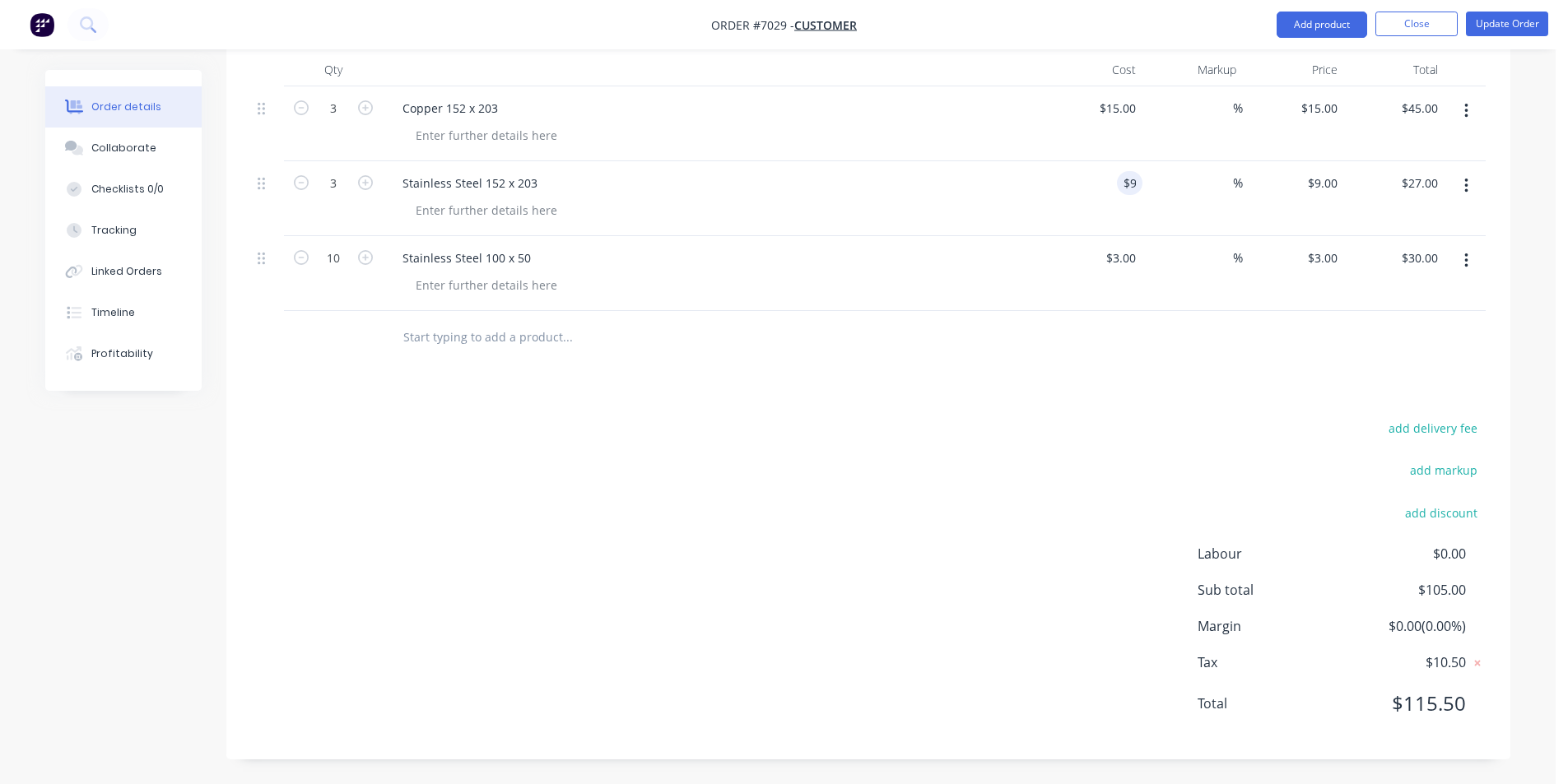
click at [1338, 492] on div "add markup" at bounding box center [1383, 479] width 206 height 42
click at [1349, 22] on button "Add product" at bounding box center [1322, 25] width 91 height 27
click at [784, 616] on div "add delivery fee add markup add discount Labour $0.00 Sub total $102.00 Margin …" at bounding box center [869, 576] width 1235 height 318
click at [1358, 39] on nav "Order #7029 - Customer Add product Close Update Order" at bounding box center [784, 25] width 1568 height 50
click at [1357, 36] on button "Add product" at bounding box center [1322, 25] width 91 height 27
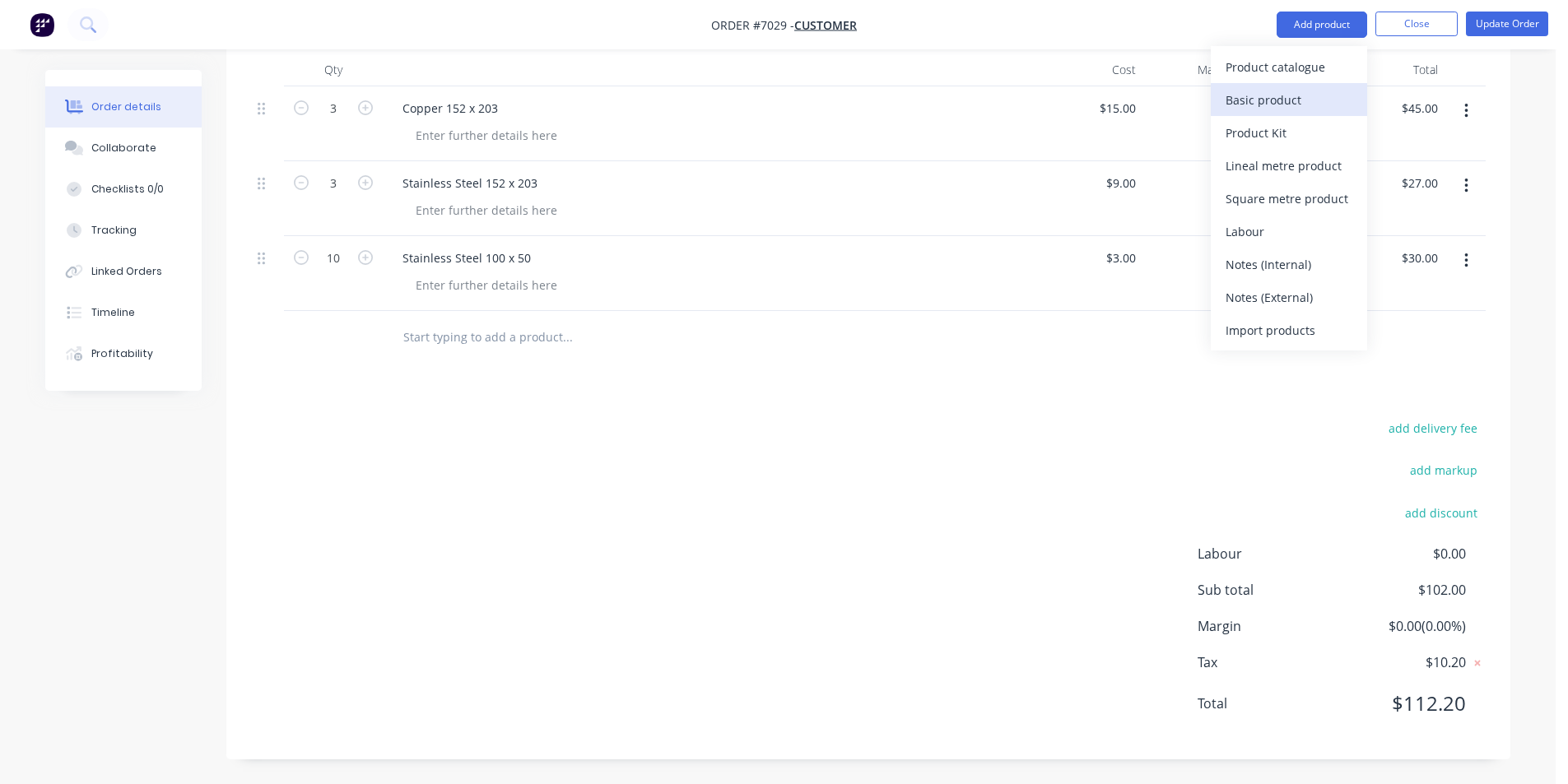
click at [1277, 108] on div "Basic product" at bounding box center [1289, 99] width 127 height 24
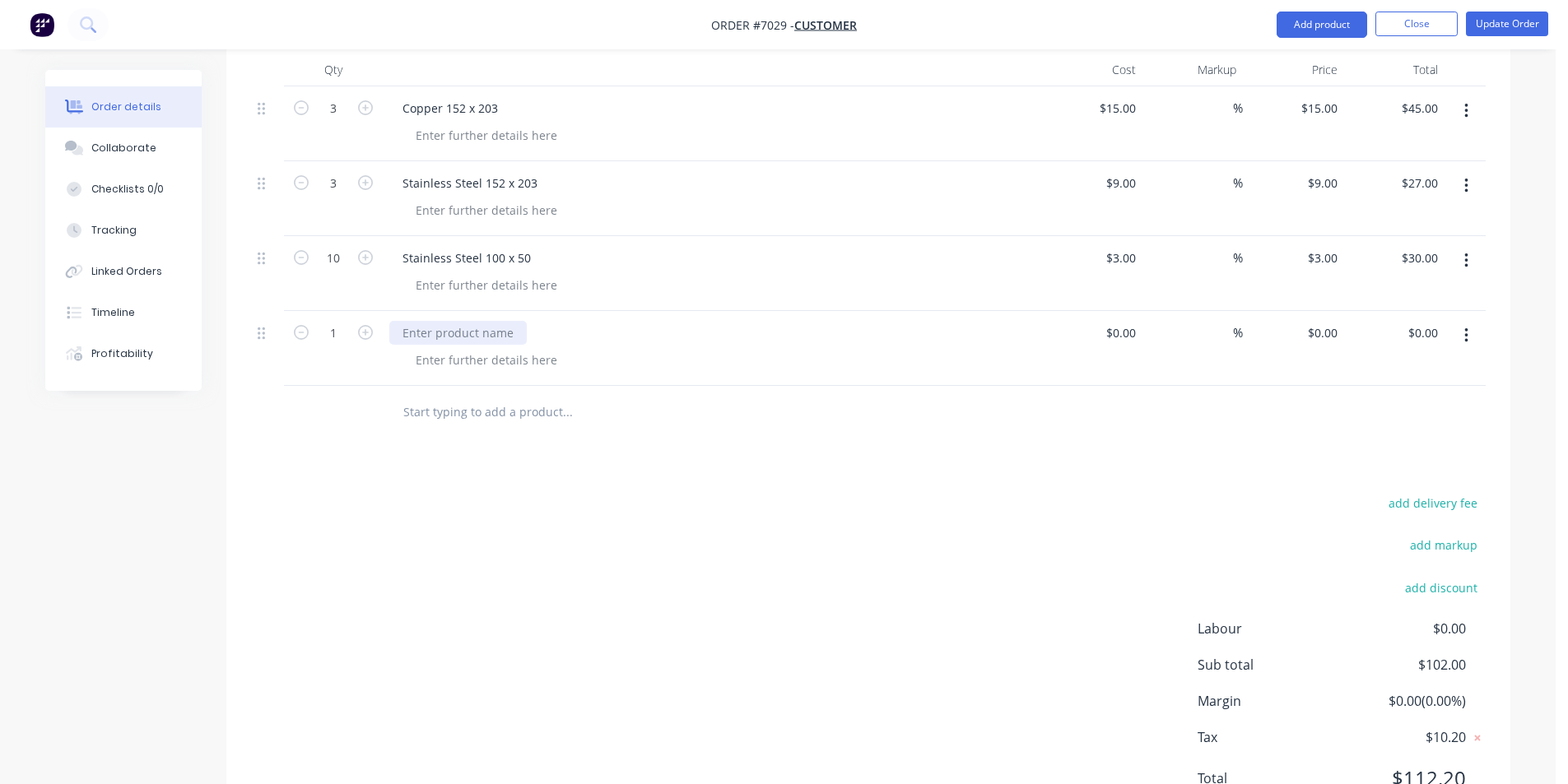
click at [507, 331] on div at bounding box center [458, 332] width 138 height 24
click at [1024, 533] on div "add delivery fee add markup add discount Labour $0.00 Sub total $102.00 Margin …" at bounding box center [869, 651] width 1235 height 318
click at [1137, 332] on input at bounding box center [1133, 332] width 19 height 24
click at [1267, 450] on div "Drawings Add drawing Products Show / Hide columns Add product Qty Cost Markup P…" at bounding box center [869, 384] width 1285 height 899
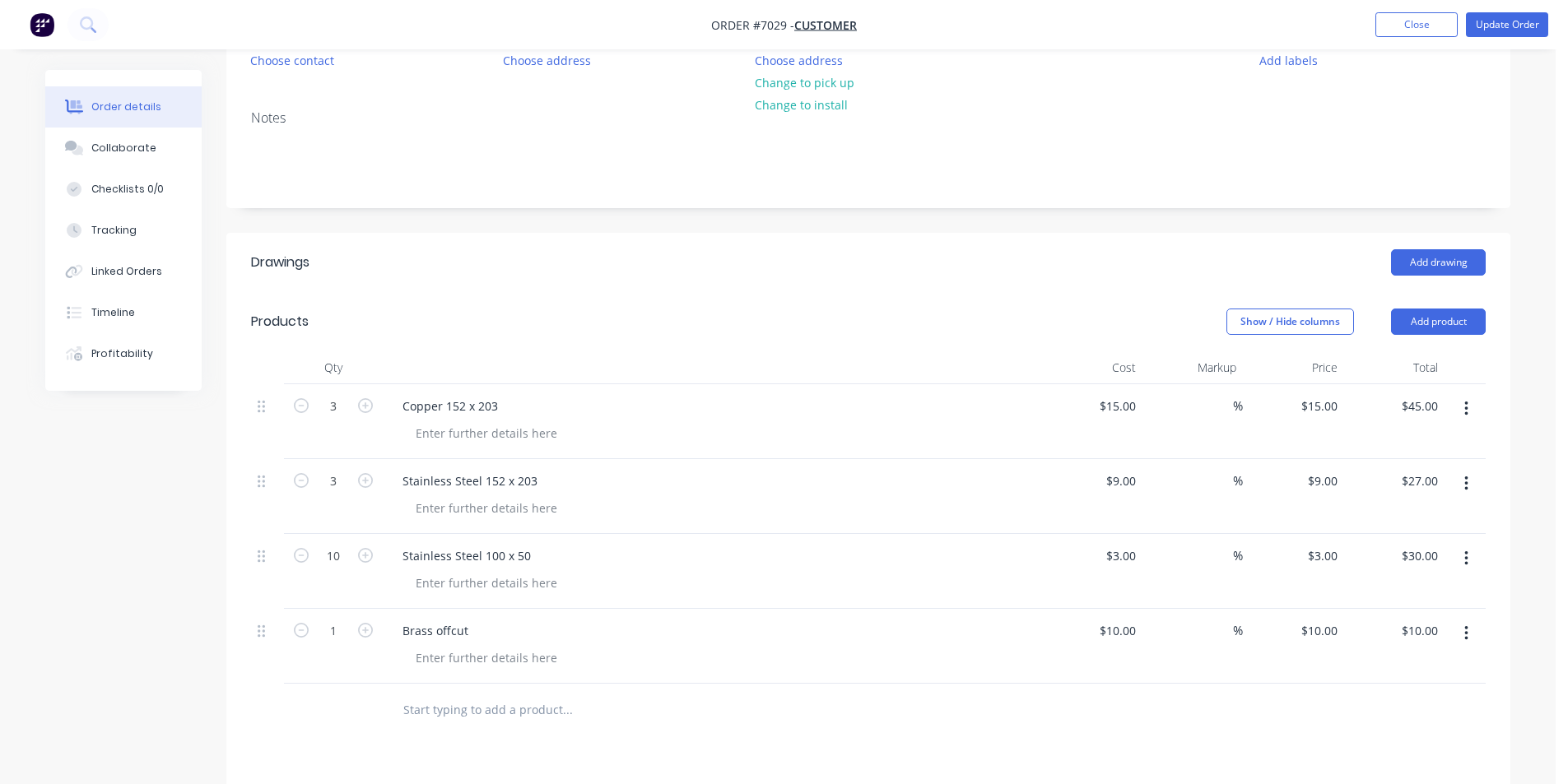
scroll to position [247, 0]
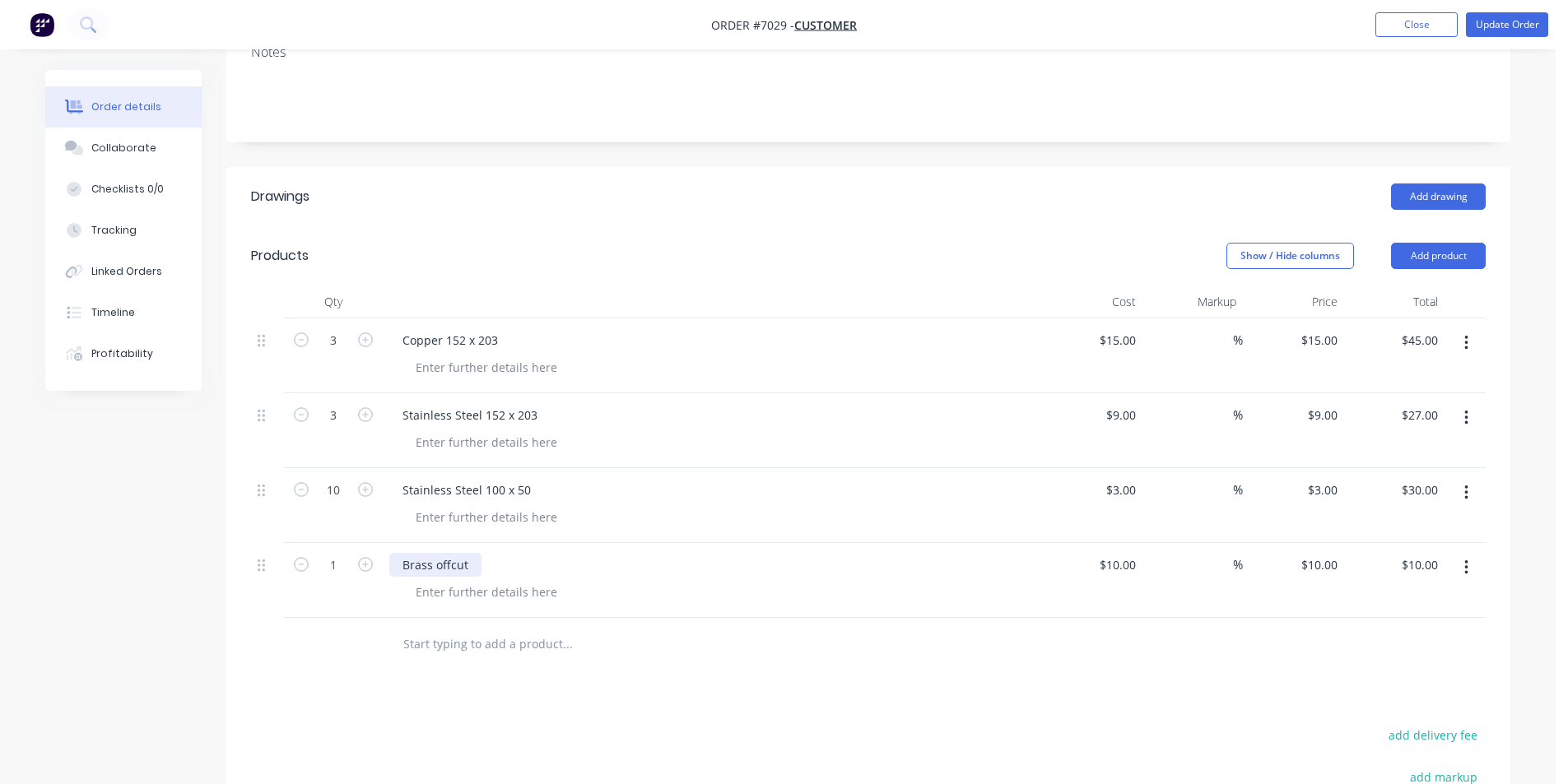
click at [433, 569] on div "Brass offcut" at bounding box center [435, 565] width 92 height 24
drag, startPoint x: 533, startPoint y: 559, endPoint x: 498, endPoint y: 556, distance: 35.1
click at [498, 556] on div "Brass and copper offcut" at bounding box center [468, 565] width 159 height 24
click at [1010, 690] on div "Drawings Add drawing Products Show / Hide columns Add product Qty Cost Markup P…" at bounding box center [869, 616] width 1285 height 899
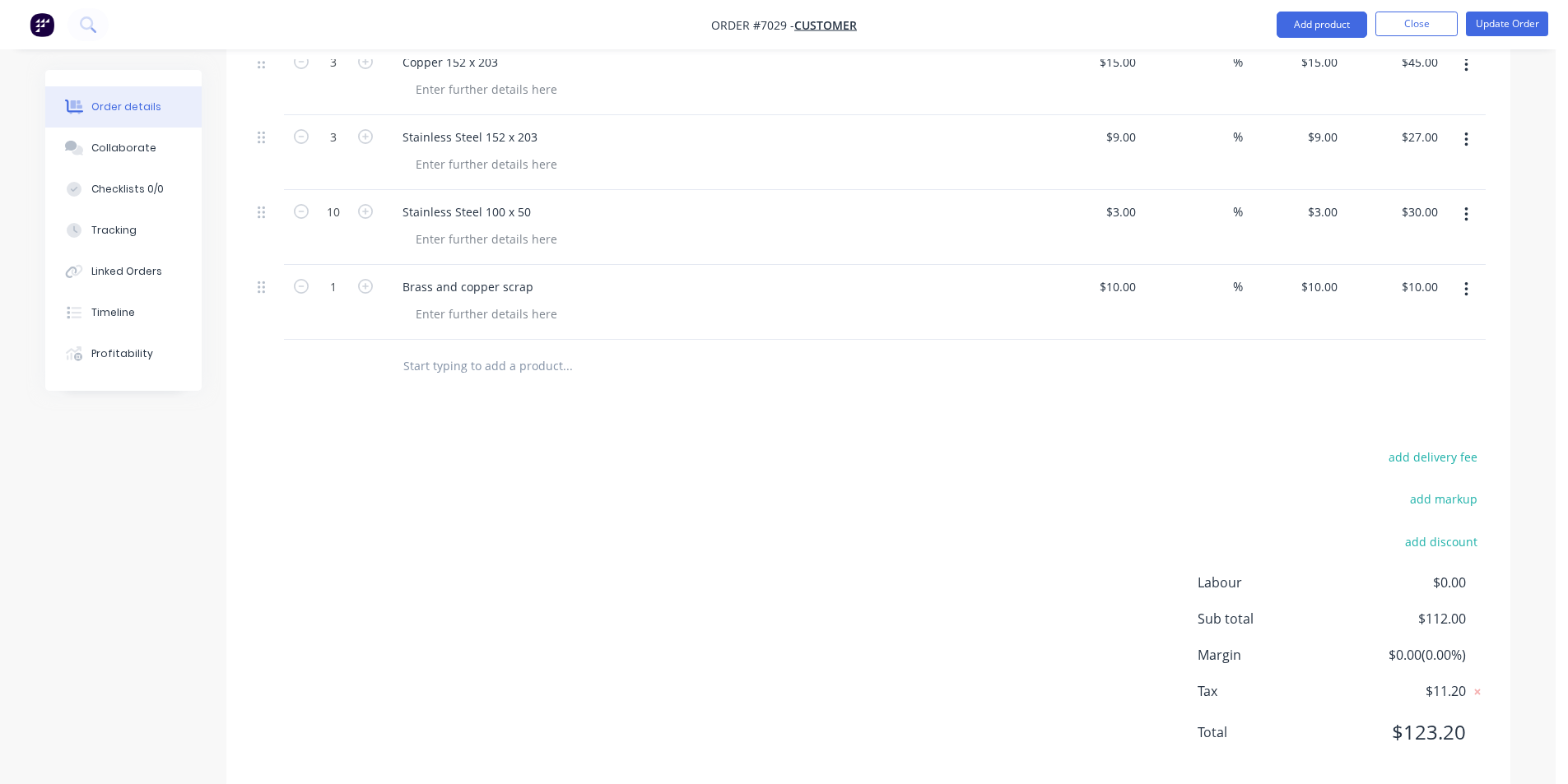
scroll to position [554, 0]
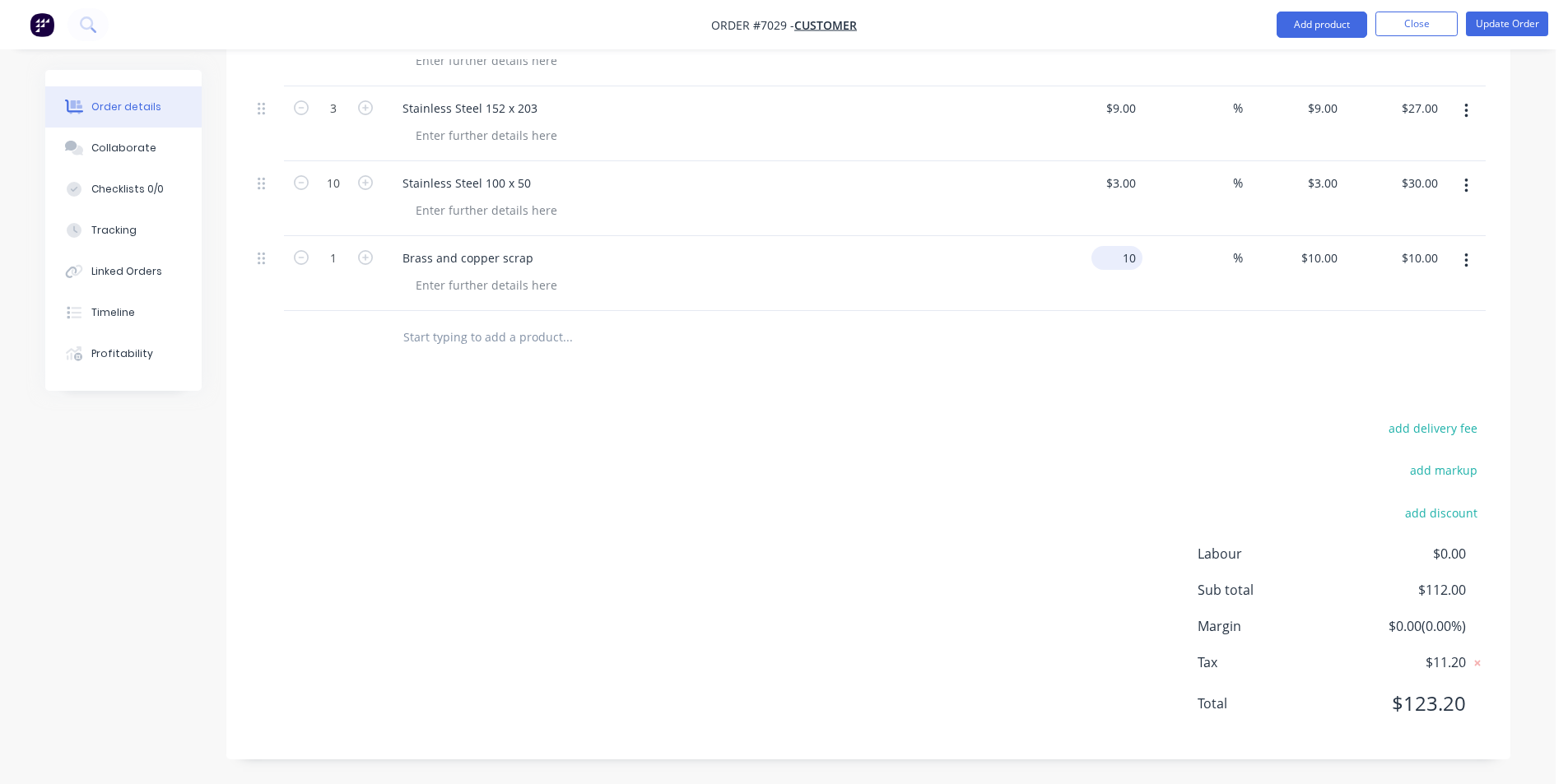
click at [1136, 255] on input "10" at bounding box center [1120, 257] width 44 height 24
click at [1088, 438] on div "add delivery fee add markup add discount Labour $0.00 Sub total $117.00 Margin …" at bounding box center [869, 576] width 1235 height 318
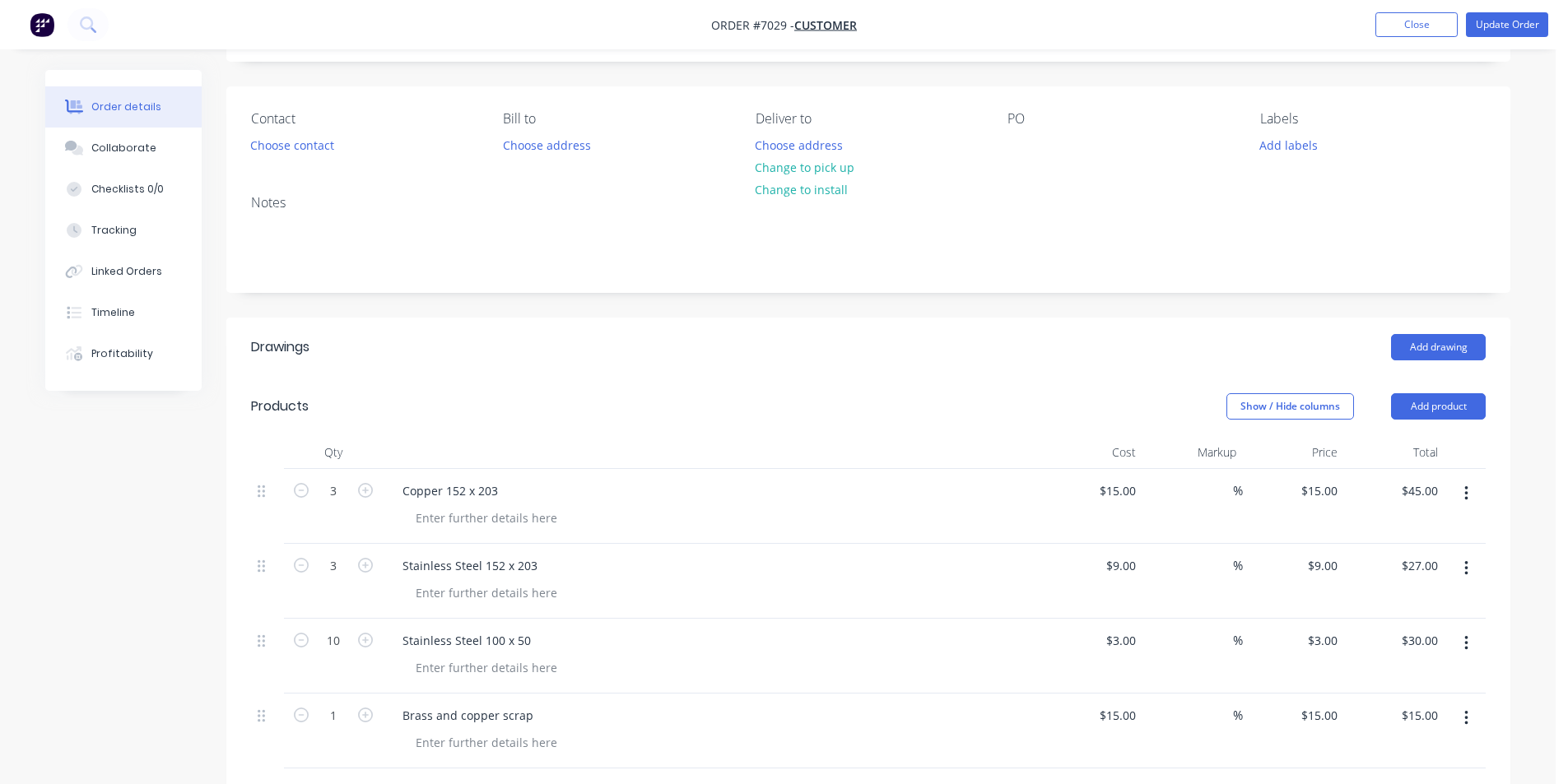
scroll to position [164, 0]
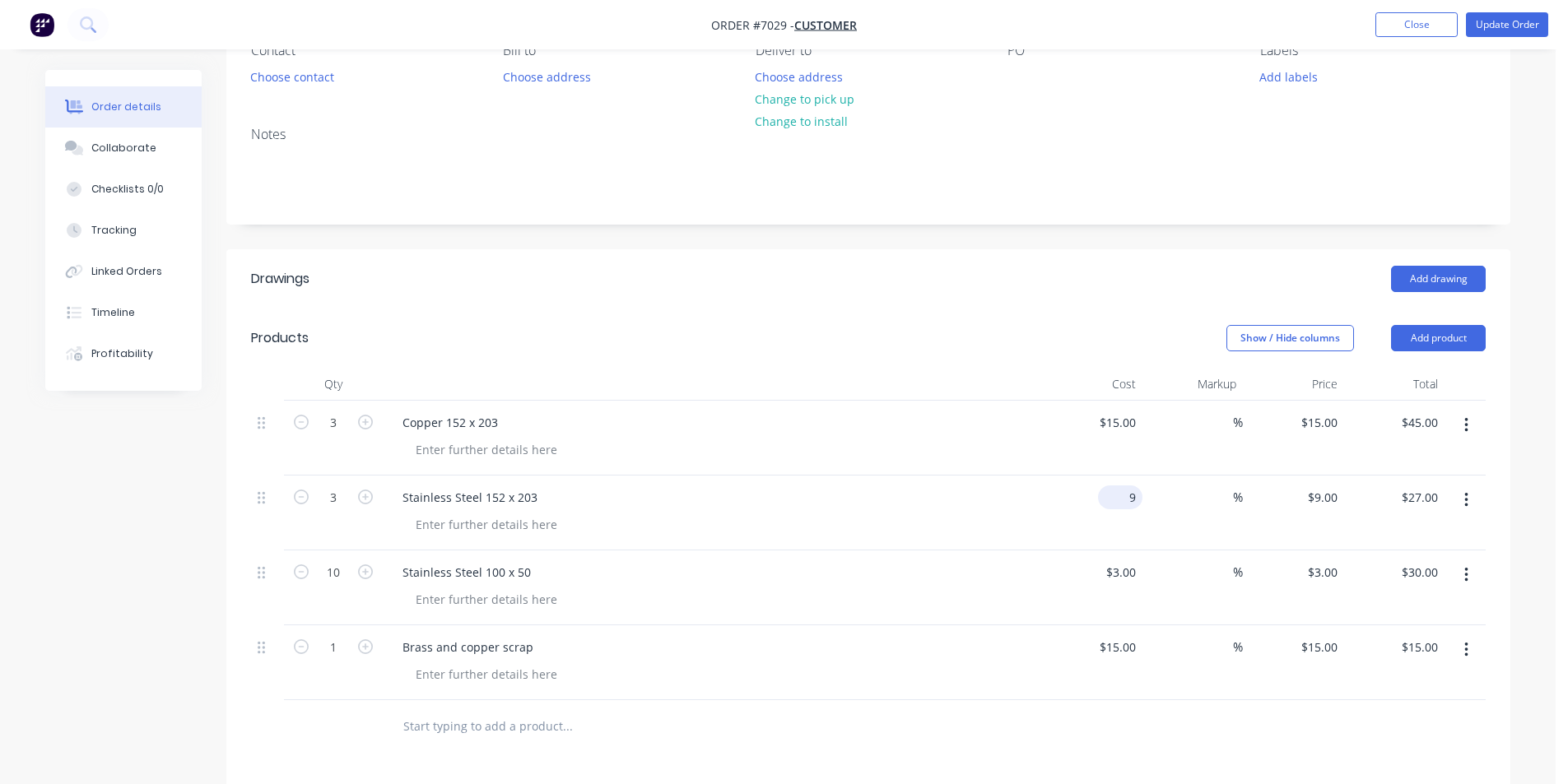
click at [1119, 509] on div "9 $9.00" at bounding box center [1092, 513] width 101 height 75
click at [813, 717] on div at bounding box center [636, 726] width 494 height 33
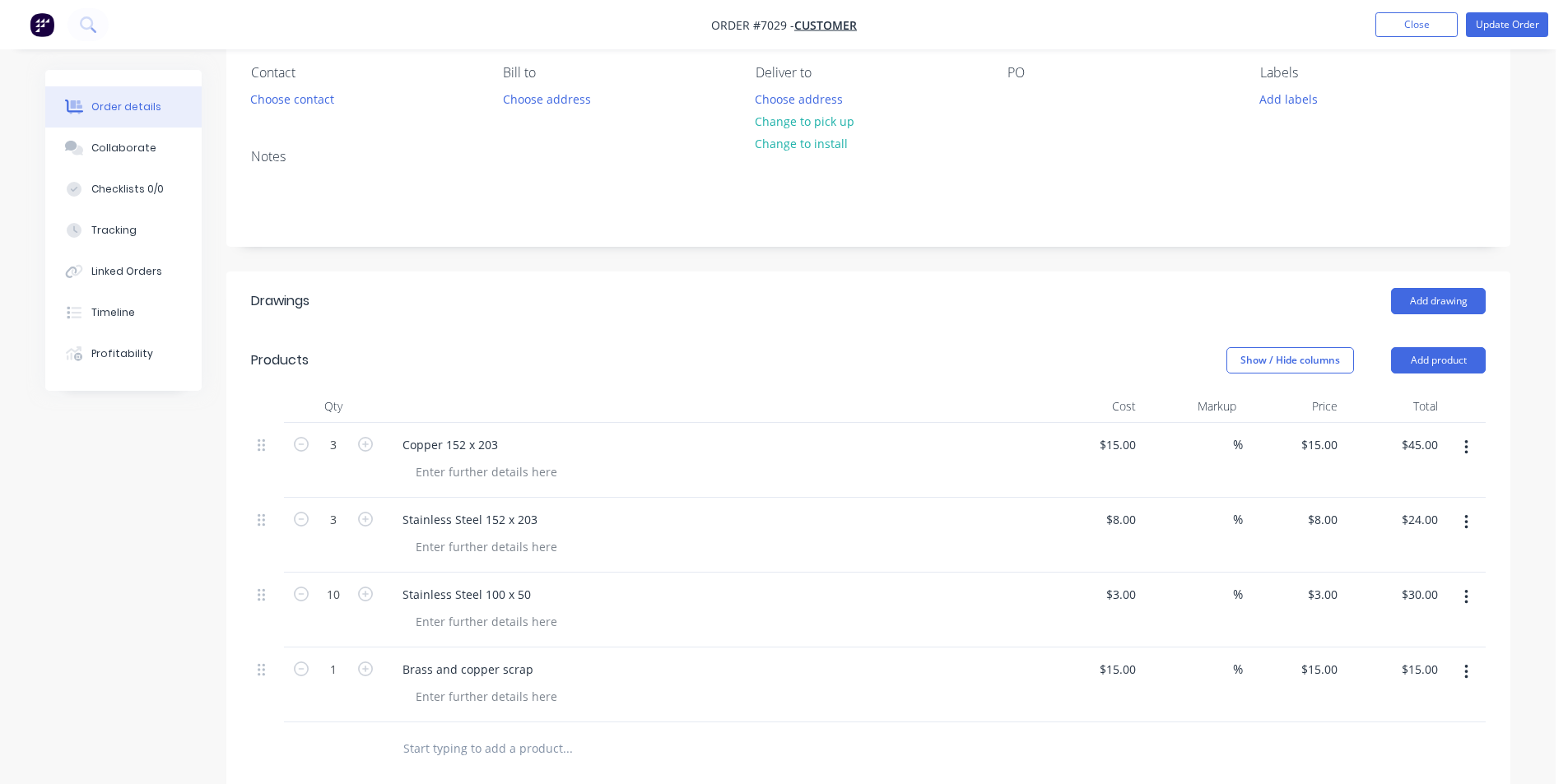
scroll to position [0, 0]
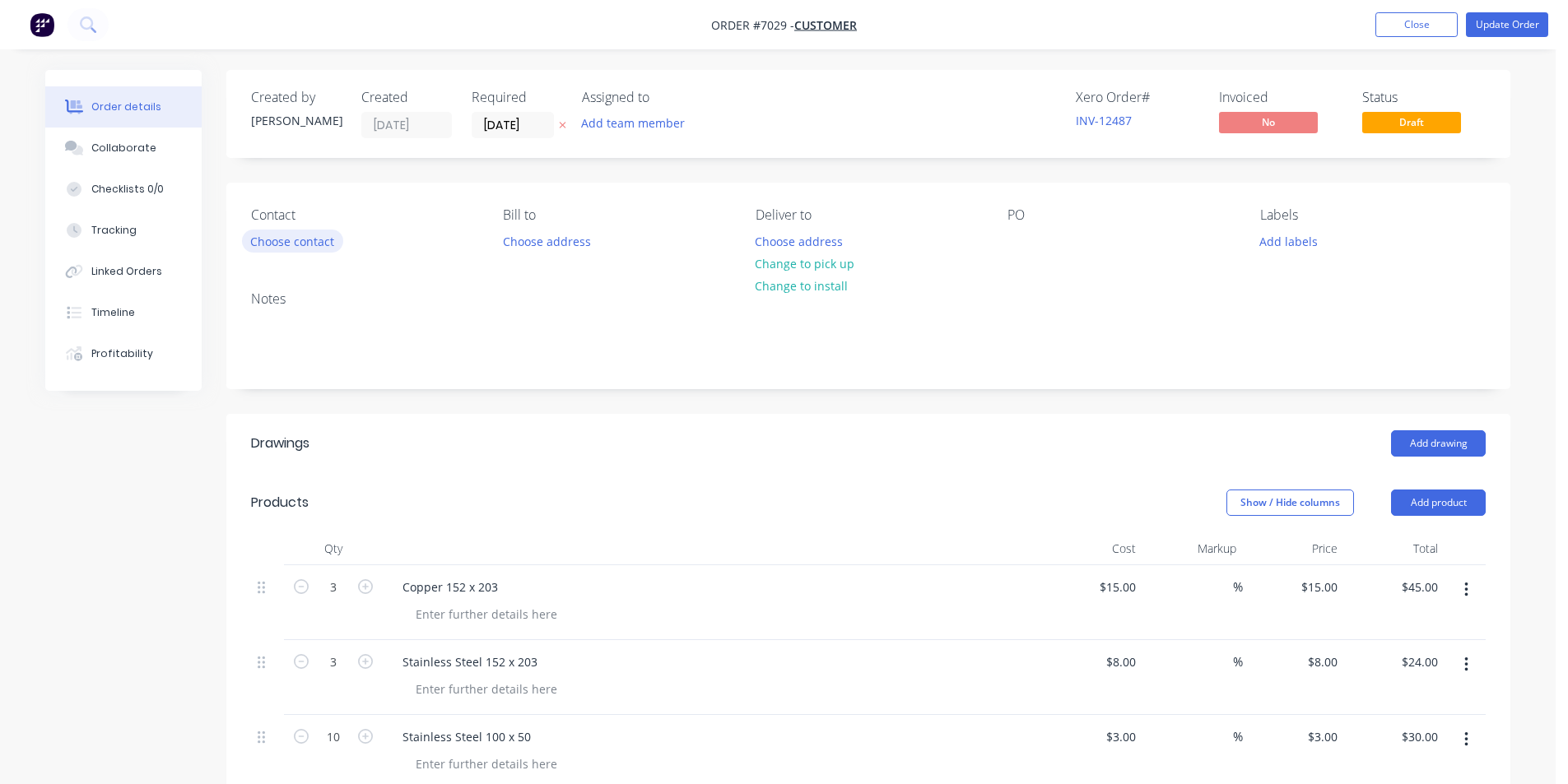
click at [321, 243] on button "Choose contact" at bounding box center [292, 241] width 101 height 22
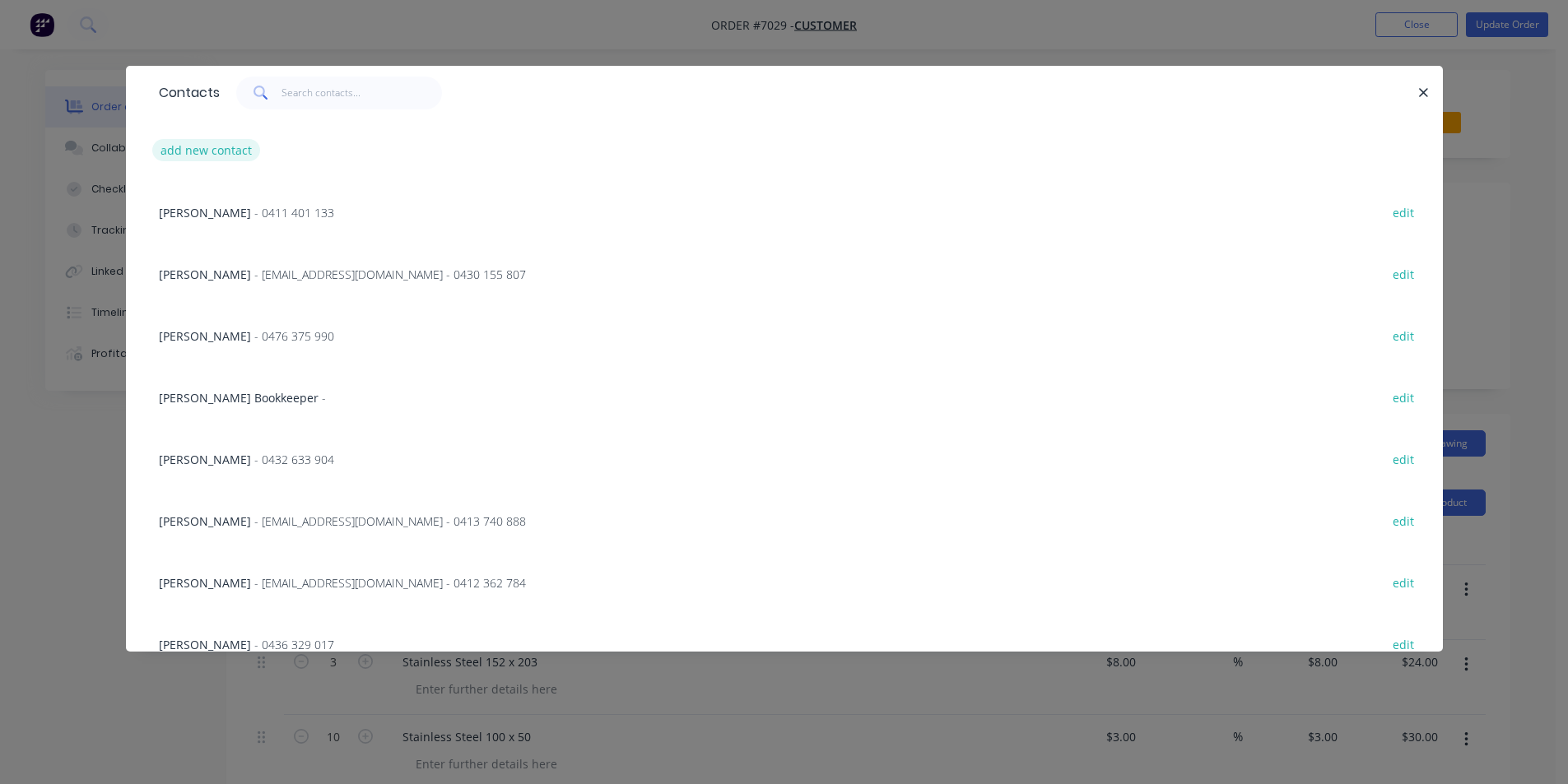
click at [219, 154] on button "add new contact" at bounding box center [206, 150] width 108 height 22
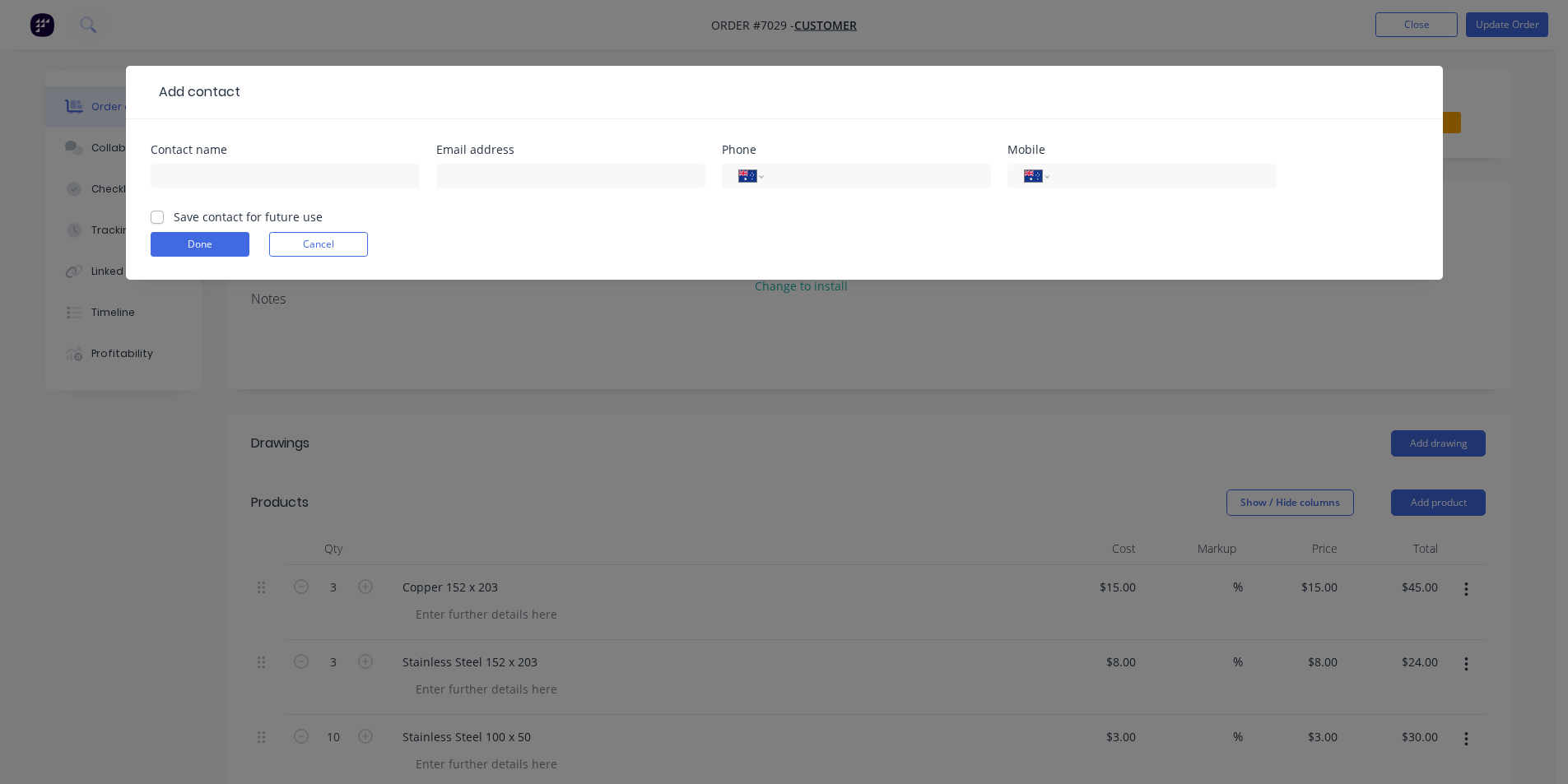
click at [378, 194] on div at bounding box center [285, 184] width 269 height 49
click at [391, 169] on input "text" at bounding box center [285, 176] width 269 height 25
click at [1128, 186] on div "International [GEOGRAPHIC_DATA] [GEOGRAPHIC_DATA] [GEOGRAPHIC_DATA] [GEOGRAPHIC…" at bounding box center [1142, 176] width 269 height 25
click at [1133, 167] on input "tel" at bounding box center [1159, 176] width 197 height 19
click at [174, 214] on label "Save contact for future use" at bounding box center [249, 216] width 149 height 17
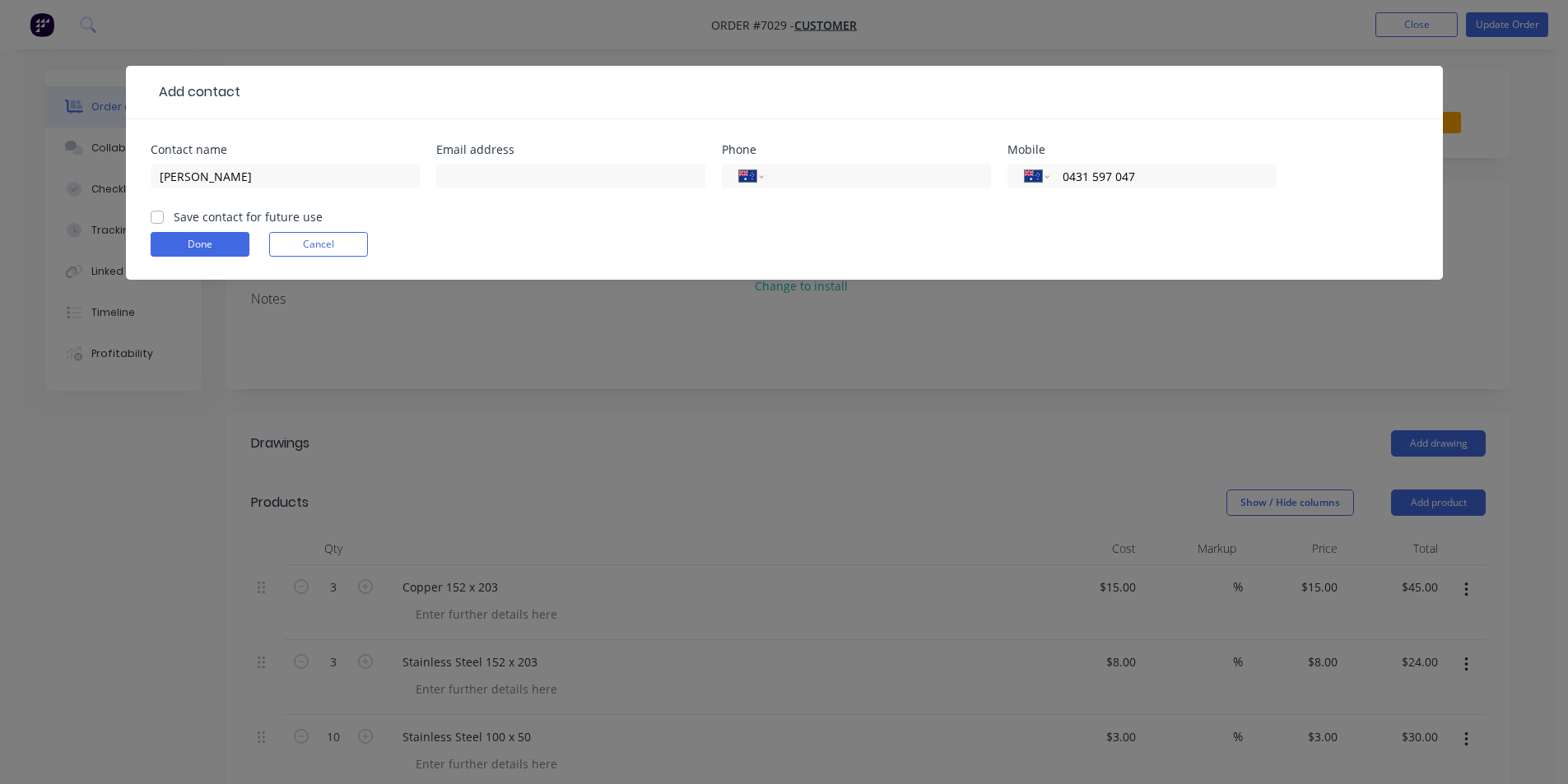
click at [163, 214] on input "Save contact for future use" at bounding box center [157, 216] width 13 height 16
drag, startPoint x: 209, startPoint y: 254, endPoint x: 321, endPoint y: 289, distance: 117.3
click at [209, 253] on button "Done" at bounding box center [200, 244] width 99 height 25
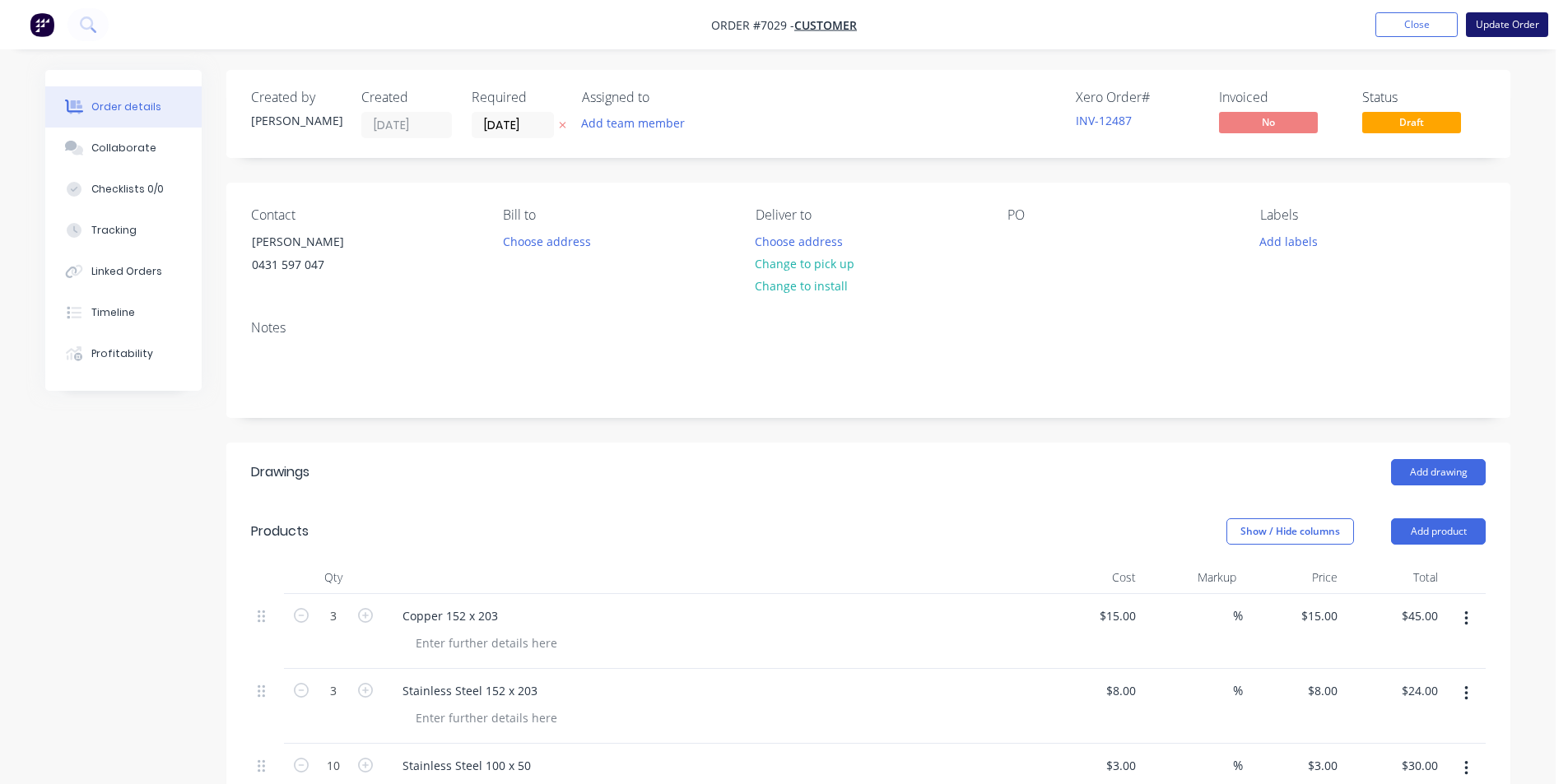
click at [1469, 16] on button "Update Order" at bounding box center [1507, 25] width 83 height 25
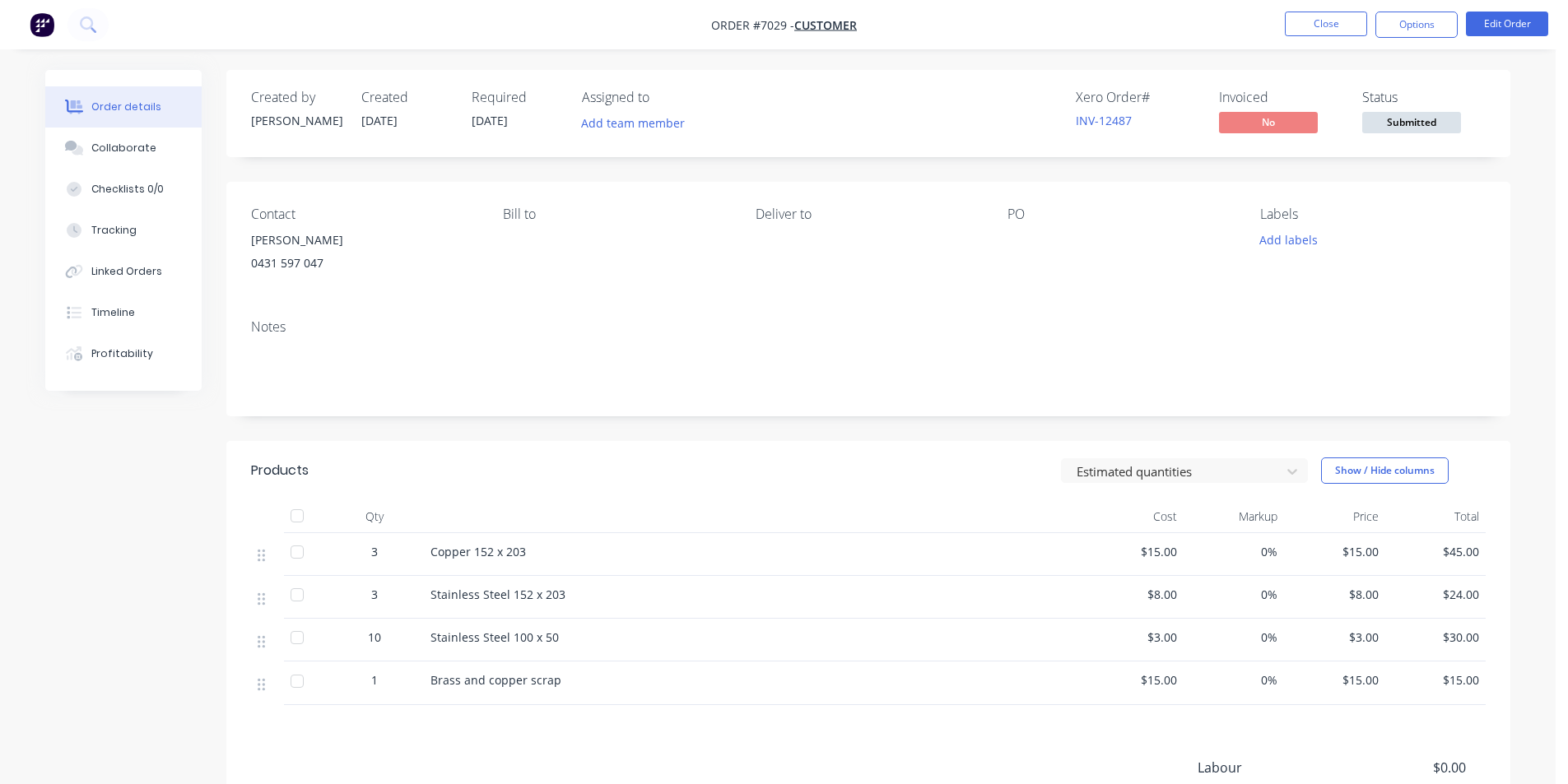
click at [1403, 130] on span "Submitted" at bounding box center [1412, 122] width 99 height 20
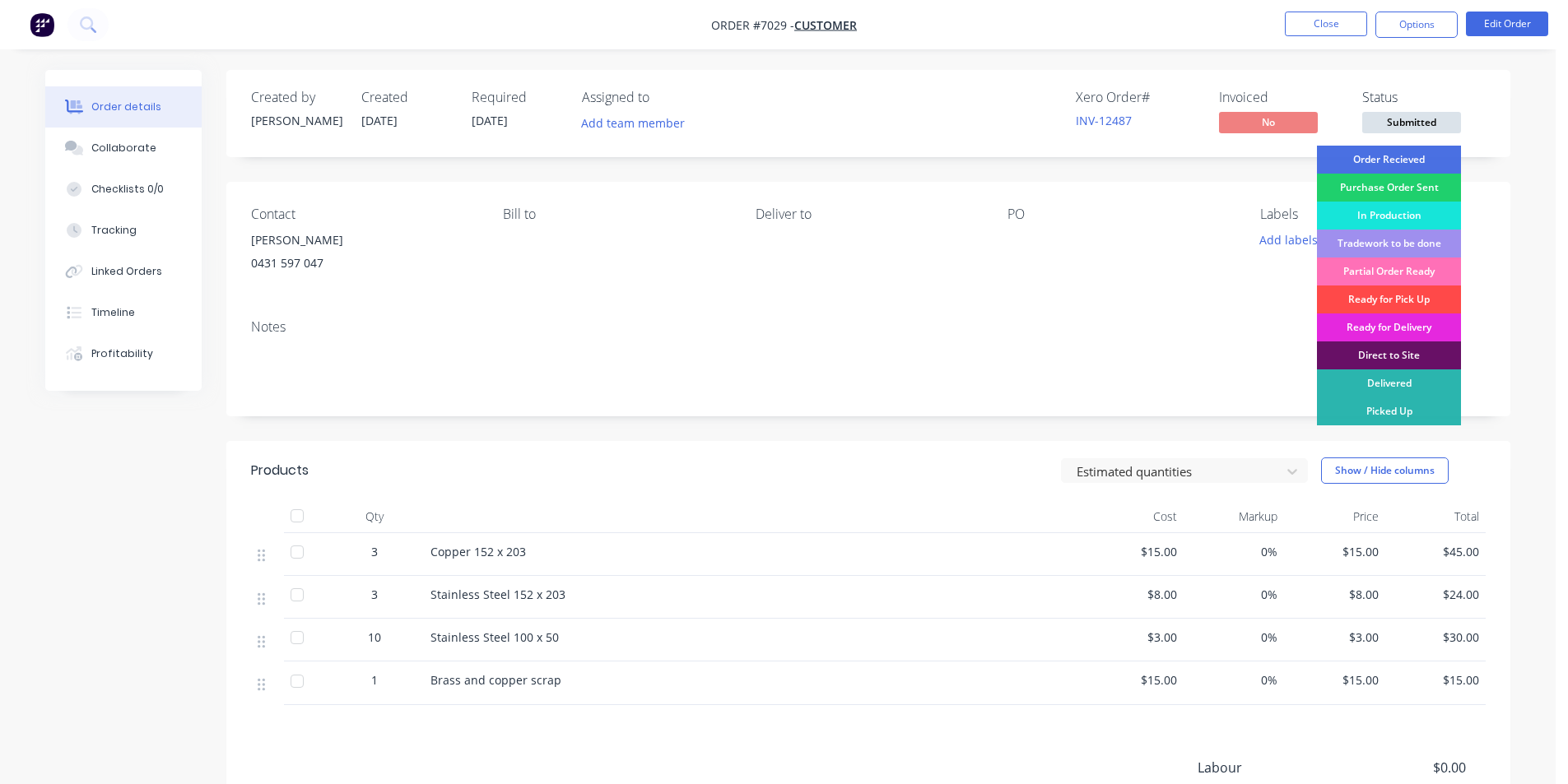
click at [1410, 297] on div "Ready for Pick Up" at bounding box center [1389, 300] width 144 height 28
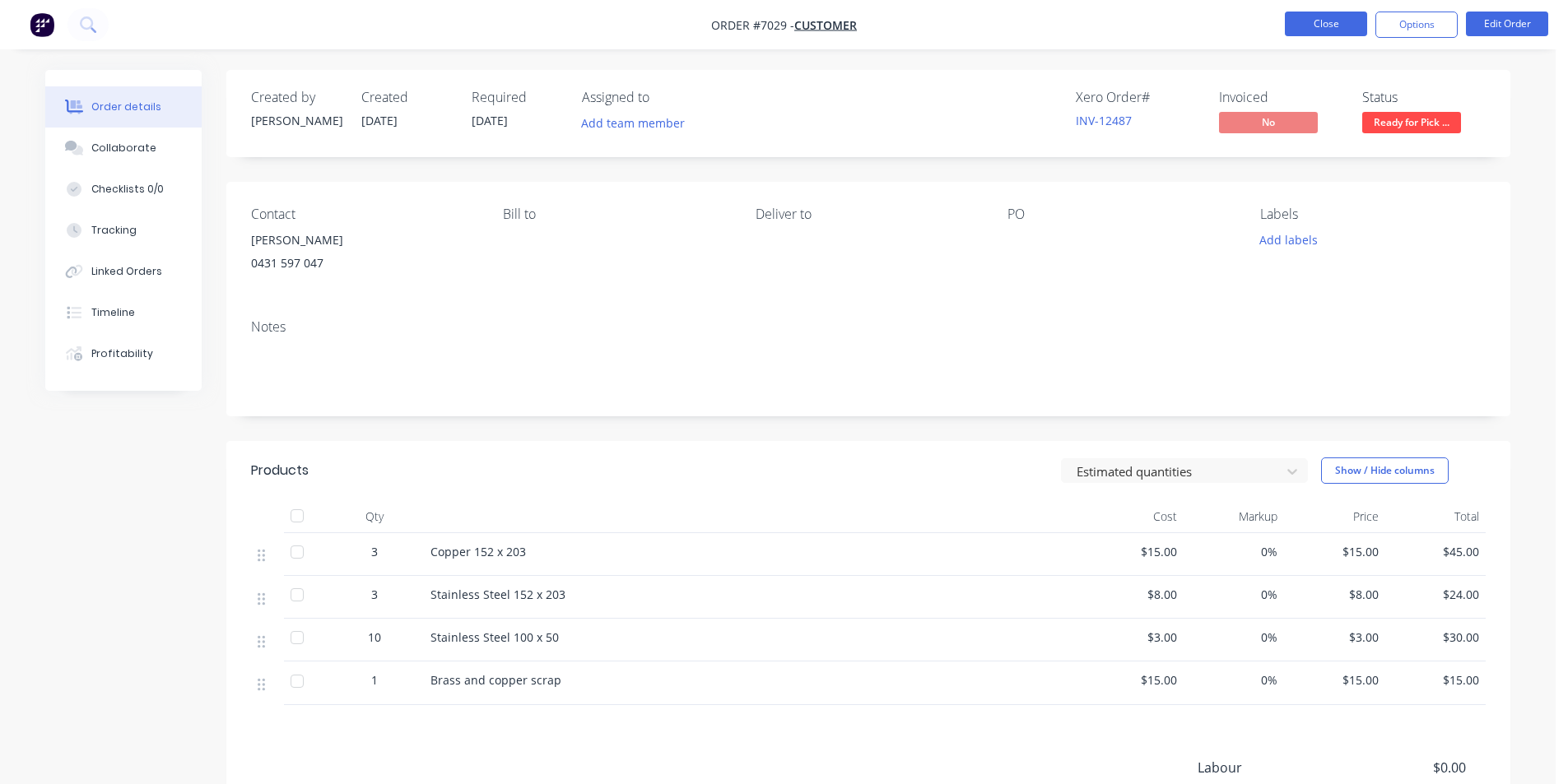
click at [1293, 18] on button "Close" at bounding box center [1325, 24] width 83 height 25
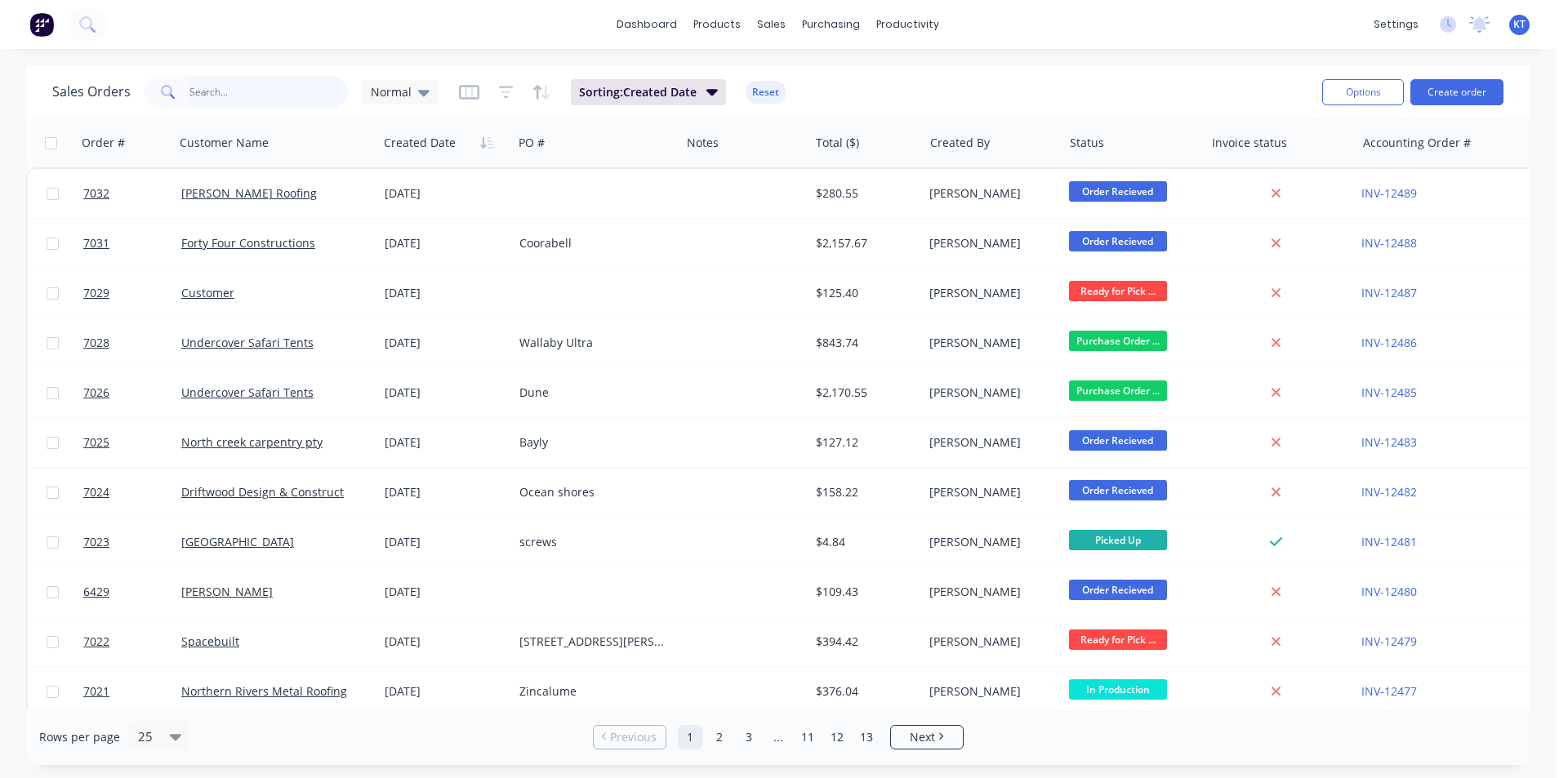
click at [242, 85] on input "text" at bounding box center [269, 92] width 160 height 33
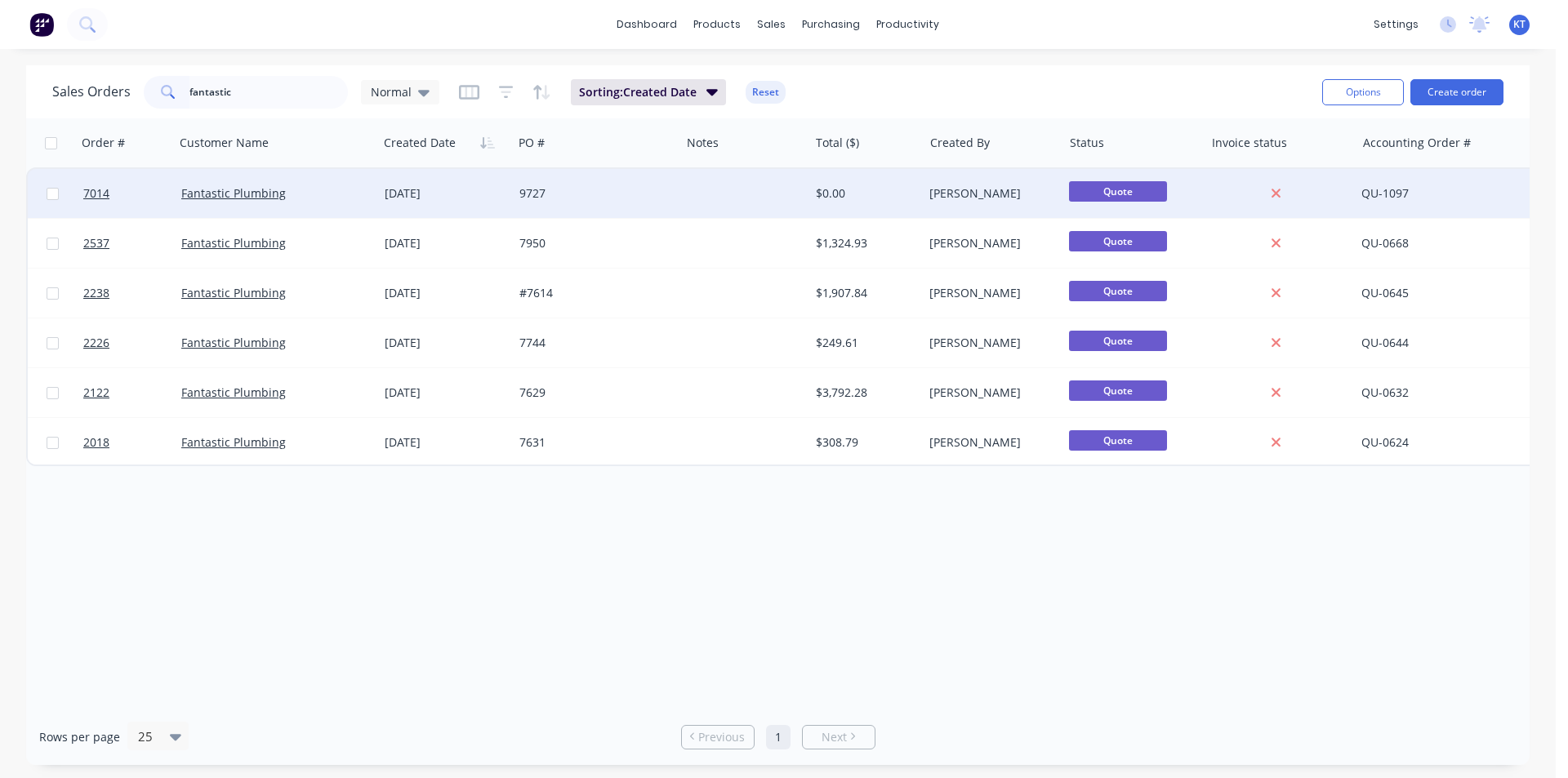
click at [471, 202] on div "[DATE]" at bounding box center [445, 194] width 135 height 49
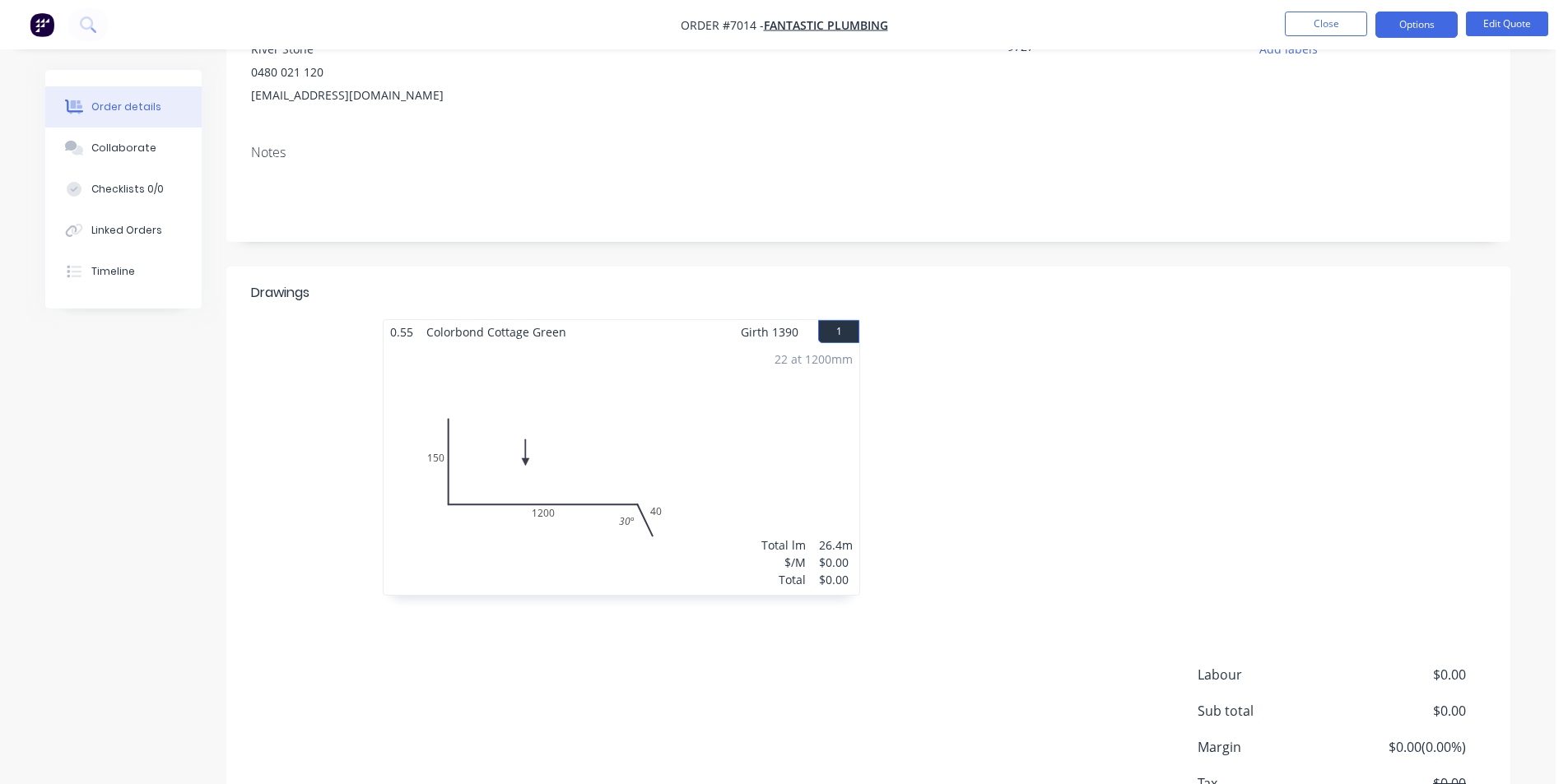
scroll to position [312, 0]
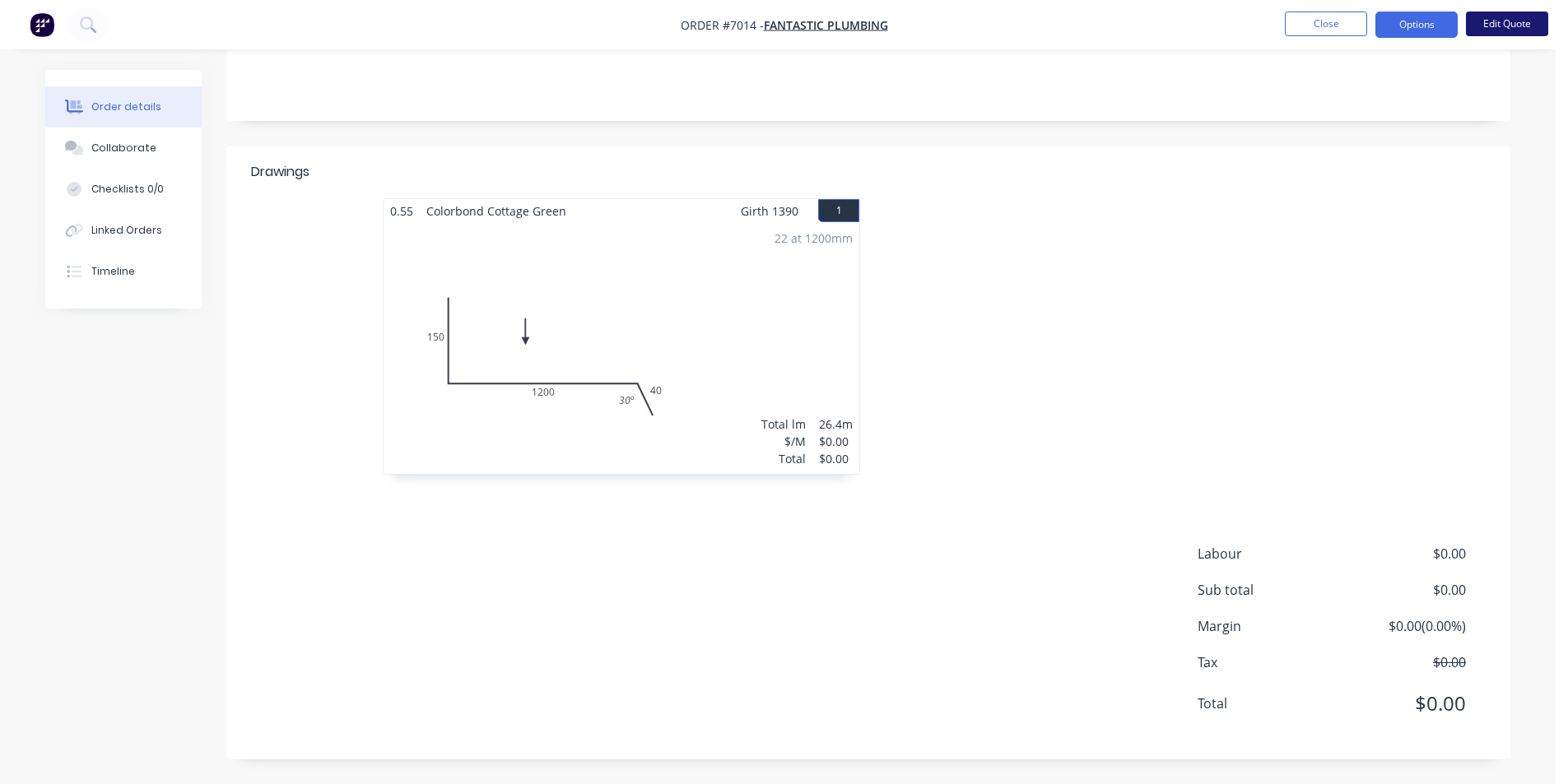
click at [1523, 15] on button "Edit Quote" at bounding box center [1507, 24] width 83 height 25
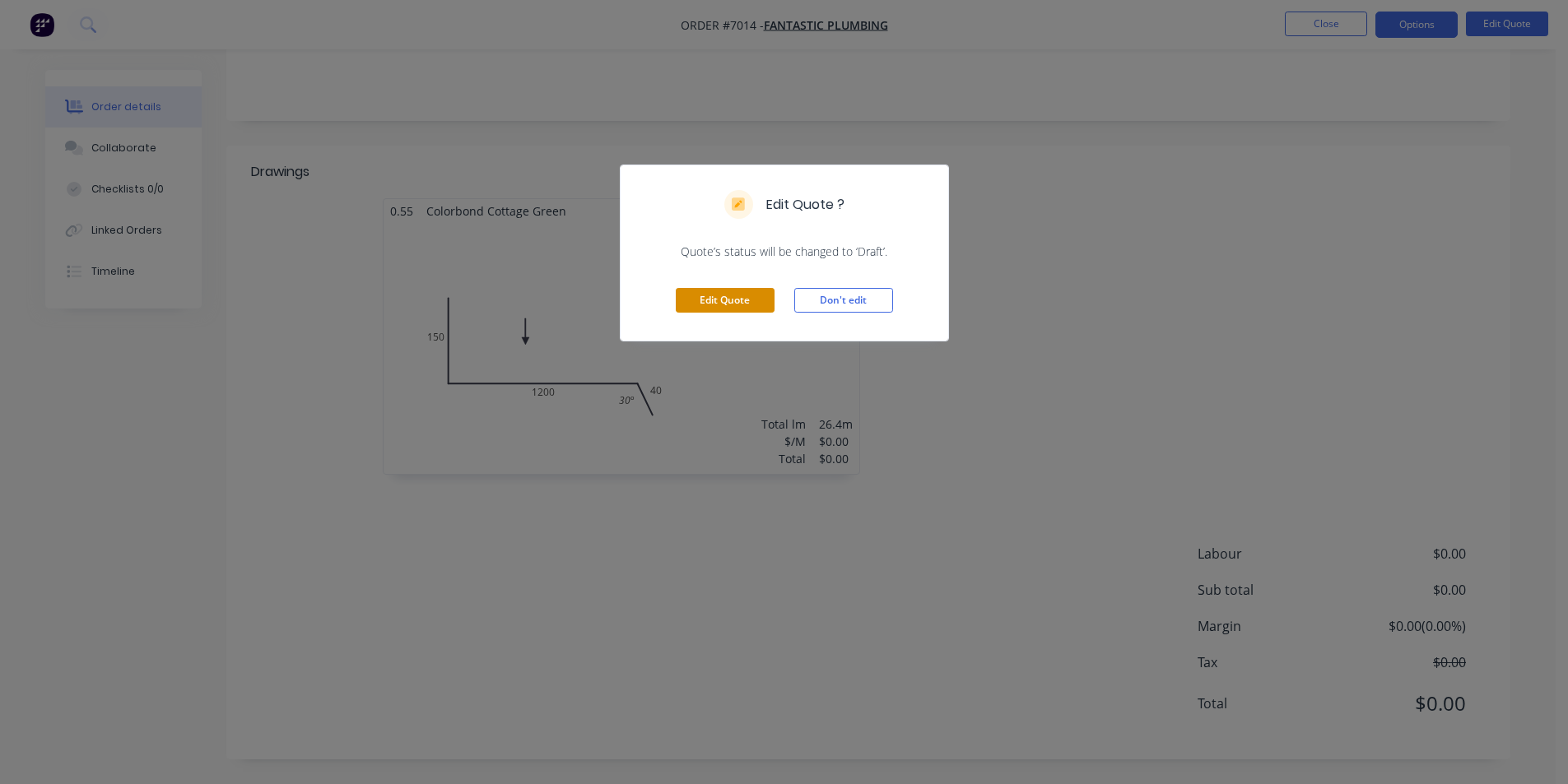
click at [738, 291] on button "Edit Quote" at bounding box center [725, 300] width 99 height 25
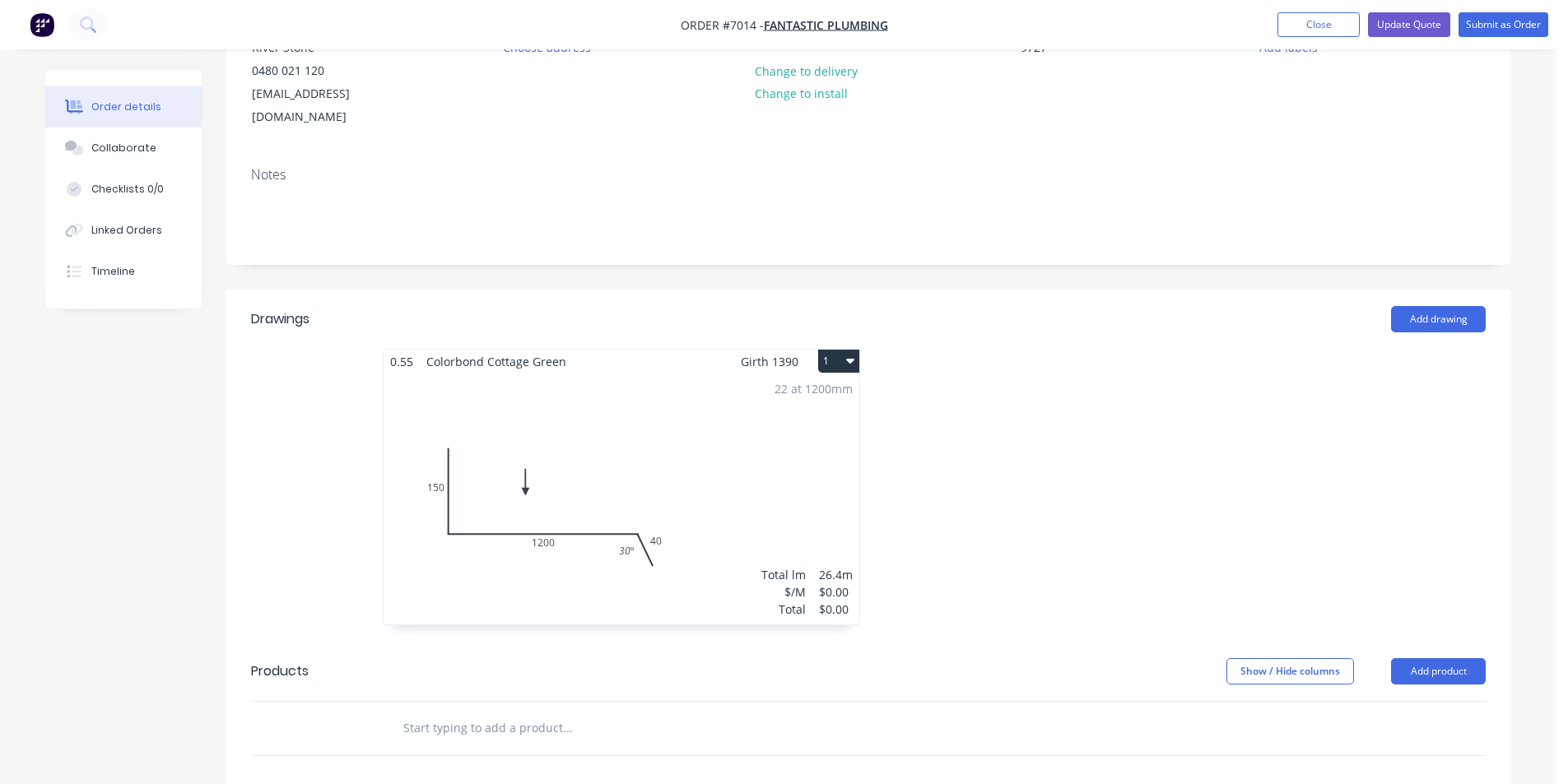
scroll to position [247, 0]
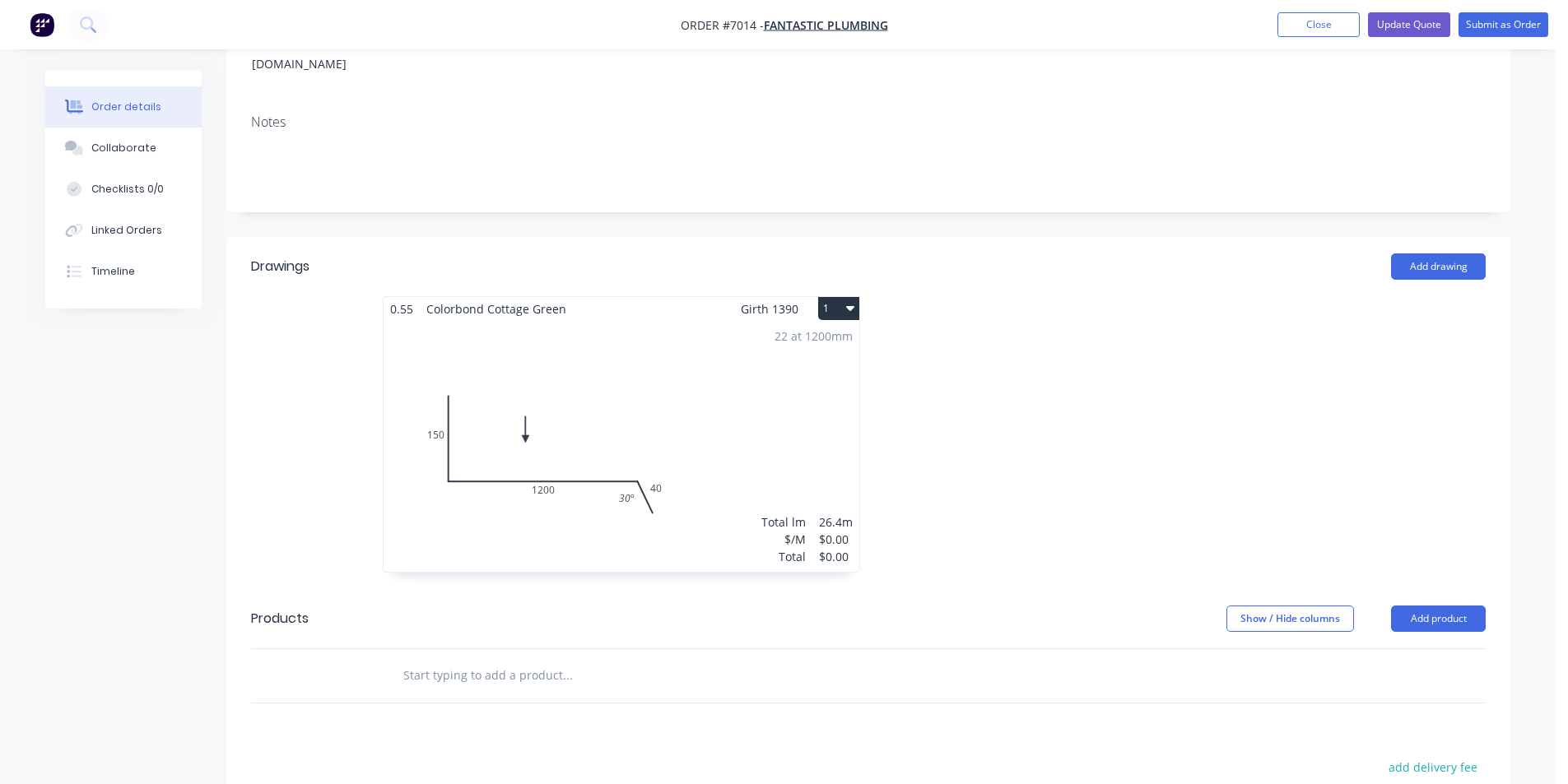
click at [767, 486] on div "22 at 1200mm Total lm $/M Total 26.4m $0.00 $0.00" at bounding box center [622, 446] width 476 height 251
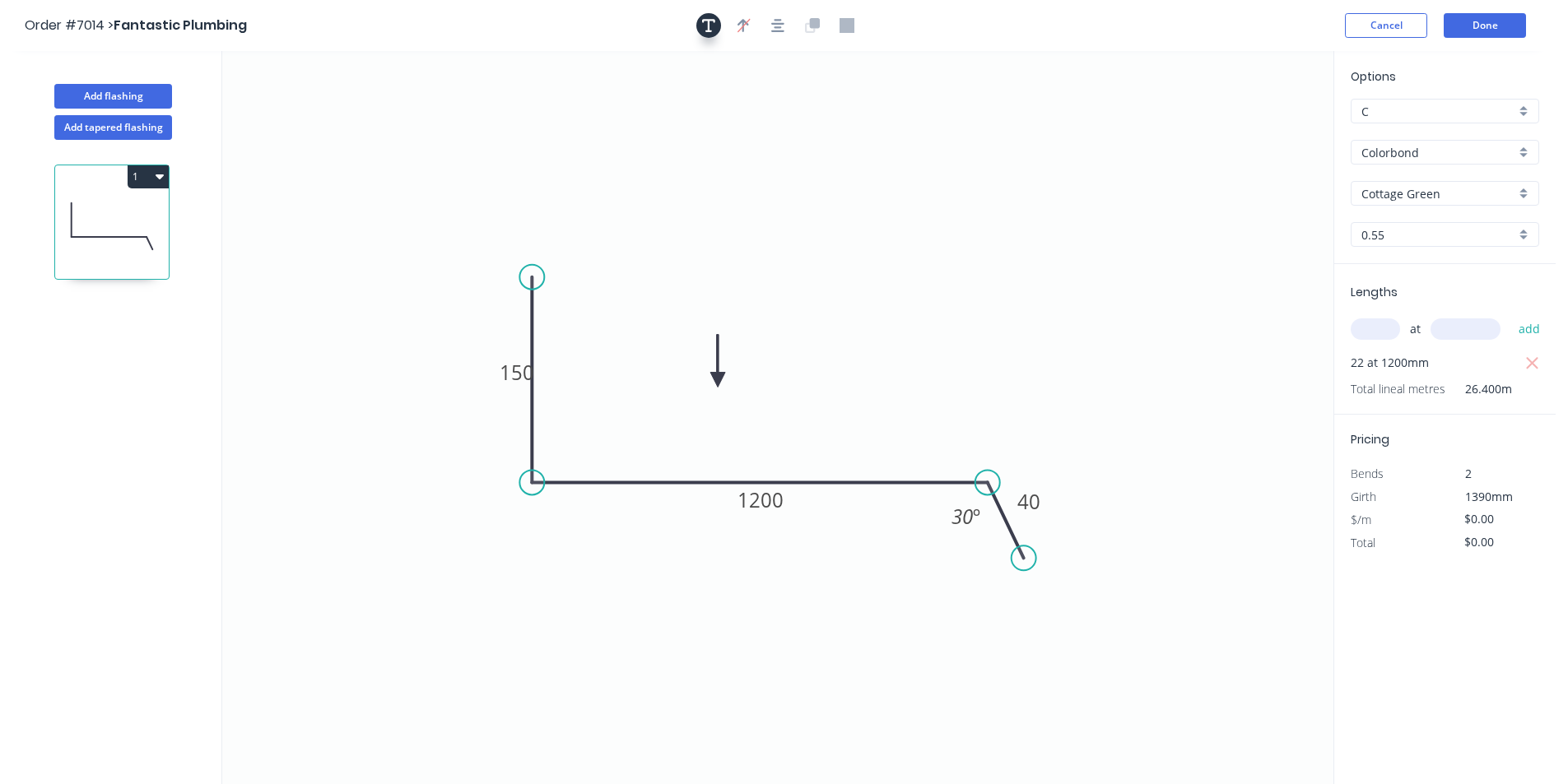
click at [712, 30] on icon "button" at bounding box center [708, 25] width 13 height 13
drag, startPoint x: 331, startPoint y: 115, endPoint x: 506, endPoint y: 152, distance: 178.9
click at [525, 195] on icon "150 1200 40 30 º" at bounding box center [777, 417] width 1111 height 733
drag, startPoint x: 329, startPoint y: 128, endPoint x: 662, endPoint y: 288, distance: 369.4
click at [662, 288] on textarea at bounding box center [662, 276] width 133 height 61
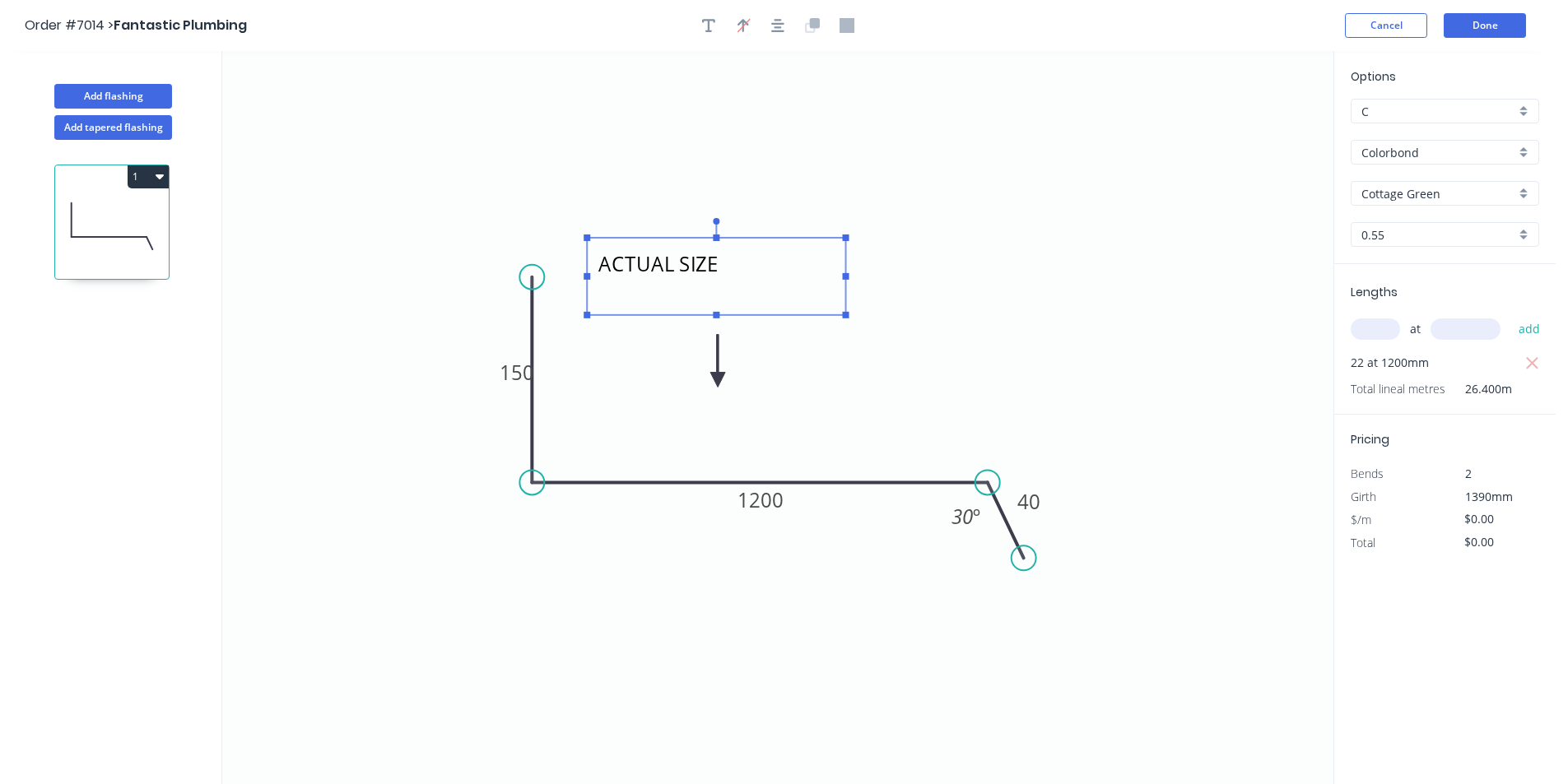
drag, startPoint x: 740, startPoint y: 274, endPoint x: 864, endPoint y: 293, distance: 125.4
click at [864, 293] on icon "ACTUAL SIZE 150 1200 40 30 º" at bounding box center [777, 417] width 1111 height 733
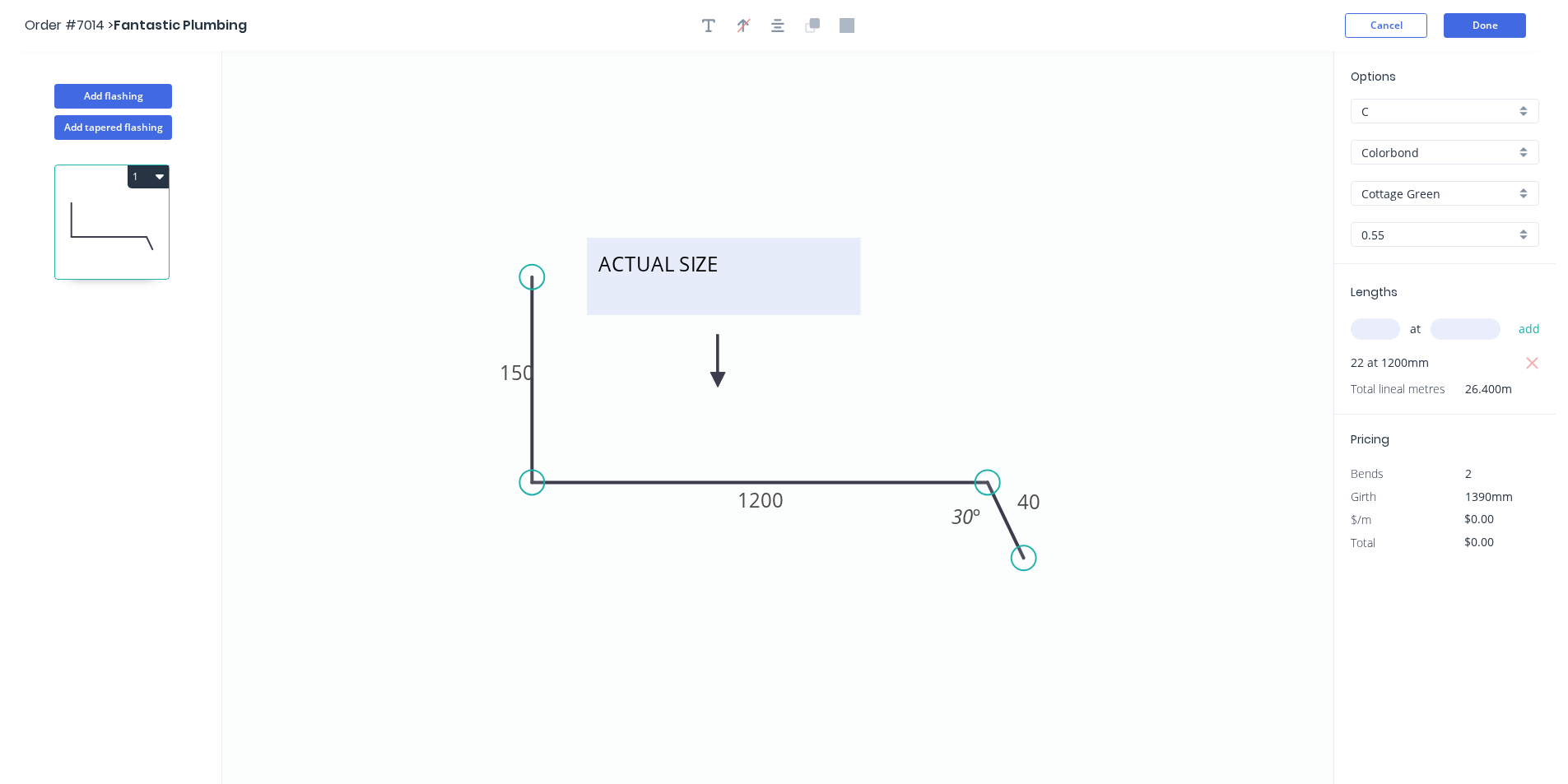
click at [677, 263] on textarea "ACTUAL SIZE" at bounding box center [723, 276] width 257 height 61
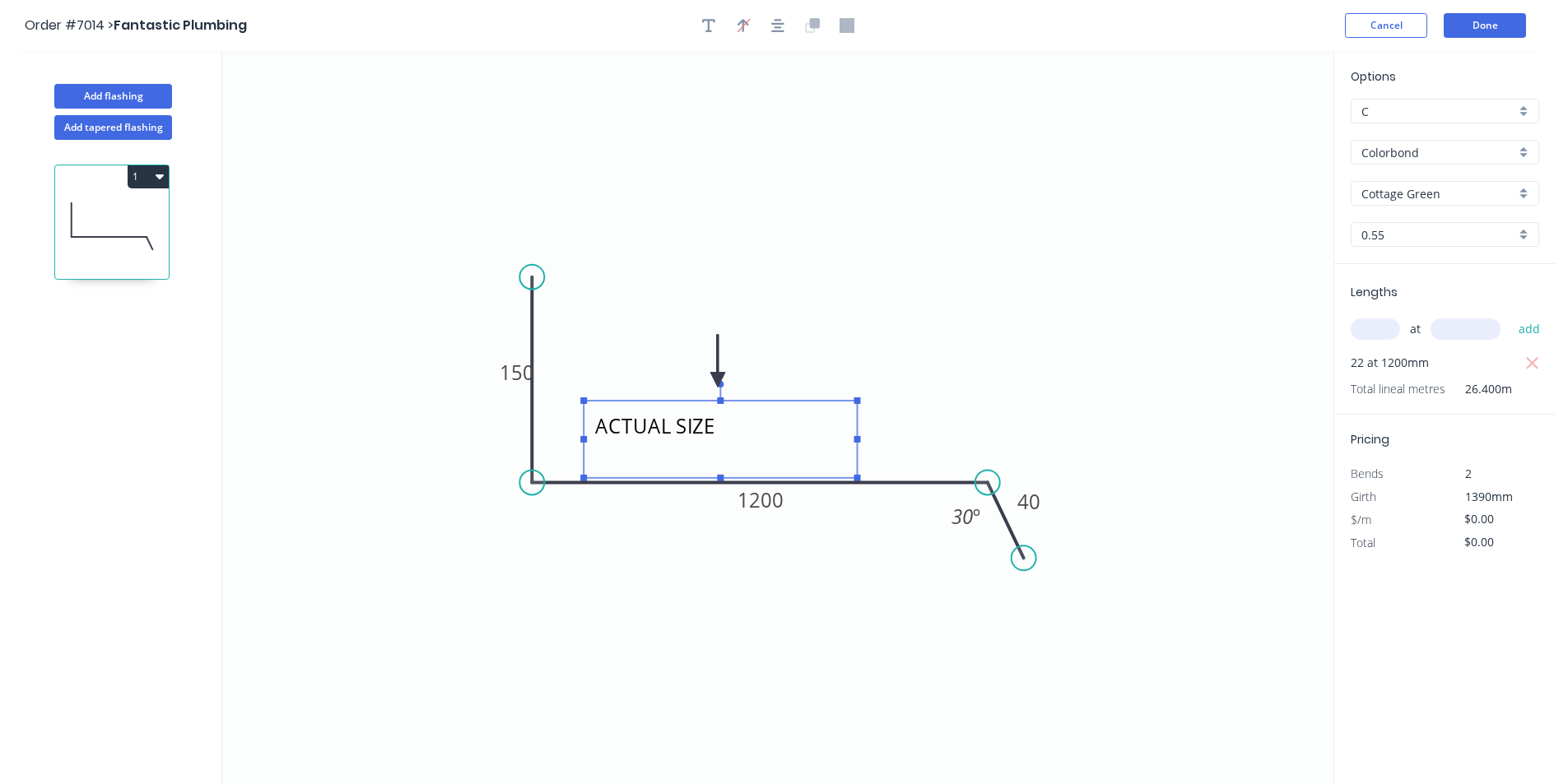
drag, startPoint x: 728, startPoint y: 242, endPoint x: 724, endPoint y: 408, distance: 166.0
click at [724, 408] on g "ACTUAL SIZE" at bounding box center [720, 431] width 280 height 100
click at [728, 422] on textarea "ACTUAL SIZE" at bounding box center [720, 440] width 257 height 61
click at [762, 440] on textarea "ACTUAL SIZE" at bounding box center [720, 440] width 257 height 61
click at [772, 488] on tspan "1200" at bounding box center [760, 500] width 46 height 28
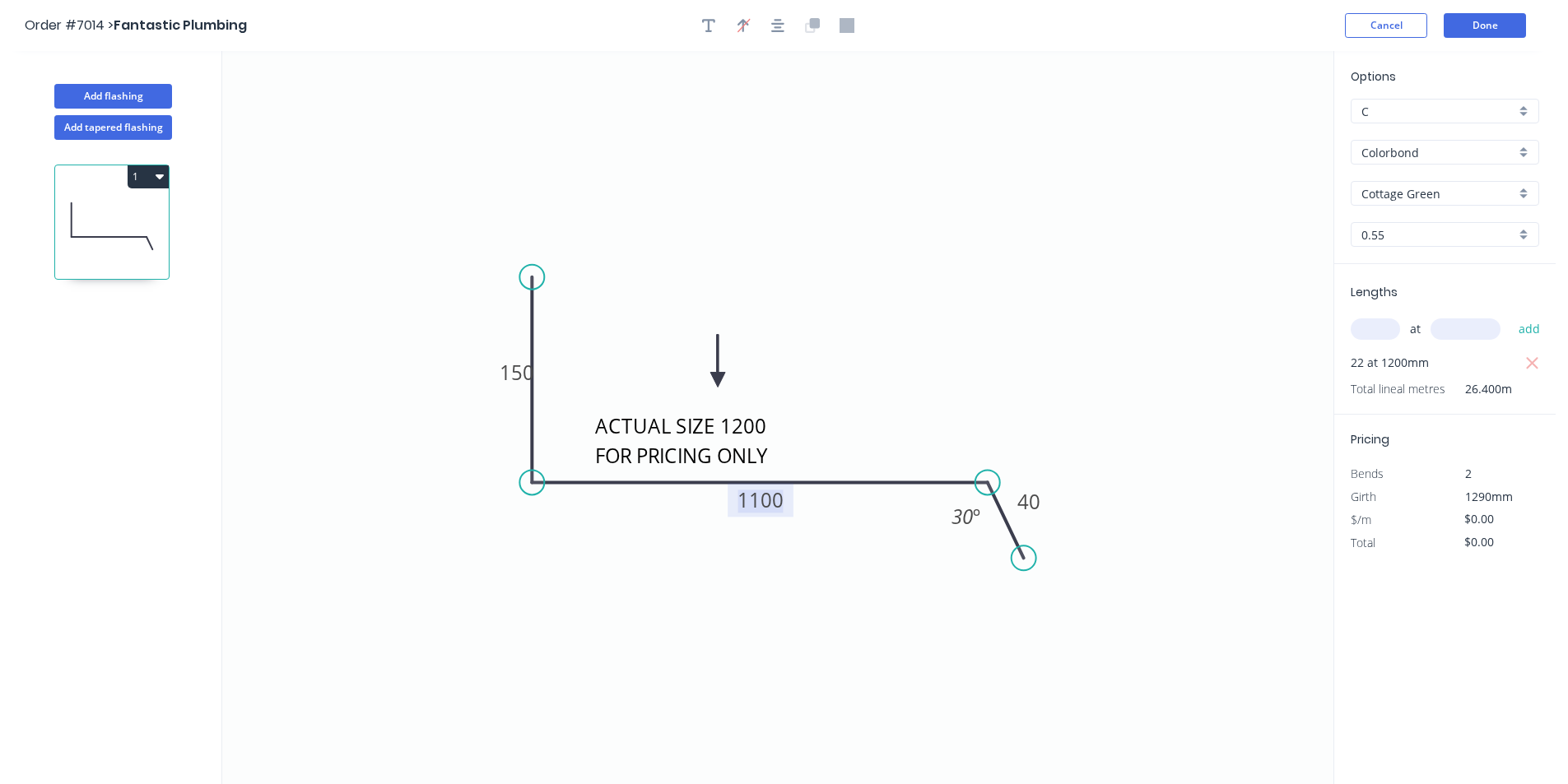
click at [772, 503] on tspan "1100" at bounding box center [760, 500] width 46 height 28
click at [1369, 329] on input "text" at bounding box center [1376, 329] width 50 height 21
click at [1510, 315] on button "add" at bounding box center [1530, 329] width 39 height 28
click at [1529, 365] on icon "button" at bounding box center [1532, 363] width 15 height 20
click at [1529, 39] on header "Order #7014 > Fantastic Plumbing Cancel Done" at bounding box center [777, 25] width 1556 height 51
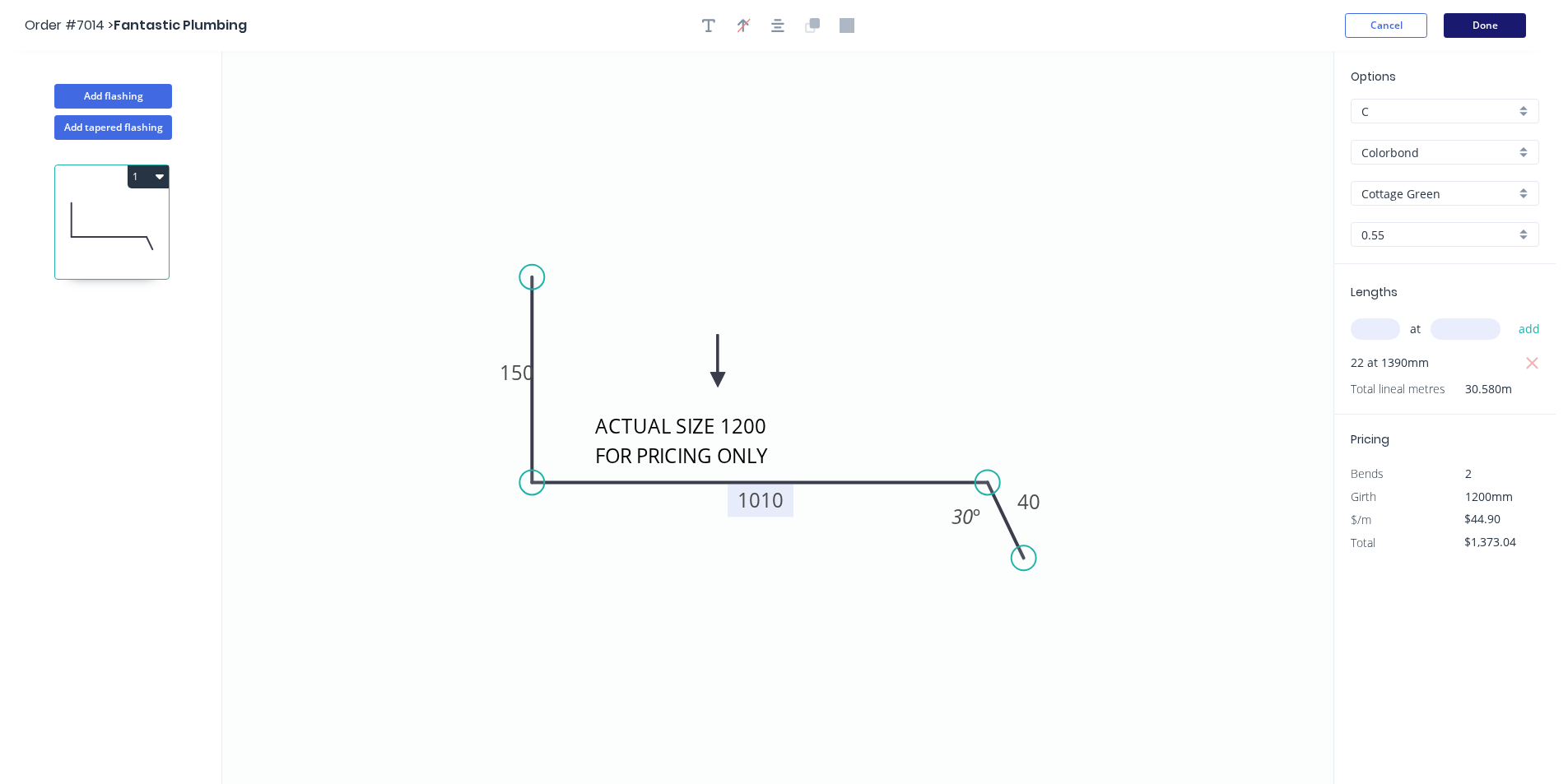
click at [1493, 14] on button "Done" at bounding box center [1484, 26] width 83 height 25
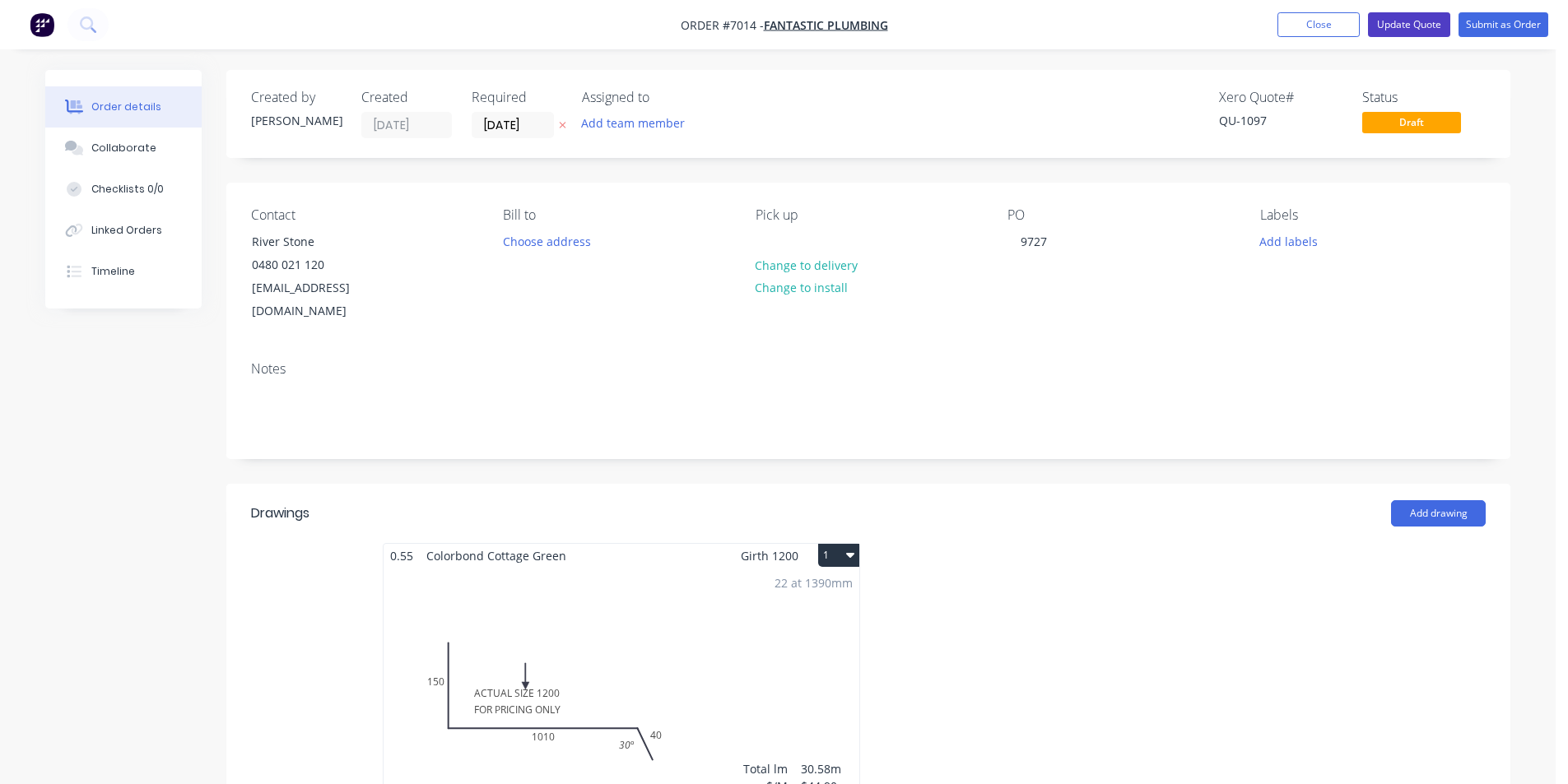
click at [1421, 12] on button "Update Quote" at bounding box center [1409, 25] width 83 height 25
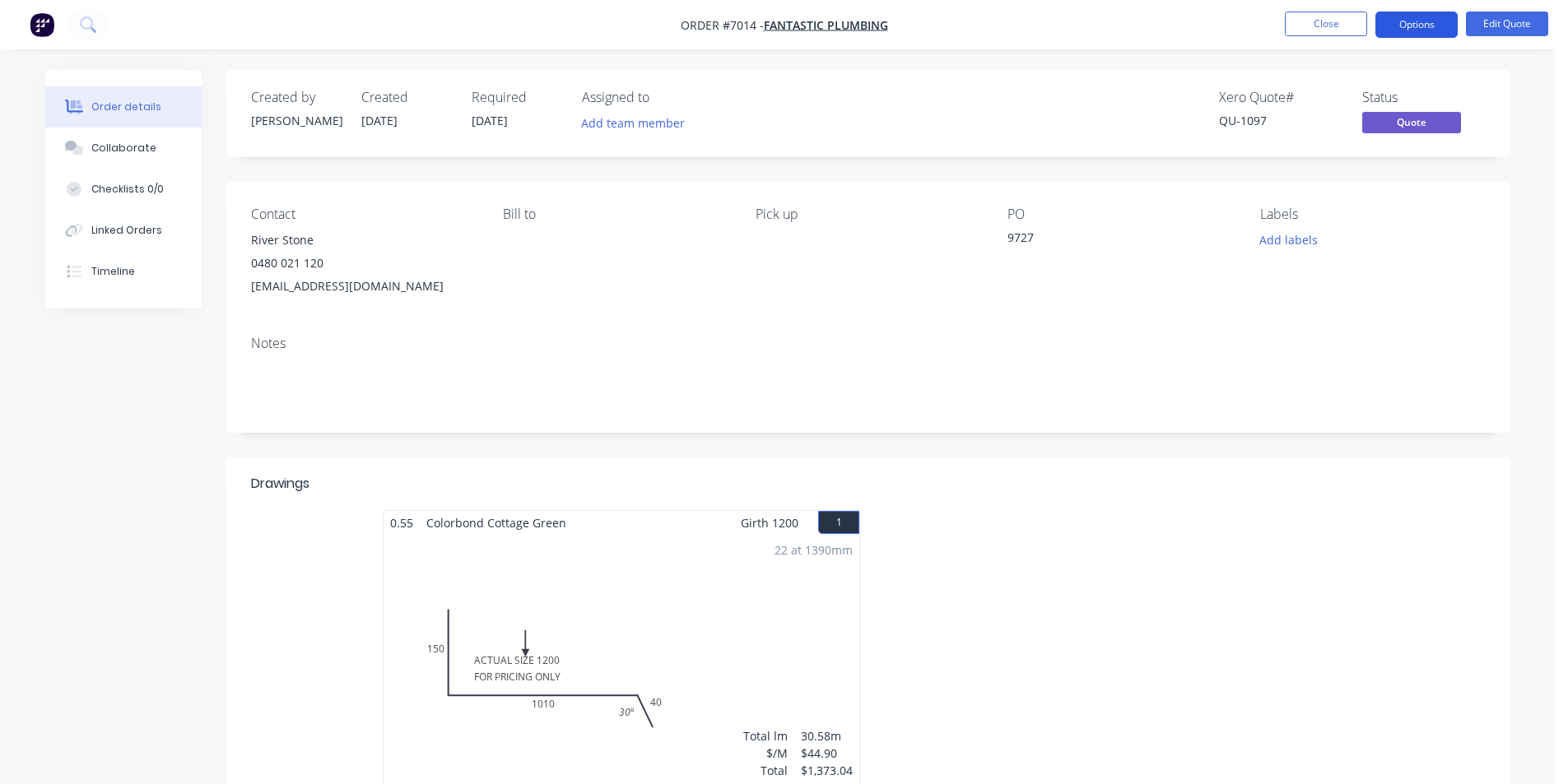
click at [1430, 25] on button "Options" at bounding box center [1416, 25] width 83 height 27
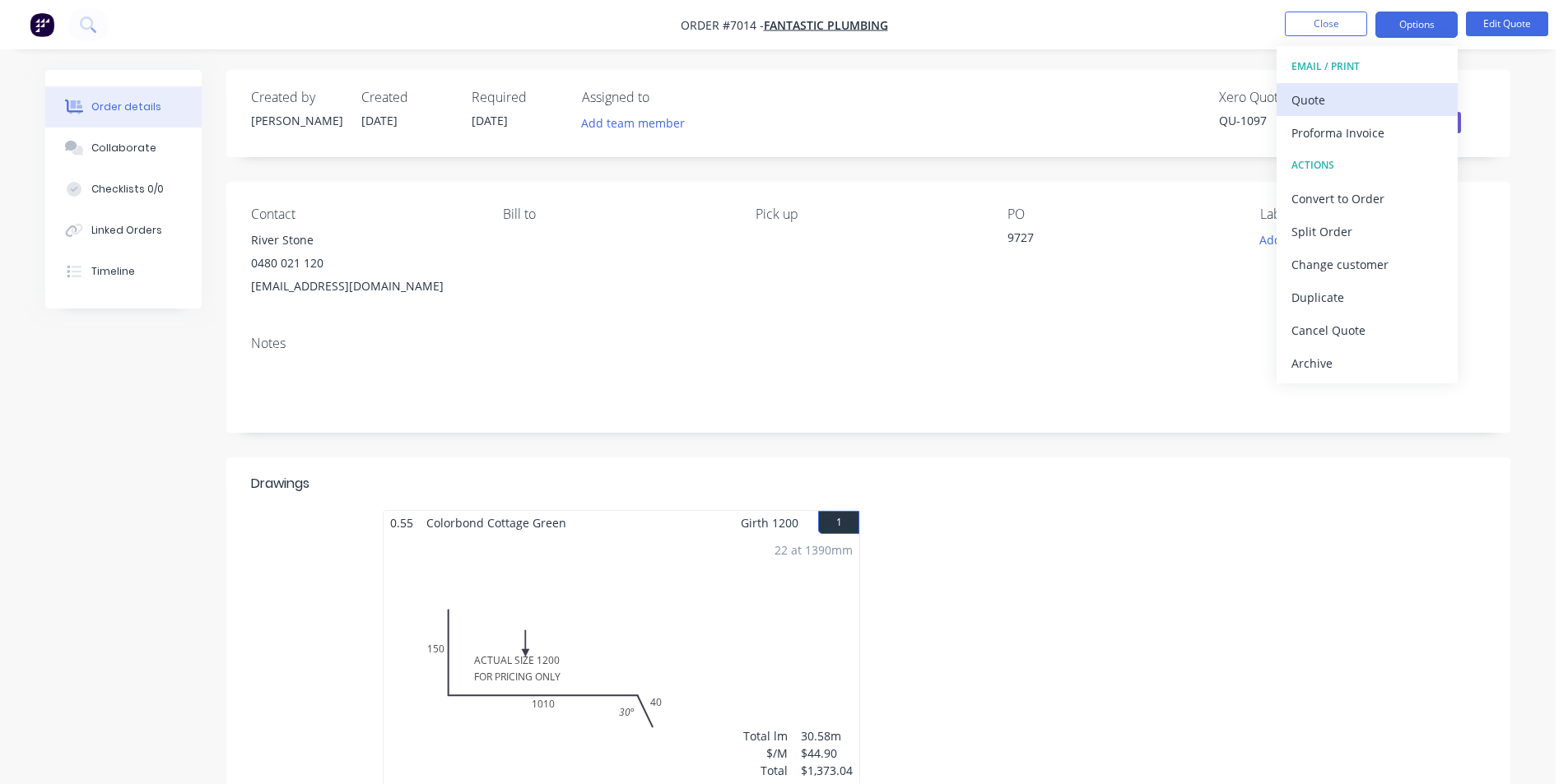
click at [1423, 95] on div "Quote" at bounding box center [1367, 99] width 152 height 24
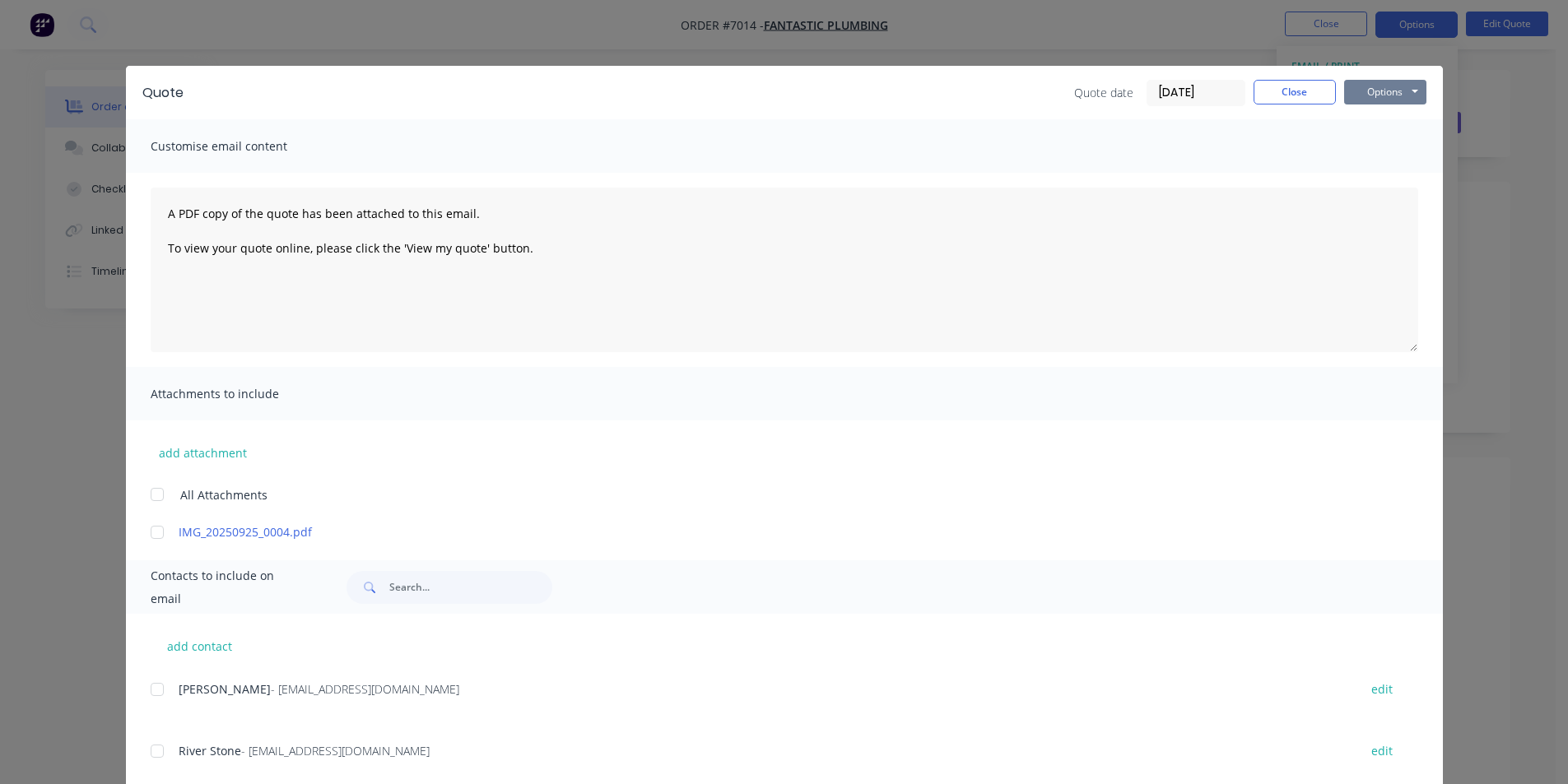
click at [1403, 98] on button "Options" at bounding box center [1385, 92] width 83 height 25
click at [1411, 150] on button "Print" at bounding box center [1397, 148] width 106 height 28
click at [1301, 93] on button "Close" at bounding box center [1294, 92] width 83 height 25
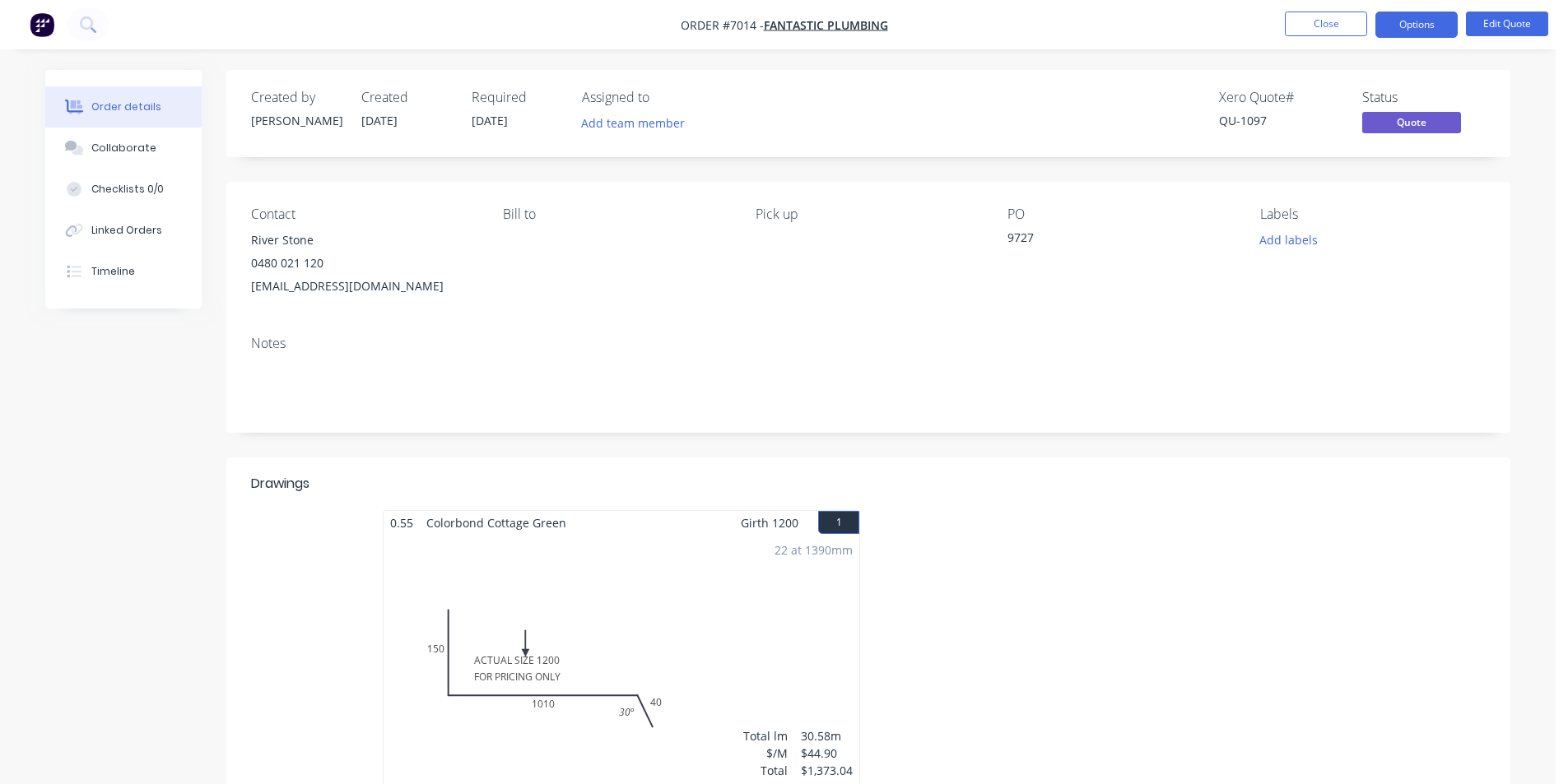
click at [632, 0] on nav "Order #7014 - Fantastic Plumbing Close Options Edit Quote" at bounding box center [784, 25] width 1568 height 50
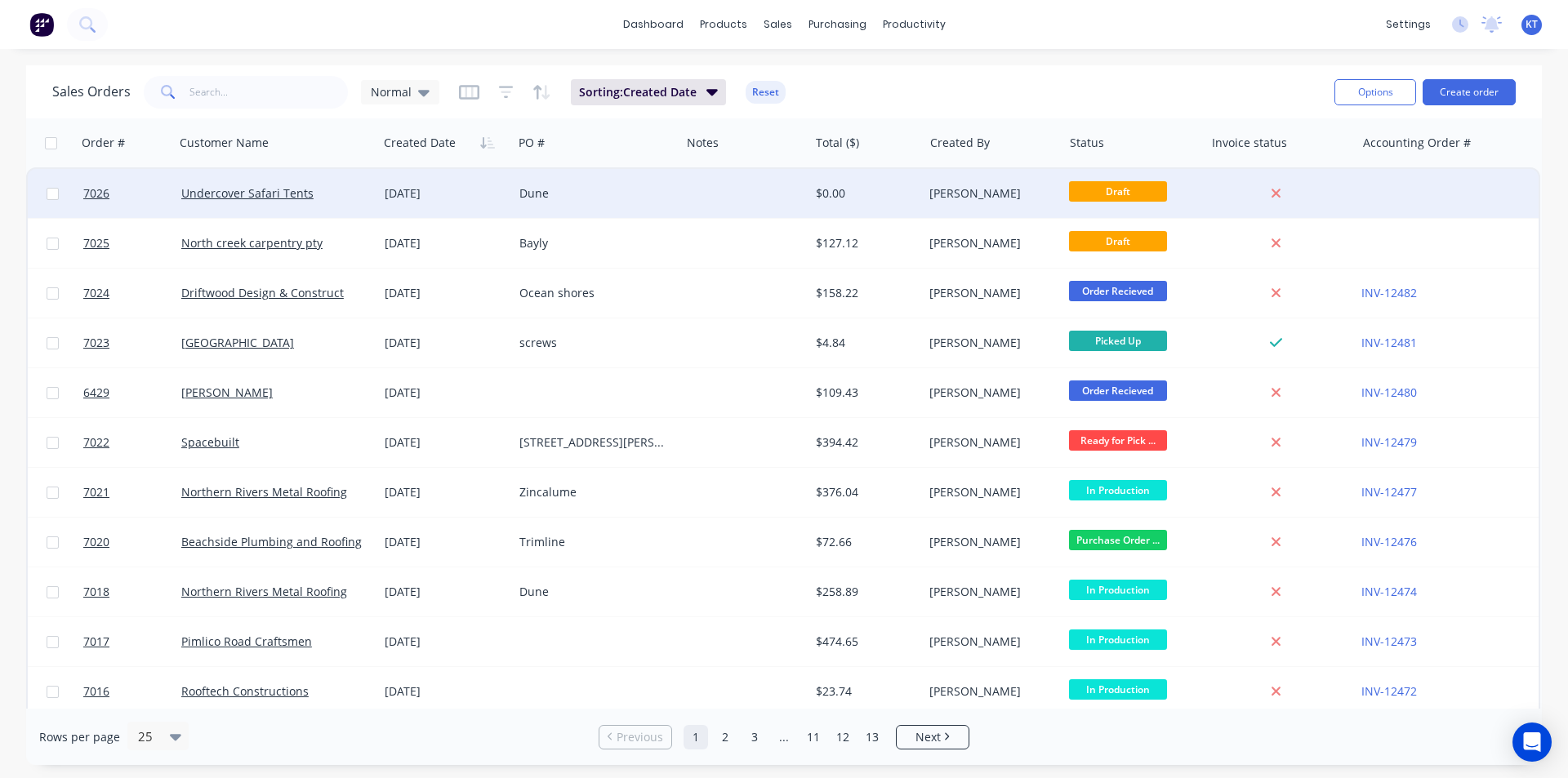
click at [258, 181] on div "Undercover Safari Tents" at bounding box center [276, 194] width 204 height 49
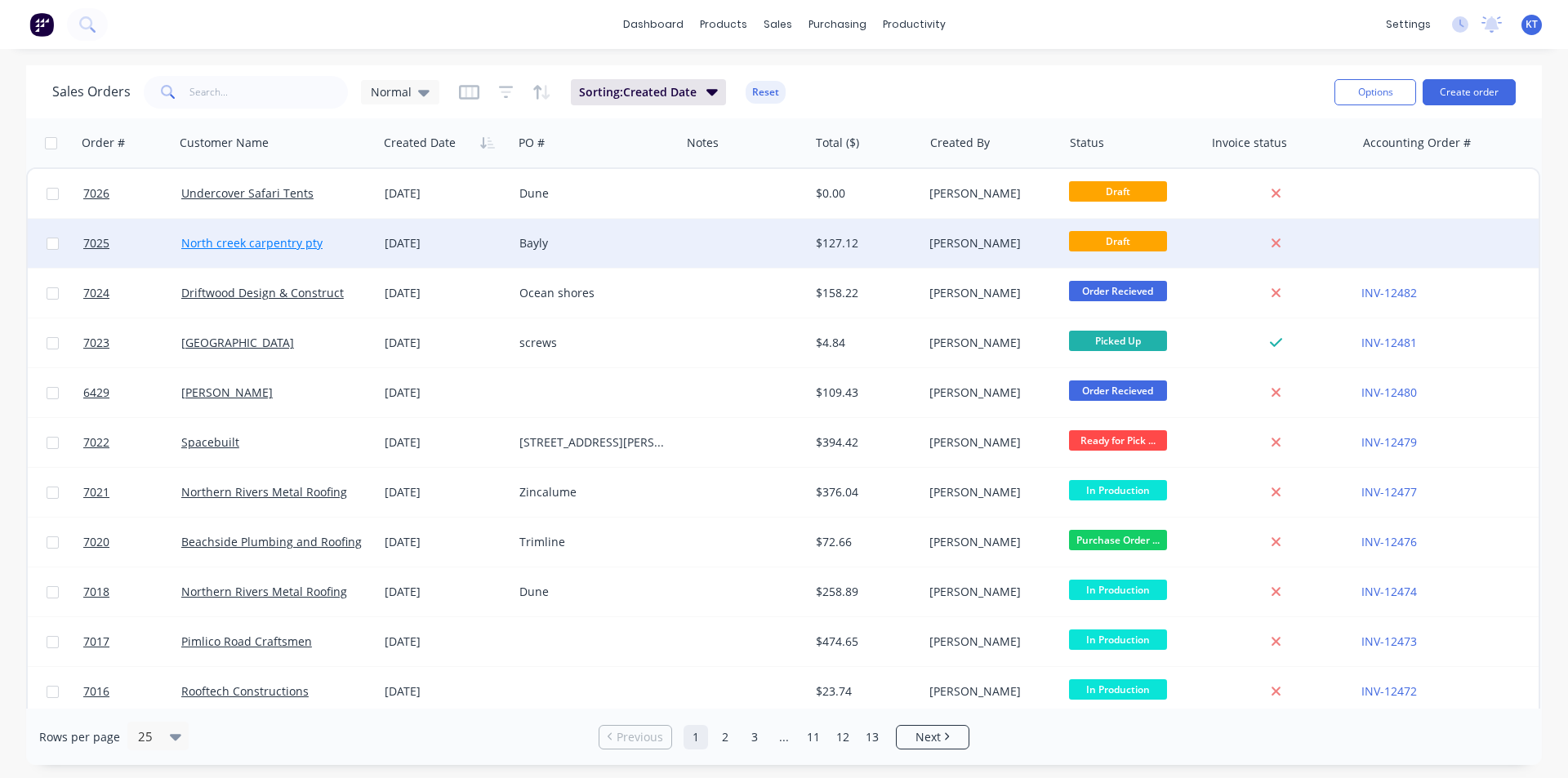
click at [313, 239] on link "North creek carpentry pty" at bounding box center [252, 243] width 141 height 16
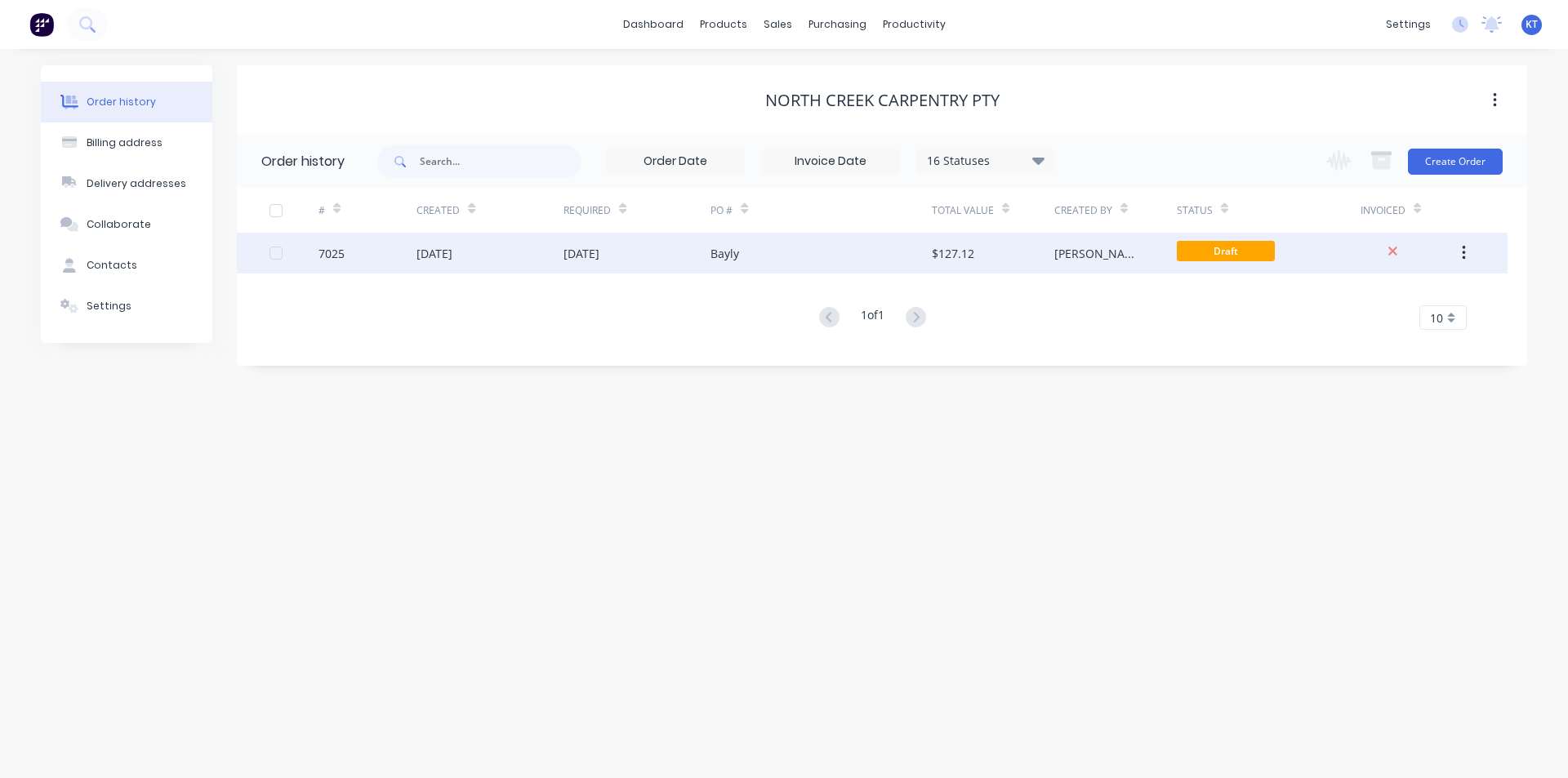
click at [958, 249] on div "$127.12" at bounding box center [953, 253] width 42 height 17
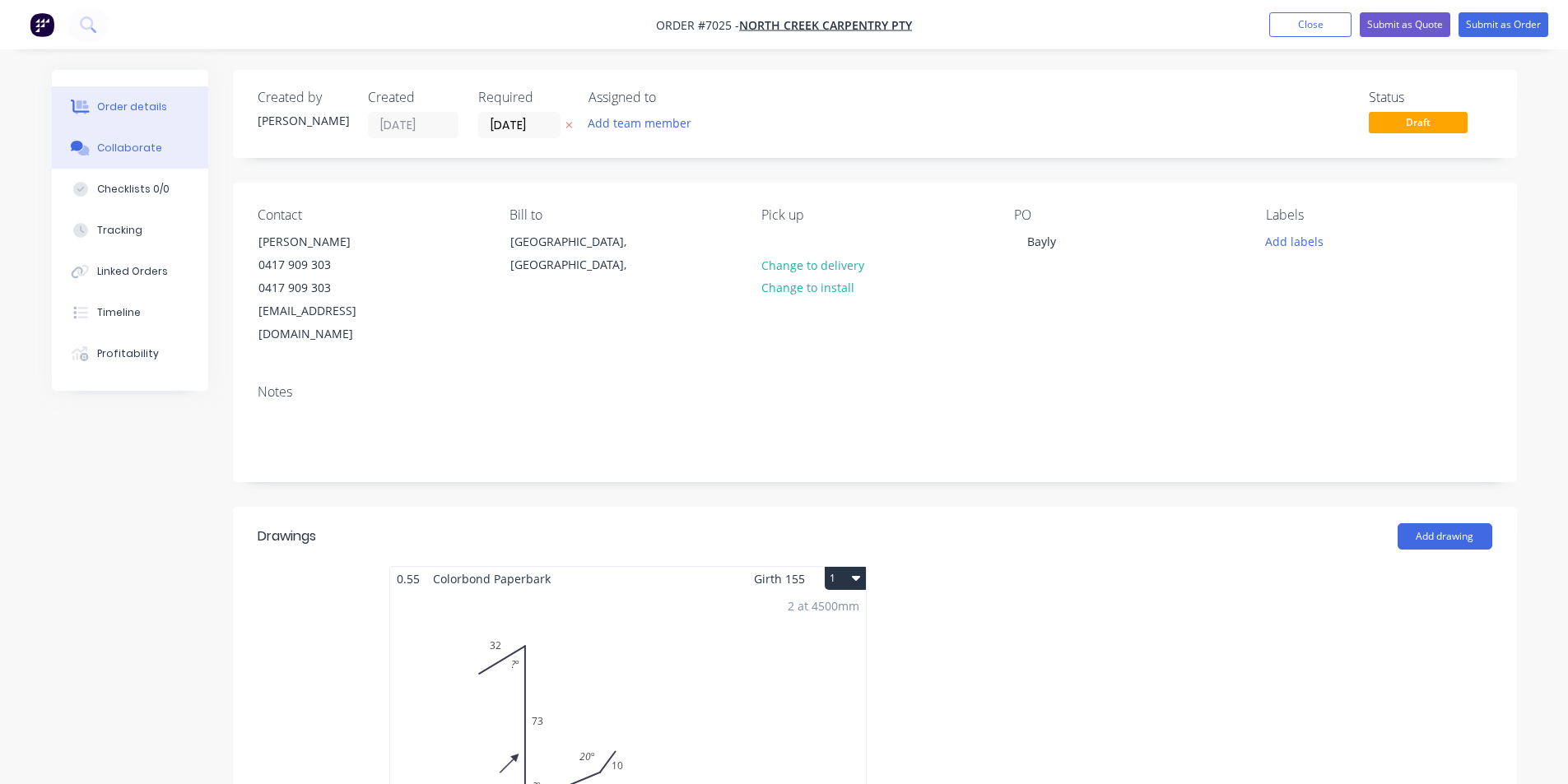
click at [112, 159] on button "Collaborate" at bounding box center [130, 148] width 156 height 41
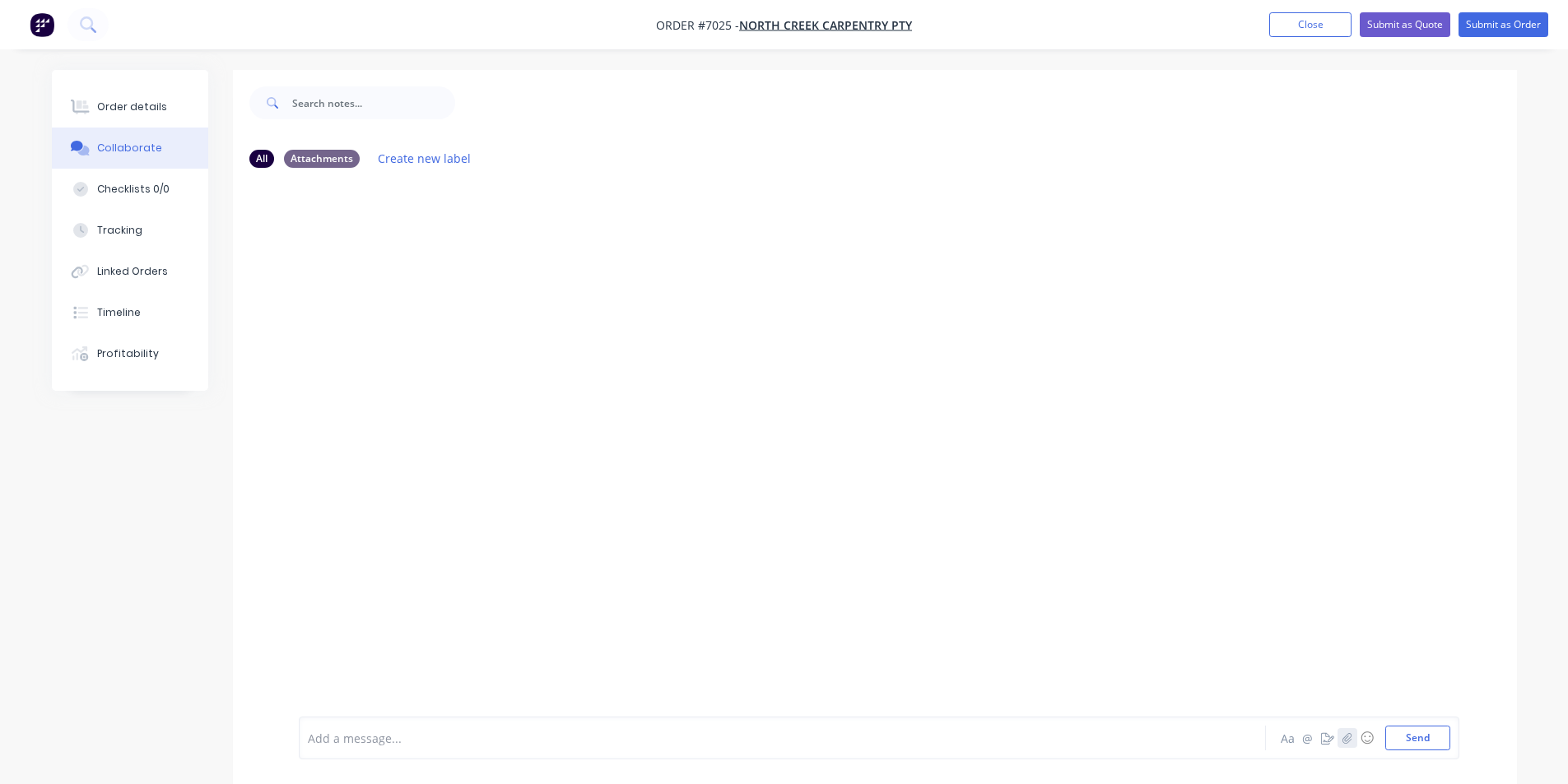
click at [1347, 741] on icon "button" at bounding box center [1346, 738] width 10 height 12
click at [1430, 731] on button "Send" at bounding box center [1418, 738] width 65 height 25
click at [118, 116] on button "Order details" at bounding box center [130, 107] width 156 height 41
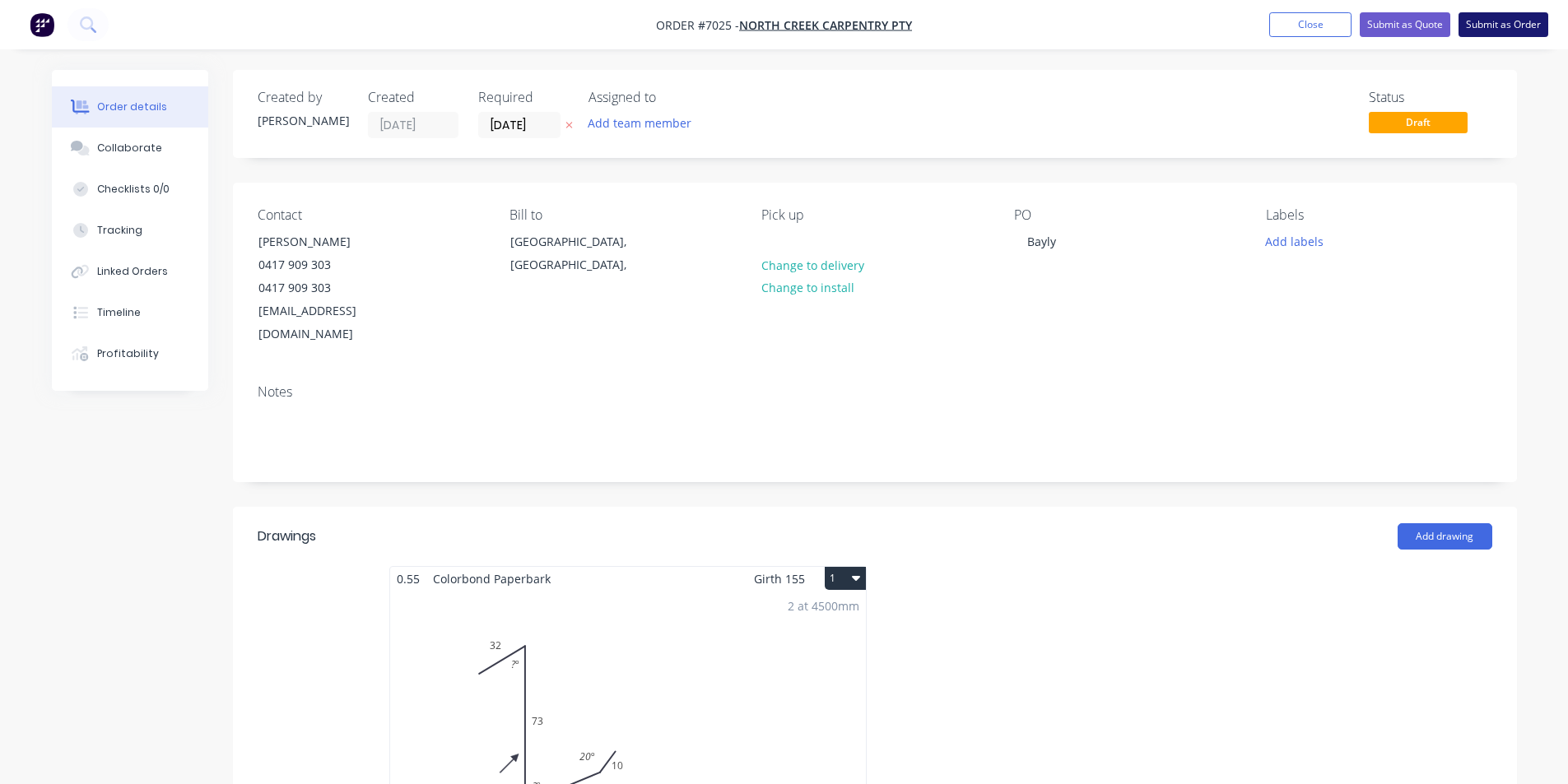
click at [1499, 19] on button "Submit as Order" at bounding box center [1503, 25] width 90 height 25
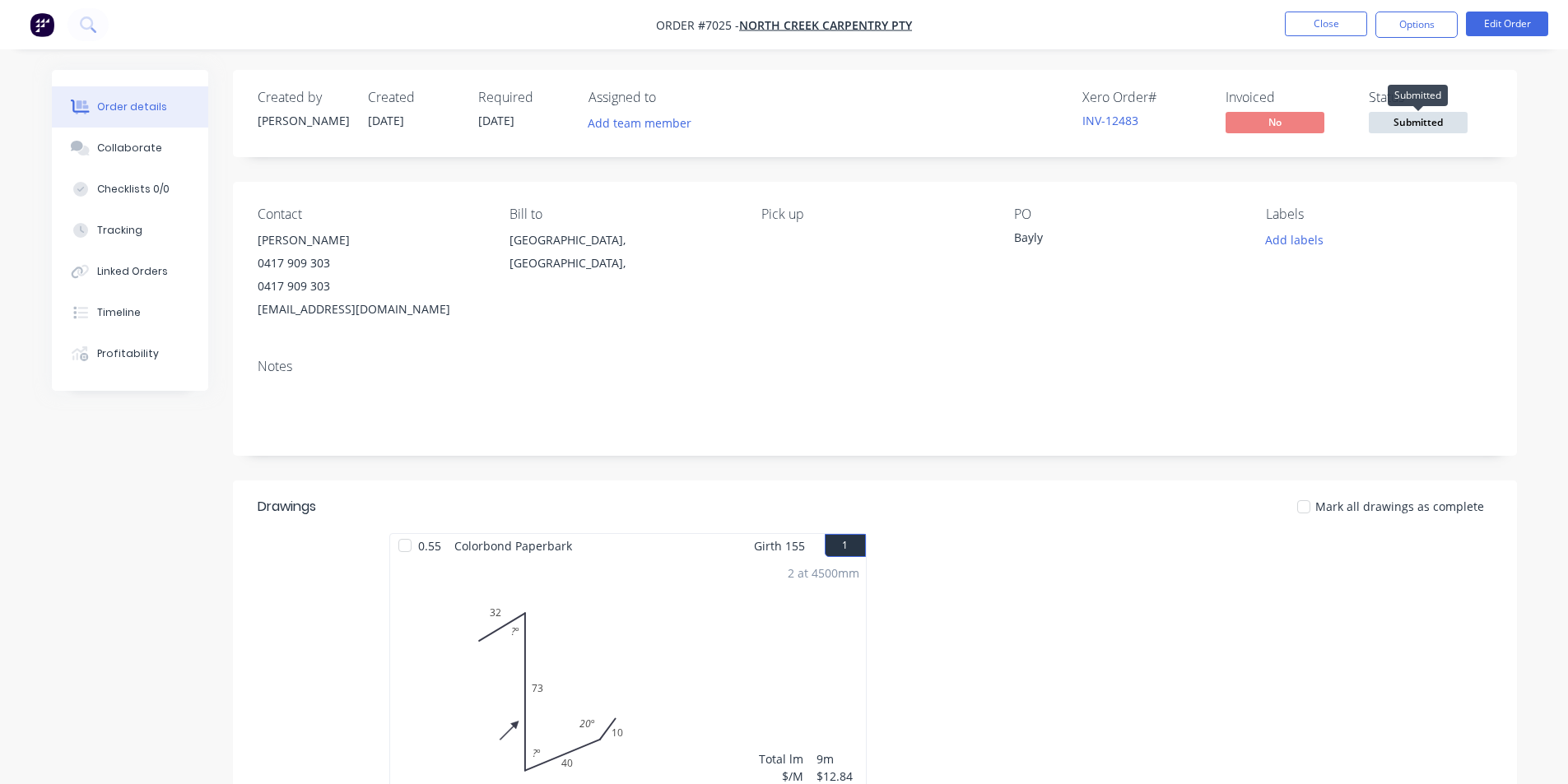
click at [1443, 120] on span "Submitted" at bounding box center [1418, 122] width 99 height 20
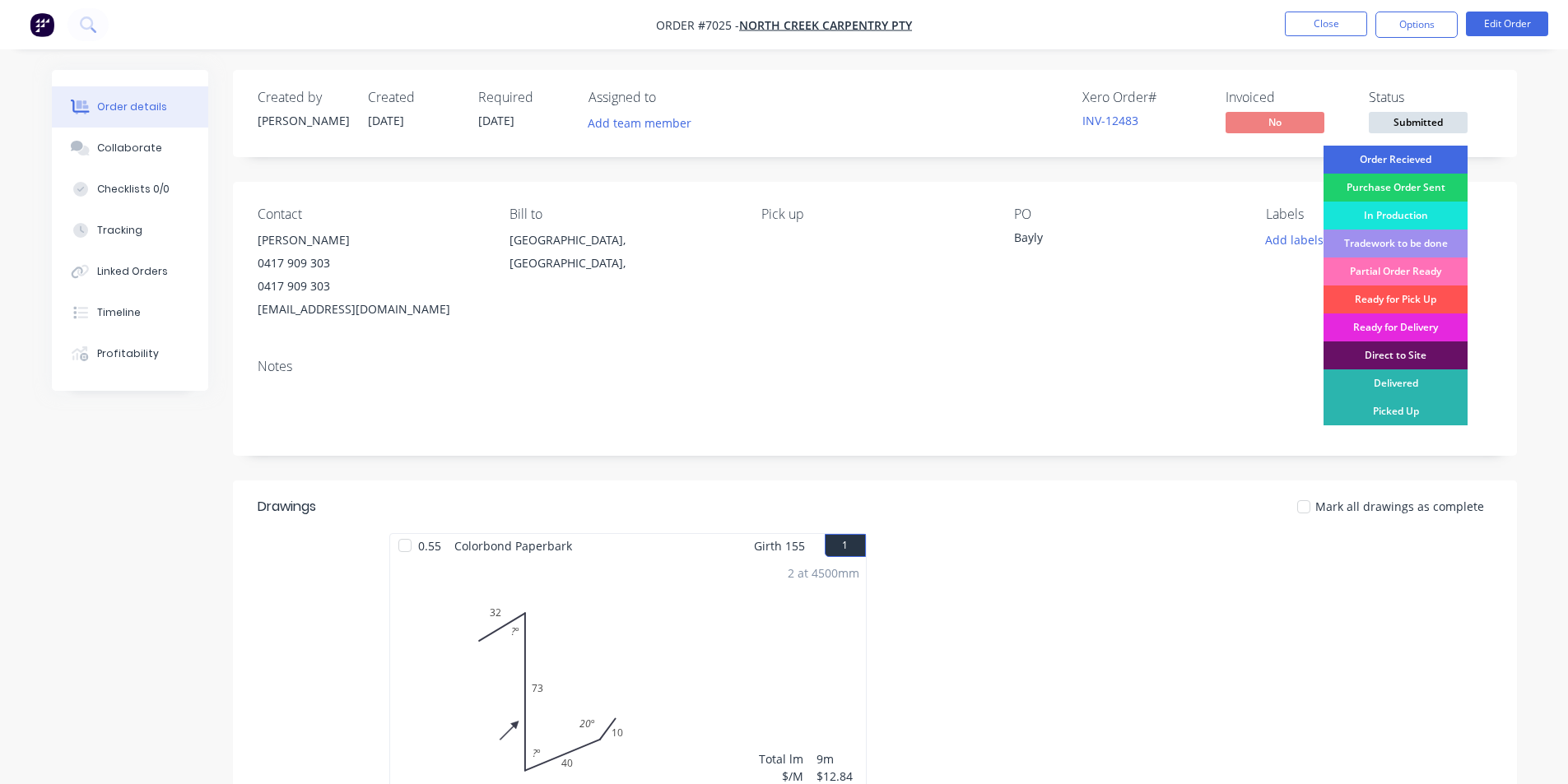
click at [1430, 160] on div "Order Recieved" at bounding box center [1396, 160] width 144 height 28
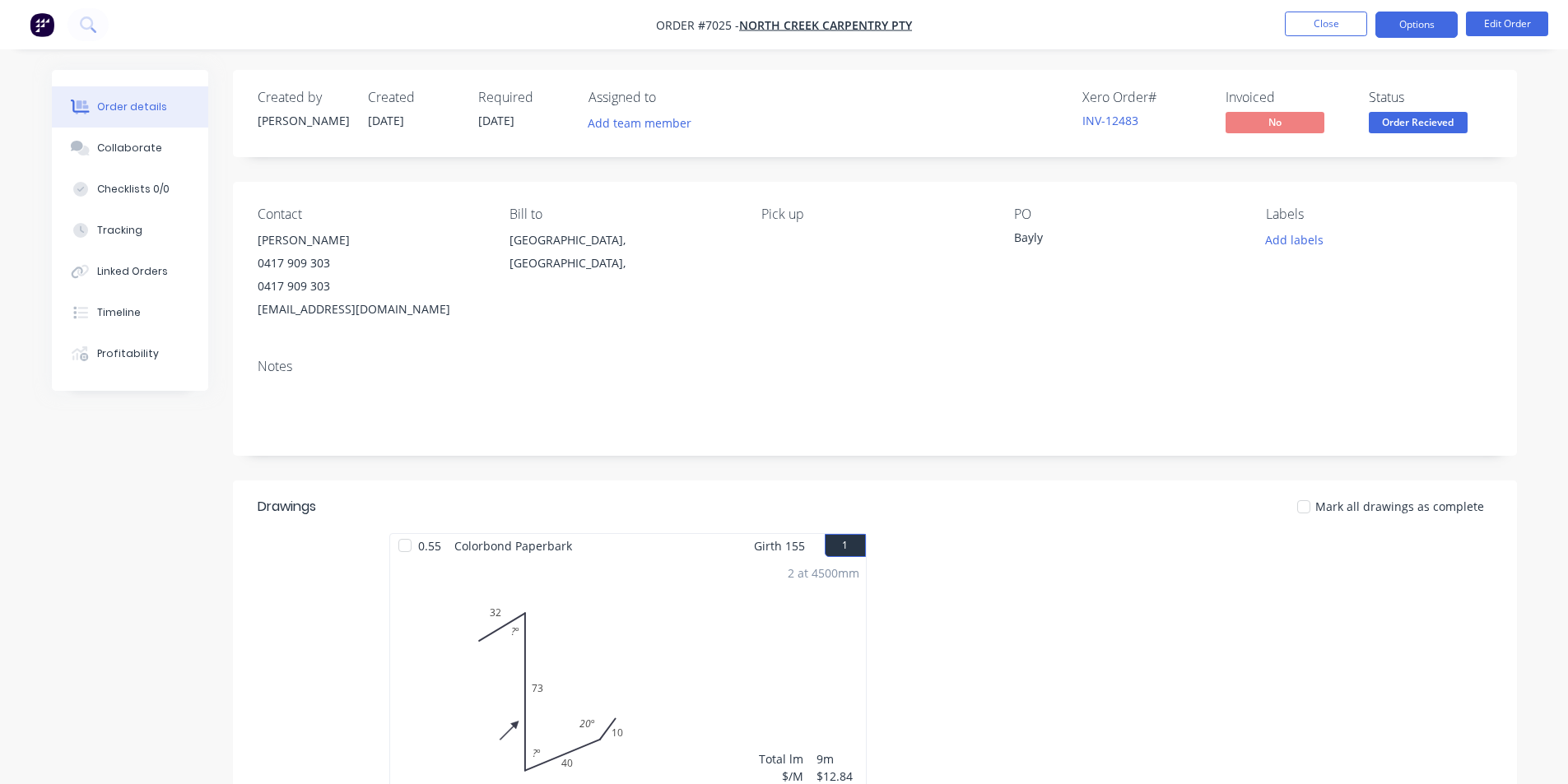
click at [1413, 23] on button "Options" at bounding box center [1416, 25] width 83 height 27
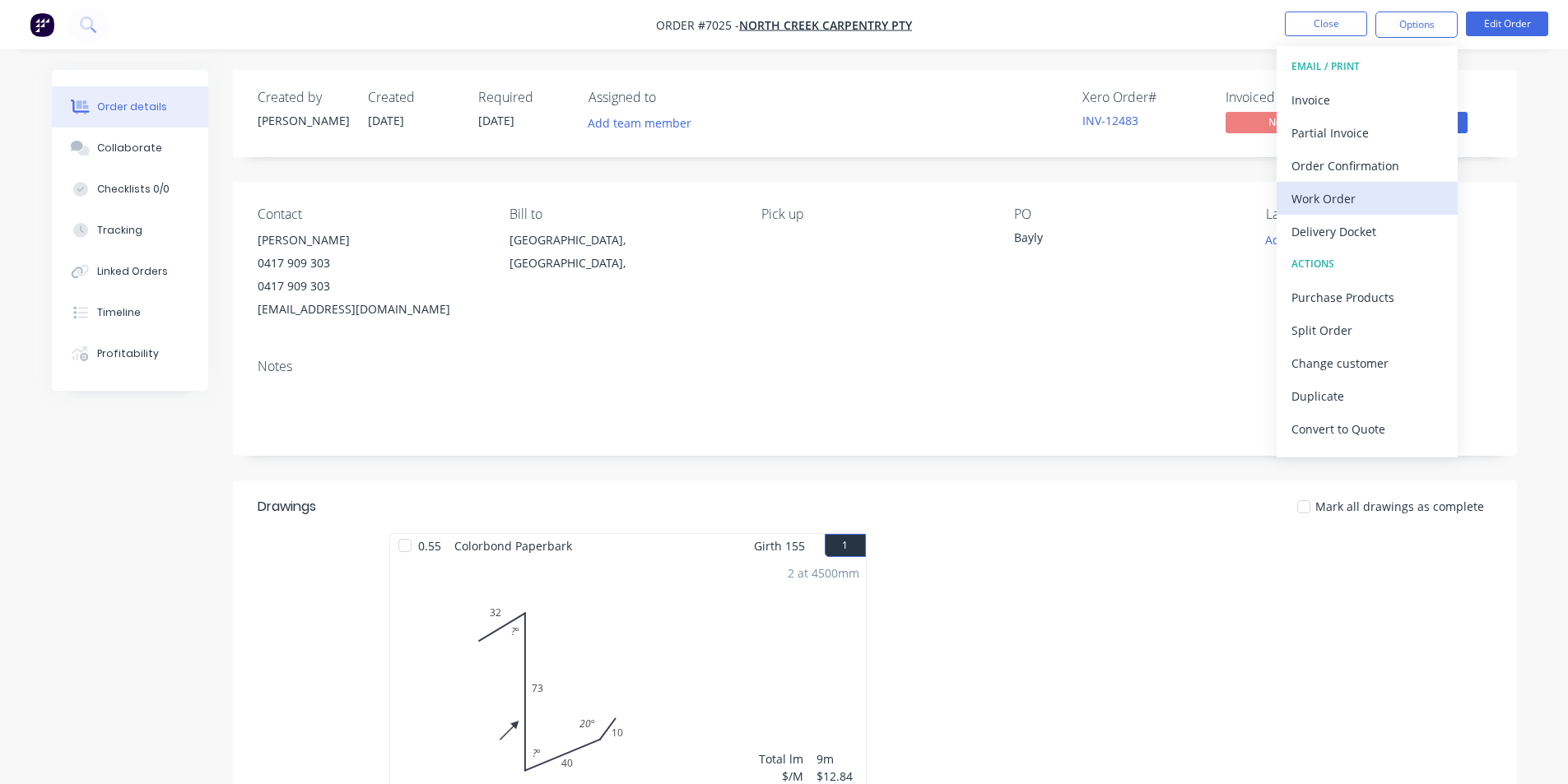
click at [1397, 196] on div "Work Order" at bounding box center [1367, 198] width 152 height 24
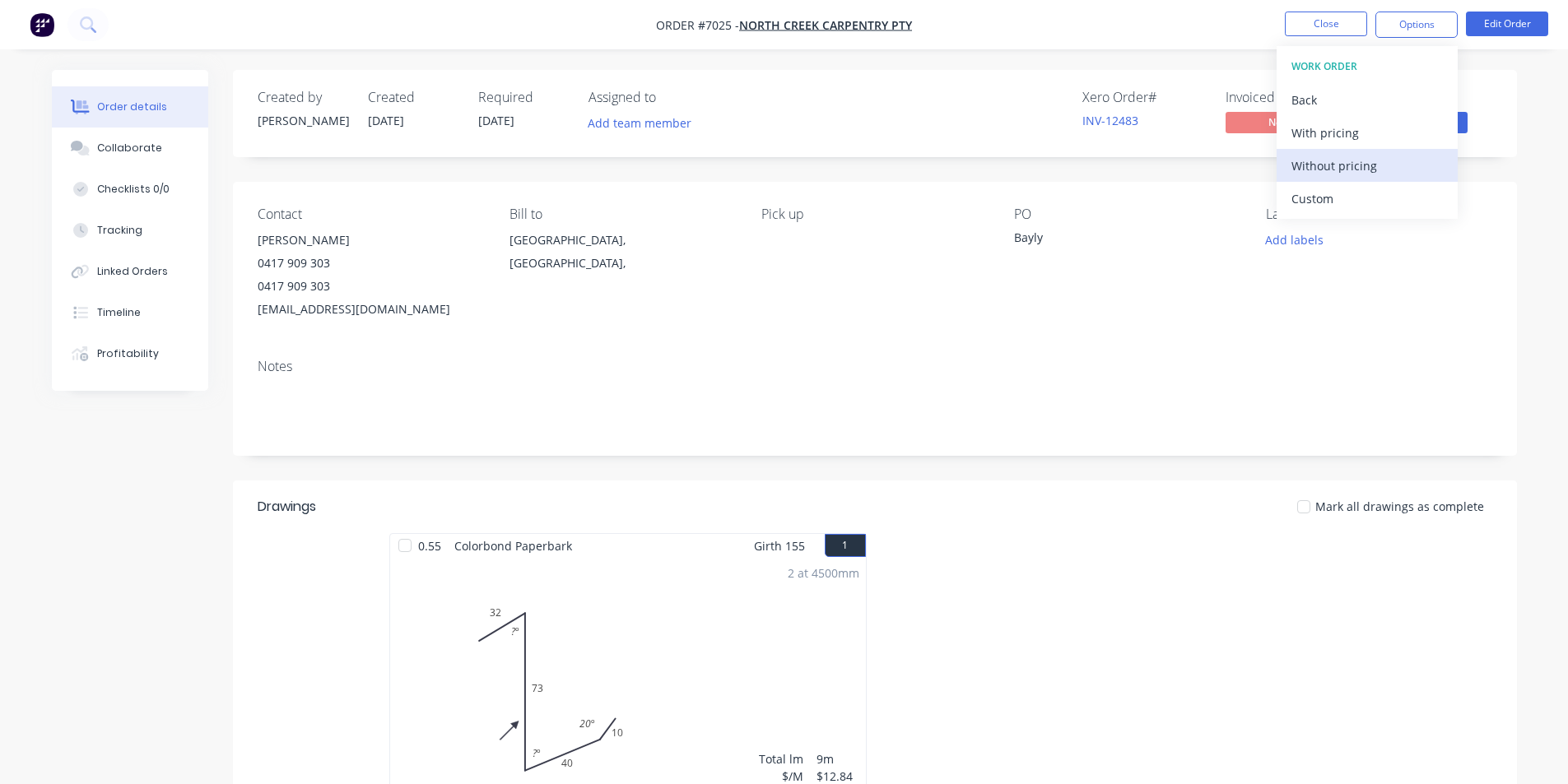
click at [1389, 169] on div "Without pricing" at bounding box center [1367, 165] width 152 height 24
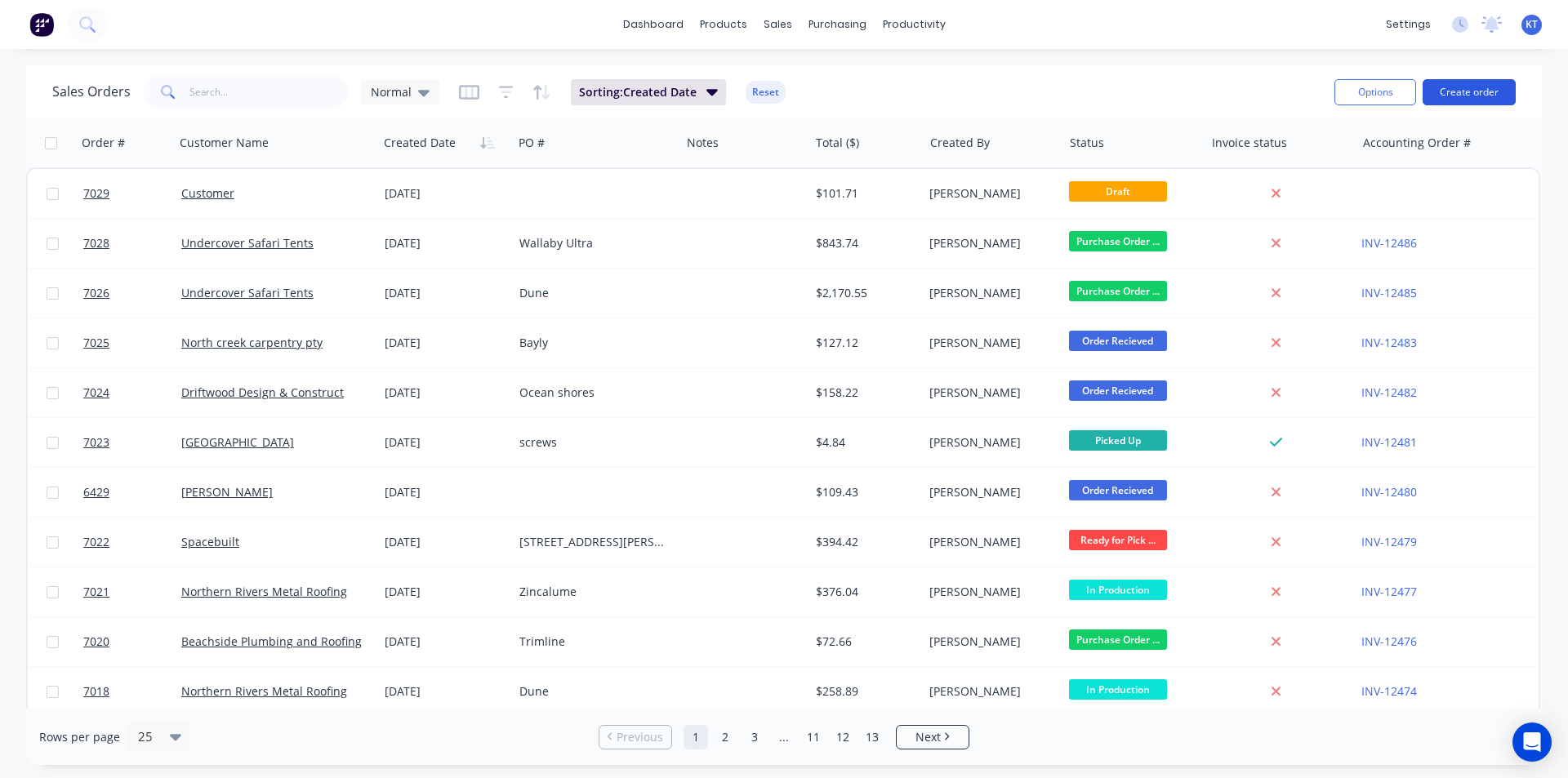
click at [1473, 93] on button "Create order" at bounding box center [1469, 93] width 93 height 26
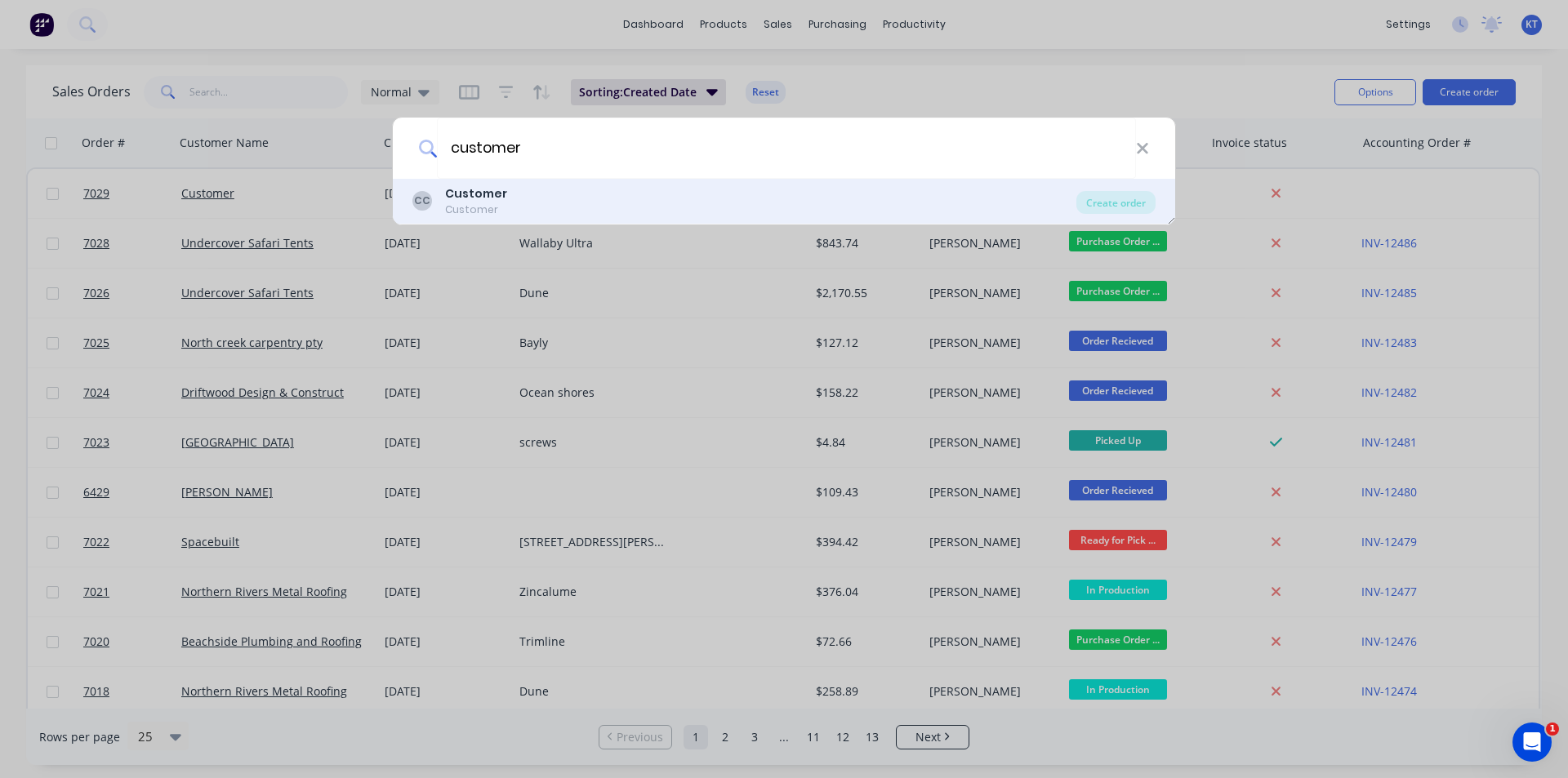
type input "customer"
click at [1120, 189] on div "CC Customer Customer Create order" at bounding box center [784, 202] width 783 height 46
click at [1134, 196] on div "Create order" at bounding box center [1116, 203] width 79 height 23
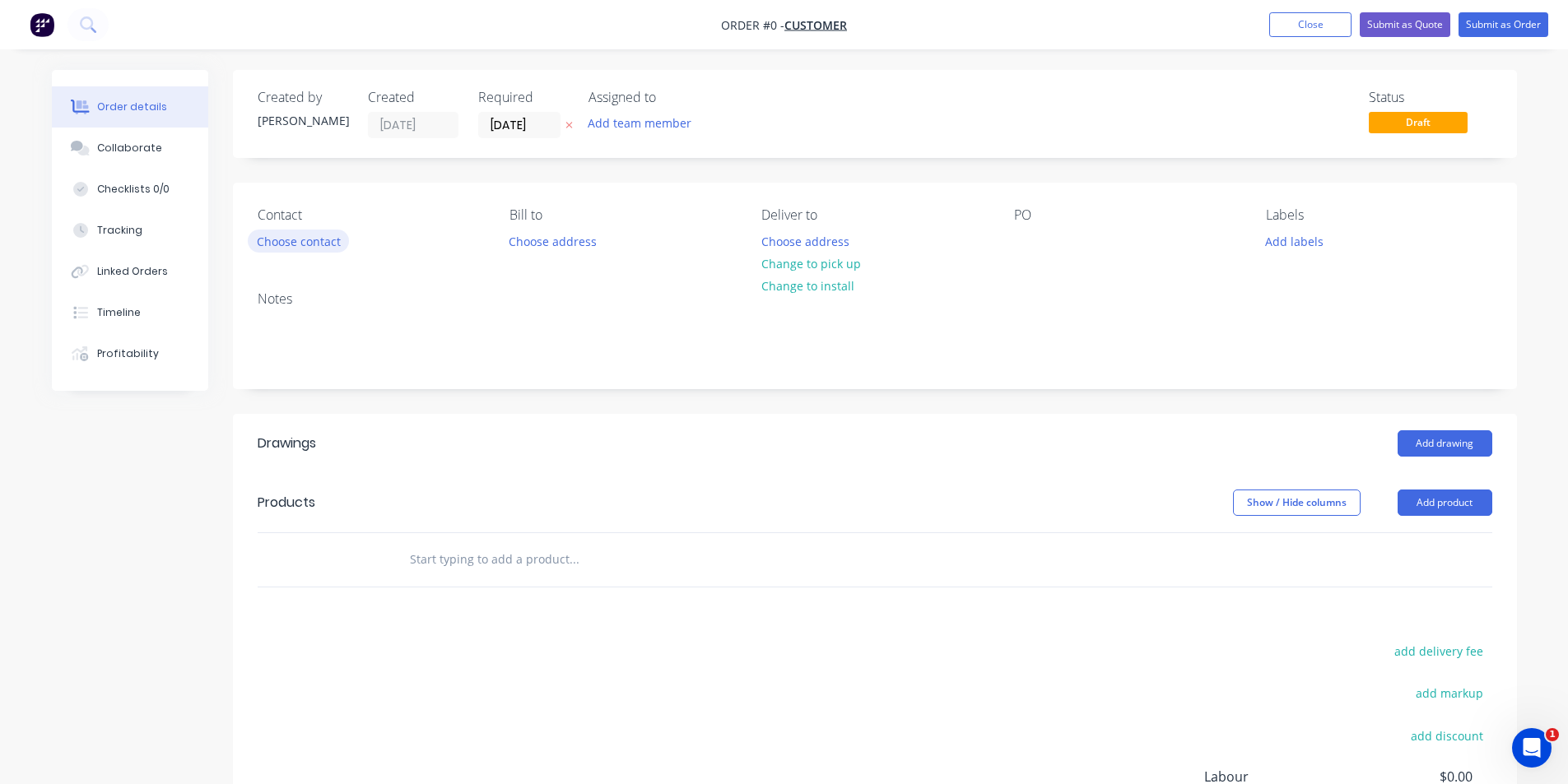
click at [321, 236] on button "Choose contact" at bounding box center [298, 241] width 101 height 22
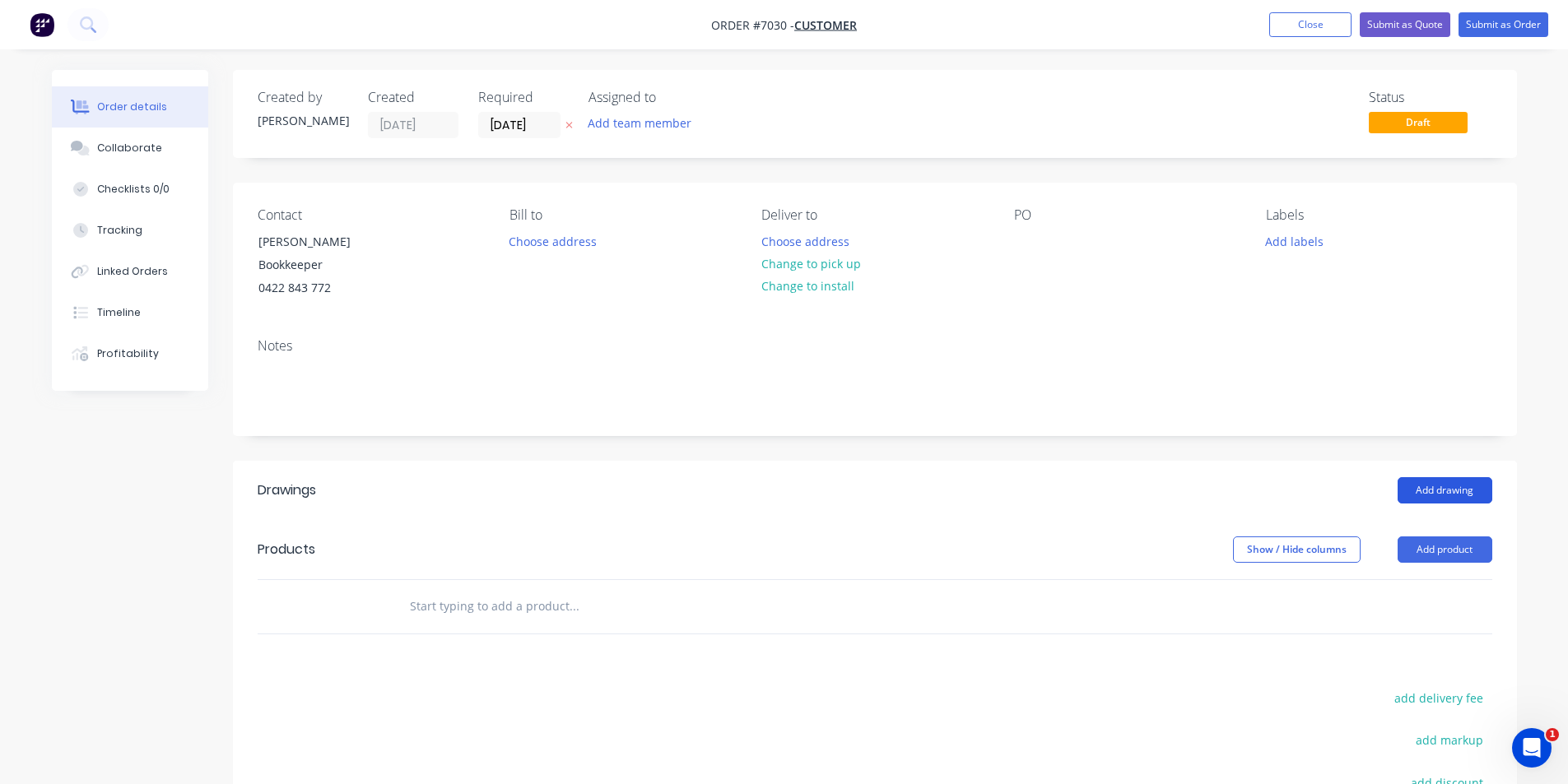
click at [1465, 488] on button "Add drawing" at bounding box center [1445, 490] width 95 height 27
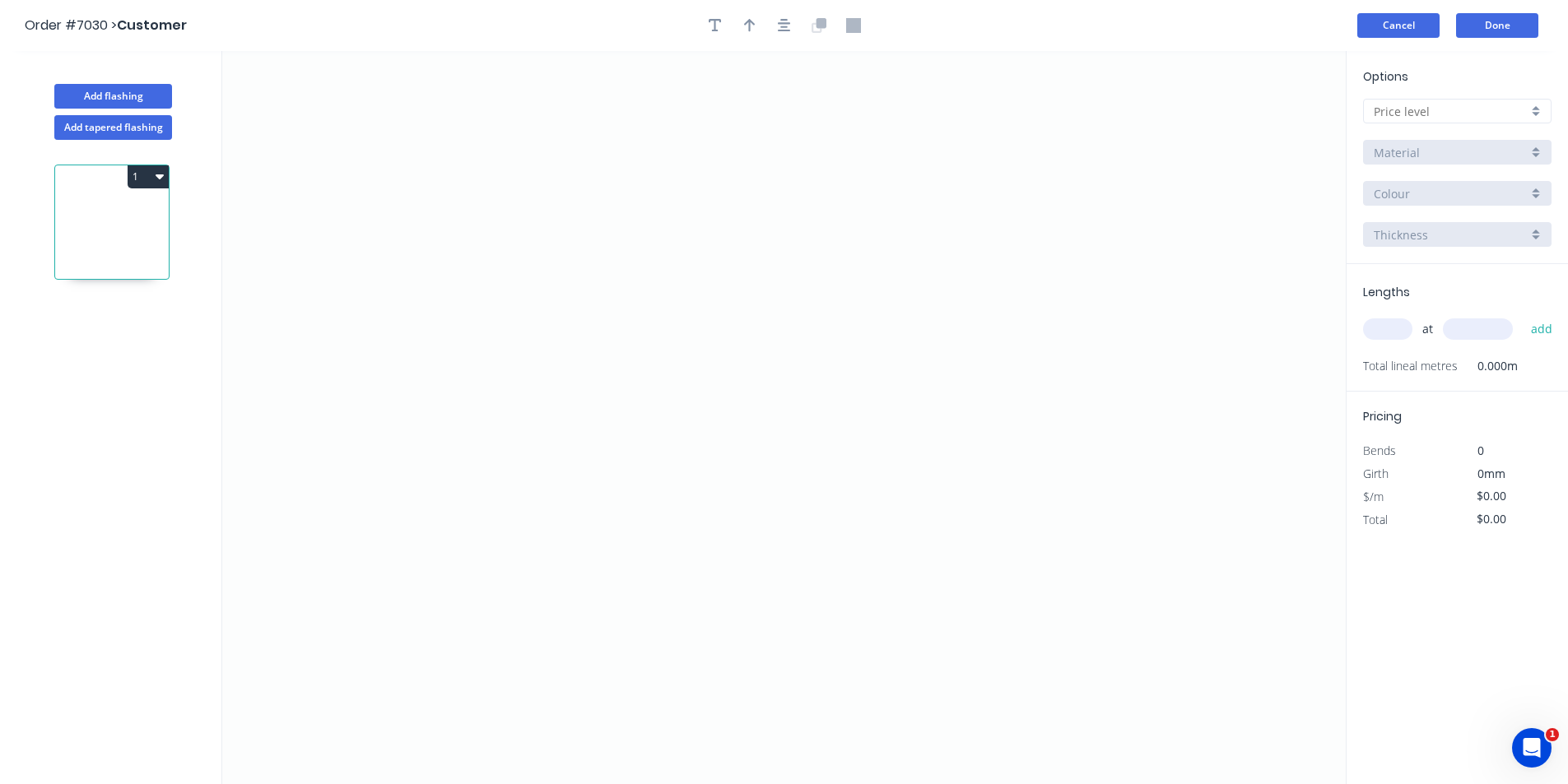
click at [1410, 26] on button "Cancel" at bounding box center [1398, 26] width 83 height 25
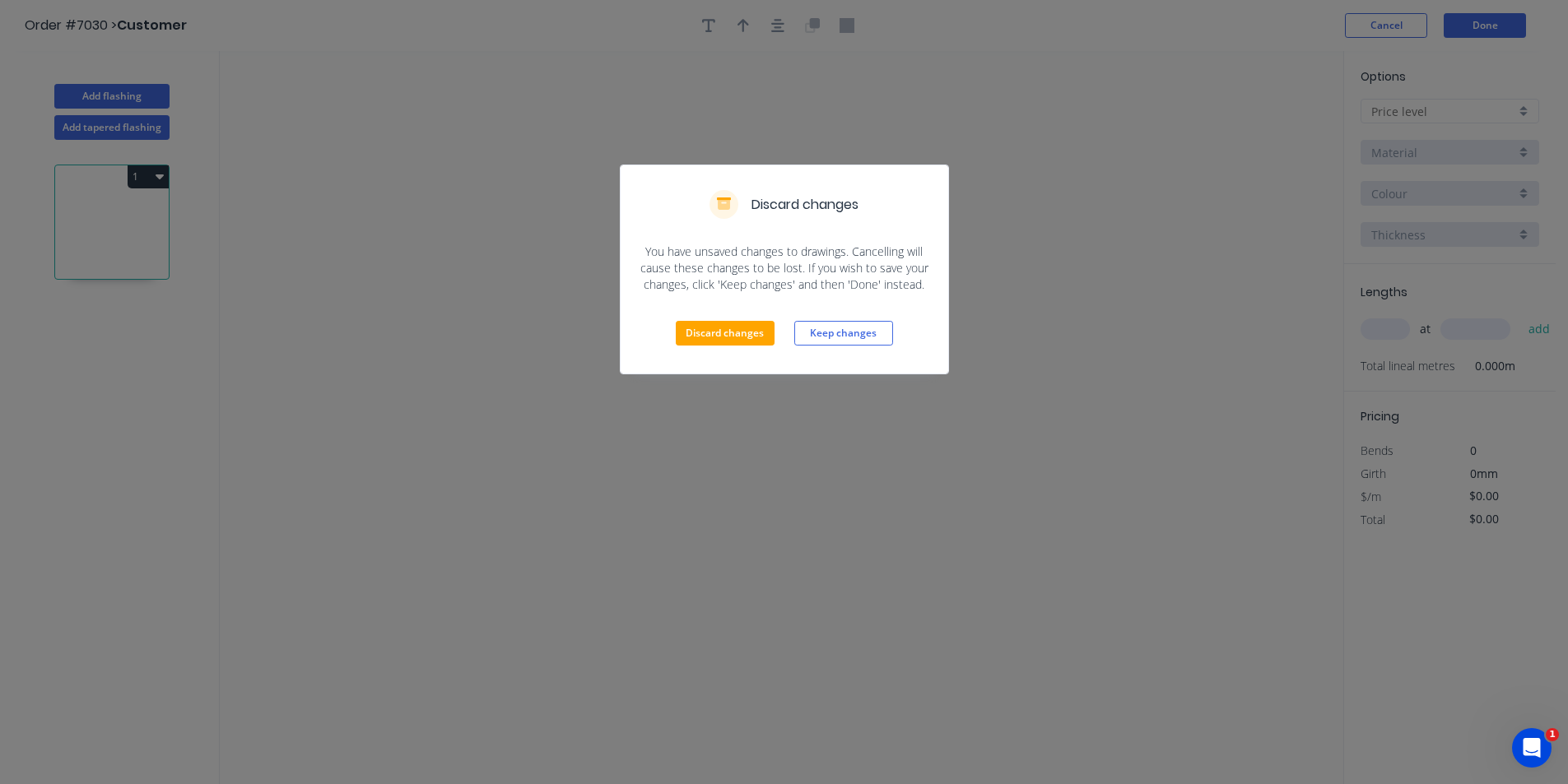
click at [685, 320] on div "Discard changes Keep changes" at bounding box center [784, 333] width 328 height 81
click at [679, 331] on button "Discard changes" at bounding box center [725, 333] width 99 height 25
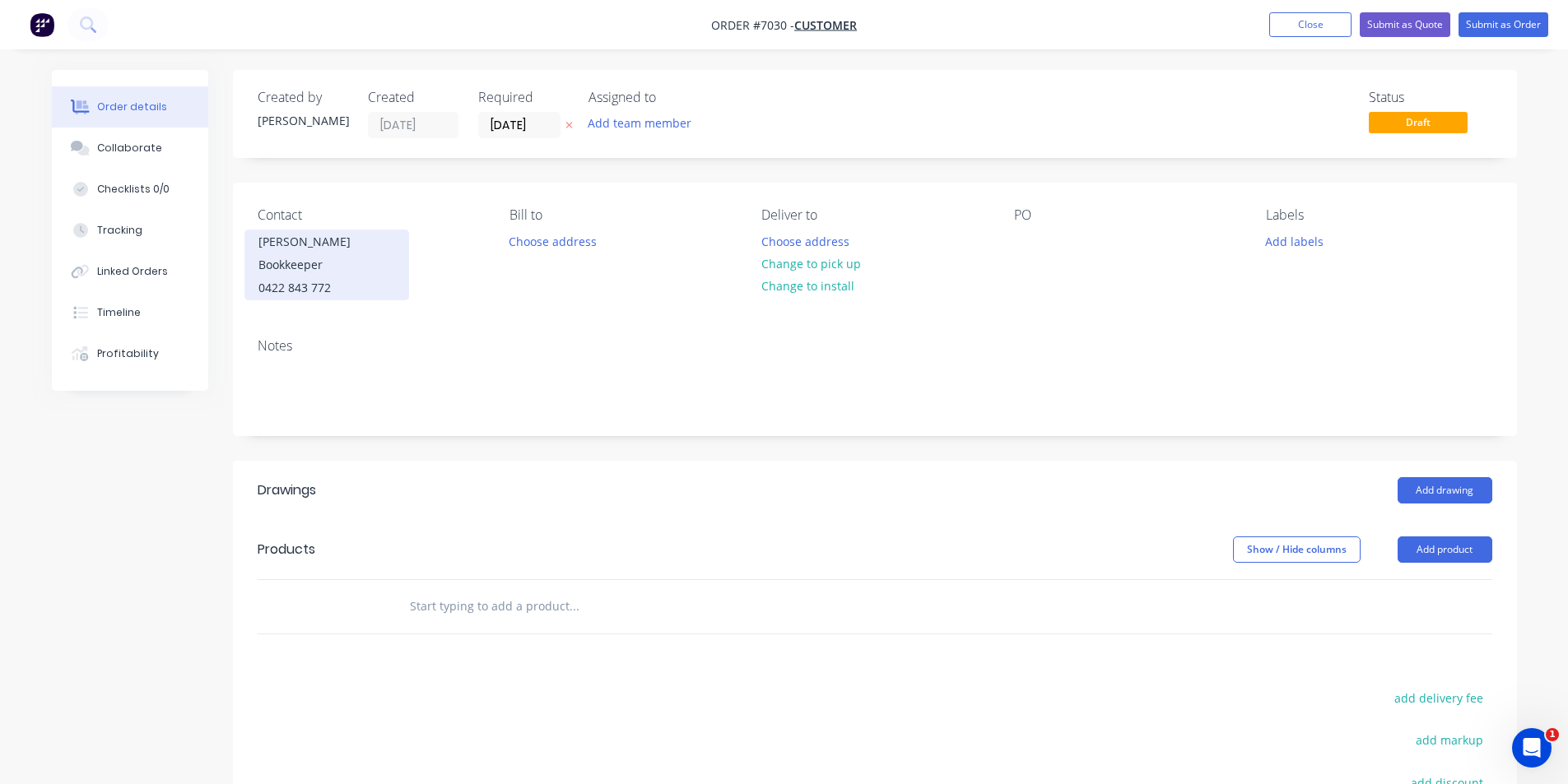
drag, startPoint x: 312, startPoint y: 254, endPoint x: 273, endPoint y: 258, distance: 39.2
click at [273, 258] on div "[PERSON_NAME] Bookkeeper" at bounding box center [327, 253] width 137 height 46
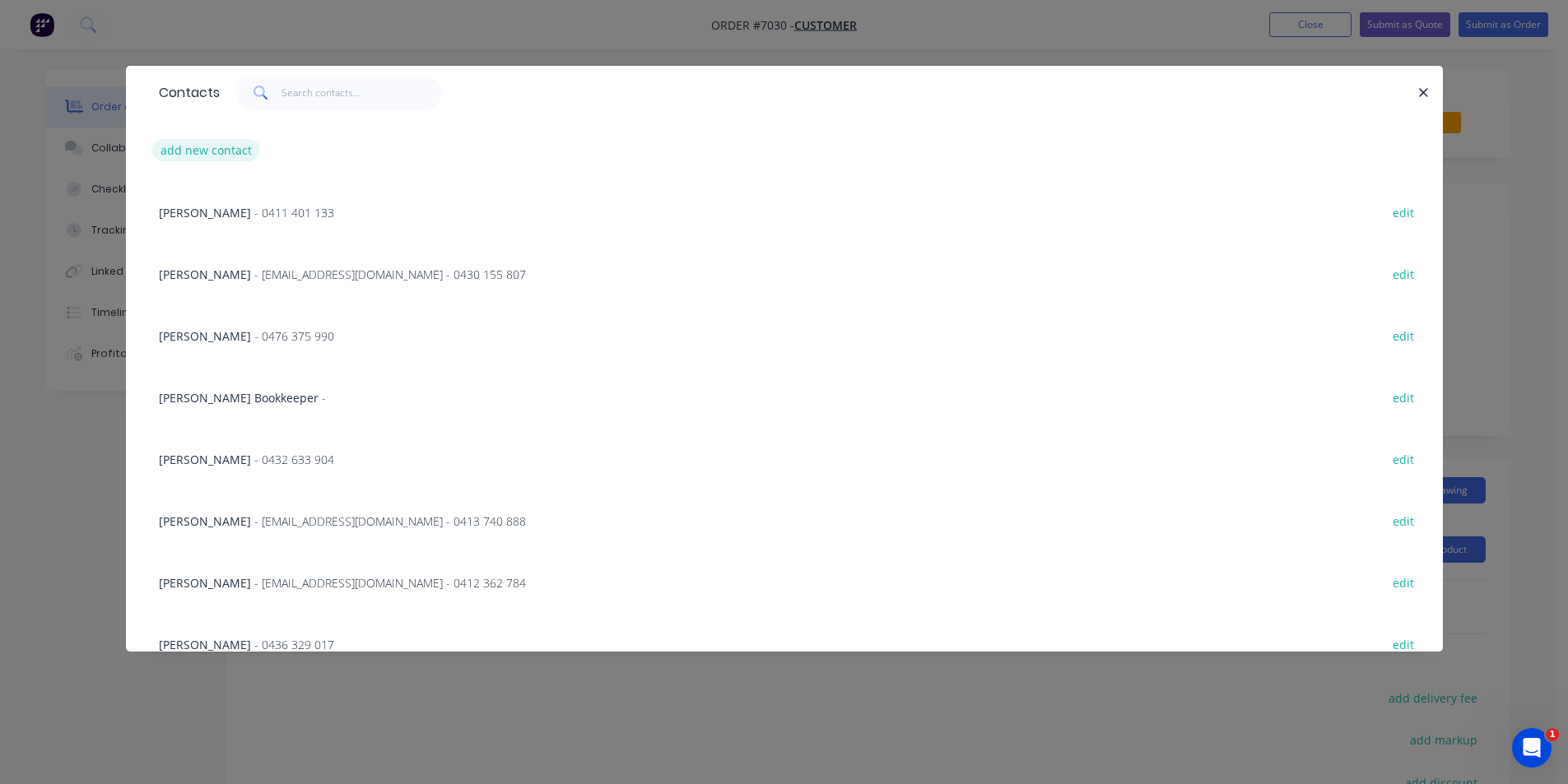
click at [231, 154] on button "add new contact" at bounding box center [206, 150] width 108 height 22
select select "AU"
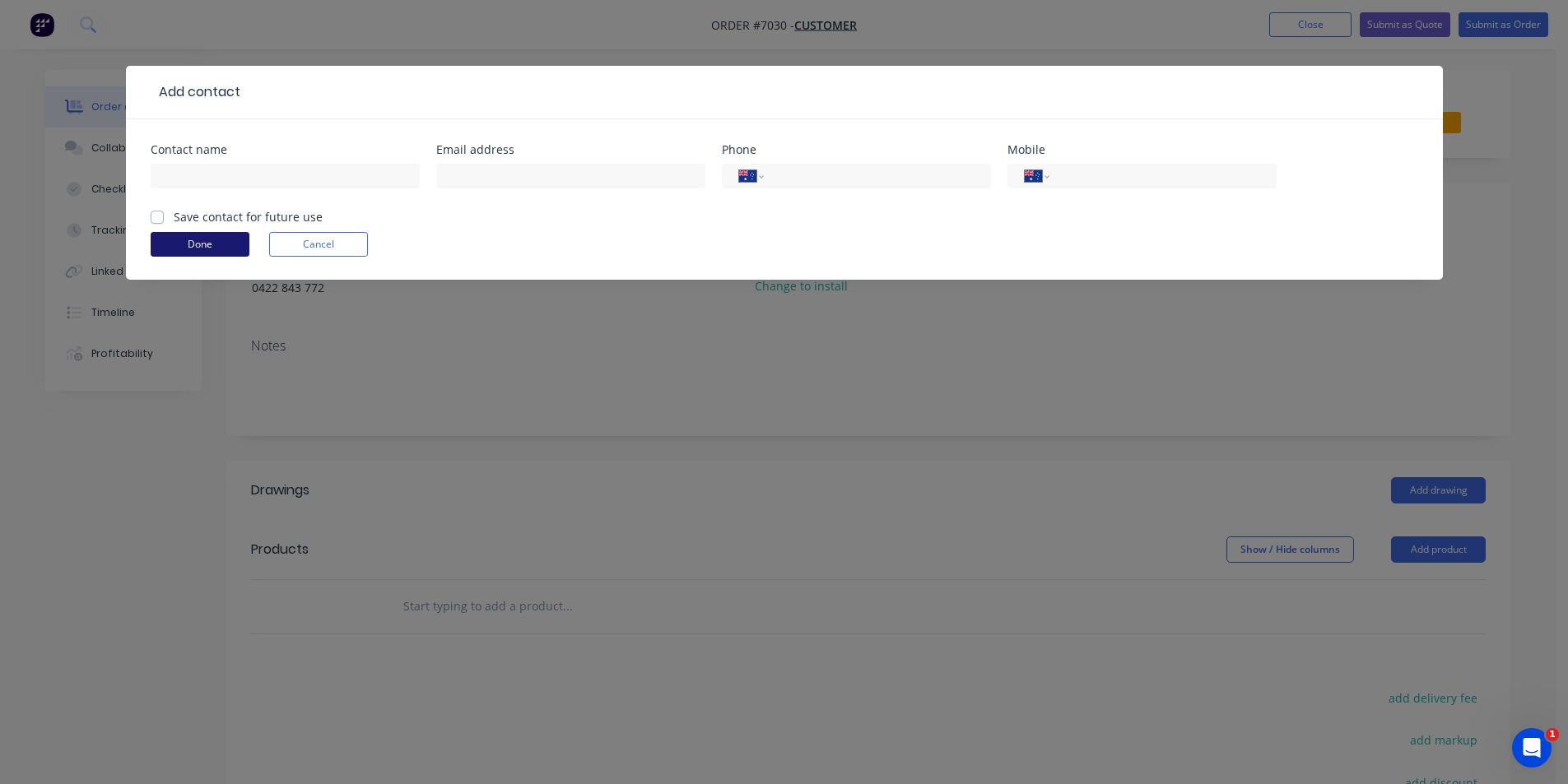
click at [208, 248] on button "Done" at bounding box center [200, 244] width 99 height 25
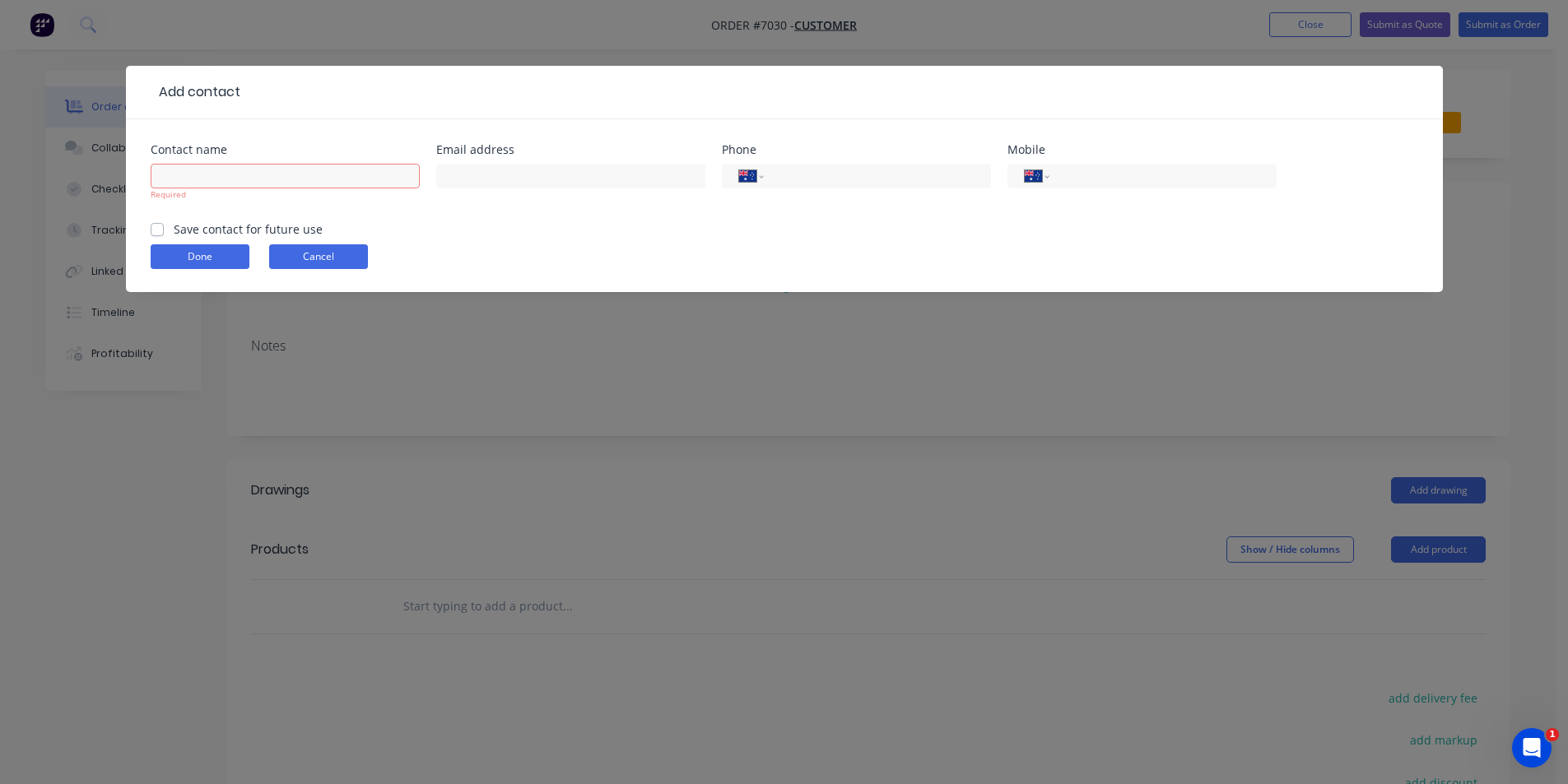
click at [342, 246] on button "Cancel" at bounding box center [318, 257] width 99 height 25
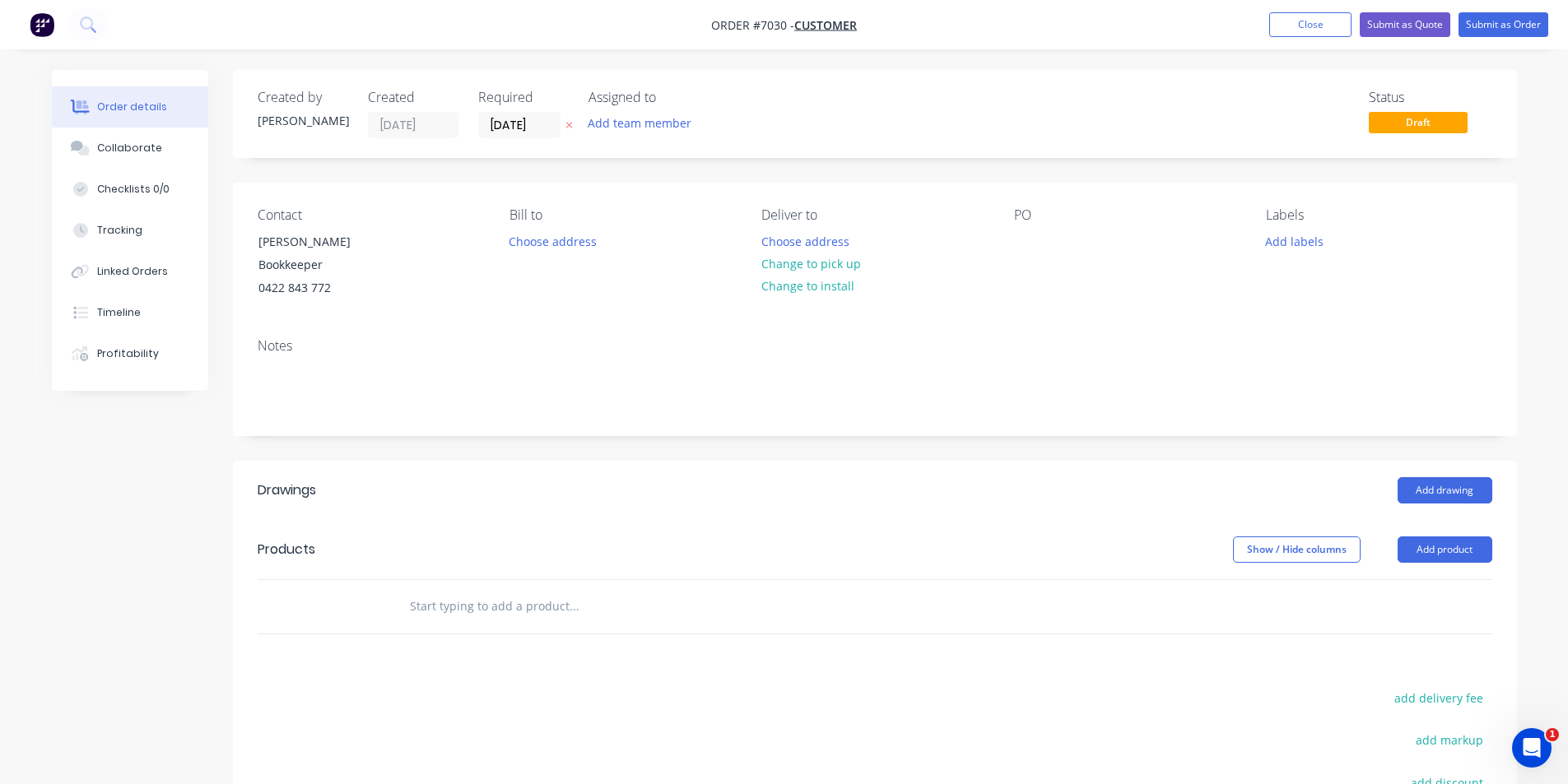
drag, startPoint x: 306, startPoint y: 292, endPoint x: 1315, endPoint y: 40, distance: 1040.0
click at [1322, 29] on button "Close" at bounding box center [1310, 25] width 83 height 25
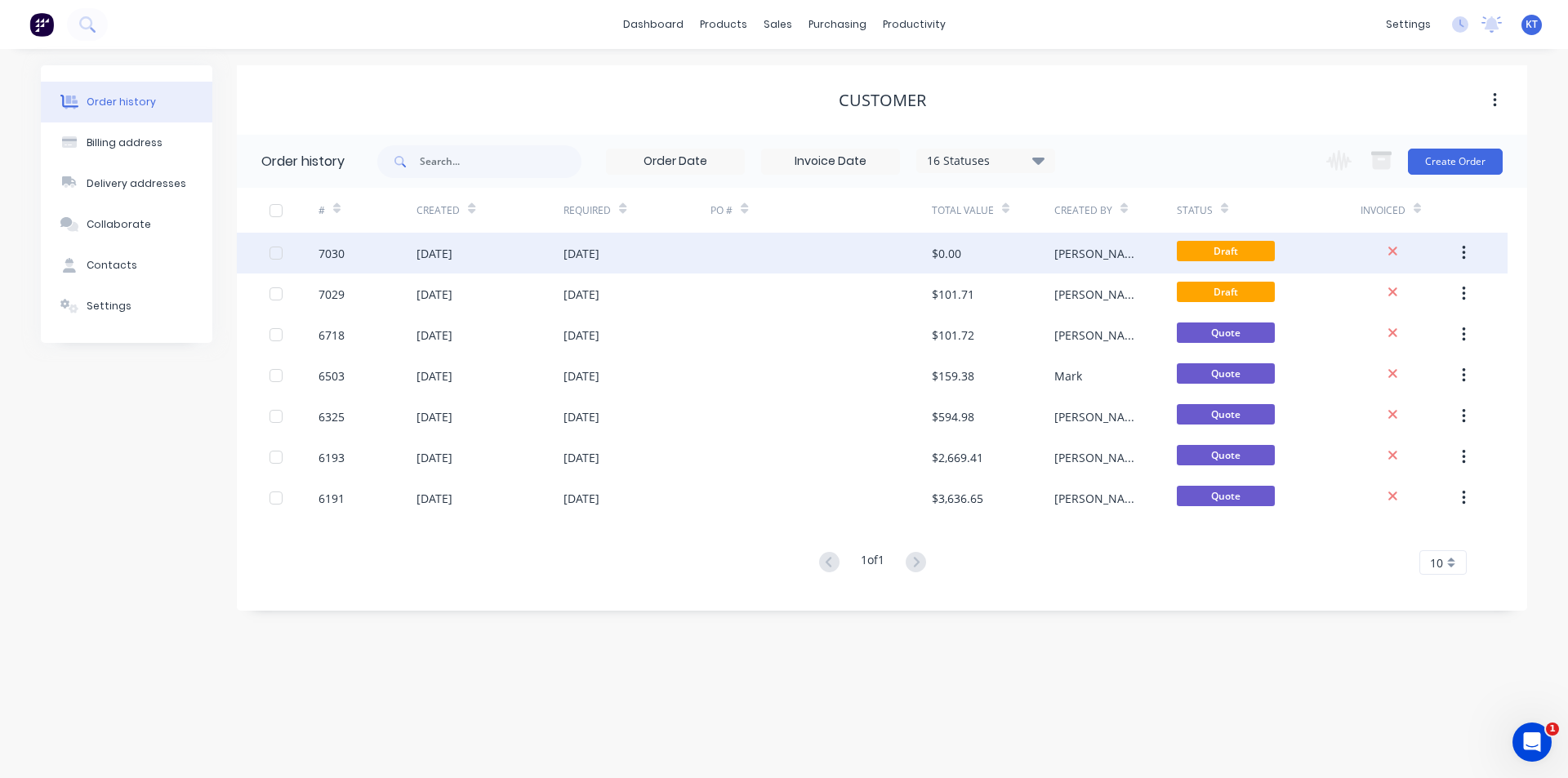
click at [702, 262] on div "[DATE]" at bounding box center [636, 253] width 147 height 41
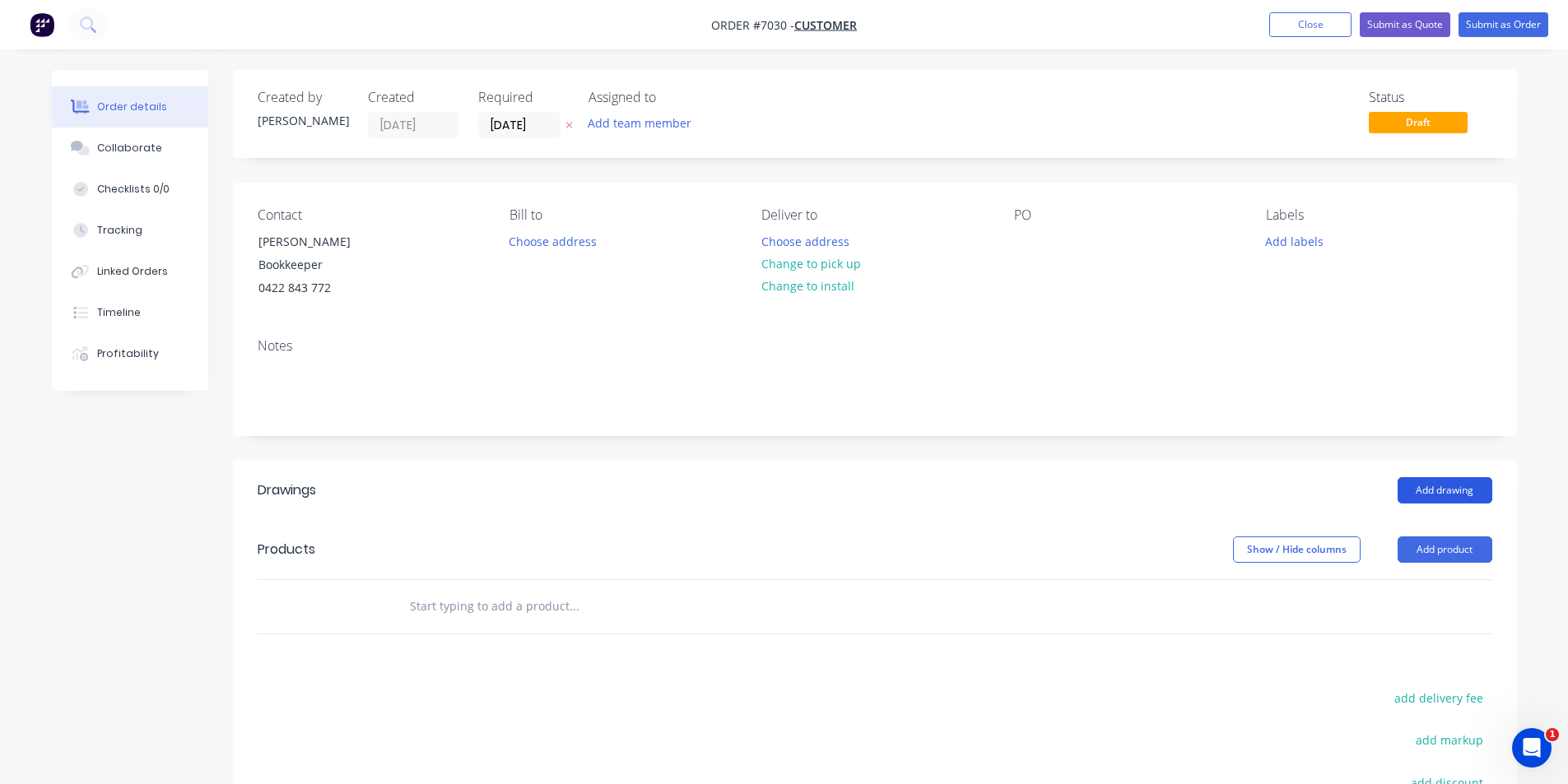
click at [1474, 491] on button "Add drawing" at bounding box center [1445, 490] width 95 height 27
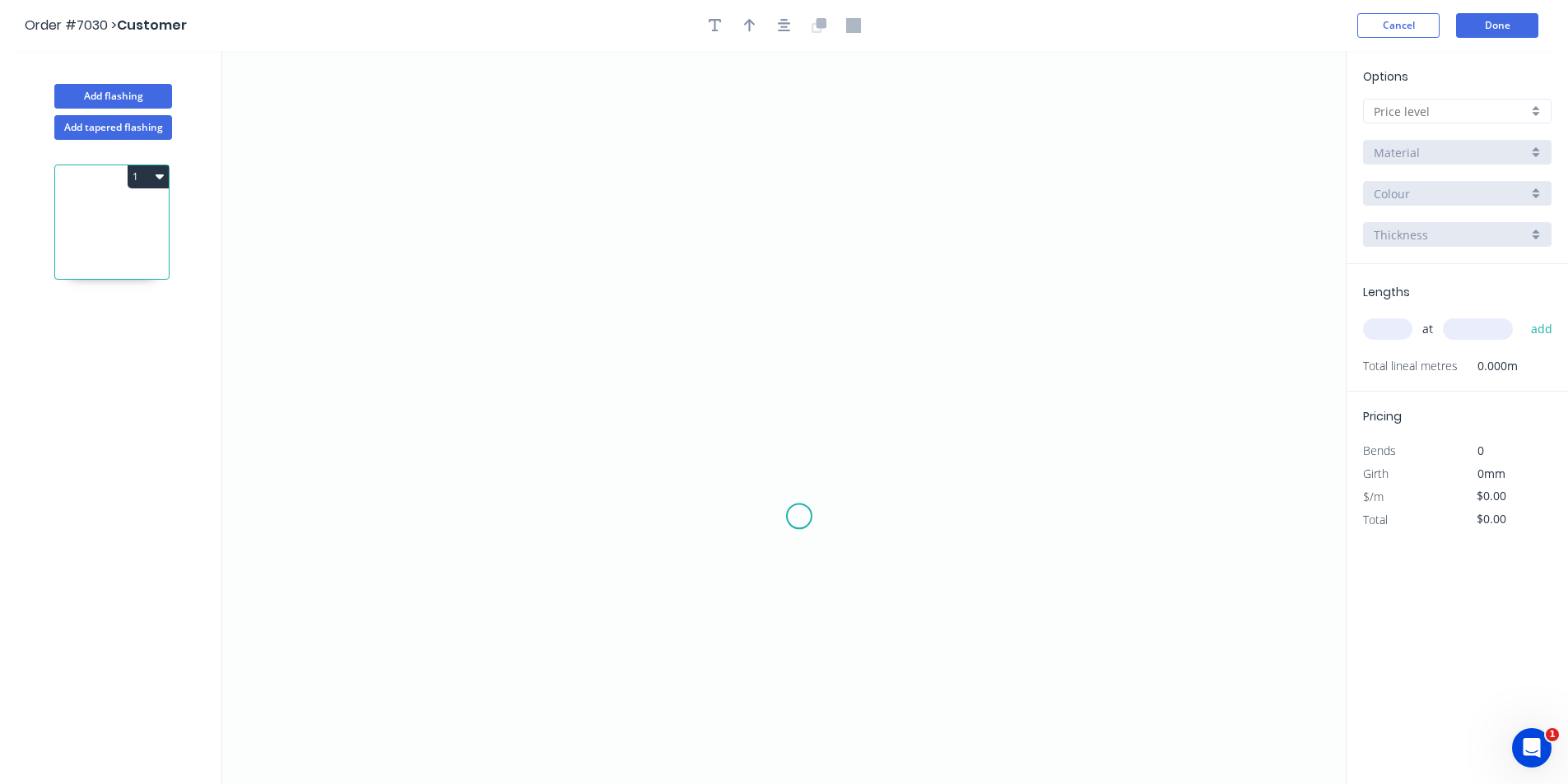
click at [800, 517] on icon "0" at bounding box center [784, 417] width 1124 height 733
click at [891, 337] on icon at bounding box center [845, 426] width 92 height 180
click at [1448, 118] on input "text" at bounding box center [1451, 111] width 154 height 17
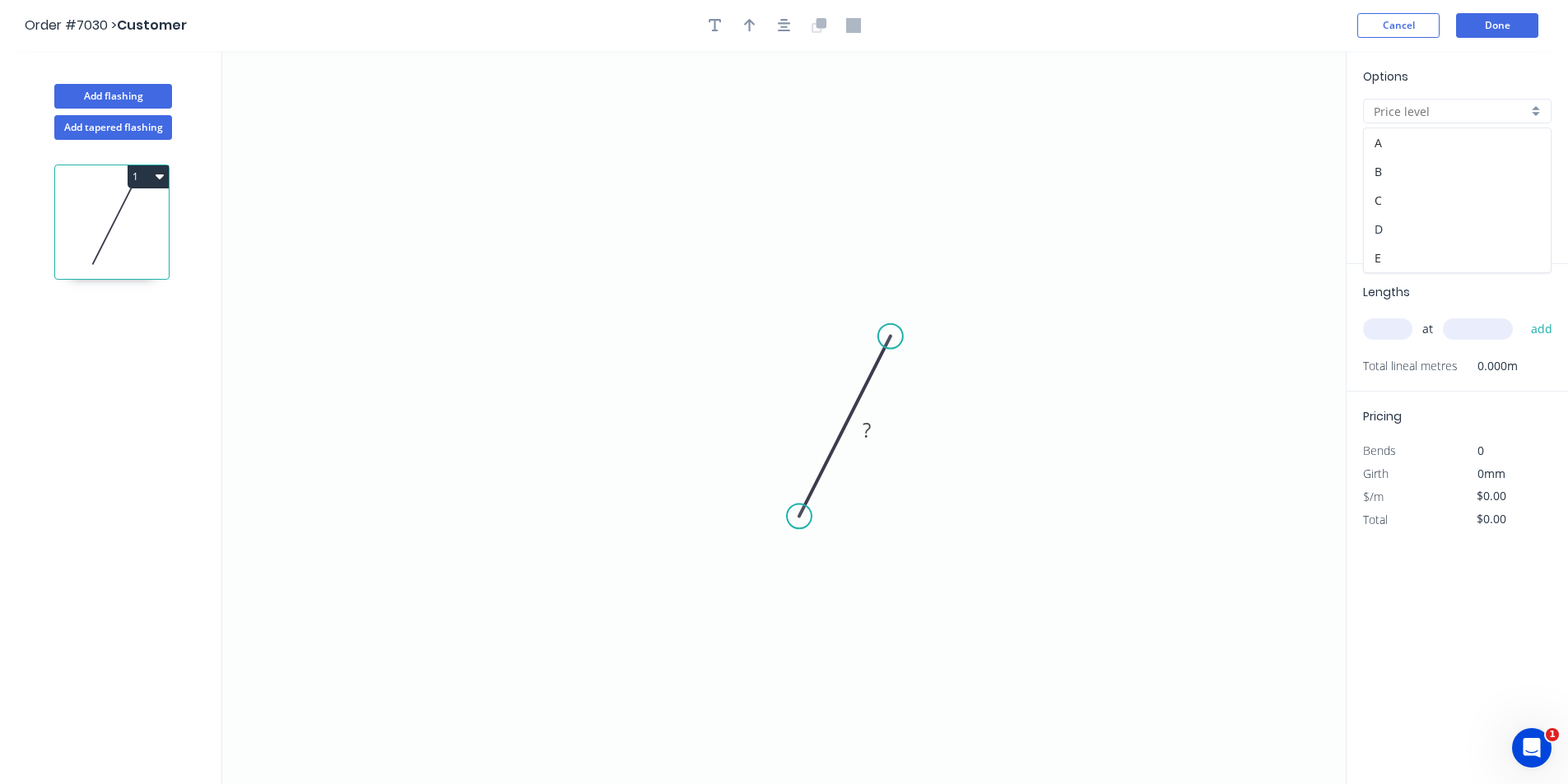
click at [1450, 226] on div "D" at bounding box center [1457, 229] width 187 height 28
type input "D"
click at [864, 436] on tspan "?" at bounding box center [866, 430] width 8 height 28
type input "$46.71"
click at [918, 154] on icon "0 200" at bounding box center [784, 417] width 1124 height 733
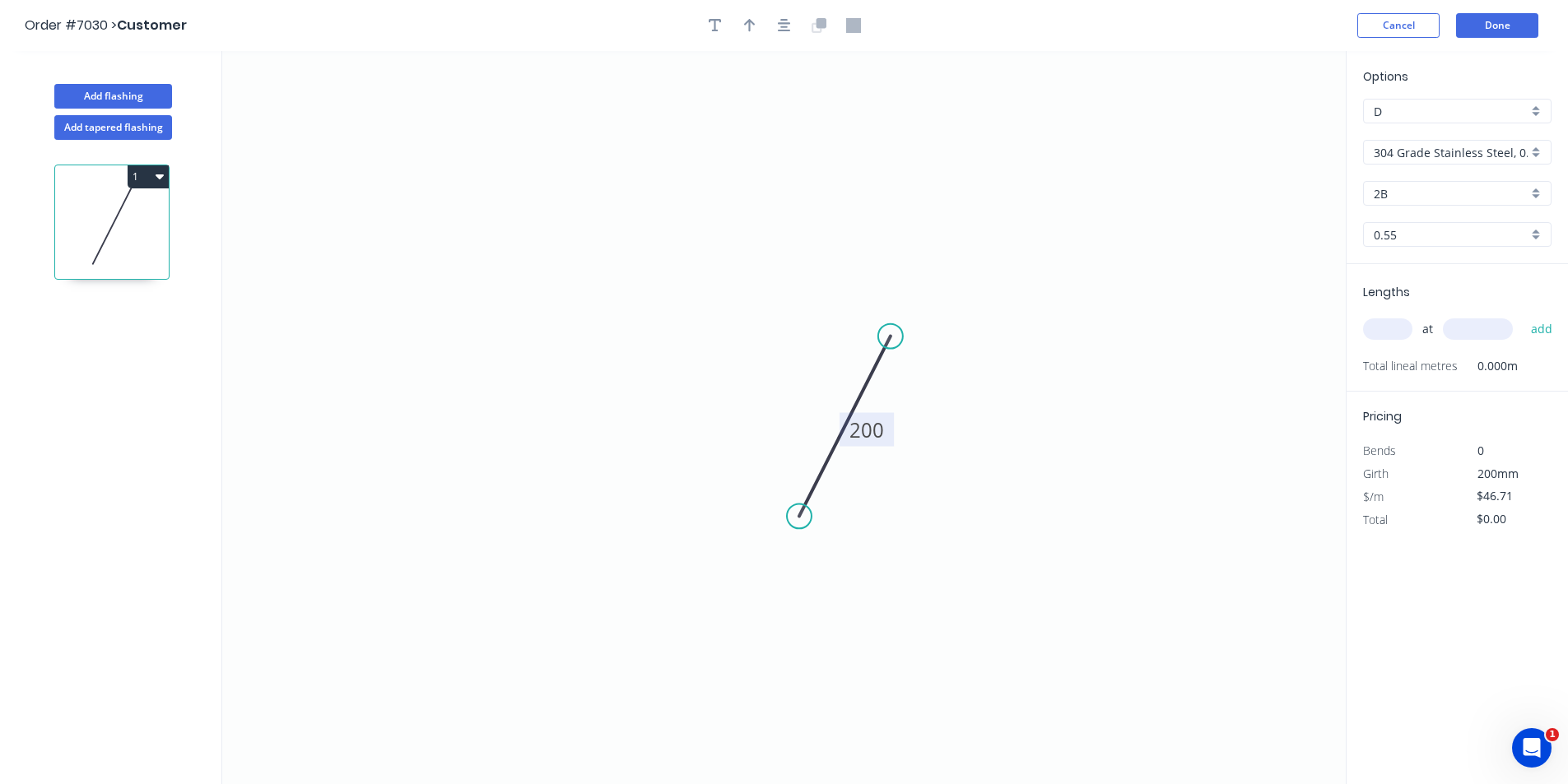
click at [1368, 332] on input "text" at bounding box center [1389, 329] width 50 height 21
type input "1"
type input "1000"
click at [1523, 315] on button "add" at bounding box center [1542, 329] width 39 height 28
type input "$46.71"
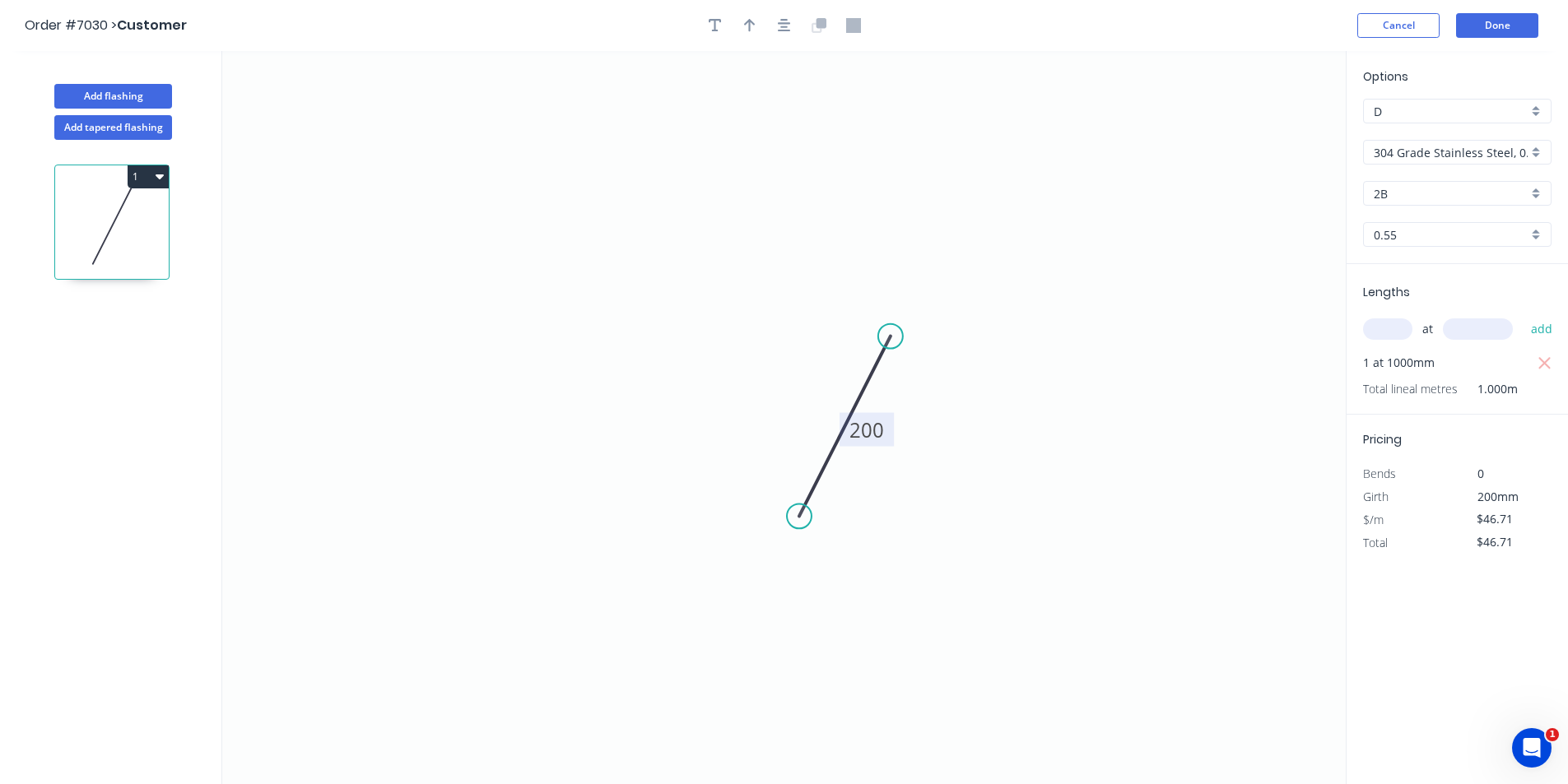
drag, startPoint x: 707, startPoint y: 23, endPoint x: 676, endPoint y: 49, distance: 40.5
click at [707, 25] on button "button" at bounding box center [715, 26] width 25 height 25
drag, startPoint x: 487, startPoint y: 228, endPoint x: 617, endPoint y: 313, distance: 155.3
click at [472, 210] on textarea at bounding box center [405, 180] width 133 height 61
drag, startPoint x: 678, startPoint y: 307, endPoint x: 852, endPoint y: 311, distance: 174.0
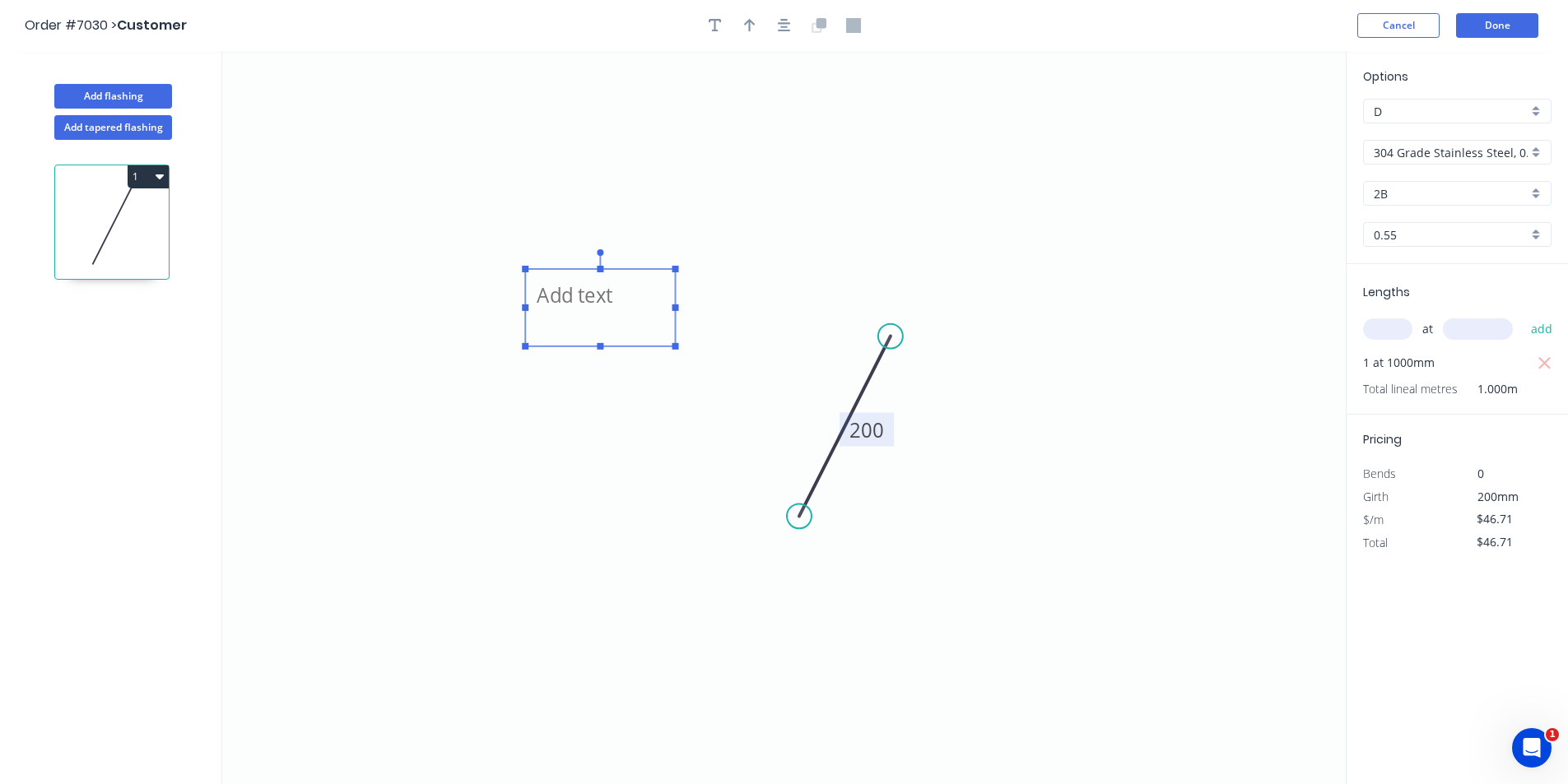
click at [852, 311] on icon "200" at bounding box center [784, 417] width 1124 height 733
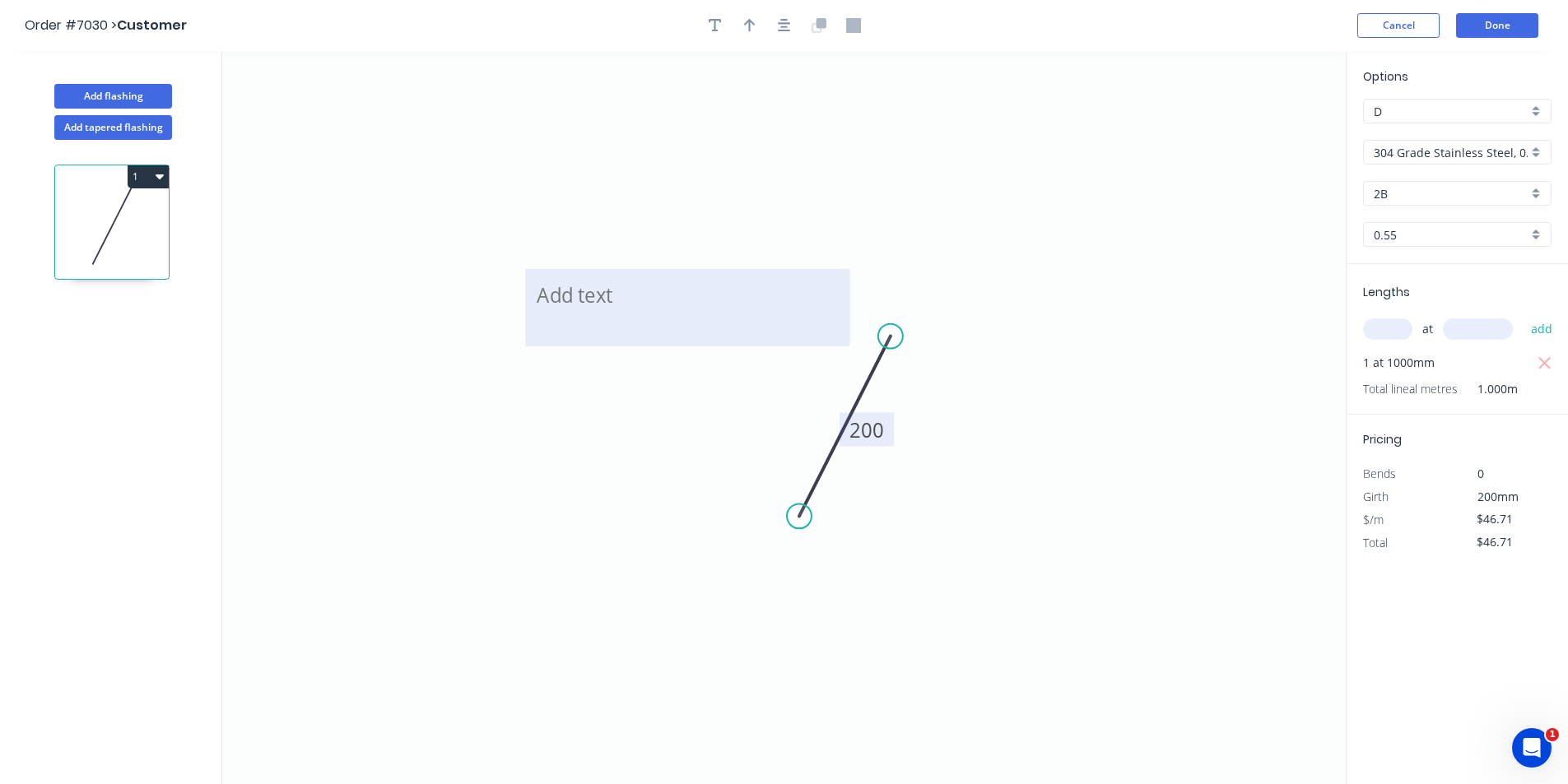
click at [615, 307] on textarea at bounding box center [687, 307] width 308 height 61
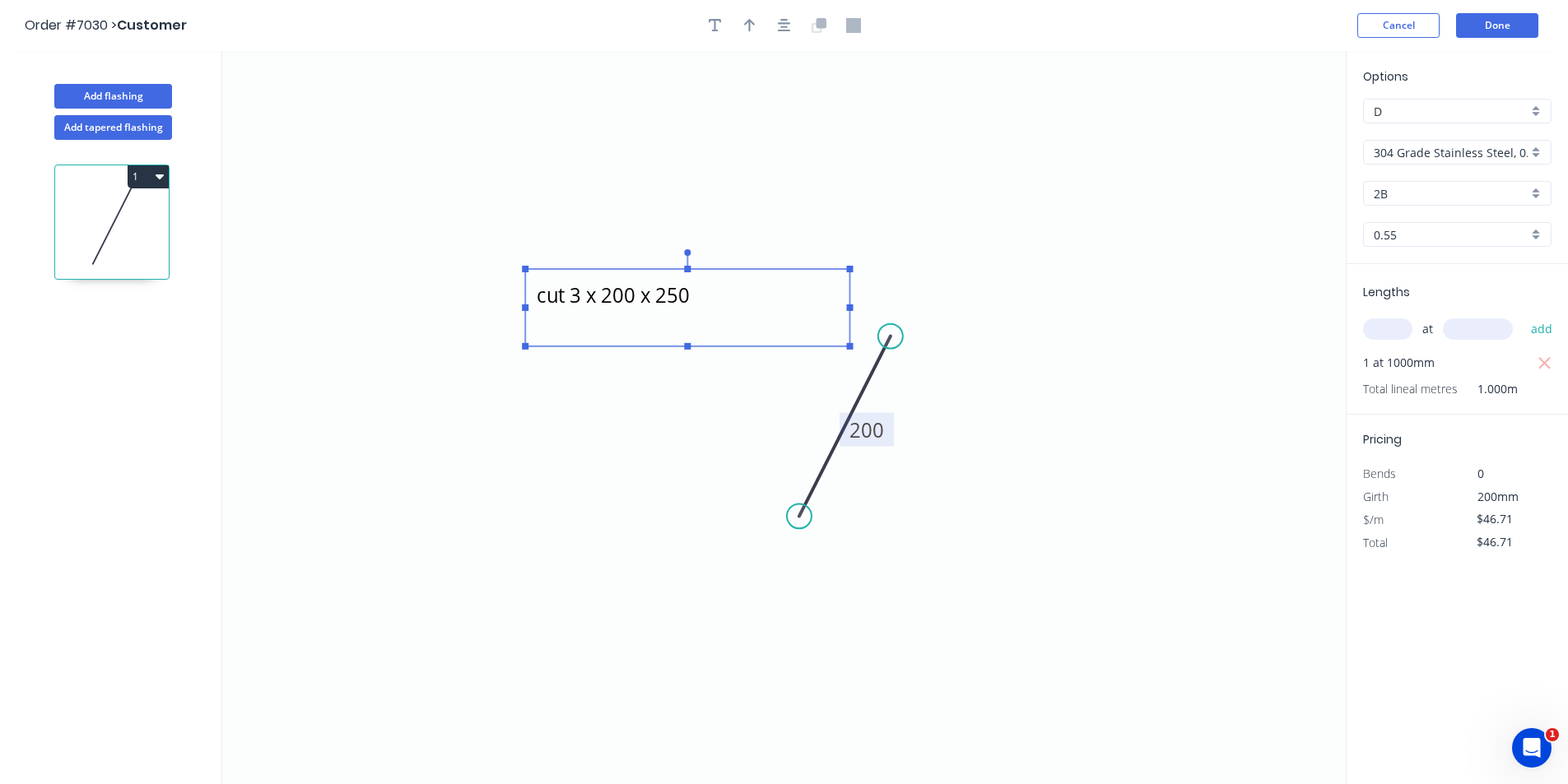
type textarea "cut 3 x 200 x 250"
click at [142, 181] on button "1" at bounding box center [148, 177] width 41 height 23
click at [145, 192] on icon at bounding box center [112, 226] width 114 height 106
click at [155, 169] on button "1" at bounding box center [148, 177] width 41 height 23
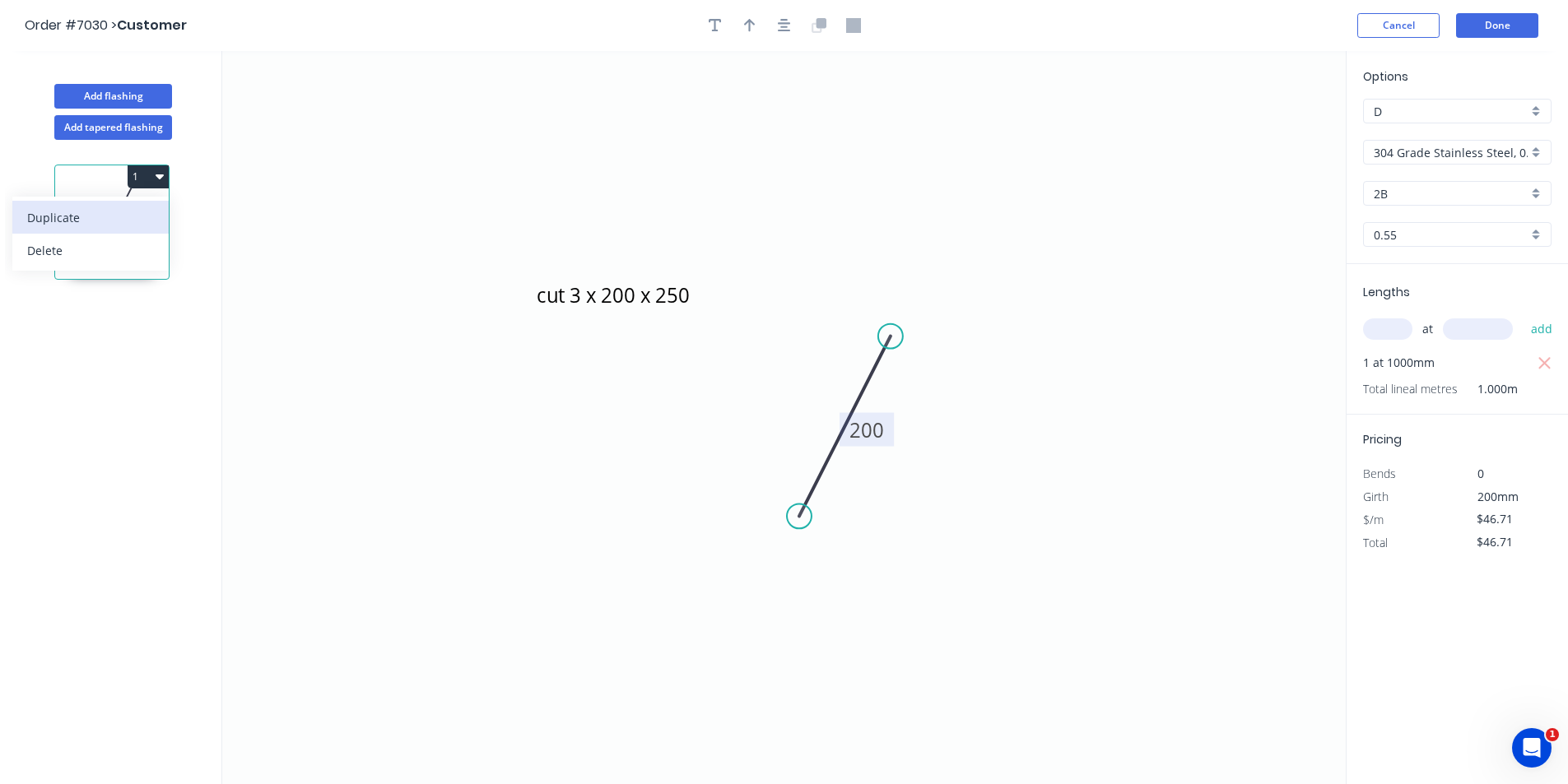
click at [140, 226] on div "Duplicate" at bounding box center [91, 218] width 127 height 24
type input "$0.00"
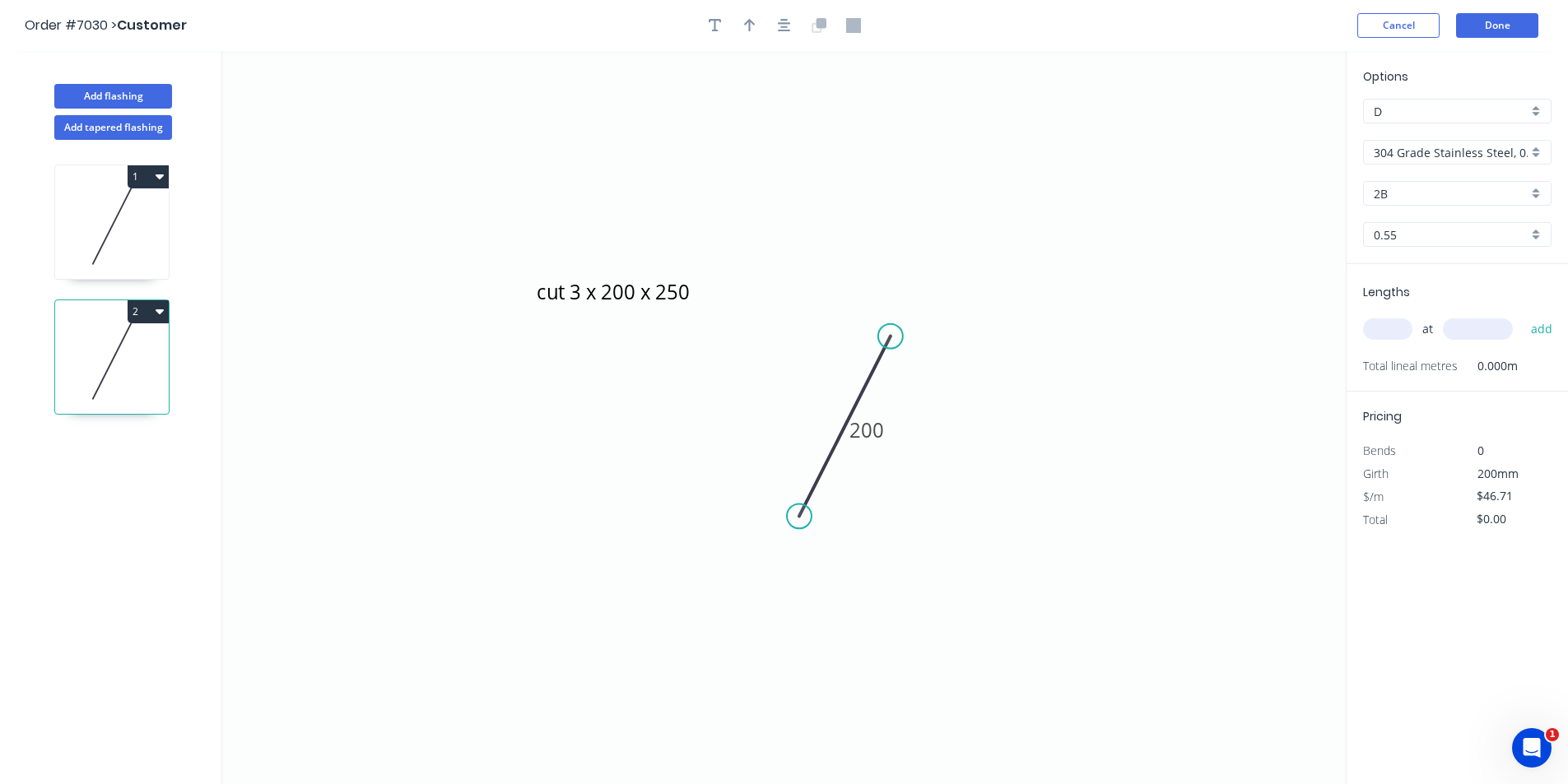
click at [1481, 156] on input "304 Grade Stainless Steel, 0.9mm Perforated Pattern 208 - 2mm hole" at bounding box center [1451, 152] width 154 height 17
click at [1447, 203] on div "Copper" at bounding box center [1457, 192] width 187 height 28
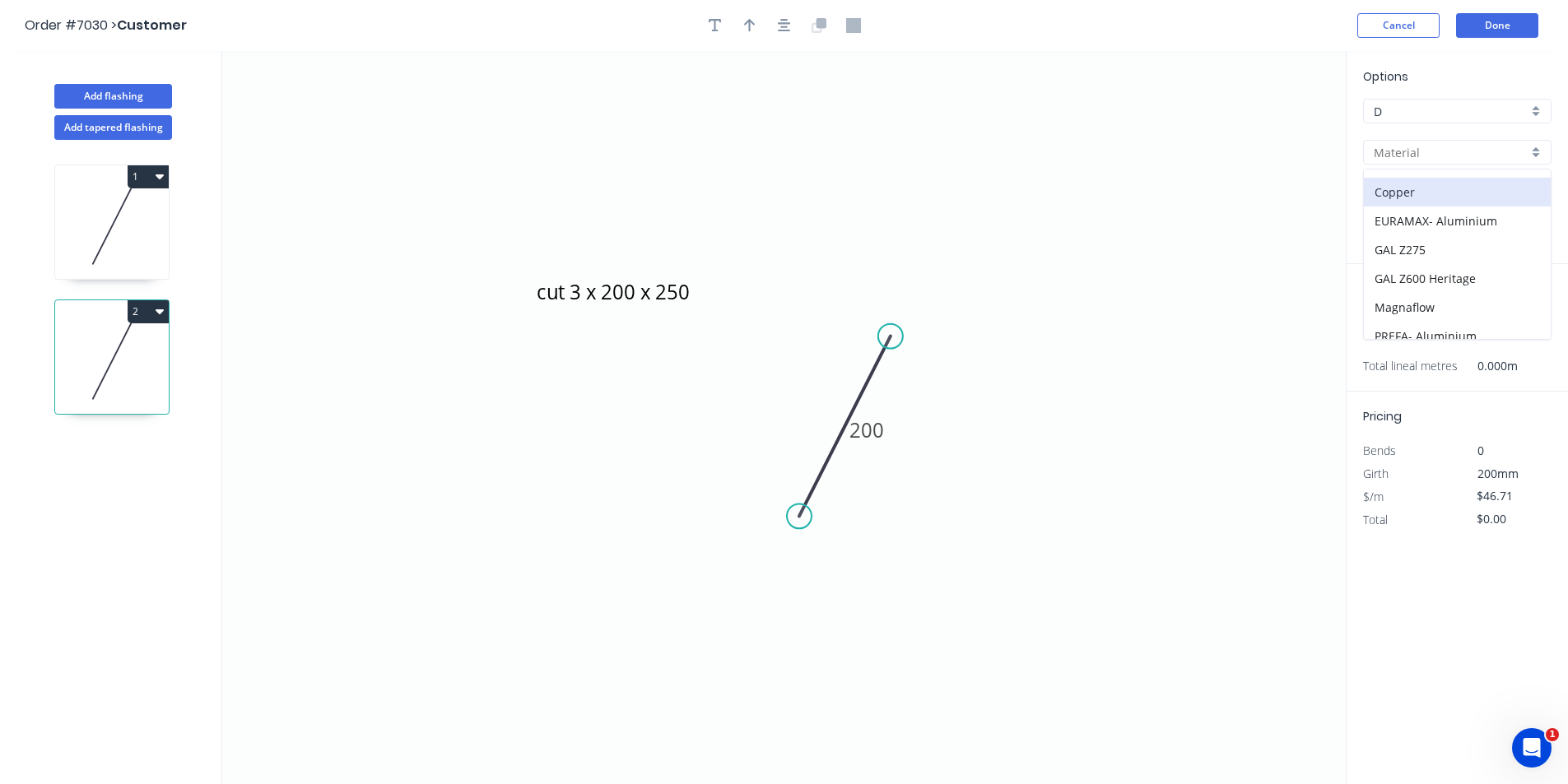
type input "Copper"
click at [1403, 326] on input "text" at bounding box center [1389, 329] width 50 height 21
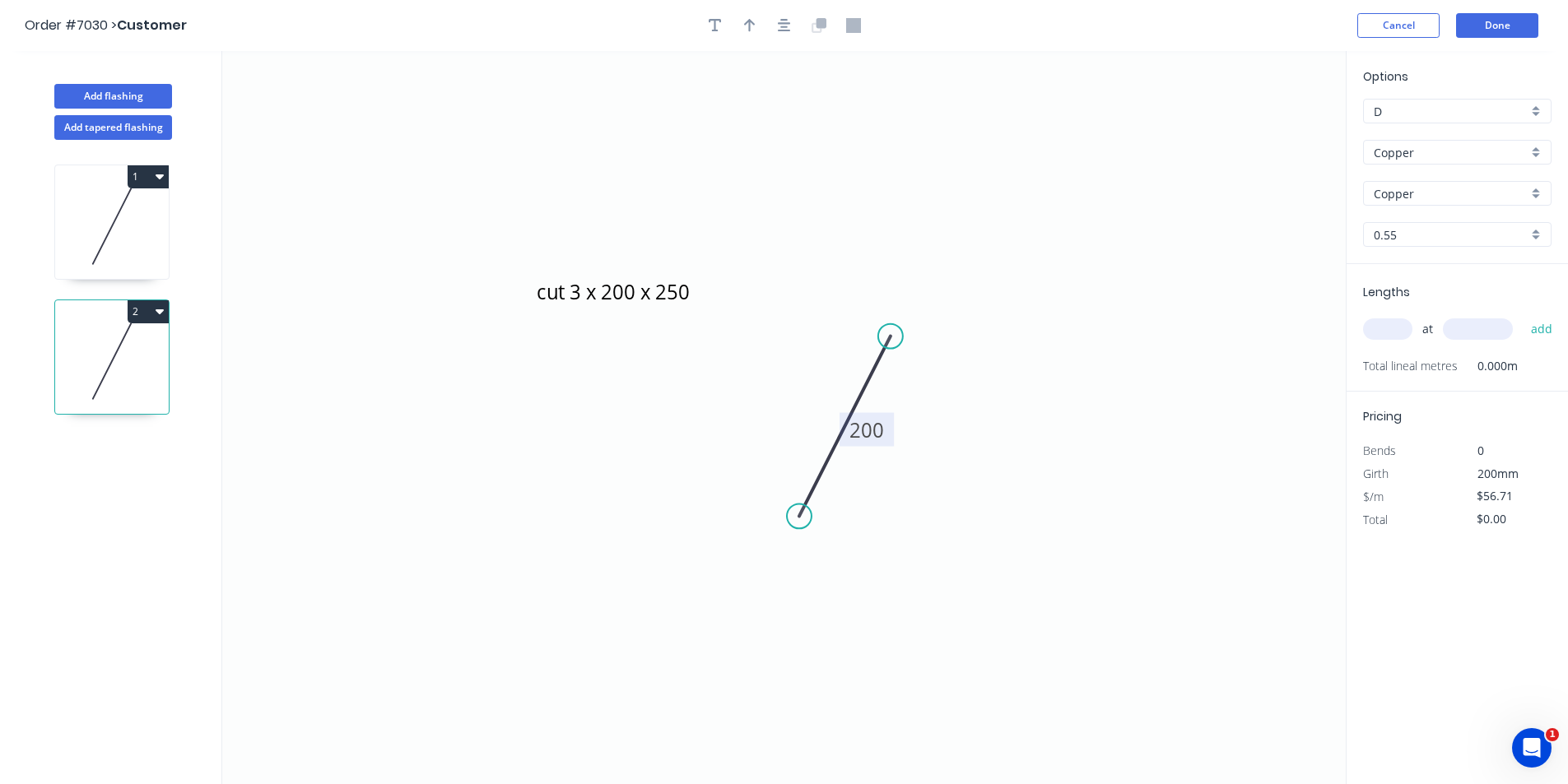
click at [881, 440] on tspan "200" at bounding box center [866, 430] width 35 height 28
type input "$108.70"
click at [1415, 536] on div "Options D D Copper Copper Copper Copper 0.55 0.55 Lengths at add Total lineal m…" at bounding box center [1457, 417] width 222 height 734
click at [1191, 565] on icon "cut 3 x 200 x 250 250" at bounding box center [784, 417] width 1124 height 733
click at [1379, 326] on input "text" at bounding box center [1389, 329] width 50 height 21
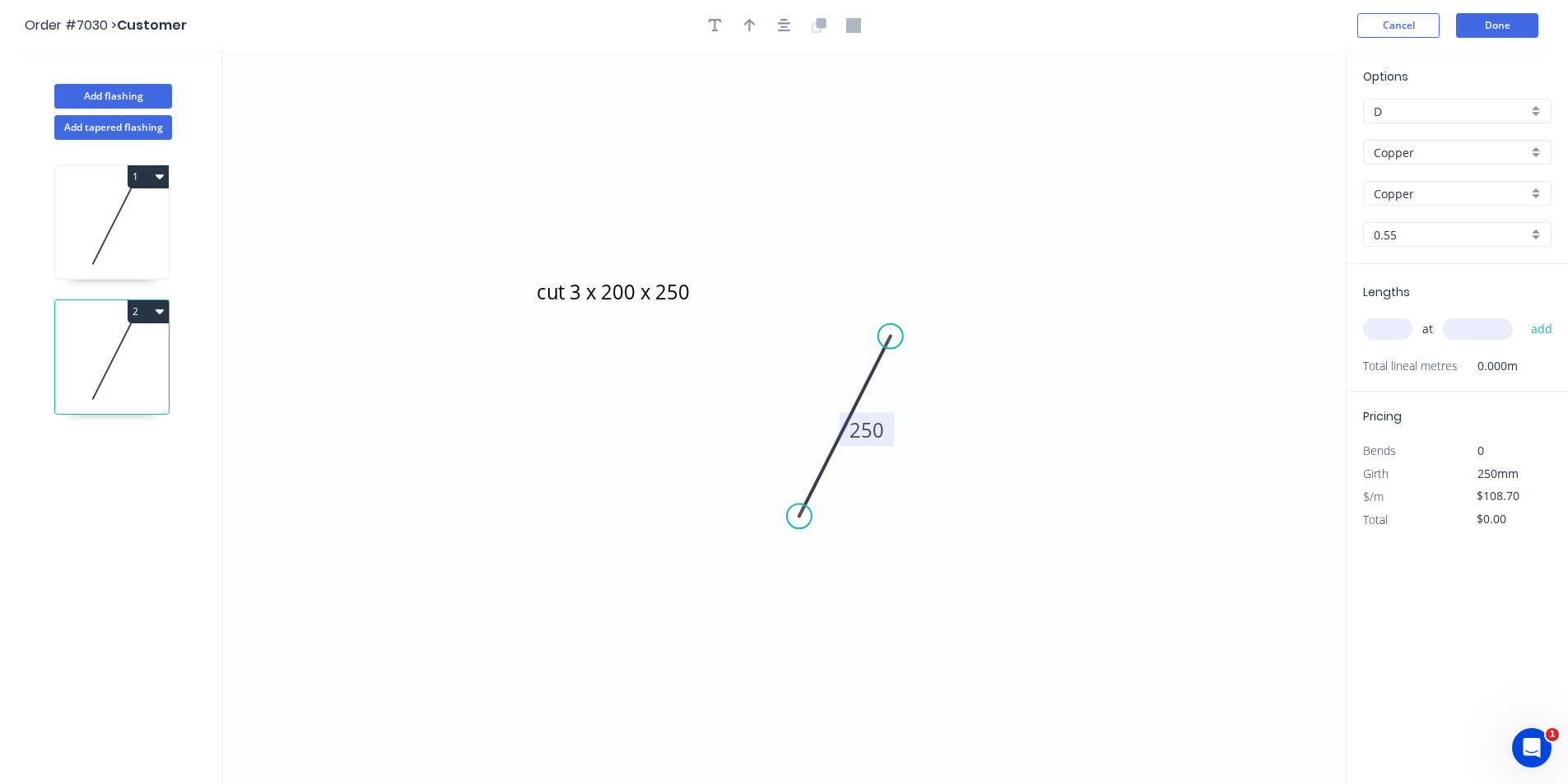
type input "1"
type input "1000"
click at [1523, 315] on button "add" at bounding box center [1542, 329] width 39 height 28
type input "$108.70"
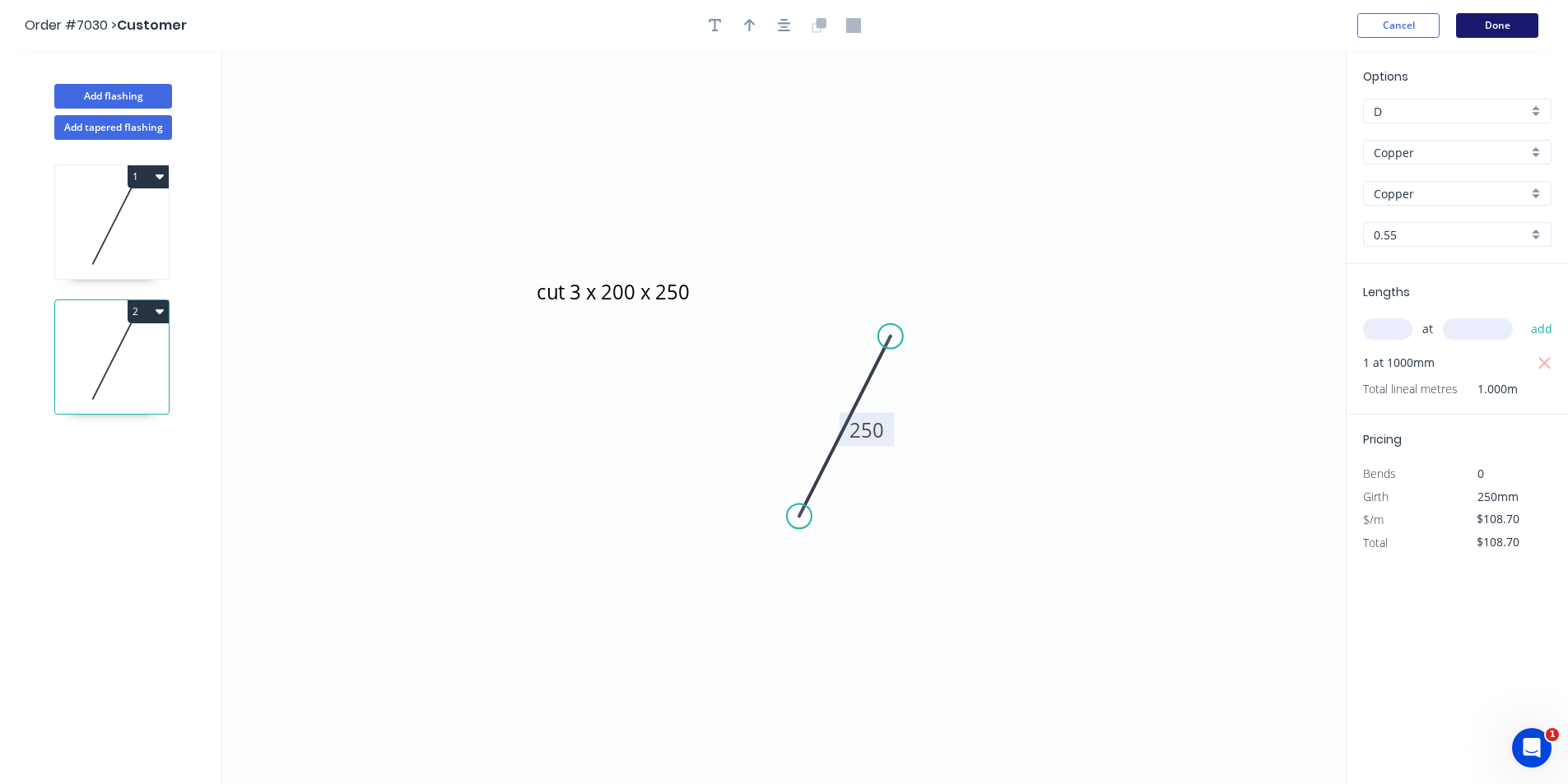
click at [1519, 28] on button "Done" at bounding box center [1497, 26] width 83 height 25
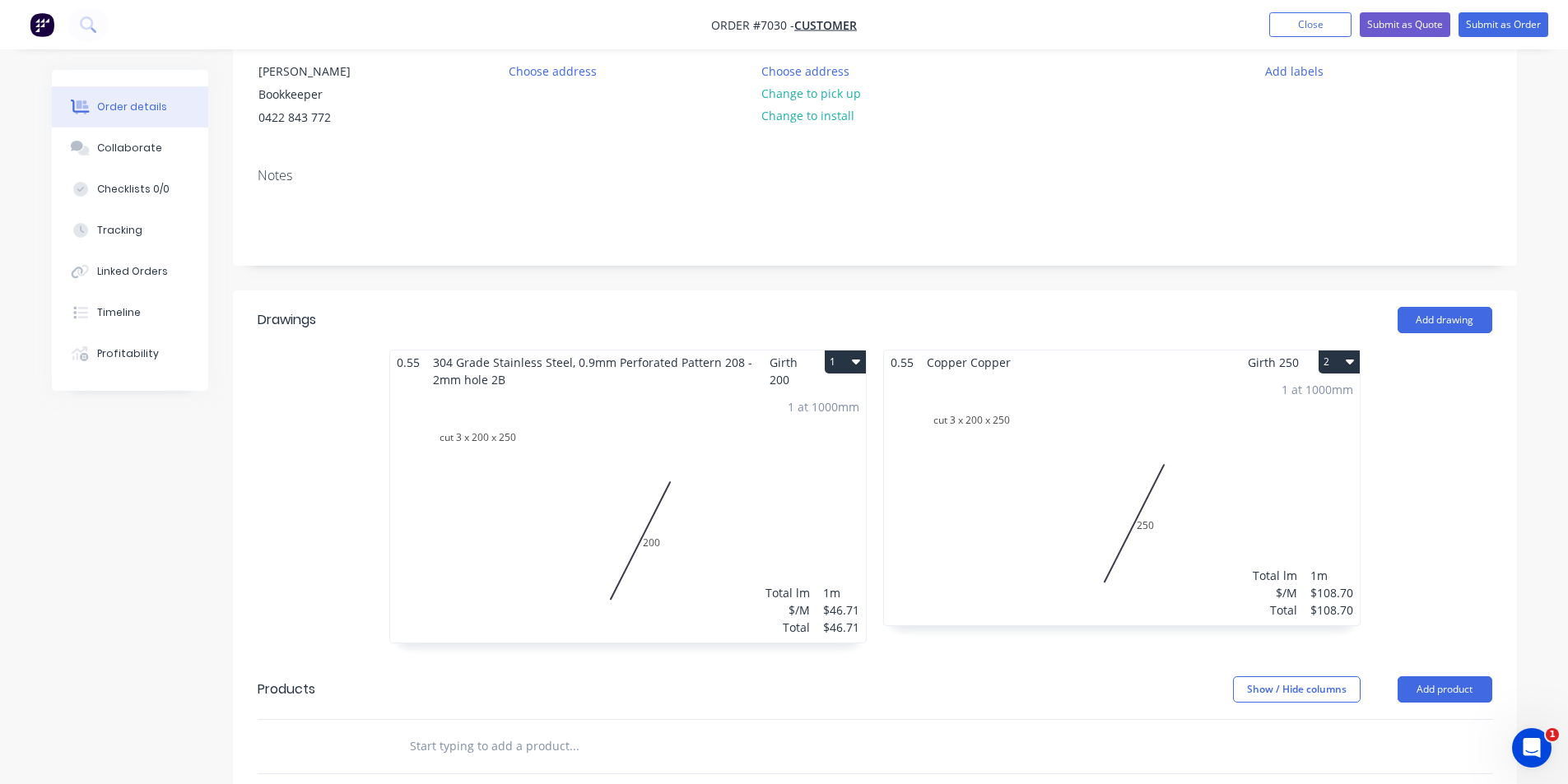
scroll to position [169, 0]
click at [1464, 685] on button "Add product" at bounding box center [1445, 692] width 95 height 27
click at [794, 365] on span "Girth 200" at bounding box center [786, 373] width 35 height 41
click at [851, 364] on button "1" at bounding box center [845, 364] width 41 height 23
click at [856, 370] on button "1" at bounding box center [845, 364] width 41 height 23
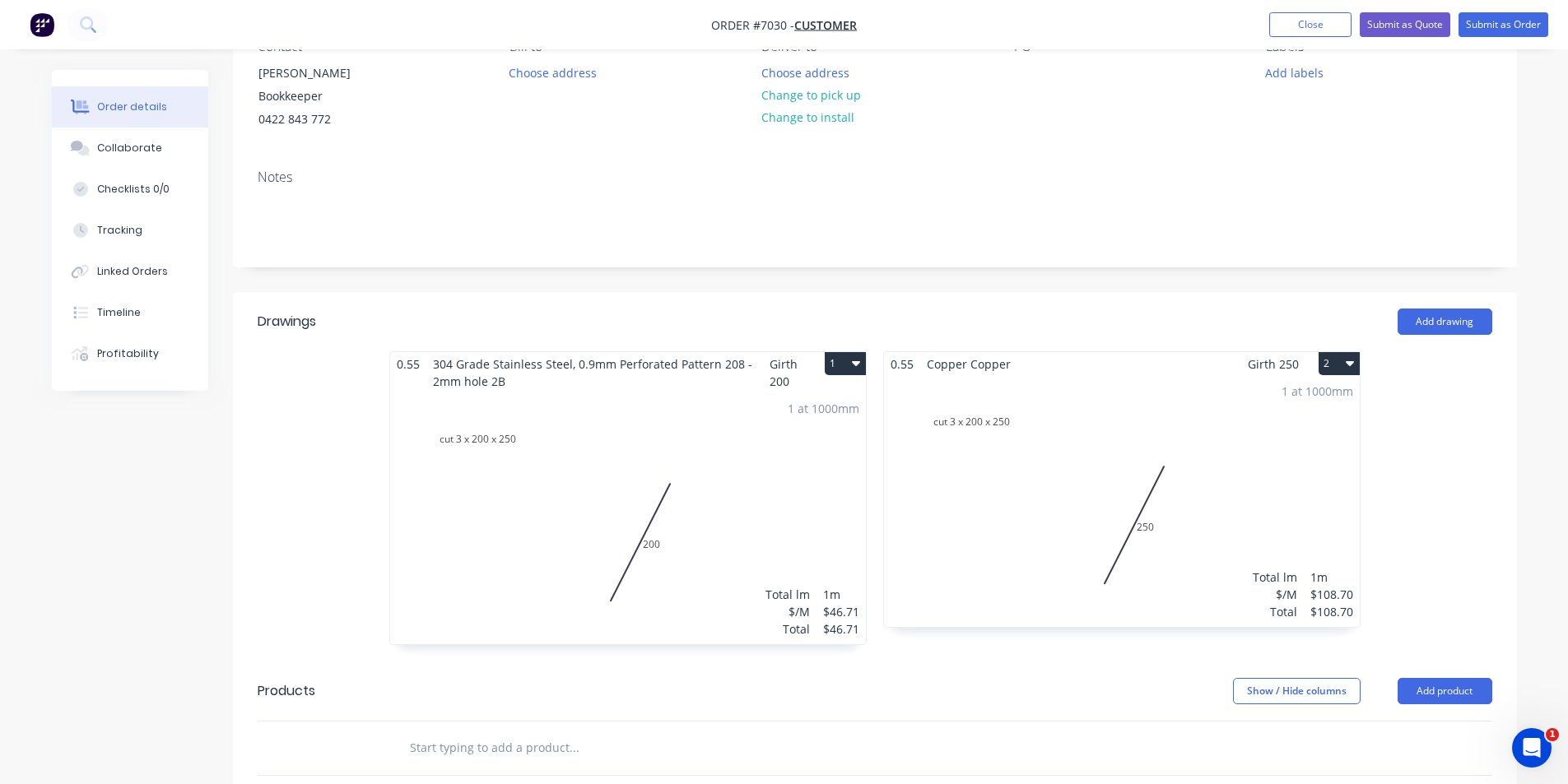
click at [616, 401] on div "1 at 1000mm Total lm $/M Total 1m $46.71 $46.71" at bounding box center [628, 519] width 476 height 251
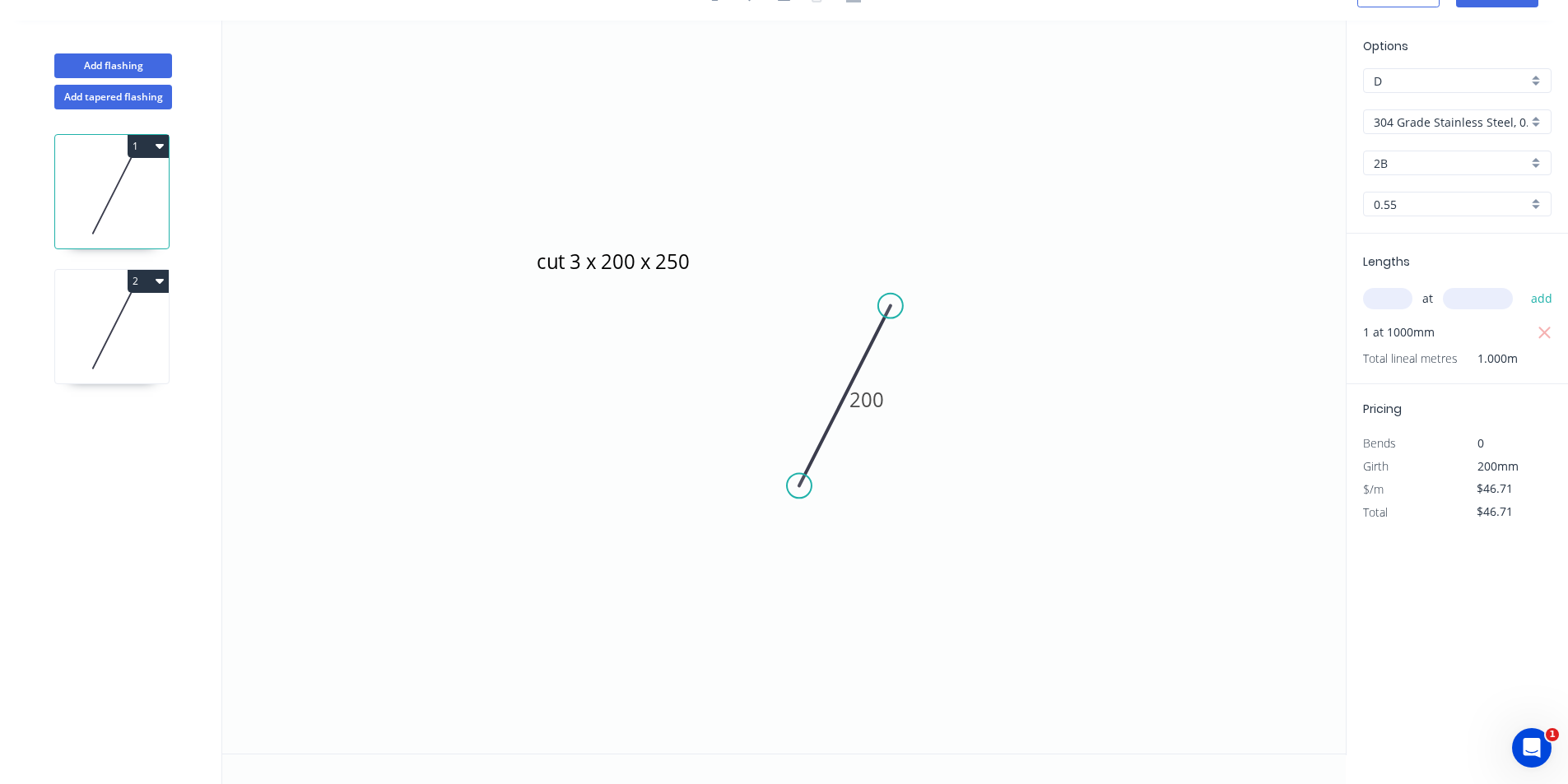
scroll to position [30, 0]
click at [1501, 119] on input "304 Grade Stainless Steel, 0.9mm Perforated Pattern 208 - 2mm hole" at bounding box center [1451, 122] width 154 height 17
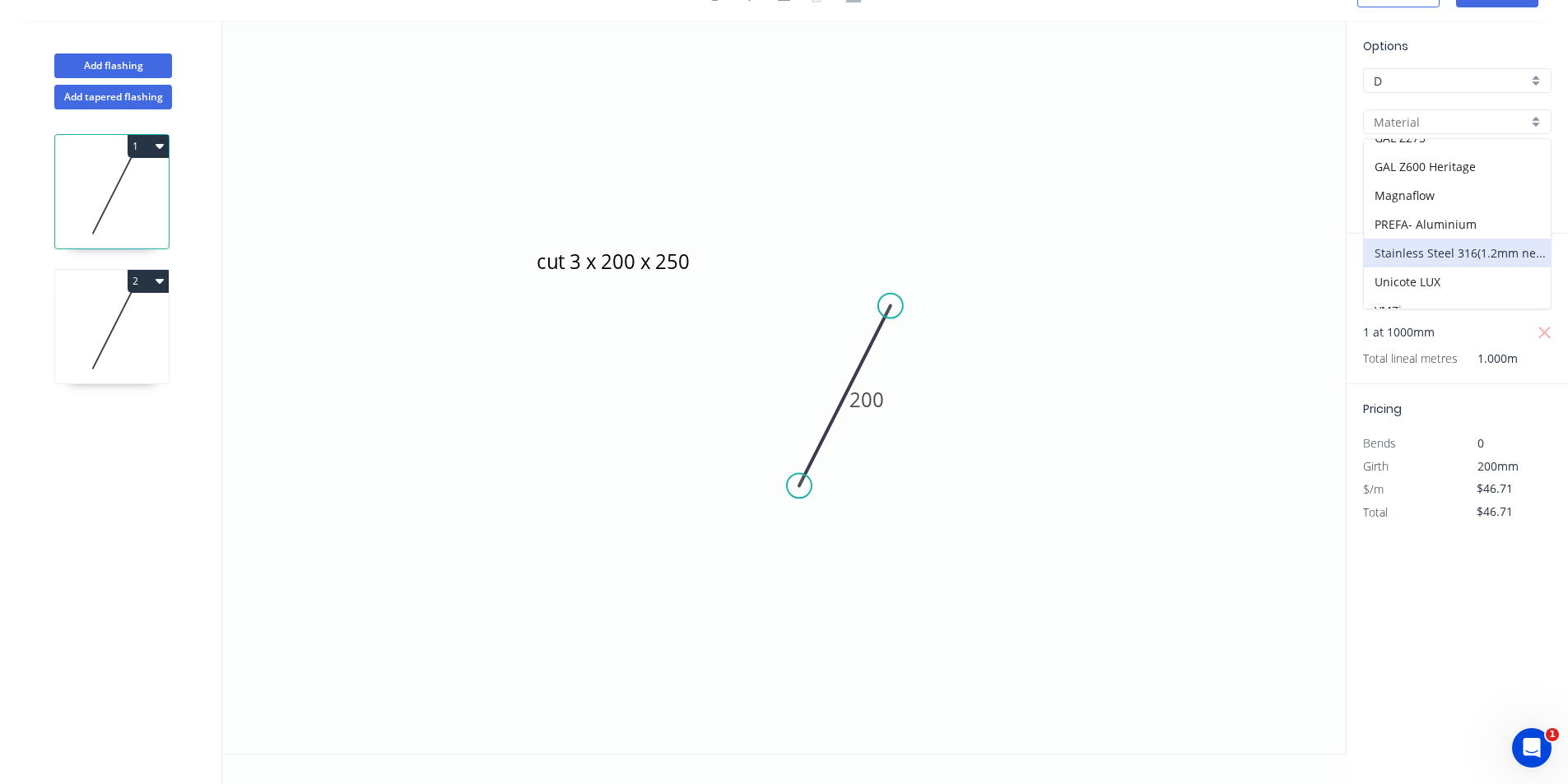
scroll to position [247, 0]
click at [1456, 247] on div "Stainless Steel 316(1.2mm needs pricing)" at bounding box center [1457, 252] width 187 height 28
type input "Stainless Steel 316(1.2mm needs pricing)"
type input "$25.47"
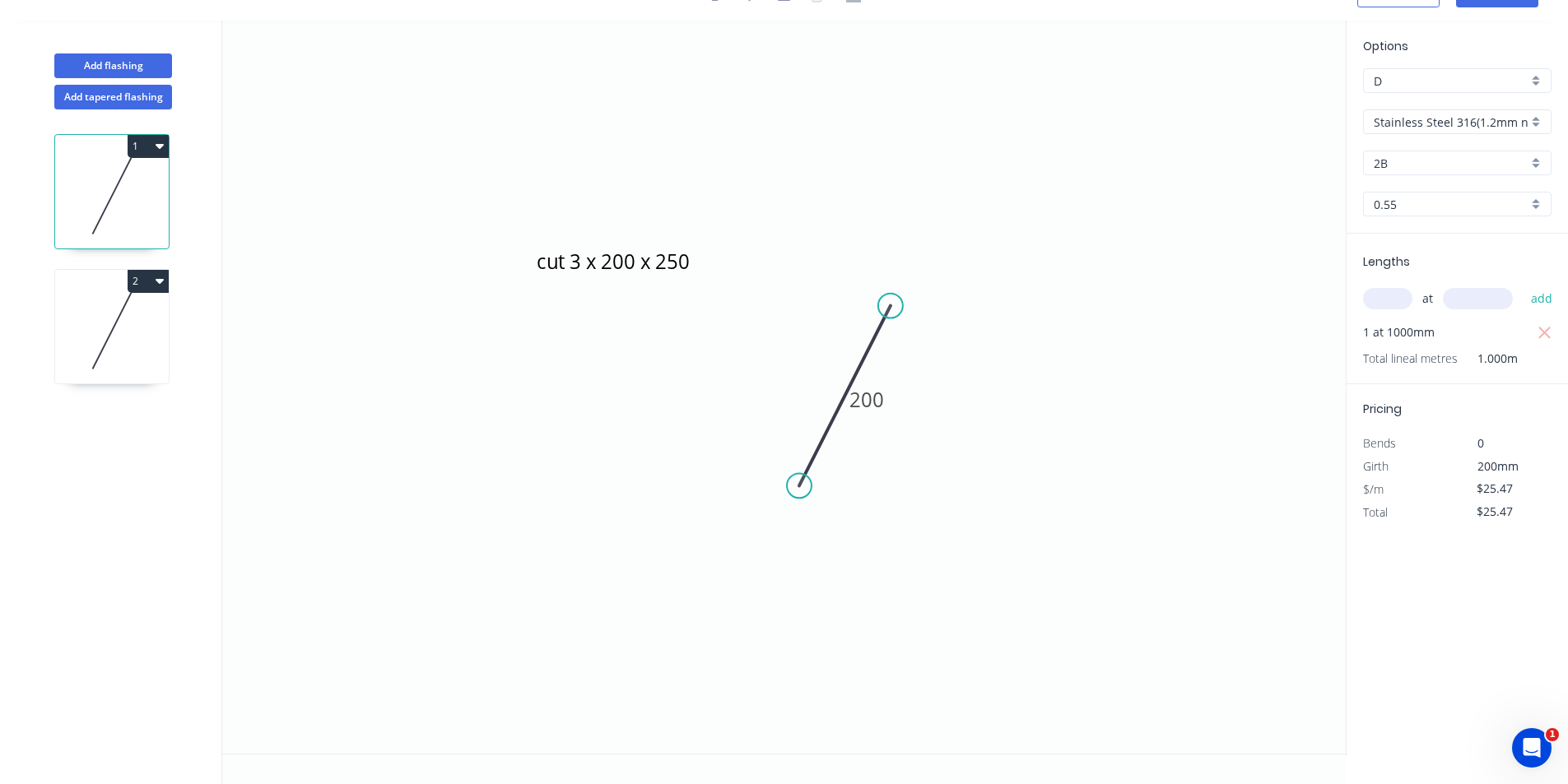
scroll to position [0, 0]
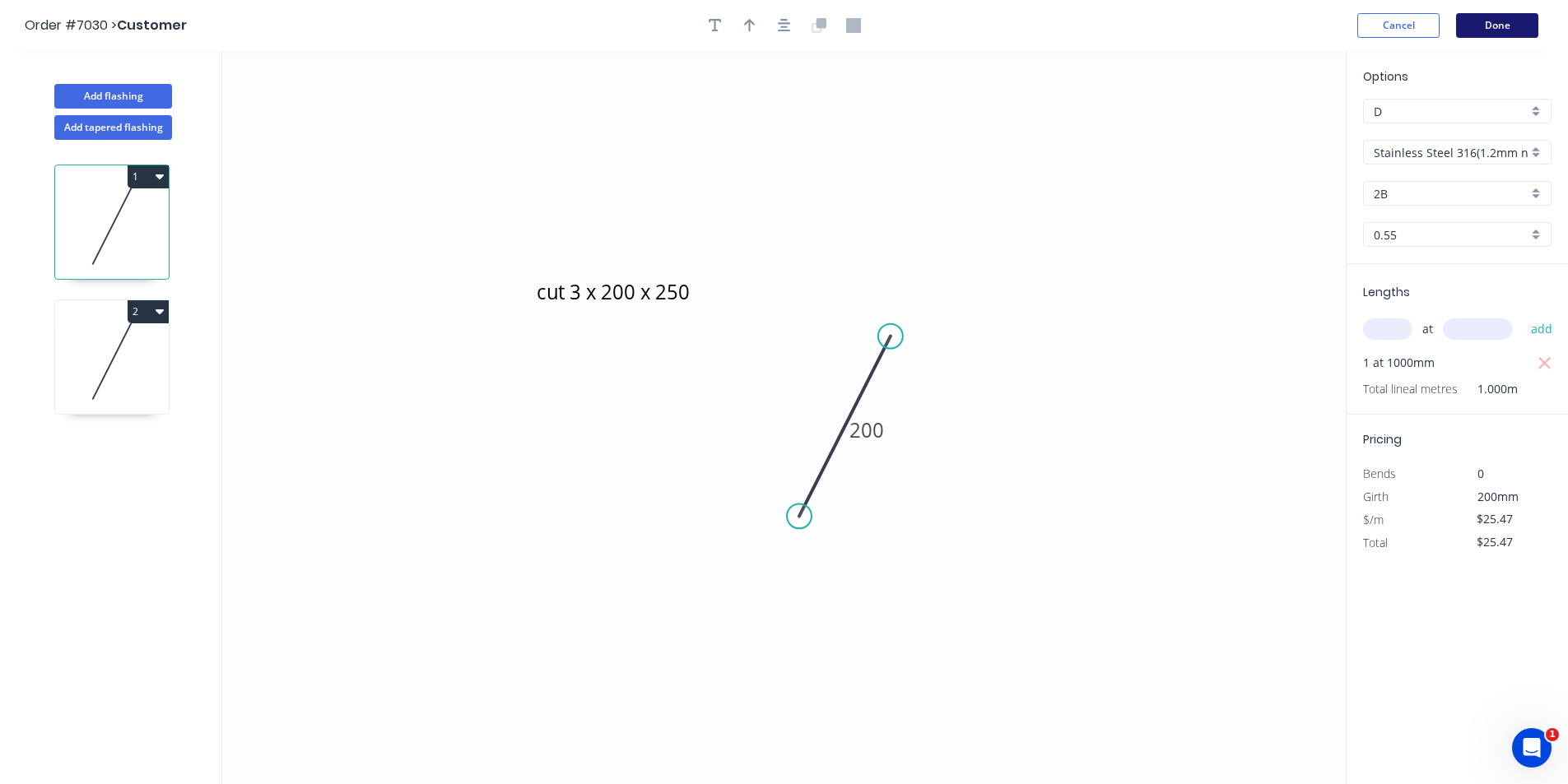
click at [1499, 27] on button "Done" at bounding box center [1497, 26] width 83 height 25
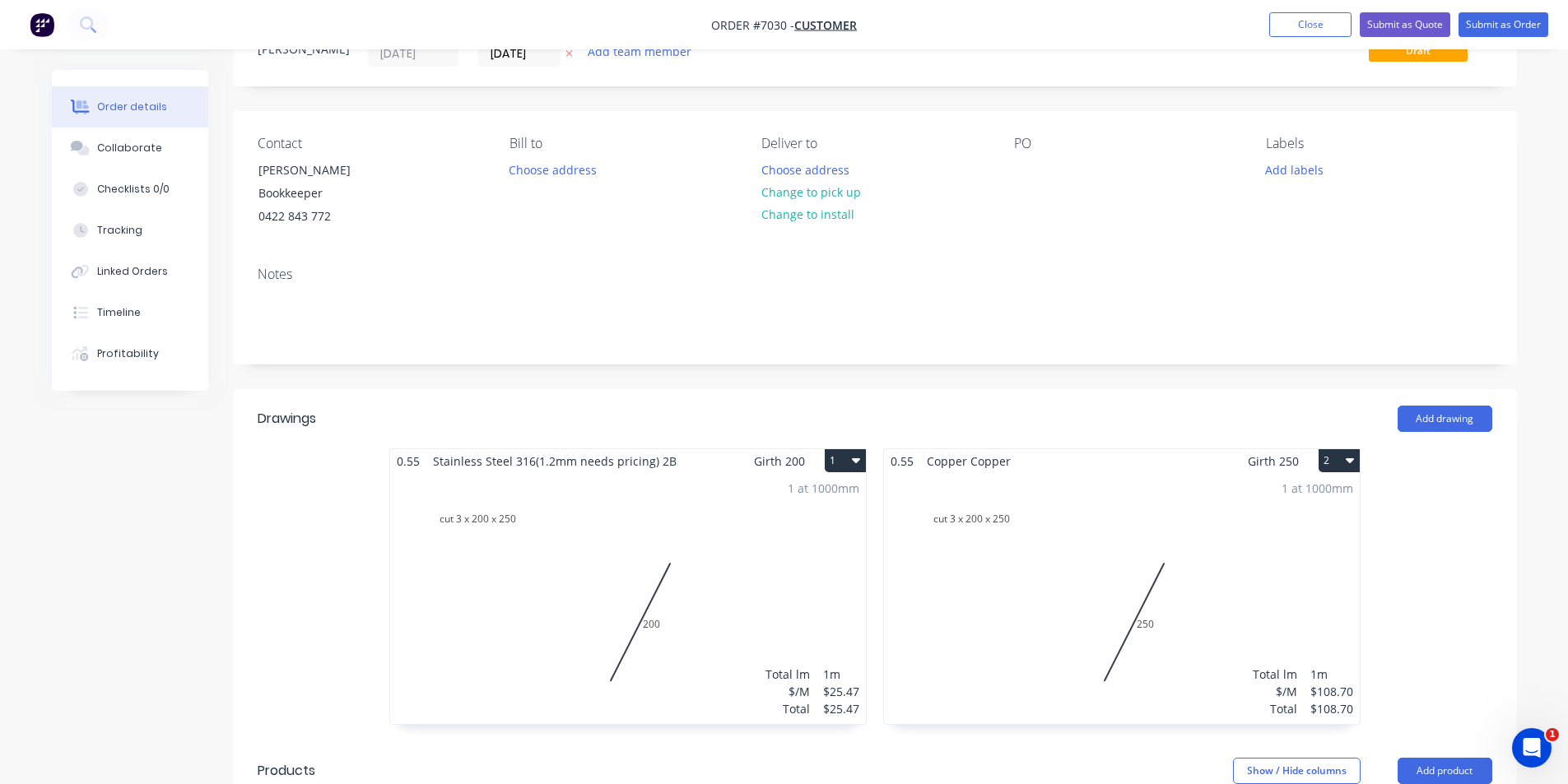
scroll to position [69, 0]
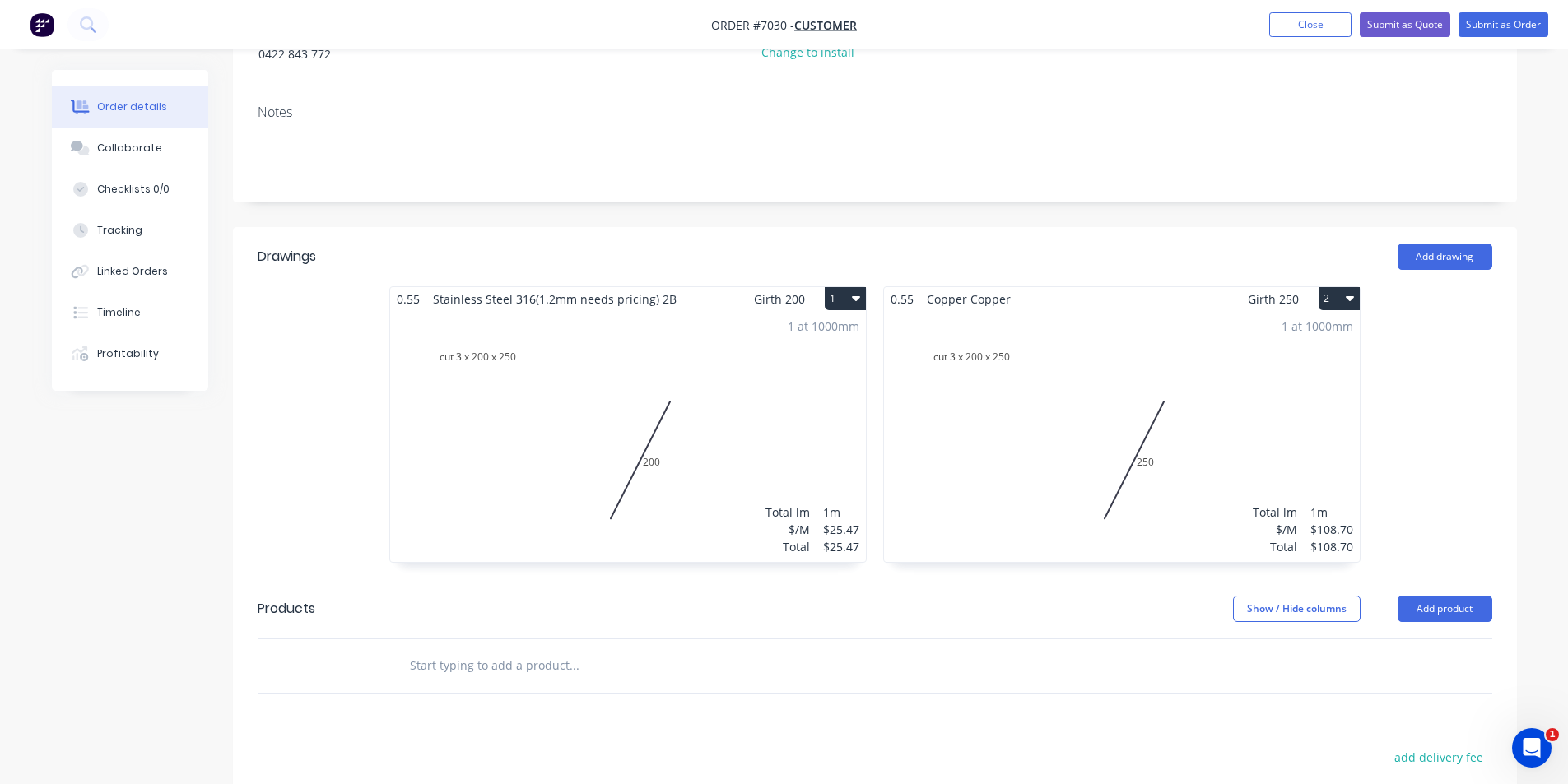
click at [679, 497] on div "1 at 1000mm Total lm $/M Total 1m $25.47 $25.47" at bounding box center [628, 436] width 476 height 251
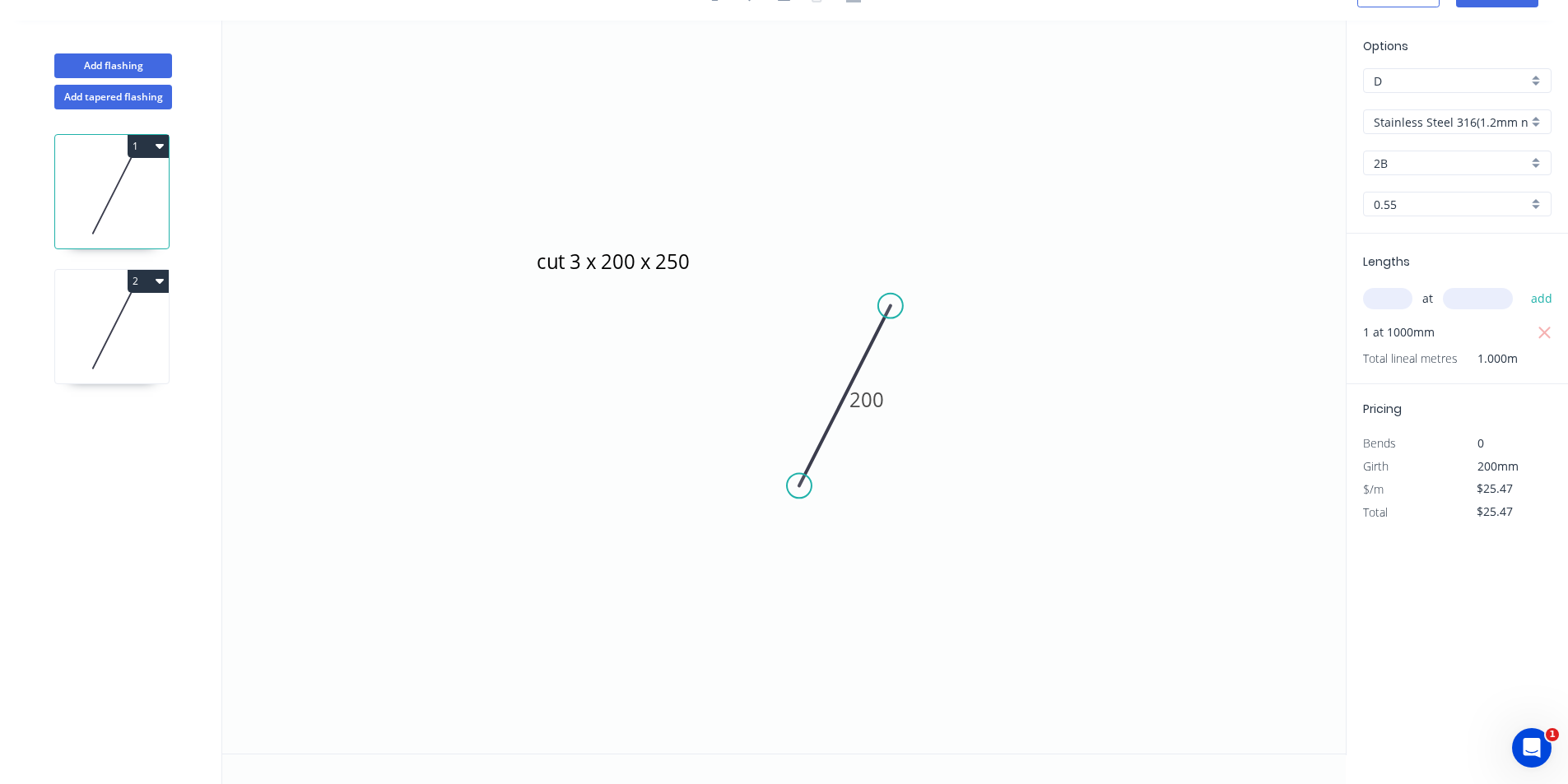
scroll to position [30, 0]
click at [881, 397] on tspan "200" at bounding box center [866, 400] width 35 height 28
type input "$46.71"
click at [999, 239] on icon "cut 3 x 200 x 250 250" at bounding box center [784, 387] width 1124 height 733
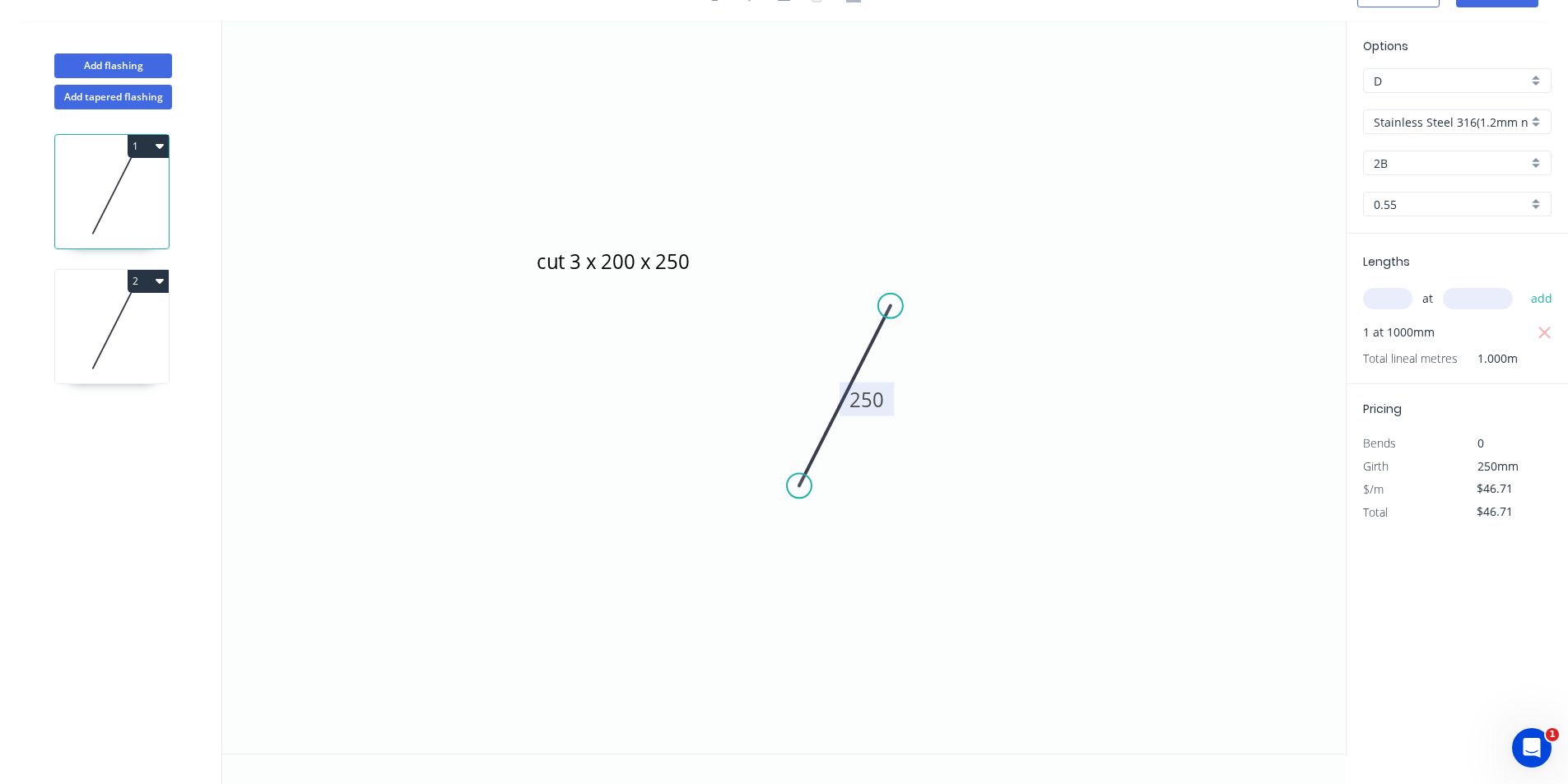
drag, startPoint x: 864, startPoint y: 397, endPoint x: 913, endPoint y: 397, distance: 49.0
click at [864, 397] on tspan "250" at bounding box center [866, 400] width 35 height 28
type input "$0.00"
click at [881, 403] on tspan "2000" at bounding box center [867, 400] width 46 height 28
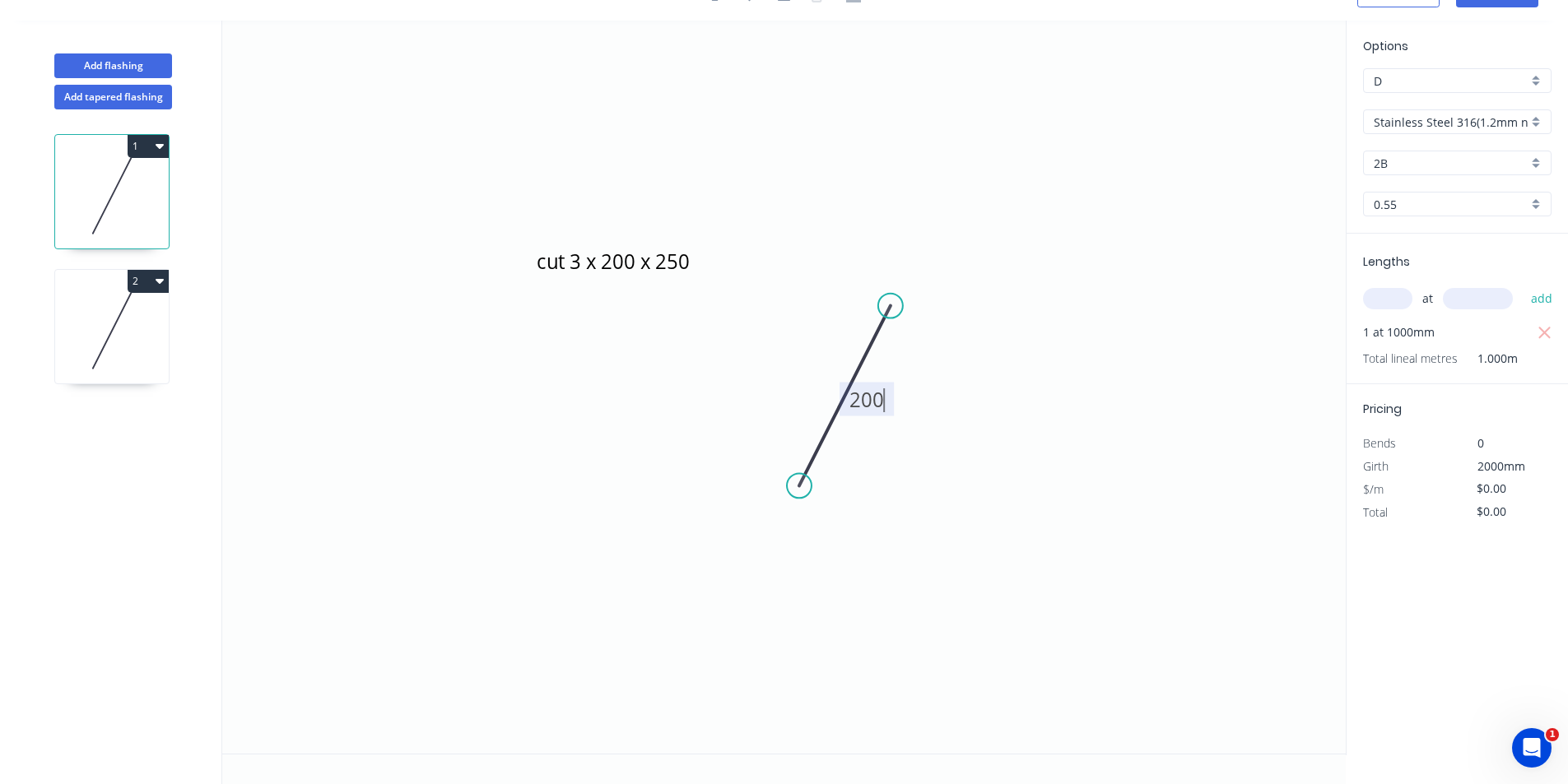
click at [1007, 491] on icon "cut 3 x 200 x 250 200" at bounding box center [784, 387] width 1124 height 733
type input "$25.47"
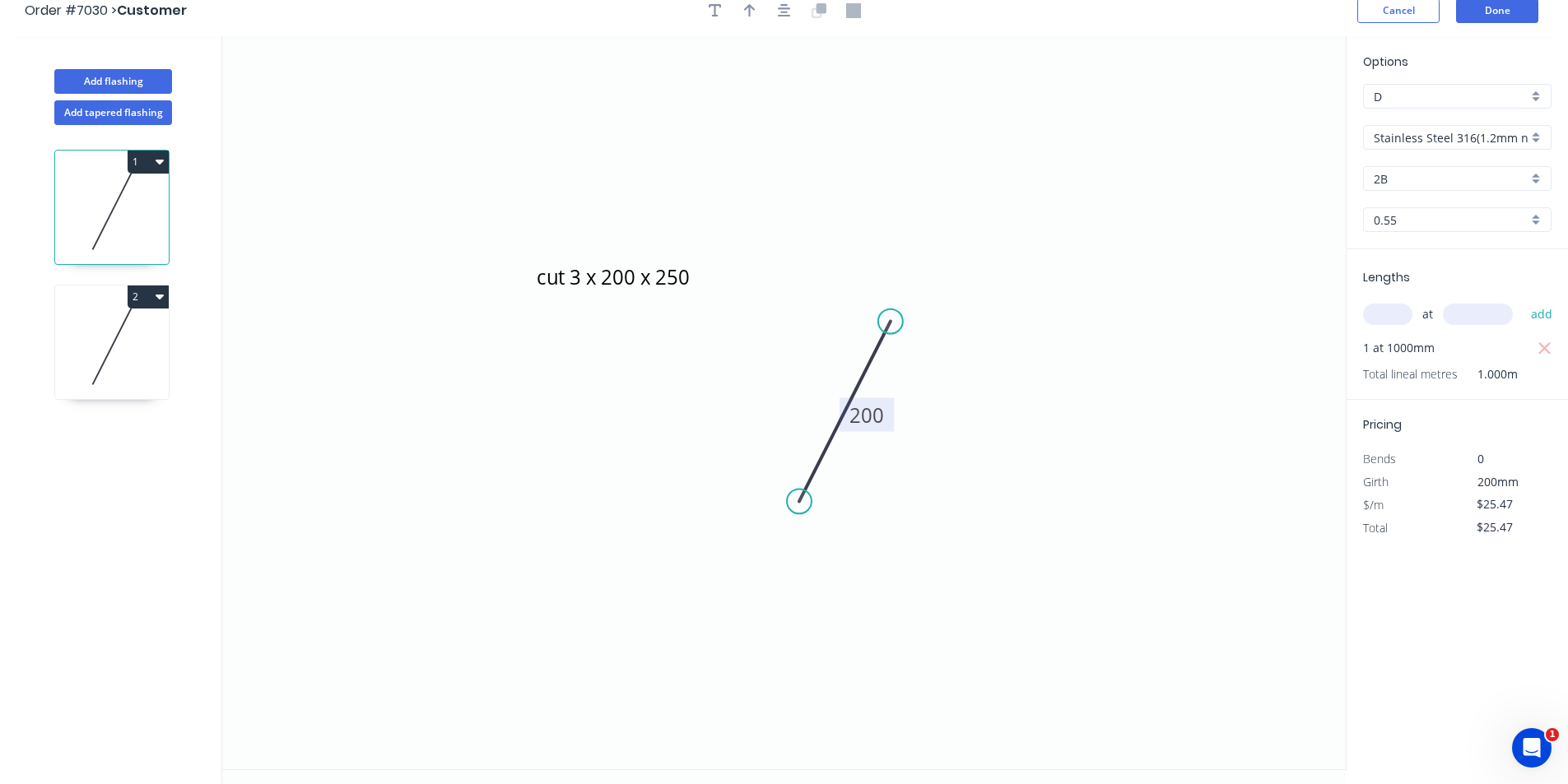
scroll to position [0, 0]
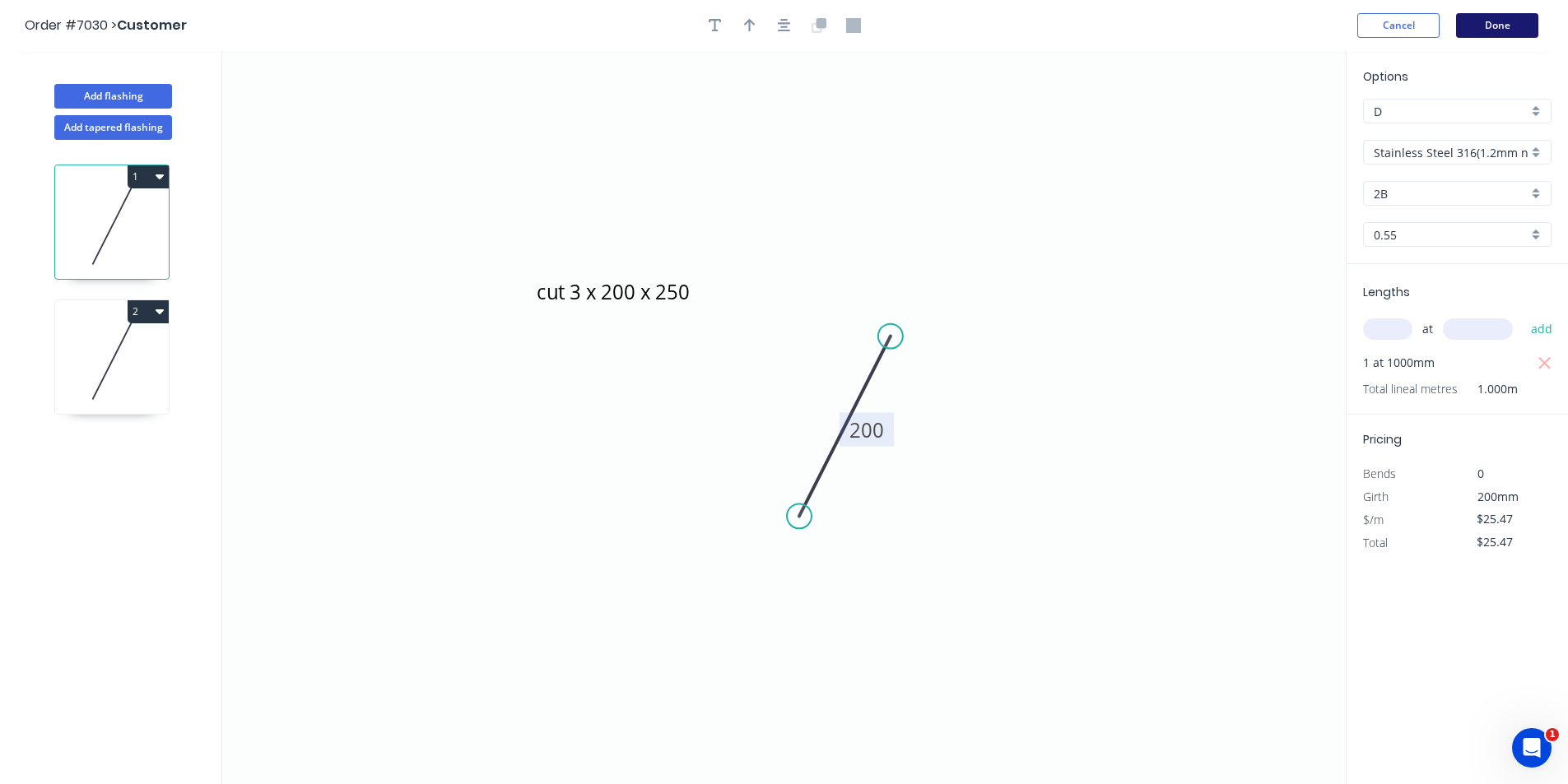
click at [1494, 29] on button "Done" at bounding box center [1497, 26] width 83 height 25
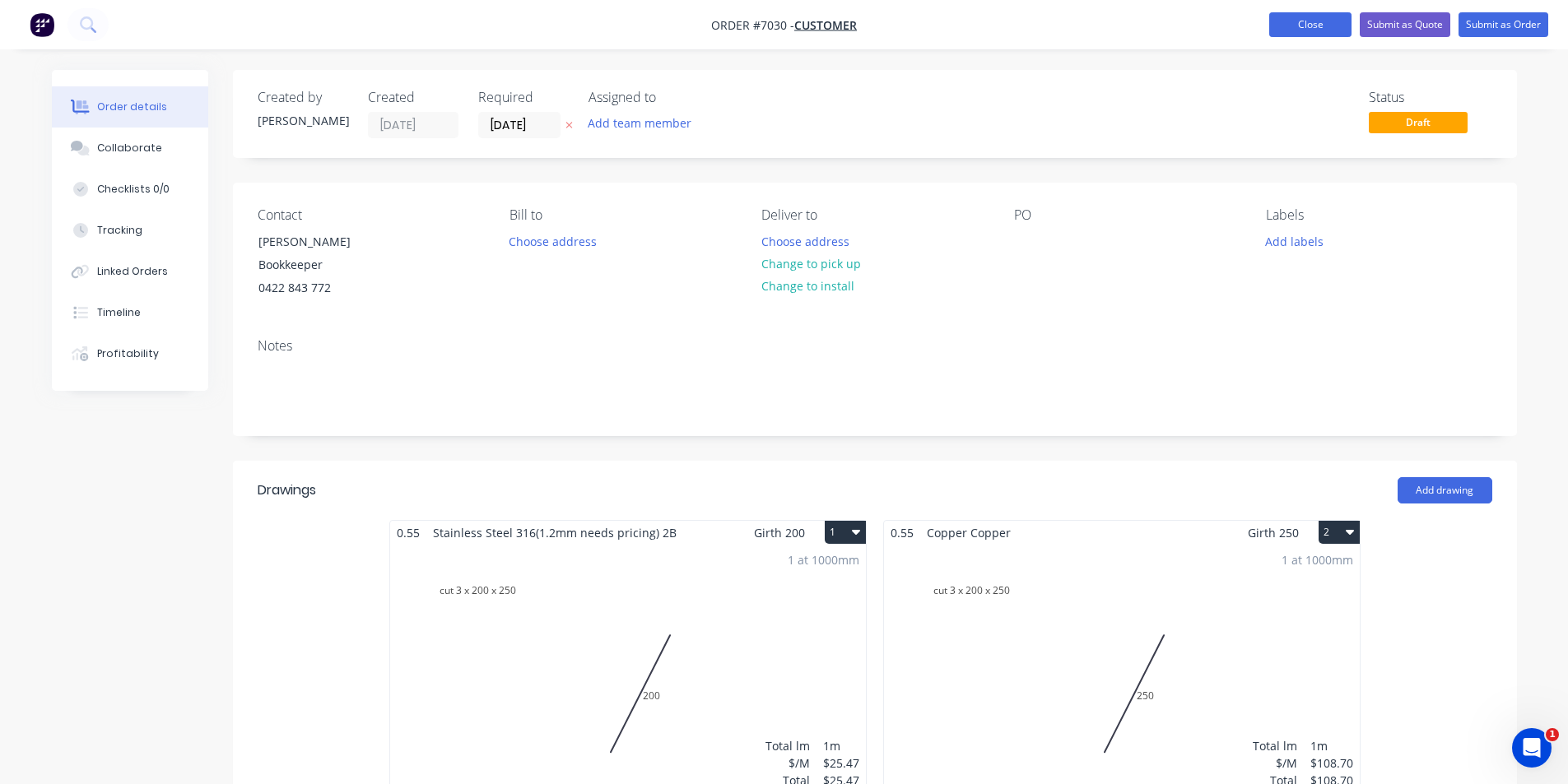
click at [1317, 28] on button "Close" at bounding box center [1310, 25] width 83 height 25
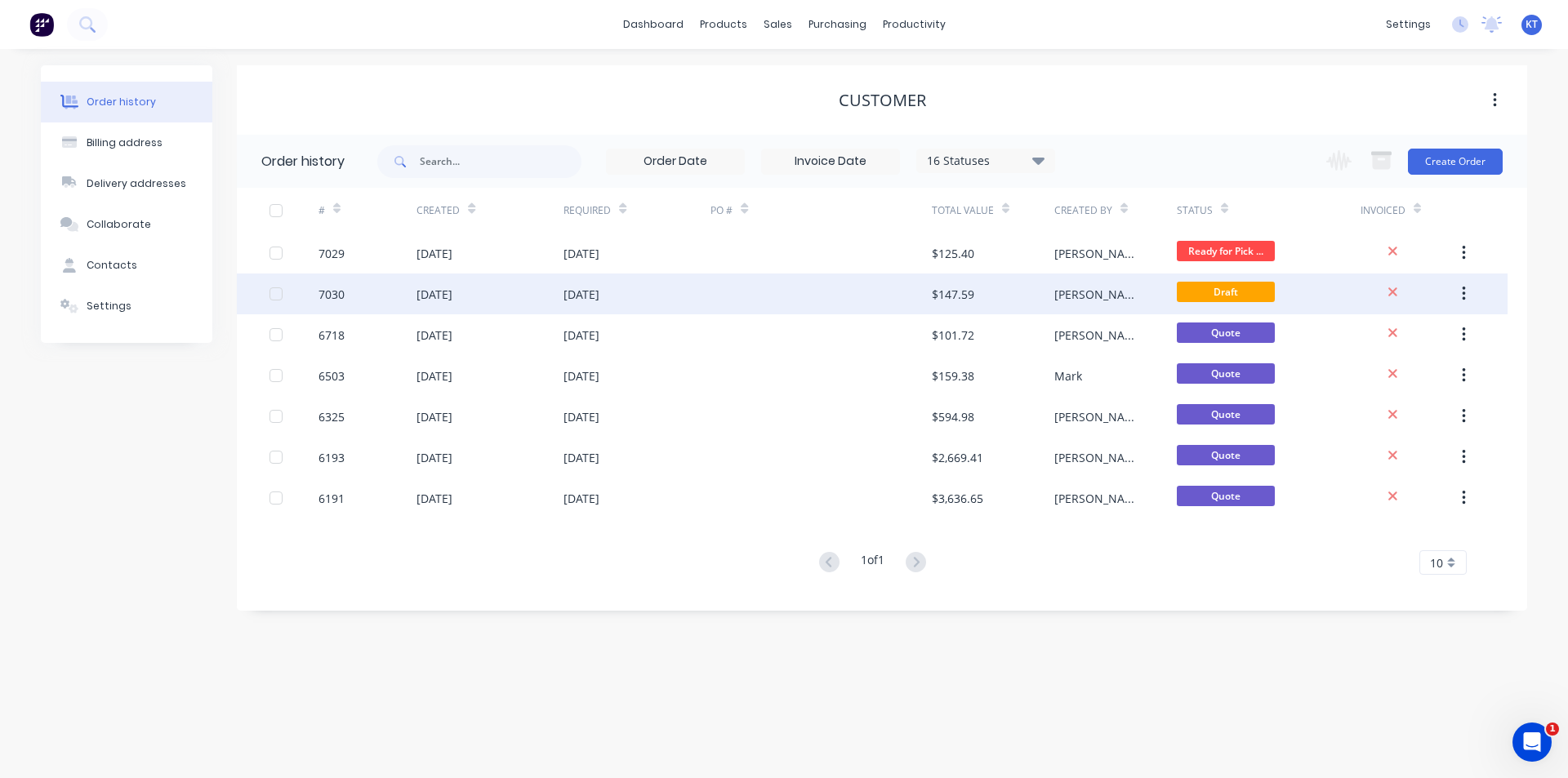
click at [939, 284] on div "$147.59" at bounding box center [992, 293] width 123 height 41
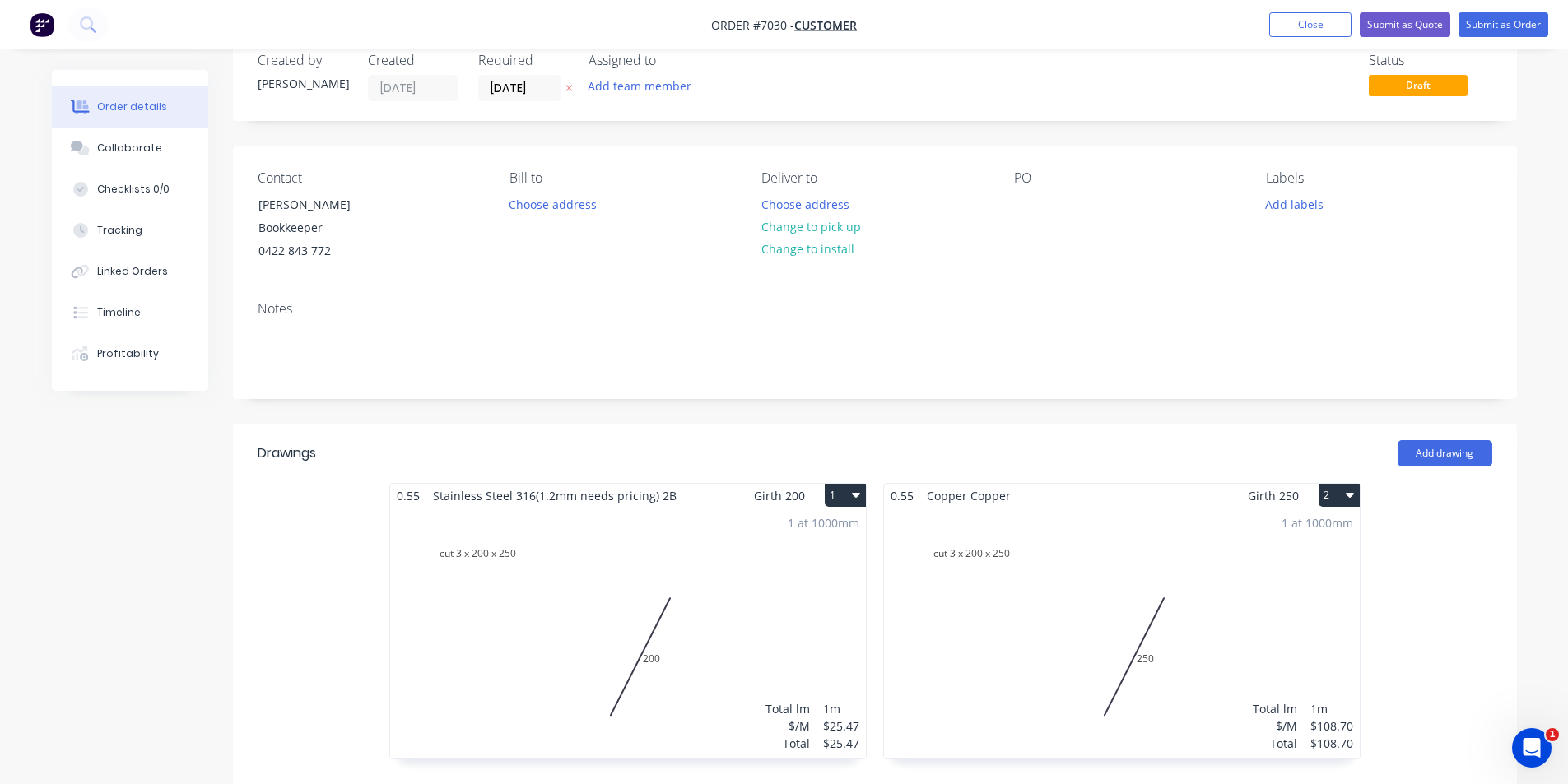
scroll to position [494, 0]
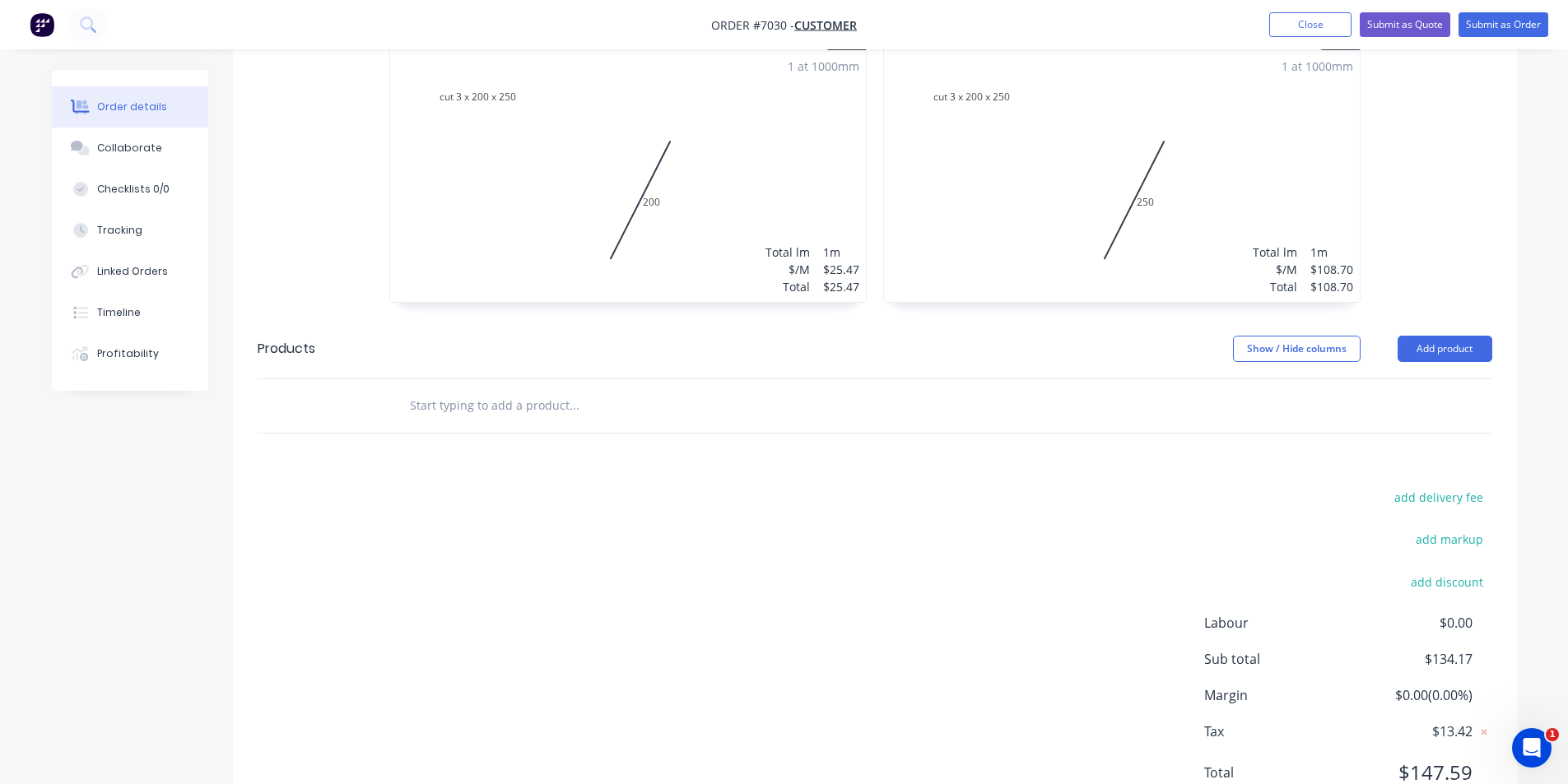
drag, startPoint x: 1308, startPoint y: 249, endPoint x: 1015, endPoint y: 252, distance: 293.0
click at [1015, 252] on div "1 at 1000mm Total lm $/M Total 1m $108.70 $108.70" at bounding box center [1122, 176] width 476 height 251
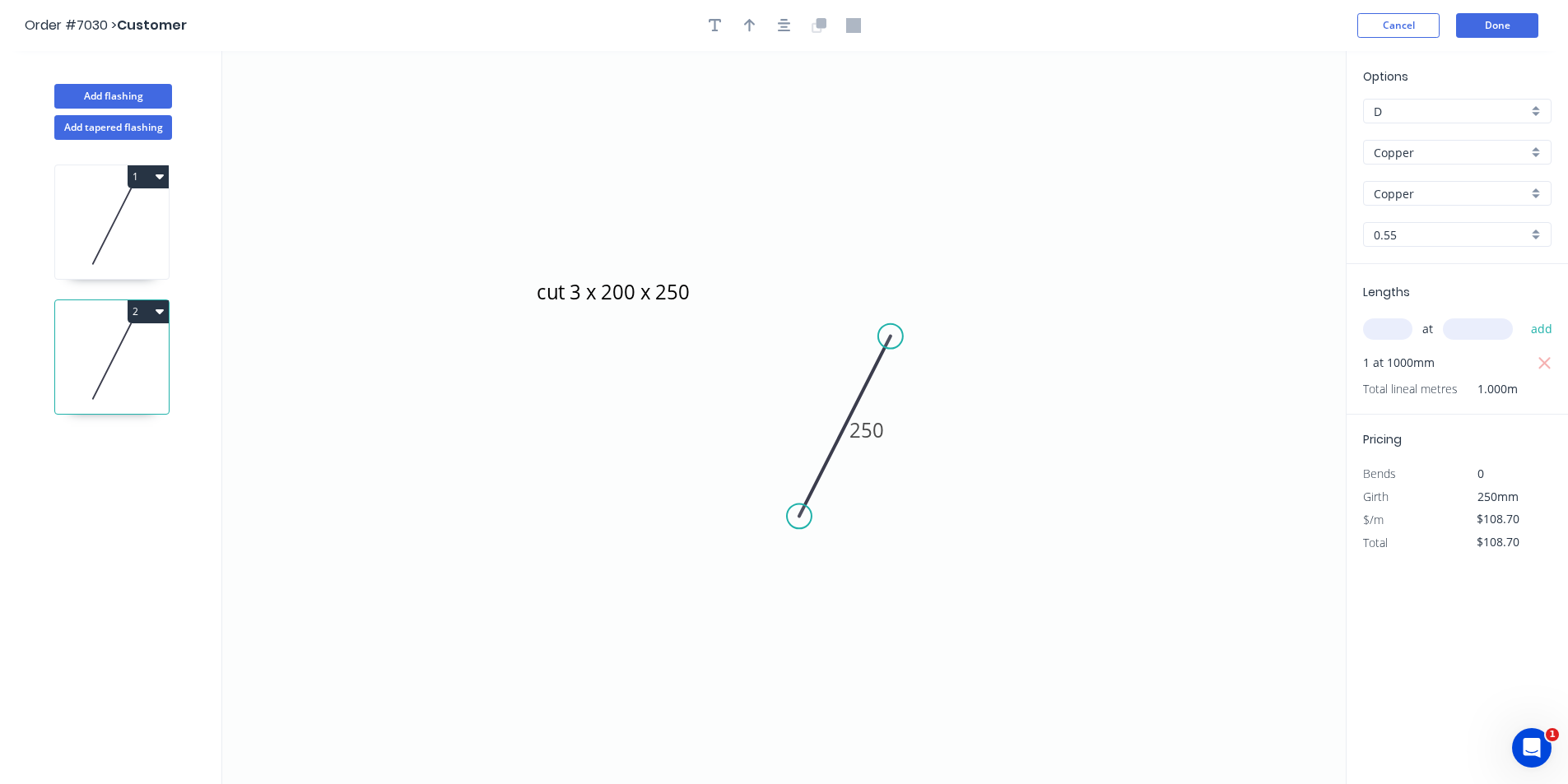
drag, startPoint x: 155, startPoint y: 308, endPoint x: 1015, endPoint y: 437, distance: 869.6
click at [1015, 437] on icon "cut 3 x 200 x 250 250" at bounding box center [784, 417] width 1124 height 733
click at [1420, 26] on button "Cancel" at bounding box center [1398, 26] width 83 height 25
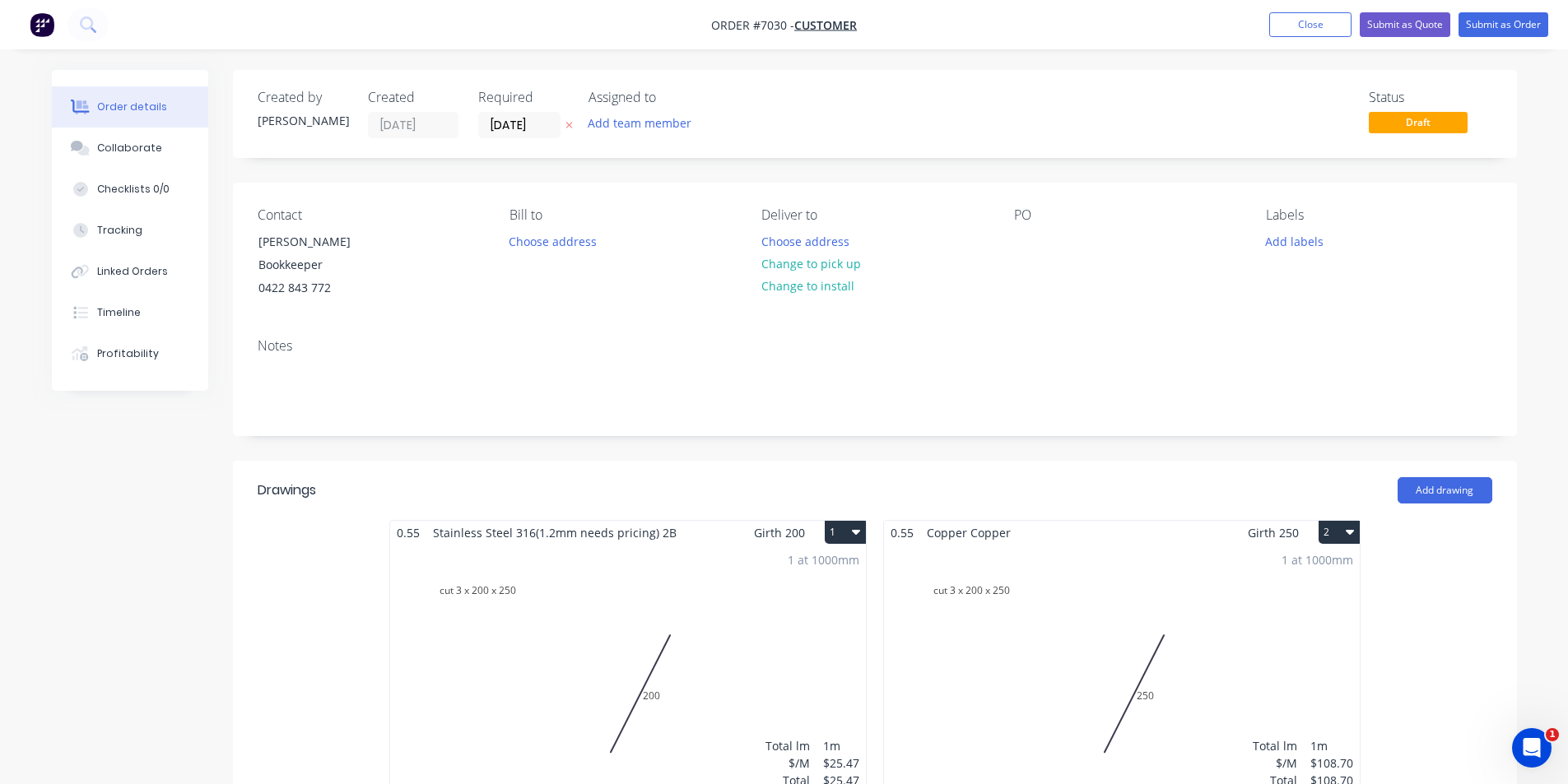
click at [1341, 539] on button "2" at bounding box center [1339, 533] width 41 height 23
click at [1217, 645] on button "Delete" at bounding box center [1282, 638] width 156 height 33
click at [843, 529] on button "1" at bounding box center [845, 533] width 41 height 23
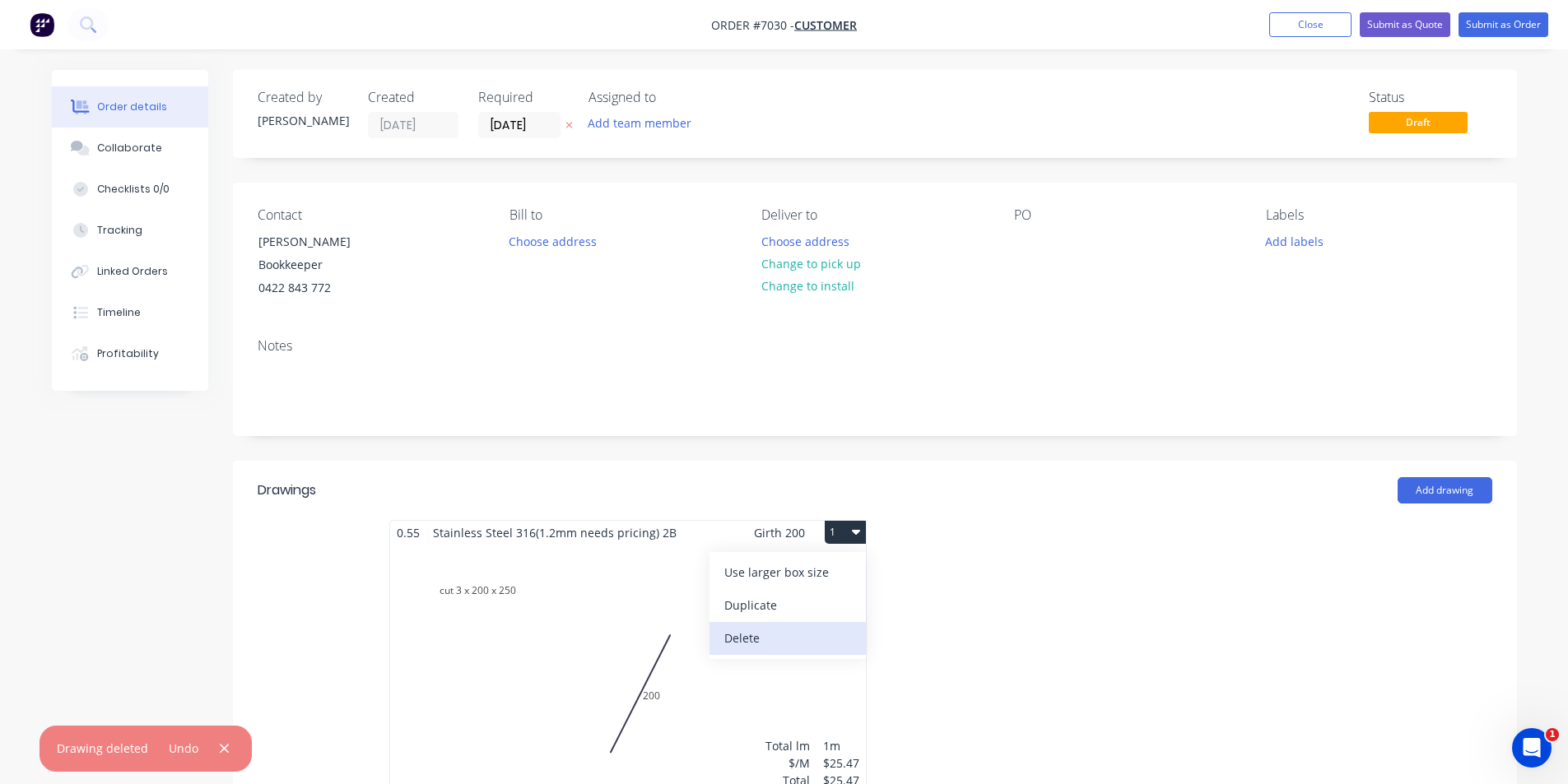
click at [832, 640] on div "Delete" at bounding box center [787, 637] width 127 height 24
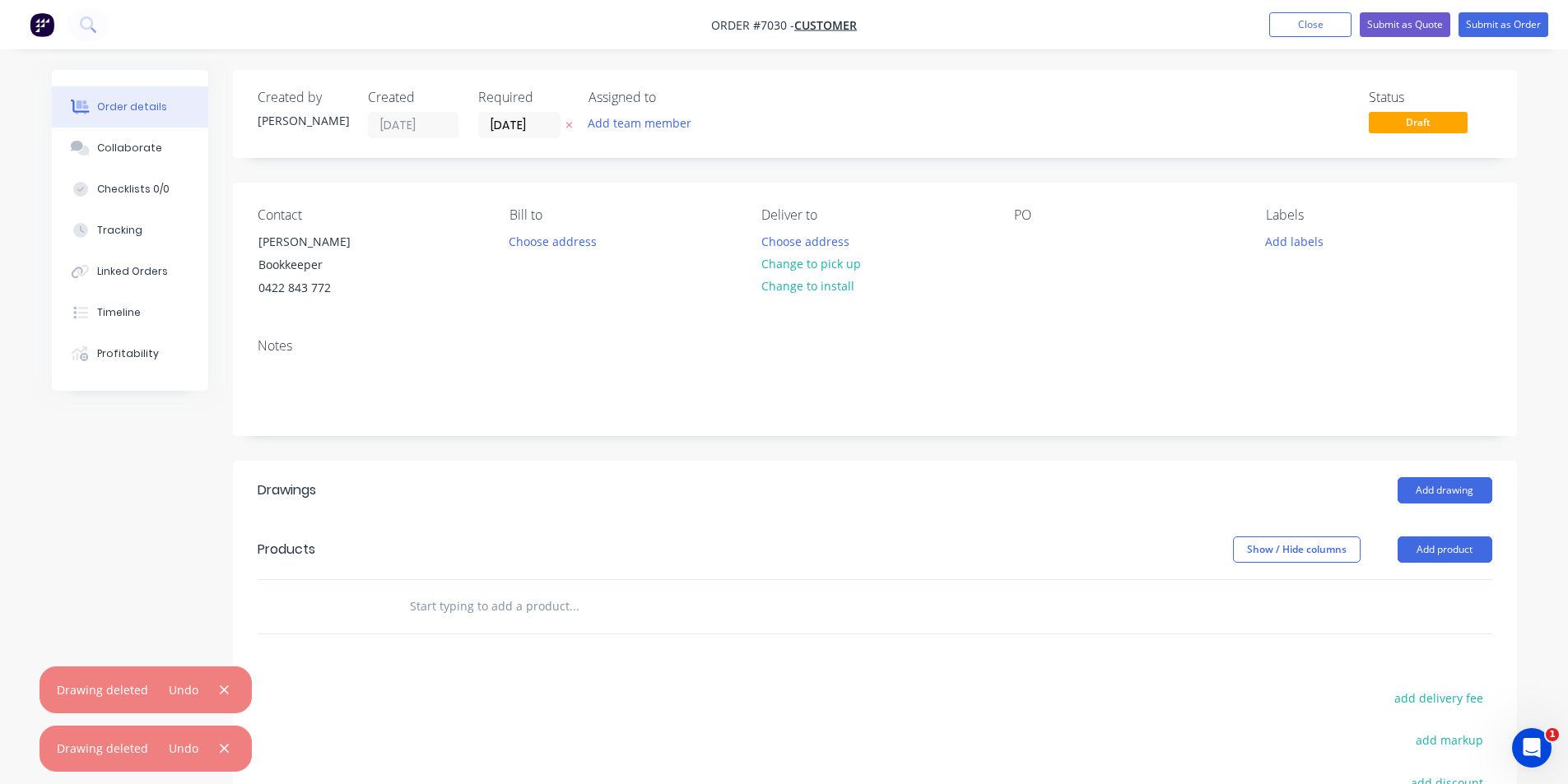
click at [1281, 40] on nav "Order #7030 - Customer Add product Close Submit as Quote Submit as Order" at bounding box center [784, 25] width 1568 height 50
drag, startPoint x: 1325, startPoint y: 40, endPoint x: 1330, endPoint y: 26, distance: 14.9
click at [1325, 37] on nav "Order #7030 - Customer Add product Close Submit as Quote Submit as Order" at bounding box center [784, 25] width 1568 height 50
click at [1330, 26] on button "Close" at bounding box center [1310, 25] width 83 height 25
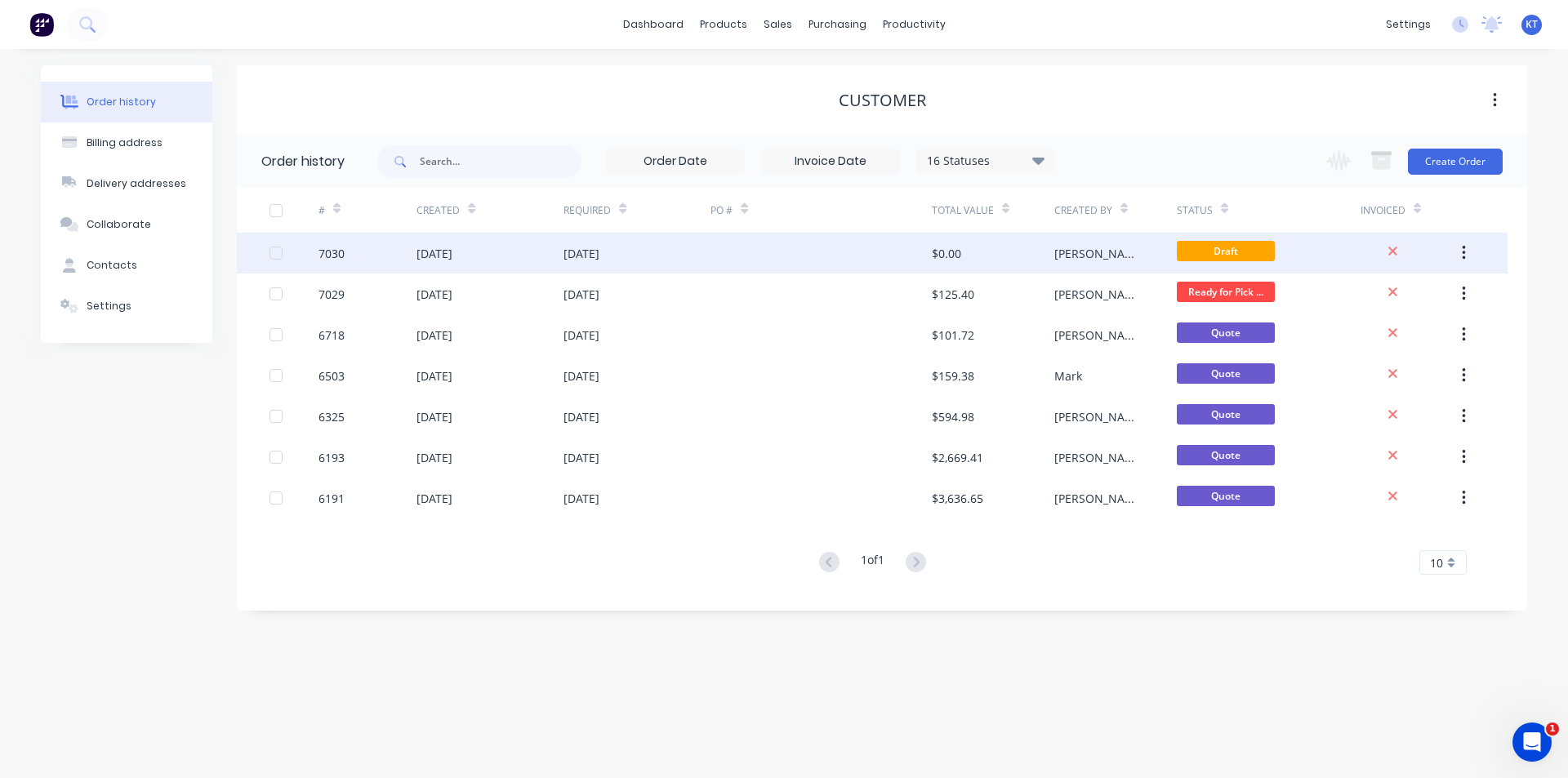
click at [1465, 251] on icon "button" at bounding box center [1464, 253] width 4 height 18
click at [1388, 295] on div "Archive" at bounding box center [1405, 295] width 126 height 24
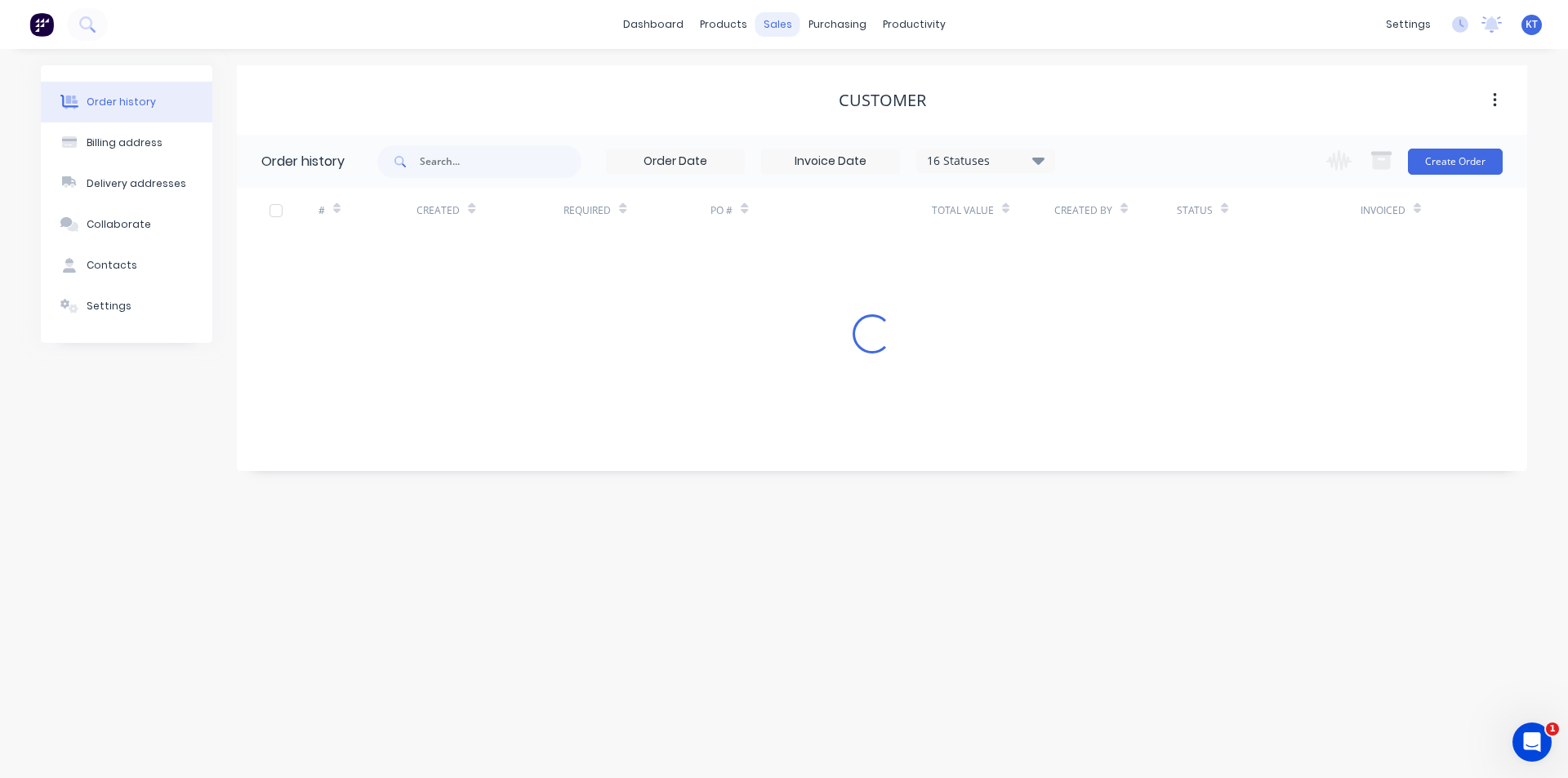
click at [782, 27] on div "sales" at bounding box center [777, 25] width 45 height 25
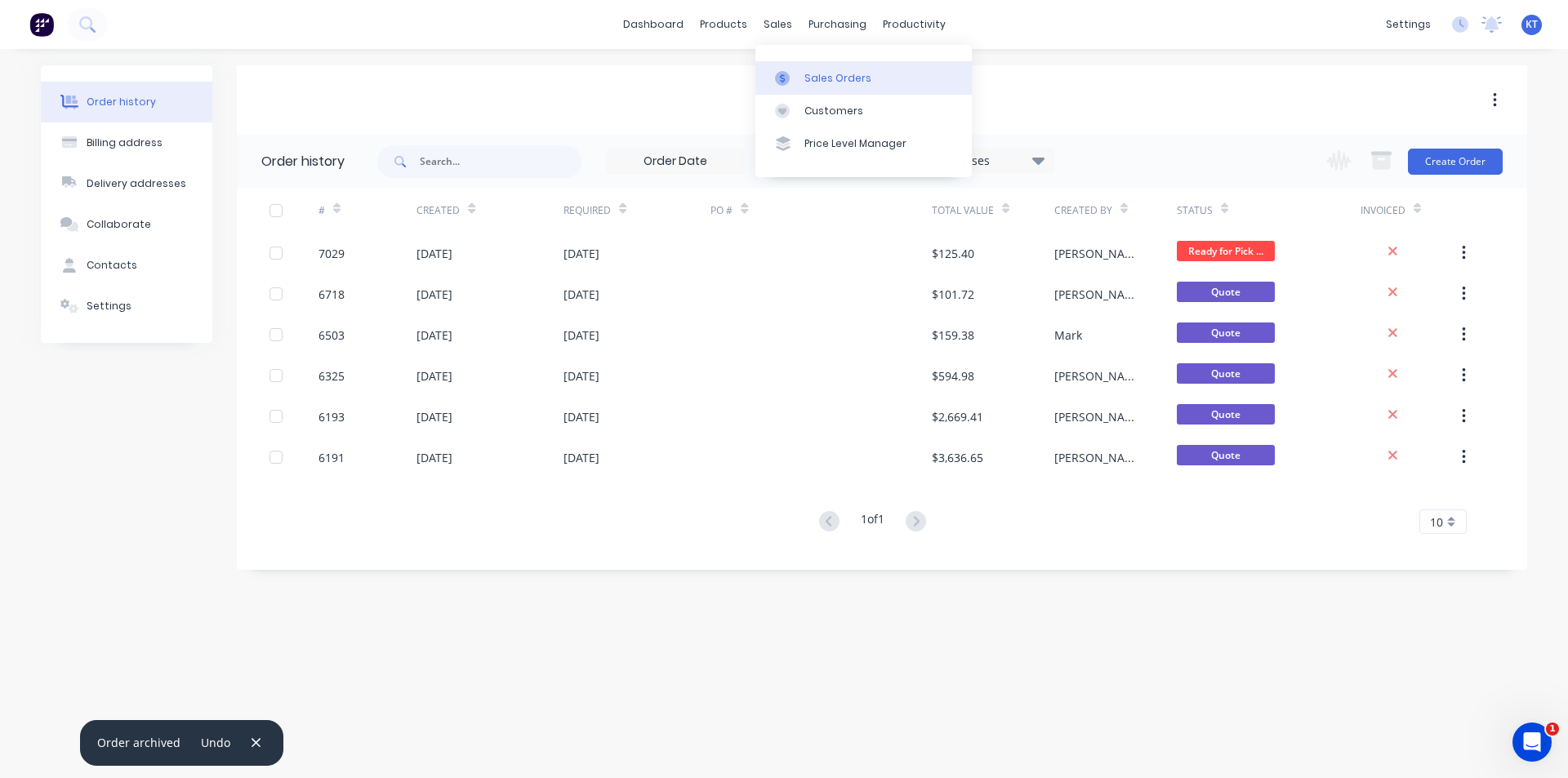
click at [820, 72] on div "Sales Orders" at bounding box center [838, 78] width 67 height 15
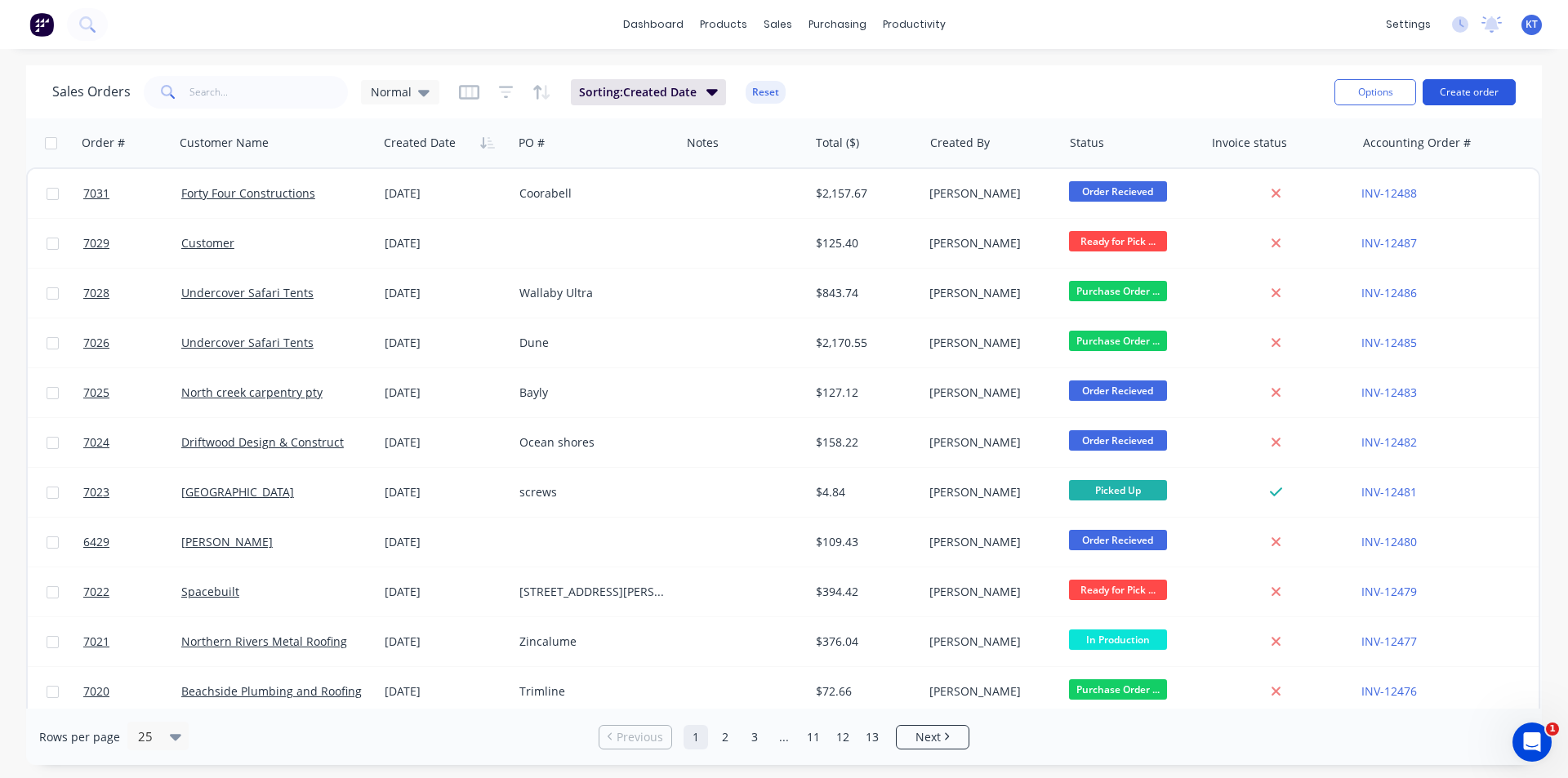
click at [1477, 86] on button "Create order" at bounding box center [1469, 93] width 93 height 26
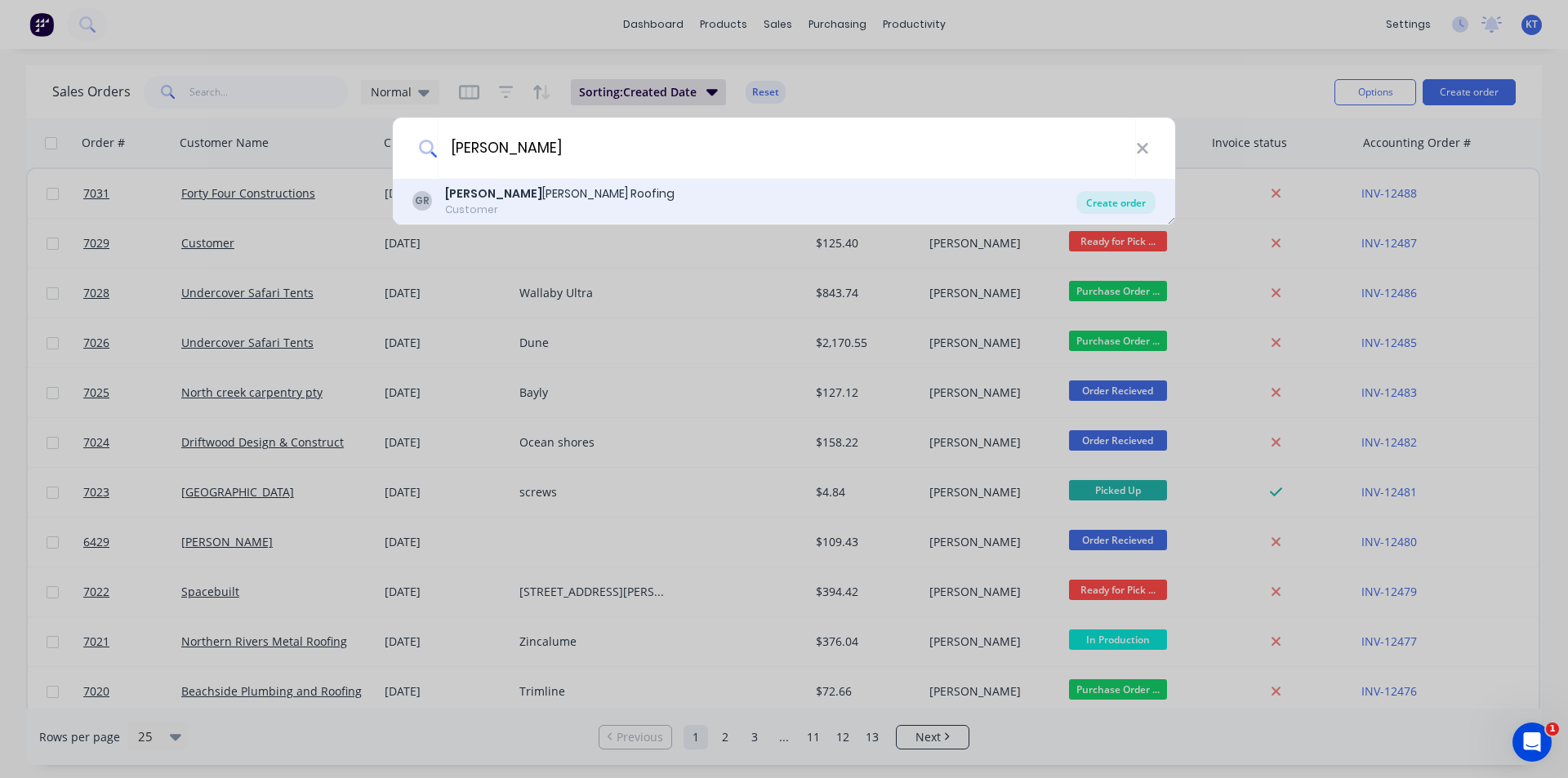
type input "Garrin"
click at [1119, 201] on div "Create order" at bounding box center [1116, 203] width 79 height 23
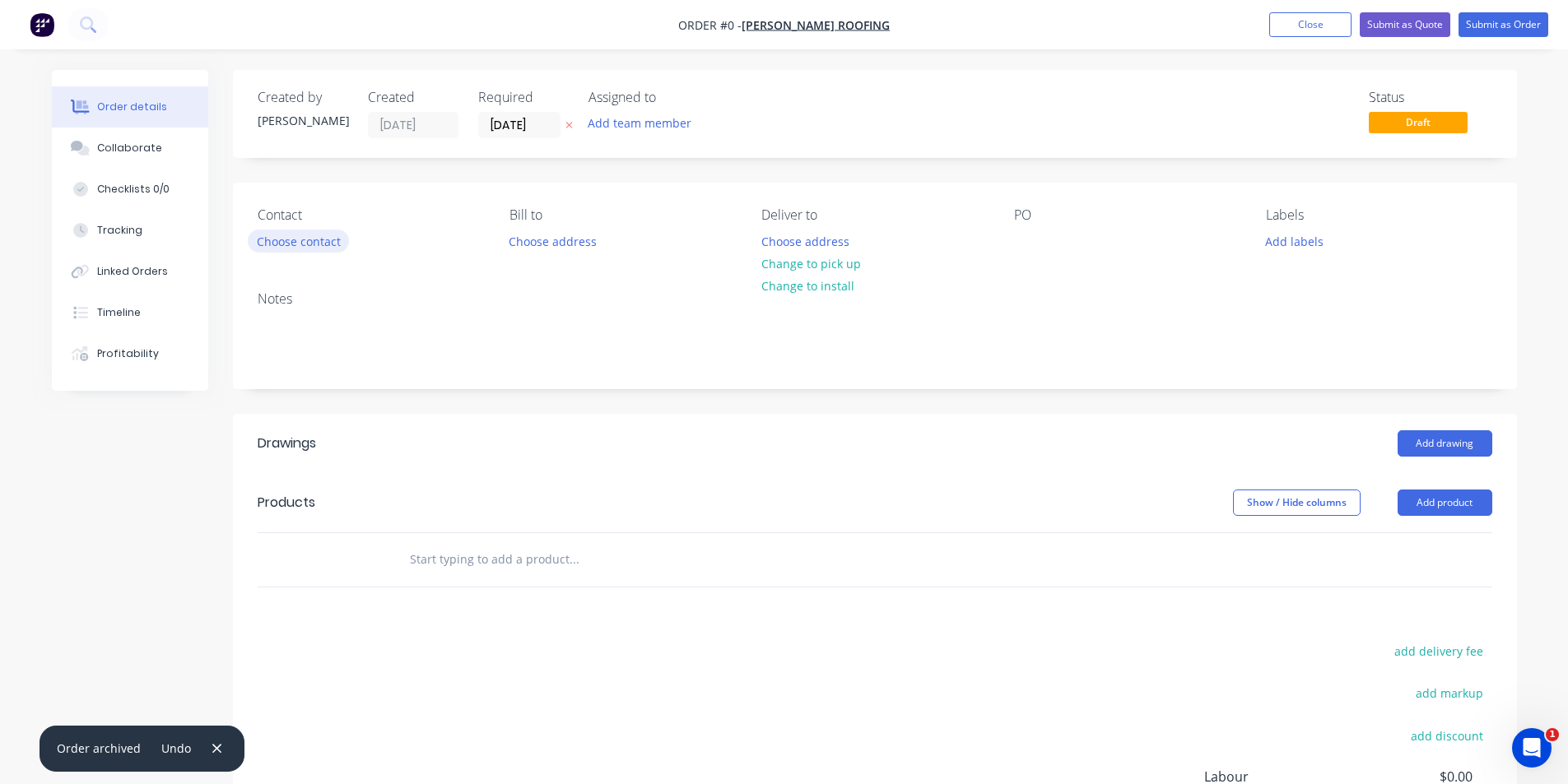
click at [302, 234] on button "Choose contact" at bounding box center [298, 241] width 101 height 22
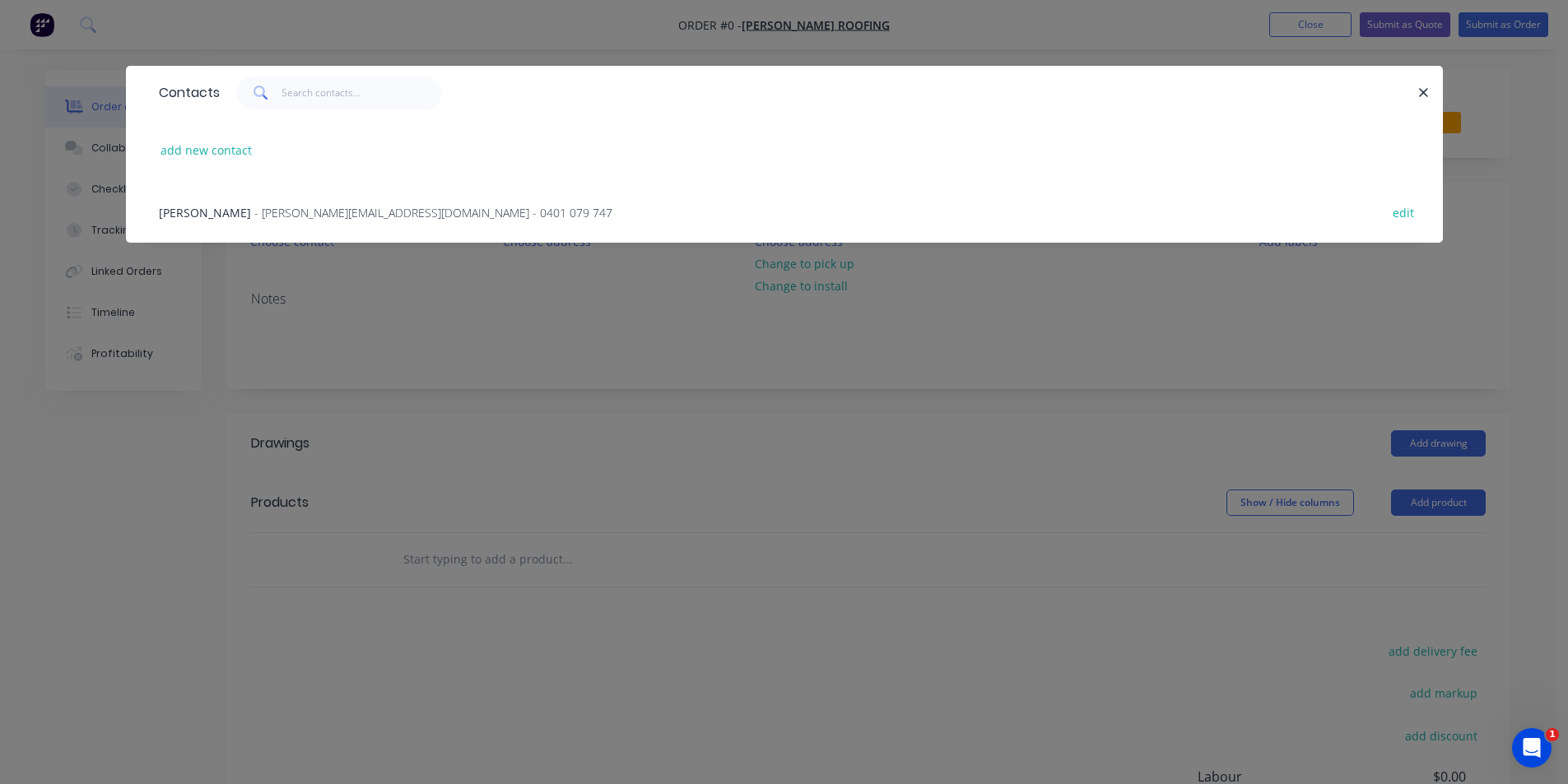
click at [267, 202] on div "Garrin Wilson - garrin.w@yahoo.com - 0401 079 747 edit" at bounding box center [784, 211] width 1268 height 61
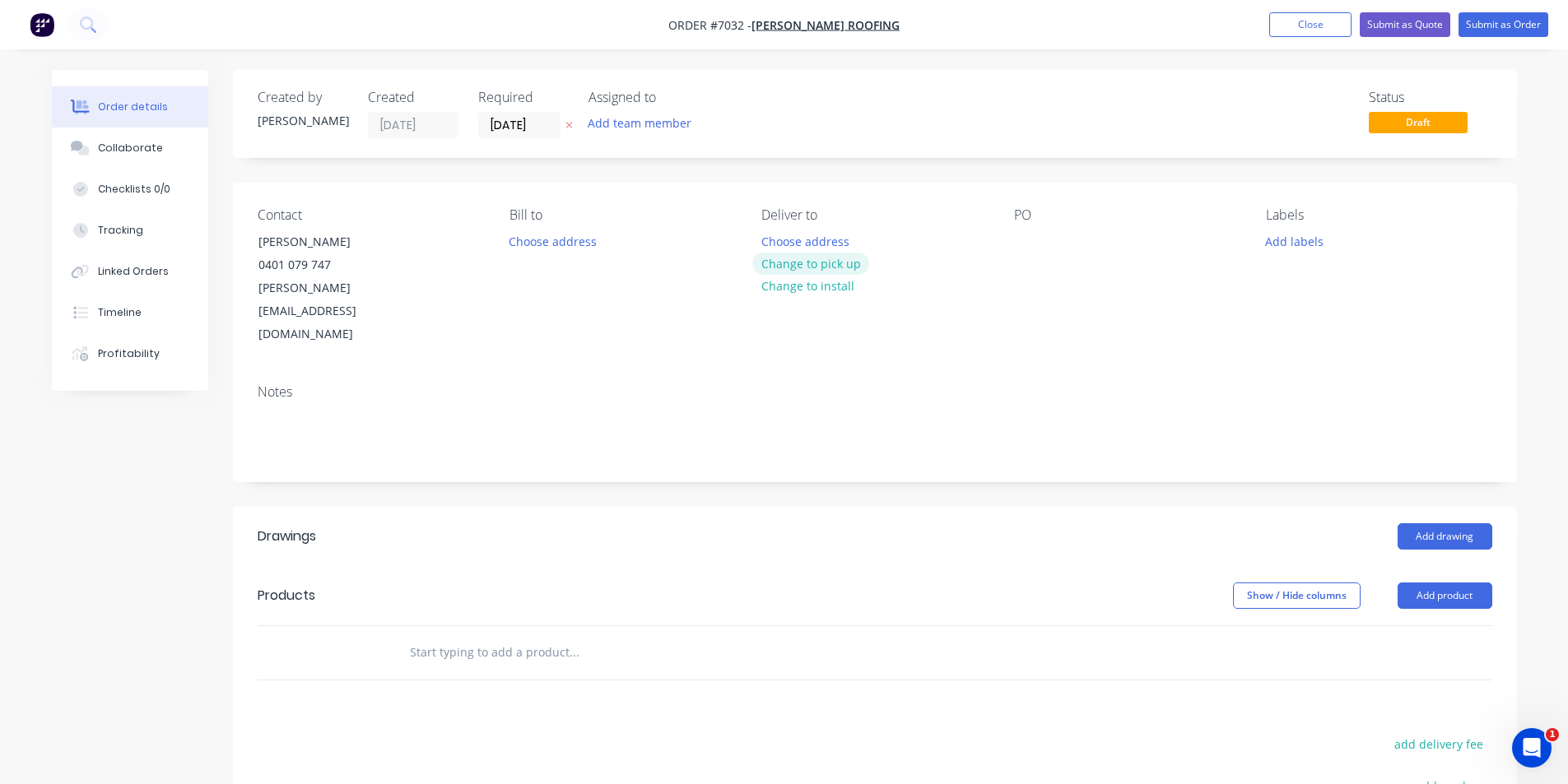
click at [828, 265] on button "Change to pick up" at bounding box center [811, 263] width 117 height 22
click at [1429, 523] on button "Add drawing" at bounding box center [1445, 536] width 95 height 27
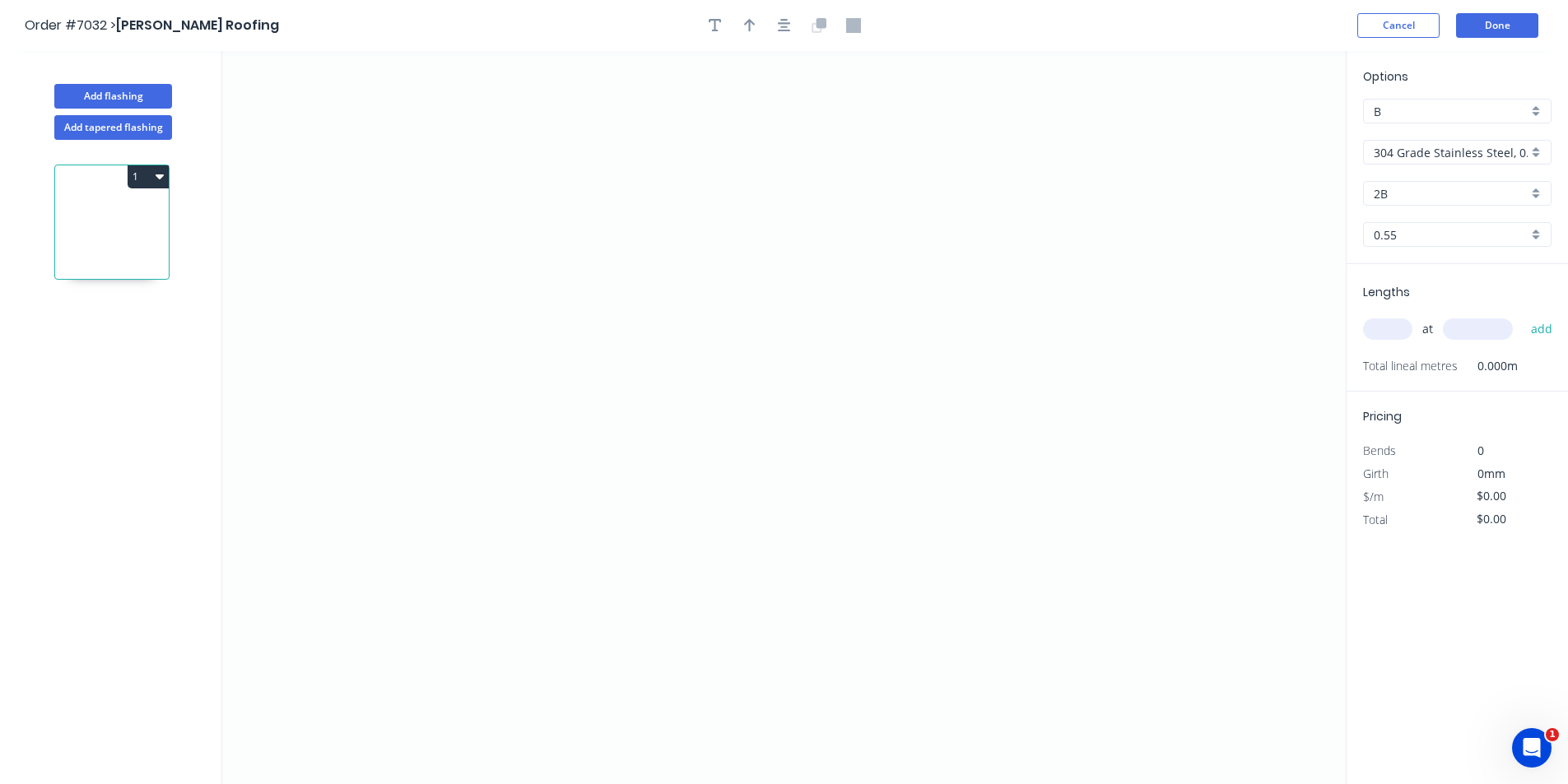
click at [1465, 149] on input "304 Grade Stainless Steel, 0.9mm Perforated Pattern 208 - 2mm hole" at bounding box center [1451, 152] width 154 height 17
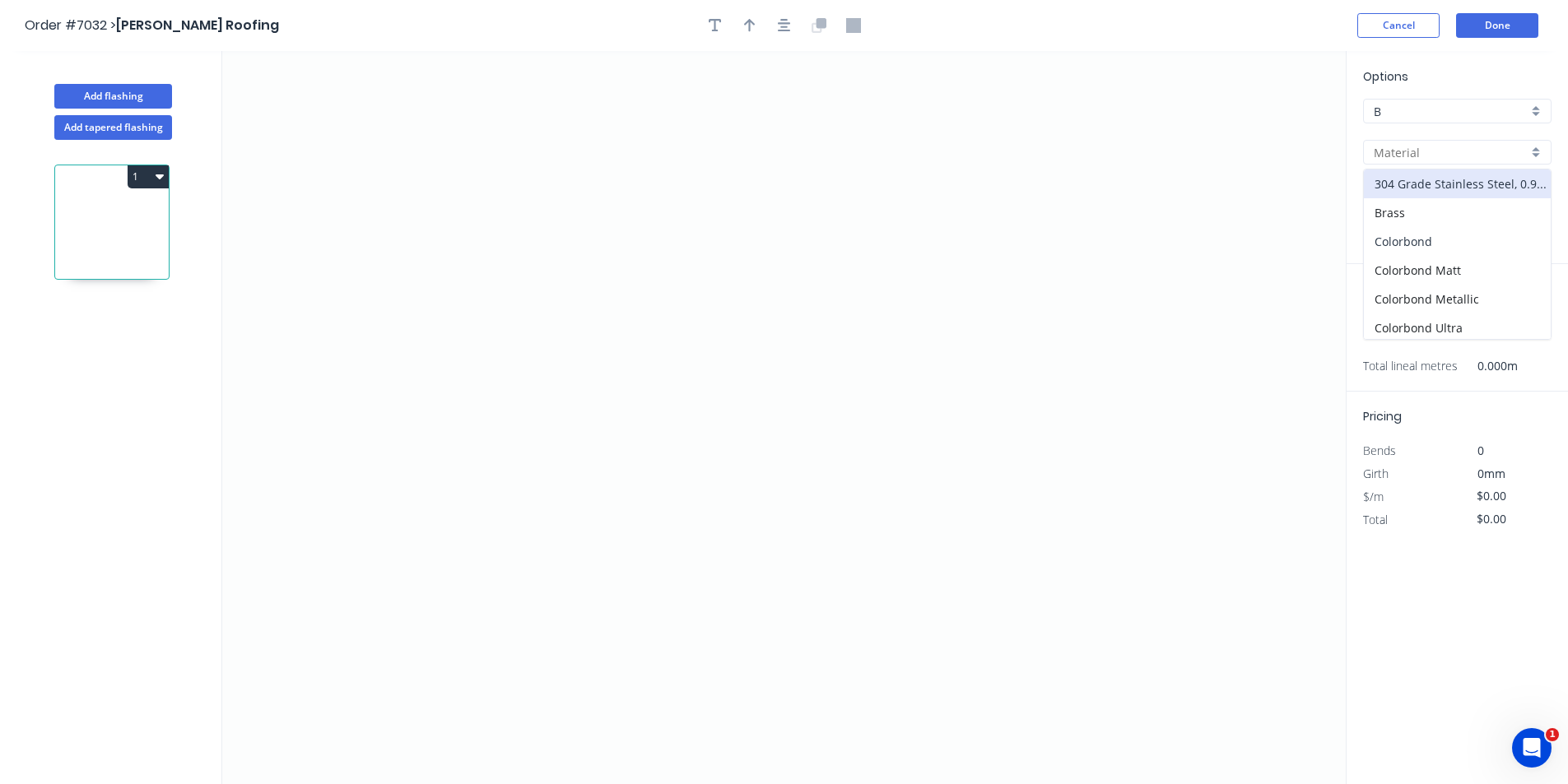
drag, startPoint x: 1433, startPoint y: 237, endPoint x: 1430, endPoint y: 197, distance: 40.1
click at [1431, 237] on div "Colorbond" at bounding box center [1457, 242] width 187 height 28
type input "Colorbond"
type input "Basalt"
click at [1430, 194] on input "Basalt" at bounding box center [1451, 193] width 154 height 17
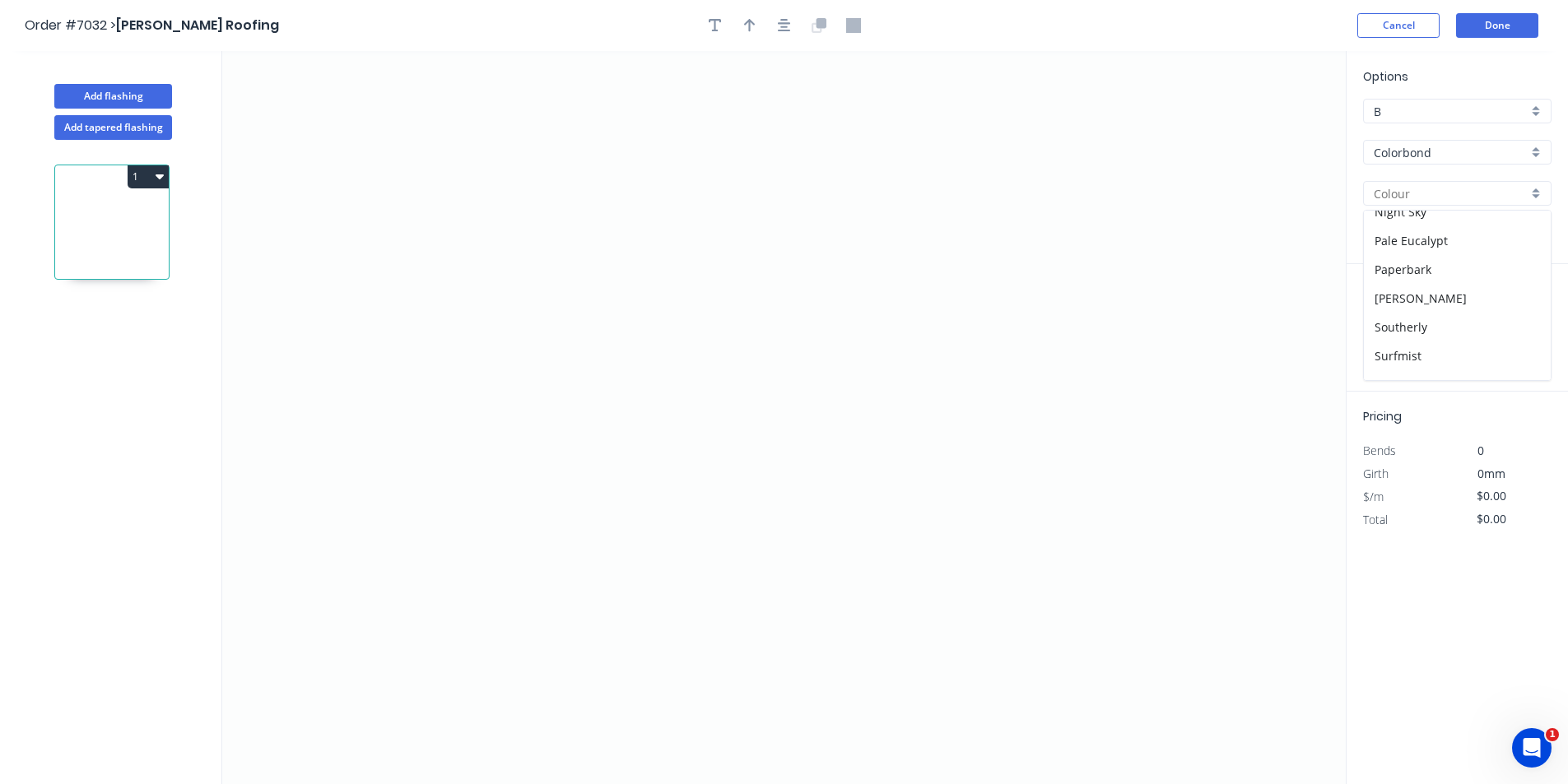
scroll to position [464, 0]
click at [1415, 281] on div "Surfmist" at bounding box center [1457, 279] width 187 height 28
type input "Surfmist"
click at [601, 584] on icon "0" at bounding box center [784, 417] width 1124 height 733
click at [599, 519] on icon "0" at bounding box center [784, 417] width 1124 height 733
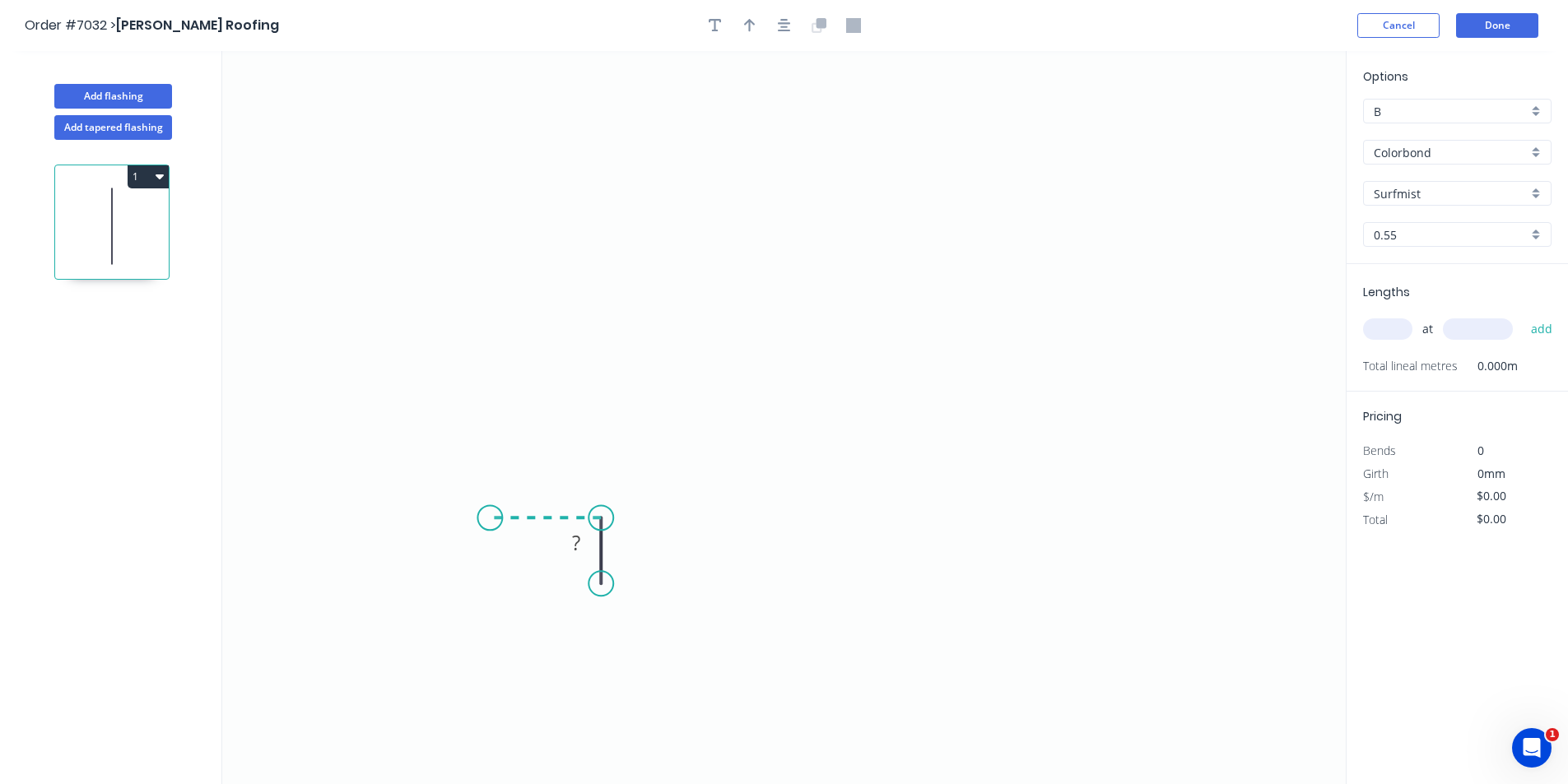
click at [490, 523] on icon "0 ?" at bounding box center [784, 417] width 1124 height 733
click at [496, 257] on icon "0 ? ?" at bounding box center [784, 417] width 1124 height 733
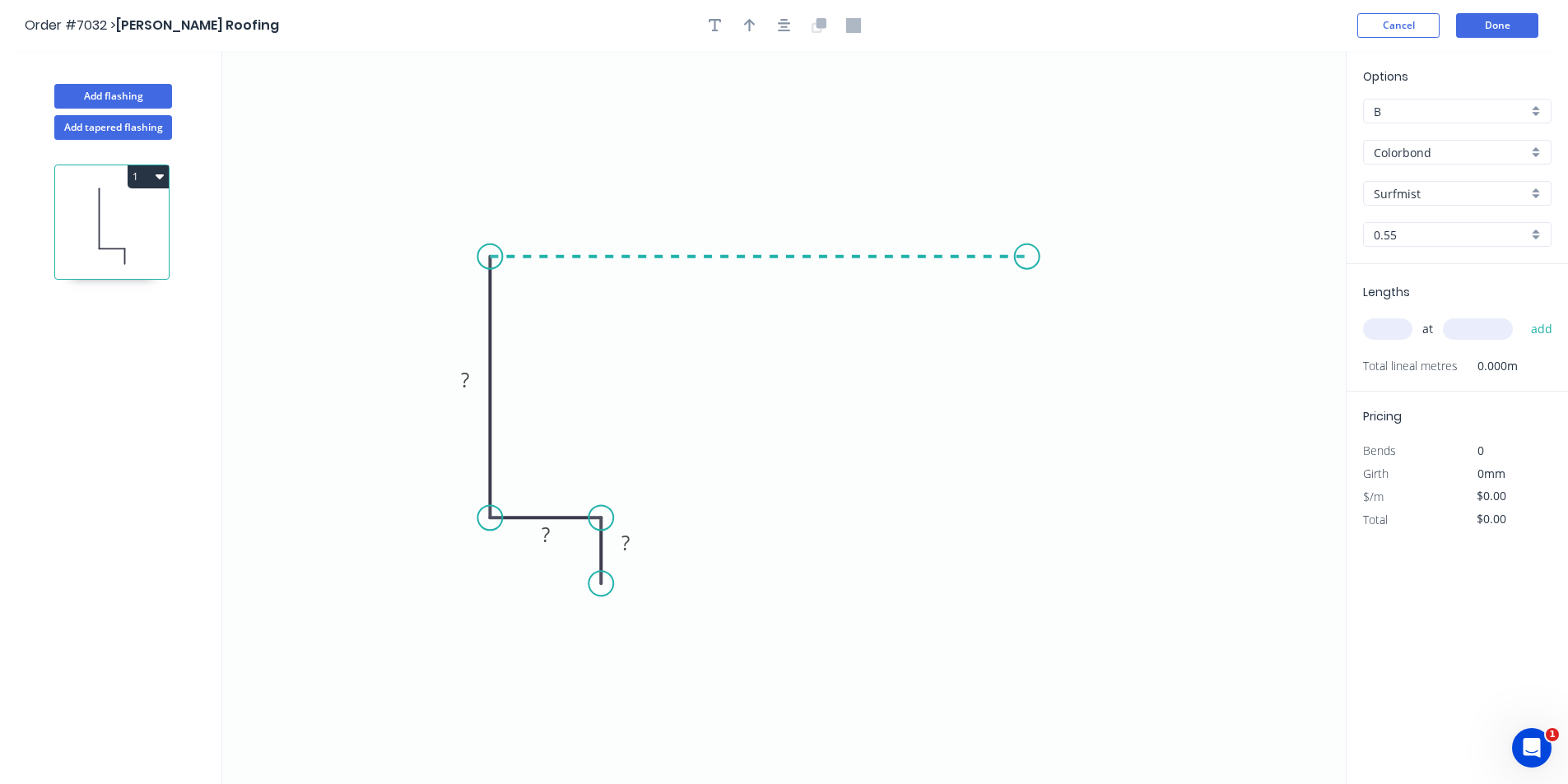
click at [1027, 255] on icon "0 ? ? ?" at bounding box center [784, 417] width 1124 height 733
click at [1086, 349] on icon "0 ? ? ? ?" at bounding box center [784, 417] width 1124 height 733
click at [1076, 268] on tspan "?" at bounding box center [1076, 281] width 8 height 28
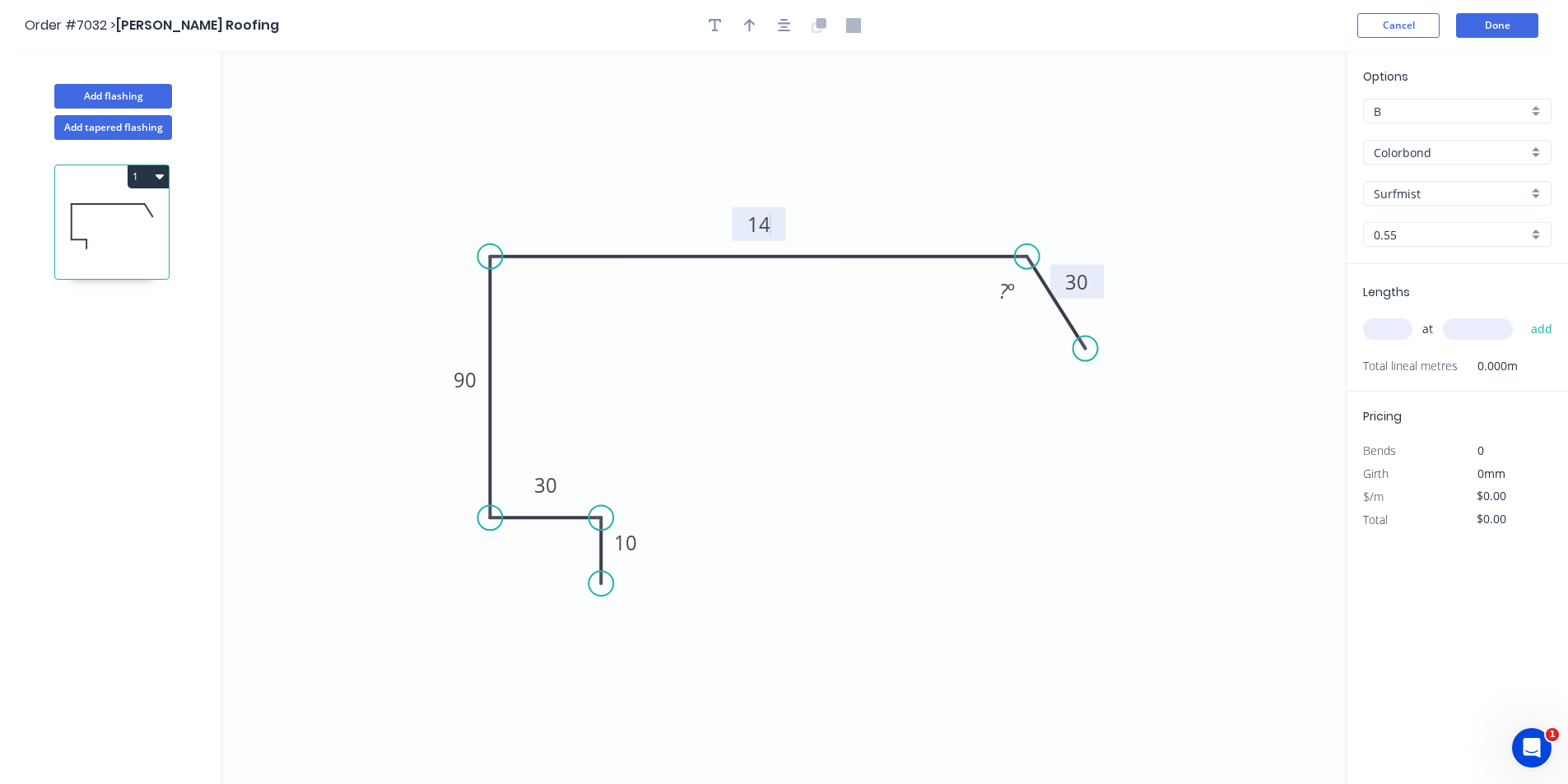
type input "$14.32"
drag, startPoint x: 1397, startPoint y: 342, endPoint x: 1405, endPoint y: 336, distance: 10.0
click at [1402, 337] on div "at add" at bounding box center [1460, 329] width 192 height 28
click at [1405, 336] on input "text" at bounding box center [1389, 329] width 50 height 21
type input "1"
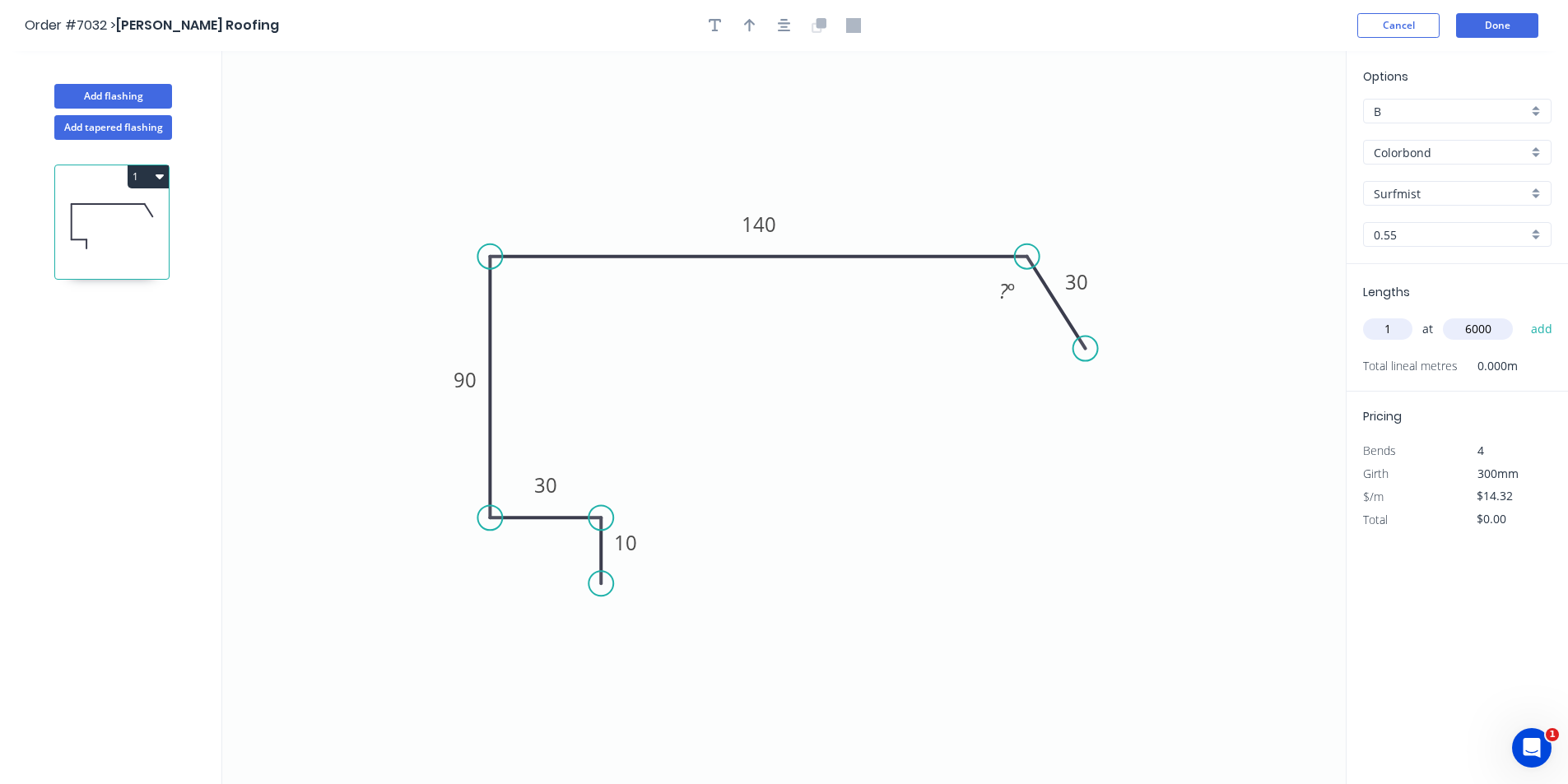
type input "6000"
click at [1523, 315] on button "add" at bounding box center [1542, 329] width 39 height 28
click at [1023, 297] on rect at bounding box center [1007, 292] width 33 height 23
click at [159, 177] on icon "button" at bounding box center [159, 177] width 8 height 5
click at [106, 221] on div "Duplicate" at bounding box center [91, 218] width 127 height 24
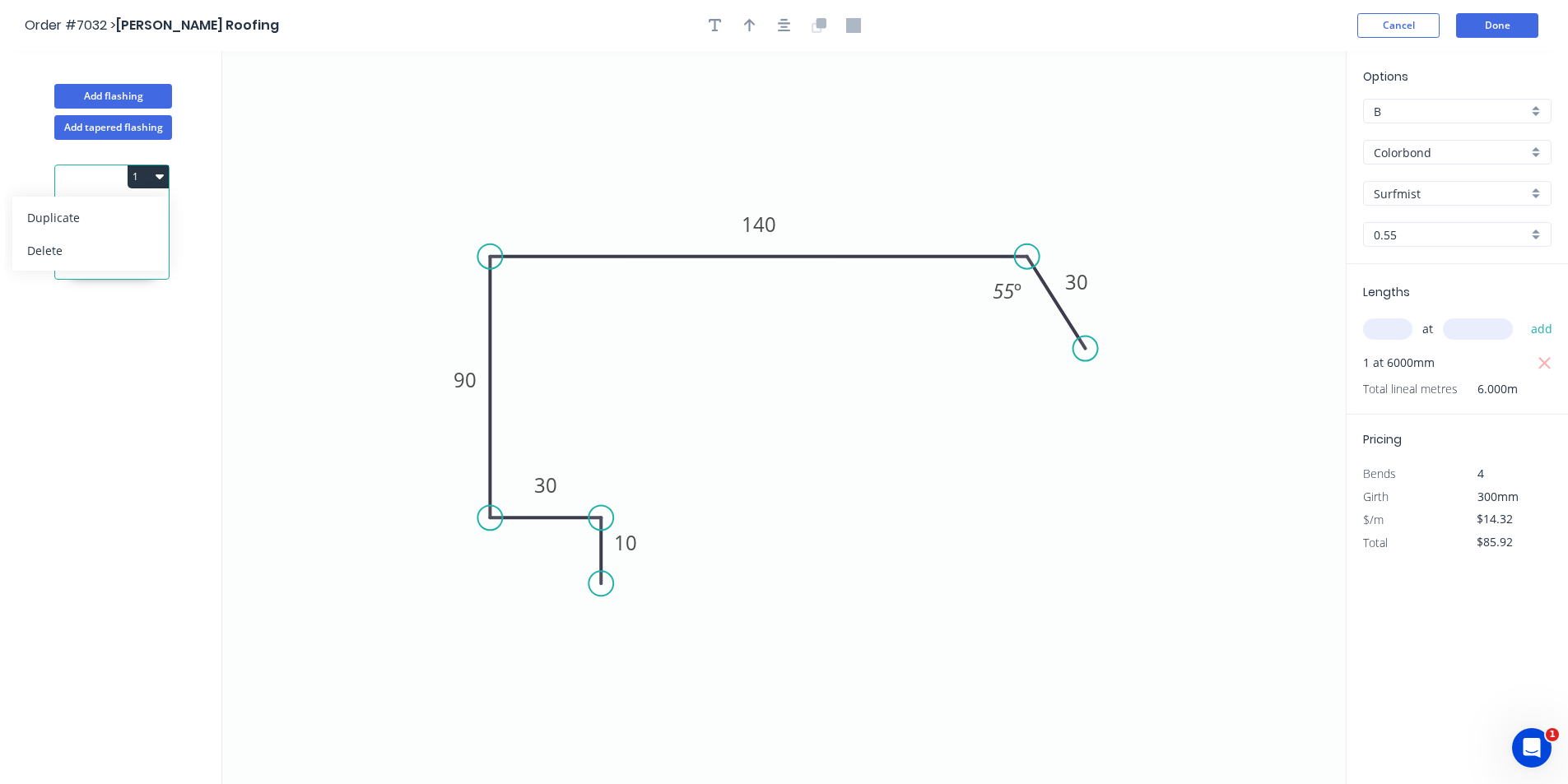
type input "$0.00"
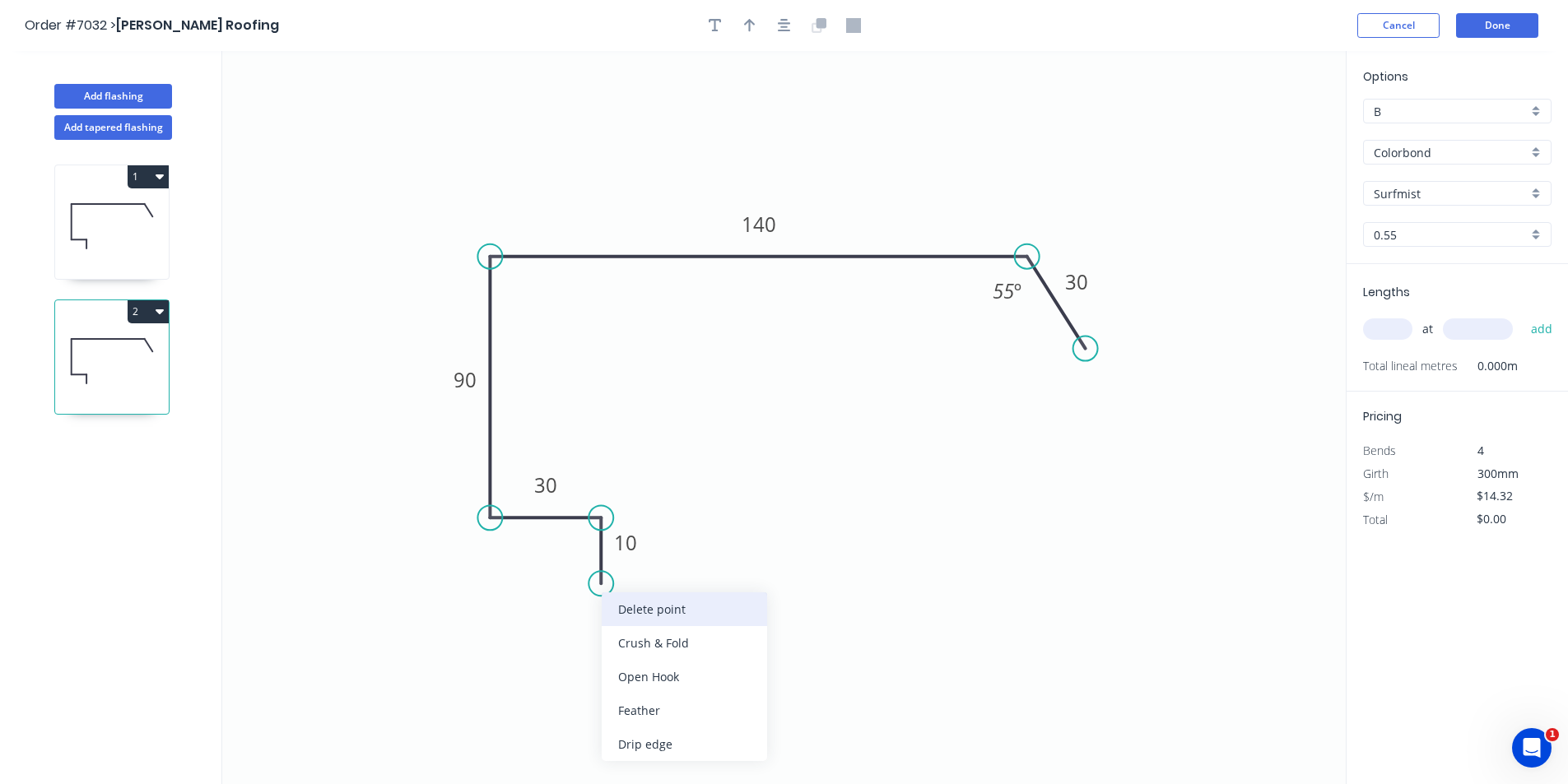
click at [649, 618] on div "Delete point" at bounding box center [684, 609] width 165 height 34
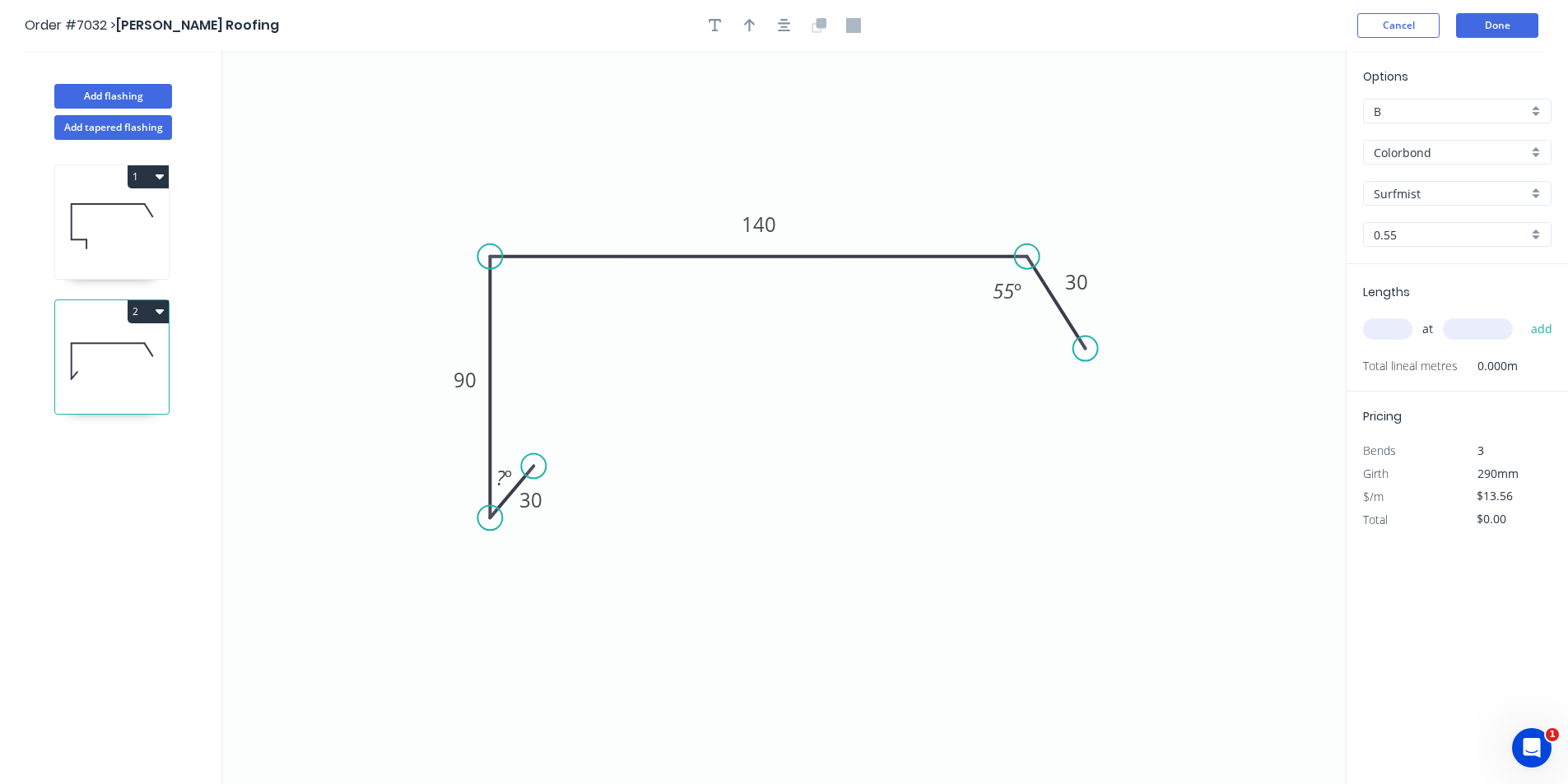
drag, startPoint x: 601, startPoint y: 518, endPoint x: 533, endPoint y: 466, distance: 85.6
click at [533, 466] on circle at bounding box center [534, 466] width 25 height 25
click at [537, 500] on tspan "30" at bounding box center [531, 500] width 23 height 28
type input "$10.57"
click at [746, 20] on icon "button" at bounding box center [750, 25] width 12 height 15
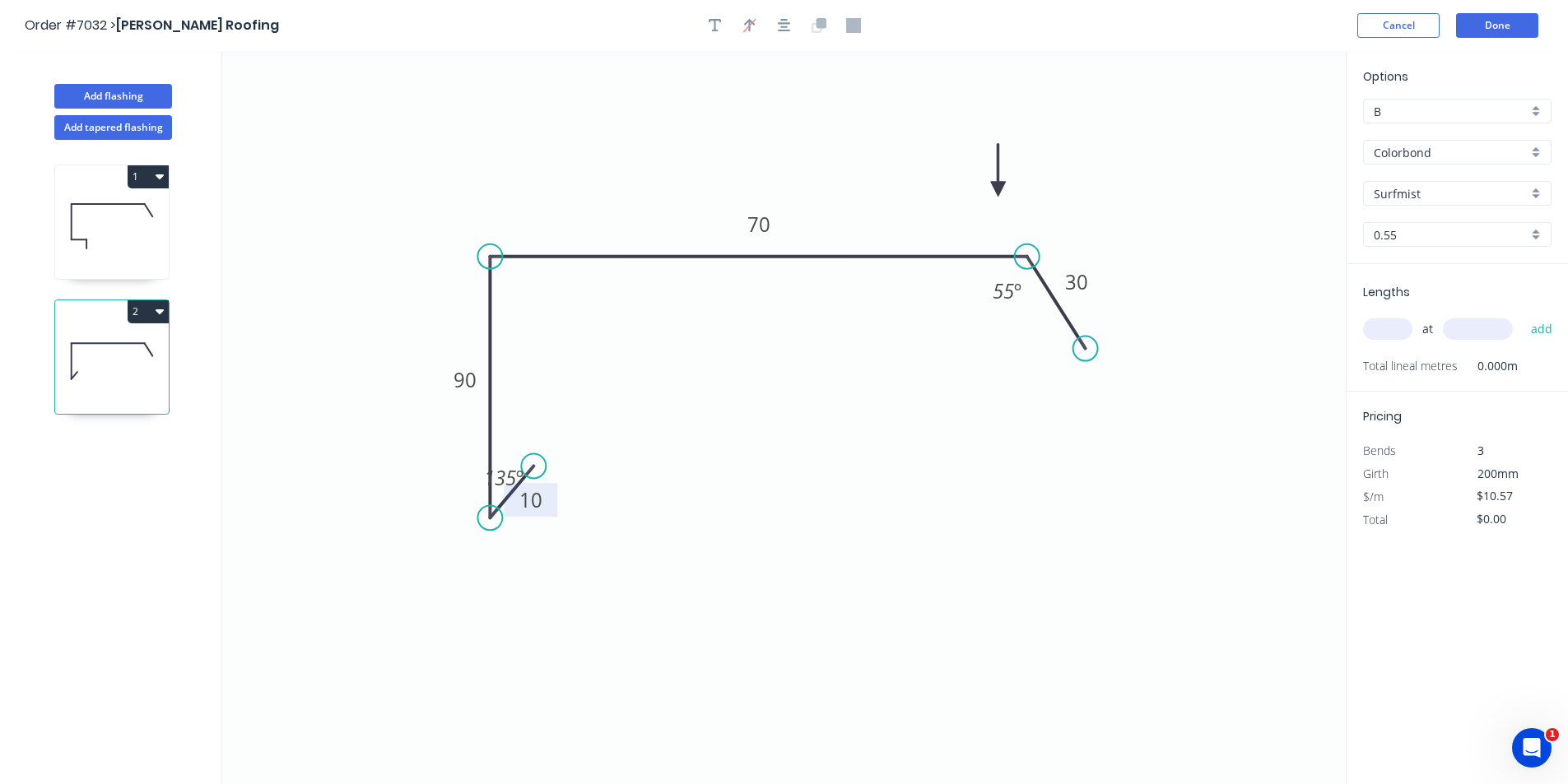
drag, startPoint x: 1267, startPoint y: 132, endPoint x: 892, endPoint y: 224, distance: 386.1
click at [991, 196] on icon at bounding box center [999, 170] width 15 height 52
drag, startPoint x: 1413, startPoint y: 328, endPoint x: 1394, endPoint y: 328, distance: 19.0
click at [1412, 328] on div "at add" at bounding box center [1460, 329] width 192 height 28
click at [1394, 328] on input "text" at bounding box center [1389, 329] width 50 height 21
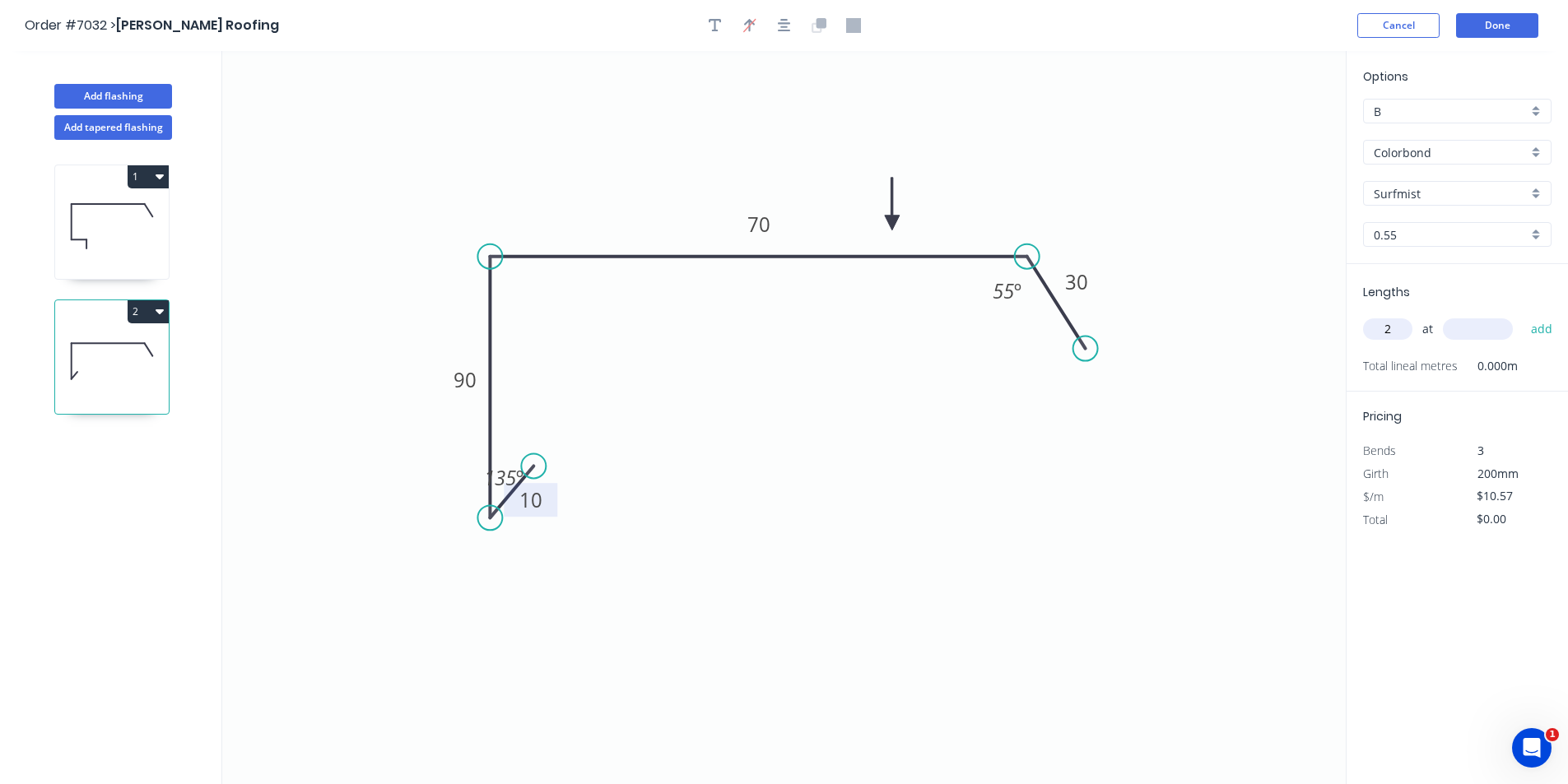
type input "2"
type input "4000"
click at [1523, 315] on button "add" at bounding box center [1542, 329] width 39 height 28
click at [155, 320] on button "2" at bounding box center [148, 312] width 41 height 23
click at [130, 355] on div "Duplicate" at bounding box center [91, 352] width 127 height 24
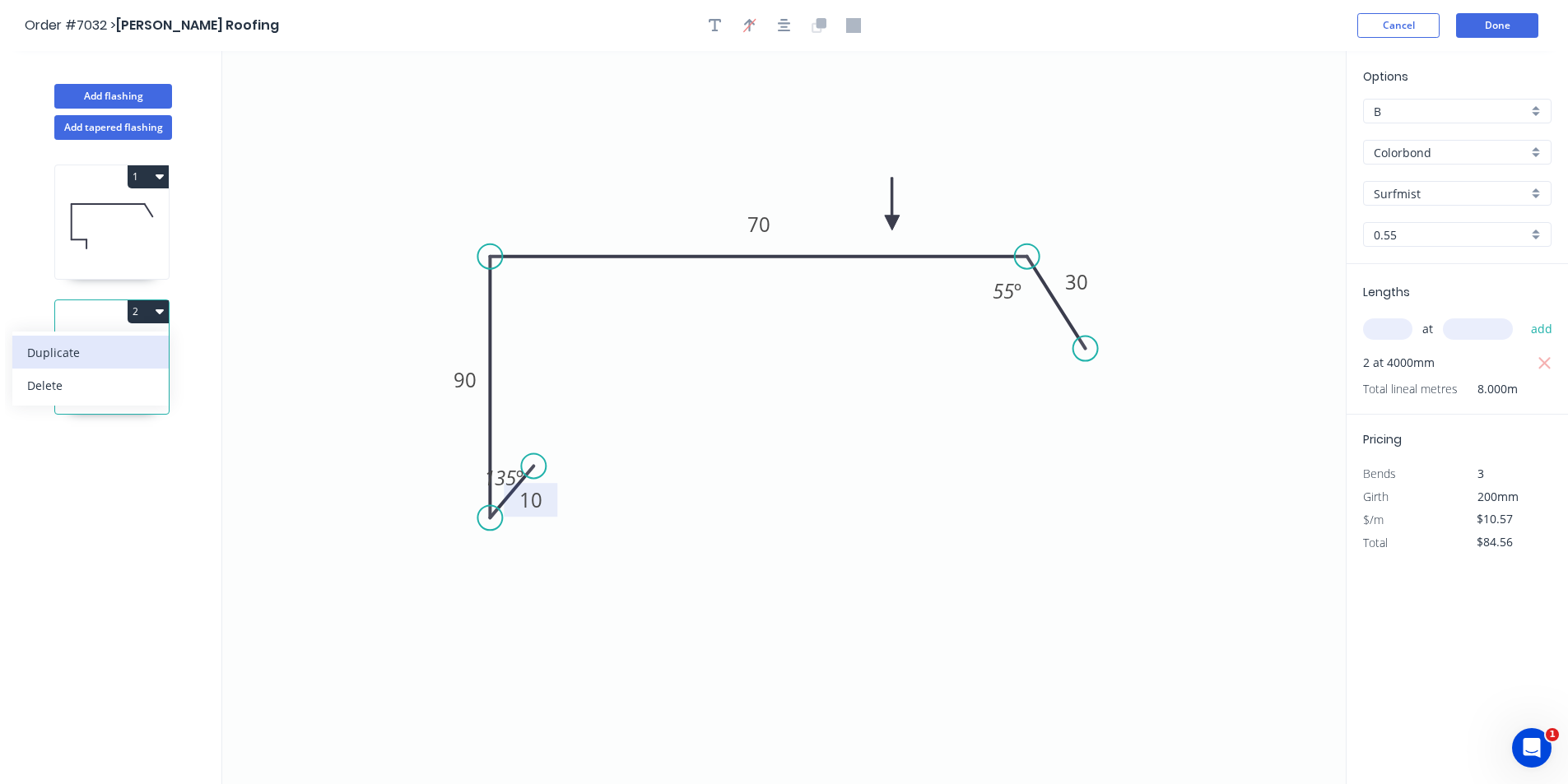
type input "$0.00"
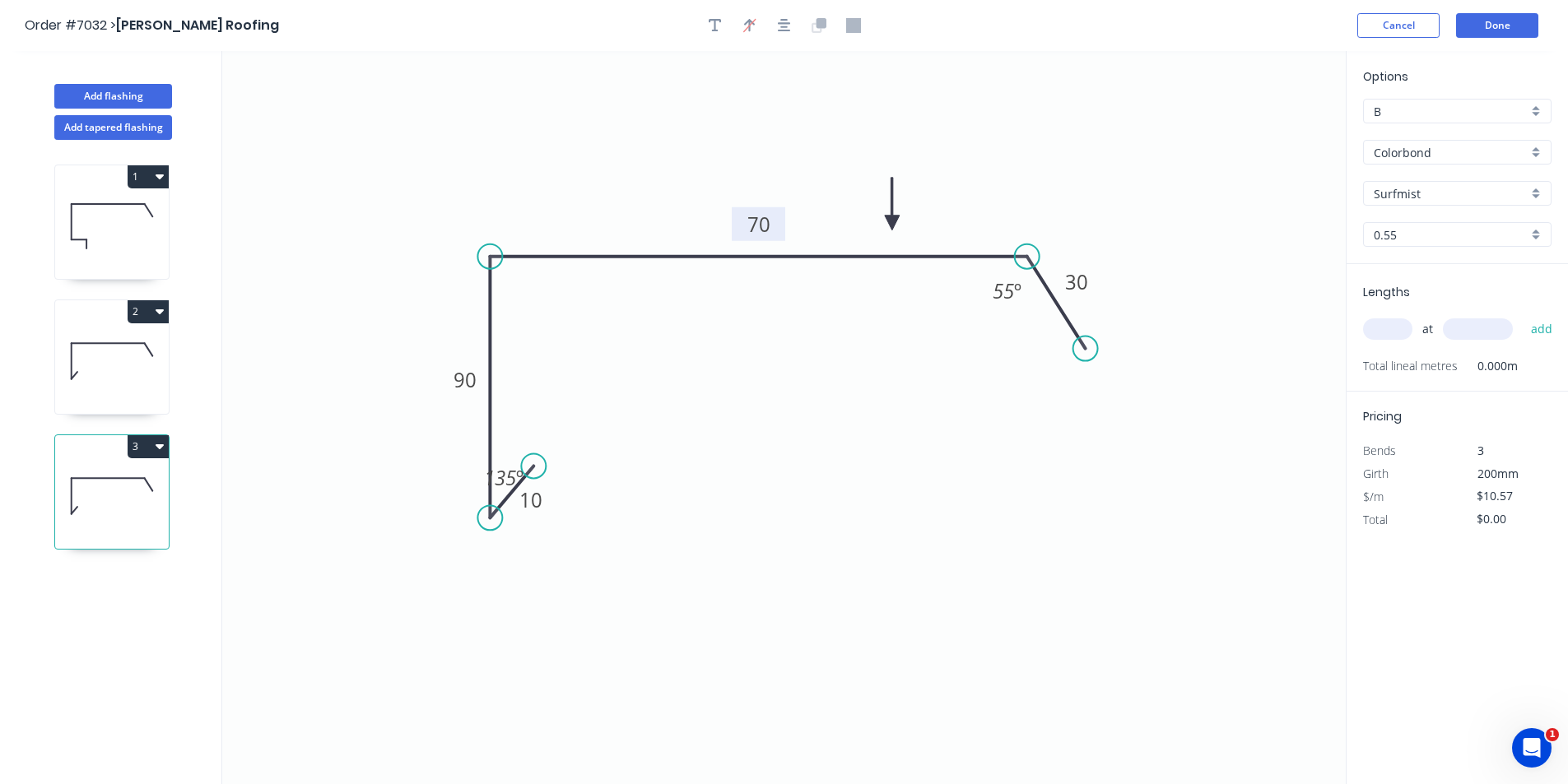
click at [754, 226] on tspan "70" at bounding box center [759, 224] width 23 height 28
click at [1405, 326] on input "text" at bounding box center [1389, 329] width 50 height 21
type input "2"
type input "4000"
click at [1523, 315] on button "add" at bounding box center [1542, 329] width 39 height 28
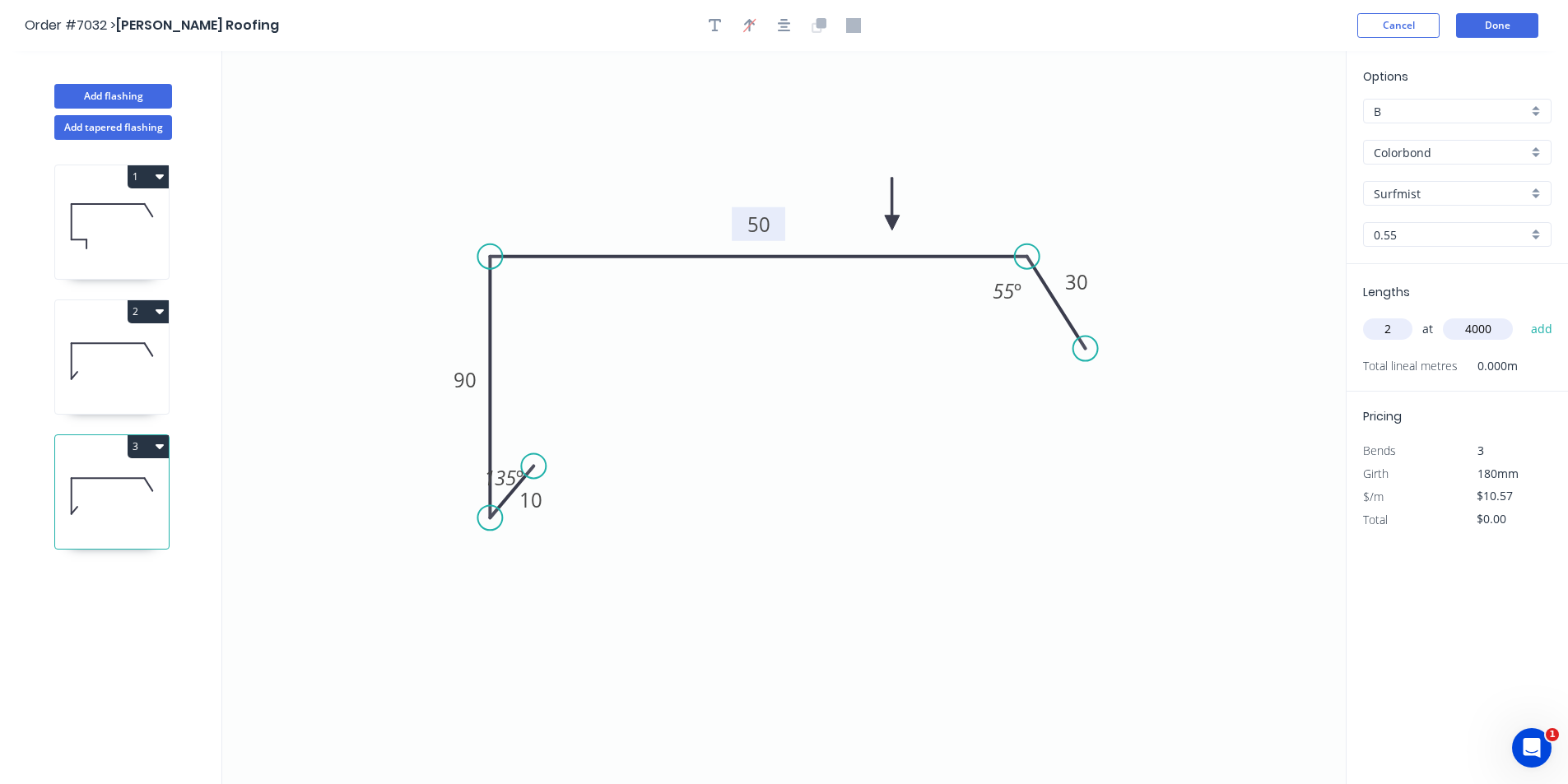
type input "$84.56"
click at [1526, 24] on button "Done" at bounding box center [1497, 26] width 83 height 25
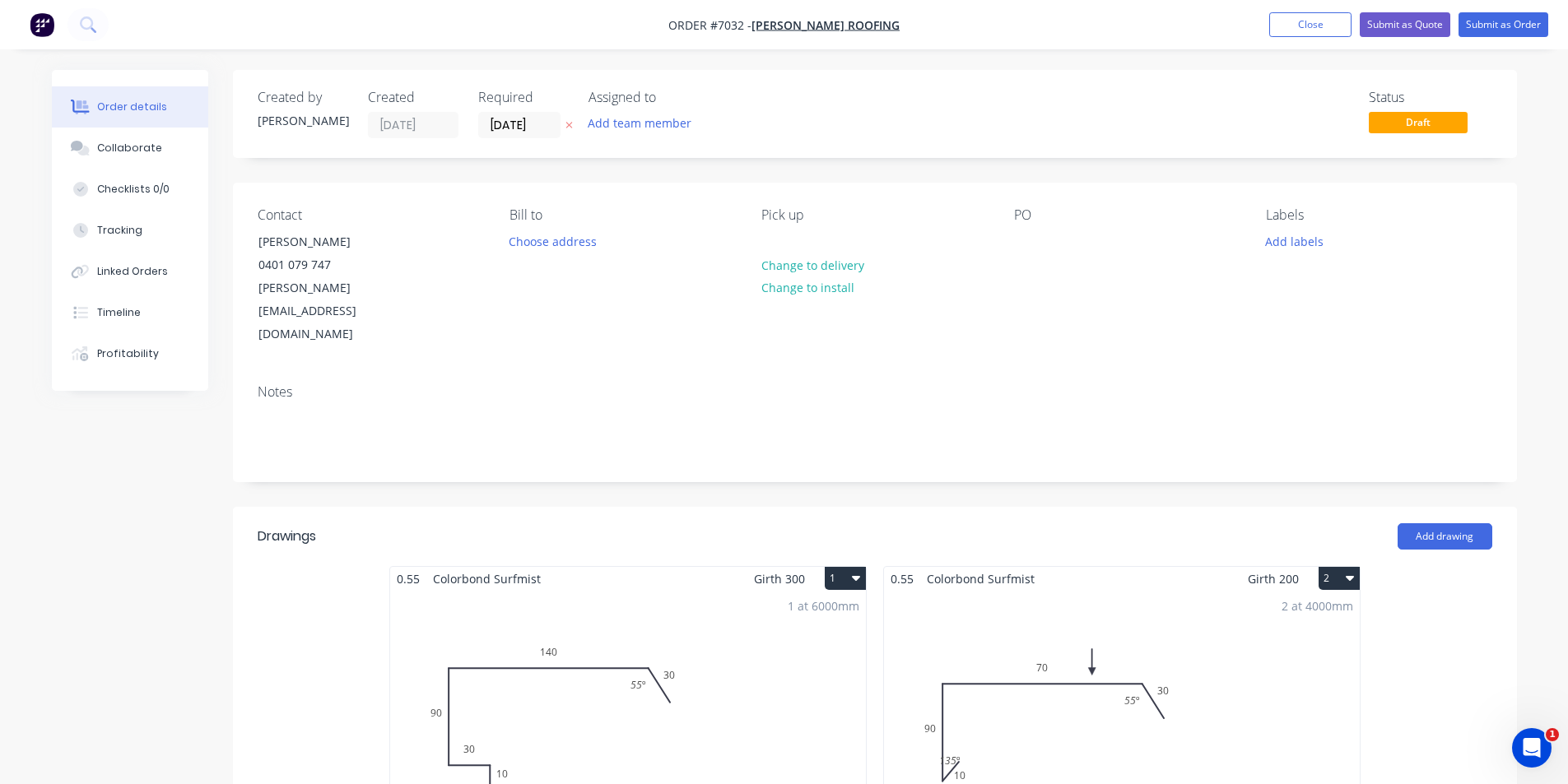
click at [88, 153] on icon at bounding box center [83, 150] width 12 height 10
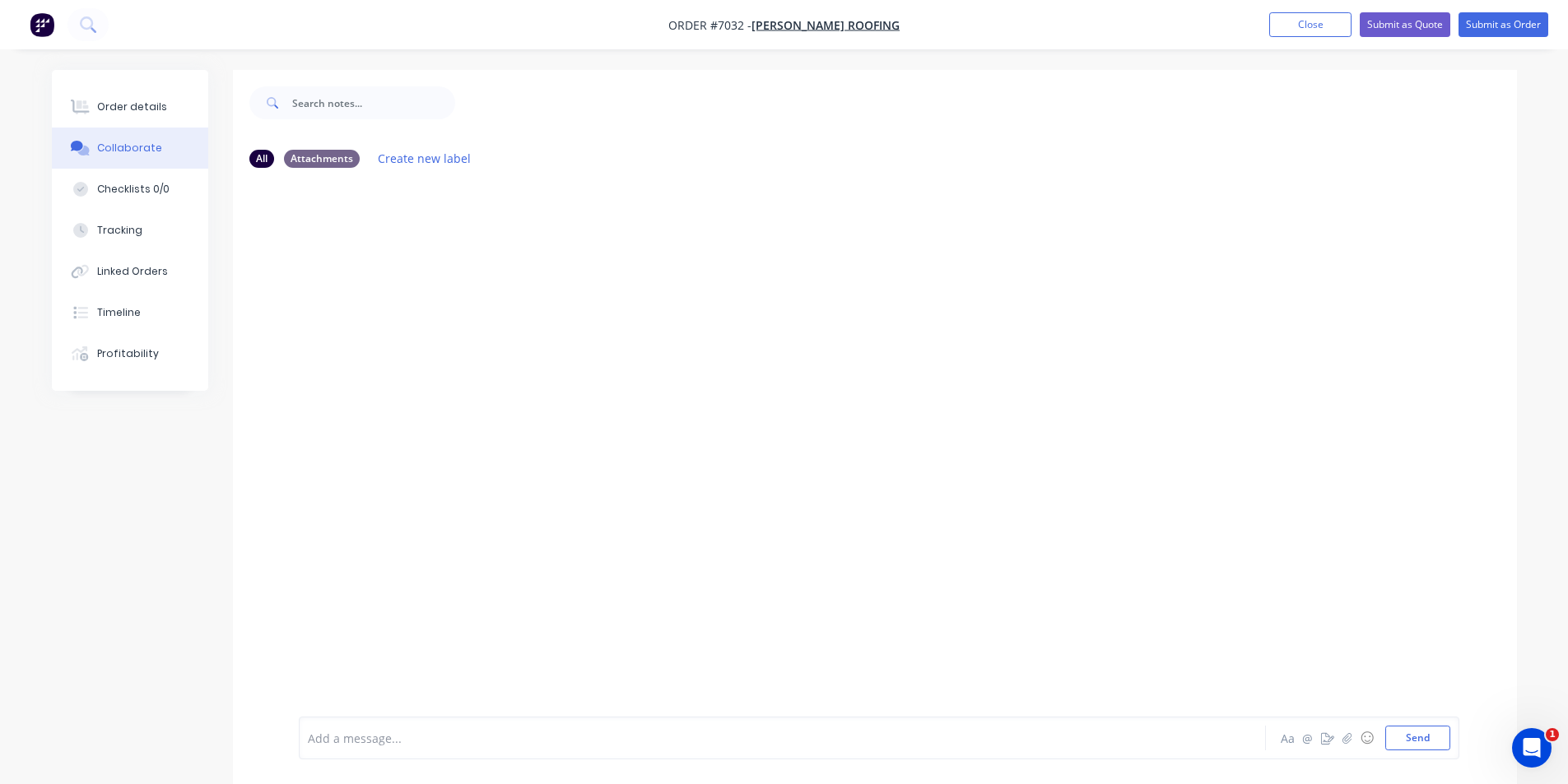
drag, startPoint x: 1524, startPoint y: 713, endPoint x: 1512, endPoint y: 710, distance: 12.4
click at [1556, 772] on div at bounding box center [1556, 772] width 0 height 0
click at [1352, 744] on button "button" at bounding box center [1348, 738] width 20 height 20
click at [1423, 739] on button "Send" at bounding box center [1418, 738] width 65 height 25
click at [1497, 21] on button "Submit as Order" at bounding box center [1503, 25] width 90 height 25
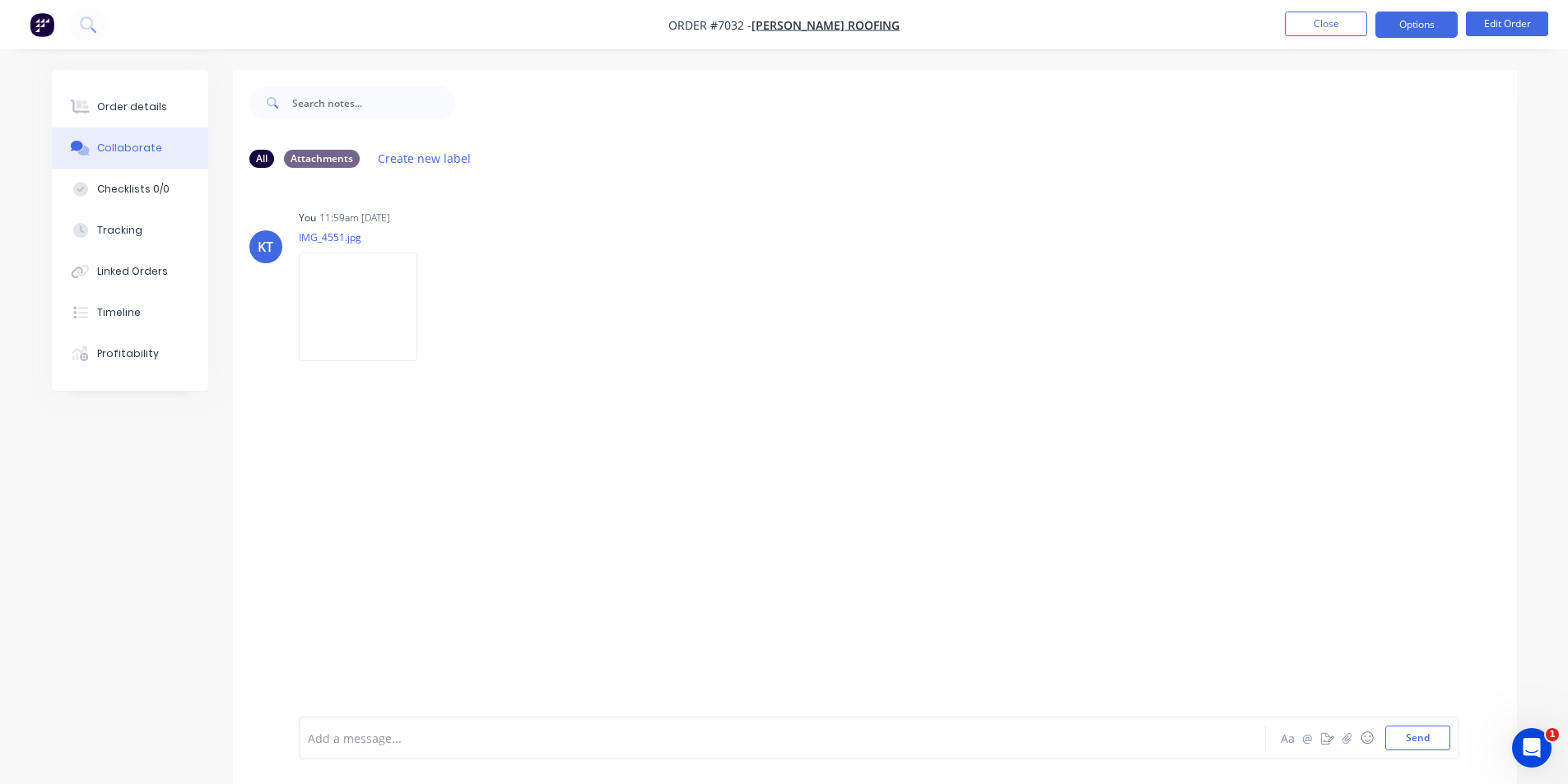
click at [1415, 29] on button "Options" at bounding box center [1416, 25] width 83 height 27
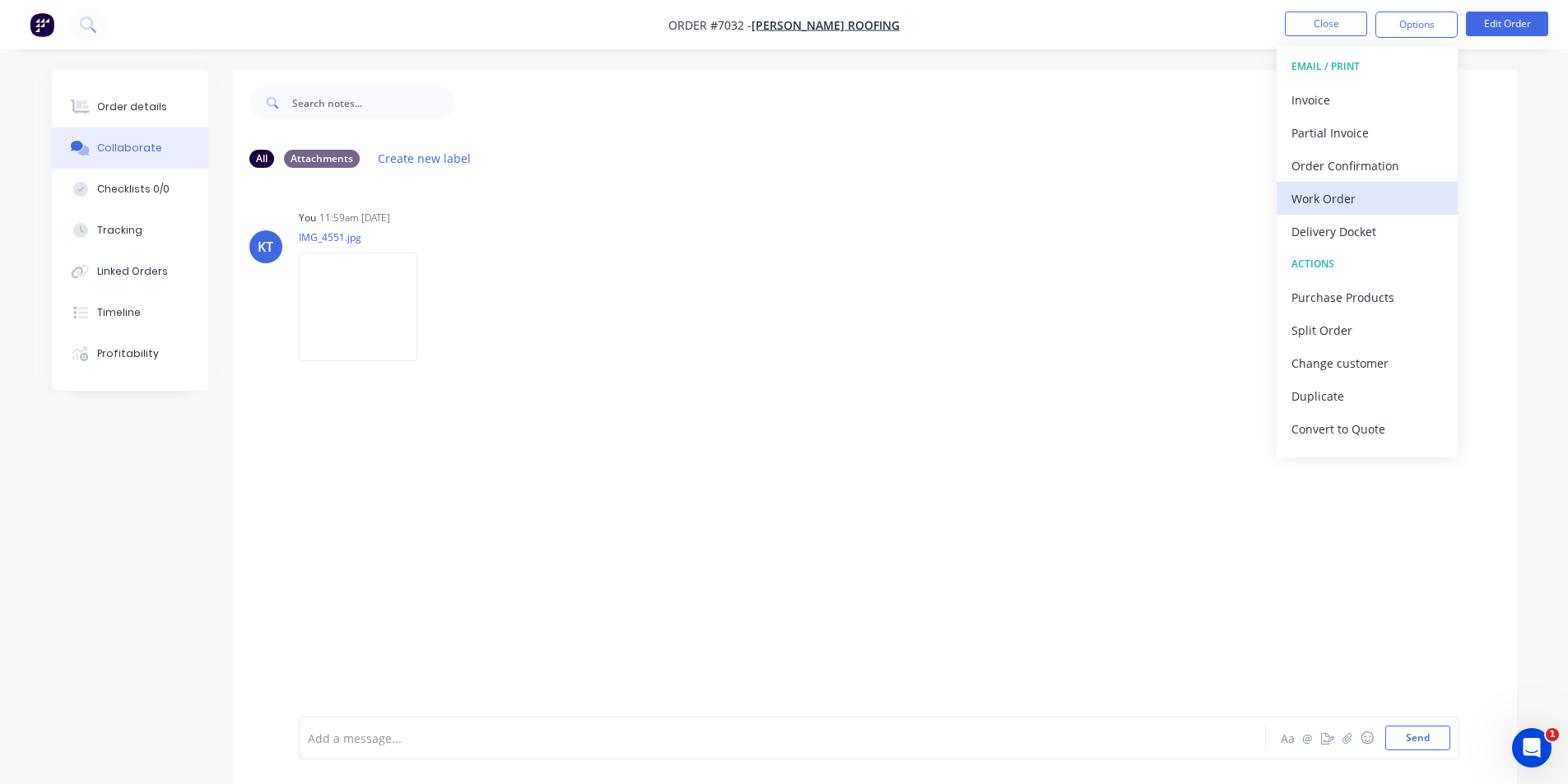
click at [1405, 195] on div "Work Order" at bounding box center [1367, 198] width 152 height 24
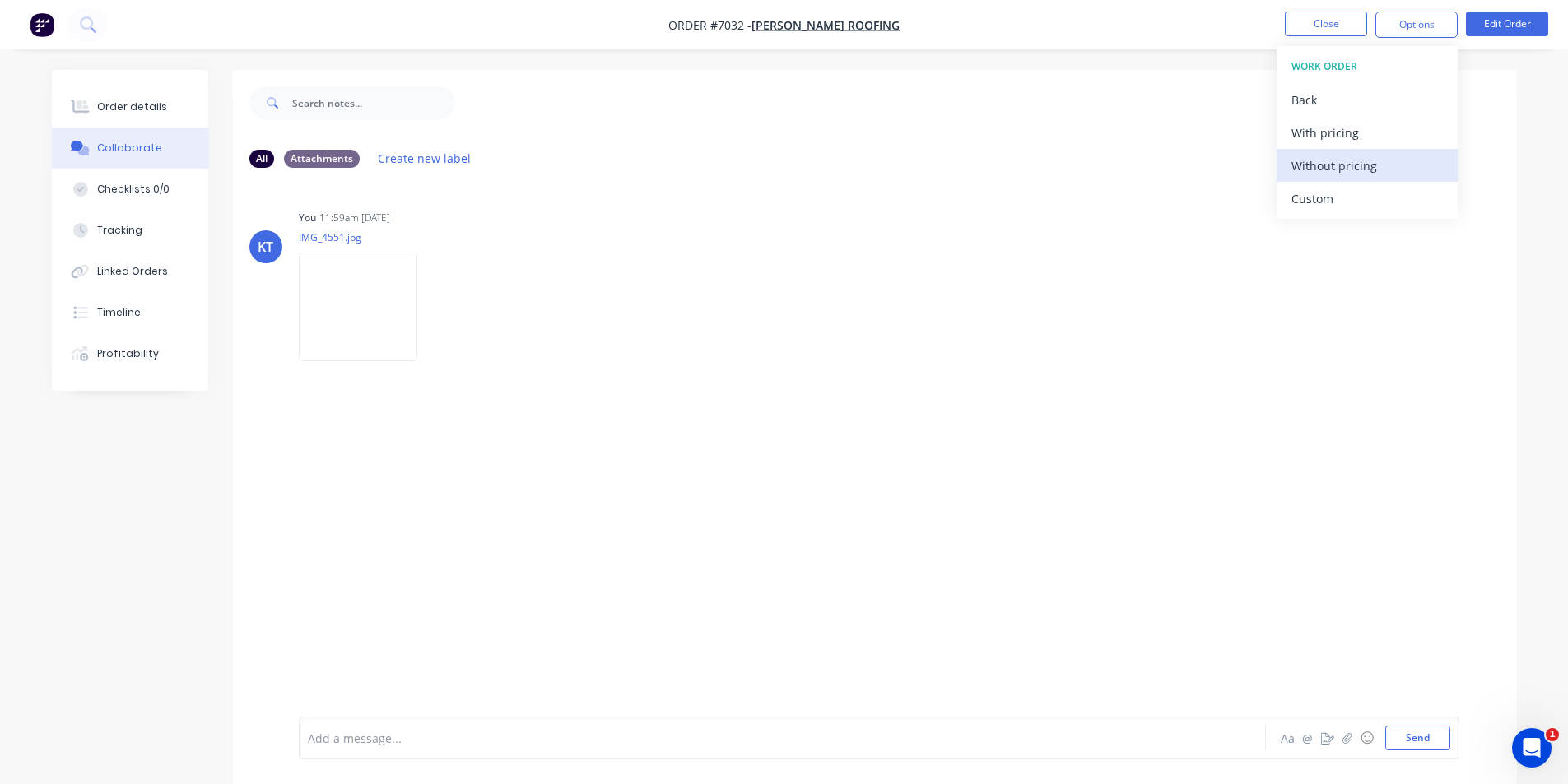
click at [1363, 160] on div "Without pricing" at bounding box center [1367, 165] width 152 height 24
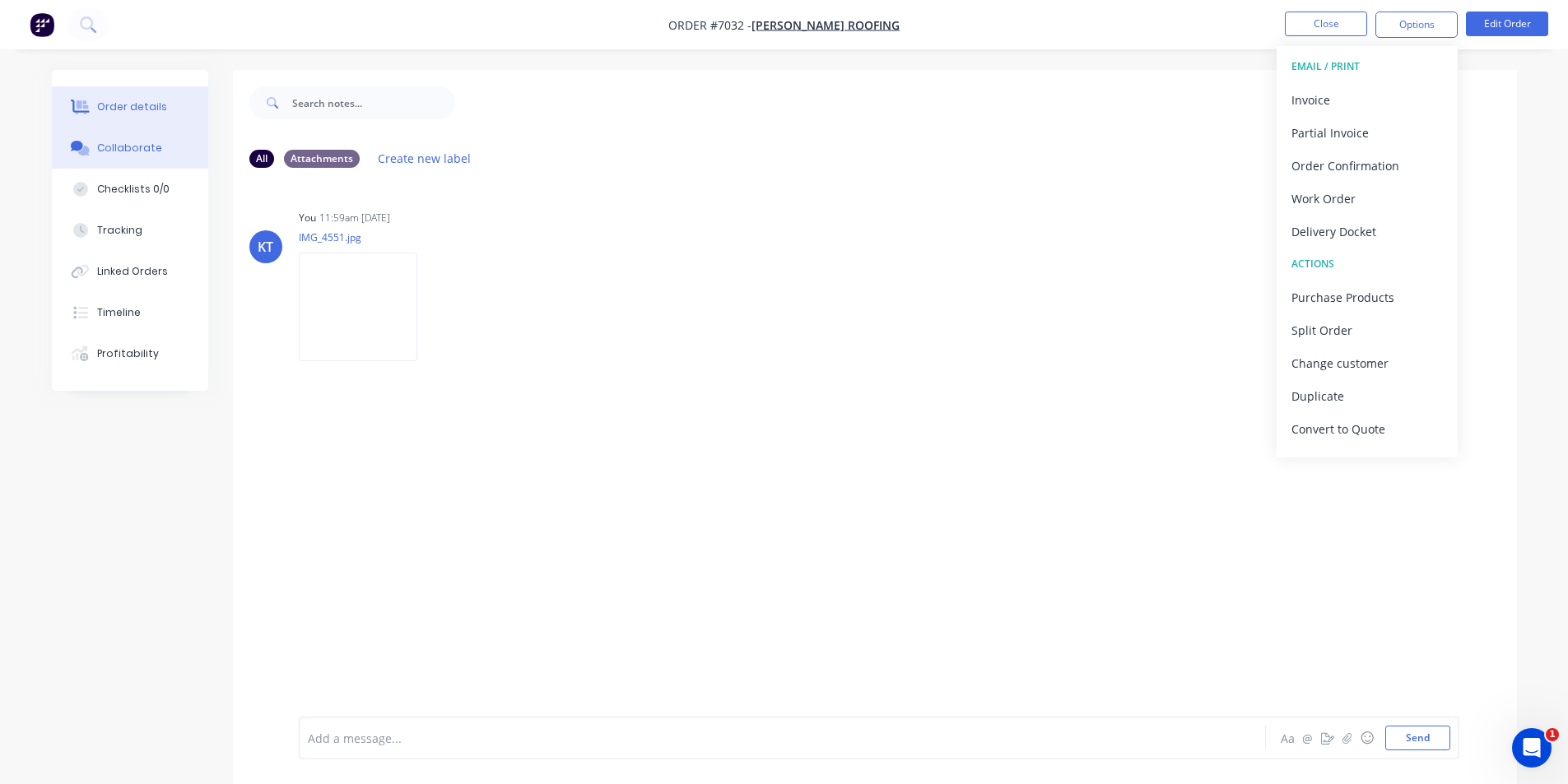
click at [151, 118] on button "Order details" at bounding box center [130, 107] width 156 height 41
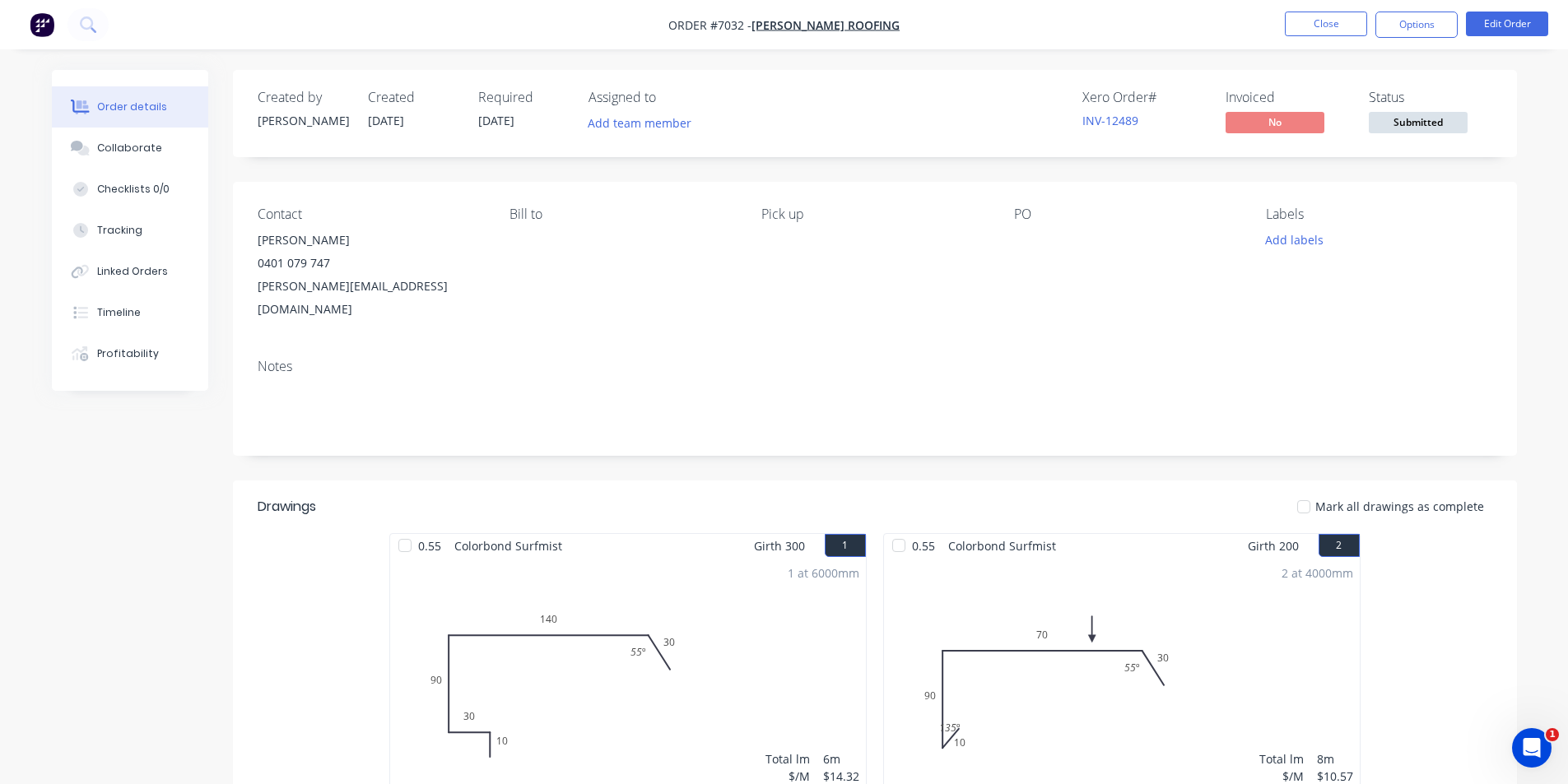
click at [1387, 129] on span "Submitted" at bounding box center [1418, 122] width 99 height 20
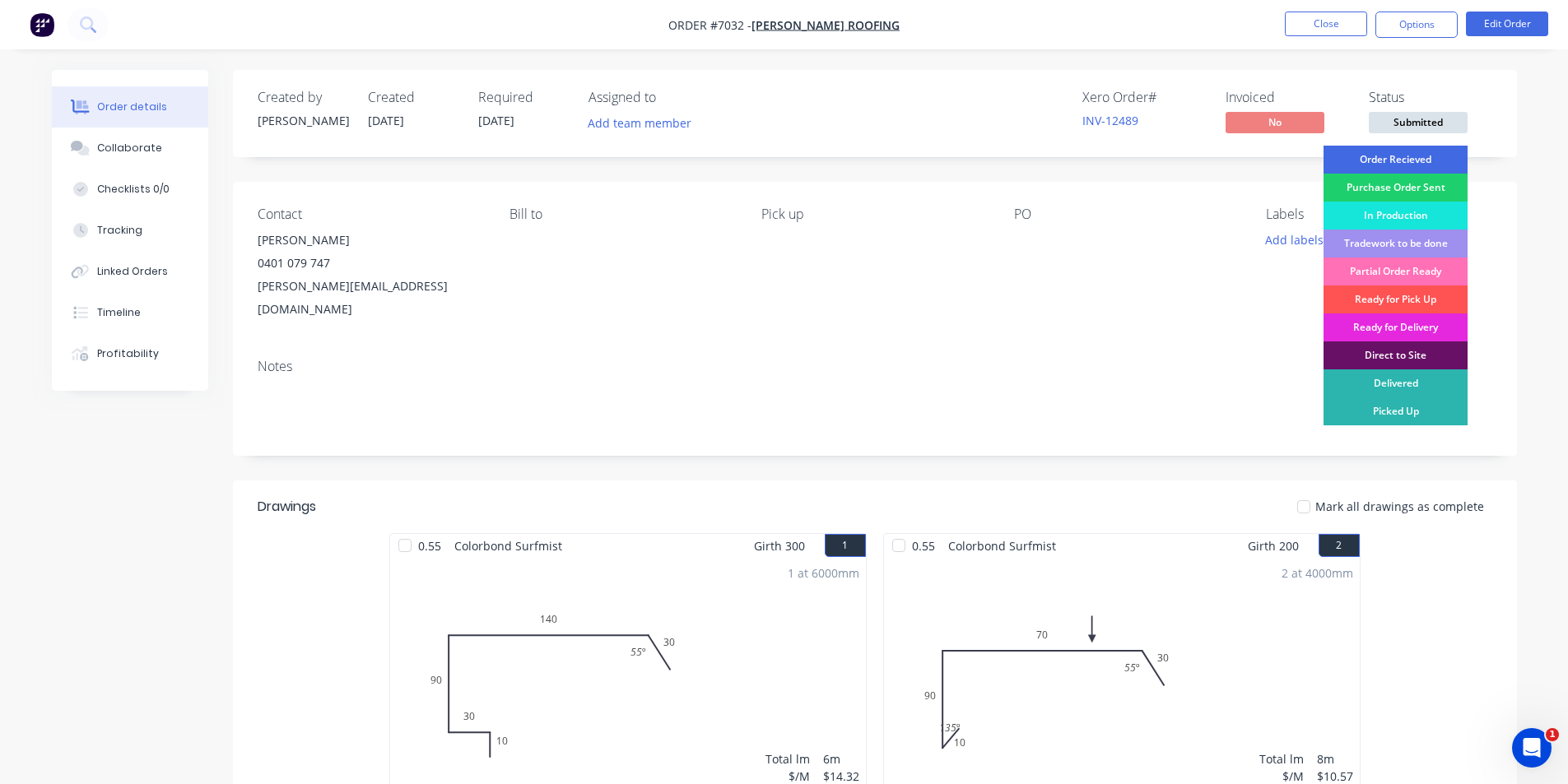
click at [1390, 164] on div "Order Recieved" at bounding box center [1396, 160] width 144 height 28
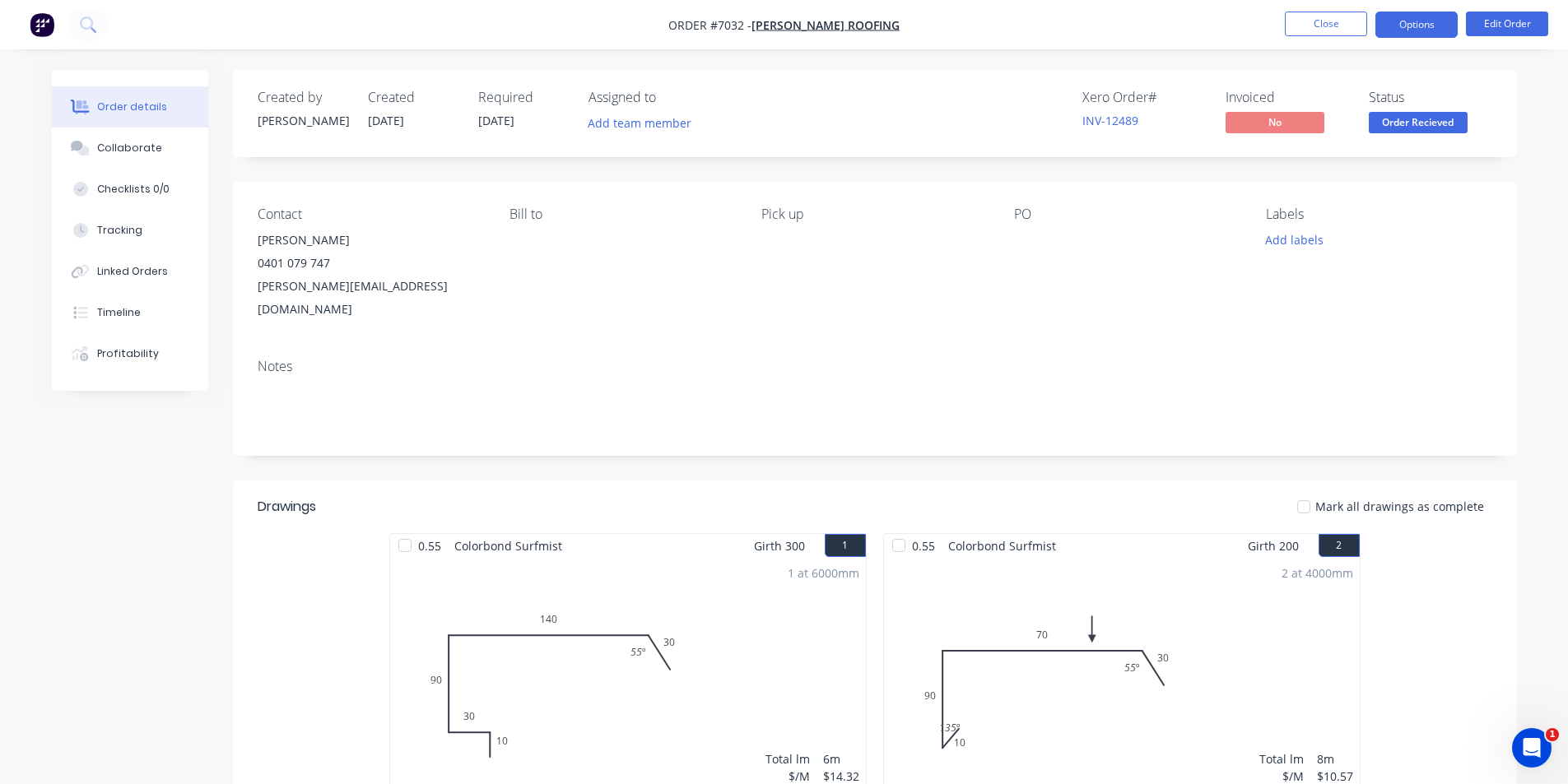
click at [1416, 36] on button "Options" at bounding box center [1416, 25] width 83 height 27
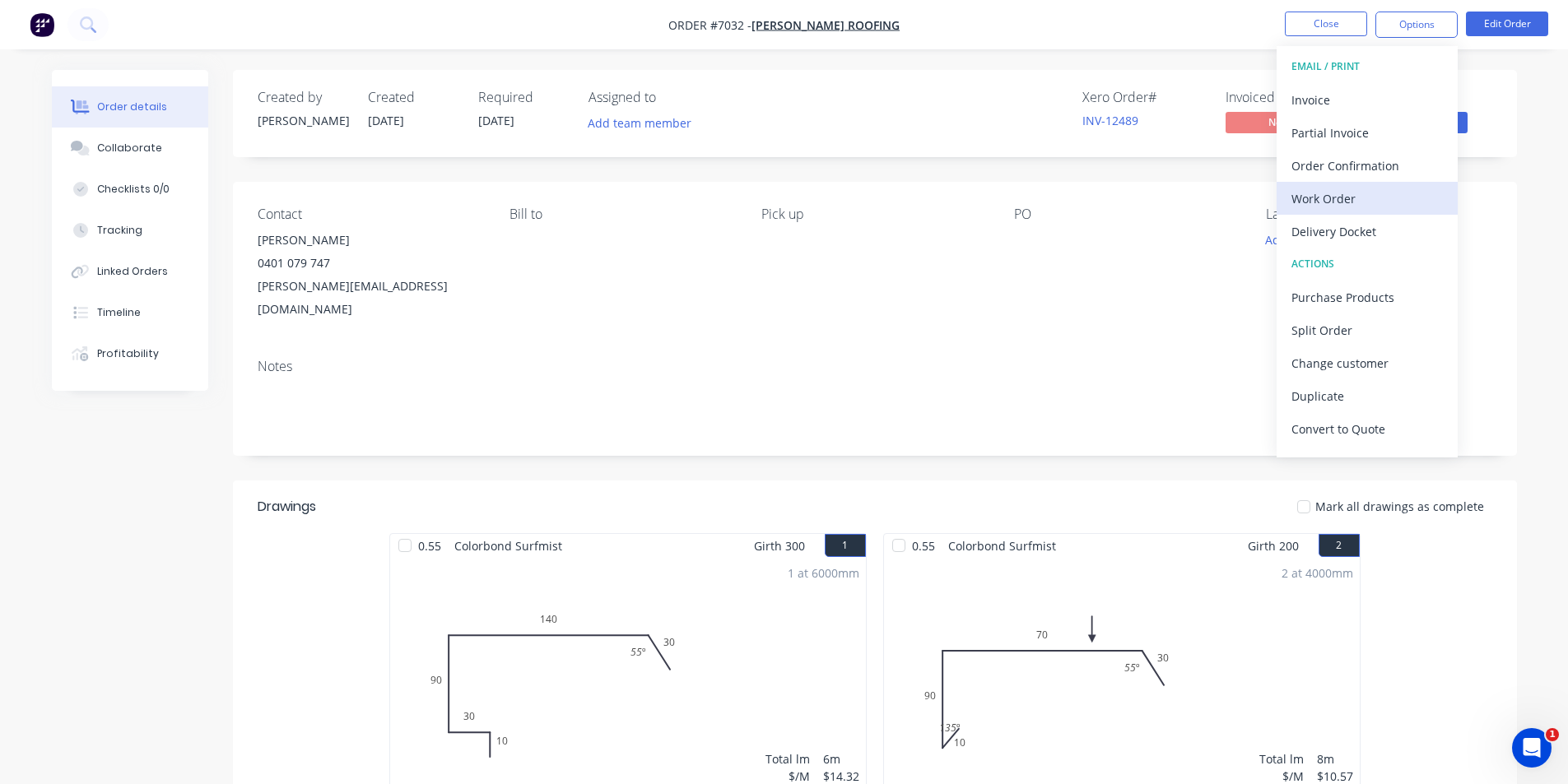
click at [1309, 199] on div "Work Order" at bounding box center [1367, 198] width 152 height 24
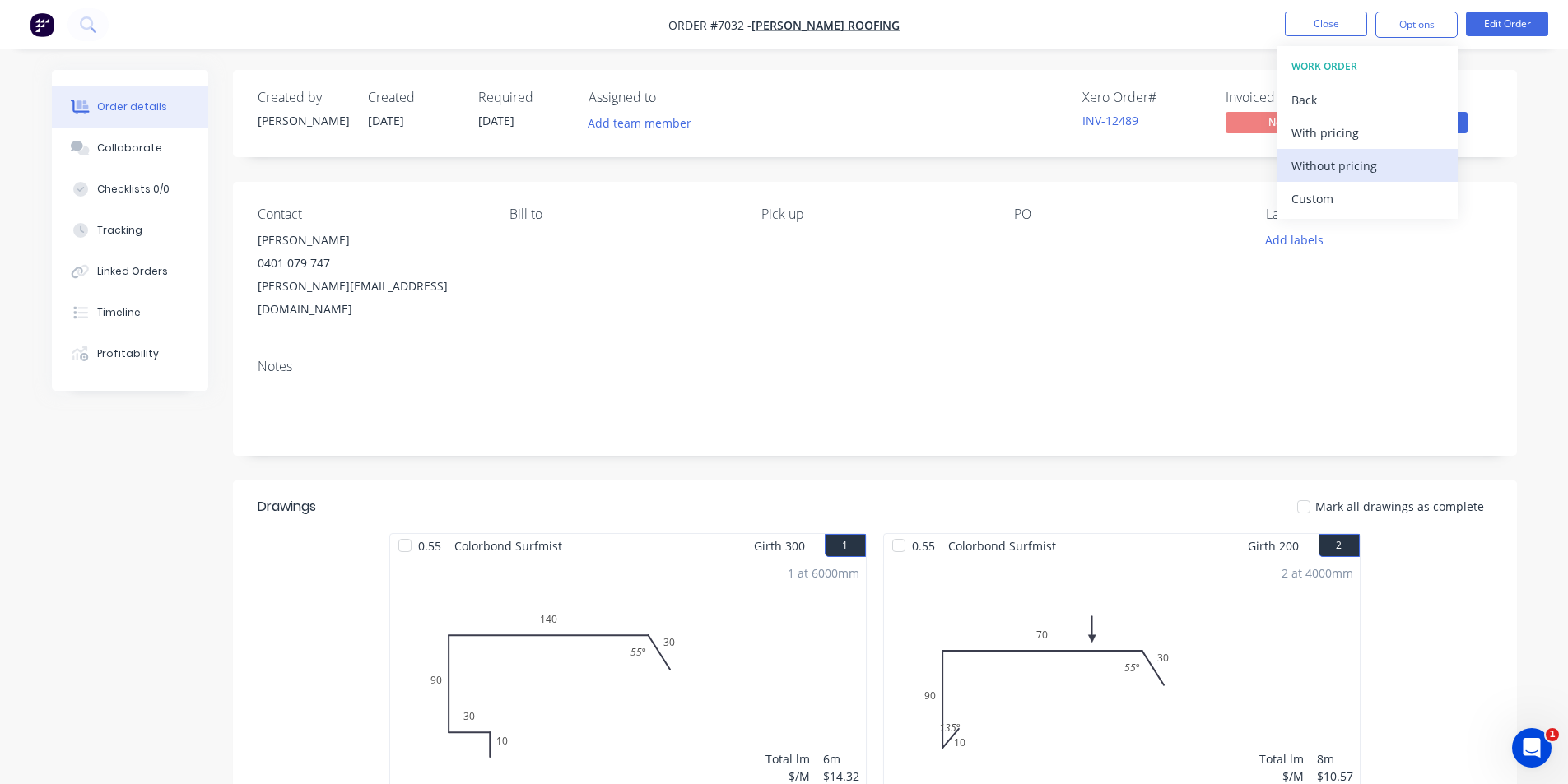
click at [1299, 161] on div "Without pricing" at bounding box center [1367, 165] width 152 height 24
click at [283, 0] on html "Order #7032 - Garrin Wilson Roofing Close Options EMAIL / PRINT Invoice Partial…" at bounding box center [784, 706] width 1568 height 1412
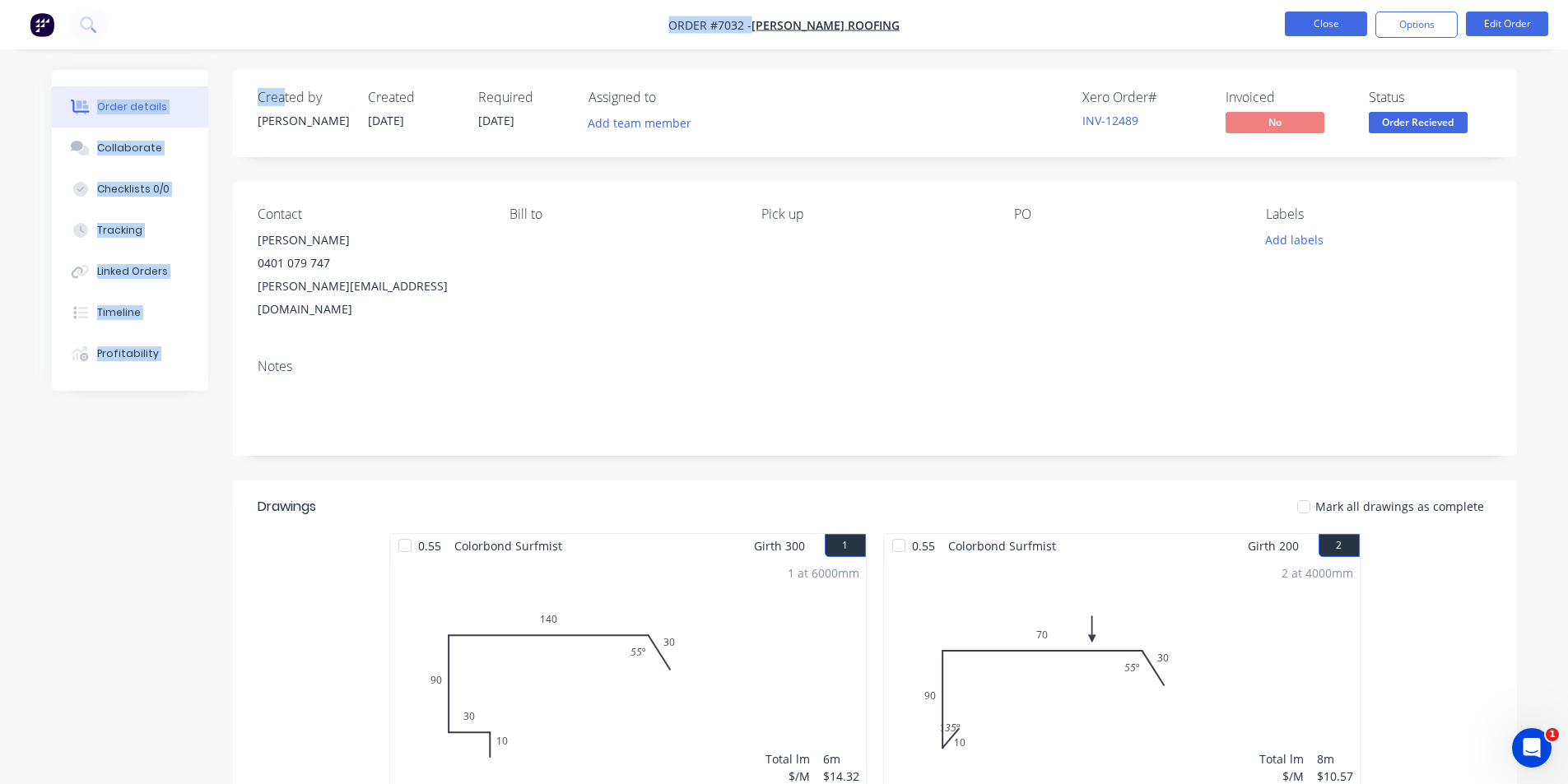
click at [1344, 12] on button "Close" at bounding box center [1325, 24] width 83 height 25
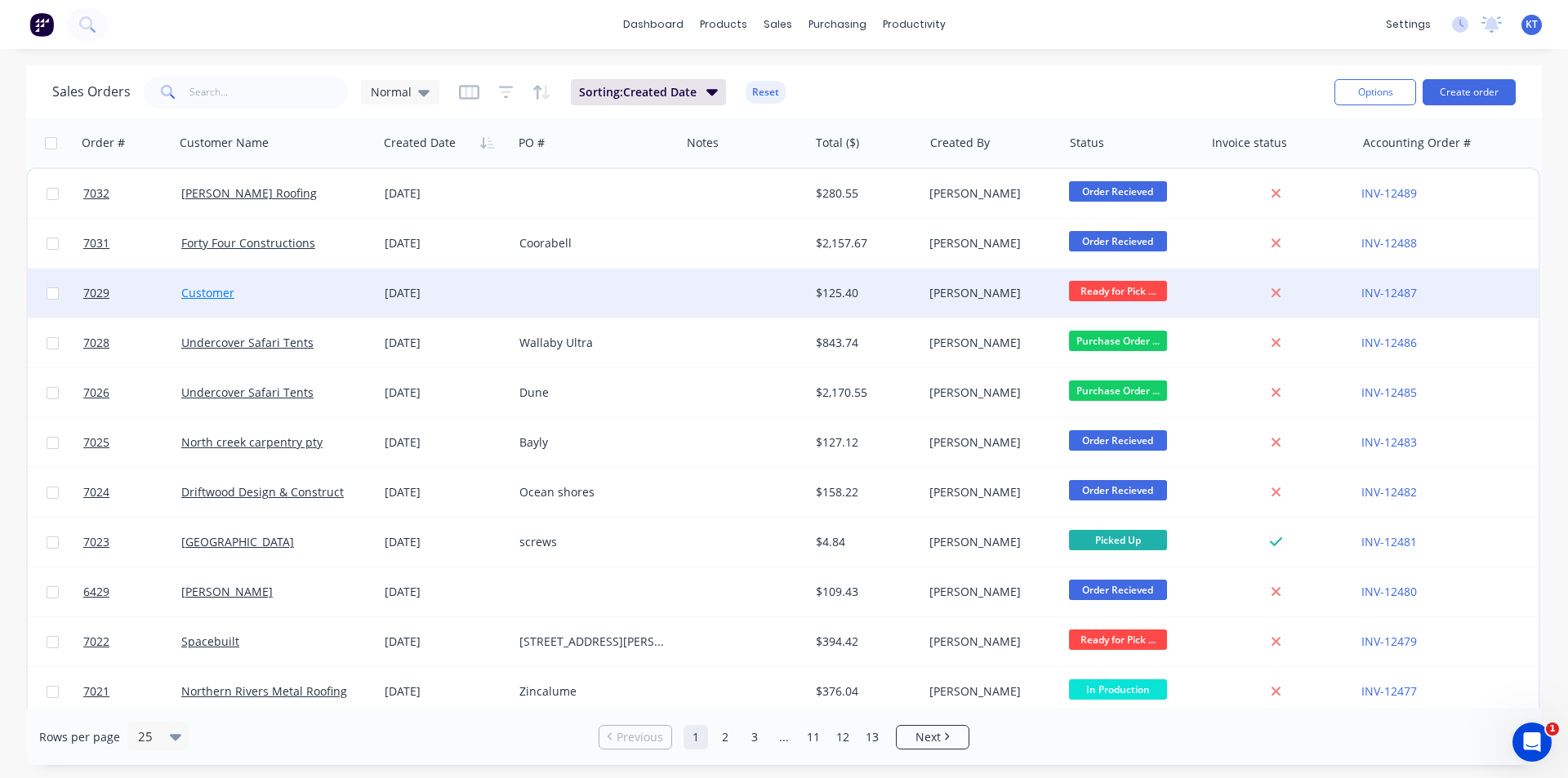
click at [227, 293] on link "Customer" at bounding box center [208, 293] width 53 height 16
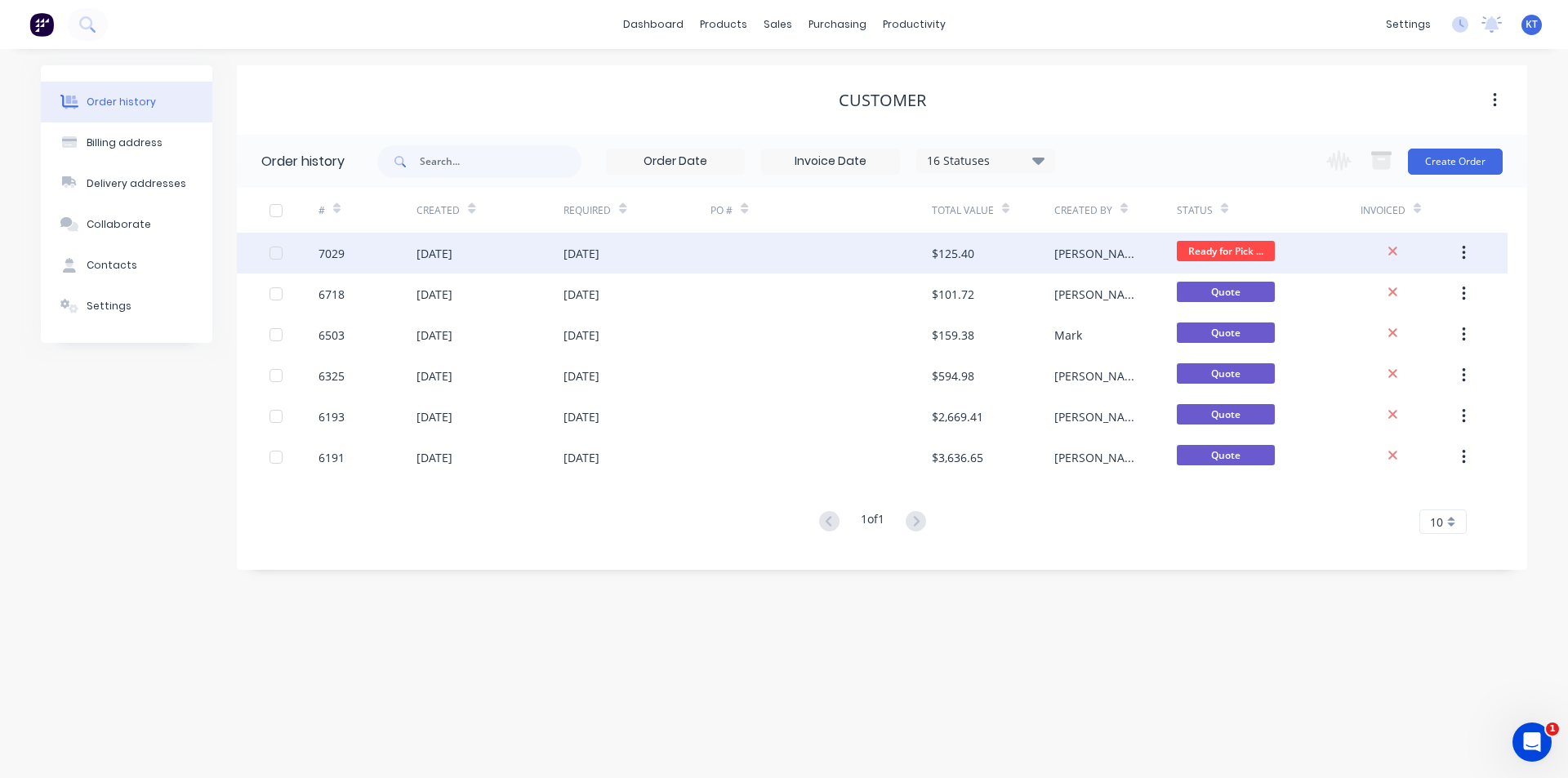
click at [939, 261] on div "$125.40" at bounding box center [953, 253] width 42 height 17
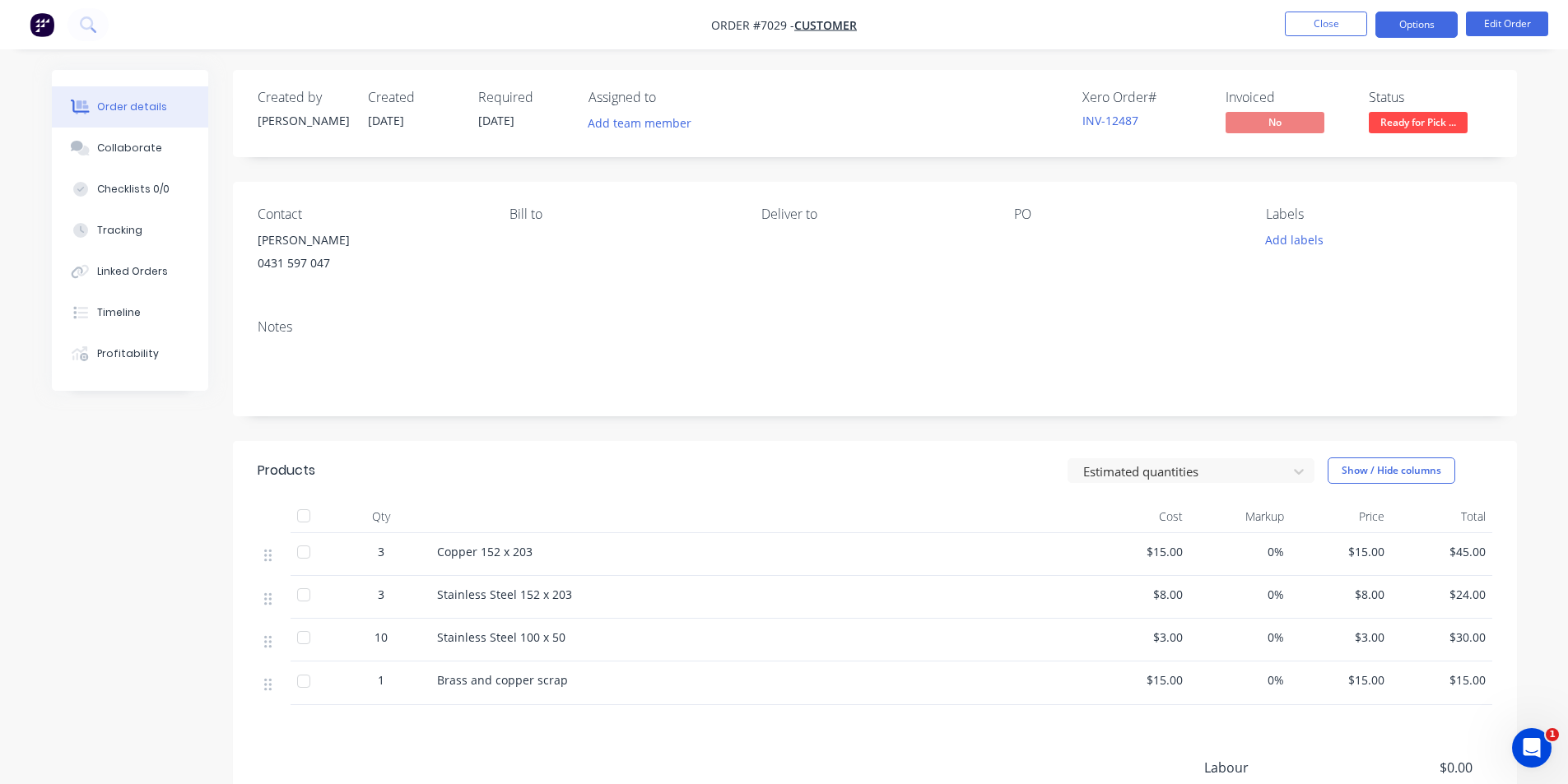
click at [1423, 34] on button "Options" at bounding box center [1416, 25] width 83 height 27
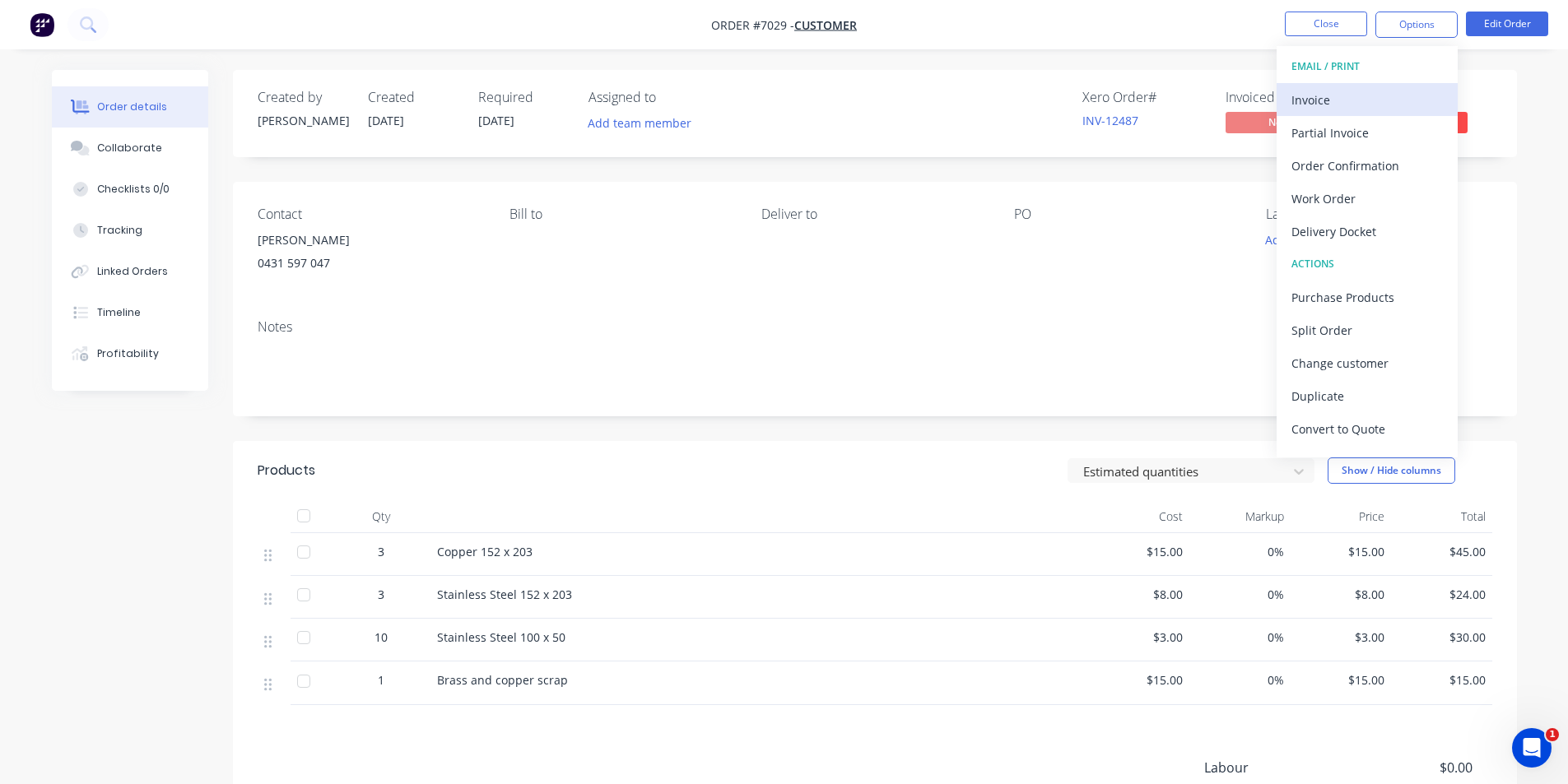
click at [1351, 108] on div "Invoice" at bounding box center [1367, 99] width 152 height 24
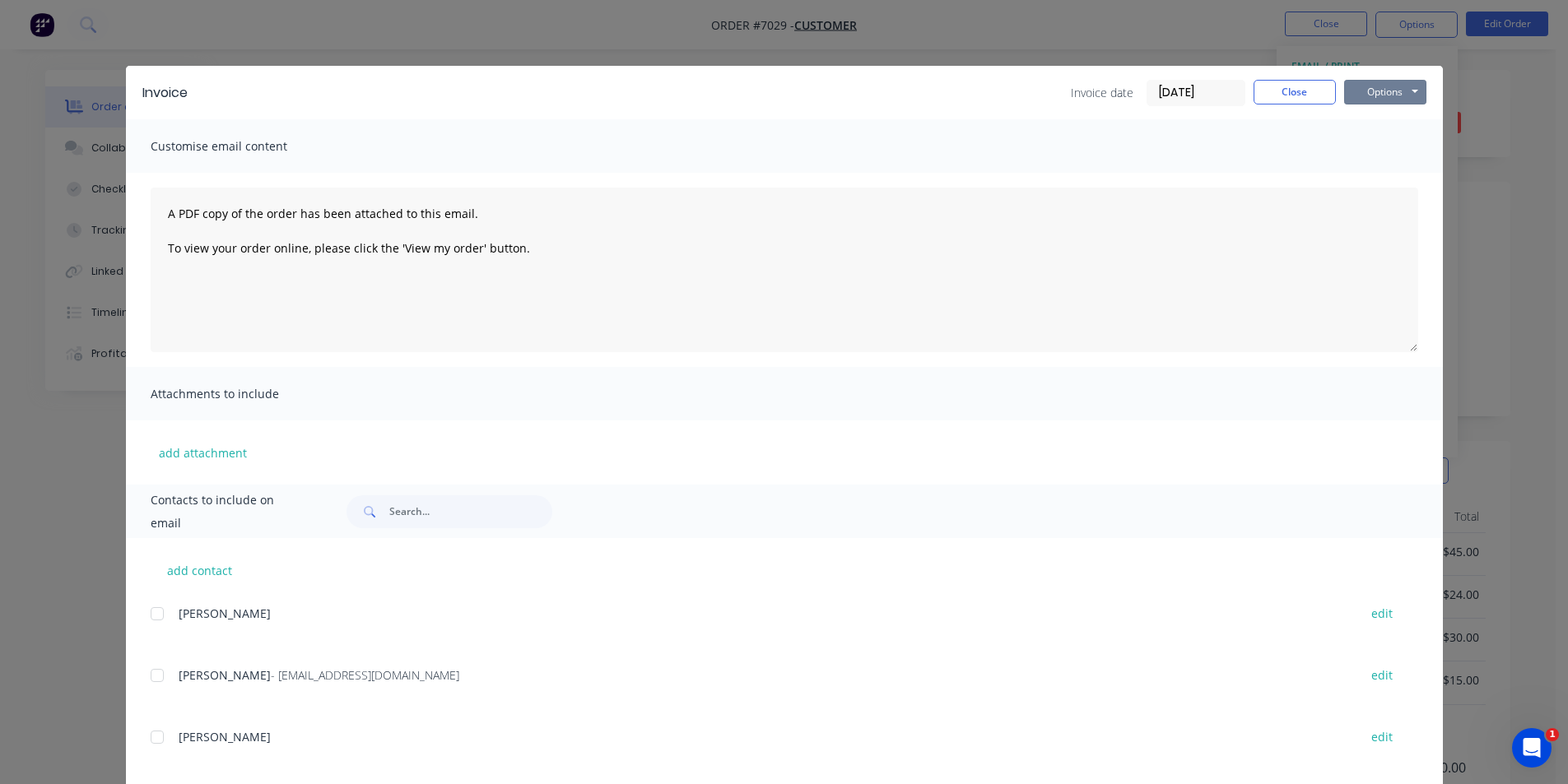
click at [1380, 154] on div "Invoice Invoice date 29/09/25 Close Options Preview Print Email Customise email…" at bounding box center [784, 530] width 1317 height 929
drag, startPoint x: 1389, startPoint y: 95, endPoint x: 1397, endPoint y: 96, distance: 8.1
click at [1389, 96] on button "Options" at bounding box center [1385, 92] width 83 height 25
click at [146, 672] on div at bounding box center [156, 675] width 33 height 33
click at [1389, 101] on button "Options" at bounding box center [1385, 92] width 83 height 25
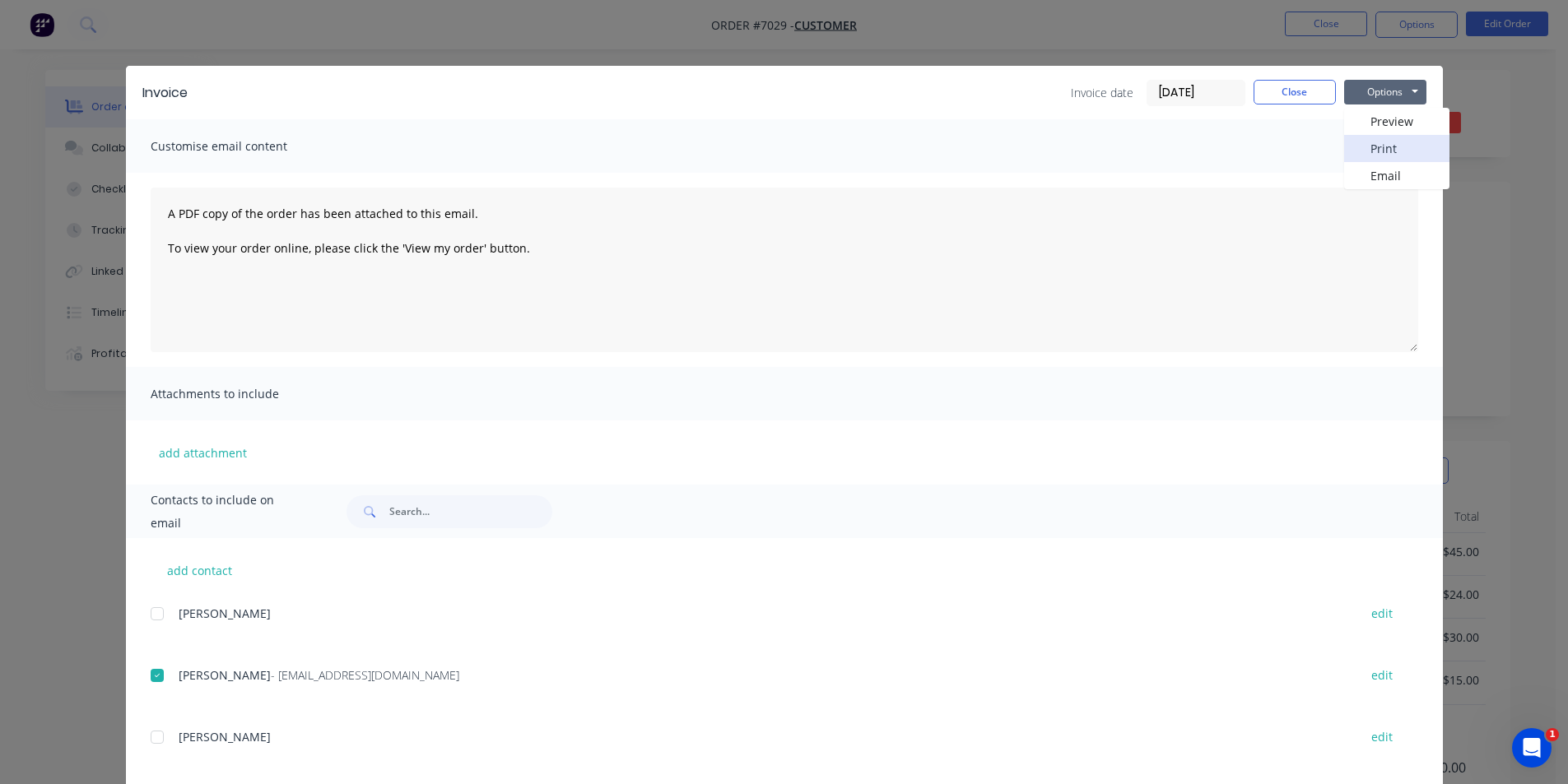
click at [1371, 140] on button "Print" at bounding box center [1397, 148] width 106 height 28
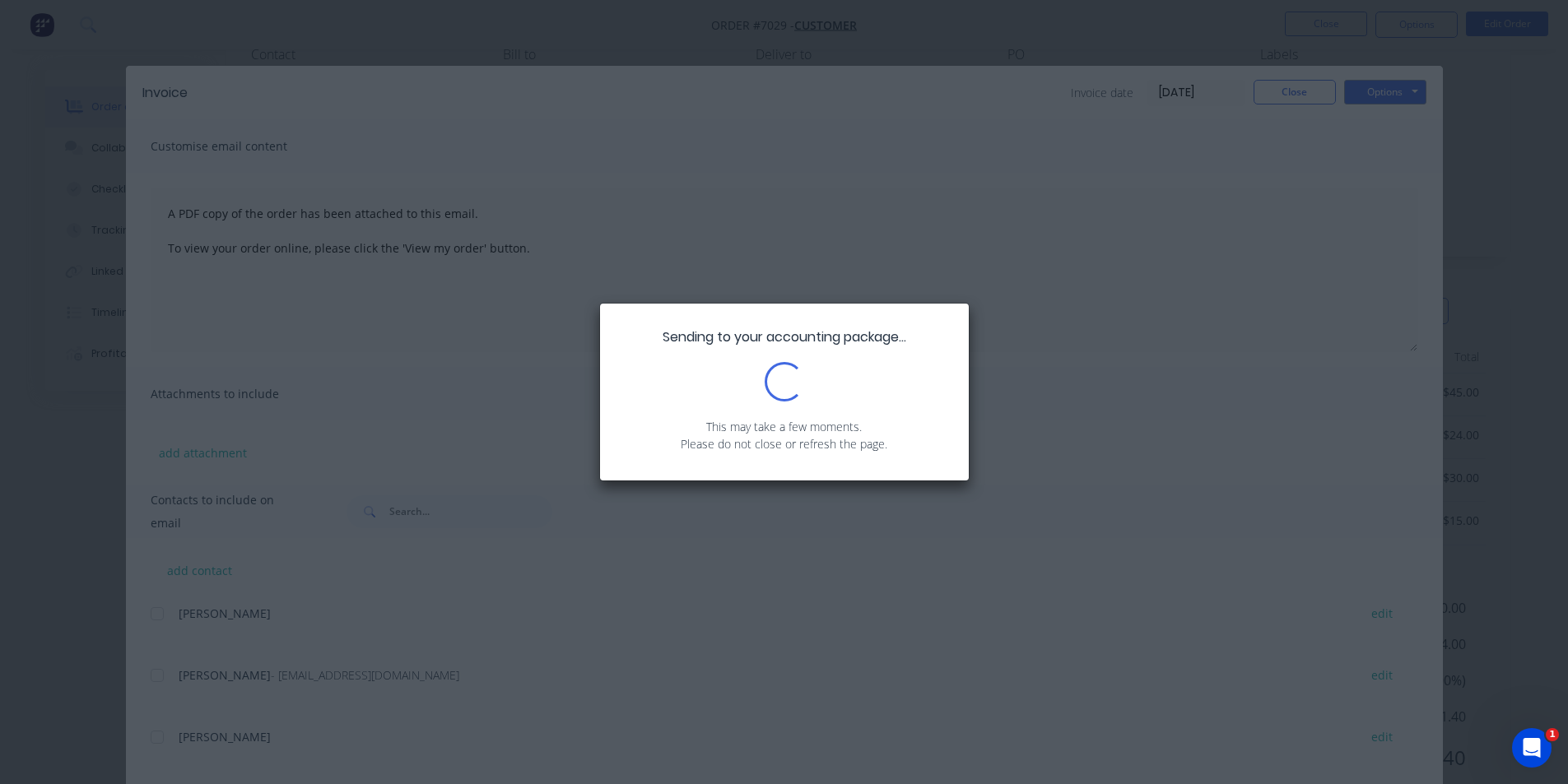
scroll to position [214, 0]
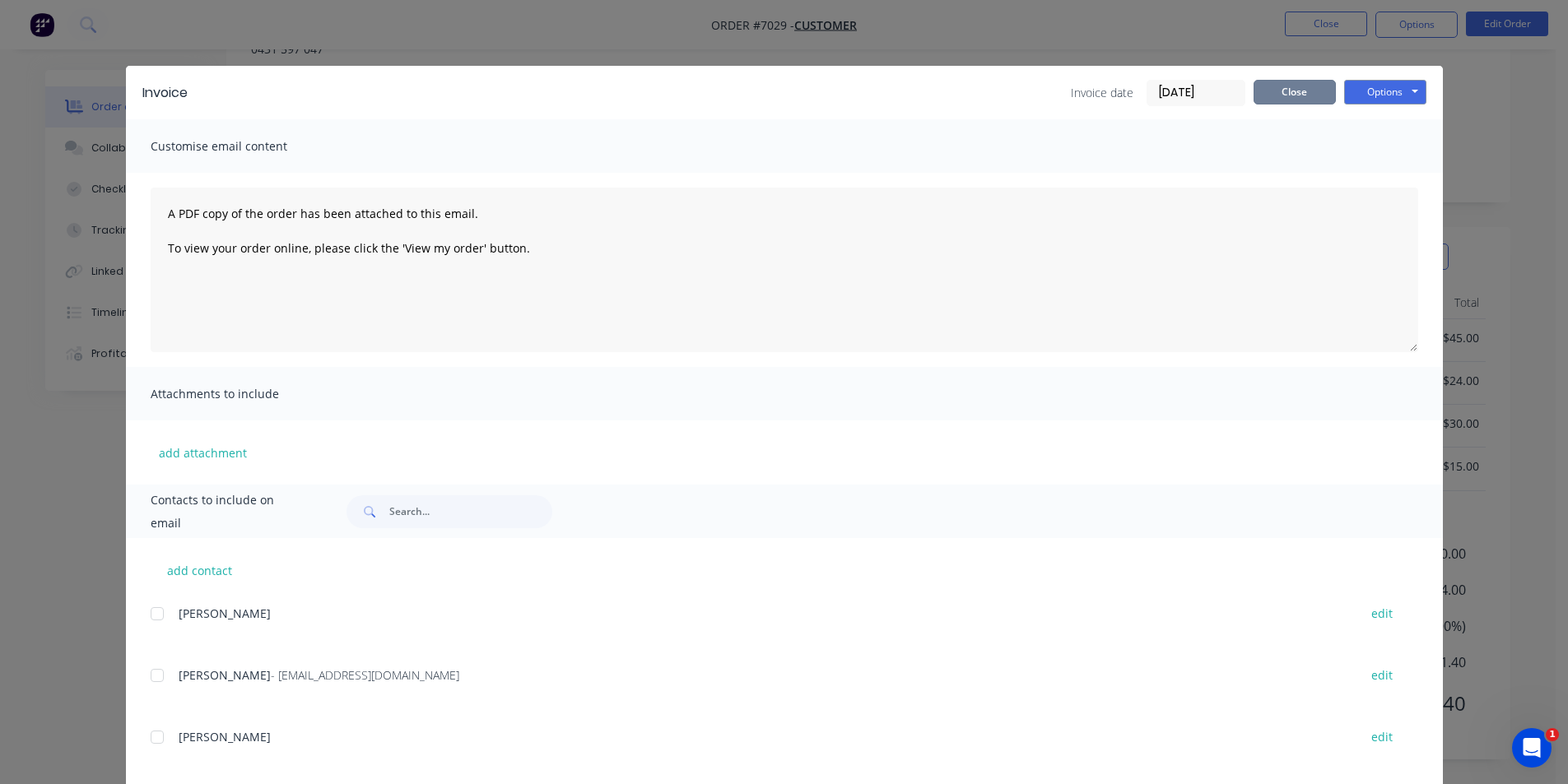
drag, startPoint x: 1265, startPoint y: 104, endPoint x: 1282, endPoint y: 91, distance: 21.4
click at [1265, 104] on button "Close" at bounding box center [1294, 92] width 83 height 25
click at [1282, 91] on div "Invoice Invoice date 29/09/25 Close Options Preview Print Email Customise email…" at bounding box center [784, 392] width 1568 height 784
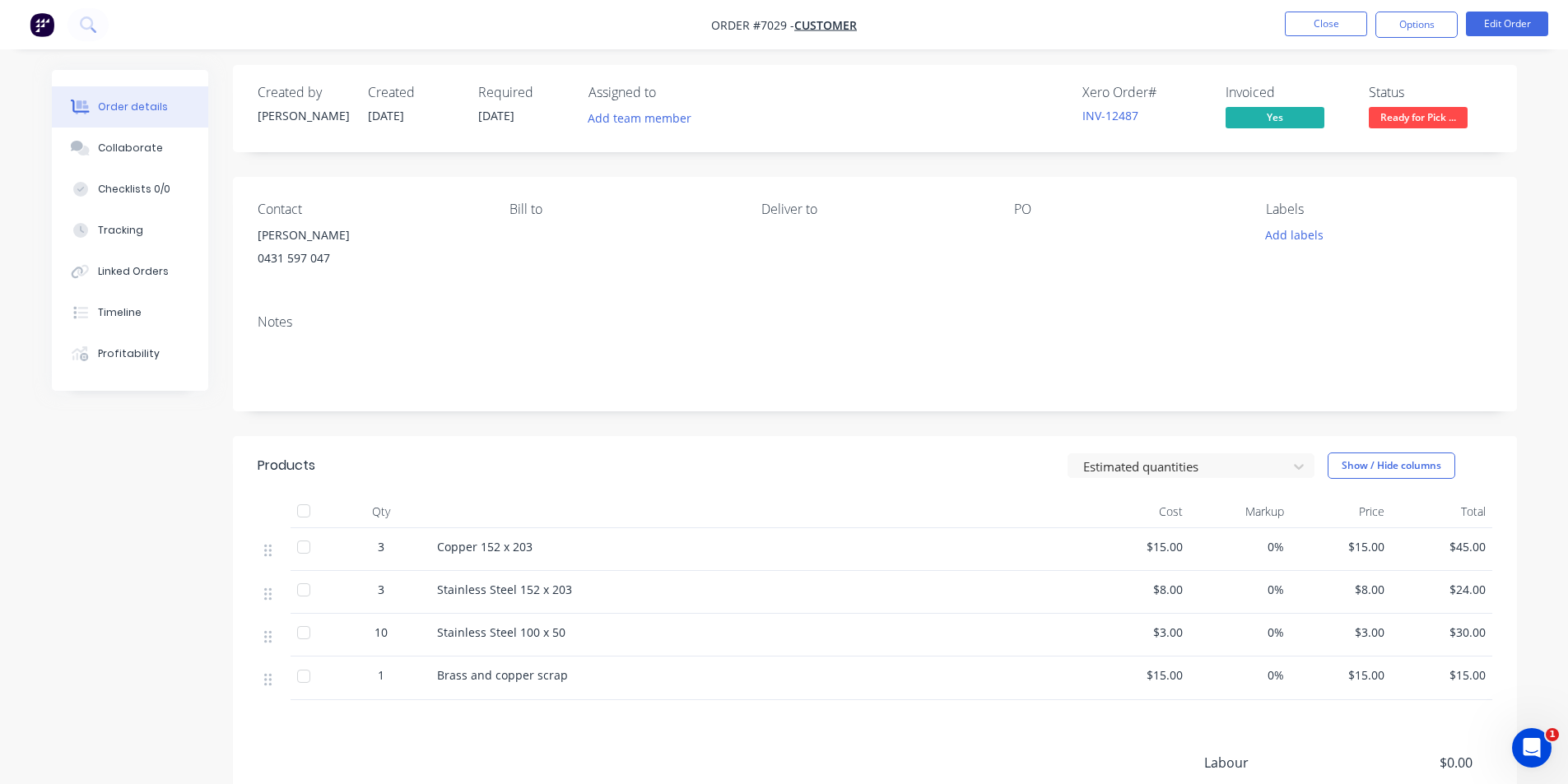
scroll to position [0, 0]
drag, startPoint x: 300, startPoint y: 519, endPoint x: 354, endPoint y: 502, distance: 56.6
click at [300, 519] on div at bounding box center [303, 515] width 33 height 33
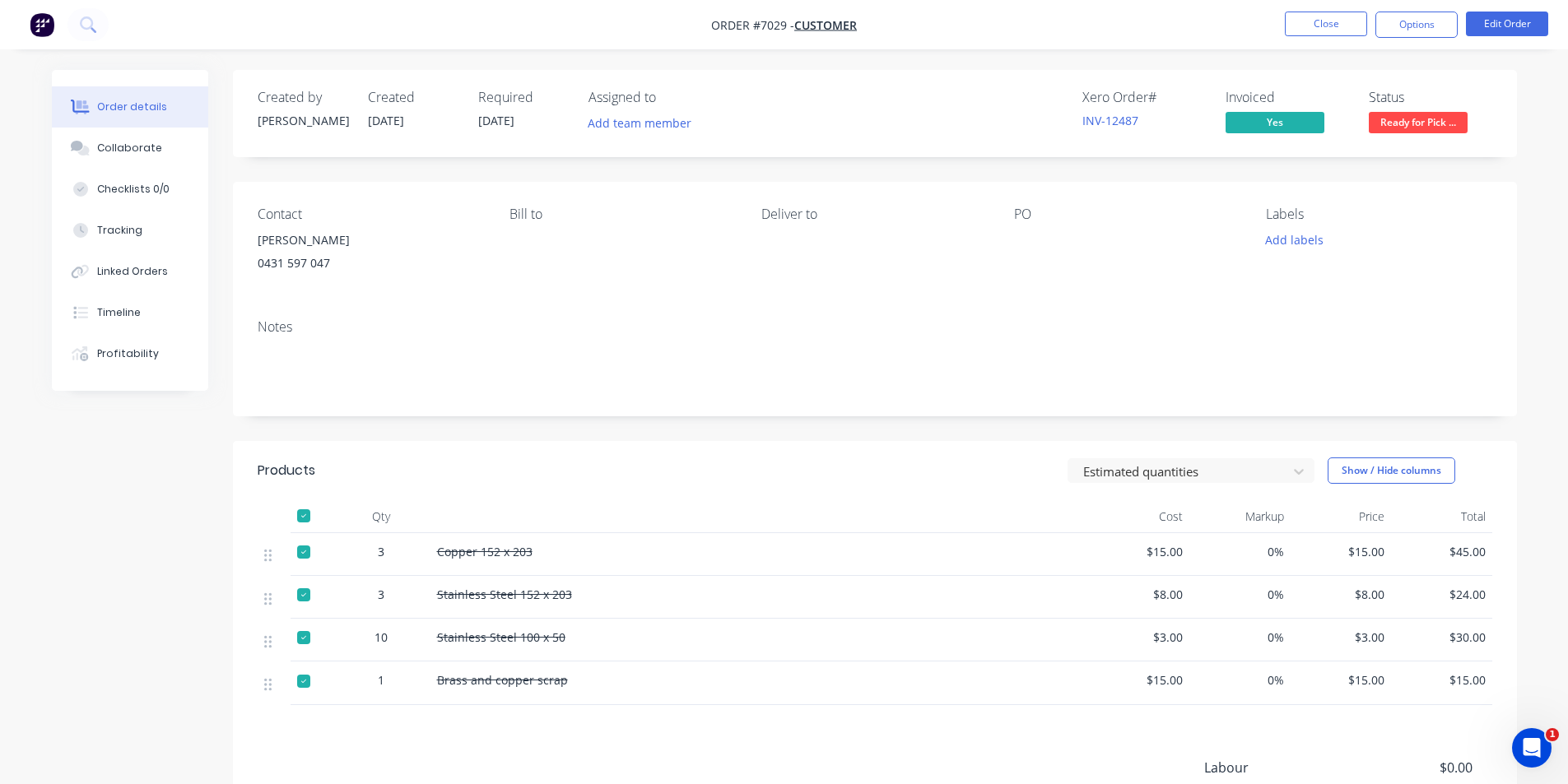
click at [1460, 121] on span "Ready for Pick ..." at bounding box center [1418, 122] width 99 height 20
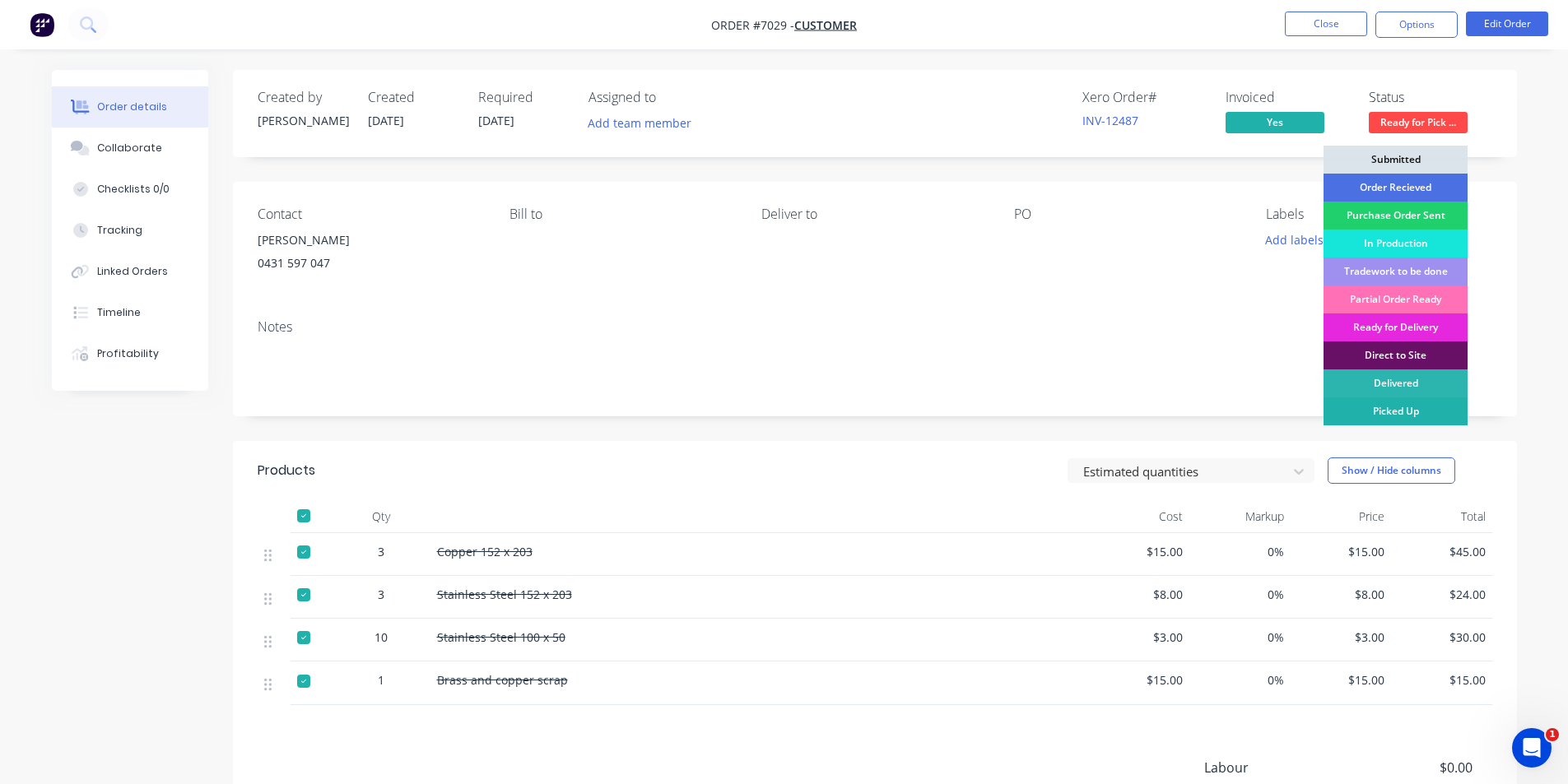
click at [1437, 415] on div "Picked Up" at bounding box center [1396, 412] width 144 height 28
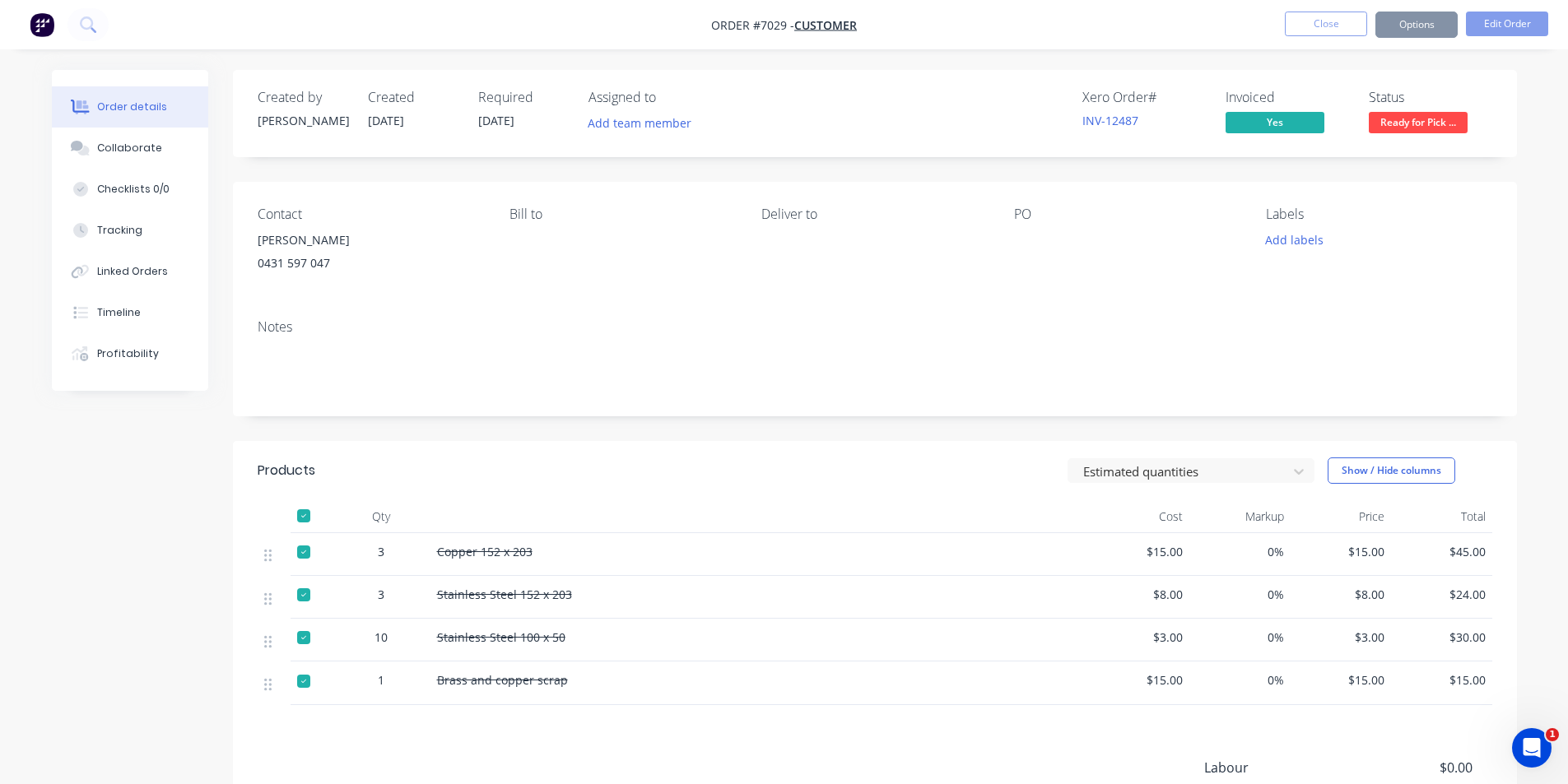
click at [1422, 18] on button "Options" at bounding box center [1416, 25] width 83 height 27
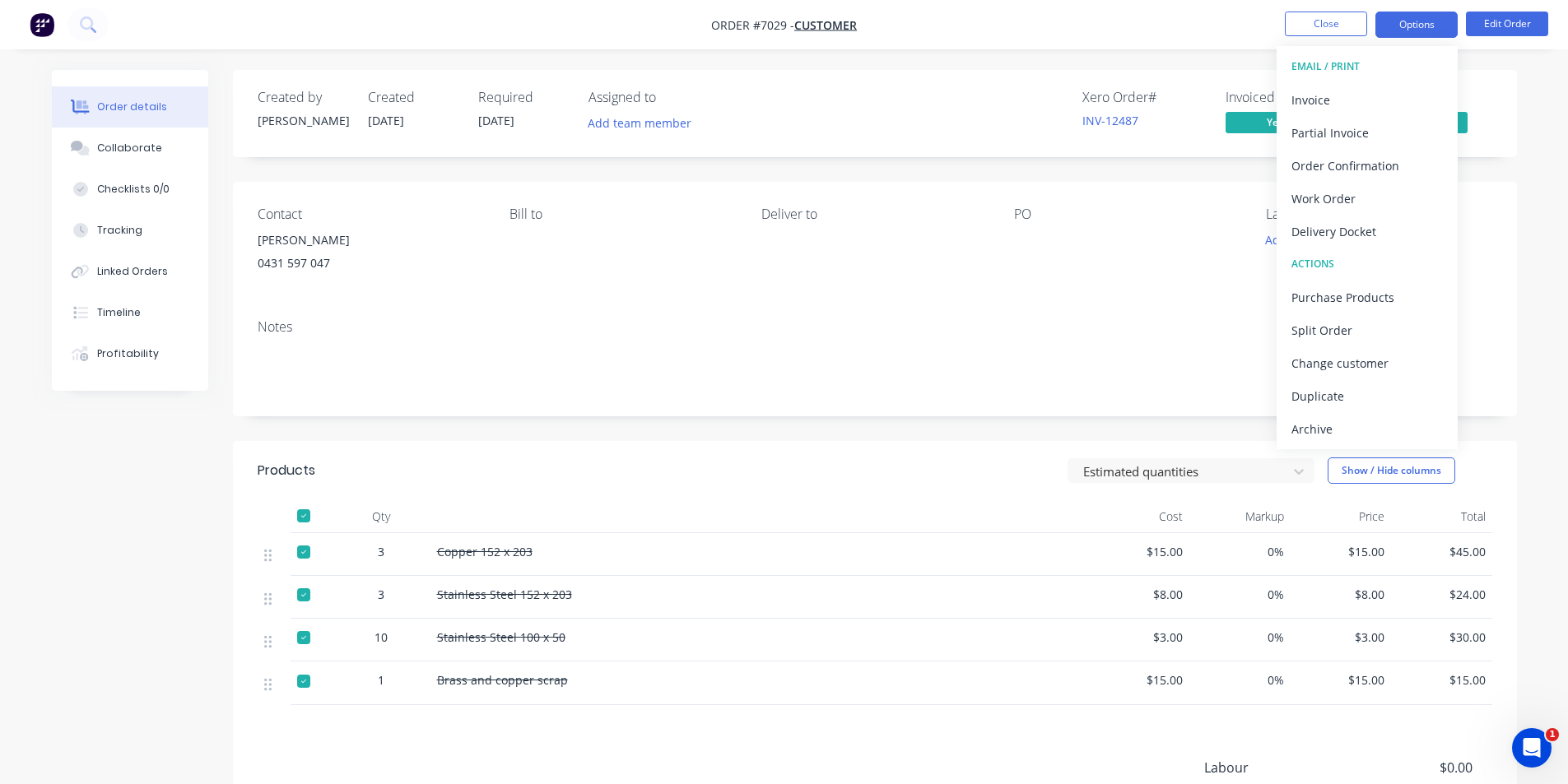
click at [1430, 28] on button "Options" at bounding box center [1416, 25] width 83 height 27
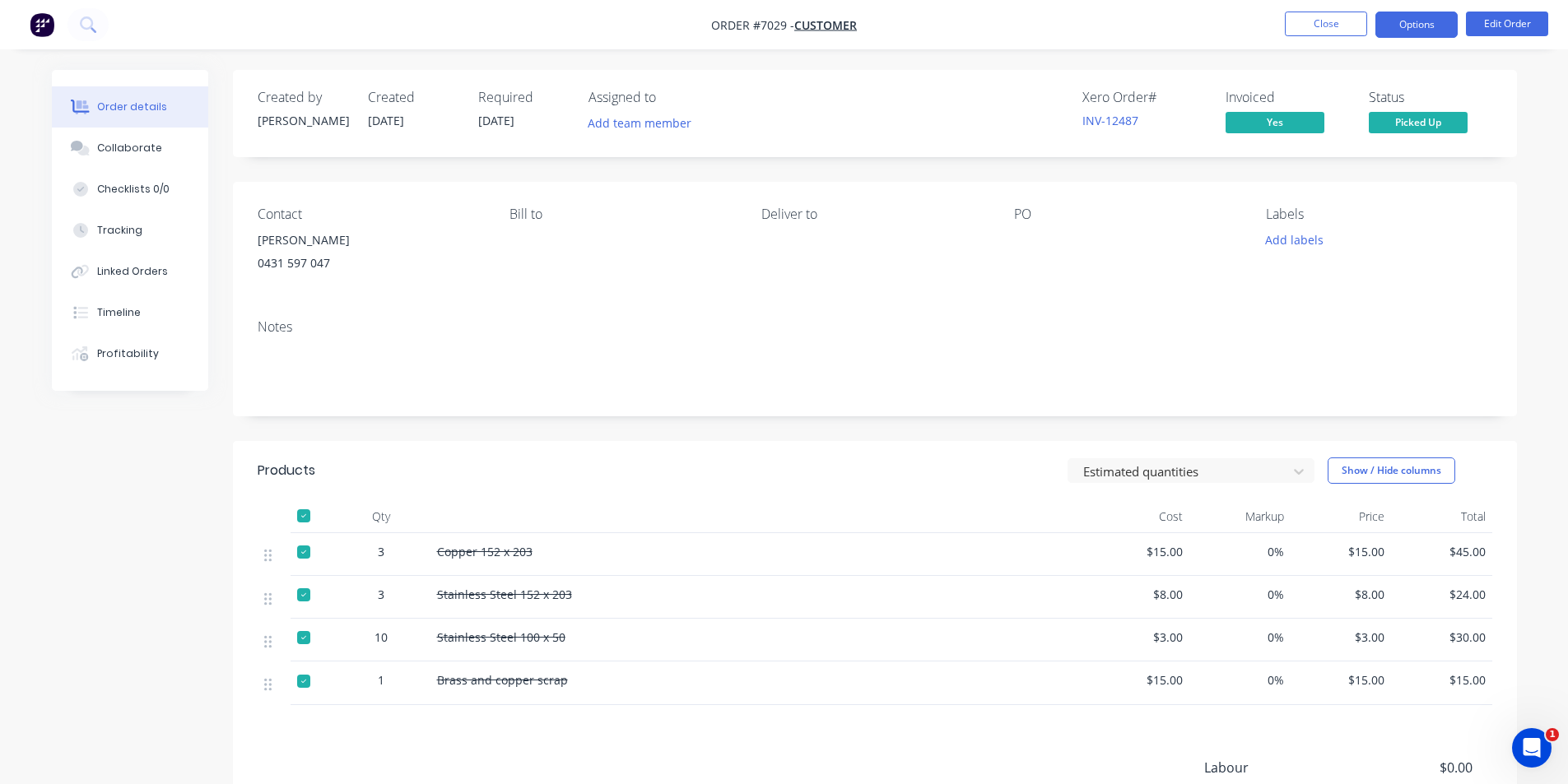
click at [1403, 14] on button "Options" at bounding box center [1416, 25] width 83 height 27
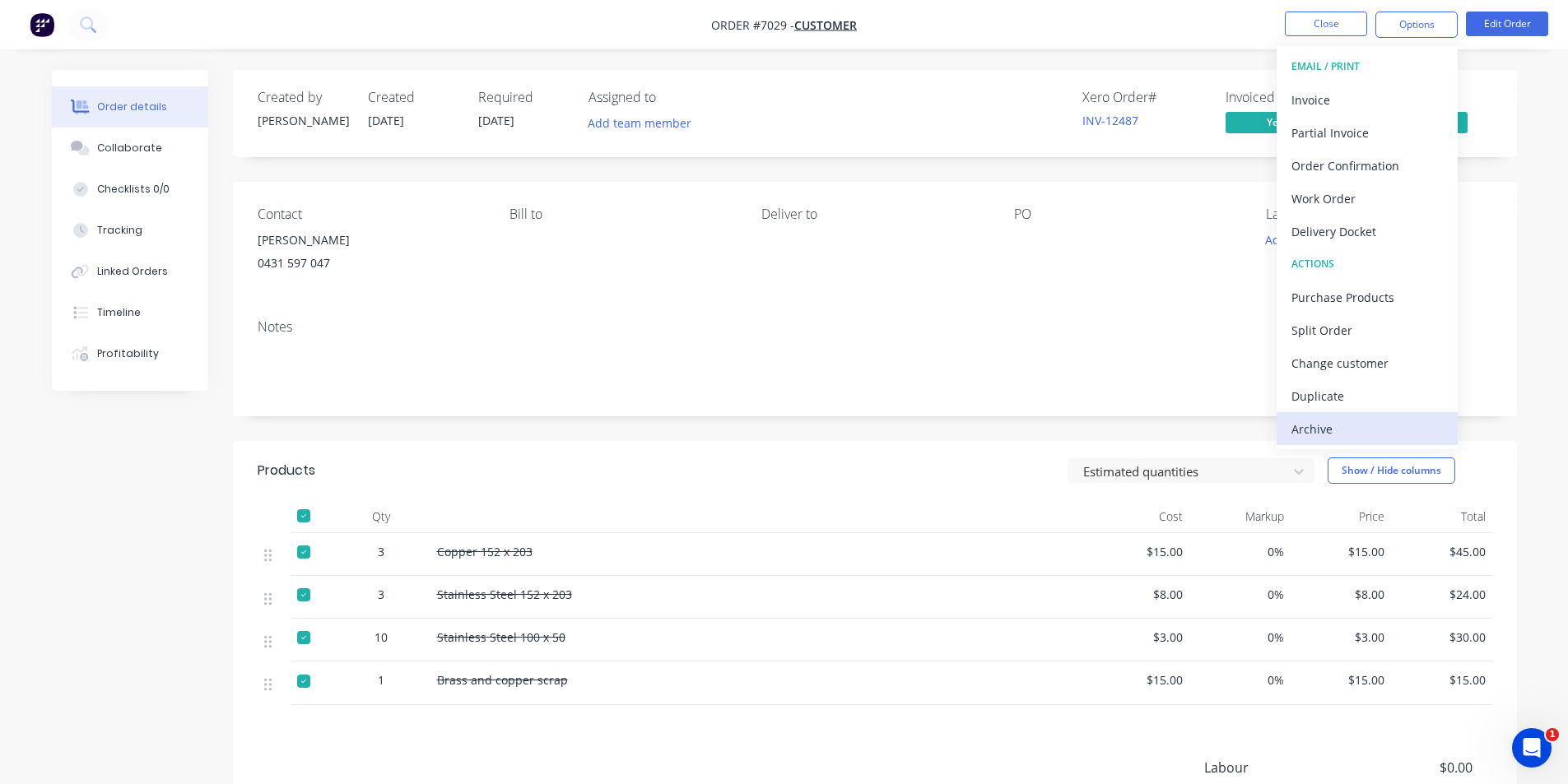
click at [1323, 429] on div "Archive" at bounding box center [1367, 429] width 152 height 24
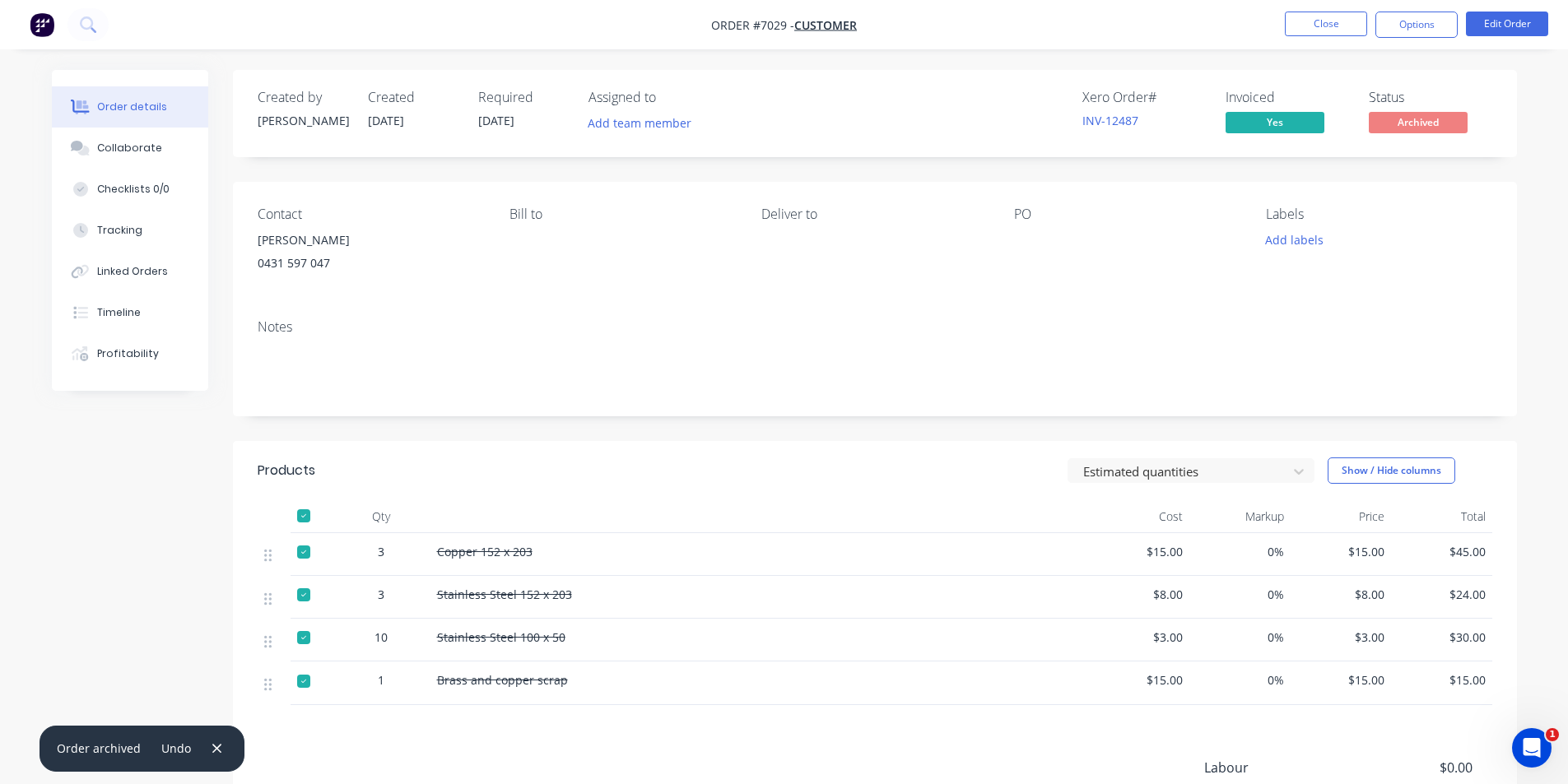
click at [1351, 3] on nav "Order #7029 - Customer Close Options Edit Order" at bounding box center [784, 25] width 1568 height 50
click at [1350, 16] on button "Close" at bounding box center [1325, 24] width 83 height 25
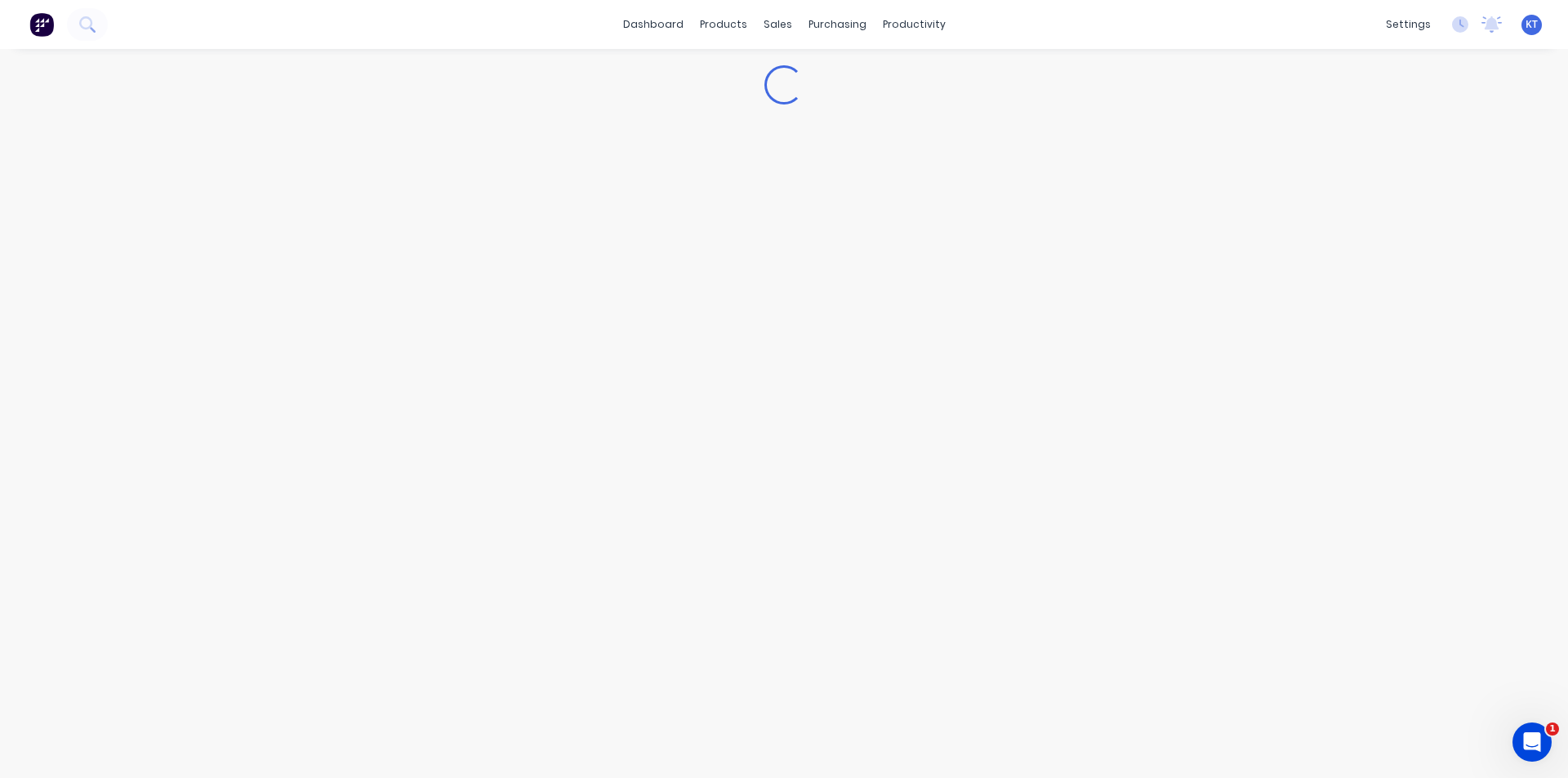
click at [1336, 18] on div "dashboard products sales purchasing productivity dashboard products Product Cat…" at bounding box center [784, 25] width 1568 height 49
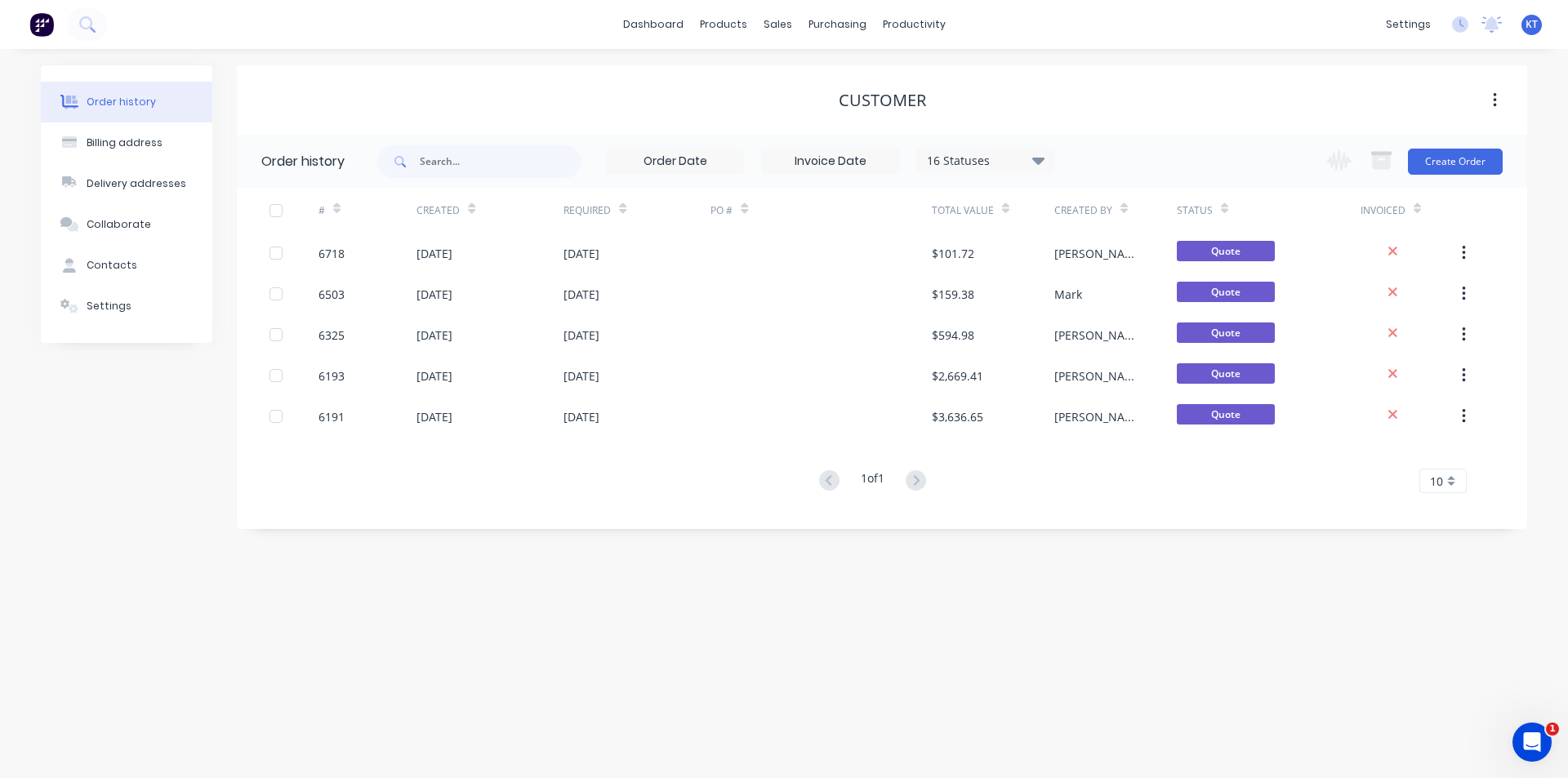
click at [1468, 131] on div "Customer" at bounding box center [882, 100] width 1290 height 70
click at [1460, 159] on button "Create Order" at bounding box center [1455, 162] width 94 height 26
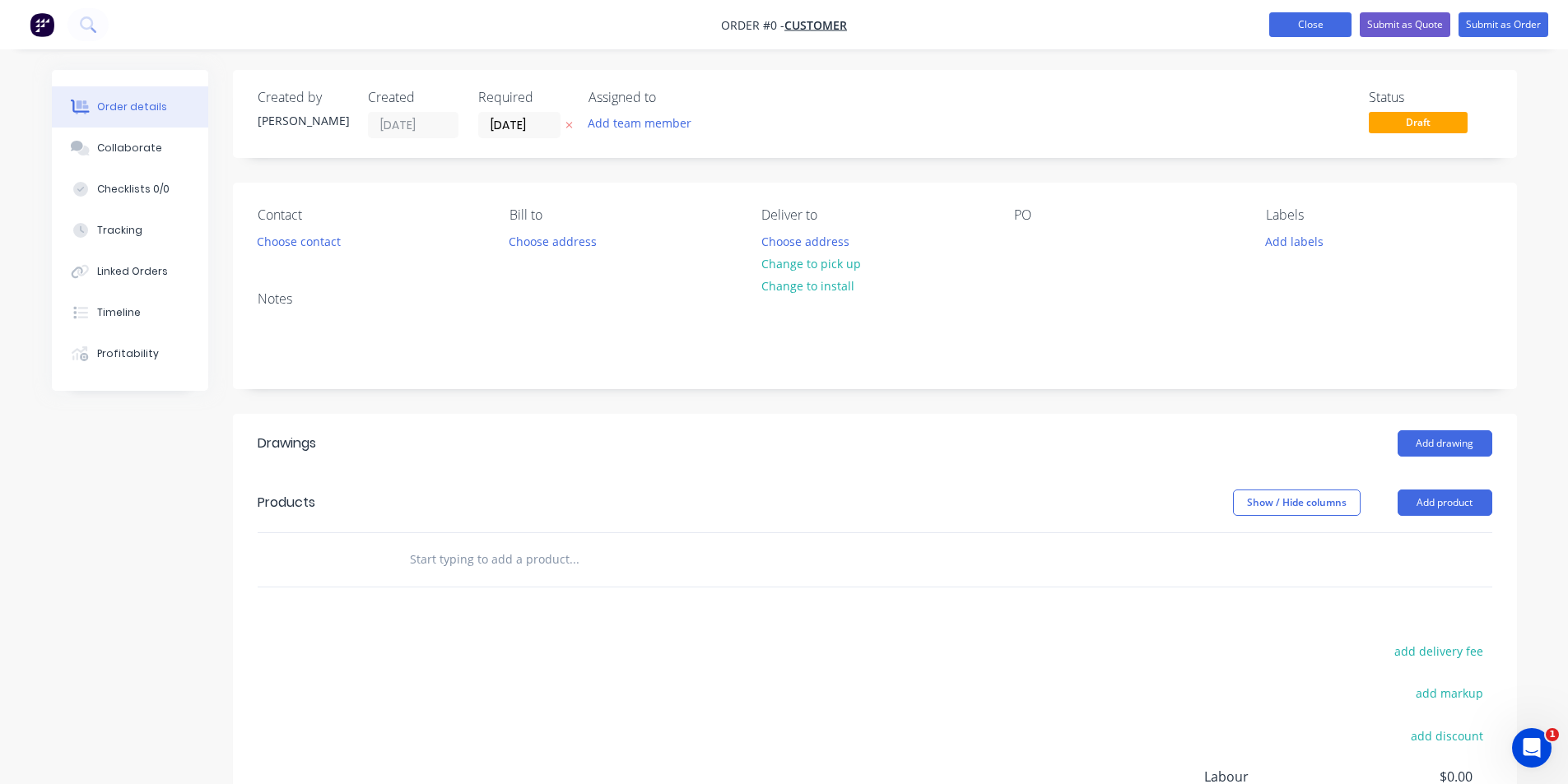
click at [1325, 28] on button "Close" at bounding box center [1310, 25] width 83 height 25
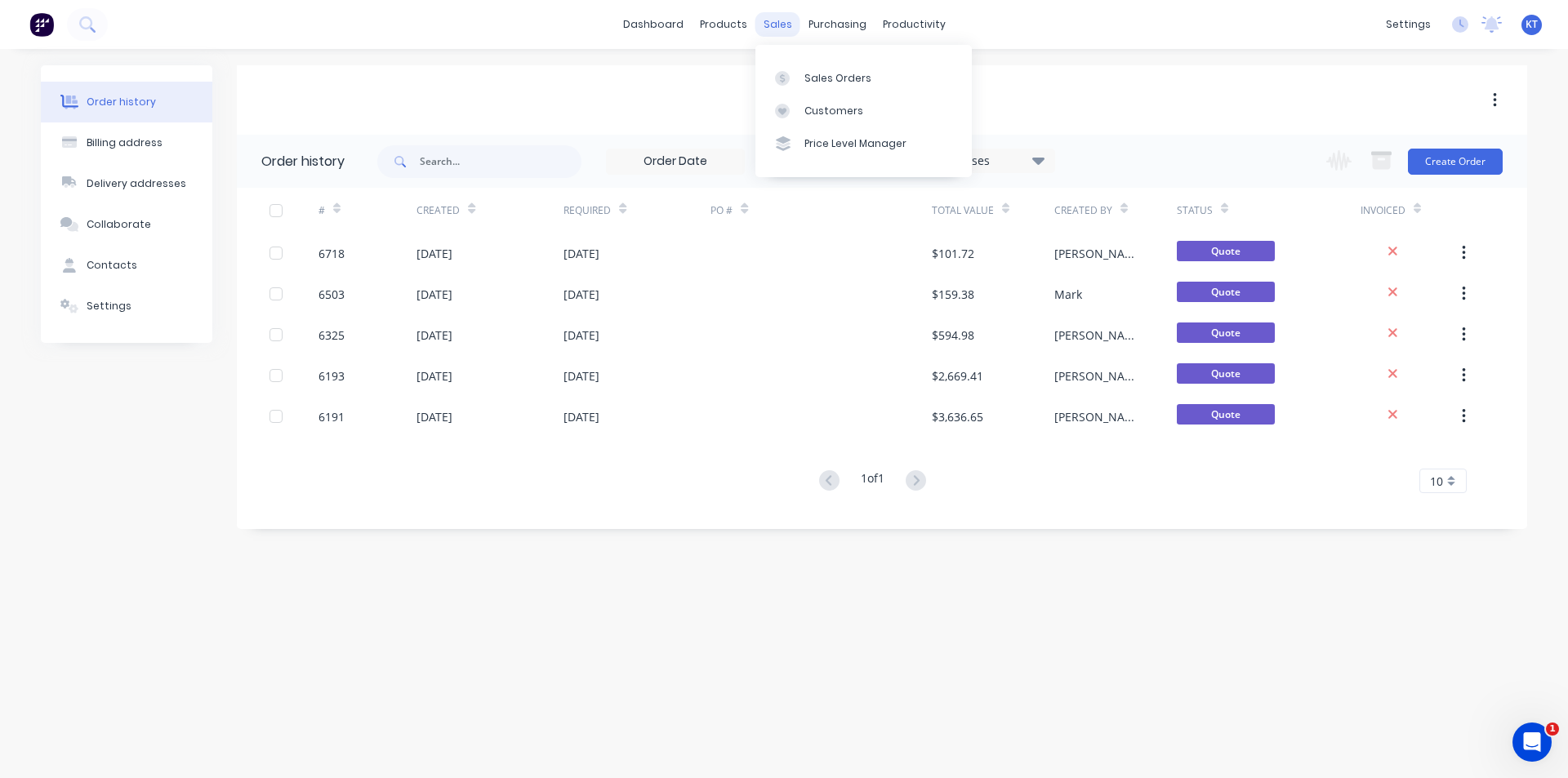
click at [766, 34] on div "sales" at bounding box center [777, 25] width 45 height 25
click at [805, 85] on link "Sales Orders" at bounding box center [864, 77] width 217 height 33
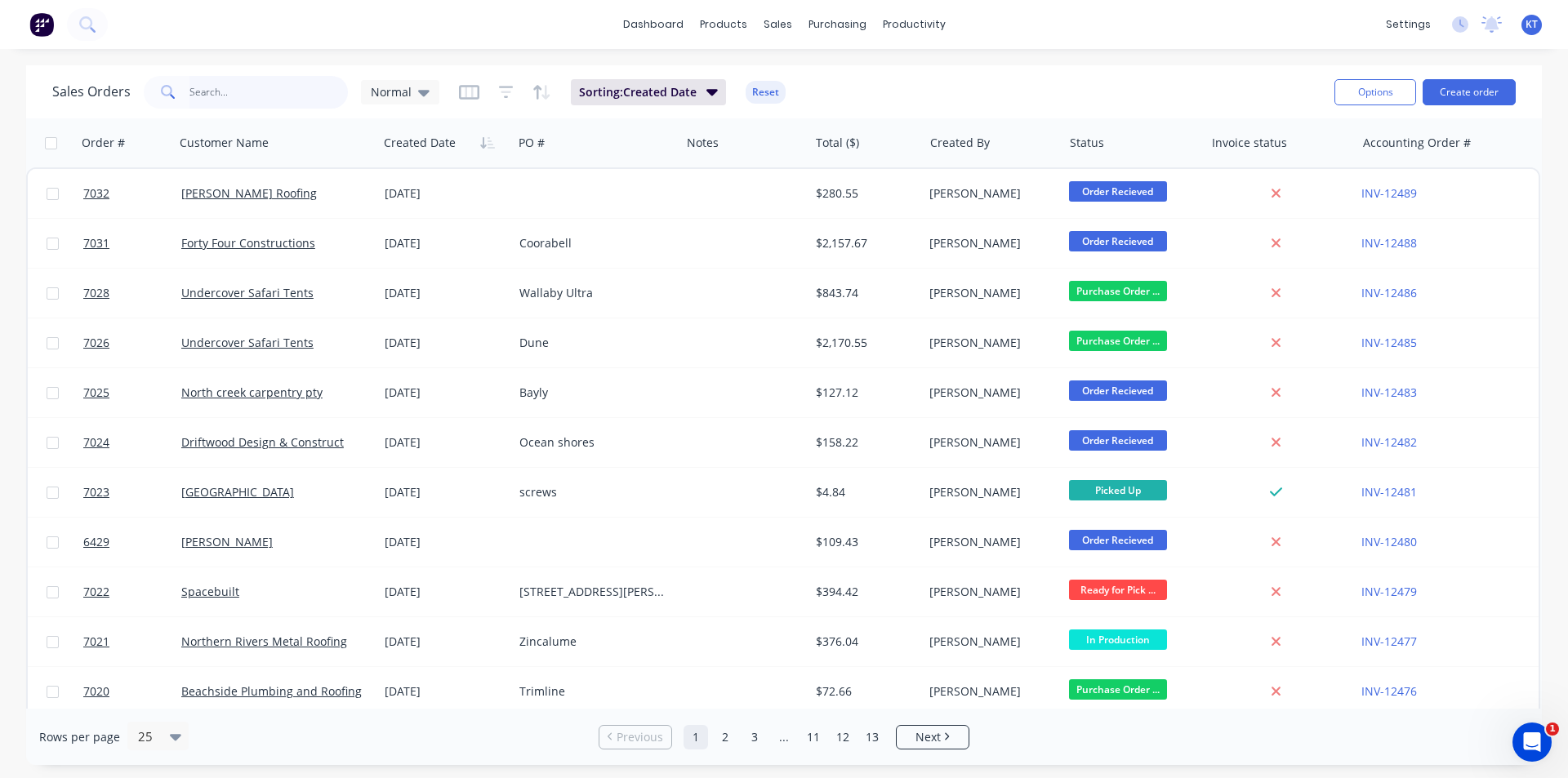
click at [214, 82] on input "text" at bounding box center [269, 92] width 160 height 33
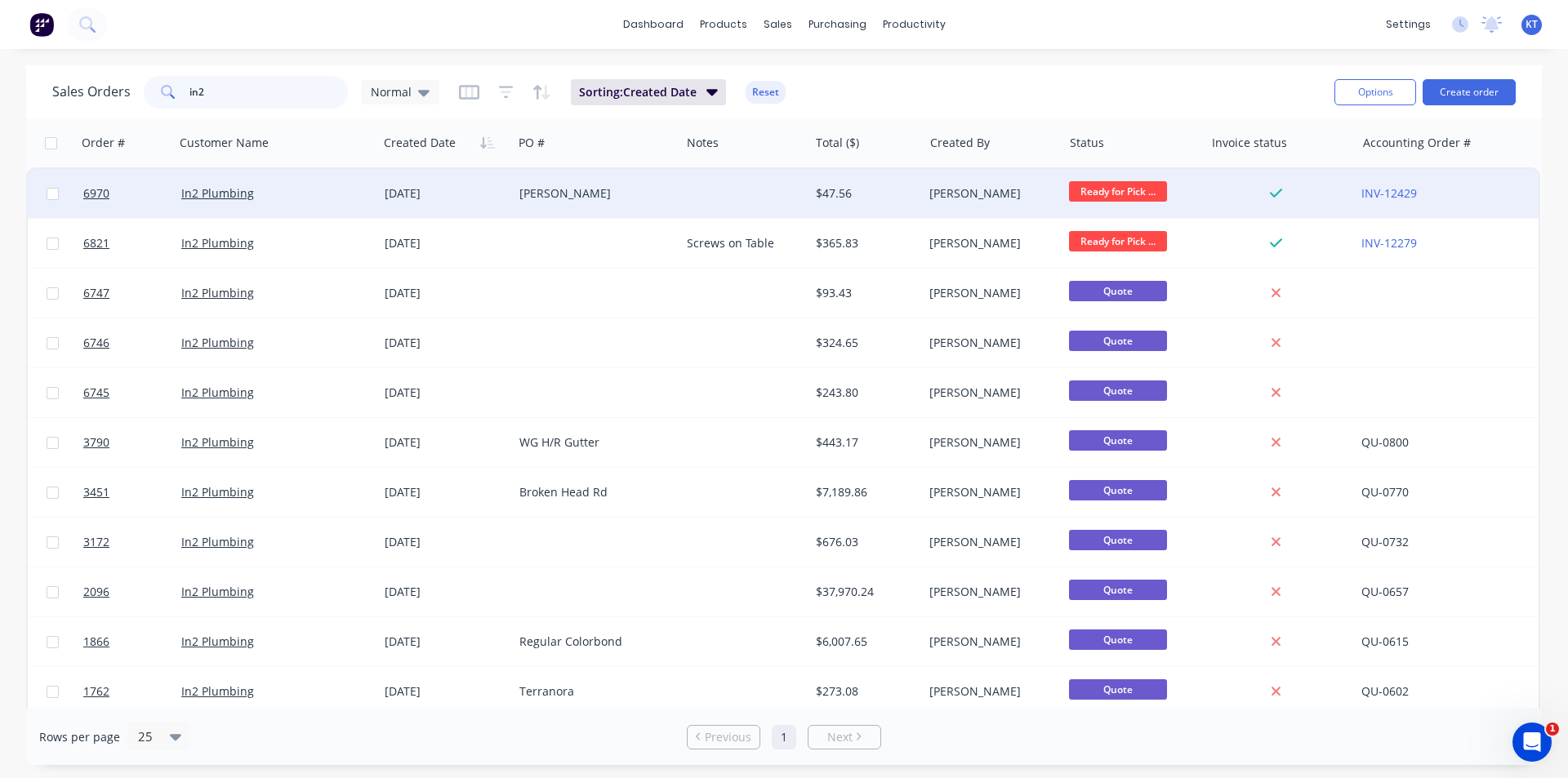
type input "in2"
click at [235, 209] on div "In2 Plumbing" at bounding box center [276, 194] width 204 height 49
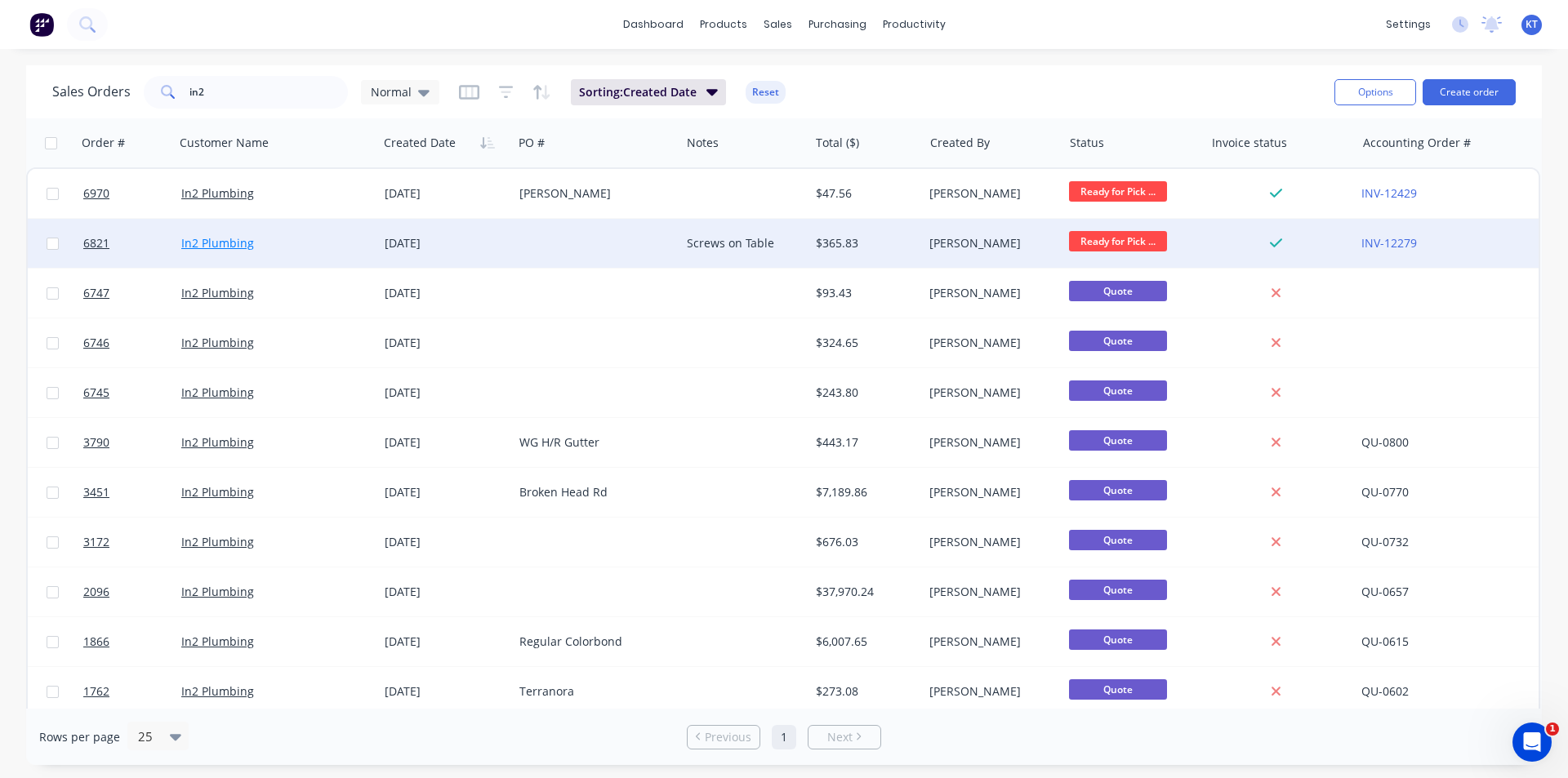
click at [222, 248] on link "In2 Plumbing" at bounding box center [218, 243] width 72 height 16
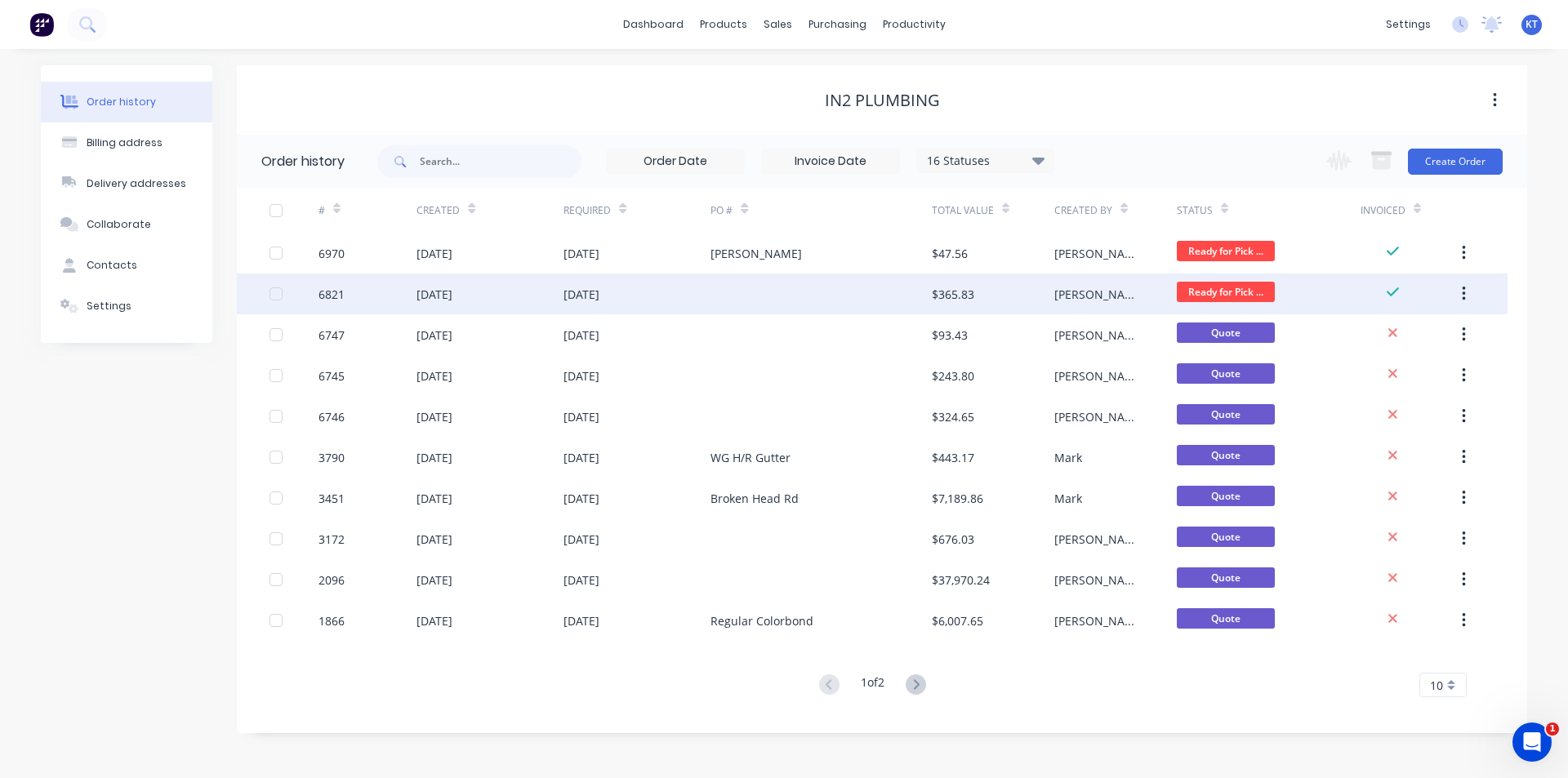
click at [1020, 307] on div "$365.83" at bounding box center [992, 293] width 123 height 41
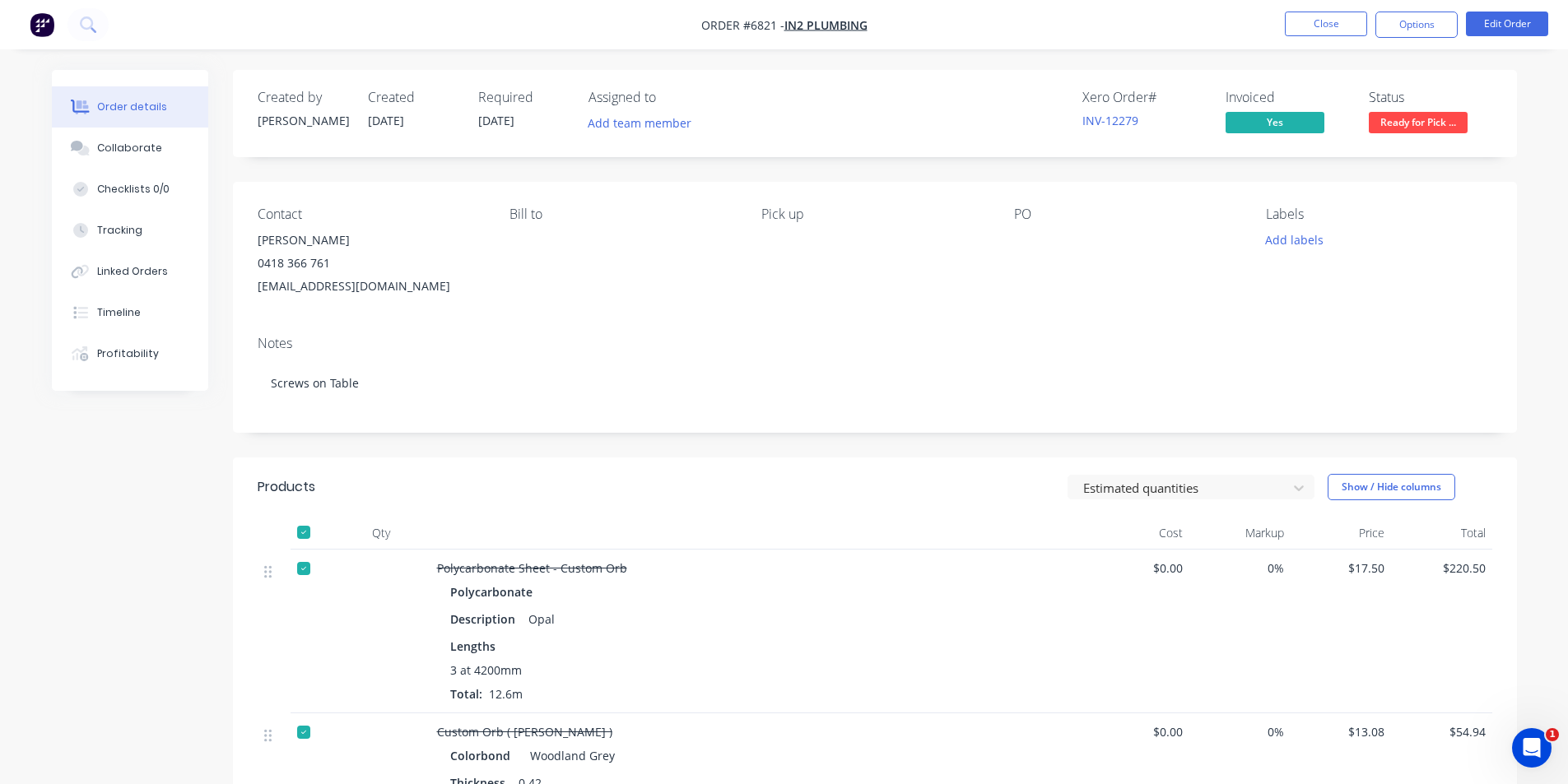
drag, startPoint x: 1411, startPoint y: 131, endPoint x: 1408, endPoint y: 140, distance: 9.5
click at [1411, 131] on span "Ready for Pick ..." at bounding box center [1418, 122] width 99 height 20
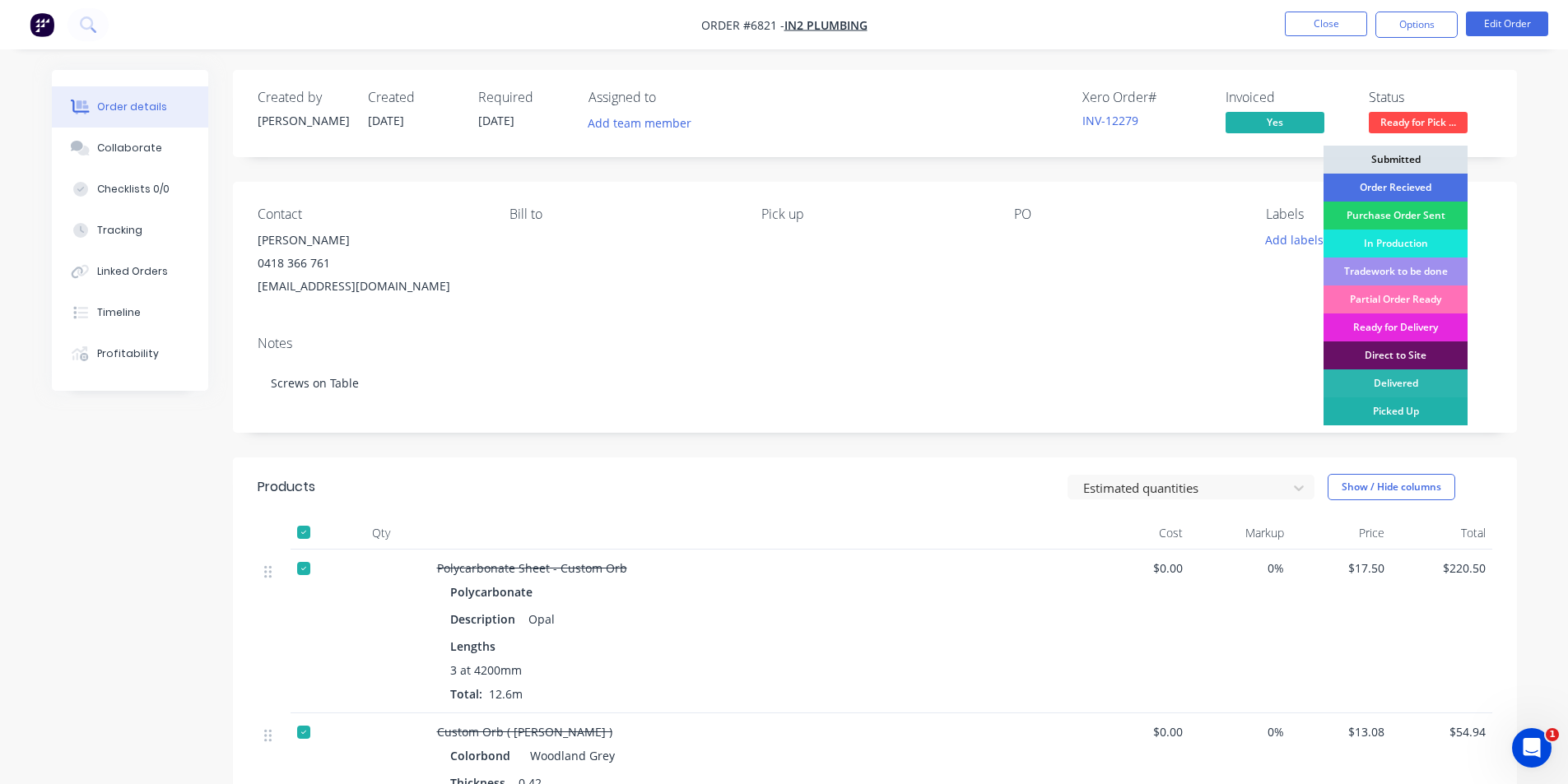
click at [1380, 412] on div "Picked Up" at bounding box center [1396, 412] width 144 height 28
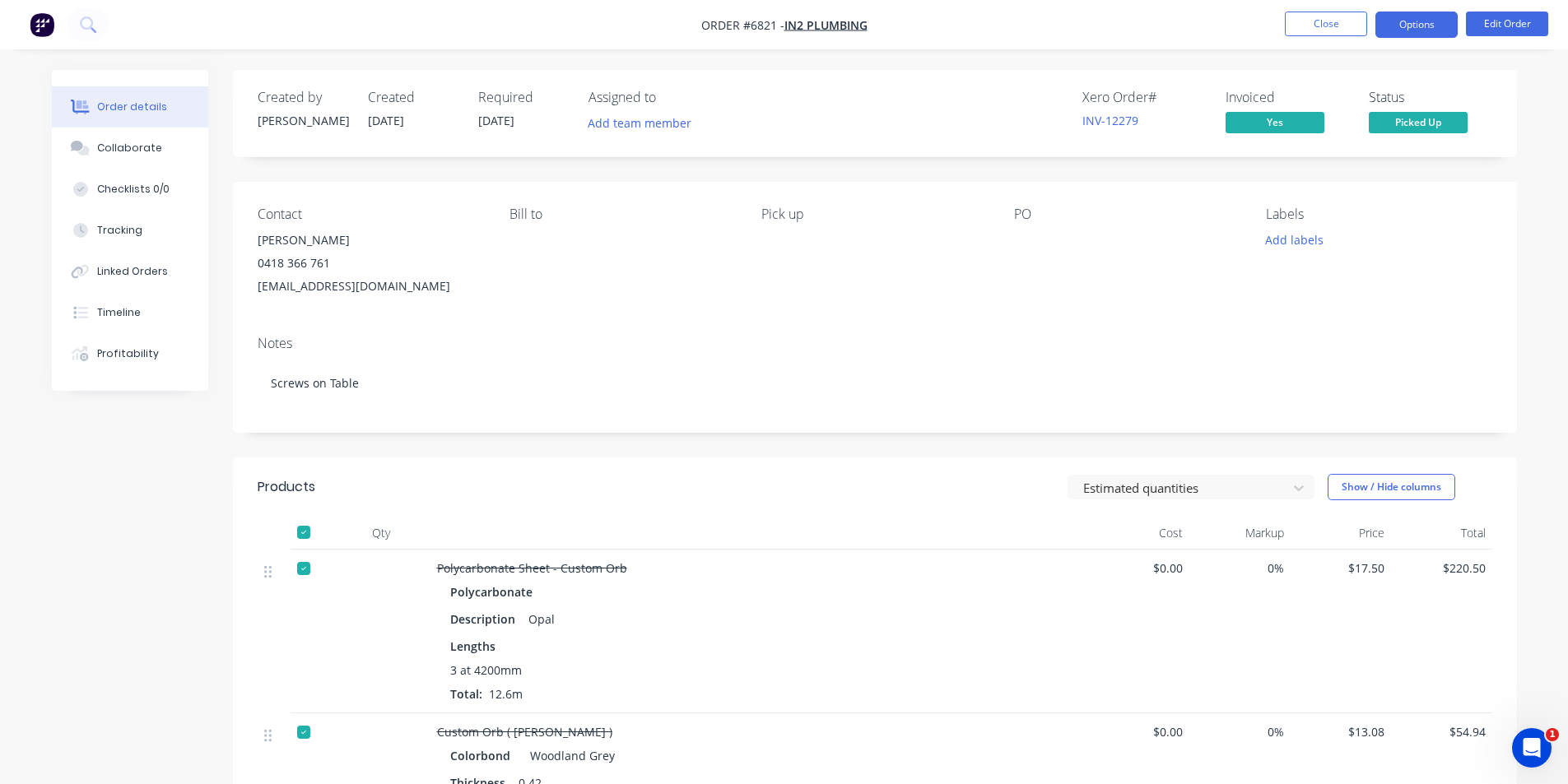
click at [1444, 29] on button "Options" at bounding box center [1416, 25] width 83 height 27
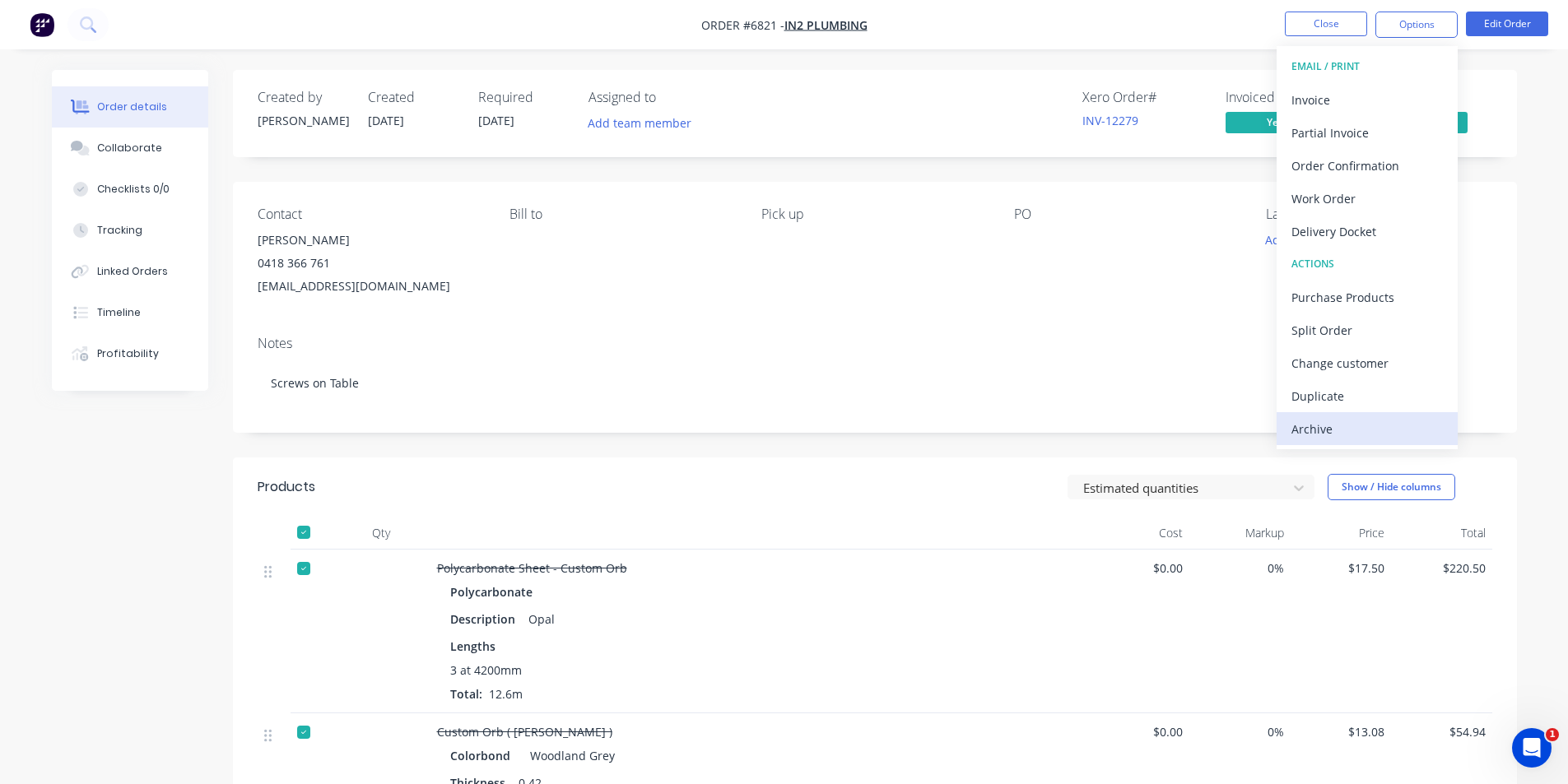
click at [1373, 423] on div "Archive" at bounding box center [1367, 429] width 152 height 24
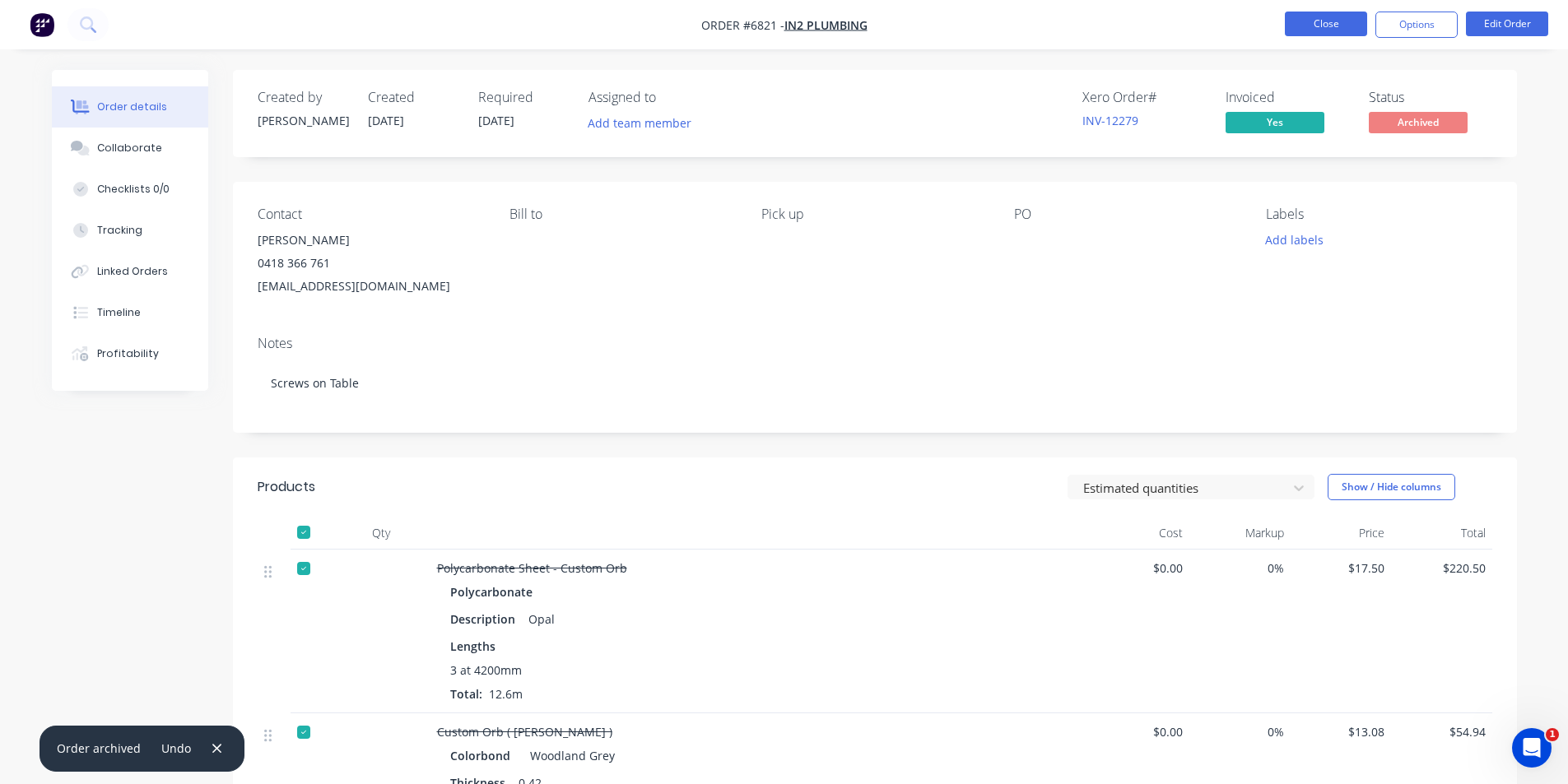
click at [1330, 30] on button "Close" at bounding box center [1325, 24] width 83 height 25
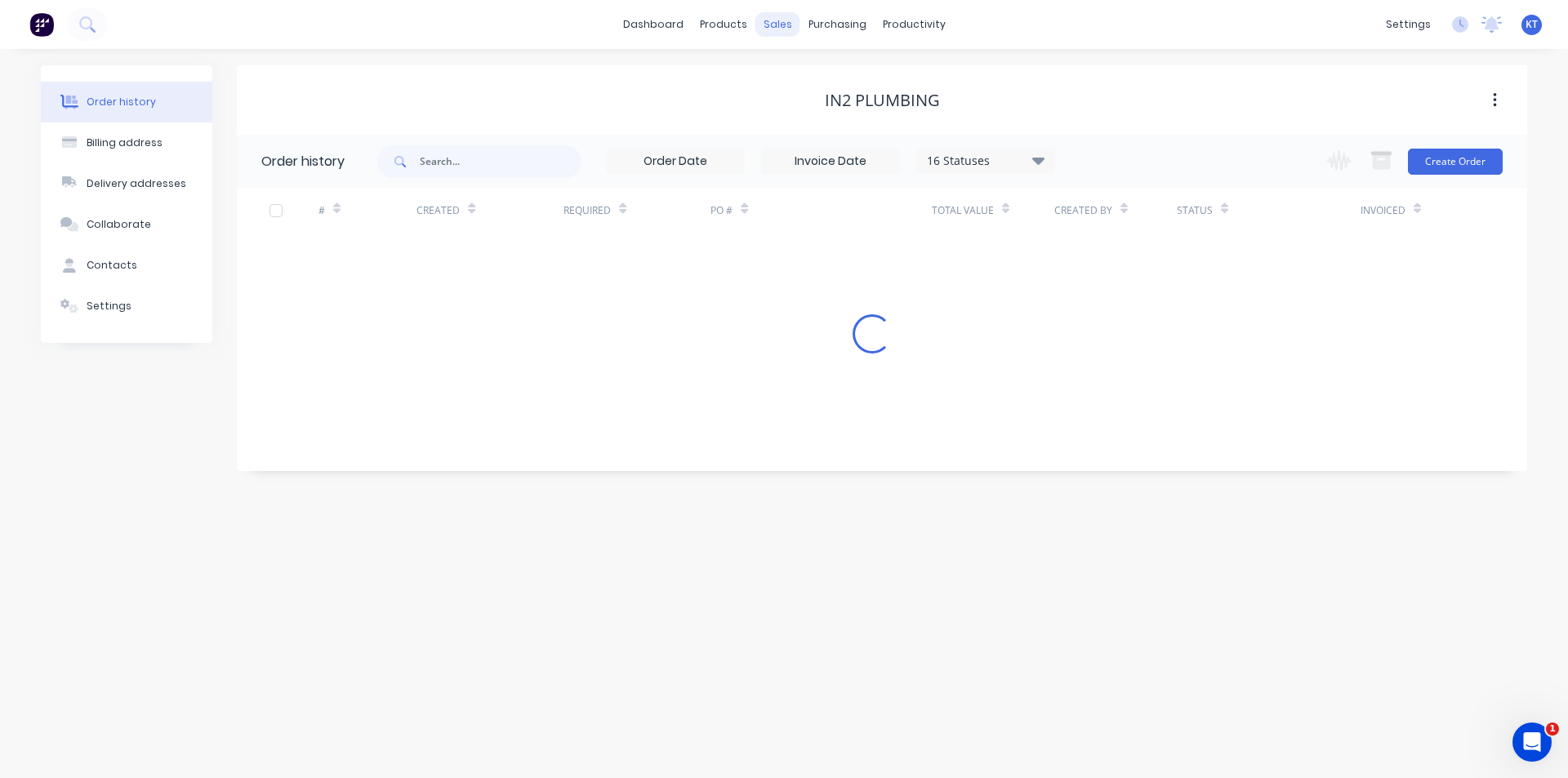
click at [774, 25] on div "sales" at bounding box center [777, 25] width 45 height 25
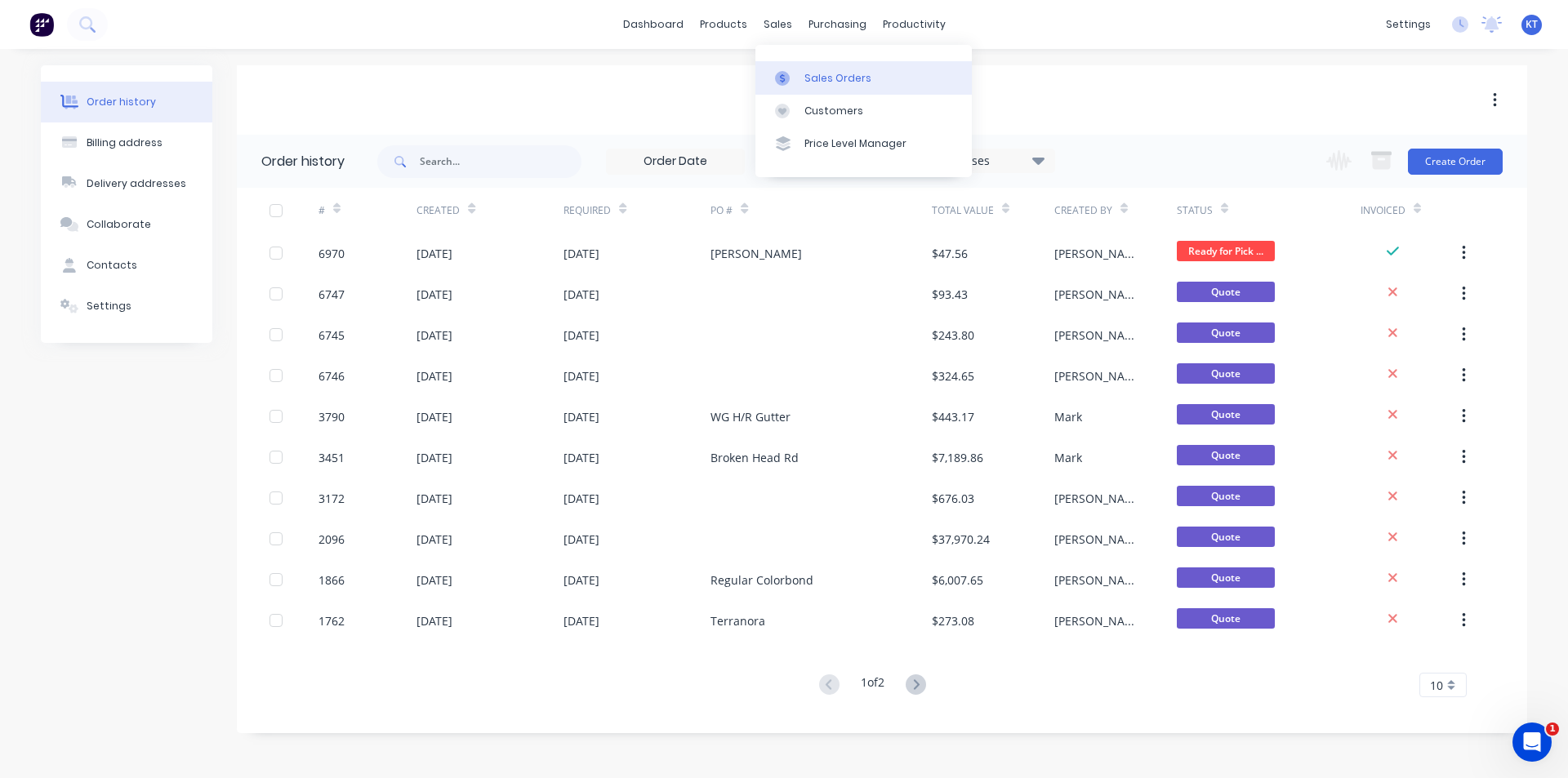
click at [791, 74] on div at bounding box center [787, 78] width 25 height 15
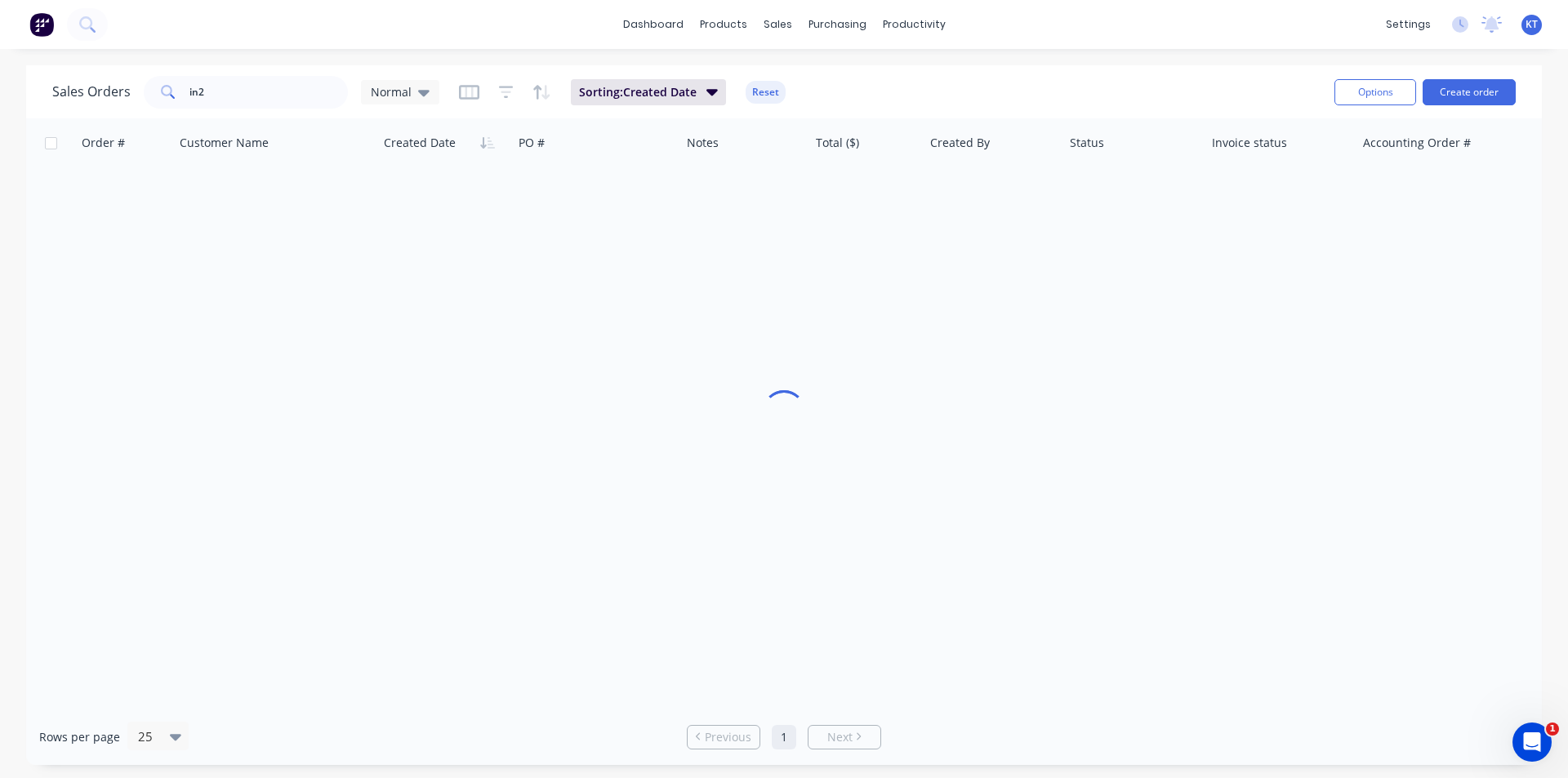
click at [276, 107] on div "Sales Orders in2 Normal Sorting: Created Date Reset" at bounding box center [687, 92] width 1269 height 40
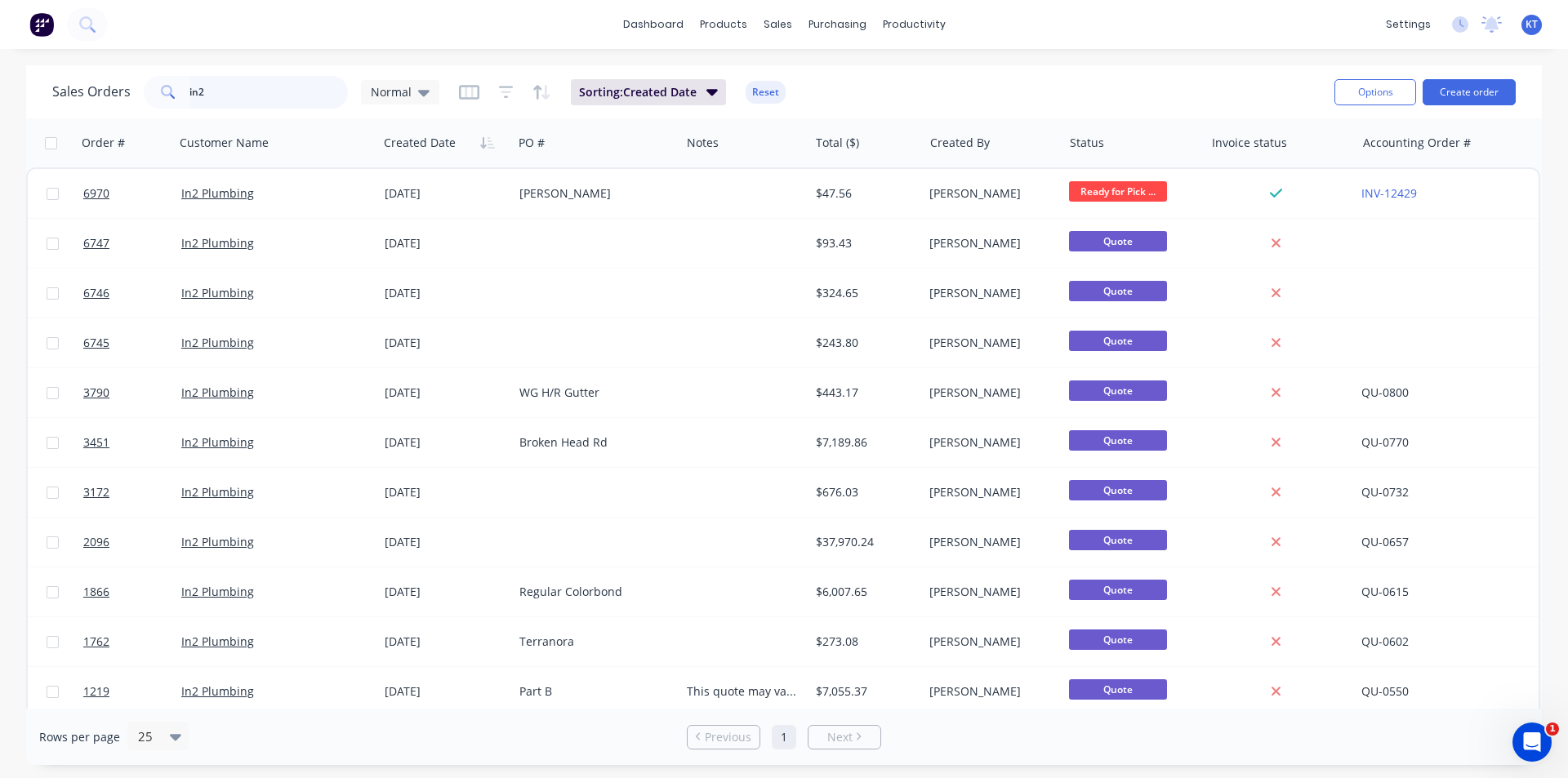
click at [276, 105] on input "in2" at bounding box center [269, 92] width 160 height 33
click at [276, 102] on input "in2" at bounding box center [269, 92] width 160 height 33
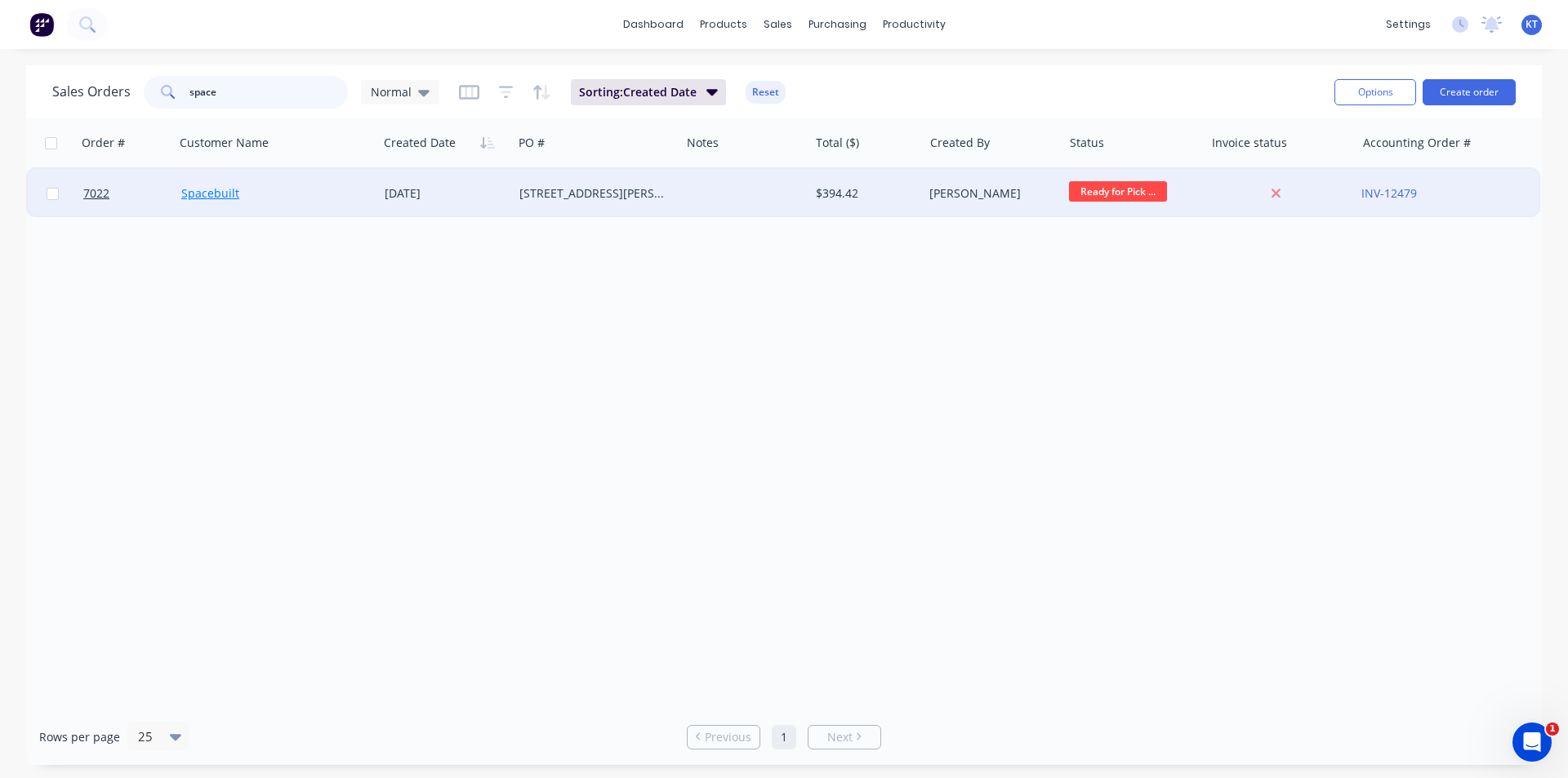
type input "space"
click at [225, 189] on link "Spacebuilt" at bounding box center [211, 193] width 58 height 16
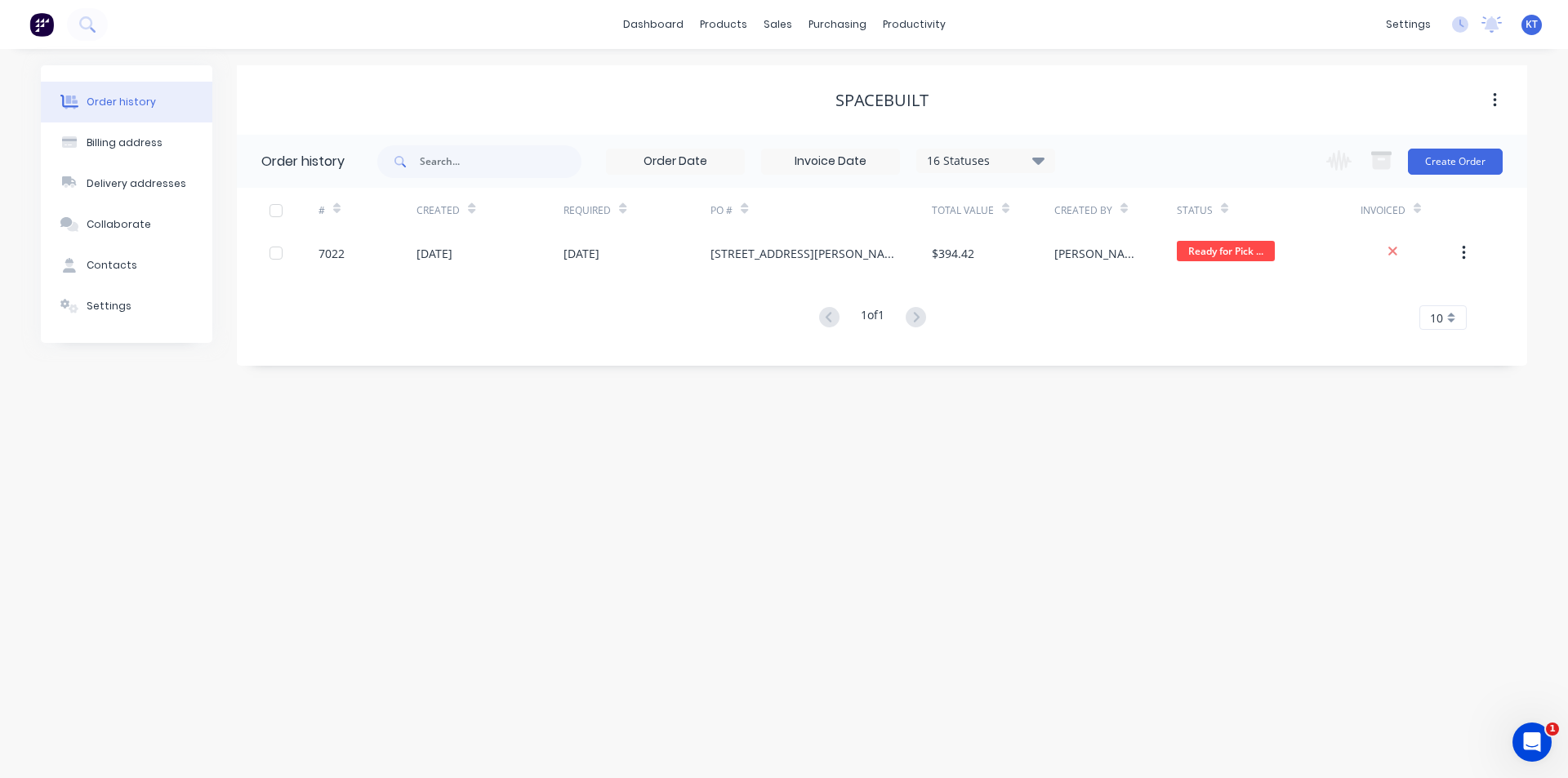
click at [1089, 267] on div "[PERSON_NAME]" at bounding box center [1115, 253] width 123 height 41
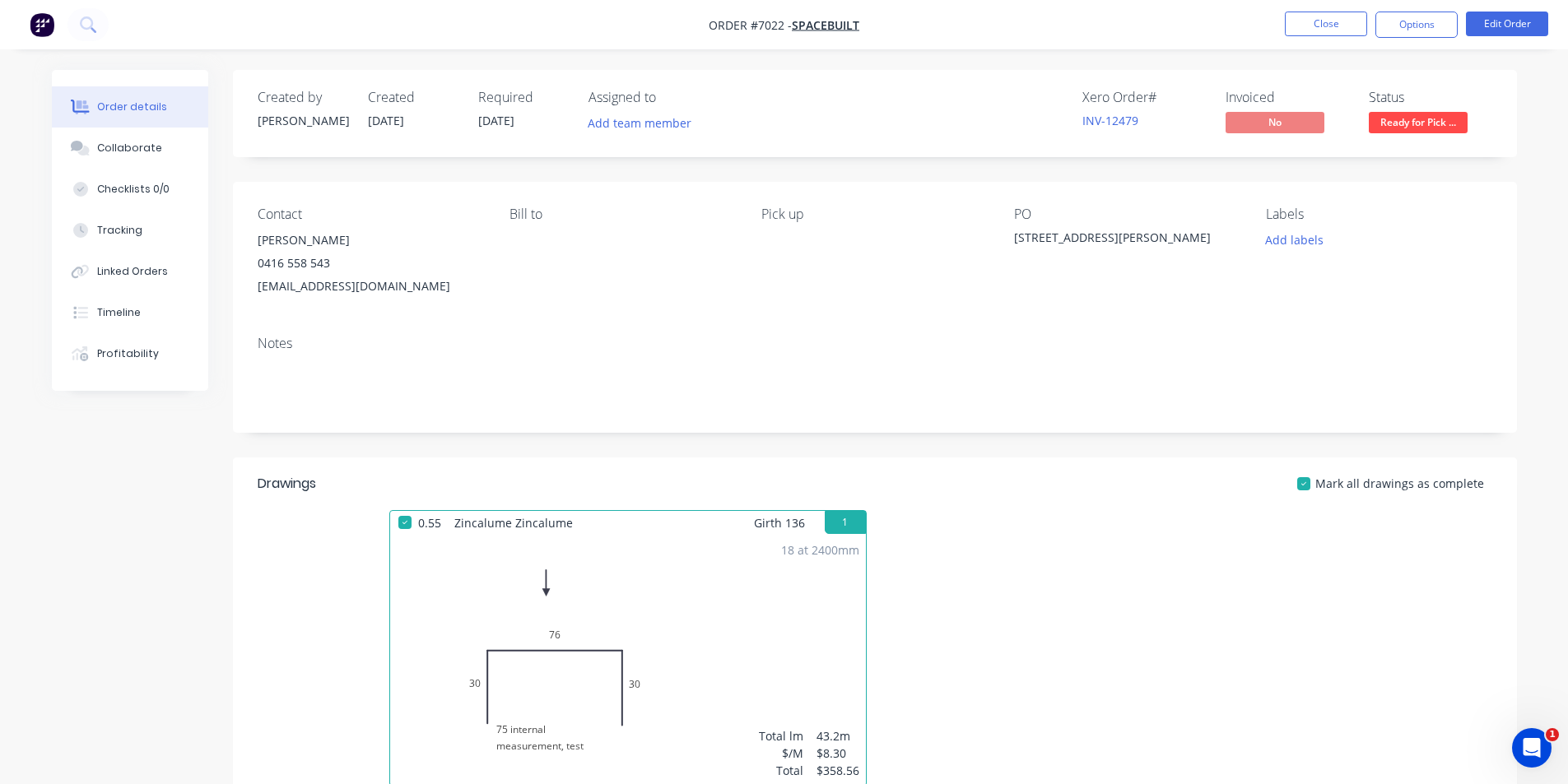
click at [1442, 127] on span "Ready for Pick ..." at bounding box center [1418, 122] width 99 height 20
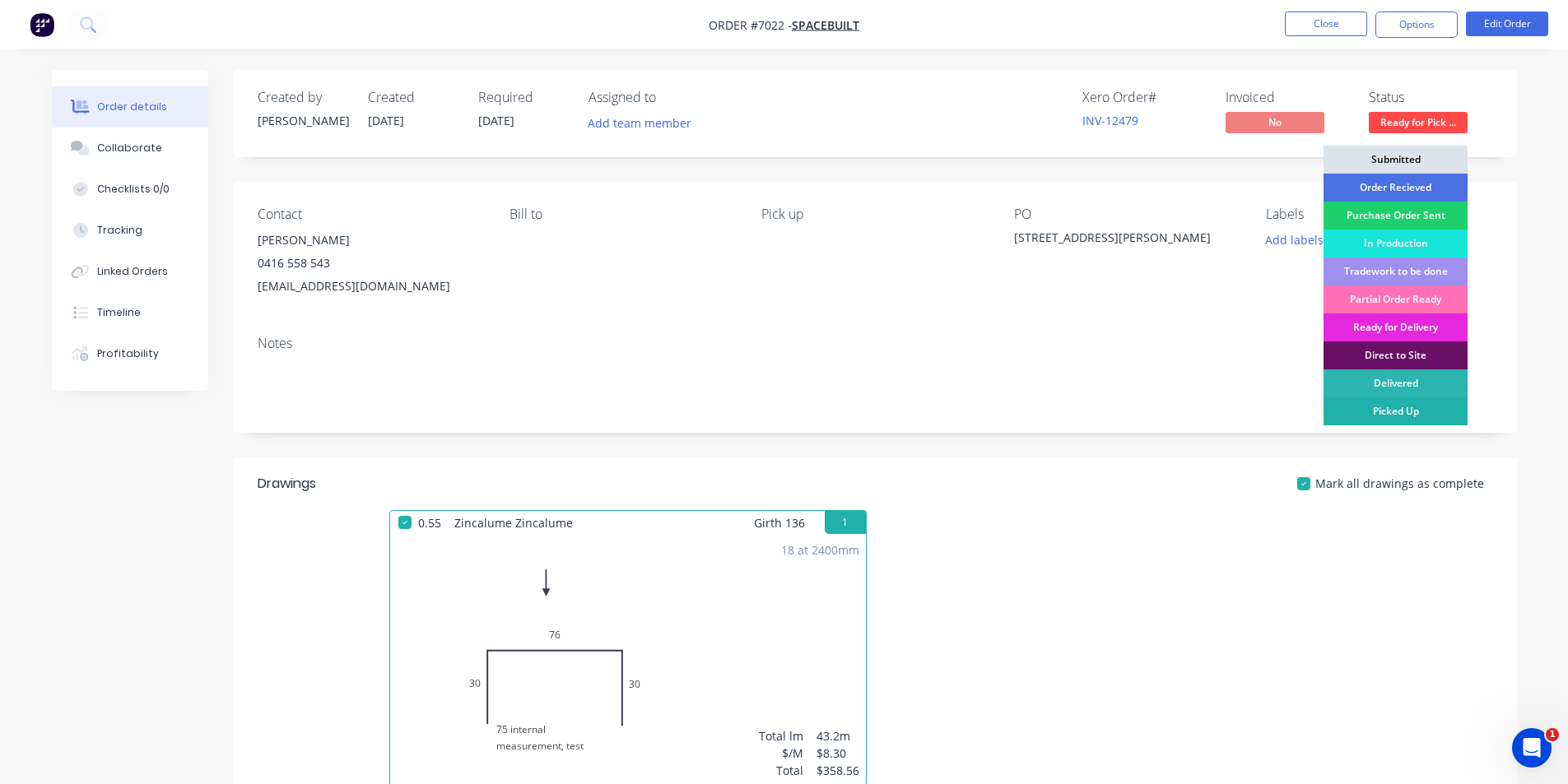
click at [1404, 421] on div "Picked Up" at bounding box center [1396, 412] width 144 height 28
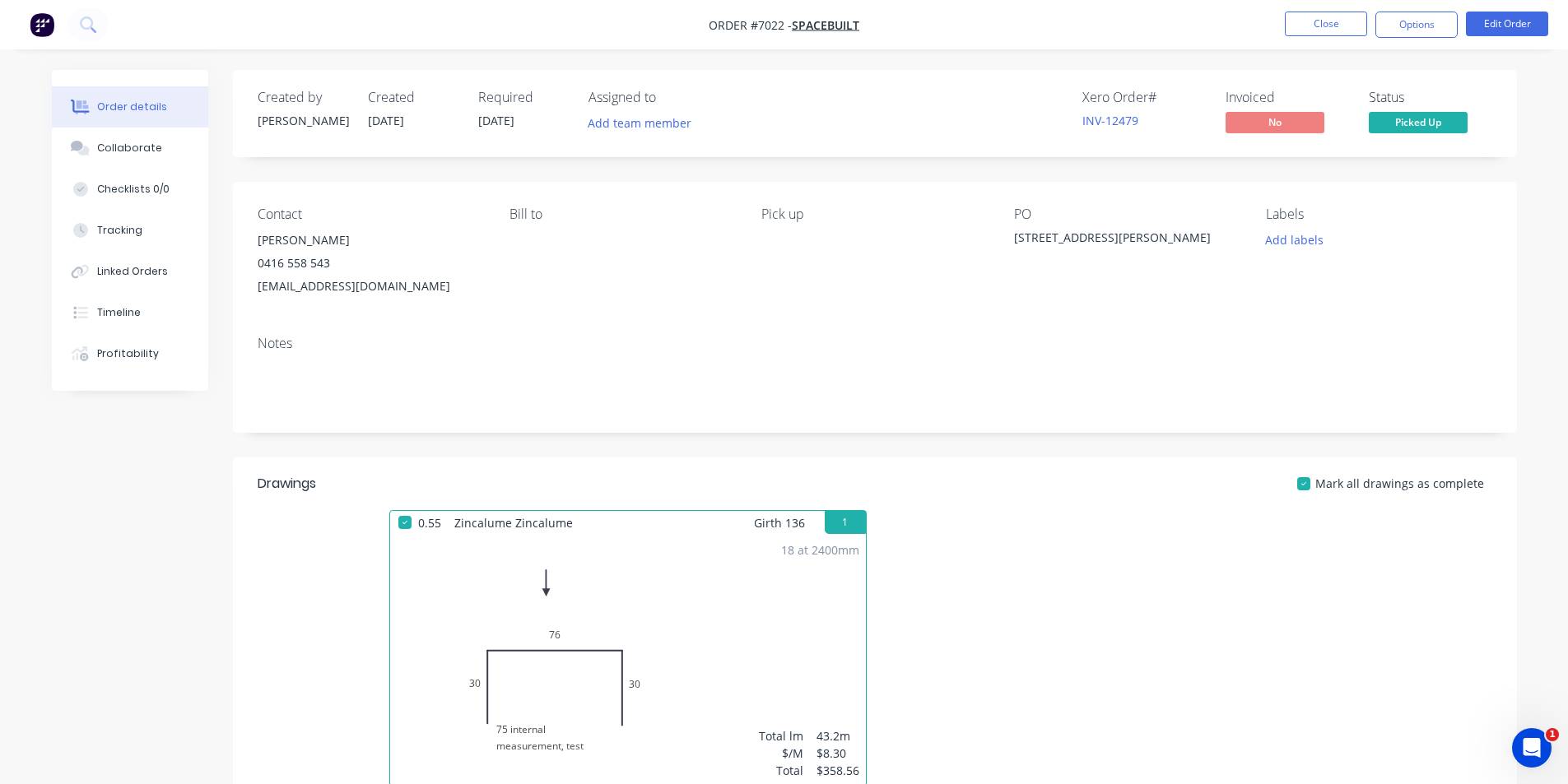
click at [1433, 4] on nav "Order #7022 - Spacebuilt Close Options Edit Order" at bounding box center [784, 25] width 1568 height 50
click at [1432, 17] on button "Options" at bounding box center [1416, 25] width 83 height 27
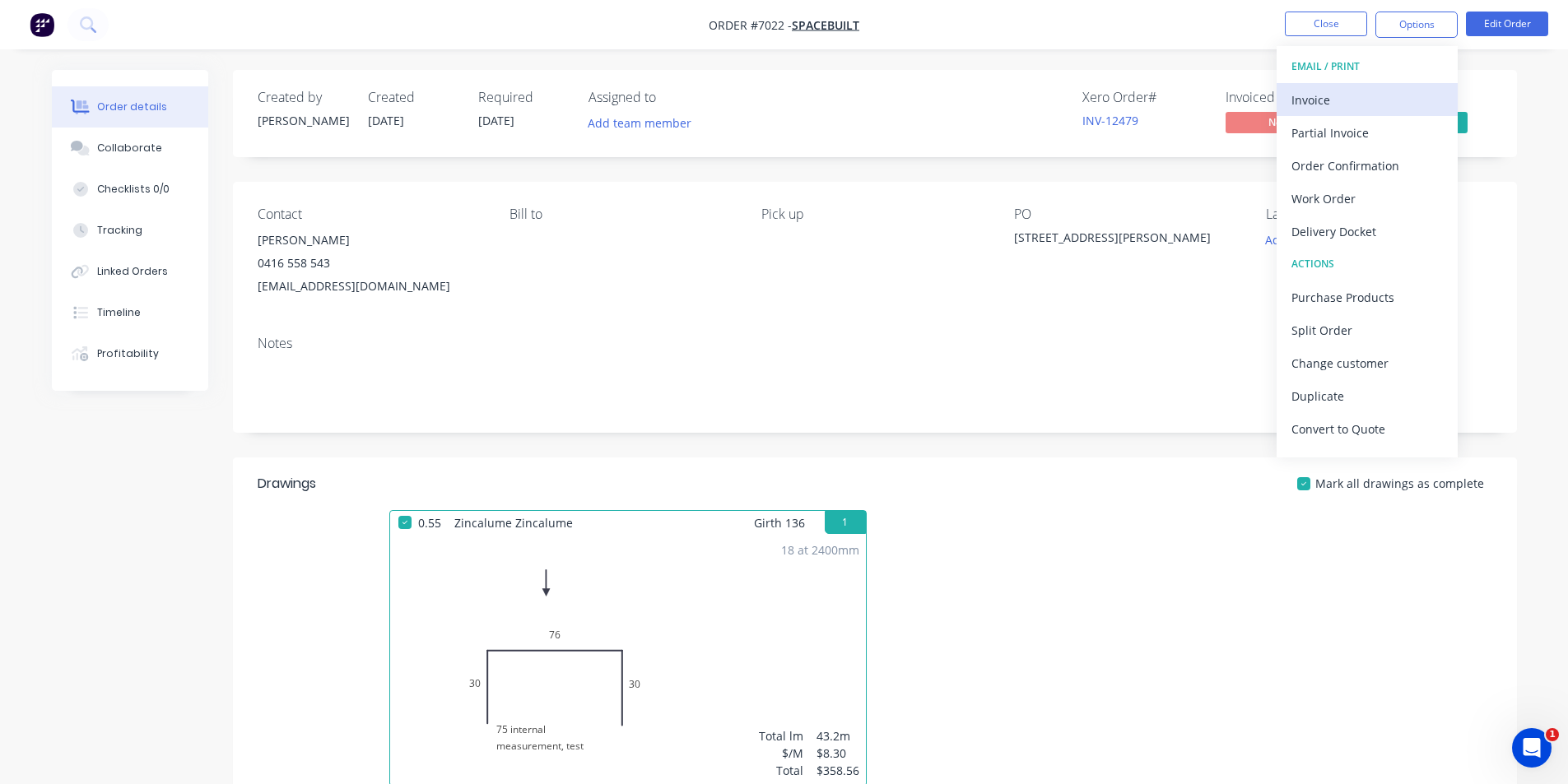
click at [1359, 107] on div "Invoice" at bounding box center [1367, 99] width 152 height 24
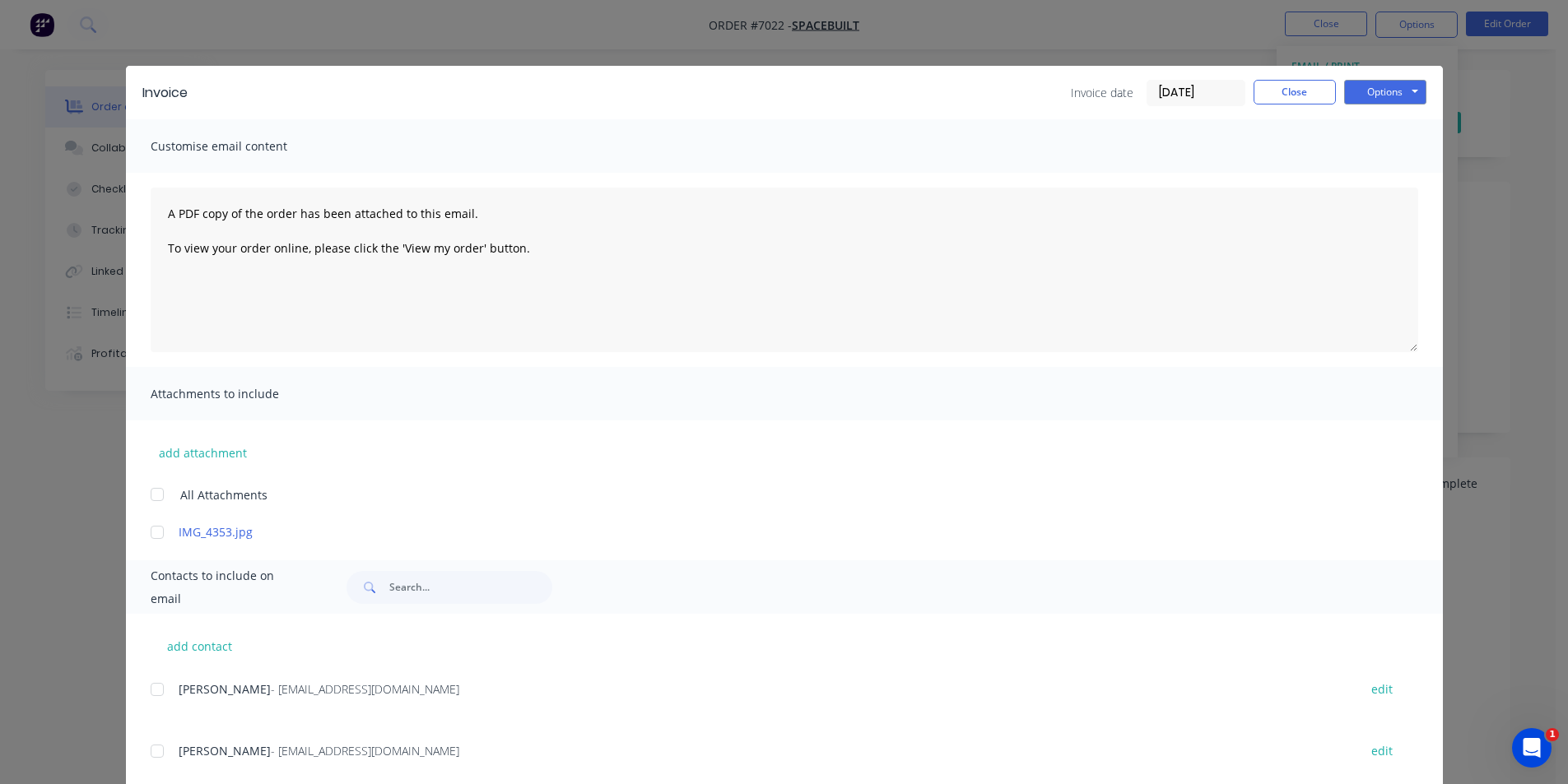
drag, startPoint x: 149, startPoint y: 748, endPoint x: 163, endPoint y: 678, distance: 71.4
click at [148, 750] on div at bounding box center [156, 750] width 33 height 33
click at [163, 677] on div "add contact Micka - accounts@spacebuilt.com.au edit Corey Harwood - rch-service…" at bounding box center [784, 707] width 1317 height 187
click at [148, 694] on div at bounding box center [156, 689] width 33 height 33
click at [1408, 87] on button "Options" at bounding box center [1385, 92] width 83 height 25
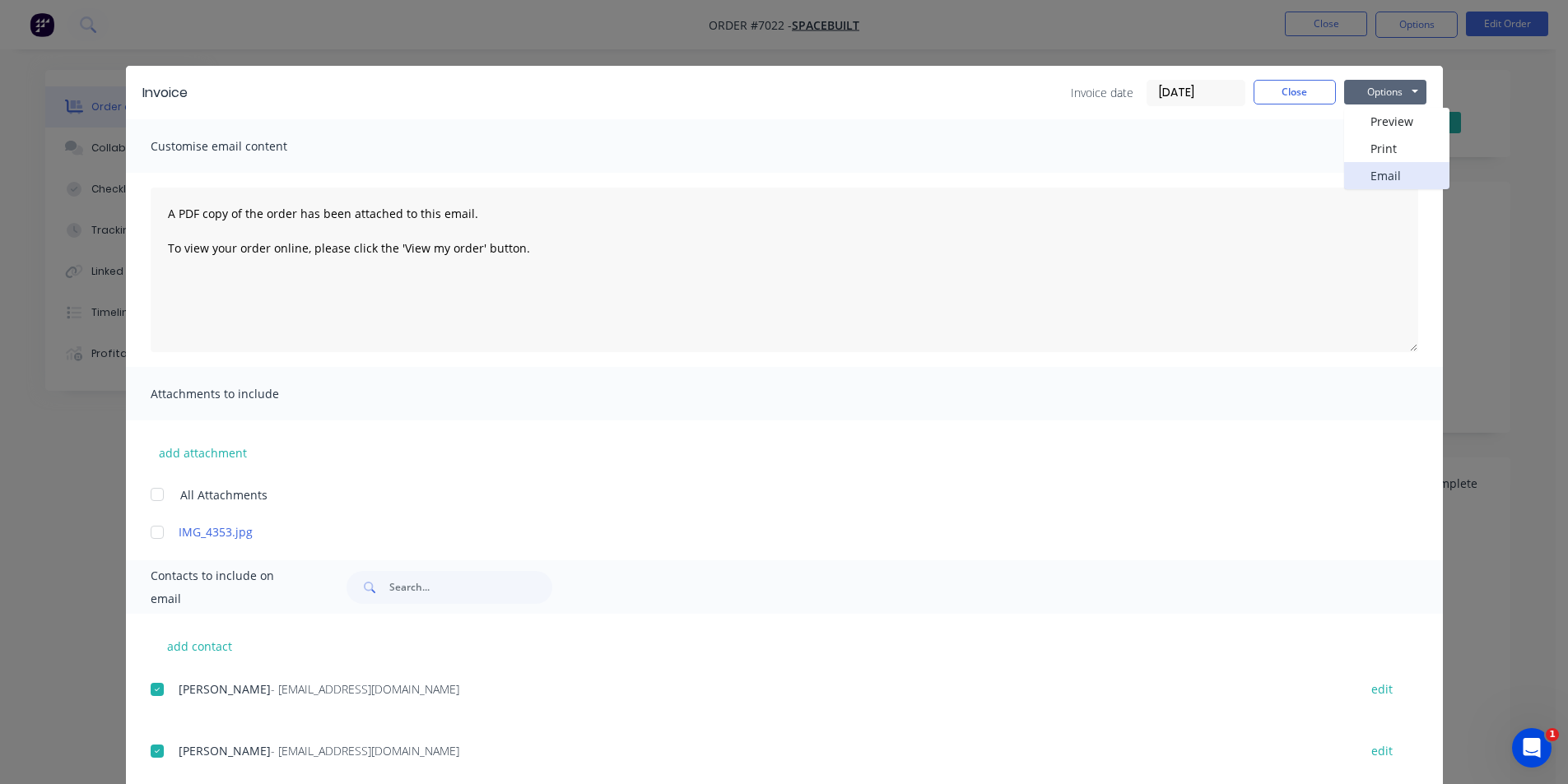
click at [1399, 186] on button "Email" at bounding box center [1397, 176] width 106 height 28
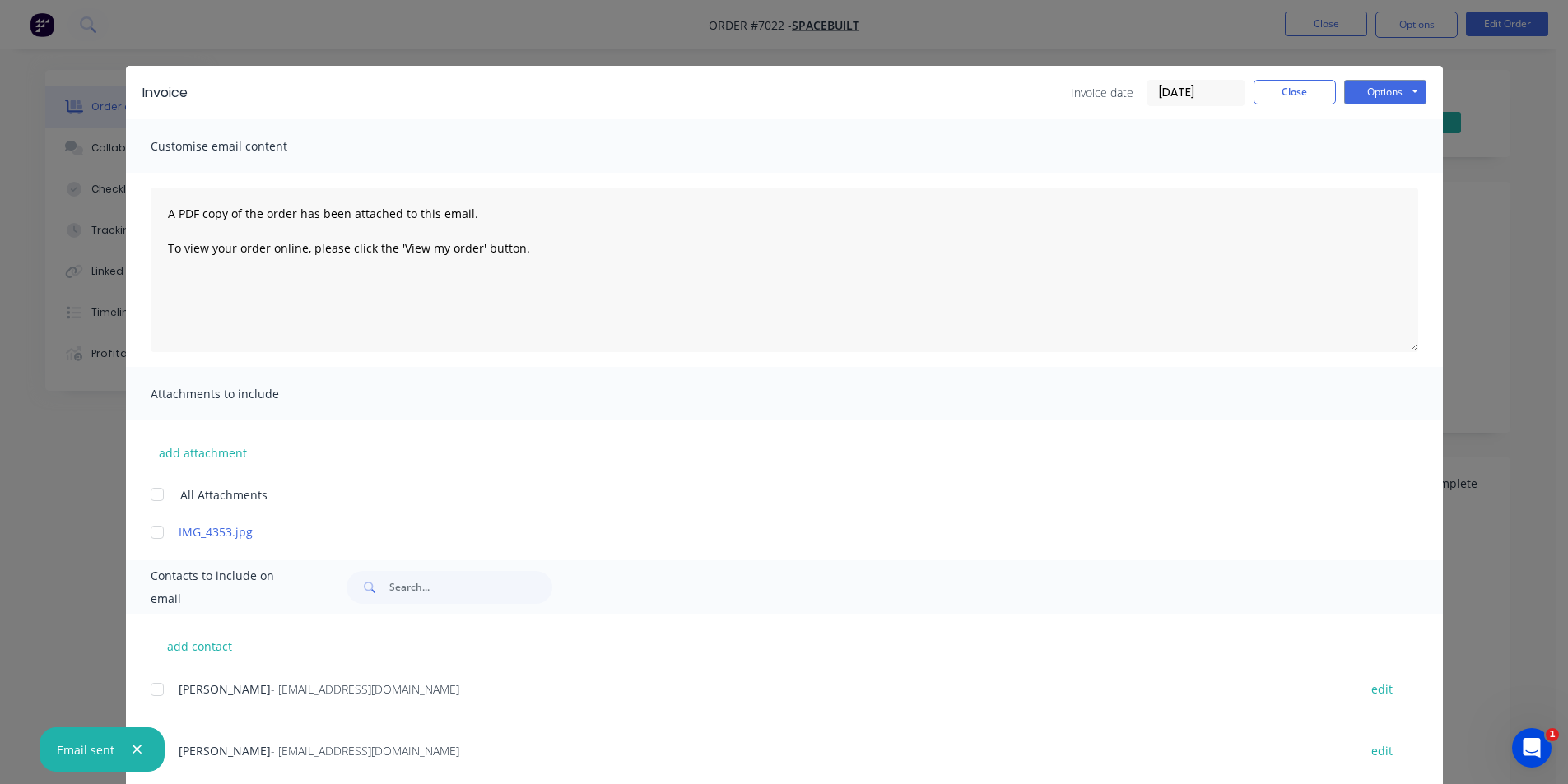
click at [346, 48] on div "Invoice Invoice date 29/09/25 Close Options Preview Print Email Customise email…" at bounding box center [784, 392] width 1568 height 784
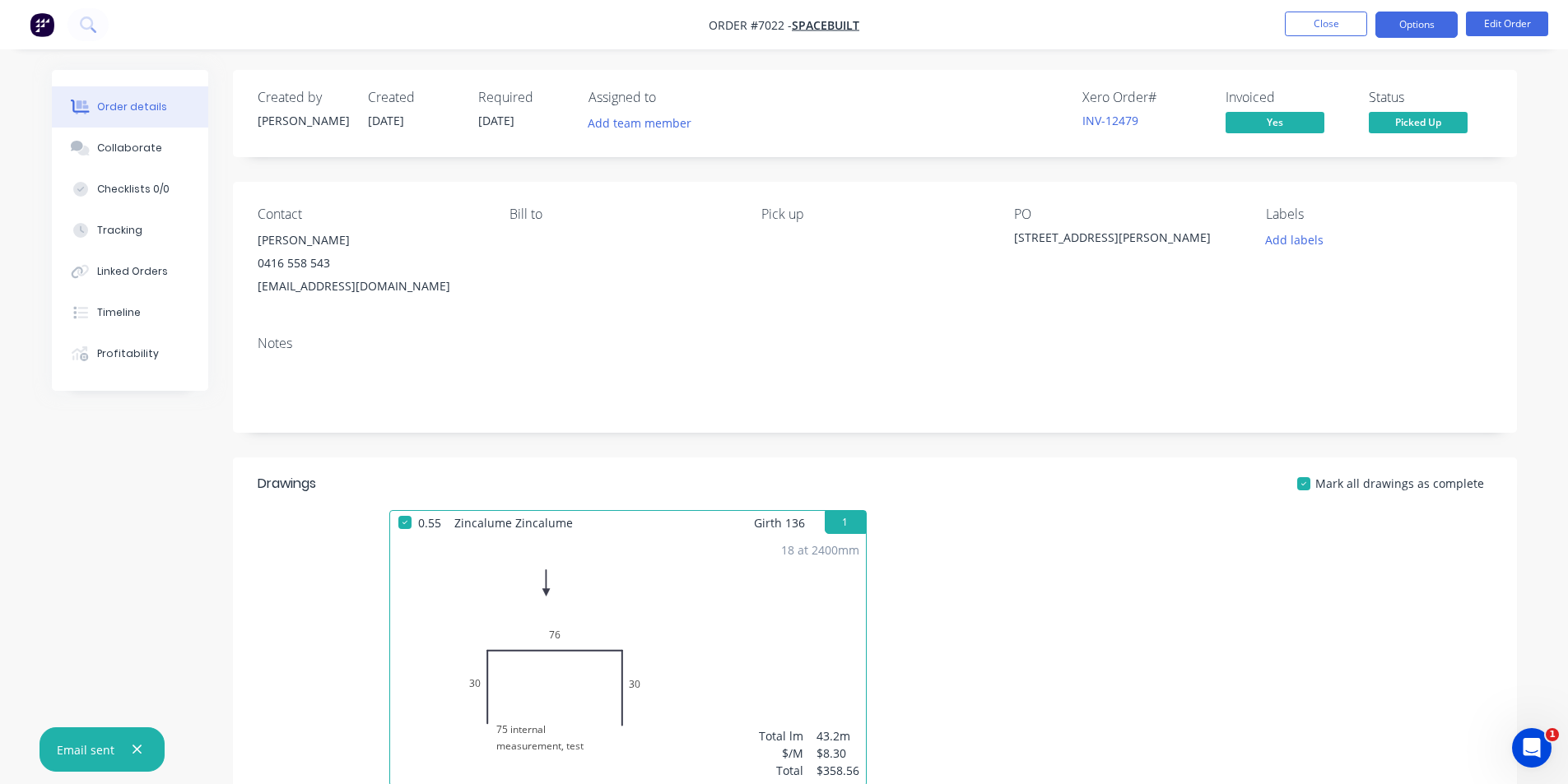
click at [1397, 25] on button "Options" at bounding box center [1416, 25] width 83 height 27
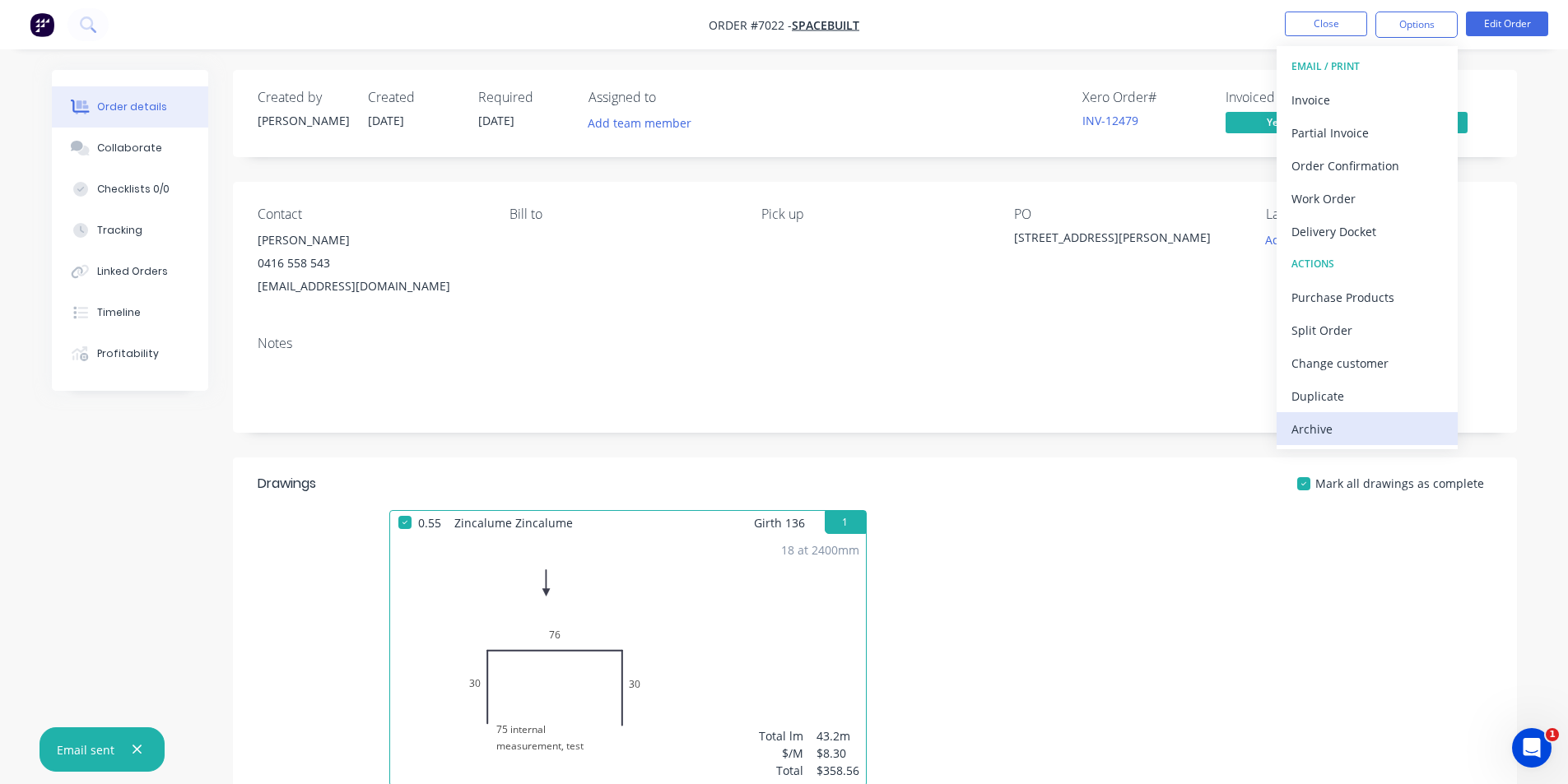
click at [1333, 425] on div "Archive" at bounding box center [1367, 429] width 152 height 24
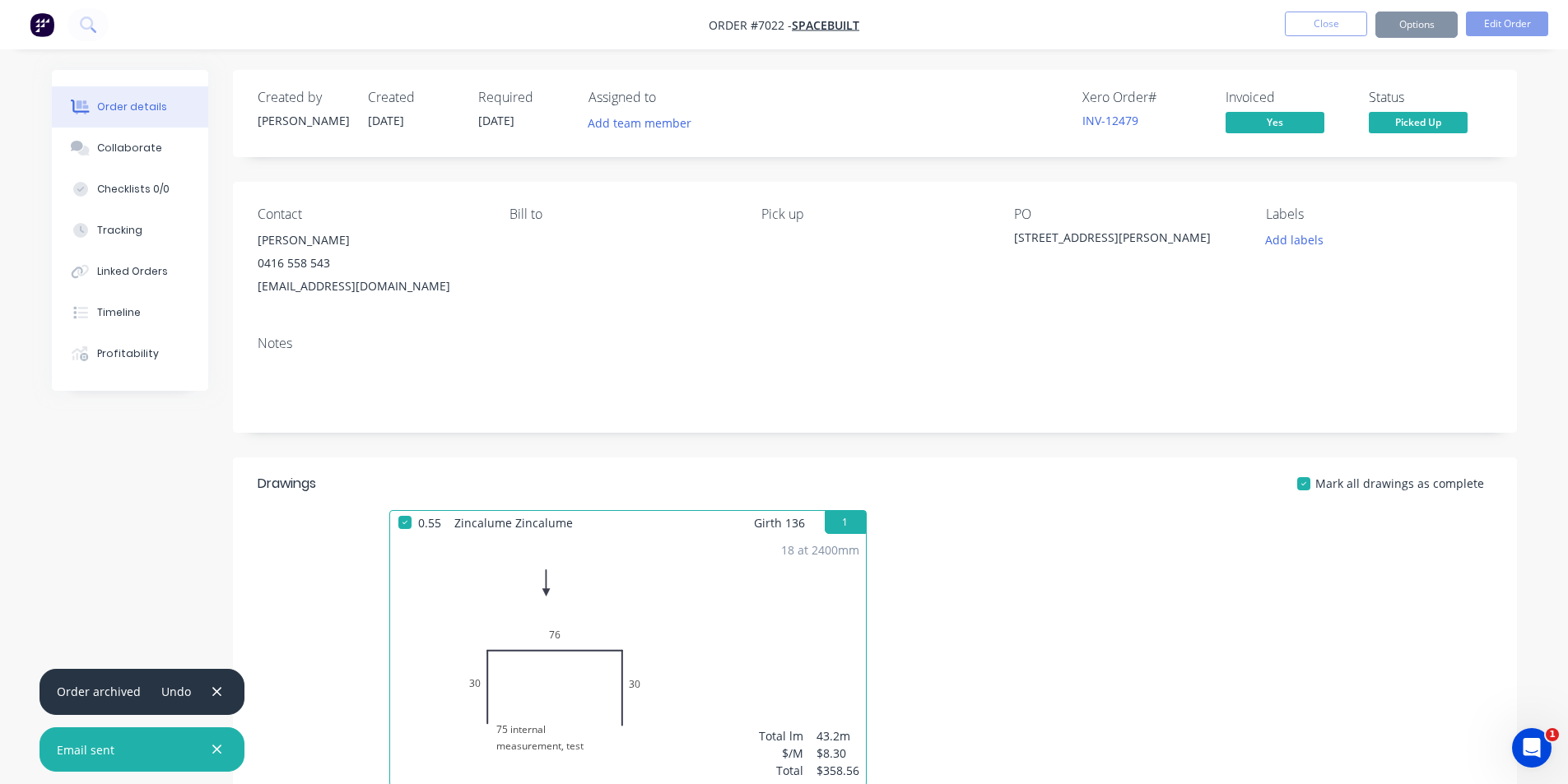
click at [1329, 13] on button "Close" at bounding box center [1325, 24] width 83 height 25
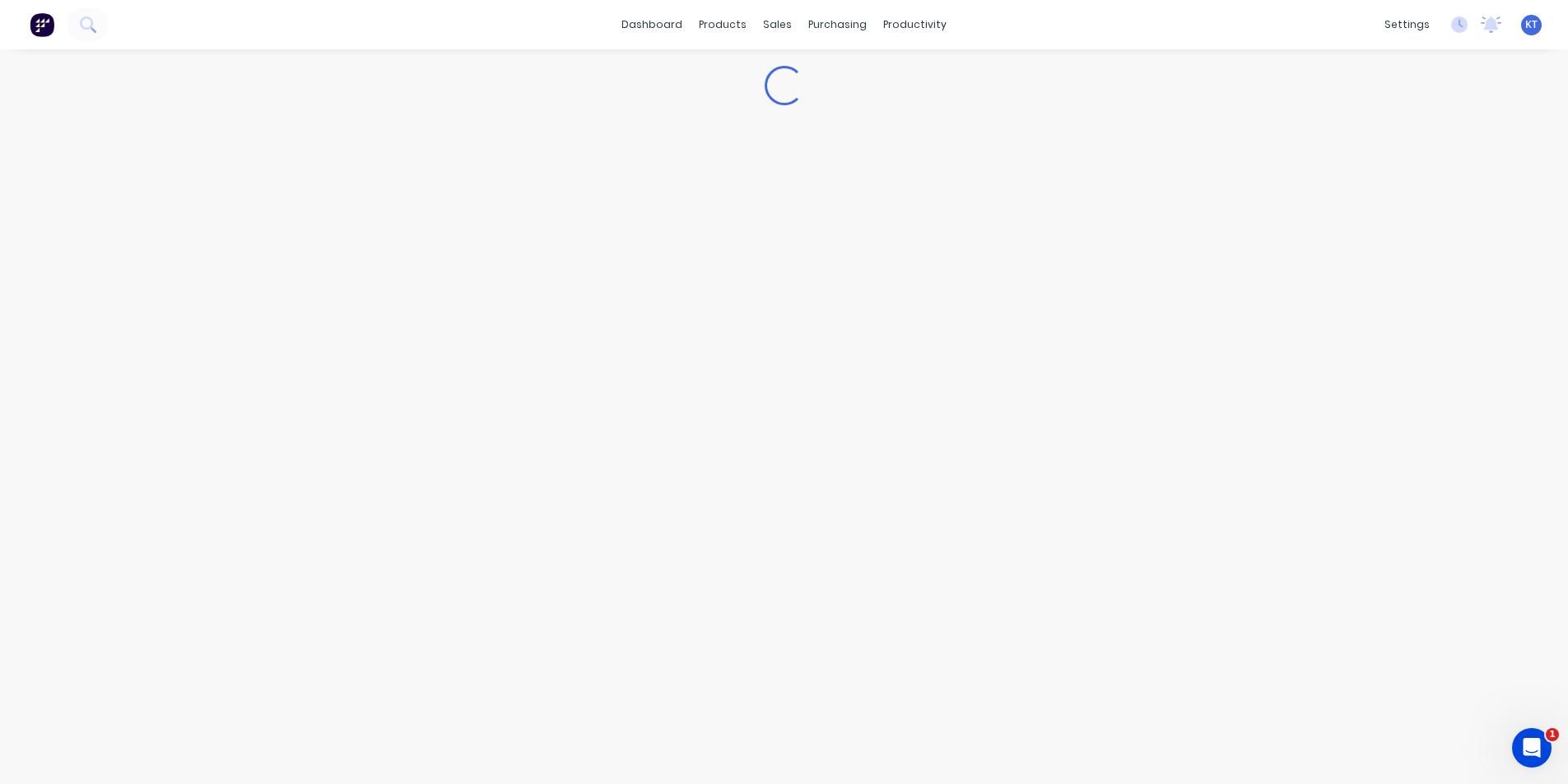
click at [1329, 21] on div "dashboard products sales purchasing productivity dashboard products Product Cat…" at bounding box center [784, 25] width 1568 height 50
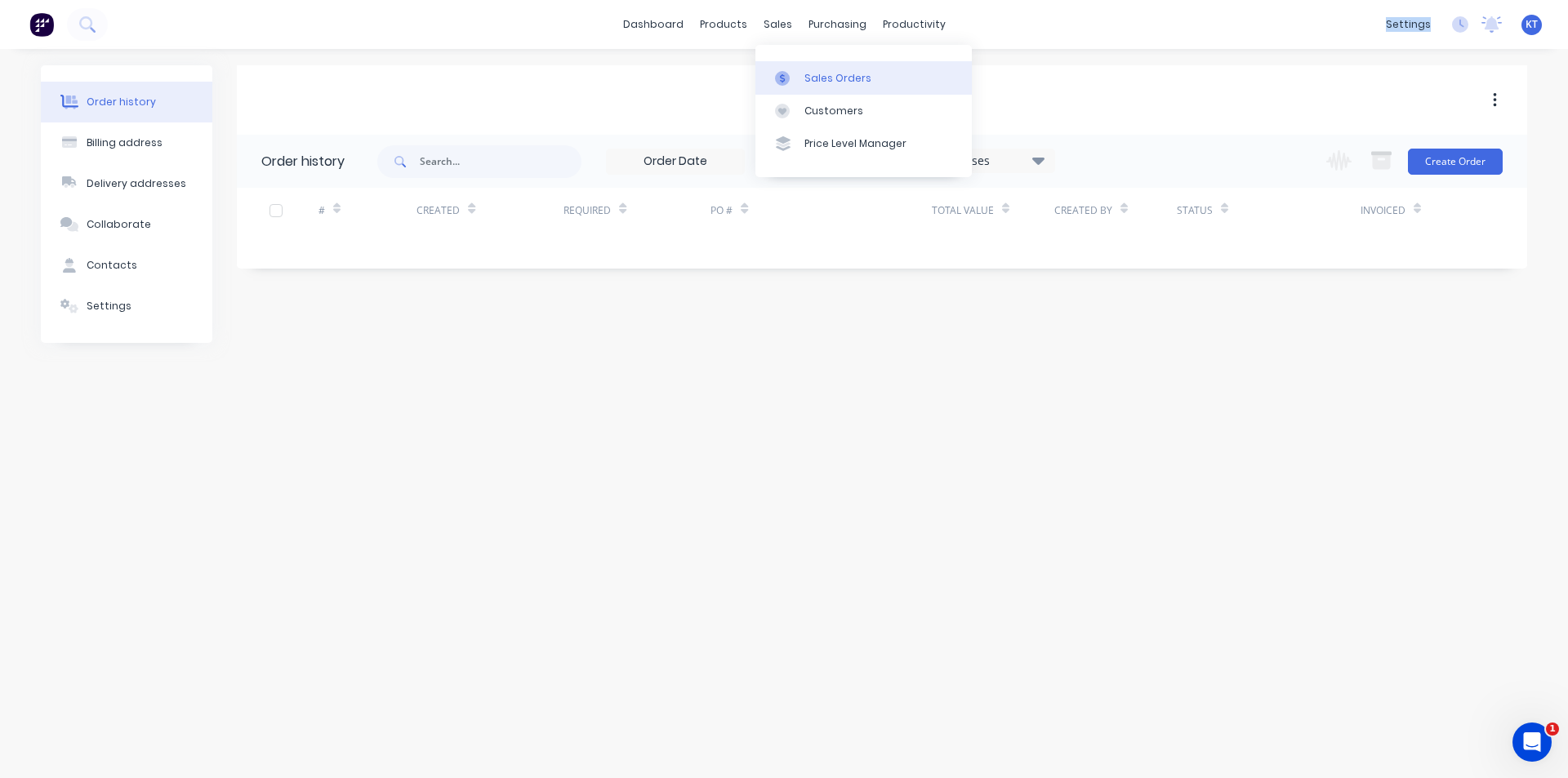
click at [789, 77] on icon at bounding box center [782, 78] width 15 height 15
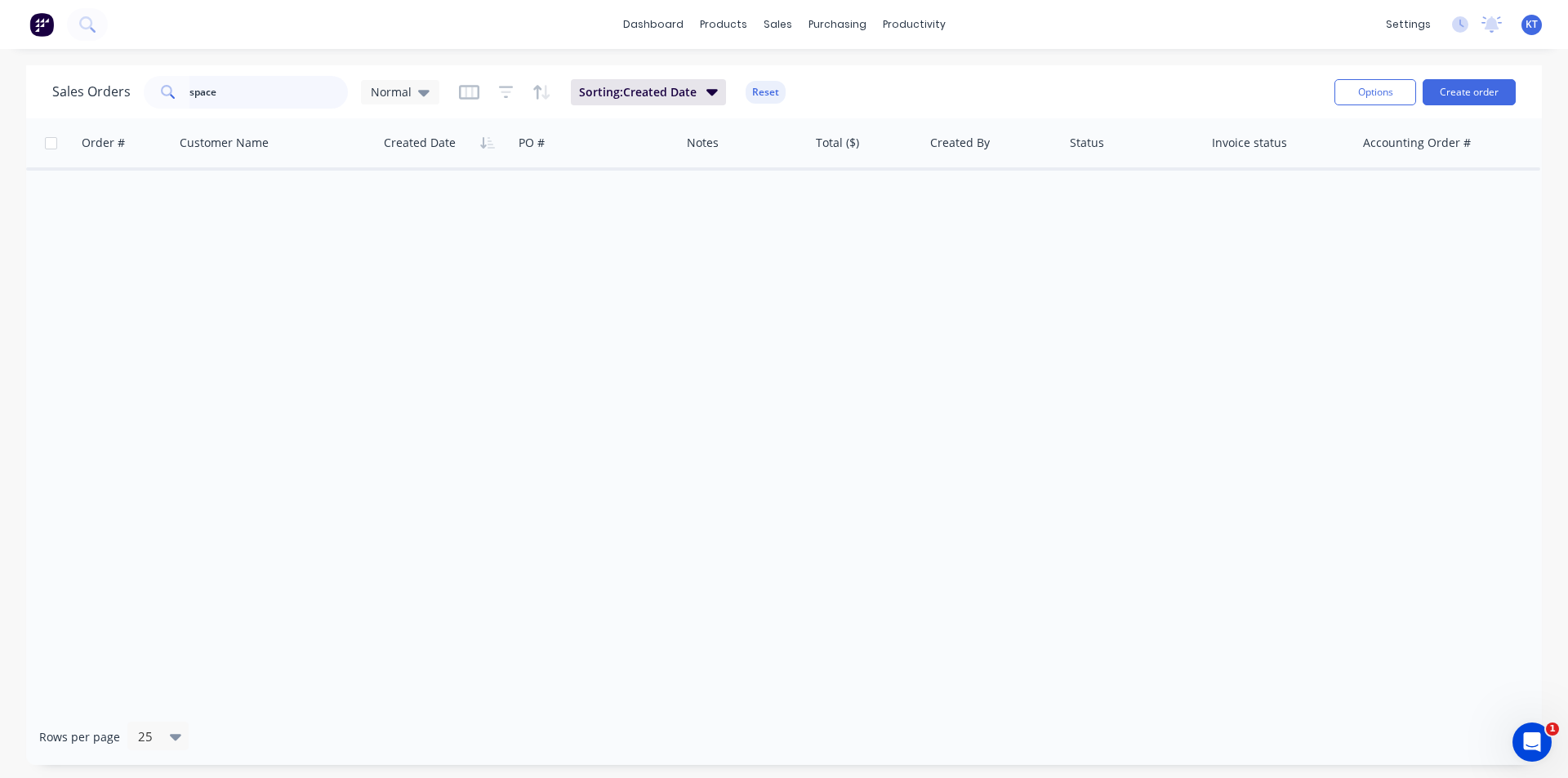
click at [317, 104] on input "space" at bounding box center [269, 92] width 160 height 33
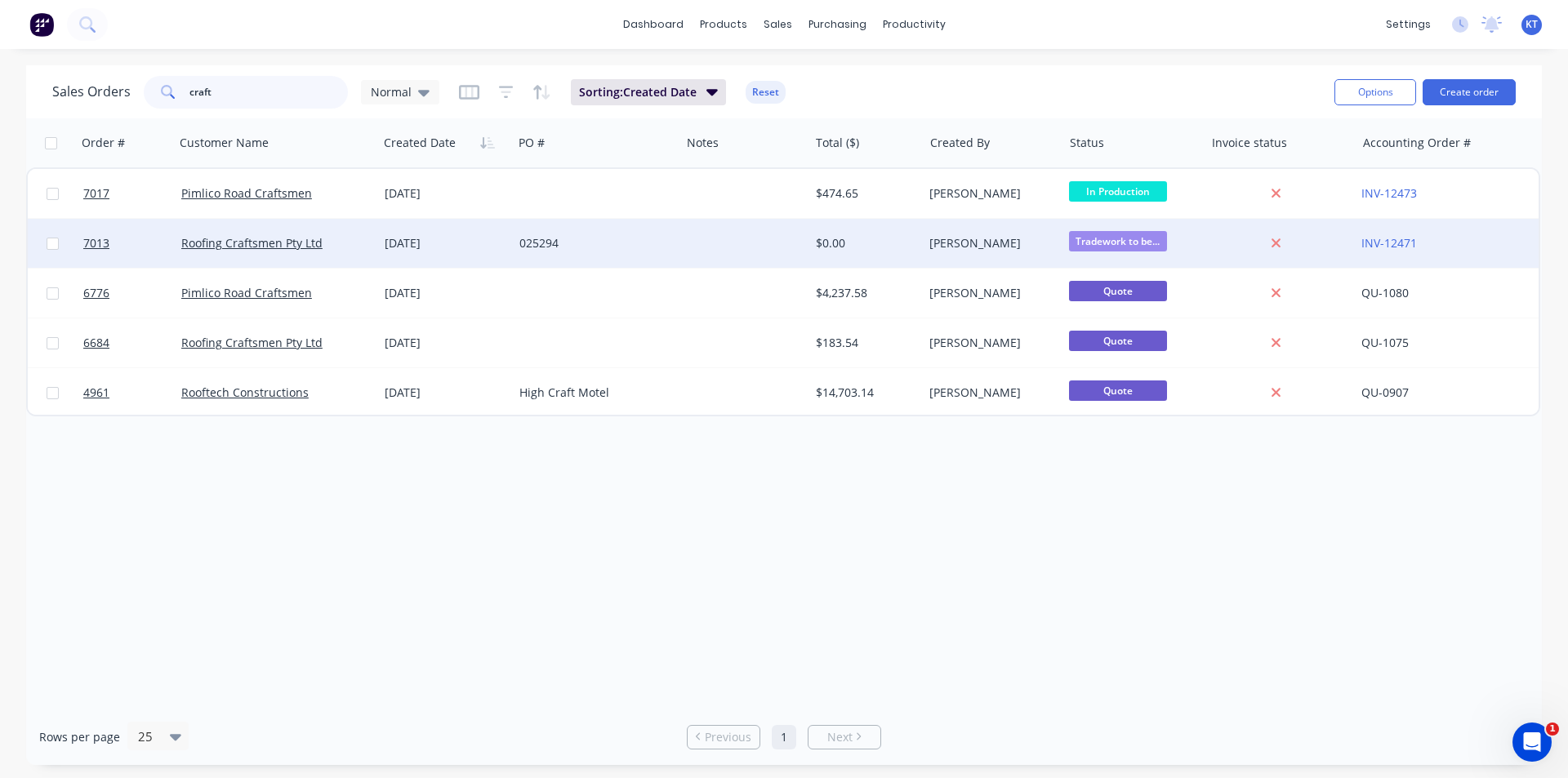
type input "craft"
click at [335, 249] on div "Roofing Craftsmen Pty Ltd" at bounding box center [271, 243] width 181 height 17
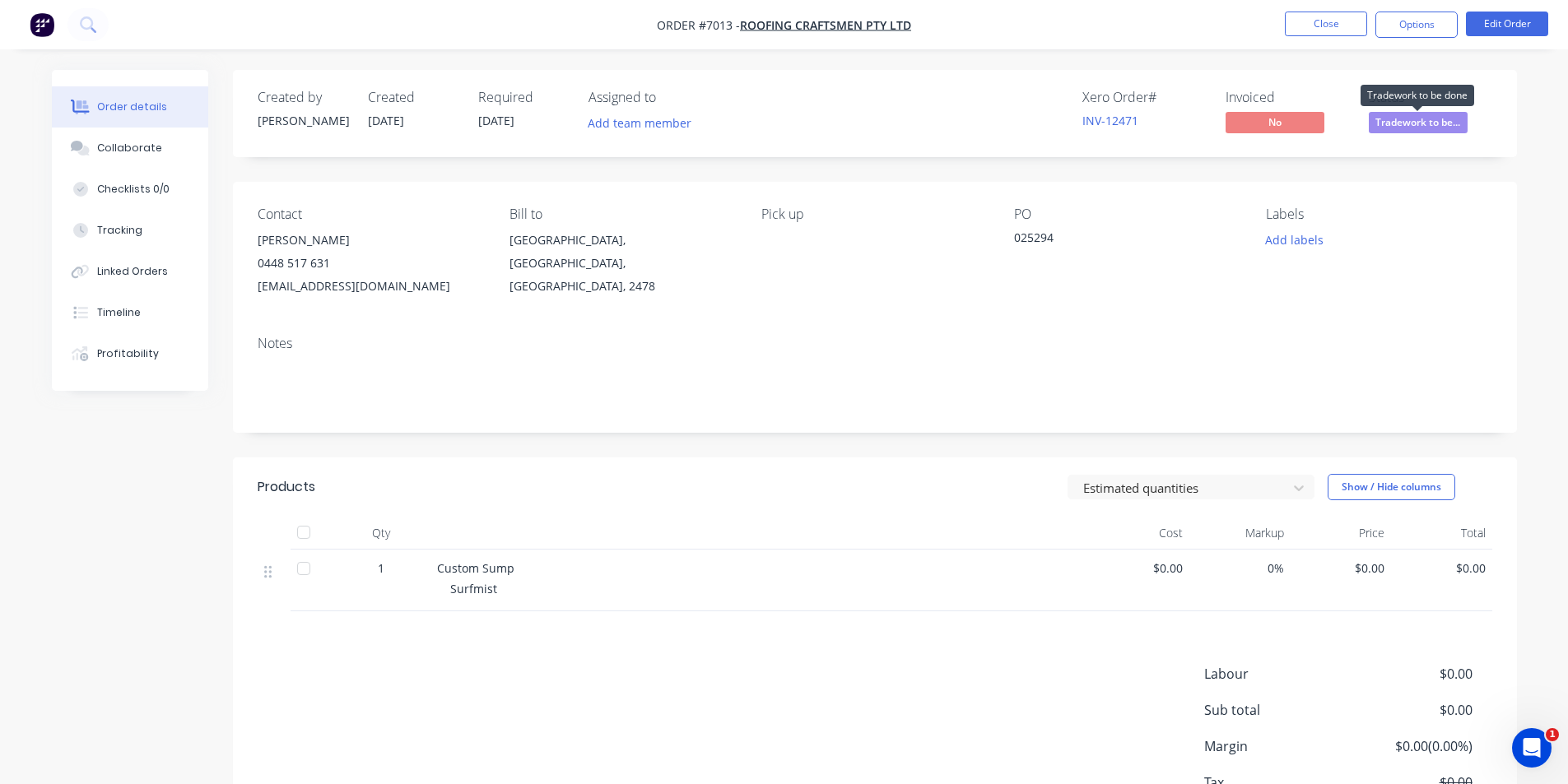
click at [1421, 123] on span "Tradework to be..." at bounding box center [1418, 122] width 99 height 20
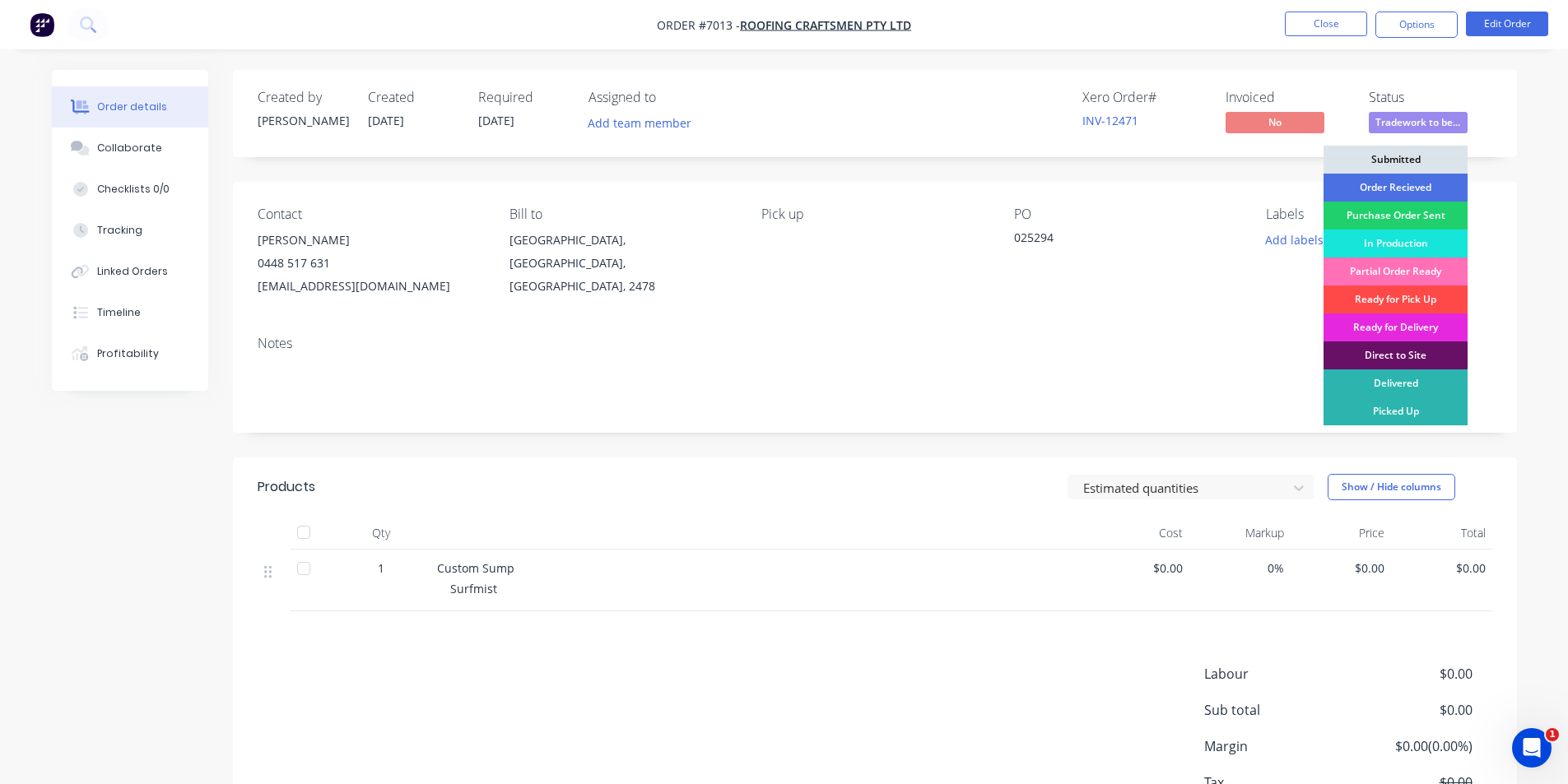
click at [1396, 297] on div "Ready for Pick Up" at bounding box center [1396, 300] width 144 height 28
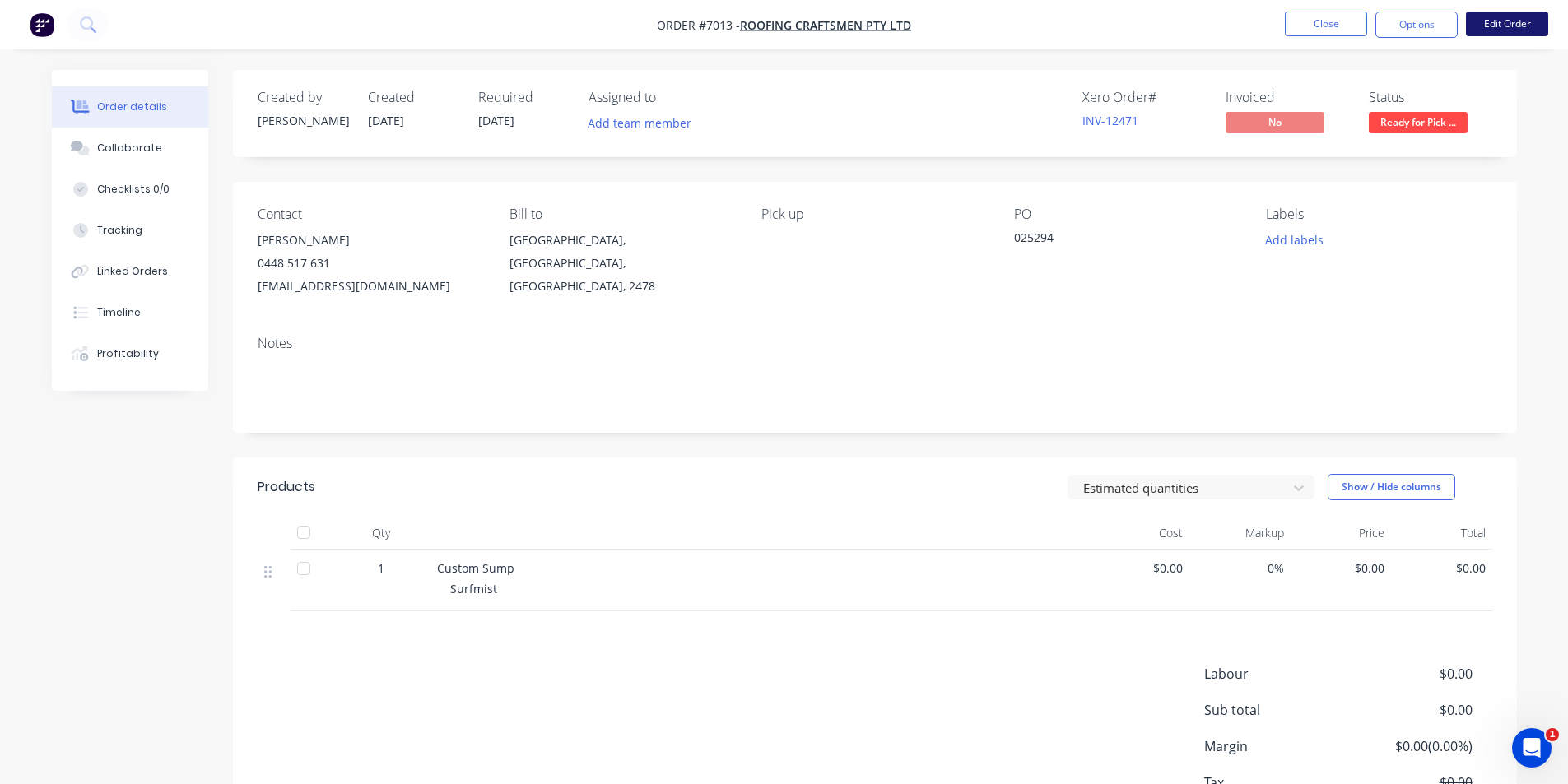
drag, startPoint x: 1496, startPoint y: 38, endPoint x: 1493, endPoint y: 28, distance: 10.4
click at [1497, 39] on nav "Order #7013 - Roofing Craftsmen Pty Ltd Close Options Edit Order" at bounding box center [784, 25] width 1568 height 50
click at [1493, 28] on button "Edit Order" at bounding box center [1507, 24] width 83 height 25
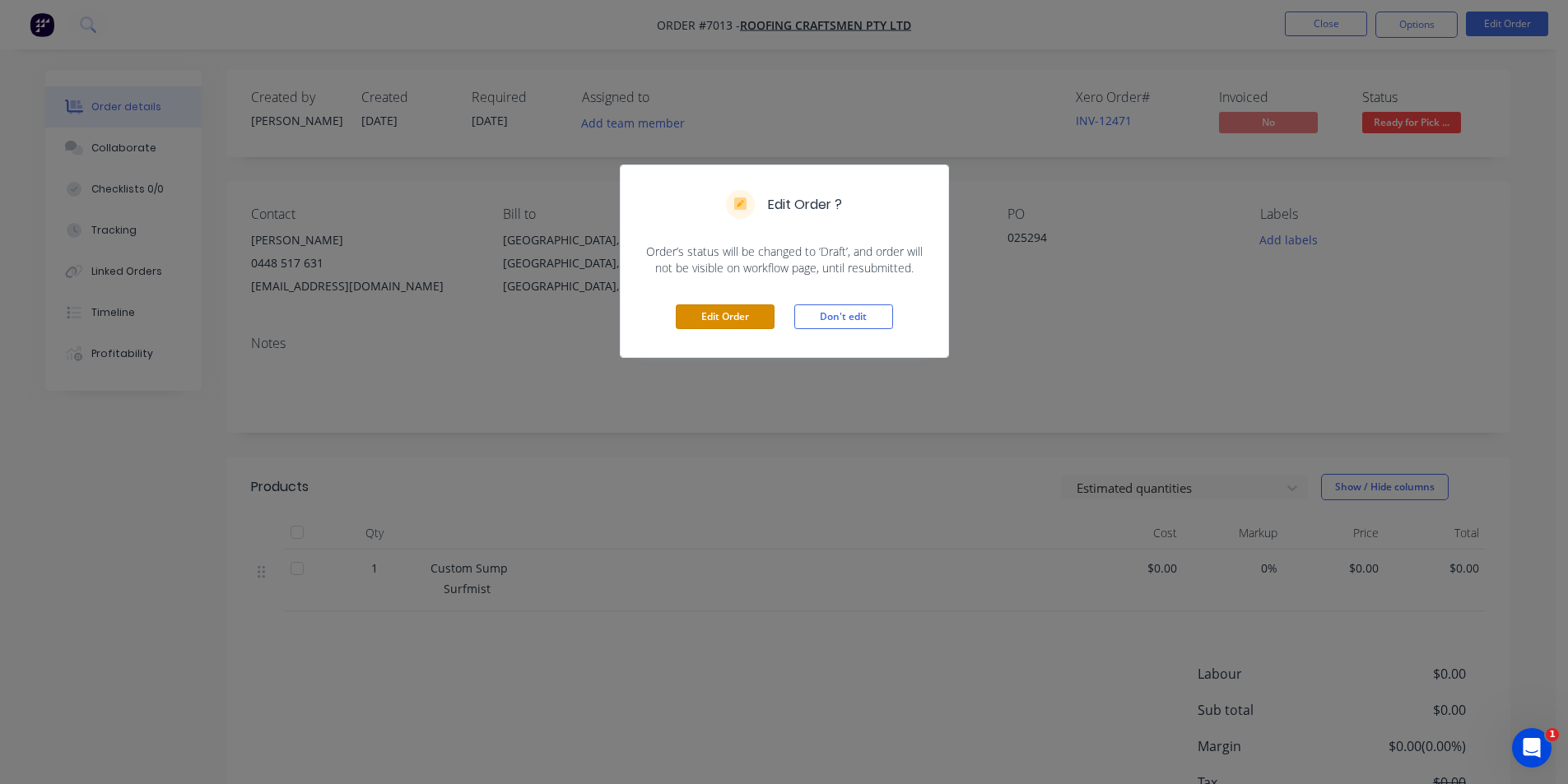
drag, startPoint x: 724, startPoint y: 313, endPoint x: 393, endPoint y: 685, distance: 497.9
click at [724, 313] on button "Edit Order" at bounding box center [725, 317] width 99 height 25
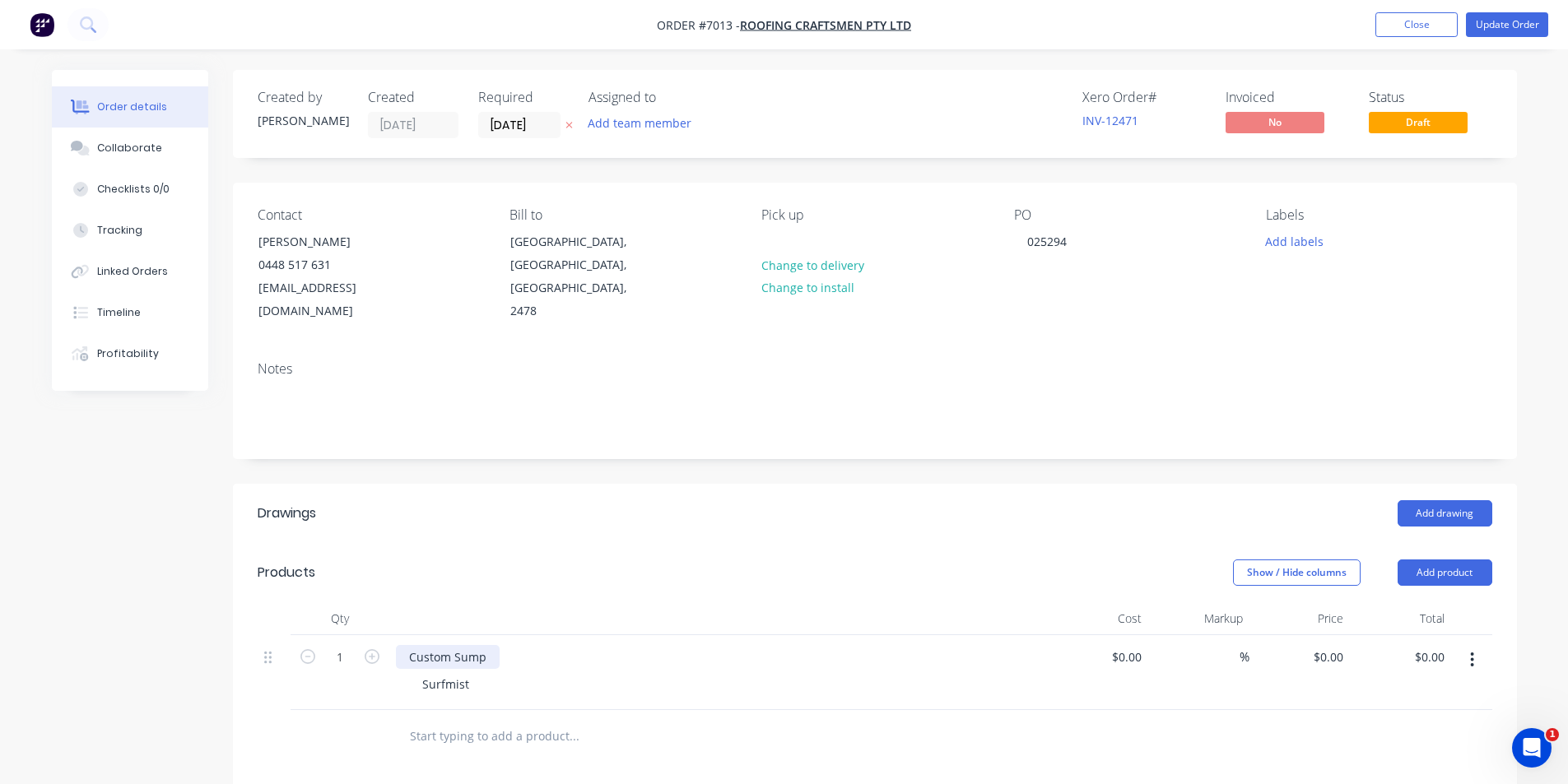
click at [485, 645] on div "Custom Sump" at bounding box center [448, 656] width 104 height 24
click at [1139, 645] on input "0" at bounding box center [1129, 656] width 38 height 24
click at [1185, 682] on div "%" at bounding box center [1199, 672] width 101 height 75
type input "$240.00"
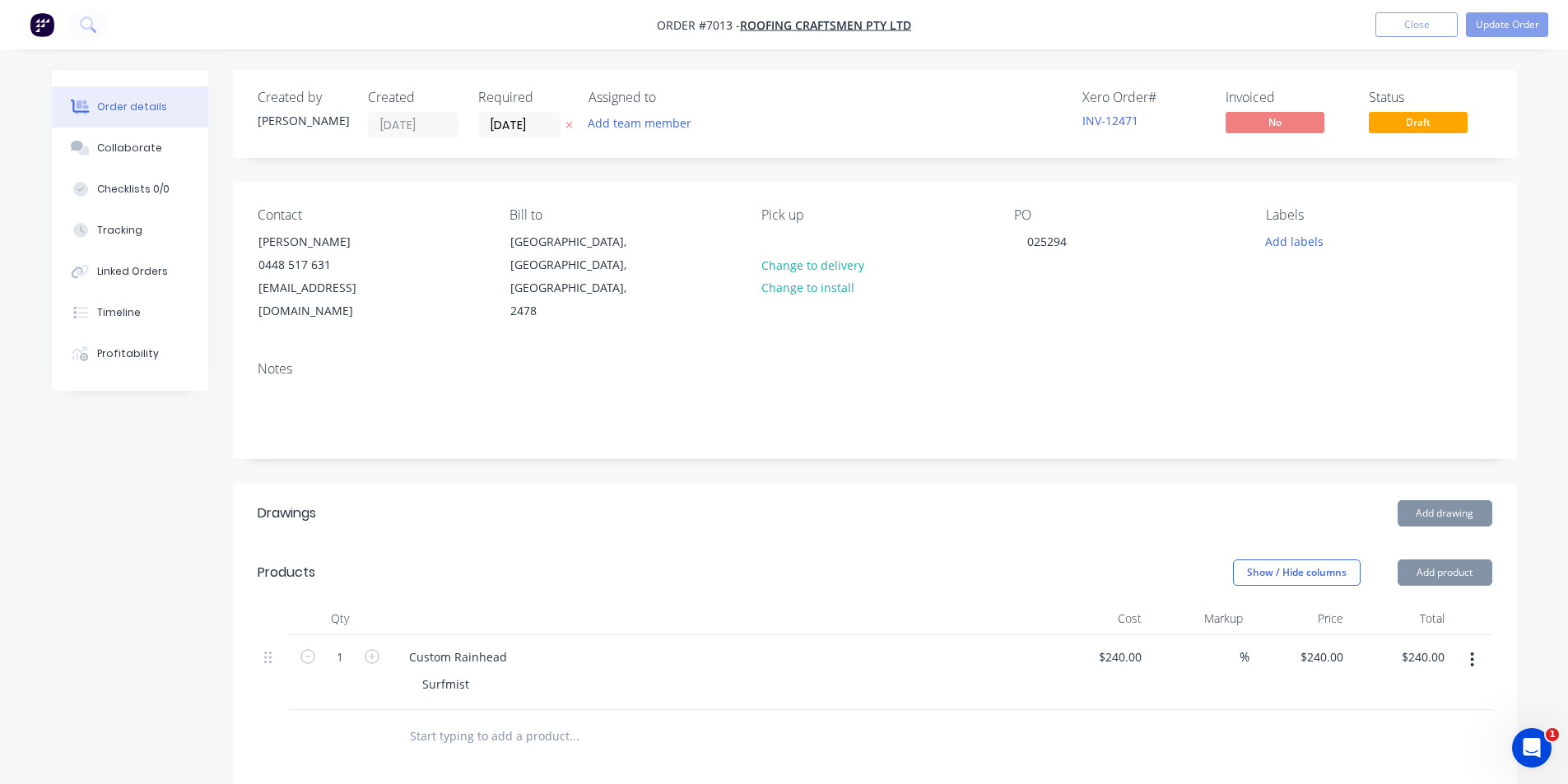
type input "$240.00"
click at [1517, 24] on button "Update Order" at bounding box center [1507, 25] width 83 height 25
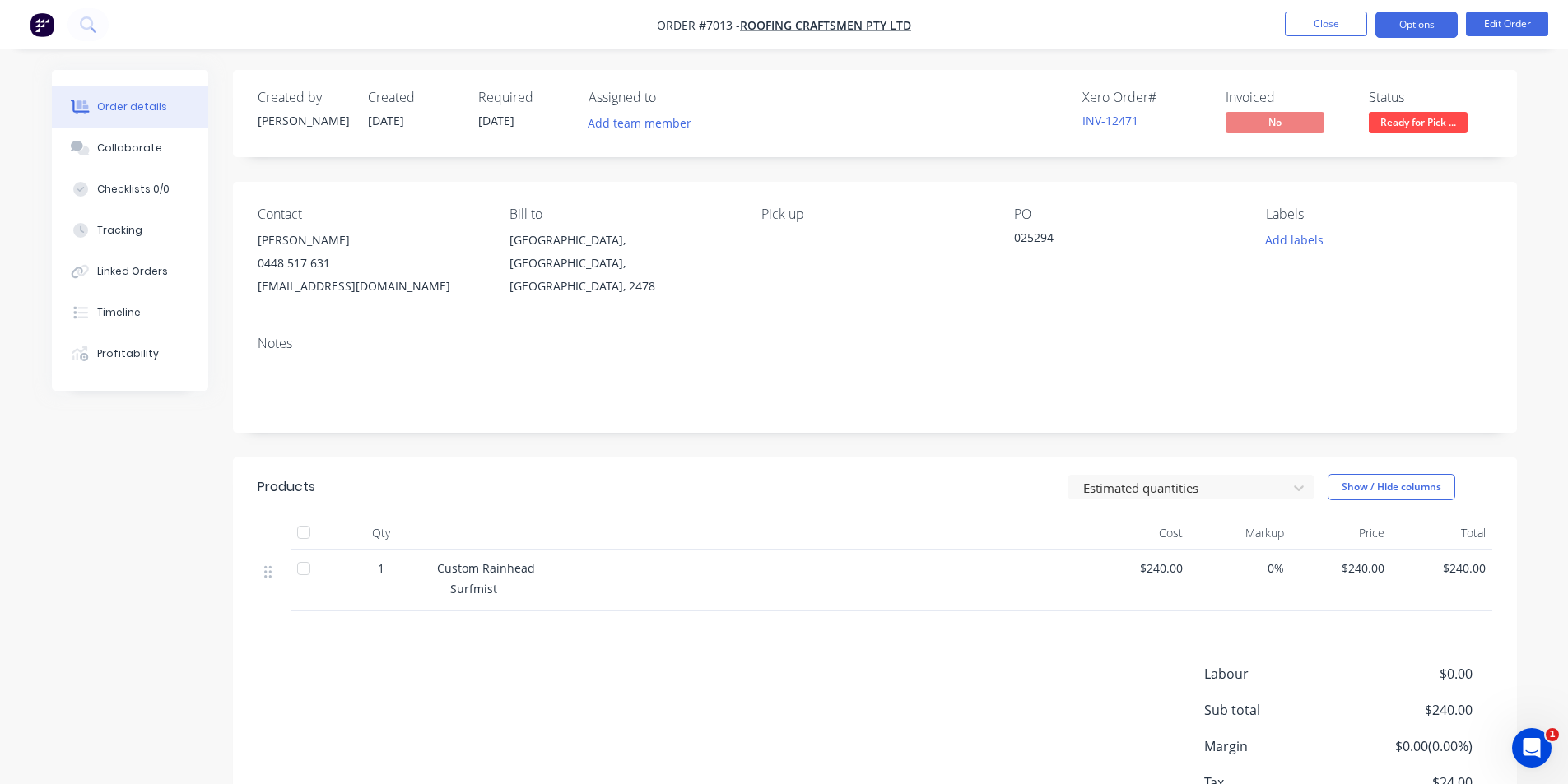
click at [1397, 21] on button "Options" at bounding box center [1416, 25] width 83 height 27
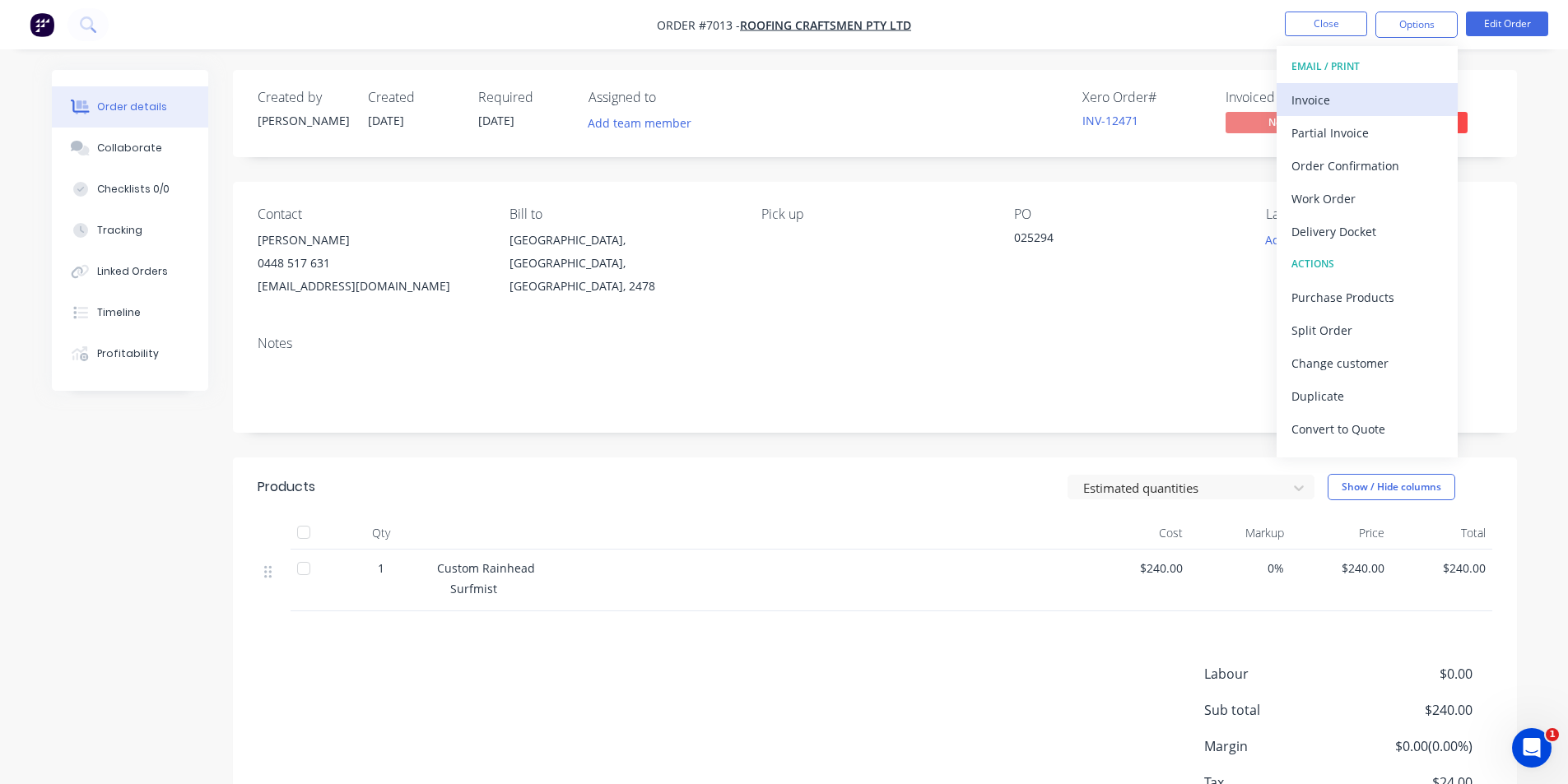
click at [1299, 94] on div "Invoice" at bounding box center [1367, 99] width 152 height 24
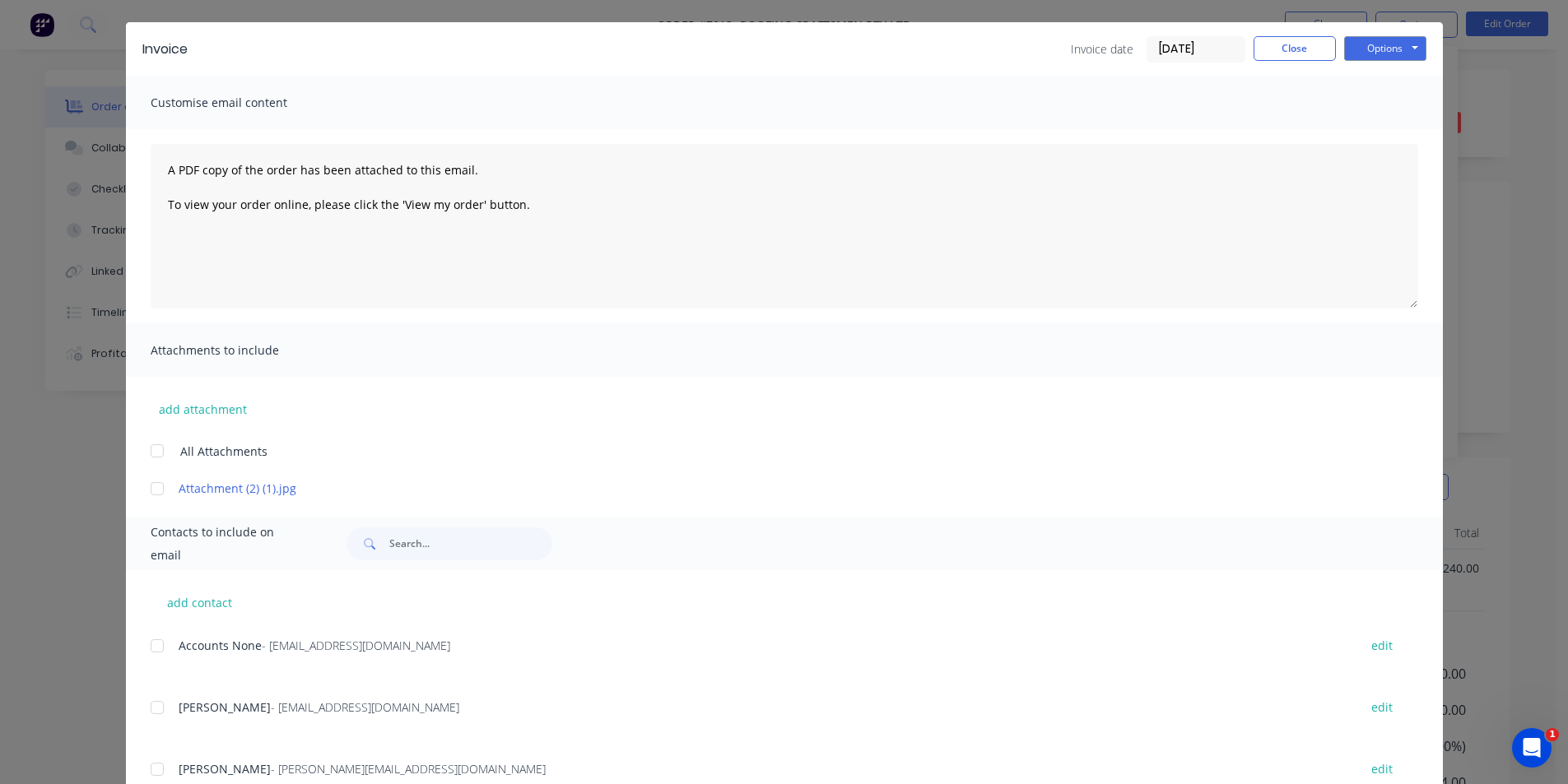
scroll to position [102, 0]
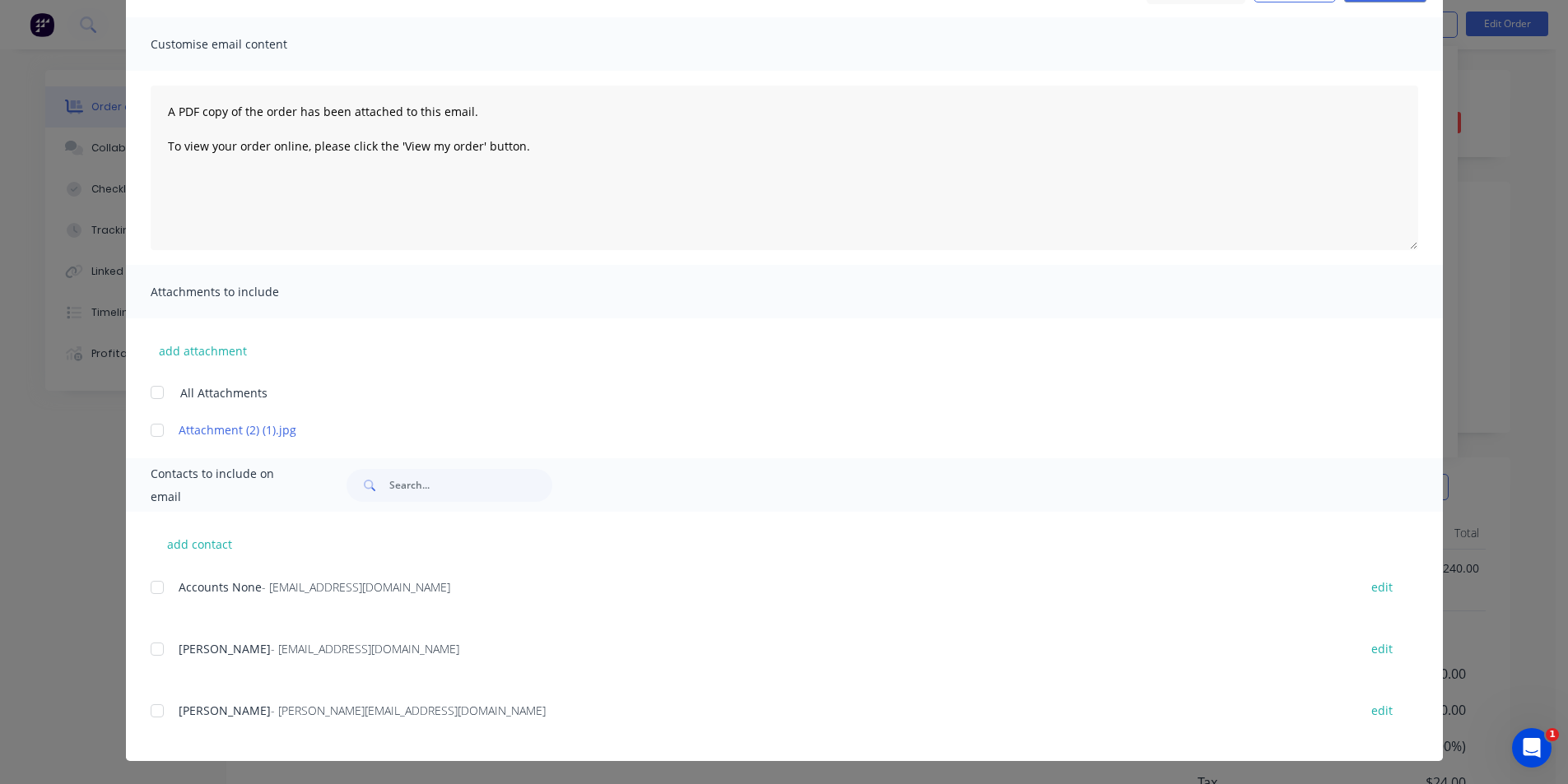
click at [143, 653] on div "add contact Accounts None - accounts@roofingcraftsmen.com.au edit Matt Toohey -…" at bounding box center [784, 636] width 1317 height 249
click at [155, 649] on div at bounding box center [156, 649] width 33 height 33
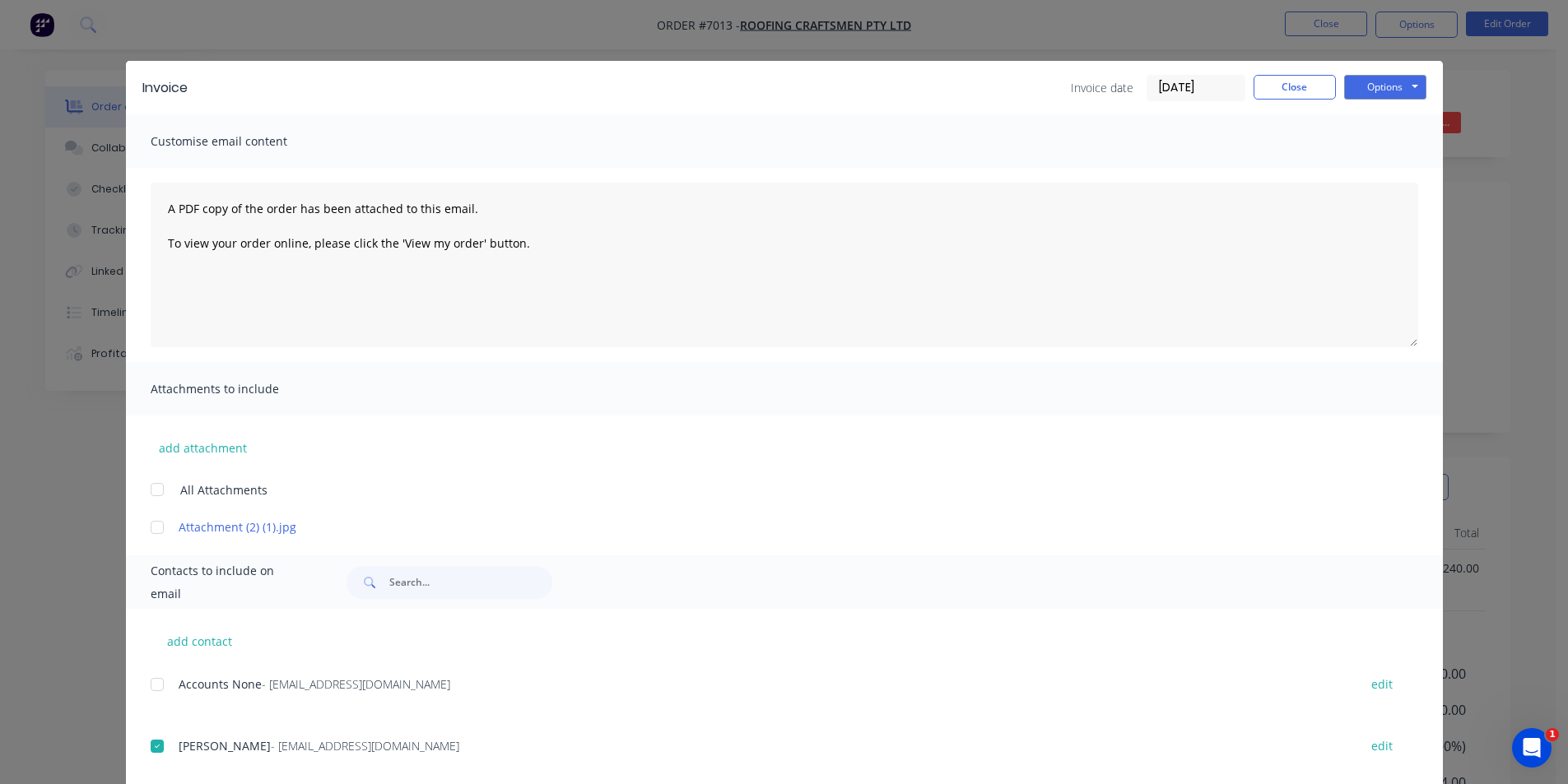
scroll to position [0, 0]
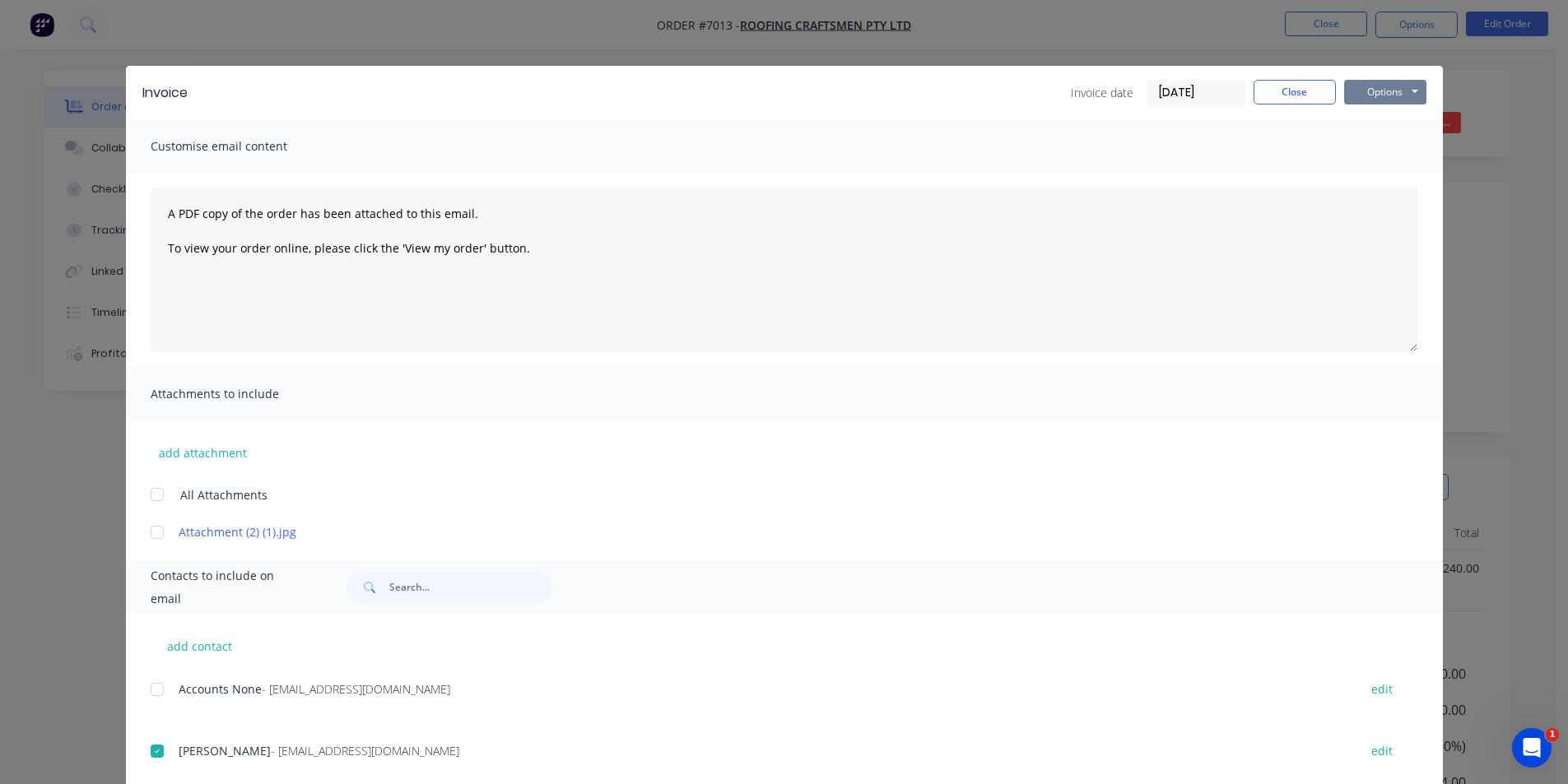
click at [1409, 99] on button "Options" at bounding box center [1385, 92] width 83 height 25
click at [1357, 174] on button "Email" at bounding box center [1397, 176] width 106 height 28
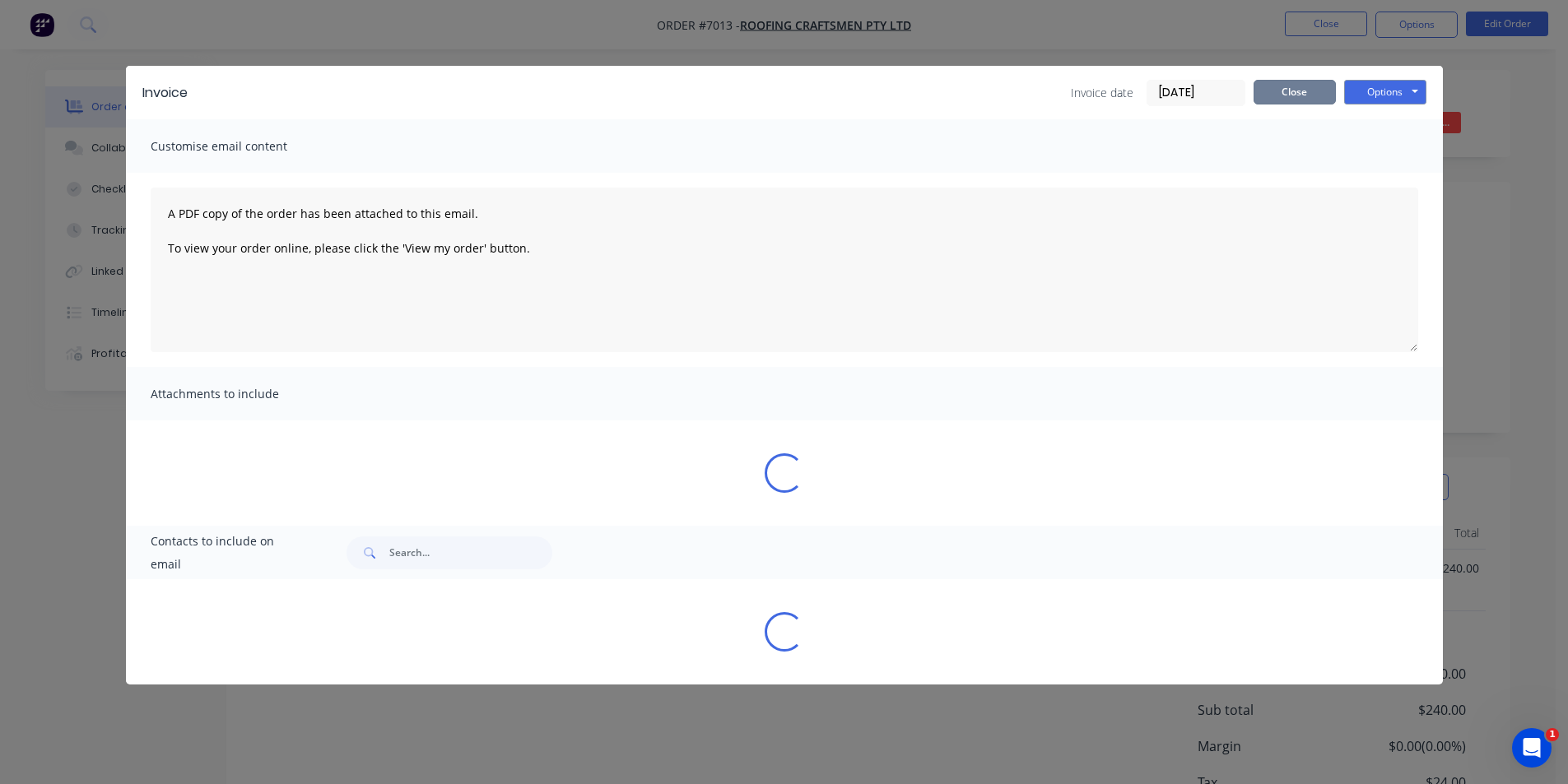
click at [1309, 97] on button "Close" at bounding box center [1294, 92] width 83 height 25
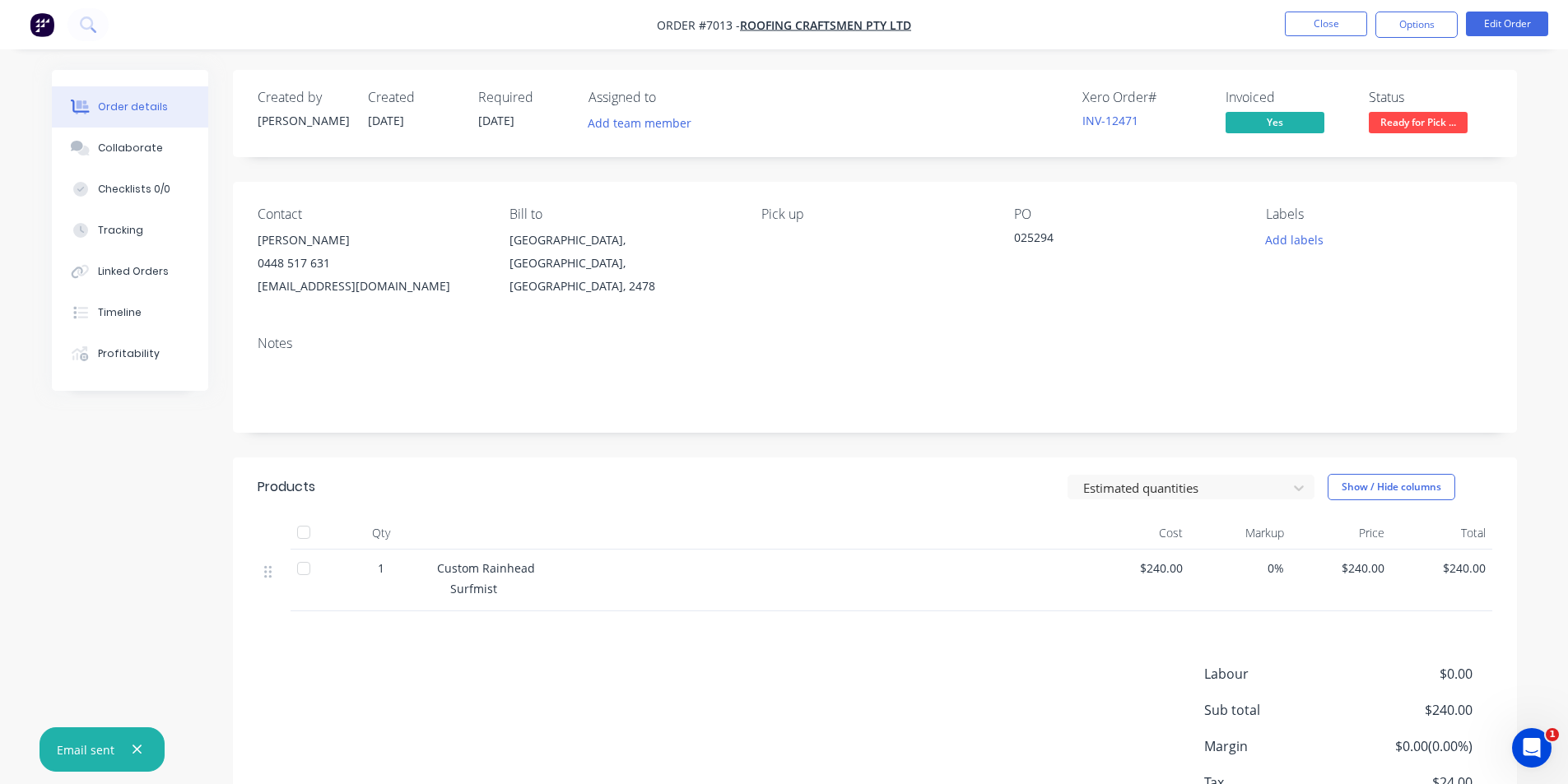
click at [1299, 94] on div "Invoiced" at bounding box center [1287, 98] width 123 height 16
click at [1323, 38] on nav "Order #7013 - Roofing Craftsmen Pty Ltd Close Options Edit Order" at bounding box center [784, 25] width 1568 height 50
click at [1330, 19] on button "Close" at bounding box center [1325, 24] width 83 height 25
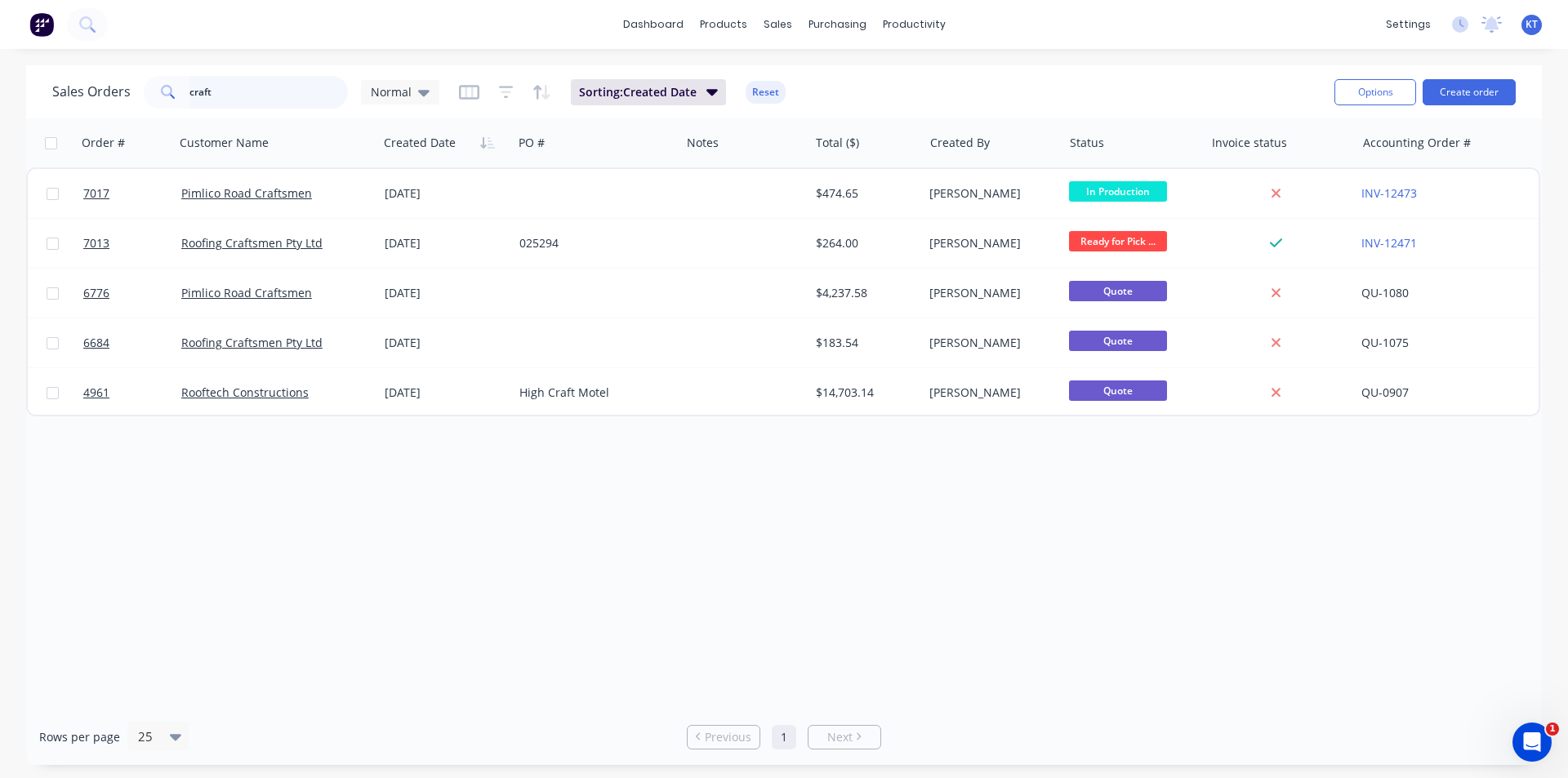
click at [307, 100] on input "craft" at bounding box center [269, 92] width 160 height 33
